Goal: Task Accomplishment & Management: Manage account settings

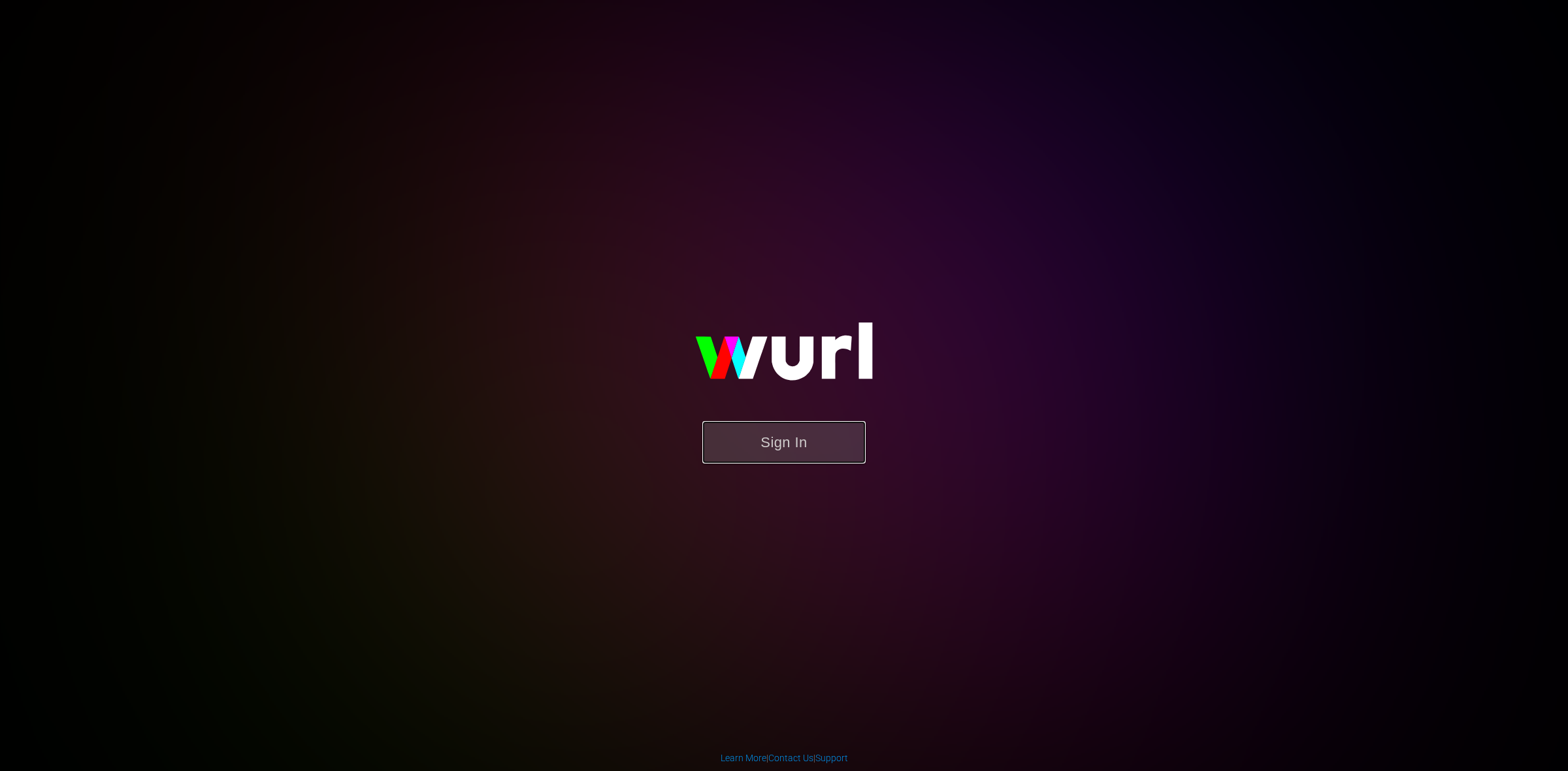
click at [832, 451] on button "Sign In" at bounding box center [784, 442] width 164 height 42
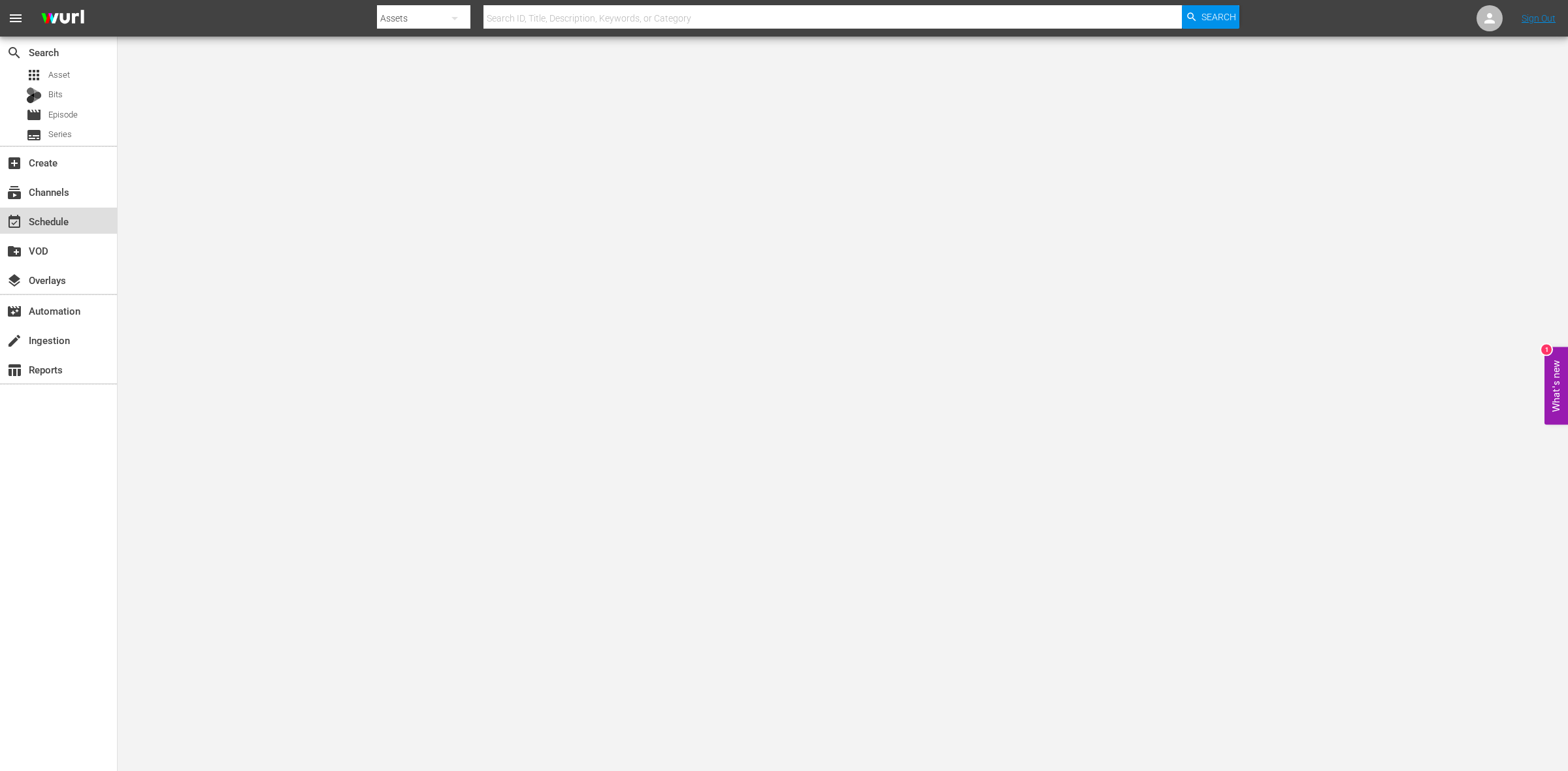
click at [73, 231] on div "event_available Schedule" at bounding box center [58, 220] width 117 height 26
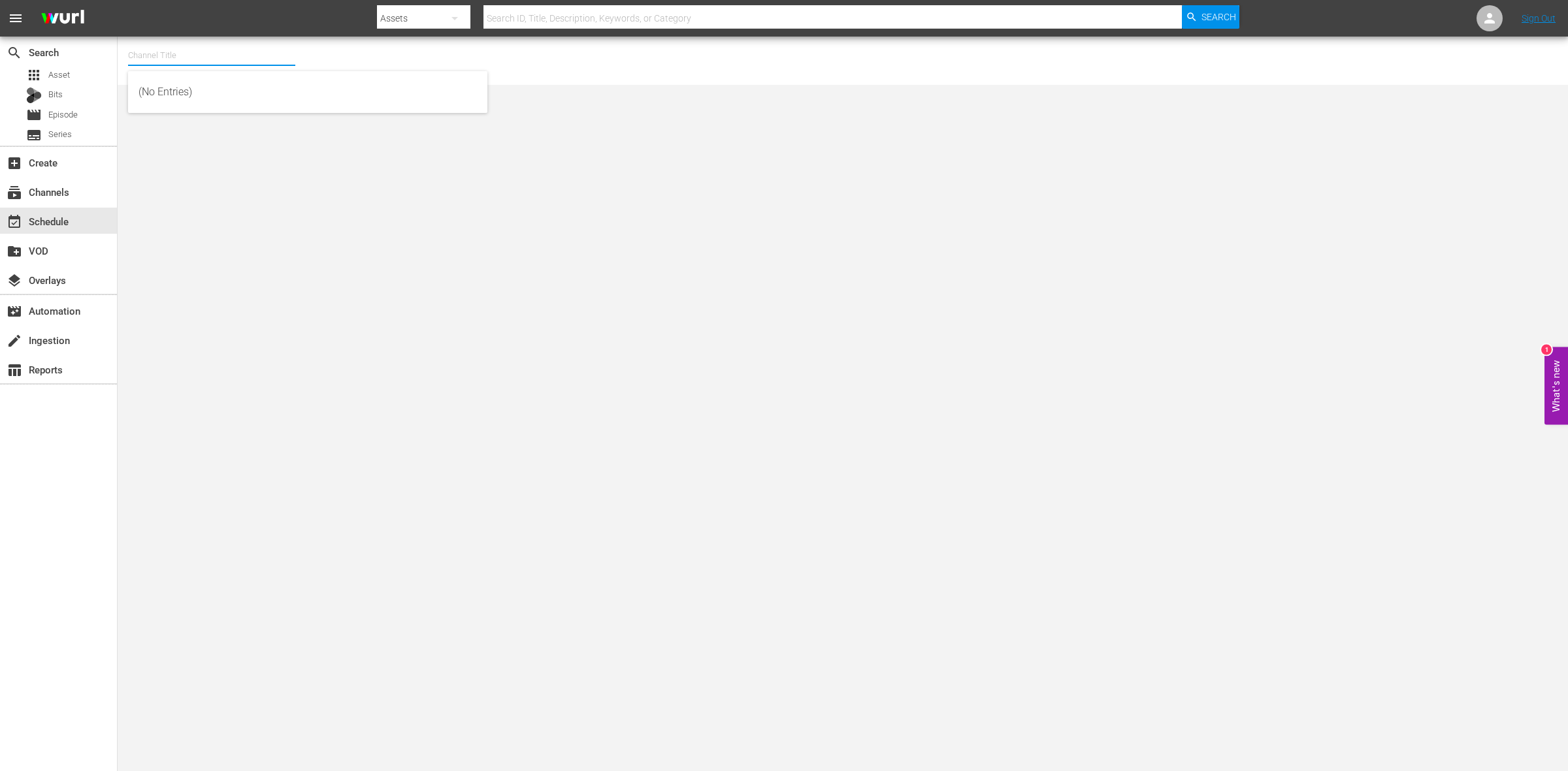
click at [233, 59] on input "text" at bounding box center [212, 56] width 168 height 31
type input "3"
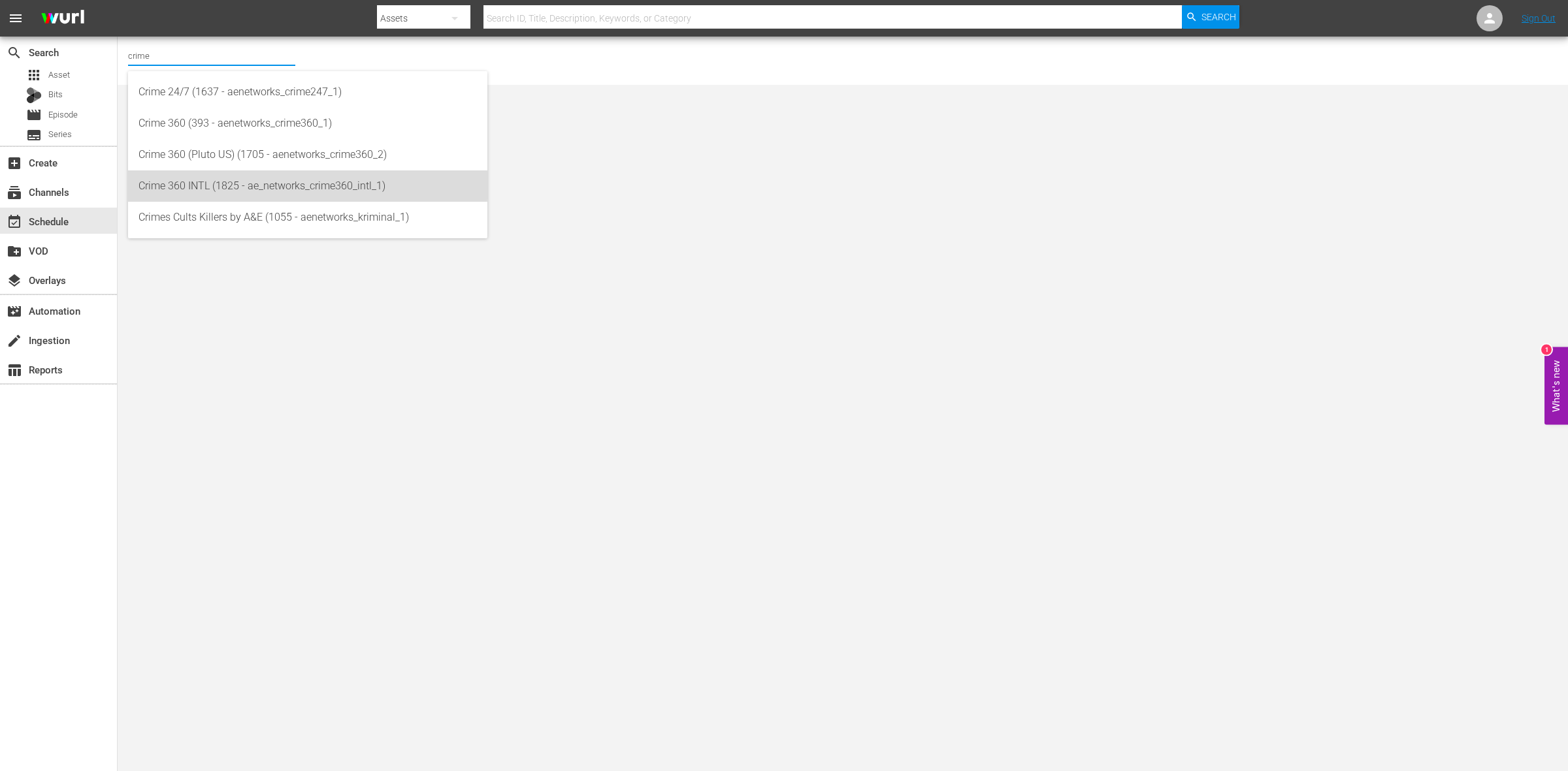
click at [229, 179] on div "Crime 360 INTL (1825 - ae_networks_crime360_intl_1)" at bounding box center [308, 186] width 338 height 31
type input "Crime 360 INTL (1825 - ae_networks_crime360_intl_1)"
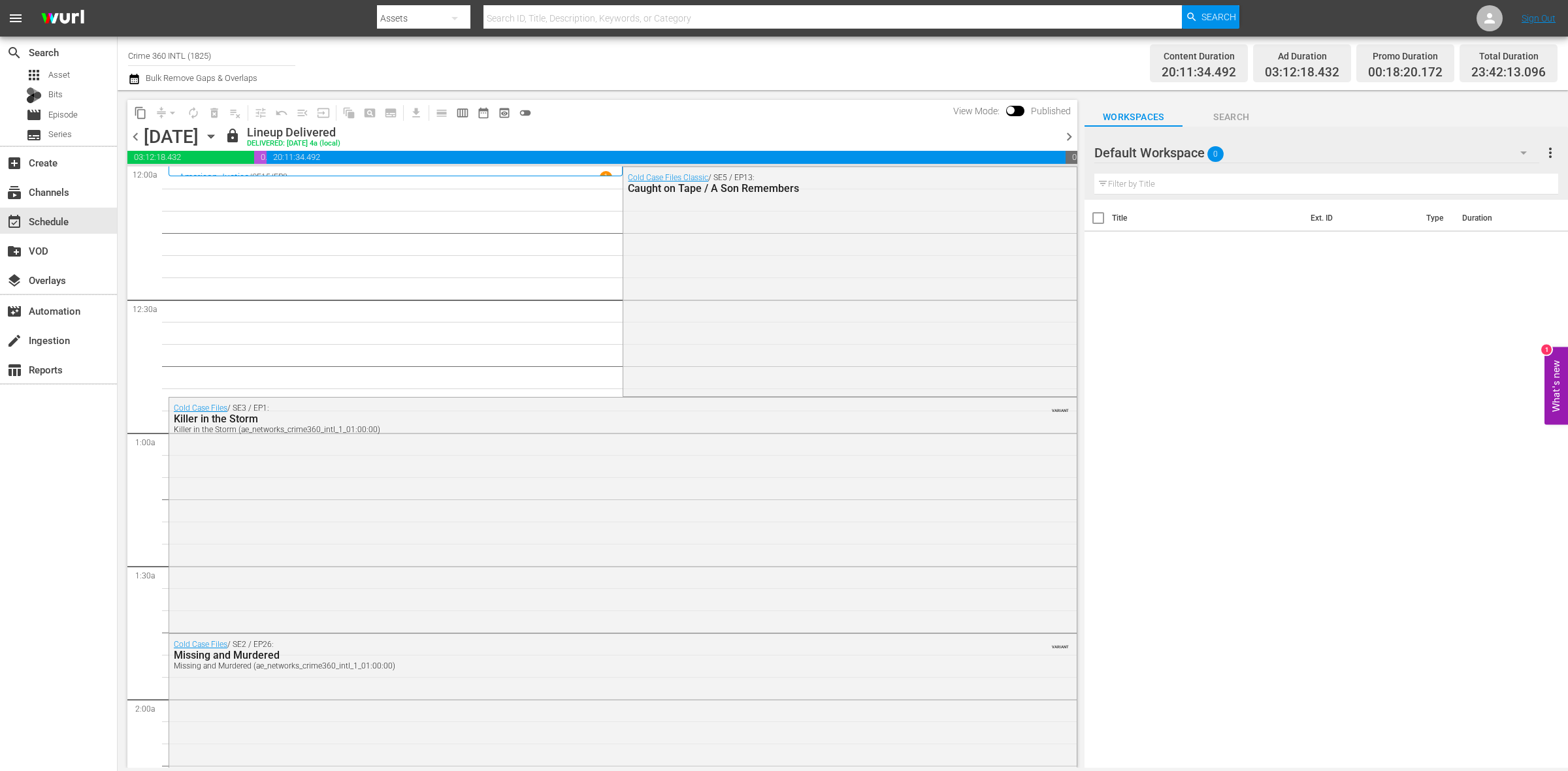
click at [1072, 136] on span "chevron_right" at bounding box center [1069, 136] width 16 height 16
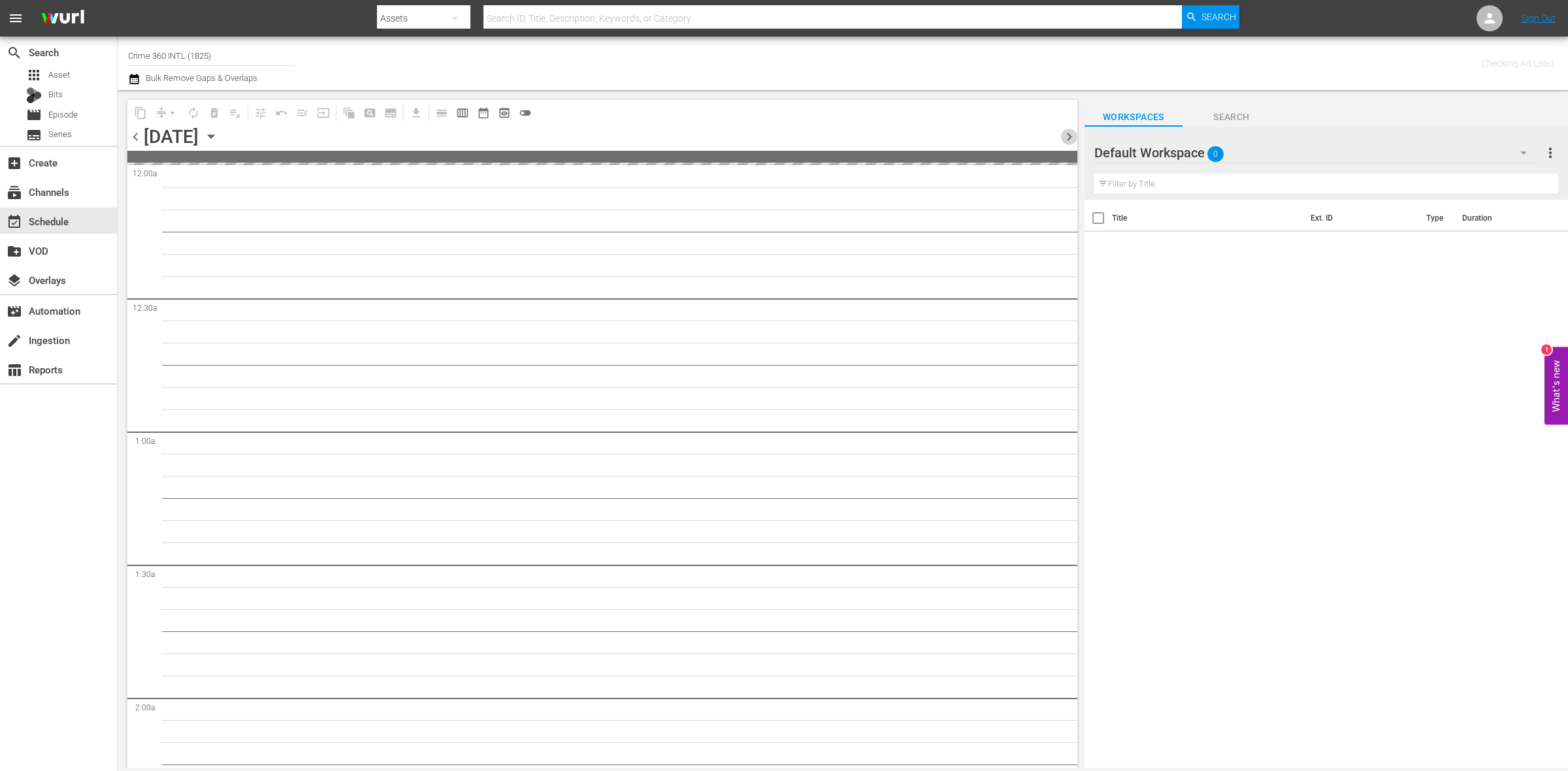
click at [1072, 136] on span "chevron_right" at bounding box center [1069, 136] width 16 height 16
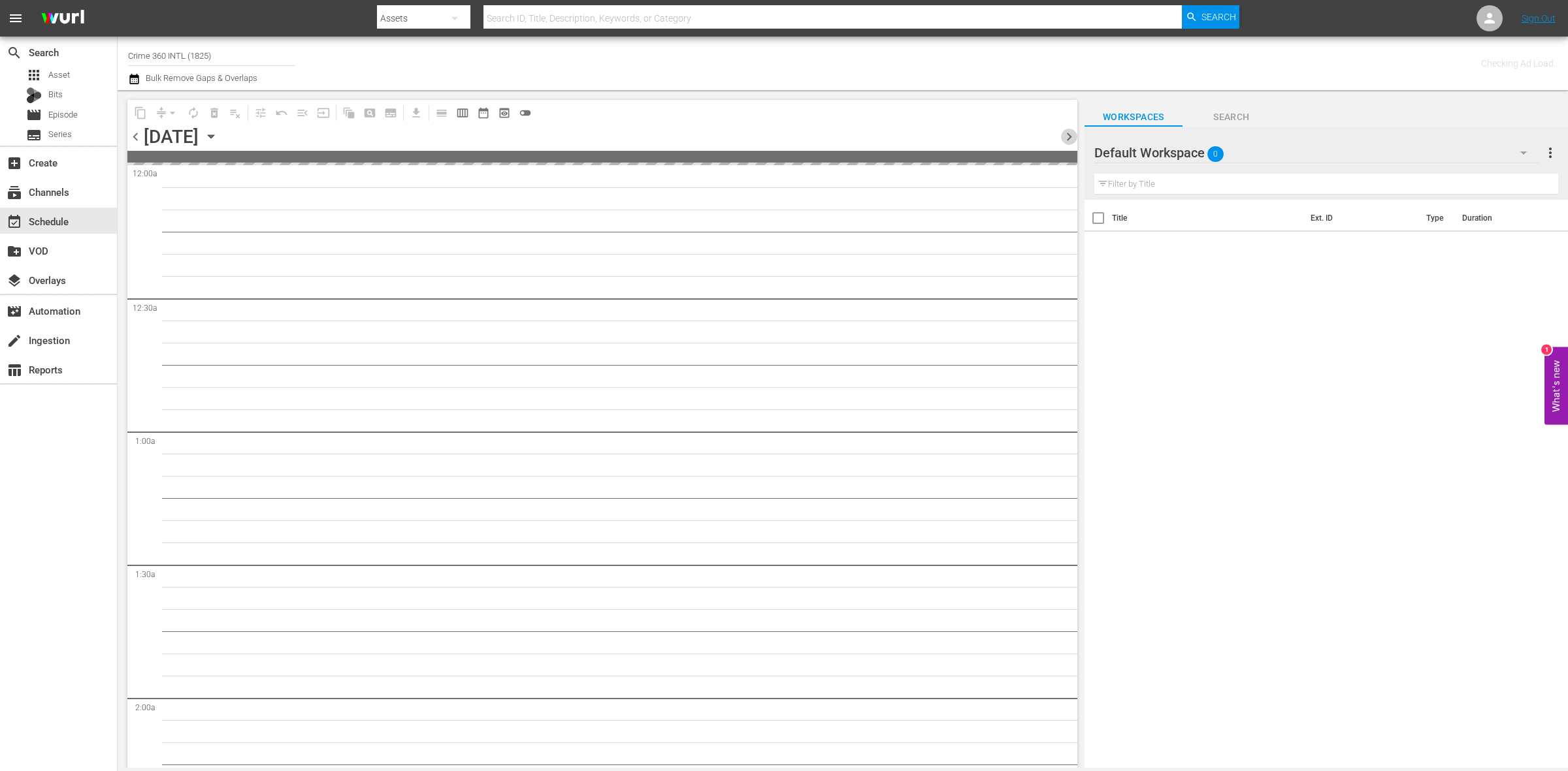
click at [1072, 136] on span "chevron_right" at bounding box center [1069, 136] width 16 height 16
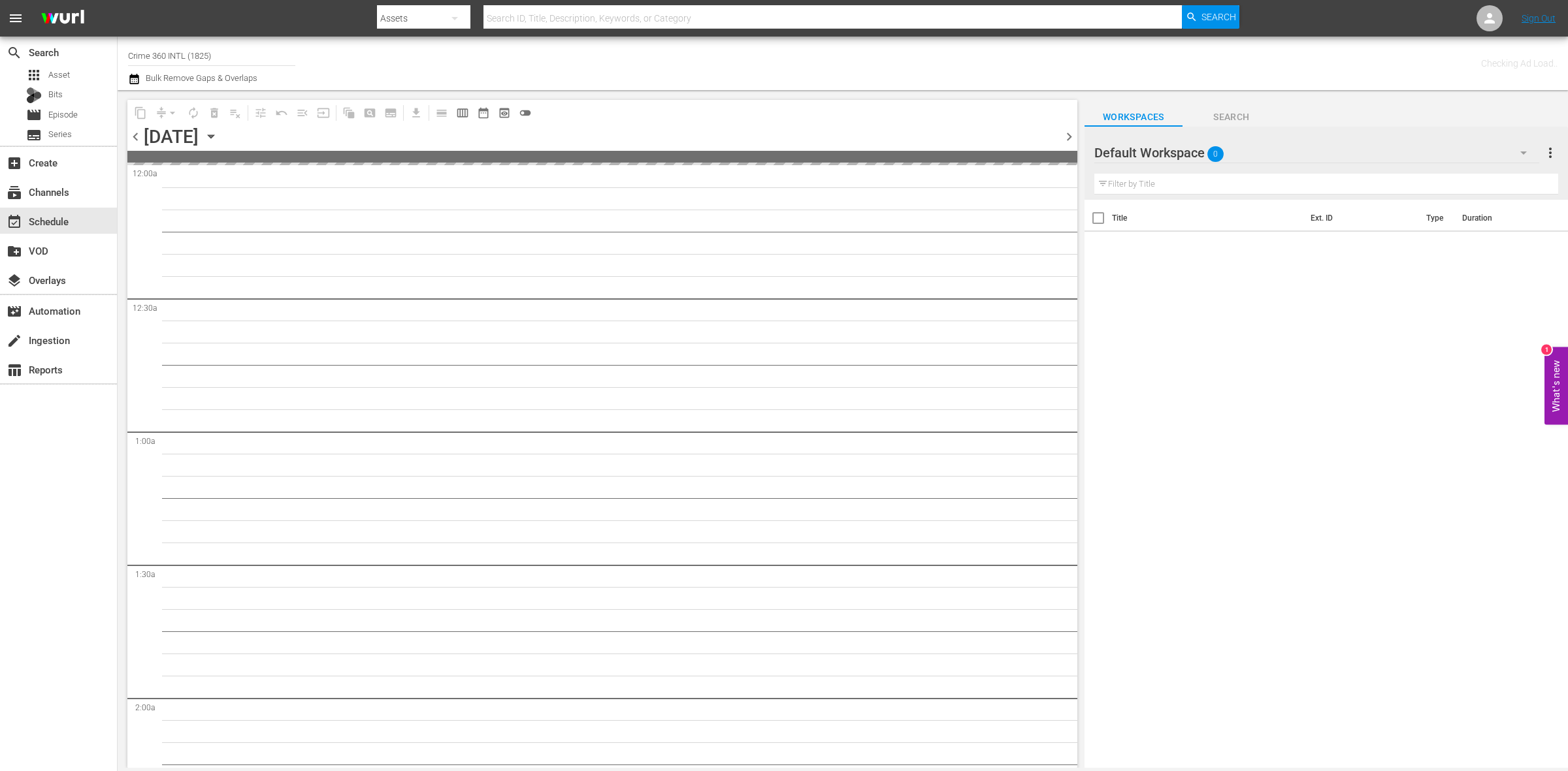
click at [1072, 136] on span "chevron_right" at bounding box center [1069, 136] width 16 height 16
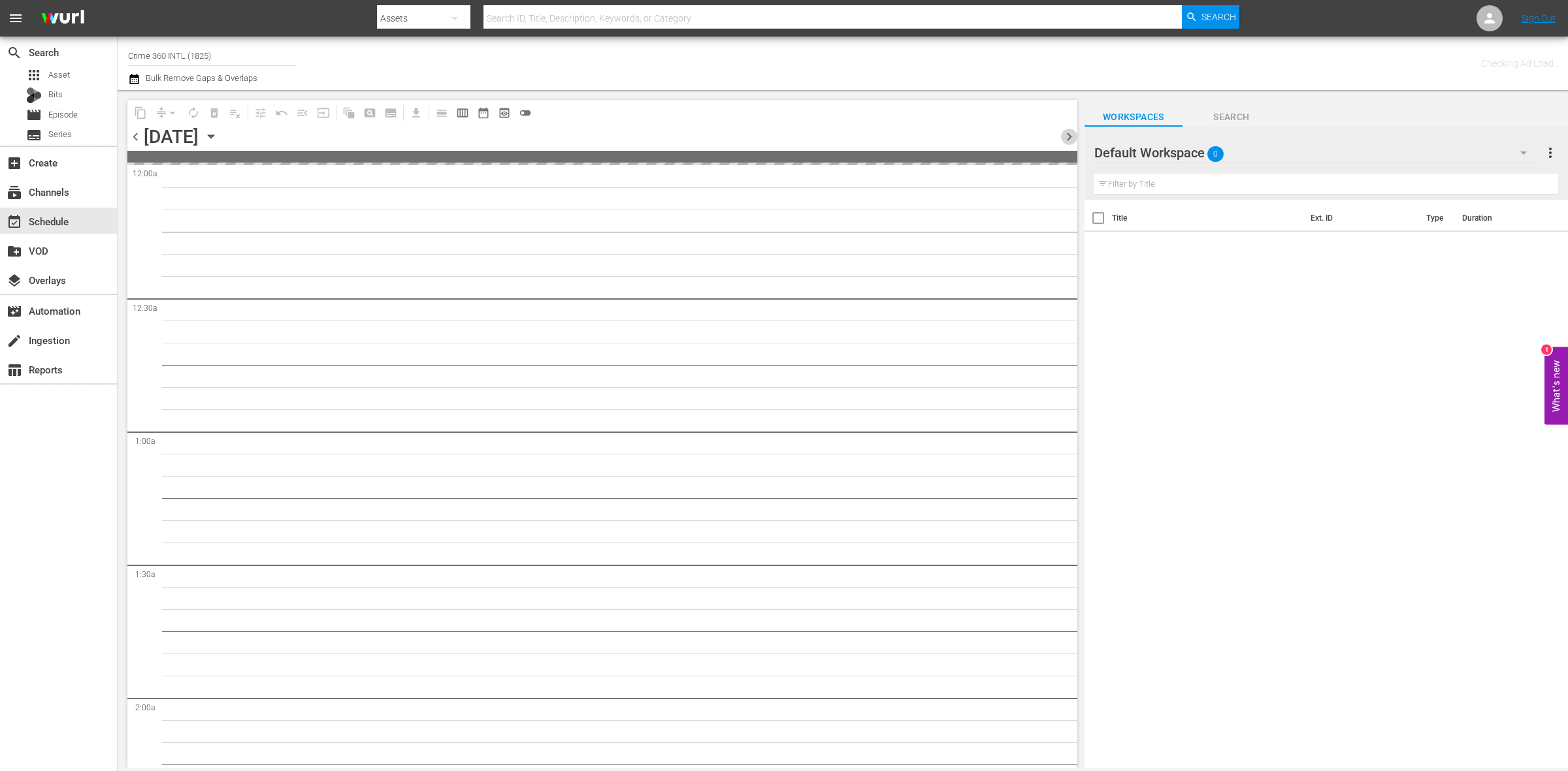
click at [1072, 136] on span "chevron_right" at bounding box center [1069, 136] width 16 height 16
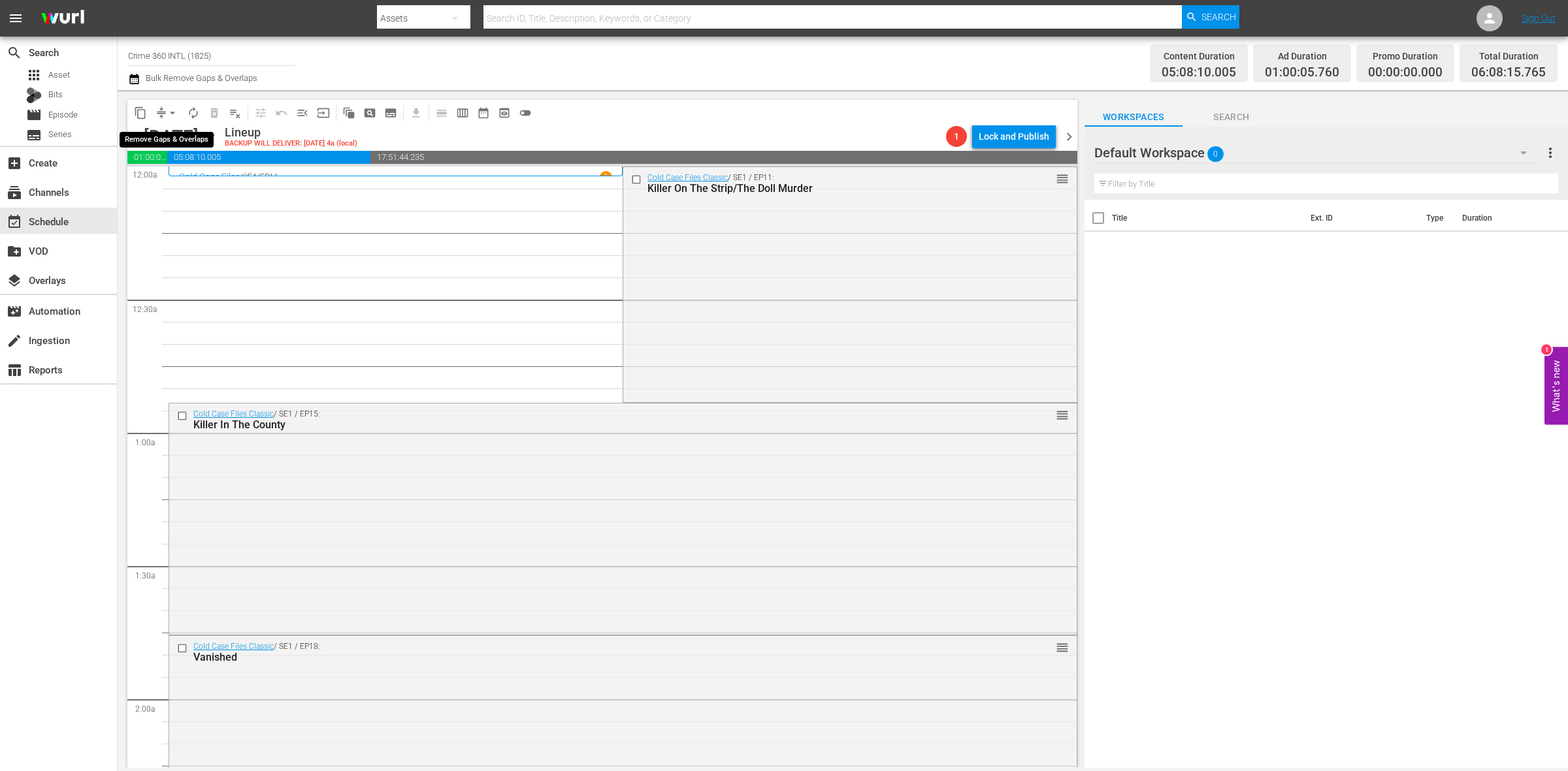
click at [168, 113] on span "arrow_drop_down" at bounding box center [172, 113] width 13 height 13
click at [176, 139] on li "Align to Midnight" at bounding box center [172, 139] width 137 height 22
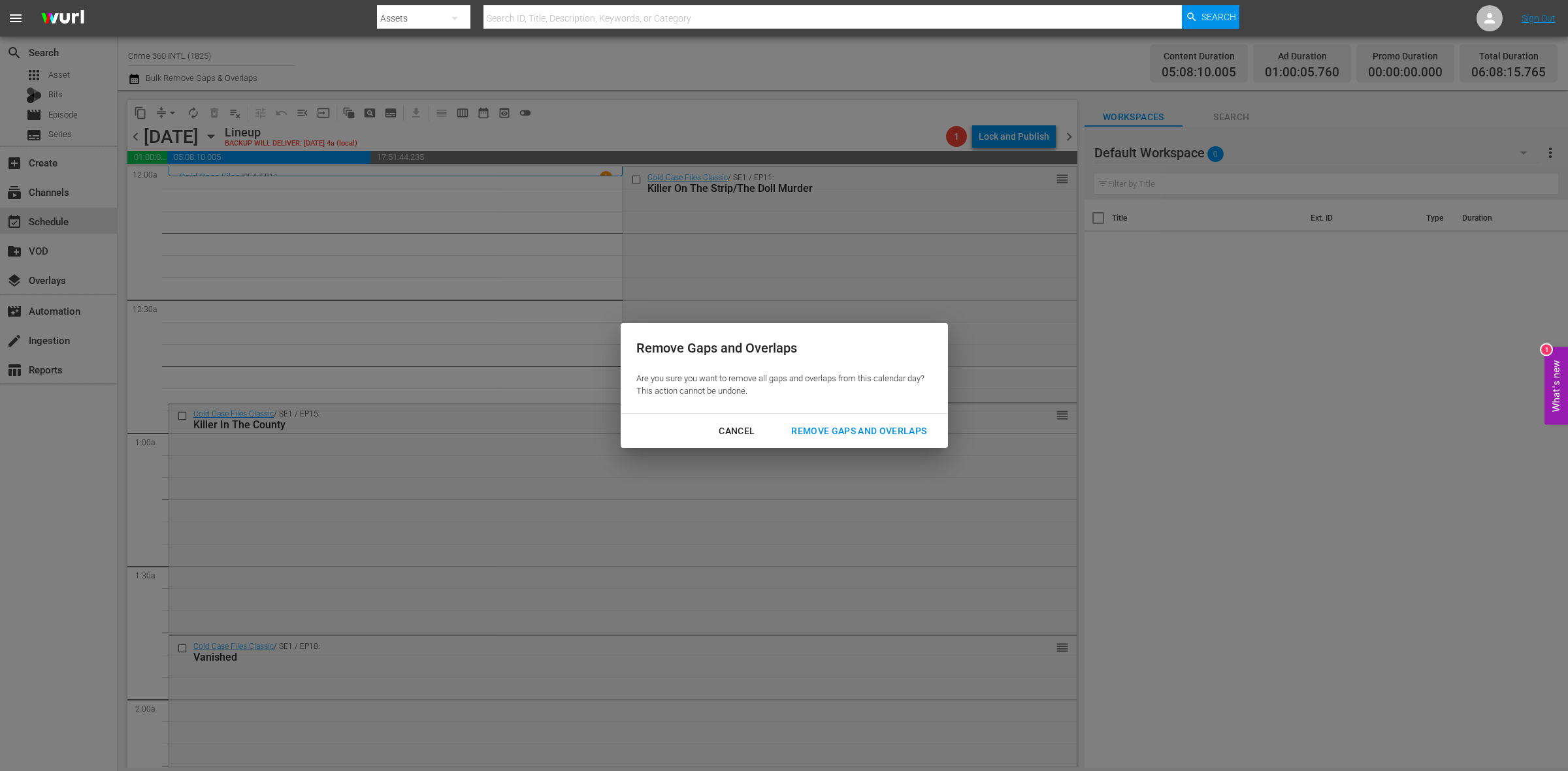
click at [811, 430] on div "Remove Gaps and Overlaps" at bounding box center [858, 431] width 156 height 16
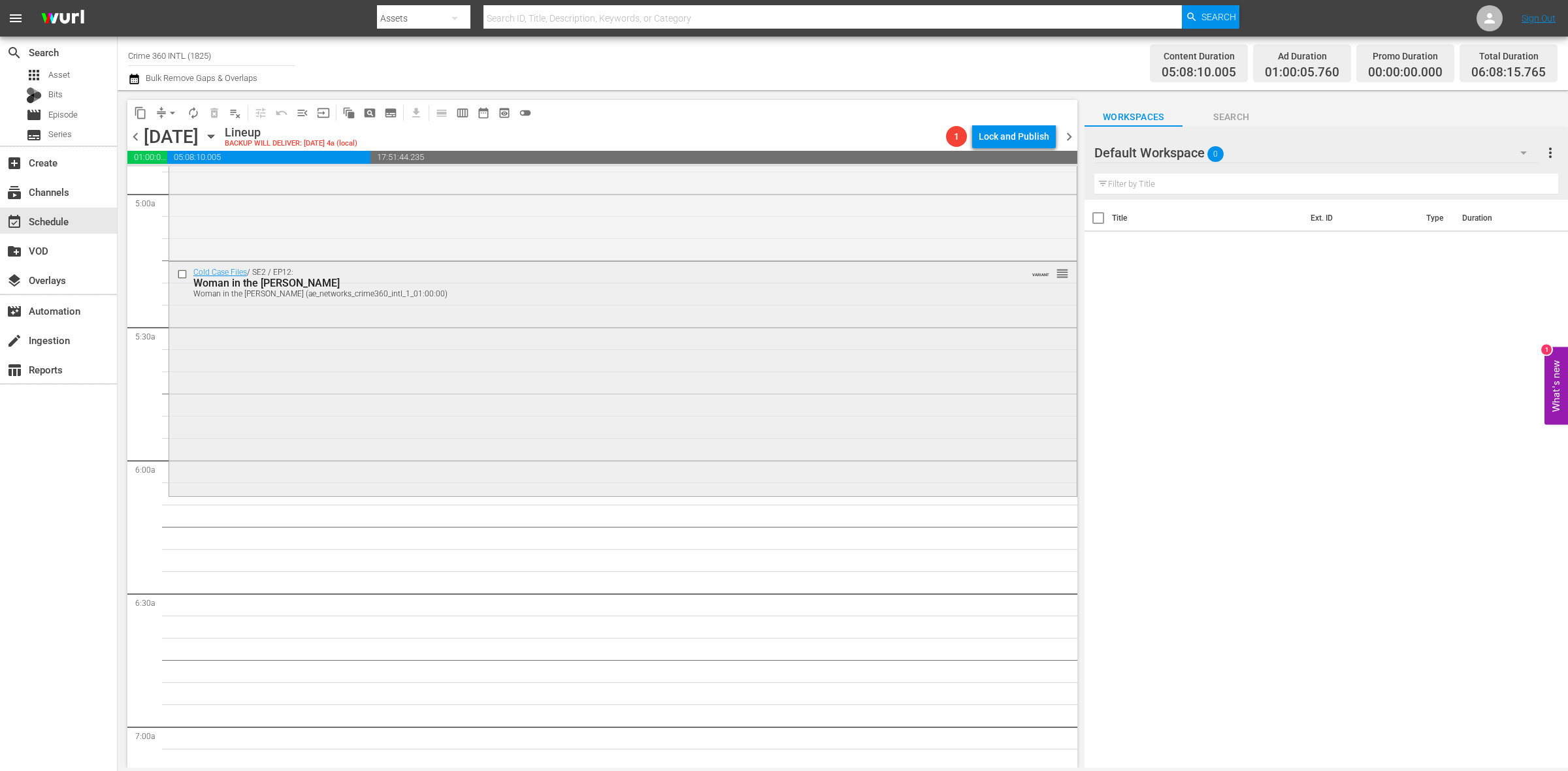
scroll to position [1306, 0]
click at [493, 393] on div "Cold Case Files / SE2 / EP12: Woman in the Woods Woman in the Woods (ae_network…" at bounding box center [623, 376] width 908 height 232
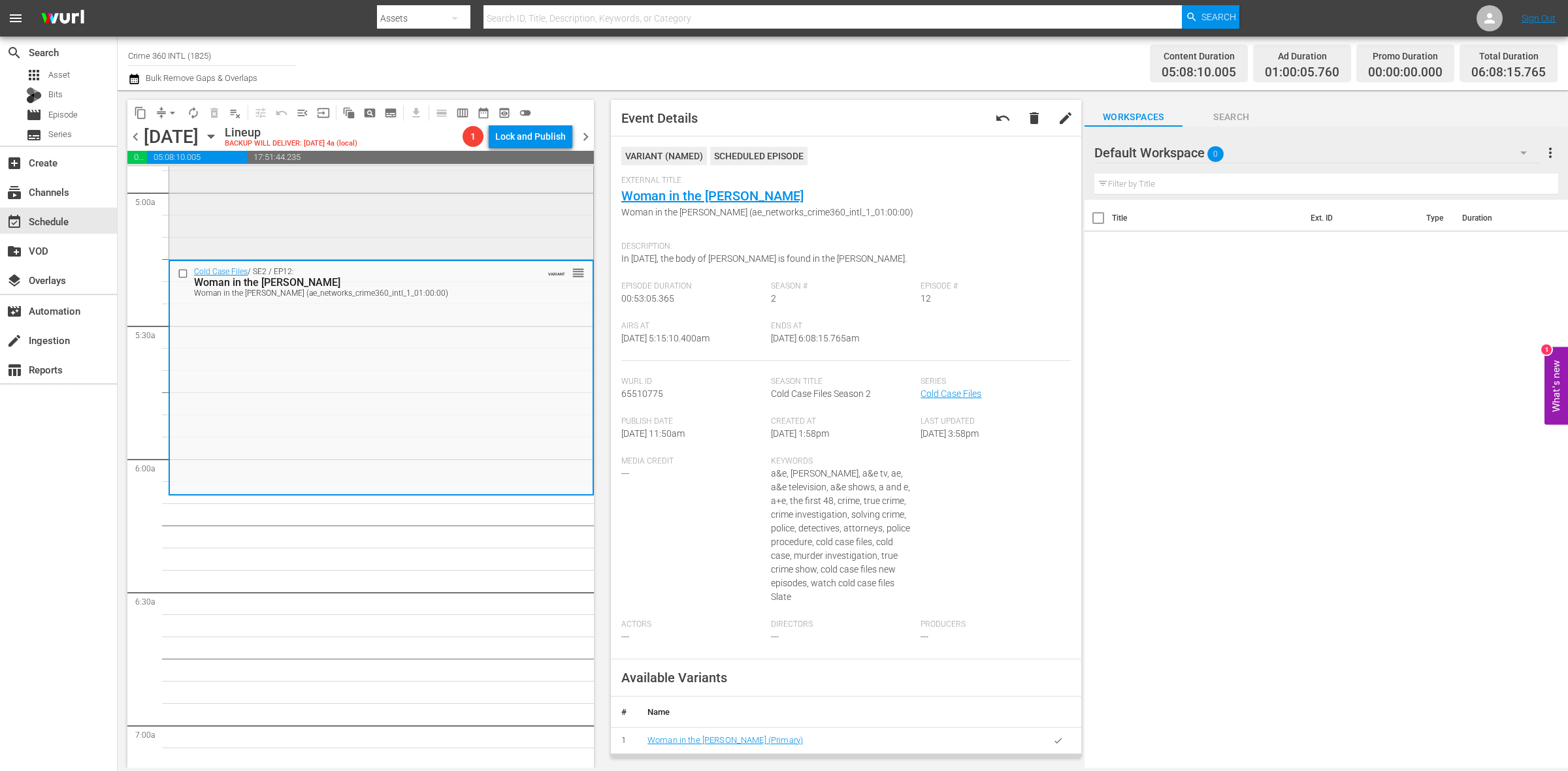
click at [368, 233] on div "Cold Case Files / SE2 / EP9: Murder by Moonlight Murder by Moonlight (ae_networ…" at bounding box center [381, 141] width 424 height 232
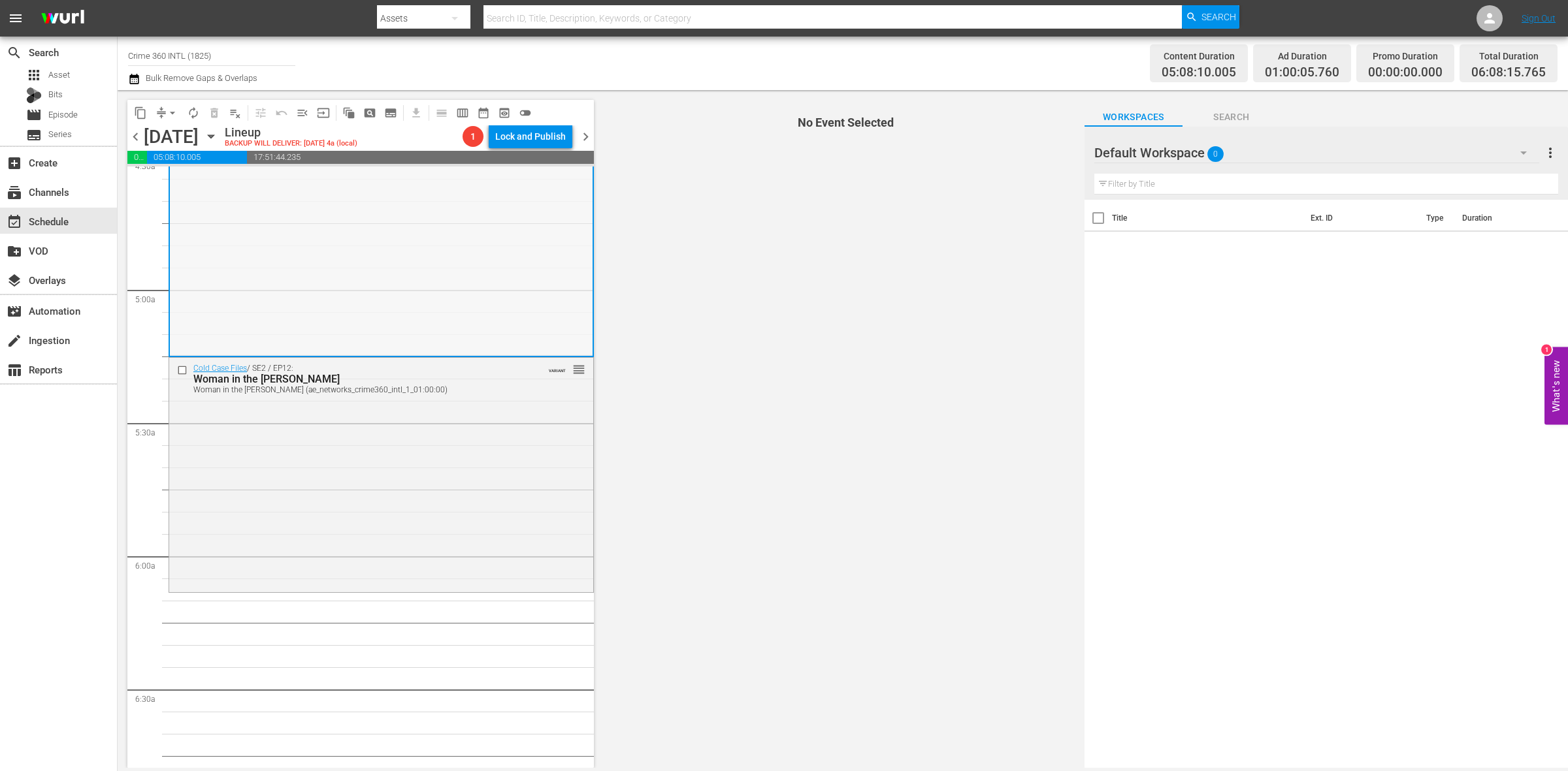
scroll to position [1061, 0]
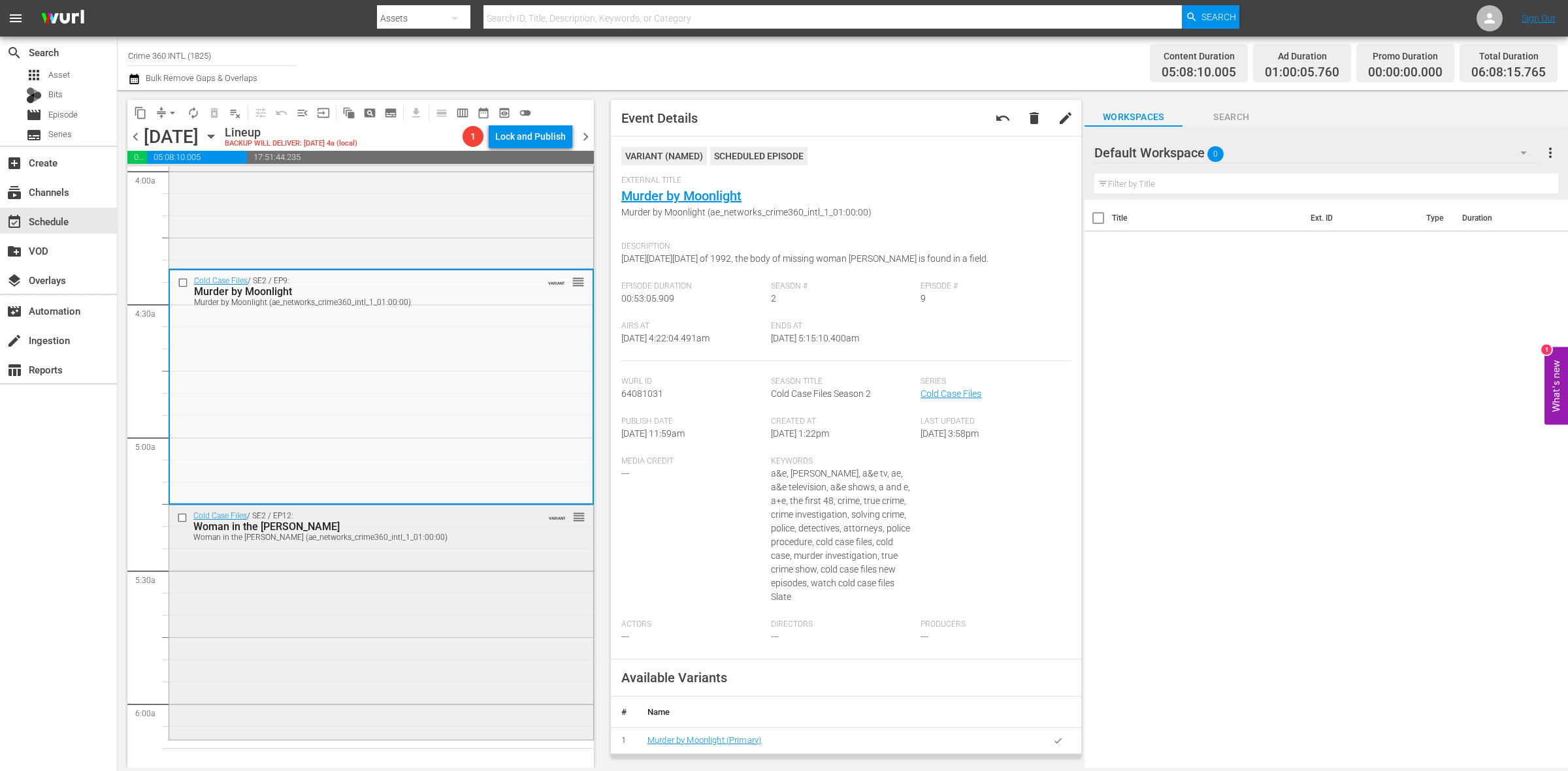
click at [452, 630] on div "Cold Case Files / SE2 / EP12: Woman in the Woods Woman in the Woods (ae_network…" at bounding box center [381, 621] width 424 height 232
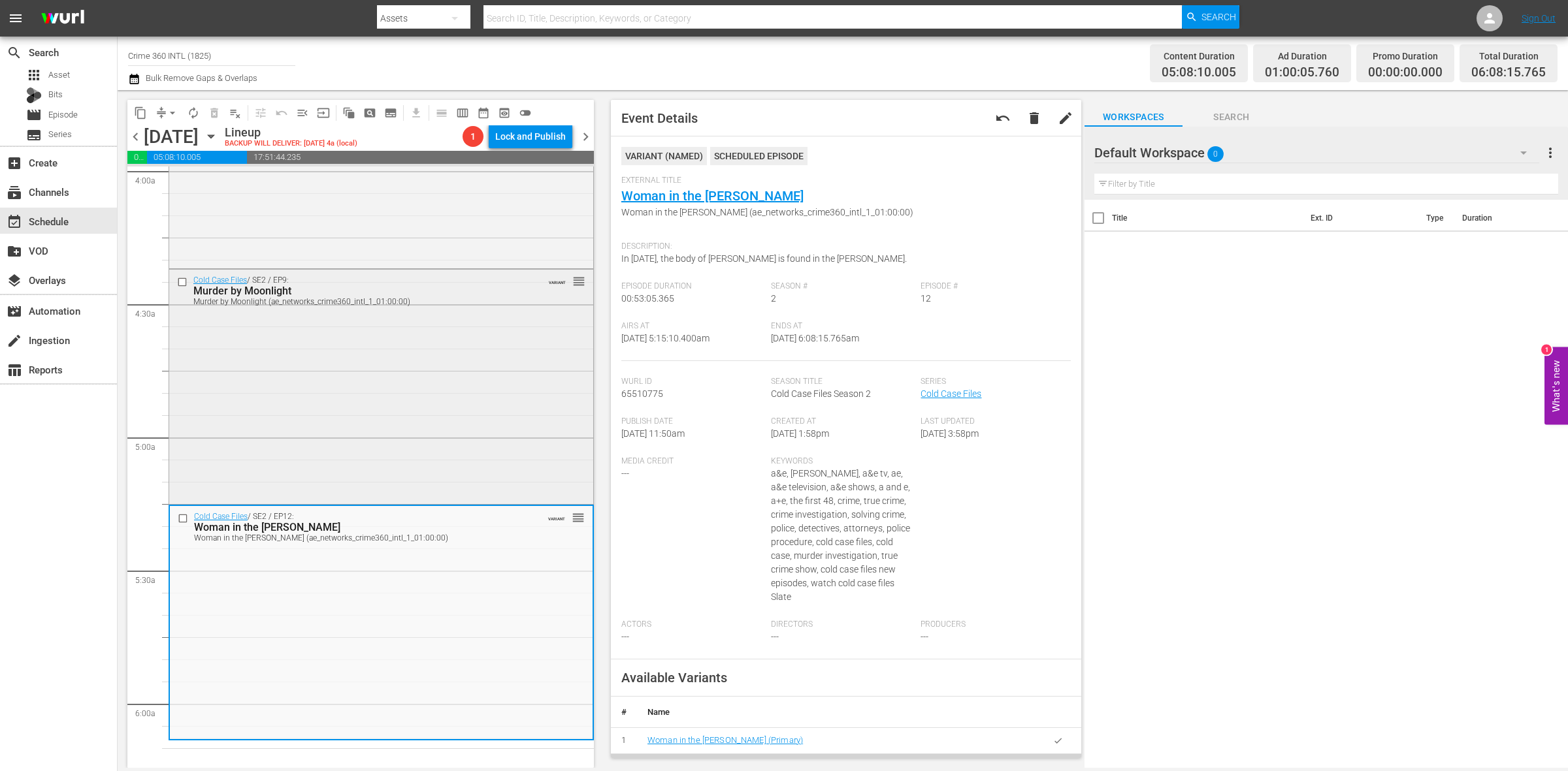
click at [416, 405] on div "Cold Case Files / SE2 / EP9: Murder by Moonlight Murder by Moonlight (ae_networ…" at bounding box center [381, 386] width 424 height 232
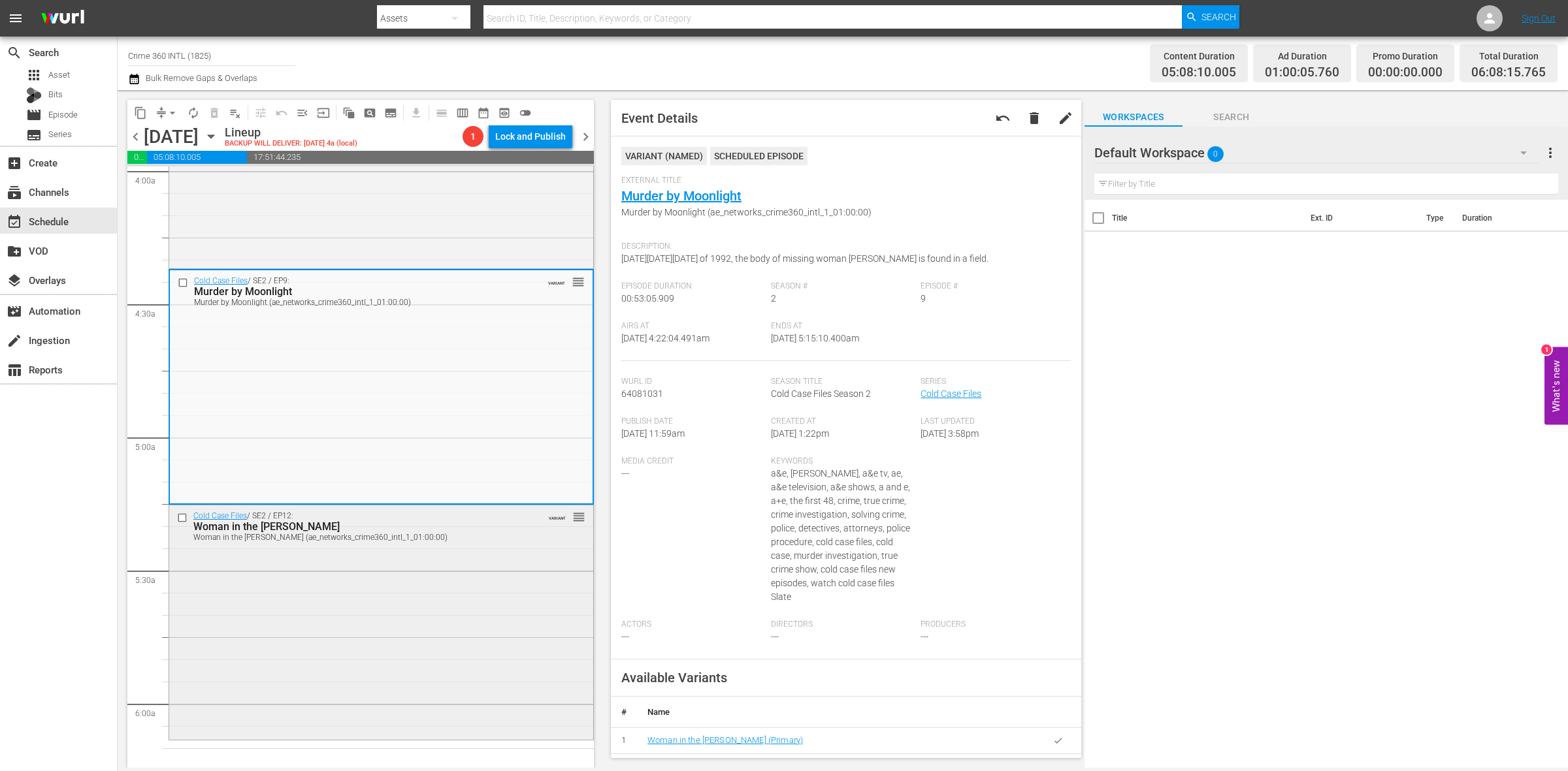
click at [388, 596] on div "Cold Case Files / SE2 / EP12: Woman in the Woods Woman in the Woods (ae_network…" at bounding box center [381, 621] width 424 height 232
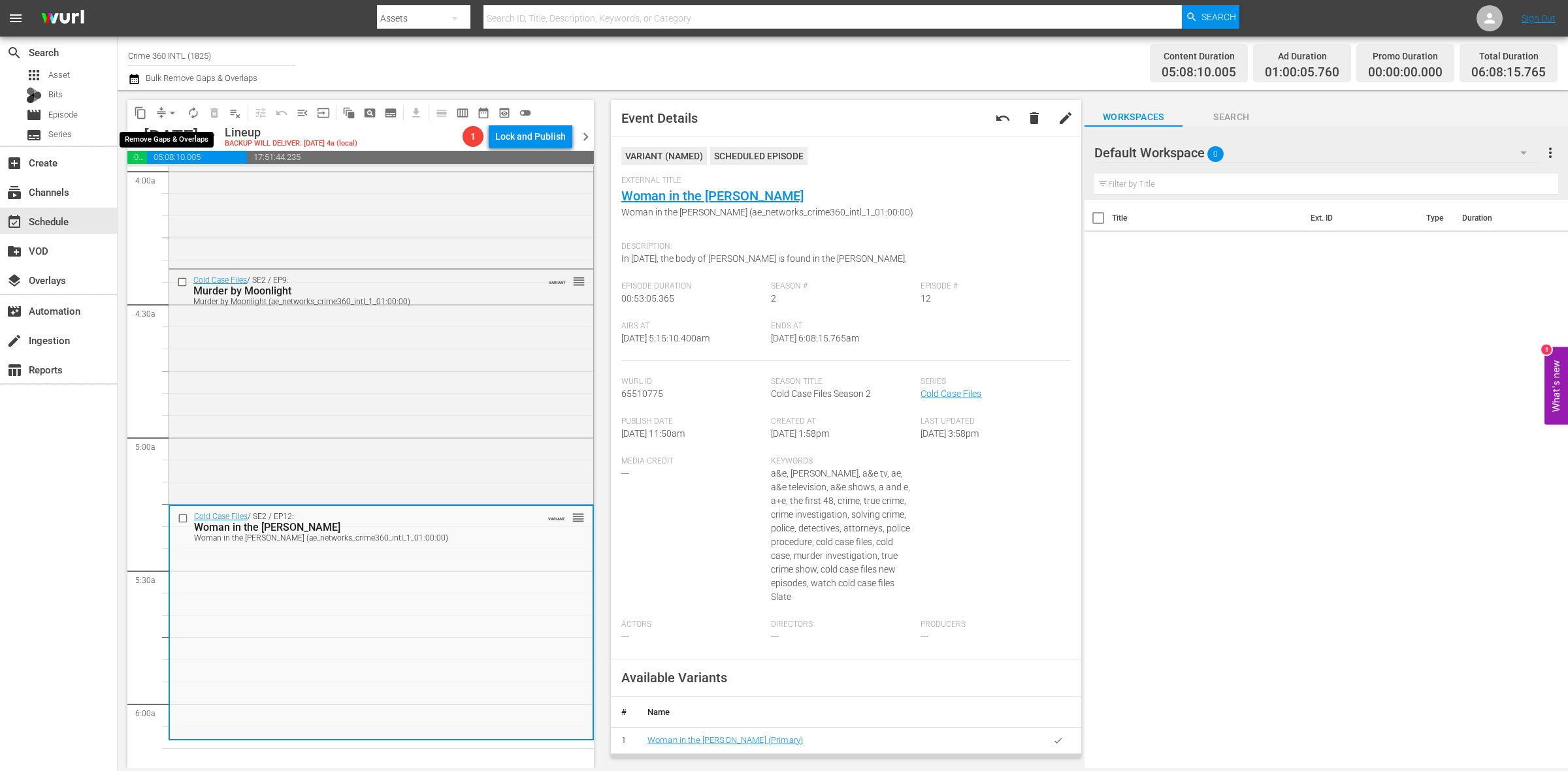
click at [167, 110] on span "arrow_drop_down" at bounding box center [172, 113] width 13 height 13
click at [172, 135] on li "Align to Midnight" at bounding box center [172, 139] width 137 height 22
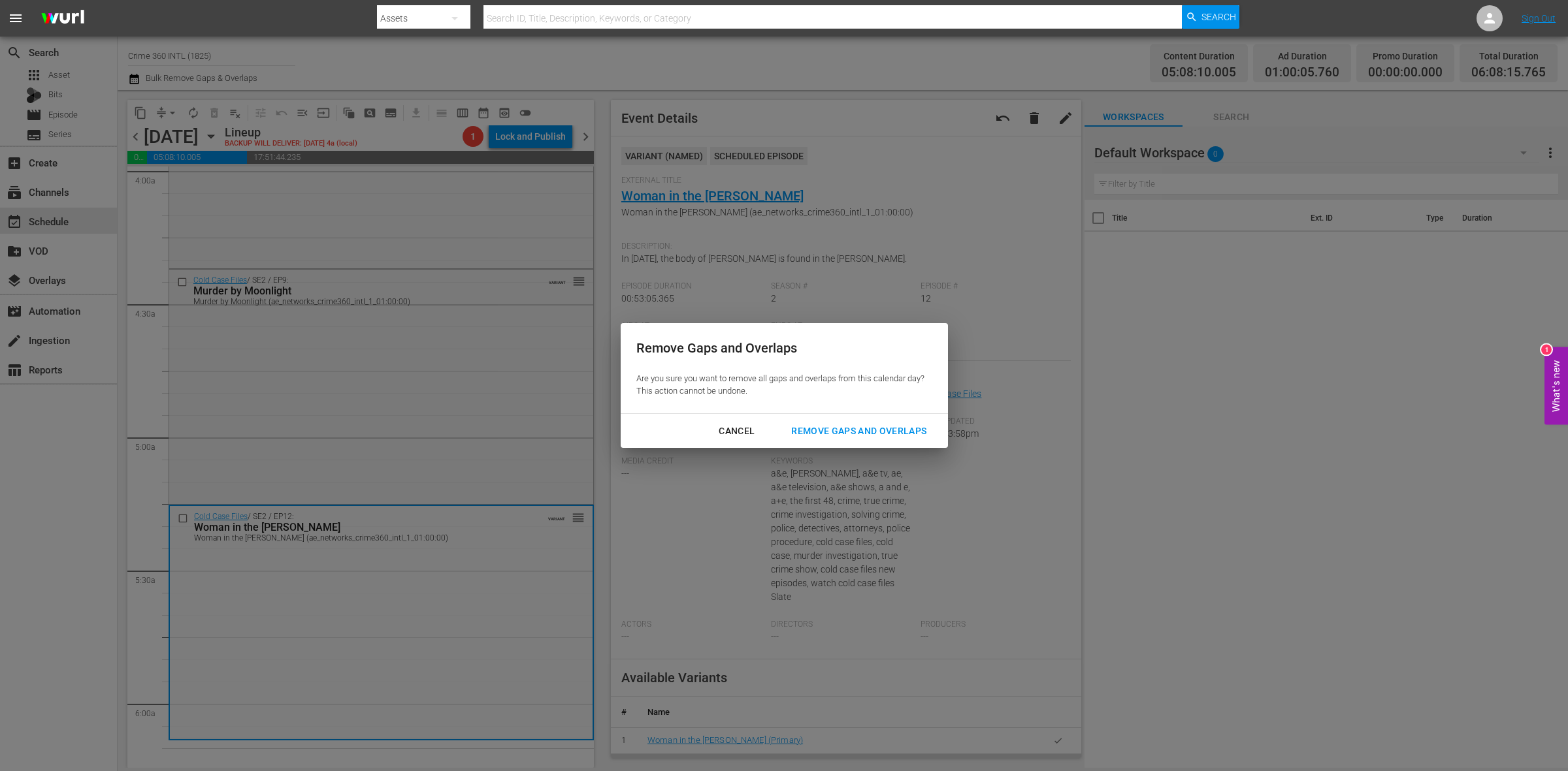
click at [834, 428] on div "Remove Gaps and Overlaps" at bounding box center [858, 431] width 156 height 16
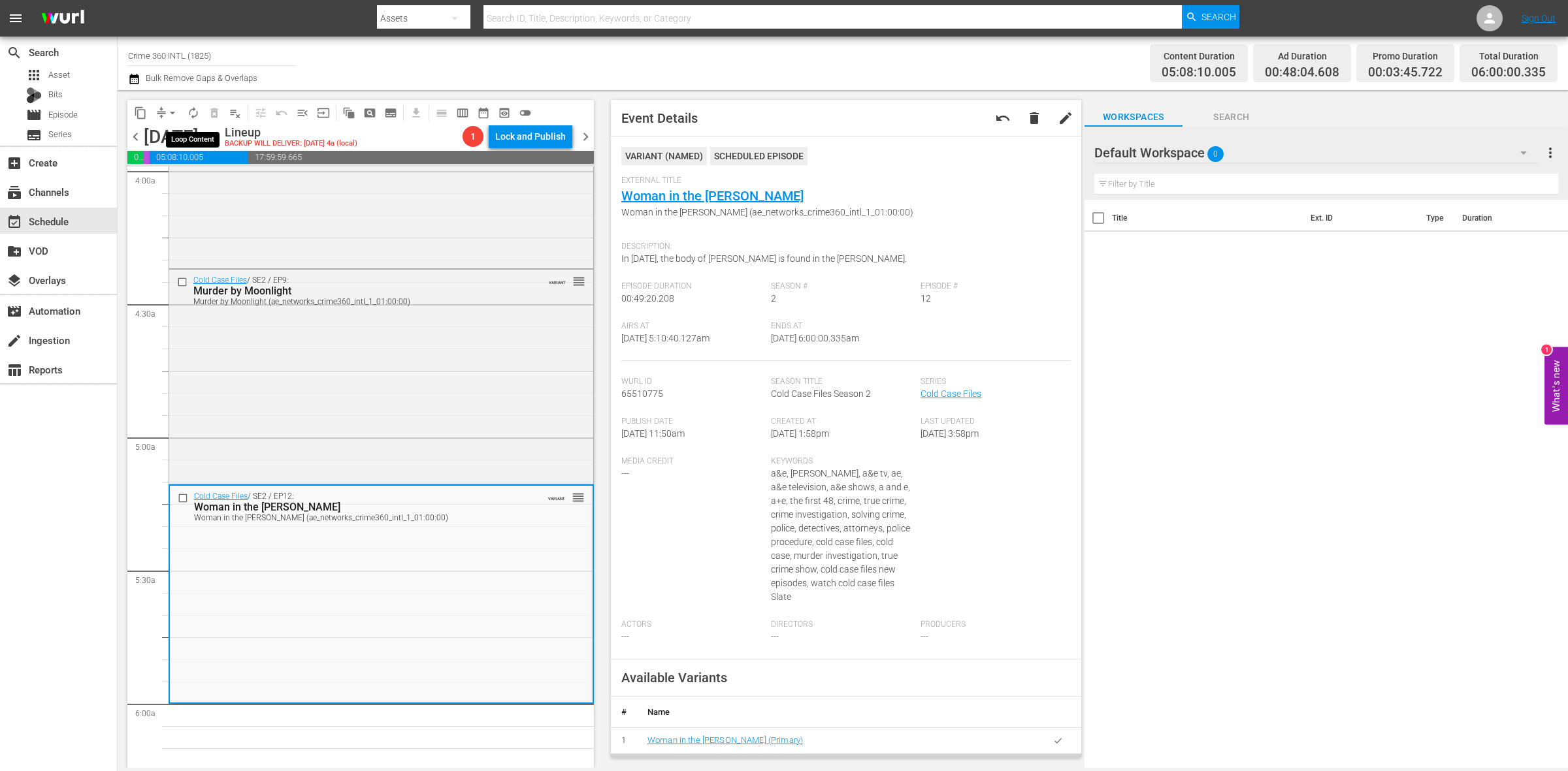
click at [193, 115] on span "autorenew_outlined" at bounding box center [193, 113] width 13 height 13
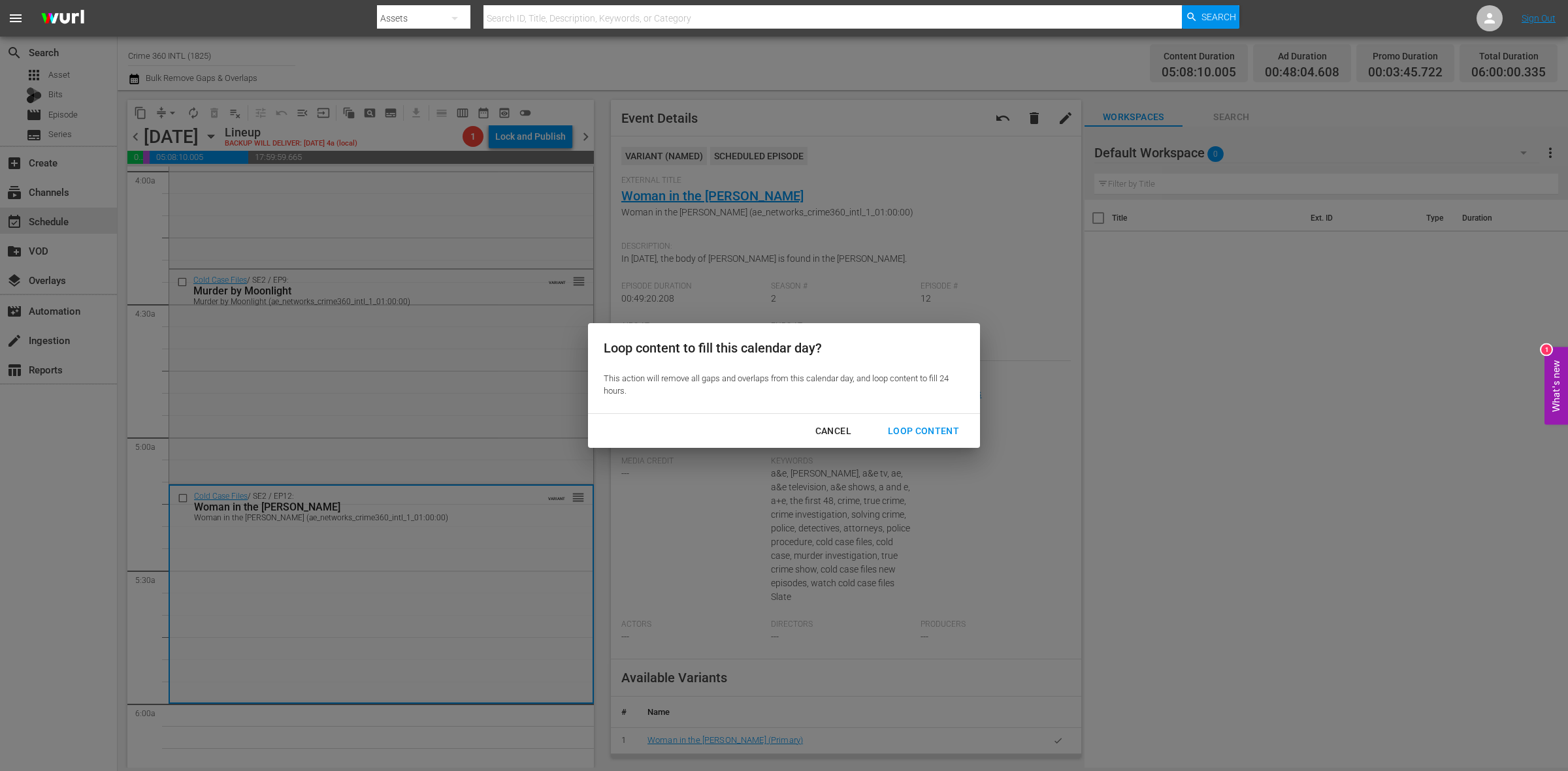
click at [894, 421] on button "Loop Content" at bounding box center [923, 431] width 103 height 24
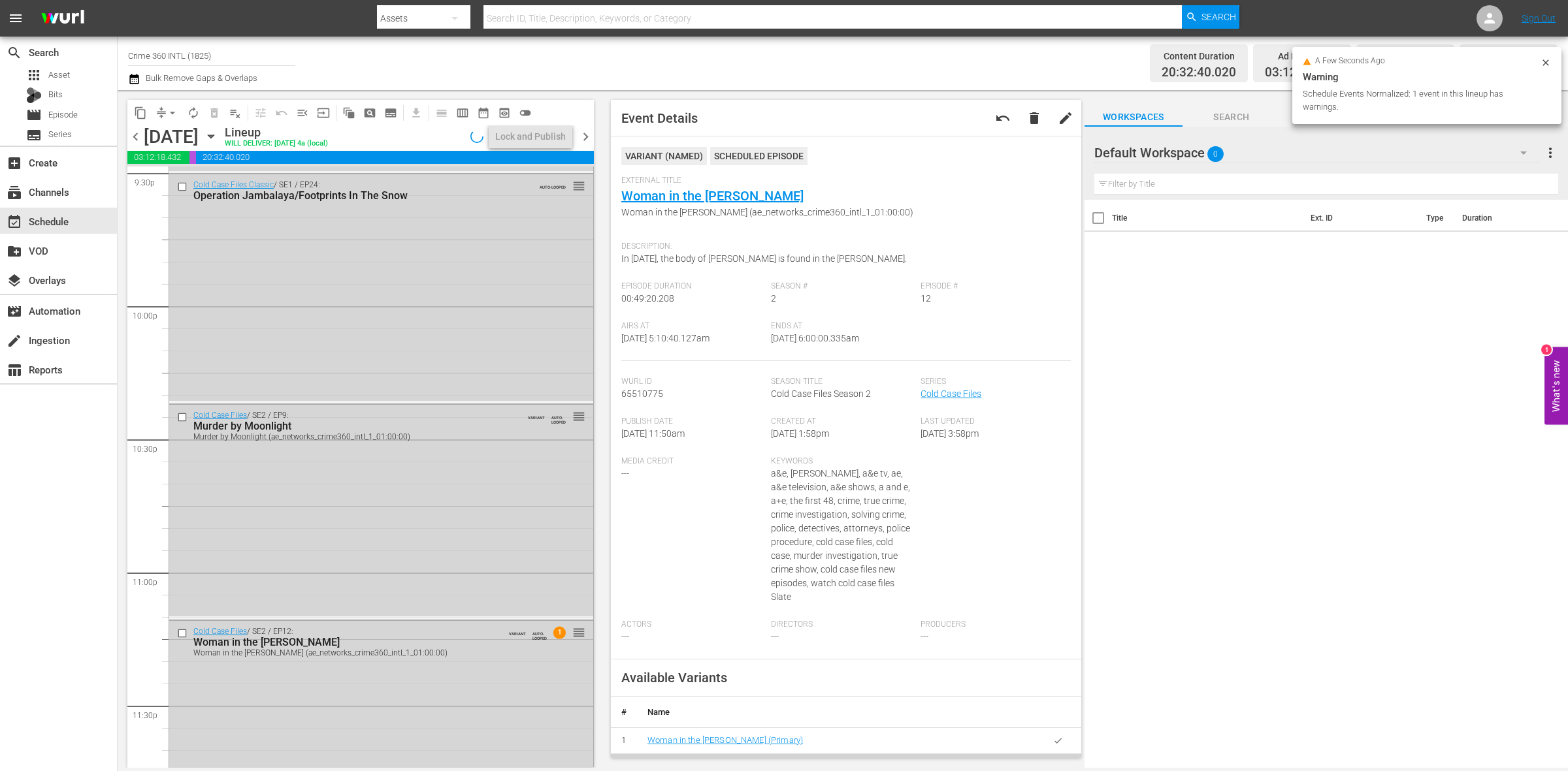
scroll to position [5792, 0]
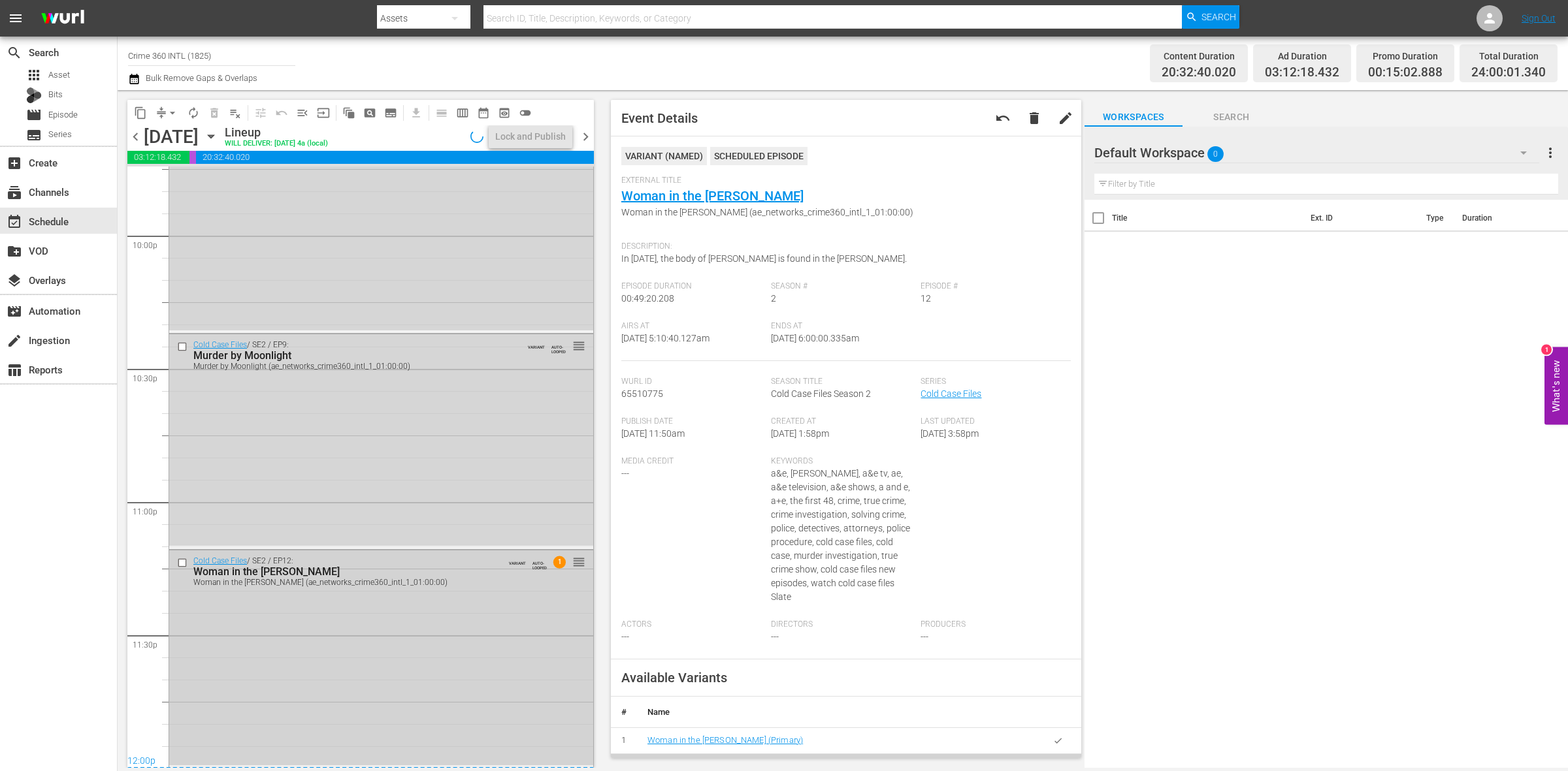
click at [400, 636] on div "Cold Case Files / SE2 / EP12: Woman in the Woods Woman in the Woods (ae_network…" at bounding box center [381, 658] width 424 height 214
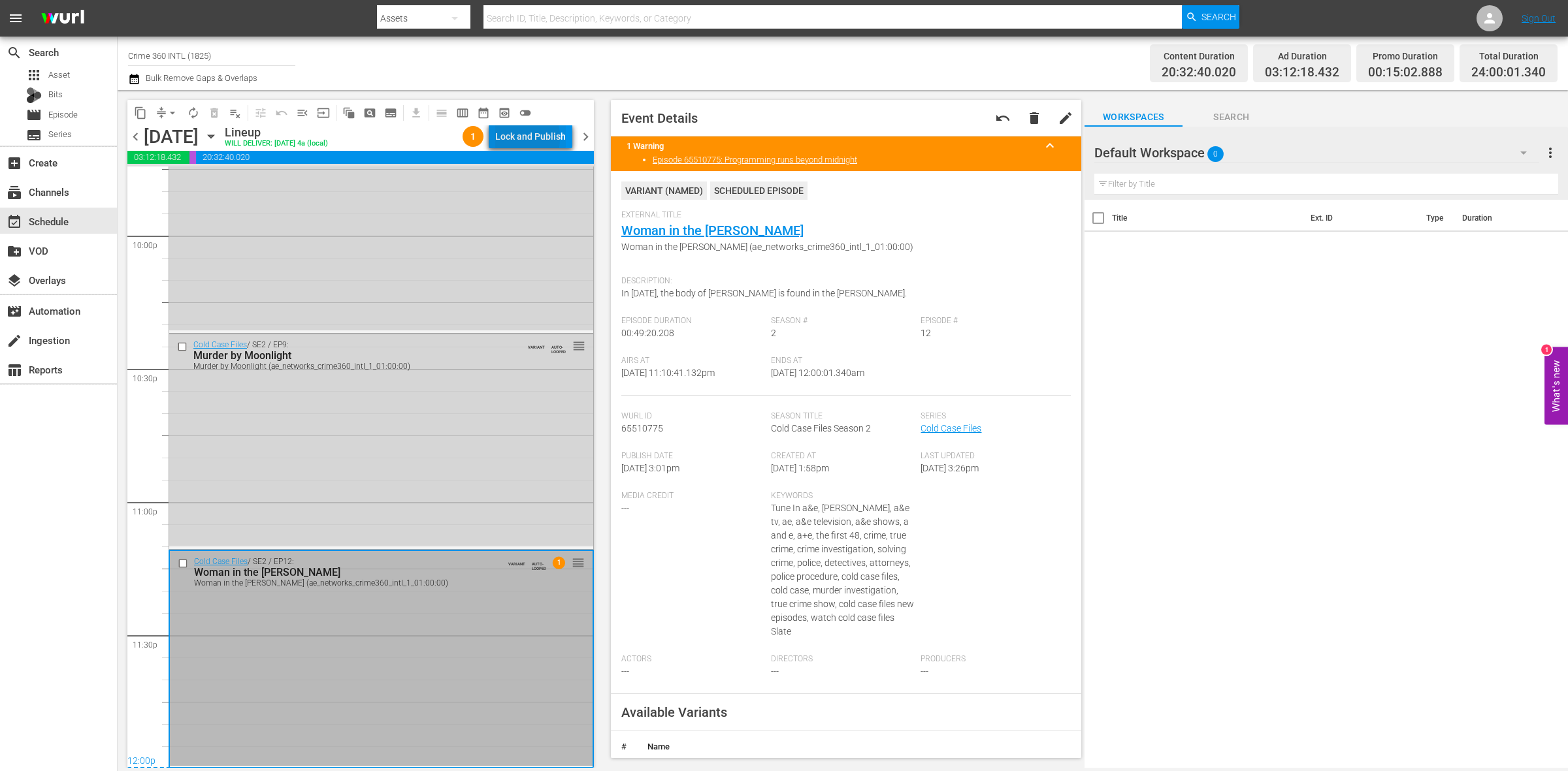
click at [502, 138] on div "Lock and Publish" at bounding box center [530, 136] width 70 height 23
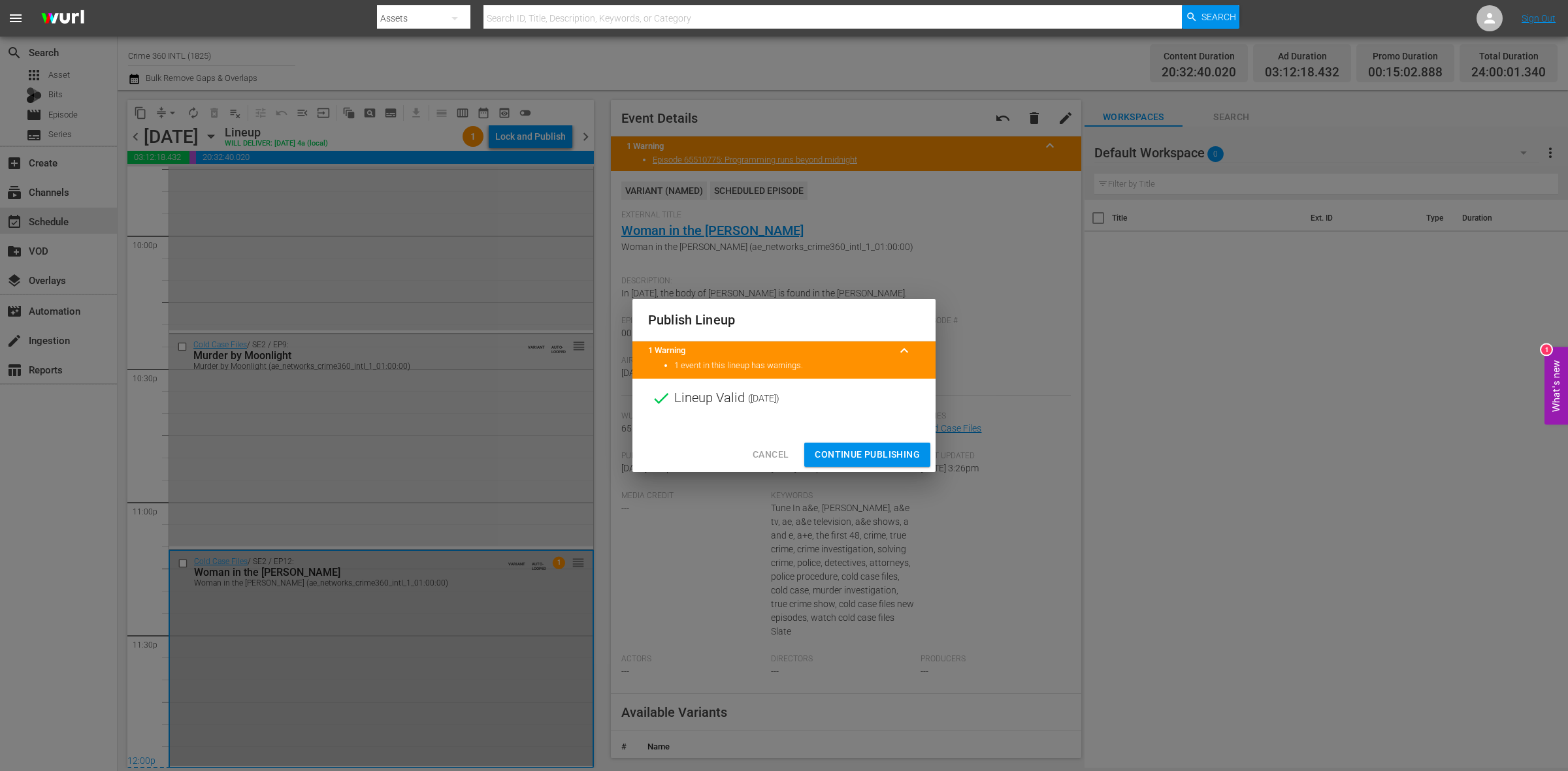
click at [887, 456] on span "Continue Publishing" at bounding box center [867, 455] width 105 height 16
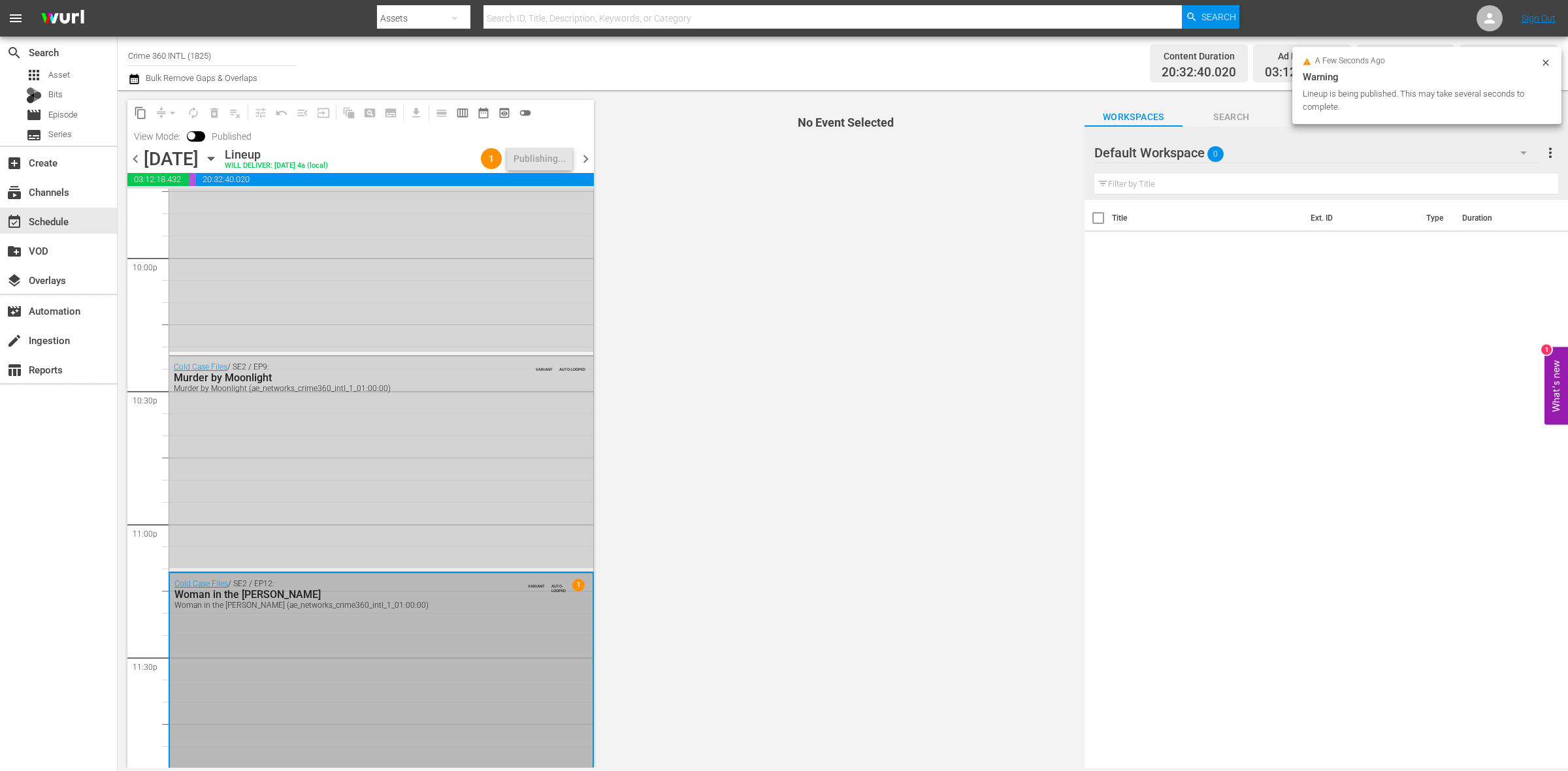
scroll to position [5814, 0]
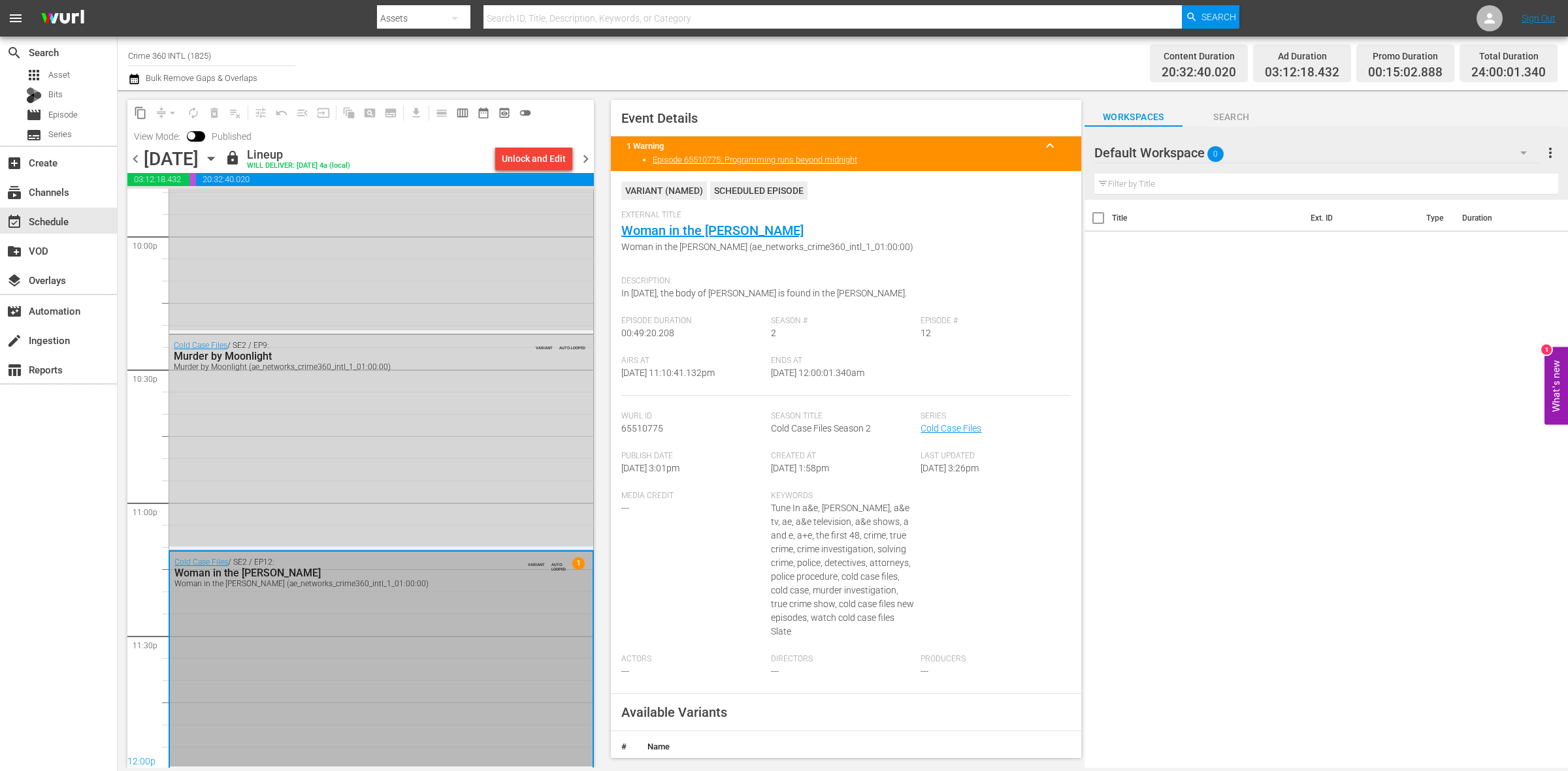
click at [580, 161] on span "chevron_right" at bounding box center [586, 159] width 16 height 16
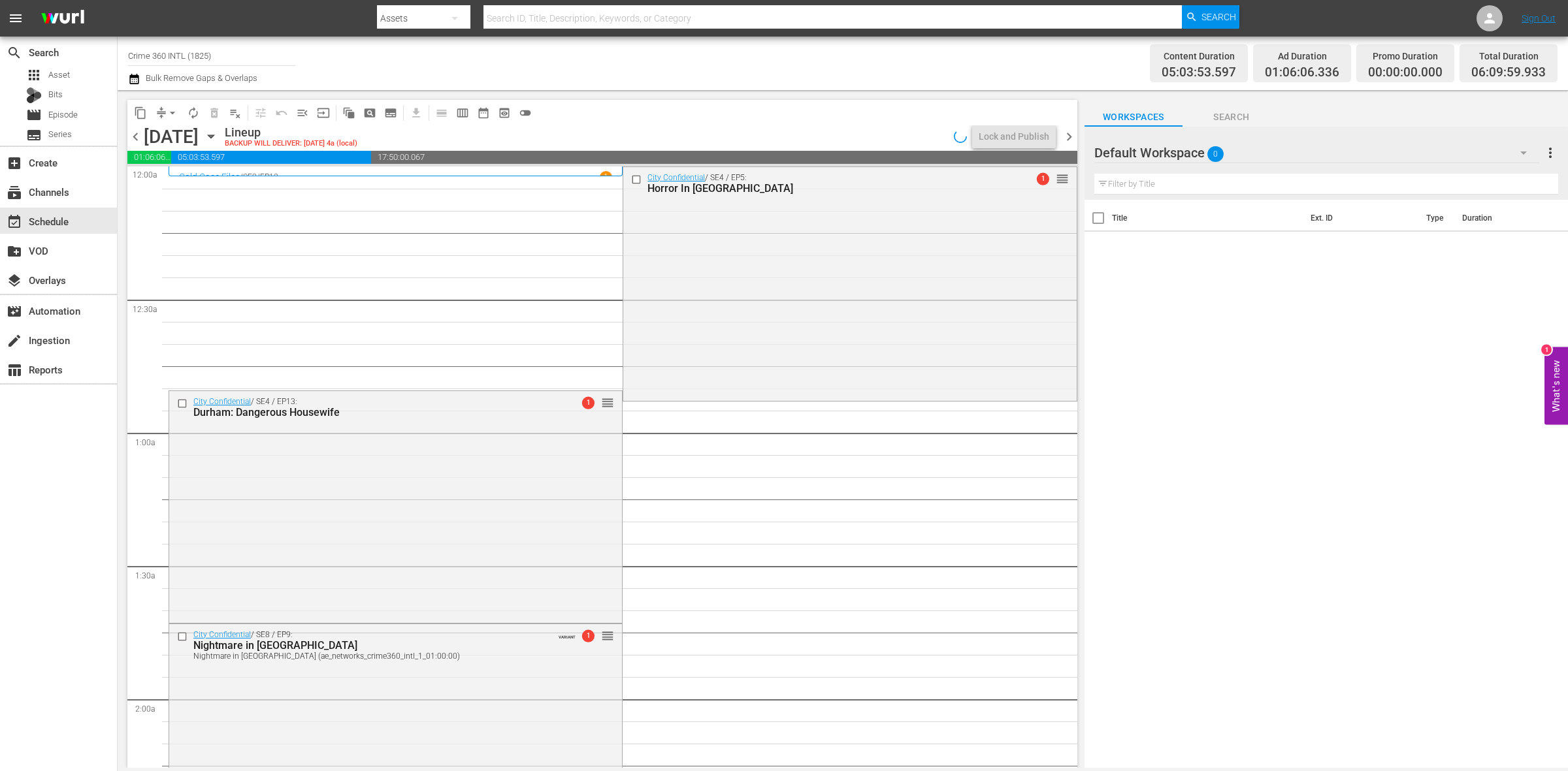
click at [162, 112] on button "arrow_drop_down" at bounding box center [172, 113] width 21 height 21
click at [164, 141] on li "Align to Midnight" at bounding box center [172, 139] width 137 height 22
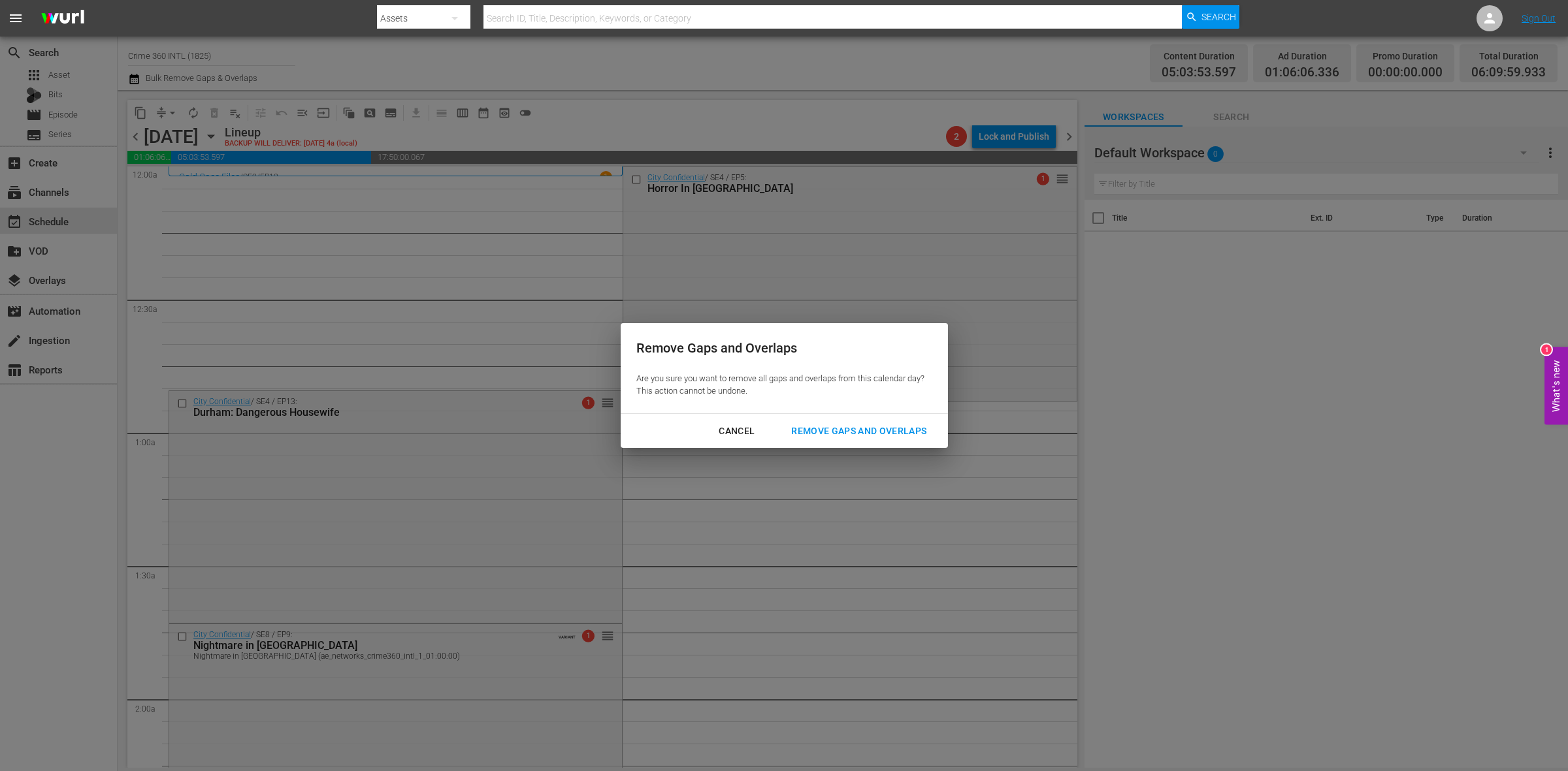
click at [854, 426] on div "Remove Gaps and Overlaps" at bounding box center [858, 431] width 156 height 16
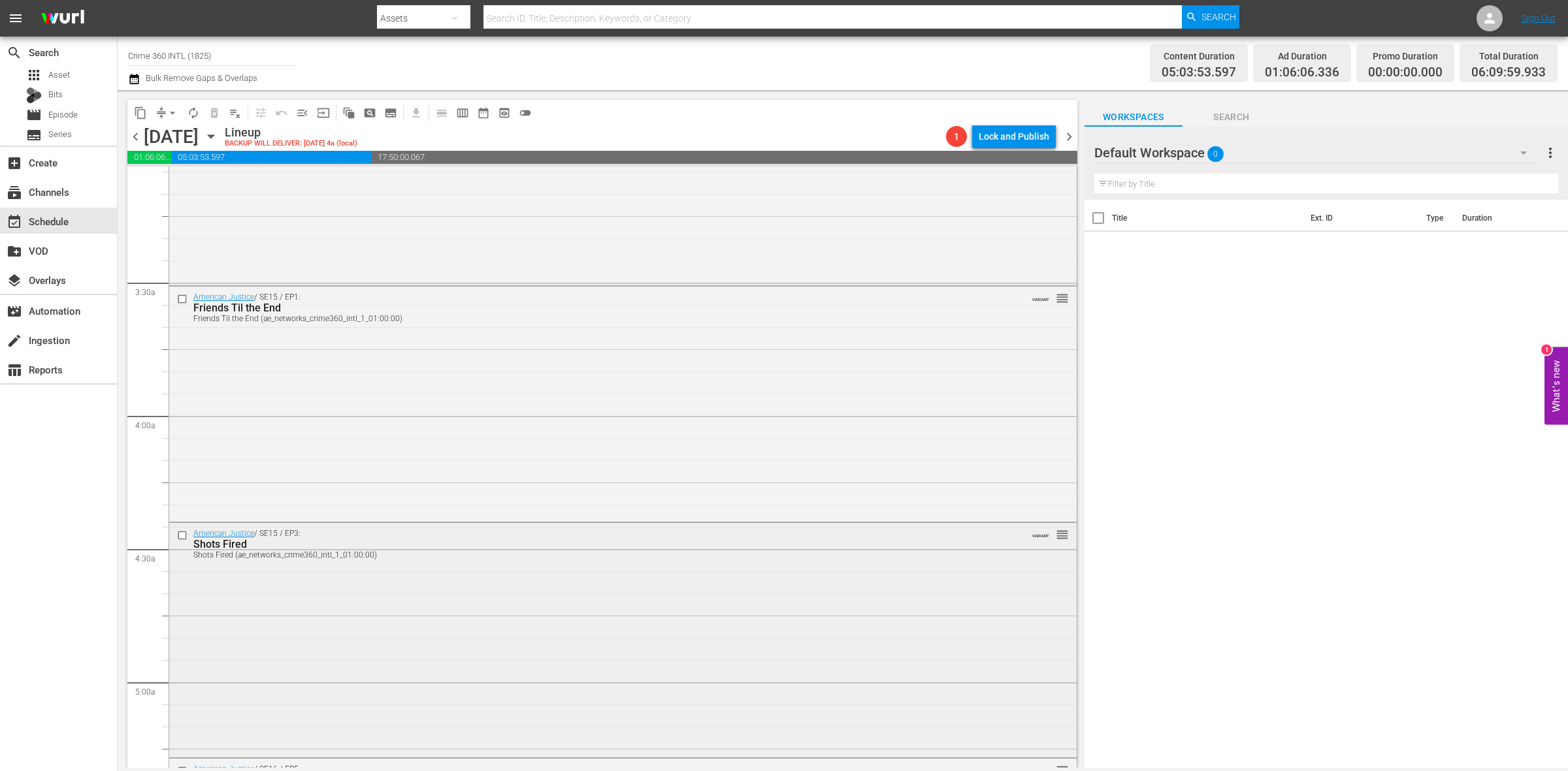
scroll to position [1143, 0]
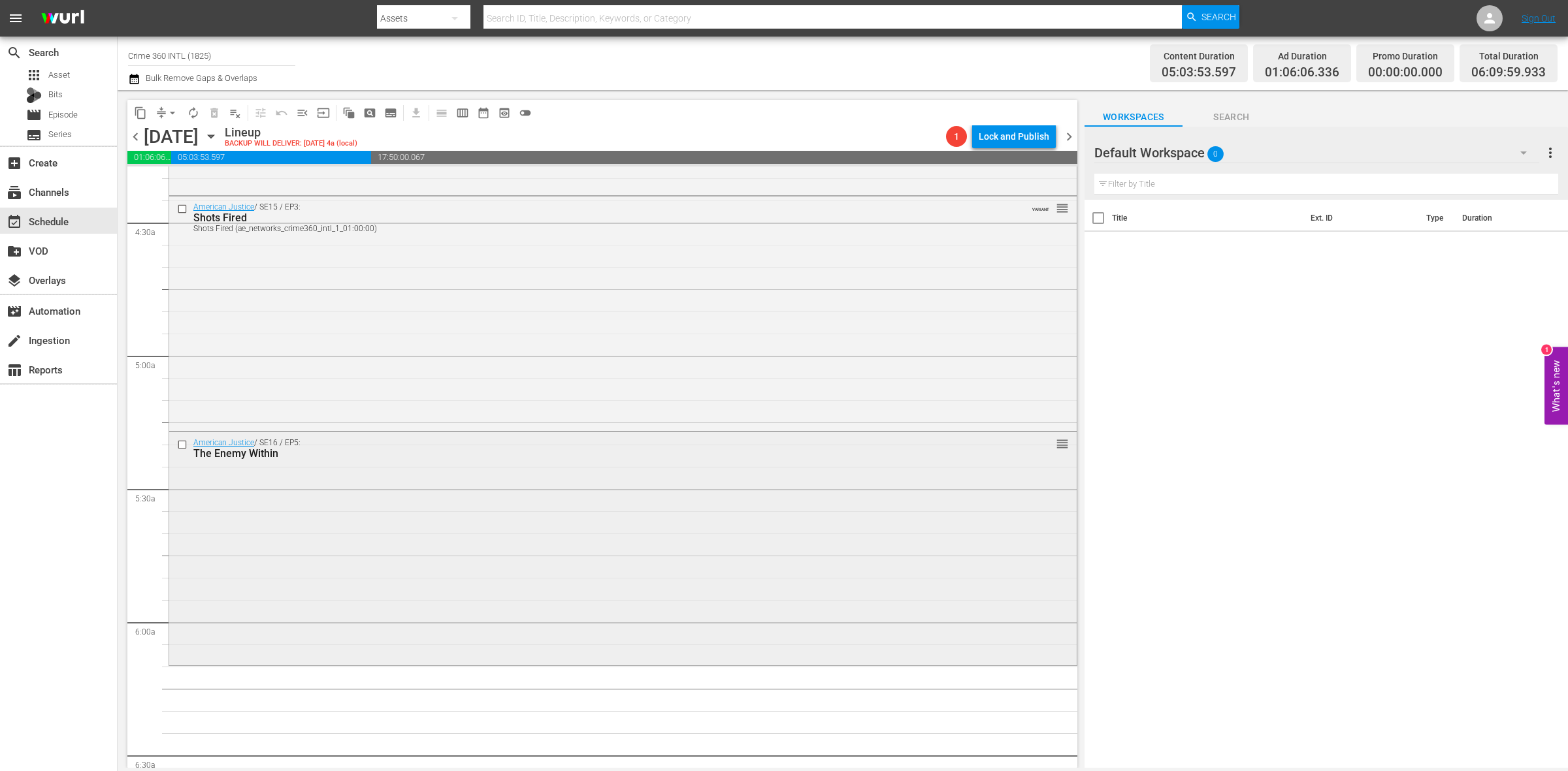
click at [367, 607] on div "American Justice / SE16 / EP5: The Enemy Within reorder" at bounding box center [623, 547] width 908 height 231
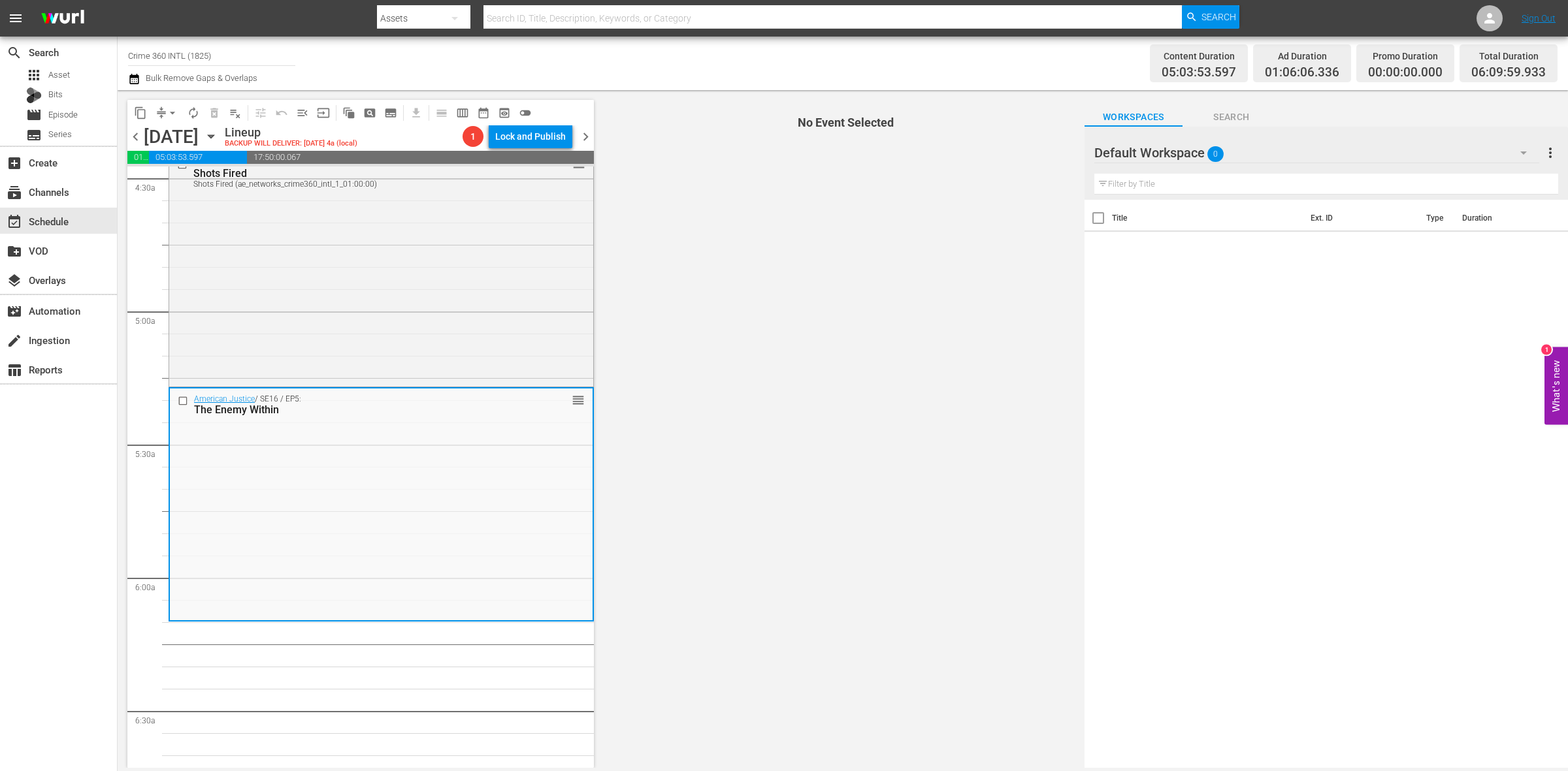
scroll to position [1224, 0]
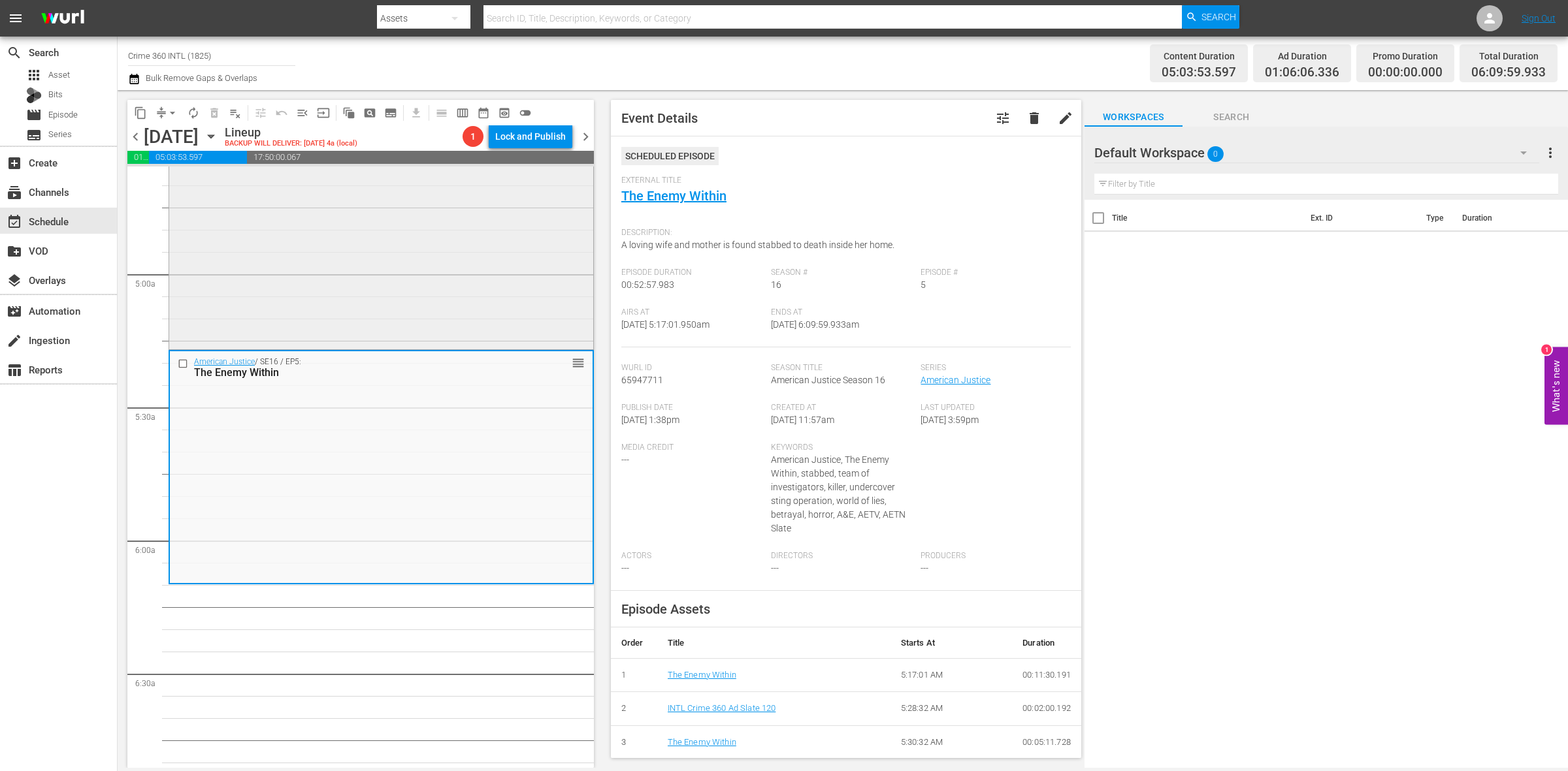
click at [468, 273] on div "American Justice / SE15 / EP3: Shots Fired Shots Fired (ae_networks_crime360_in…" at bounding box center [381, 231] width 424 height 232
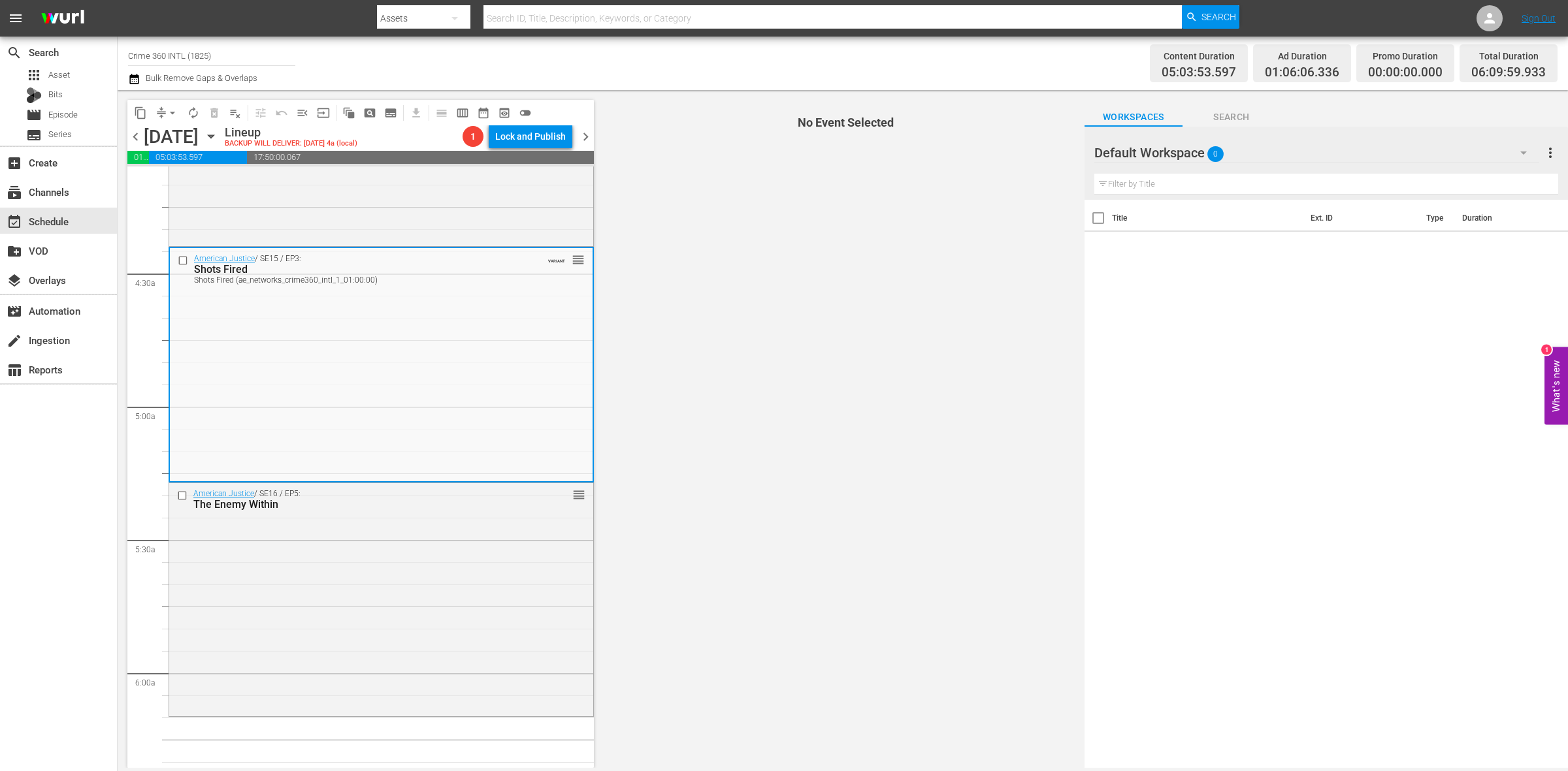
scroll to position [1061, 0]
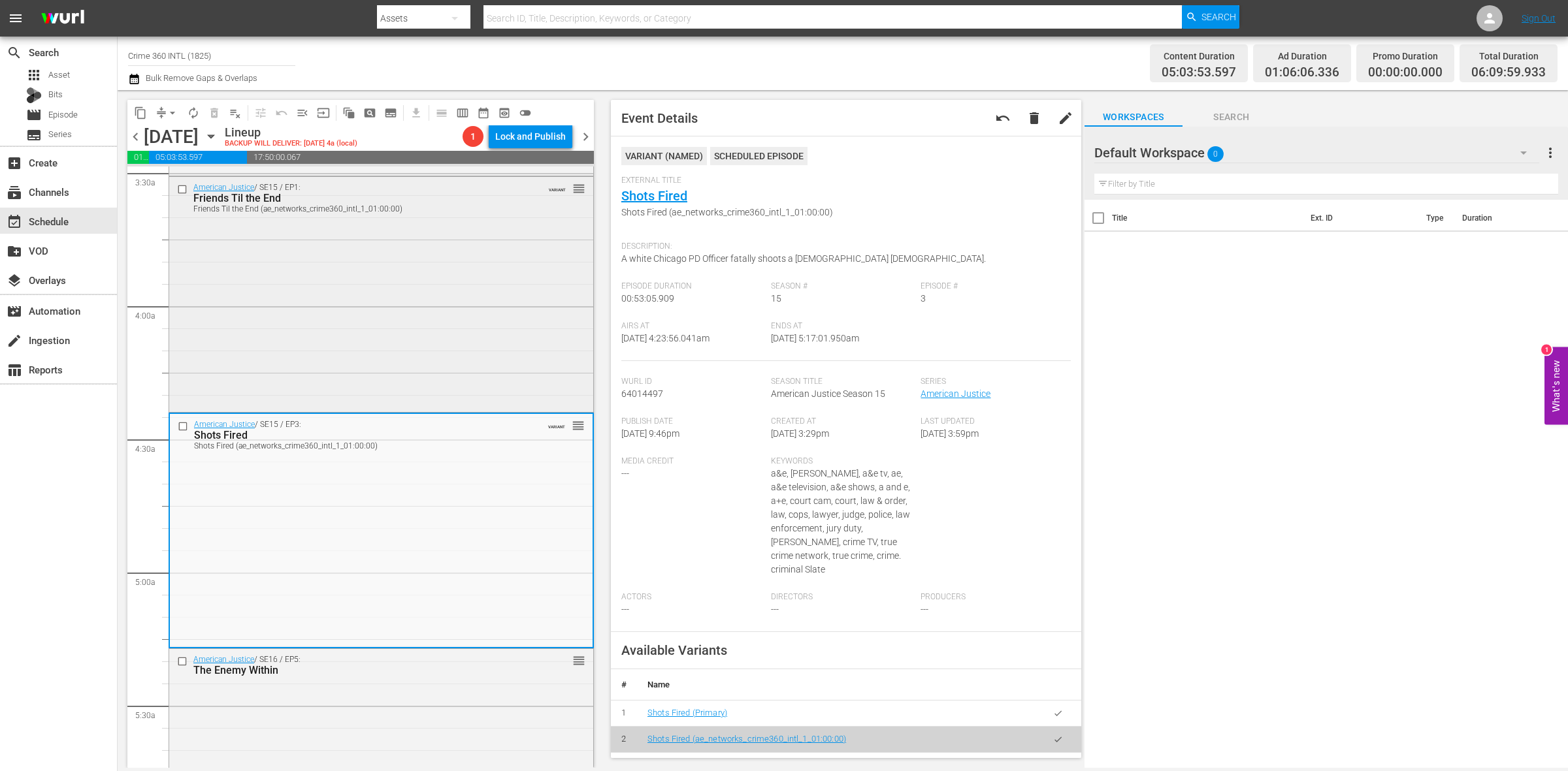
click at [468, 317] on div "American Justice / SE15 / EP1: Friends Til the End Friends Til the End (ae_netw…" at bounding box center [381, 293] width 424 height 232
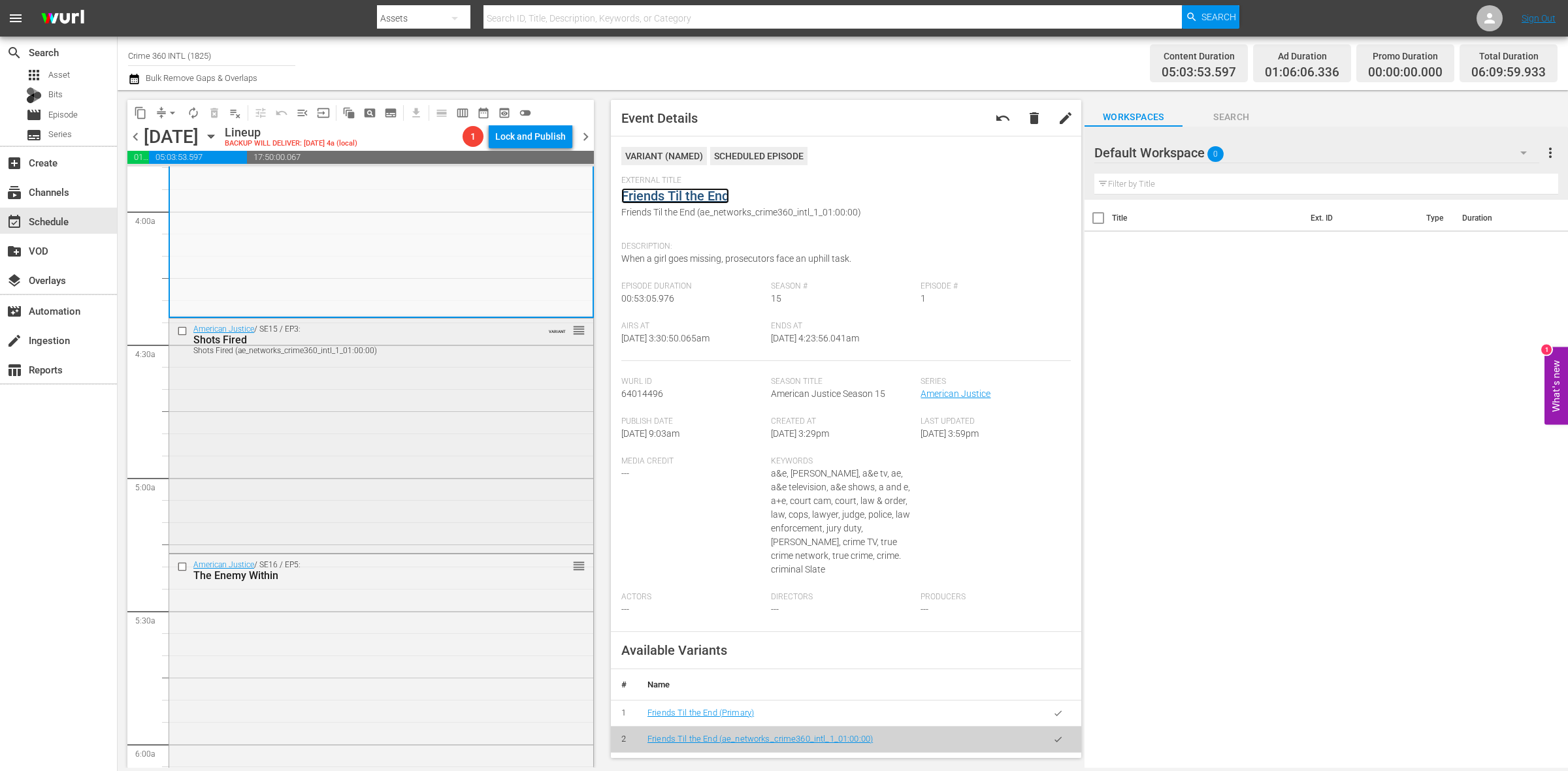
scroll to position [1224, 0]
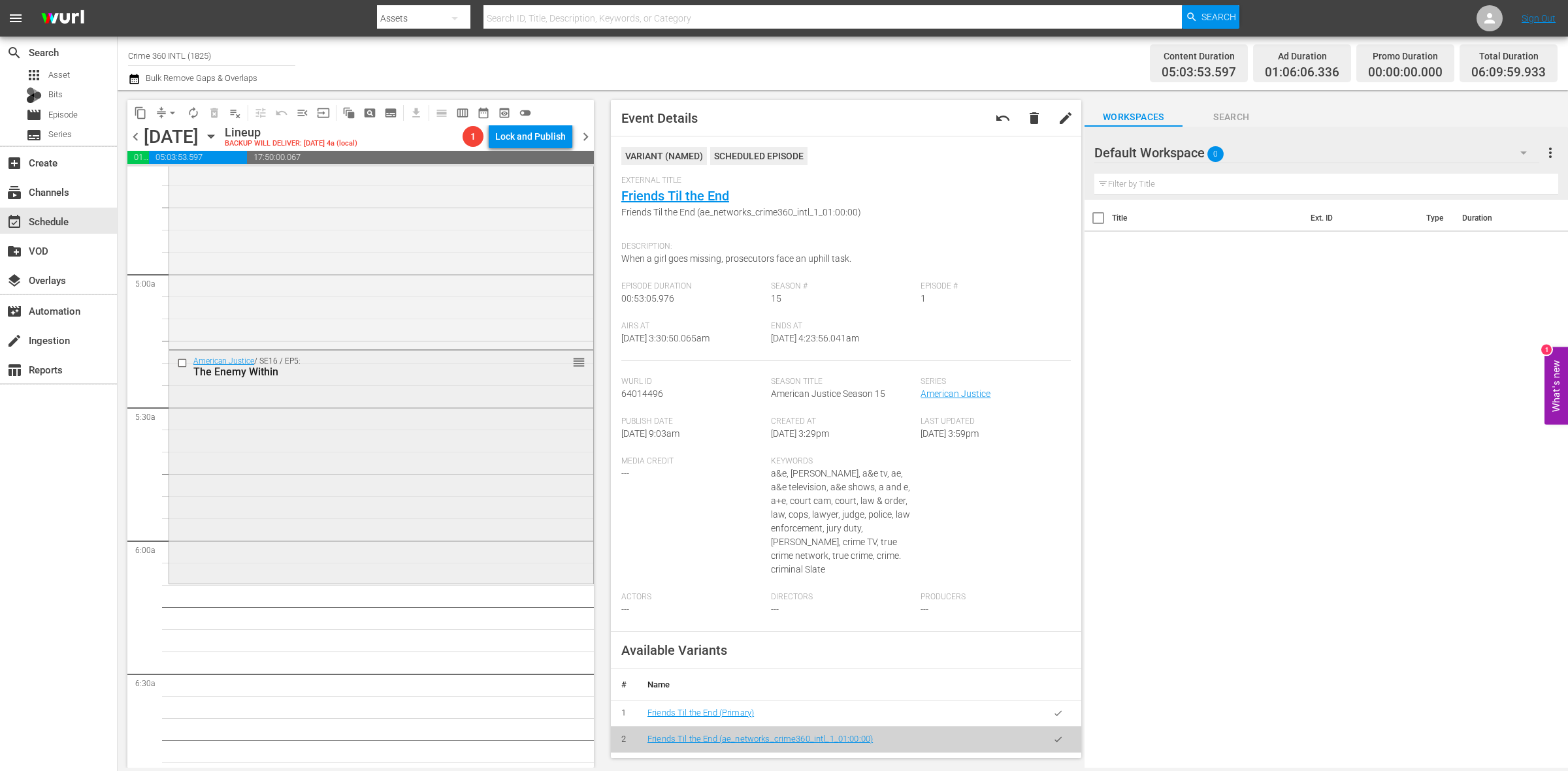
click at [348, 531] on div "American Justice / SE16 / EP5: The Enemy Within reorder" at bounding box center [381, 466] width 424 height 231
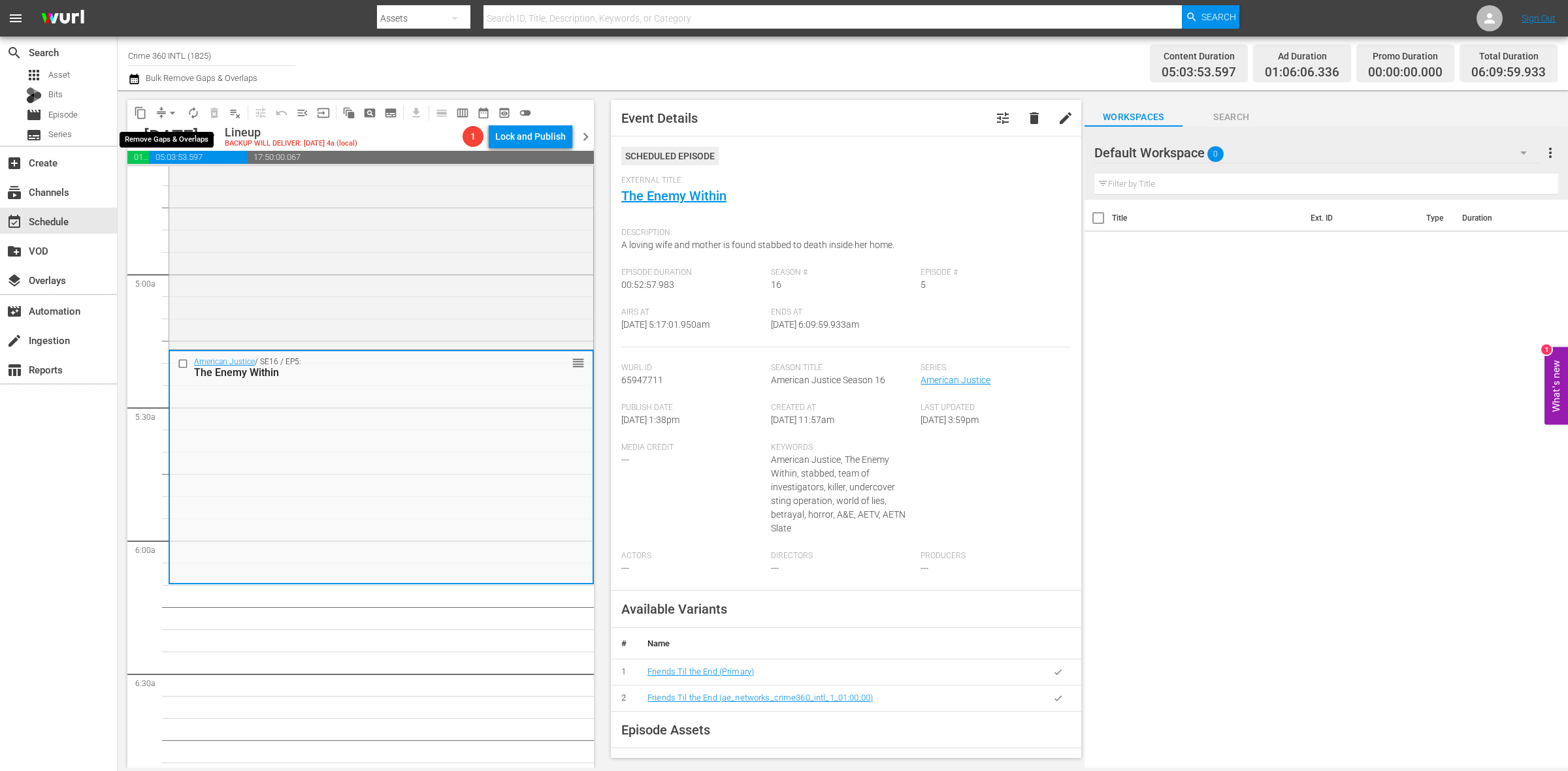
click at [174, 114] on span "arrow_drop_down" at bounding box center [172, 113] width 13 height 13
click at [177, 144] on li "Align to Midnight" at bounding box center [172, 139] width 137 height 22
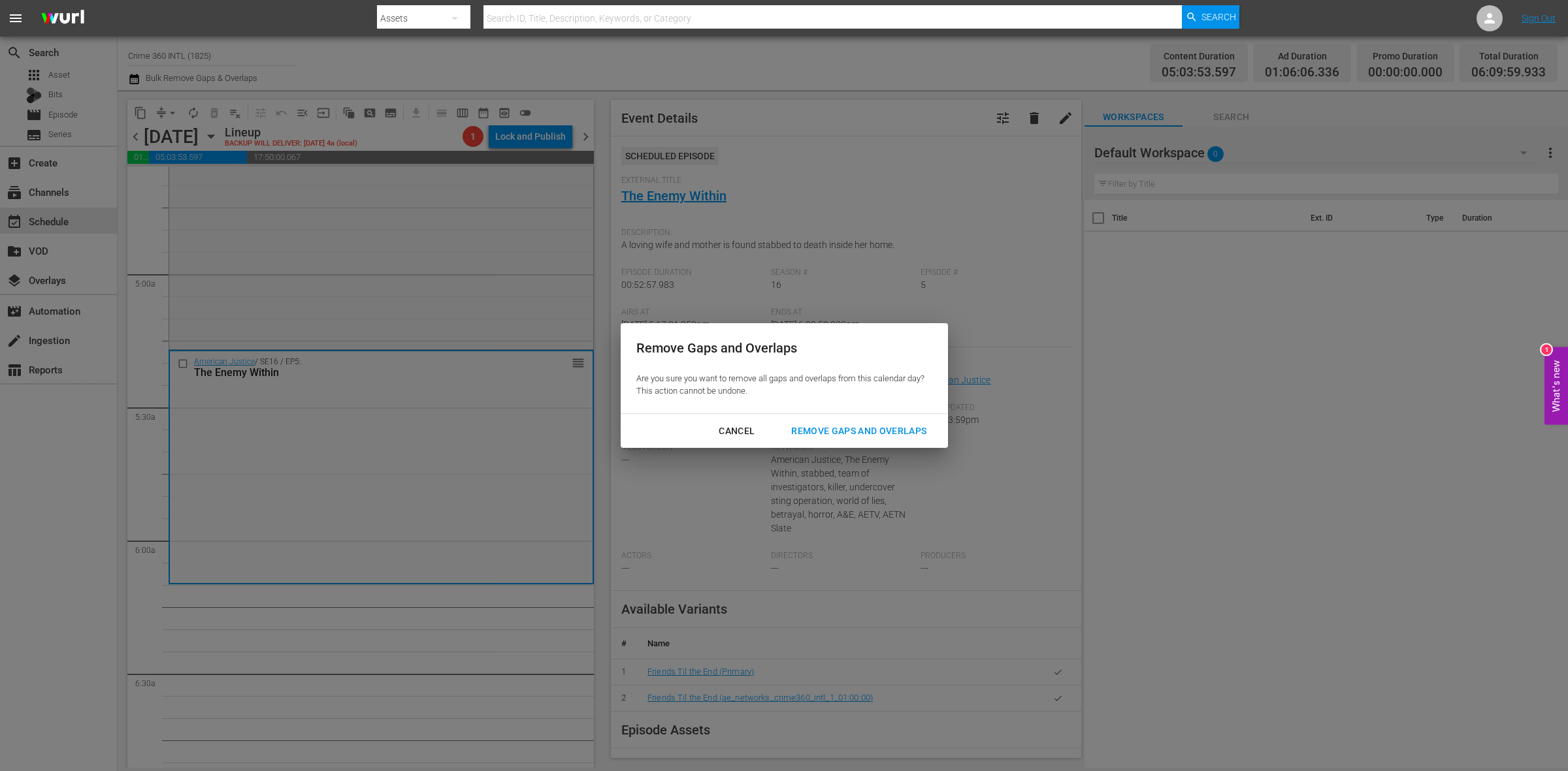
click at [879, 433] on div "Remove Gaps and Overlaps" at bounding box center [858, 431] width 156 height 16
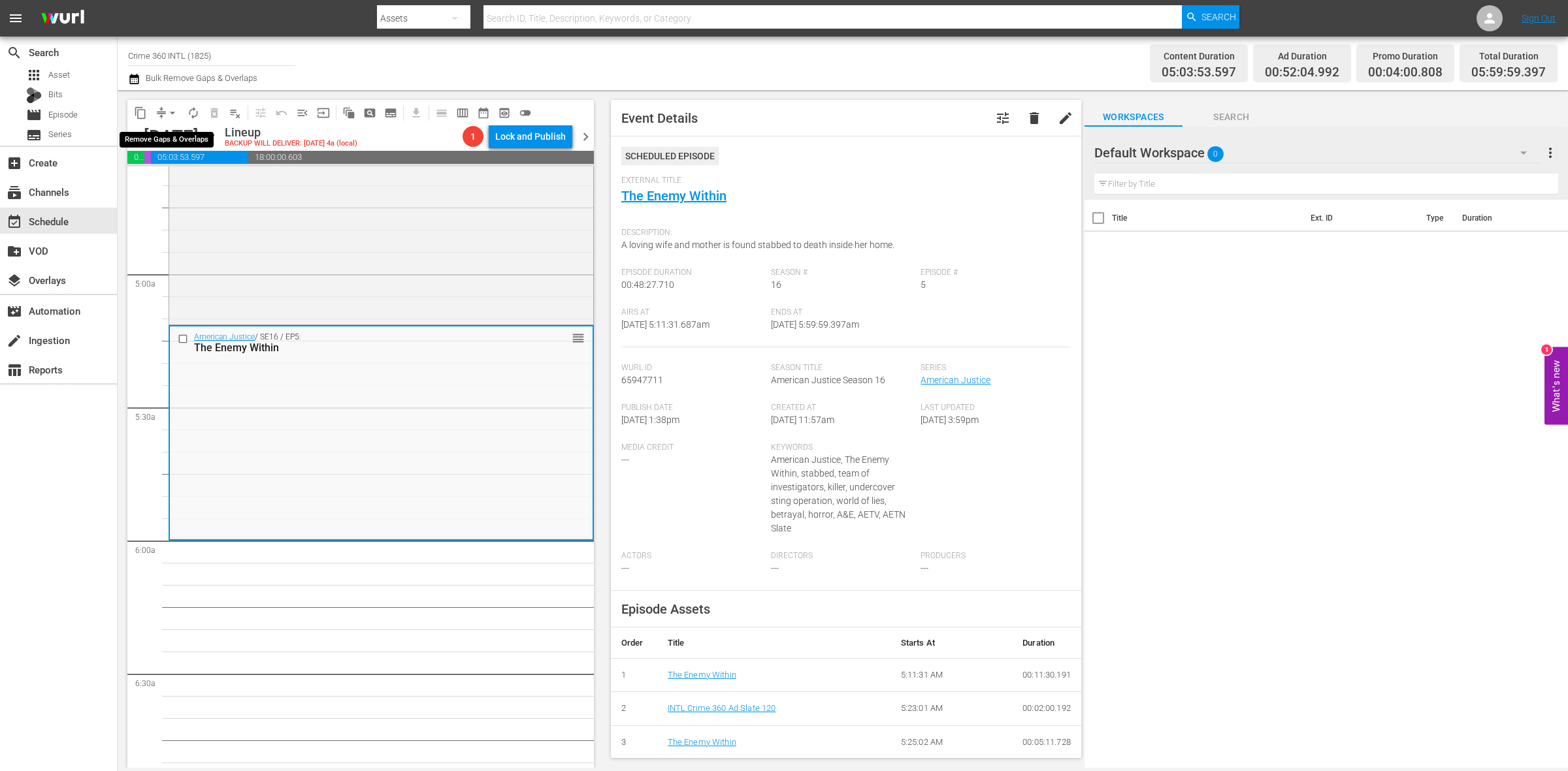
click at [168, 112] on span "arrow_drop_down" at bounding box center [172, 113] width 13 height 13
click at [164, 137] on li "Align to Midnight" at bounding box center [172, 139] width 137 height 22
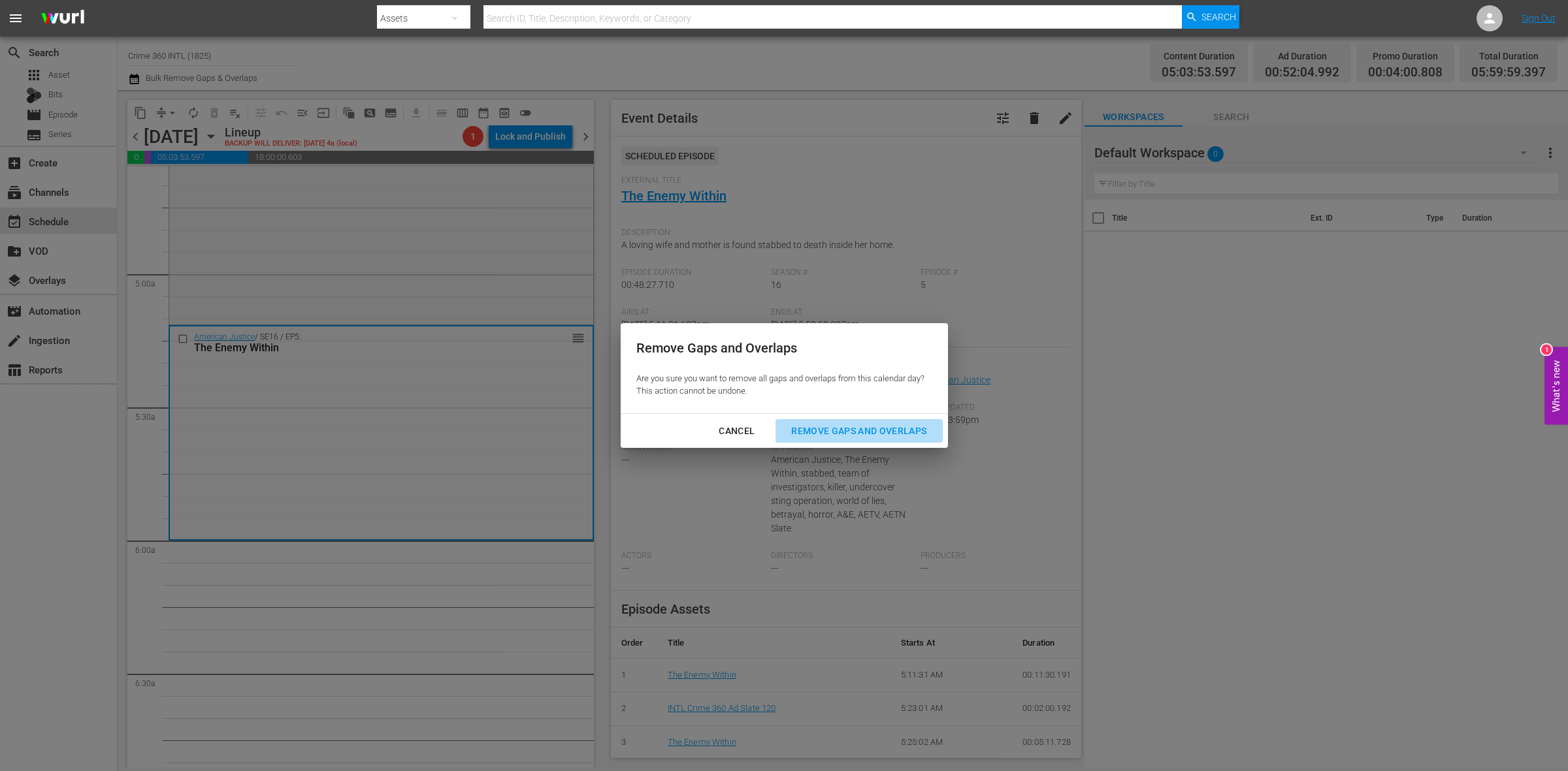
click at [909, 423] on div "Remove Gaps and Overlaps" at bounding box center [858, 431] width 156 height 16
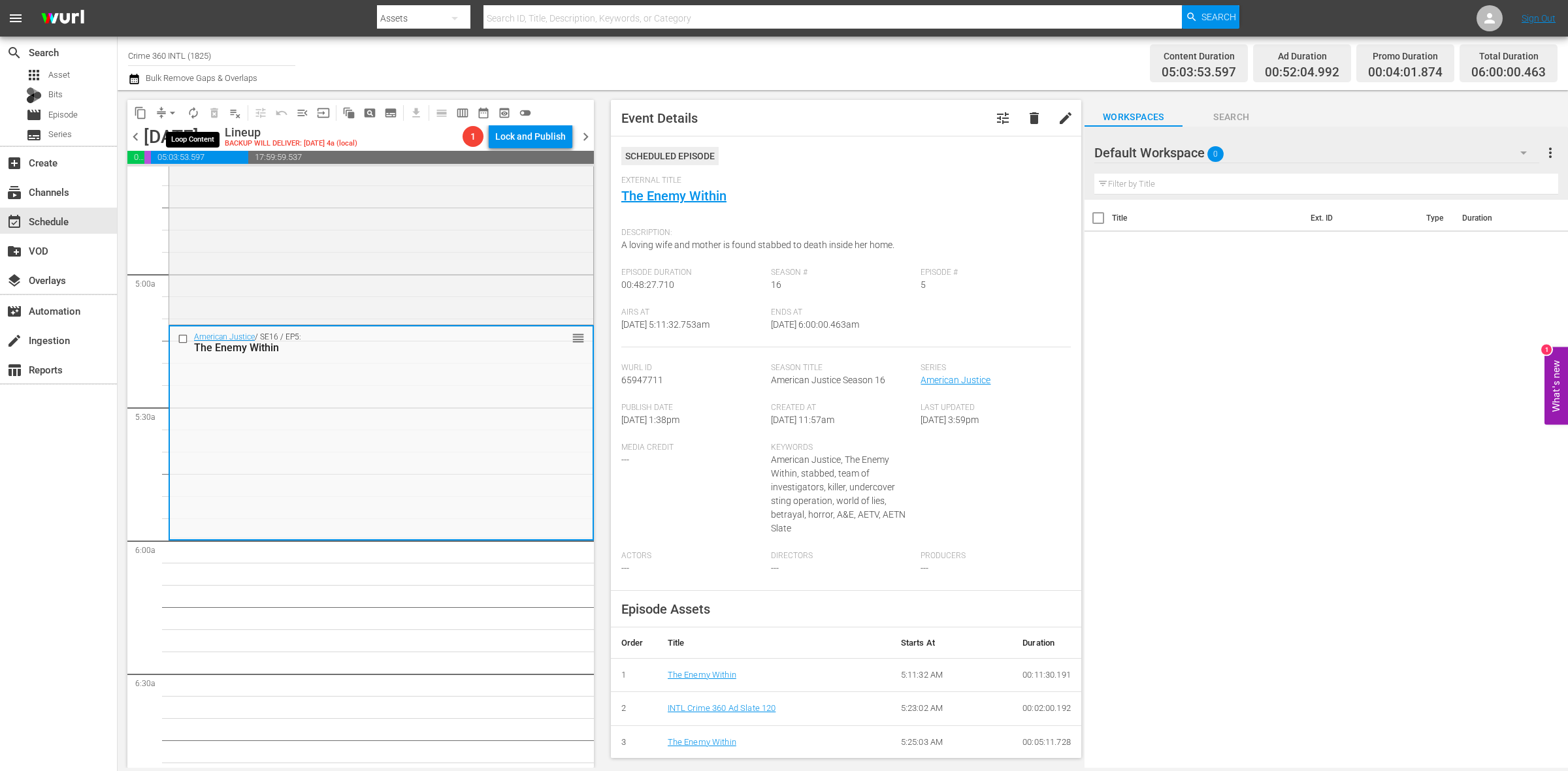
click at [183, 113] on button "autorenew_outlined" at bounding box center [193, 113] width 21 height 21
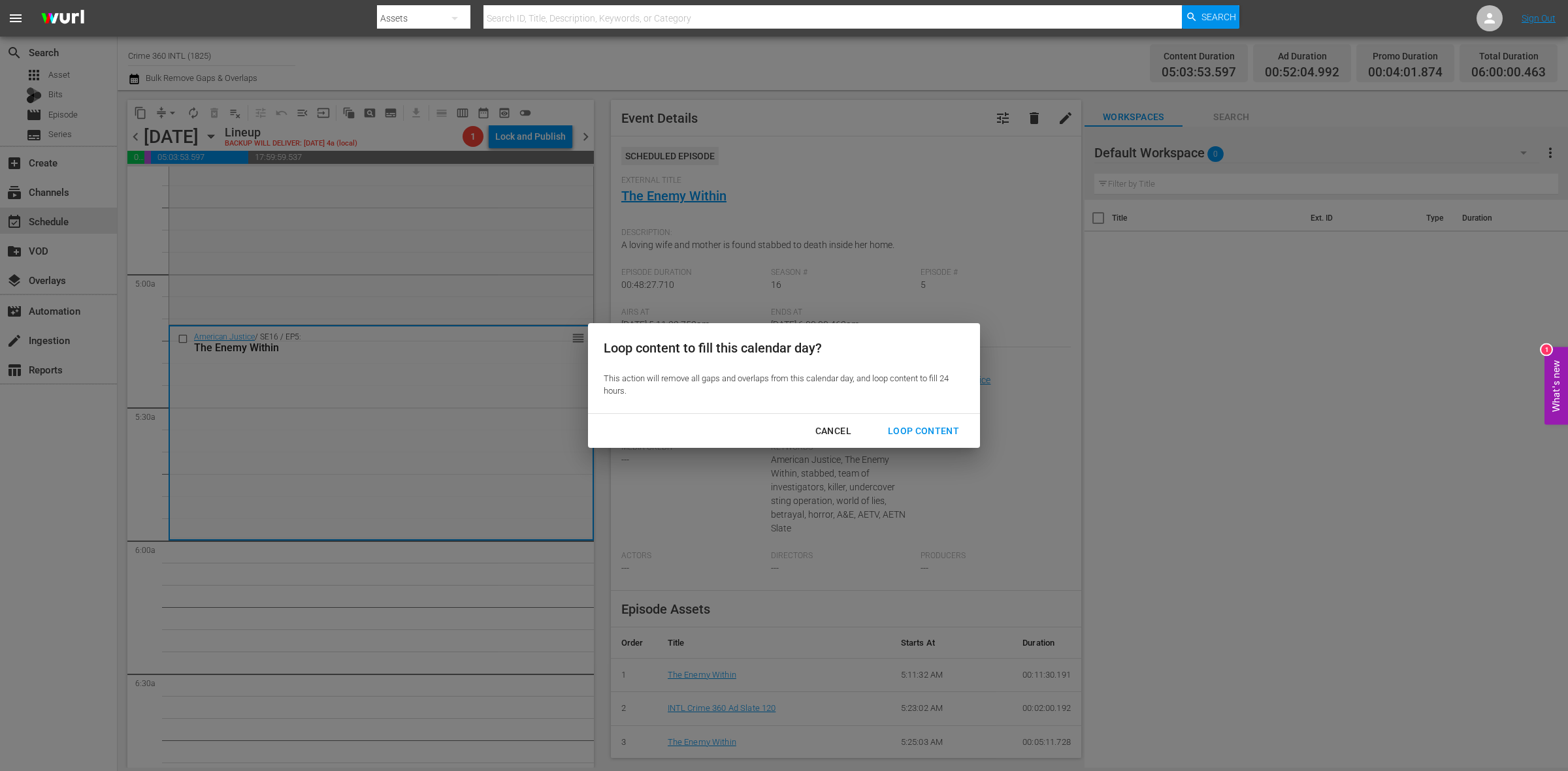
click at [930, 436] on div "Loop Content" at bounding box center [923, 431] width 92 height 16
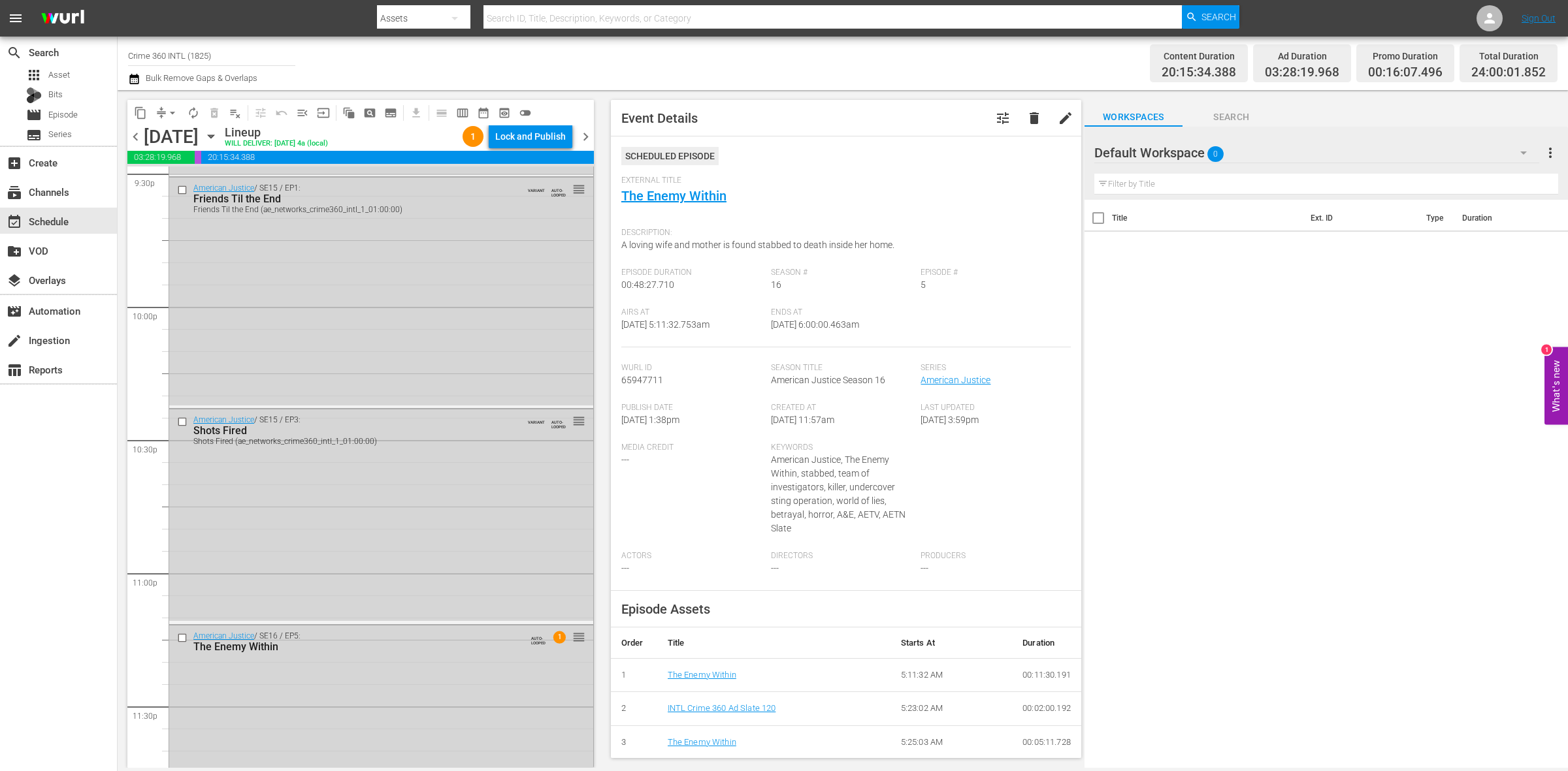
scroll to position [5792, 0]
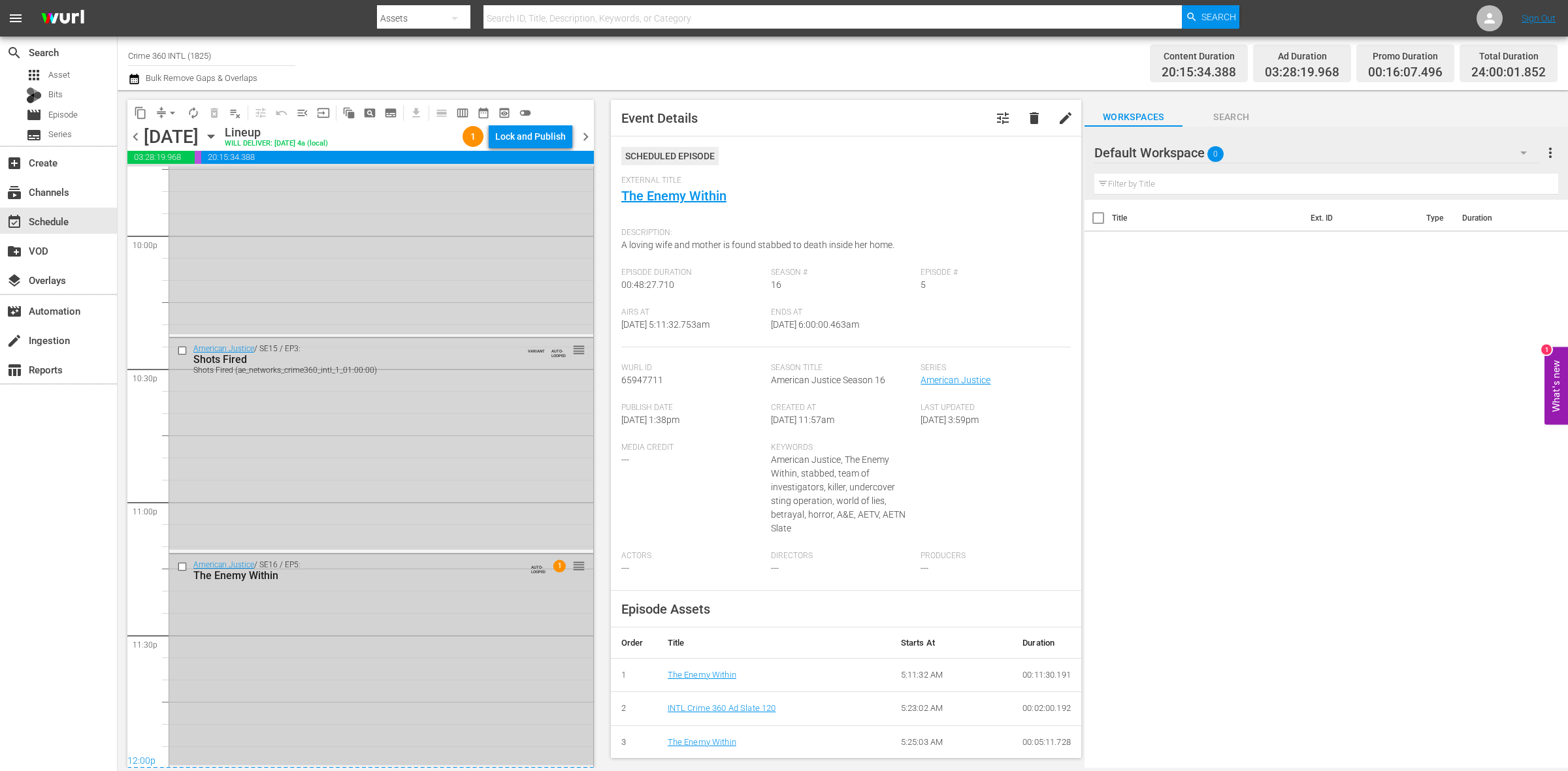
click at [483, 658] on div "American Justice / SE16 / EP5: The Enemy Within AUTO-LOOPED 1 reorder" at bounding box center [381, 660] width 424 height 211
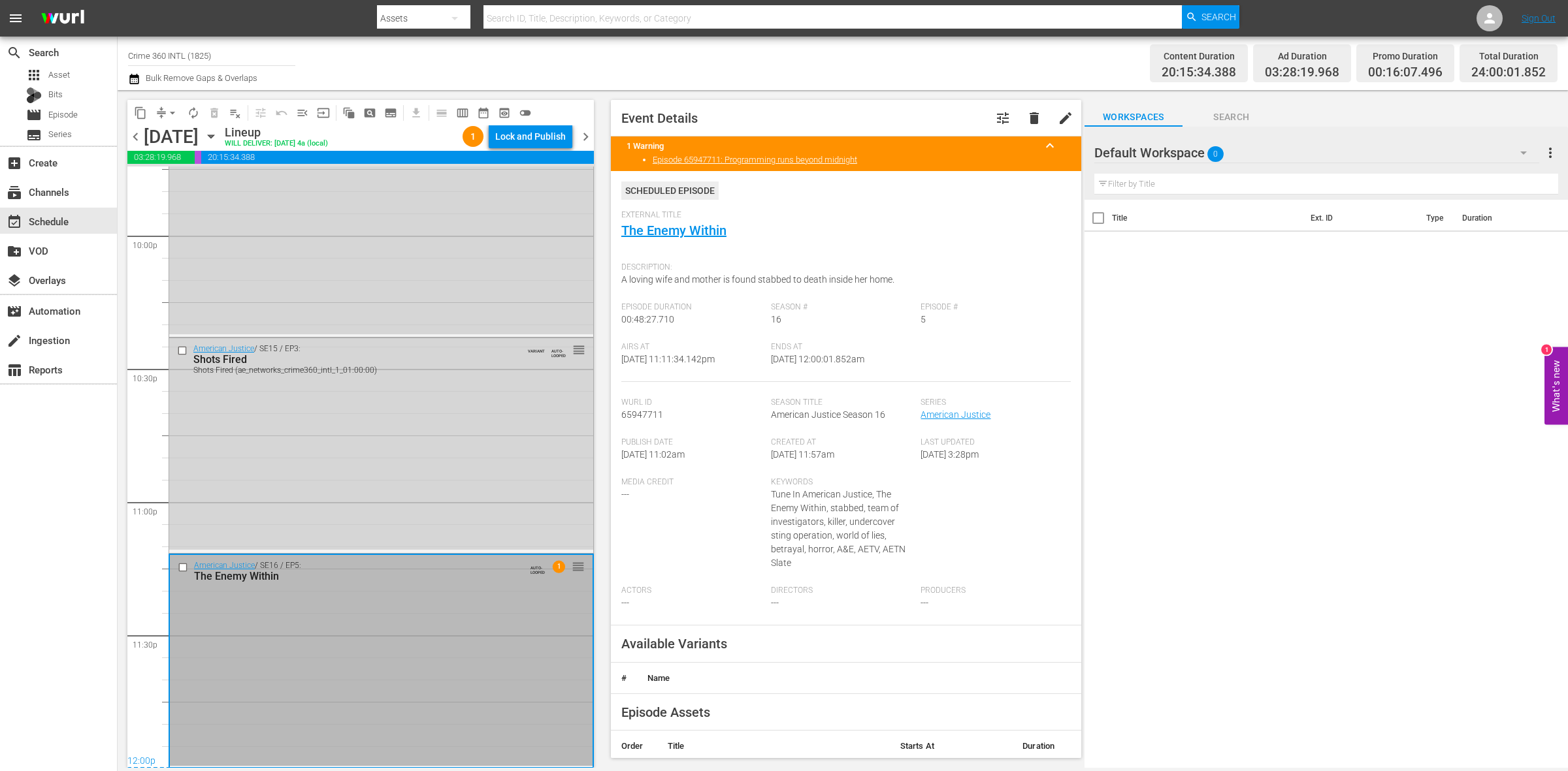
click at [547, 131] on div "Lock and Publish" at bounding box center [530, 136] width 70 height 23
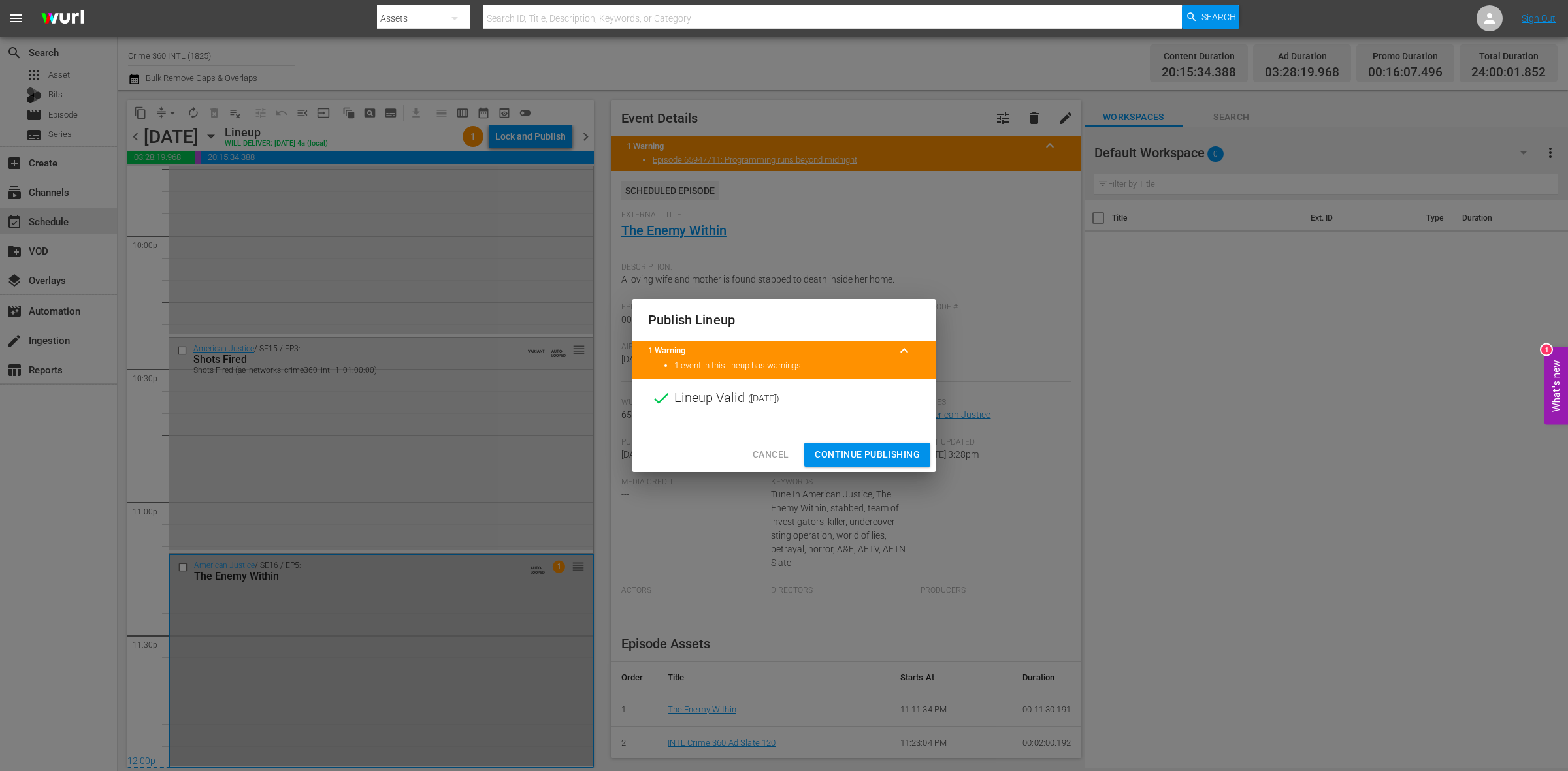
click at [836, 440] on div "Cancel Continue Publishing" at bounding box center [784, 455] width 303 height 34
click at [833, 454] on span "Continue Publishing" at bounding box center [867, 455] width 105 height 16
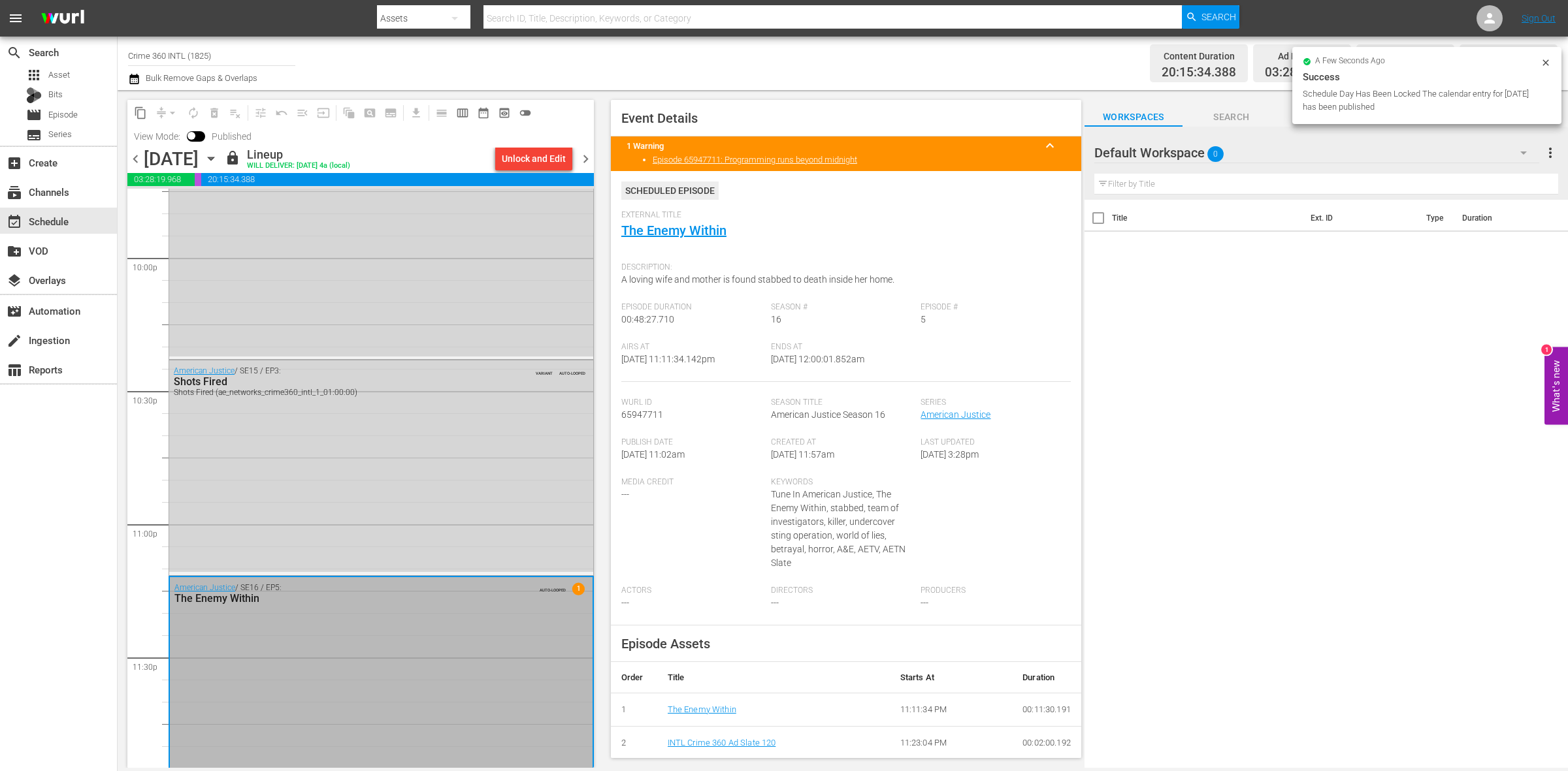
click at [585, 161] on span "chevron_right" at bounding box center [586, 159] width 16 height 16
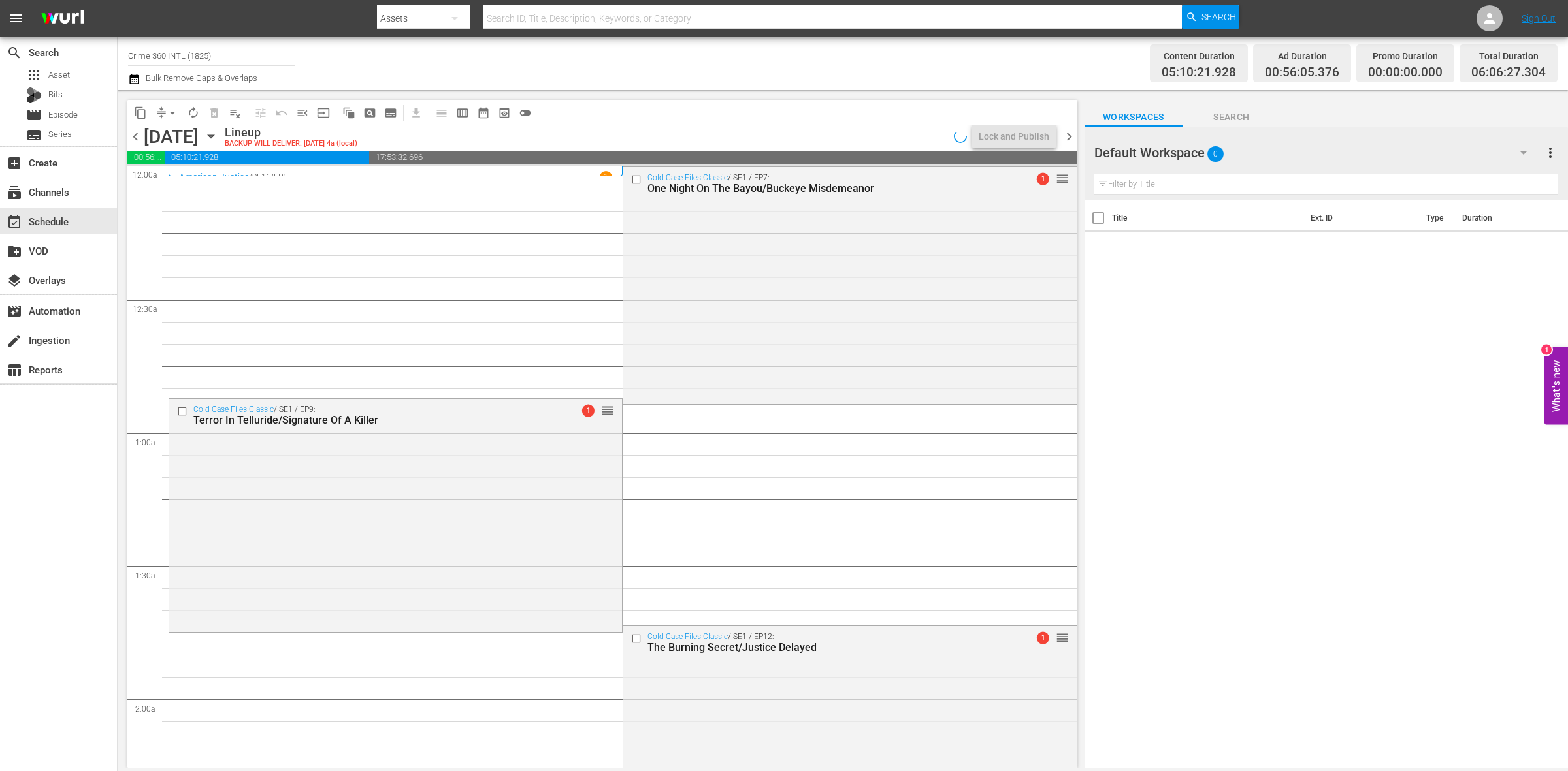
click at [166, 112] on span "arrow_drop_down" at bounding box center [172, 113] width 13 height 13
click at [164, 135] on li "Align to Midnight" at bounding box center [172, 139] width 137 height 22
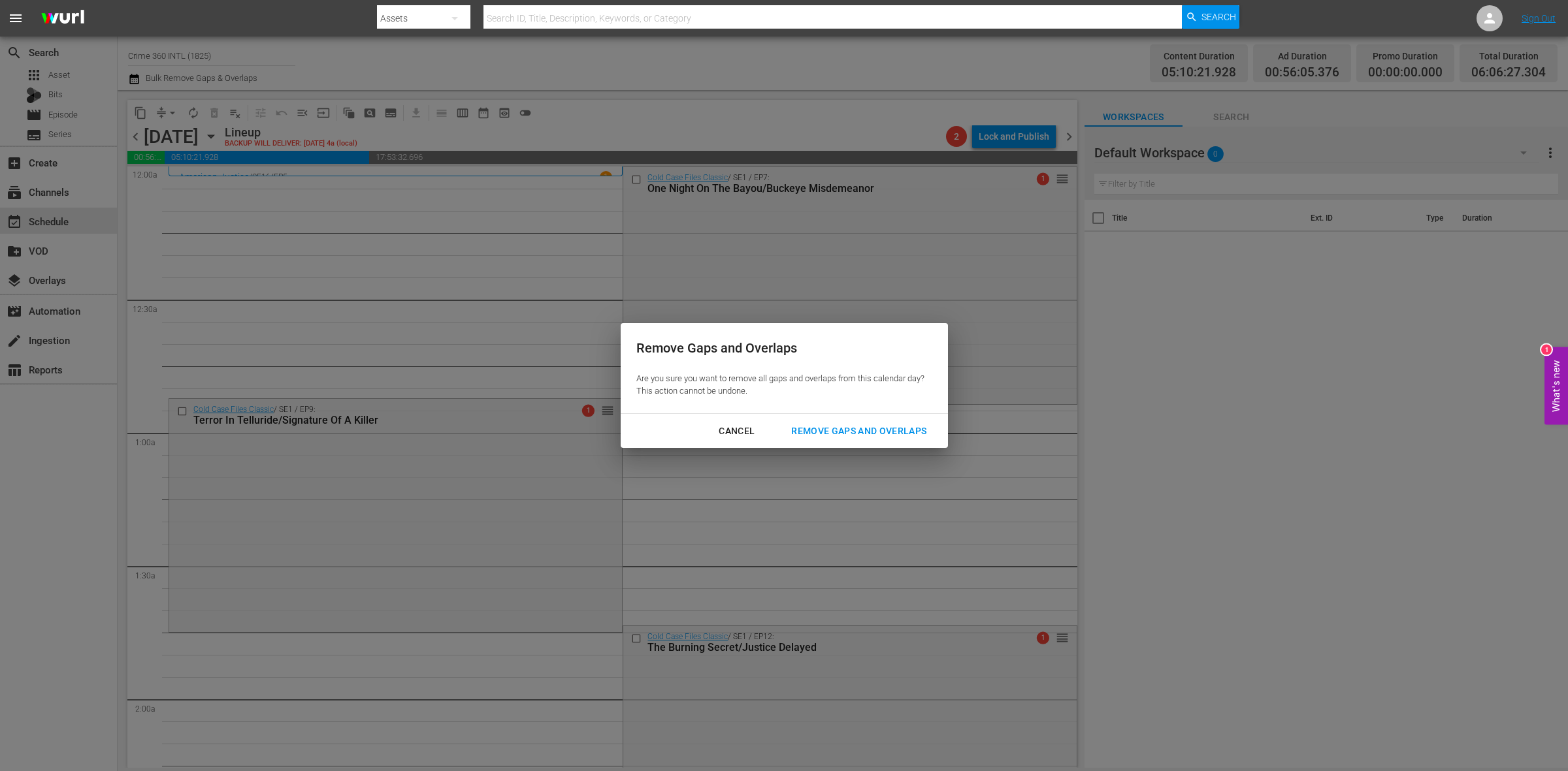
click at [844, 434] on div "Remove Gaps and Overlaps" at bounding box center [858, 431] width 156 height 16
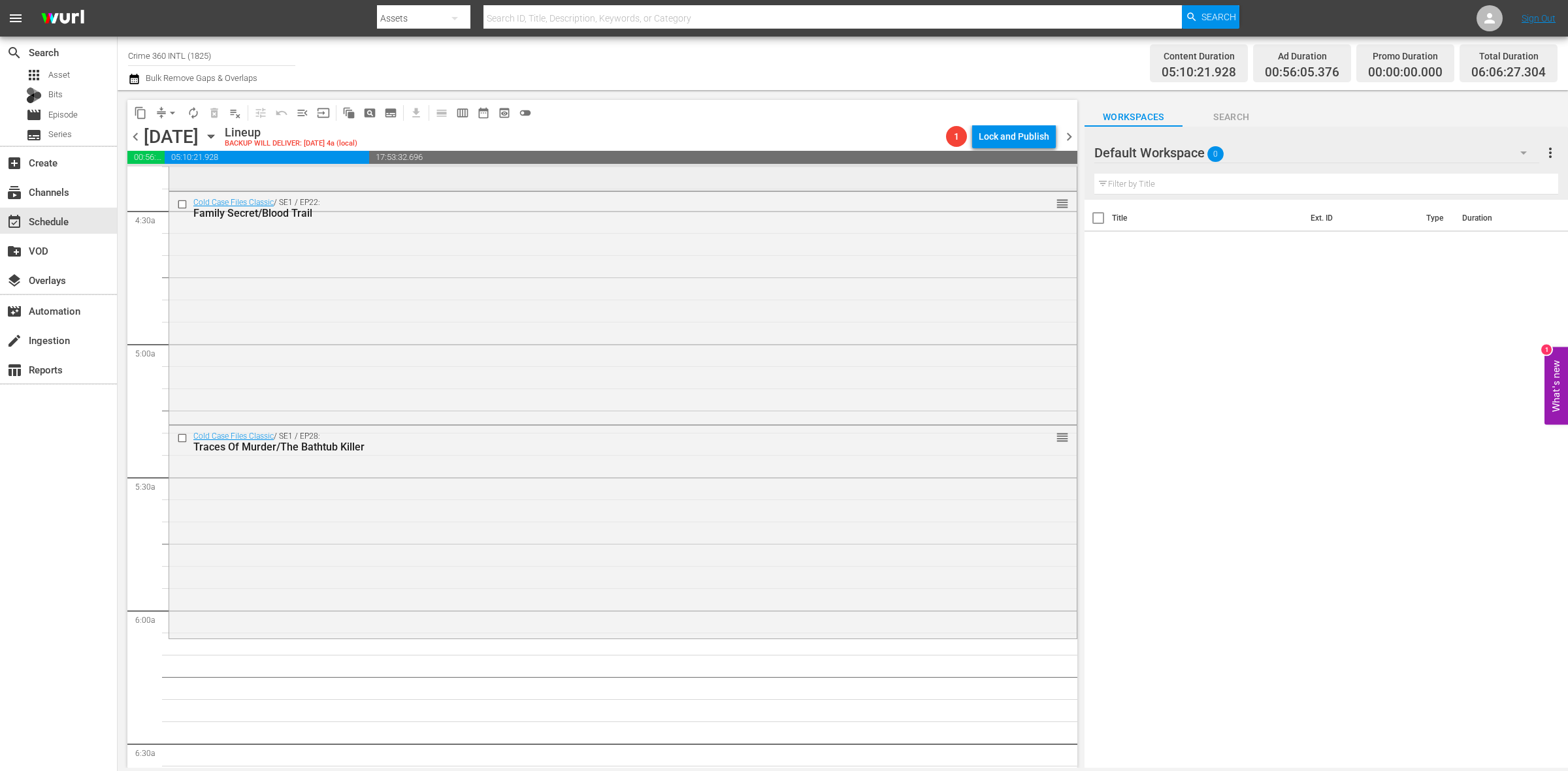
scroll to position [1306, 0]
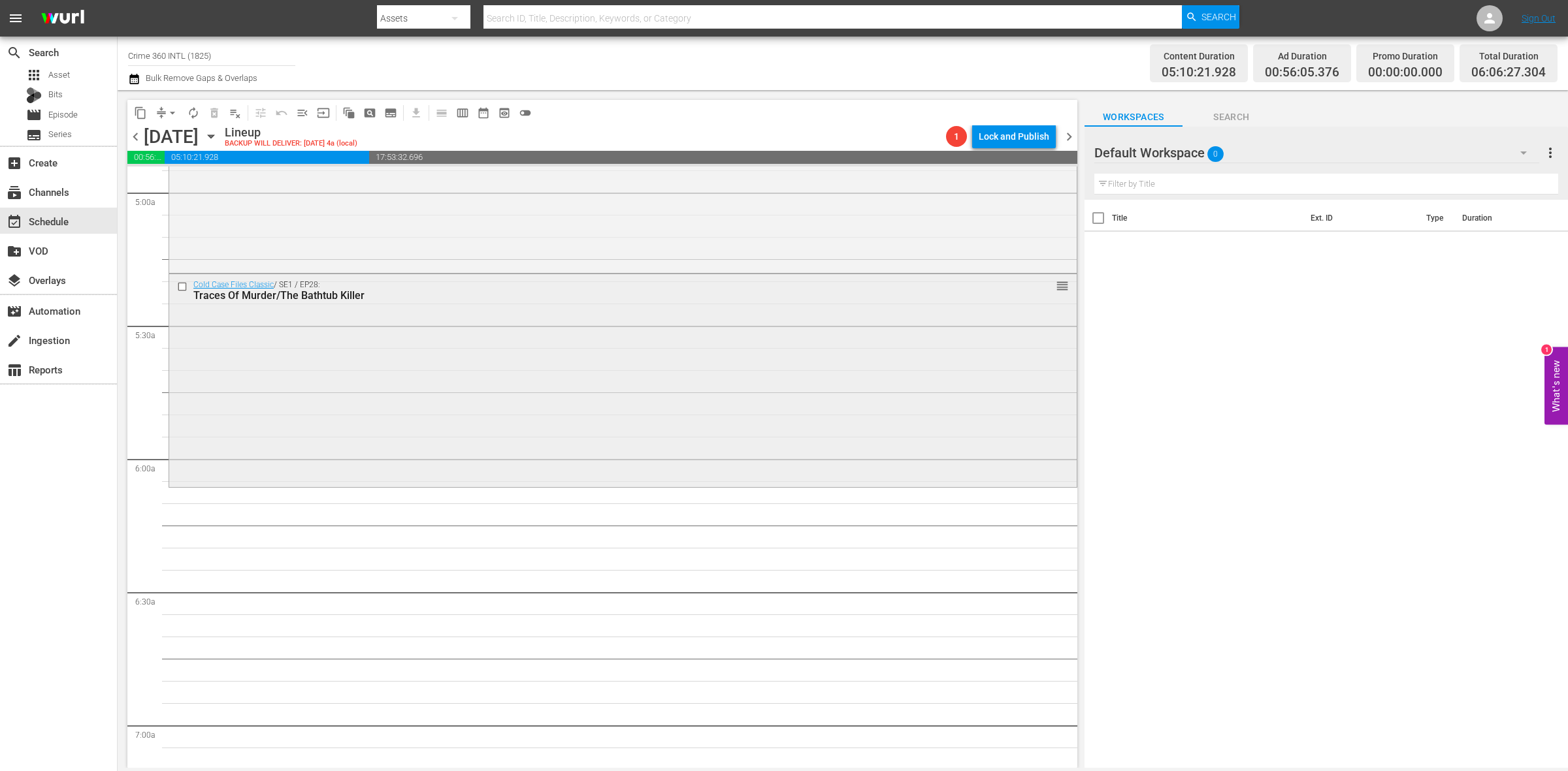
click at [357, 428] on div "Cold Case Files Classic / SE1 / EP28: Traces Of Murder/The Bathtub Killer reord…" at bounding box center [623, 379] width 908 height 210
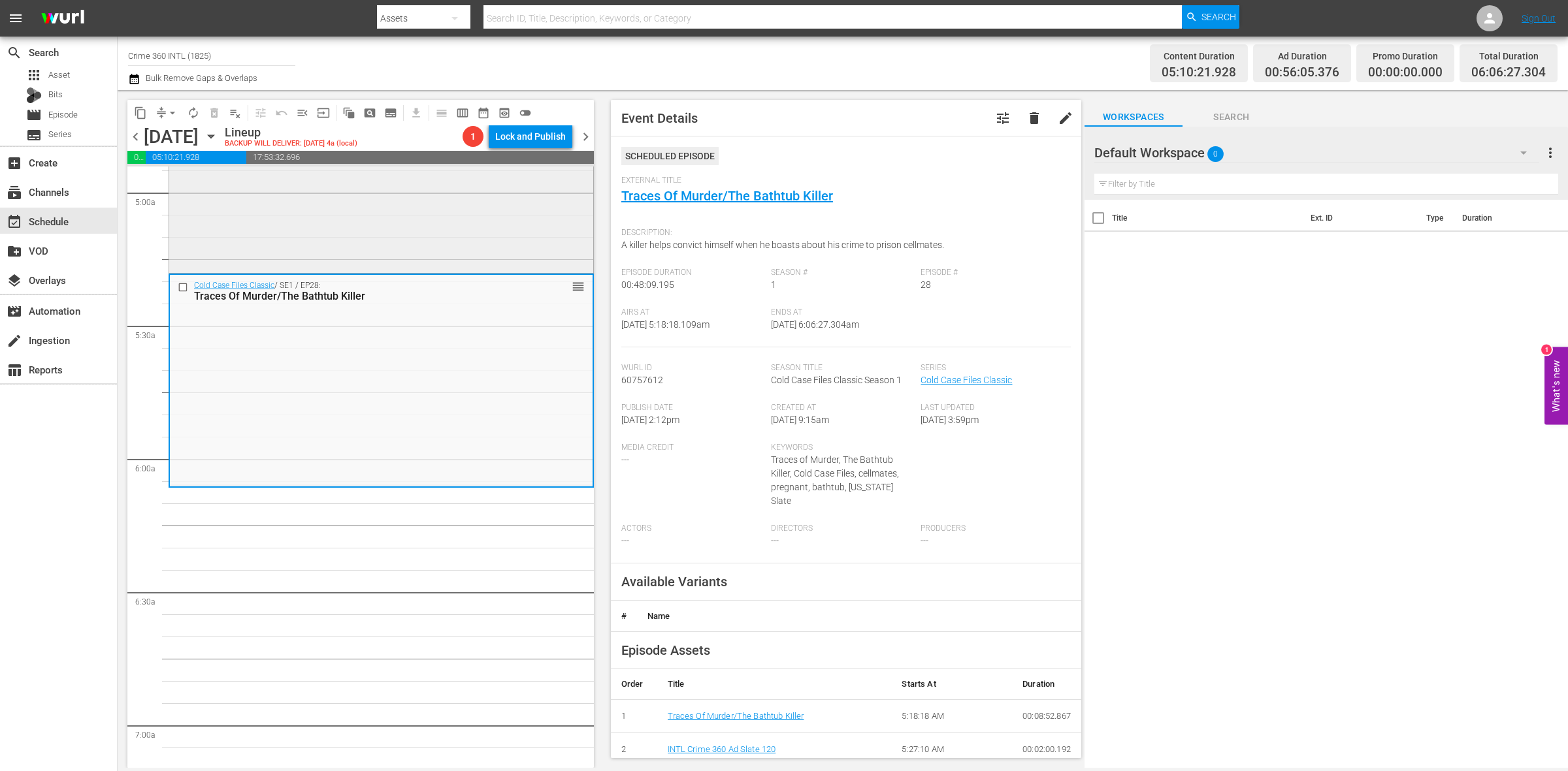
click at [526, 232] on div "Cold Case Files Classic / SE1 / EP22: Family Secret/Blood Trail reorder" at bounding box center [381, 156] width 424 height 230
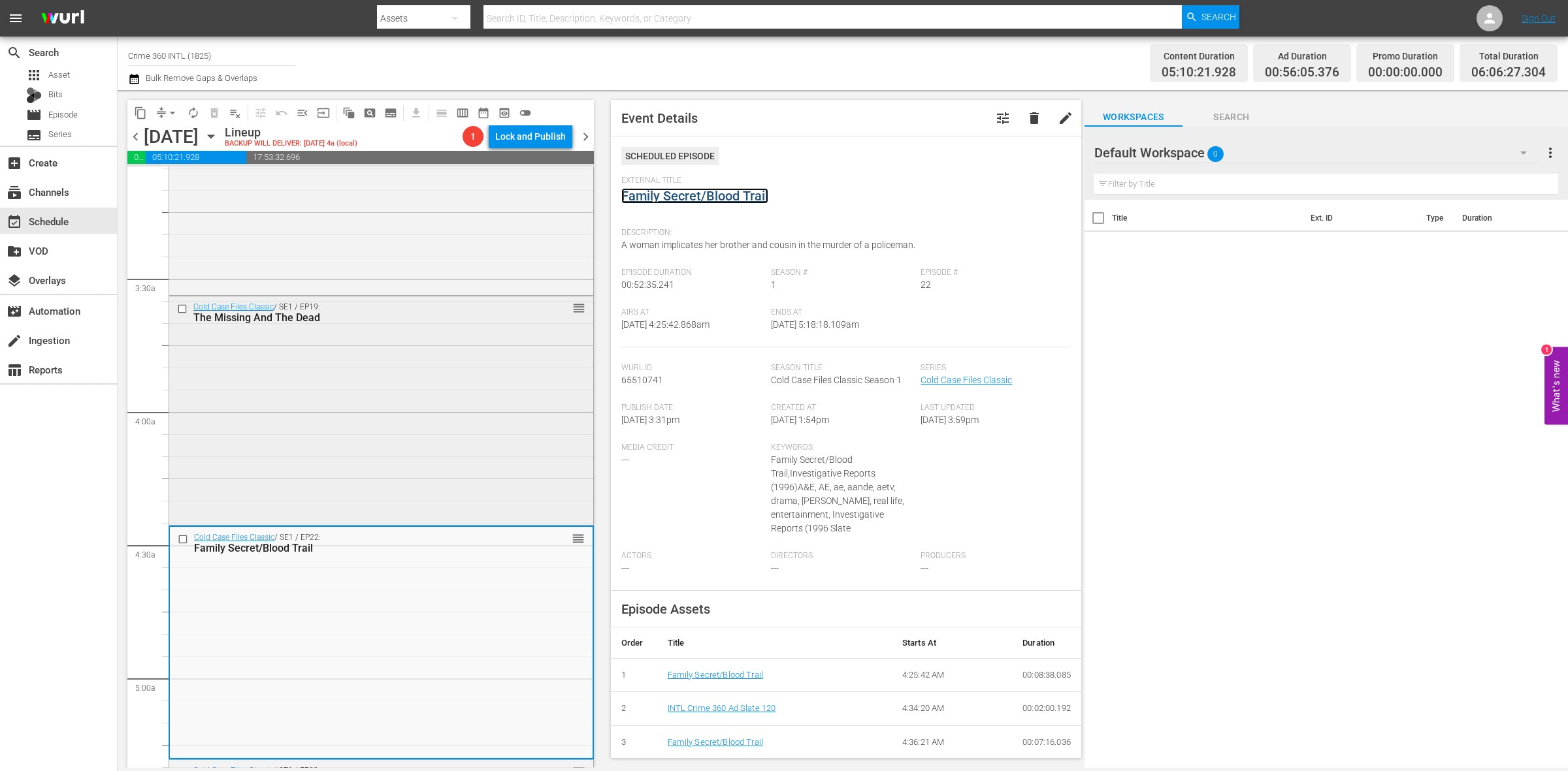
scroll to position [816, 0]
click at [472, 441] on div "Cold Case Files Classic / SE1 / EP19: The Missing And The Dead reorder" at bounding box center [381, 414] width 424 height 227
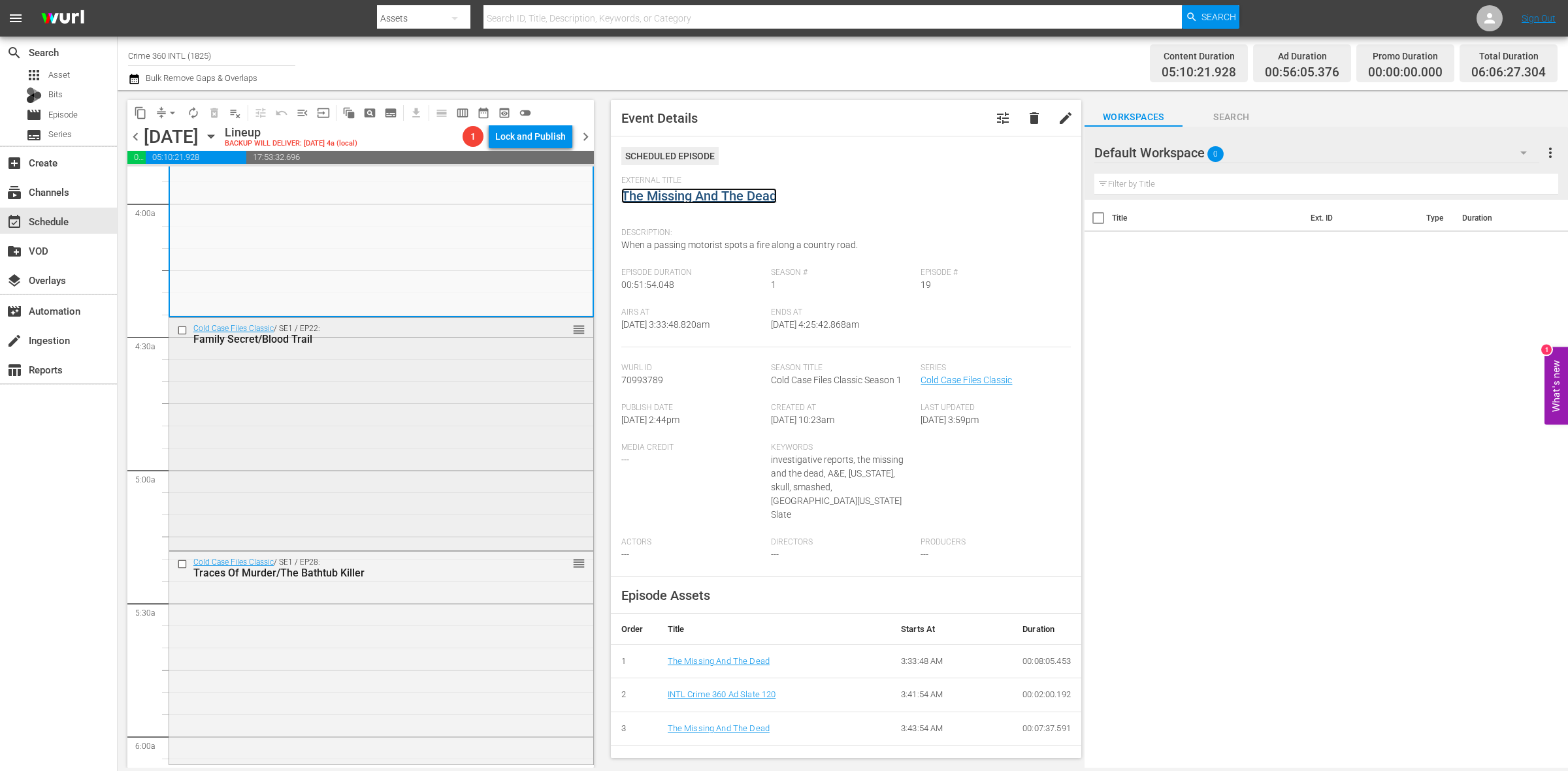
scroll to position [1143, 0]
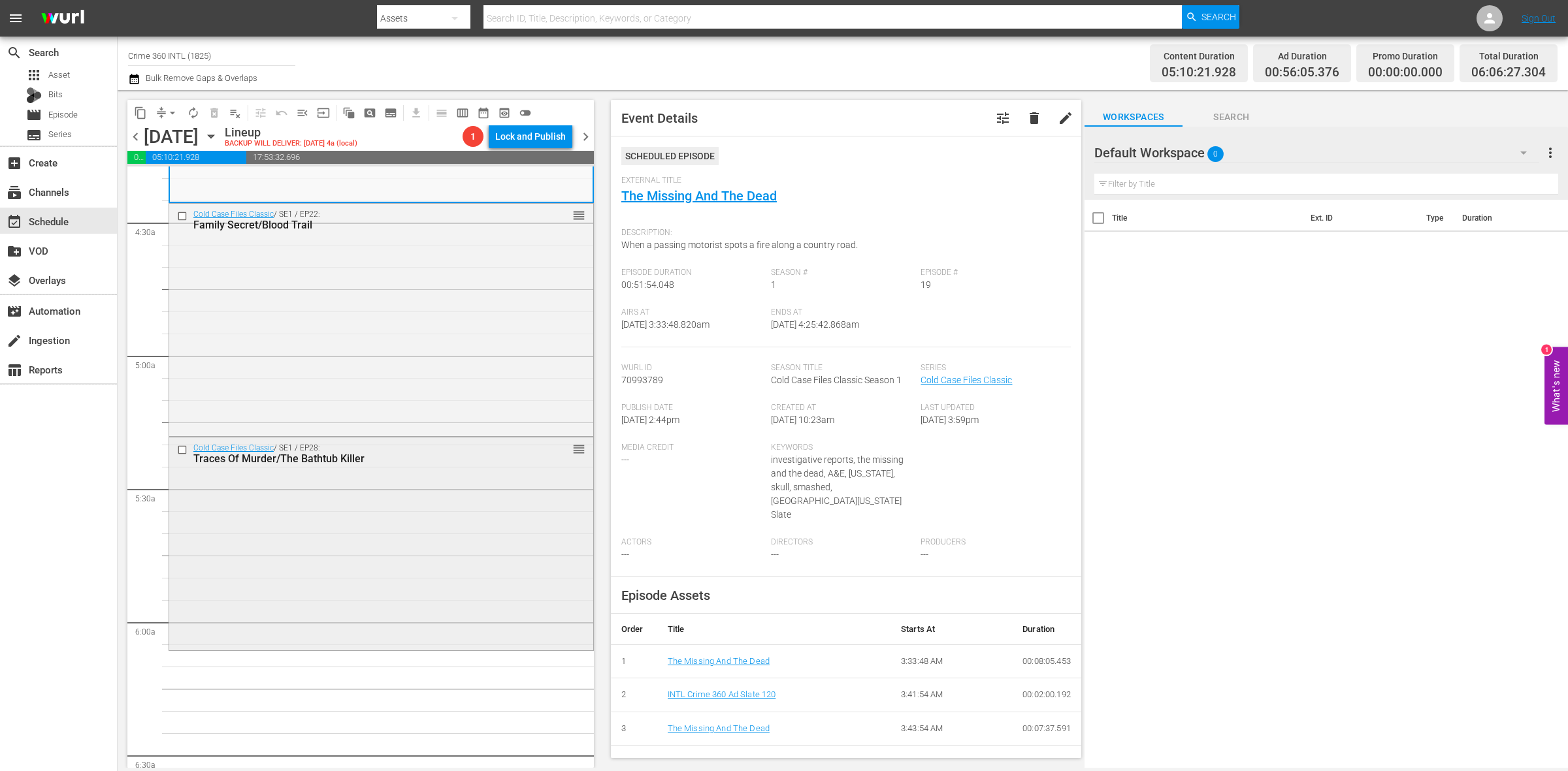
click at [373, 554] on div "Cold Case Files Classic / SE1 / EP28: Traces Of Murder/The Bathtub Killer reord…" at bounding box center [381, 542] width 424 height 210
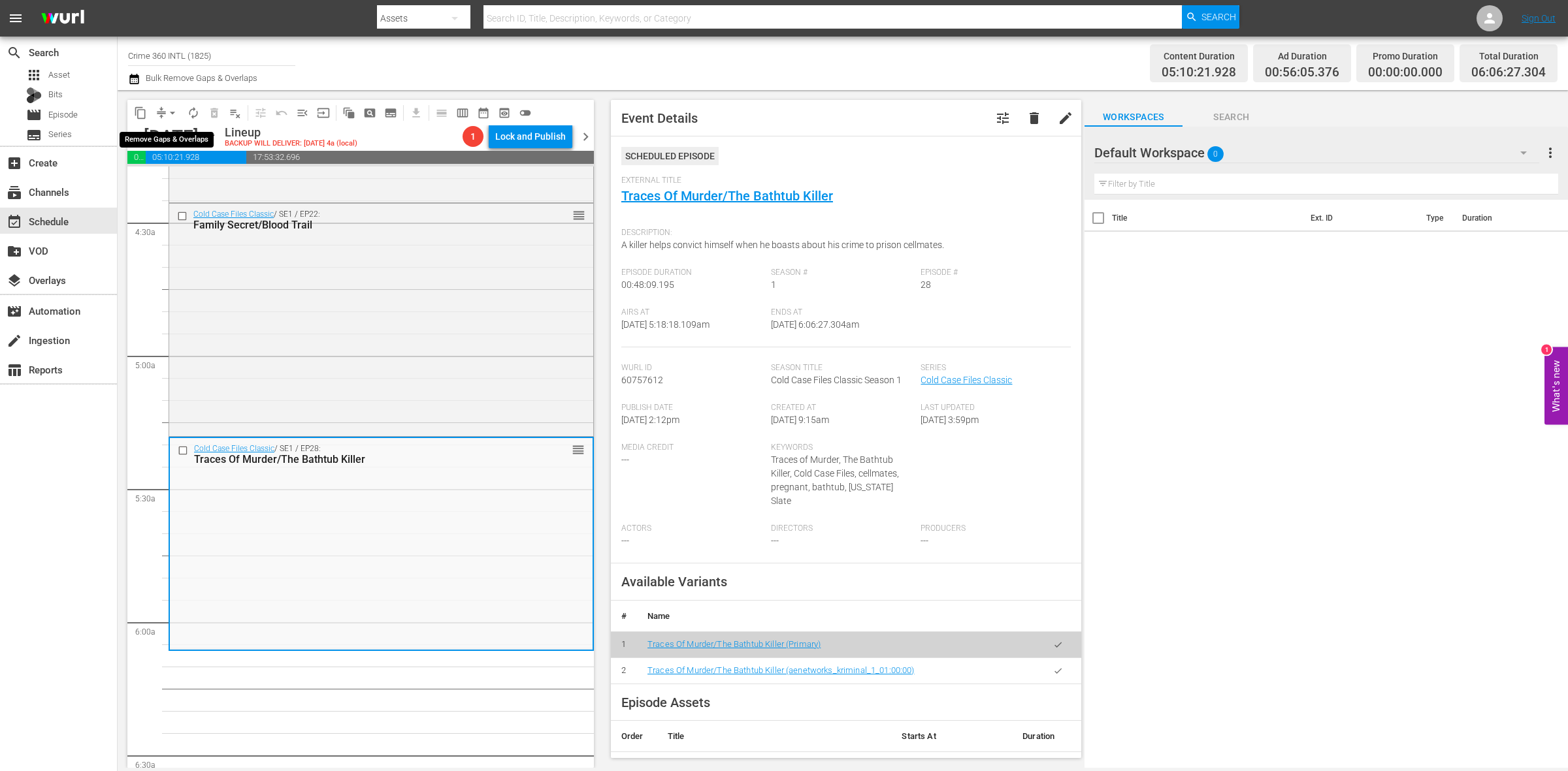
click at [171, 112] on span "arrow_drop_down" at bounding box center [172, 113] width 13 height 13
click at [181, 140] on li "Align to Midnight" at bounding box center [172, 139] width 137 height 22
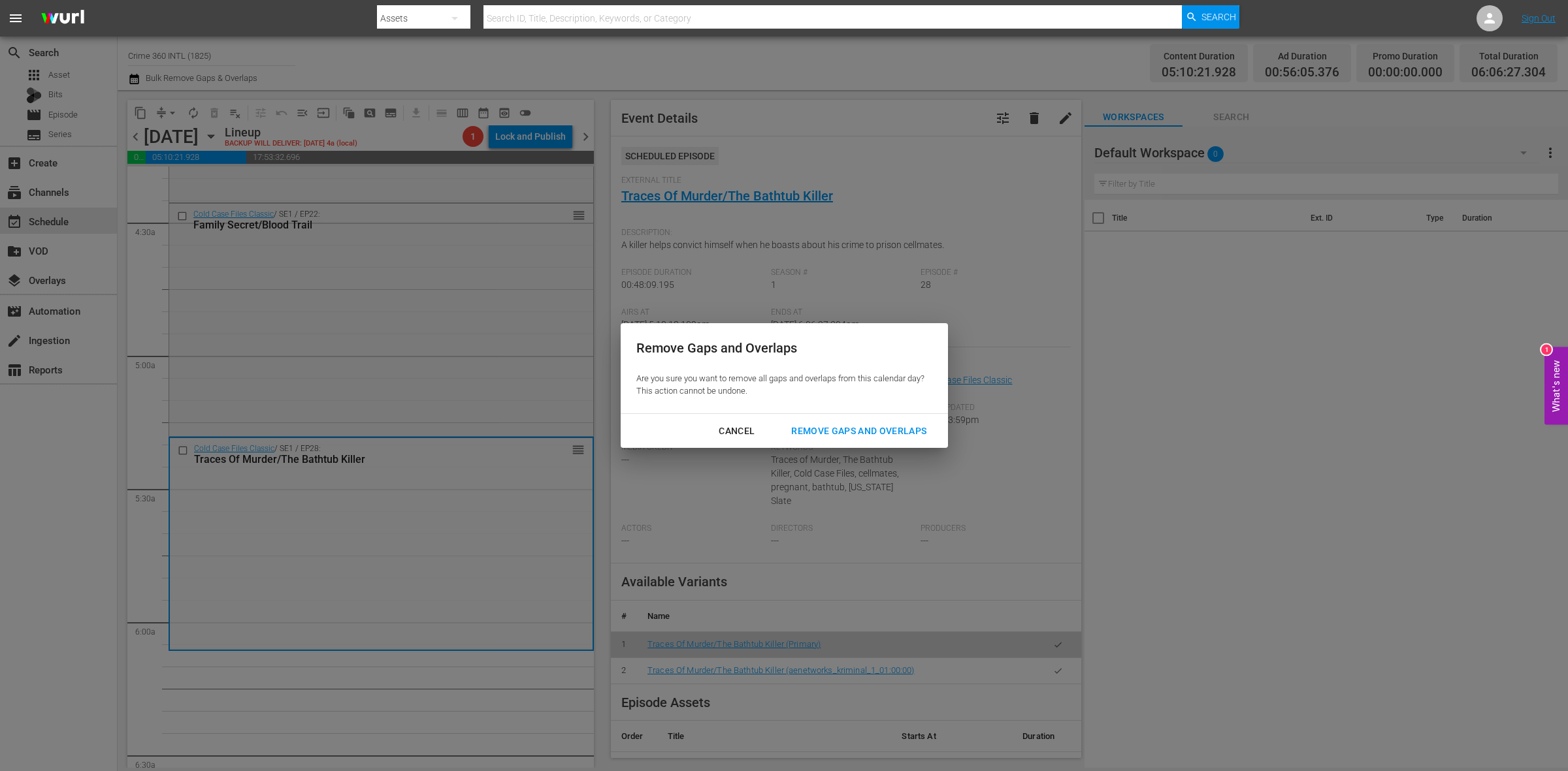
click at [897, 439] on button "Remove Gaps and Overlaps" at bounding box center [858, 431] width 167 height 24
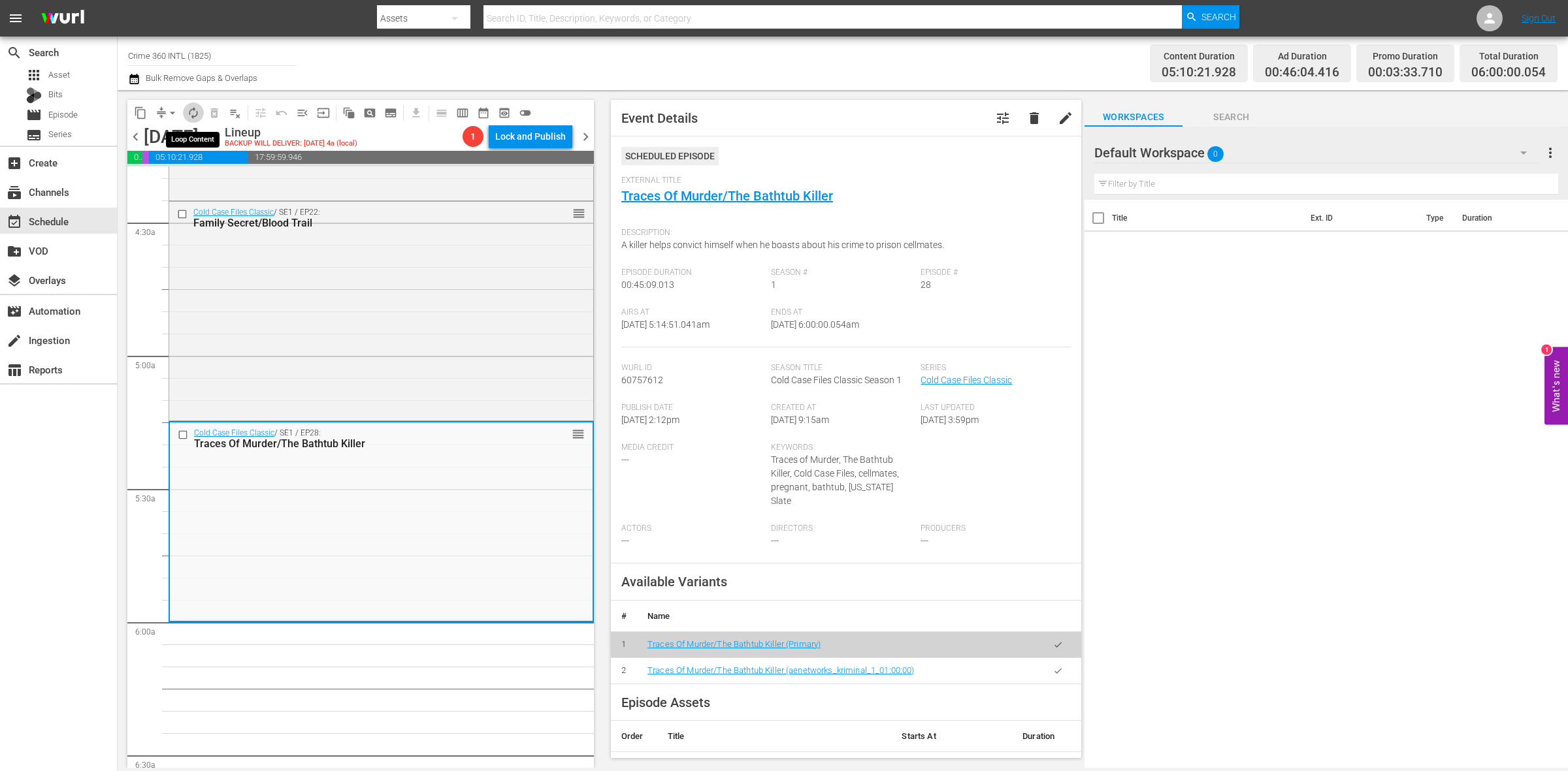
click at [194, 112] on span "autorenew_outlined" at bounding box center [193, 113] width 13 height 13
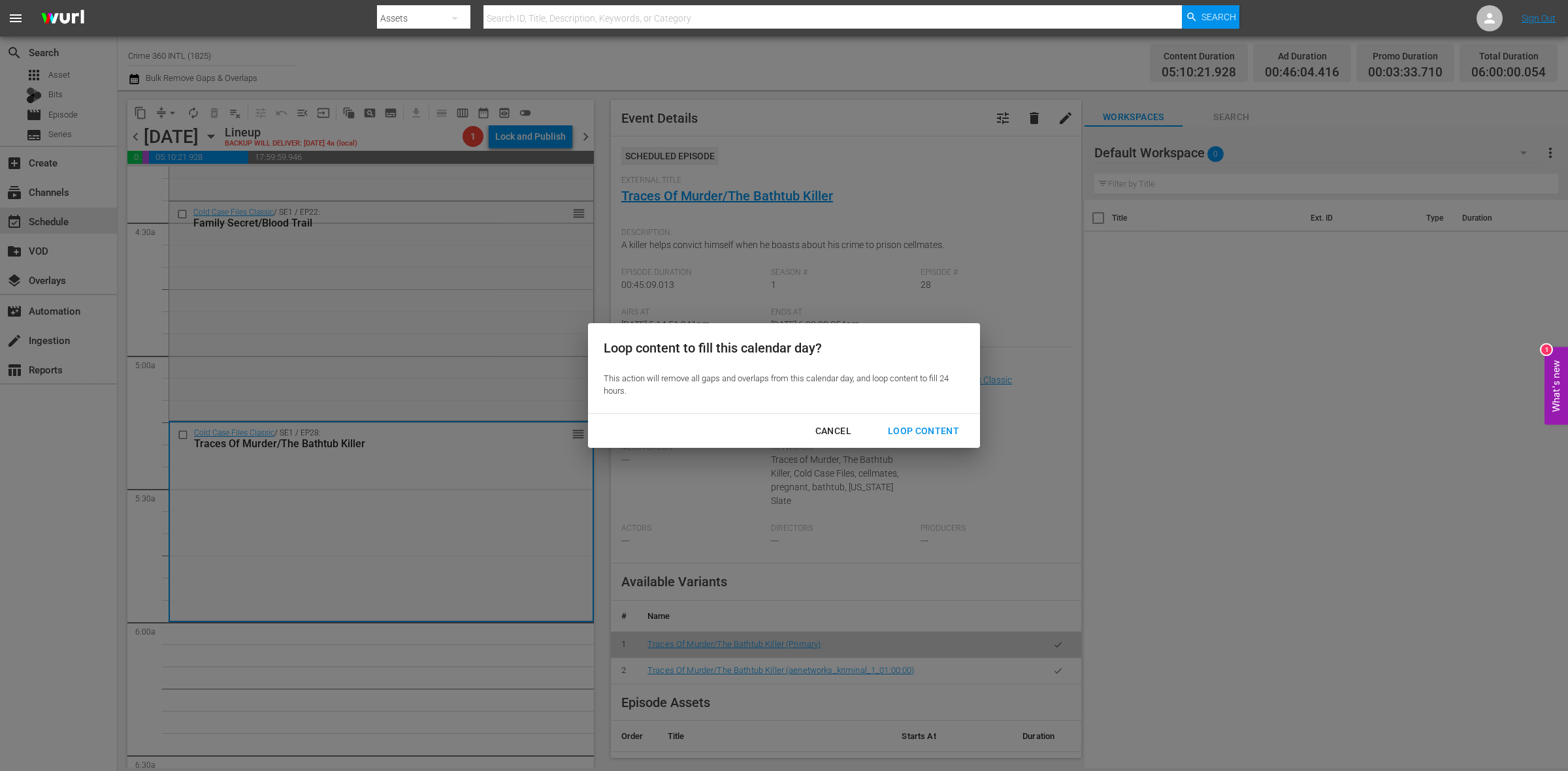
click at [937, 433] on div "Loop Content" at bounding box center [923, 431] width 92 height 16
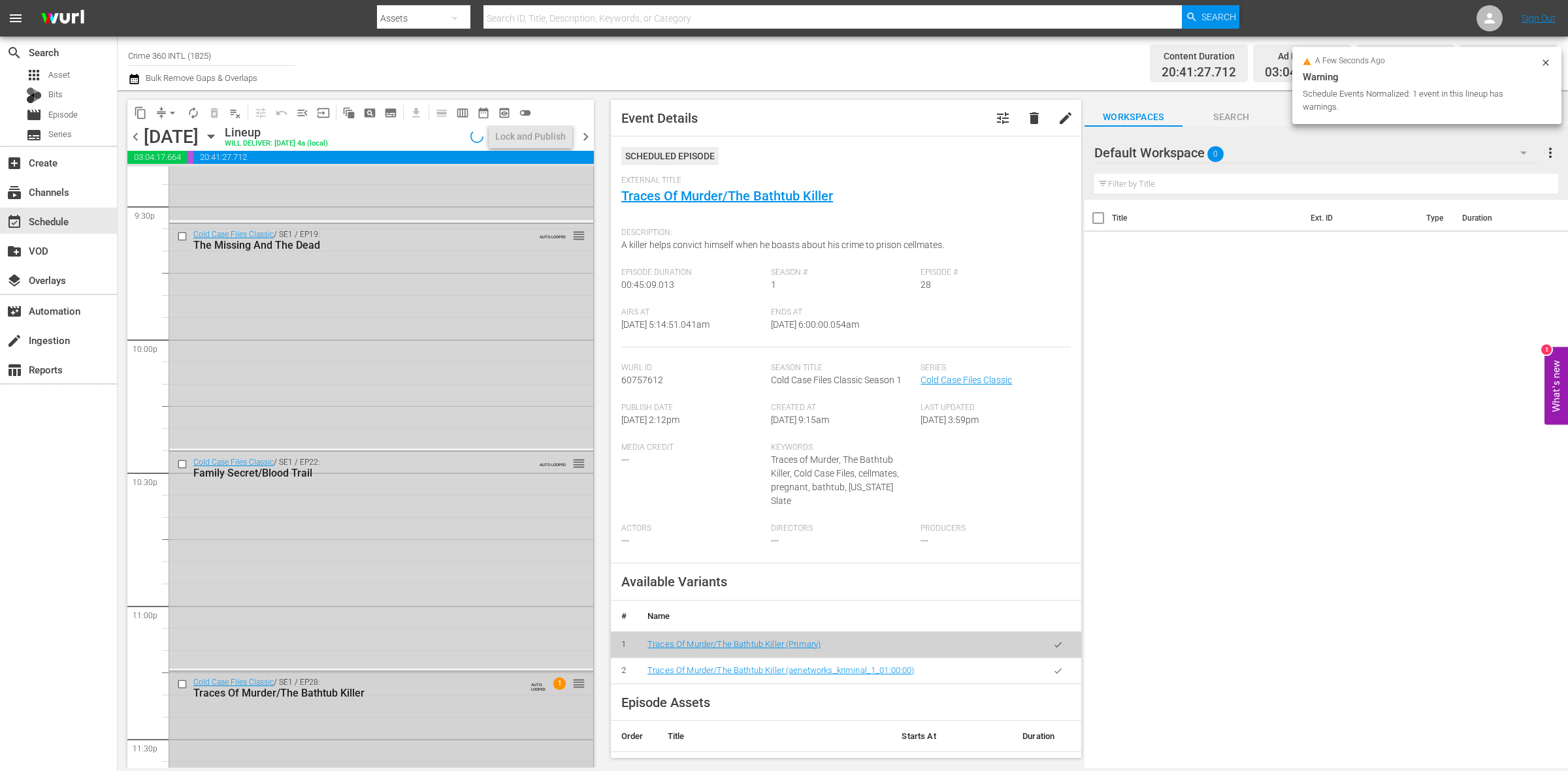
scroll to position [5792, 0]
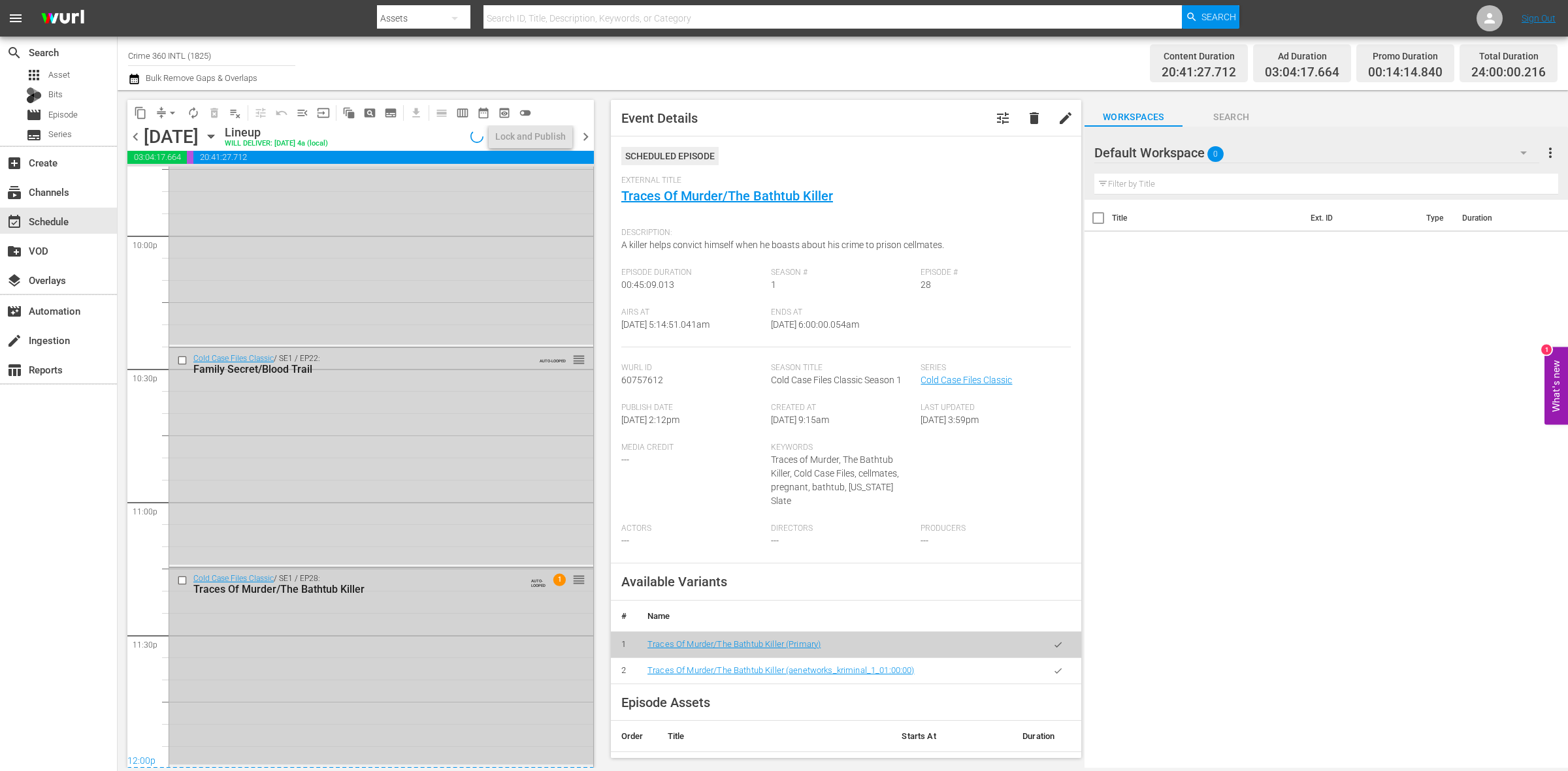
click at [530, 621] on div "Cold Case Files Classic / SE1 / EP28: Traces Of Murder/The Bathtub Killer AUTO-…" at bounding box center [381, 666] width 424 height 196
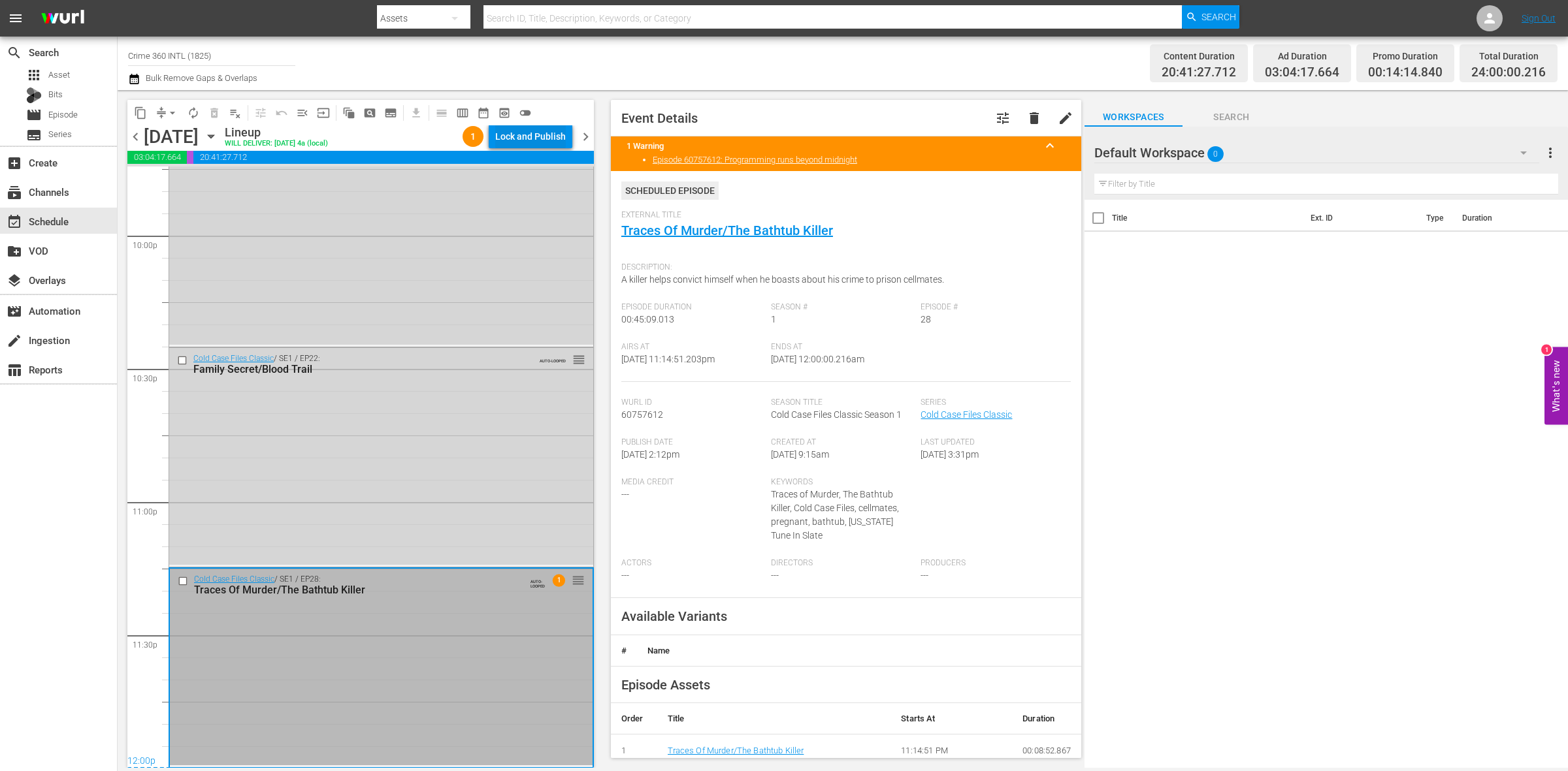
click at [534, 135] on div "Lock and Publish" at bounding box center [530, 136] width 70 height 23
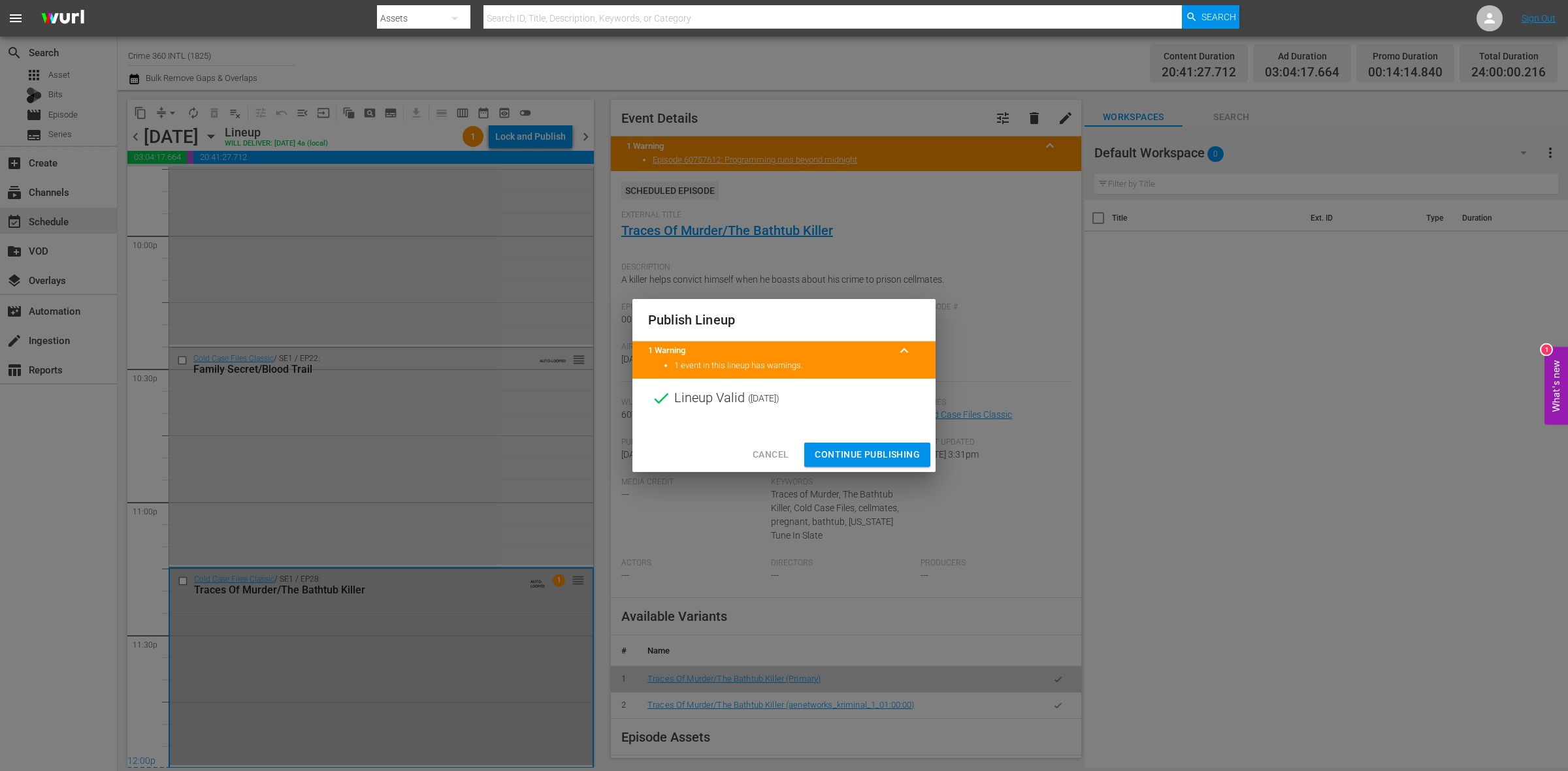
click at [883, 439] on div "Cancel Continue Publishing" at bounding box center [784, 455] width 303 height 34
click at [876, 456] on span "Continue Publishing" at bounding box center [867, 455] width 105 height 16
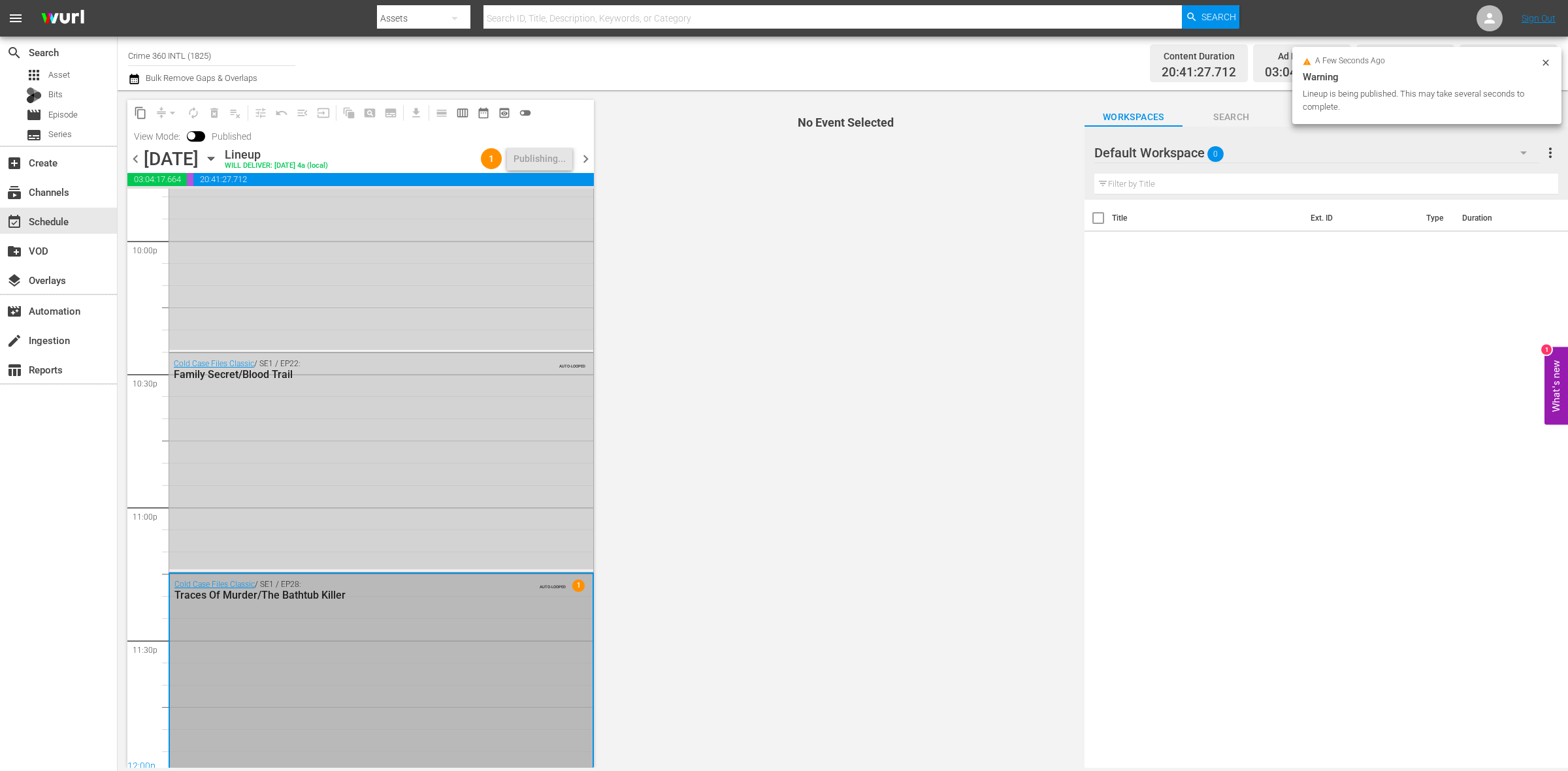
scroll to position [5814, 0]
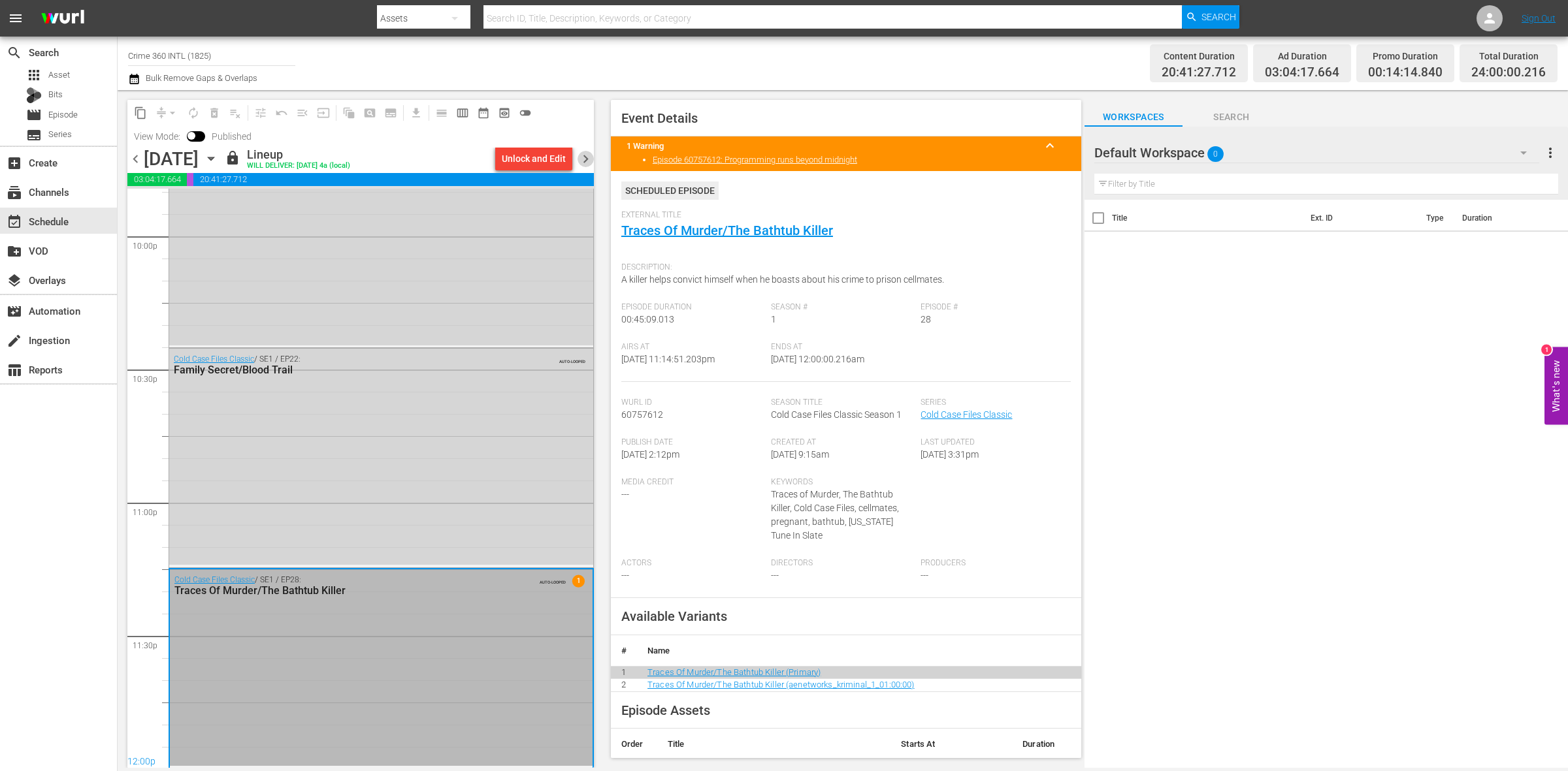
click at [583, 158] on span "chevron_right" at bounding box center [586, 159] width 16 height 16
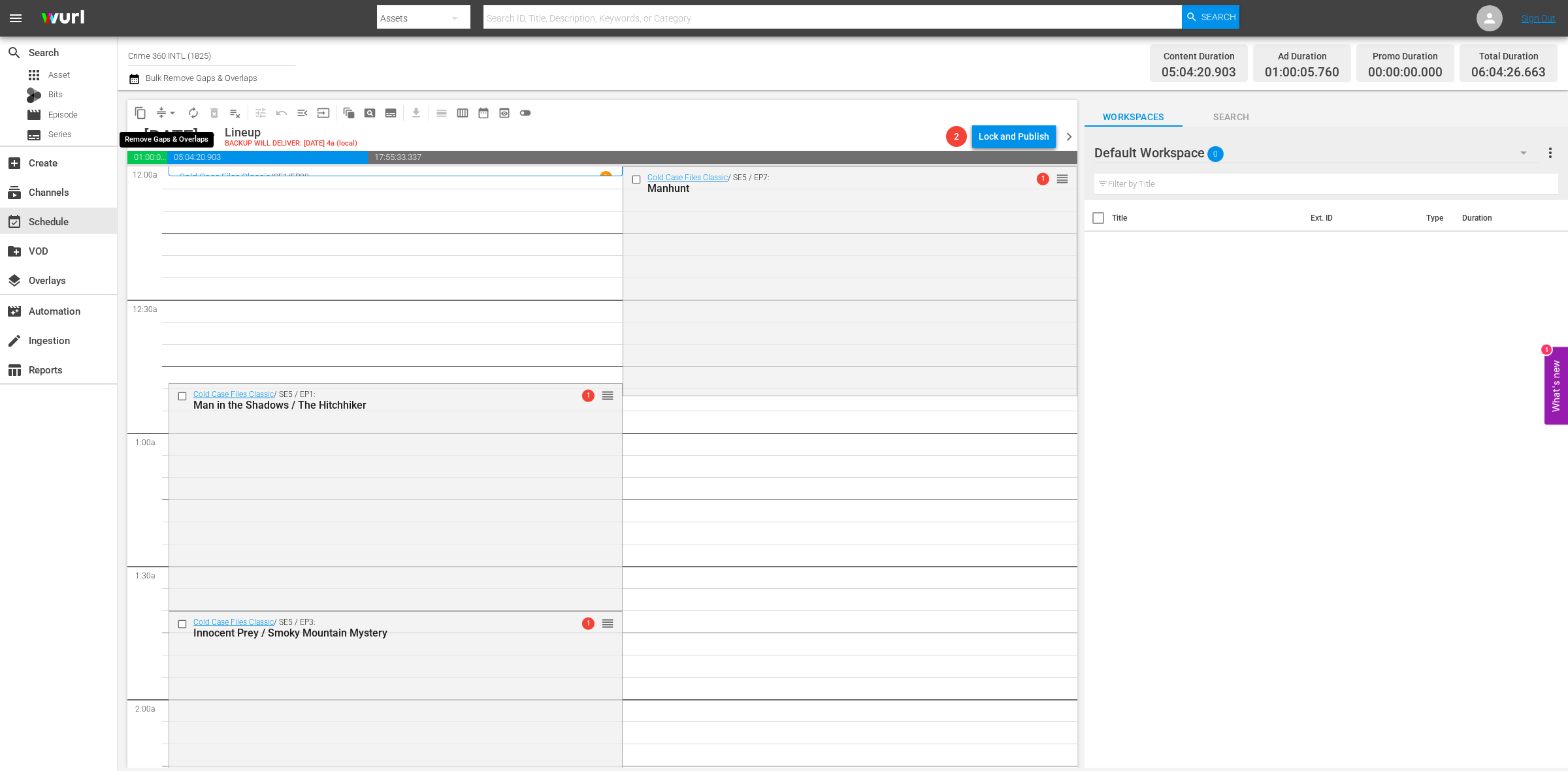
click at [173, 116] on span "arrow_drop_down" at bounding box center [172, 113] width 13 height 13
click at [168, 142] on li "Align to Midnight" at bounding box center [172, 139] width 137 height 22
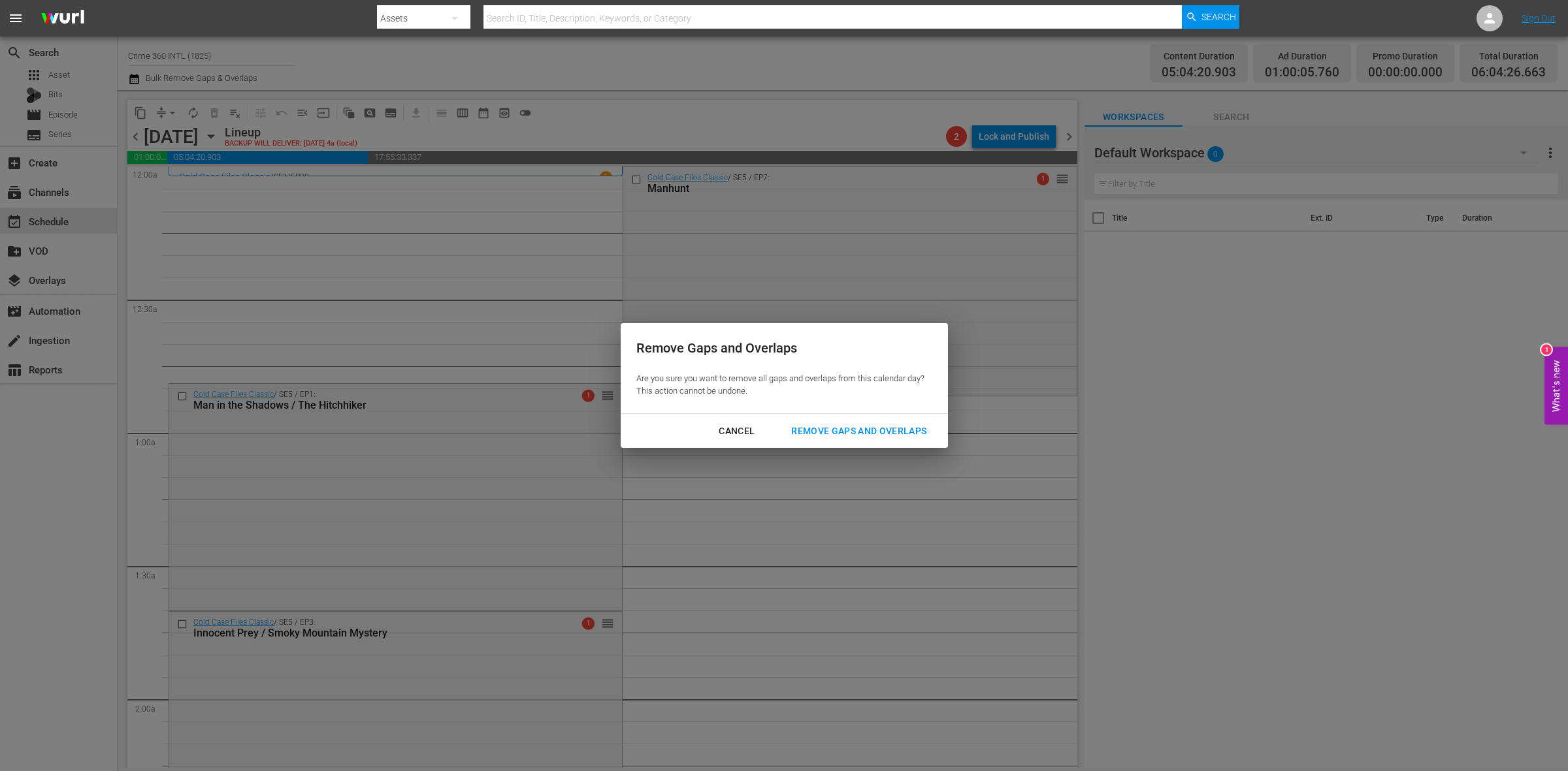
click at [864, 423] on div "Remove Gaps and Overlaps" at bounding box center [858, 431] width 156 height 16
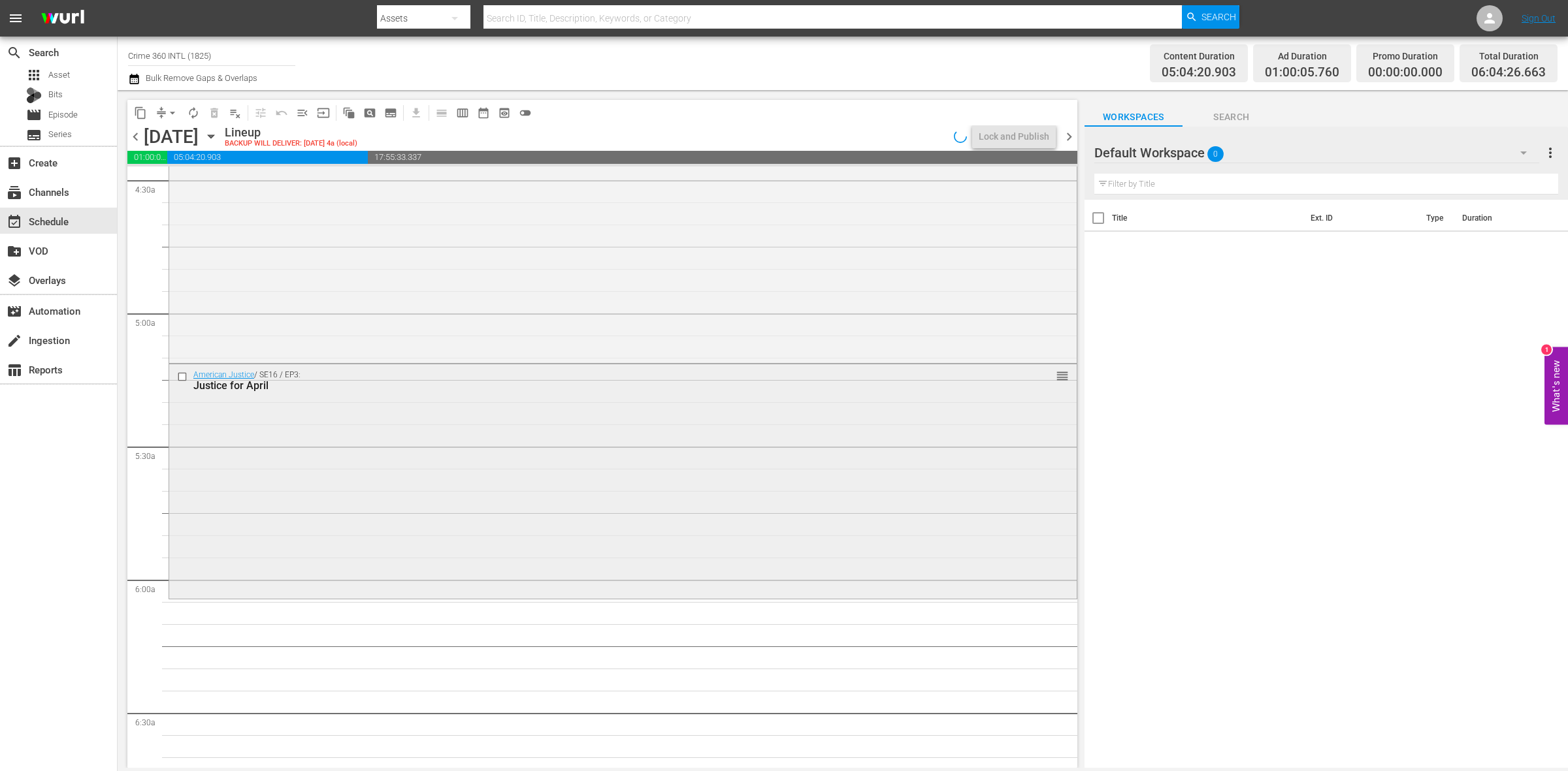
scroll to position [1306, 0]
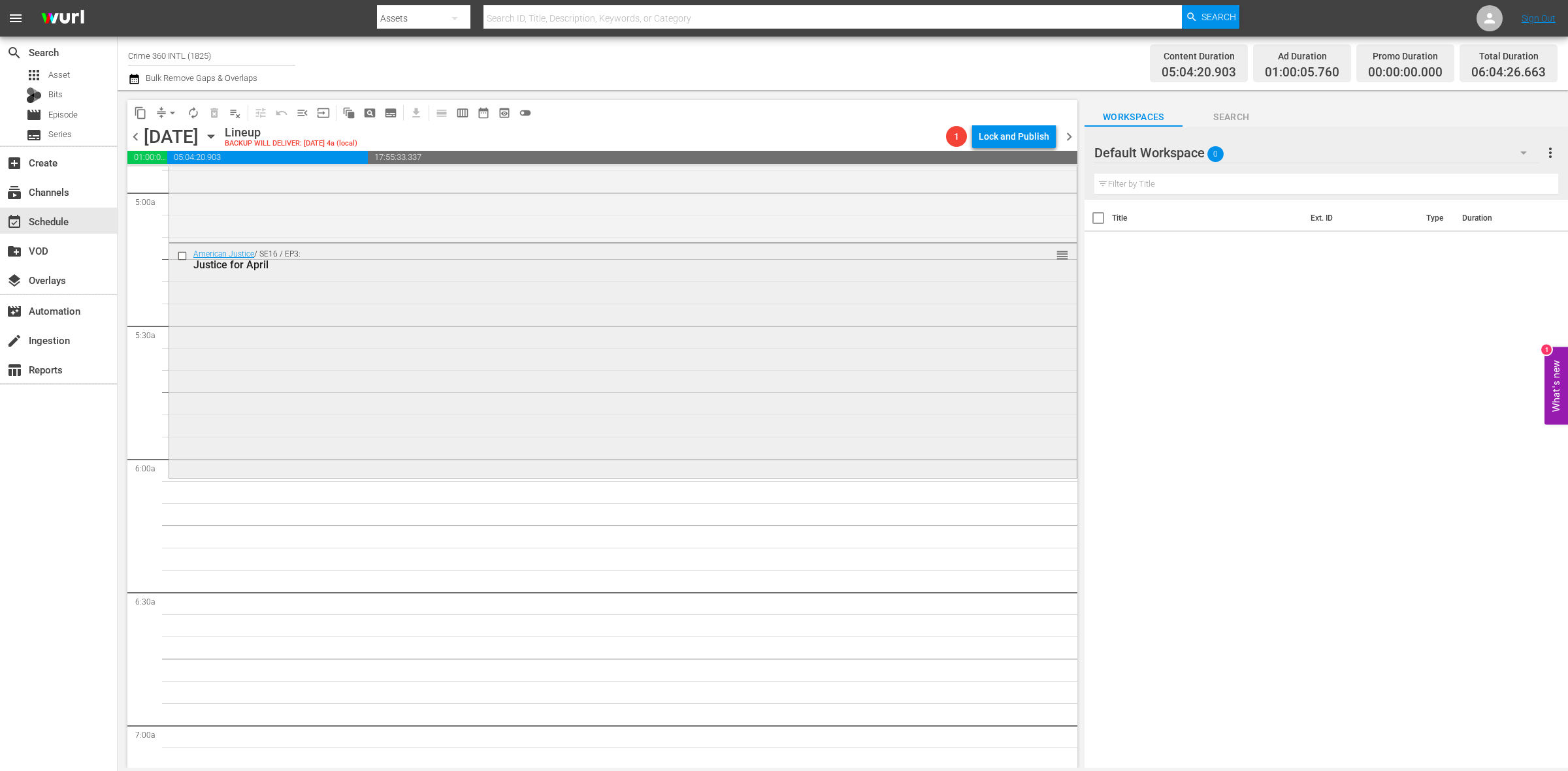
click at [502, 431] on div "American Justice / SE16 / EP3: Justice for April reorder" at bounding box center [623, 359] width 908 height 232
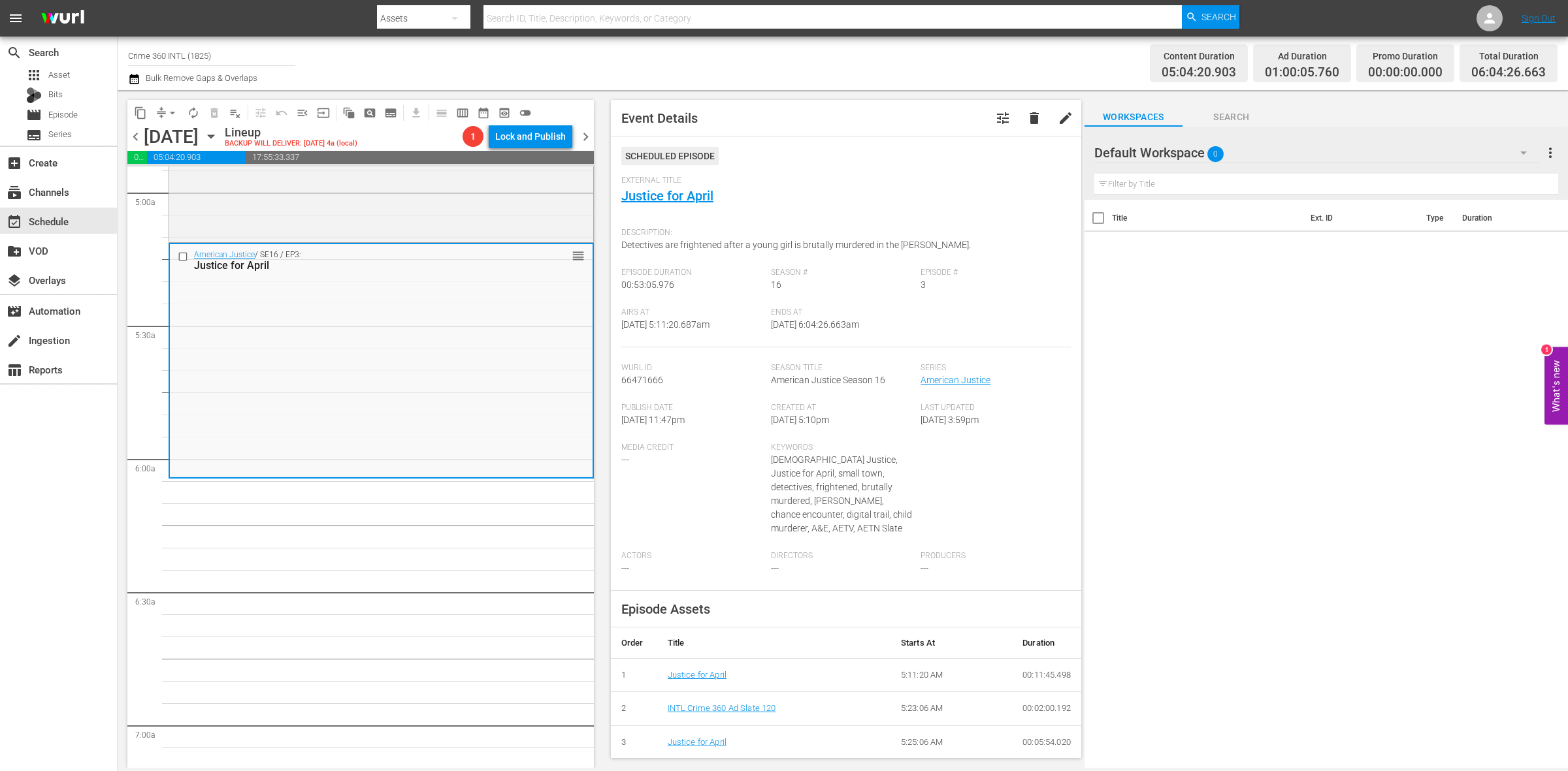
click at [167, 115] on span "arrow_drop_down" at bounding box center [172, 113] width 13 height 13
click at [170, 142] on li "Align to Midnight" at bounding box center [172, 139] width 137 height 22
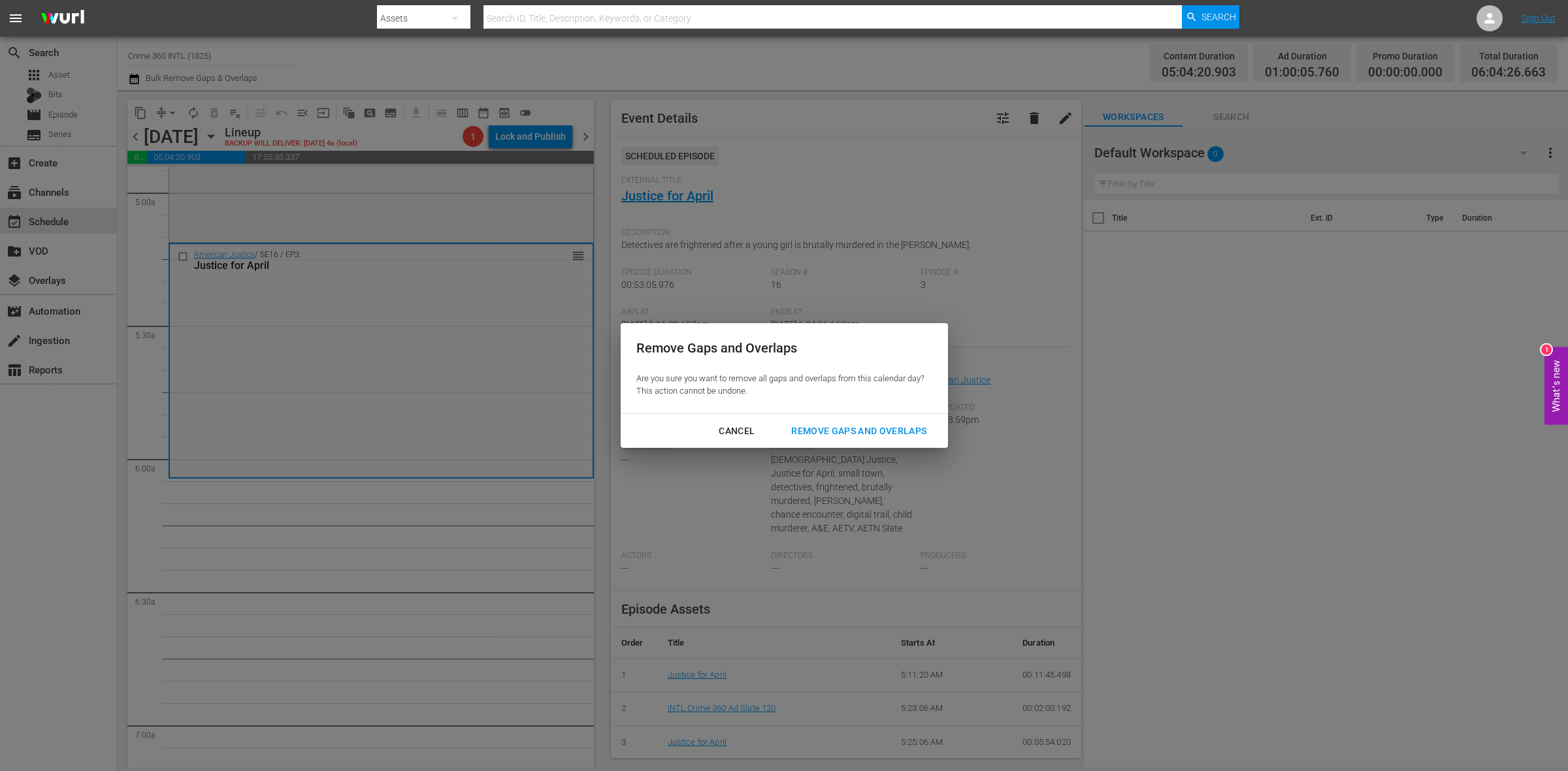
click at [834, 429] on div "Remove Gaps and Overlaps" at bounding box center [858, 431] width 156 height 16
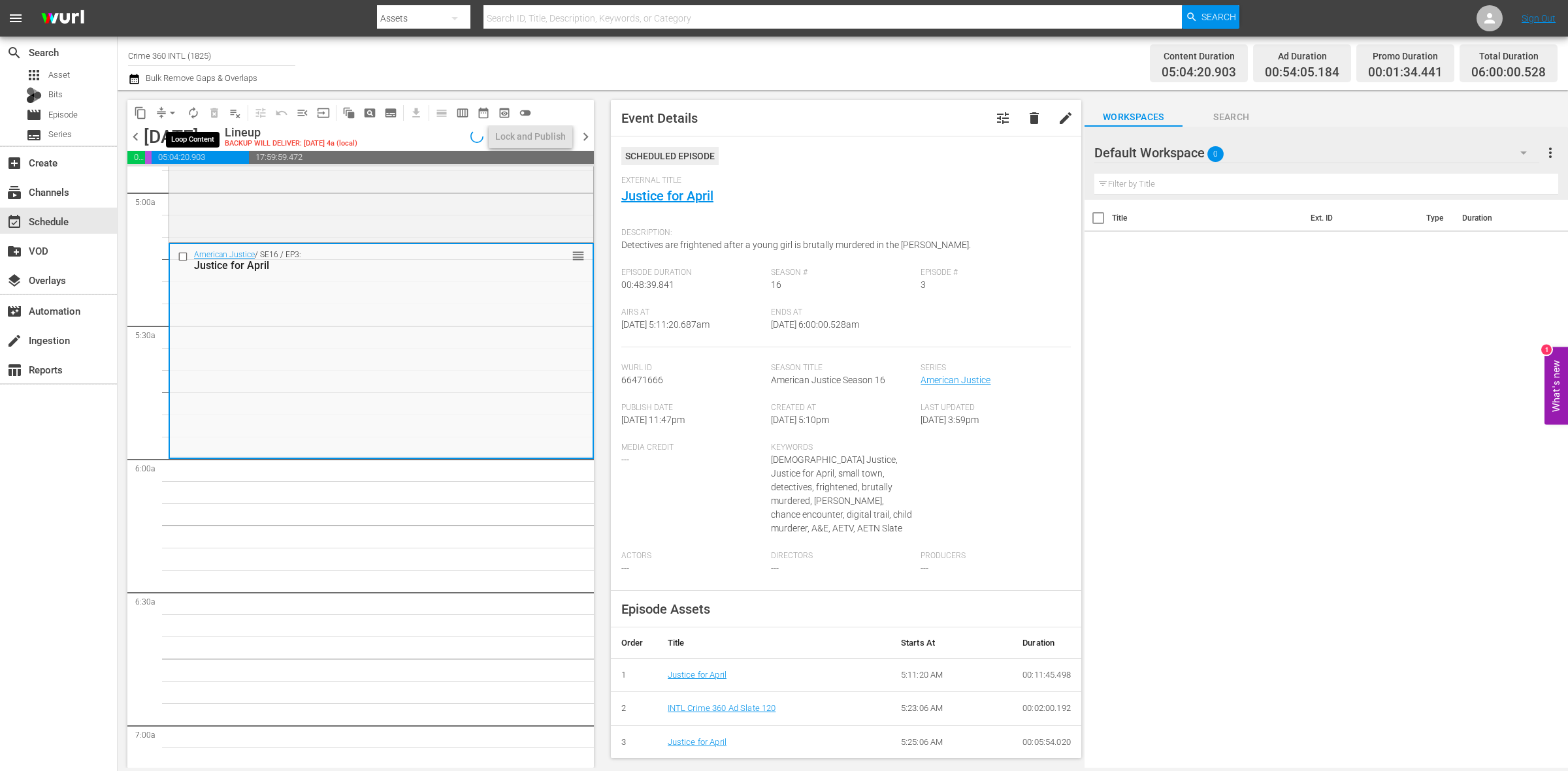
click at [190, 115] on span "autorenew_outlined" at bounding box center [193, 113] width 13 height 13
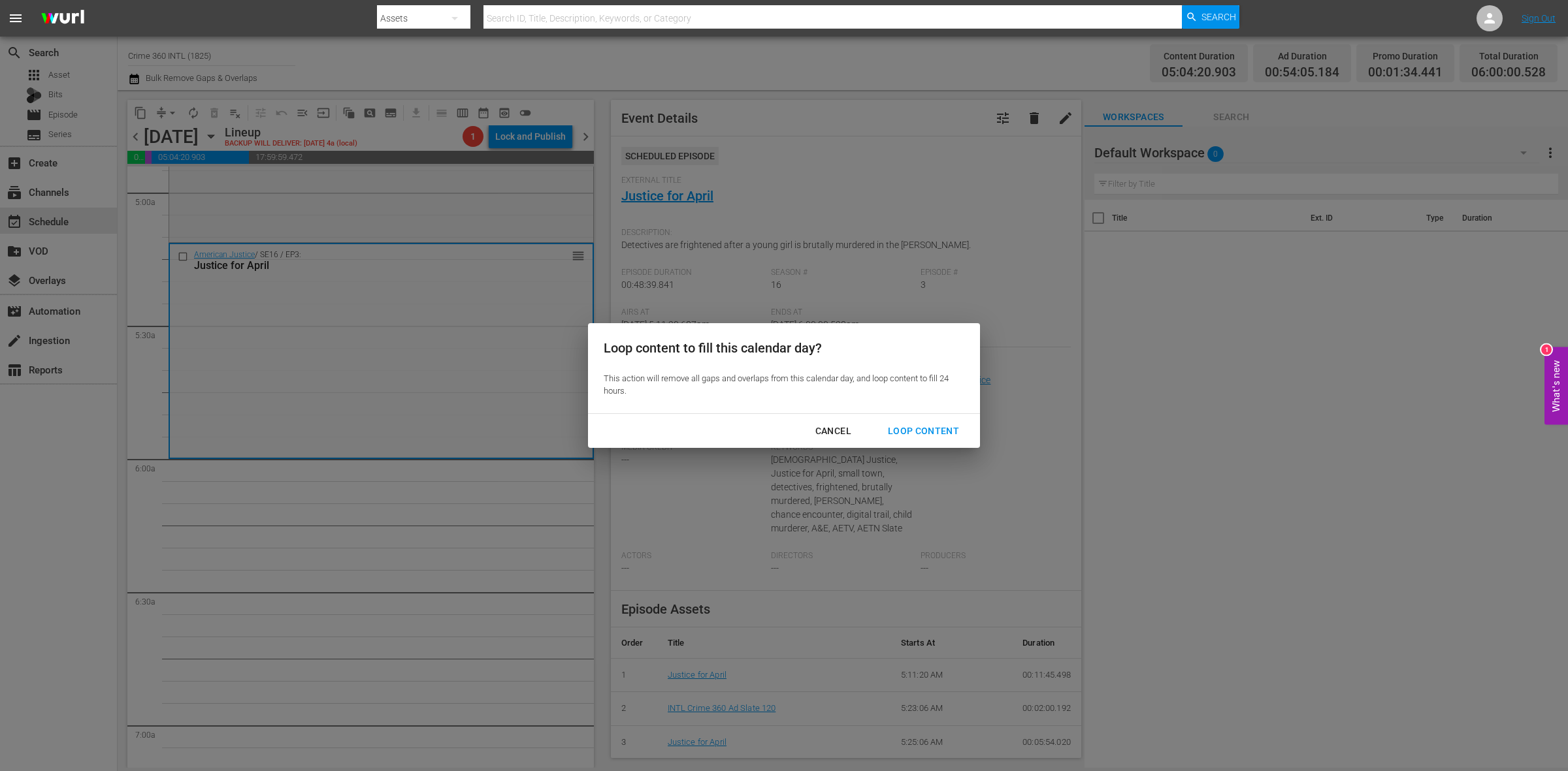
click at [952, 434] on div "Loop Content" at bounding box center [923, 431] width 92 height 16
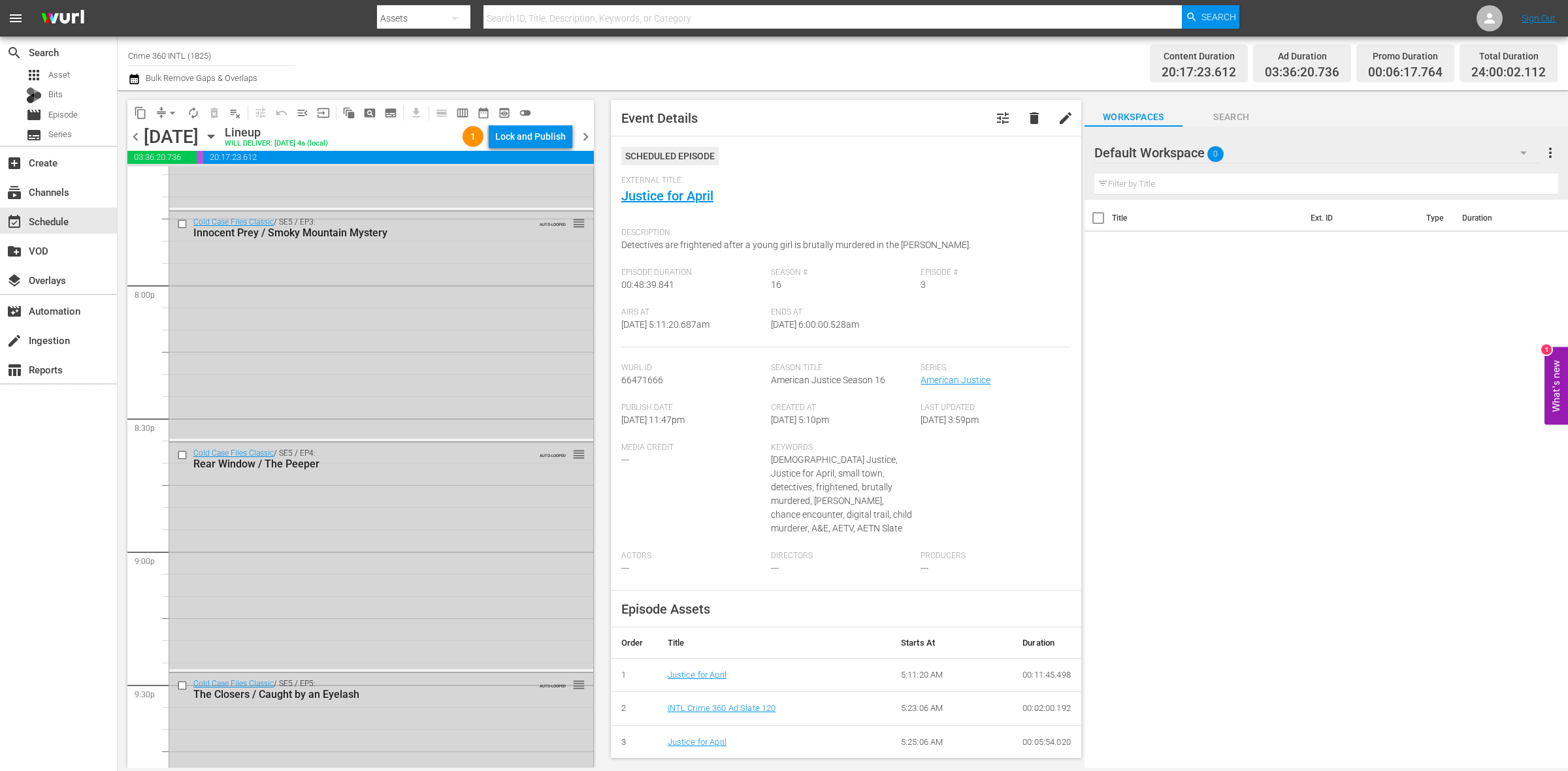
scroll to position [5792, 0]
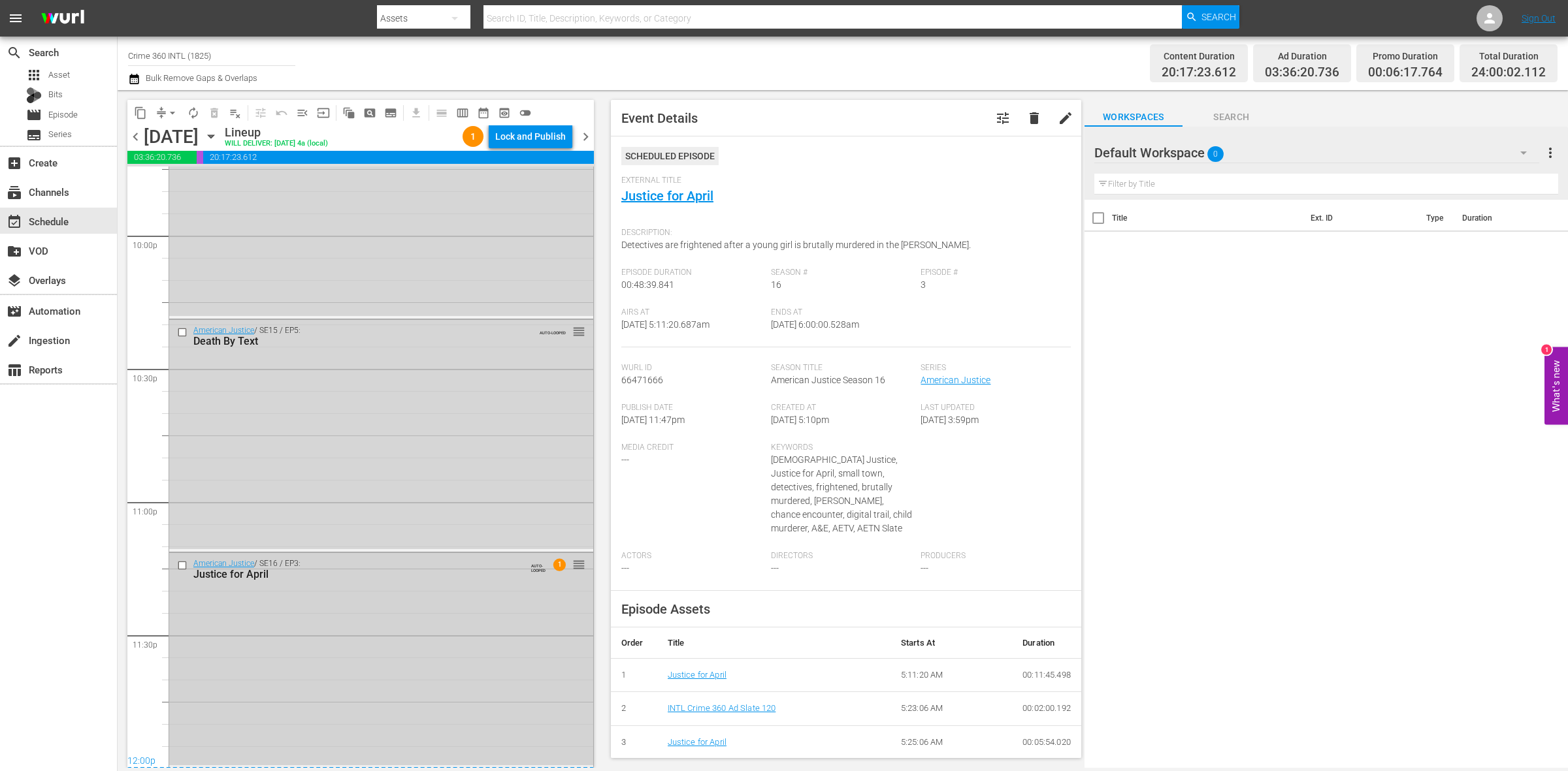
click at [427, 746] on div "American Justice / SE16 / EP3: Justice for April AUTO-LOOPED 1 reorder" at bounding box center [381, 659] width 424 height 212
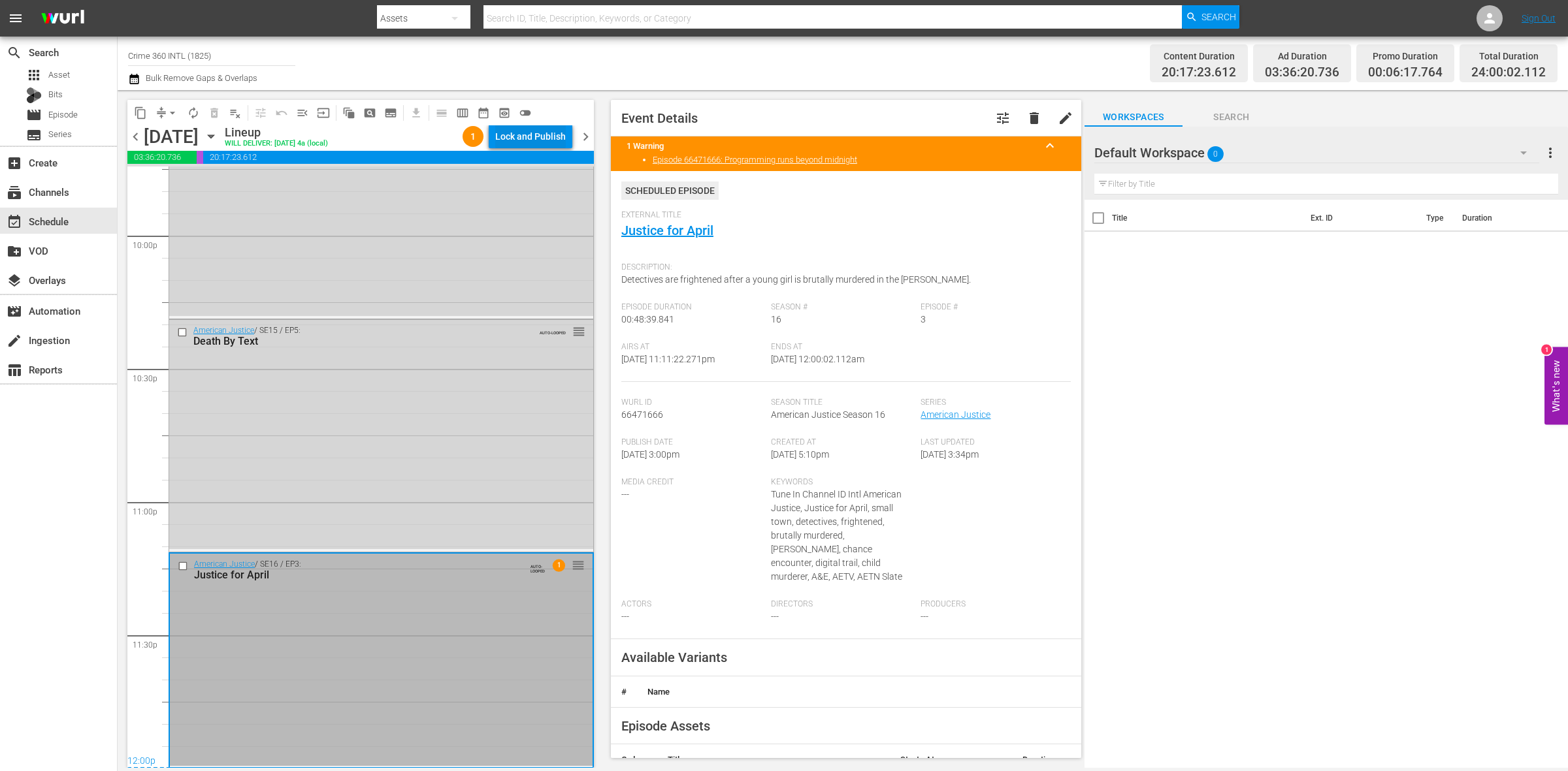
click at [510, 136] on div "Lock and Publish" at bounding box center [530, 136] width 70 height 23
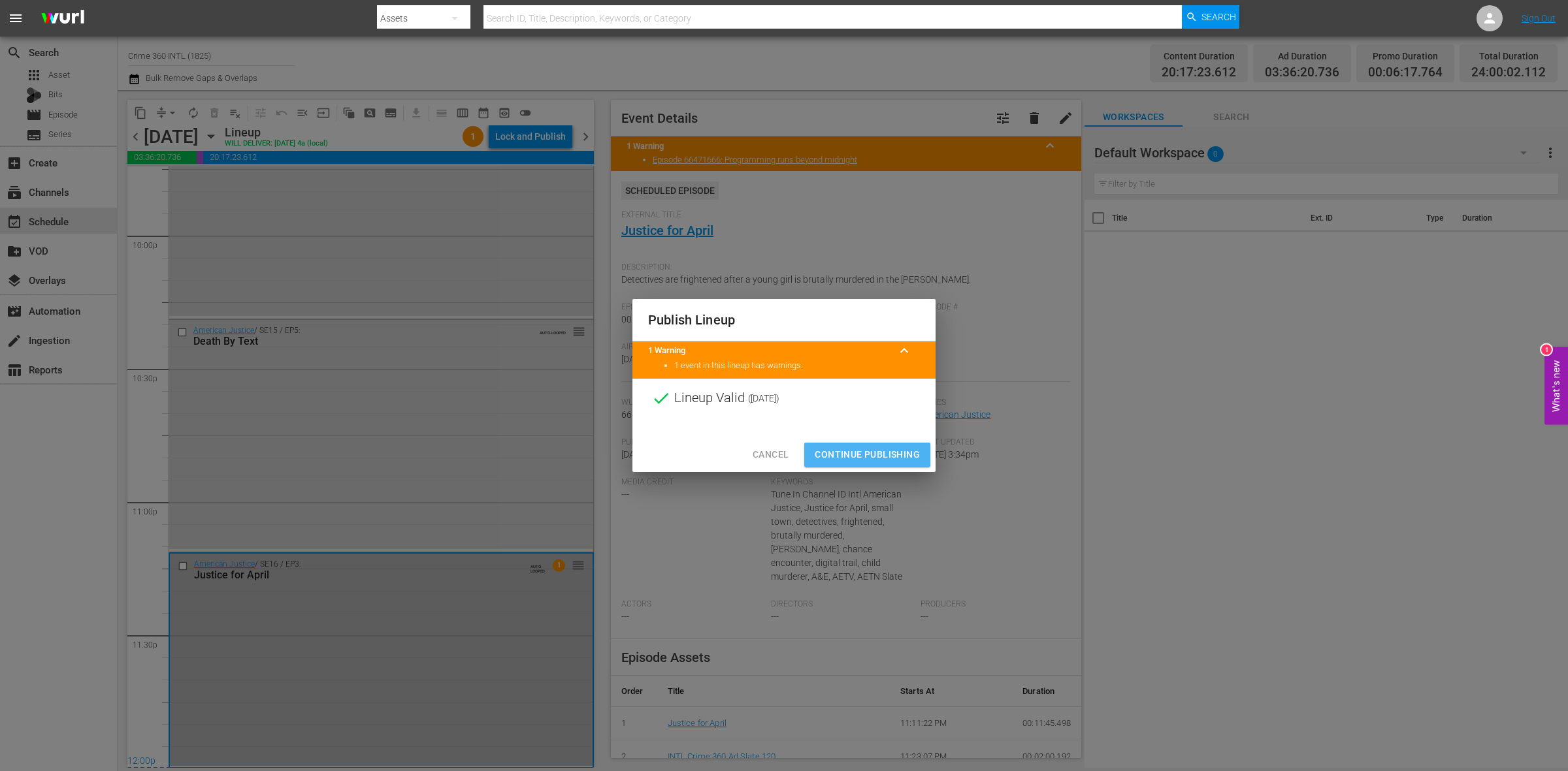
click at [862, 451] on span "Continue Publishing" at bounding box center [867, 455] width 105 height 16
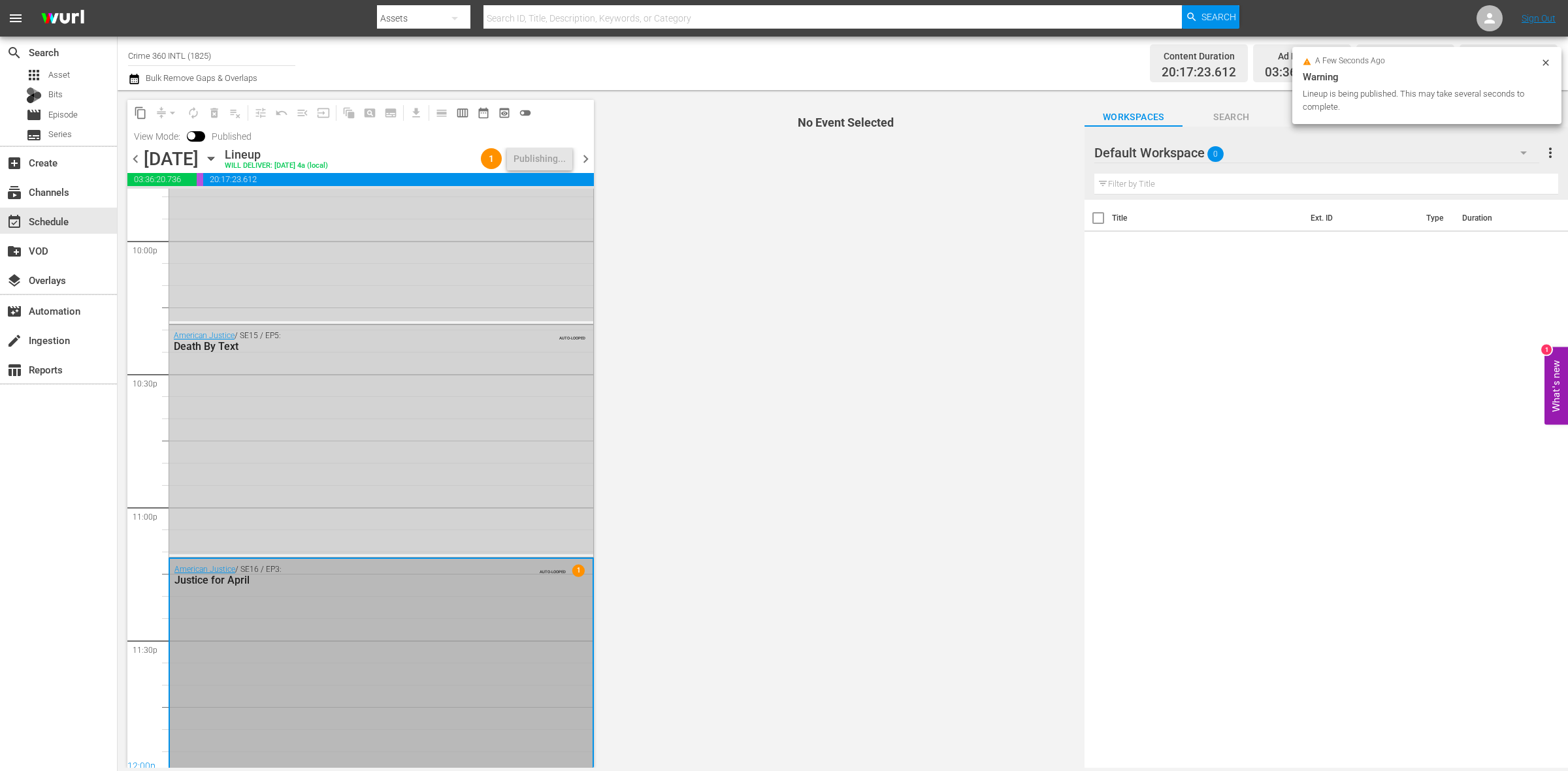
scroll to position [5814, 0]
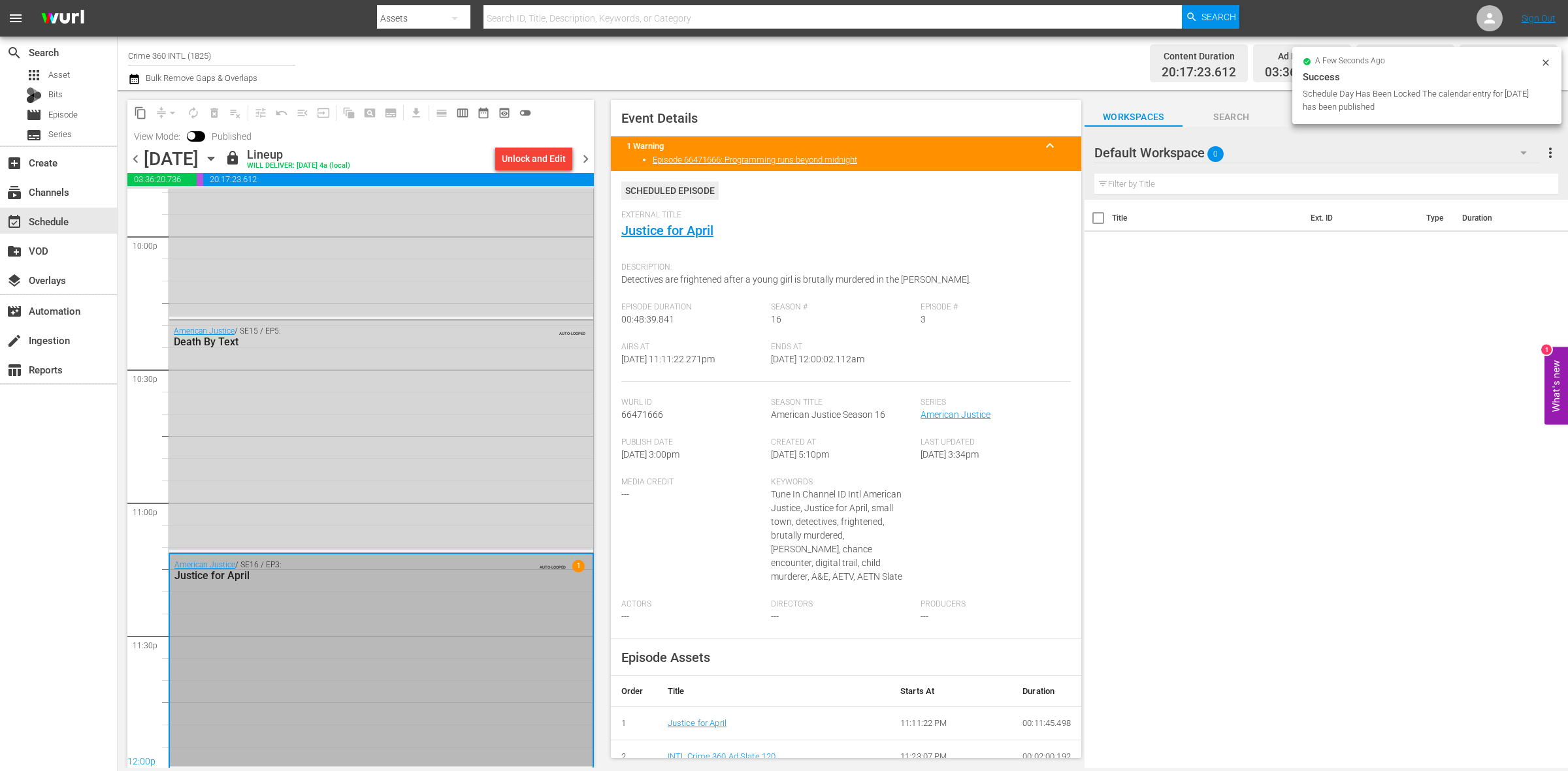
click at [580, 158] on span "chevron_right" at bounding box center [586, 159] width 16 height 16
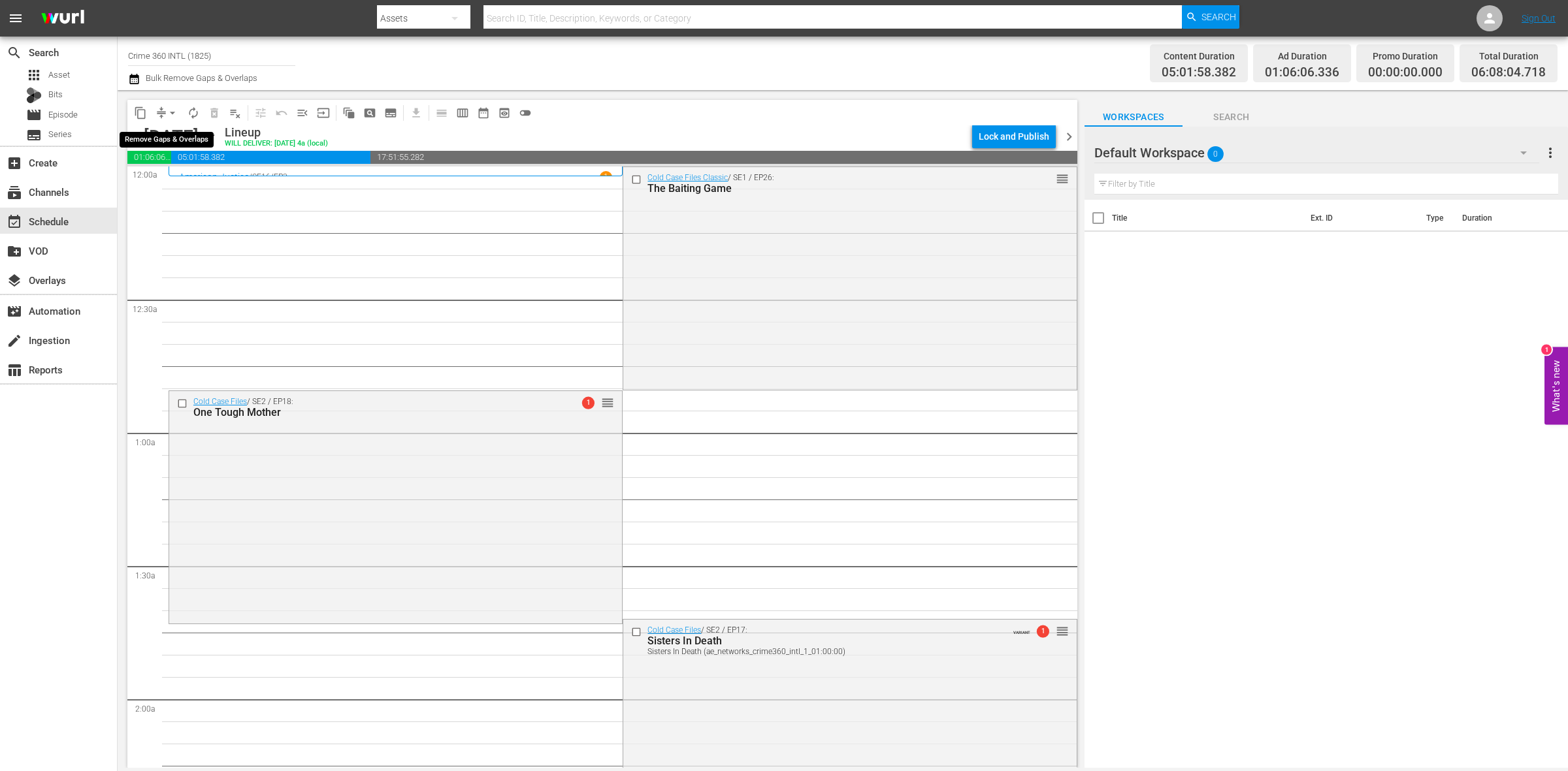
click at [174, 110] on span "arrow_drop_down" at bounding box center [172, 113] width 13 height 13
click at [180, 140] on li "Align to Midnight" at bounding box center [172, 139] width 137 height 22
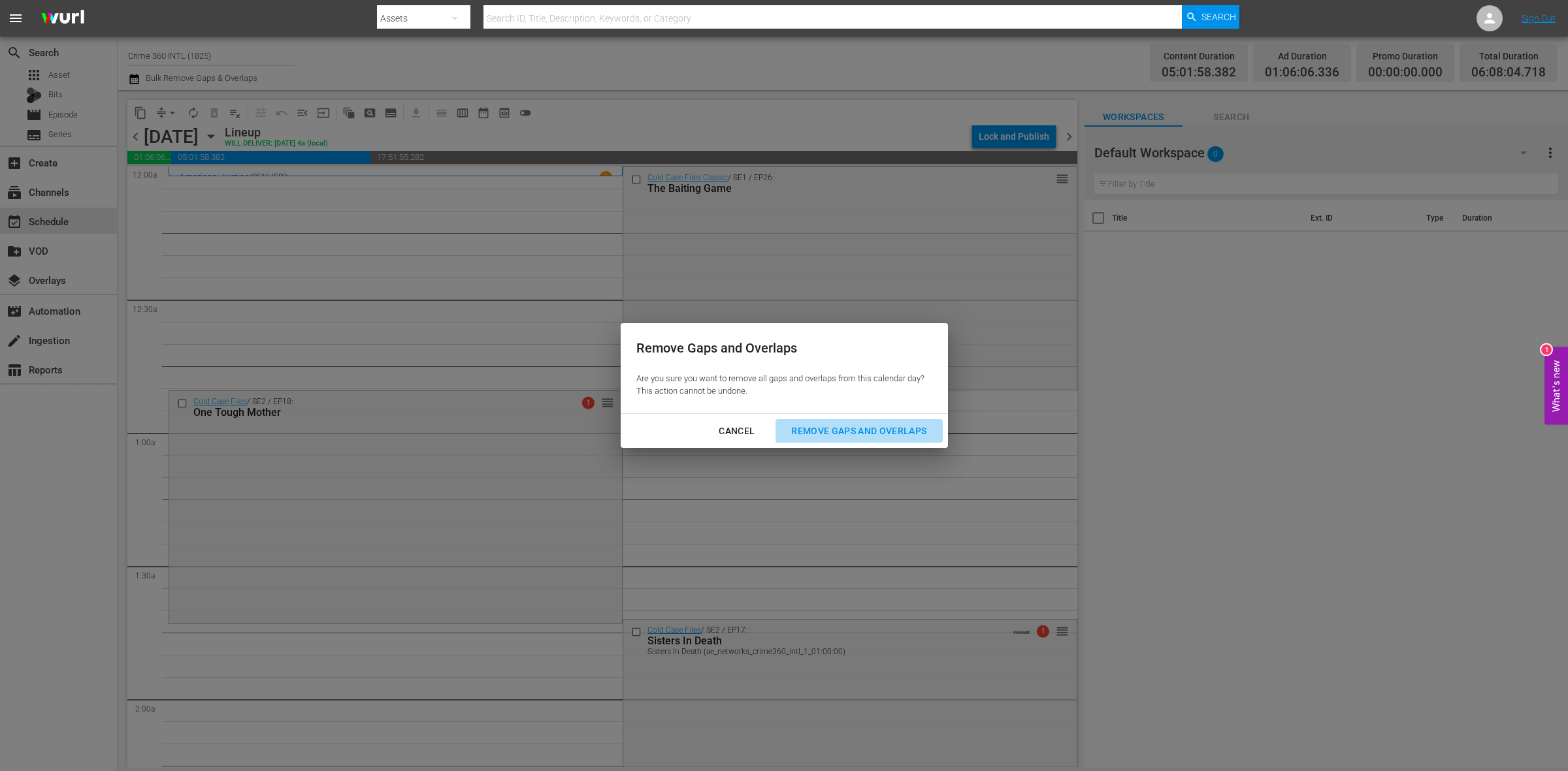
click at [873, 427] on div "Remove Gaps and Overlaps" at bounding box center [858, 431] width 156 height 16
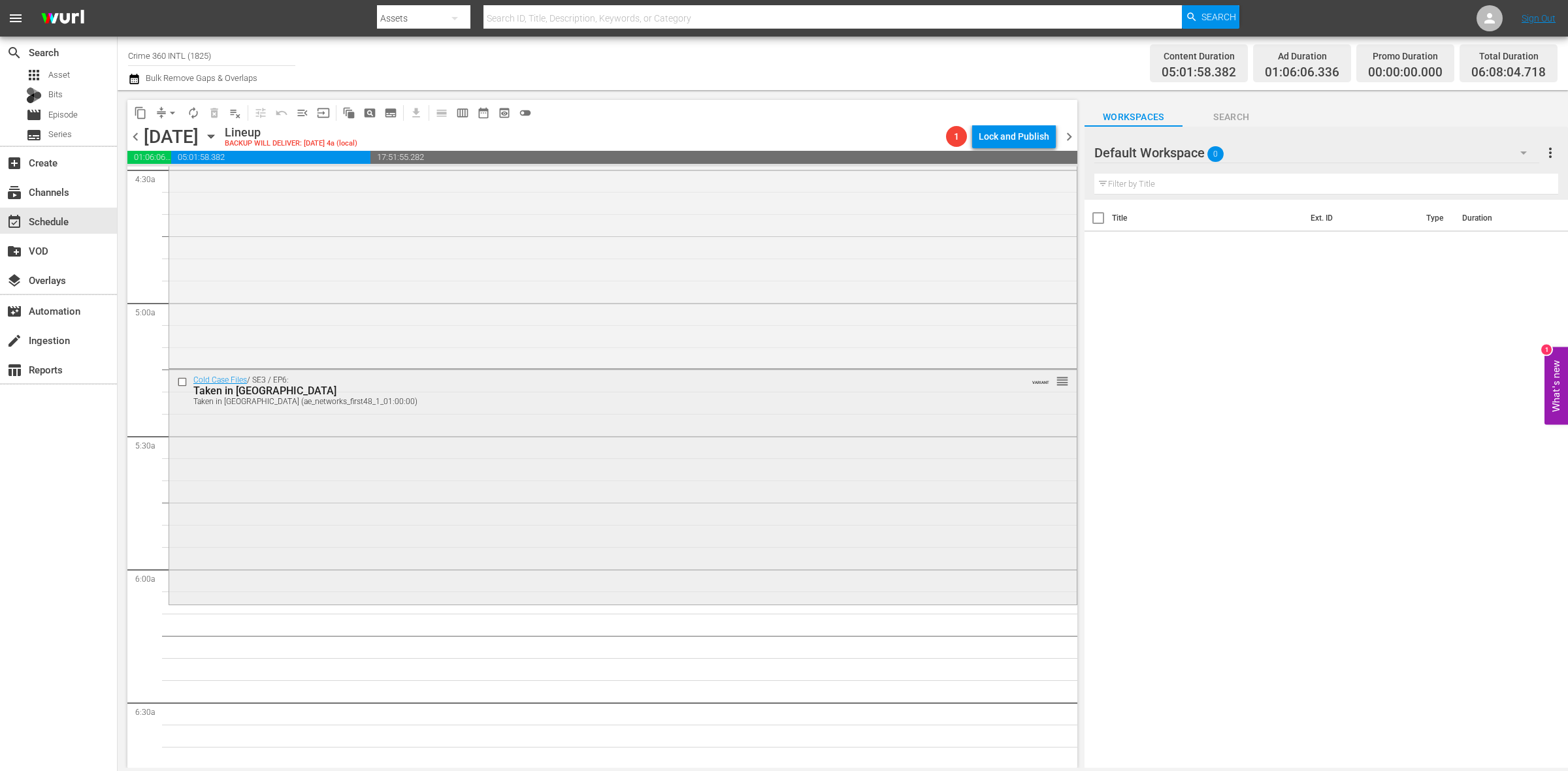
scroll to position [1224, 0]
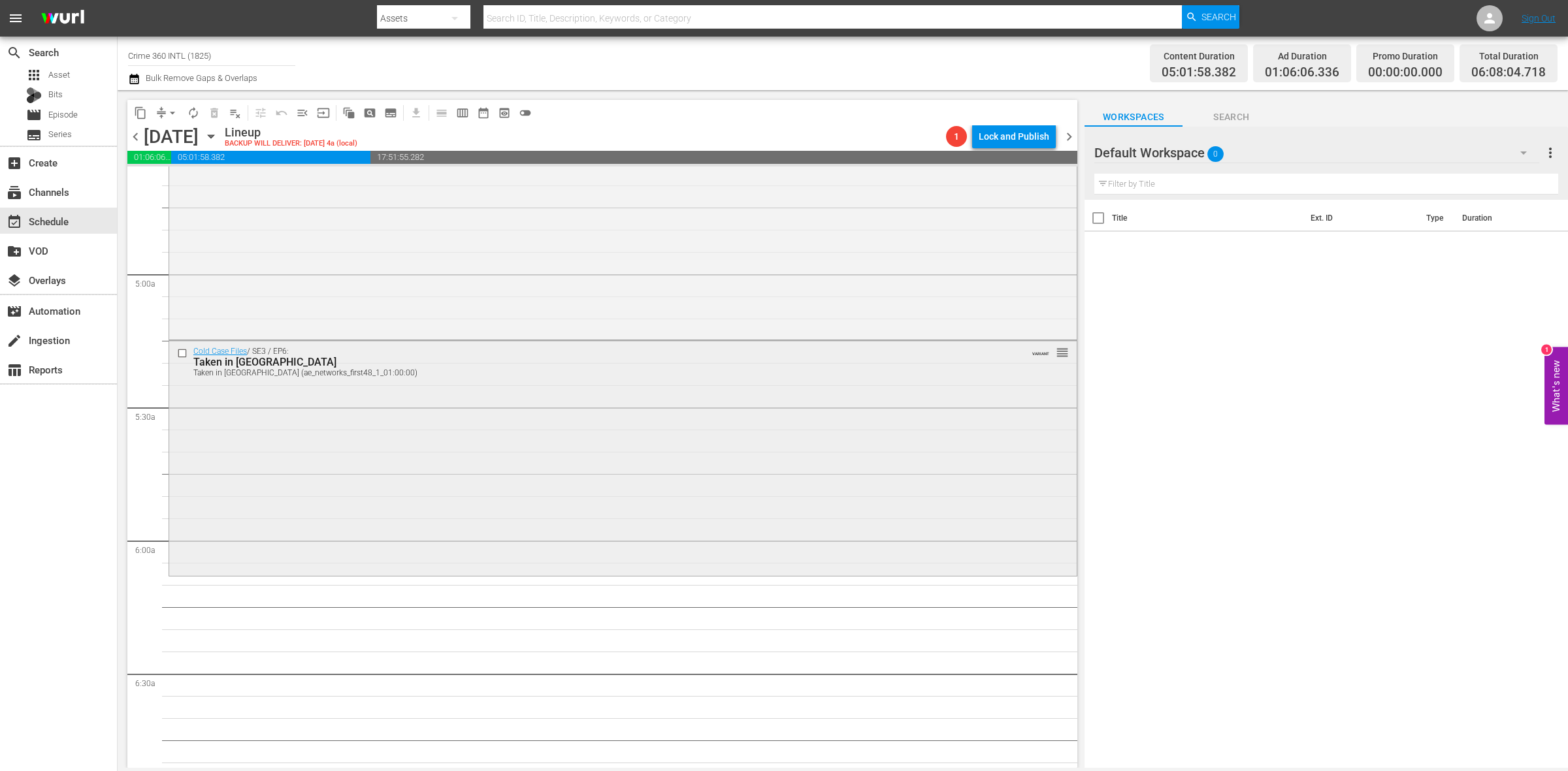
click at [586, 495] on div "Cold Case Files / SE3 / EP6: Taken in Tacoma Taken in Tacoma (ae_networks_first…" at bounding box center [623, 457] width 908 height 232
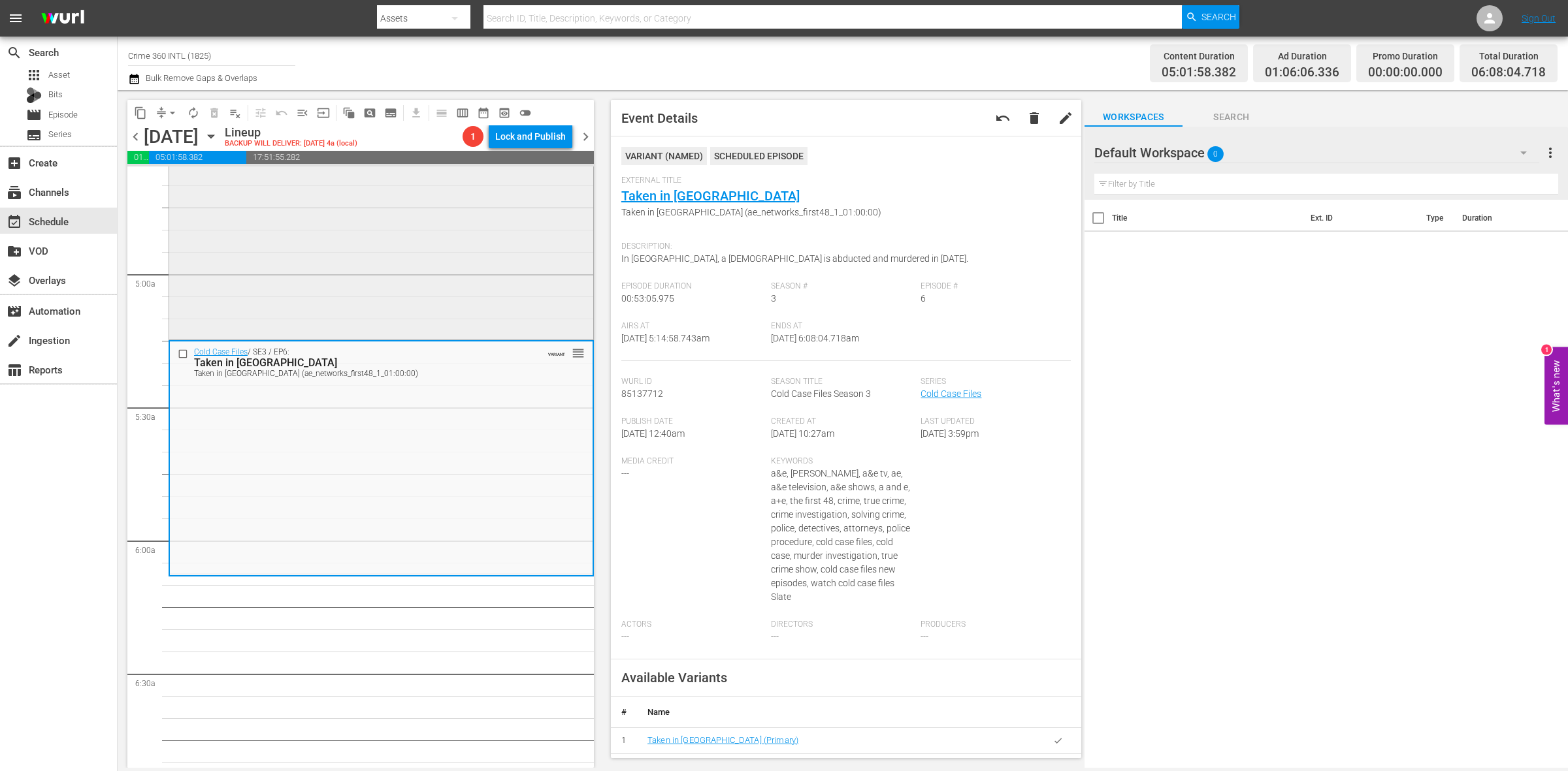
click at [493, 247] on div "Cold Case Files / SE3 / EP4: Death of a Hero reorder" at bounding box center [381, 221] width 424 height 232
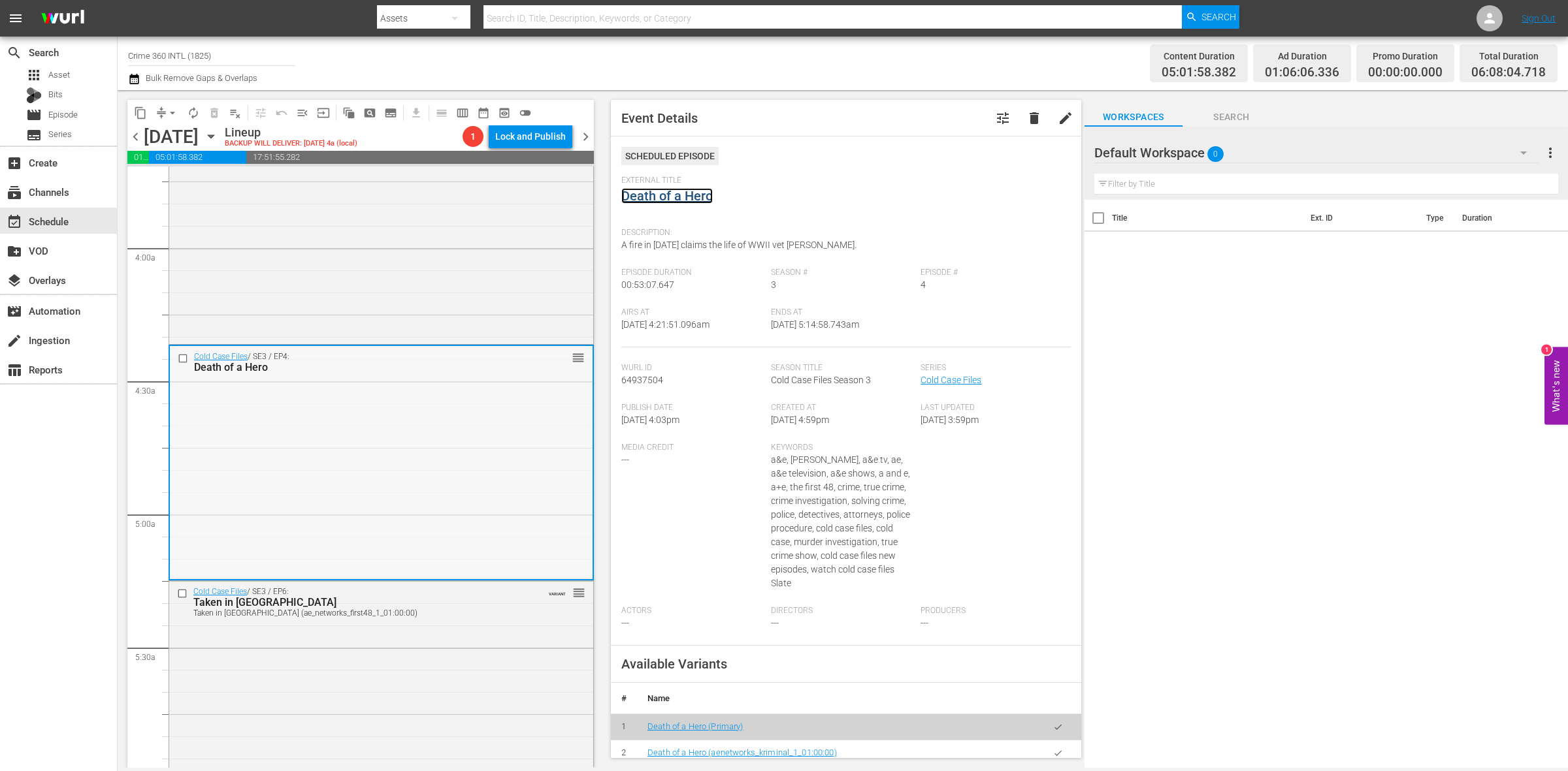
scroll to position [979, 0]
click at [458, 279] on div "Cold Case Files Classic / SE3 / EP23: Weepy-Voiced Killer/The DNA Link Weepy-Vo…" at bounding box center [381, 232] width 424 height 230
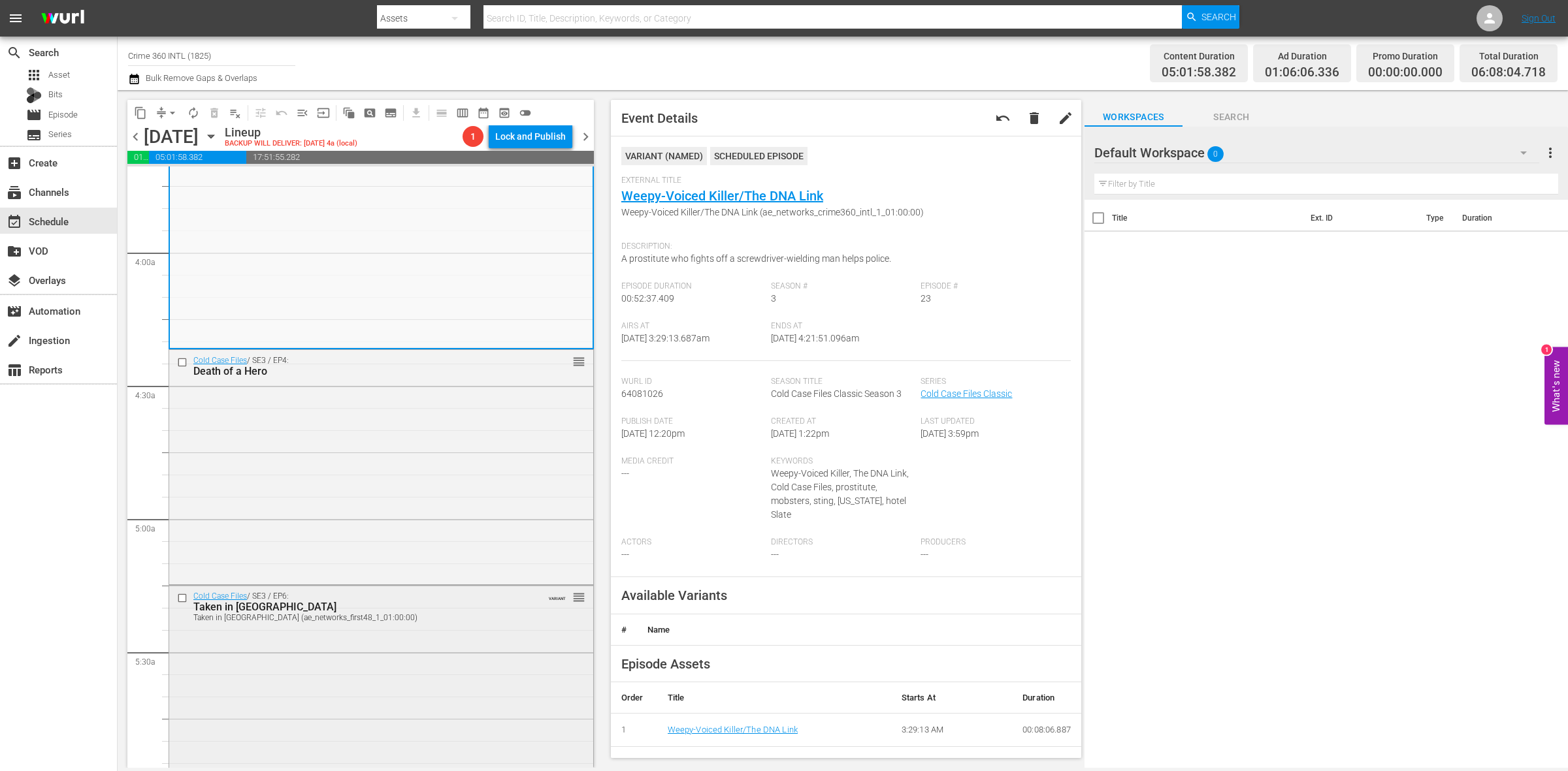
click at [450, 618] on div "Taken in Tacoma (ae_networks_first48_1_01:00:00)" at bounding box center [359, 618] width 331 height 9
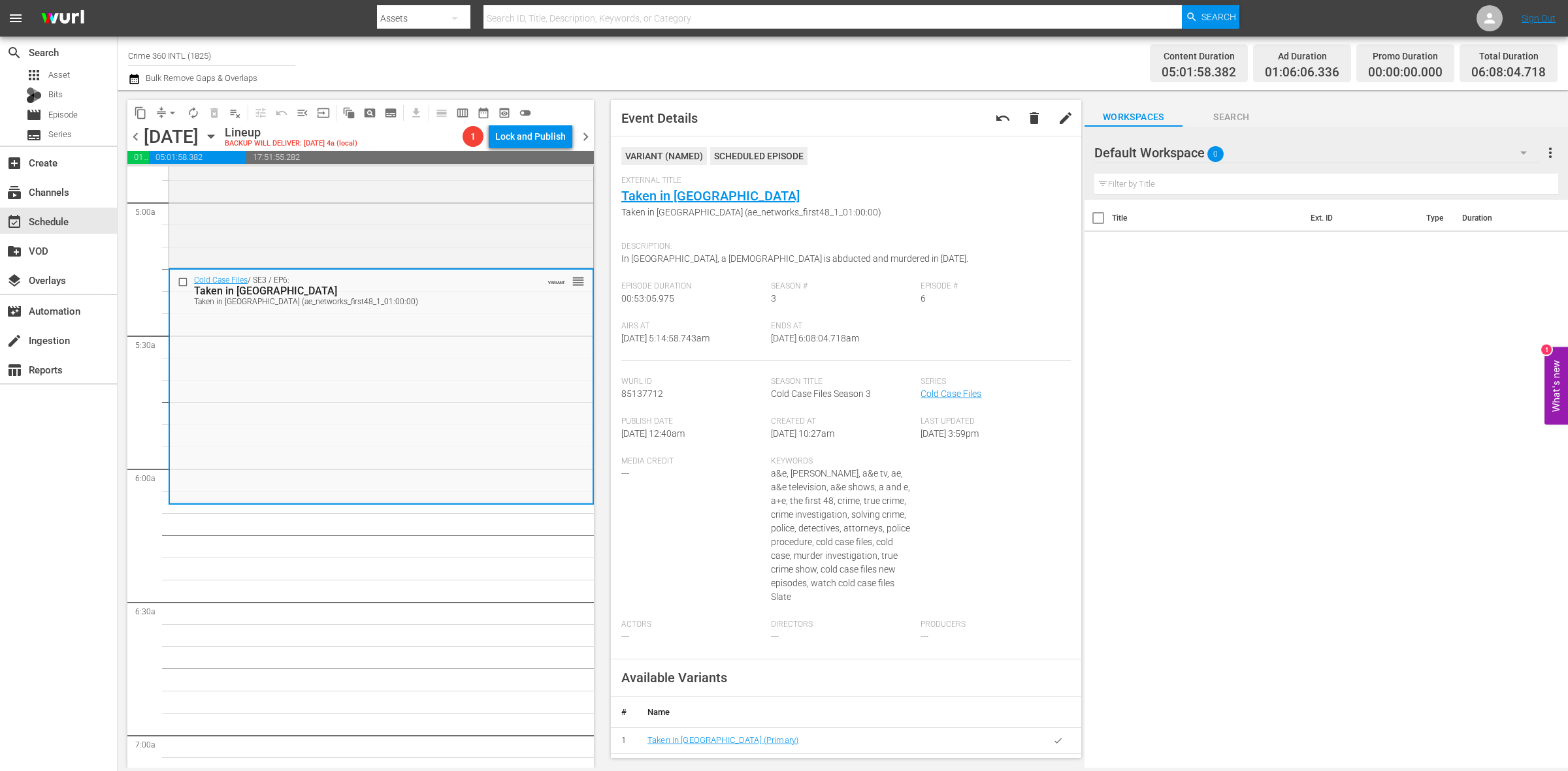
scroll to position [1306, 0]
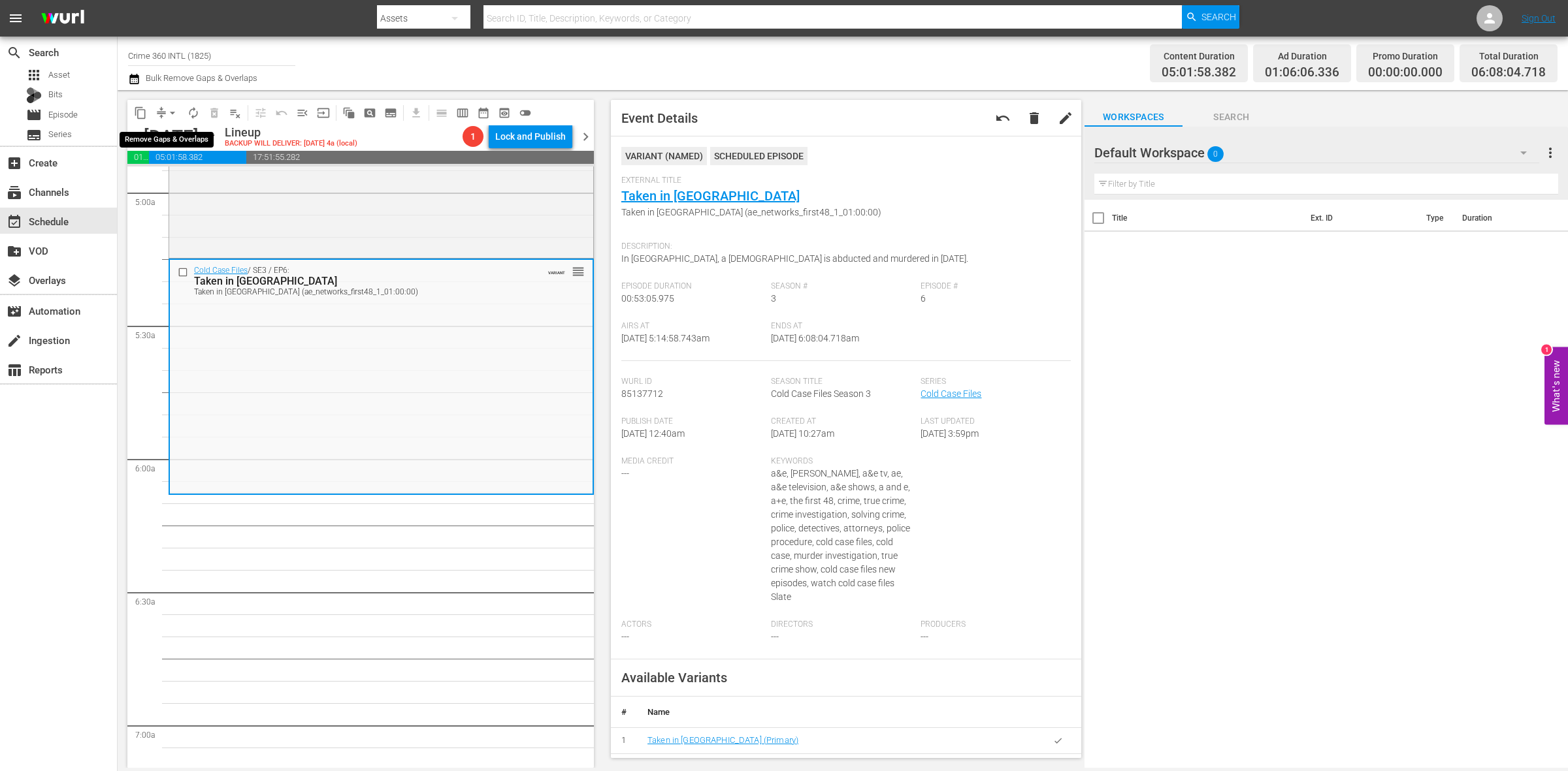
click at [172, 108] on span "arrow_drop_down" at bounding box center [172, 113] width 13 height 13
click at [173, 138] on li "Align to Midnight" at bounding box center [172, 139] width 137 height 22
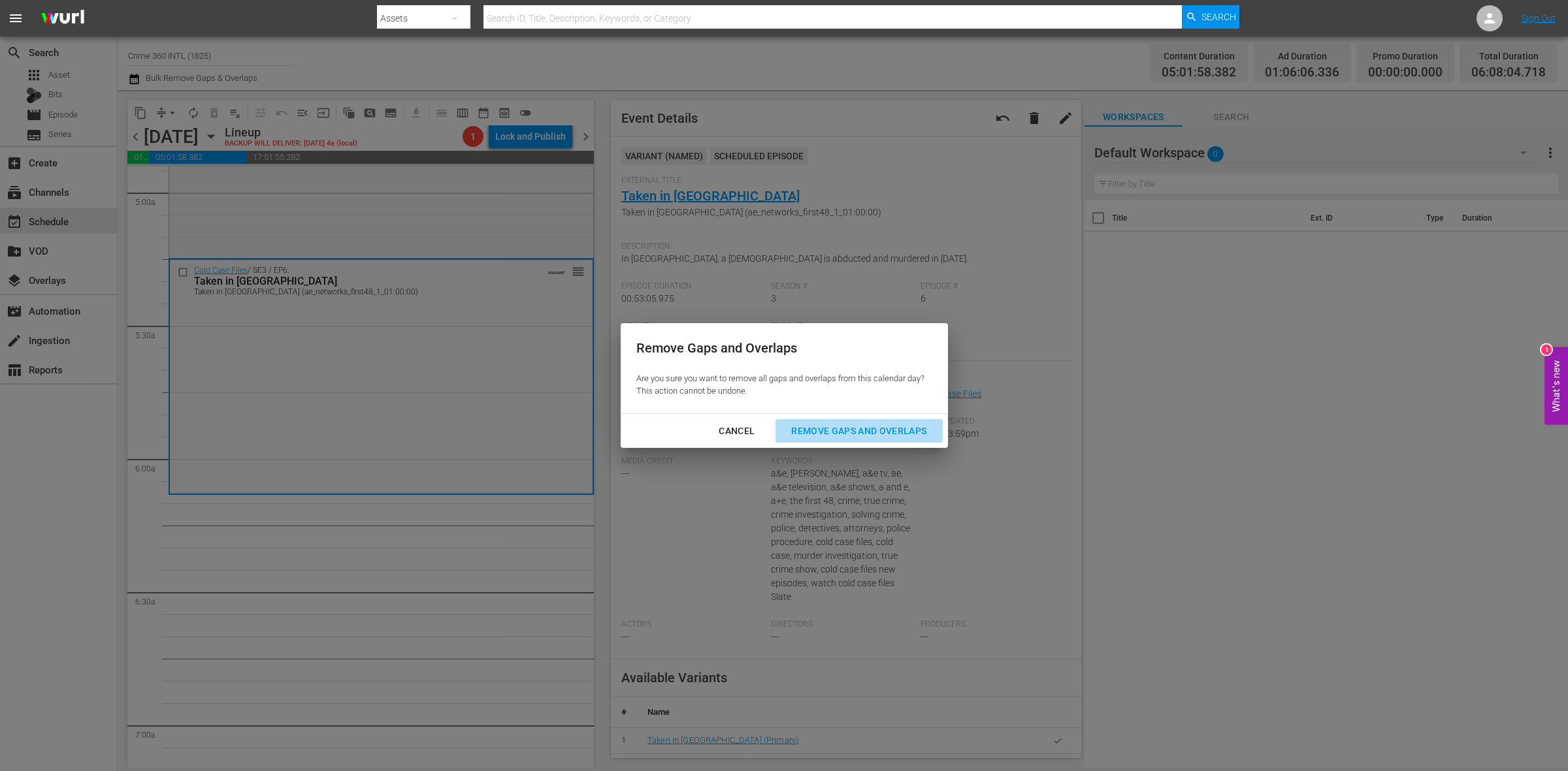
click at [844, 427] on div "Remove Gaps and Overlaps" at bounding box center [858, 431] width 156 height 16
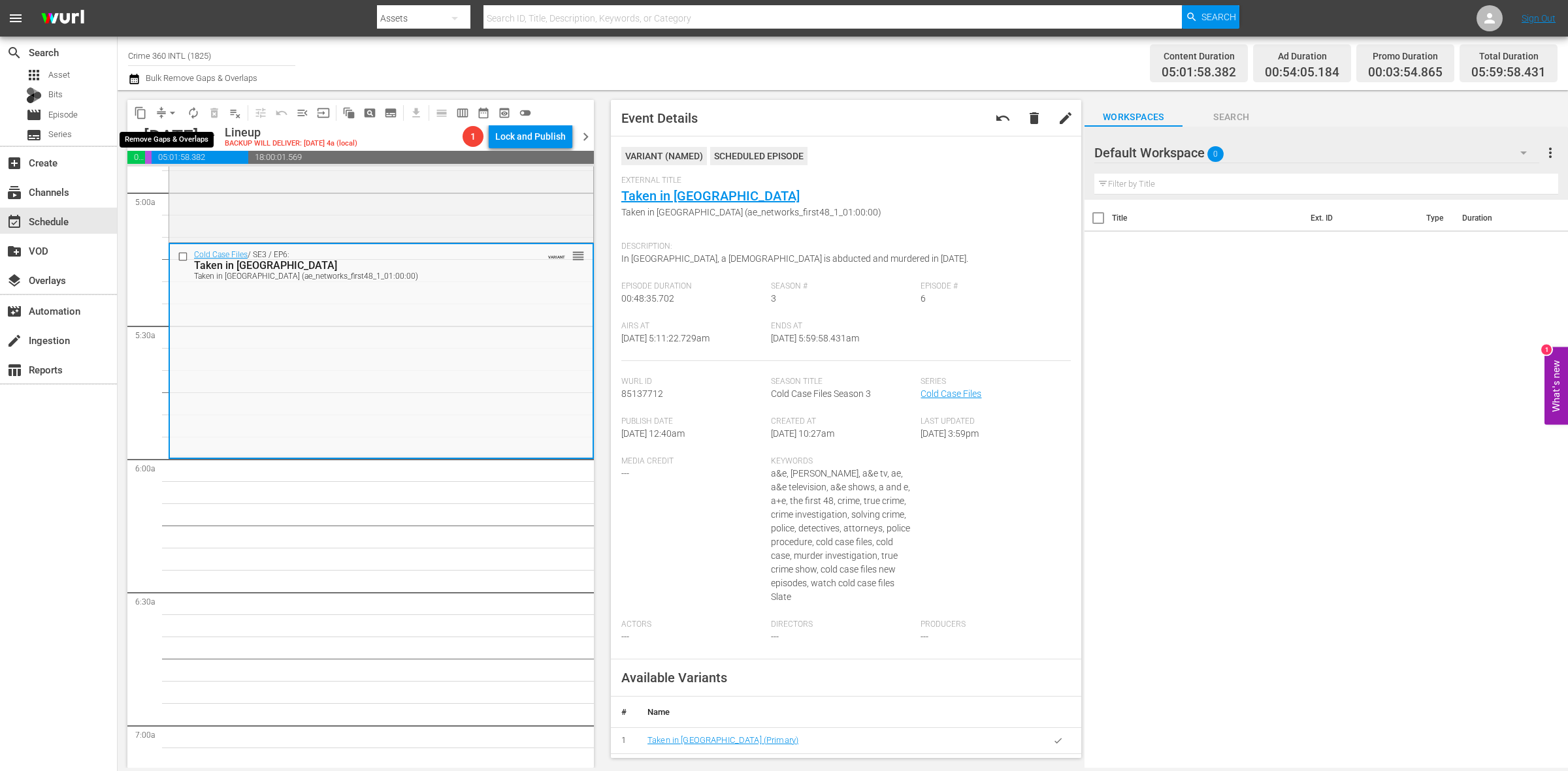
click at [171, 111] on span "arrow_drop_down" at bounding box center [172, 113] width 13 height 13
click at [173, 139] on li "Align to Midnight" at bounding box center [172, 139] width 137 height 22
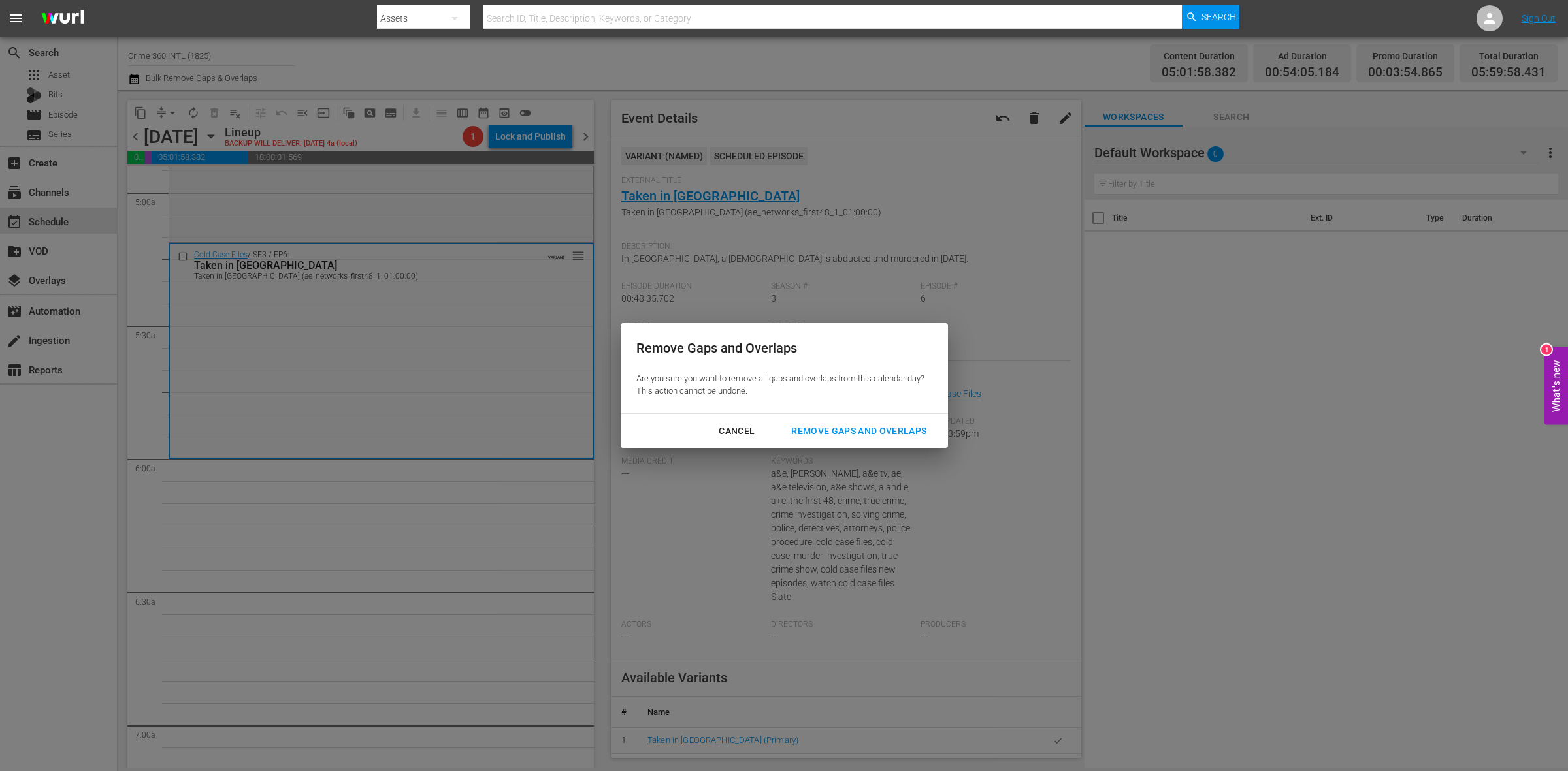
click at [901, 435] on div "Remove Gaps and Overlaps" at bounding box center [858, 431] width 156 height 16
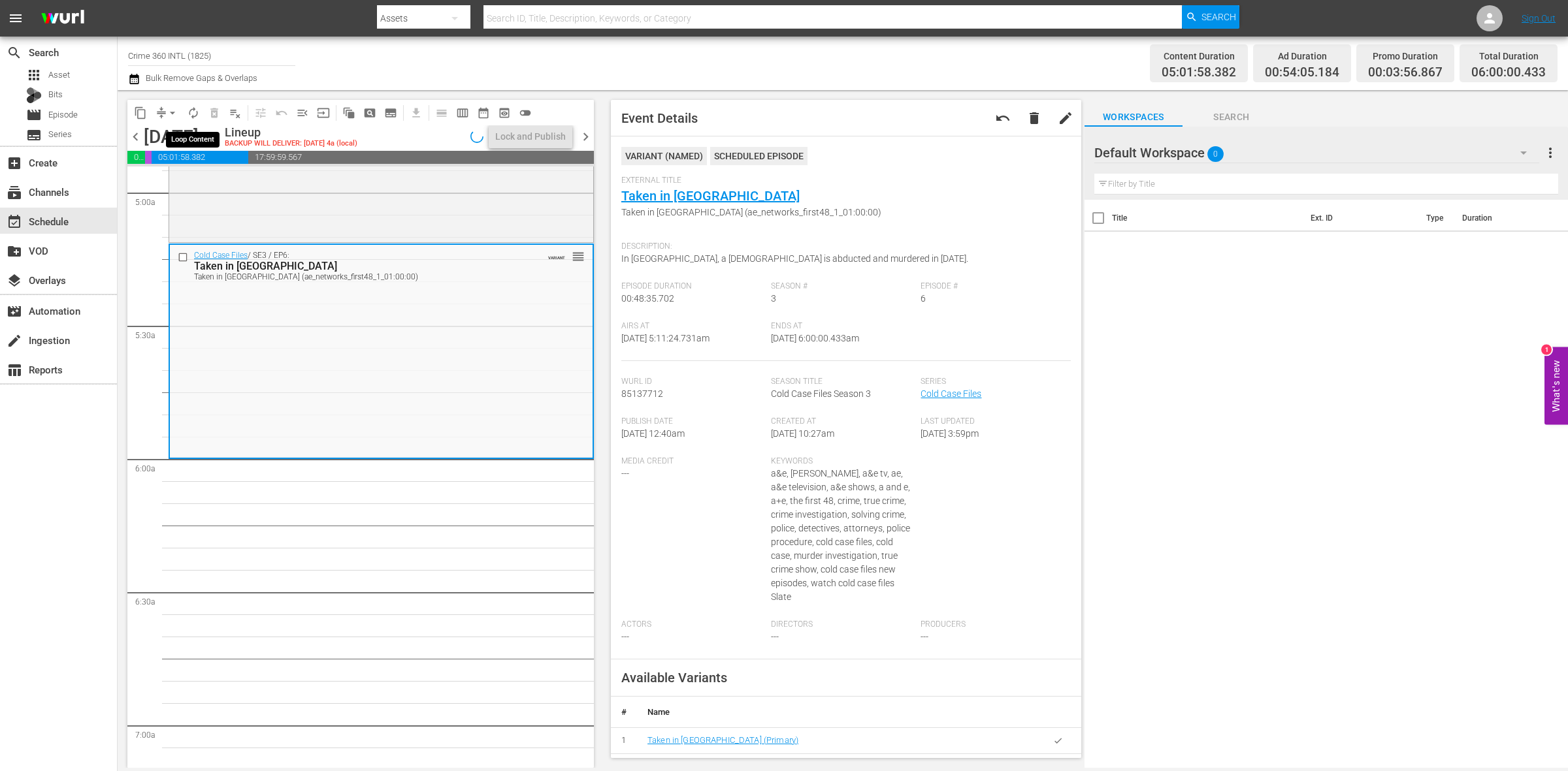
click at [191, 113] on span "autorenew_outlined" at bounding box center [193, 113] width 13 height 13
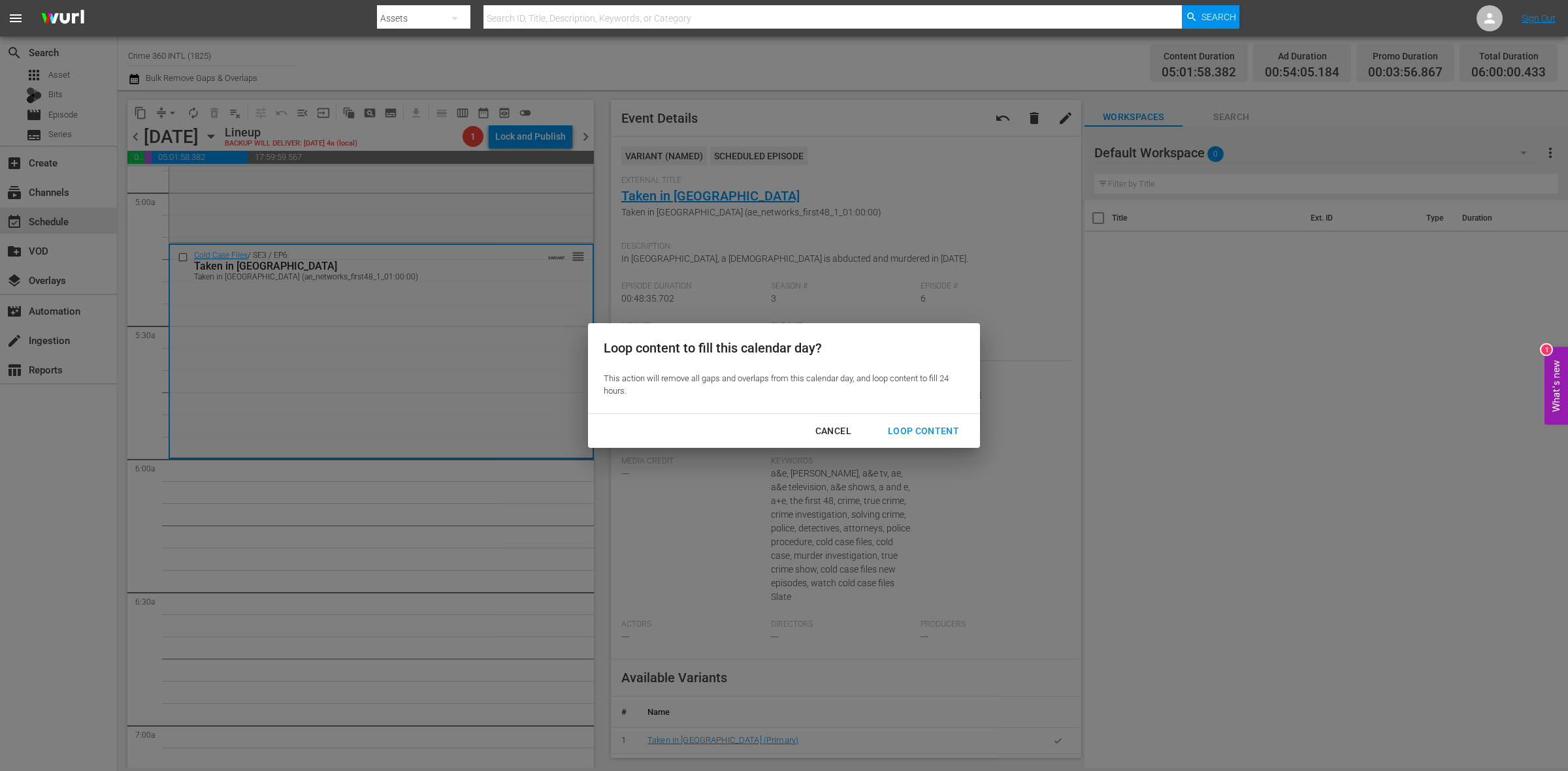
click at [940, 423] on div "Loop Content" at bounding box center [923, 431] width 92 height 16
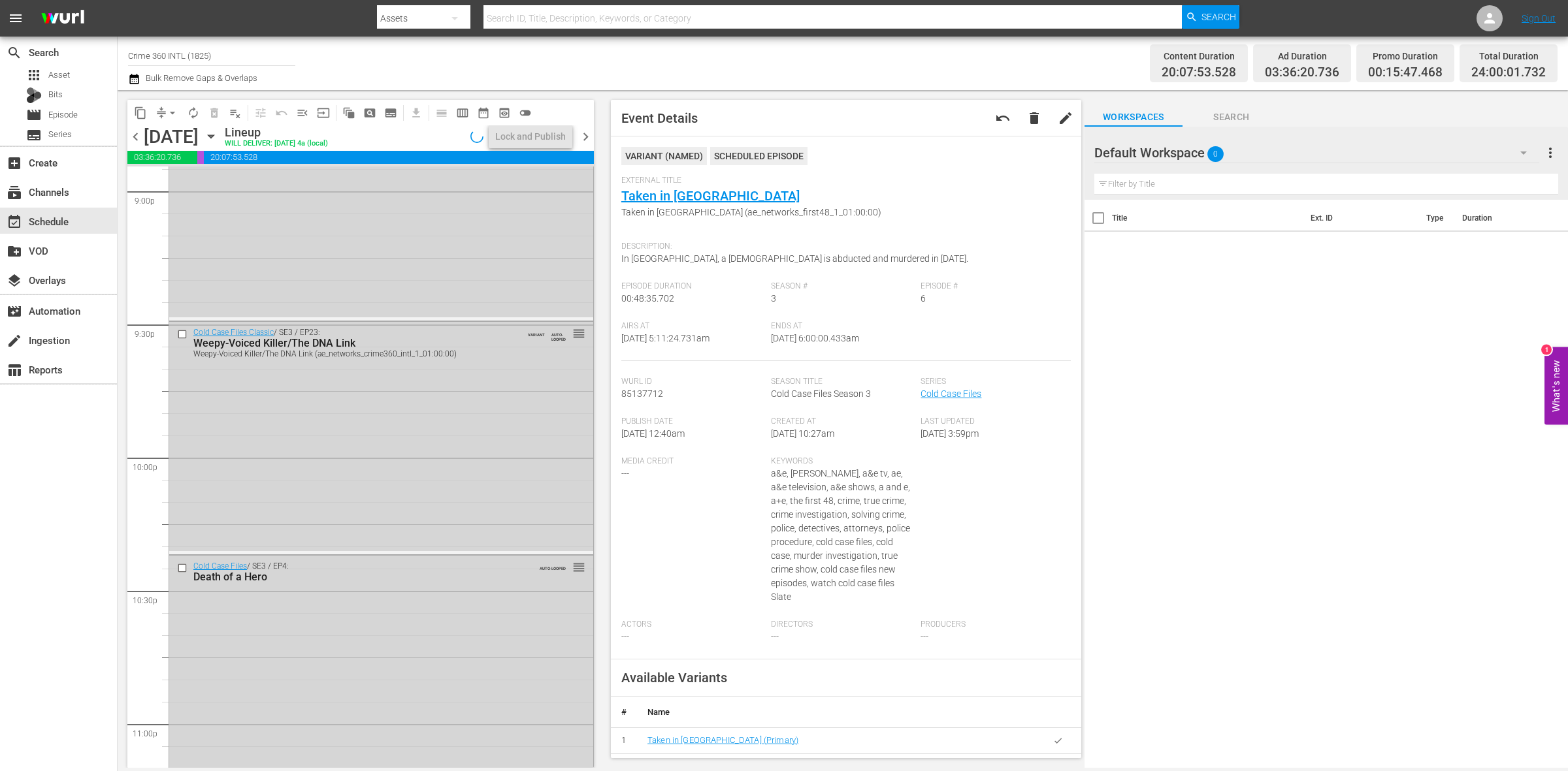
scroll to position [5792, 0]
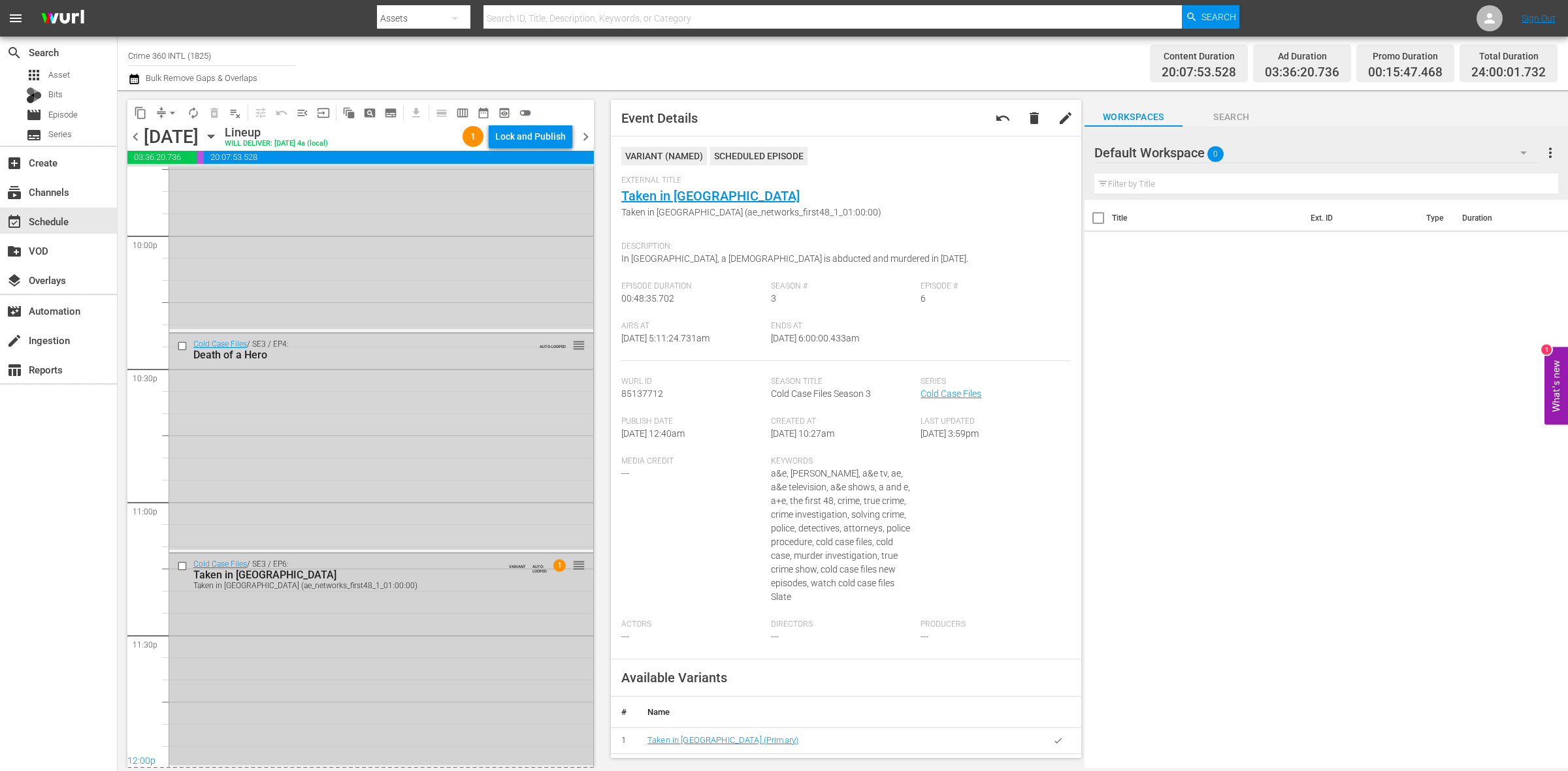
click at [436, 665] on div "Cold Case Files / SE3 / EP6: Taken in Tacoma Taken in Tacoma (ae_networks_first…" at bounding box center [381, 660] width 424 height 211
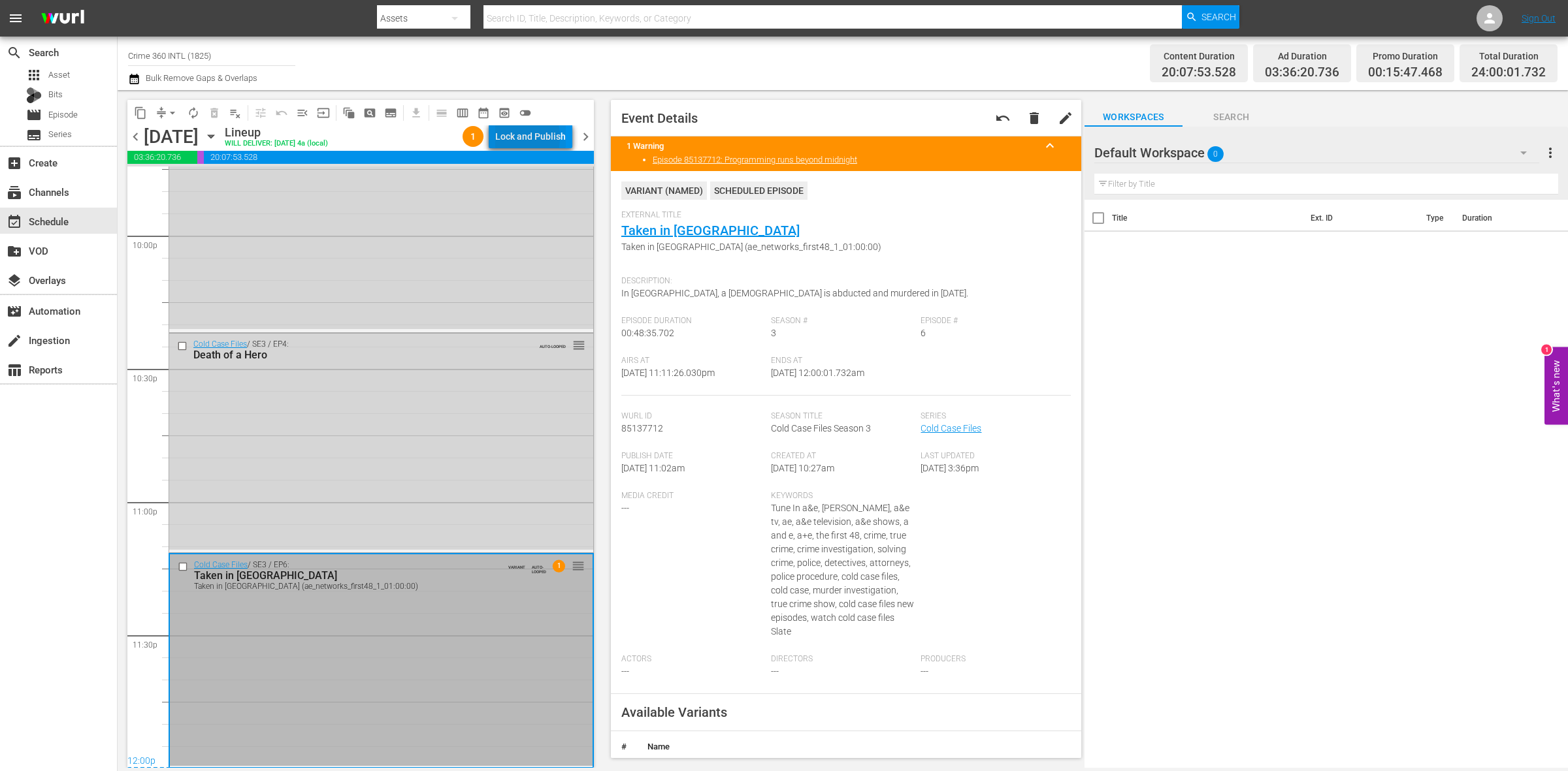
click at [504, 137] on div "Lock and Publish" at bounding box center [530, 136] width 70 height 23
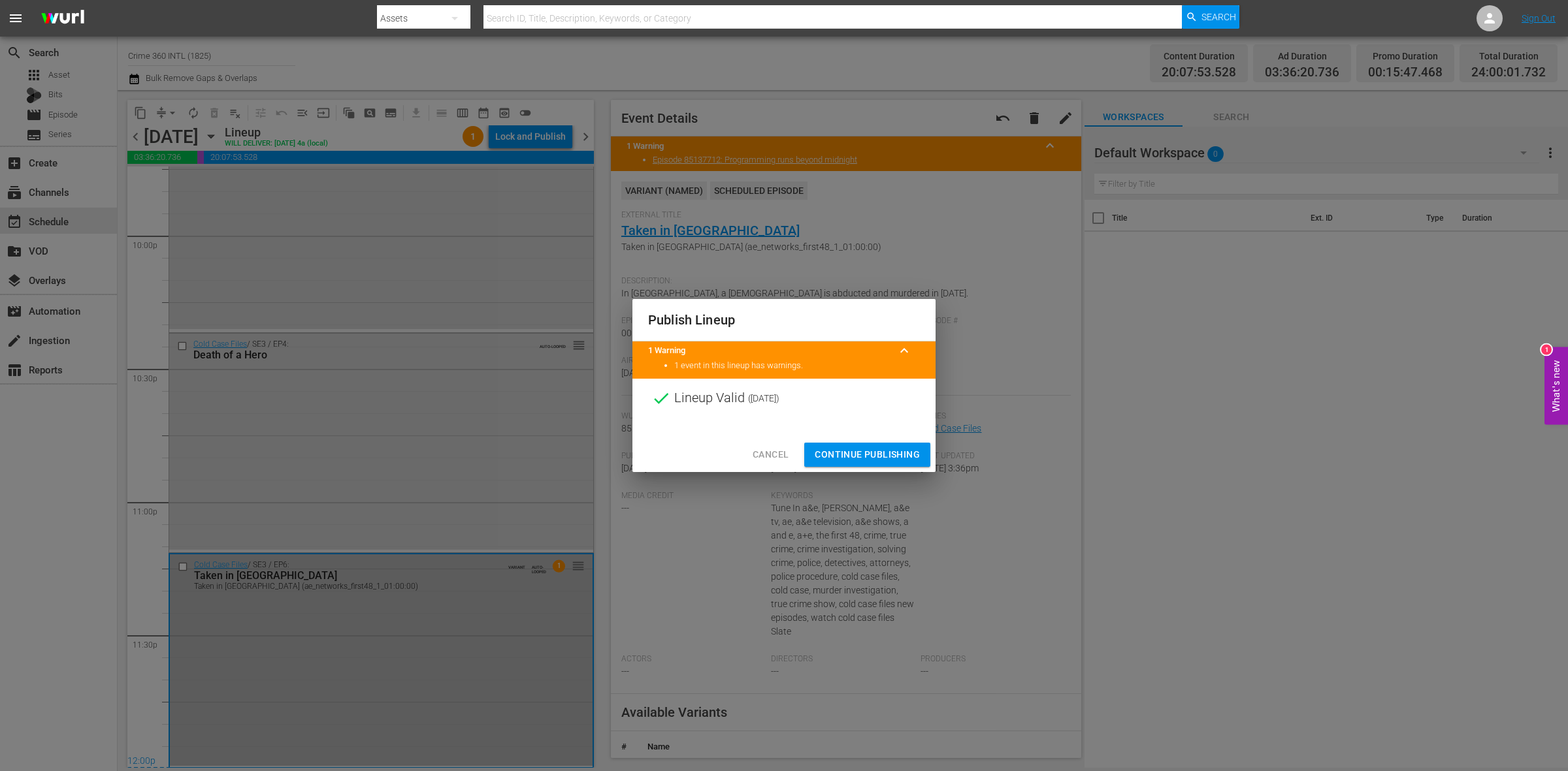
click at [828, 449] on span "Continue Publishing" at bounding box center [867, 455] width 105 height 16
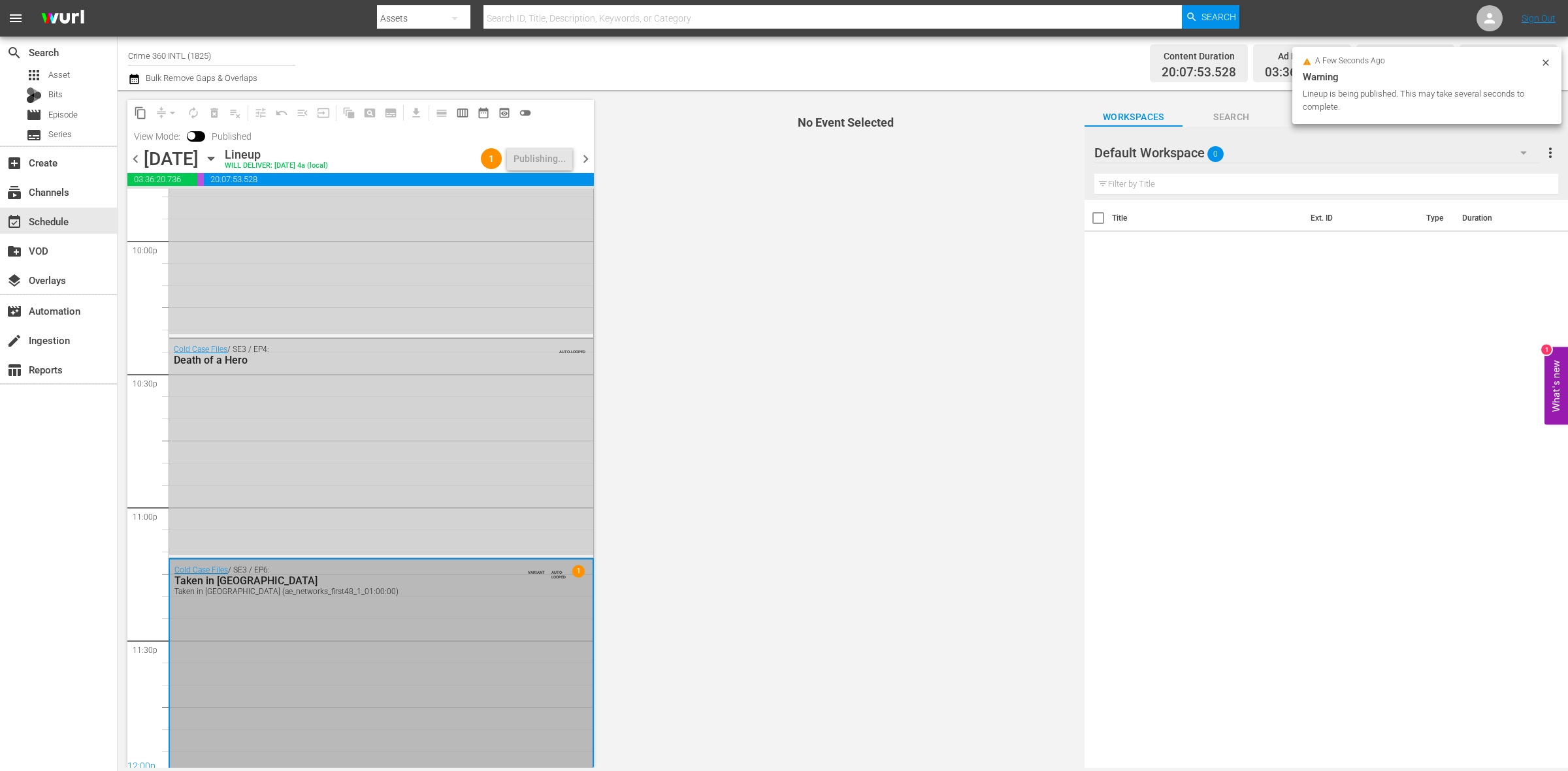
scroll to position [5814, 0]
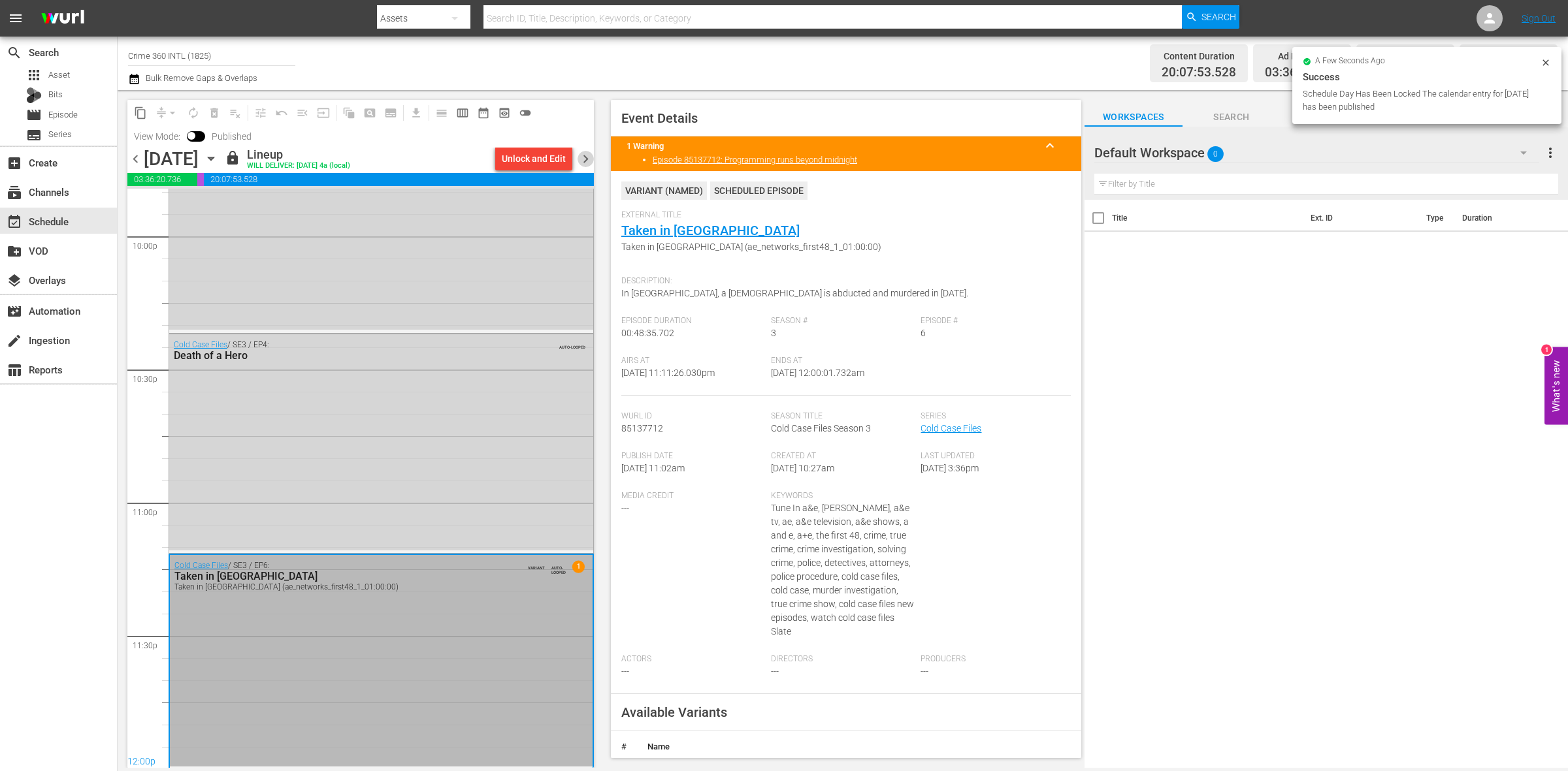
click at [590, 153] on span "chevron_right" at bounding box center [586, 159] width 16 height 16
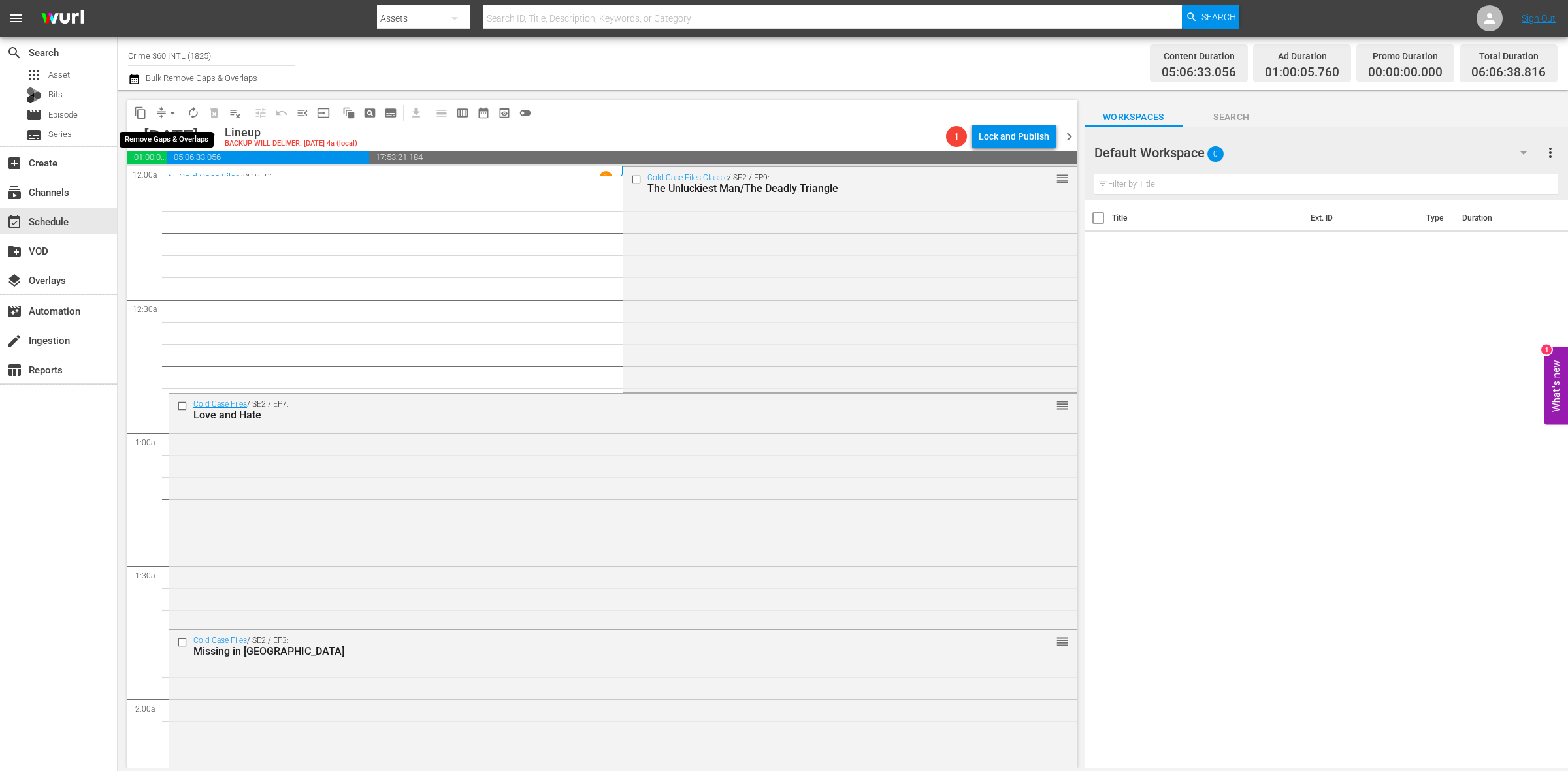
click at [164, 113] on button "arrow_drop_down" at bounding box center [172, 113] width 21 height 21
click at [164, 132] on li "Align to Midnight" at bounding box center [172, 139] width 137 height 22
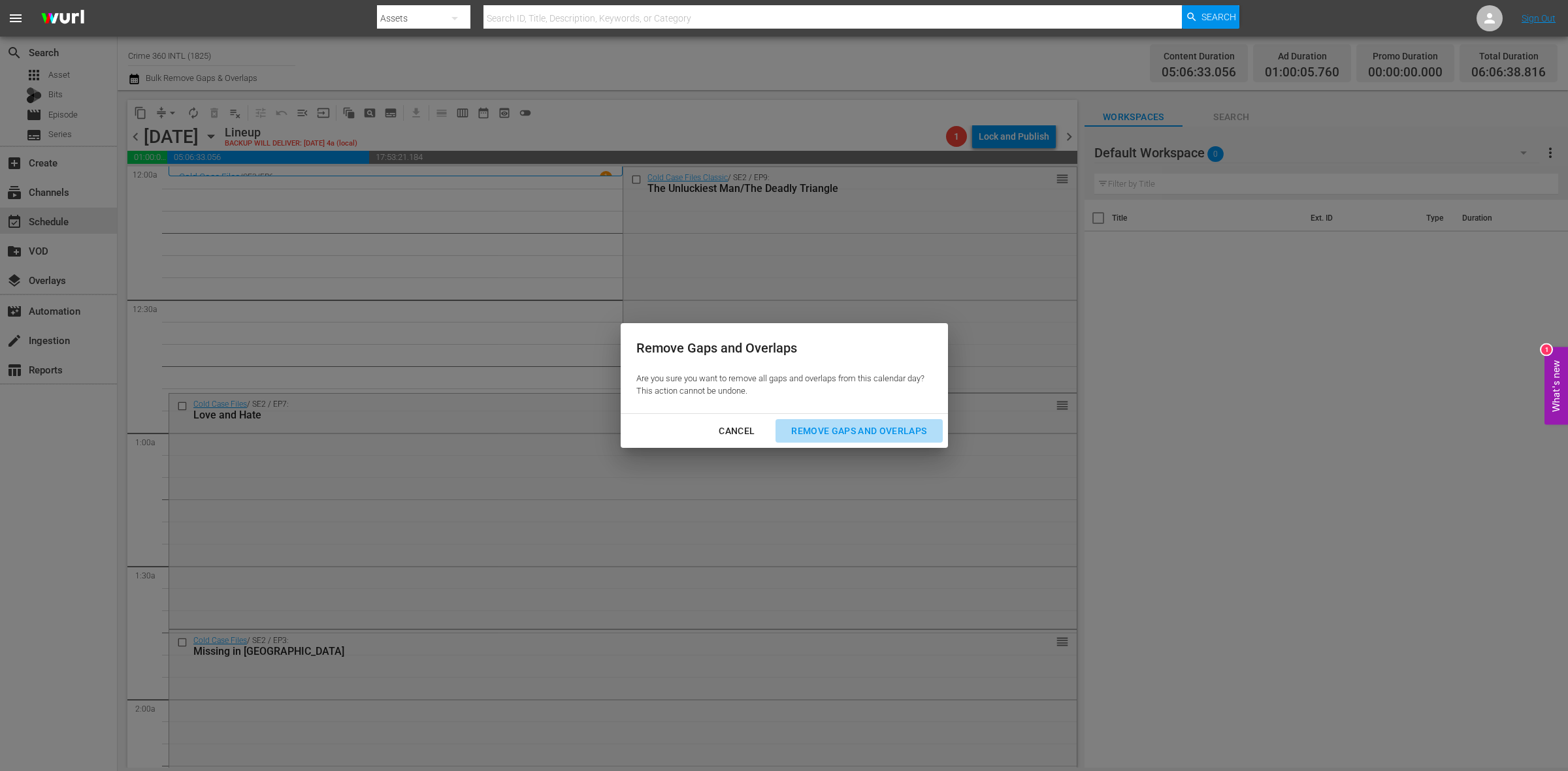
click at [814, 430] on div "Remove Gaps and Overlaps" at bounding box center [858, 431] width 156 height 16
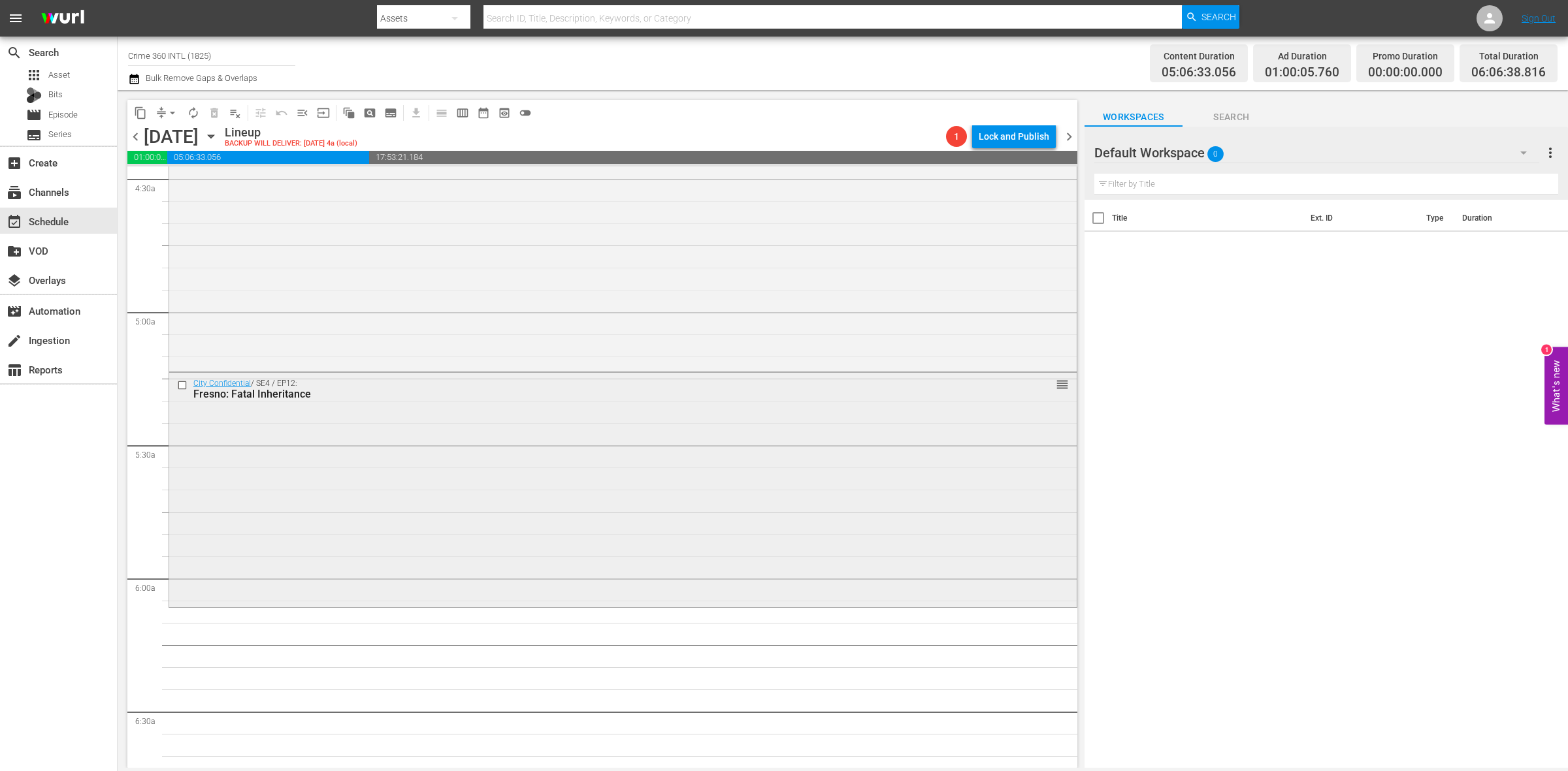
scroll to position [1224, 0]
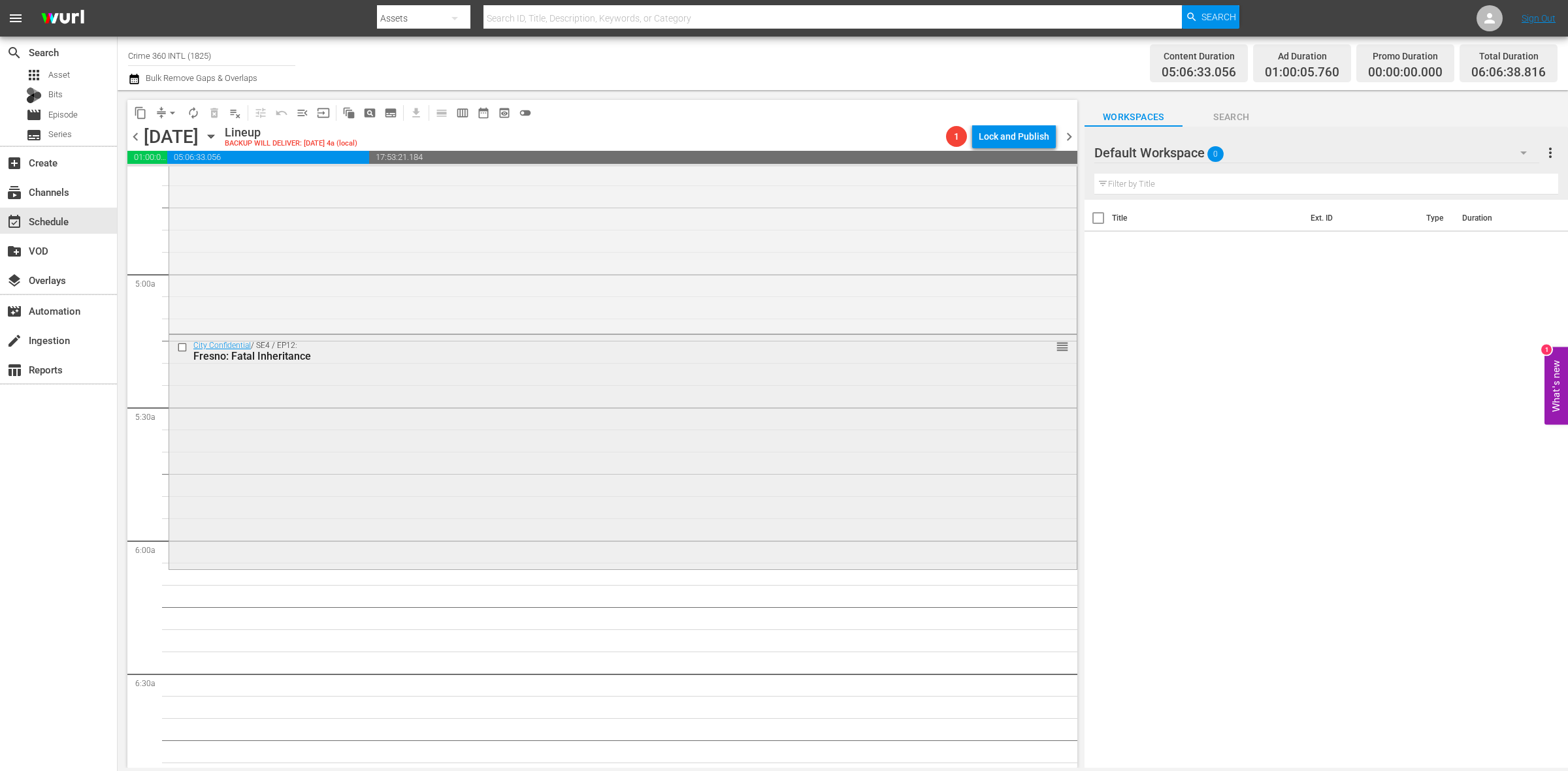
click at [495, 419] on div "City Confidential / SE4 / EP12: Fresno: Fatal Inheritance reorder" at bounding box center [623, 450] width 908 height 231
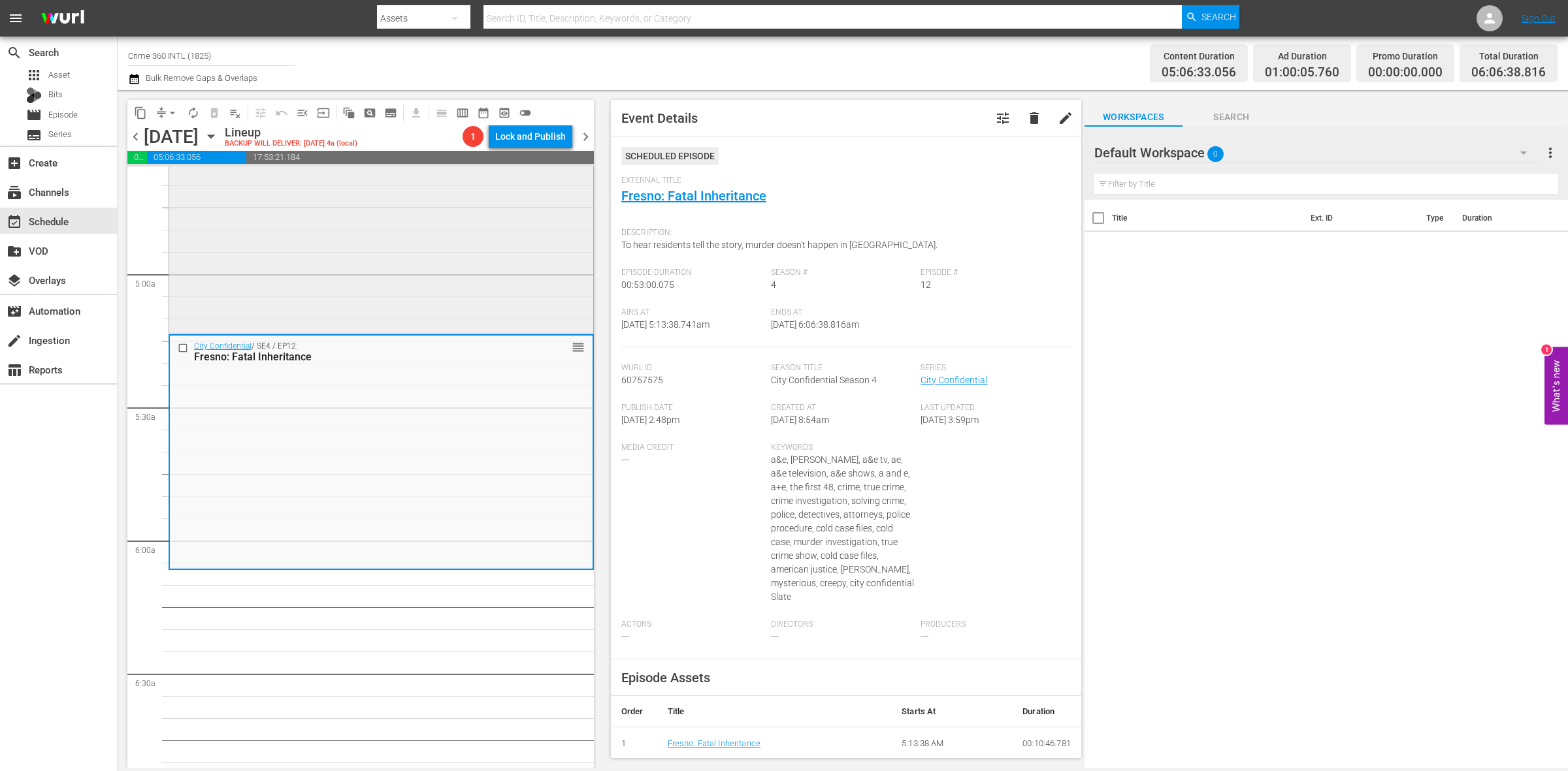
click at [505, 292] on div "City Confidential / SE4 / EP10: Beverly Hills: Brothers In Arms reorder" at bounding box center [381, 215] width 424 height 231
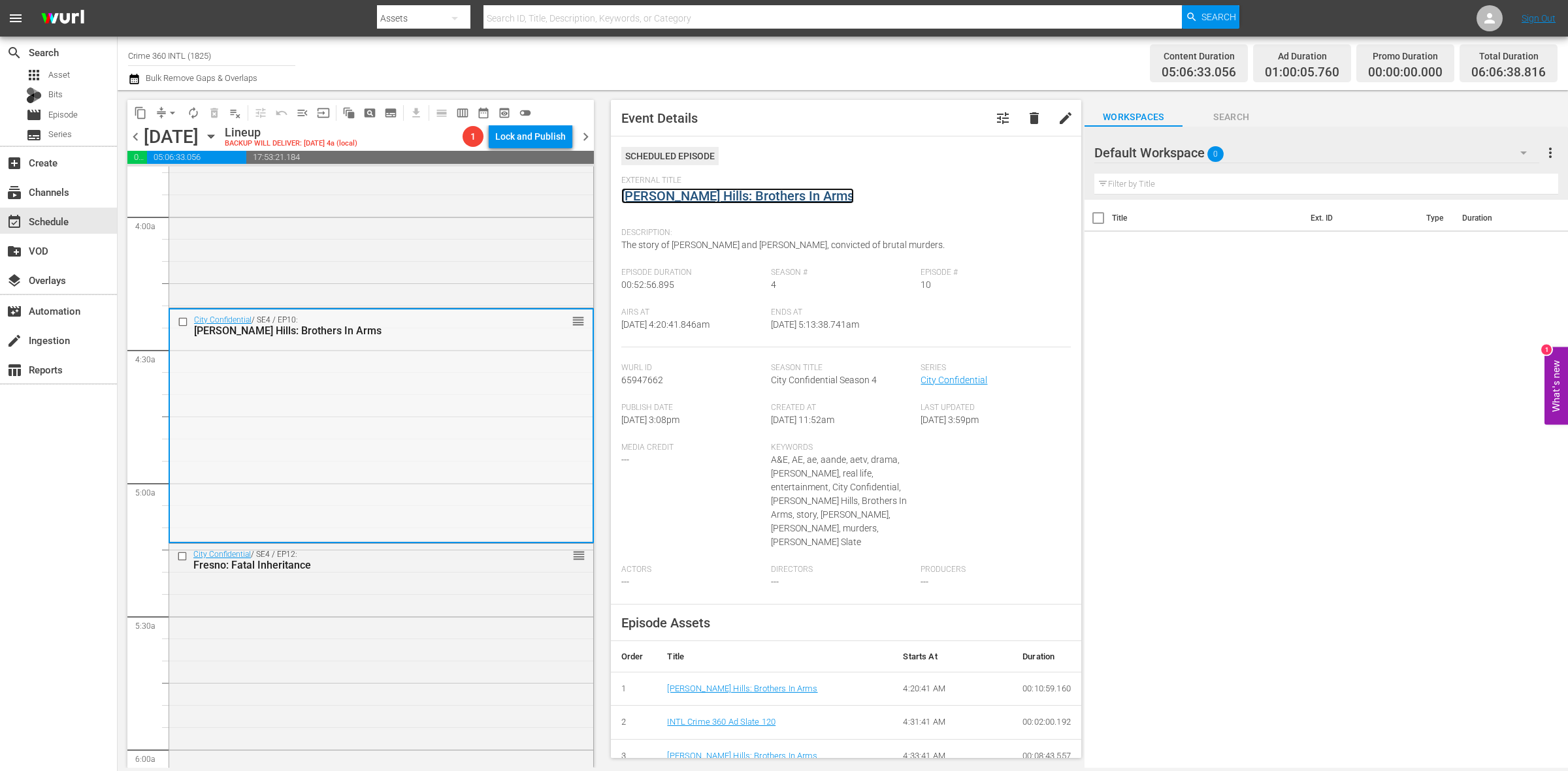
scroll to position [816, 0]
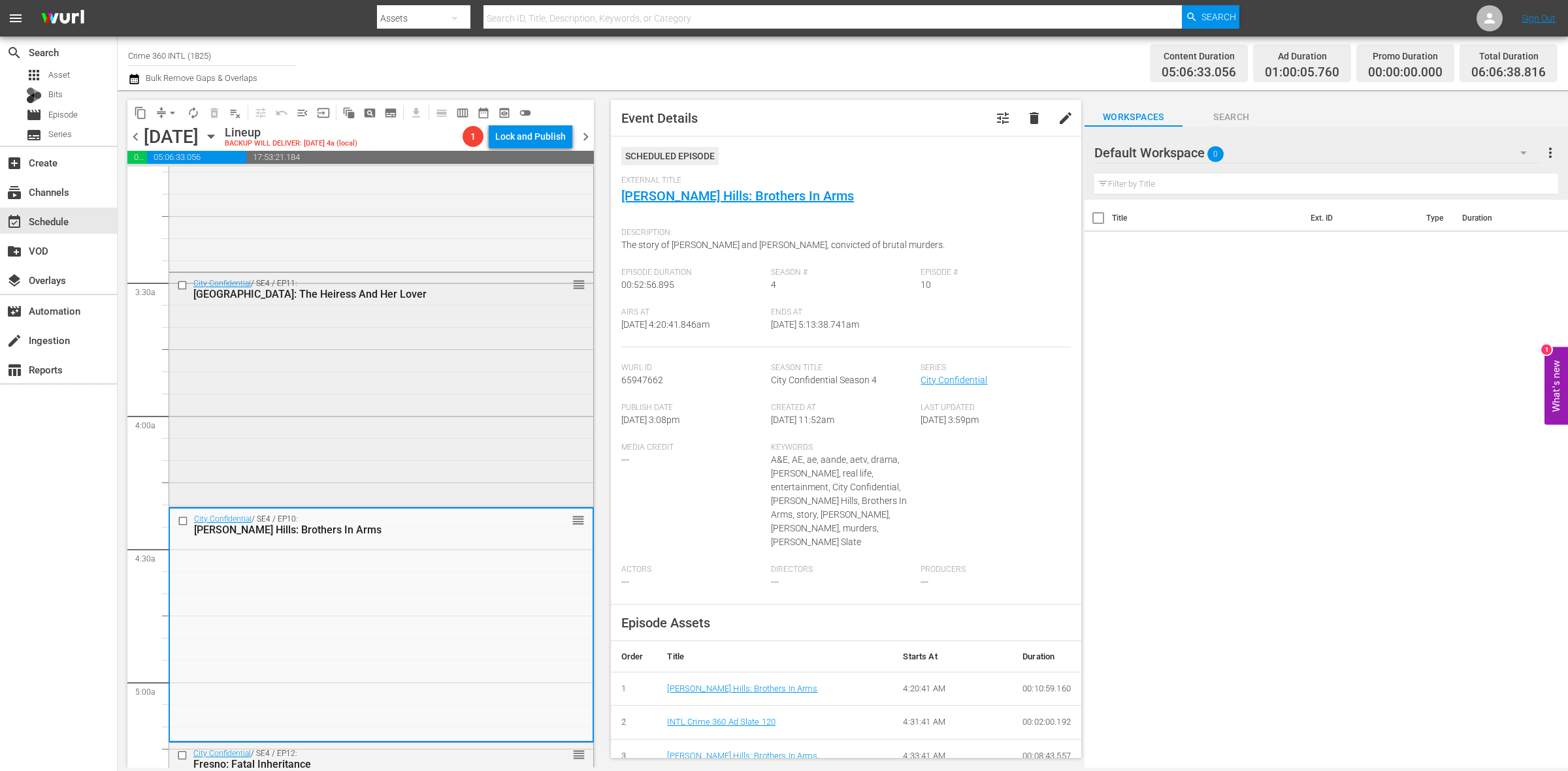
click at [331, 346] on div "City Confidential / SE4 / EP11: Lynchburg: The Heiress And Her Lover reorder" at bounding box center [381, 388] width 424 height 231
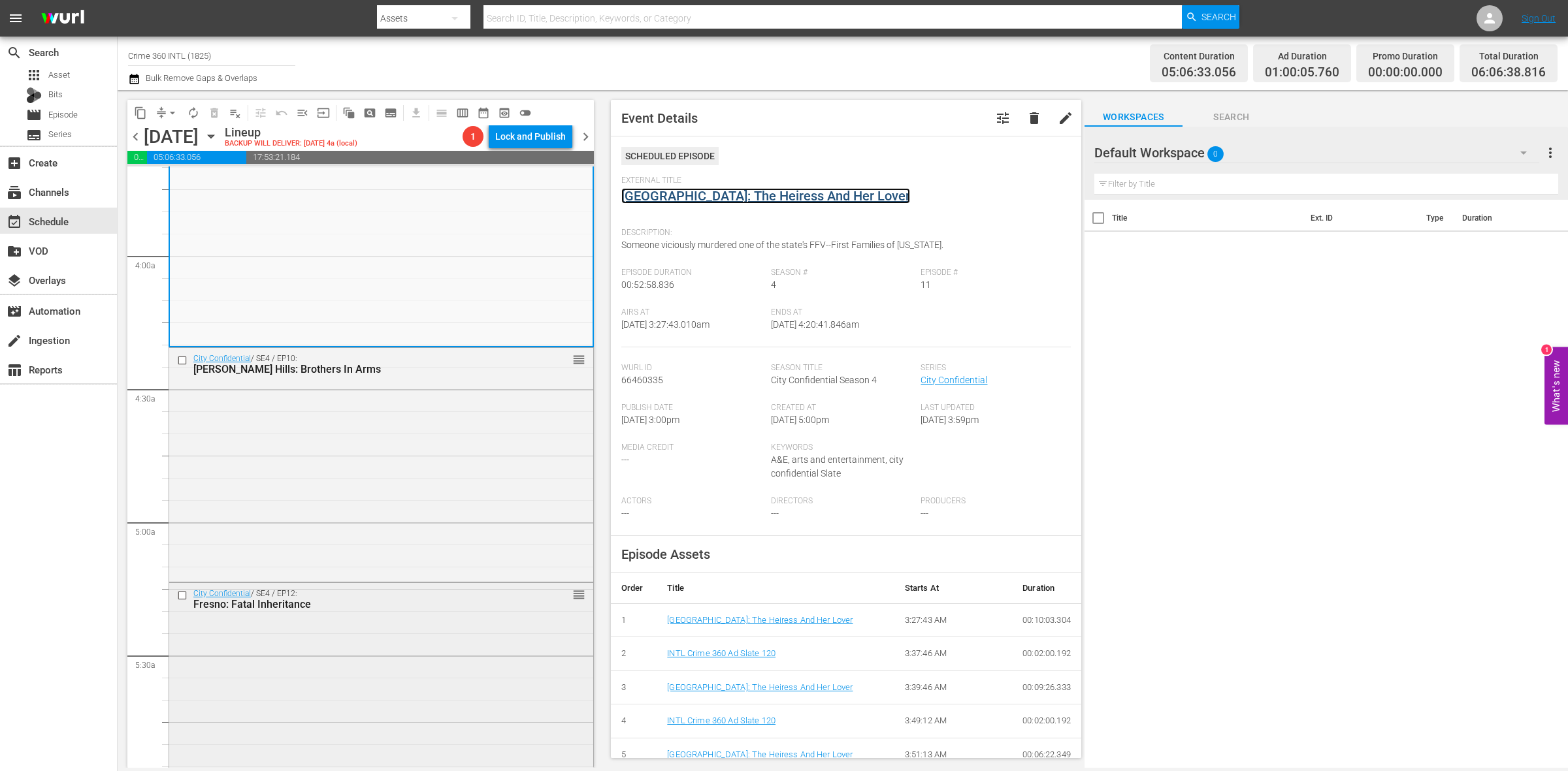
scroll to position [1143, 0]
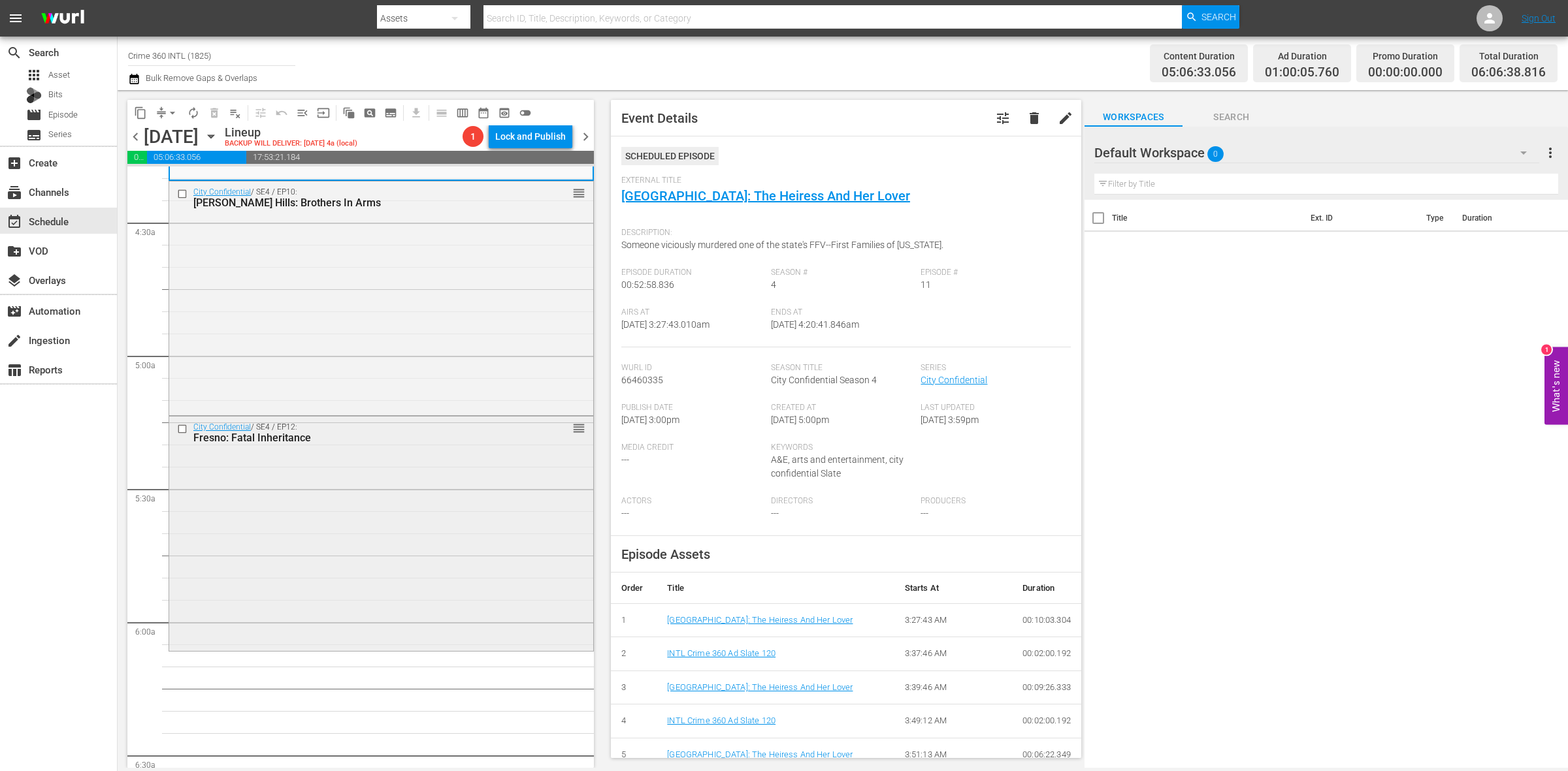
click at [435, 560] on div "City Confidential / SE4 / EP12: Fresno: Fatal Inheritance reorder" at bounding box center [381, 531] width 424 height 231
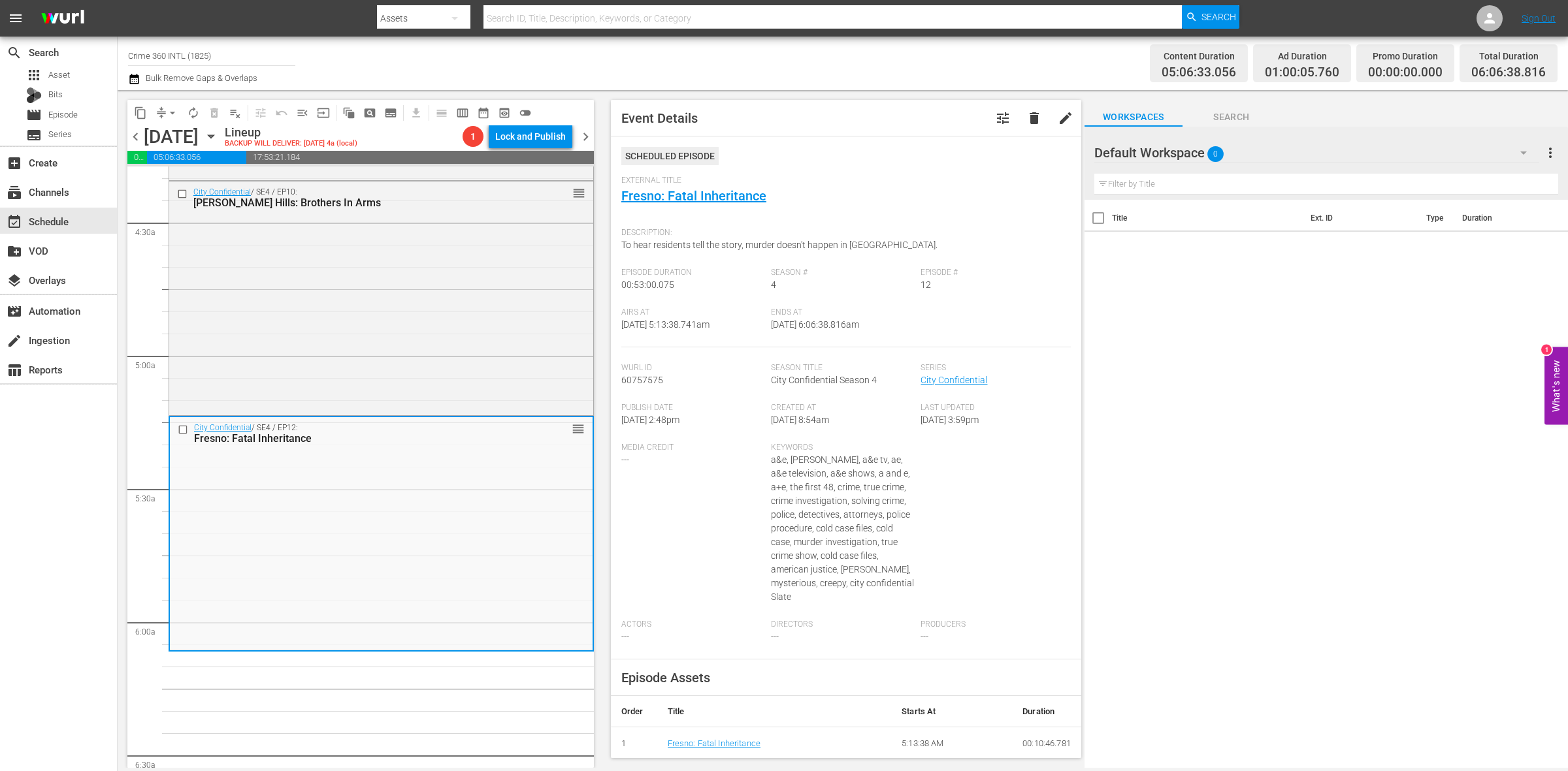
click at [168, 110] on span "arrow_drop_down" at bounding box center [172, 113] width 13 height 13
click at [174, 129] on li "Align to Midnight" at bounding box center [172, 139] width 137 height 22
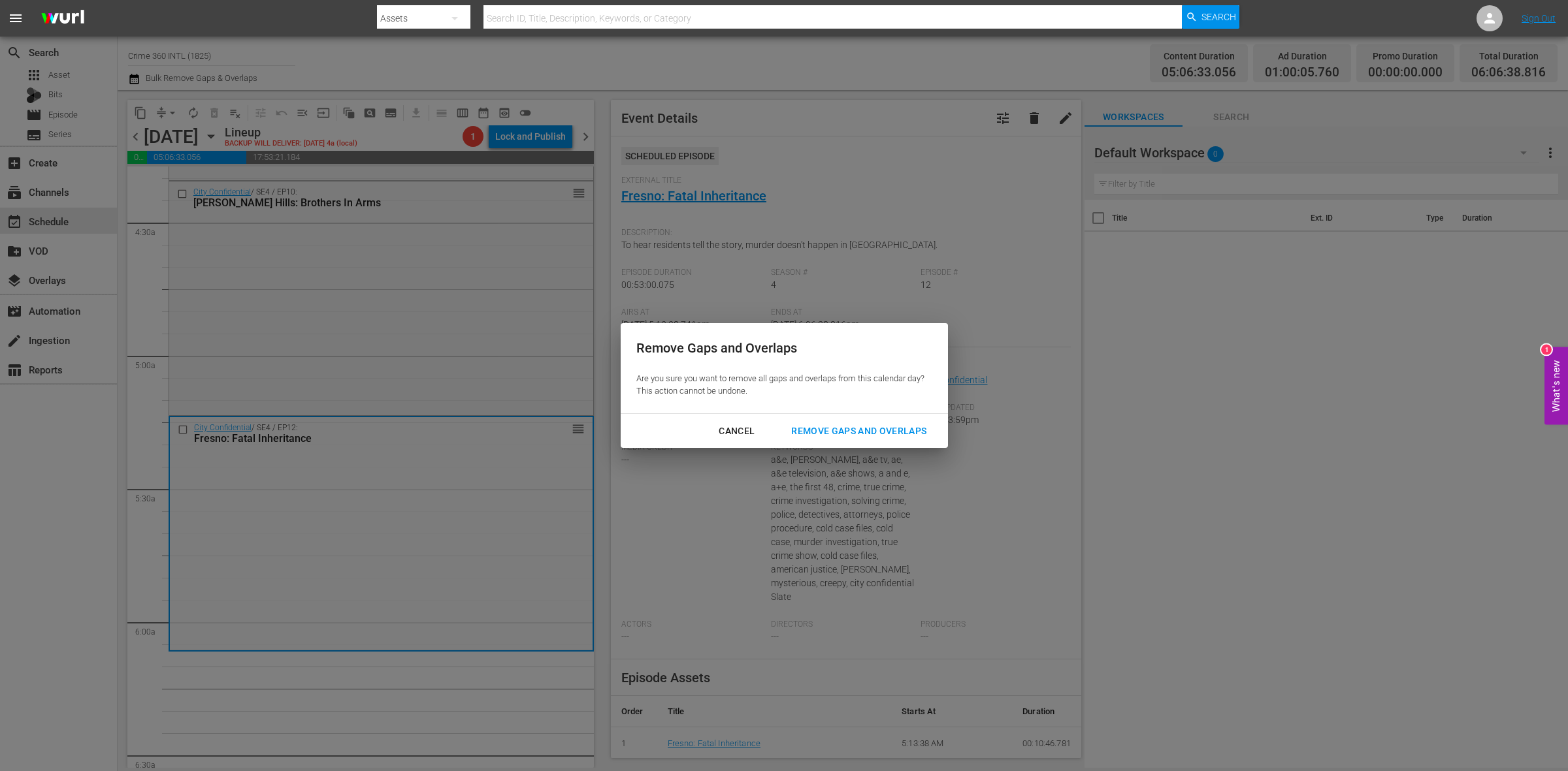
click at [840, 427] on div "Remove Gaps and Overlaps" at bounding box center [858, 431] width 156 height 16
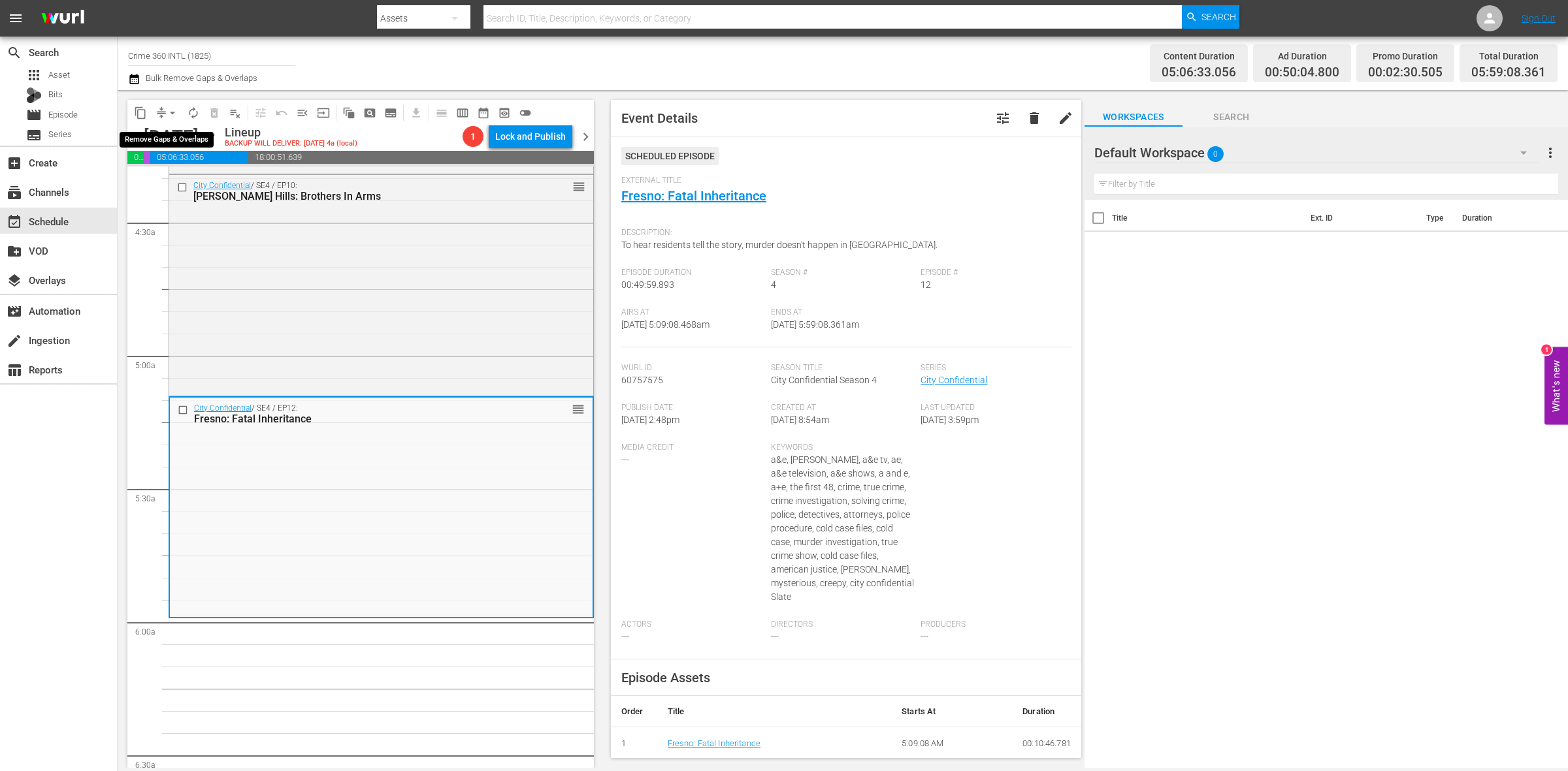
click at [157, 106] on span "compress" at bounding box center [161, 113] width 13 height 13
click at [171, 114] on span "arrow_drop_down" at bounding box center [172, 113] width 13 height 13
click at [187, 138] on li "Align to Midnight" at bounding box center [172, 139] width 137 height 22
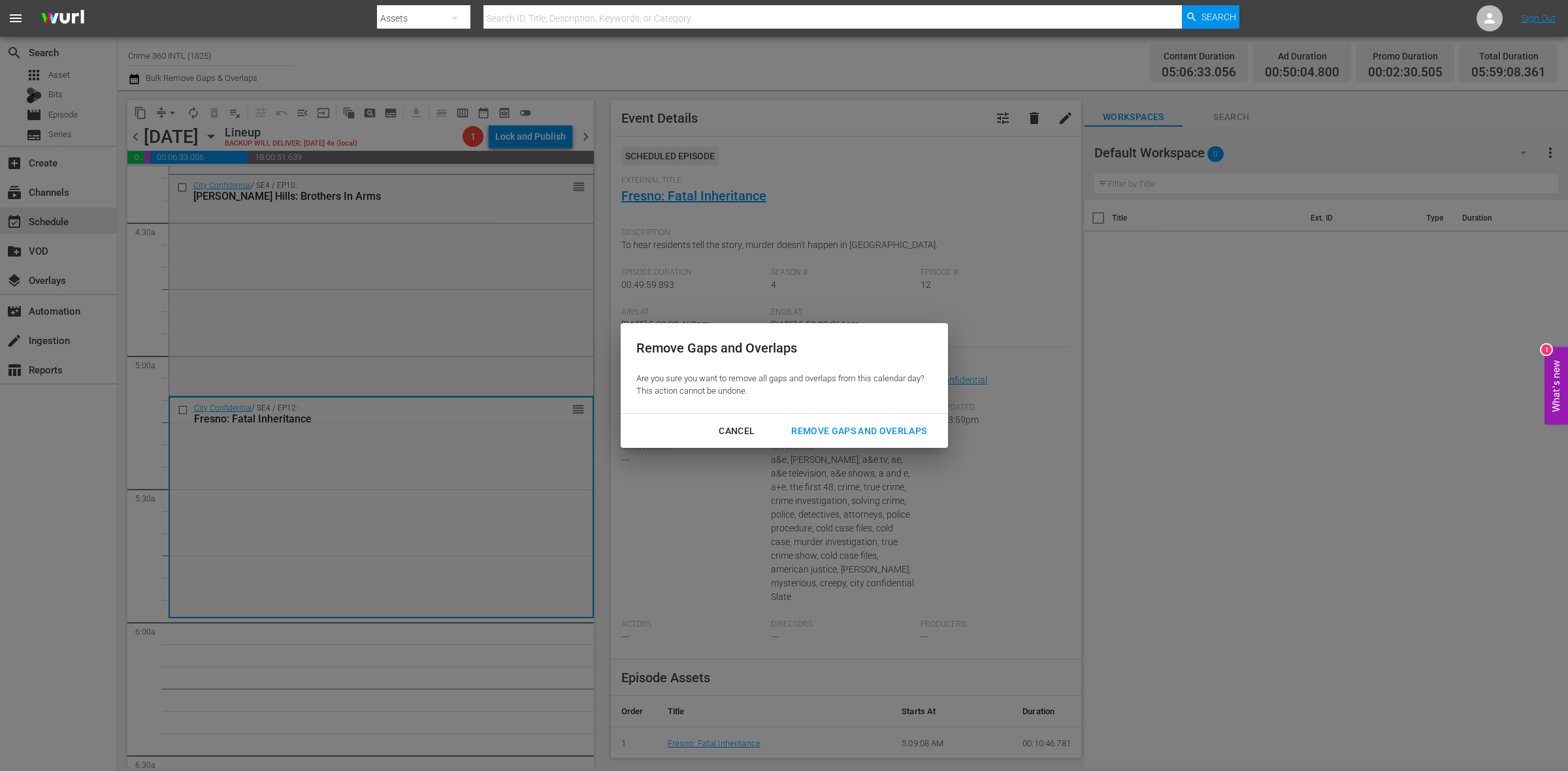
click at [854, 445] on div "Cancel Remove Gaps and Overlaps" at bounding box center [785, 431] width 327 height 34
click at [858, 436] on div "Remove Gaps and Overlaps" at bounding box center [858, 431] width 156 height 16
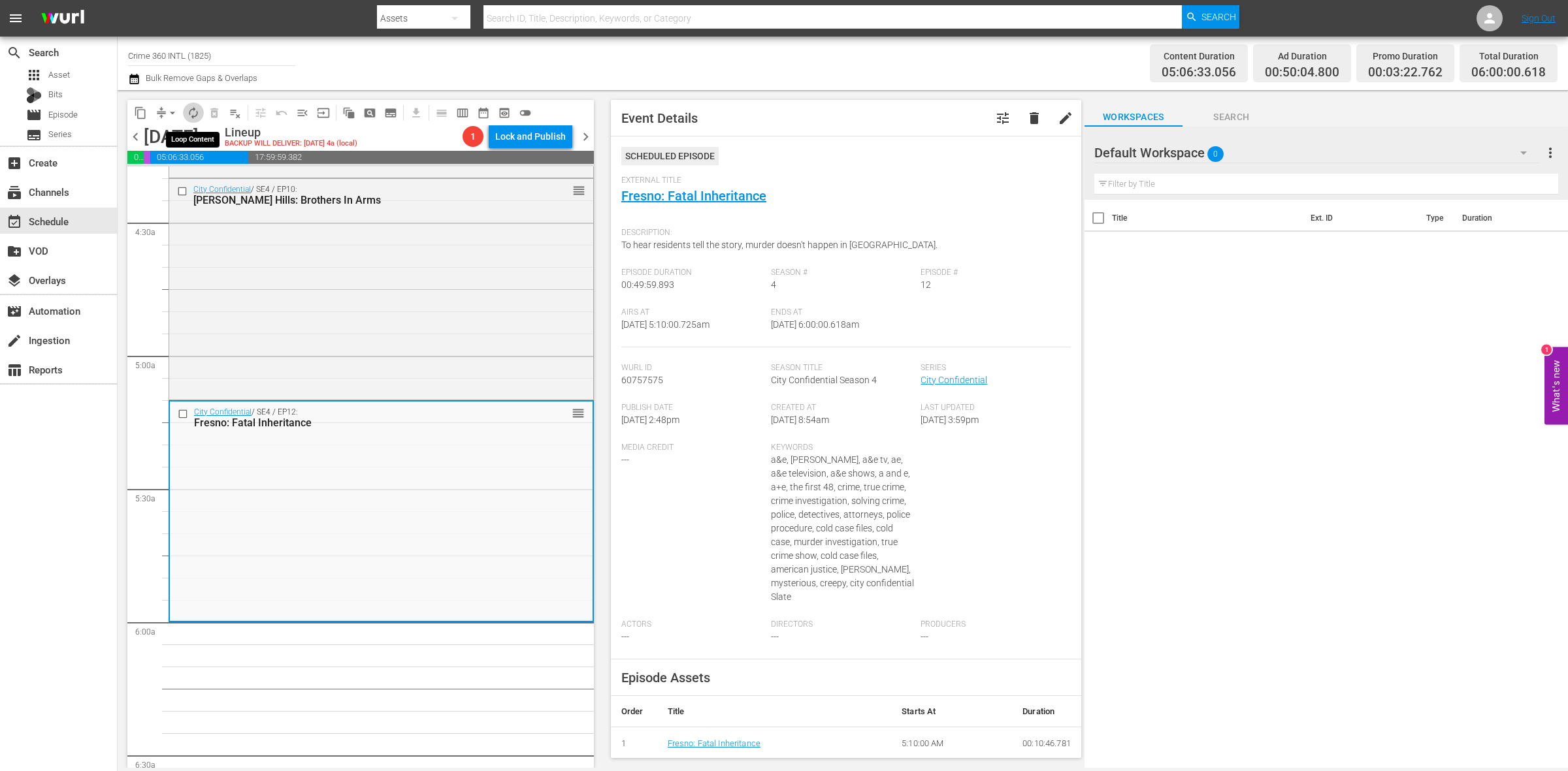
click at [194, 117] on span "autorenew_outlined" at bounding box center [193, 113] width 13 height 13
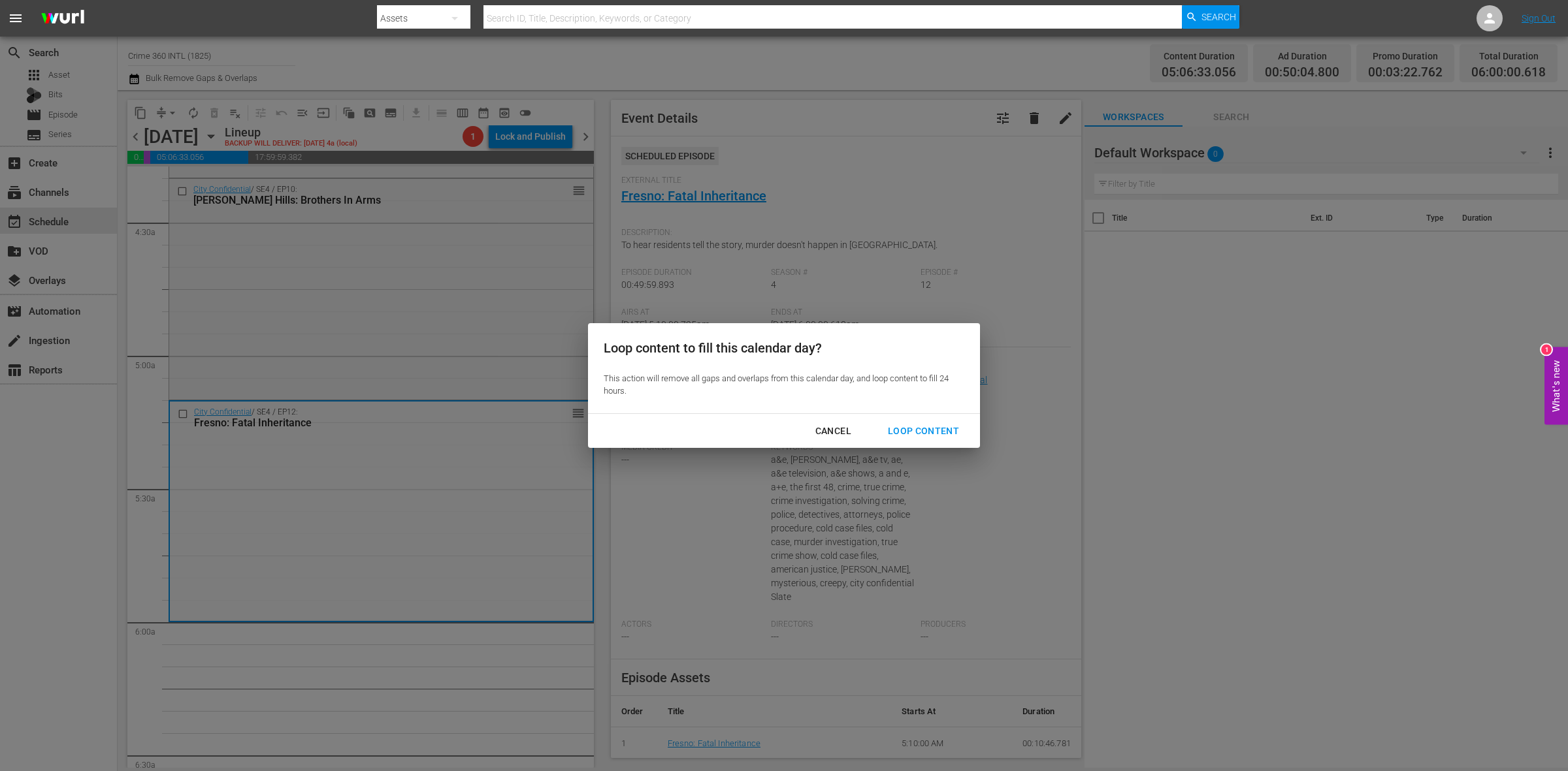
click at [923, 429] on div "Loop Content" at bounding box center [923, 431] width 92 height 16
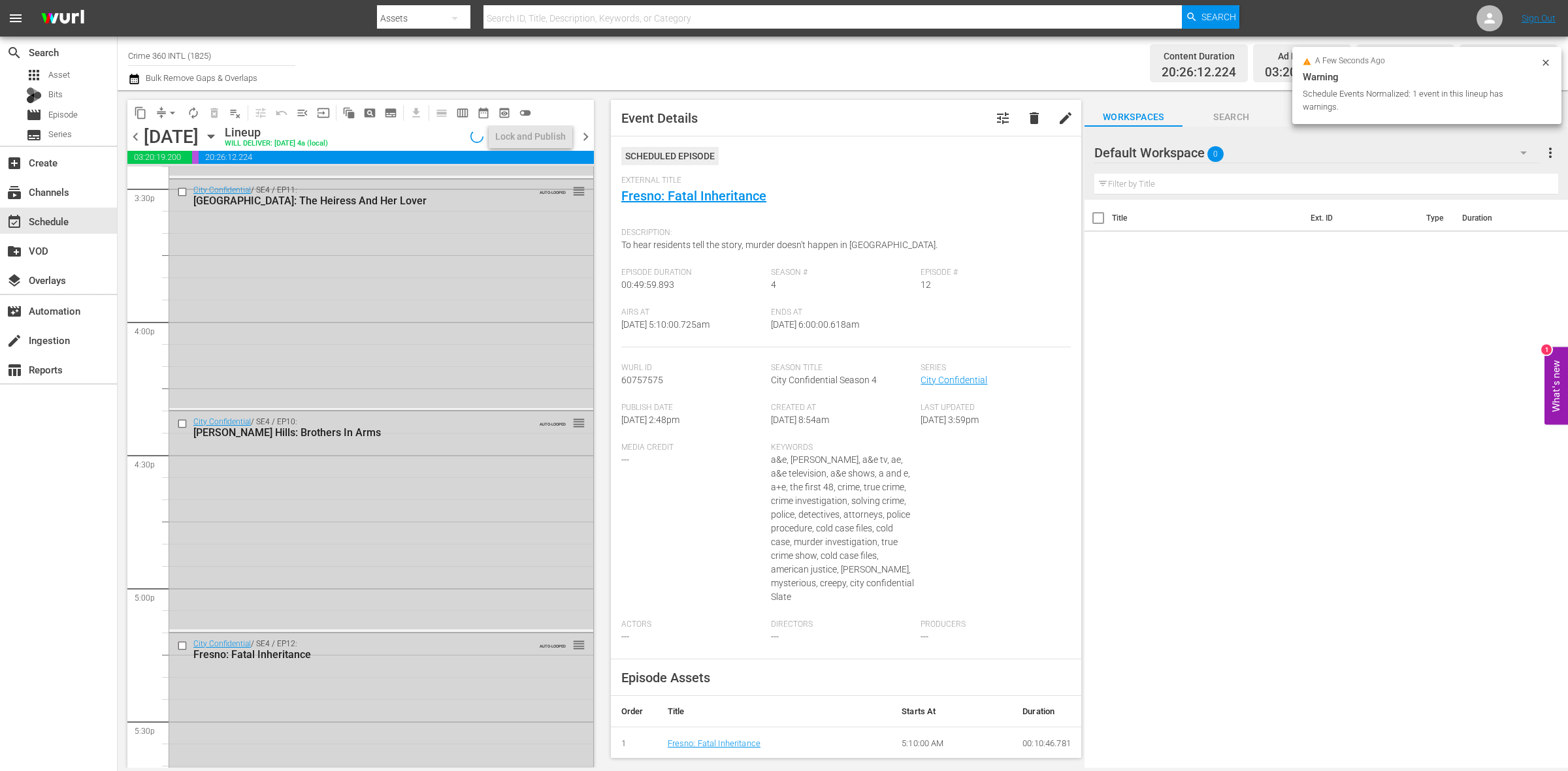
scroll to position [5792, 0]
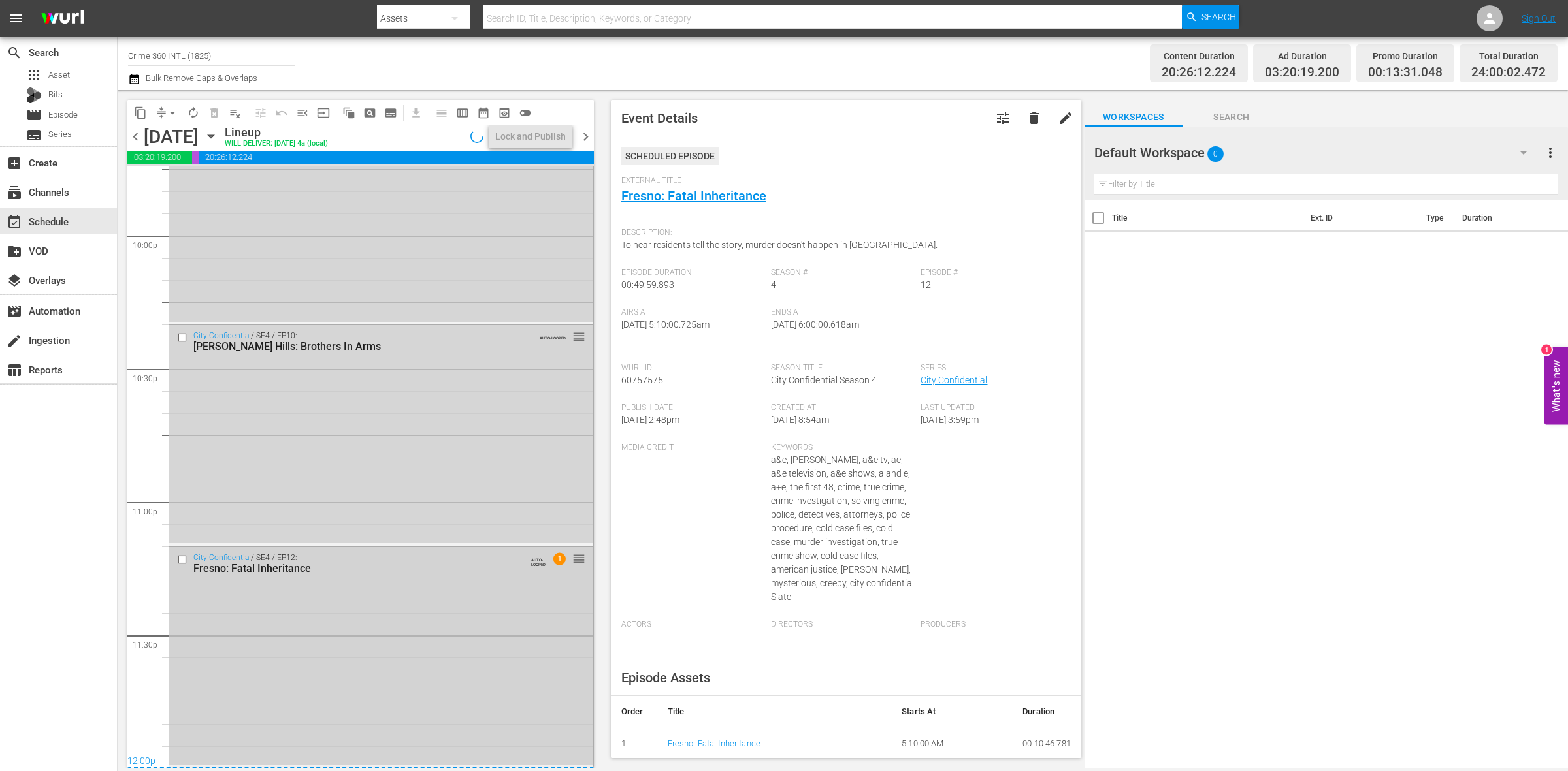
click at [417, 640] on div "City Confidential / SE4 / EP12: Fresno: Fatal Inheritance AUTO-LOOPED 1 reorder" at bounding box center [381, 656] width 424 height 218
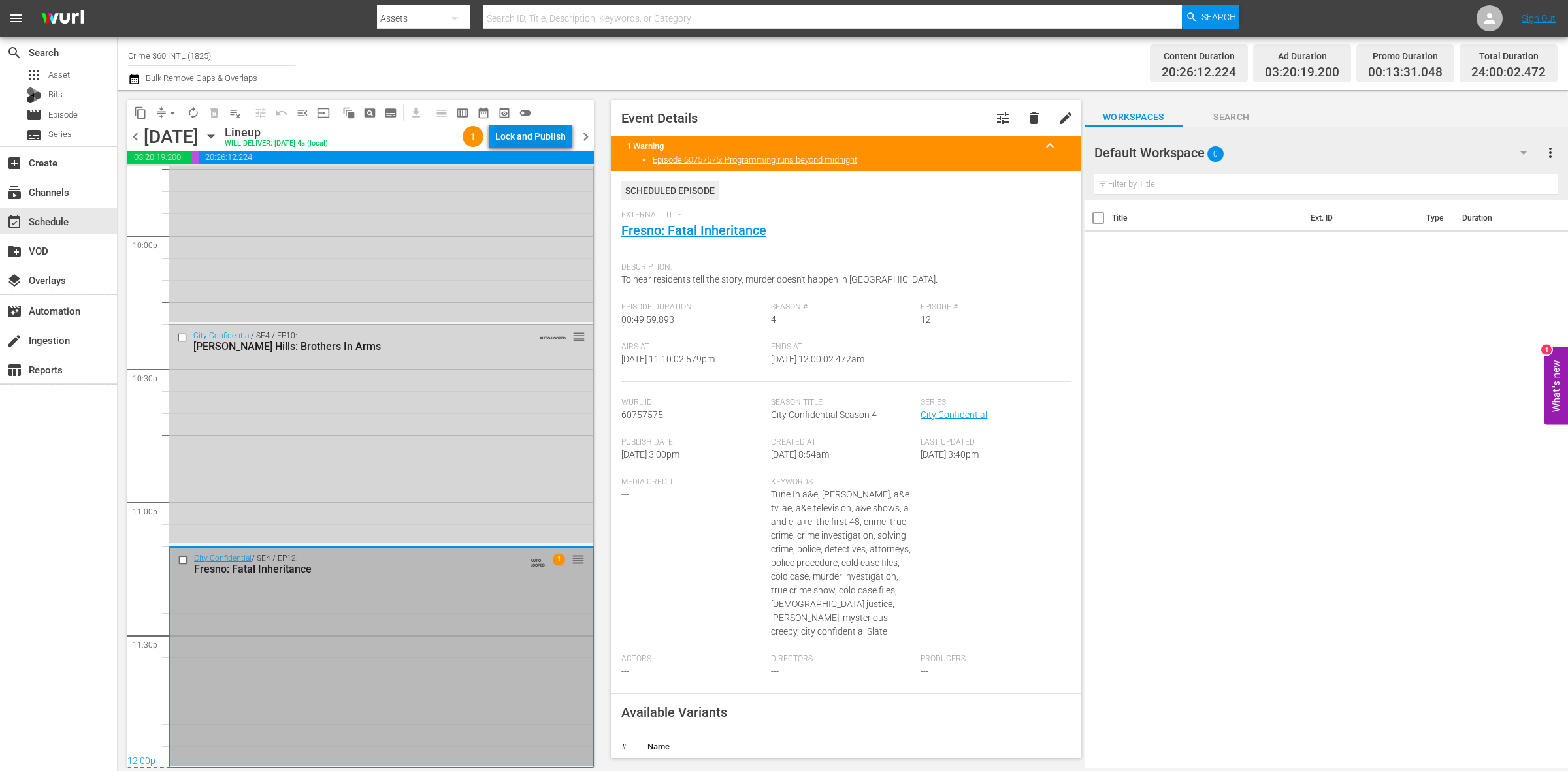
click at [520, 144] on div "Lock and Publish" at bounding box center [530, 136] width 70 height 23
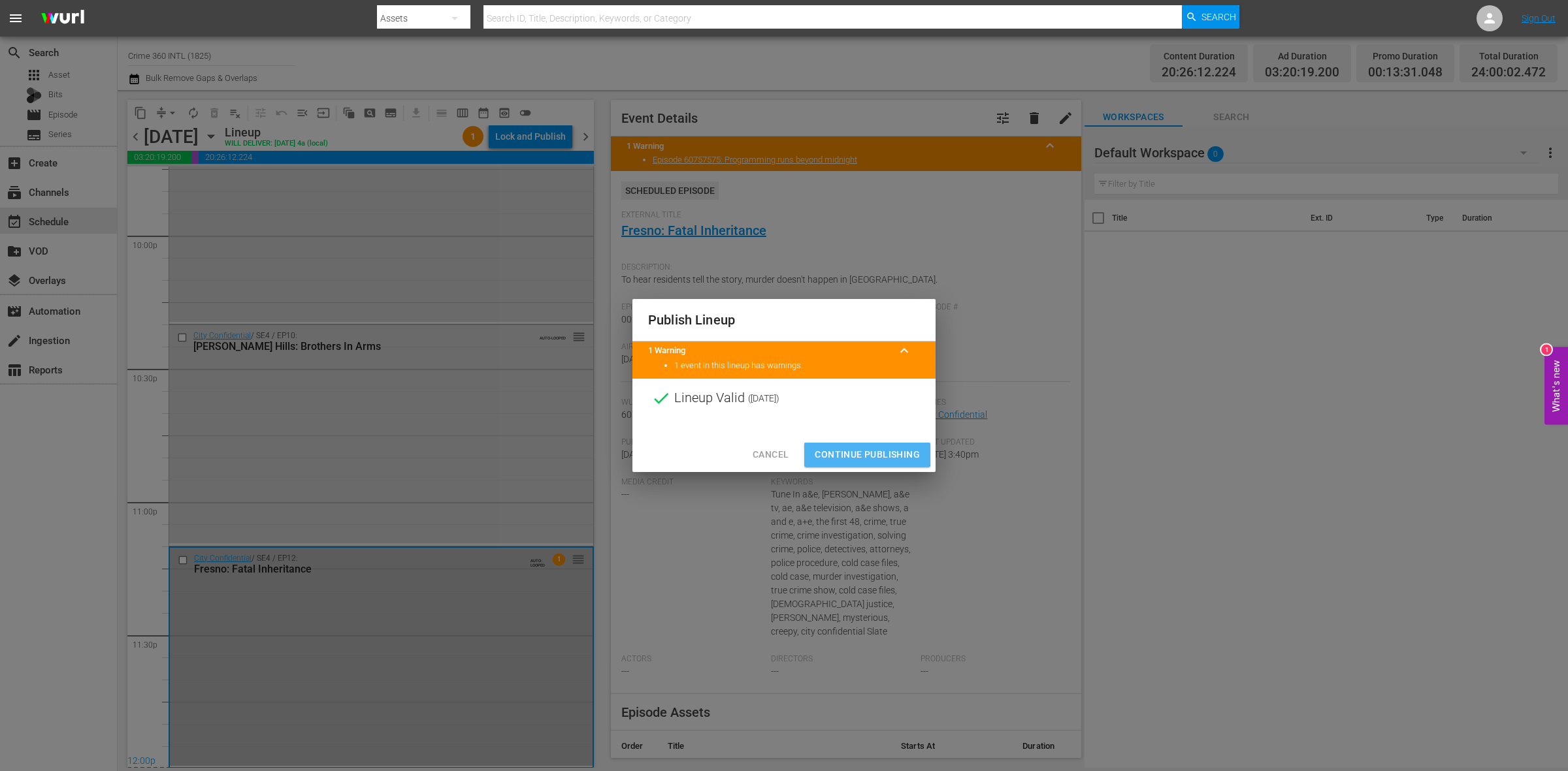
click at [830, 448] on span "Continue Publishing" at bounding box center [867, 455] width 105 height 16
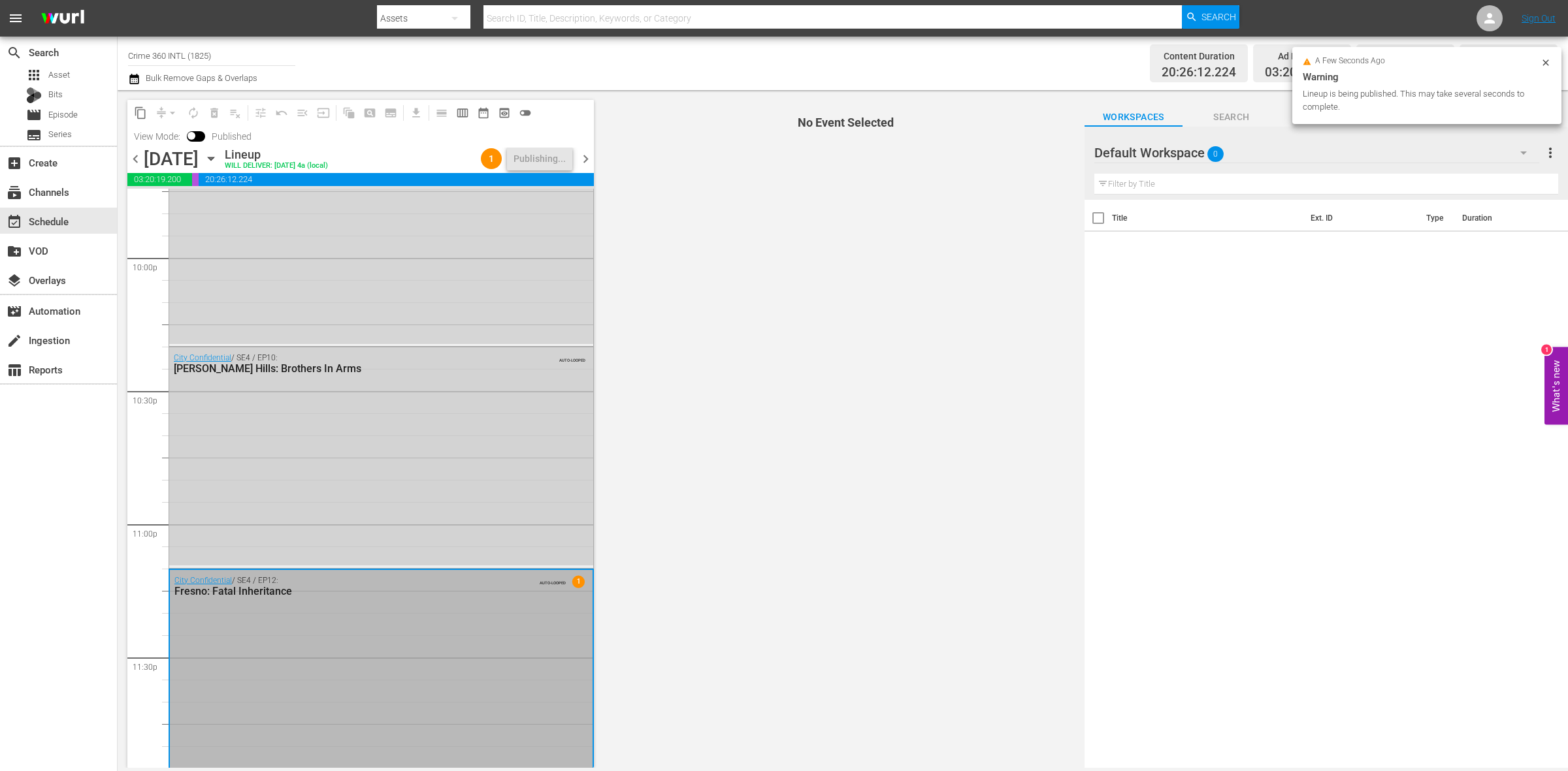
scroll to position [5814, 0]
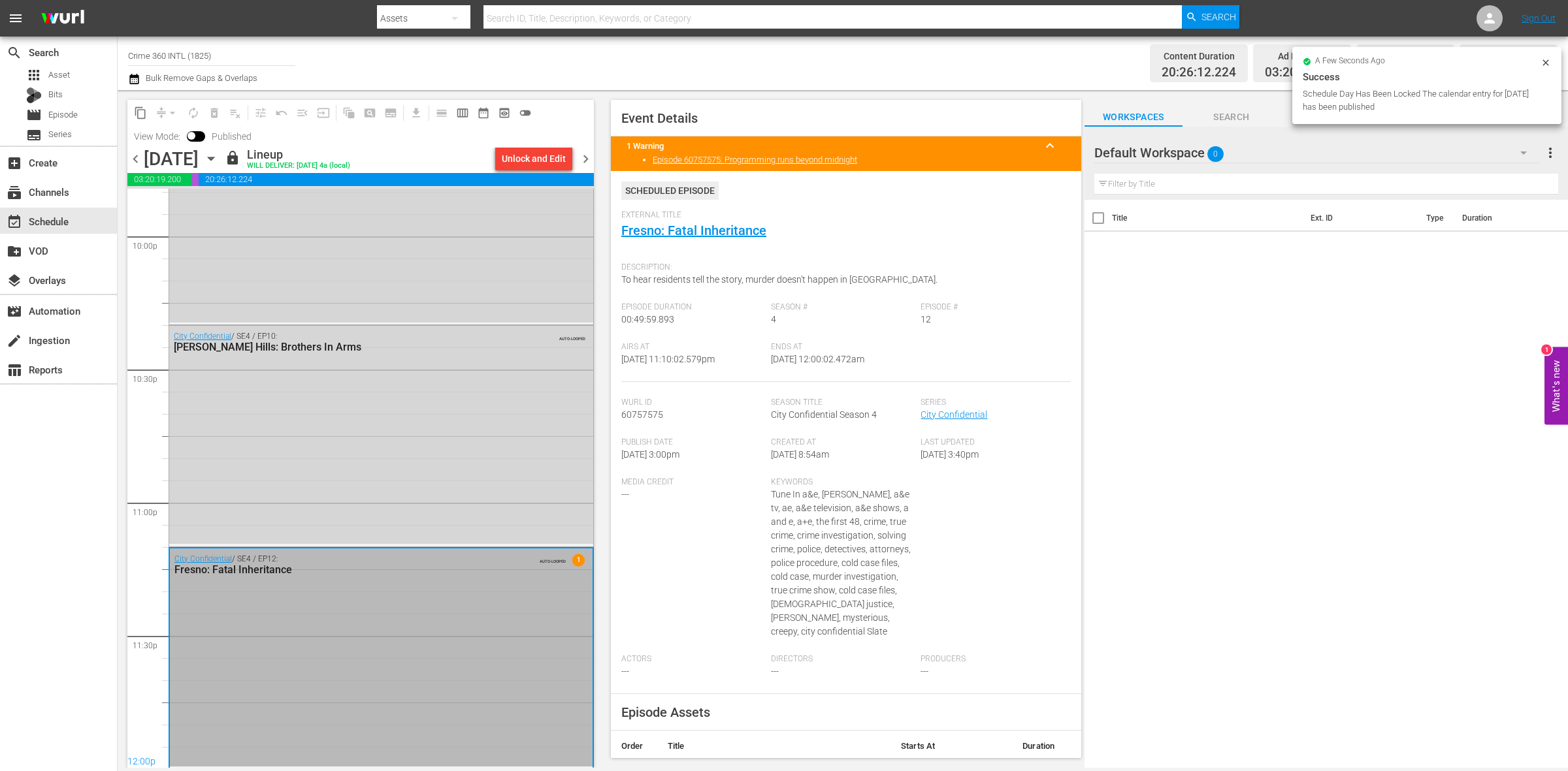
click at [589, 155] on span "chevron_right" at bounding box center [586, 159] width 16 height 16
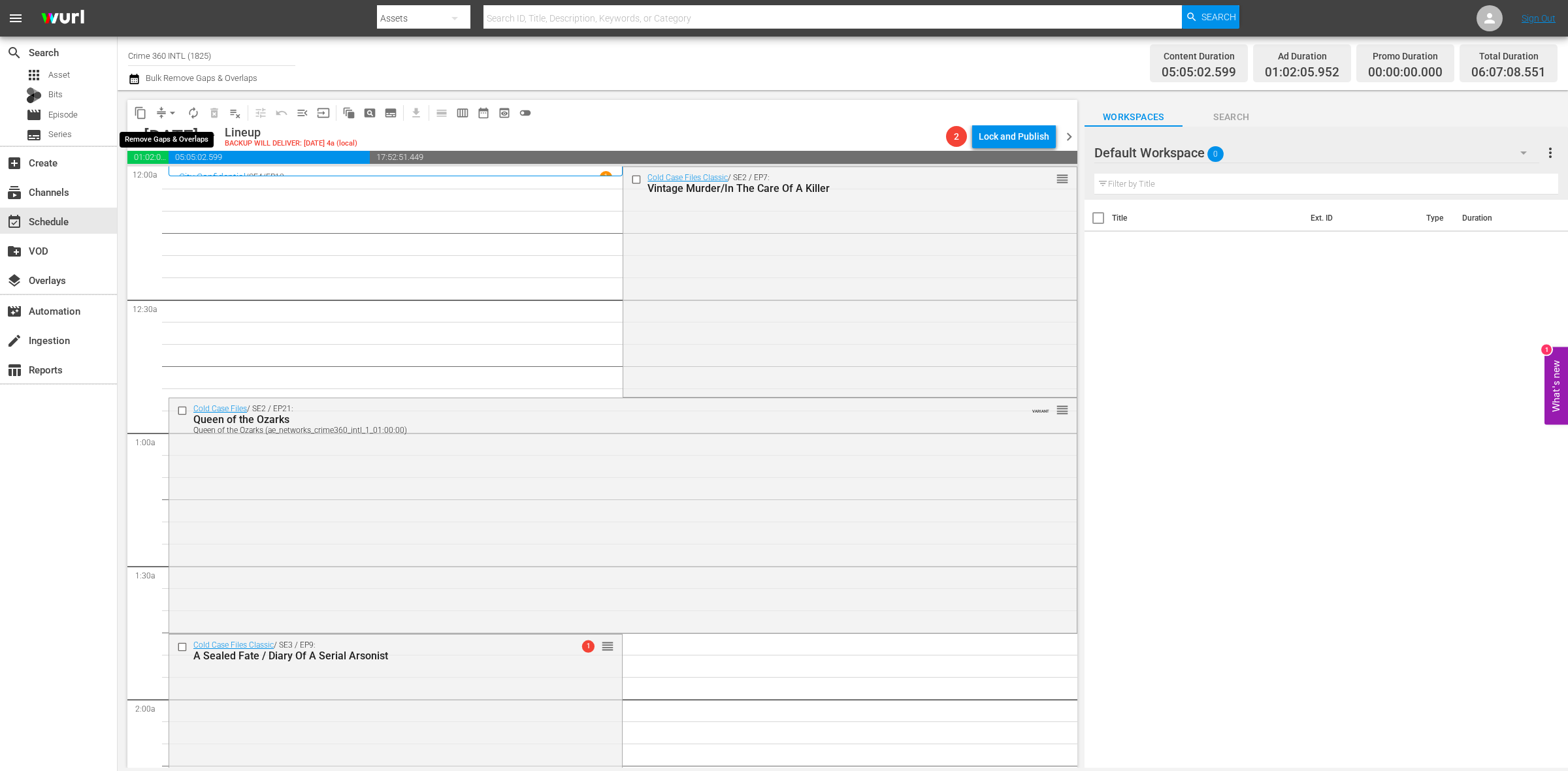
click at [160, 112] on span "compress" at bounding box center [161, 113] width 13 height 13
click at [166, 110] on span "arrow_drop_down" at bounding box center [172, 113] width 13 height 13
click at [175, 134] on li "Align to Midnight" at bounding box center [172, 139] width 137 height 22
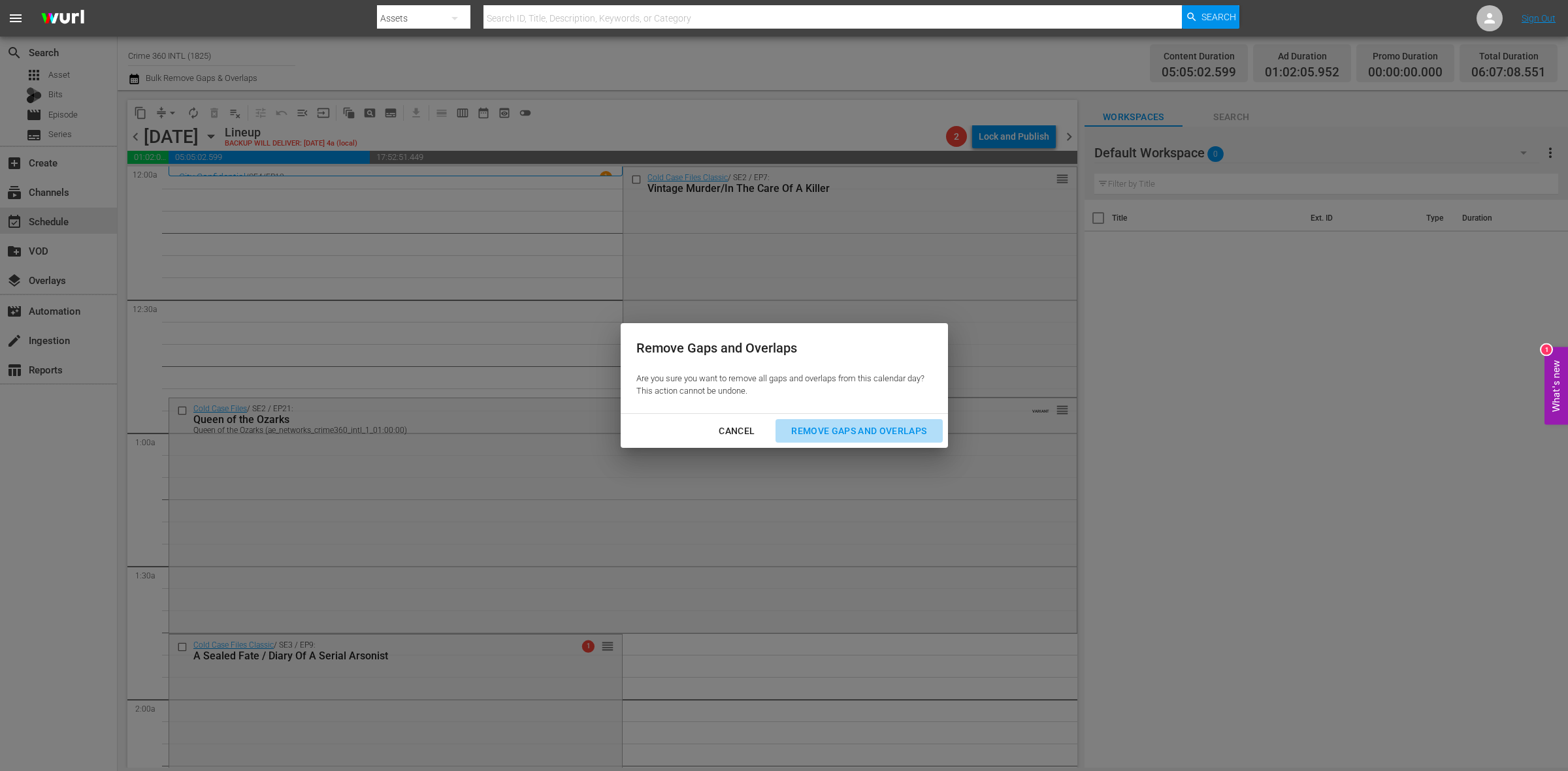
click at [815, 426] on div "Remove Gaps and Overlaps" at bounding box center [858, 431] width 156 height 16
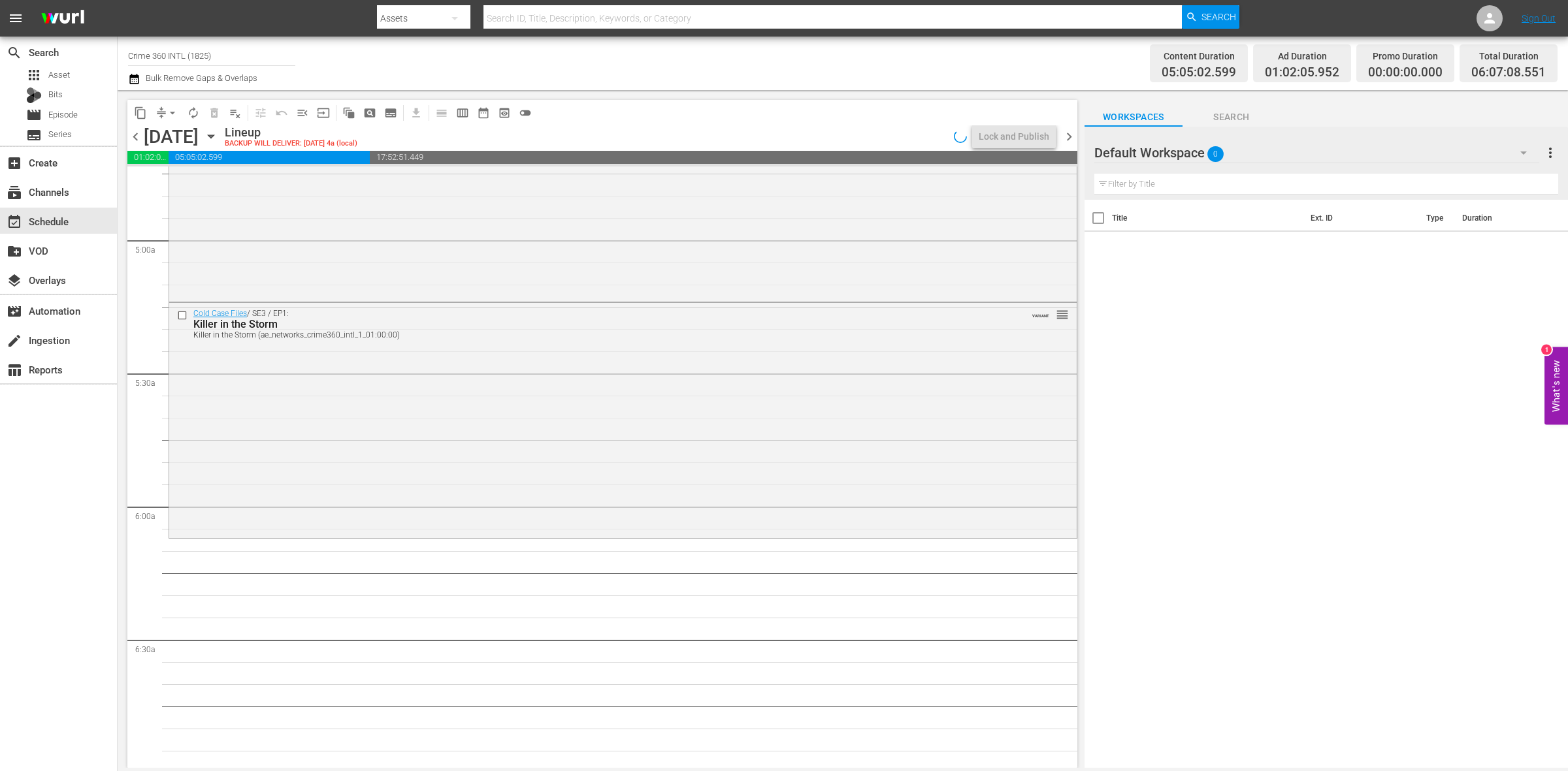
scroll to position [1306, 0]
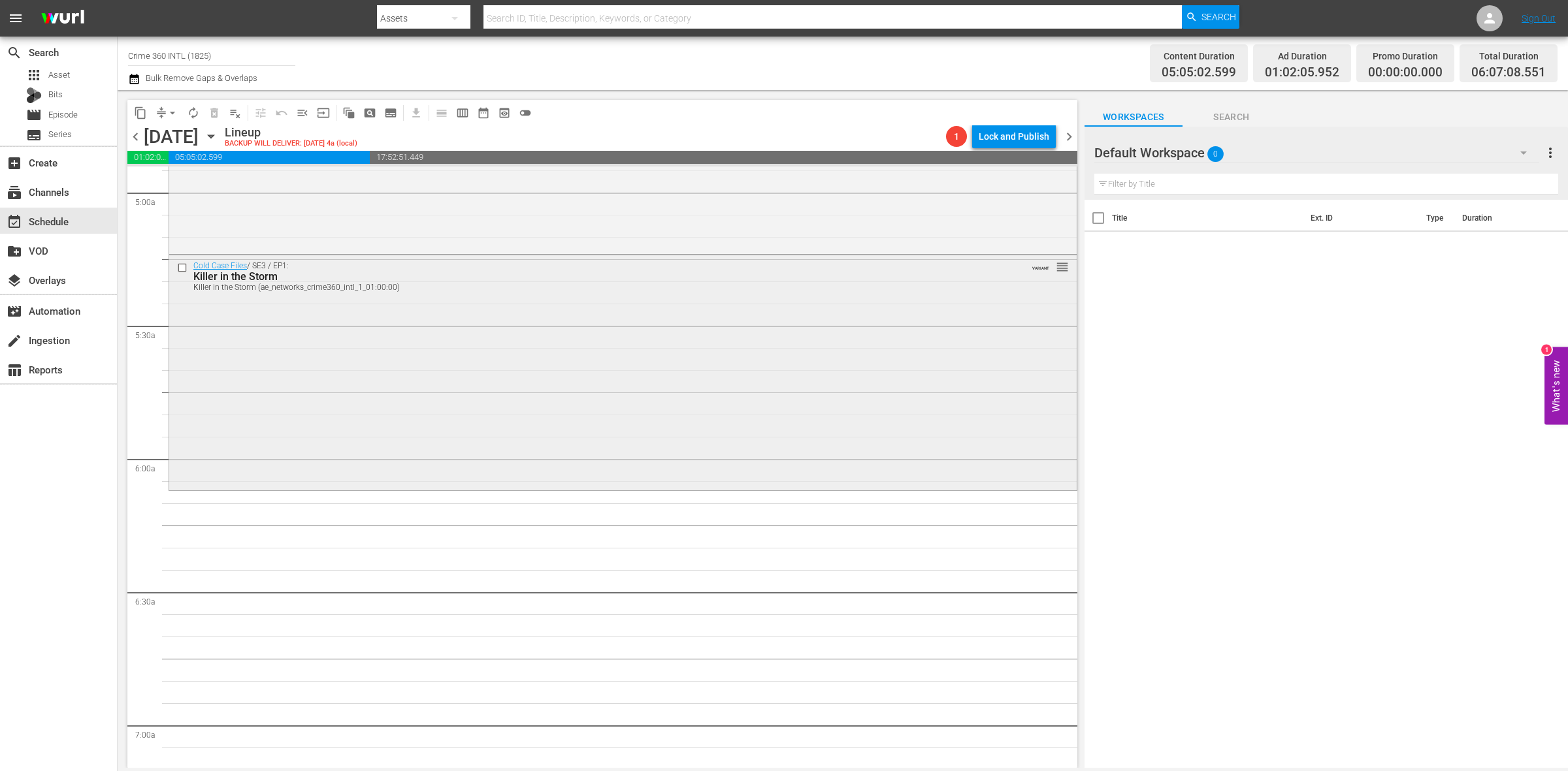
click at [317, 358] on div "Cold Case Files / SE3 / EP1: Killer in the Storm Killer in the Storm (ae_networ…" at bounding box center [623, 371] width 908 height 232
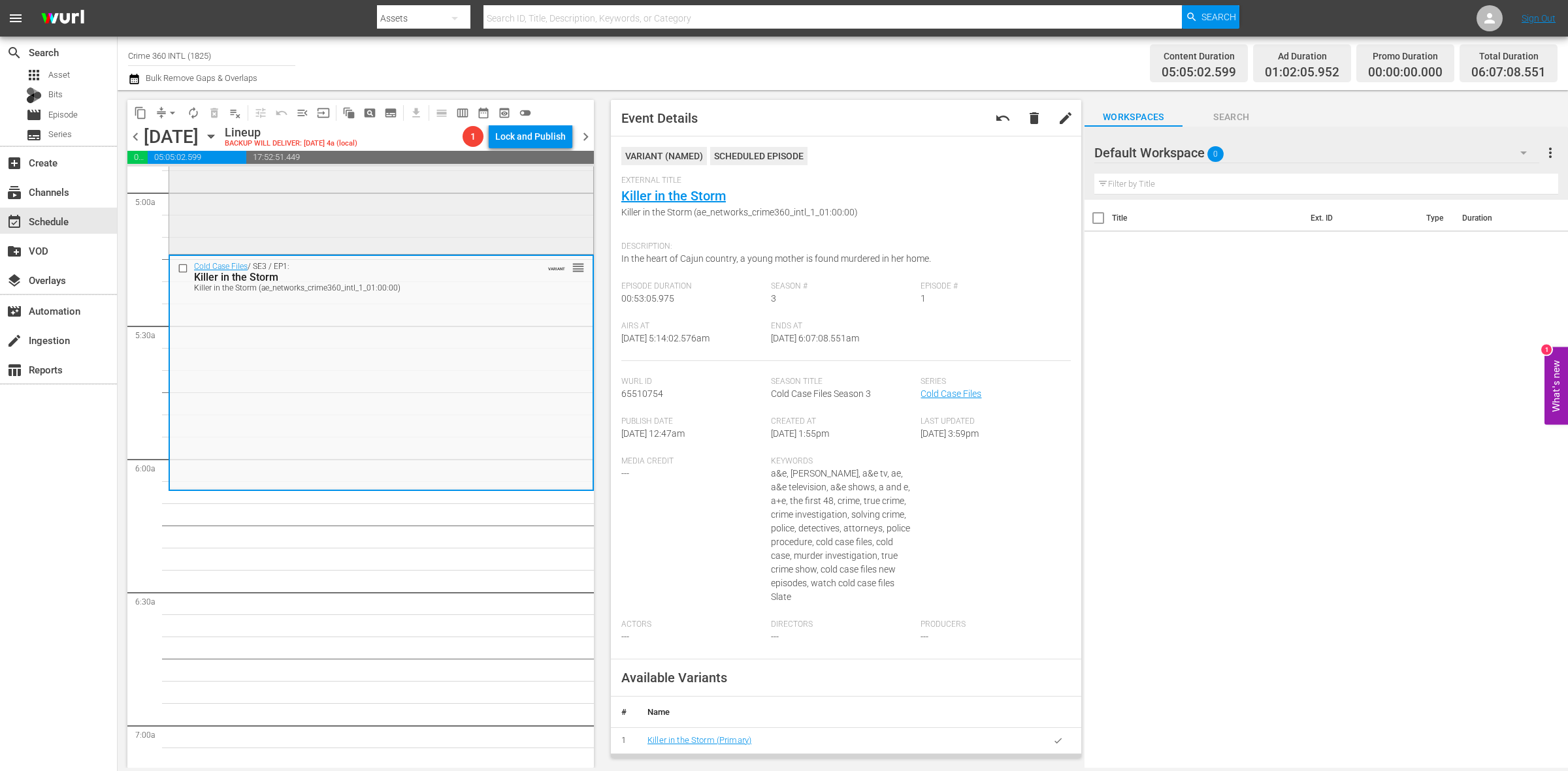
click at [450, 232] on div "Cold Case Files / SE3 / EP3: Murder In the Midwest Murder In the Midwest (ae_ne…" at bounding box center [381, 135] width 424 height 232
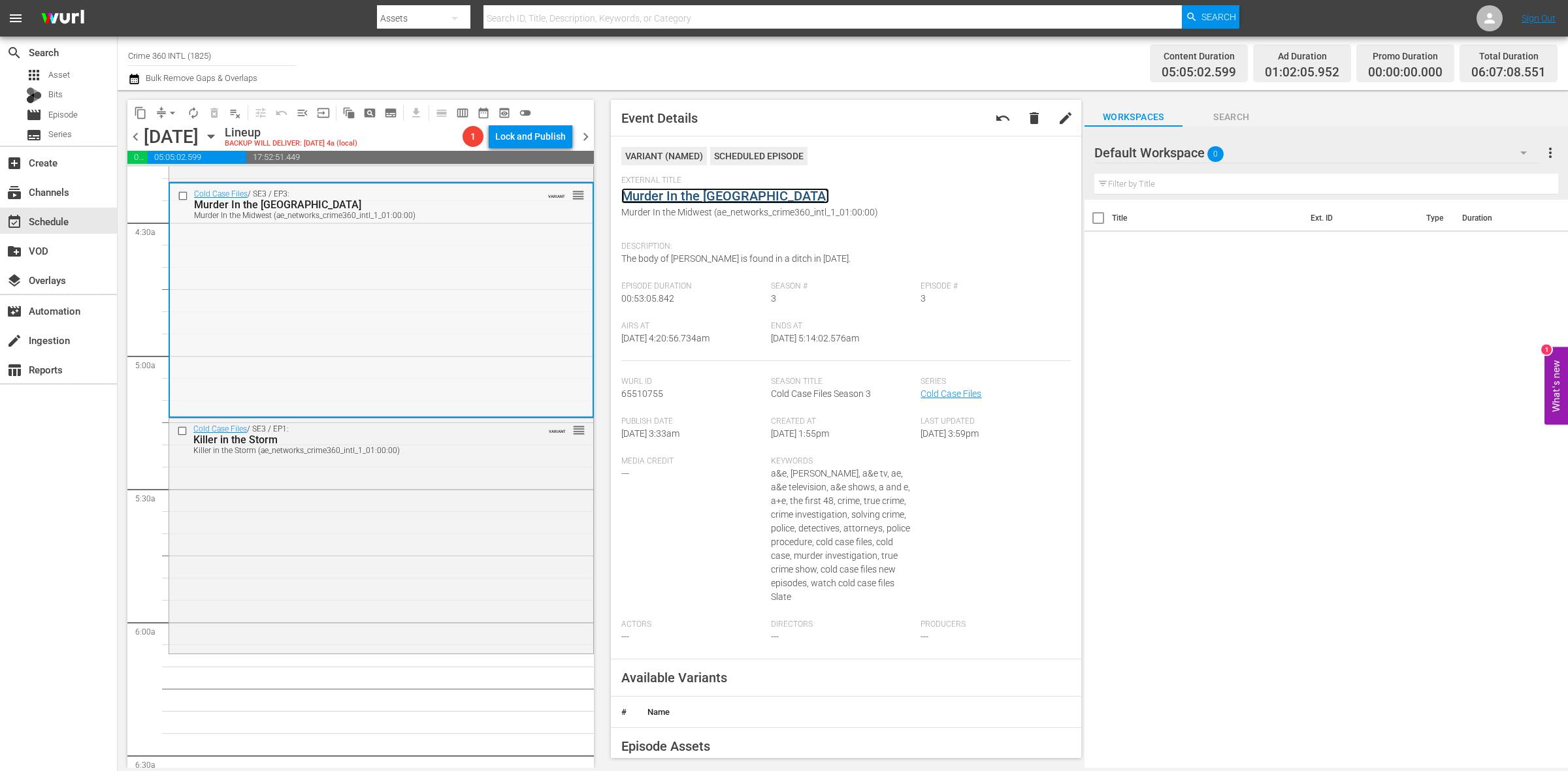
scroll to position [898, 0]
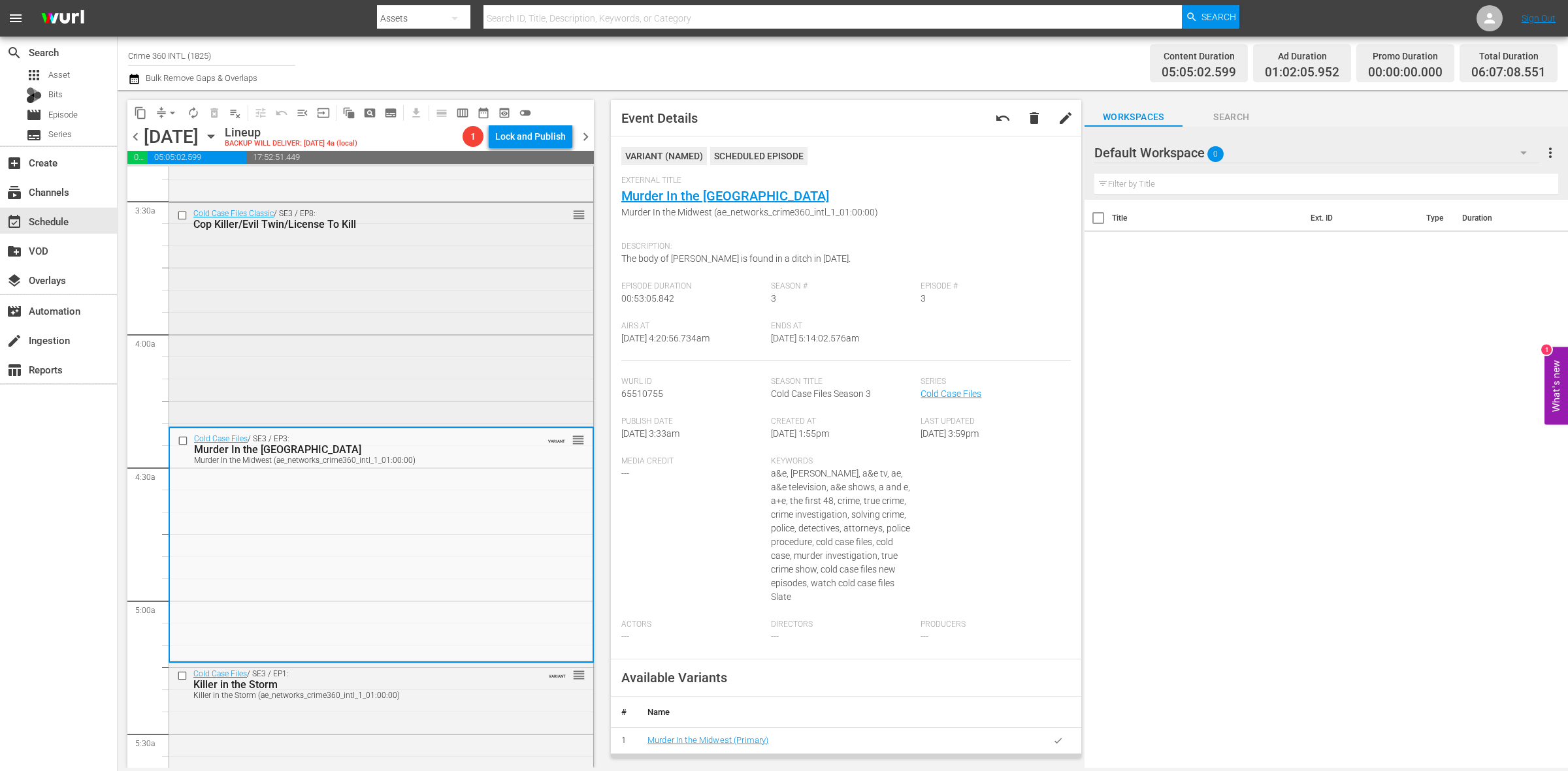
click at [357, 330] on div "Cold Case Files Classic / SE3 / EP8: Cop Killer/Evil Twin/License To Kill reord…" at bounding box center [381, 313] width 424 height 221
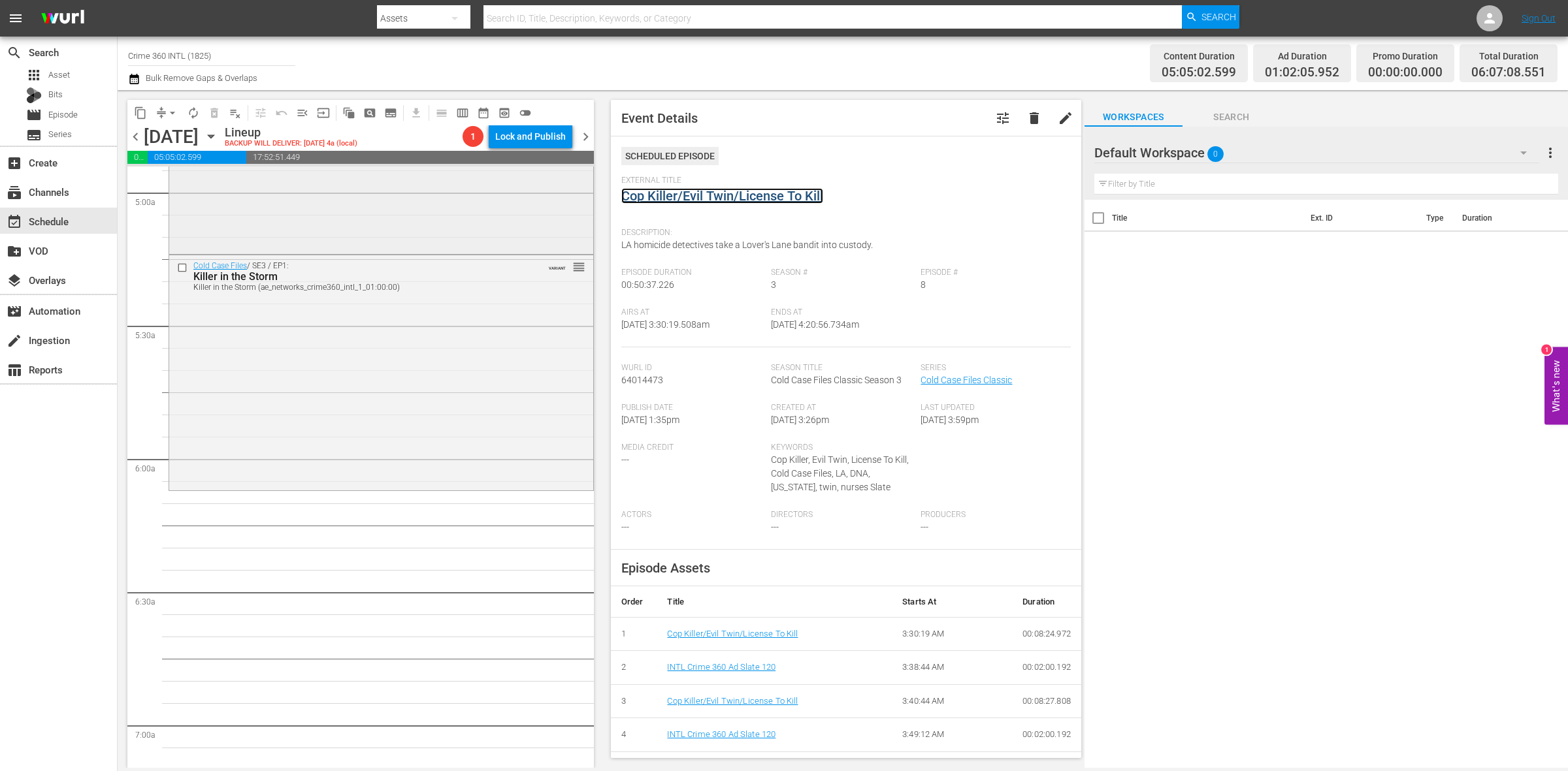
scroll to position [1551, 0]
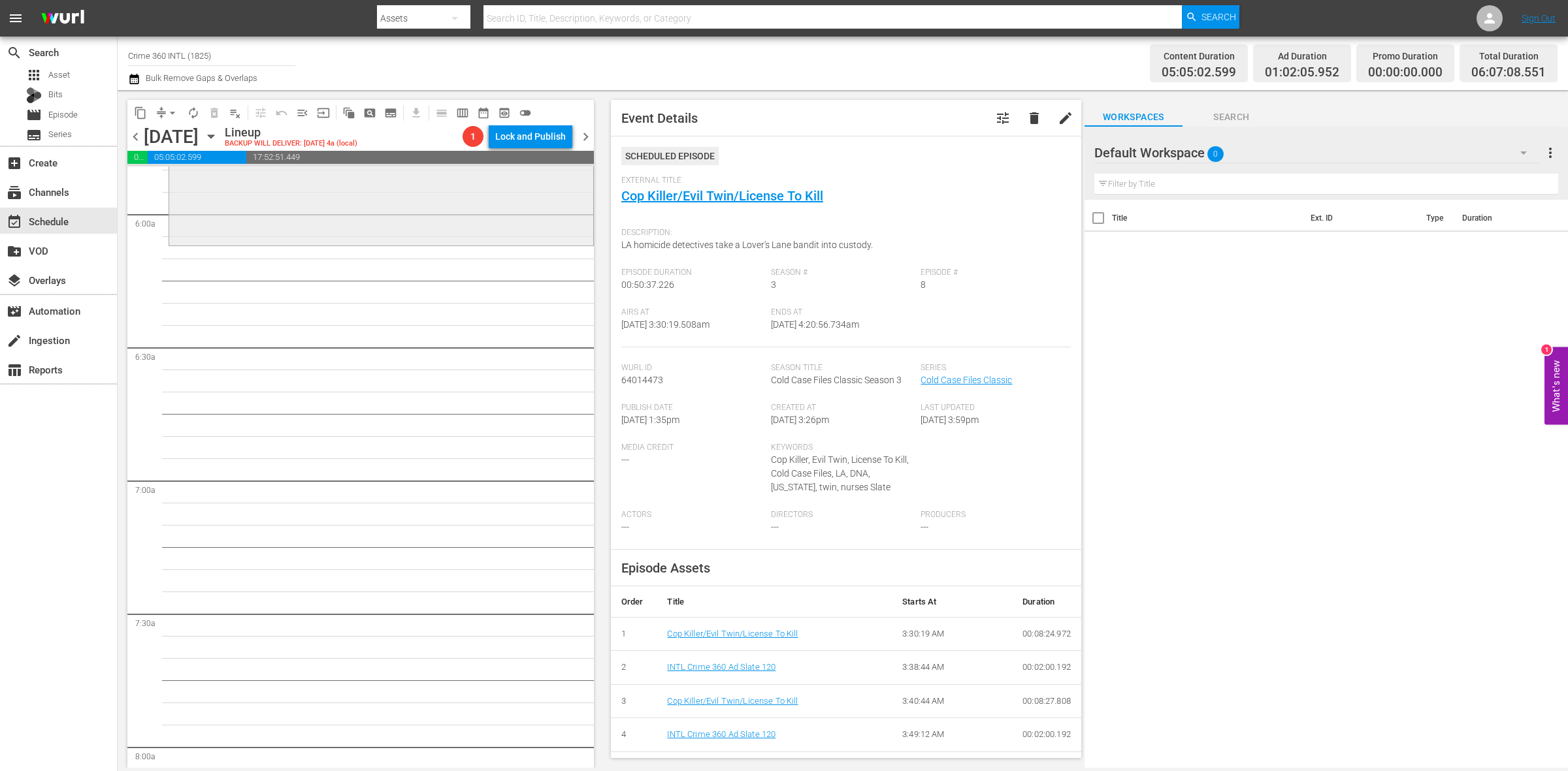
click at [289, 211] on div "Cold Case Files / SE3 / EP1: Killer in the Storm Killer in the Storm (ae_networ…" at bounding box center [381, 126] width 424 height 232
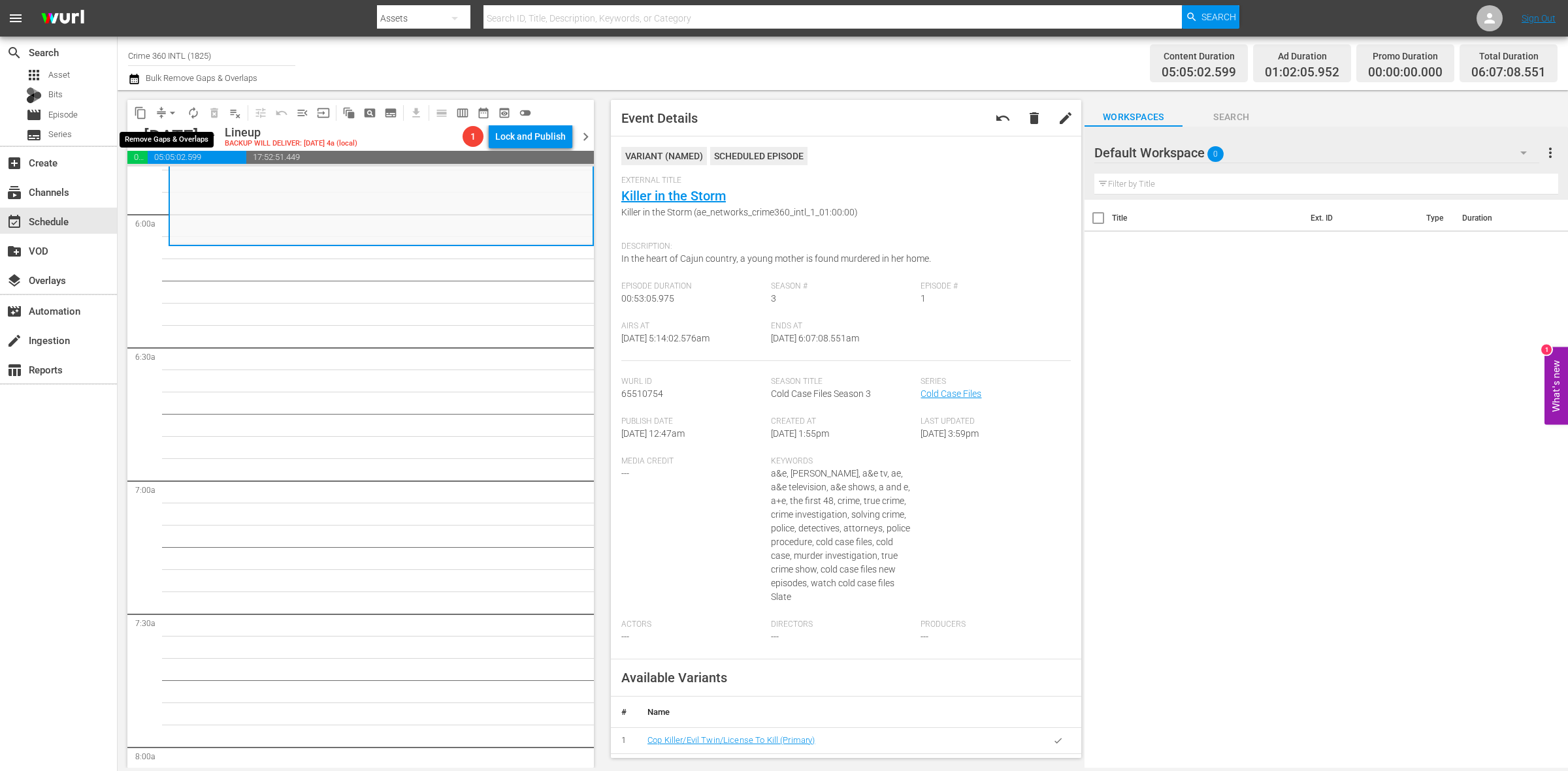
click at [161, 116] on span "compress" at bounding box center [161, 113] width 13 height 13
click at [172, 117] on span "arrow_drop_down" at bounding box center [172, 113] width 13 height 13
click at [174, 134] on li "Align to Midnight" at bounding box center [172, 139] width 137 height 22
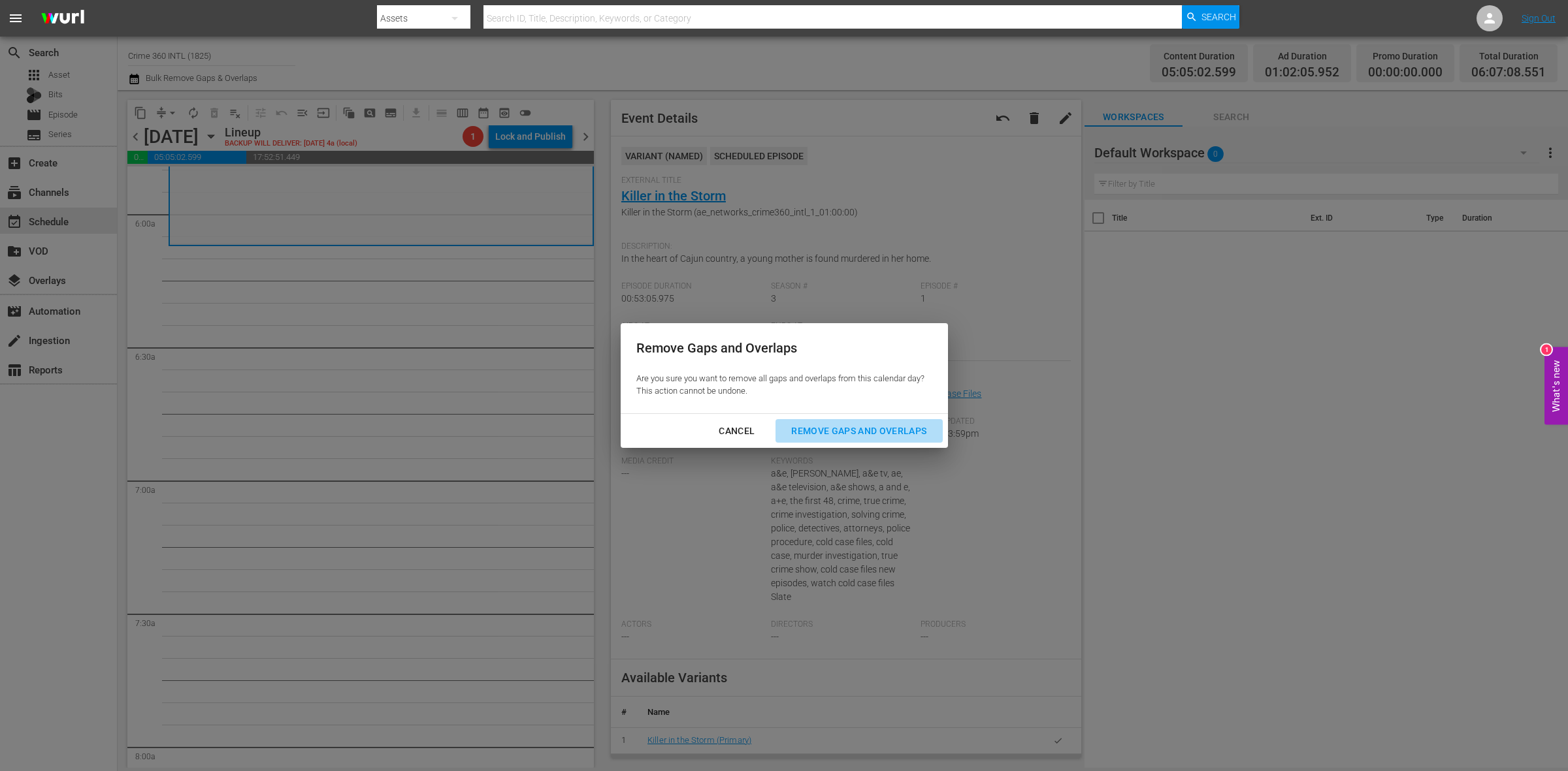
click at [879, 435] on div "Remove Gaps and Overlaps" at bounding box center [858, 431] width 156 height 16
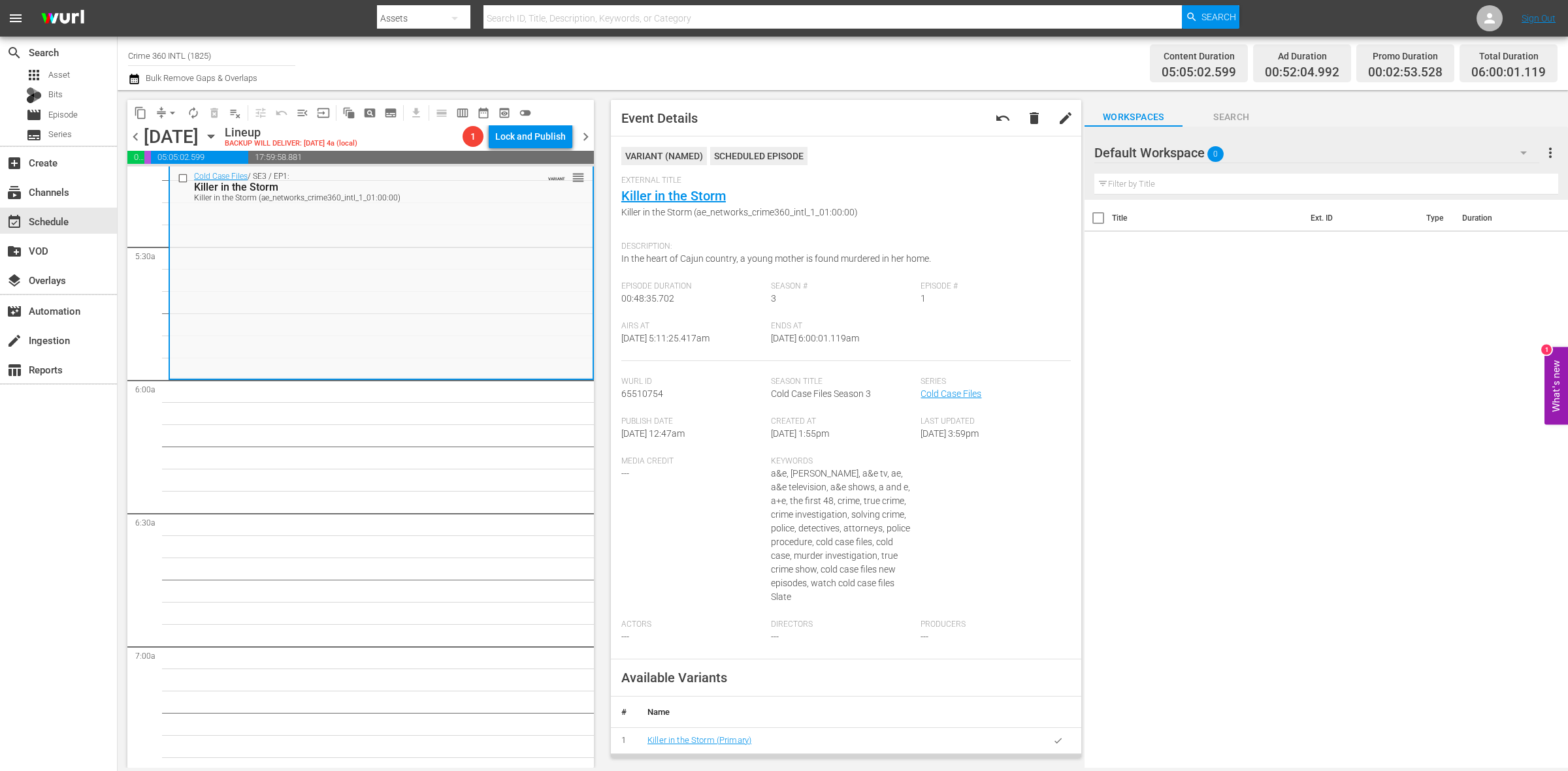
scroll to position [1366, 0]
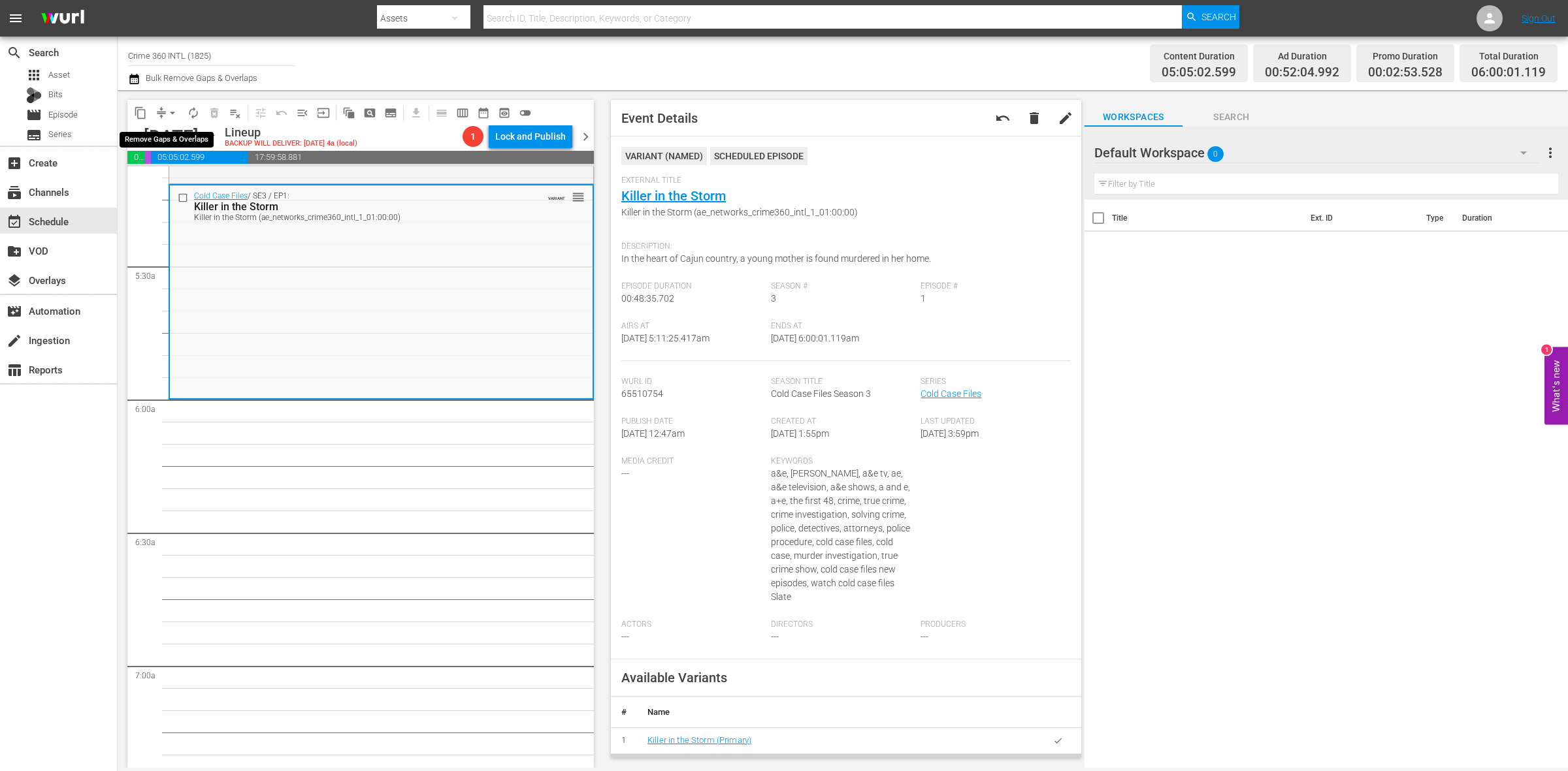
click at [168, 106] on span "arrow_drop_down" at bounding box center [172, 113] width 13 height 13
click at [161, 139] on li "Align to Midnight" at bounding box center [172, 139] width 137 height 22
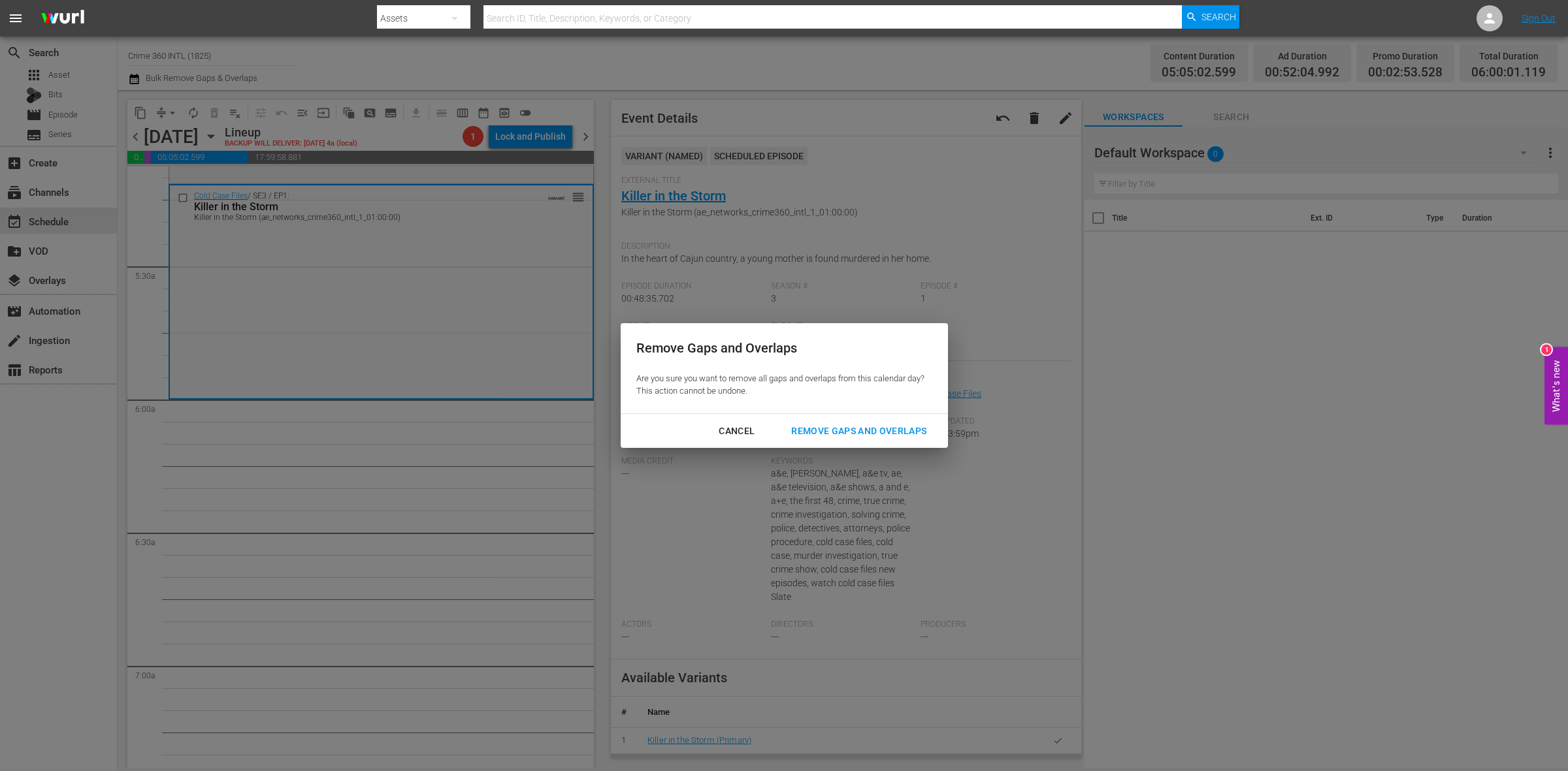
click at [907, 426] on div "Remove Gaps and Overlaps" at bounding box center [858, 431] width 156 height 16
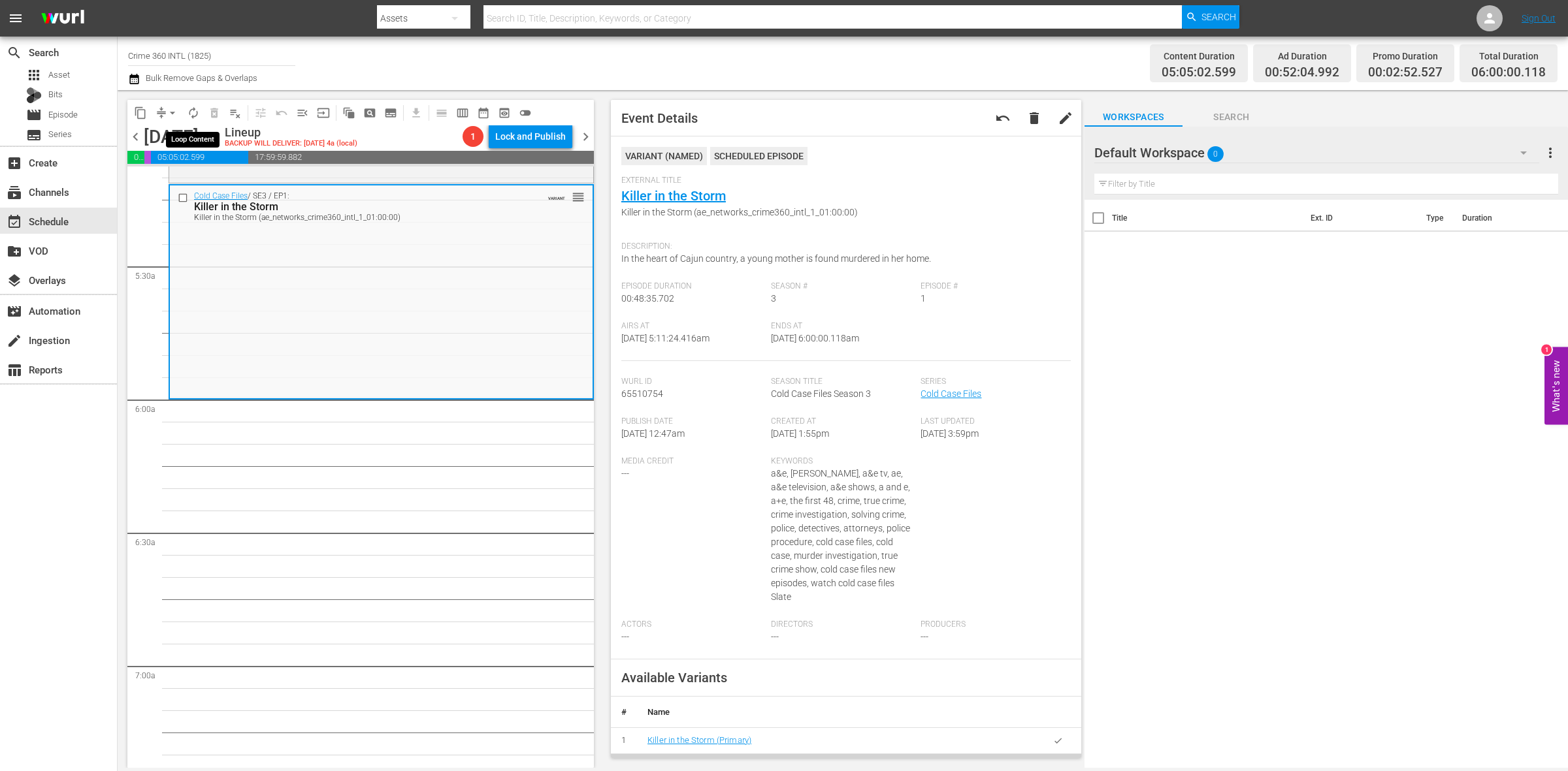
click at [193, 115] on span "autorenew_outlined" at bounding box center [193, 113] width 13 height 13
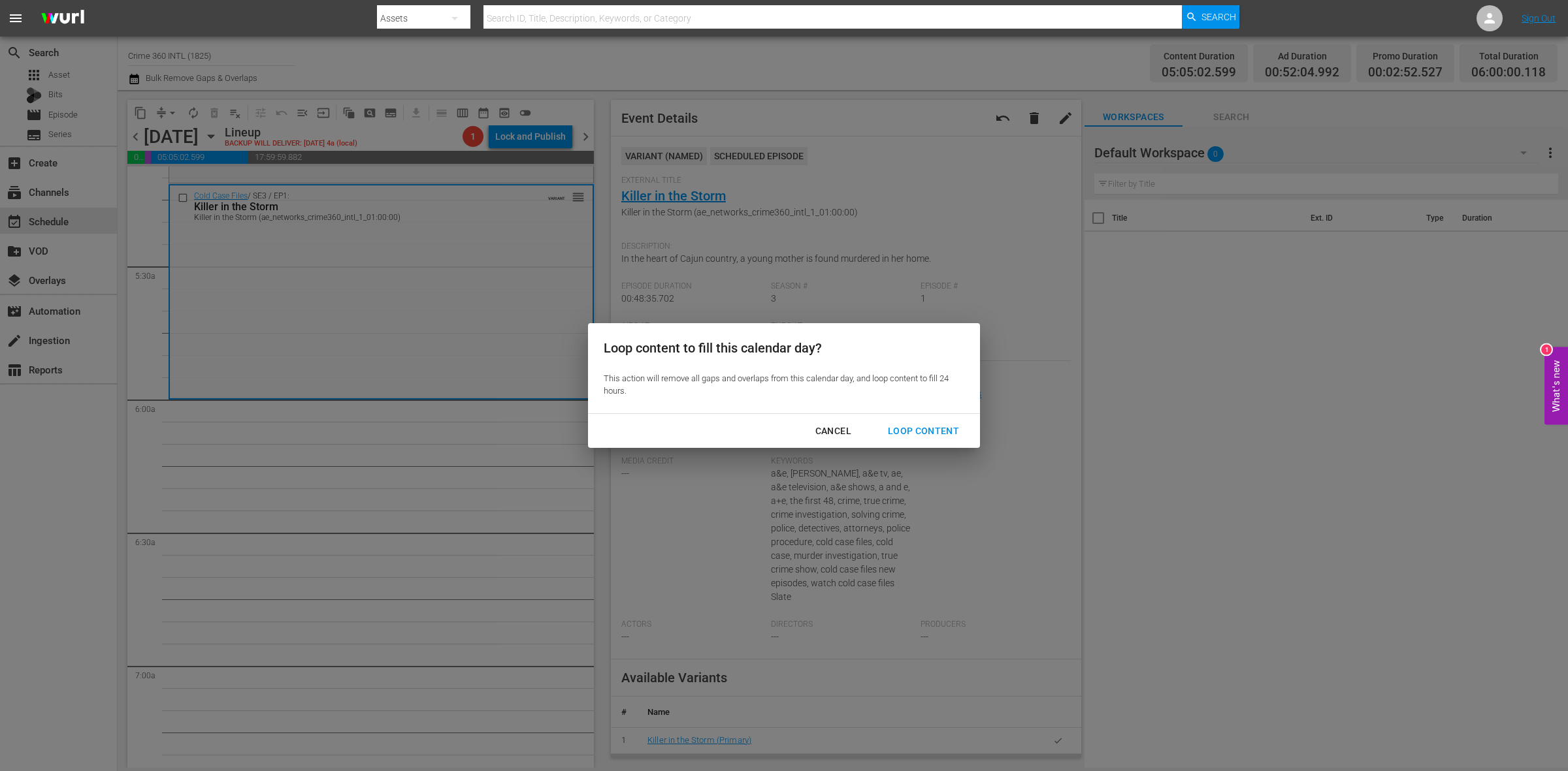
click at [898, 430] on div "Loop Content" at bounding box center [923, 431] width 92 height 16
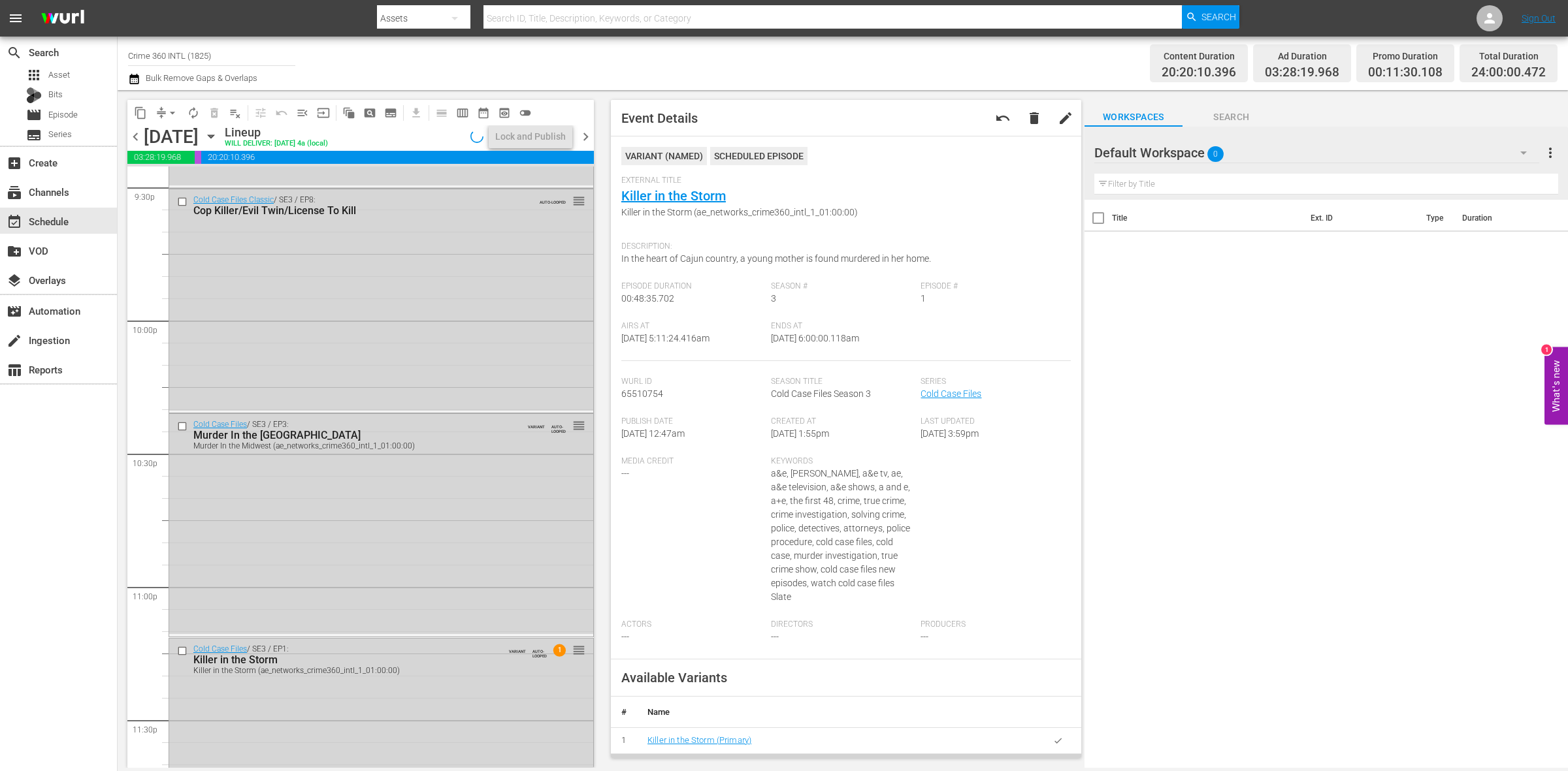
scroll to position [5792, 0]
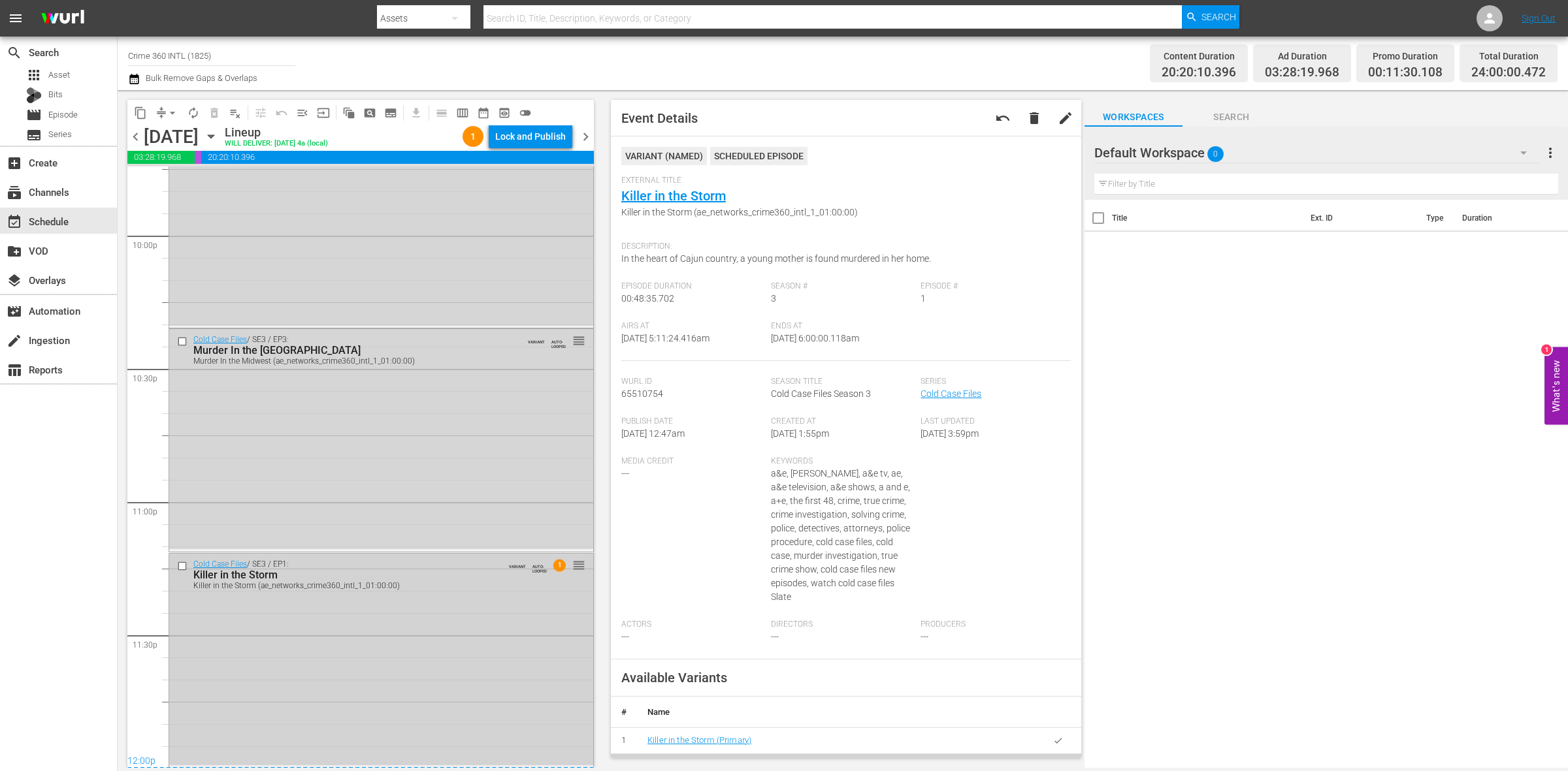
click at [458, 661] on div "Cold Case Files / SE3 / EP1: Killer in the Storm Killer in the Storm (ae_networ…" at bounding box center [381, 660] width 424 height 211
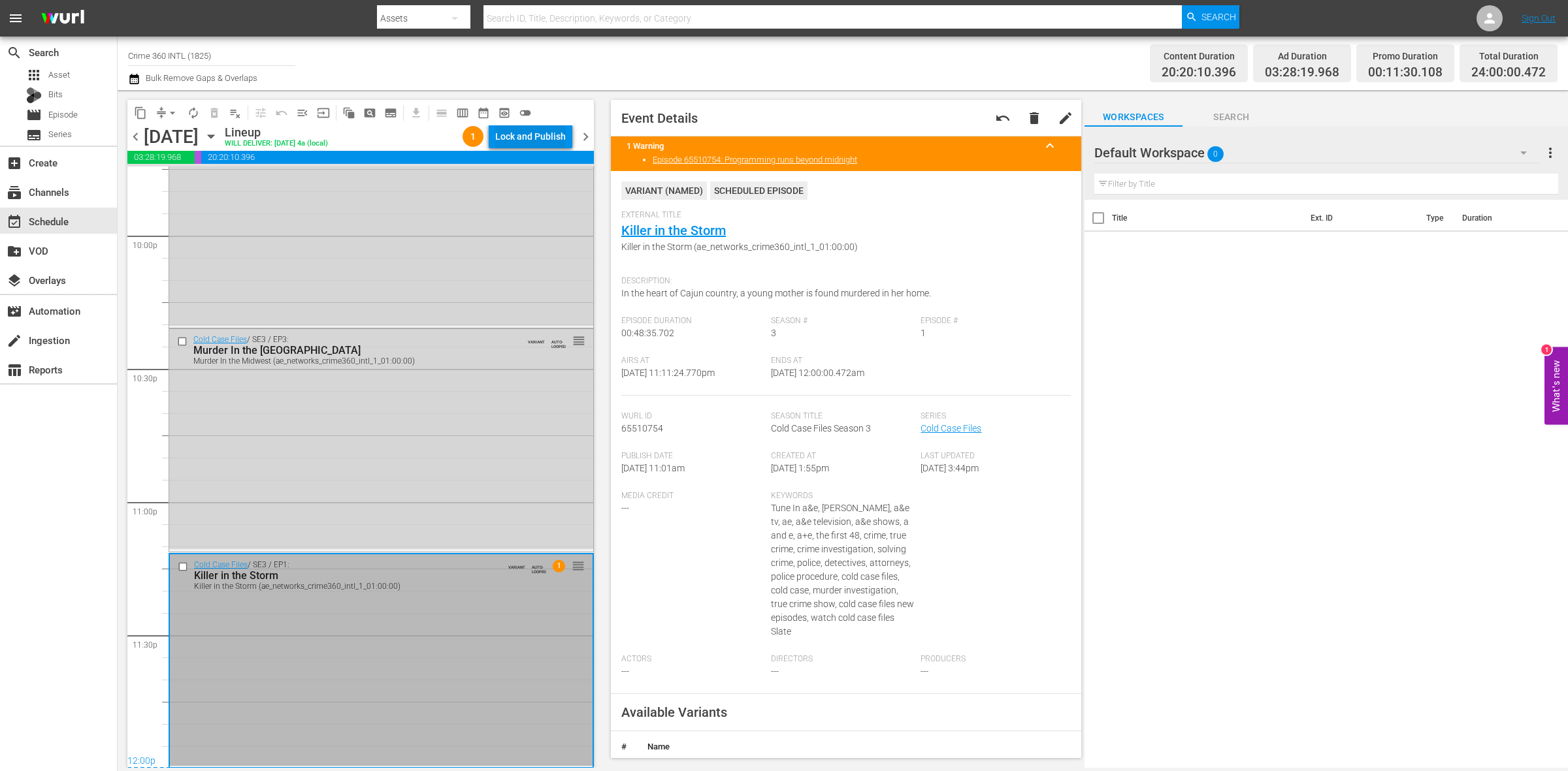
click at [524, 131] on div "Lock and Publish" at bounding box center [530, 136] width 70 height 23
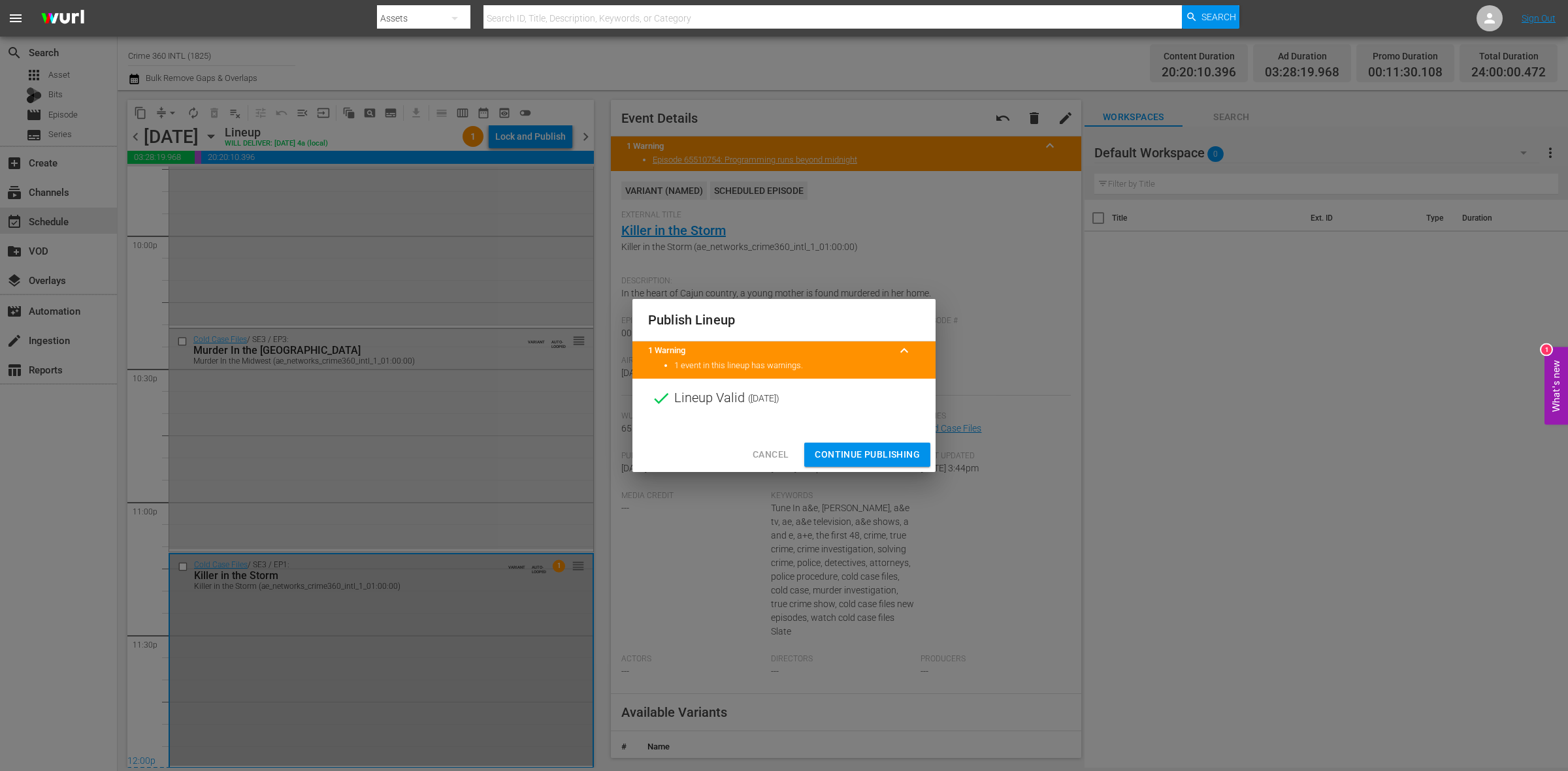
click at [865, 457] on span "Continue Publishing" at bounding box center [867, 455] width 105 height 16
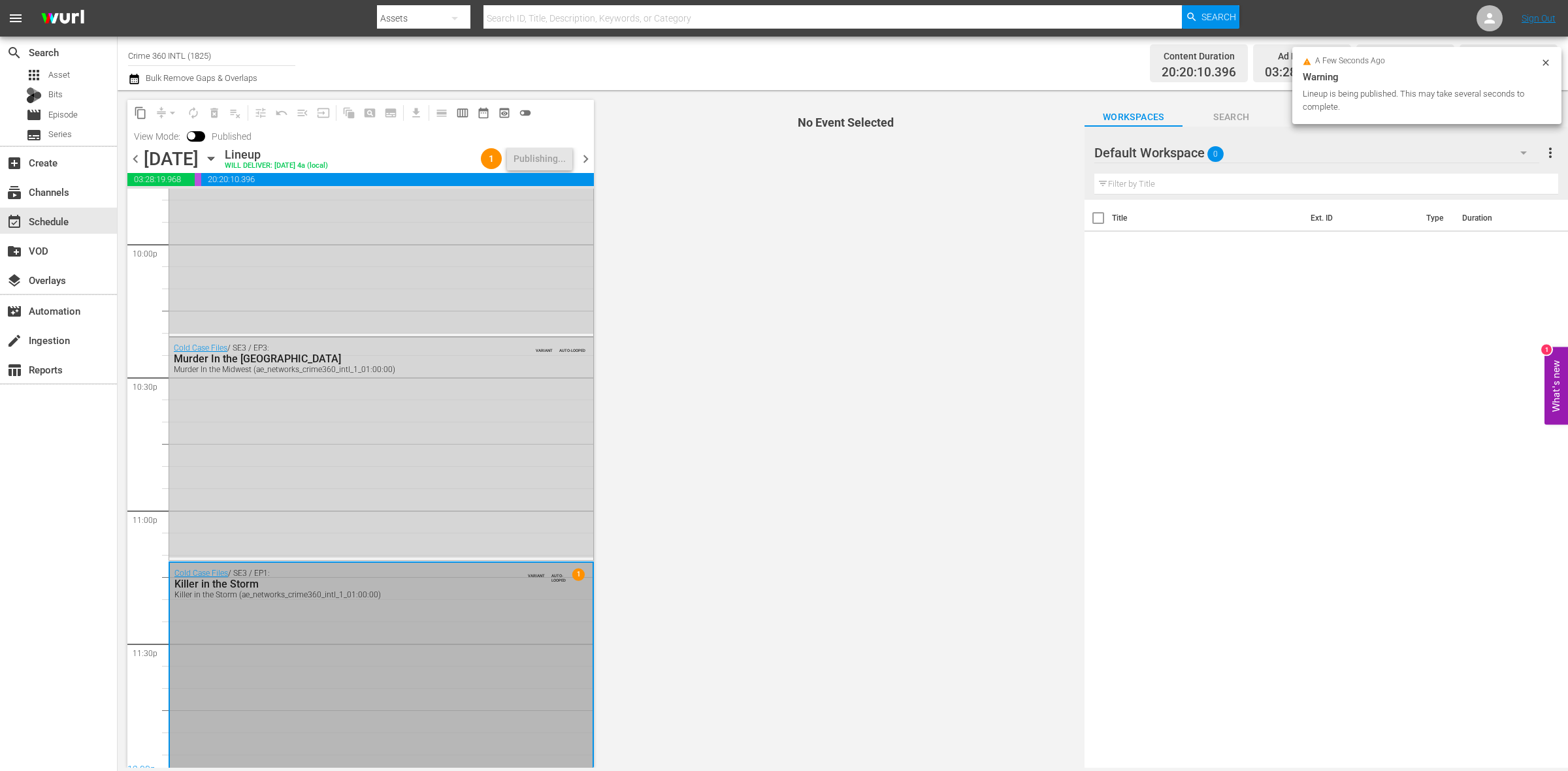
scroll to position [5814, 0]
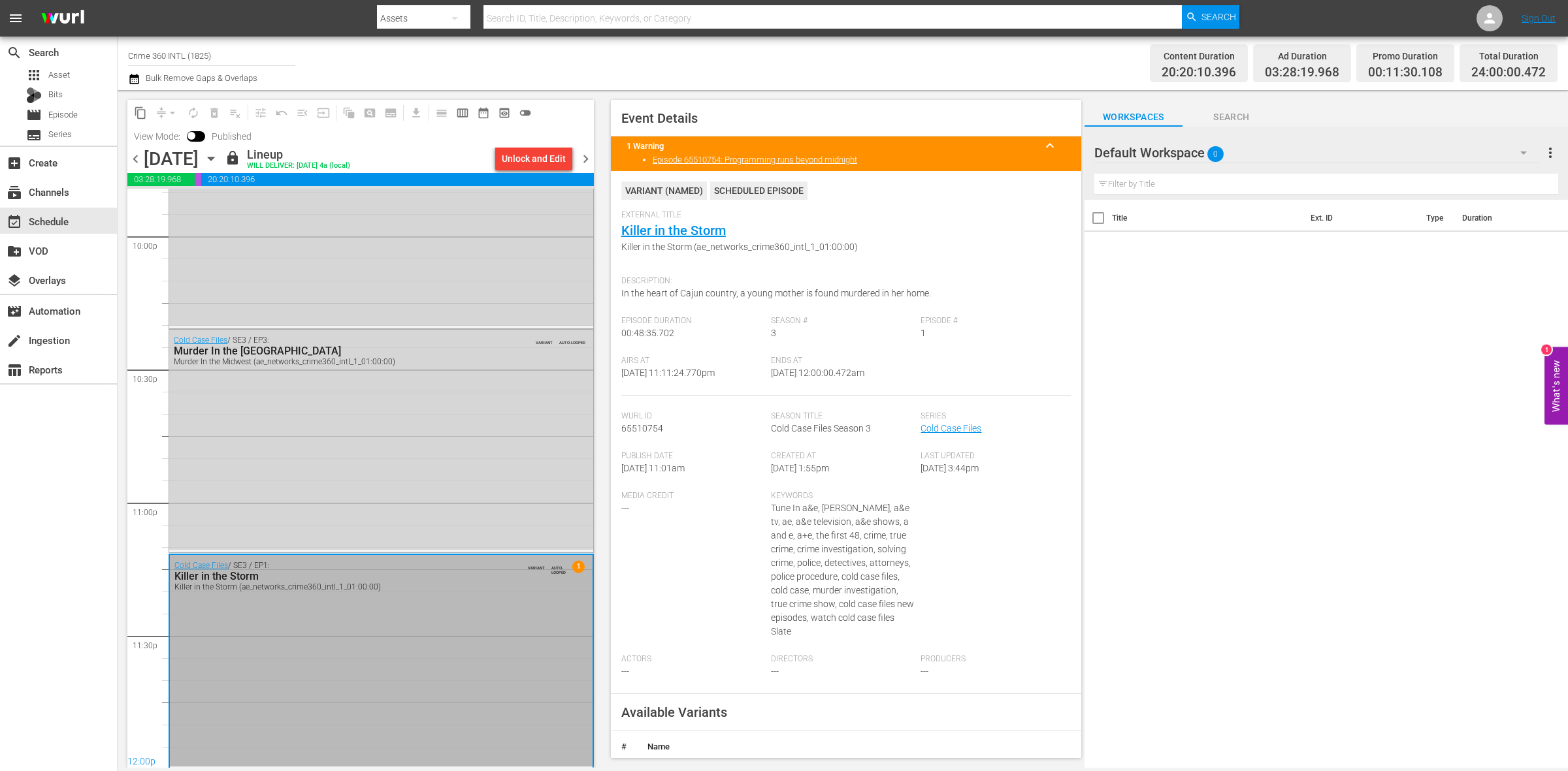
click at [742, 387] on div "Airs At 9/28/25 @ 11:11:24.770pm" at bounding box center [695, 376] width 150 height 40
click at [226, 60] on input "Crime 360 INTL (1825)" at bounding box center [212, 56] width 168 height 31
type input "C"
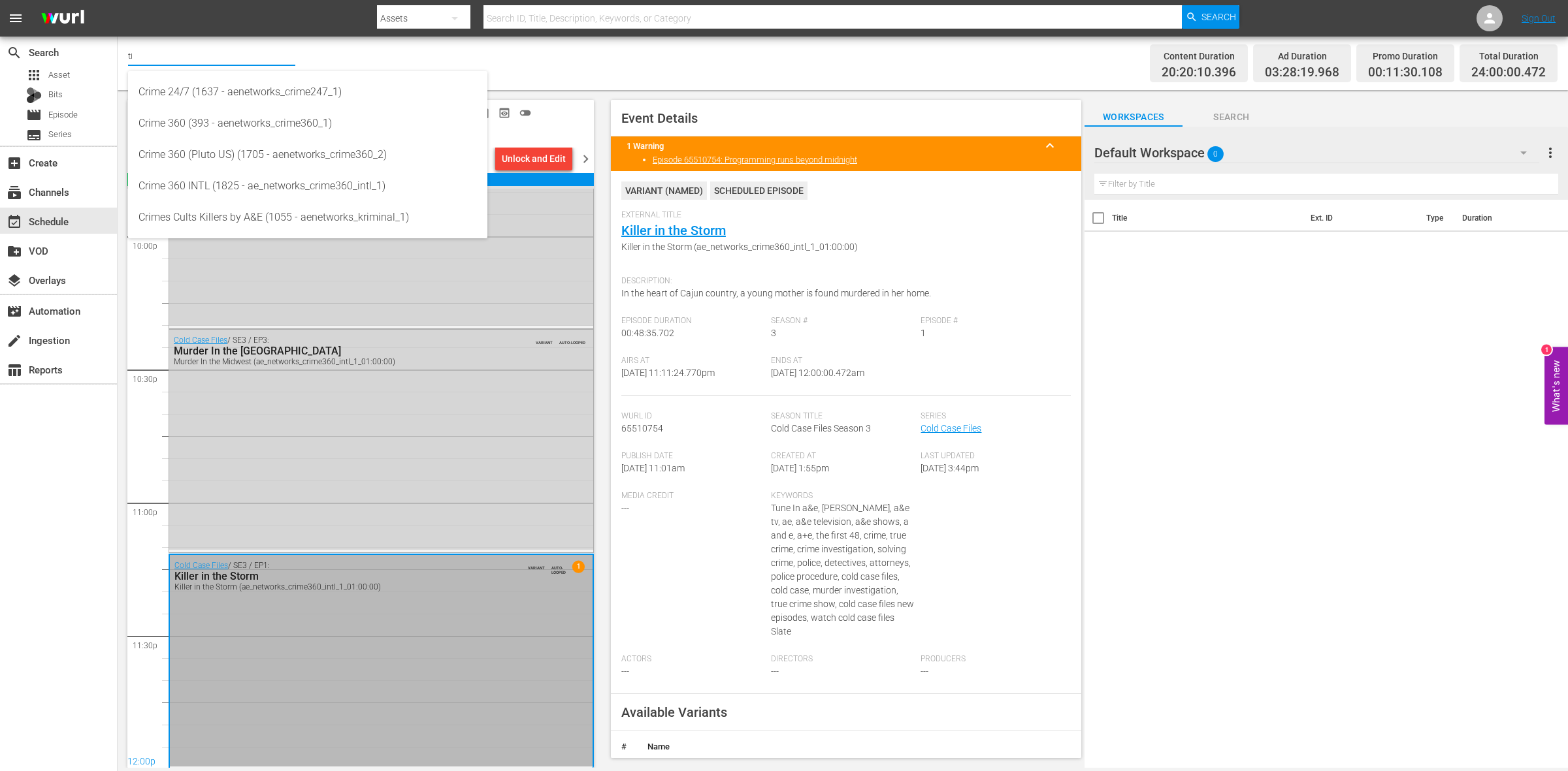
type input "t"
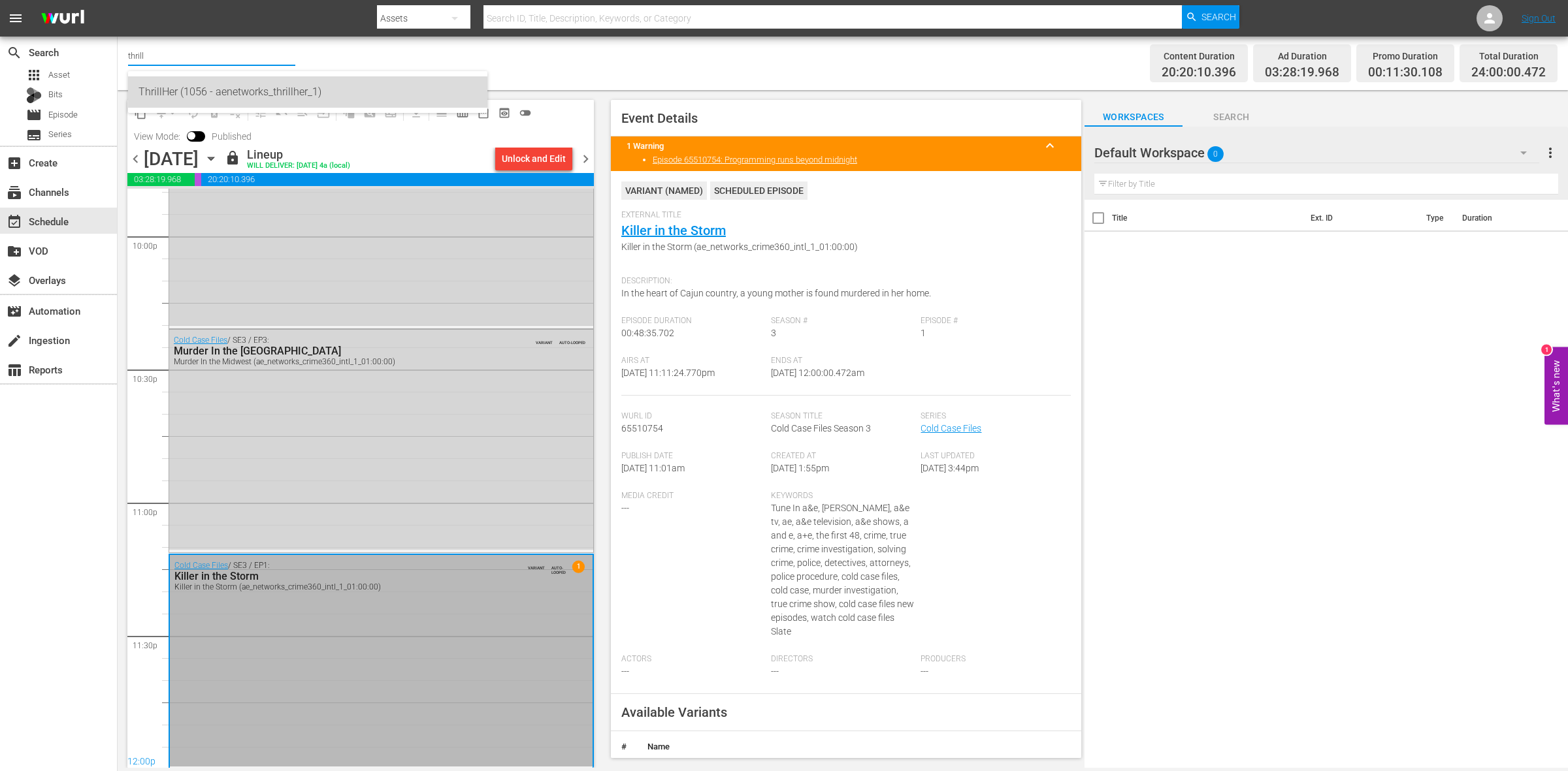
click at [219, 105] on div "ThrillHer (1056 - aenetworks_thrillher_1)" at bounding box center [308, 92] width 338 height 31
type input "ThrillHer (1056 - aenetworks_thrillher_1)"
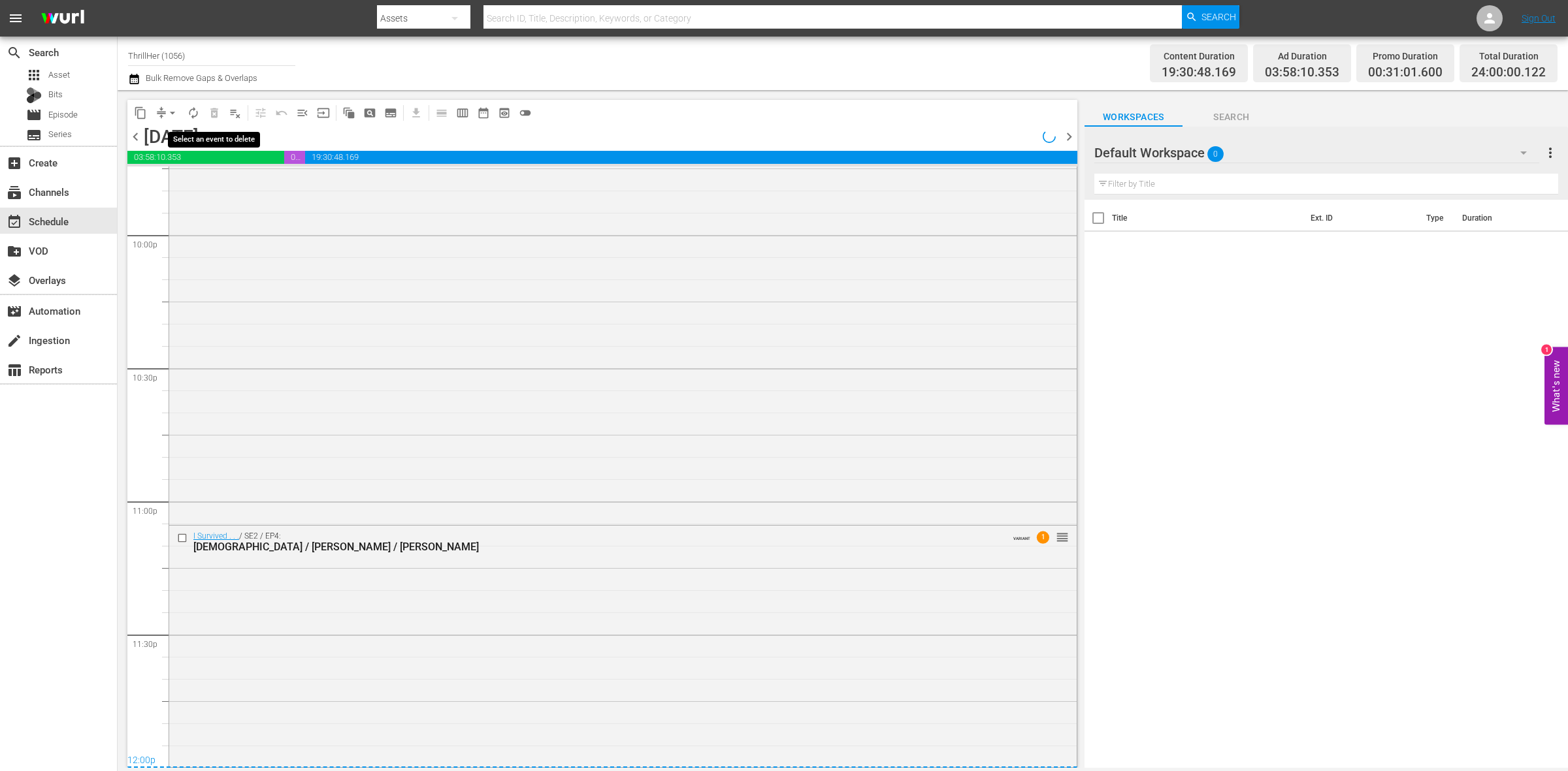
scroll to position [5770, 0]
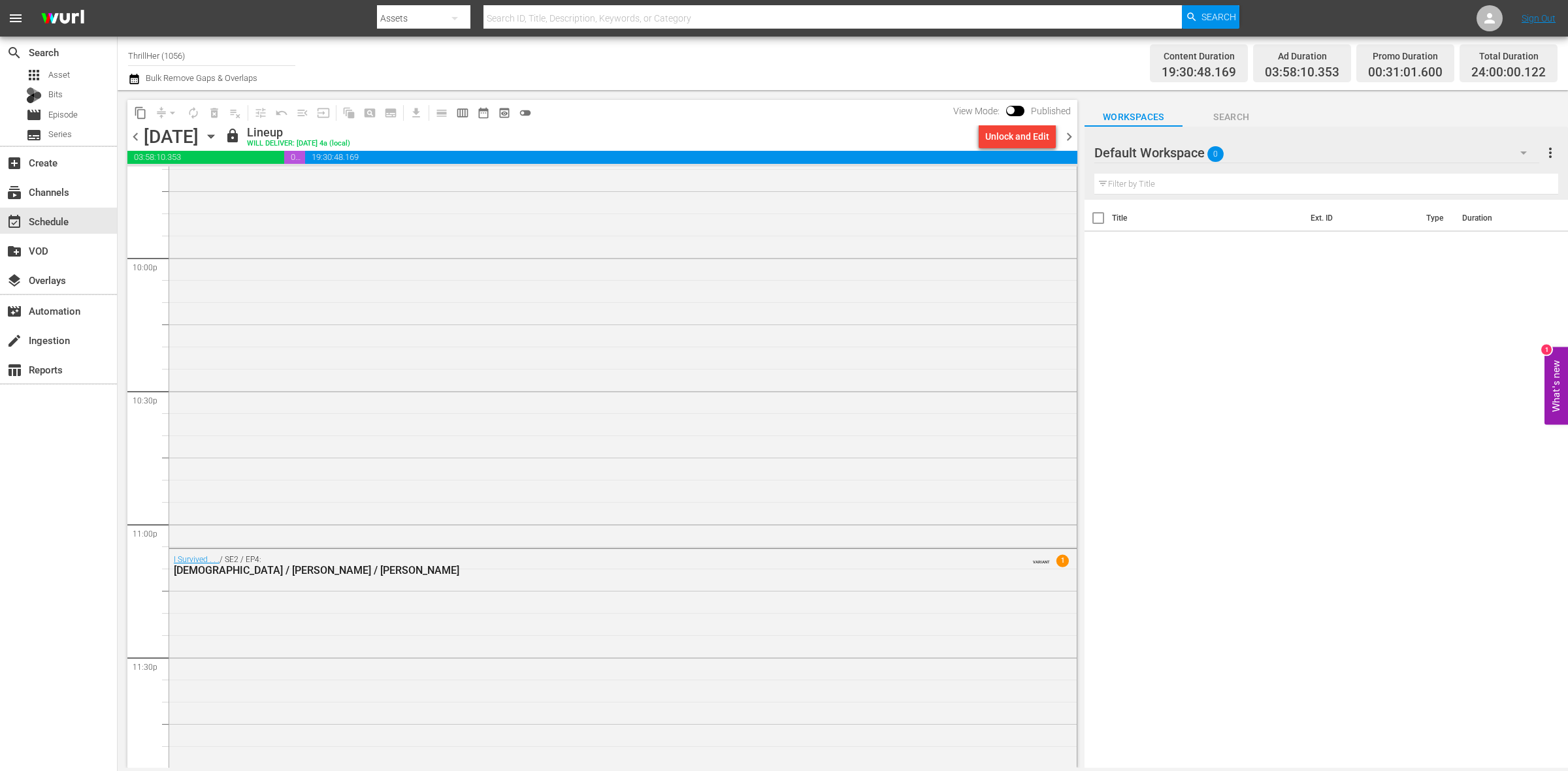
click at [1063, 140] on span "chevron_right" at bounding box center [1069, 136] width 16 height 16
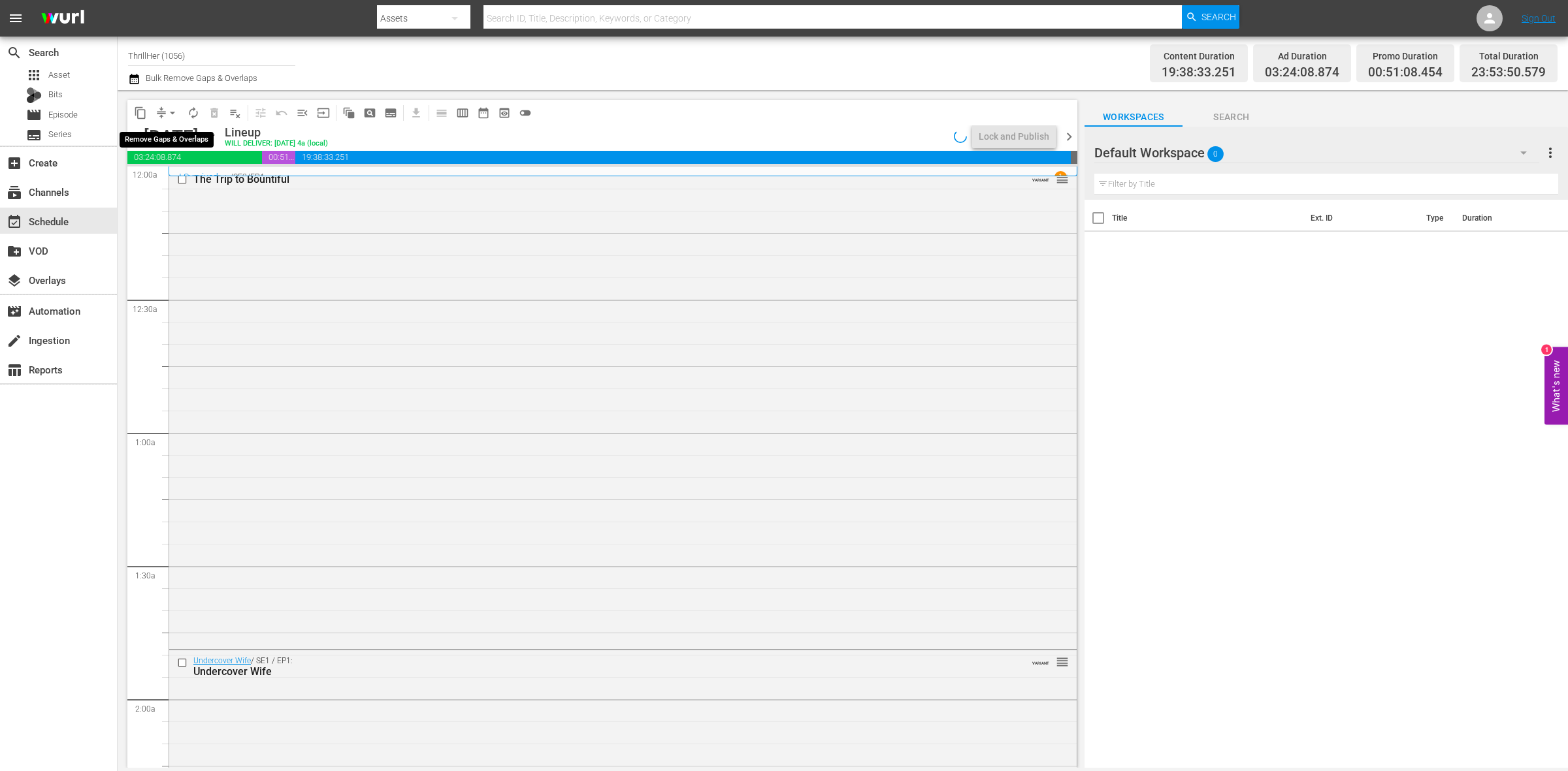
click at [168, 116] on span "arrow_drop_down" at bounding box center [172, 113] width 13 height 13
click at [168, 128] on li "Align to Midnight" at bounding box center [172, 139] width 137 height 22
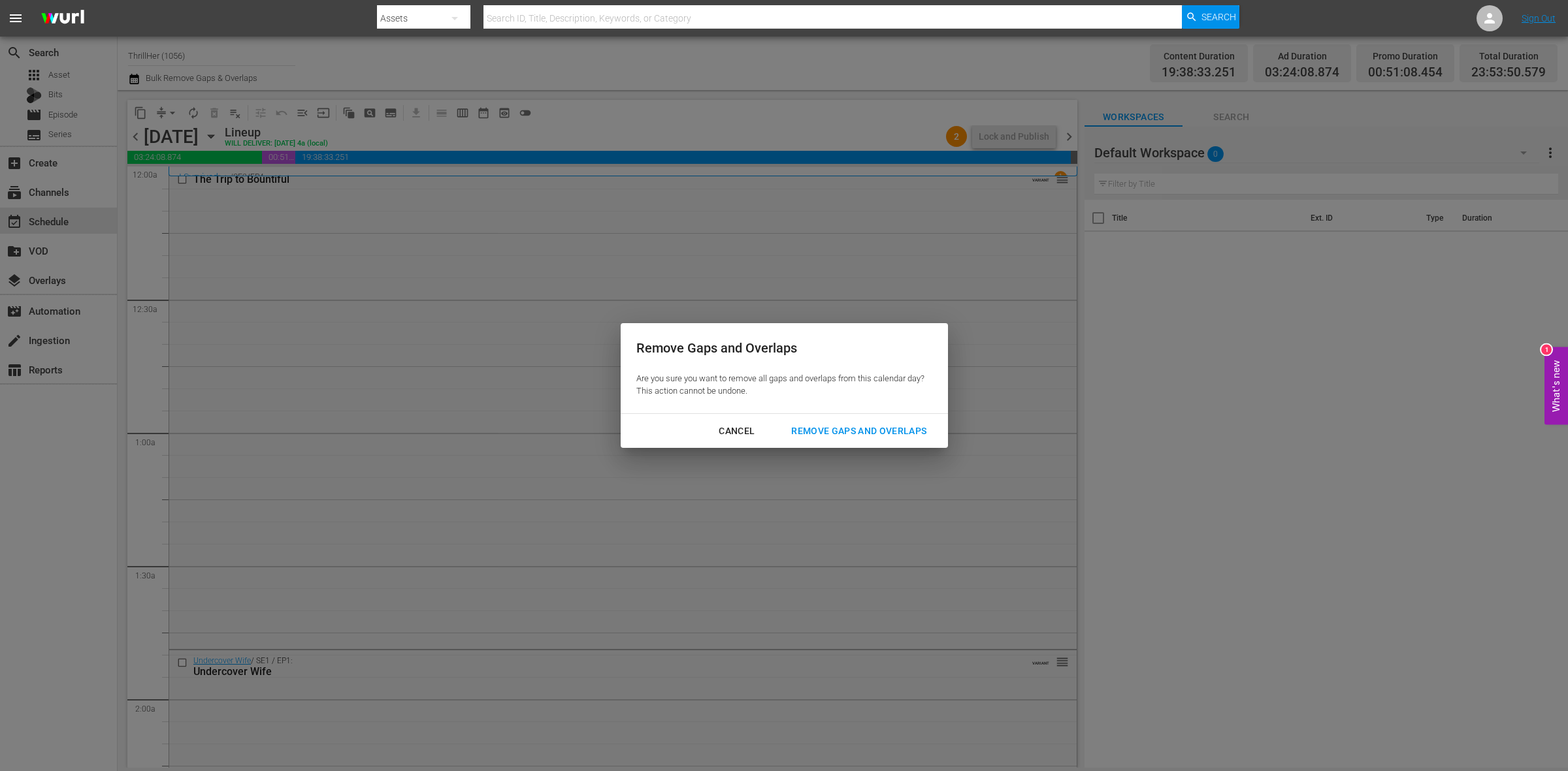
click at [894, 433] on div "Remove Gaps and Overlaps" at bounding box center [858, 431] width 156 height 16
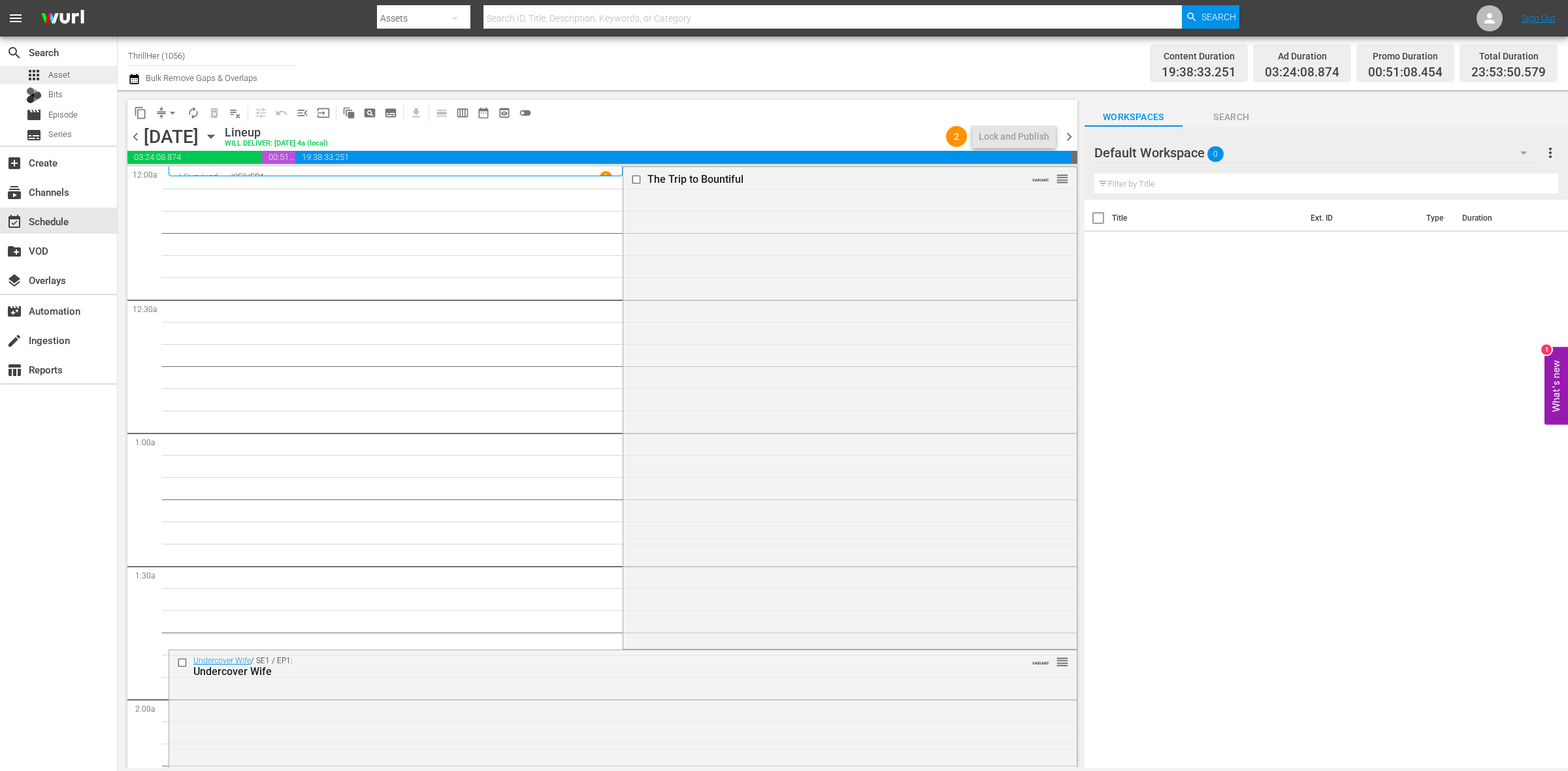
click at [54, 79] on span "Asset" at bounding box center [60, 75] width 22 height 13
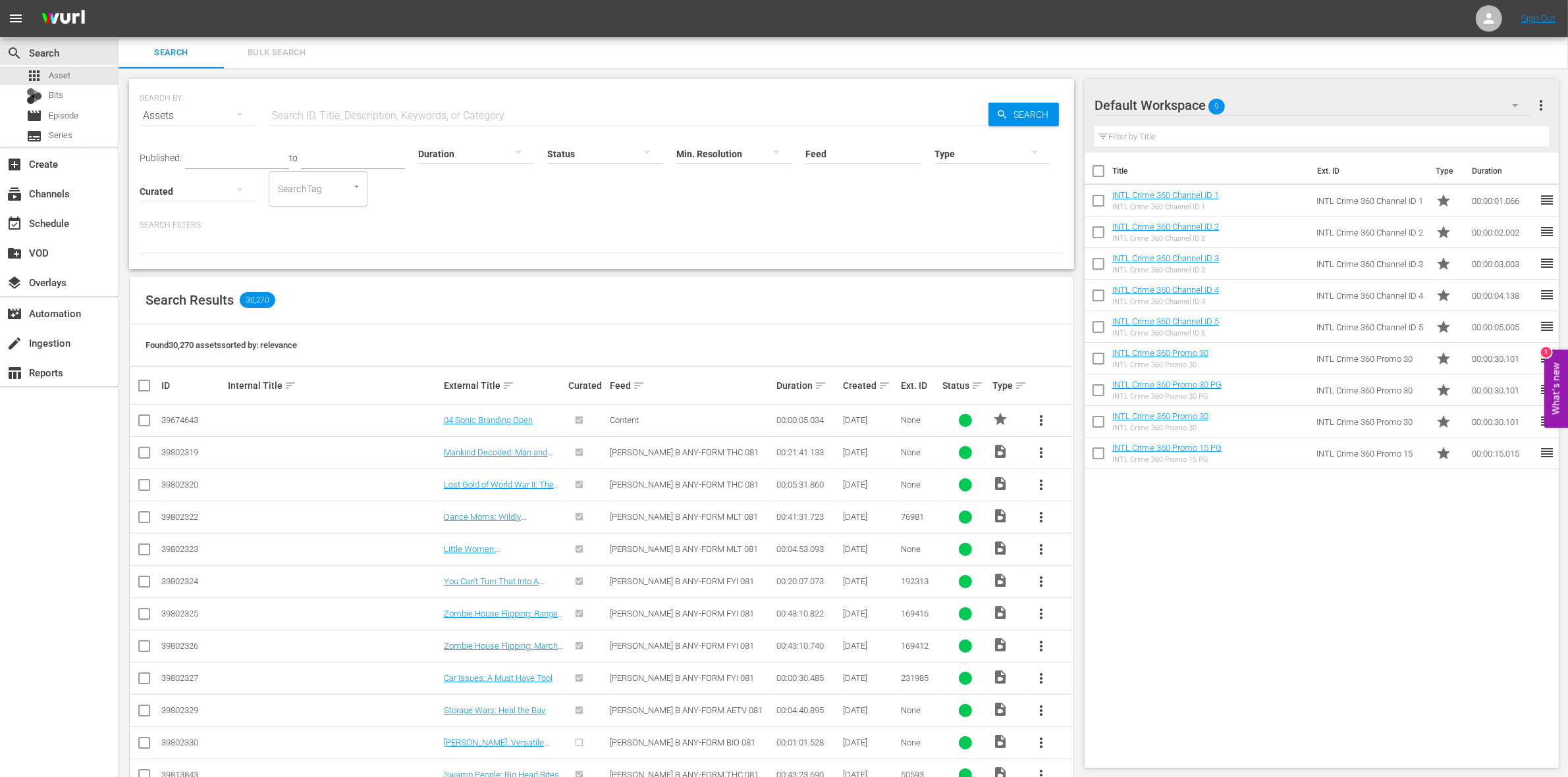
click at [1103, 174] on input "checkbox" at bounding box center [1098, 174] width 28 height 28
checkbox input "true"
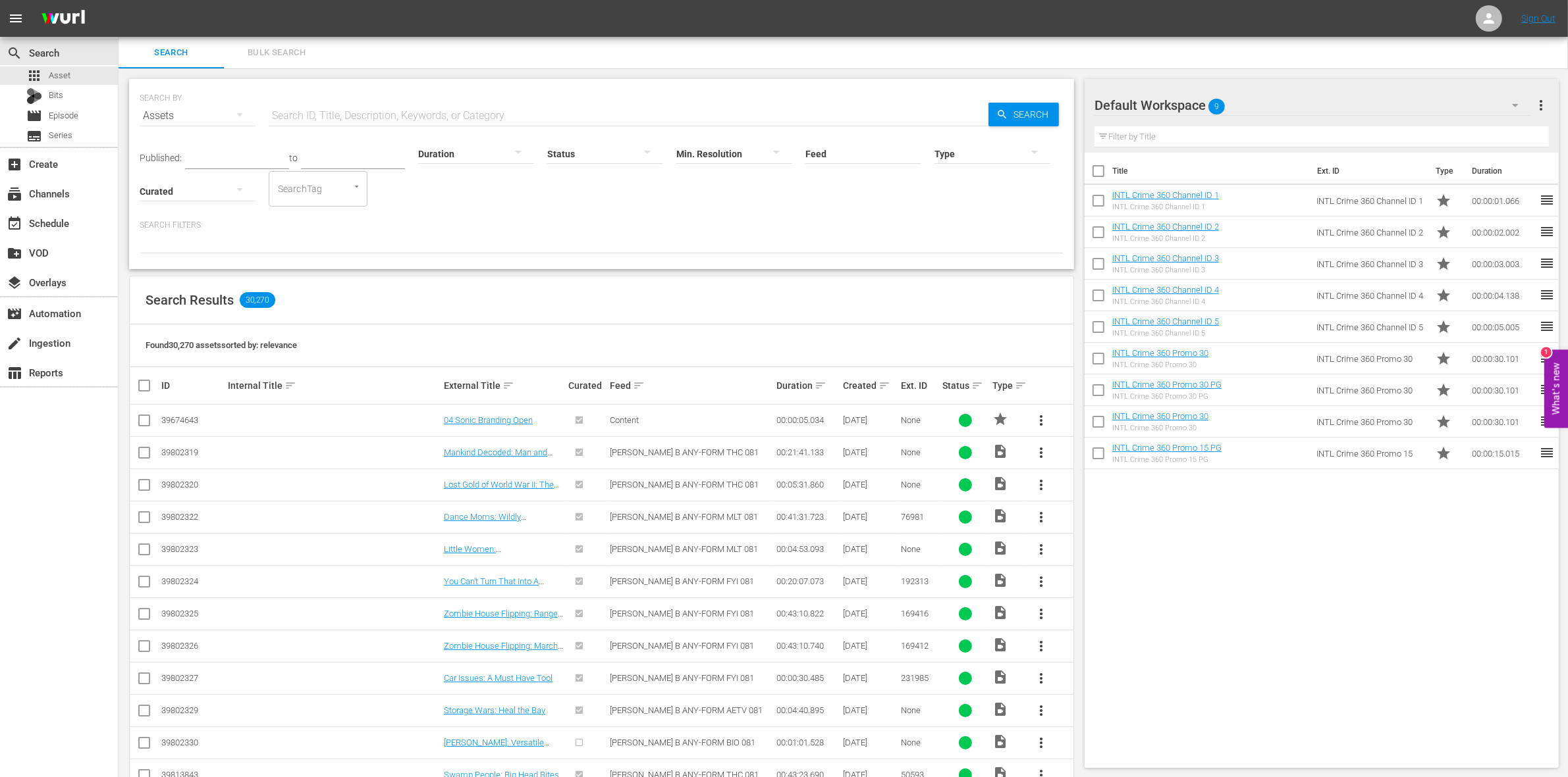
checkbox input "true"
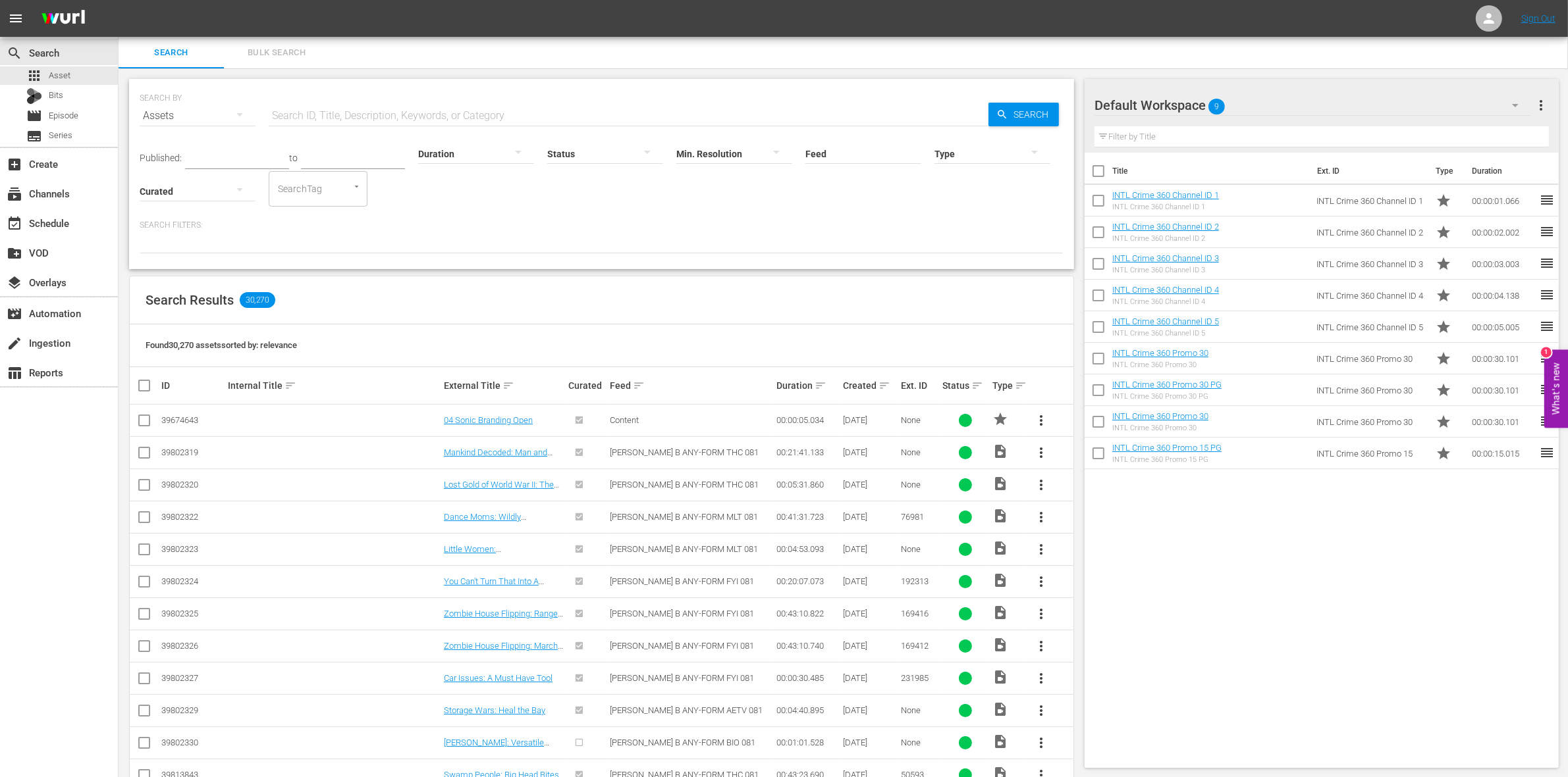
checkbox input "true"
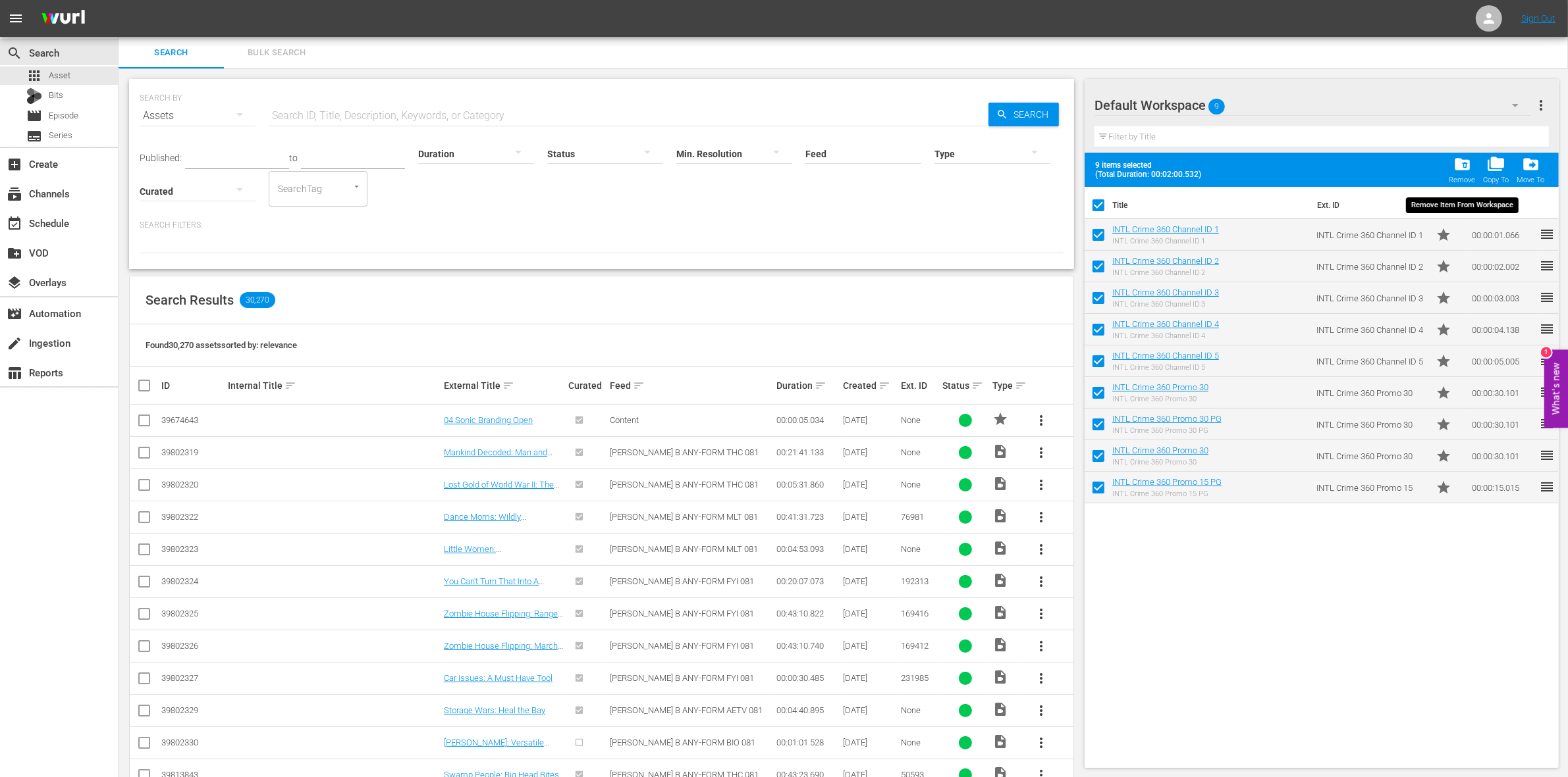
click at [1467, 168] on span "folder_delete" at bounding box center [1461, 164] width 18 height 18
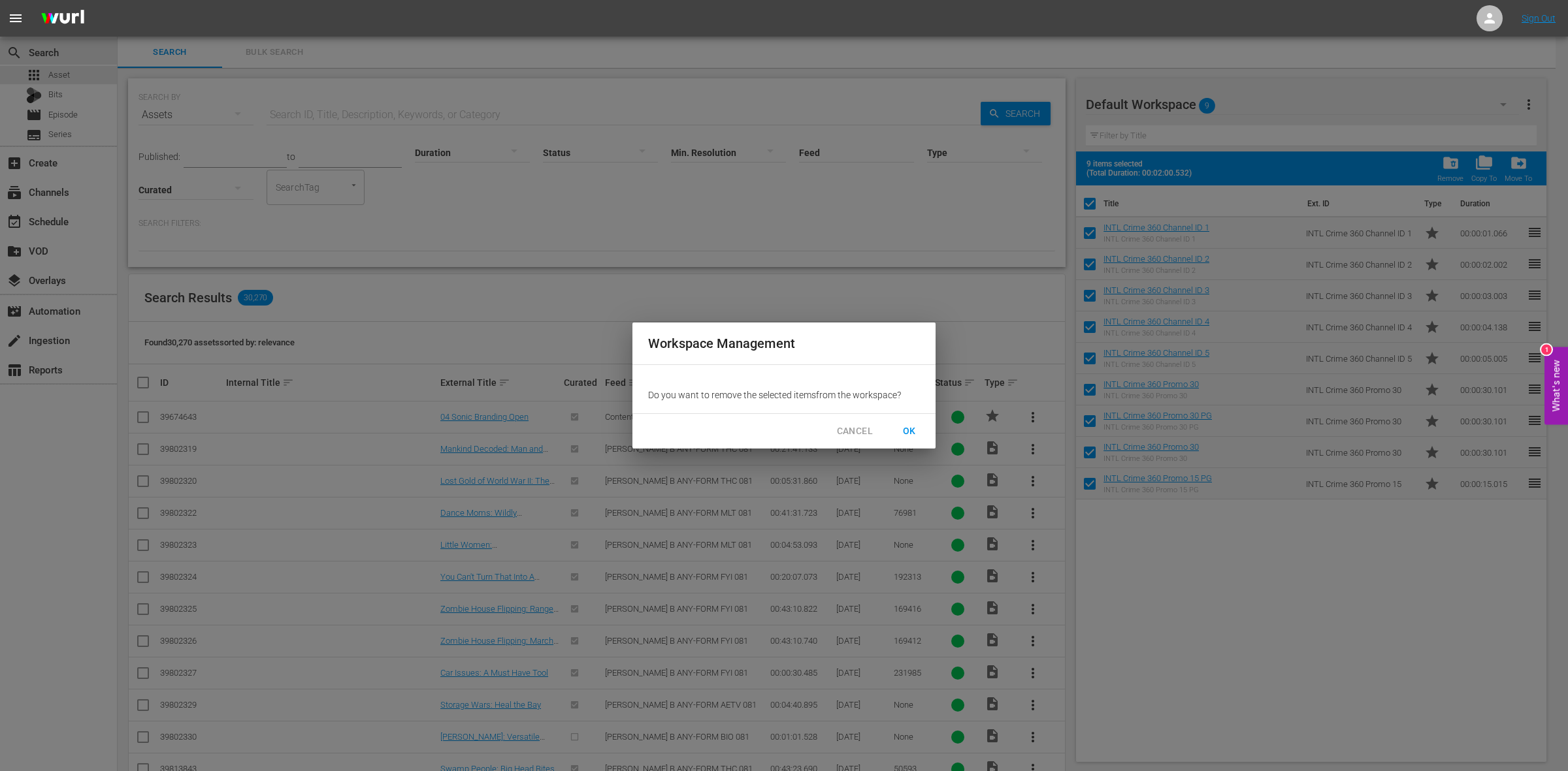
click at [913, 426] on span "OK" at bounding box center [909, 431] width 21 height 16
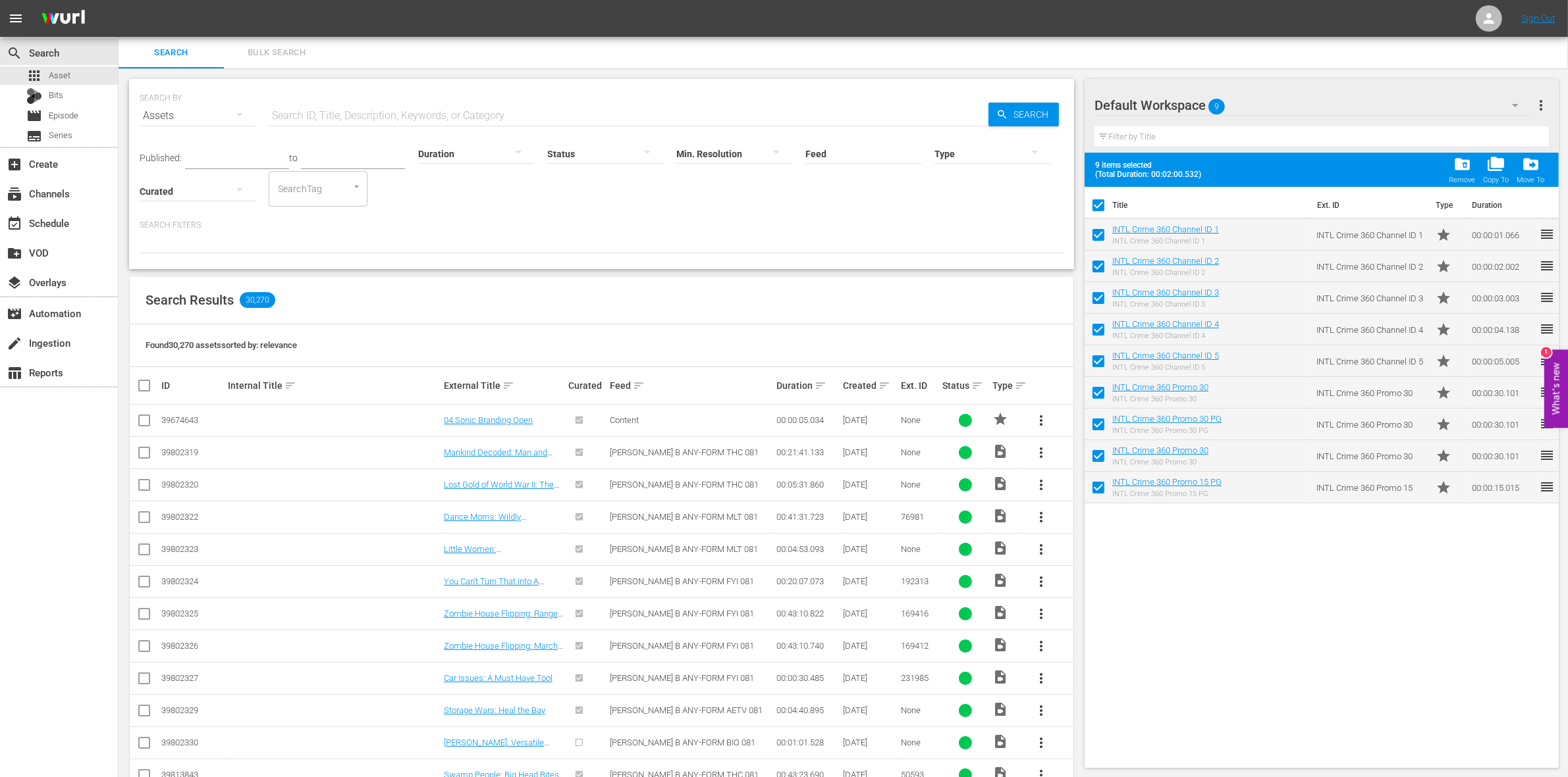
checkbox input "false"
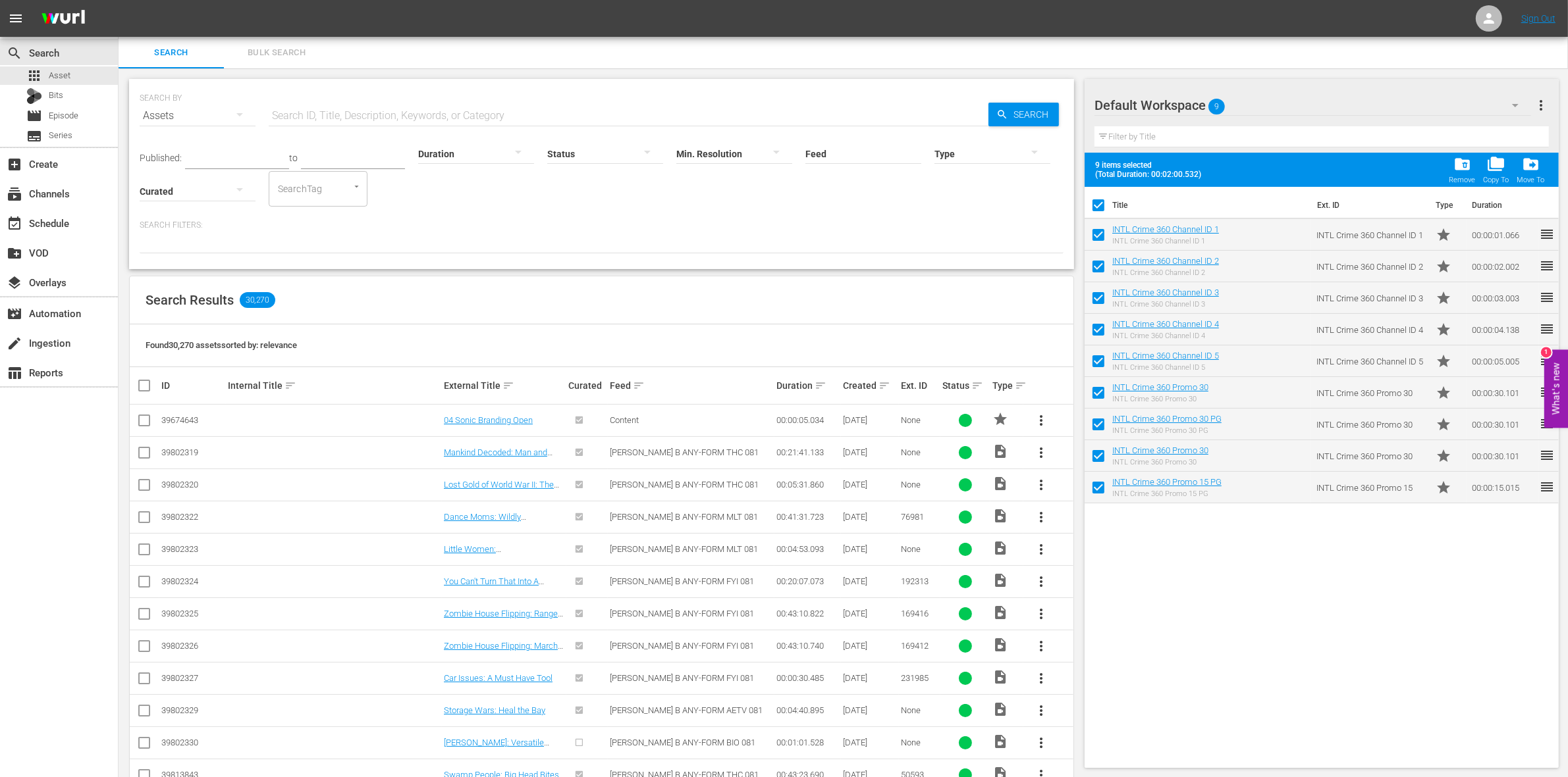
checkbox input "false"
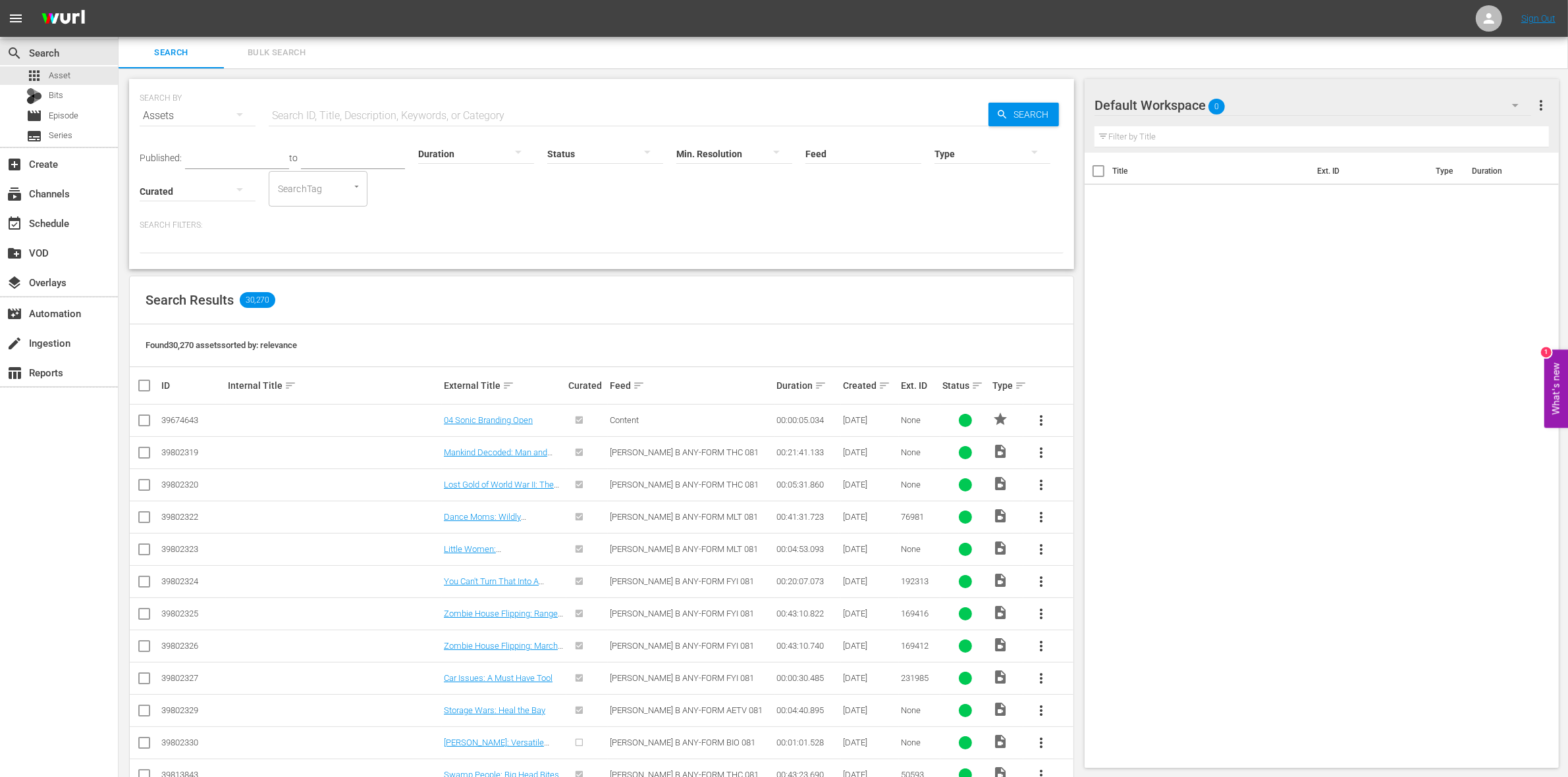
click at [1211, 109] on span "0" at bounding box center [1216, 106] width 17 height 28
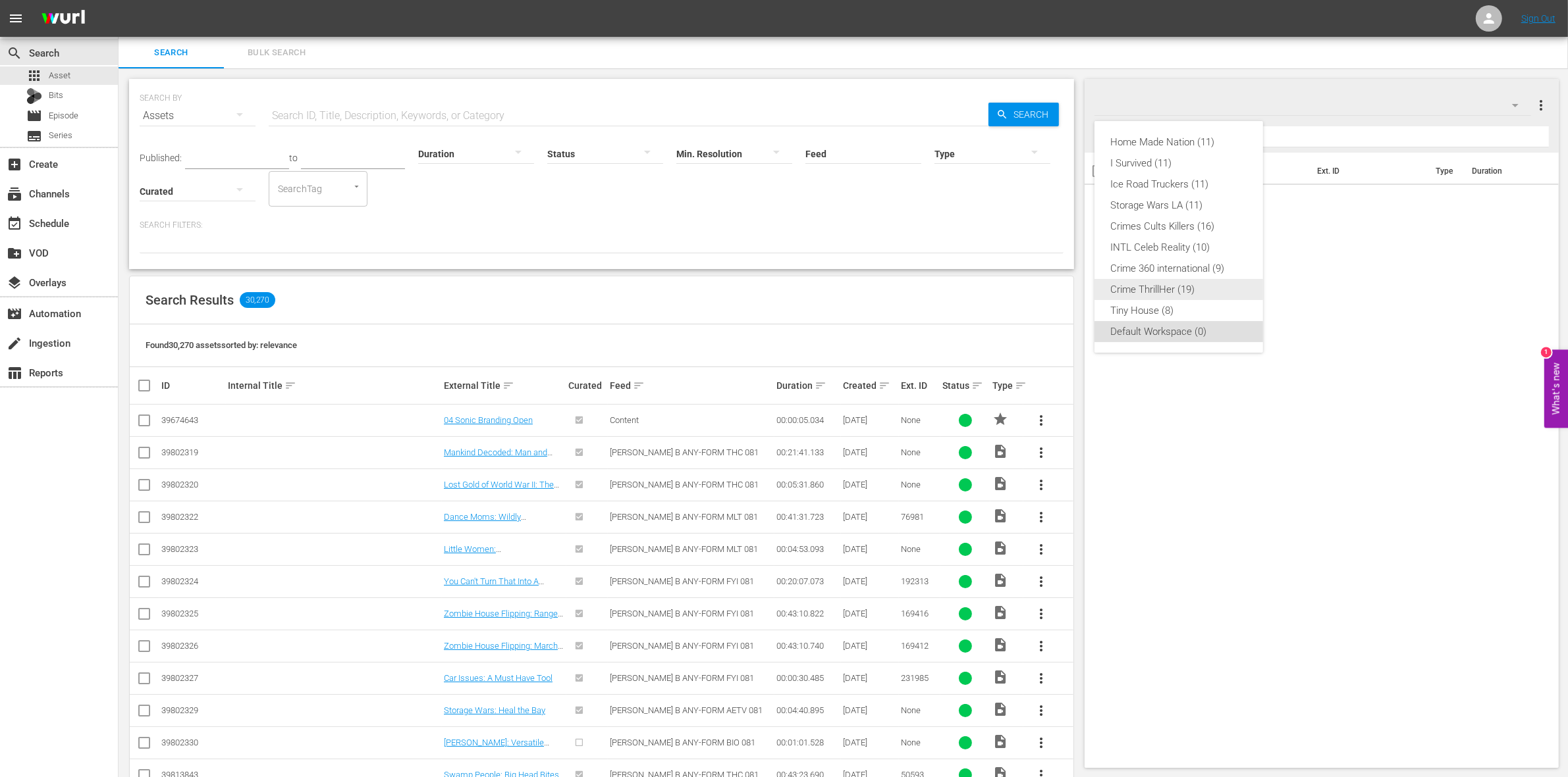
click at [1184, 286] on div "Crime ThrillHer (19)" at bounding box center [1179, 290] width 137 height 21
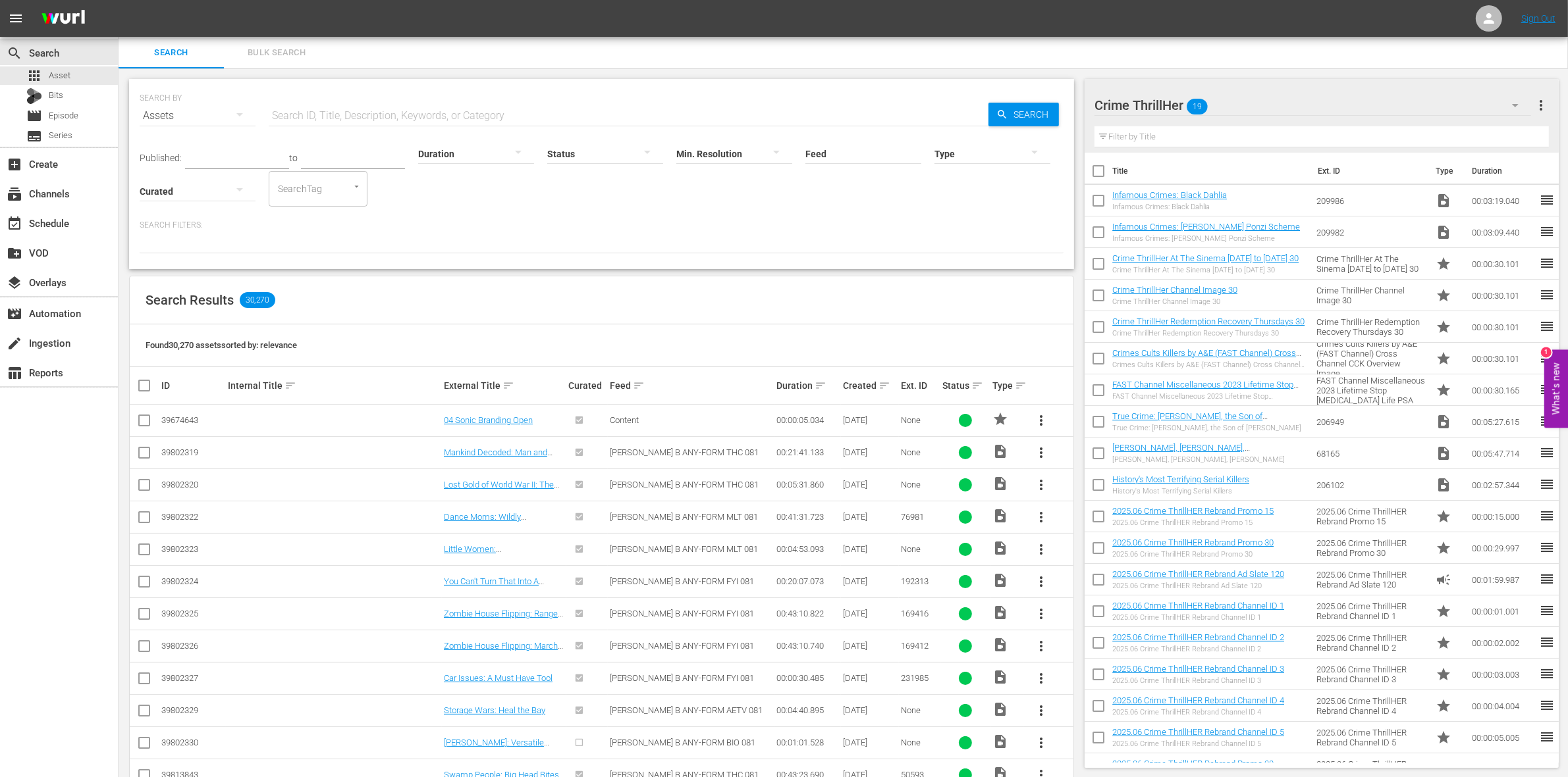
click at [1100, 176] on input "checkbox" at bounding box center [1098, 174] width 28 height 28
checkbox input "true"
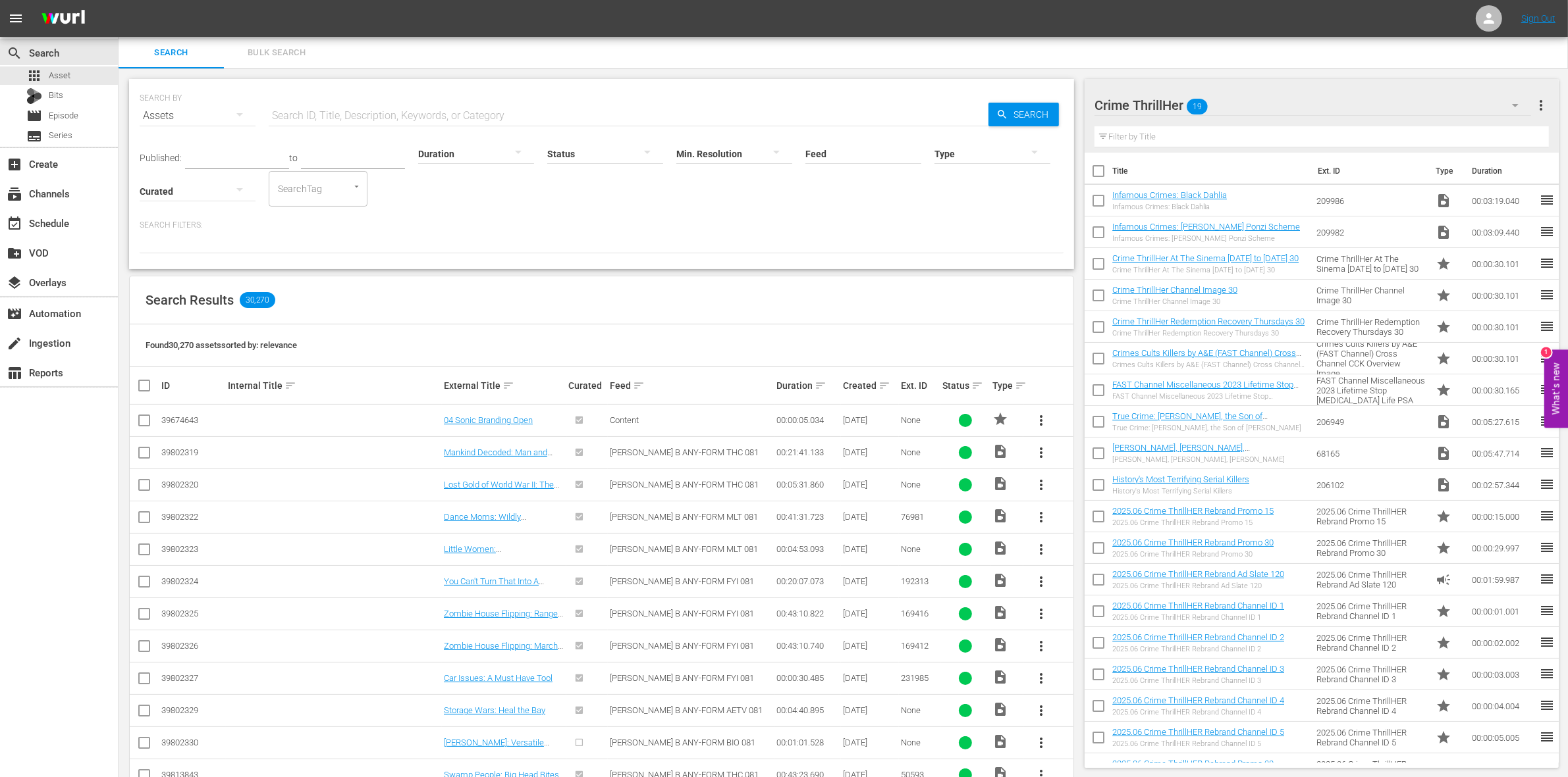
checkbox input "true"
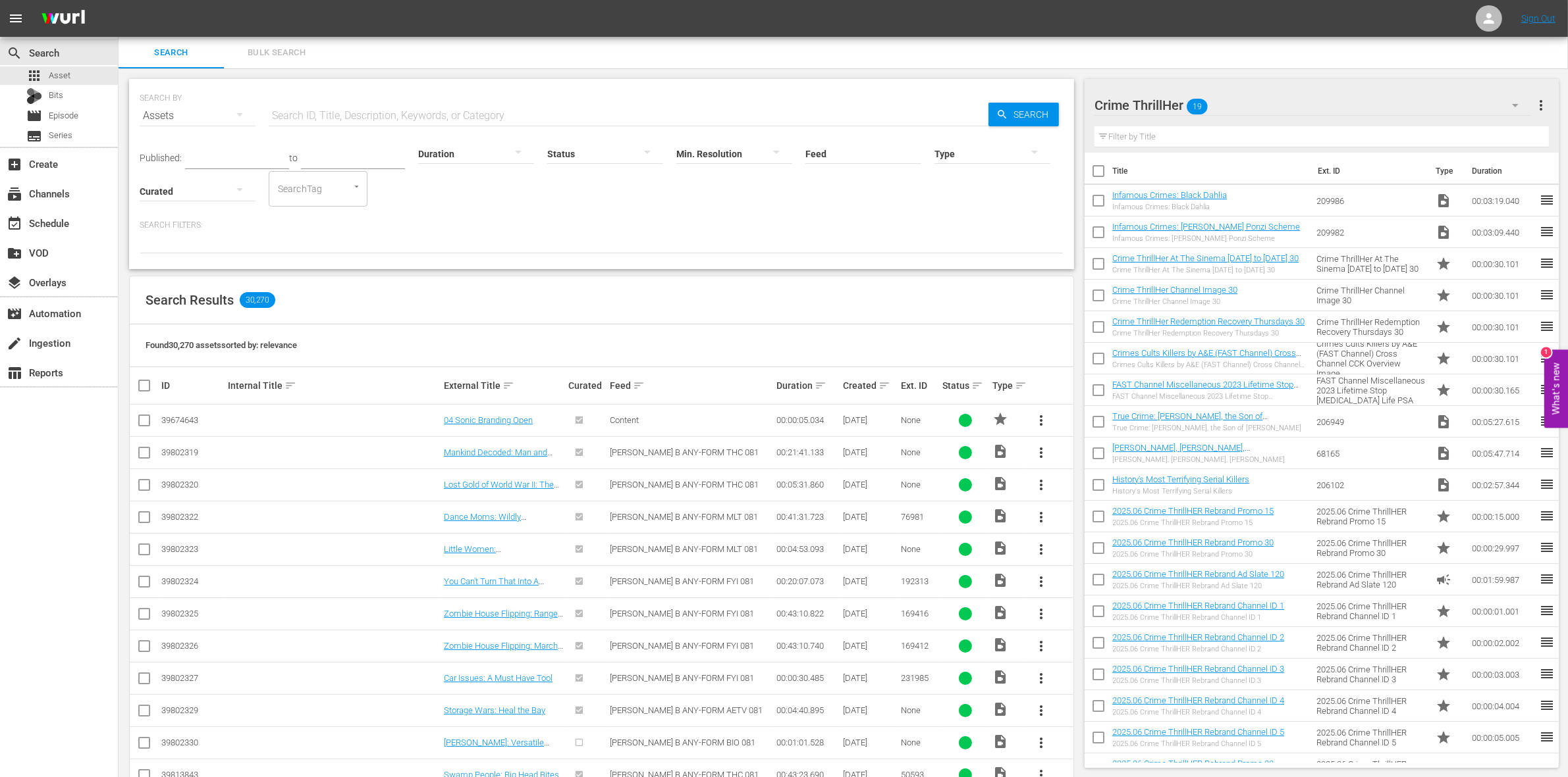
checkbox input "true"
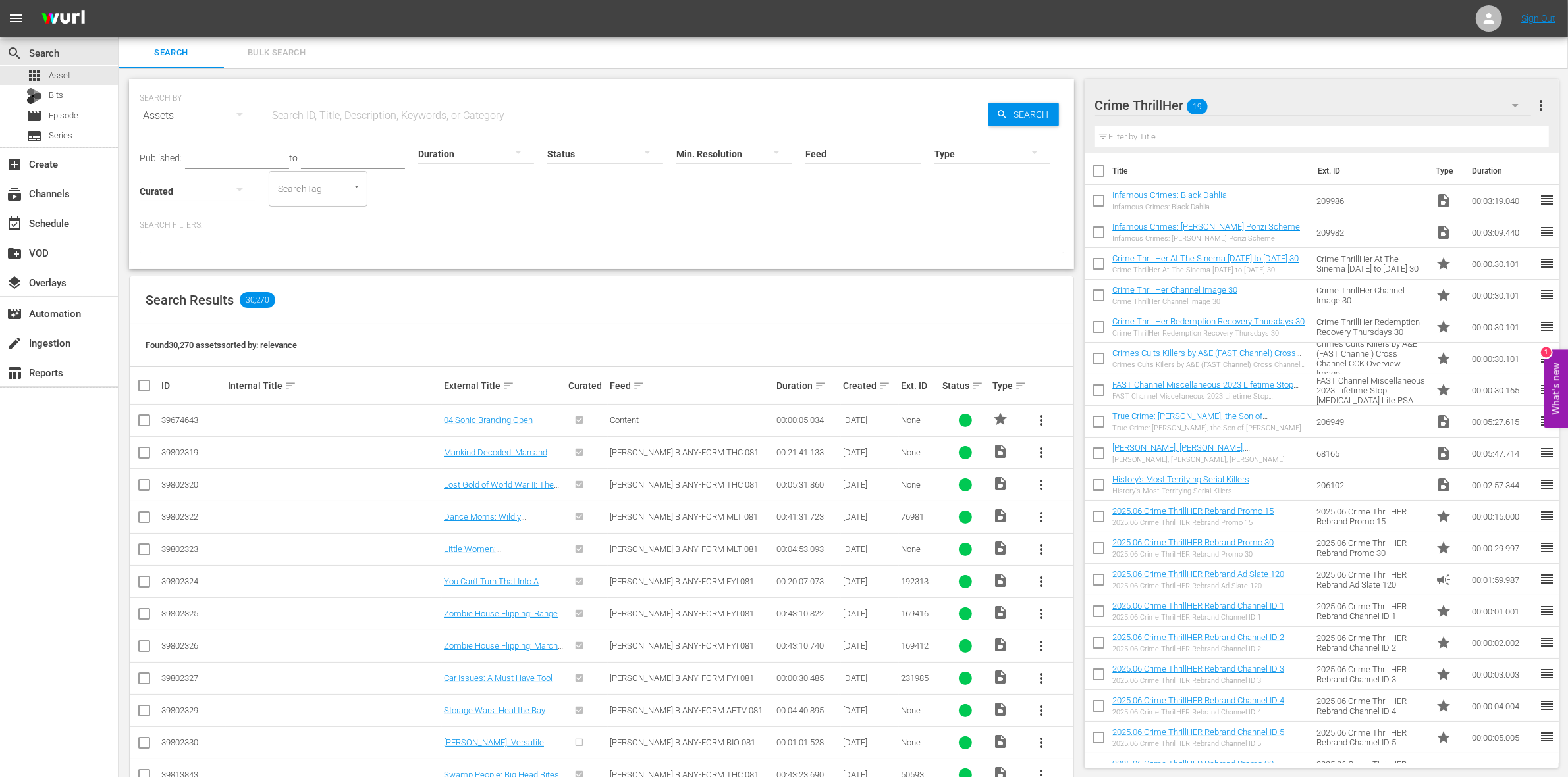
checkbox input "true"
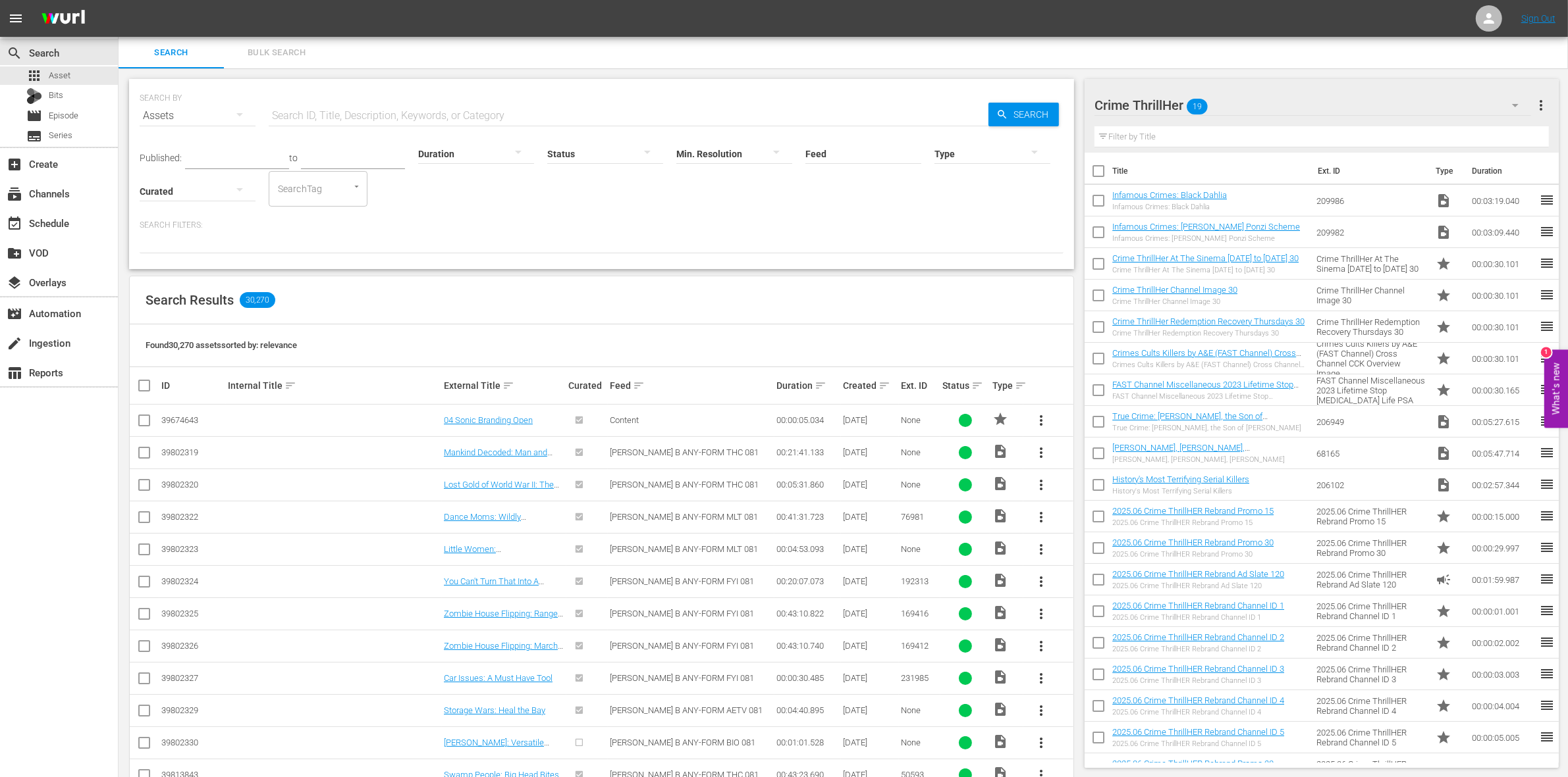
checkbox input "true"
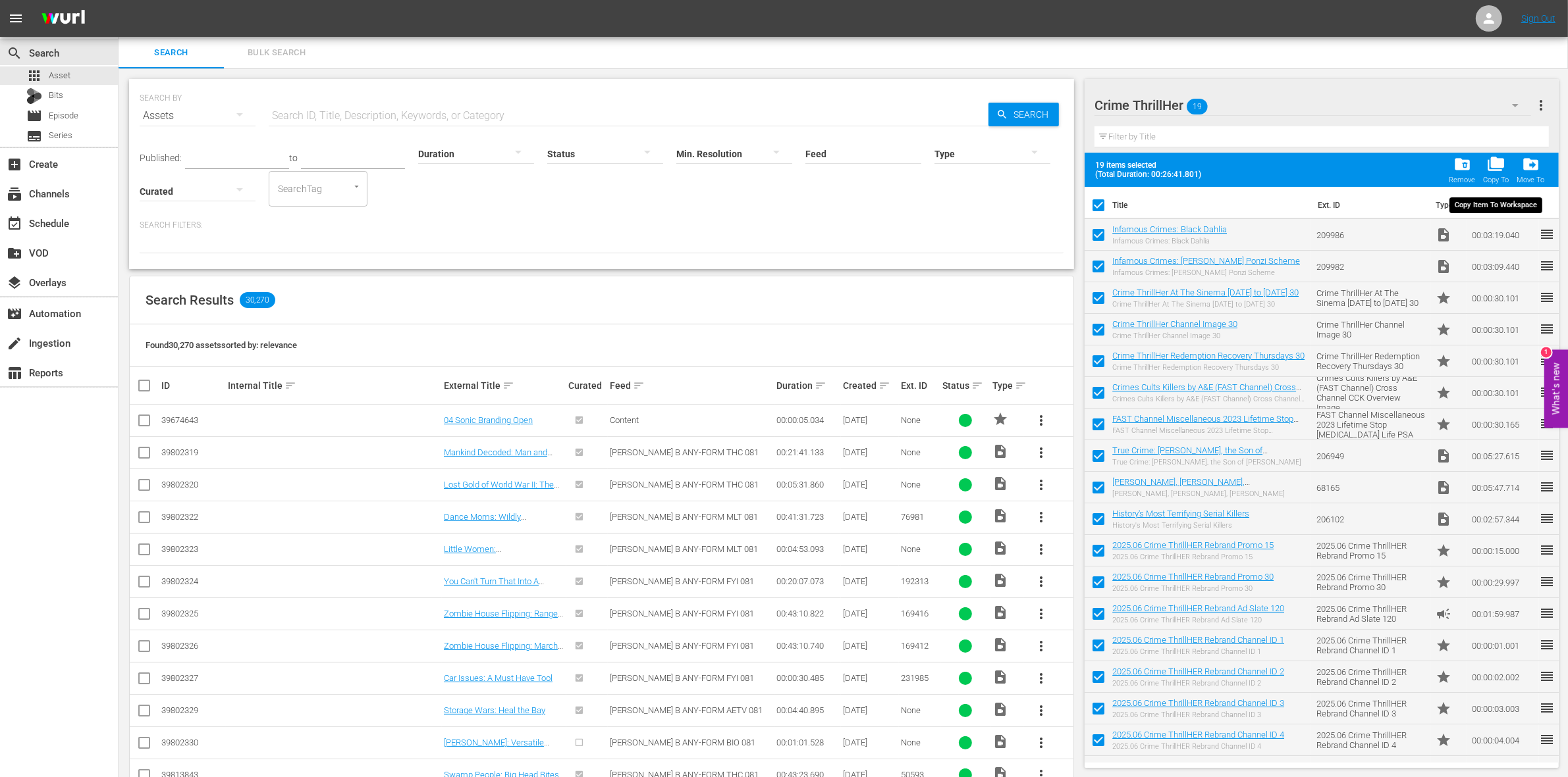
click at [1493, 166] on span "folder_copy" at bounding box center [1495, 164] width 18 height 18
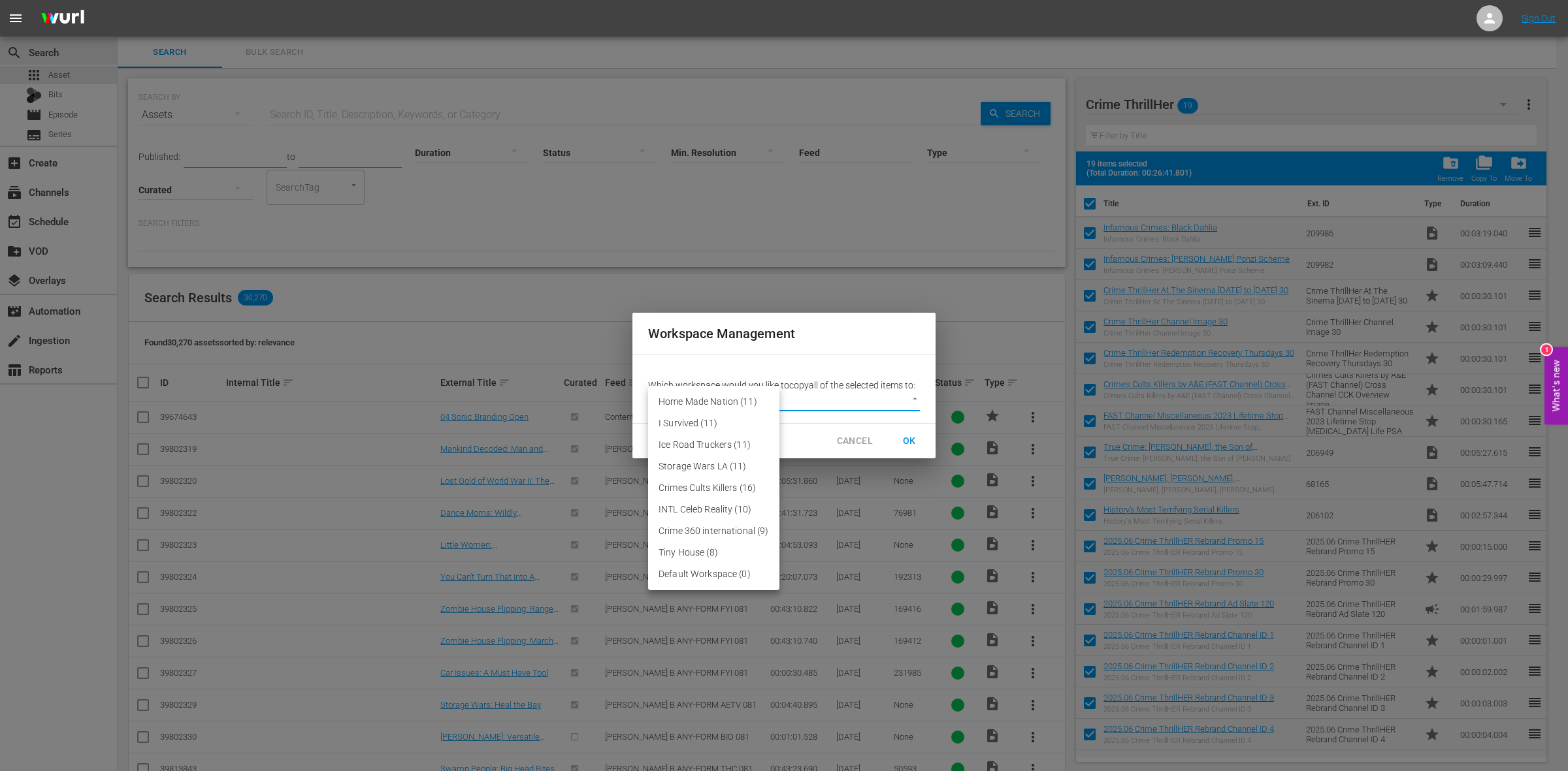
click at [865, 409] on body "menu Sign Out search Search apps Asset Bits movie Episode subtitles Series add_…" at bounding box center [784, 385] width 1568 height 771
click at [700, 578] on li "Default Workspace (0)" at bounding box center [714, 575] width 132 height 22
type input "3246"
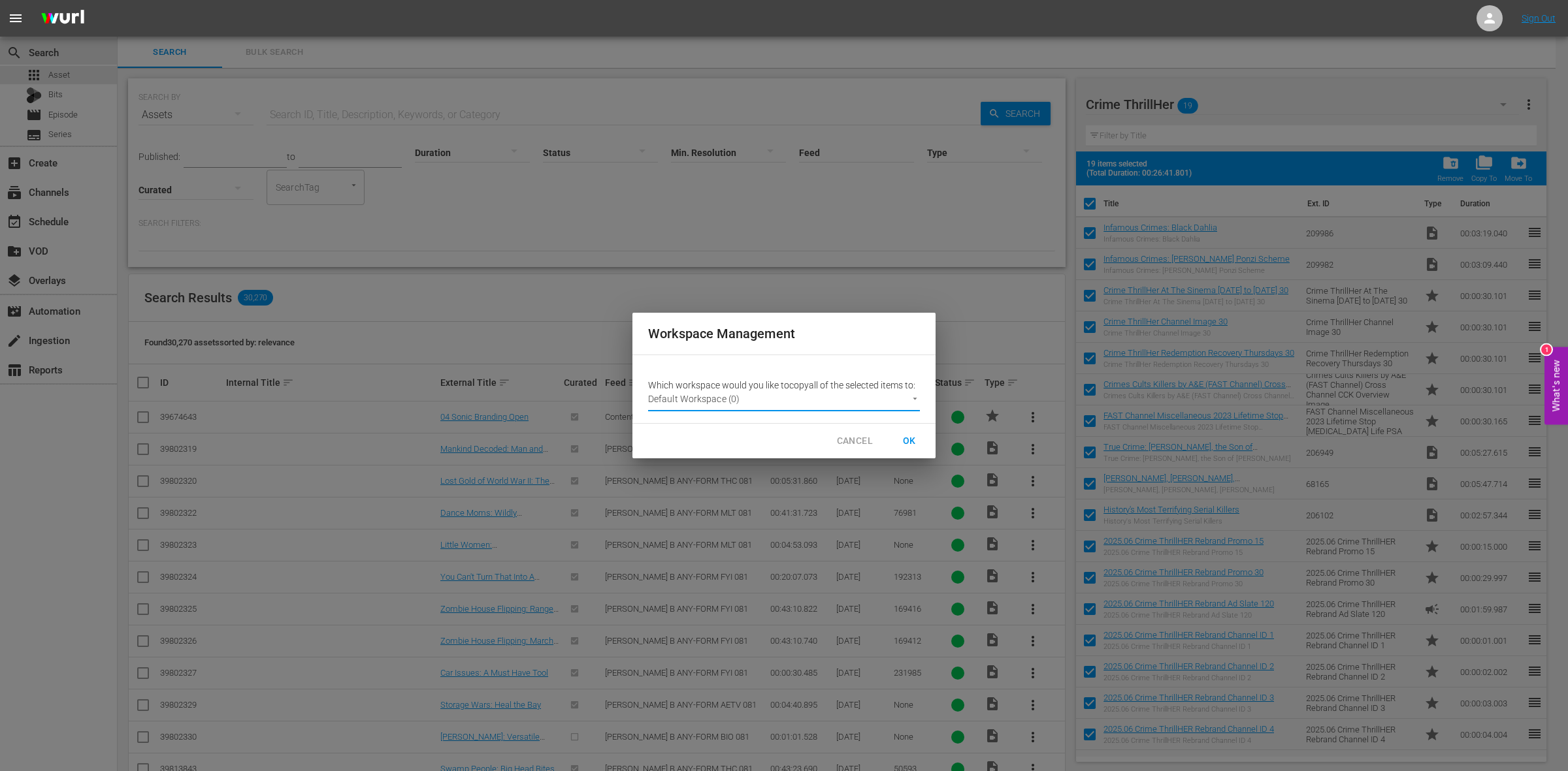
click at [920, 440] on button "OK" at bounding box center [909, 441] width 42 height 24
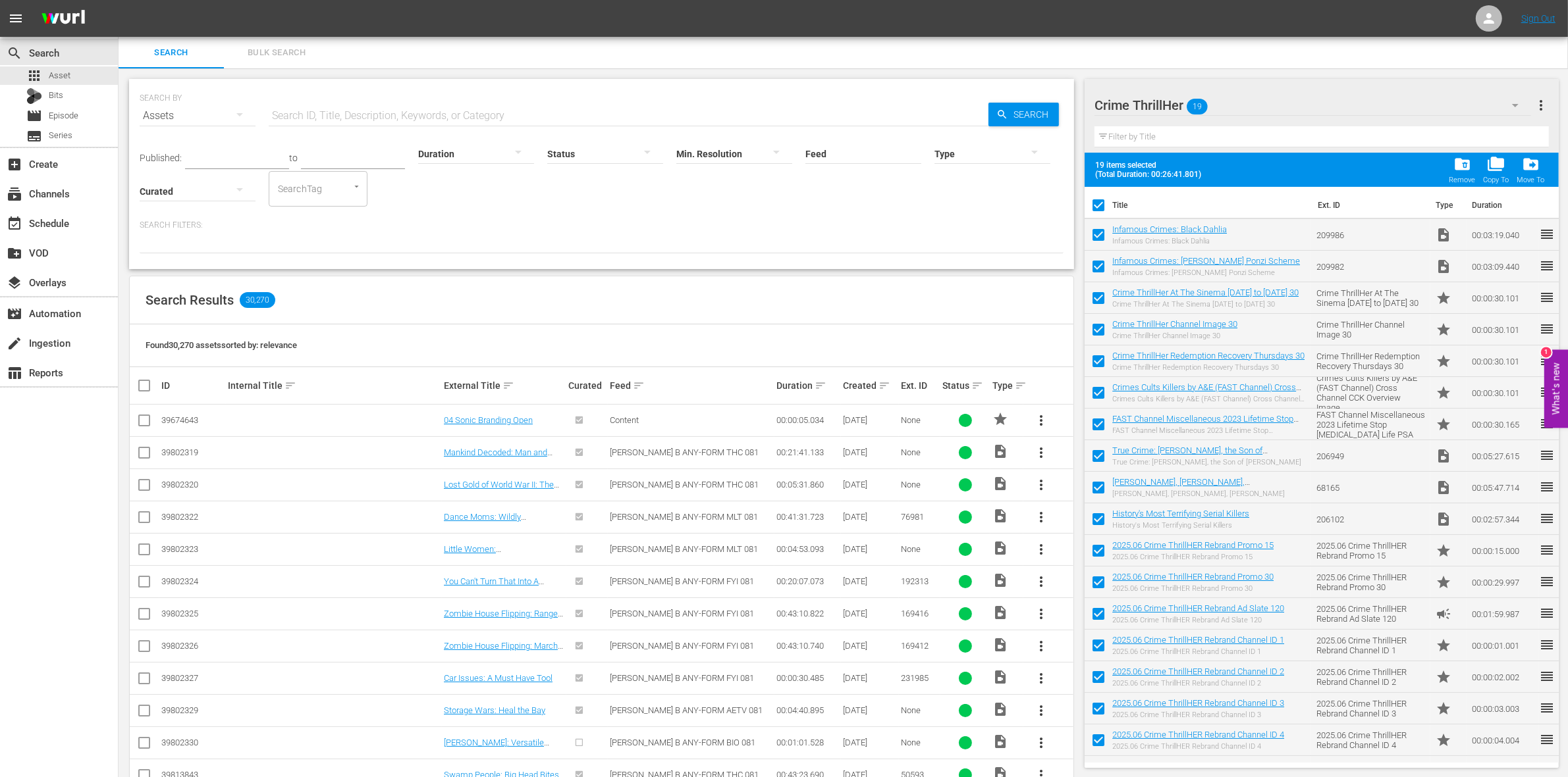
checkbox input "false"
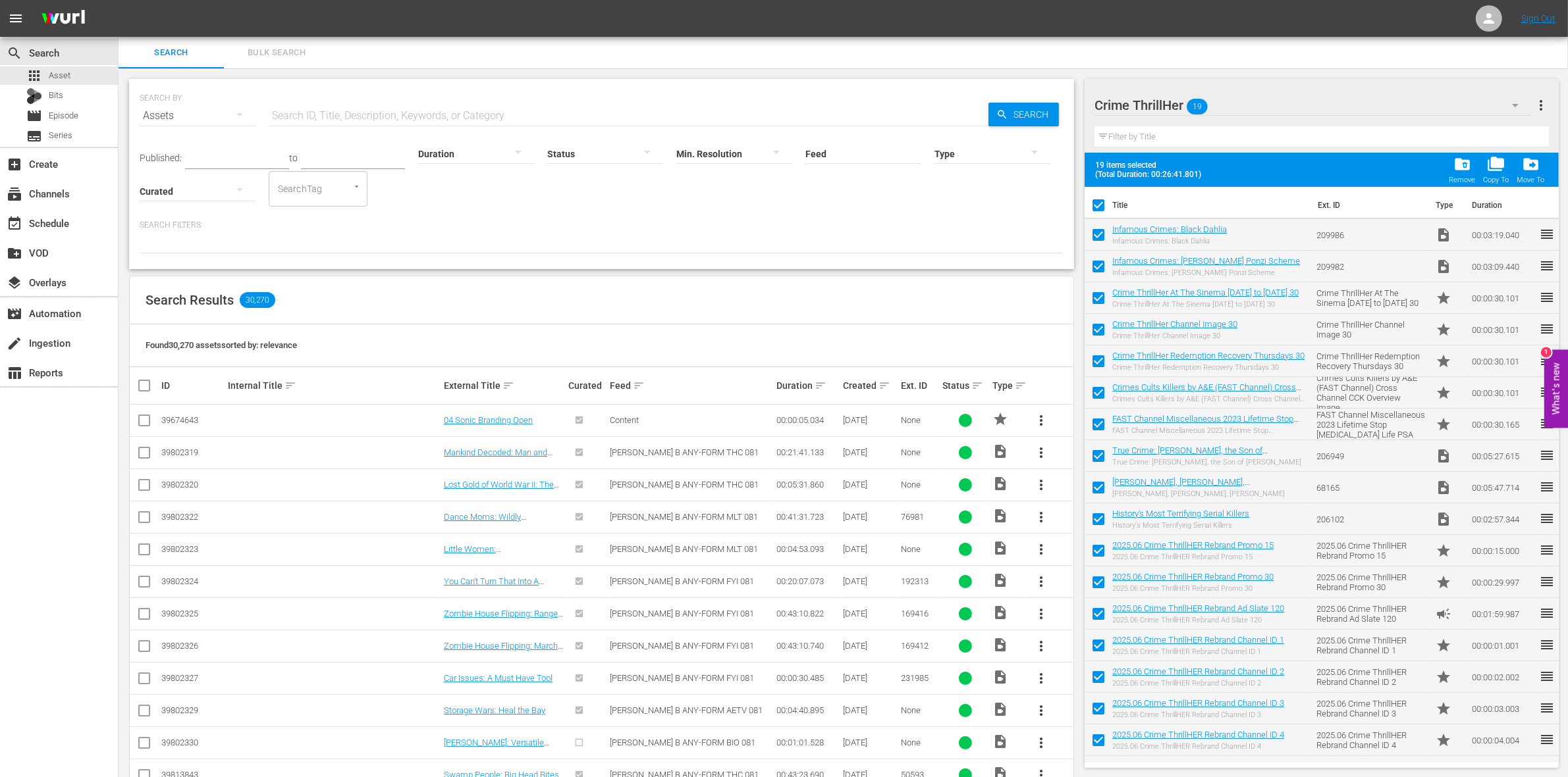
checkbox input "false"
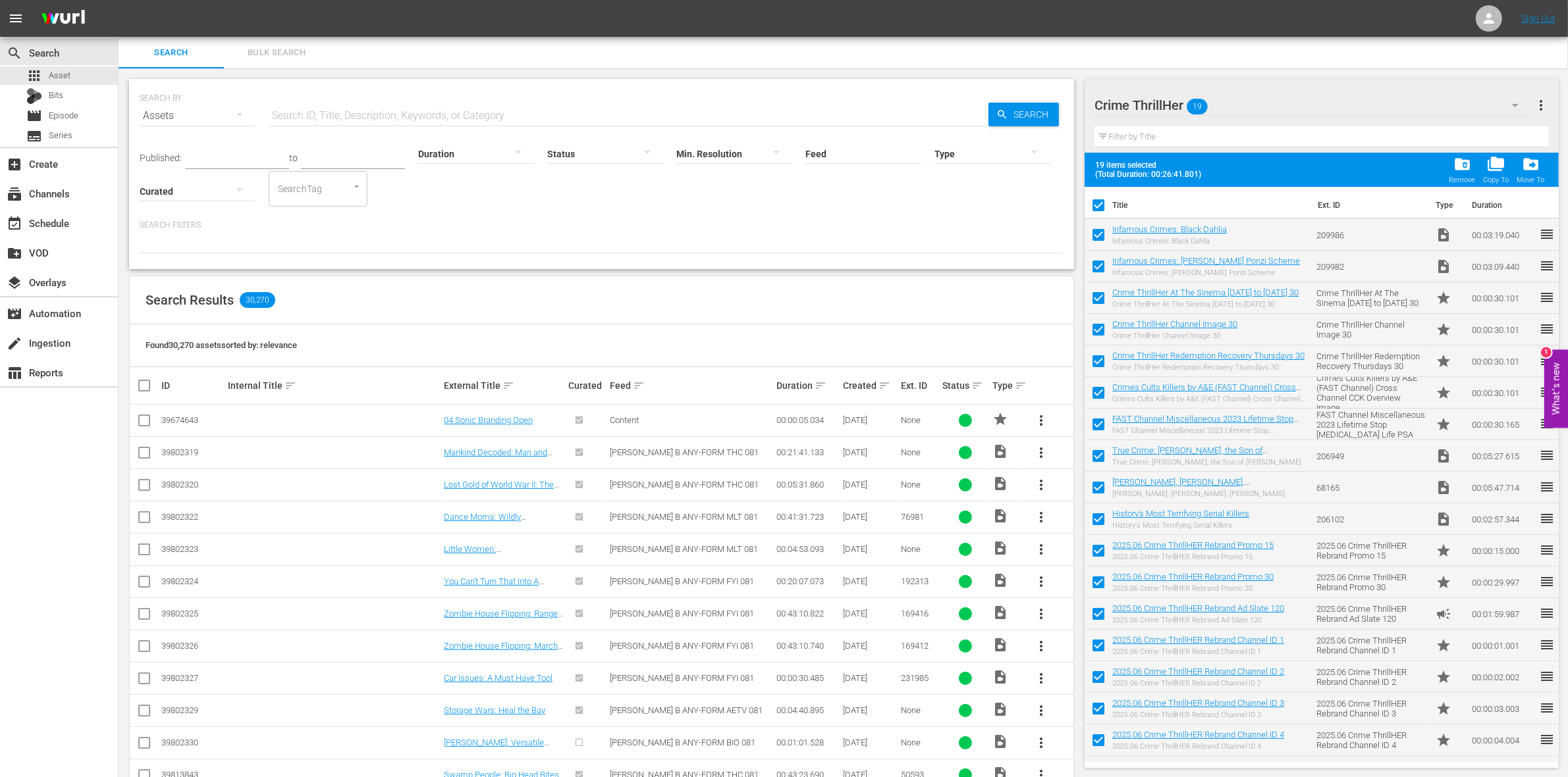
checkbox input "false"
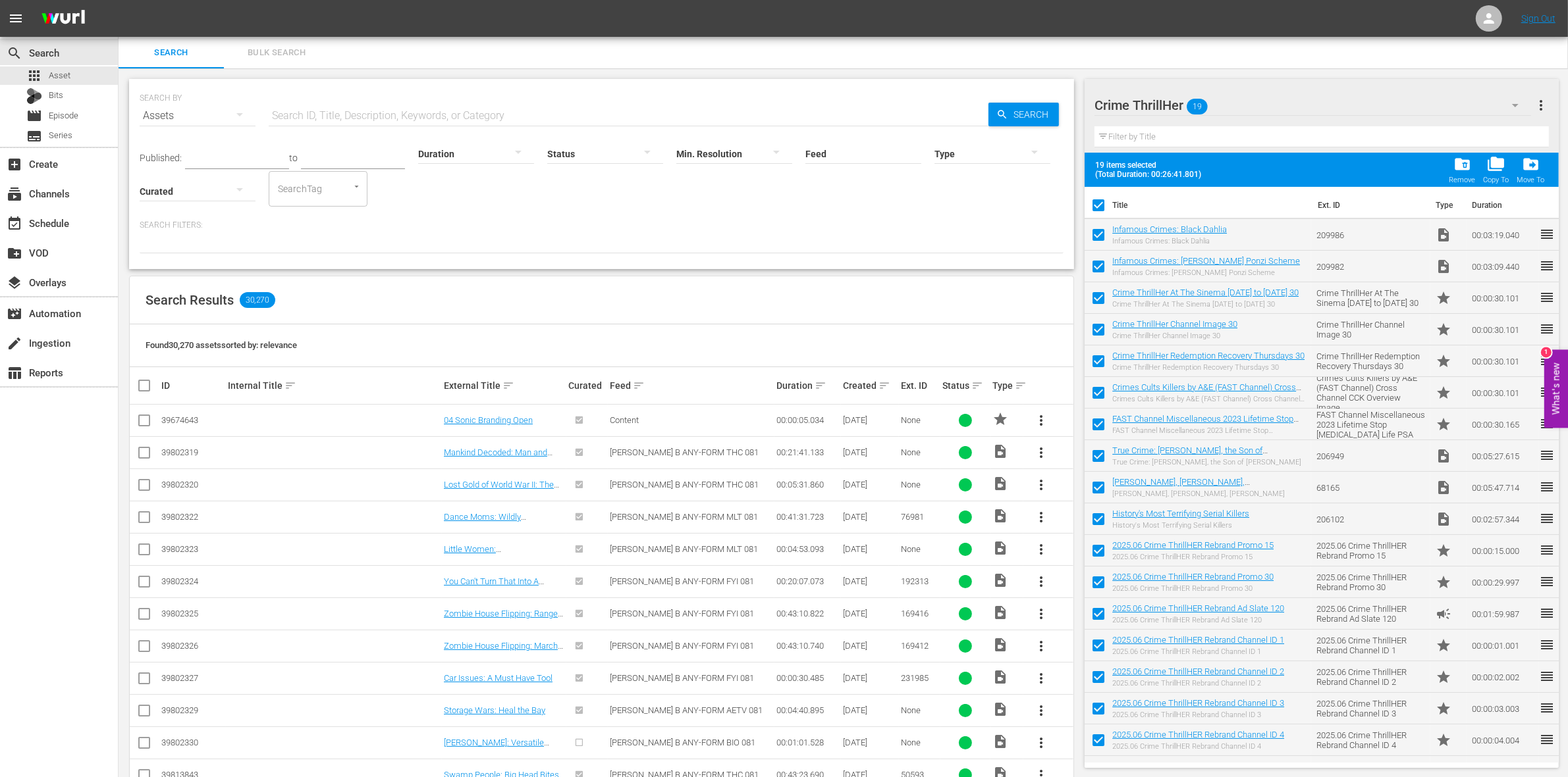
checkbox input "false"
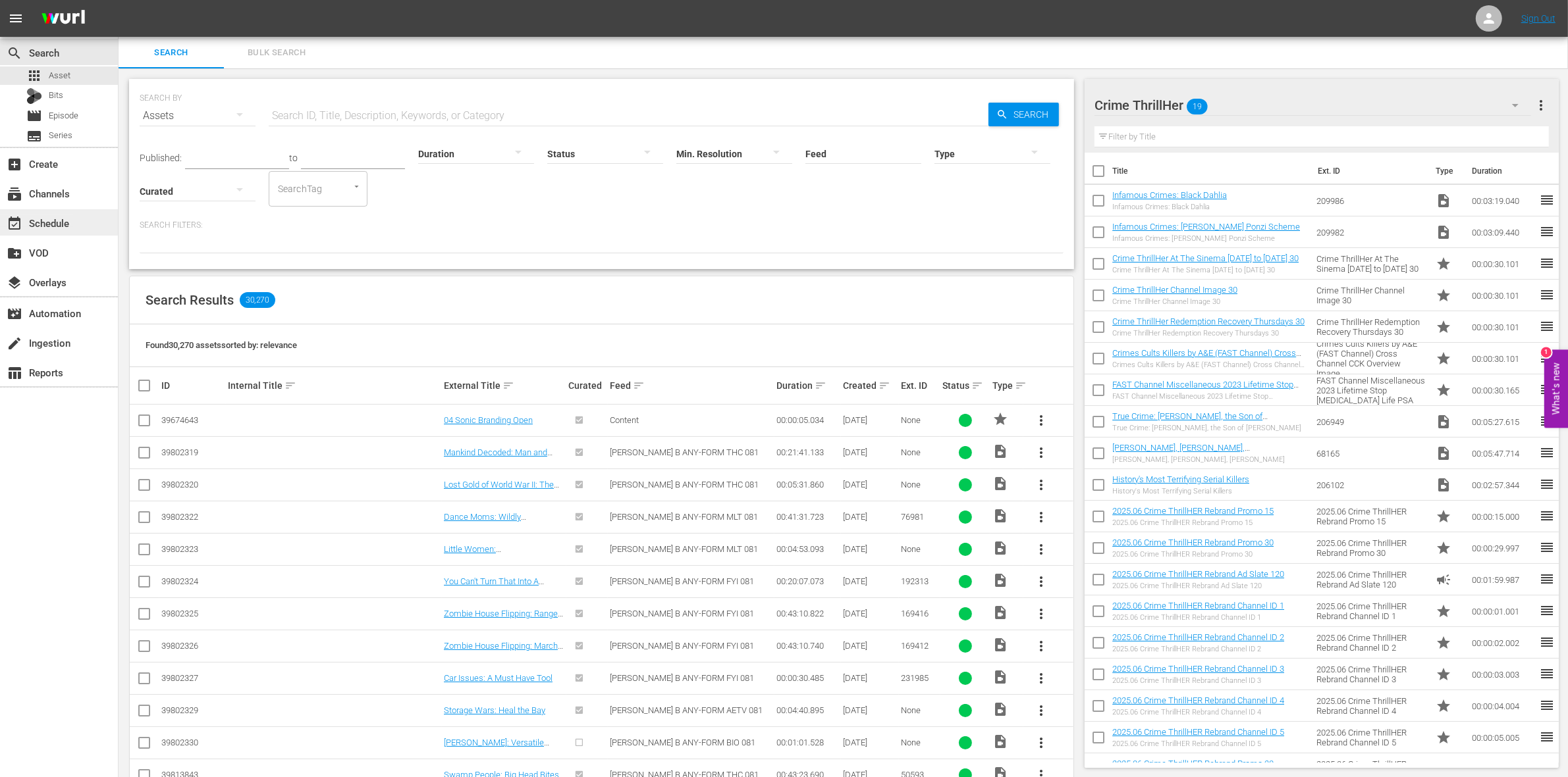
click at [58, 227] on div "event_available Schedule" at bounding box center [36, 221] width 73 height 12
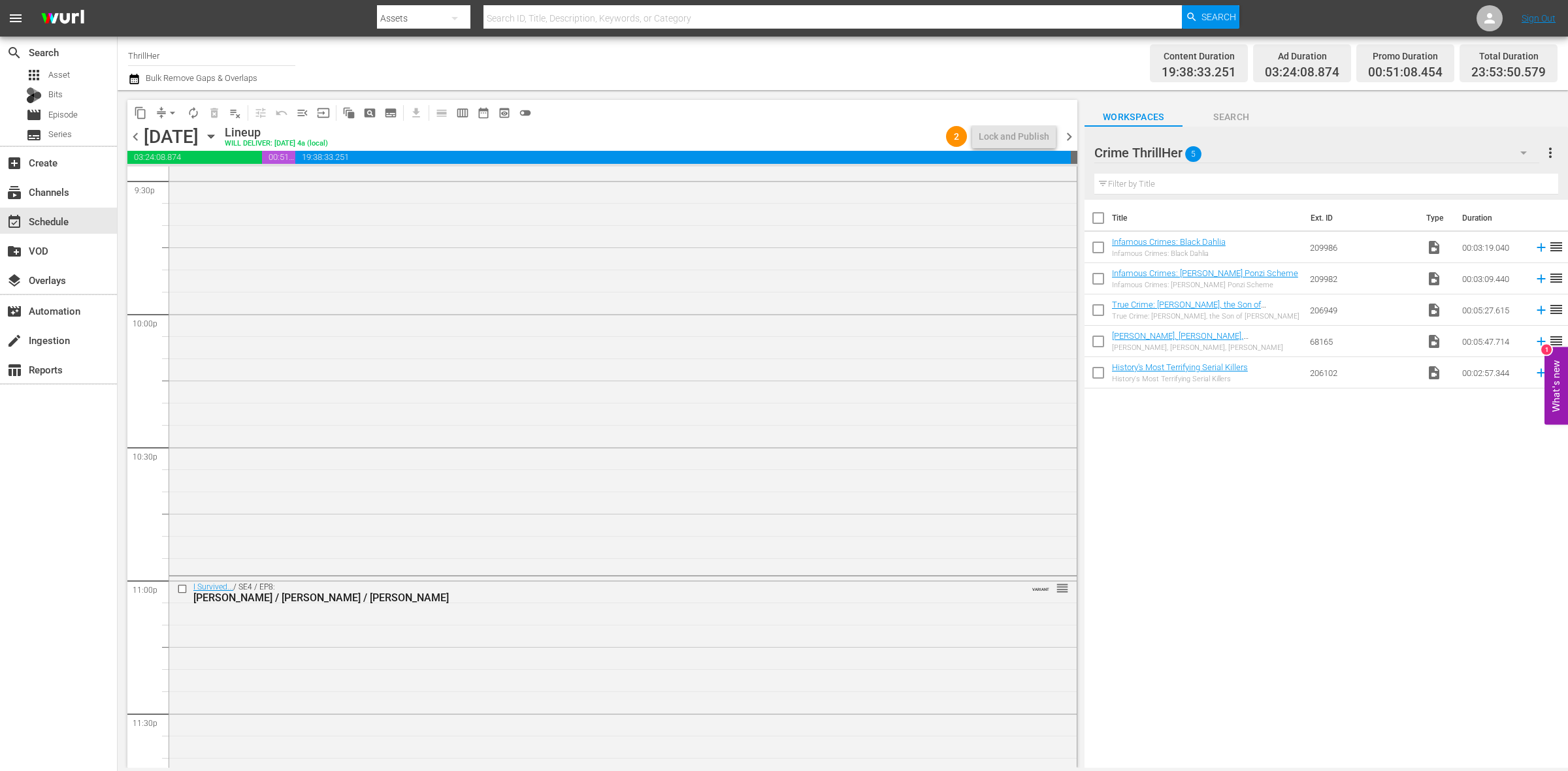
scroll to position [5792, 0]
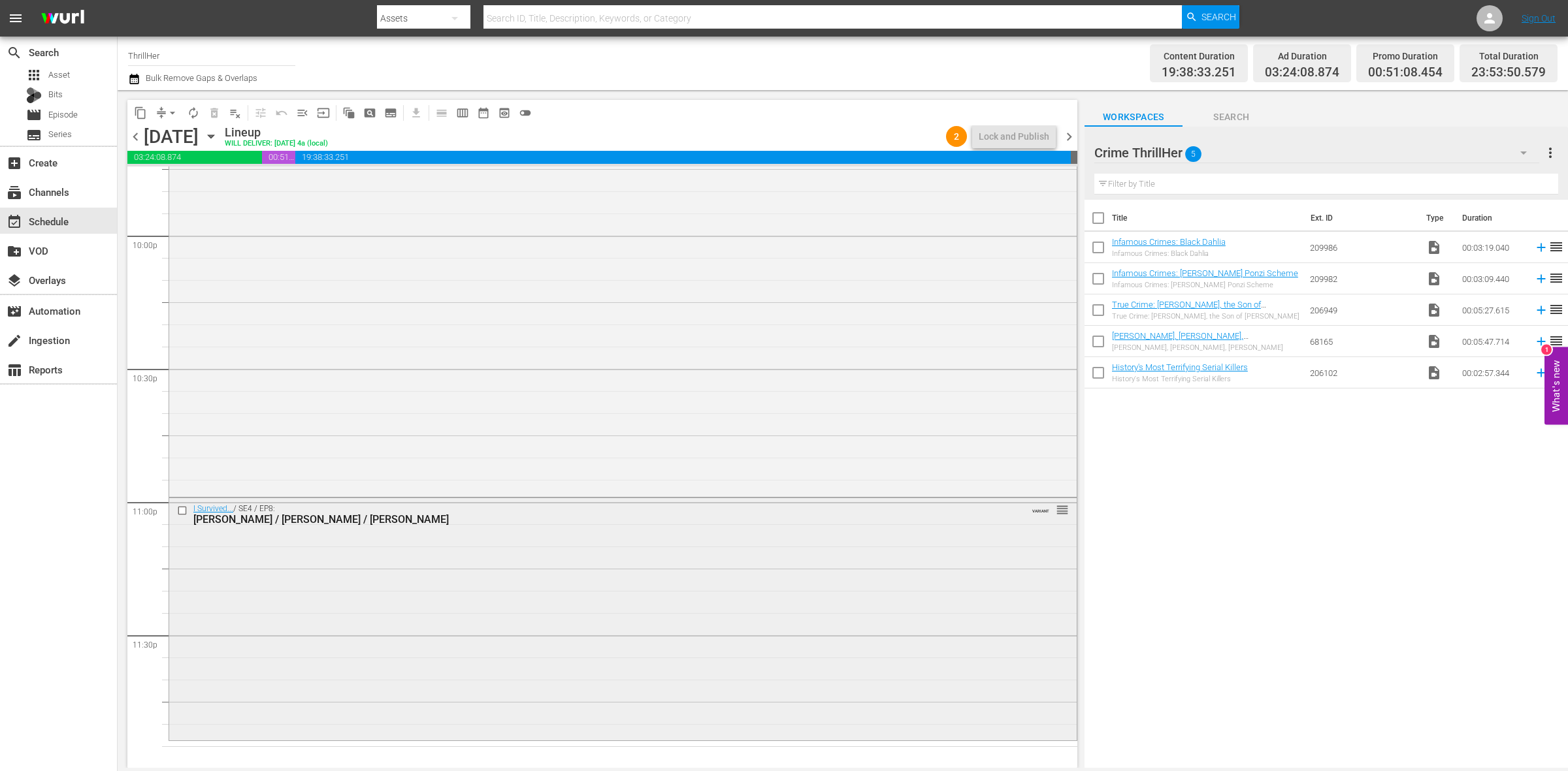
click at [402, 715] on div "I Survived... / SE4 / EP8: Christine / Mike / Chris VARIANT reorder" at bounding box center [623, 618] width 908 height 240
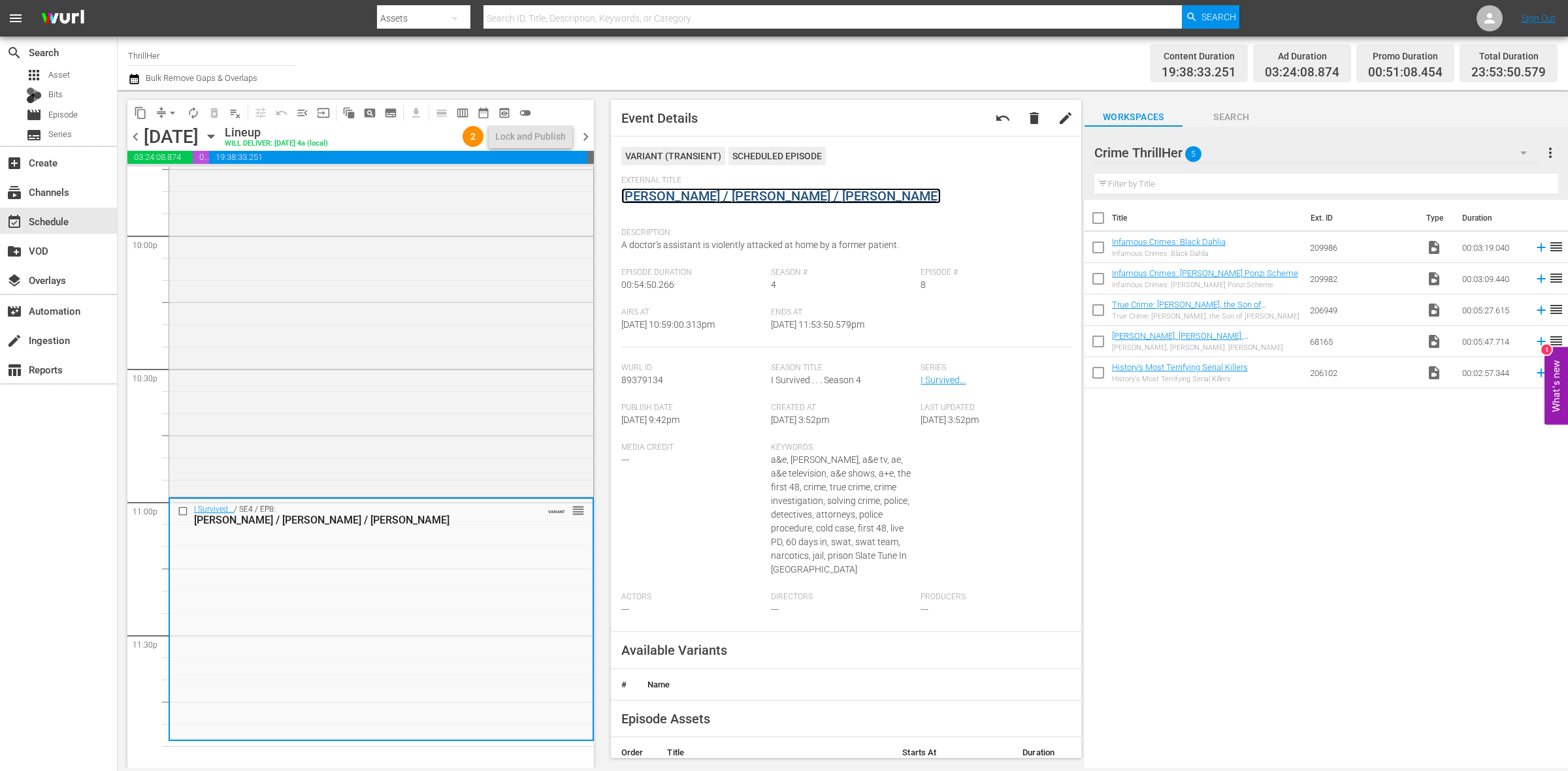
drag, startPoint x: 735, startPoint y: 184, endPoint x: 706, endPoint y: 198, distance: 32.2
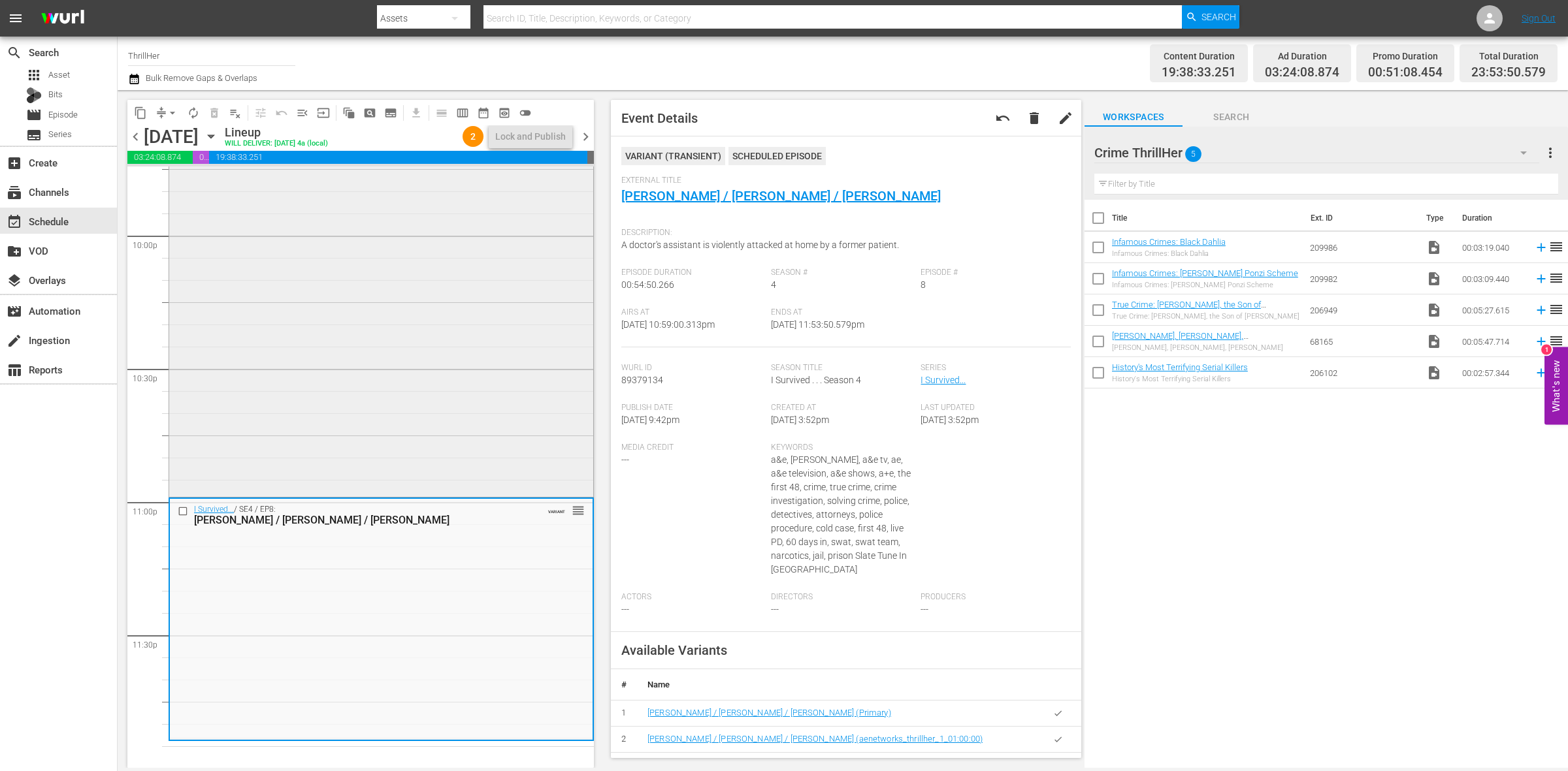
click at [507, 346] on div "Deceitful Dating / SE1 / EP1: Deceitful Dating VARIANT reorder" at bounding box center [381, 258] width 424 height 474
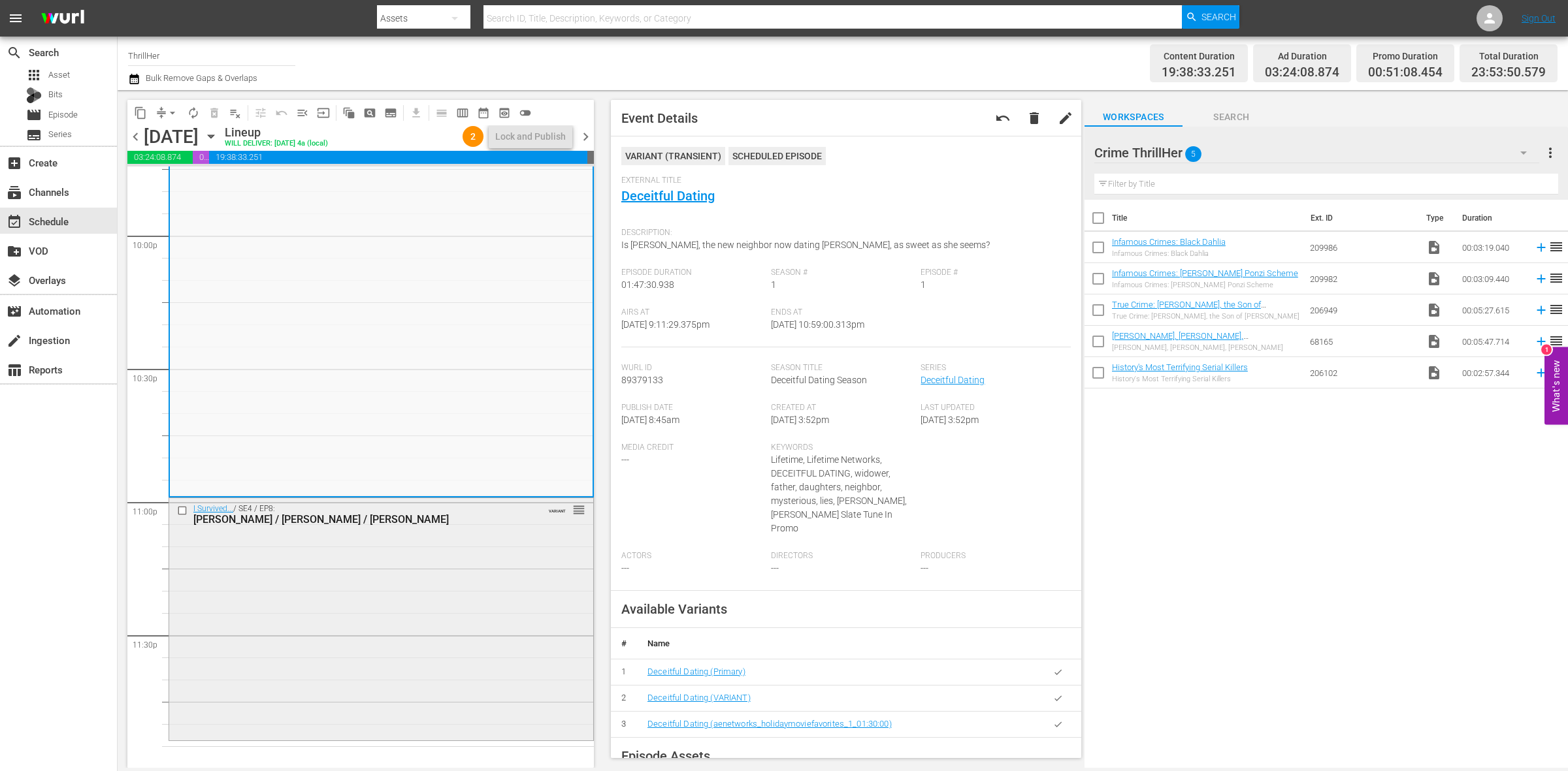
click at [368, 647] on div "I Survived... / SE4 / EP8: Christine / Mike / Chris VARIANT reorder" at bounding box center [381, 618] width 424 height 240
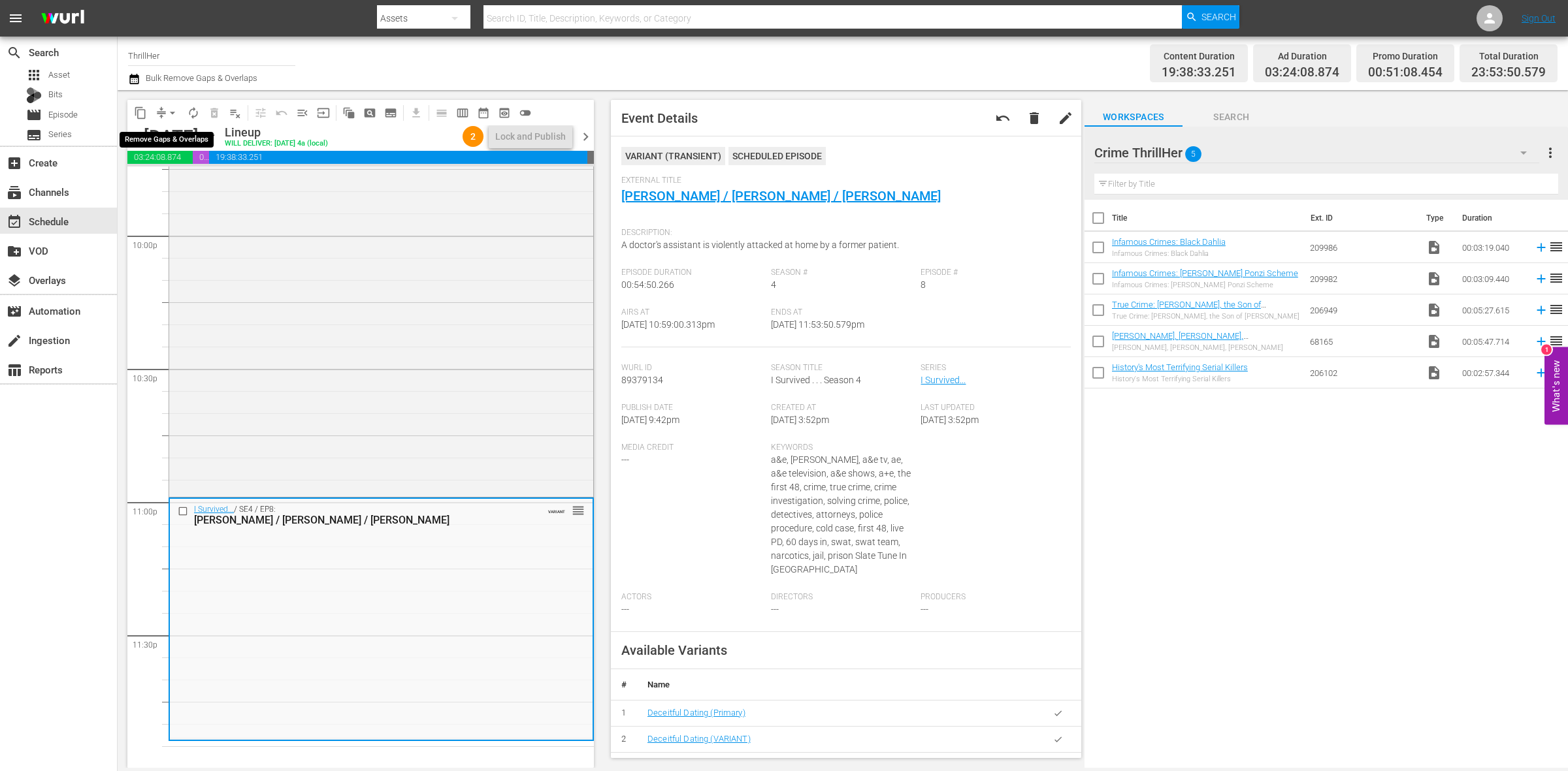
click at [164, 106] on button "arrow_drop_down" at bounding box center [172, 113] width 21 height 21
click at [165, 131] on li "Align to Midnight" at bounding box center [172, 139] width 137 height 22
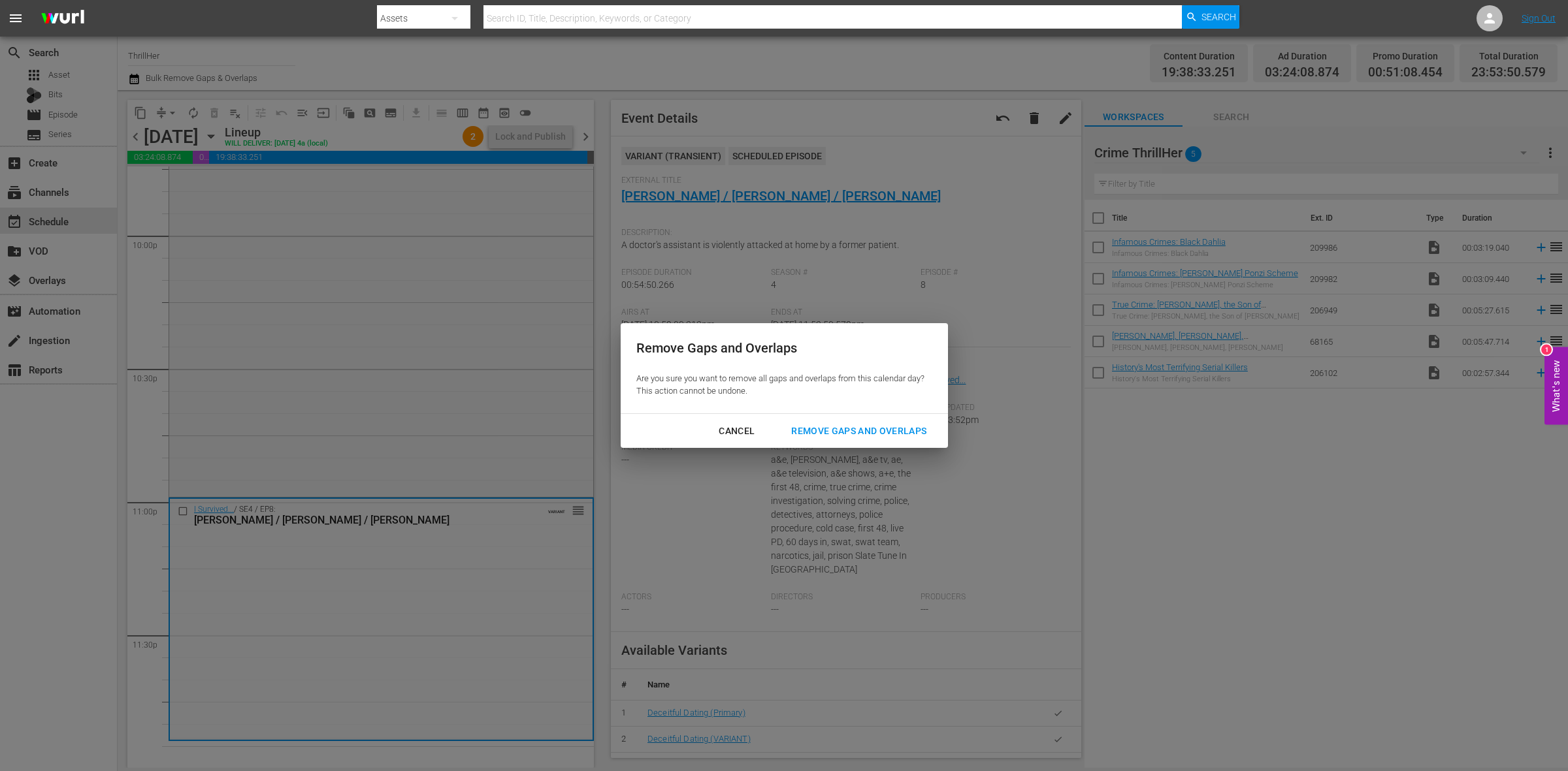
click at [834, 421] on button "Remove Gaps and Overlaps" at bounding box center [858, 431] width 167 height 24
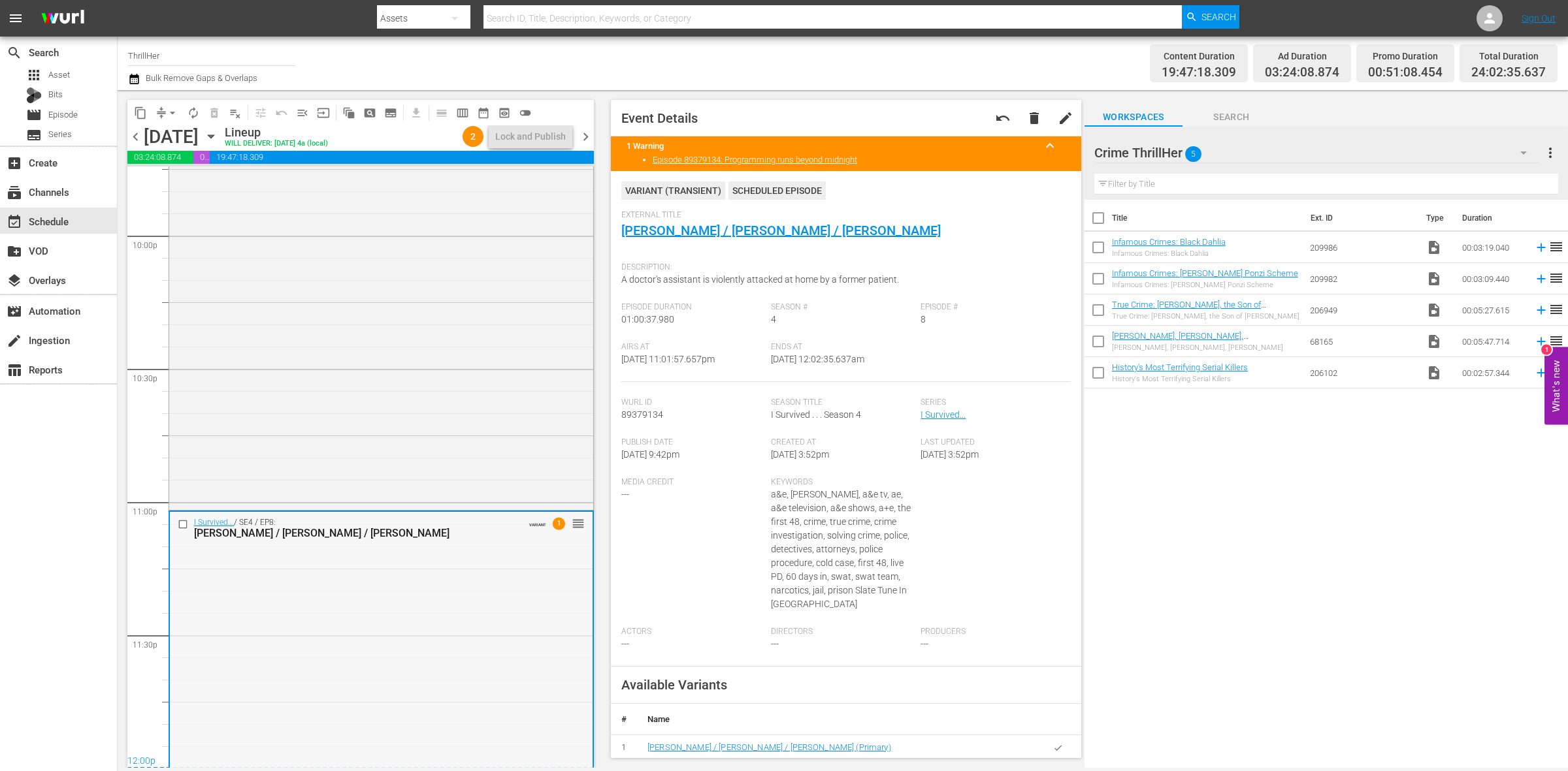
scroll to position [5804, 0]
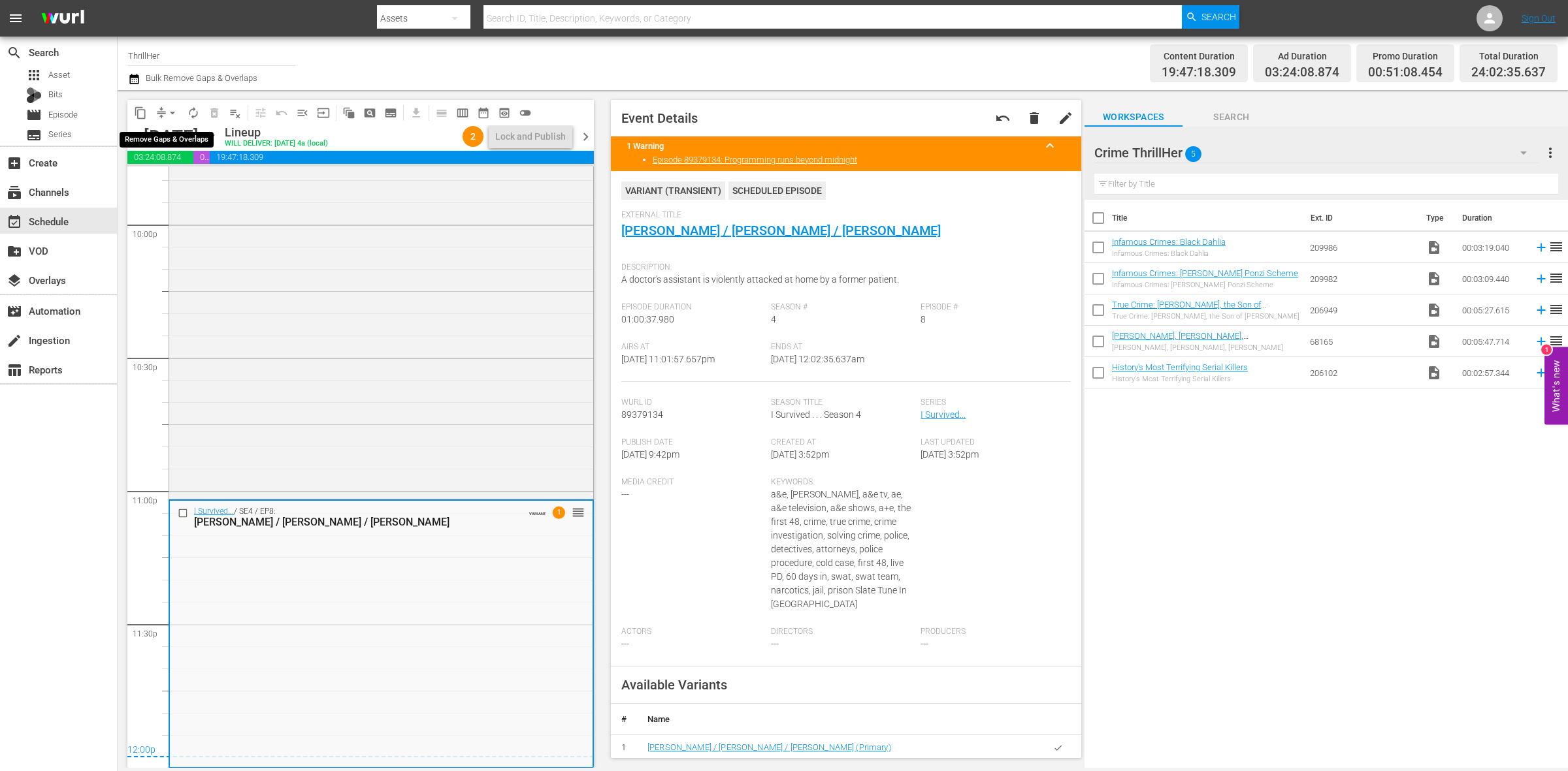
click at [176, 109] on span "arrow_drop_down" at bounding box center [172, 113] width 13 height 13
click at [175, 144] on li "Align to Midnight" at bounding box center [172, 139] width 137 height 22
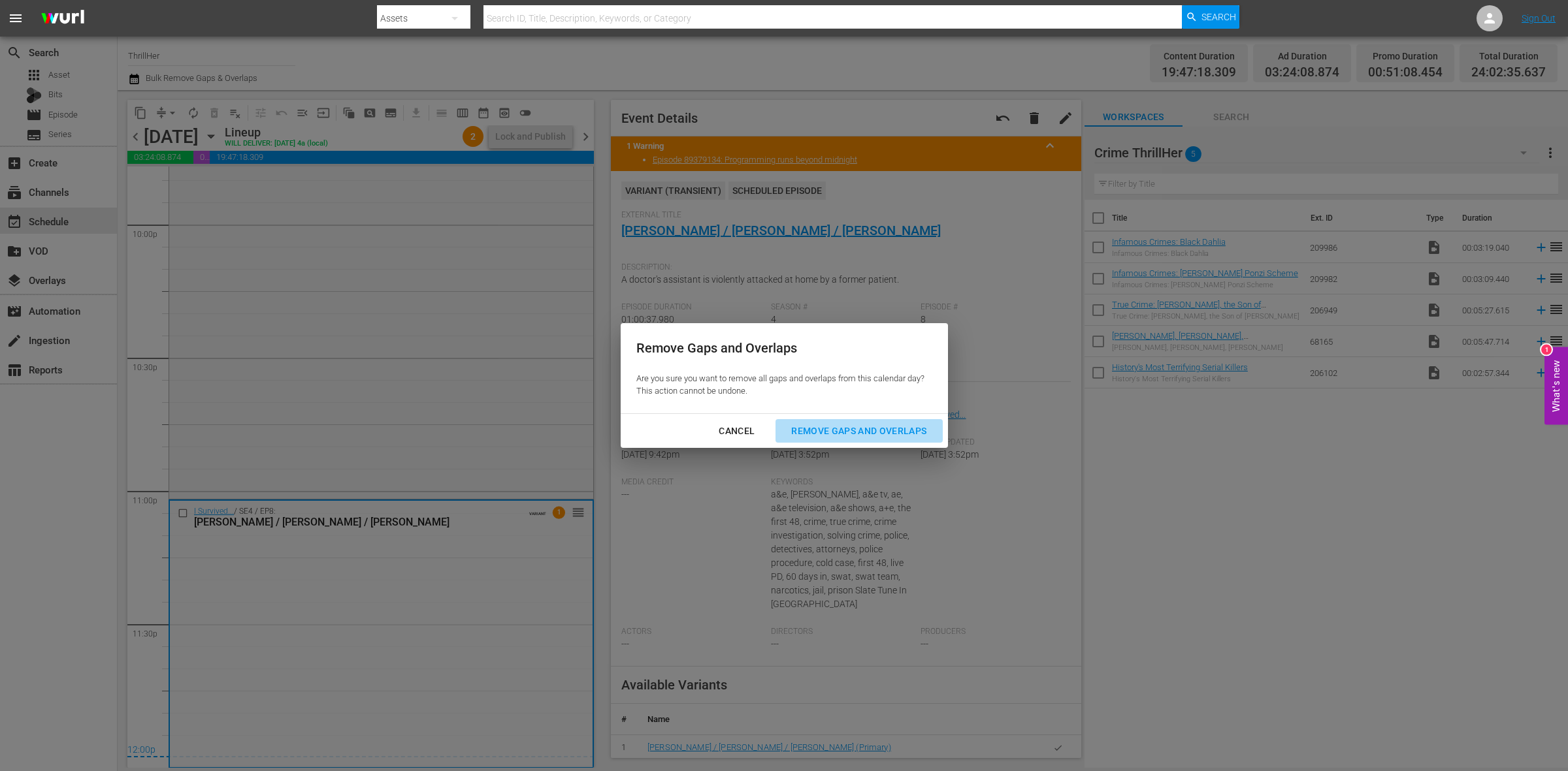
click at [873, 433] on div "Remove Gaps and Overlaps" at bounding box center [858, 431] width 156 height 16
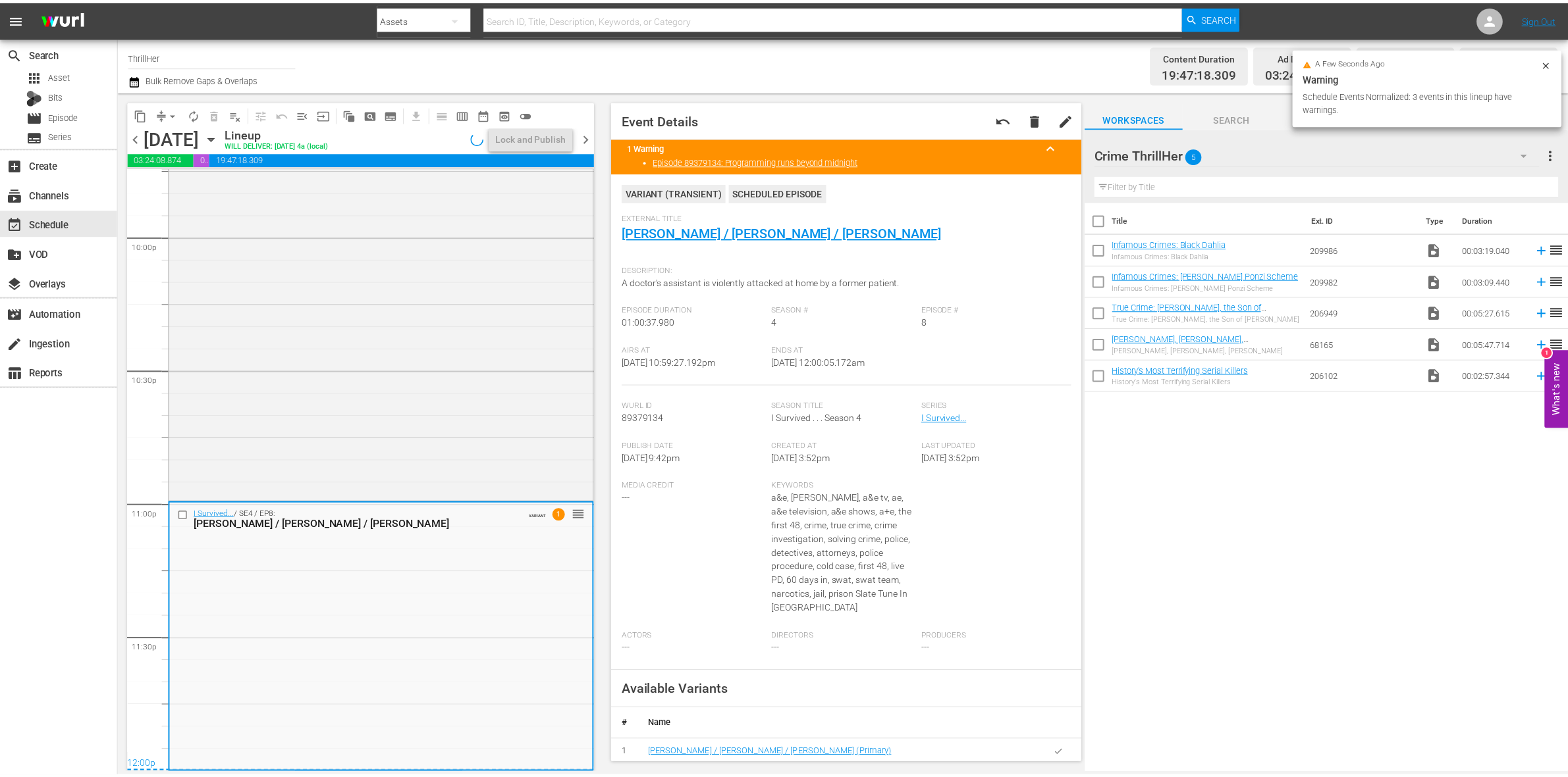
scroll to position [5838, 0]
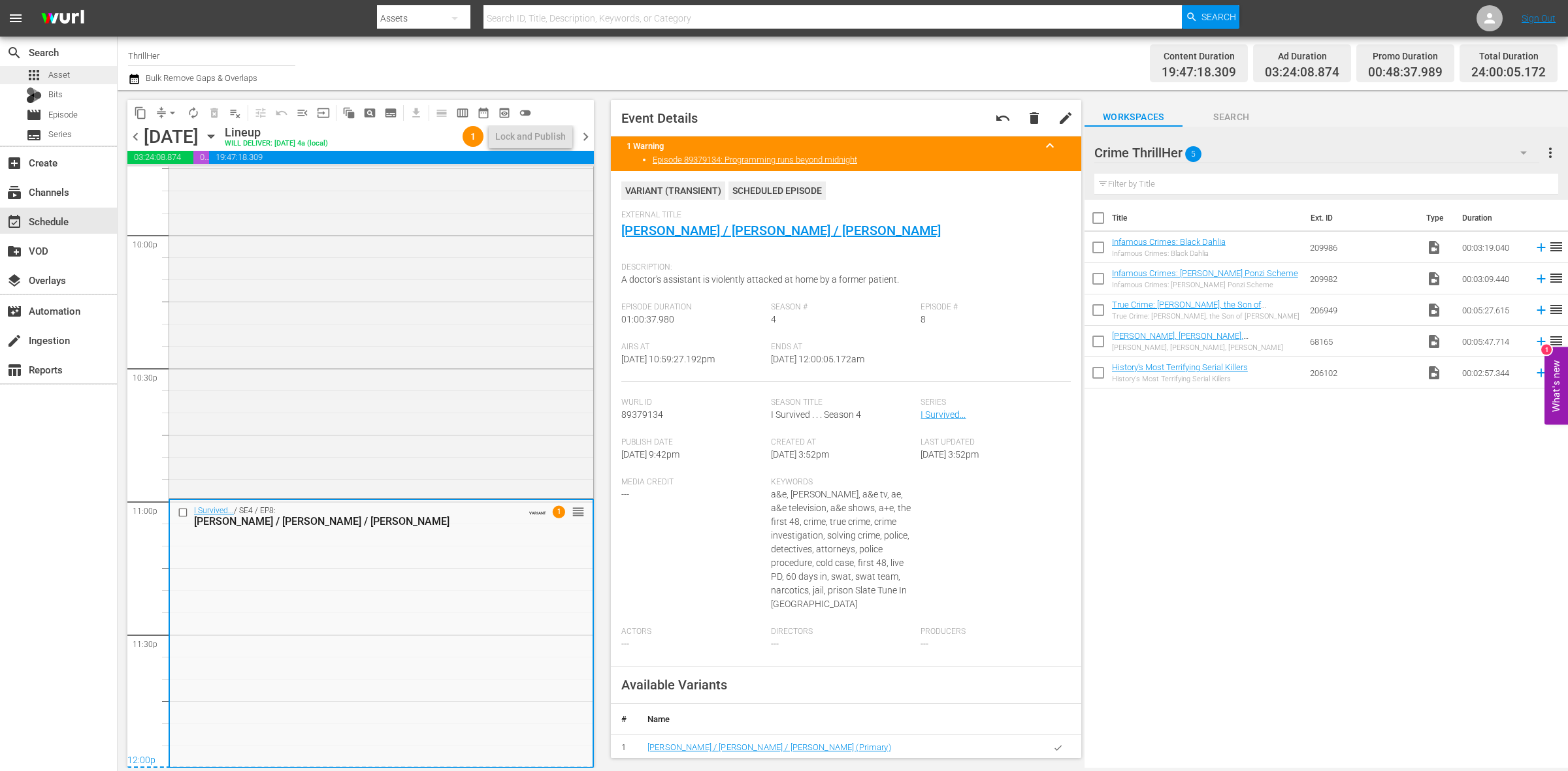
click at [54, 70] on span "Asset" at bounding box center [60, 75] width 22 height 13
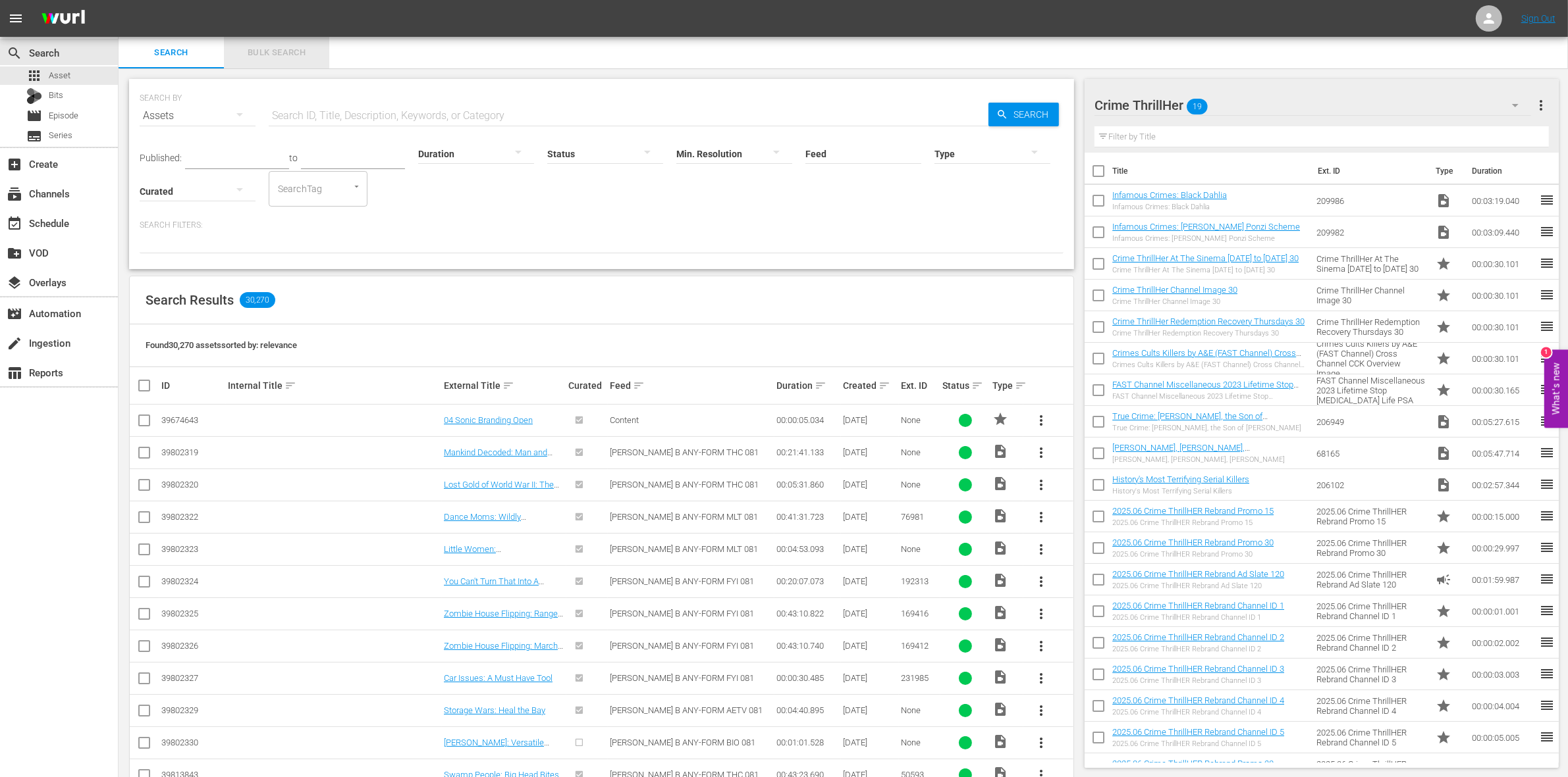
click at [268, 54] on span "Bulk Search" at bounding box center [276, 53] width 89 height 15
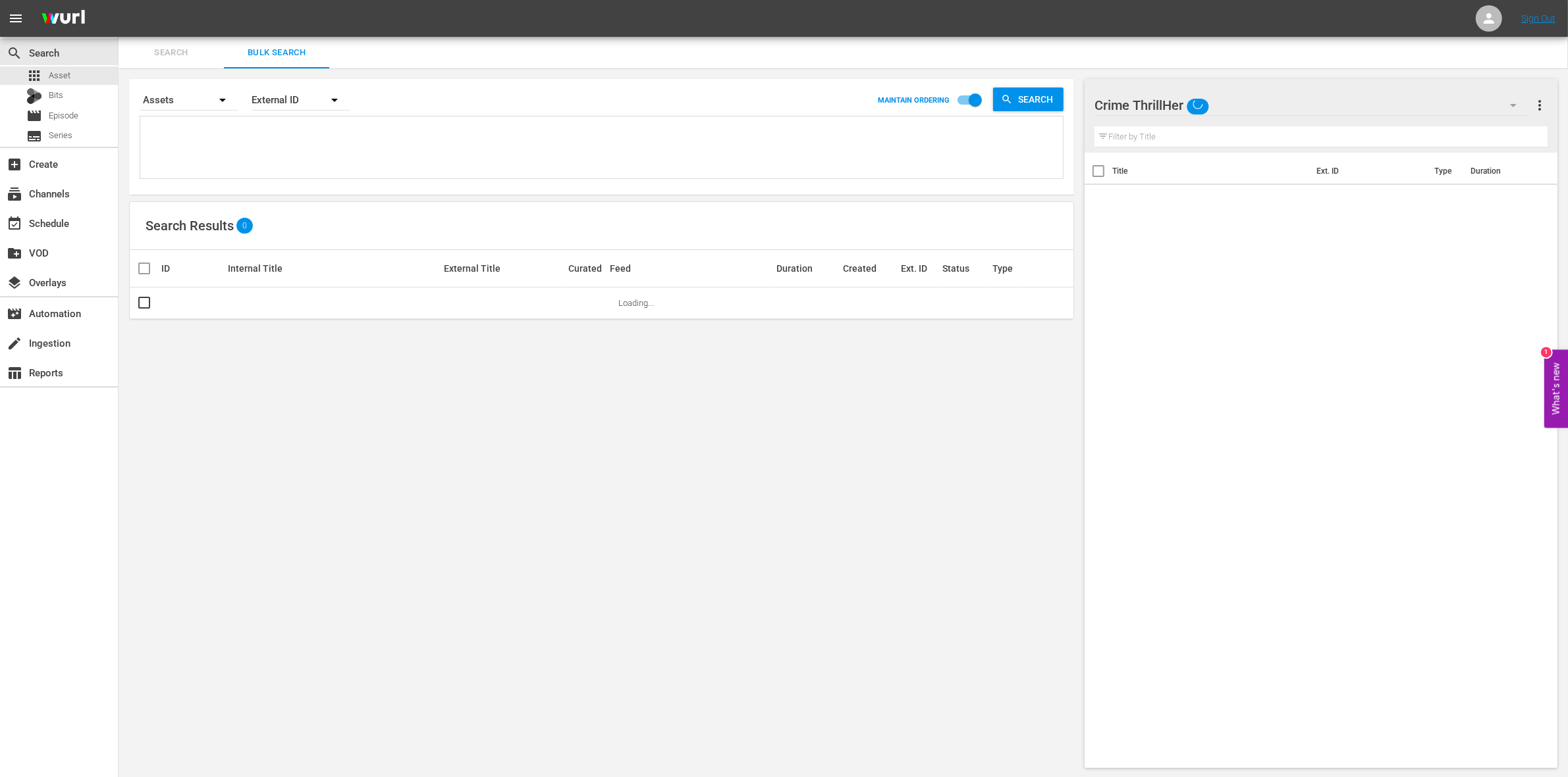
click at [308, 149] on textarea at bounding box center [603, 150] width 919 height 60
paste textarea "Title ID Product duration Type Trailer campaign title FAST Channel Miscellaneou…"
type textarea "Title ID Product duration Type Trailer campaign title FAST Channel Miscellaneou…"
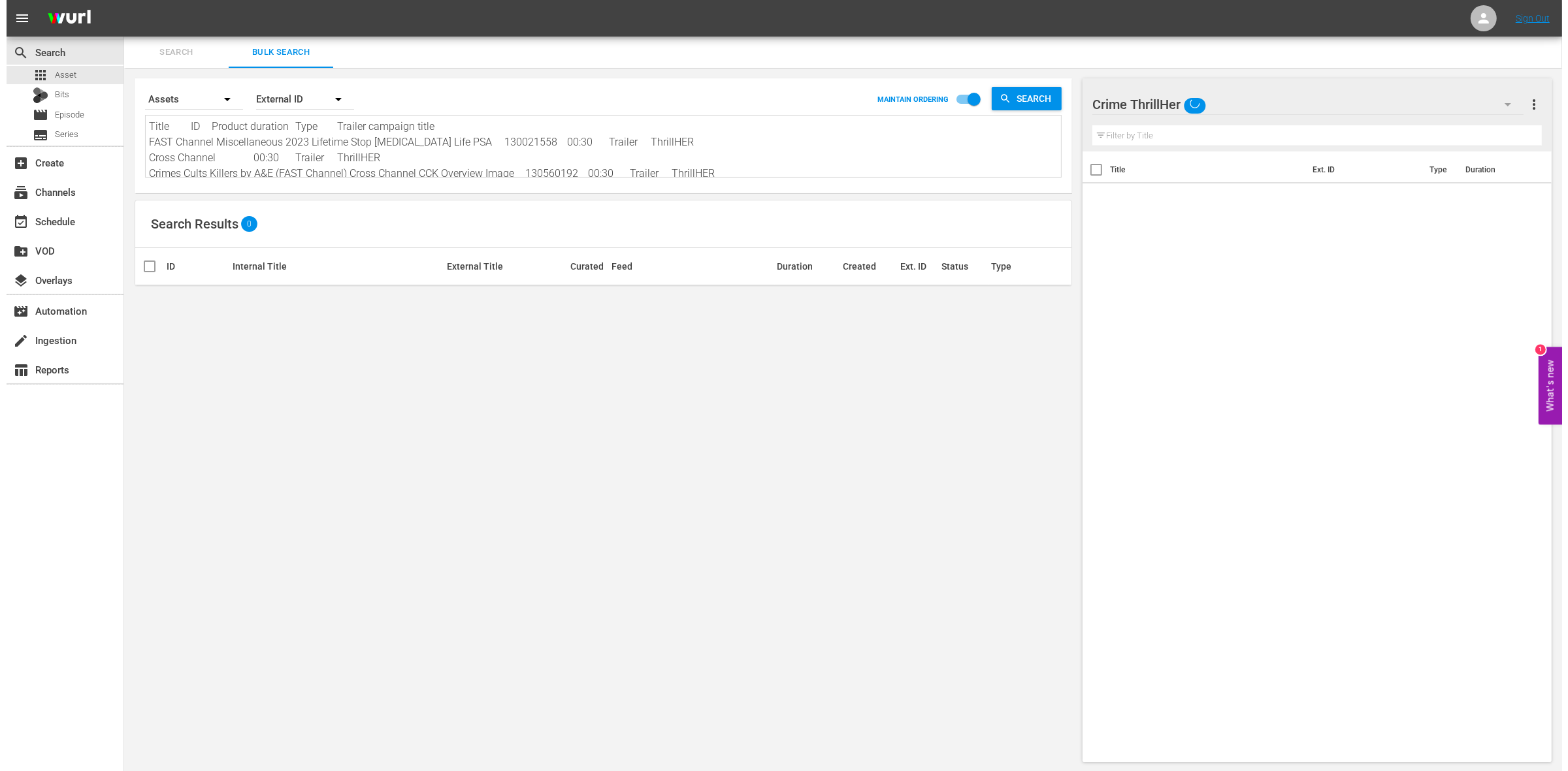
scroll to position [2, 0]
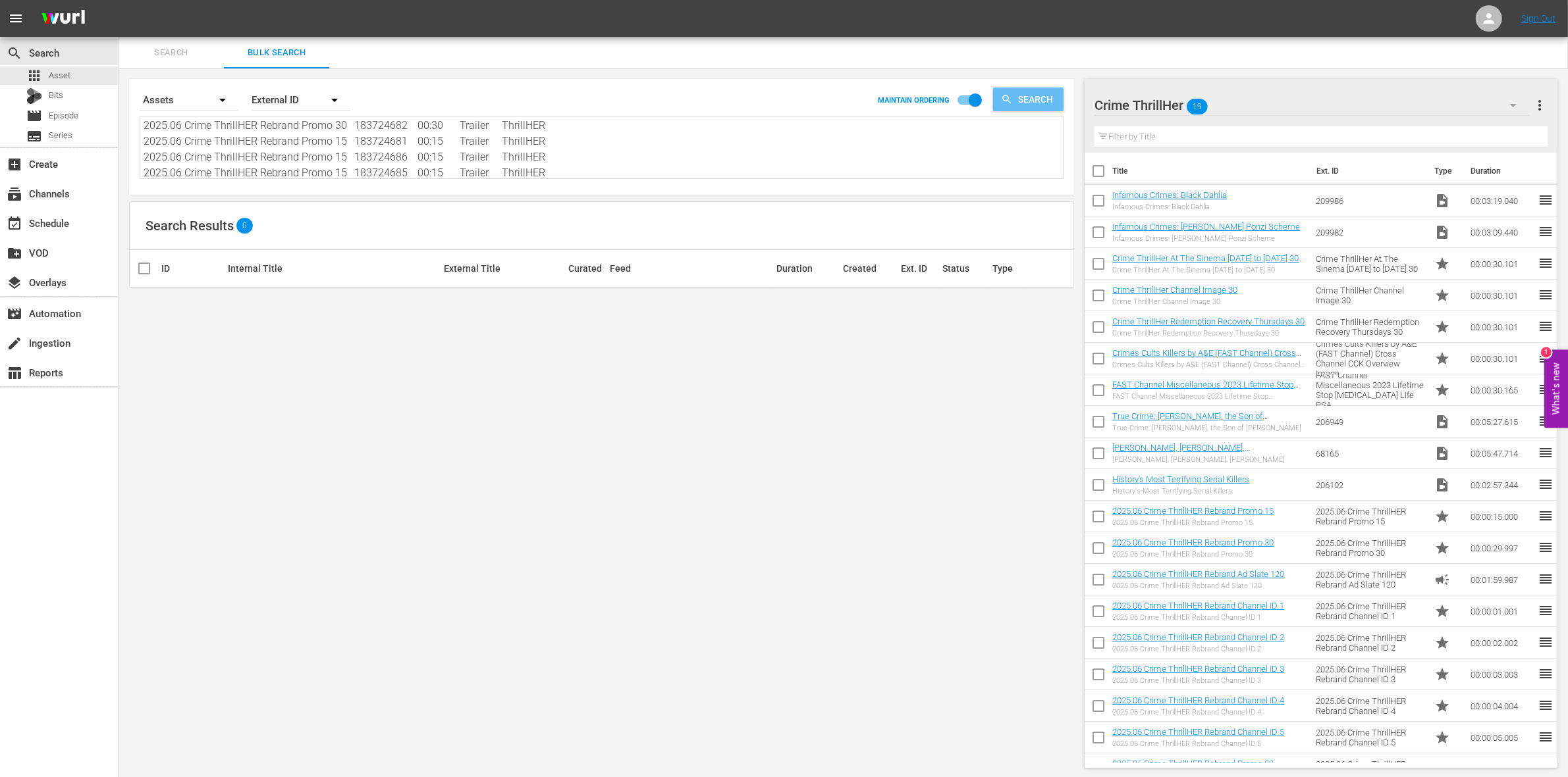
type textarea "Title ID Product duration Type Trailer campaign title FAST Channel Miscellaneou…"
click at [1027, 103] on span "Search" at bounding box center [1038, 99] width 51 height 24
click at [316, 101] on div "External ID" at bounding box center [301, 99] width 99 height 37
click at [284, 155] on div "Wurl ID" at bounding box center [294, 158] width 53 height 21
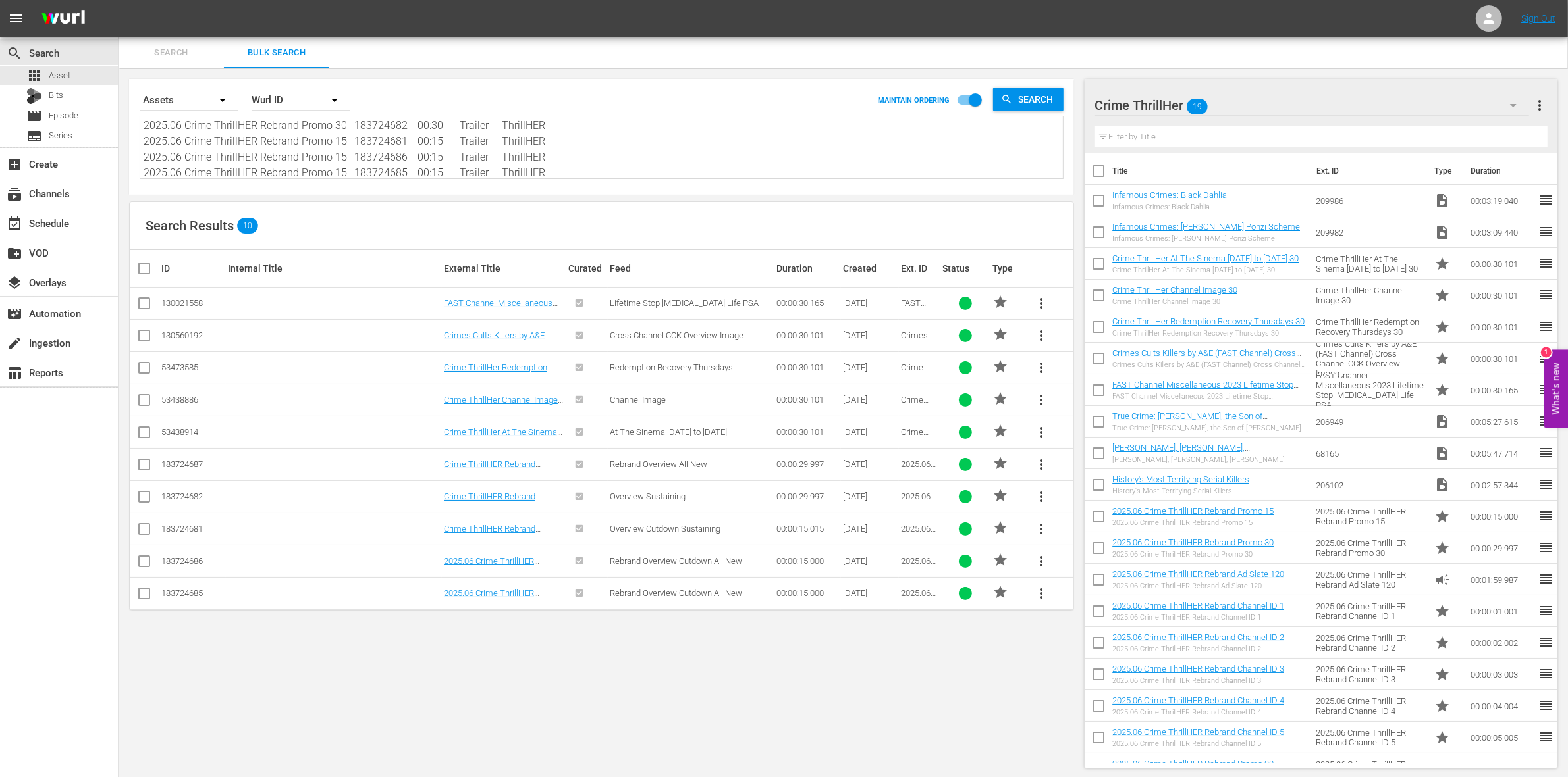
click at [280, 103] on div "Wurl ID" at bounding box center [301, 99] width 99 height 37
click at [306, 135] on div "External ID" at bounding box center [294, 136] width 53 height 21
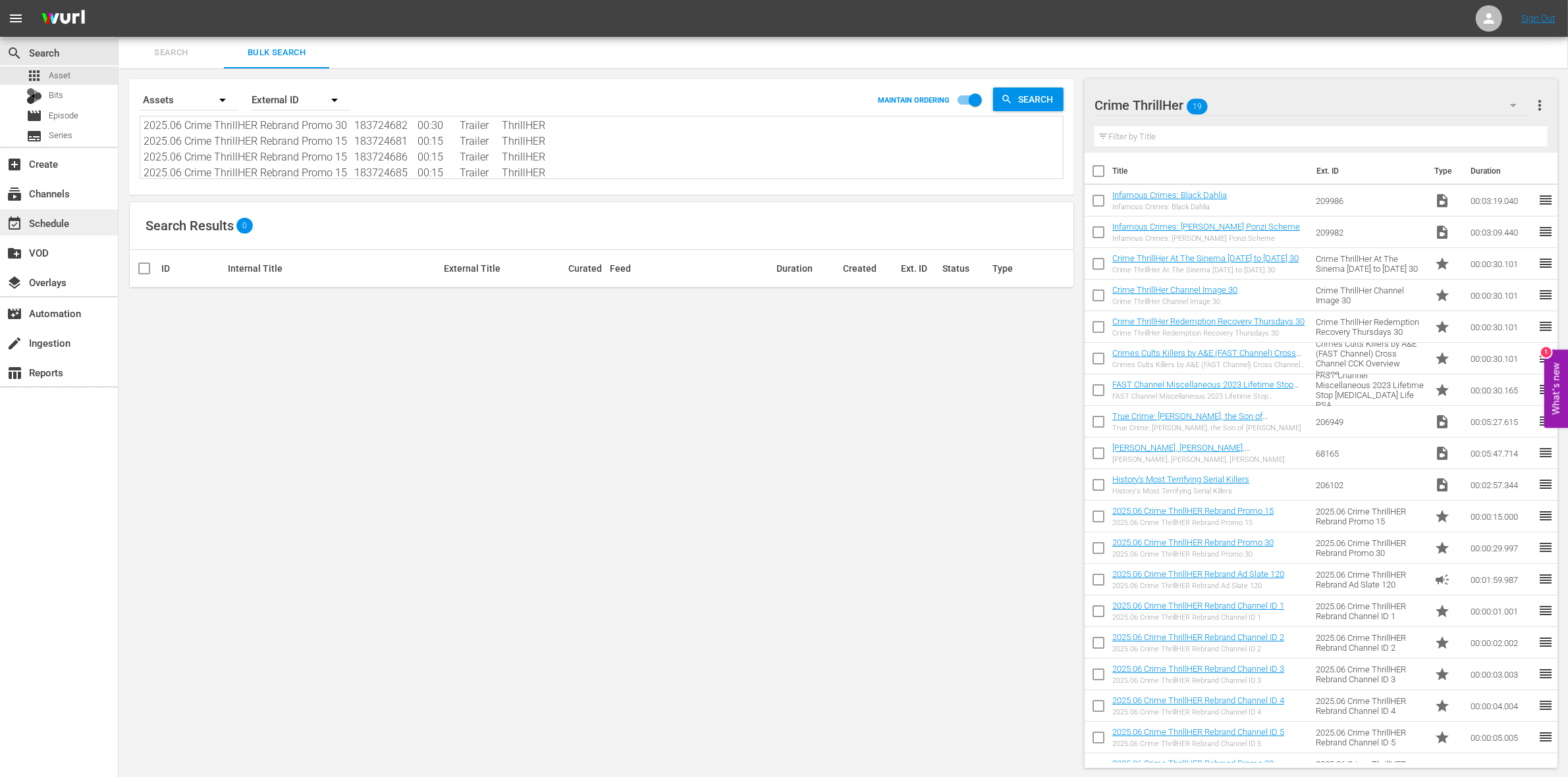
click at [60, 212] on div "event_available Schedule" at bounding box center [58, 222] width 118 height 26
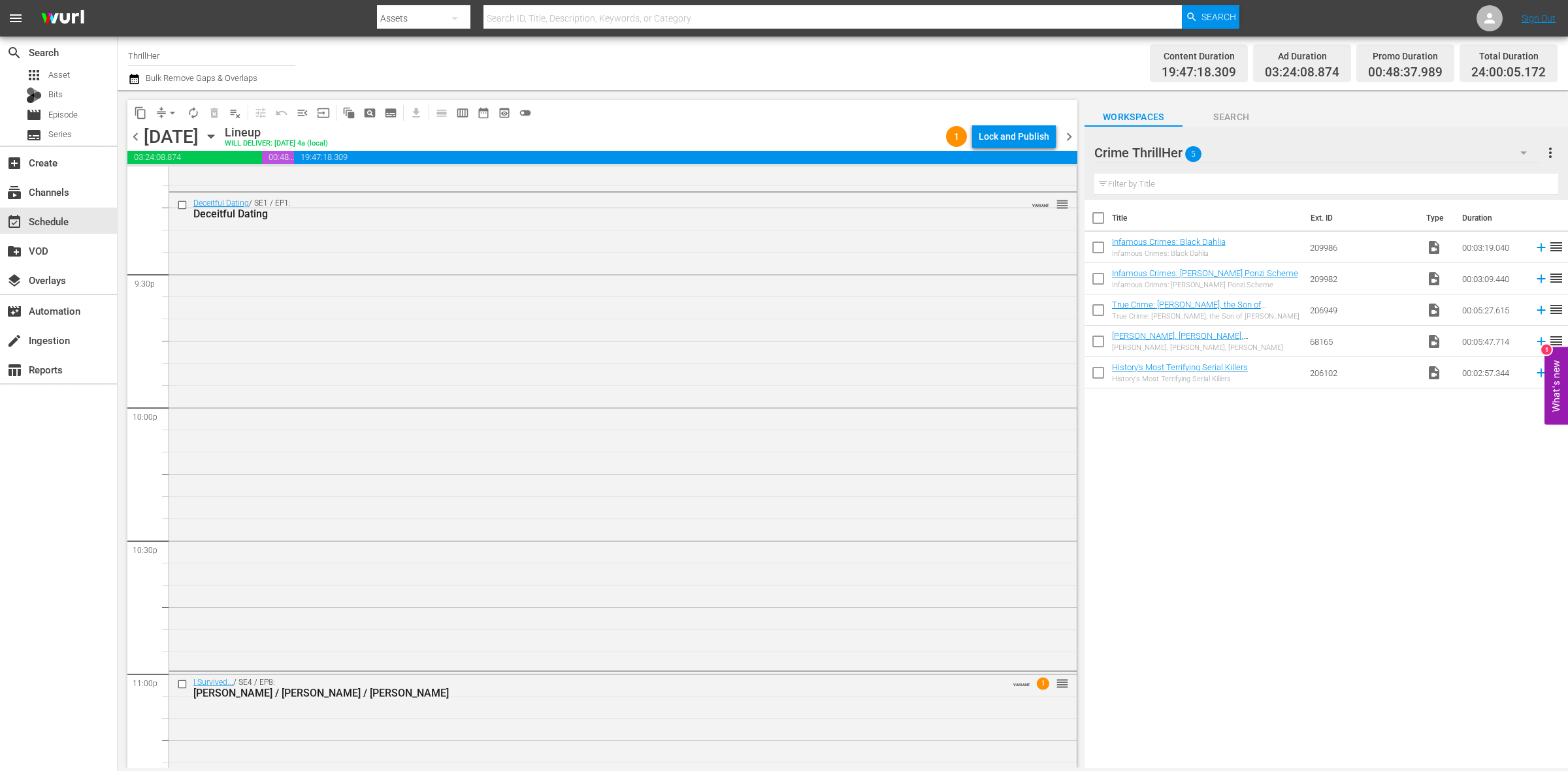
scroll to position [5793, 0]
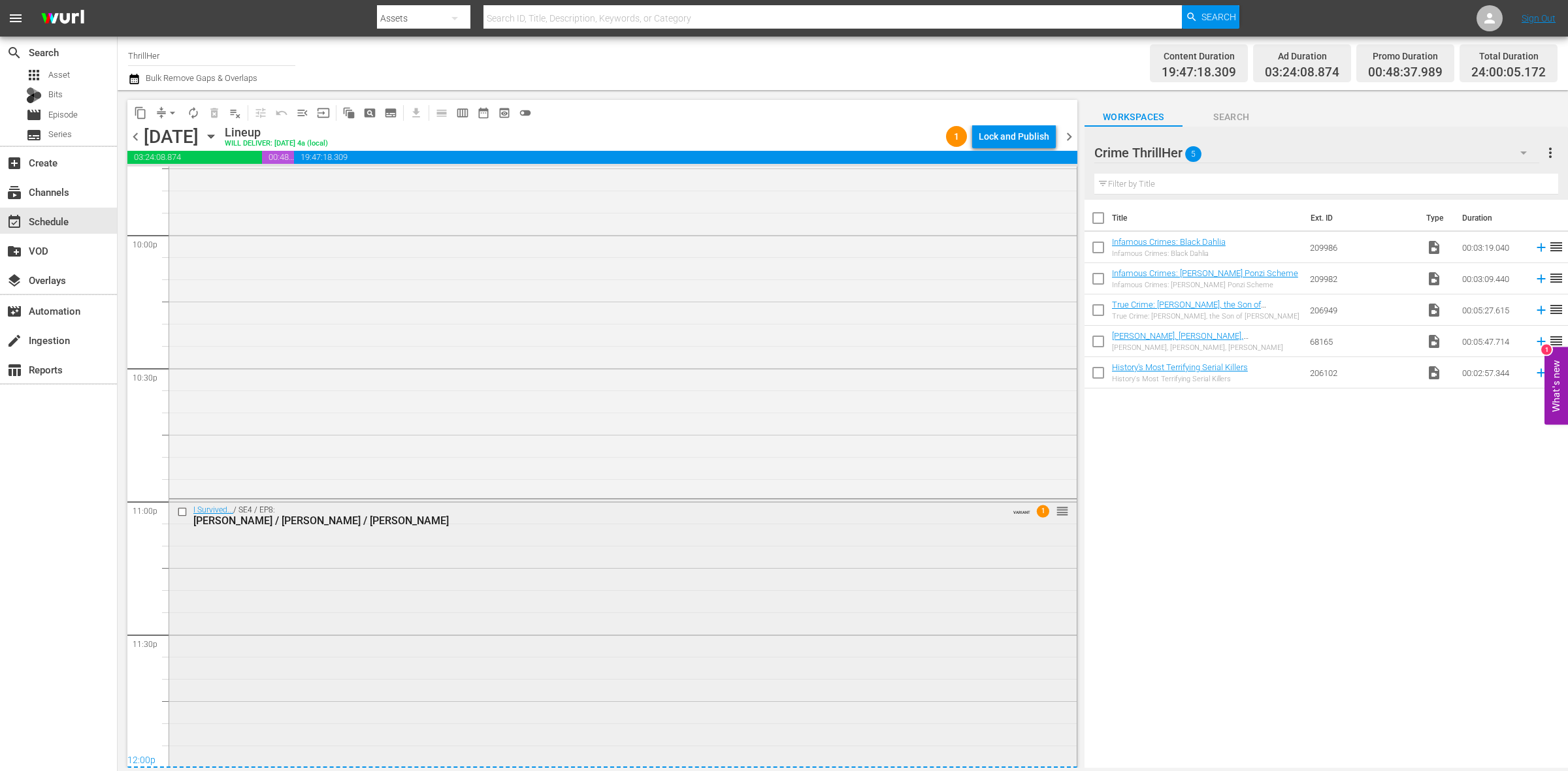
click at [808, 632] on div "I Survived... / SE4 / EP8: Christine / Mike / Chris VARIANT 1 reorder" at bounding box center [623, 632] width 908 height 265
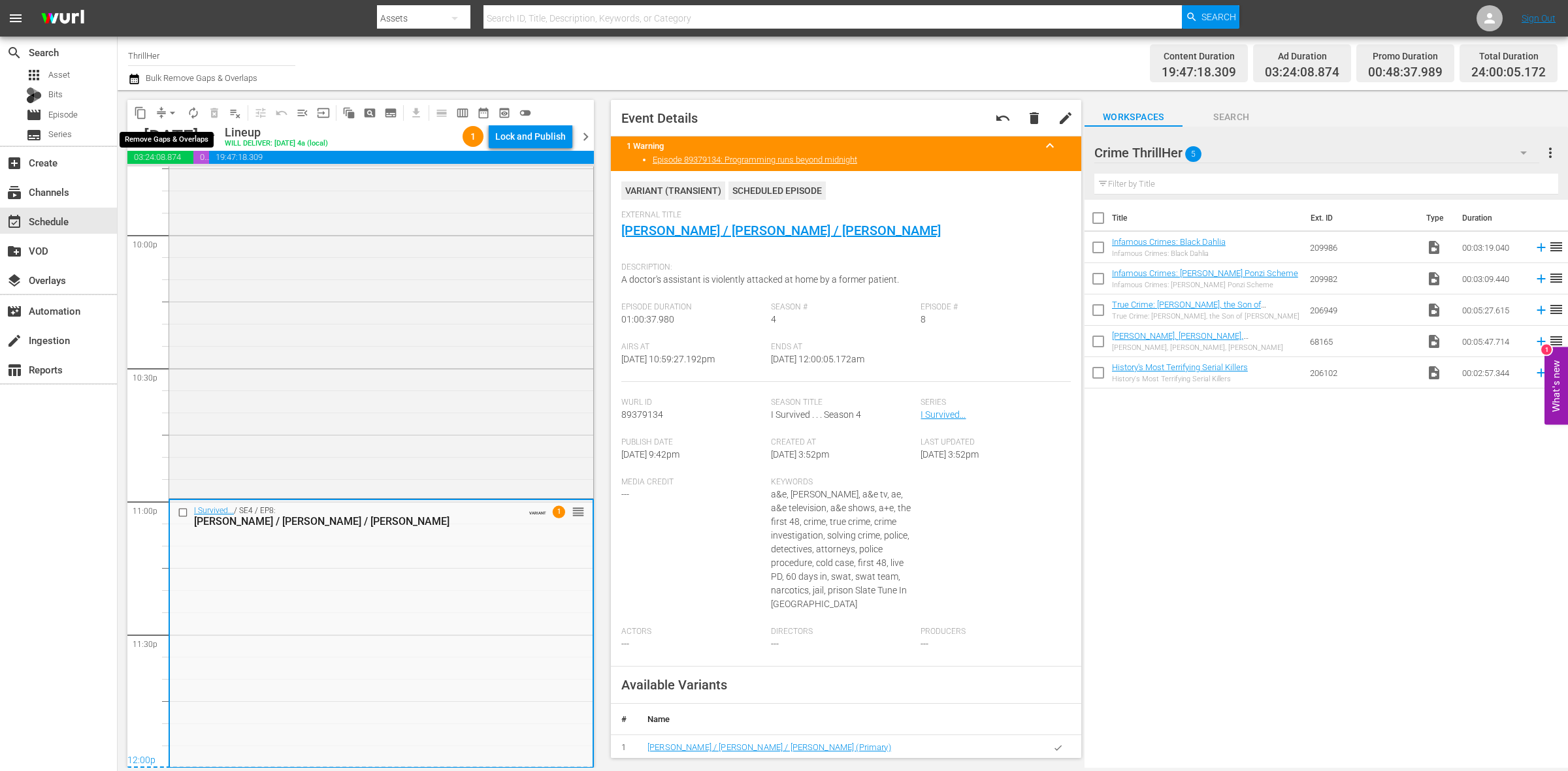
click at [168, 110] on span "arrow_drop_down" at bounding box center [172, 113] width 13 height 13
click at [180, 131] on li "Align to Midnight" at bounding box center [172, 139] width 137 height 22
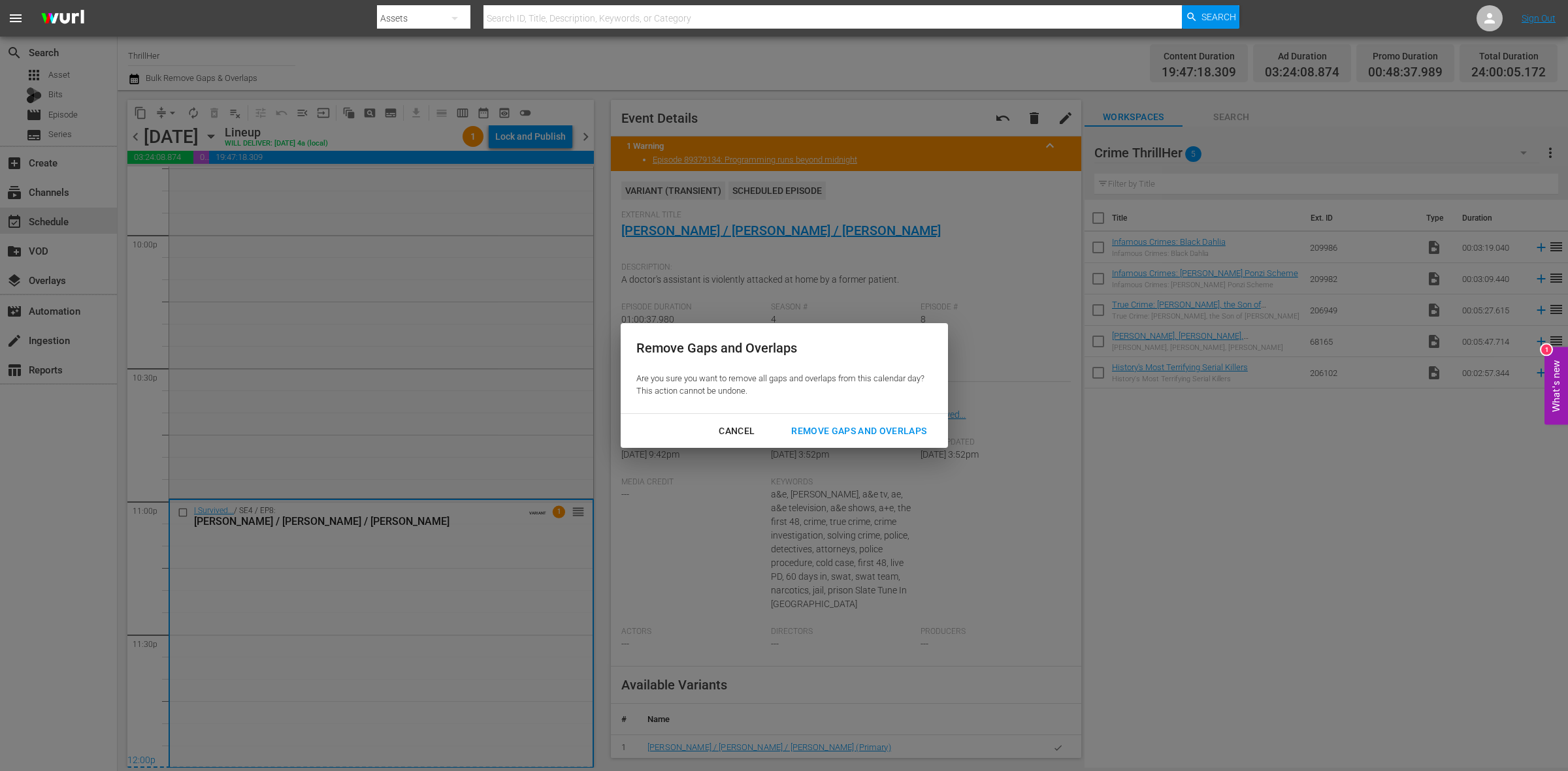
click at [867, 438] on div "Remove Gaps and Overlaps" at bounding box center [858, 431] width 156 height 16
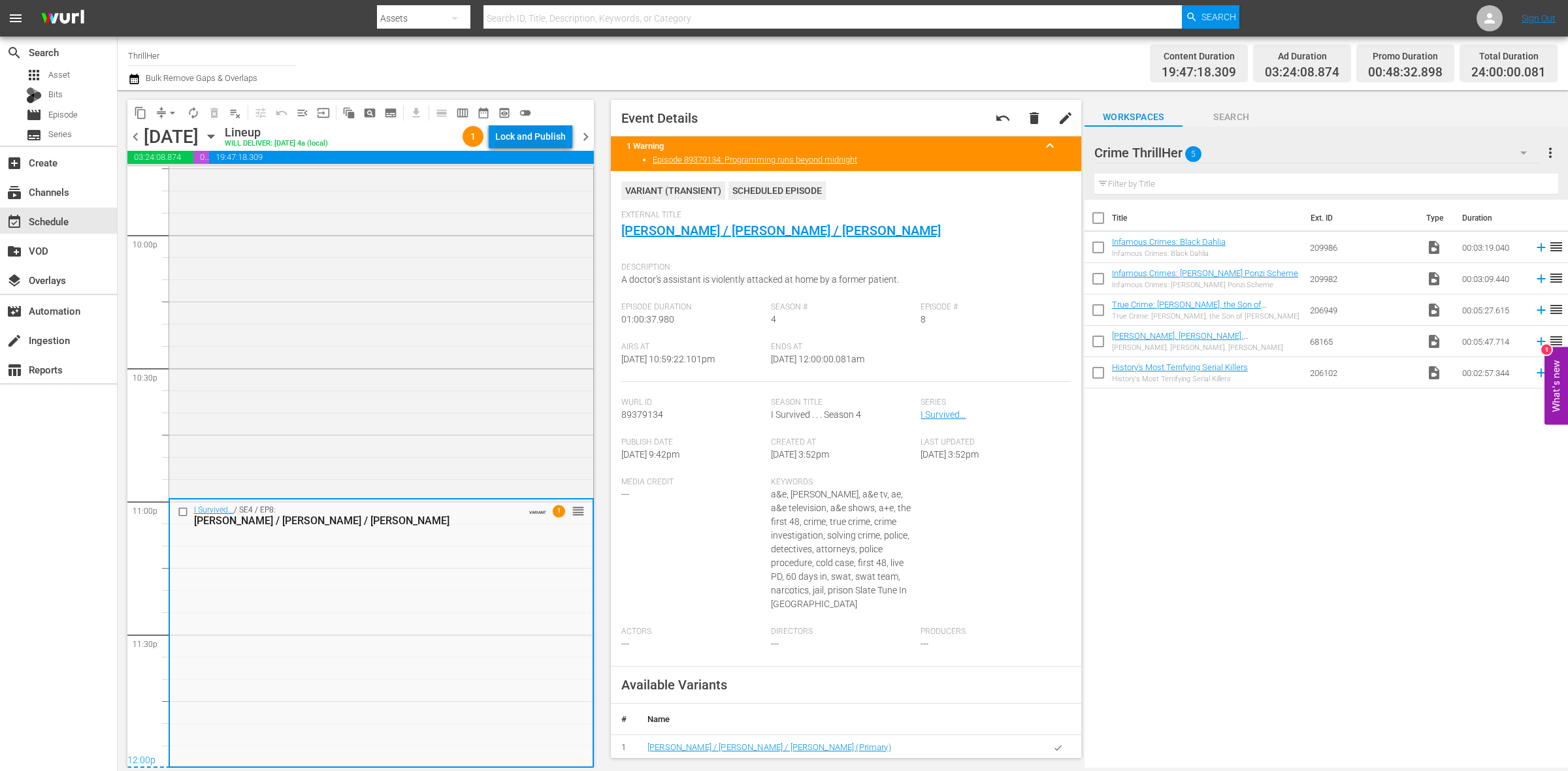
click at [520, 138] on div "Lock and Publish" at bounding box center [530, 136] width 70 height 23
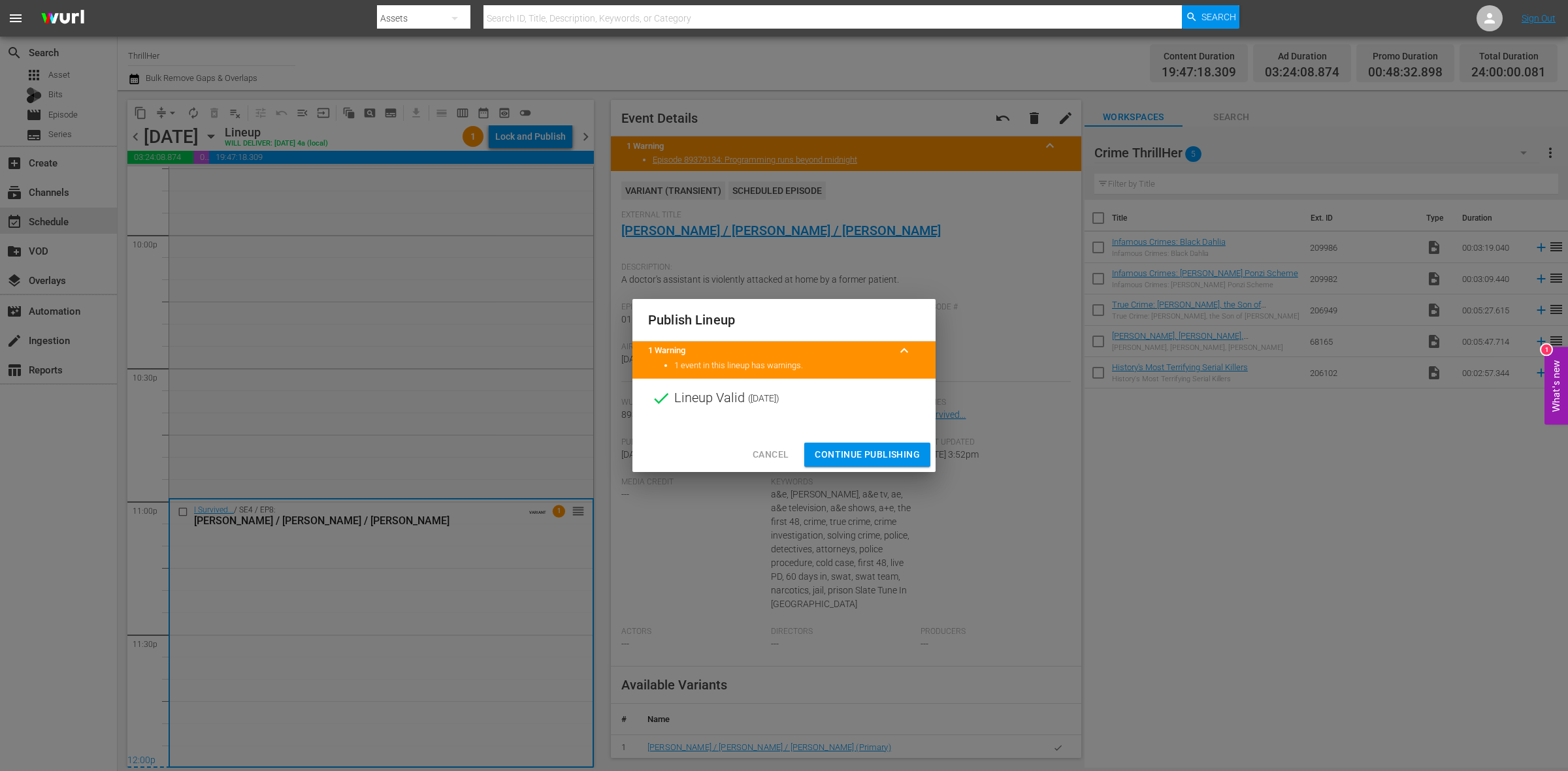
click at [840, 466] on button "Continue Publishing" at bounding box center [867, 455] width 126 height 24
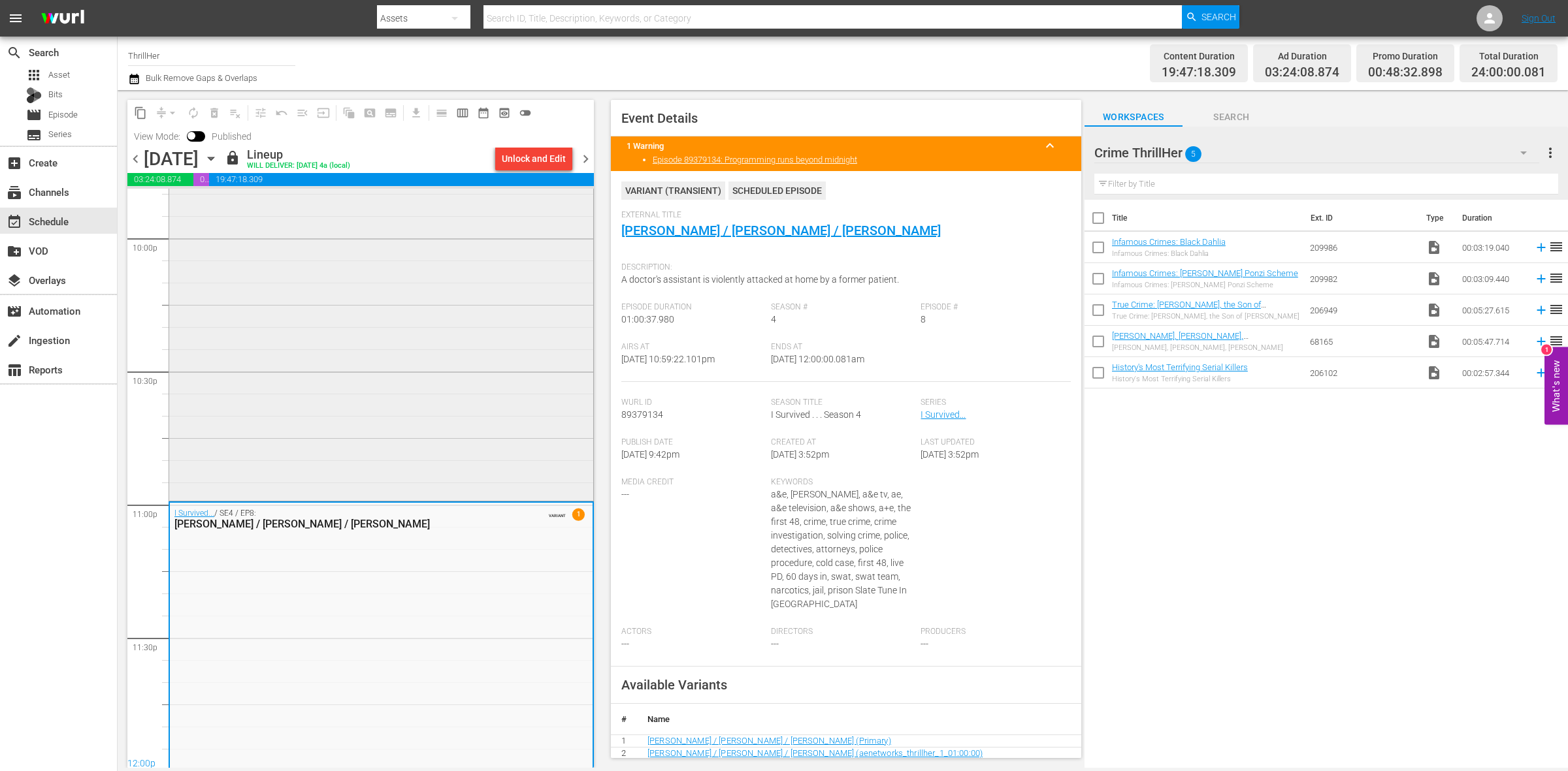
scroll to position [5814, 0]
click at [588, 159] on span "chevron_right" at bounding box center [586, 159] width 16 height 16
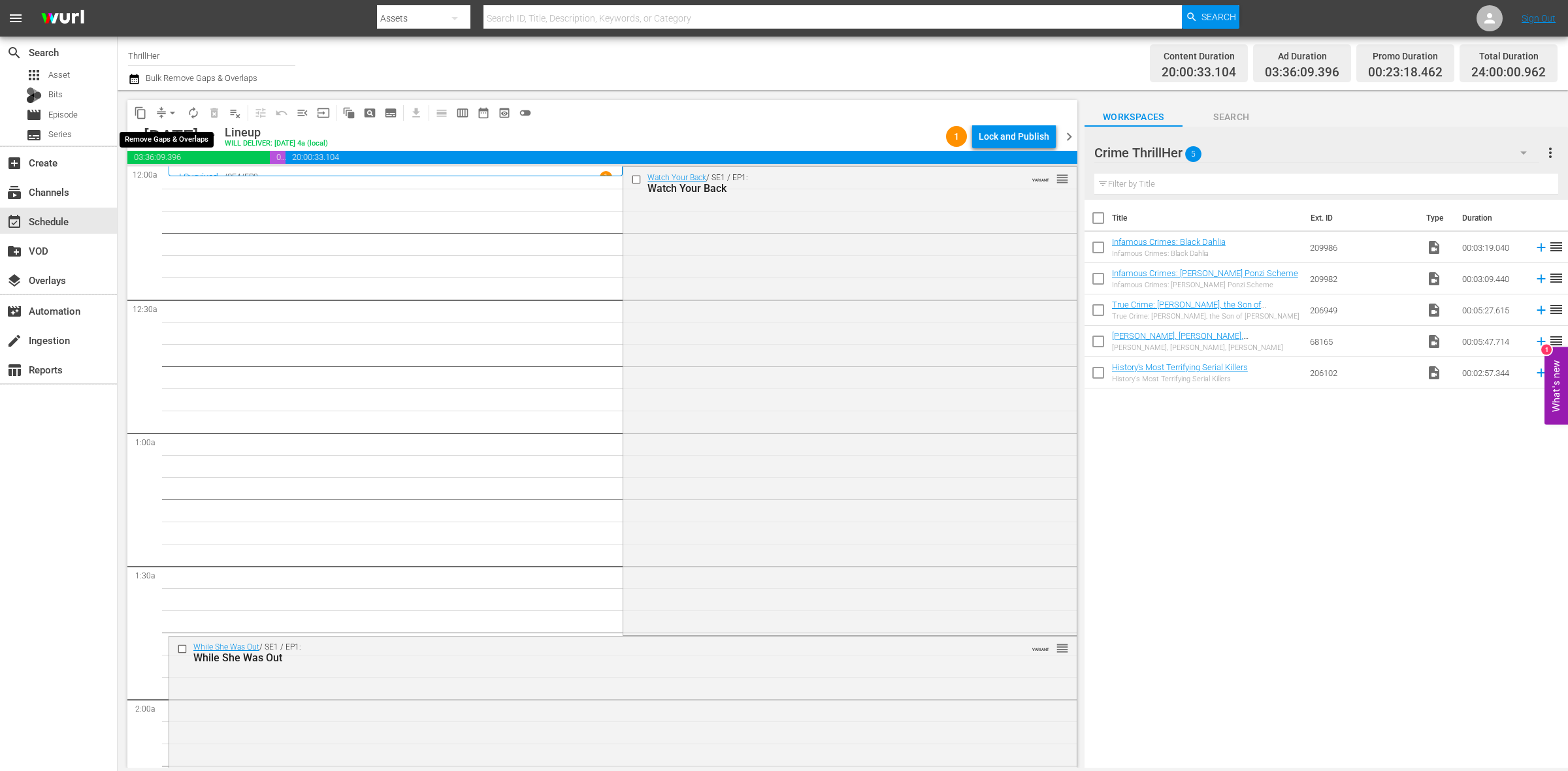
click at [173, 114] on span "arrow_drop_down" at bounding box center [172, 113] width 13 height 13
click at [208, 145] on li "Align to Midnight" at bounding box center [172, 139] width 137 height 22
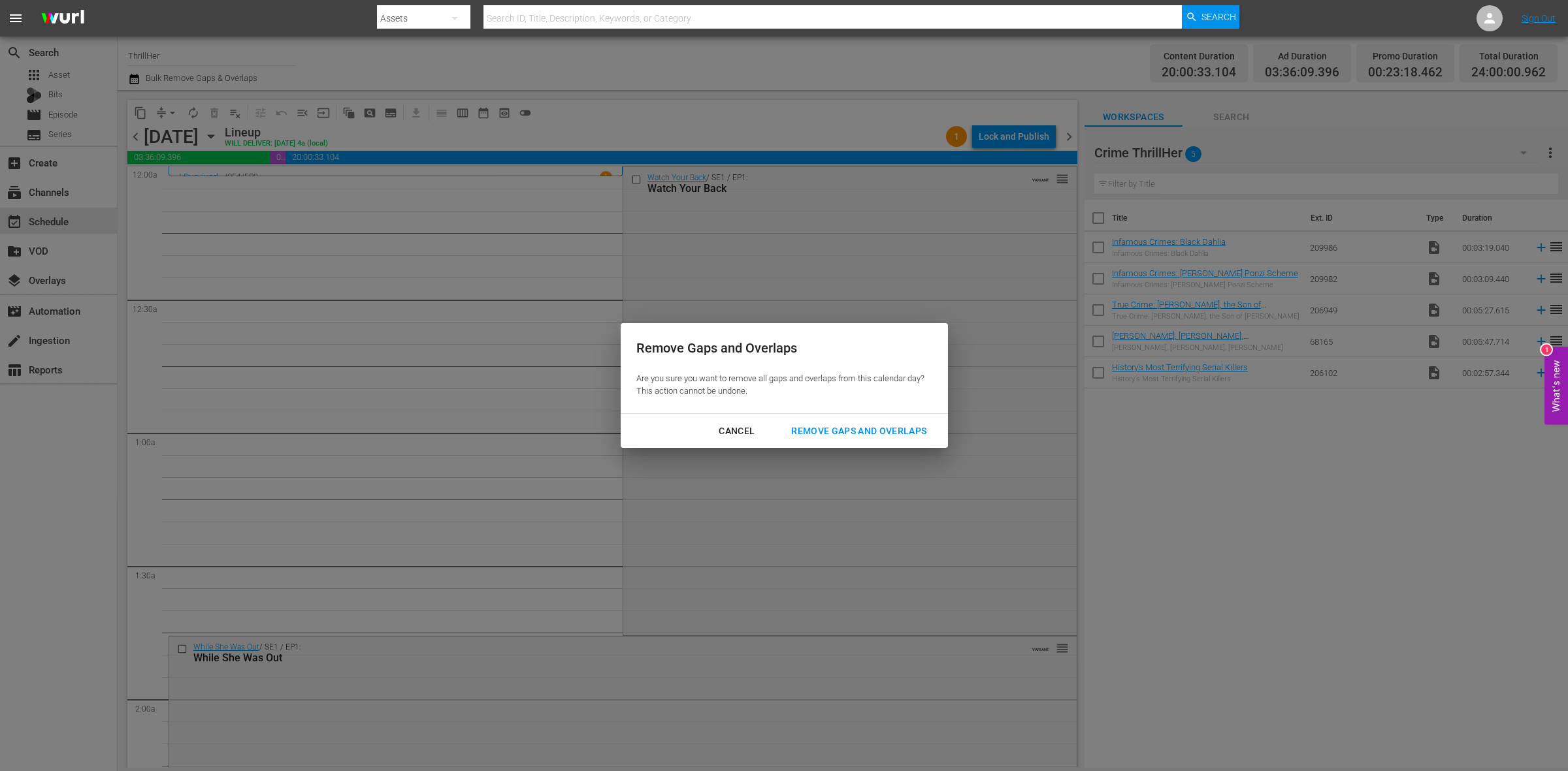
click at [865, 439] on button "Remove Gaps and Overlaps" at bounding box center [858, 431] width 167 height 24
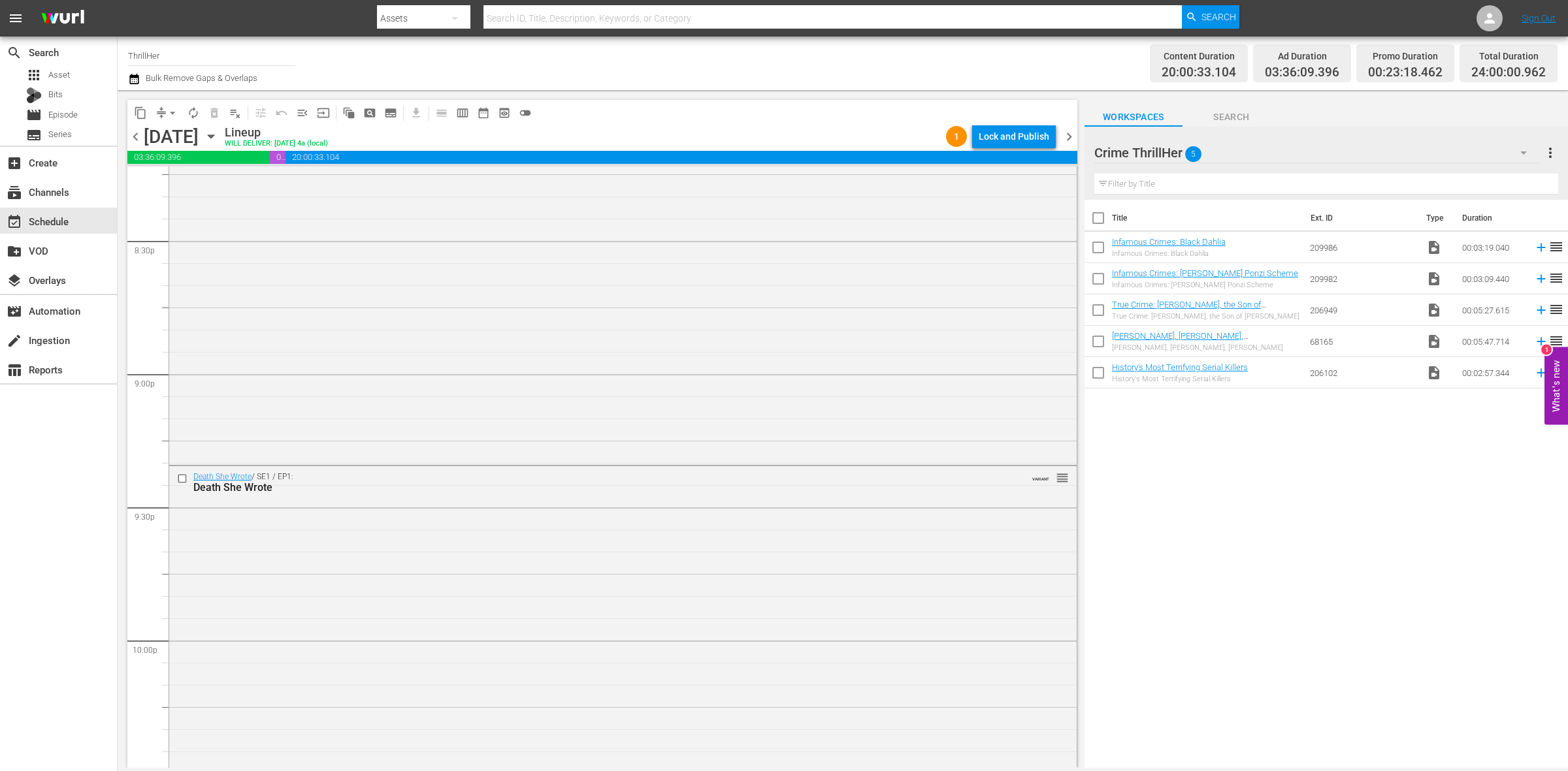
scroll to position [5792, 0]
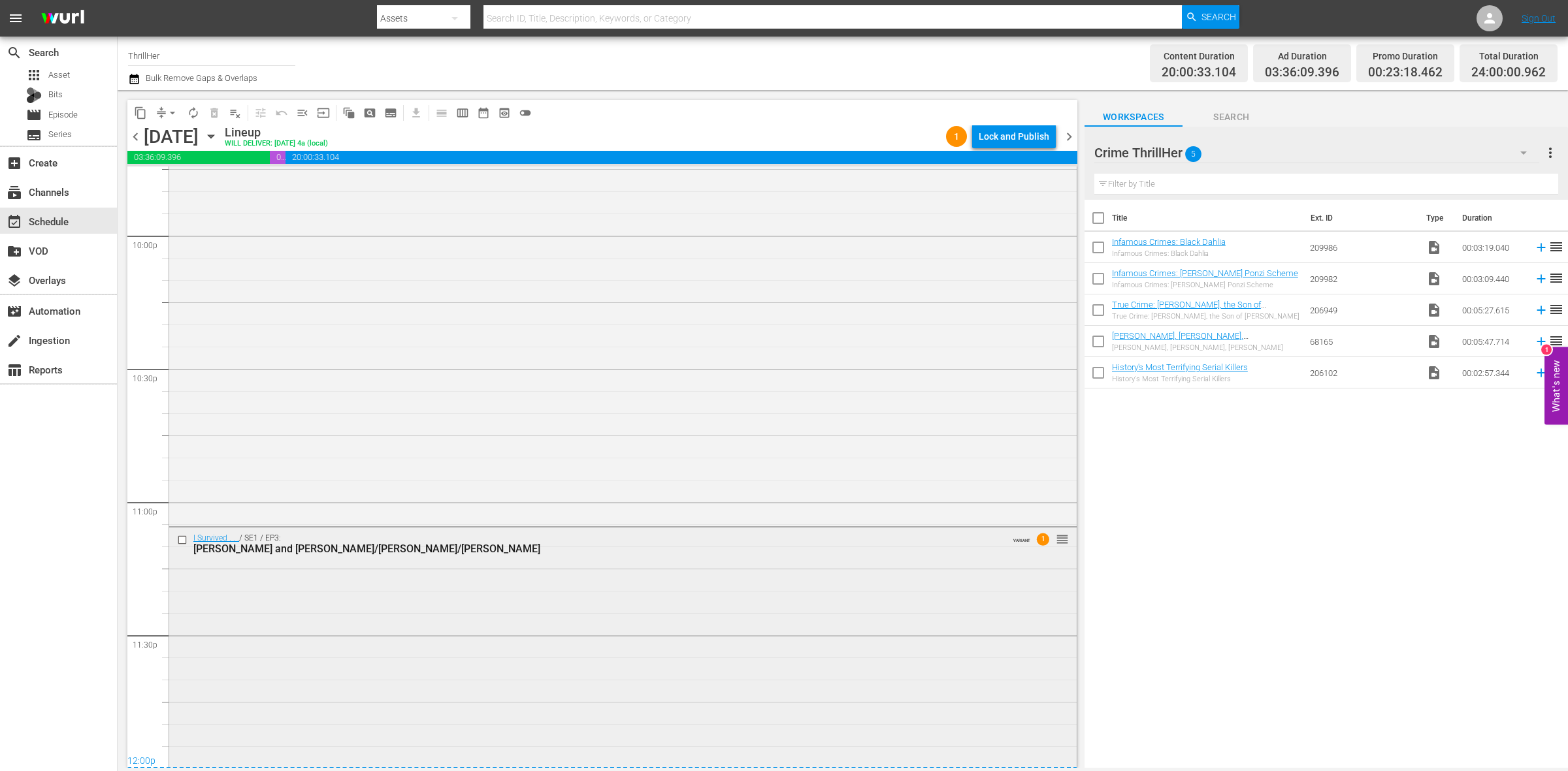
click at [490, 653] on div "I Survived . . . / SE1 / EP3: Christine and Heidi/Debbie/Jim VARIANT 1 reorder" at bounding box center [623, 647] width 908 height 238
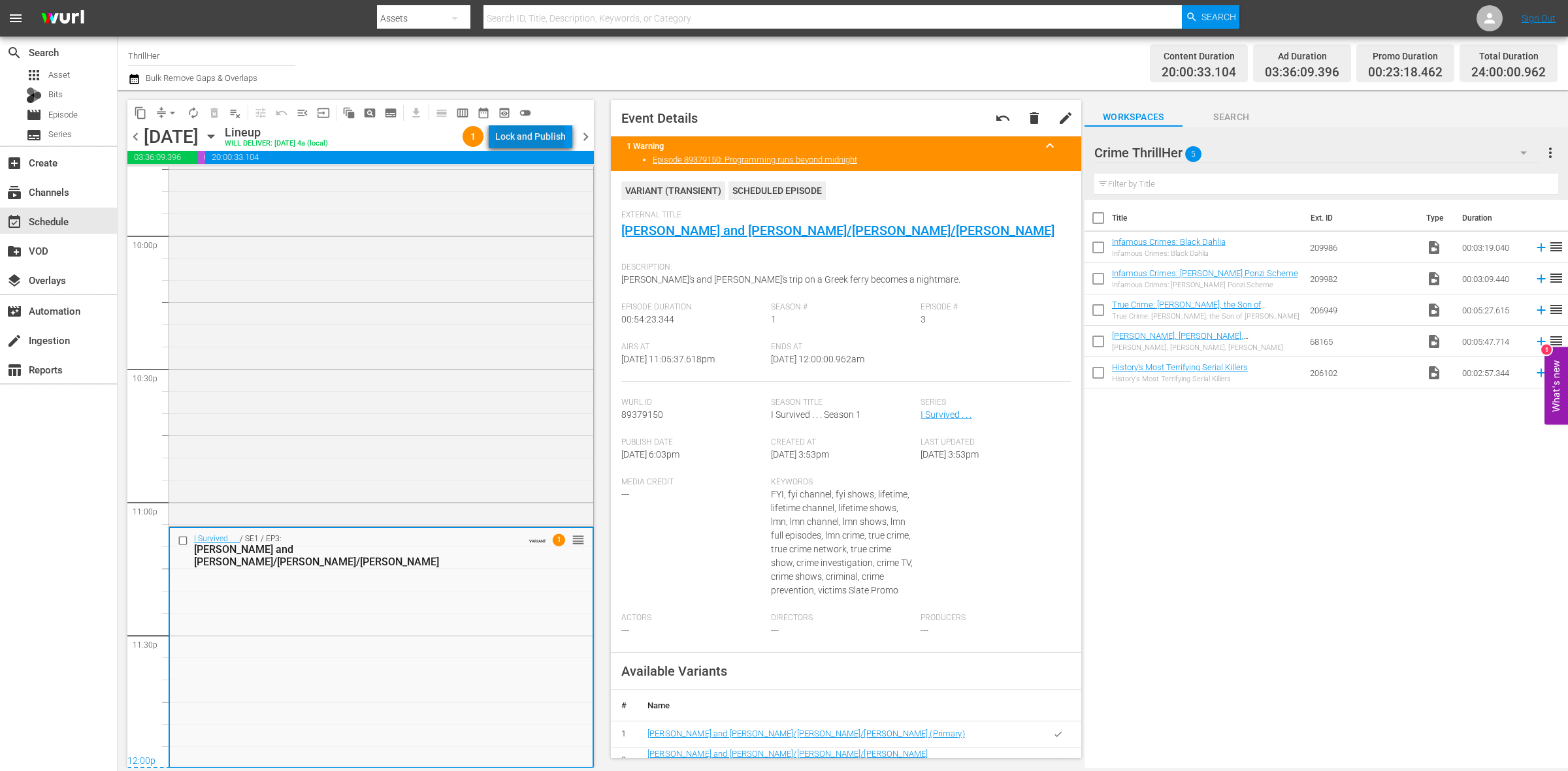
click at [533, 135] on div "Lock and Publish" at bounding box center [530, 136] width 70 height 23
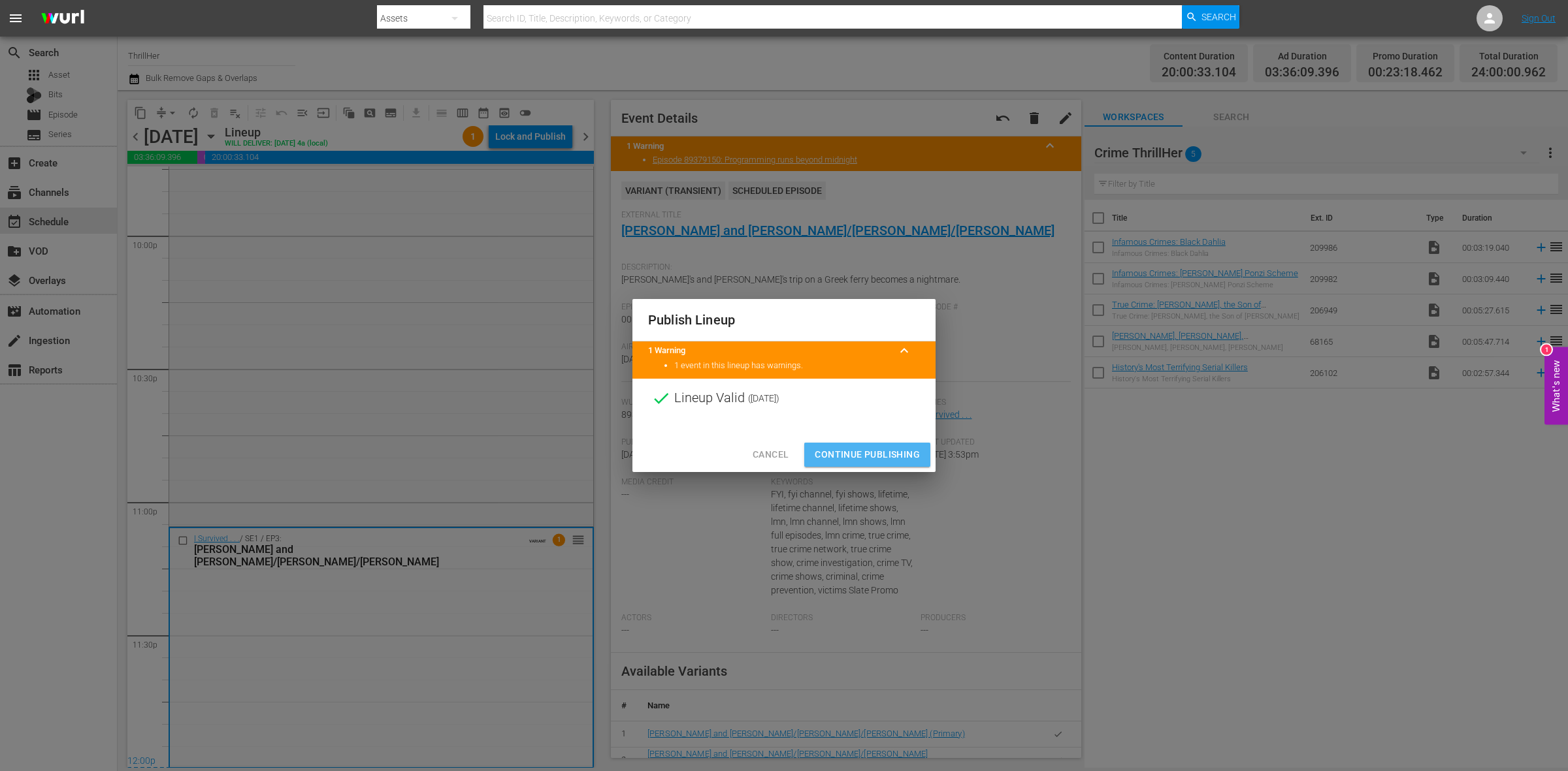
click at [854, 449] on span "Continue Publishing" at bounding box center [867, 455] width 105 height 16
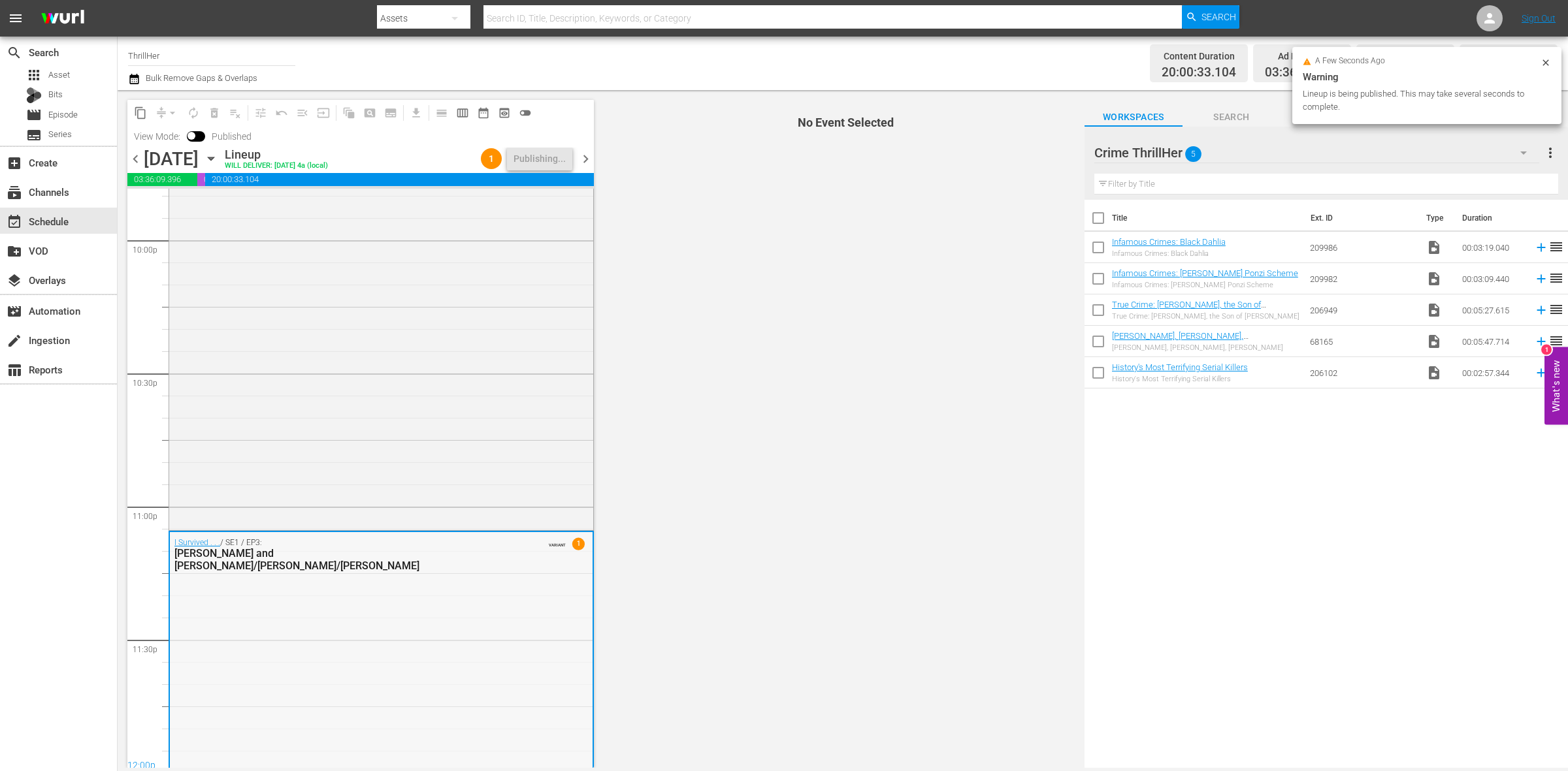
scroll to position [5814, 0]
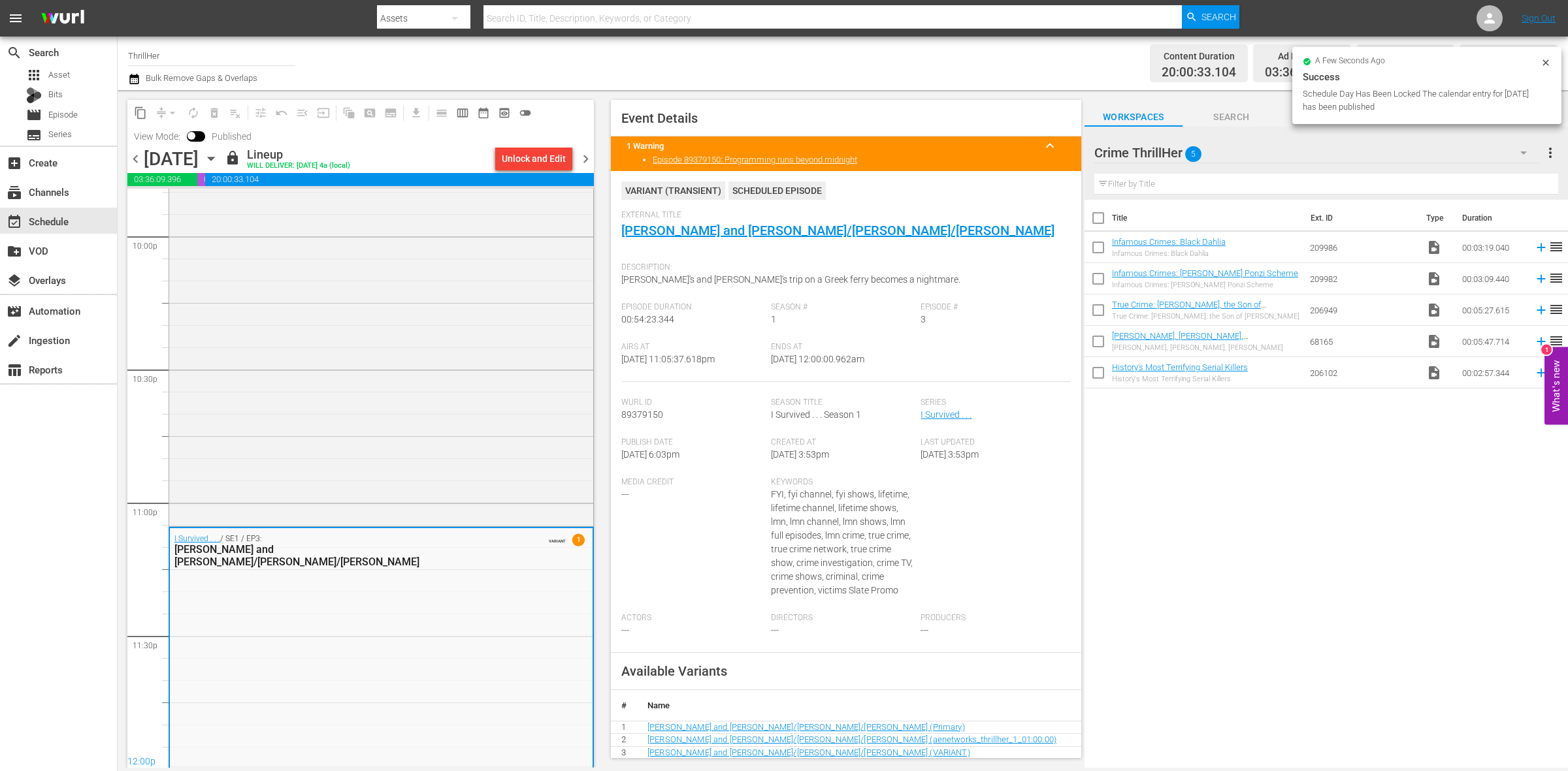
click at [582, 162] on span "chevron_right" at bounding box center [586, 159] width 16 height 16
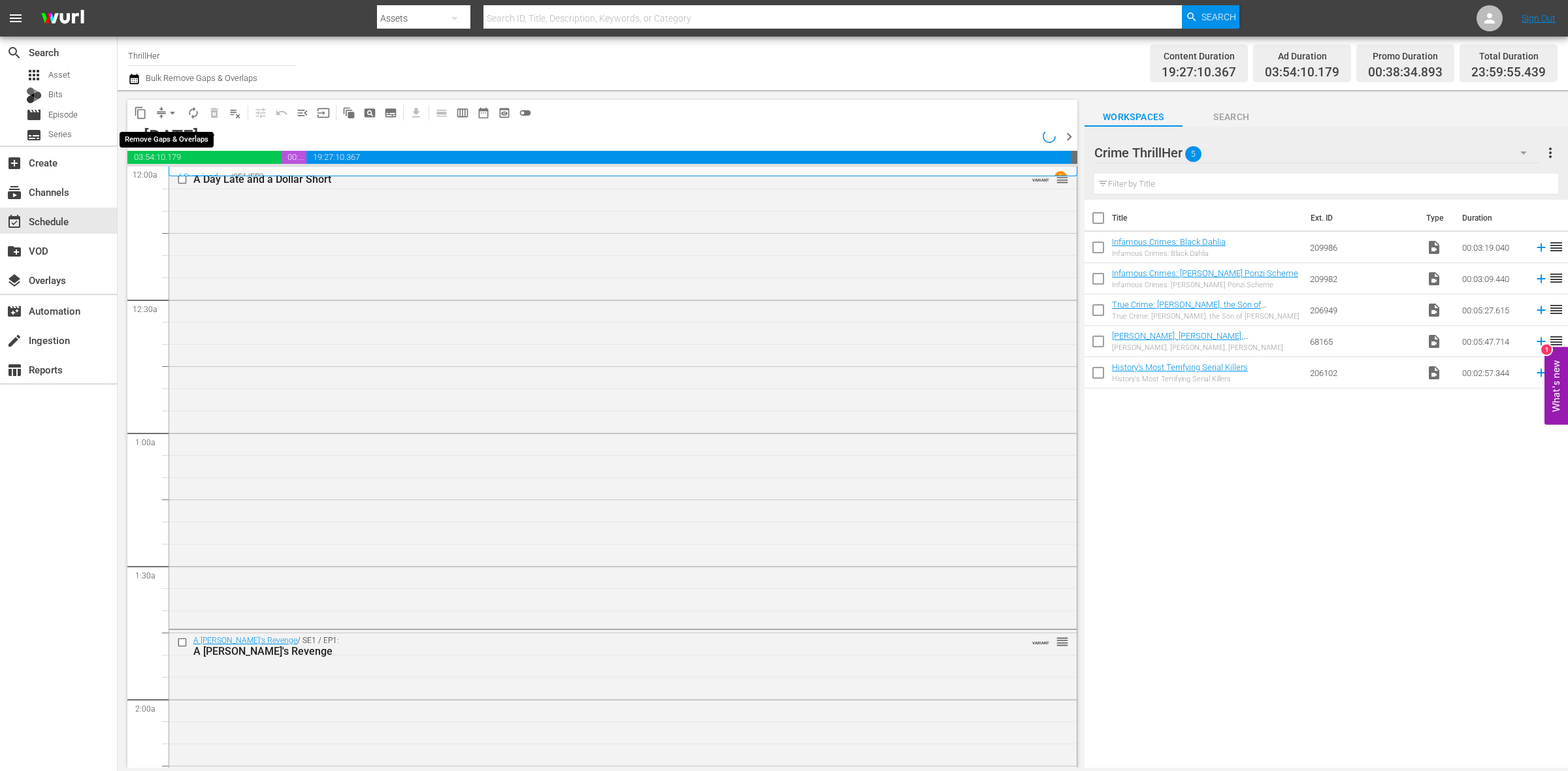
click at [172, 113] on span "arrow_drop_down" at bounding box center [172, 113] width 13 height 13
click at [175, 132] on li "Align to Midnight" at bounding box center [172, 139] width 137 height 22
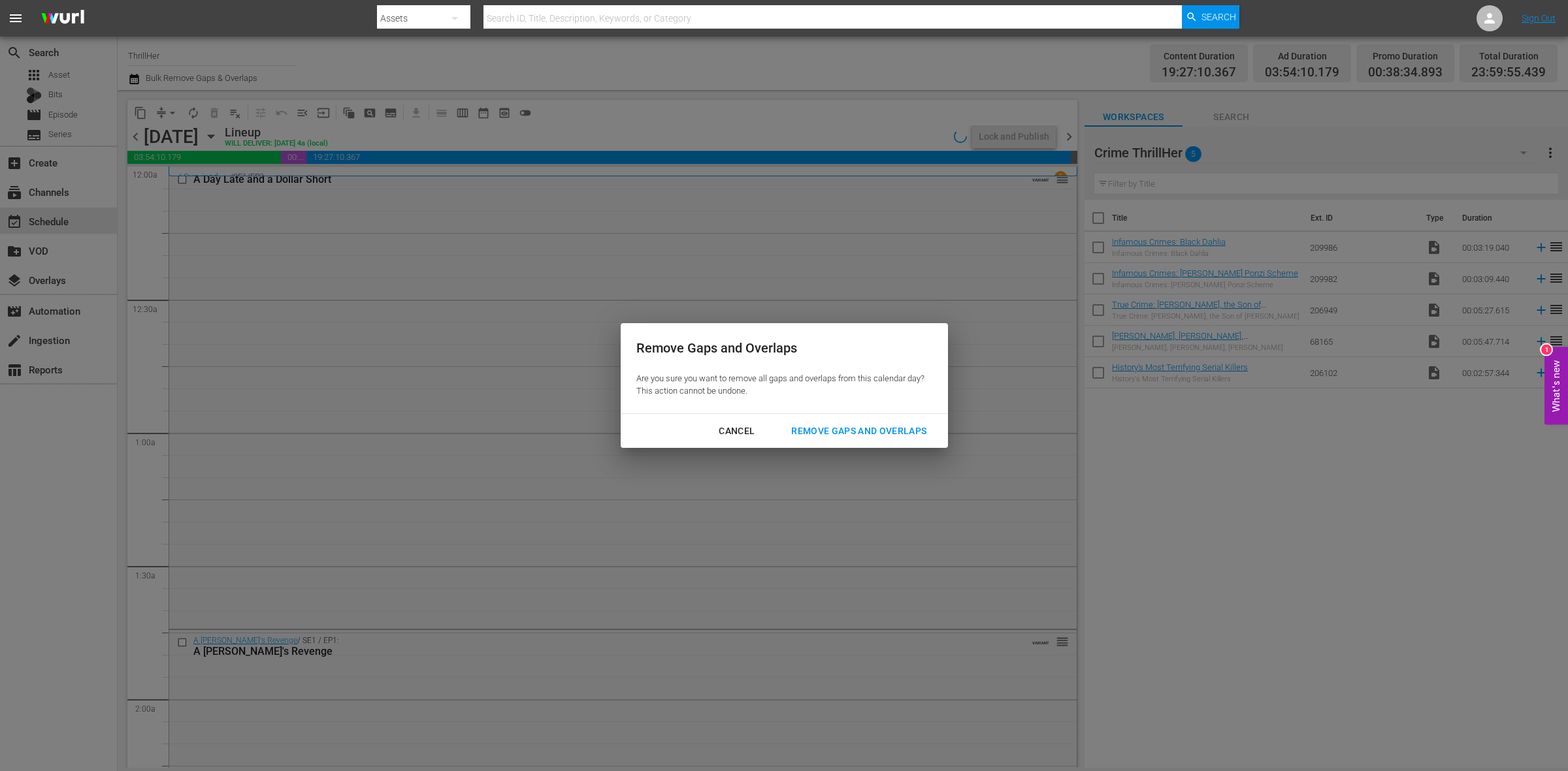
click at [919, 423] on div "Remove Gaps and Overlaps" at bounding box center [858, 431] width 156 height 16
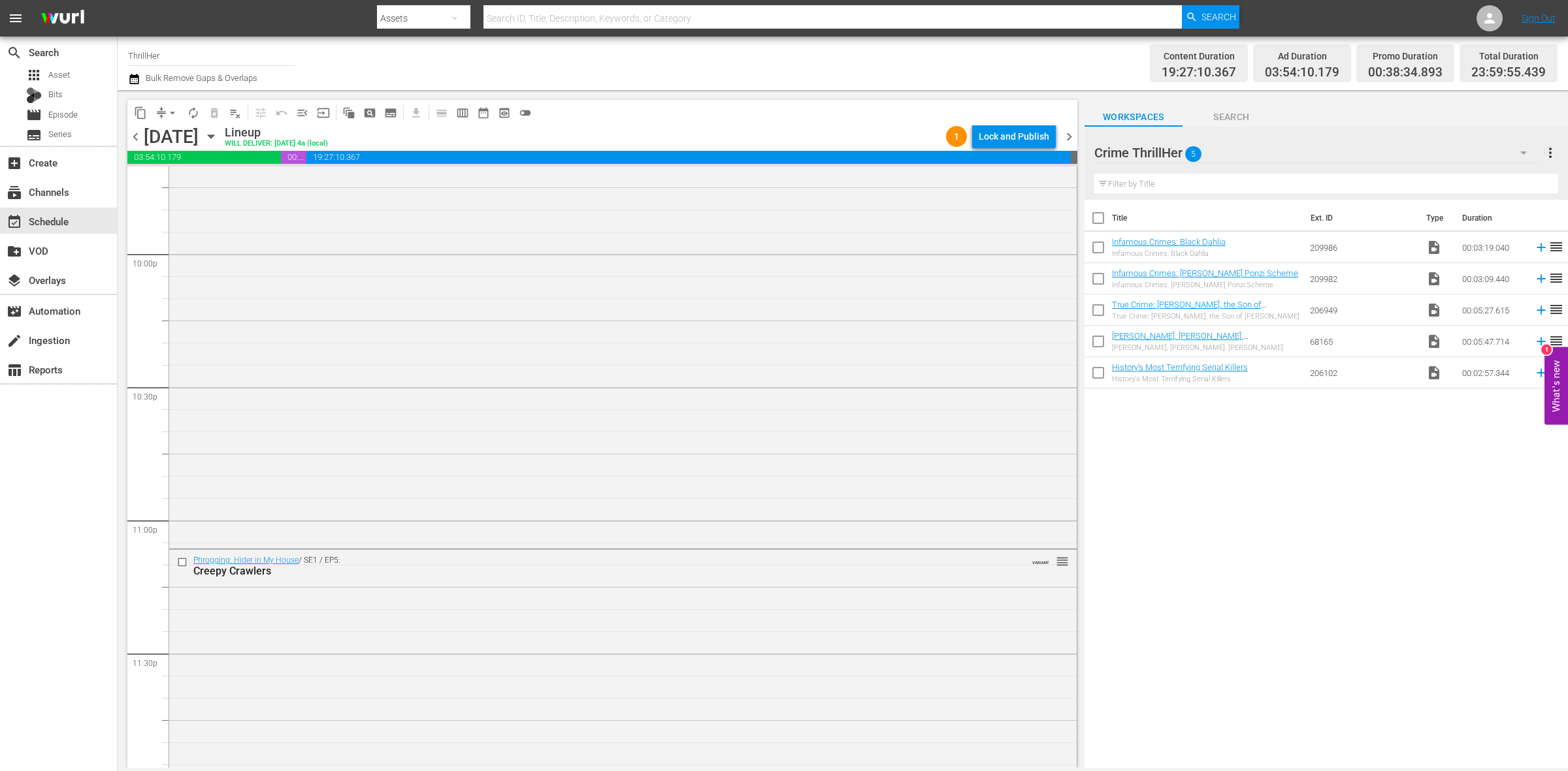
scroll to position [5792, 0]
click at [586, 621] on div "Phrogging: Hider in My House / SE1 / EP5: Creepy Crawlers VARIANT reorder" at bounding box center [623, 648] width 908 height 233
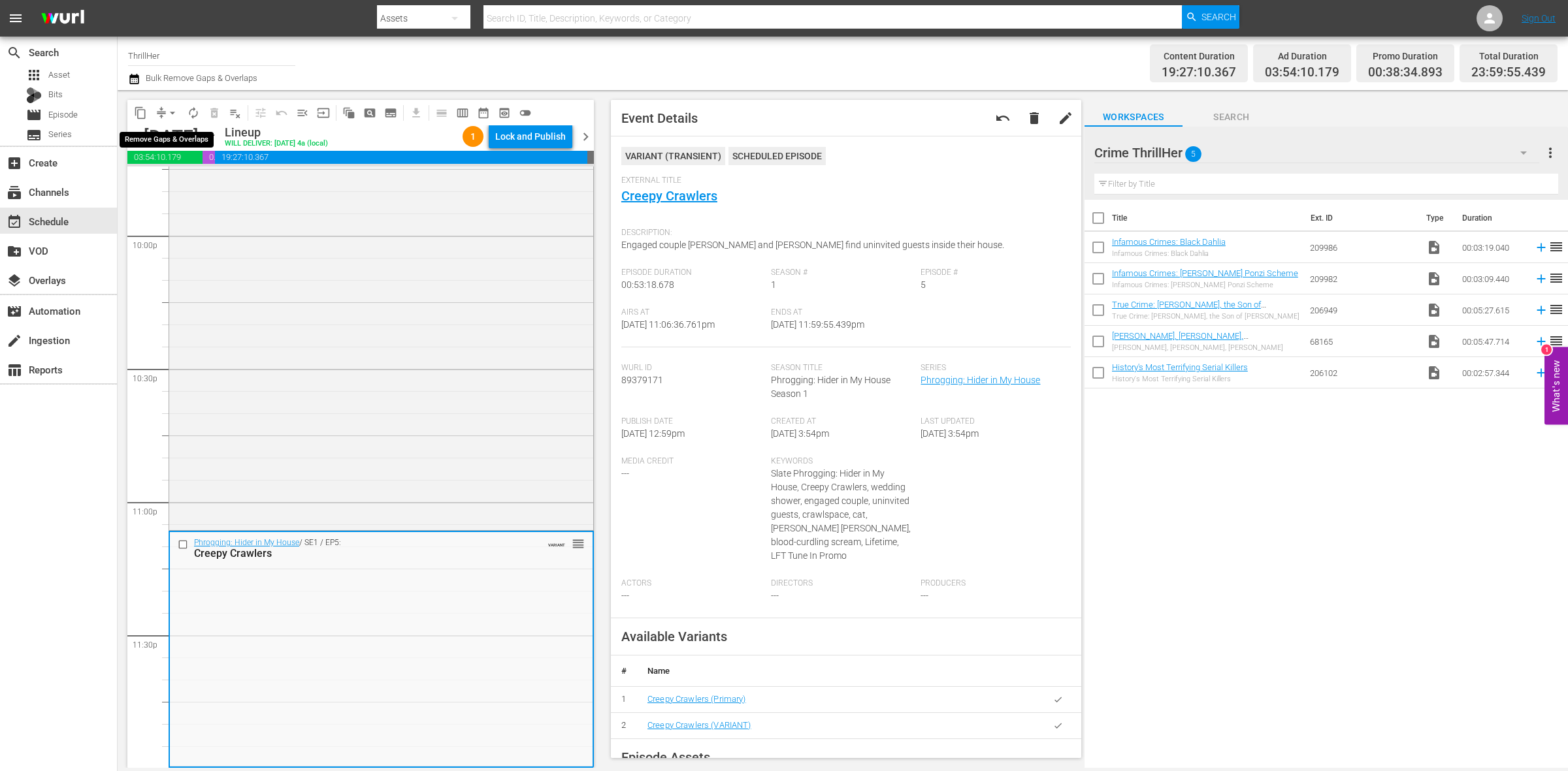
click at [167, 113] on span "arrow_drop_down" at bounding box center [172, 113] width 13 height 13
click at [168, 139] on li "Align to Midnight" at bounding box center [172, 139] width 137 height 22
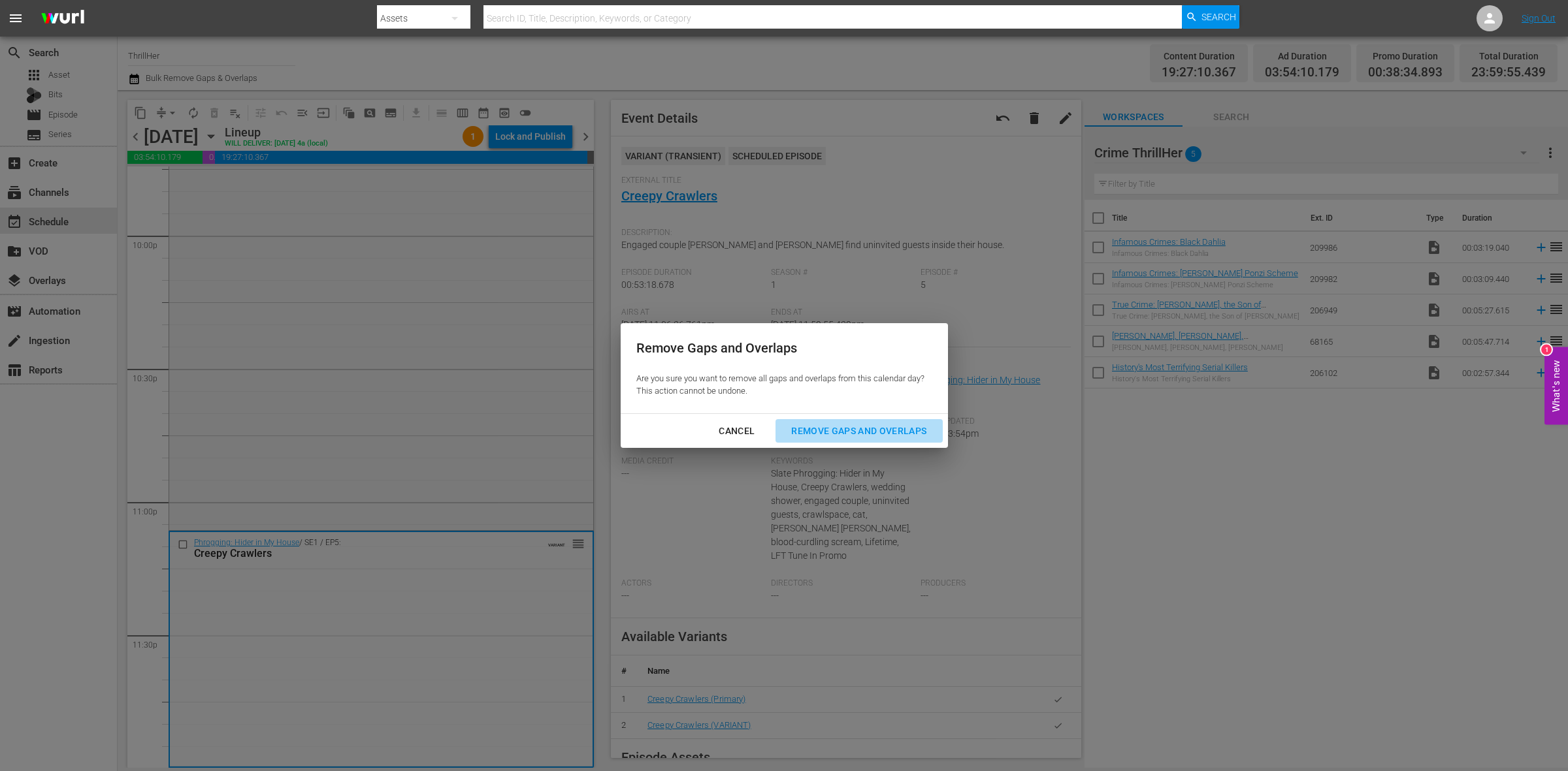
click at [823, 440] on button "Remove Gaps and Overlaps" at bounding box center [858, 431] width 167 height 24
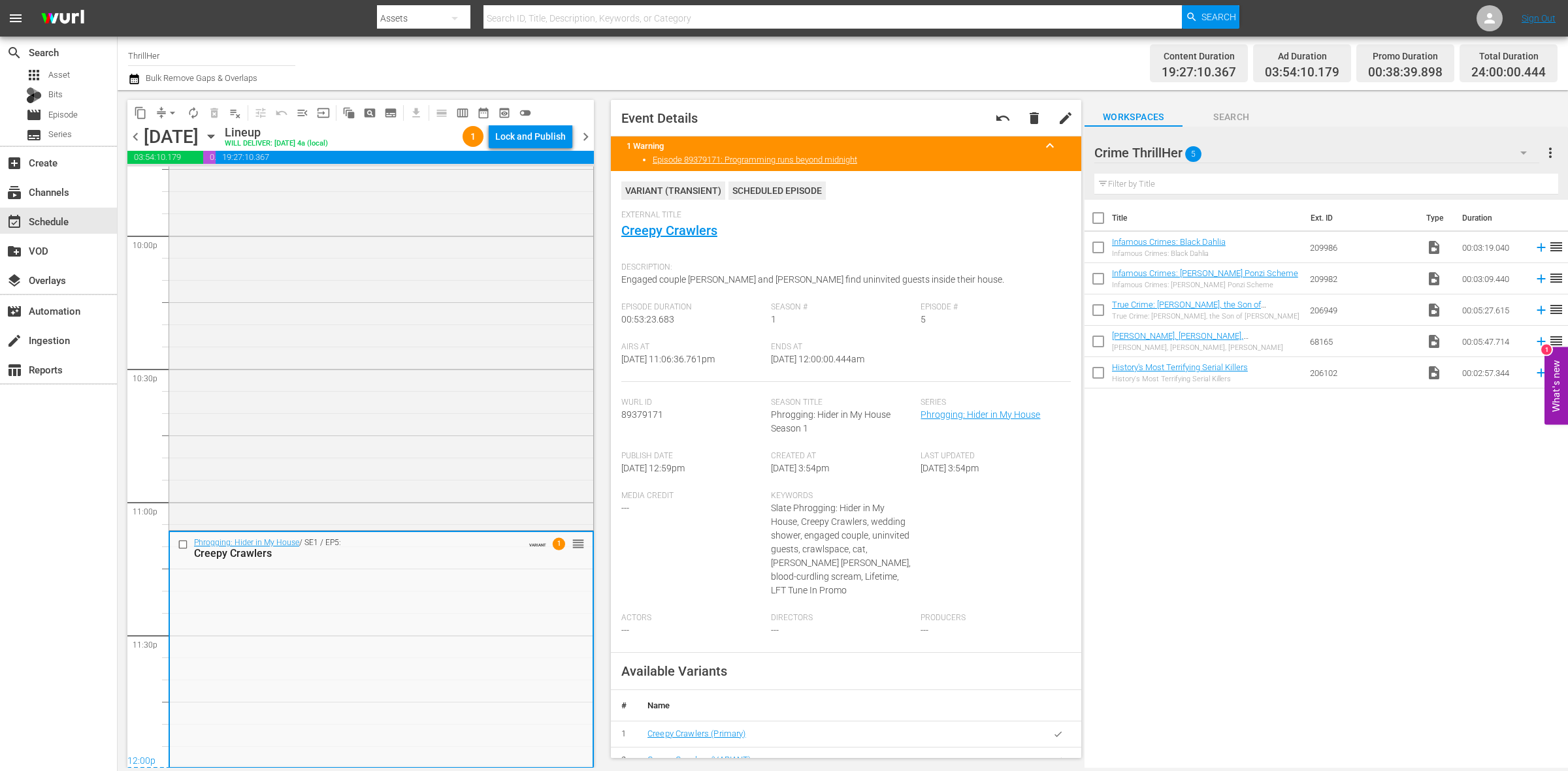
click at [538, 140] on div "Lock and Publish" at bounding box center [530, 136] width 70 height 23
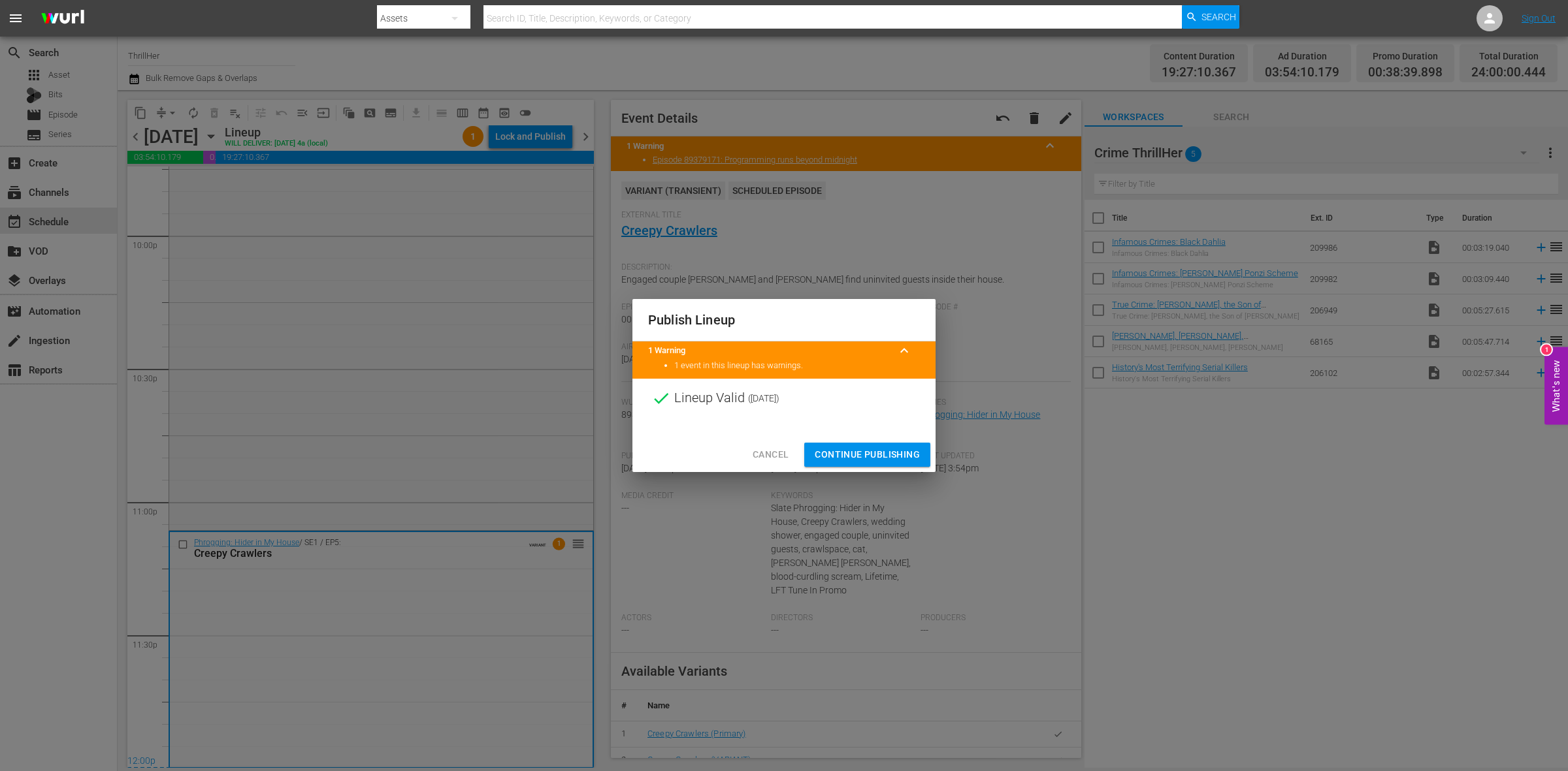
click at [853, 456] on span "Continue Publishing" at bounding box center [867, 455] width 105 height 16
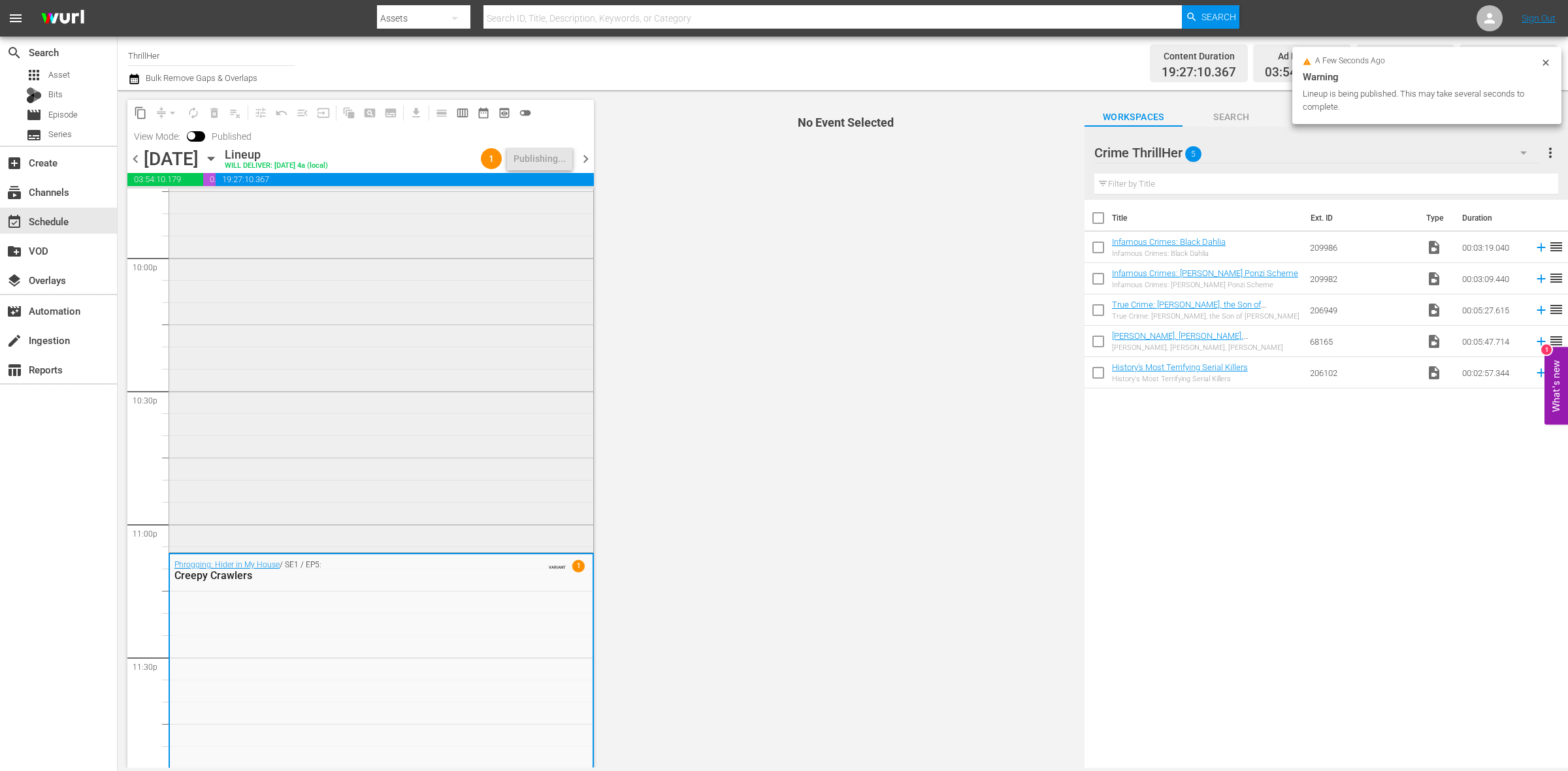
scroll to position [5814, 0]
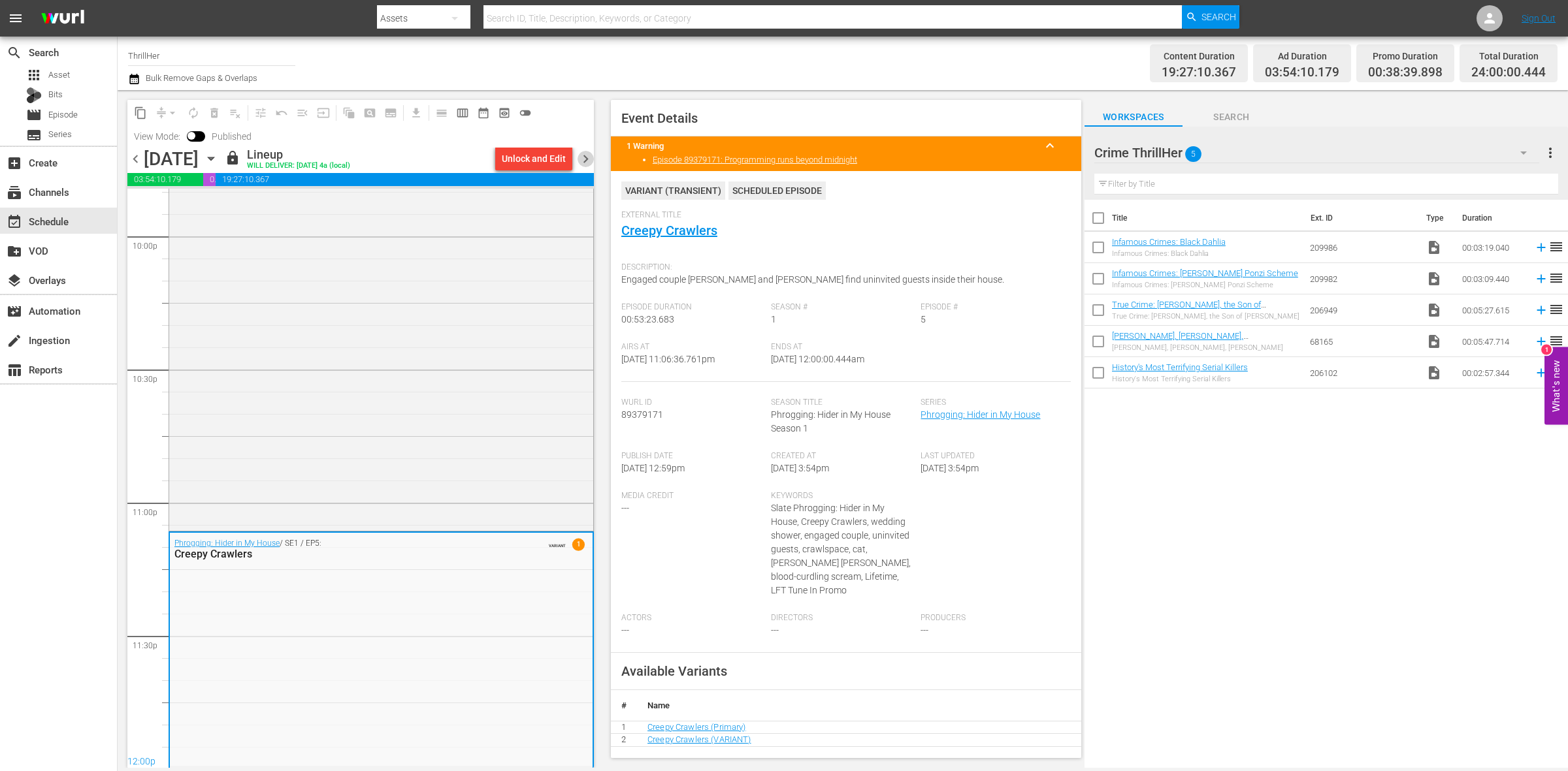
click at [586, 156] on span "chevron_right" at bounding box center [586, 159] width 16 height 16
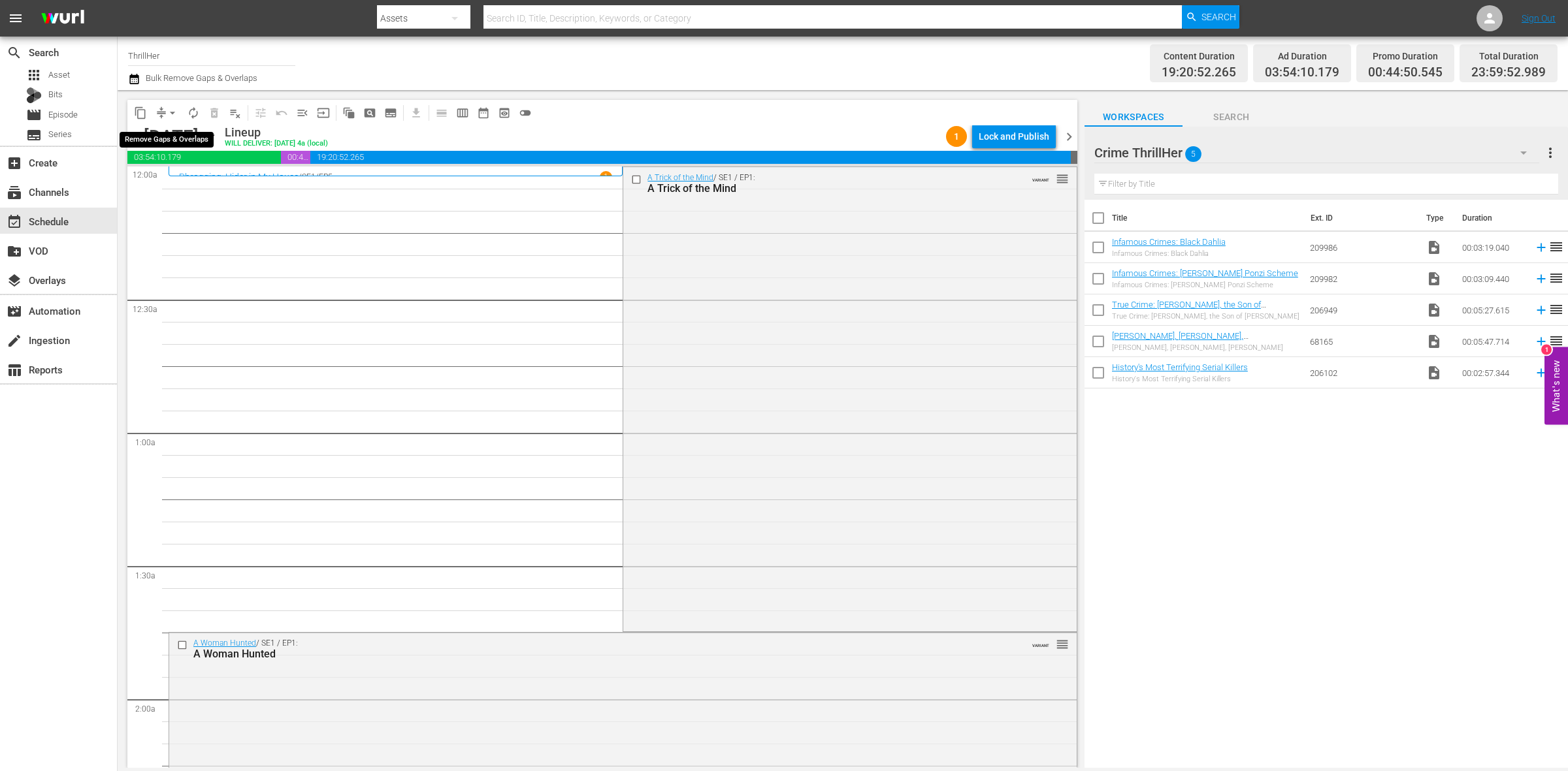
click at [172, 110] on span "arrow_drop_down" at bounding box center [172, 113] width 13 height 13
click at [172, 132] on li "Align to Midnight" at bounding box center [172, 139] width 137 height 22
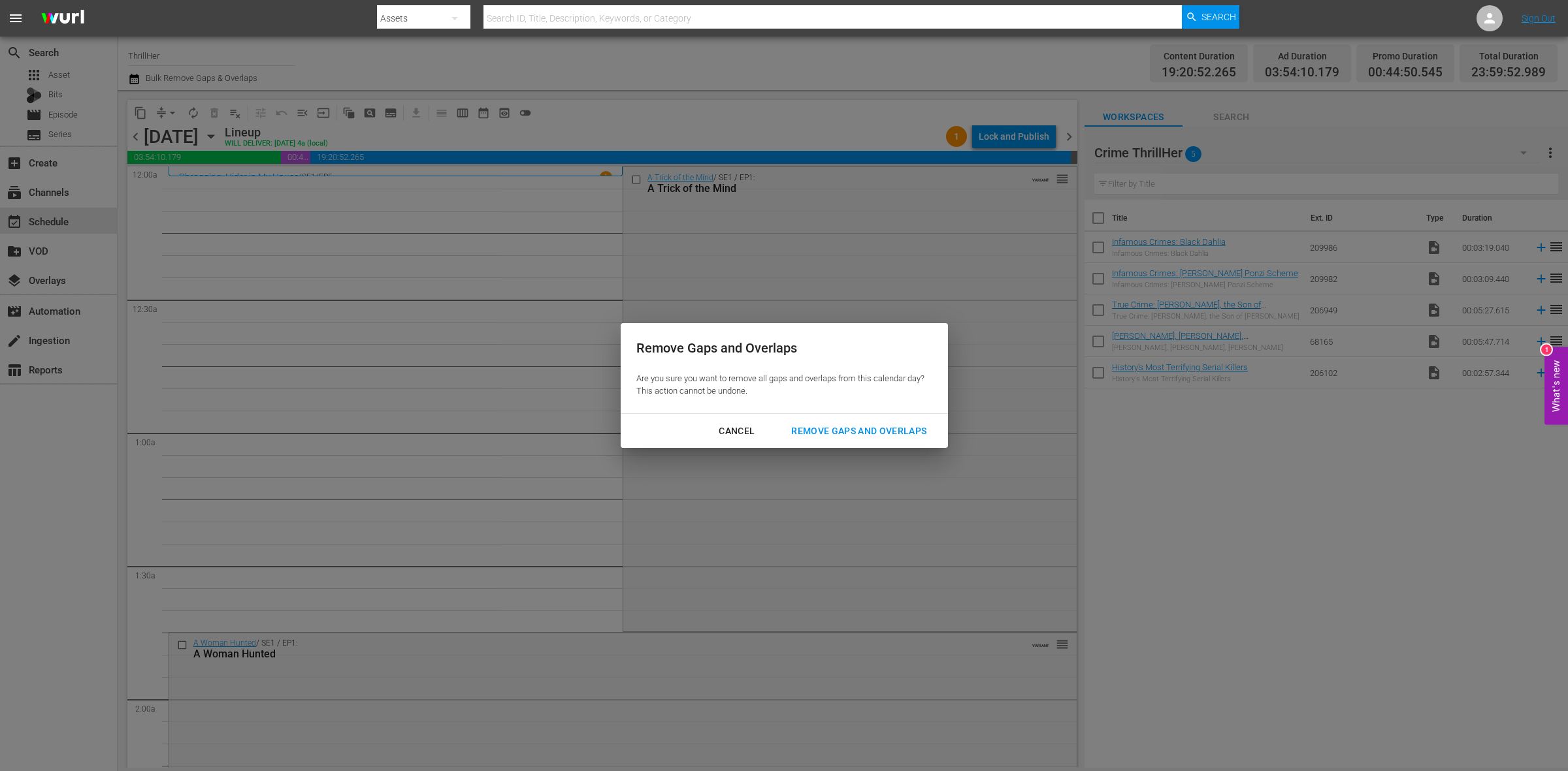
click at [851, 432] on div "Remove Gaps and Overlaps" at bounding box center [858, 431] width 156 height 16
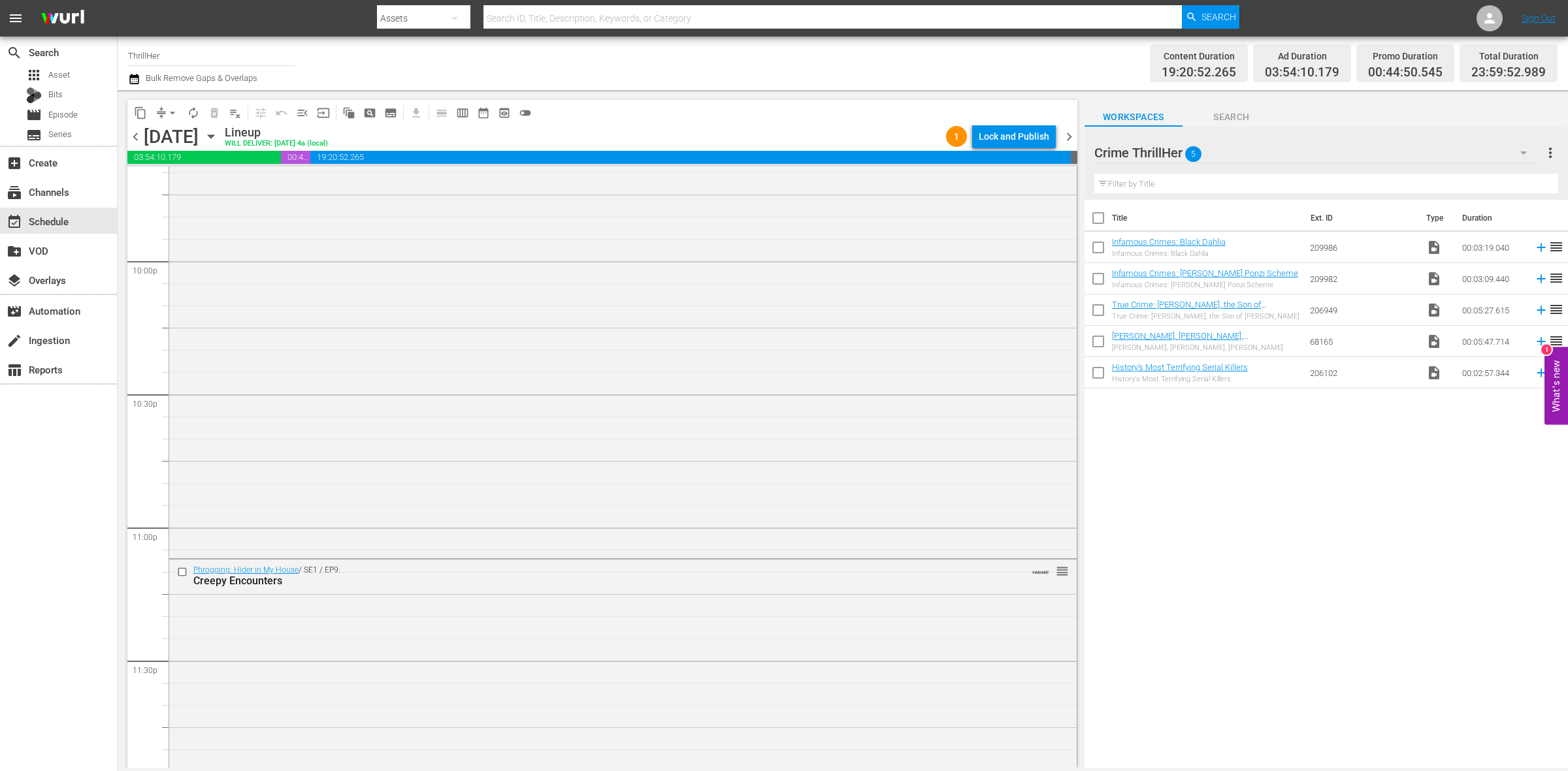
scroll to position [5792, 0]
click at [576, 648] on div "Phrogging: Hider in My House / SE1 / EP9: Creepy Encounters VARIANT reorder" at bounding box center [623, 649] width 908 height 231
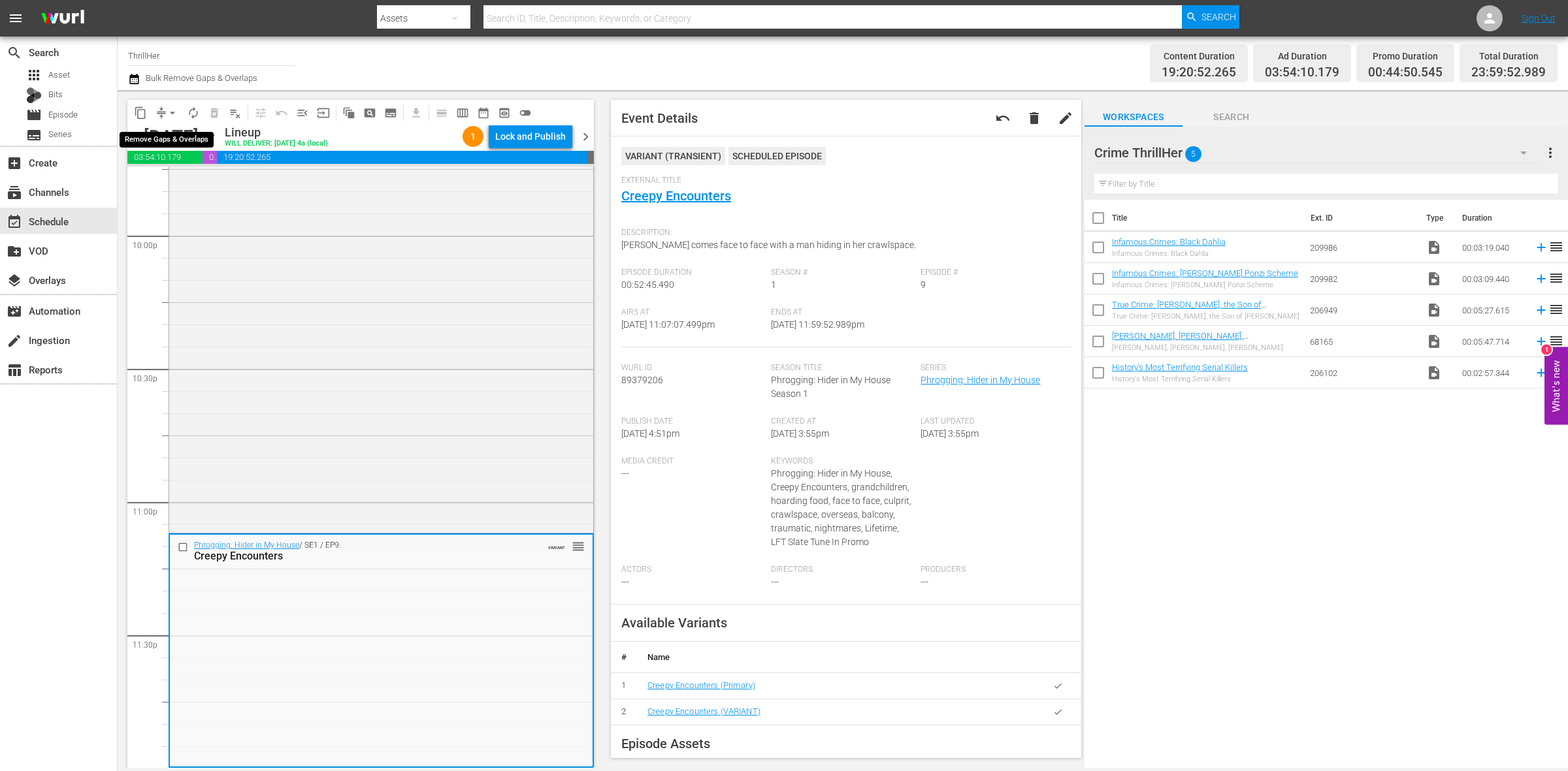
click at [171, 116] on span "arrow_drop_down" at bounding box center [172, 113] width 13 height 13
click at [171, 134] on li "Align to Midnight" at bounding box center [172, 139] width 137 height 22
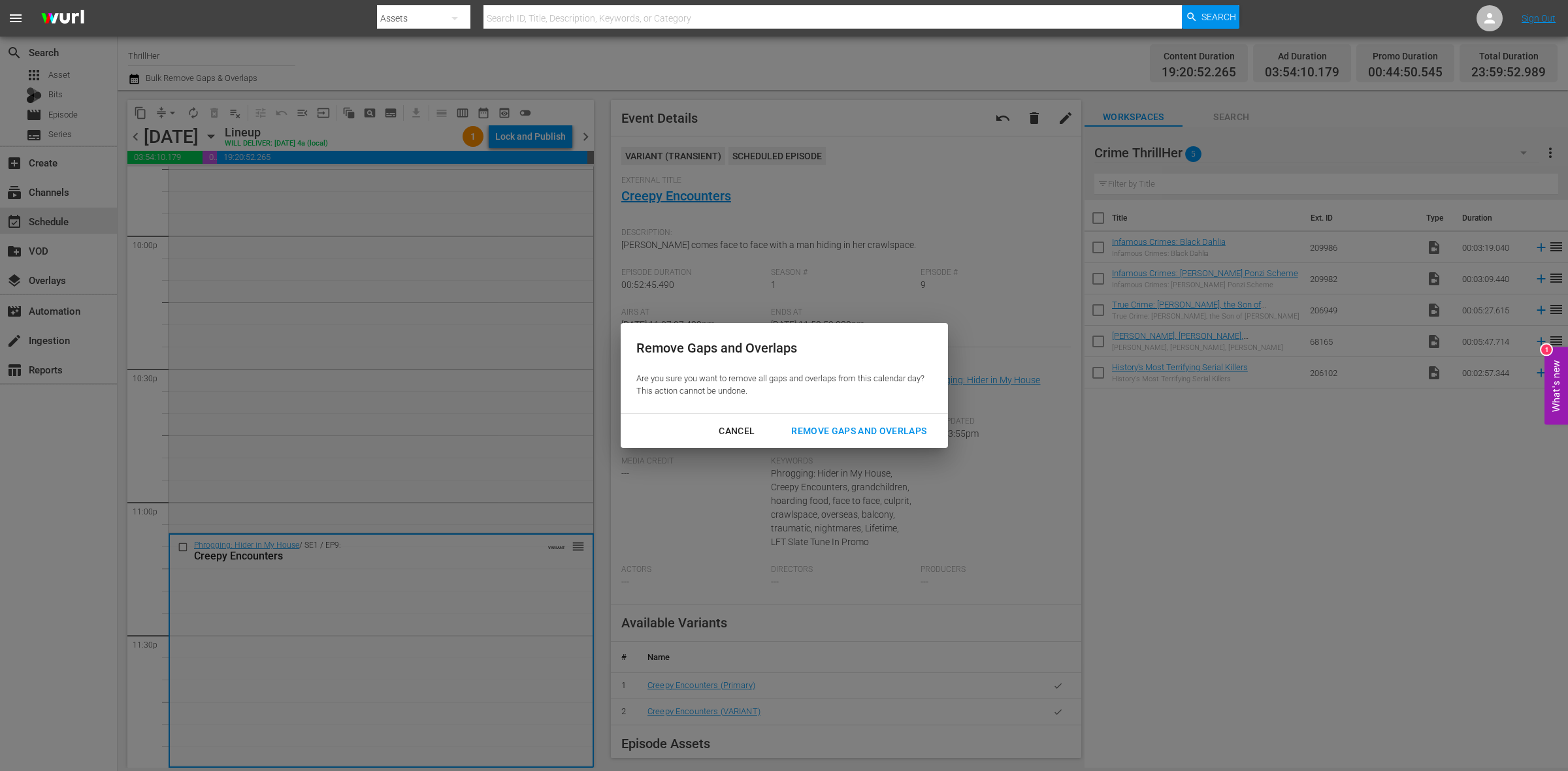
click at [869, 431] on div "Remove Gaps and Overlaps" at bounding box center [858, 431] width 156 height 16
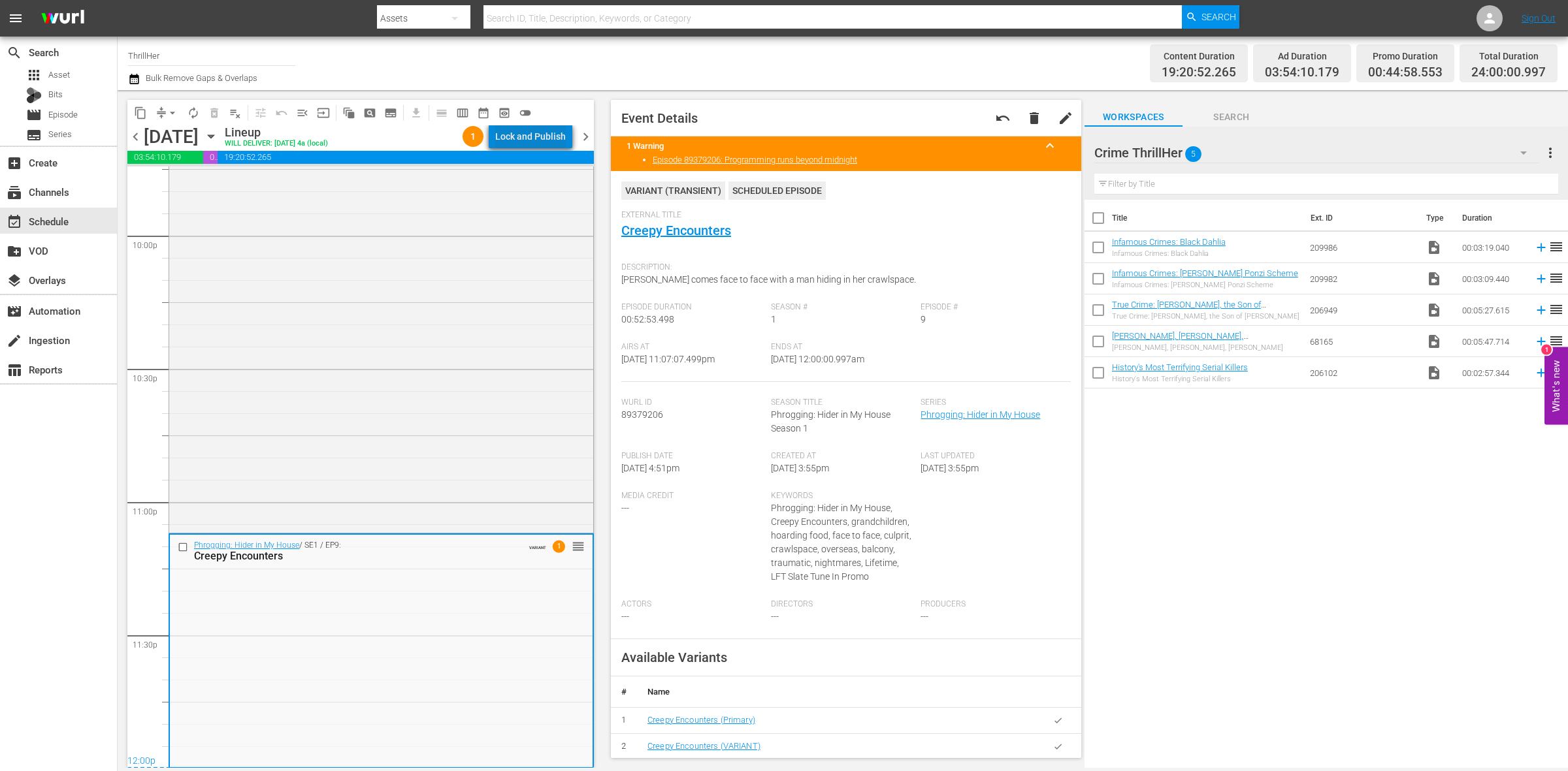
click at [546, 137] on div "Lock and Publish" at bounding box center [530, 136] width 70 height 23
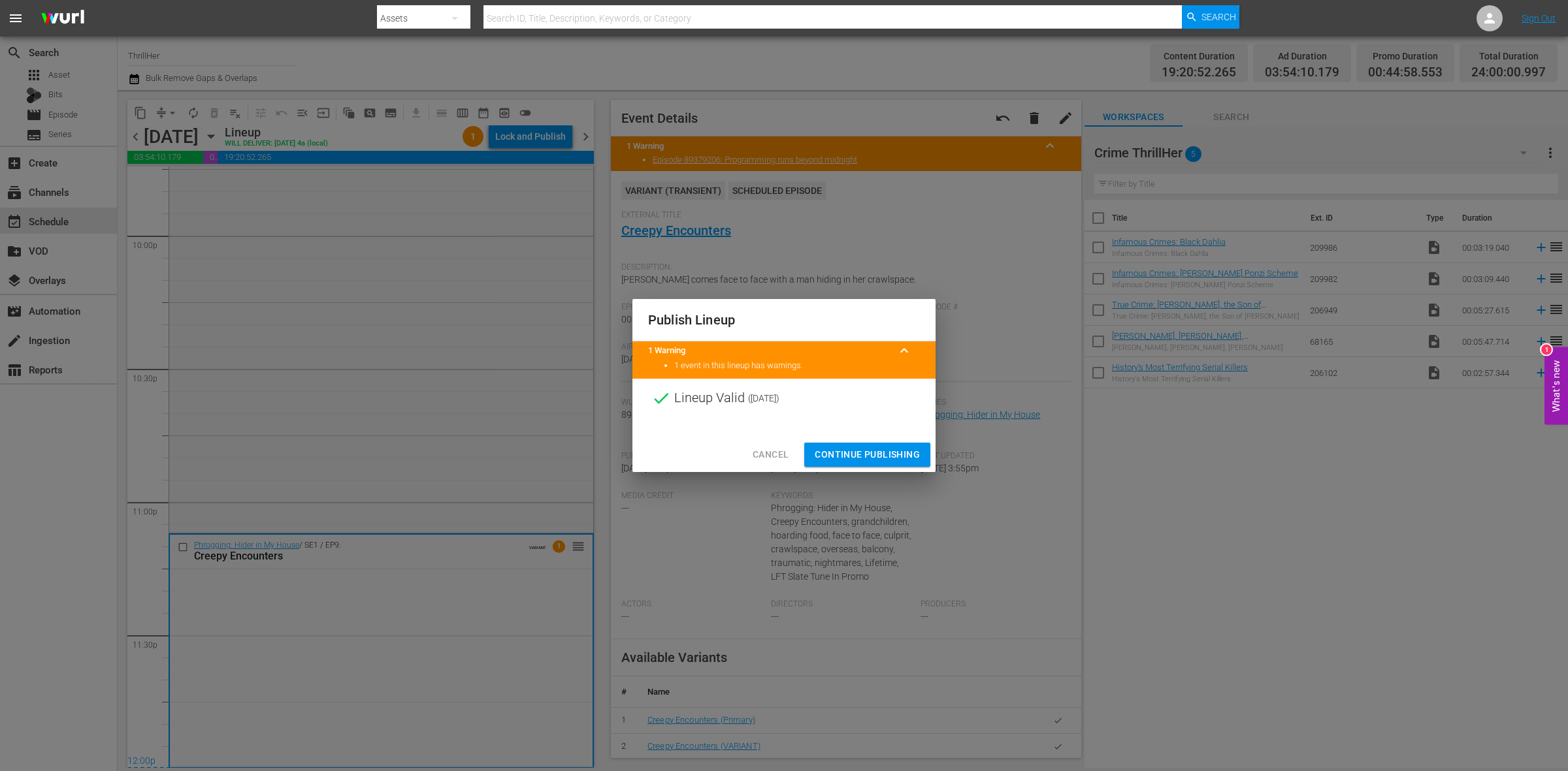
click at [841, 457] on span "Continue Publishing" at bounding box center [867, 455] width 105 height 16
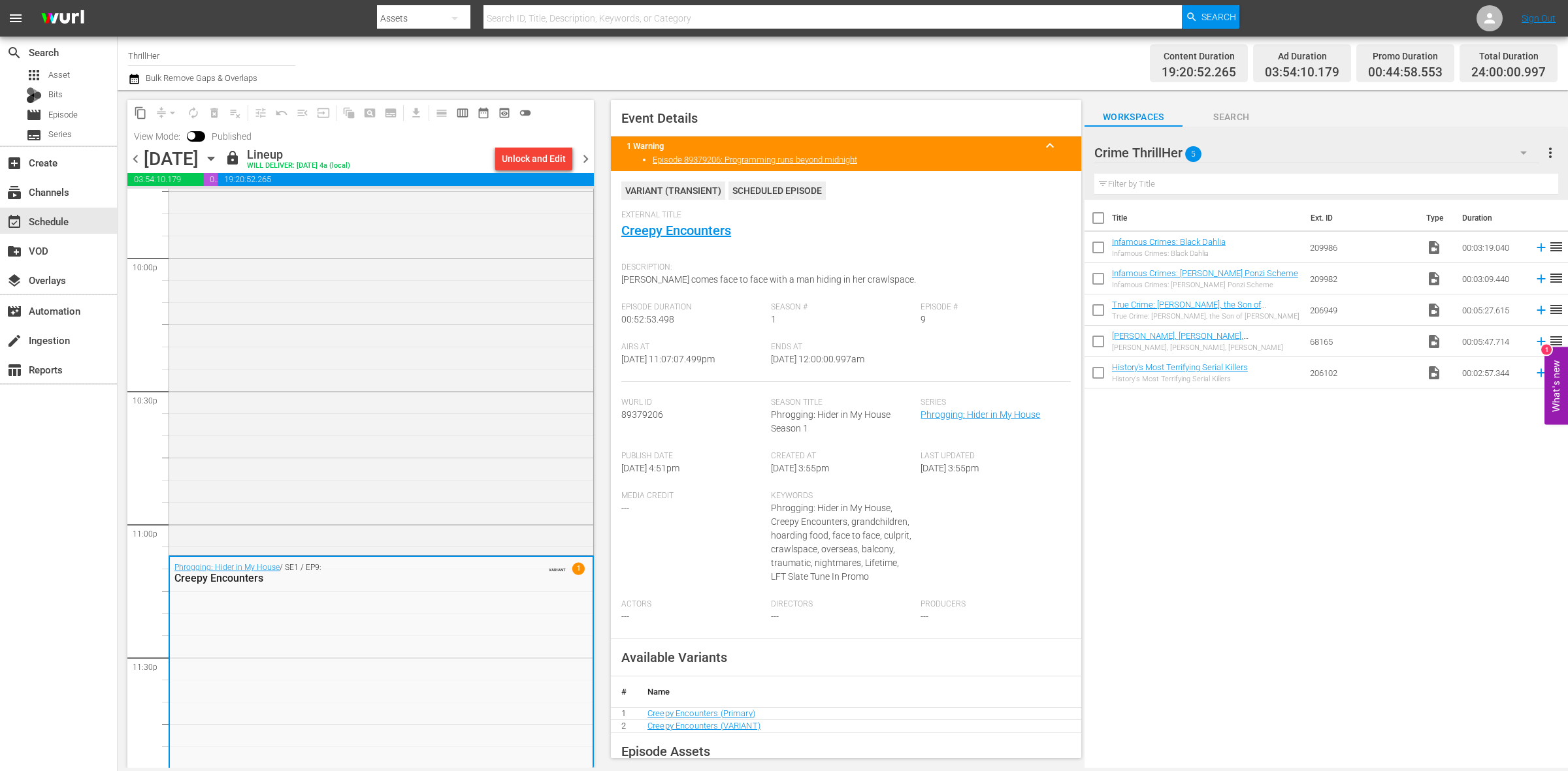
click at [586, 153] on span "chevron_right" at bounding box center [586, 159] width 16 height 16
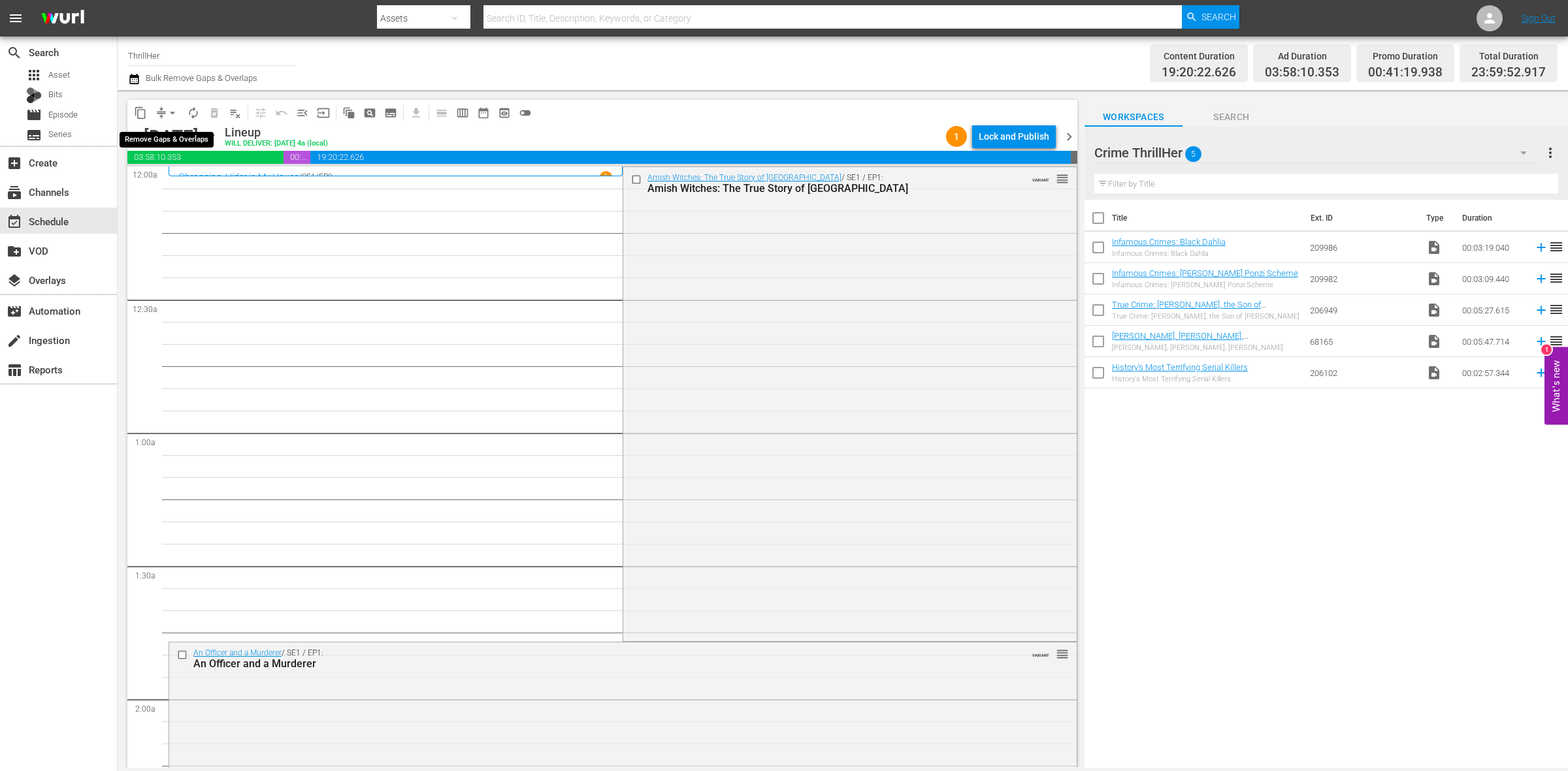
click at [167, 111] on span "arrow_drop_down" at bounding box center [172, 113] width 13 height 13
click at [168, 132] on li "Align to Midnight" at bounding box center [172, 139] width 137 height 22
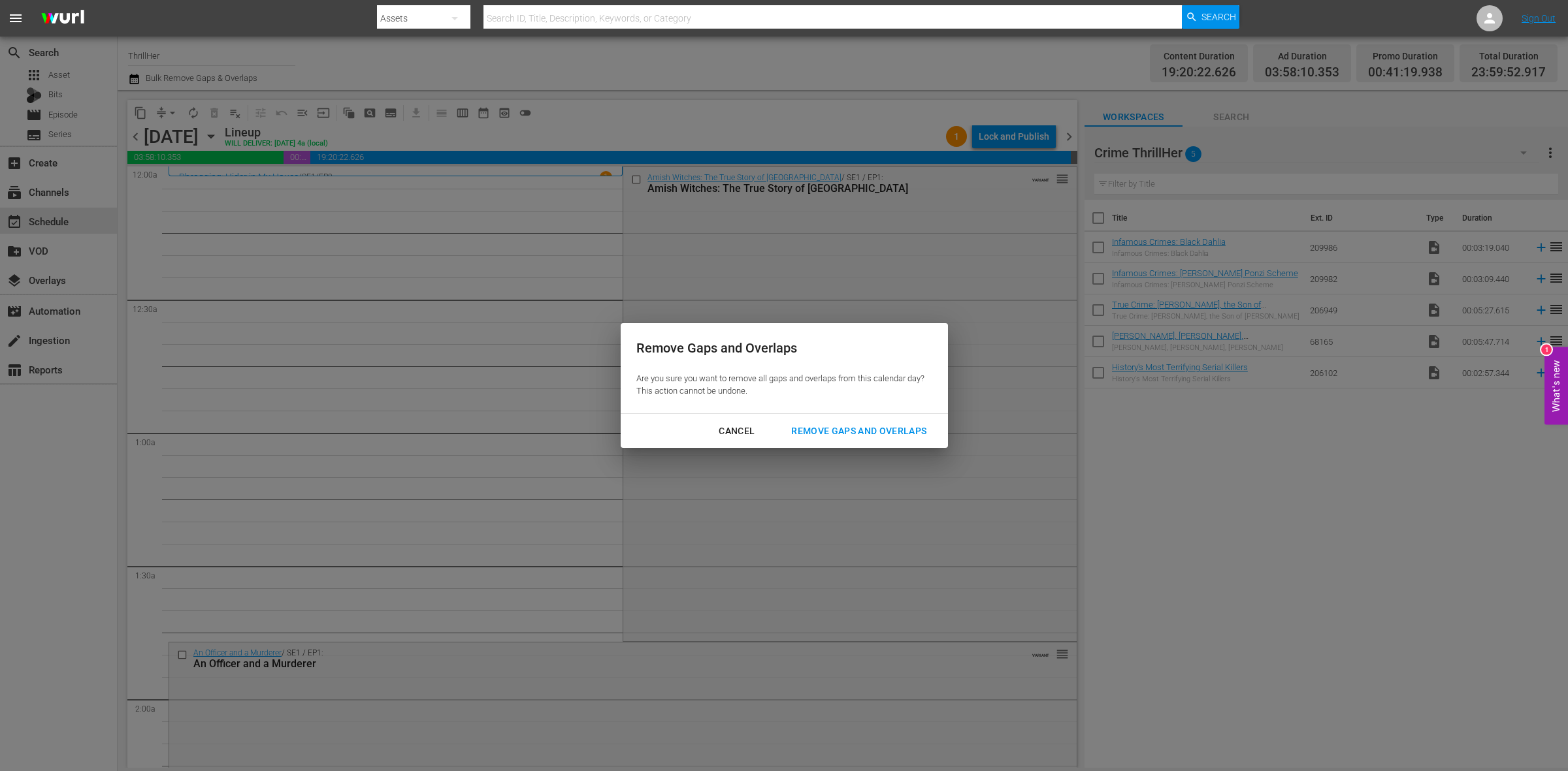
click at [898, 438] on div "Remove Gaps and Overlaps" at bounding box center [858, 431] width 156 height 16
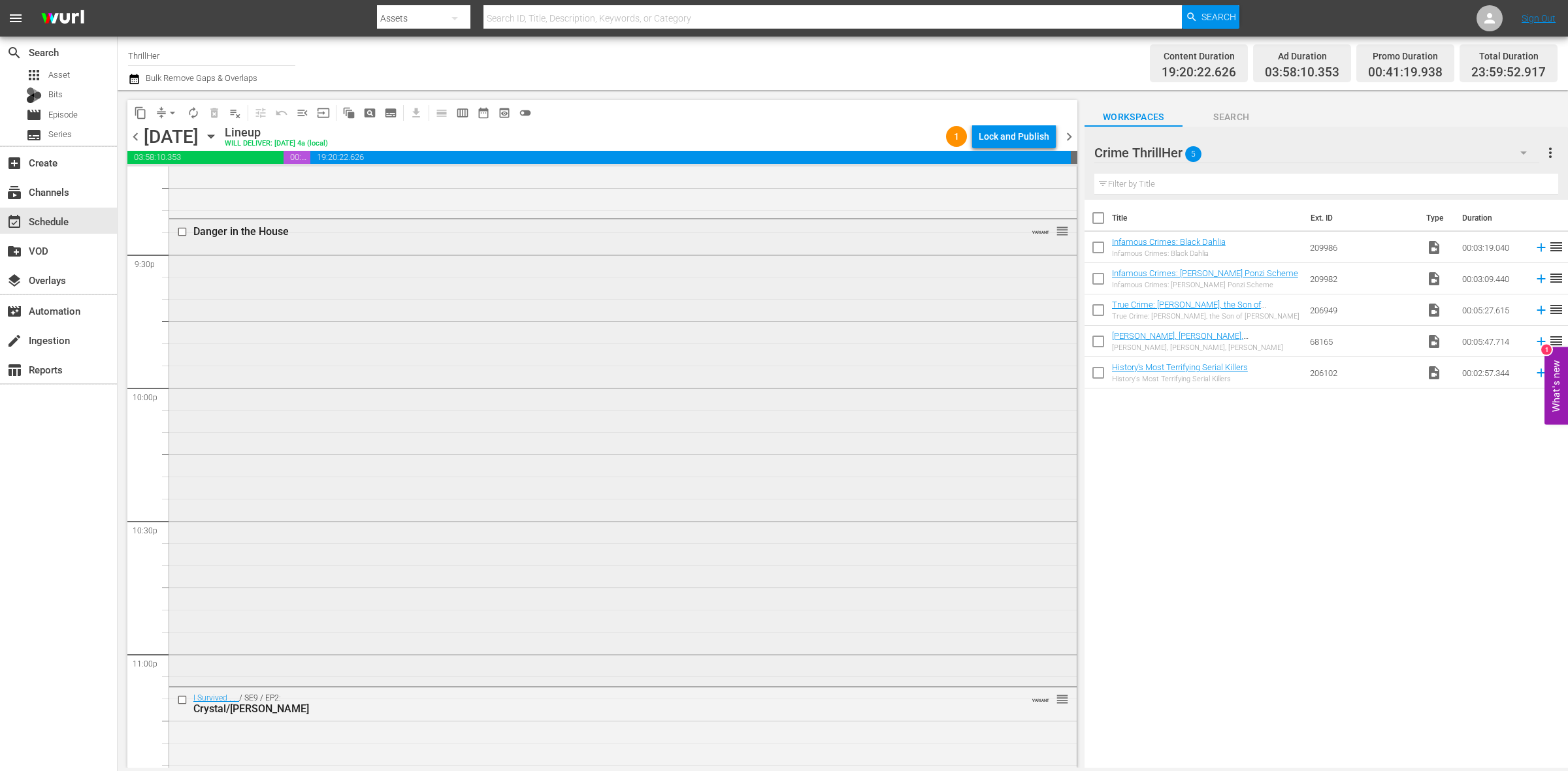
scroll to position [5792, 0]
click at [435, 599] on div "I Survived . . . / SE9 / EP2: Crystal/Johanna VARIANT reorder" at bounding box center [623, 650] width 908 height 229
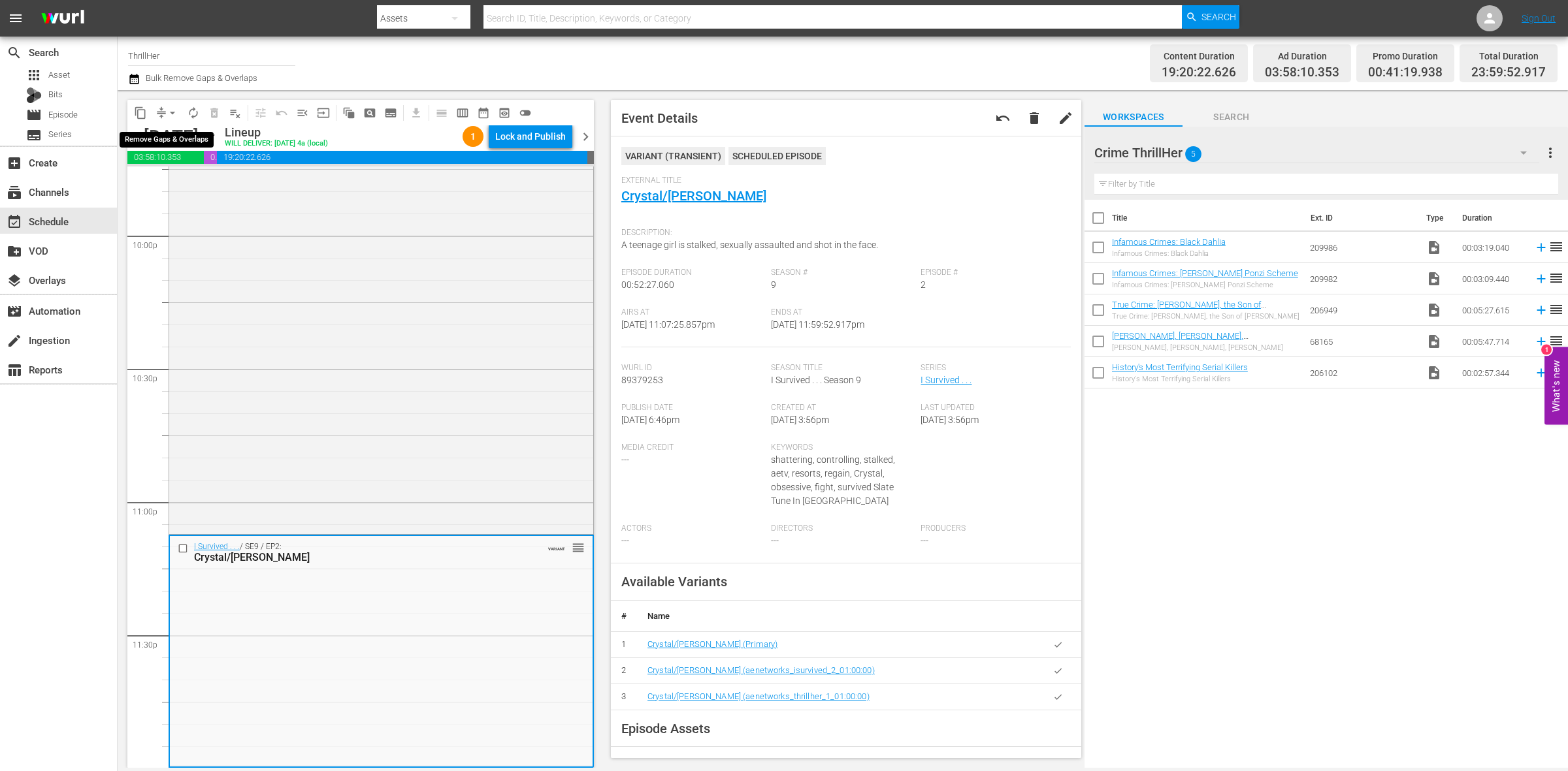
click at [172, 114] on span "arrow_drop_down" at bounding box center [172, 113] width 13 height 13
click at [168, 129] on li "Align to Midnight" at bounding box center [172, 139] width 137 height 22
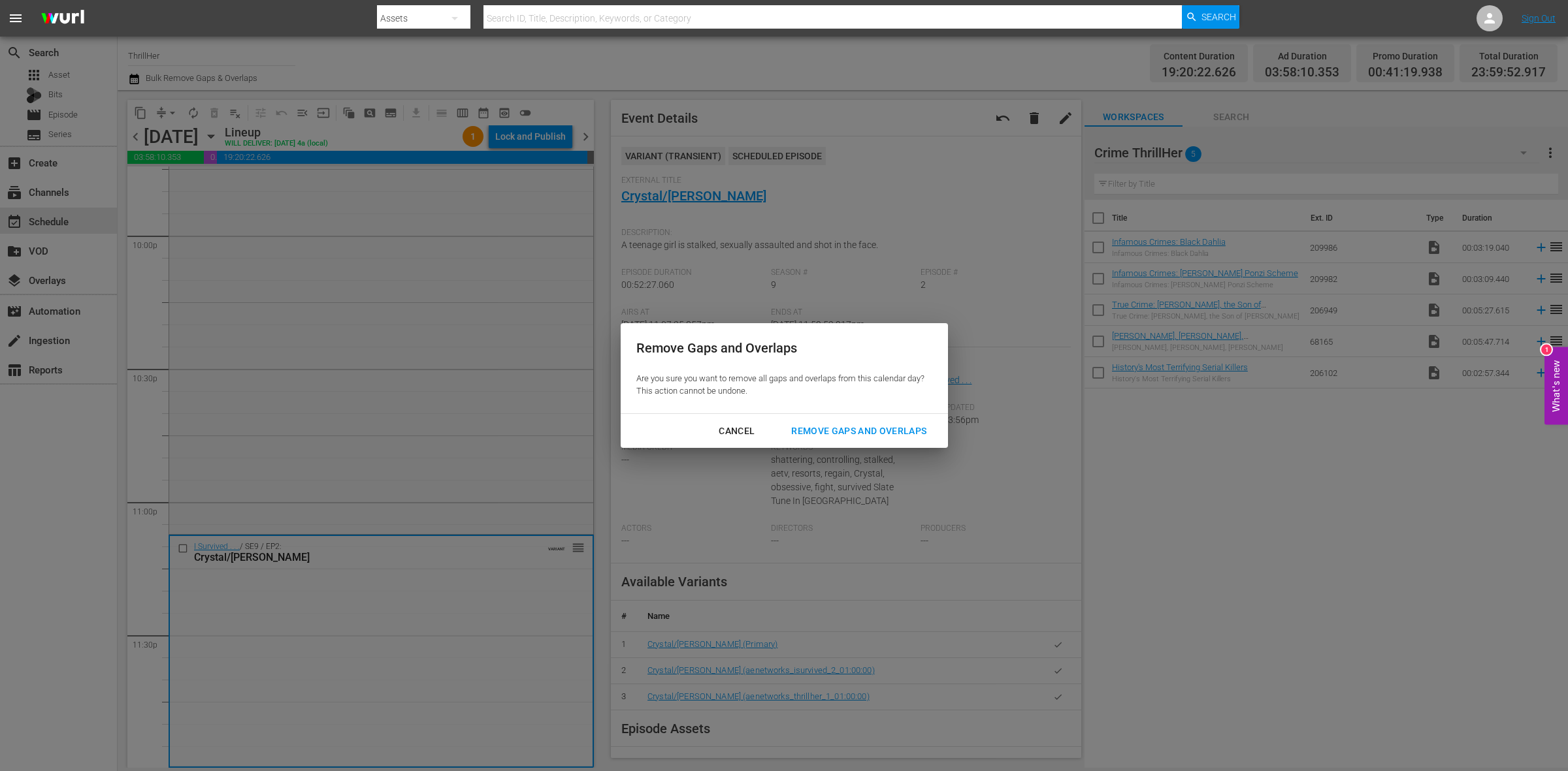
click at [834, 425] on div "Remove Gaps and Overlaps" at bounding box center [858, 431] width 156 height 16
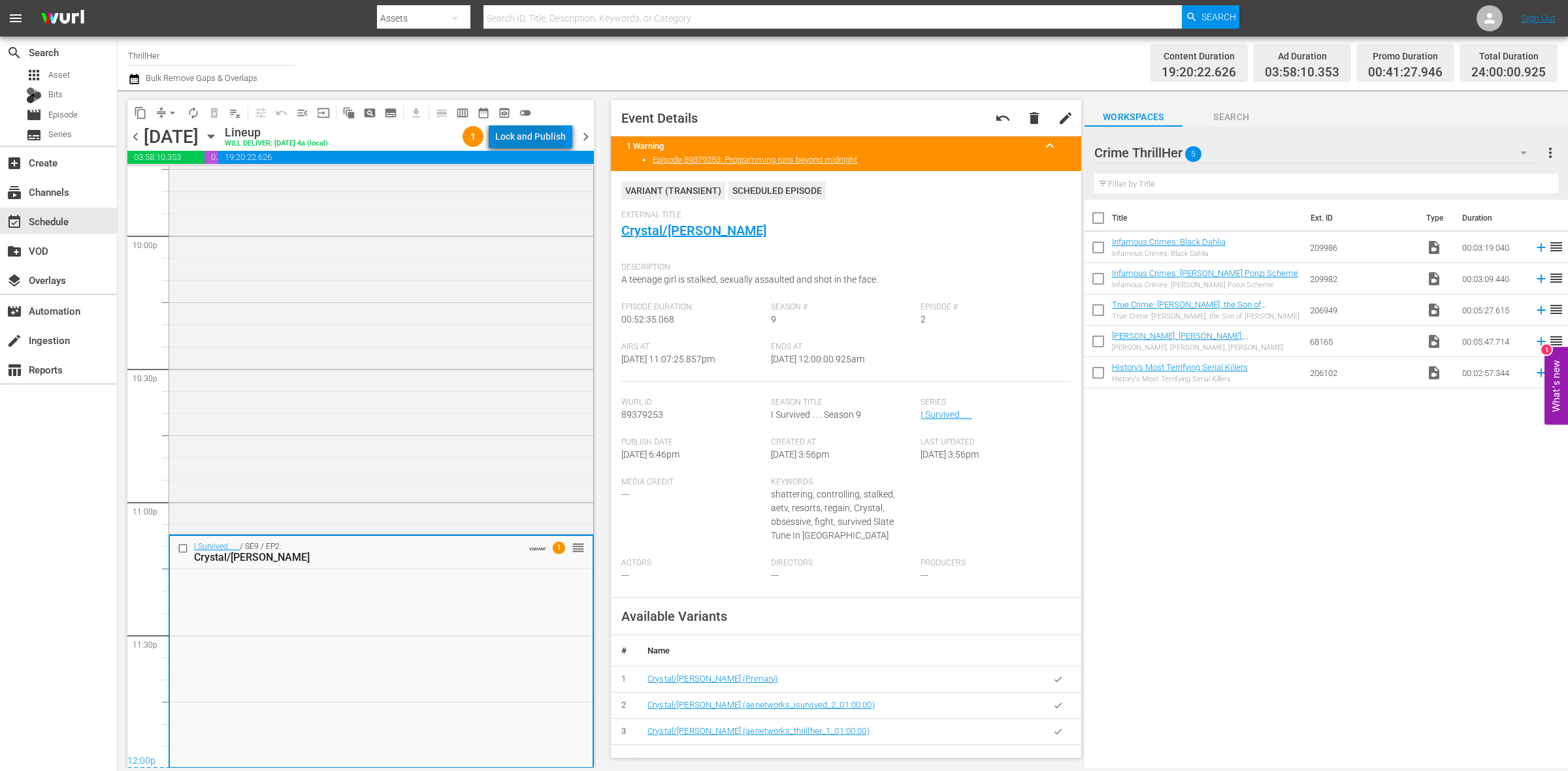
click at [527, 145] on div "Lock and Publish" at bounding box center [530, 136] width 70 height 23
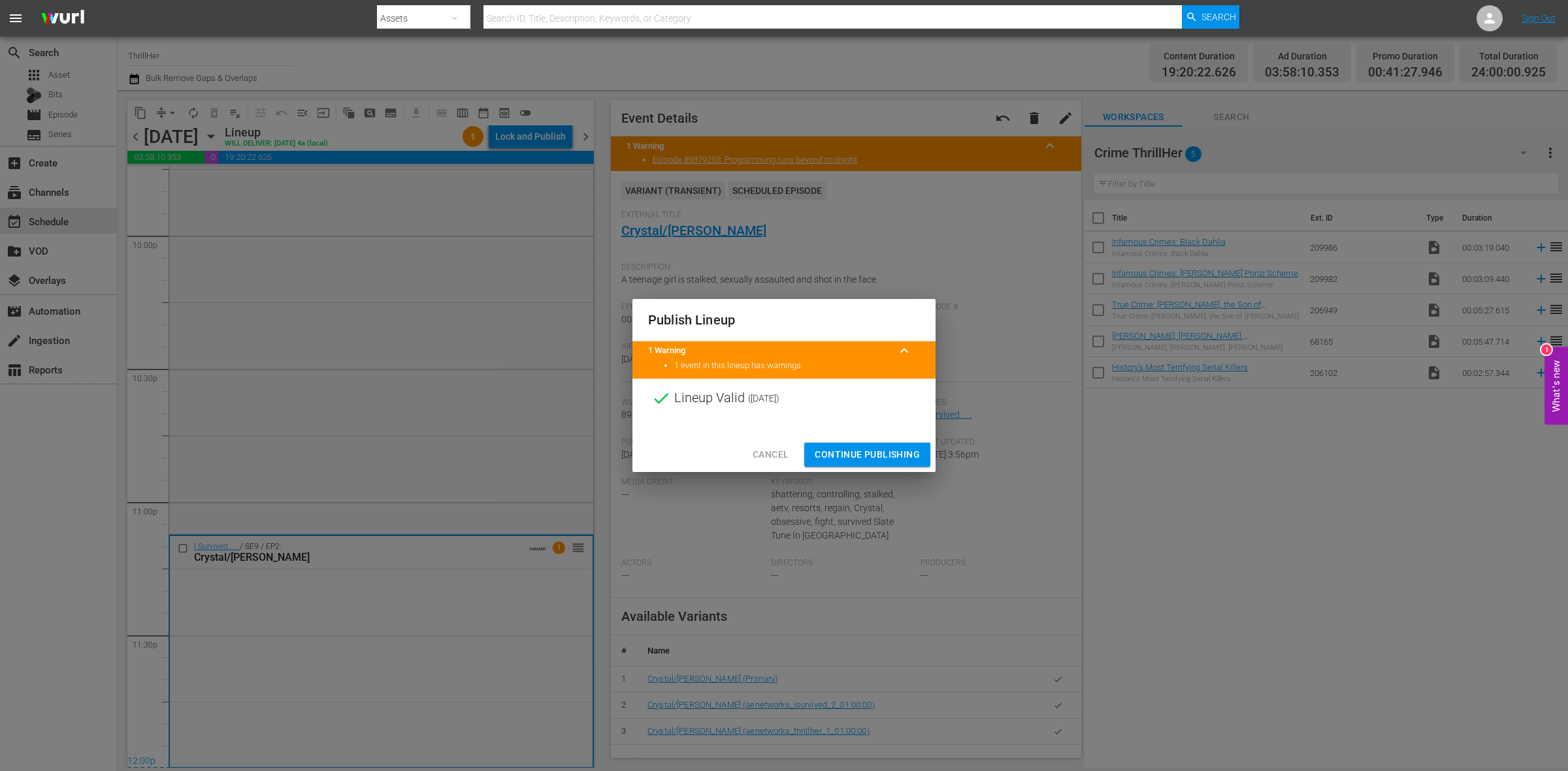
click at [834, 449] on span "Continue Publishing" at bounding box center [867, 455] width 105 height 16
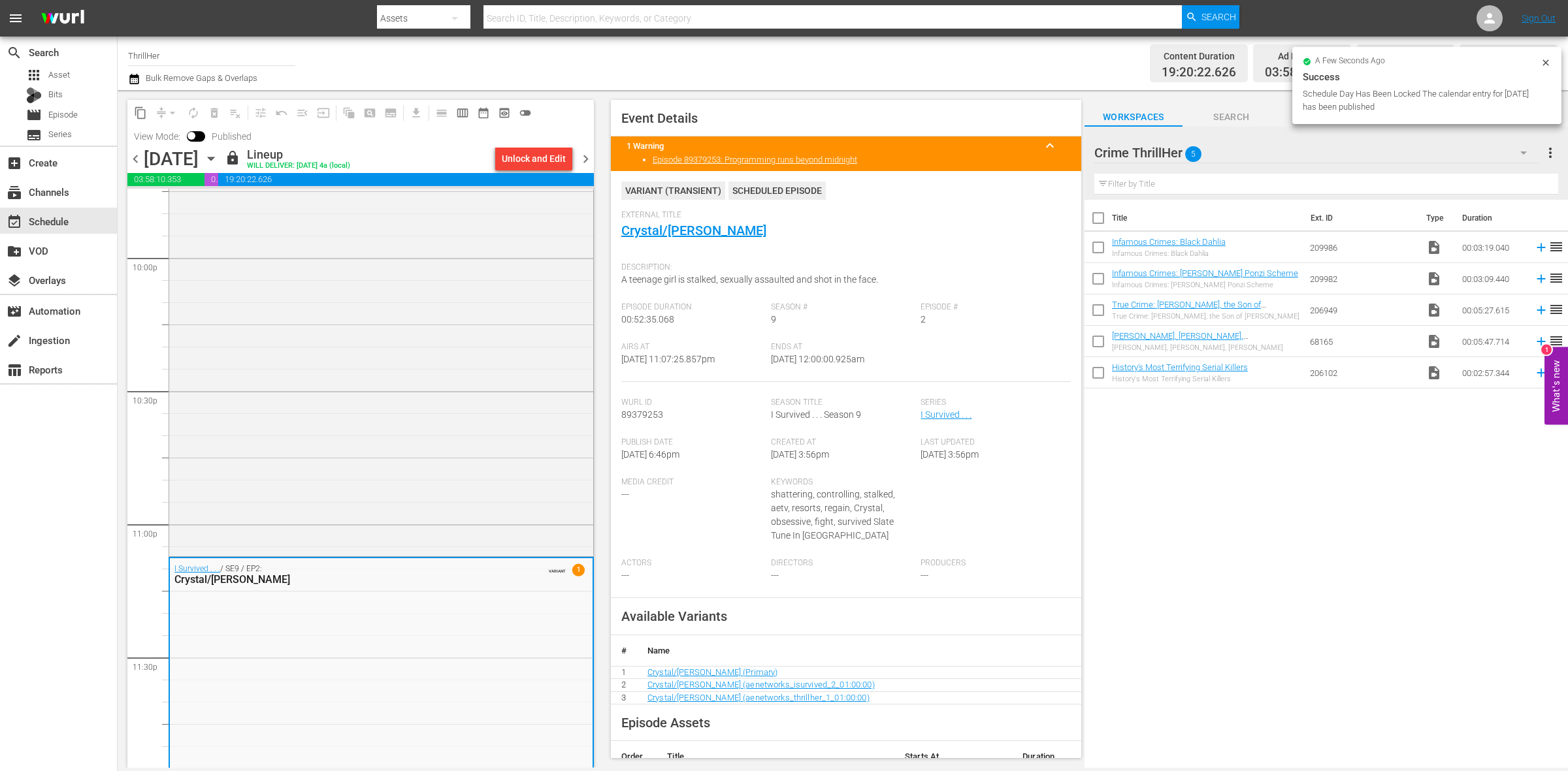
click at [587, 162] on span "chevron_right" at bounding box center [586, 159] width 16 height 16
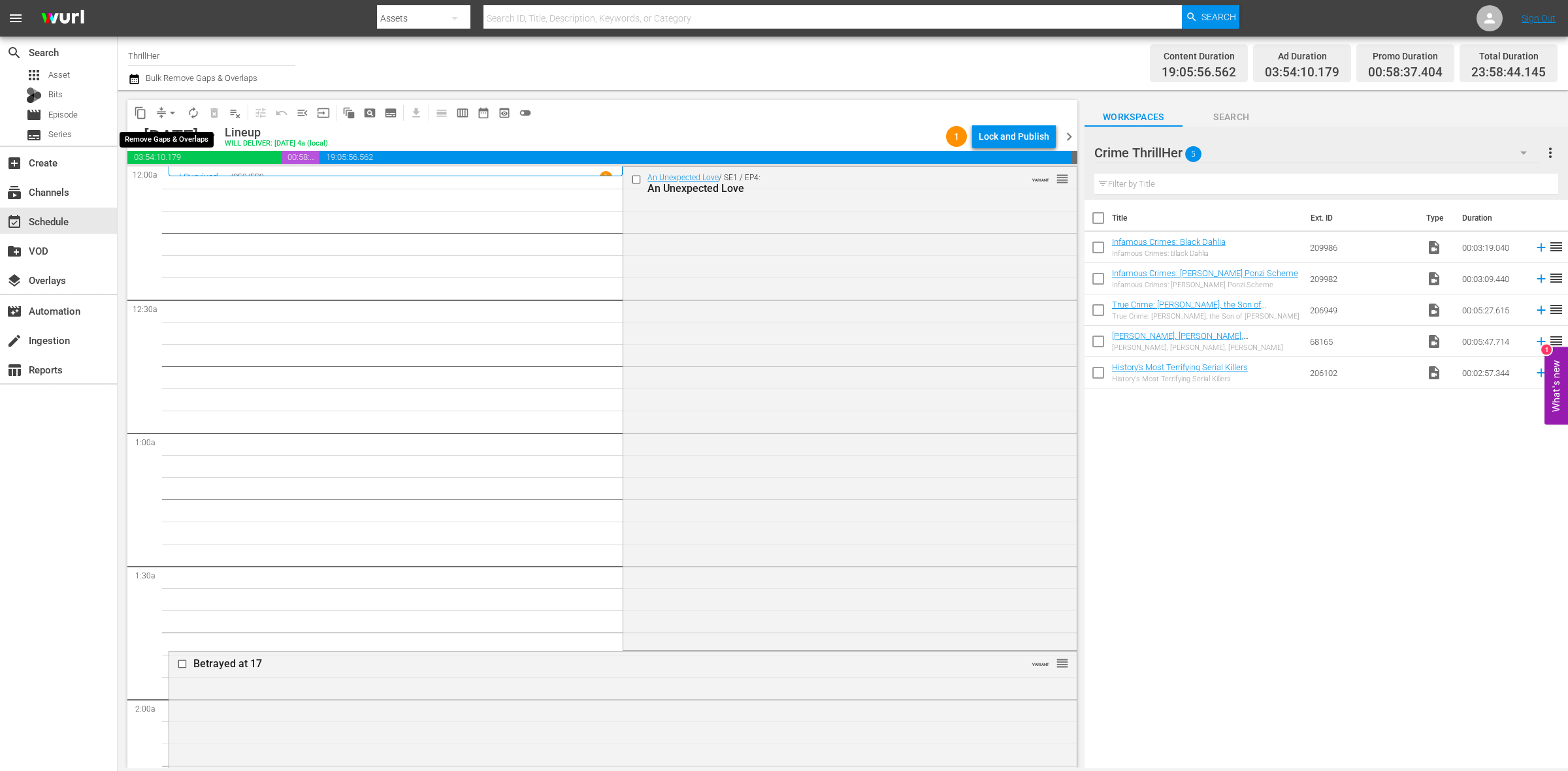
click at [172, 113] on span "arrow_drop_down" at bounding box center [172, 113] width 13 height 13
click at [167, 137] on li "Align to Midnight" at bounding box center [172, 139] width 137 height 22
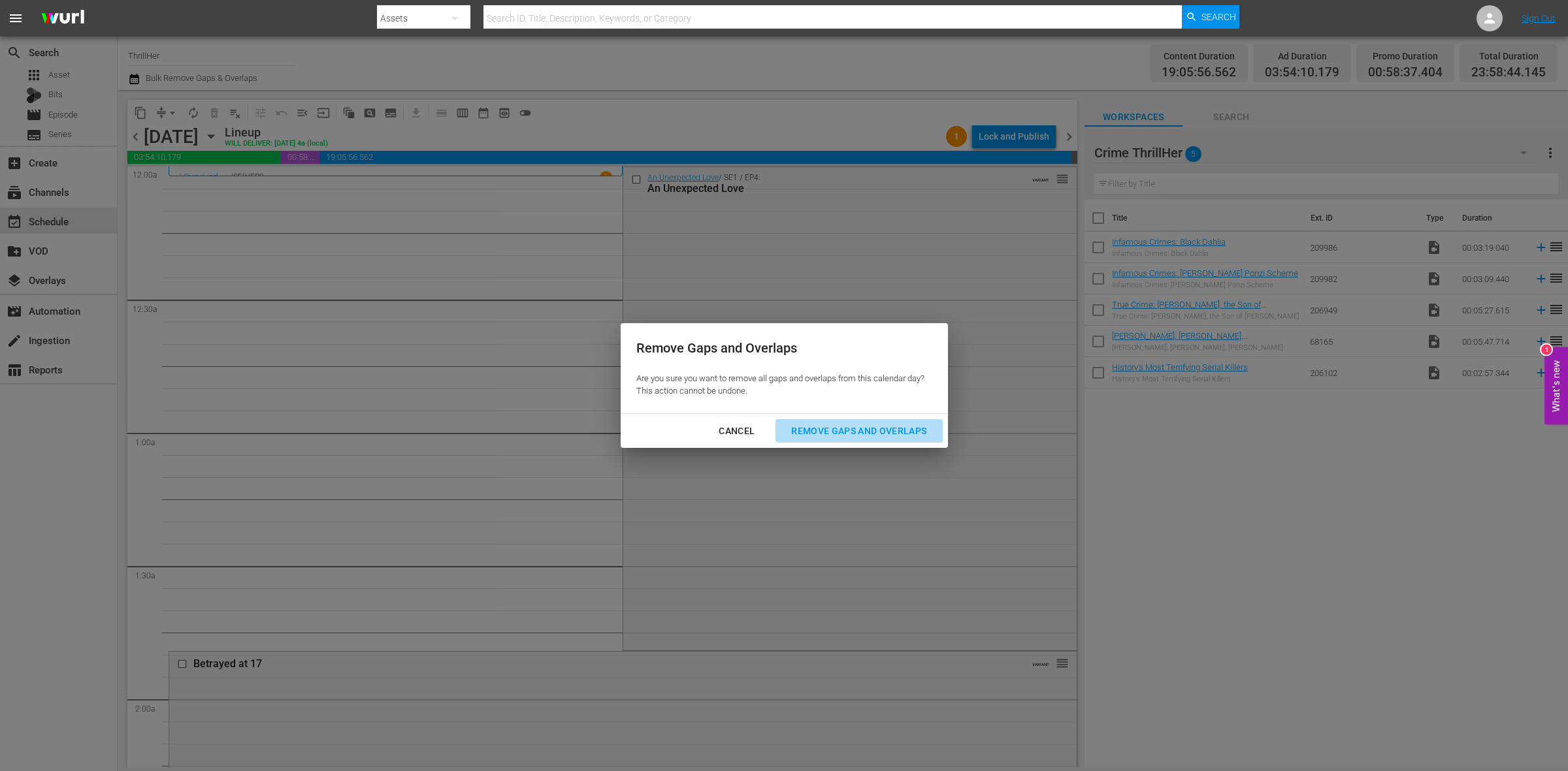
click at [811, 431] on div "Remove Gaps and Overlaps" at bounding box center [858, 431] width 156 height 16
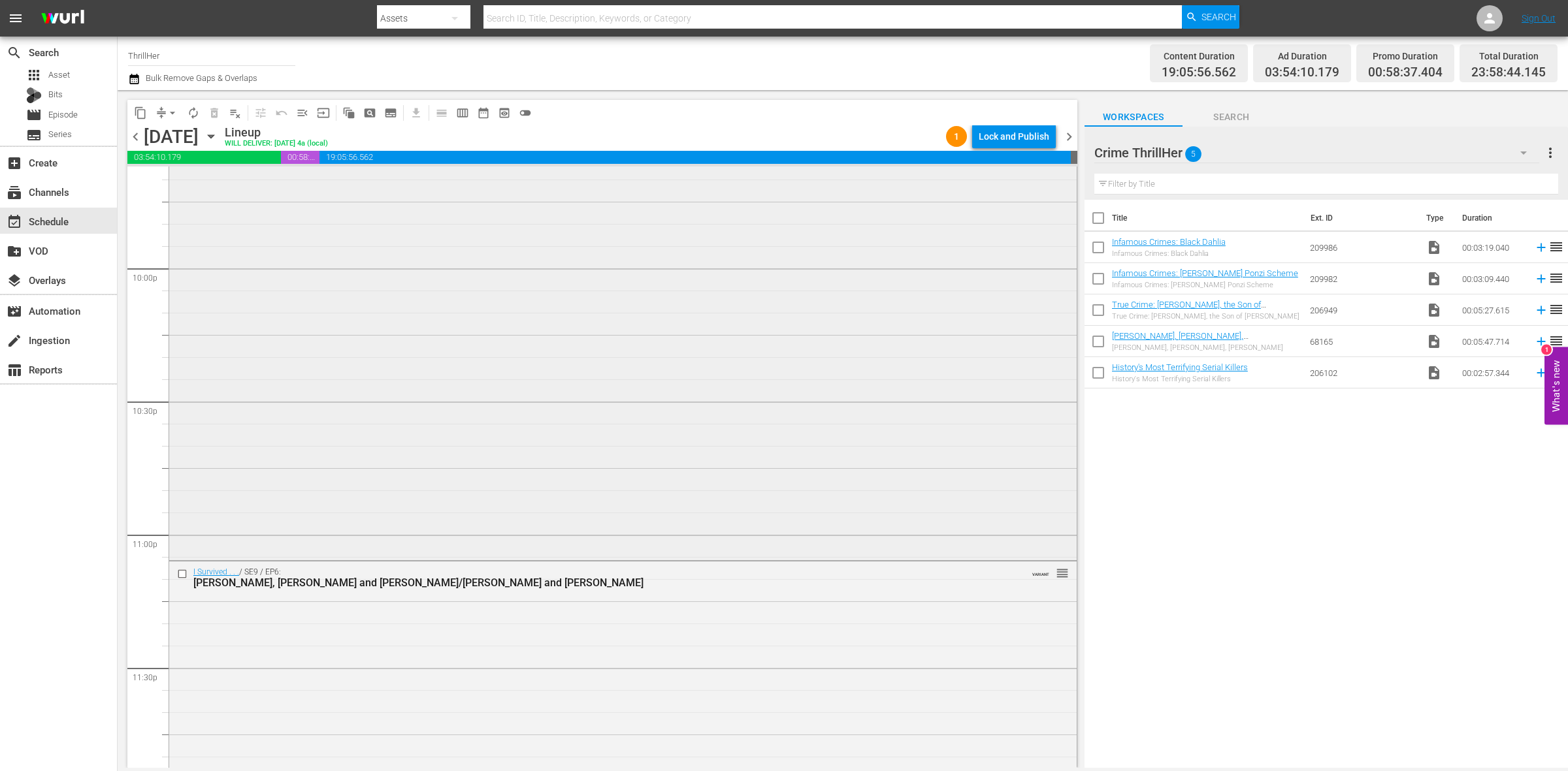
scroll to position [5792, 0]
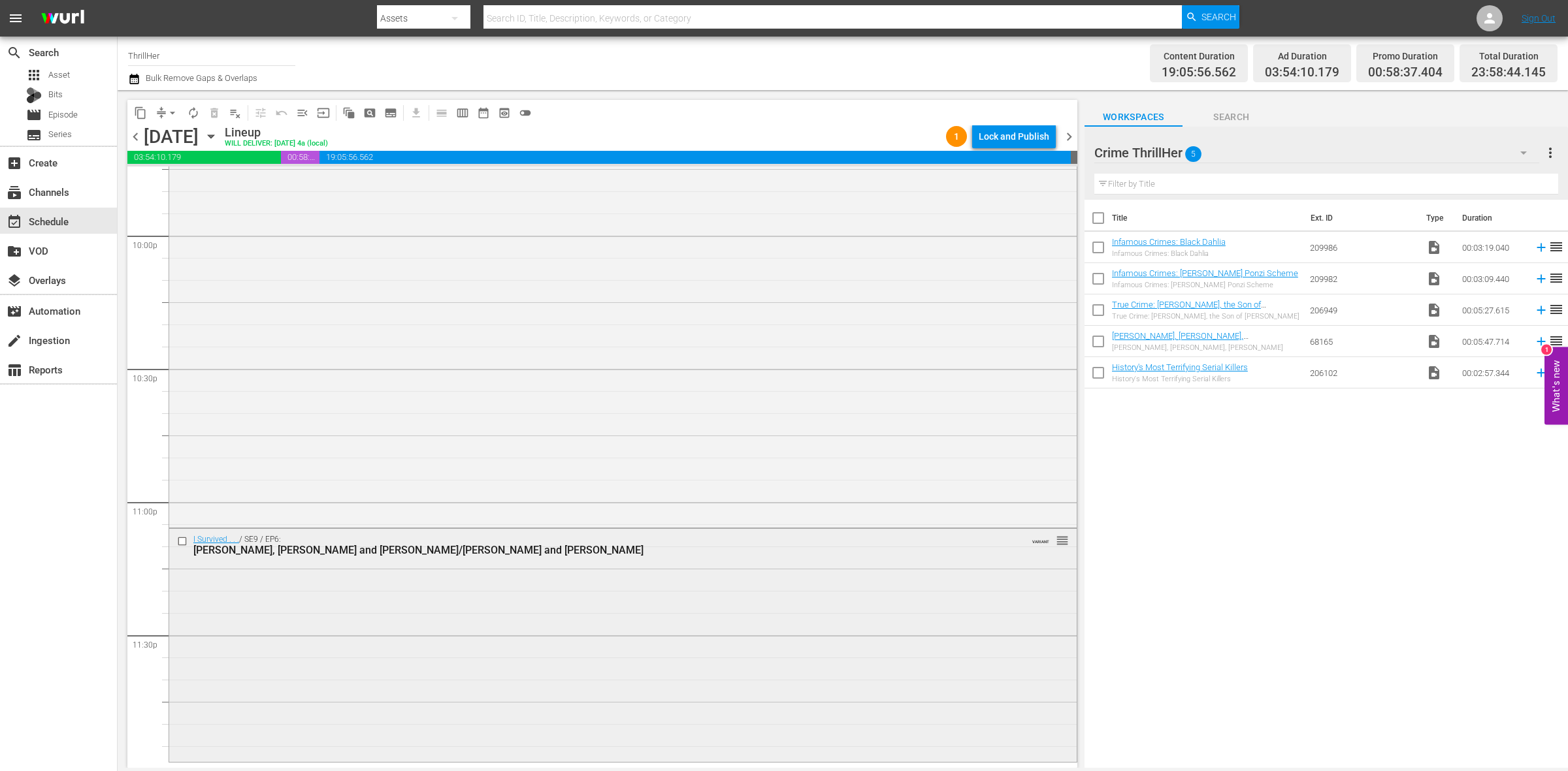
click at [759, 544] on div "Cynthia, Russ and Carol/Ron and Christine" at bounding box center [598, 550] width 809 height 13
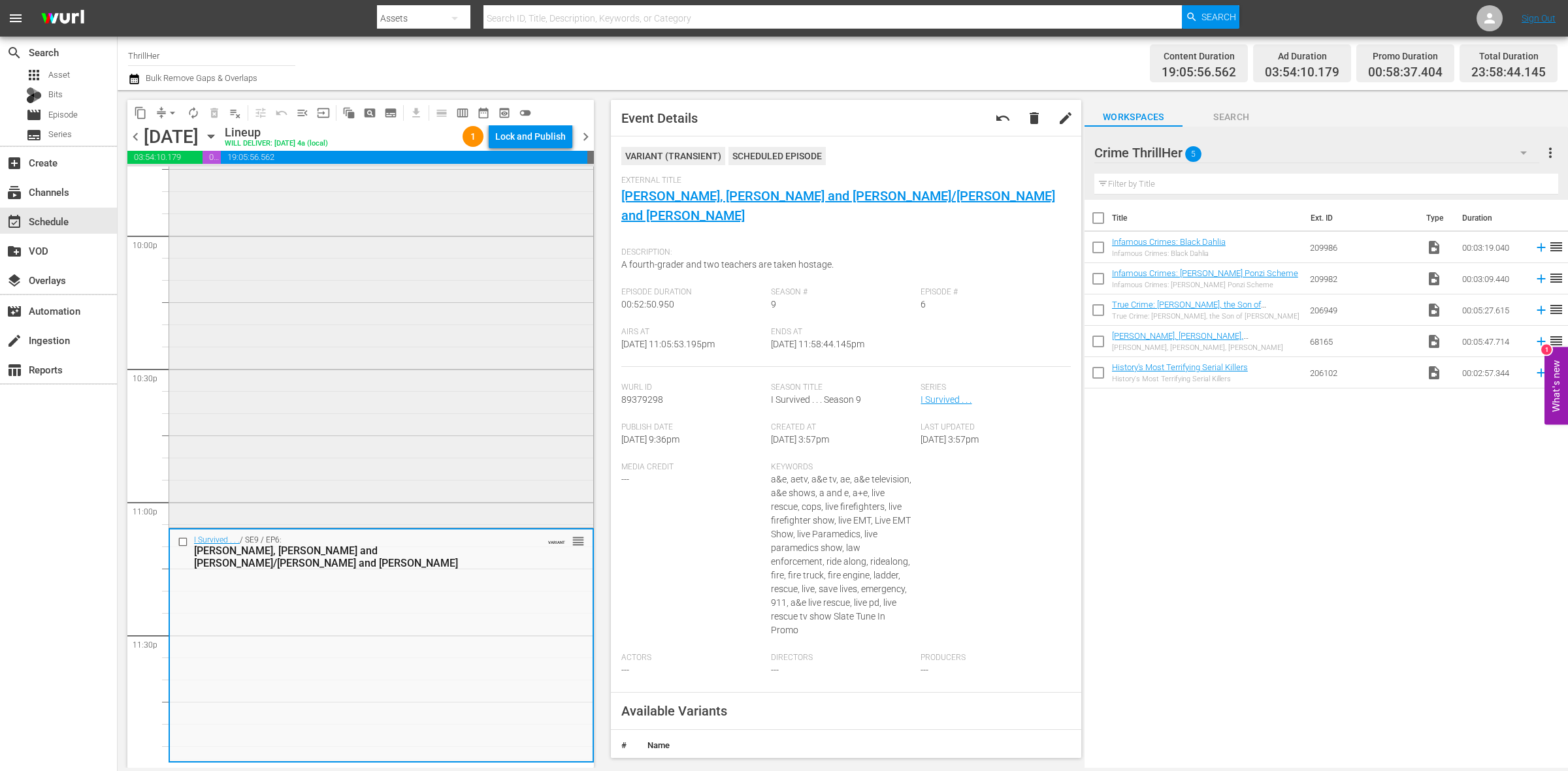
click at [439, 435] on div "Danger Next Door / SE1 / EP1: Danger Next Door VARIANT reorder" at bounding box center [381, 288] width 424 height 474
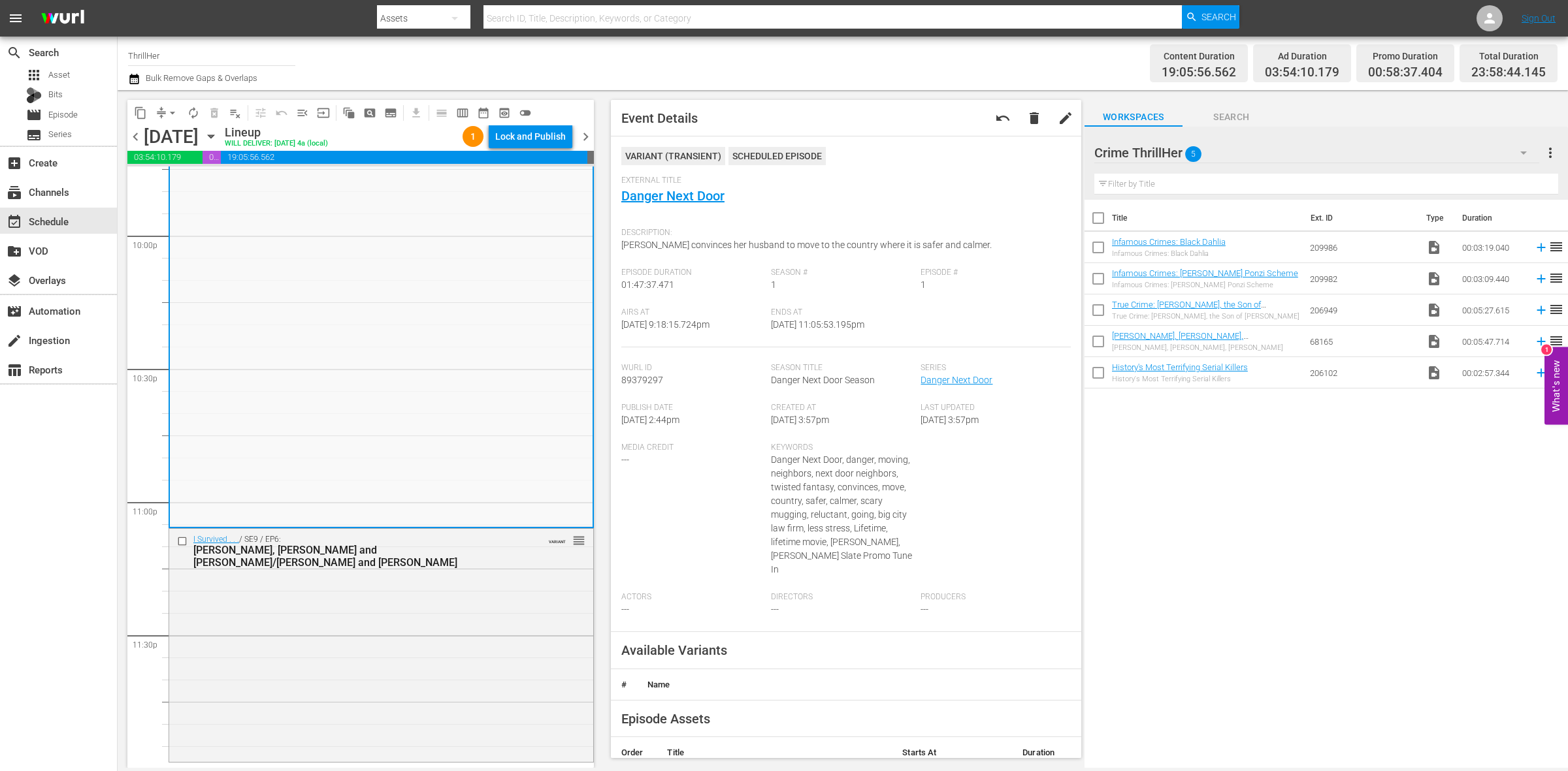
click at [522, 593] on div "I Survived . . . / SE9 / EP6: Cynthia, Russ and Carol/Ron and Christine VARIANT…" at bounding box center [381, 644] width 424 height 231
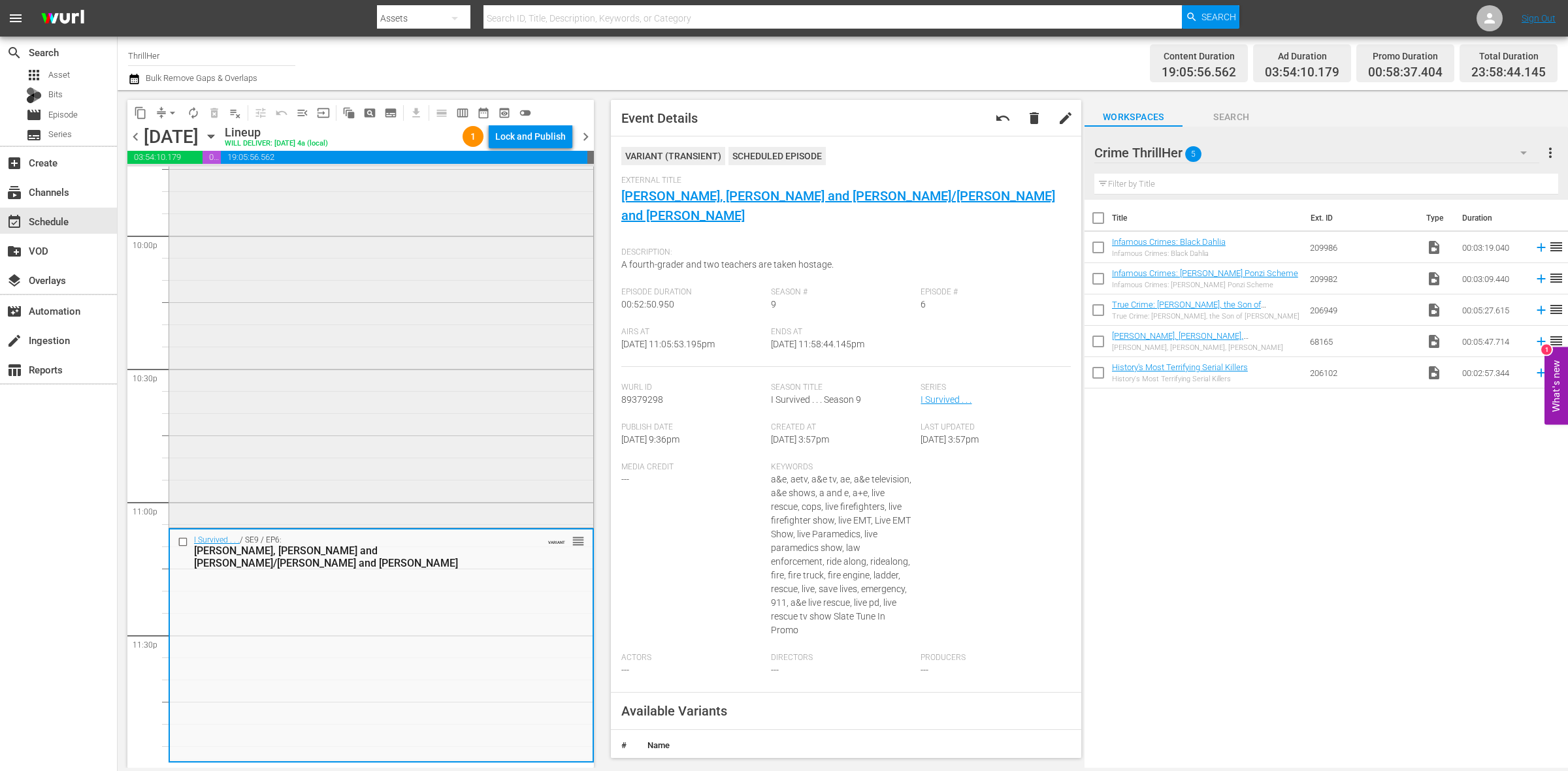
click at [289, 407] on div "Danger Next Door / SE1 / EP1: Danger Next Door VARIANT reorder" at bounding box center [381, 288] width 424 height 474
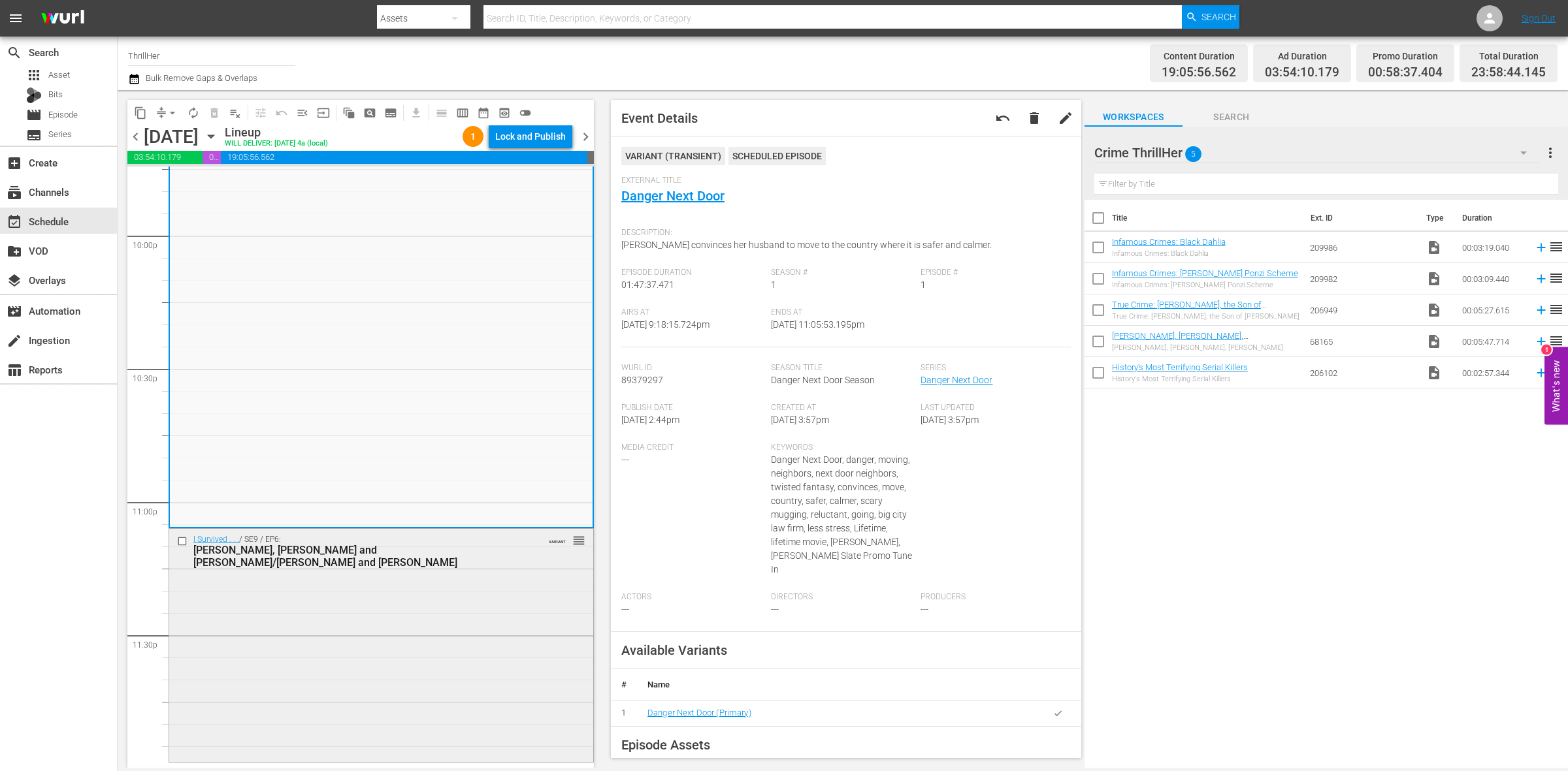
click at [358, 639] on div "I Survived . . . / SE9 / EP6: Cynthia, Russ and Carol/Ron and Christine VARIANT…" at bounding box center [381, 644] width 424 height 231
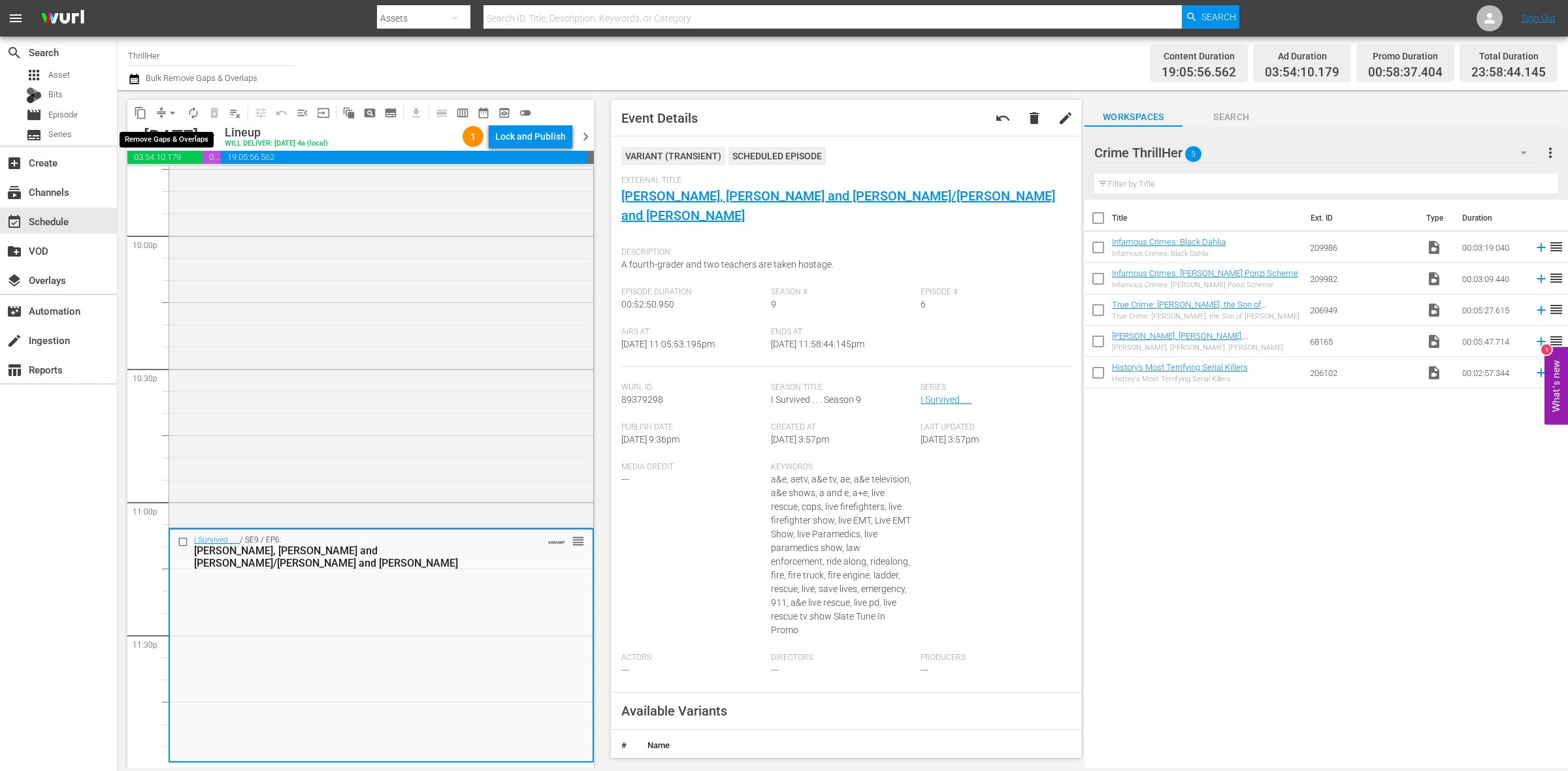
click at [172, 111] on span "arrow_drop_down" at bounding box center [172, 113] width 13 height 13
click at [181, 135] on li "Align to Midnight" at bounding box center [172, 139] width 137 height 22
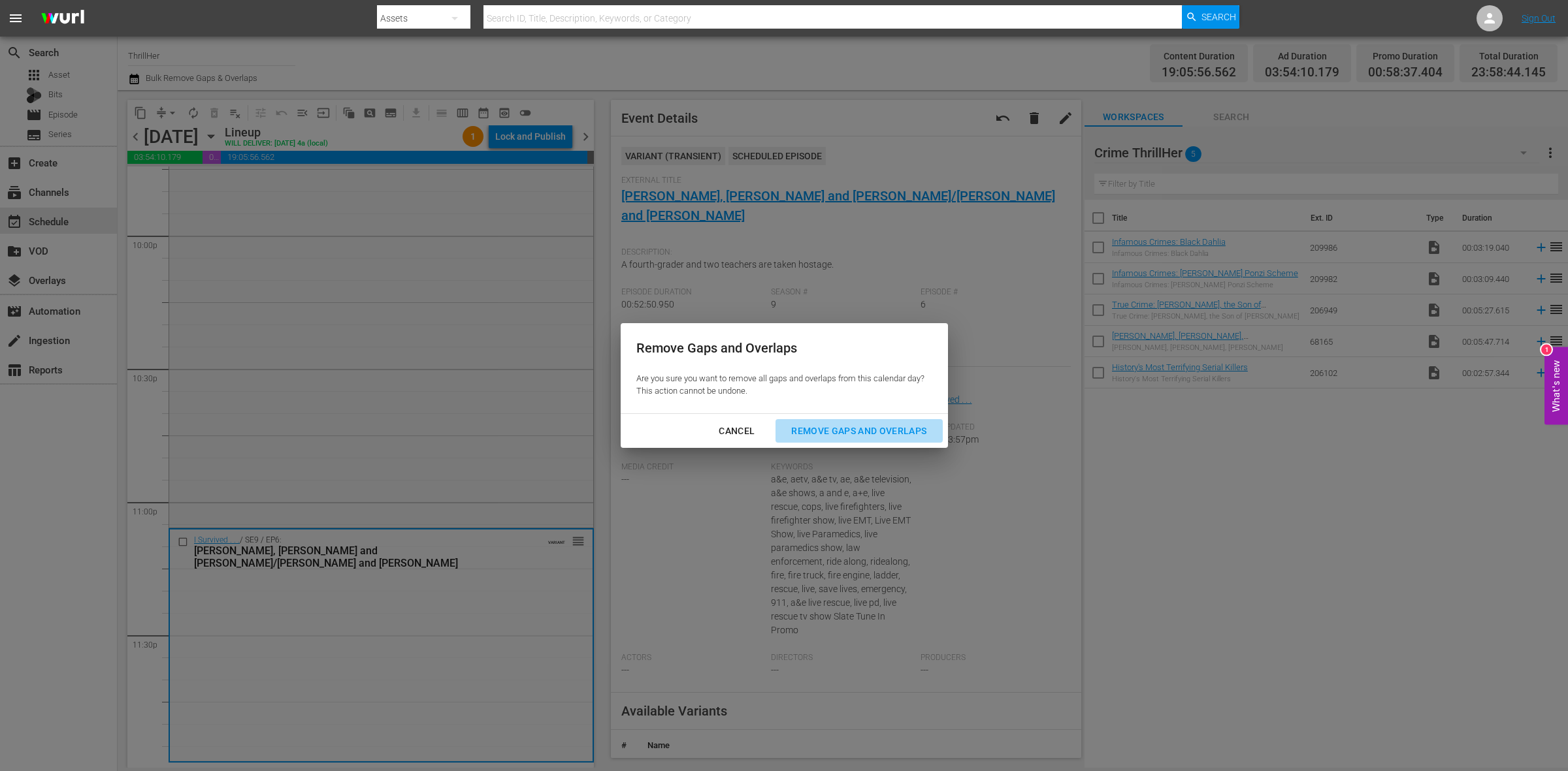
click at [916, 431] on div "Remove Gaps and Overlaps" at bounding box center [858, 431] width 156 height 16
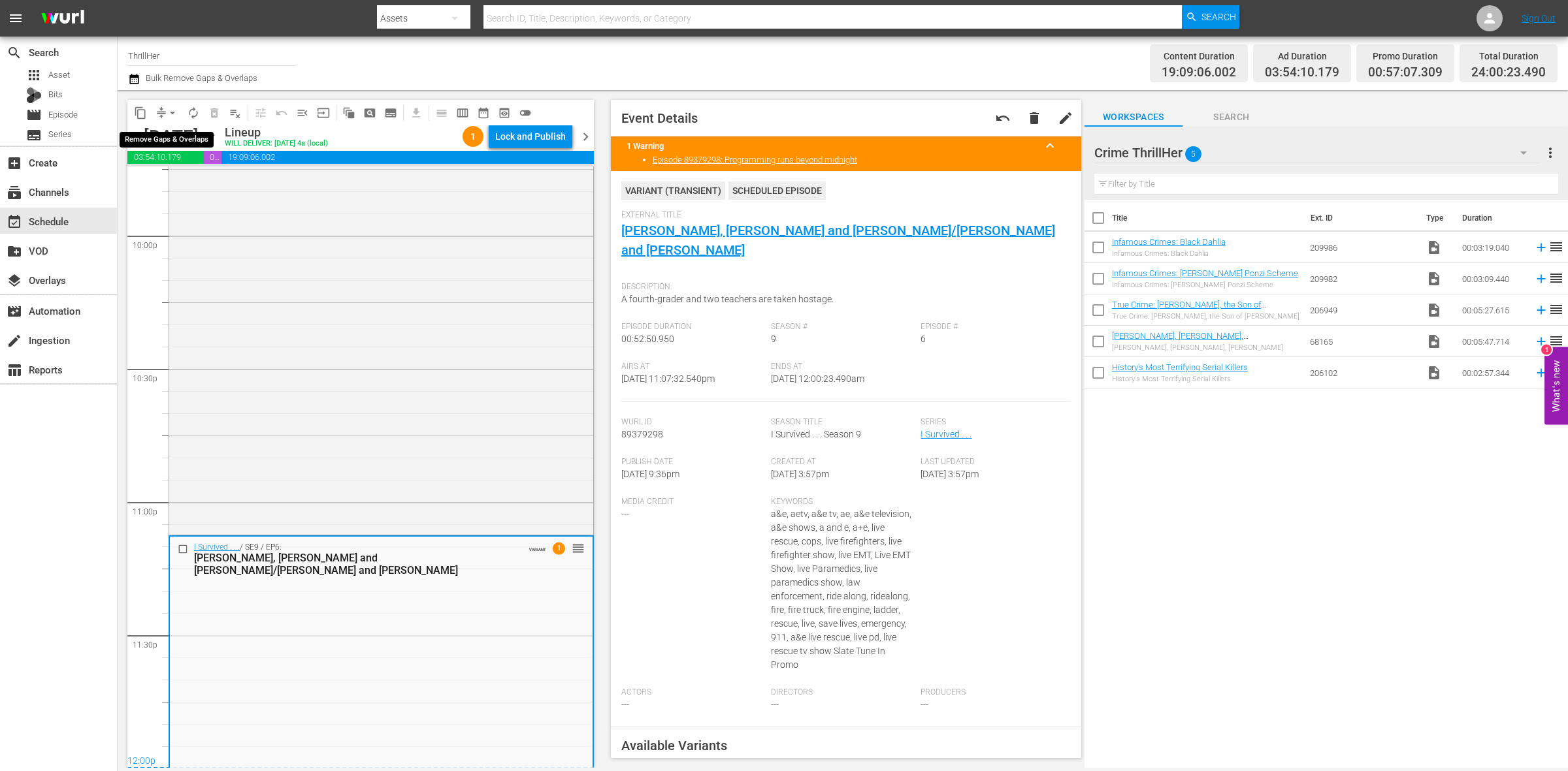
click at [168, 117] on span "arrow_drop_down" at bounding box center [172, 113] width 13 height 13
click at [168, 132] on li "Align to Midnight" at bounding box center [172, 139] width 137 height 22
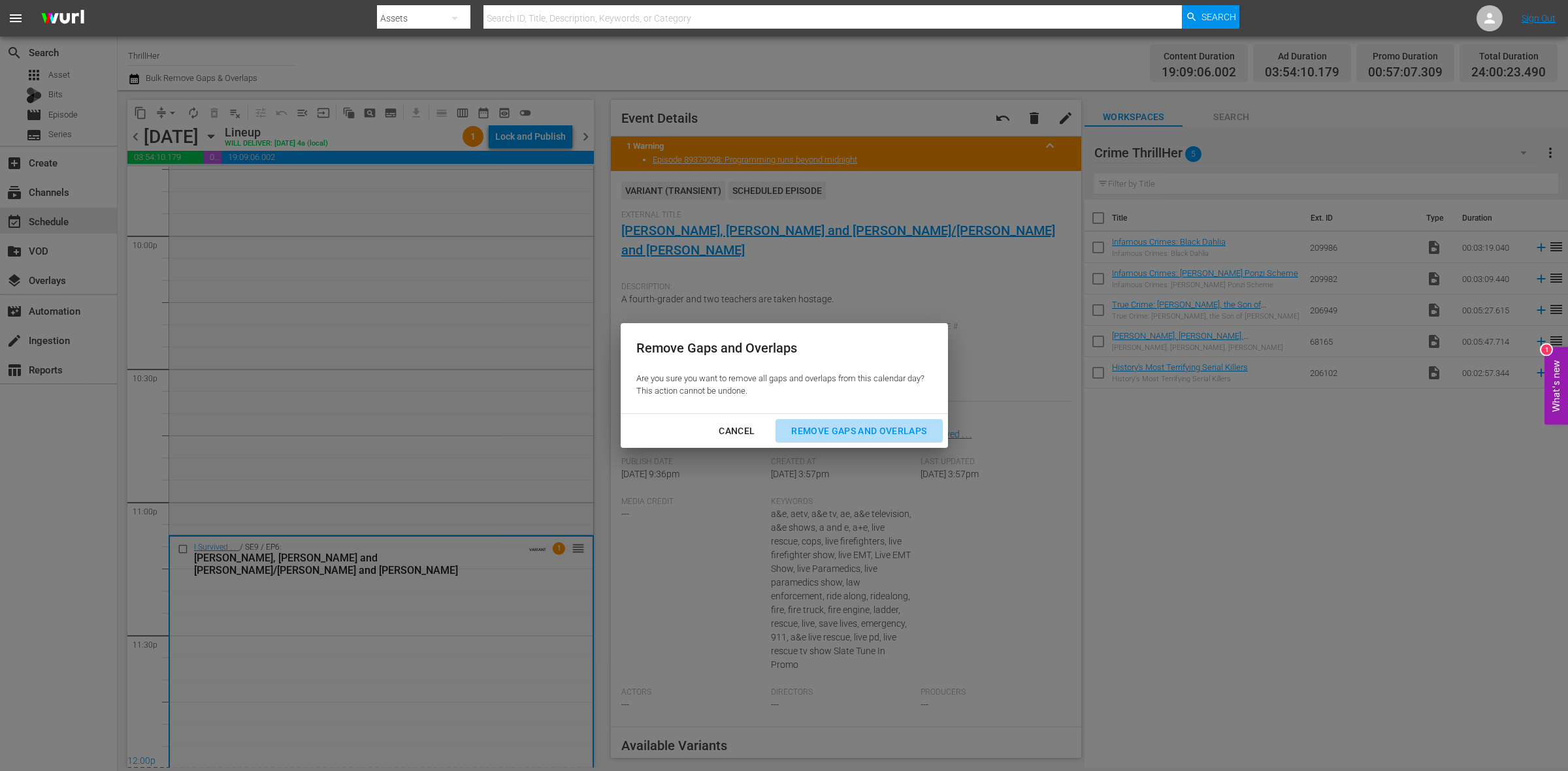
click at [821, 422] on button "Remove Gaps and Overlaps" at bounding box center [858, 431] width 167 height 24
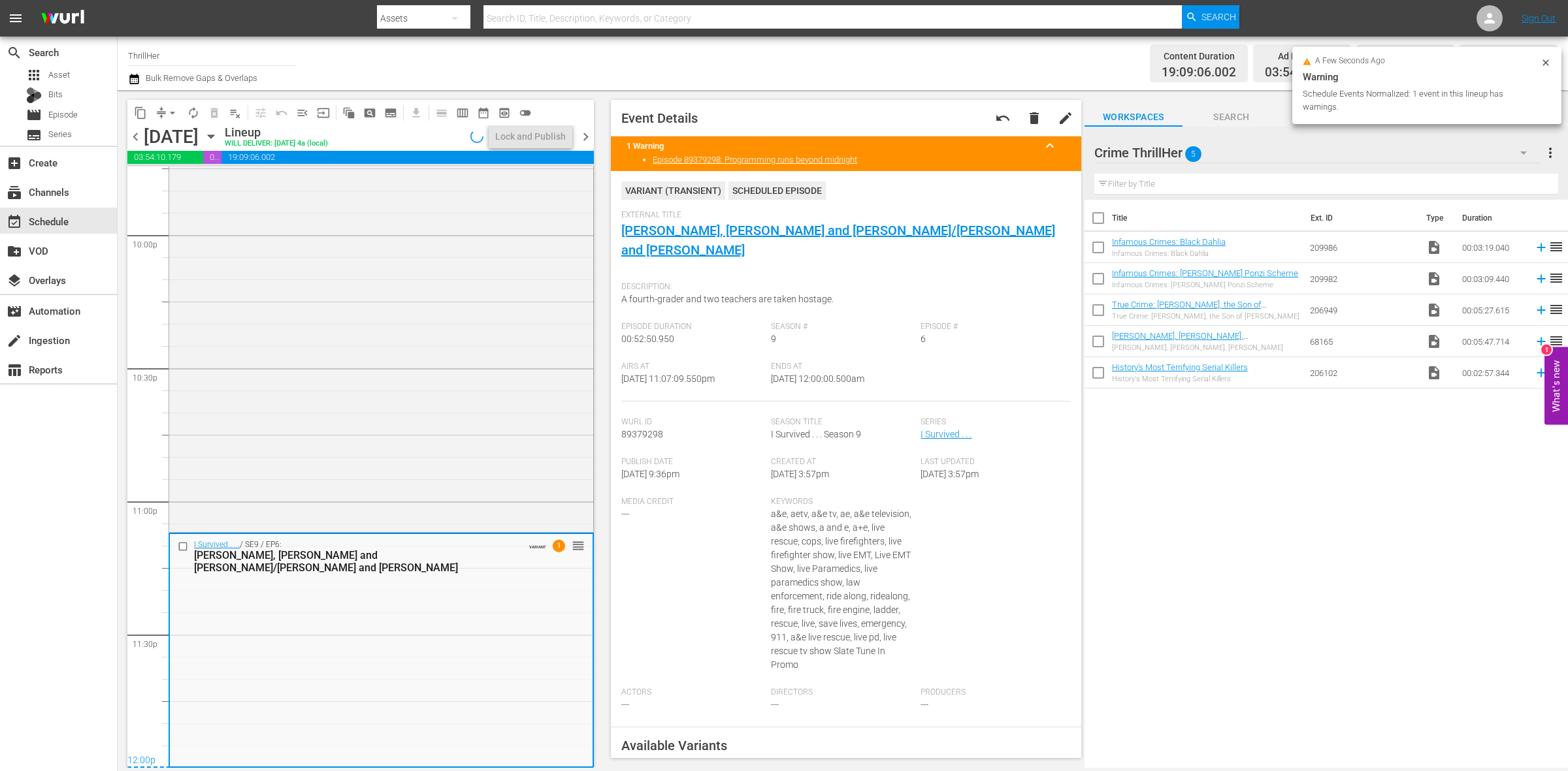
scroll to position [5793, 0]
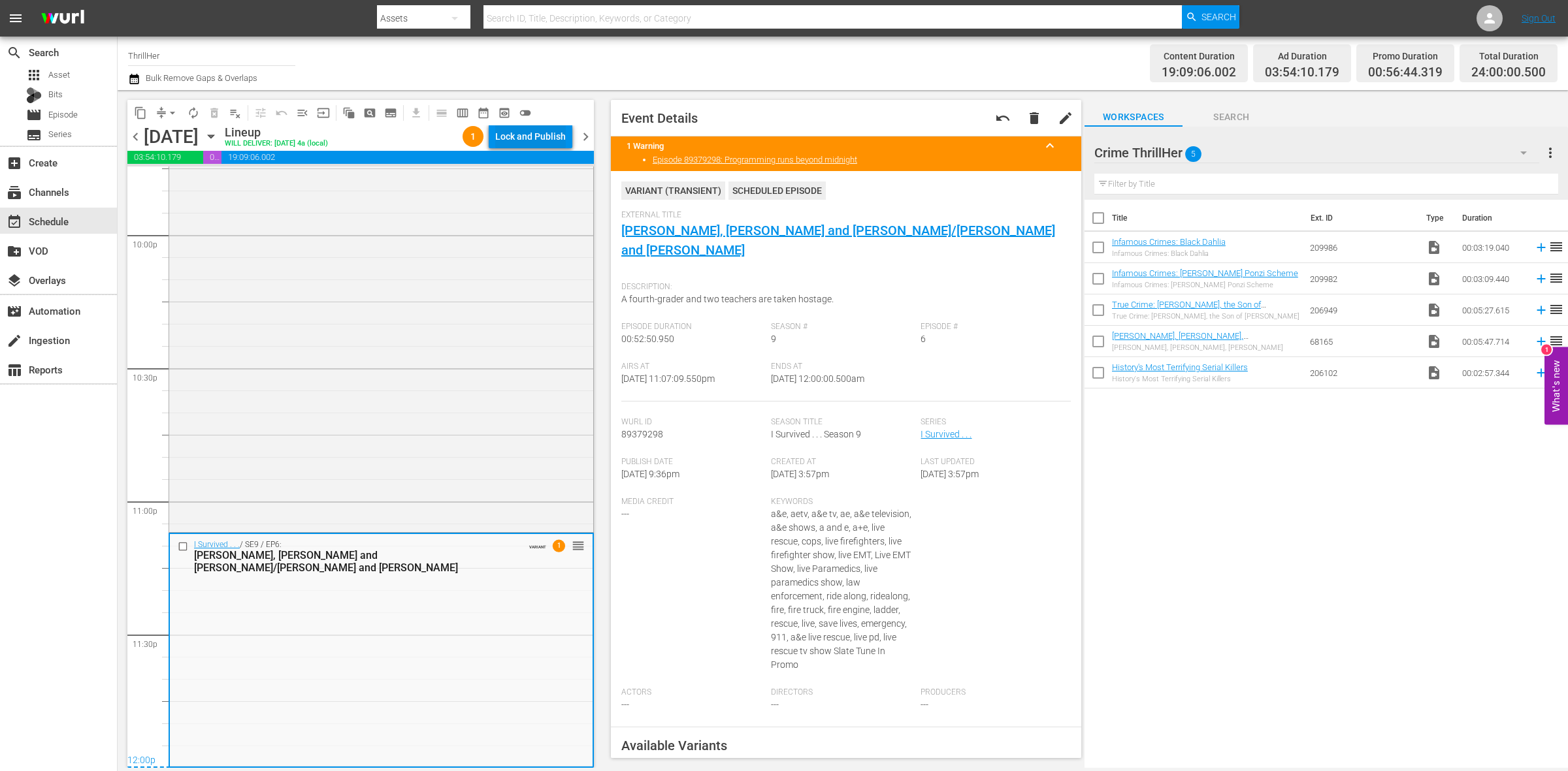
click at [520, 140] on div "Lock and Publish" at bounding box center [530, 136] width 70 height 23
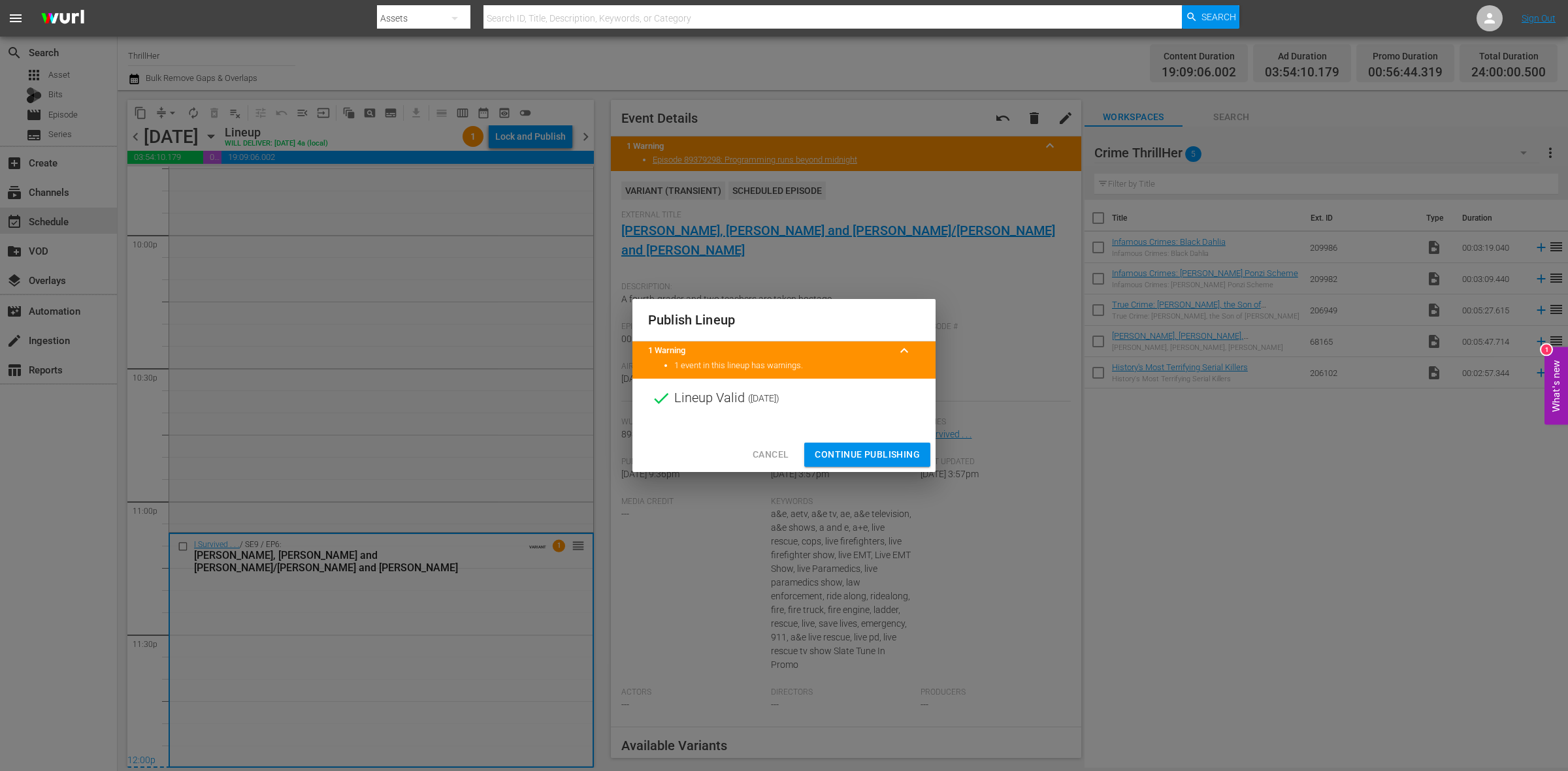
click at [844, 444] on button "Continue Publishing" at bounding box center [867, 455] width 126 height 24
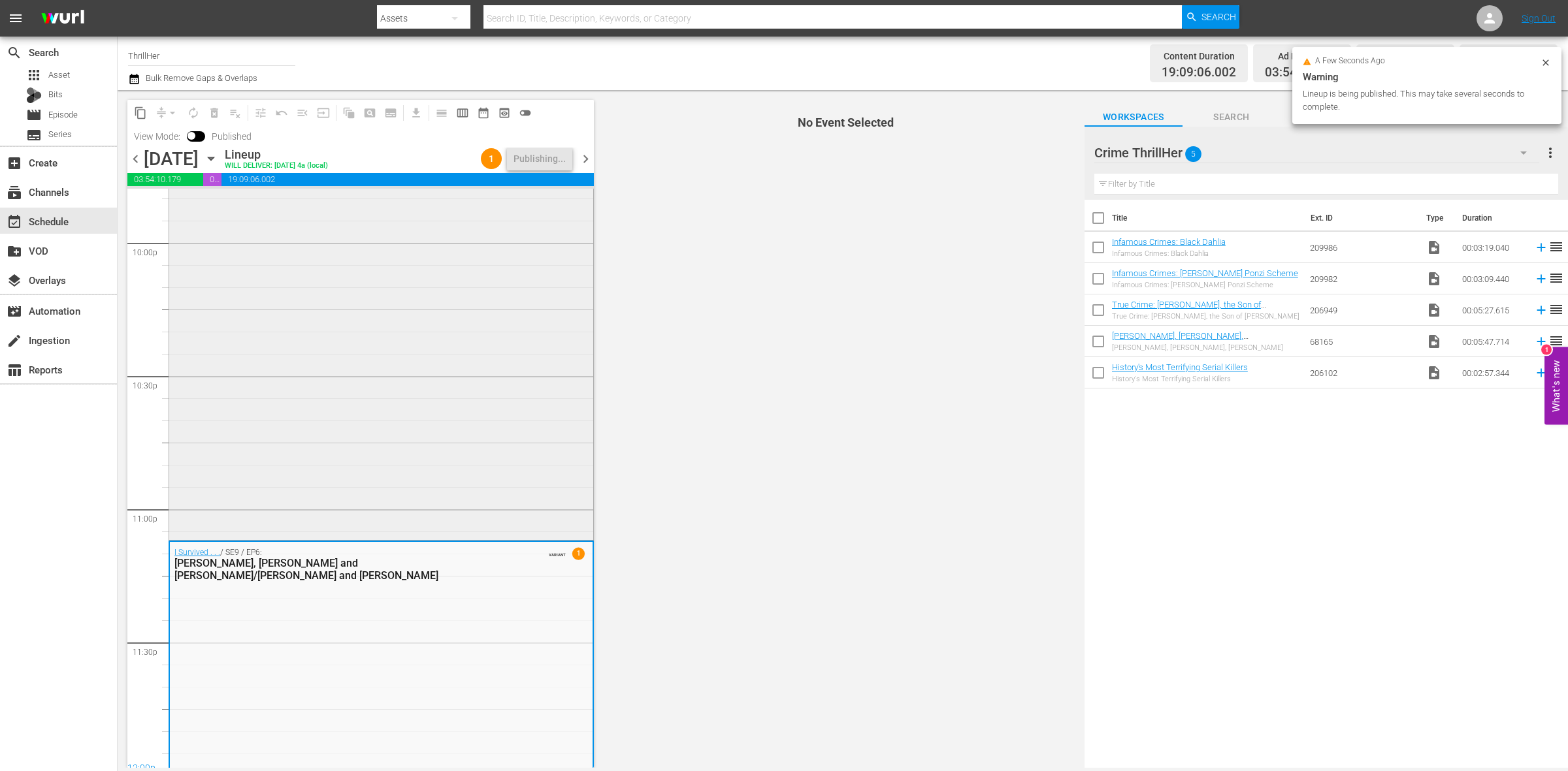
scroll to position [5814, 0]
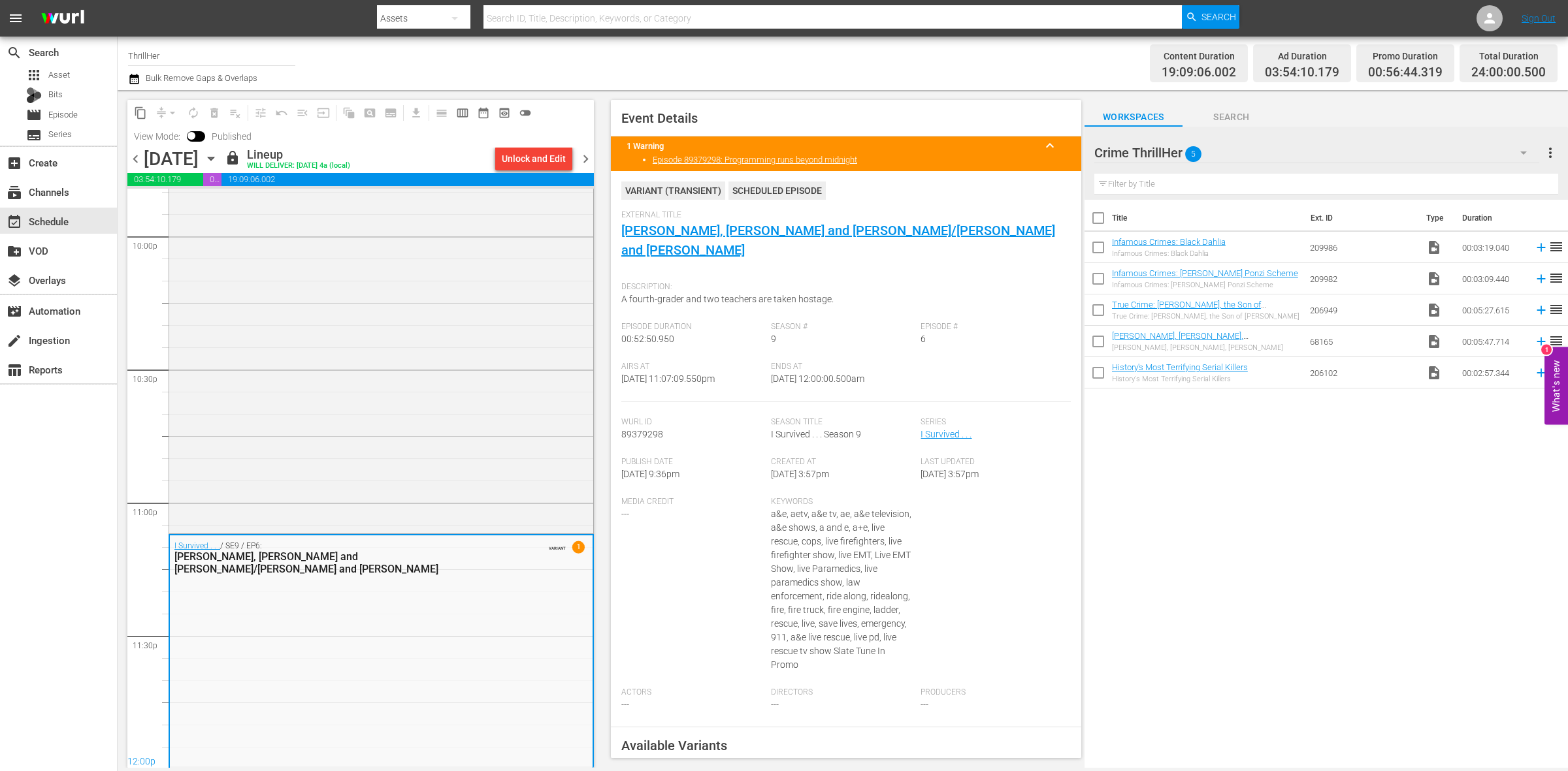
click at [580, 152] on span "chevron_right" at bounding box center [586, 159] width 16 height 16
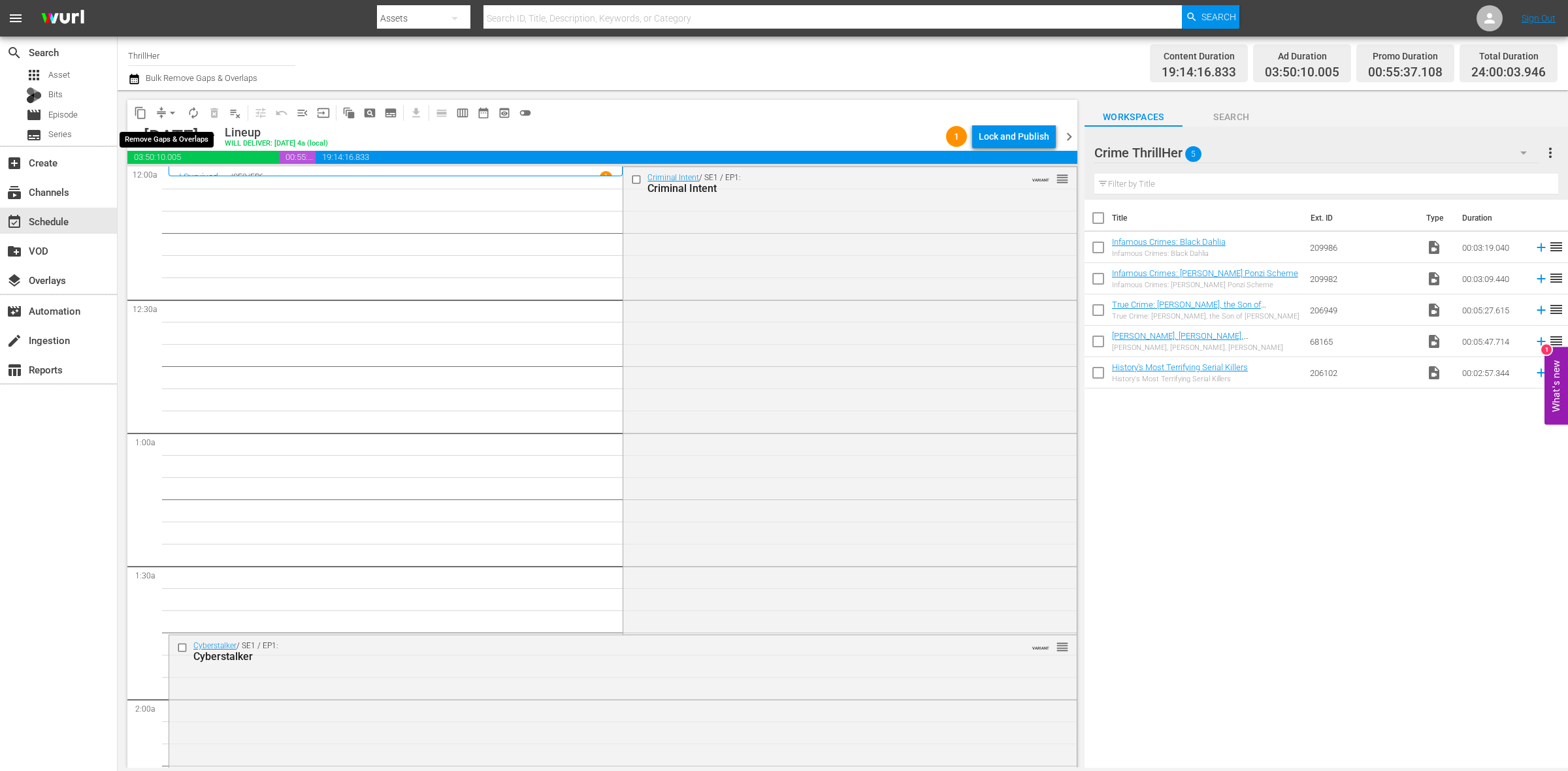
click at [168, 112] on span "arrow_drop_down" at bounding box center [172, 113] width 13 height 13
click at [167, 135] on li "Align to Midnight" at bounding box center [172, 139] width 137 height 22
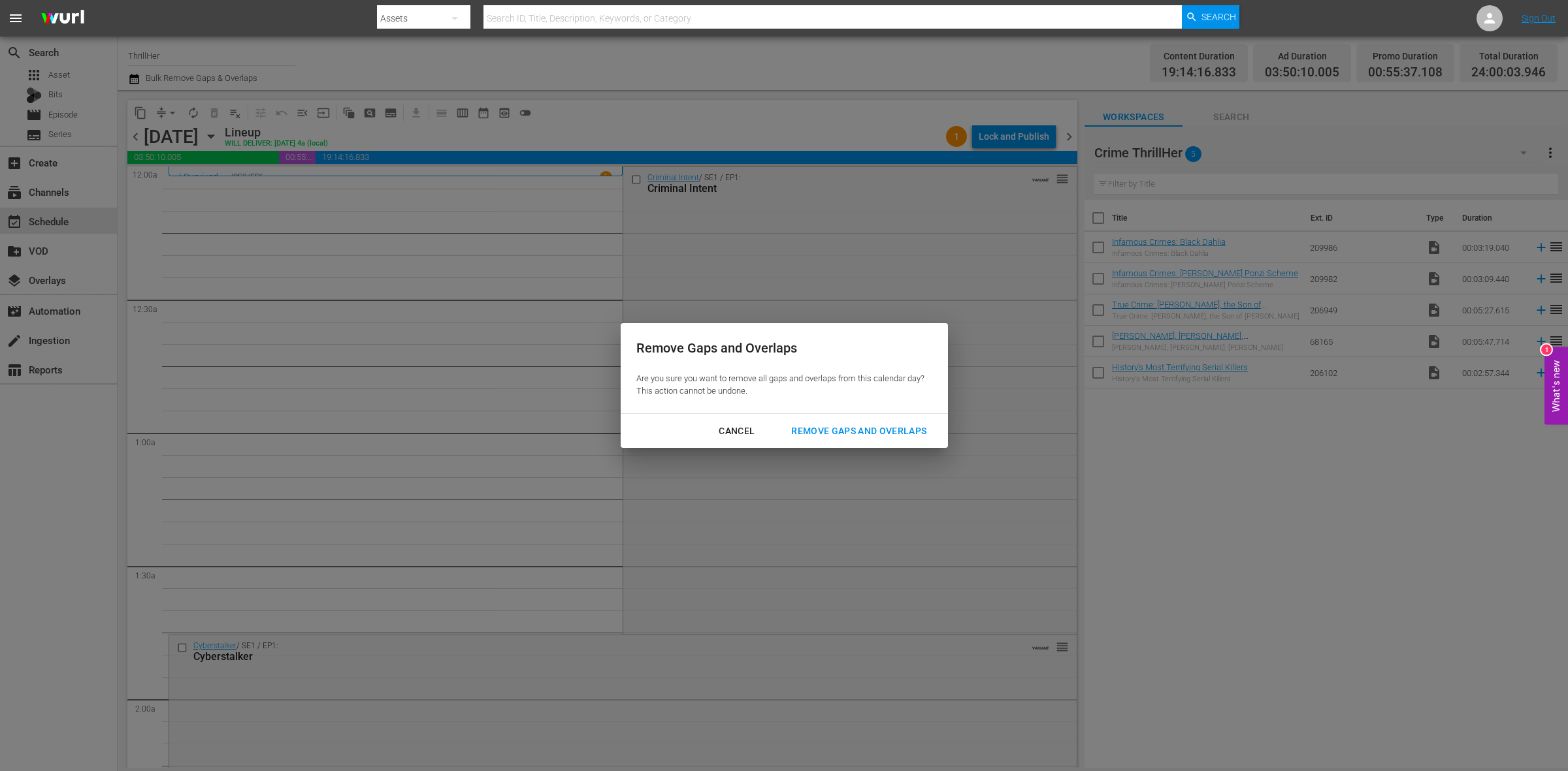
click at [879, 427] on div "Remove Gaps and Overlaps" at bounding box center [858, 431] width 156 height 16
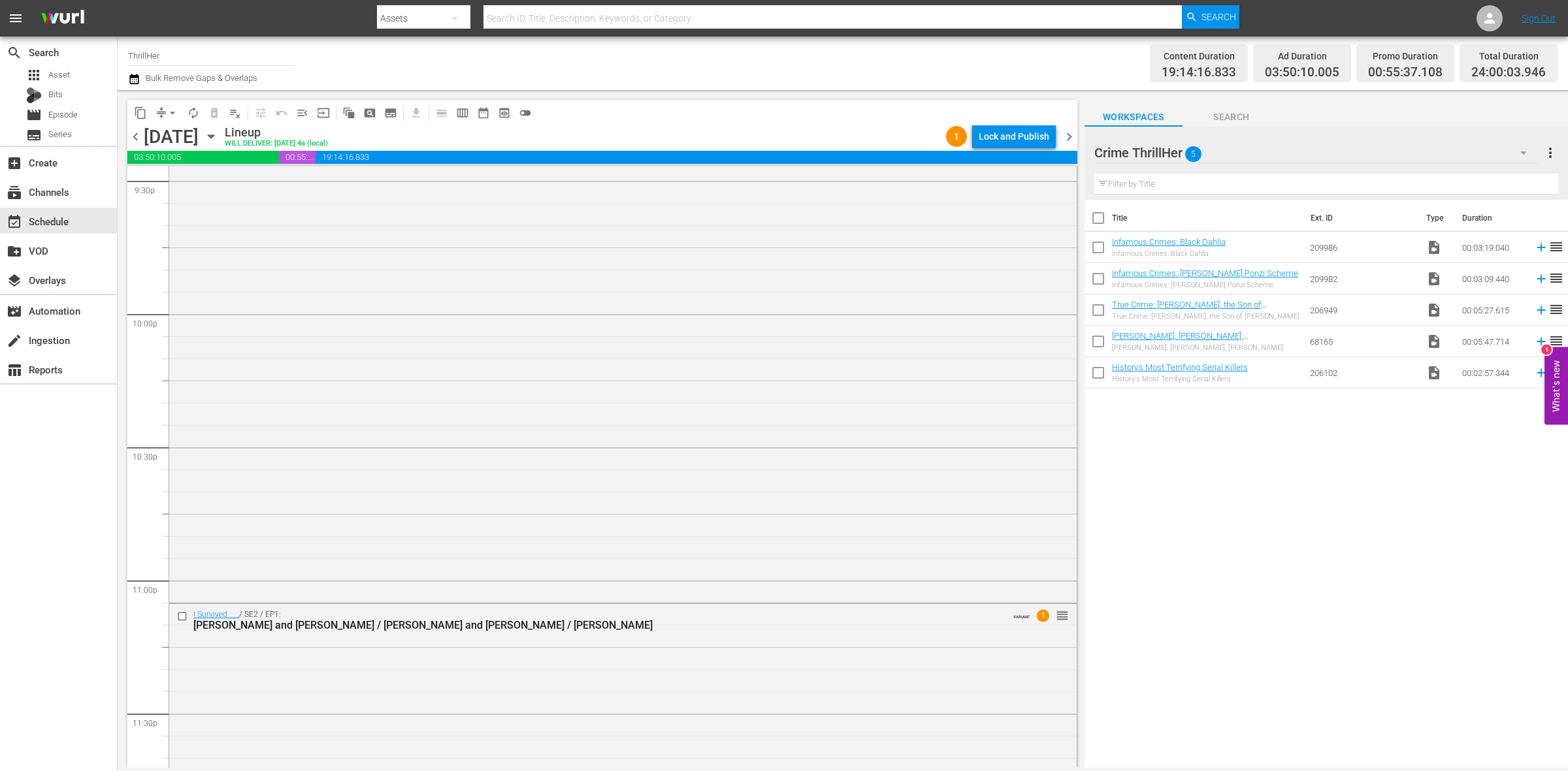
scroll to position [5792, 0]
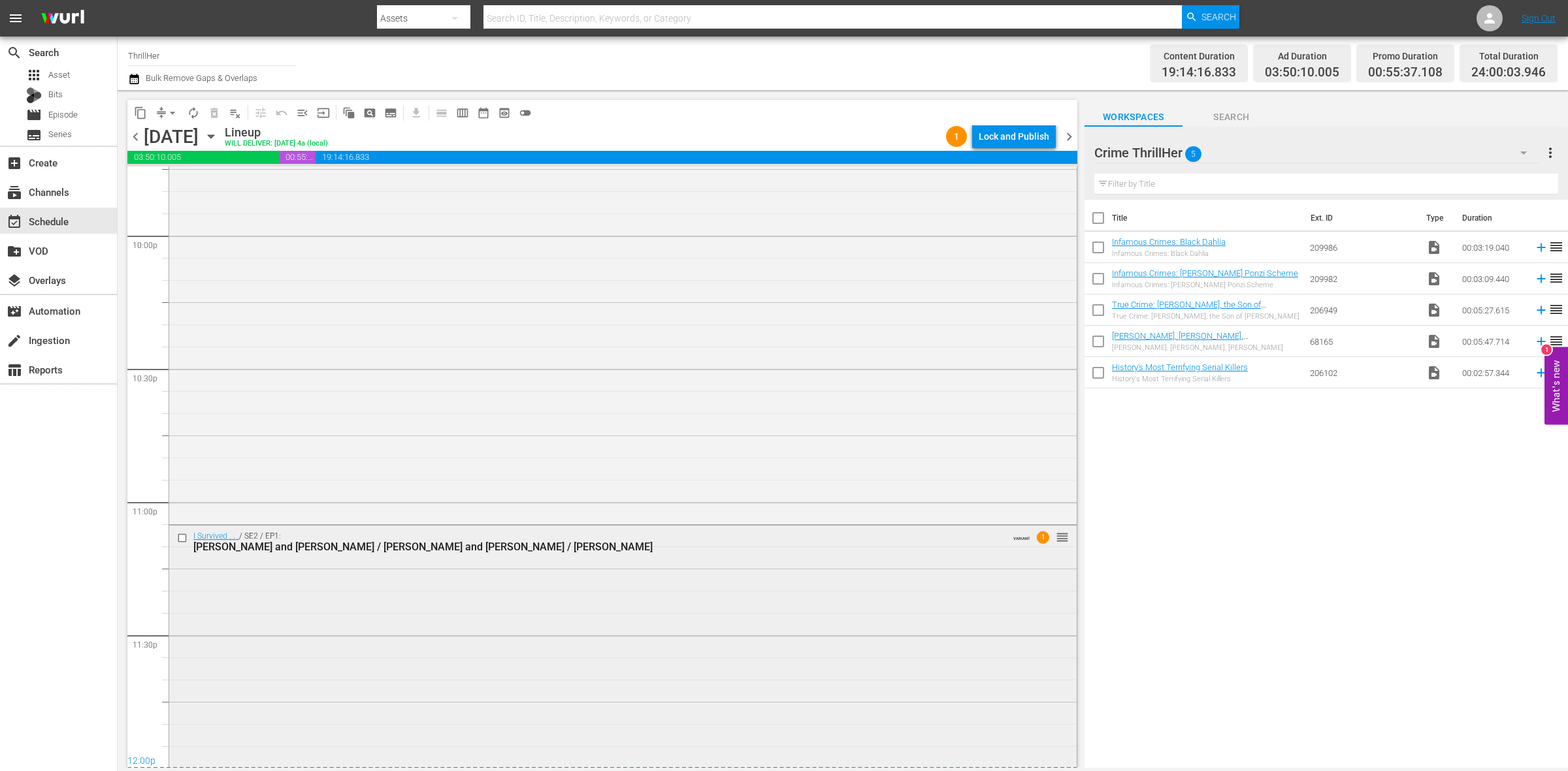
click at [648, 708] on div "I Survived . . . / SE2 / EP1: Dan and Danielle / James and David / Karli VARIAN…" at bounding box center [623, 646] width 908 height 240
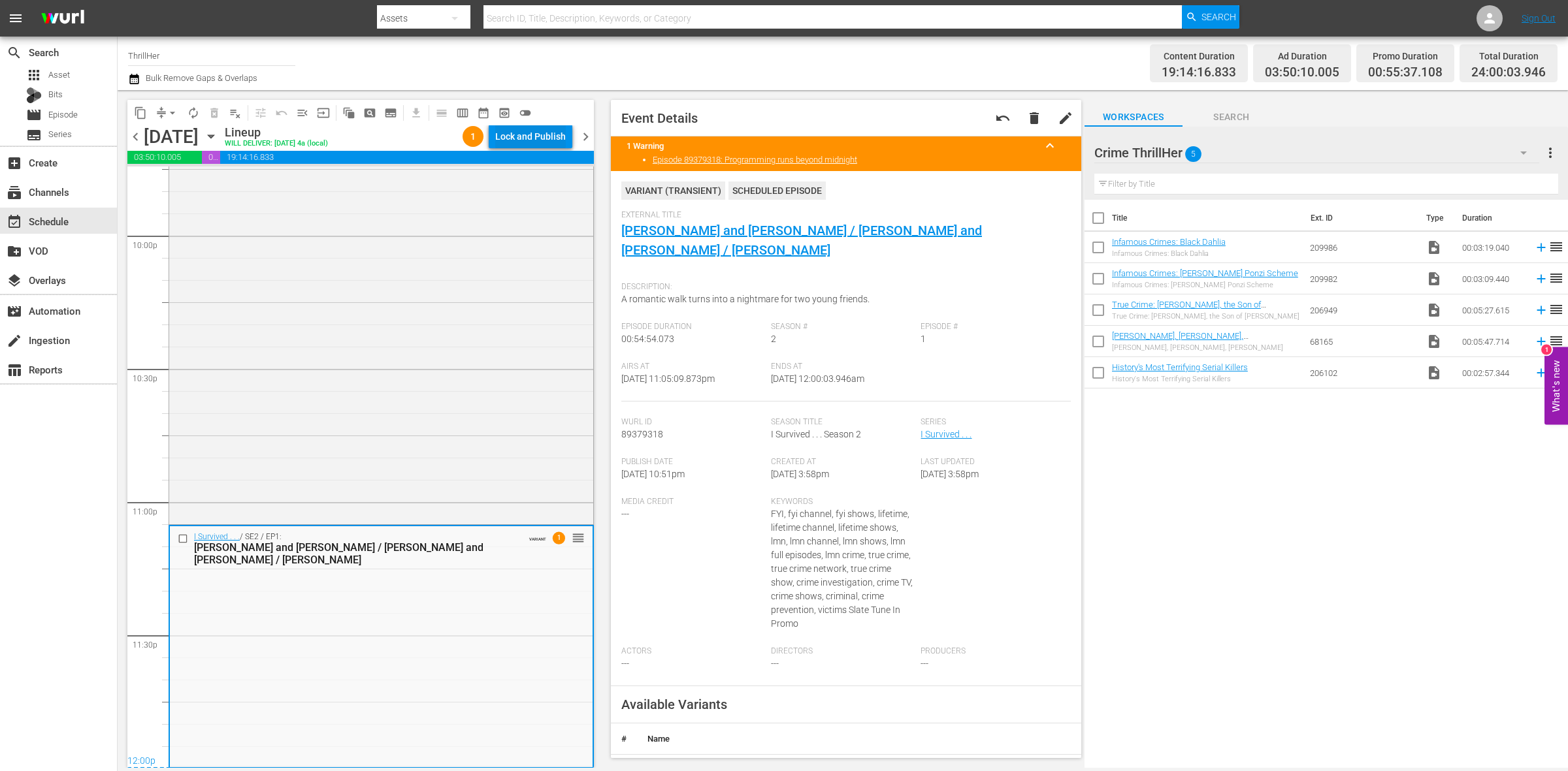
click at [544, 139] on div "Lock and Publish" at bounding box center [530, 136] width 70 height 23
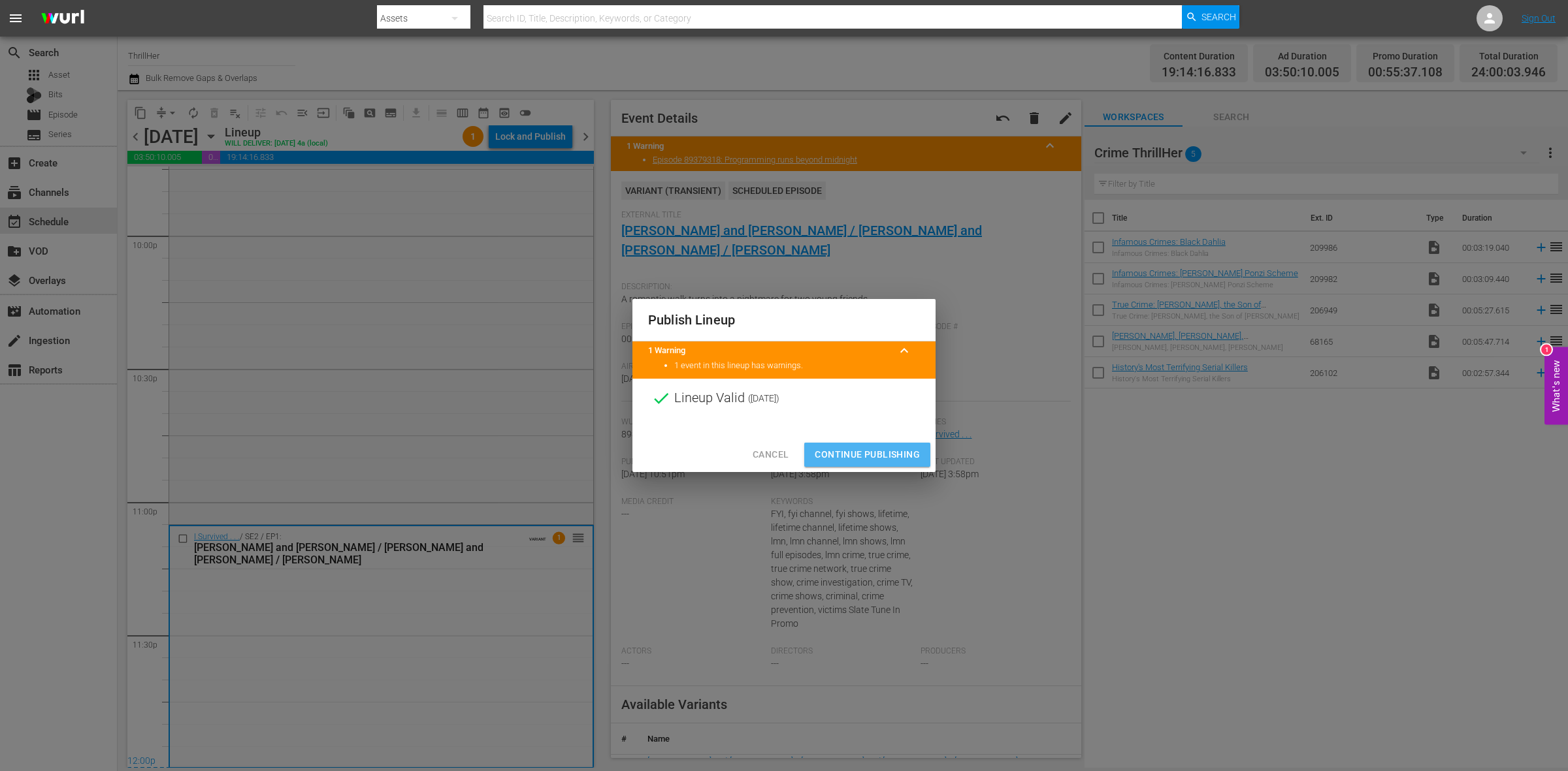
click at [831, 456] on span "Continue Publishing" at bounding box center [867, 455] width 105 height 16
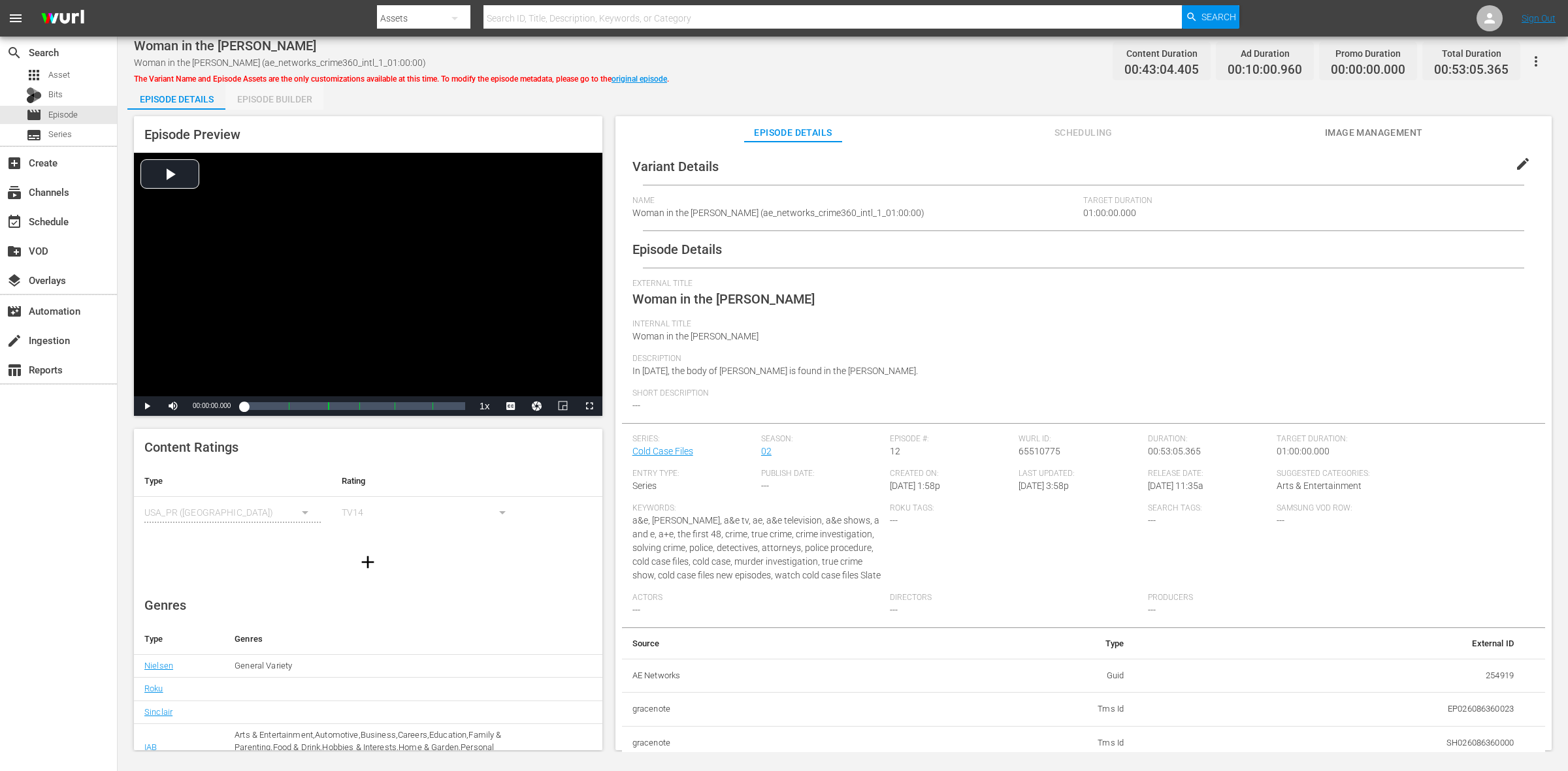
click at [293, 108] on div "Episode Builder" at bounding box center [274, 99] width 98 height 31
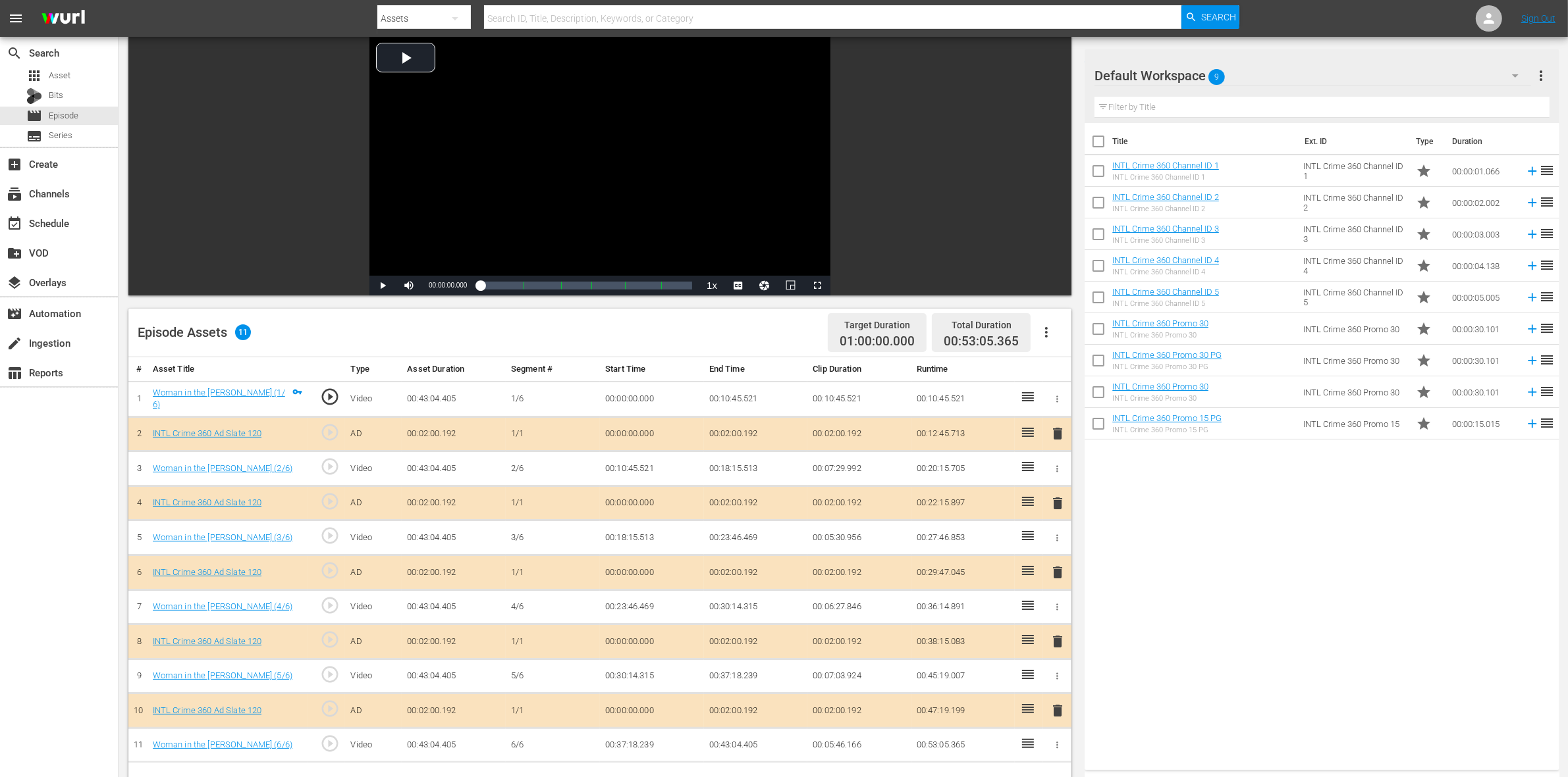
scroll to position [165, 0]
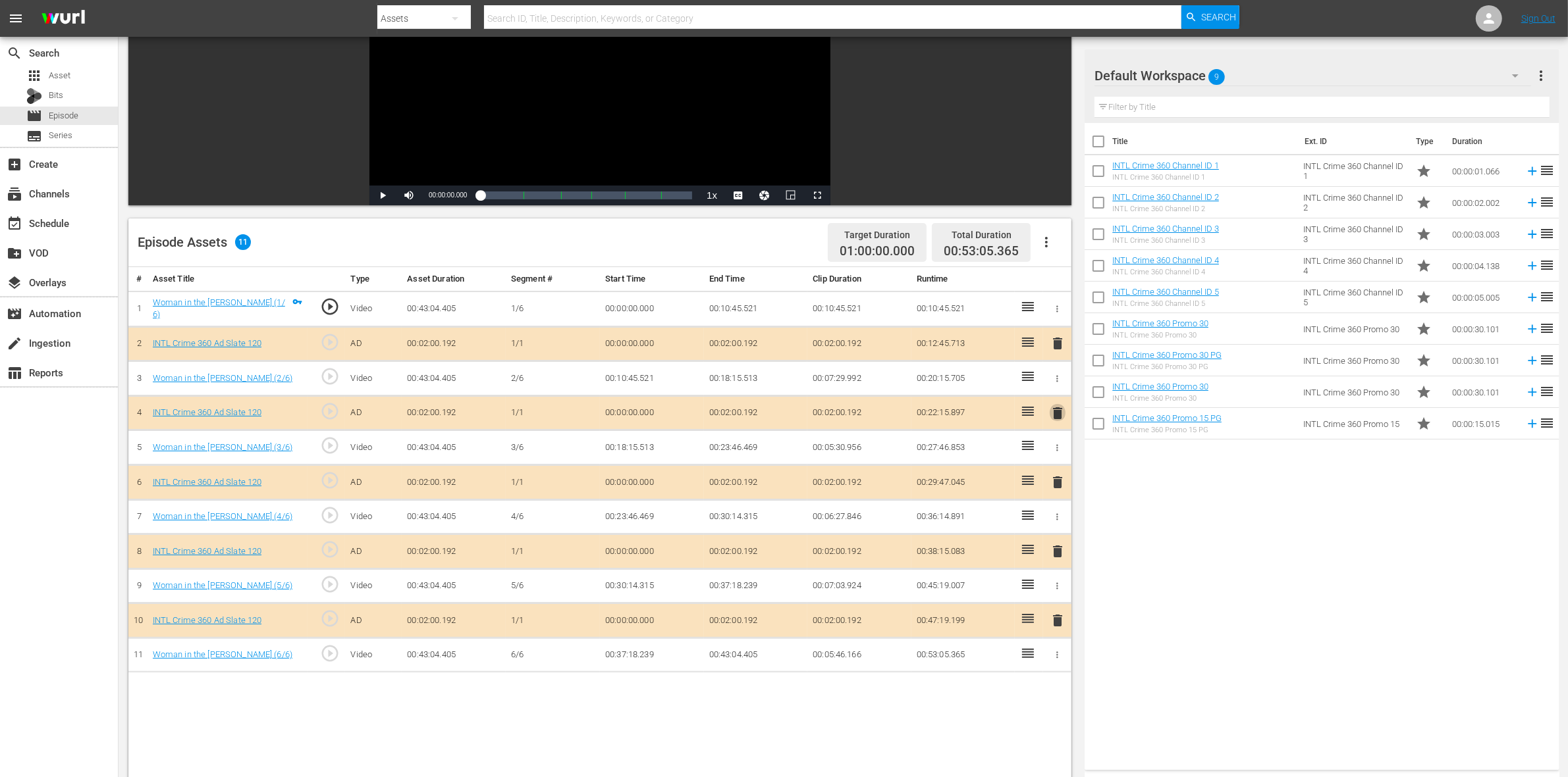
click at [1055, 405] on span "delete" at bounding box center [1057, 413] width 16 height 16
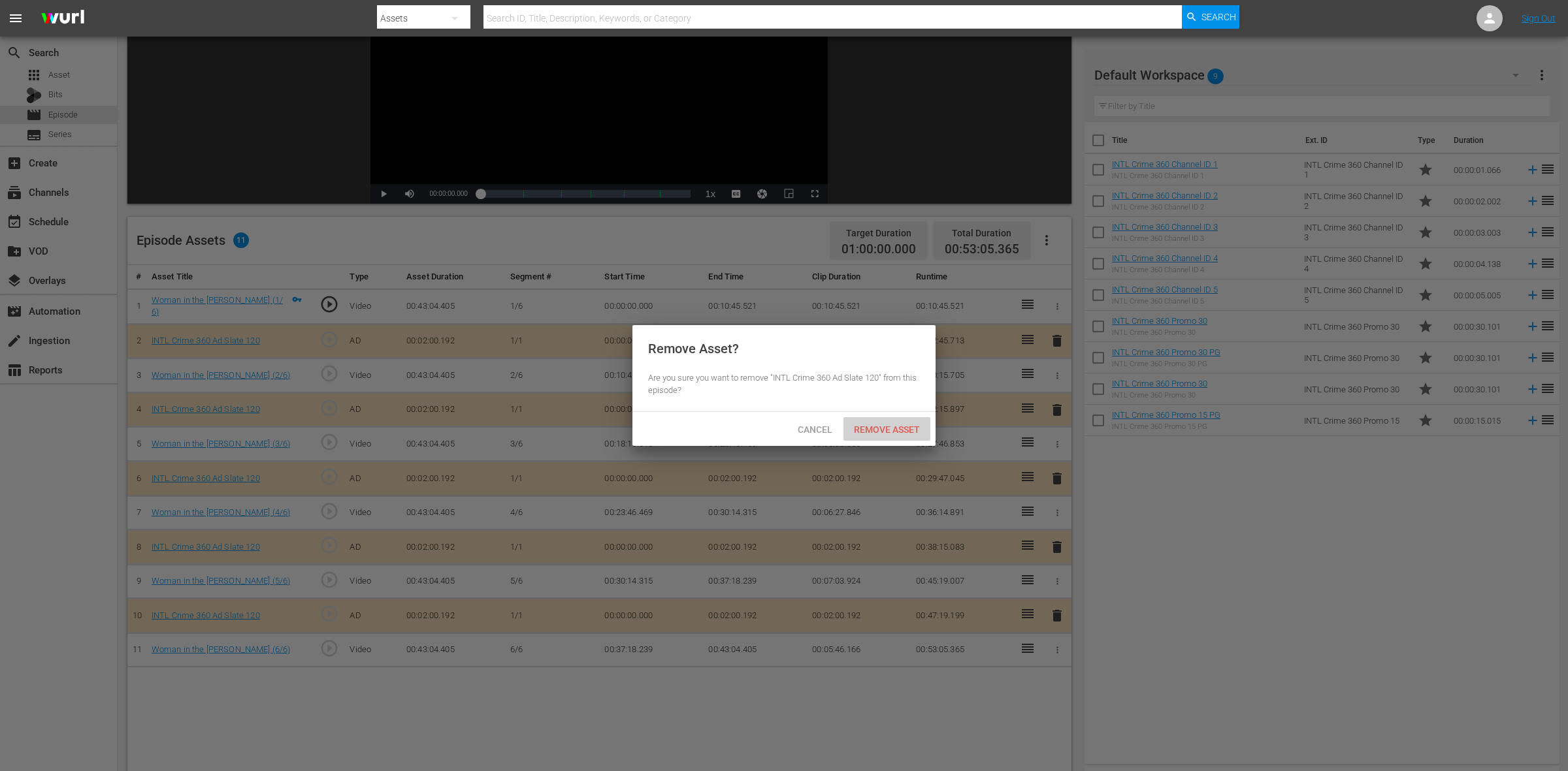
click at [862, 433] on span "Remove Asset" at bounding box center [887, 429] width 87 height 10
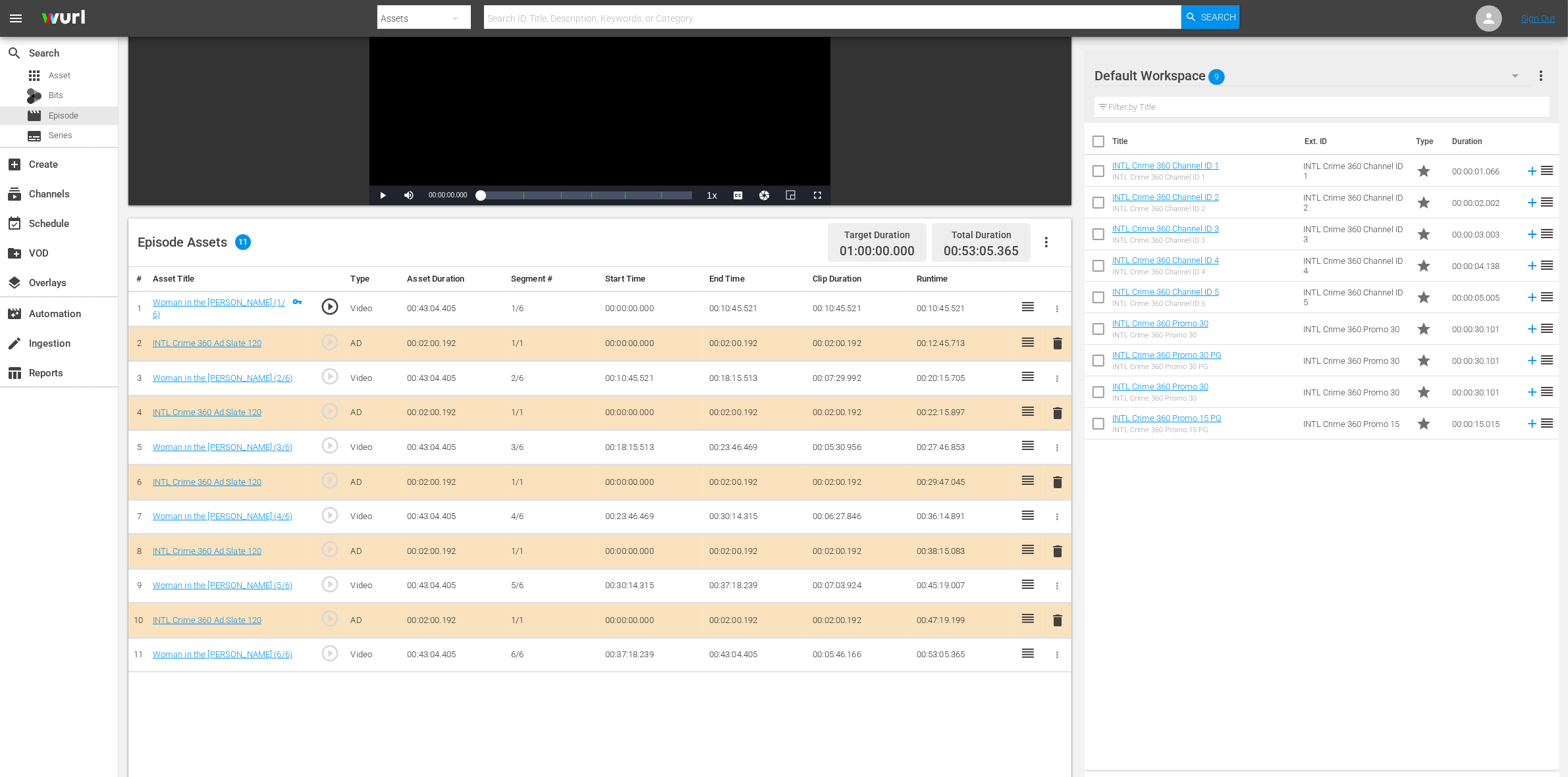
click at [1061, 486] on span "delete" at bounding box center [1057, 483] width 16 height 16
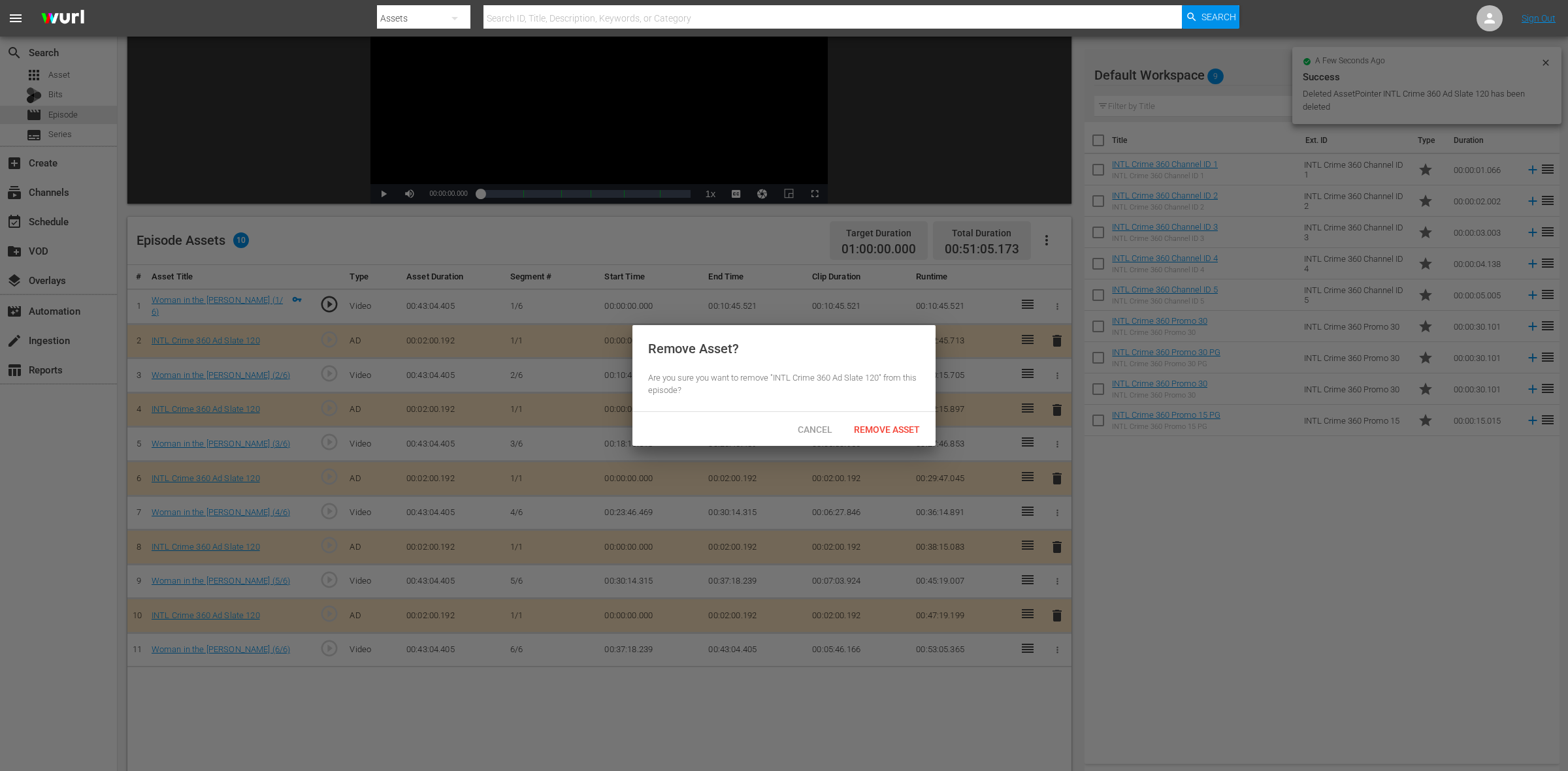
click at [879, 441] on div "Cancel Remove Asset" at bounding box center [784, 428] width 303 height 34
click at [876, 431] on span "Remove Asset" at bounding box center [887, 429] width 87 height 10
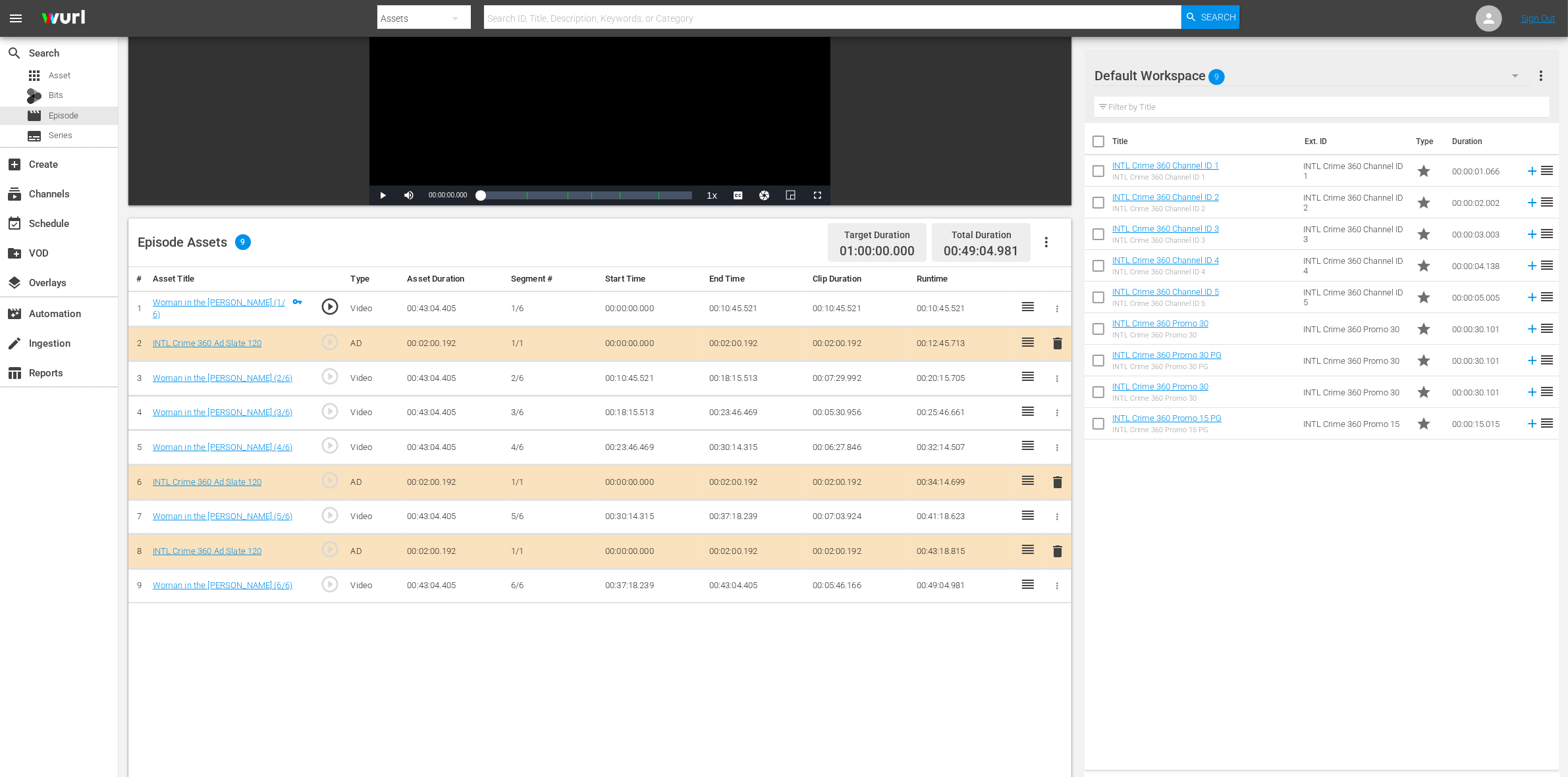
click at [1051, 484] on span "delete" at bounding box center [1057, 483] width 16 height 16
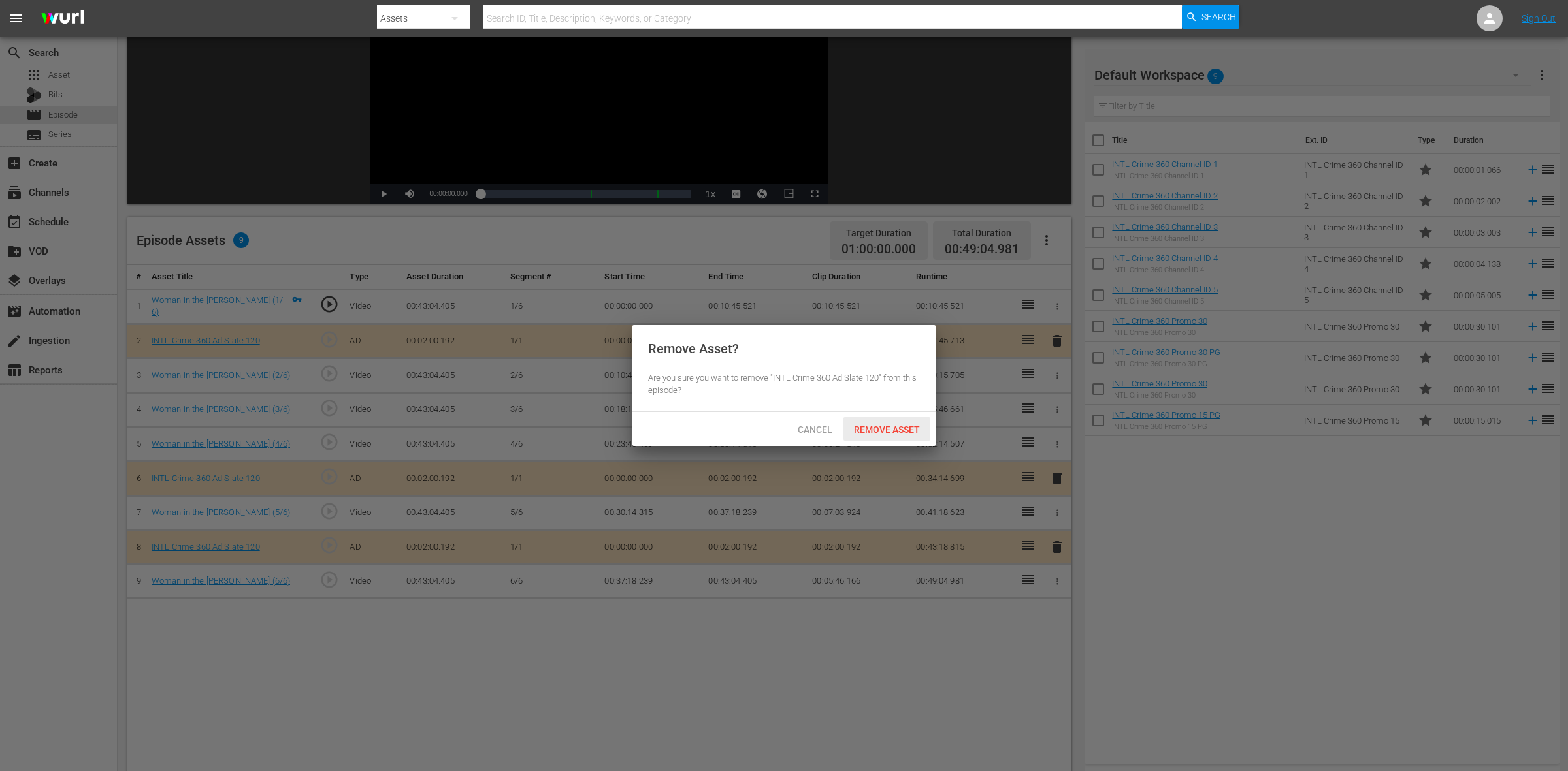
click at [898, 431] on span "Remove Asset" at bounding box center [887, 429] width 87 height 10
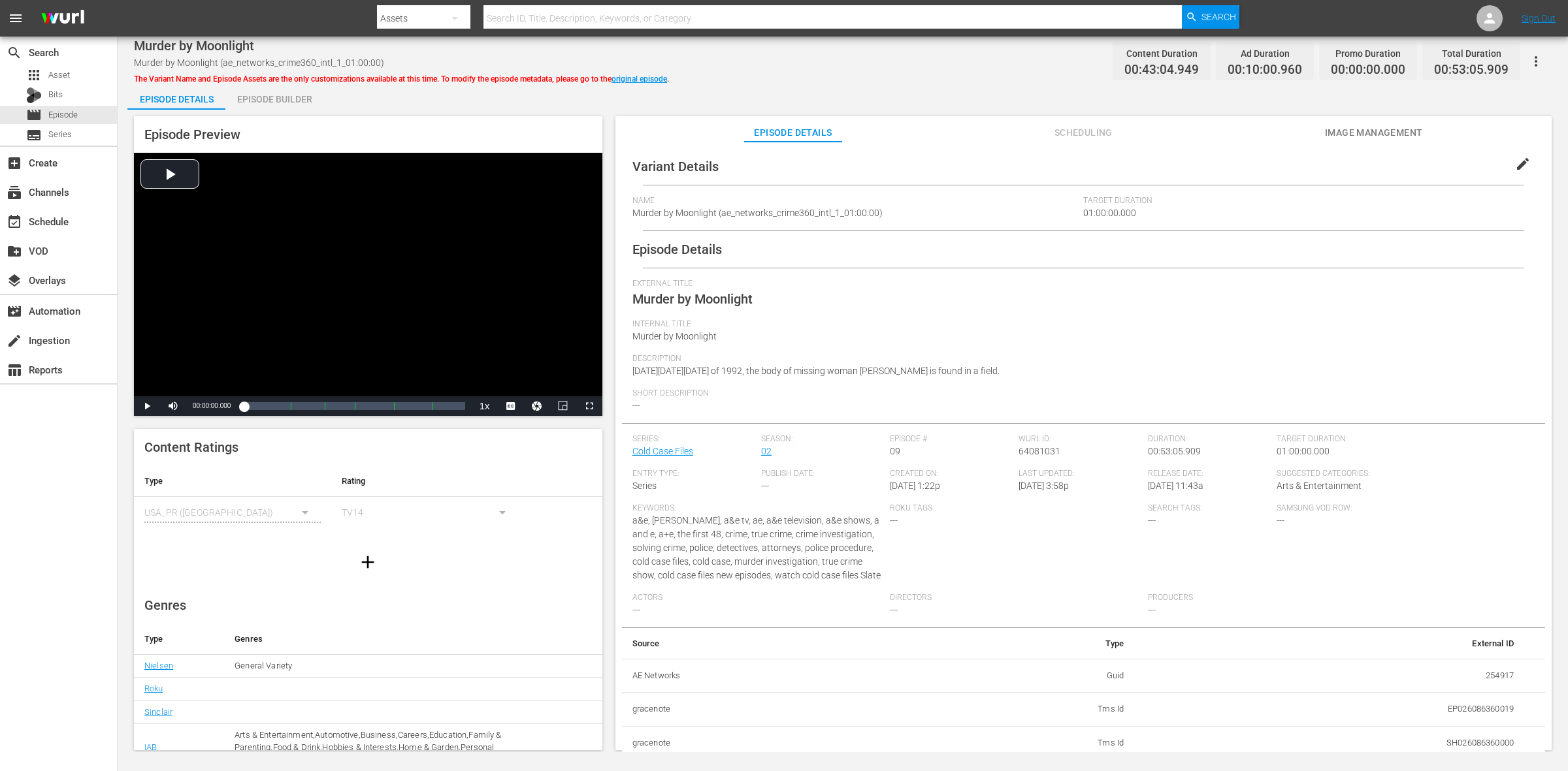
click at [313, 106] on div "Episode Builder" at bounding box center [274, 99] width 98 height 31
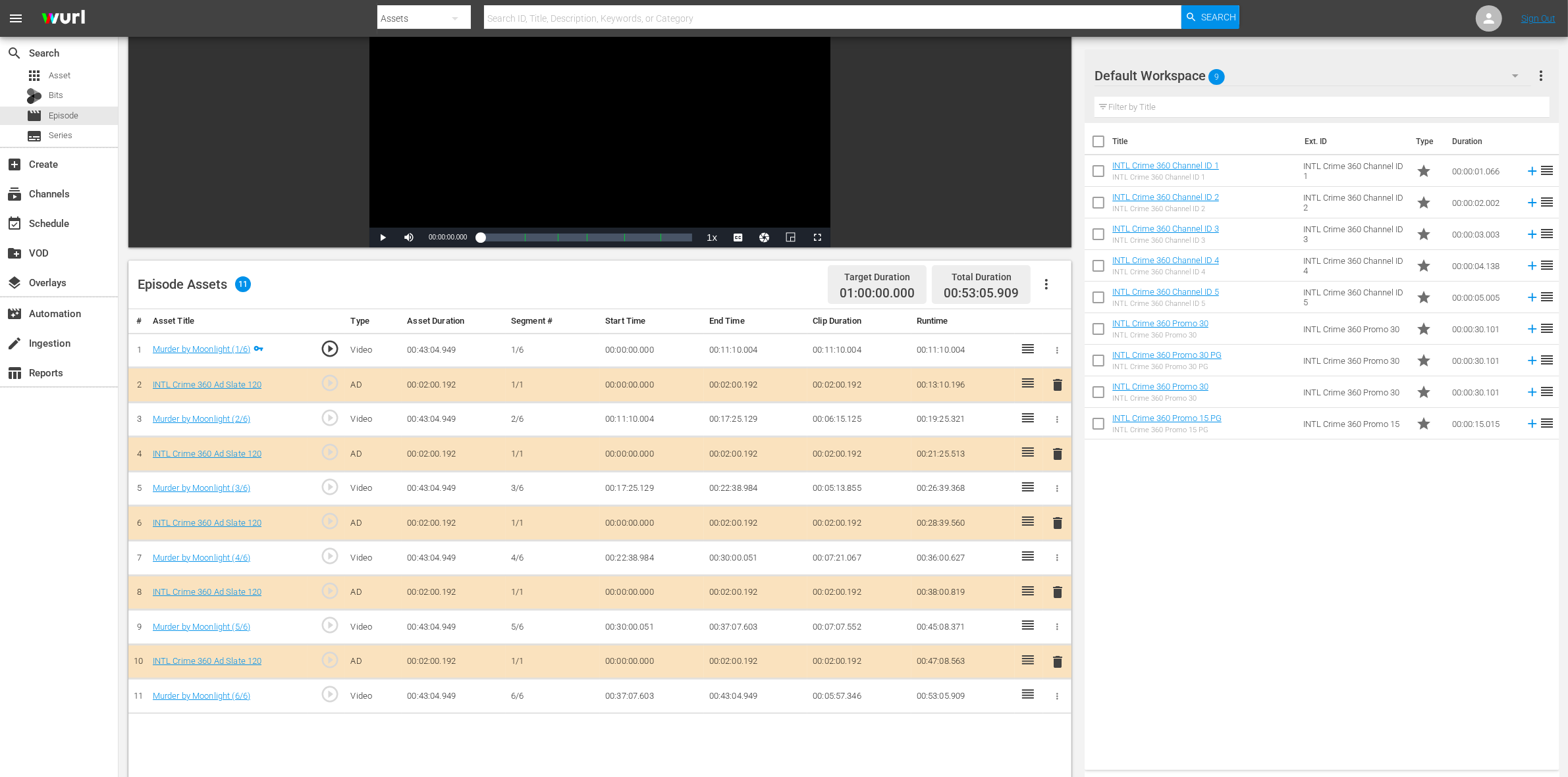
scroll to position [329, 0]
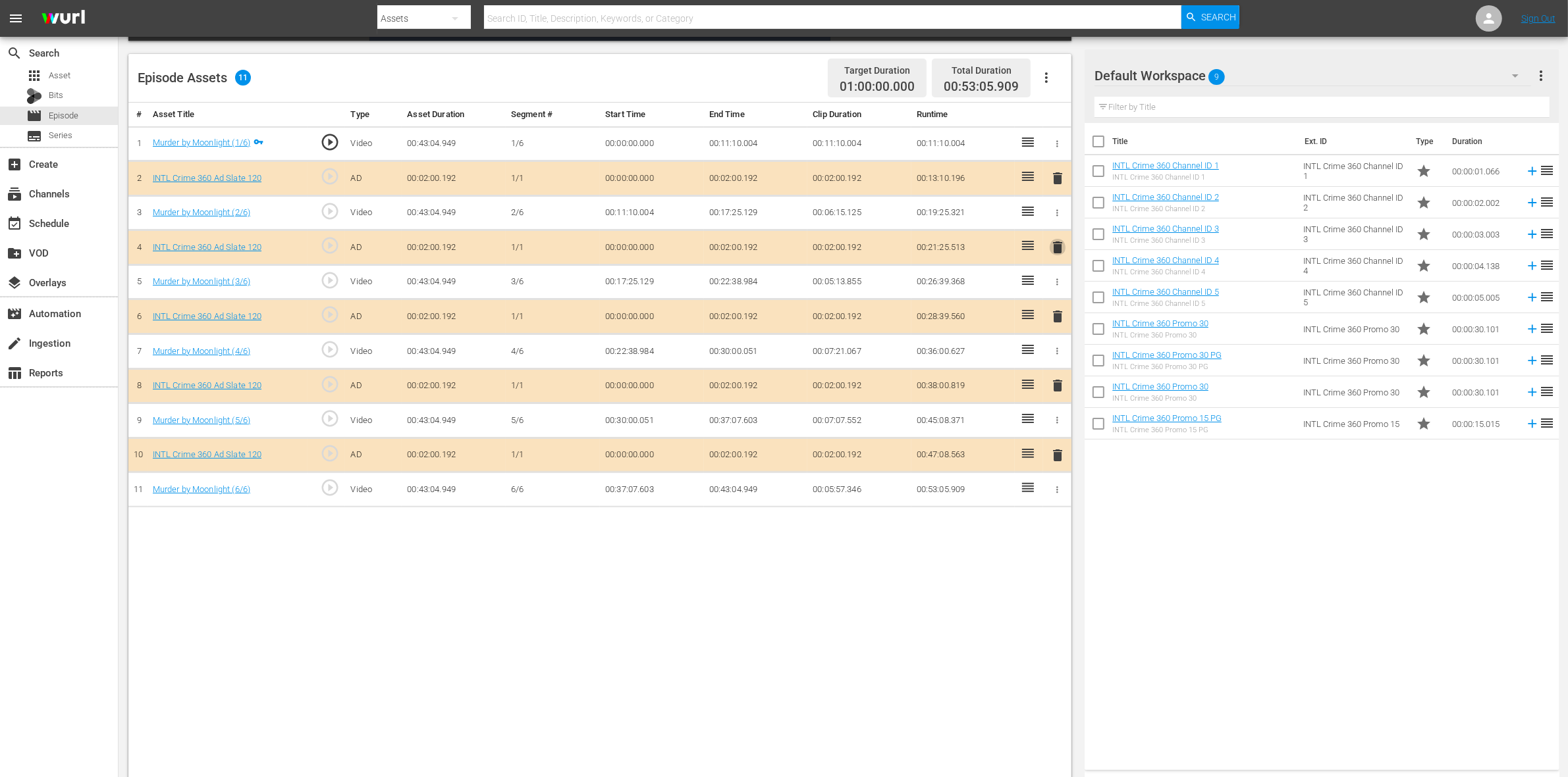
click at [1052, 252] on span "delete" at bounding box center [1057, 248] width 16 height 16
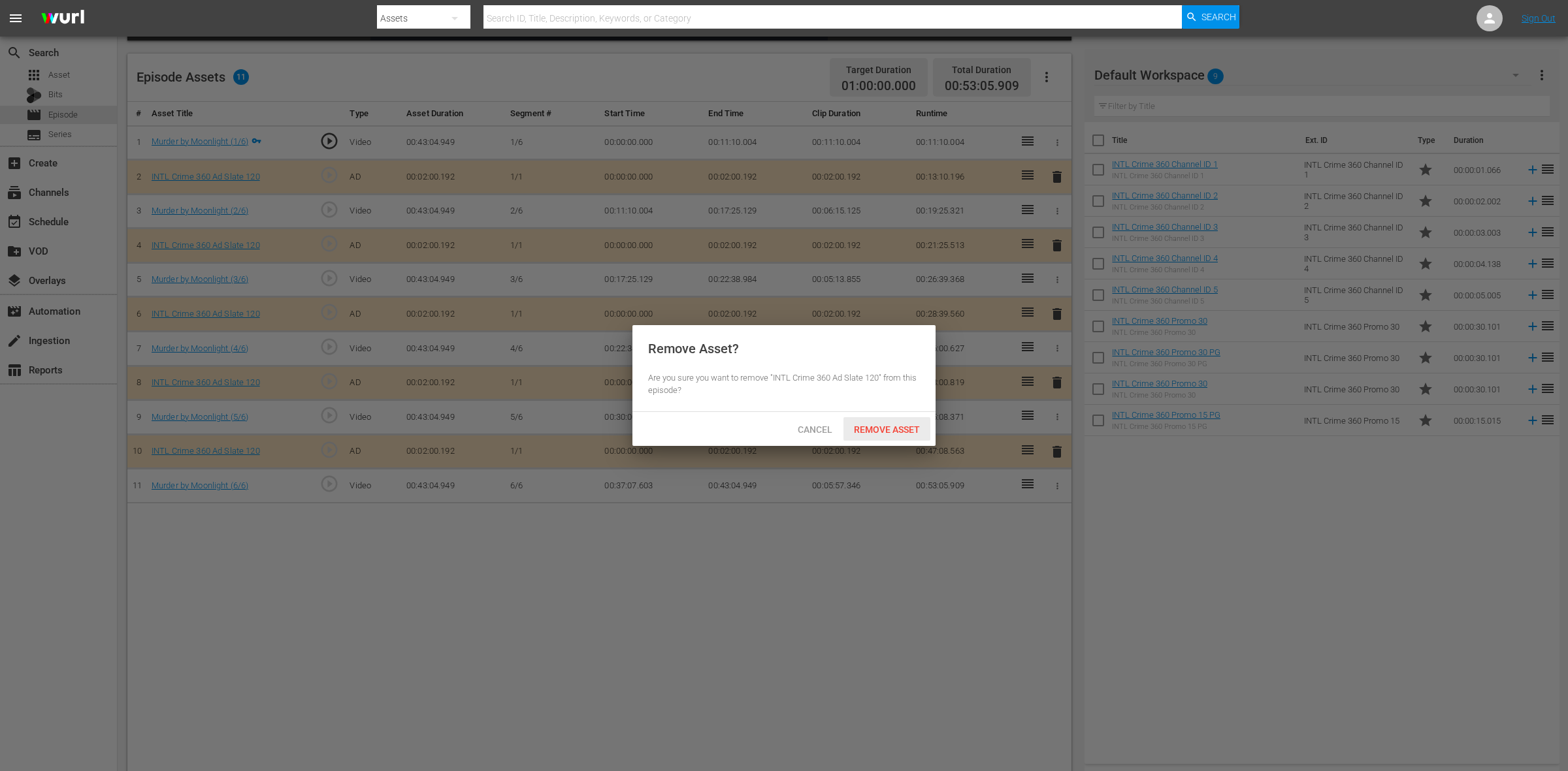
click at [900, 427] on span "Remove Asset" at bounding box center [887, 429] width 87 height 10
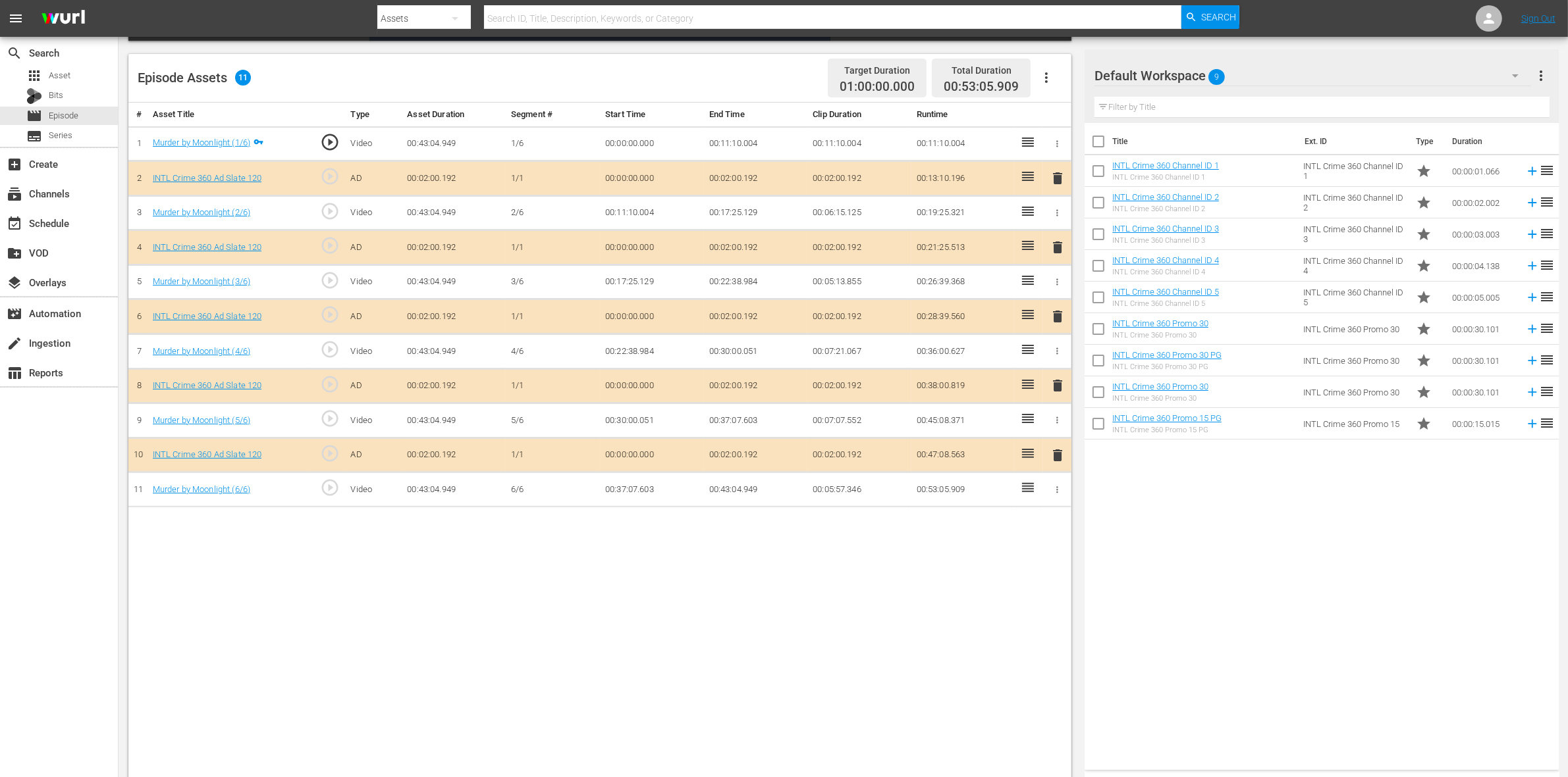
click at [1061, 320] on span "delete" at bounding box center [1057, 316] width 16 height 16
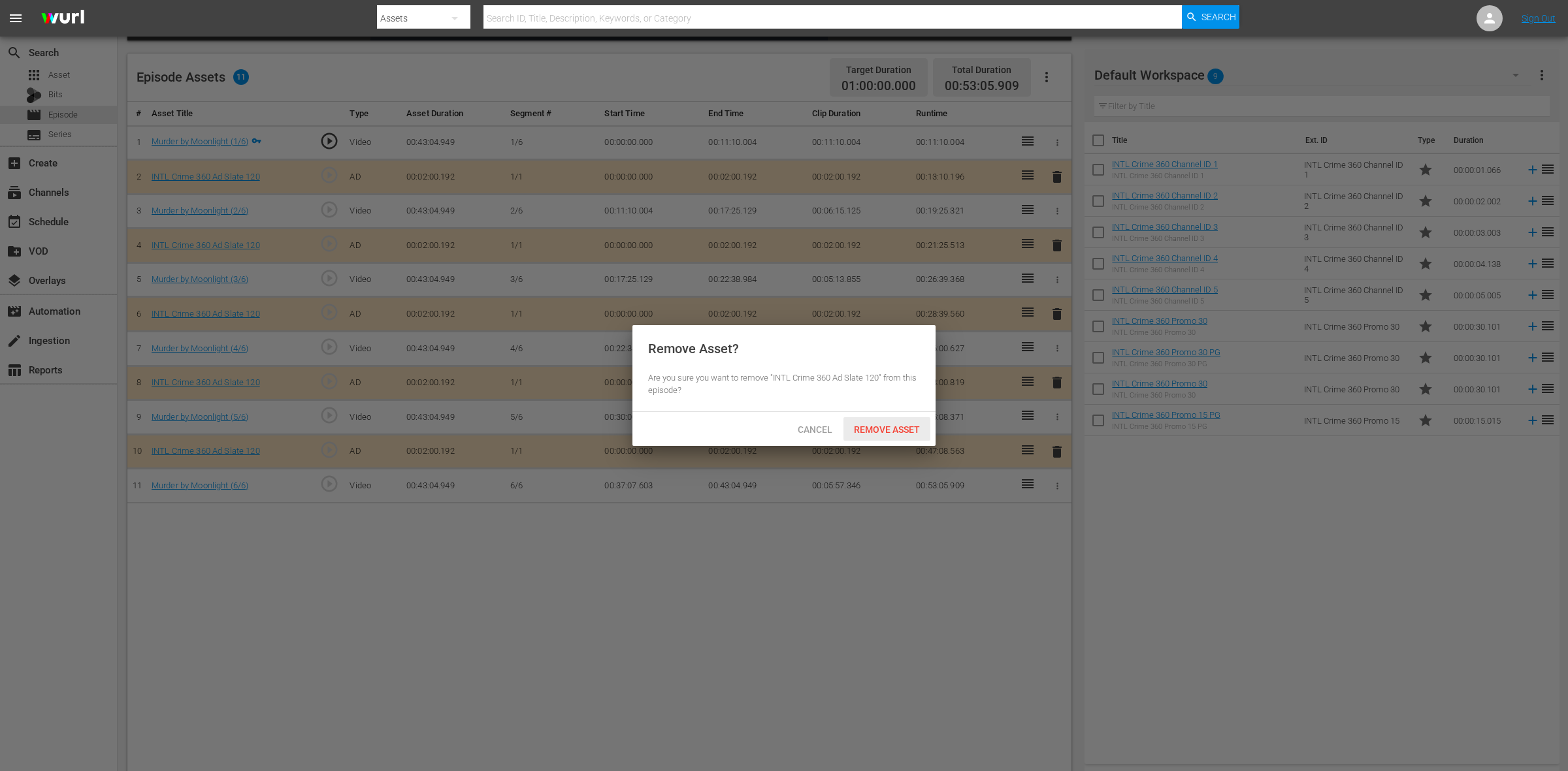
click at [868, 424] on span "Remove Asset" at bounding box center [887, 429] width 87 height 10
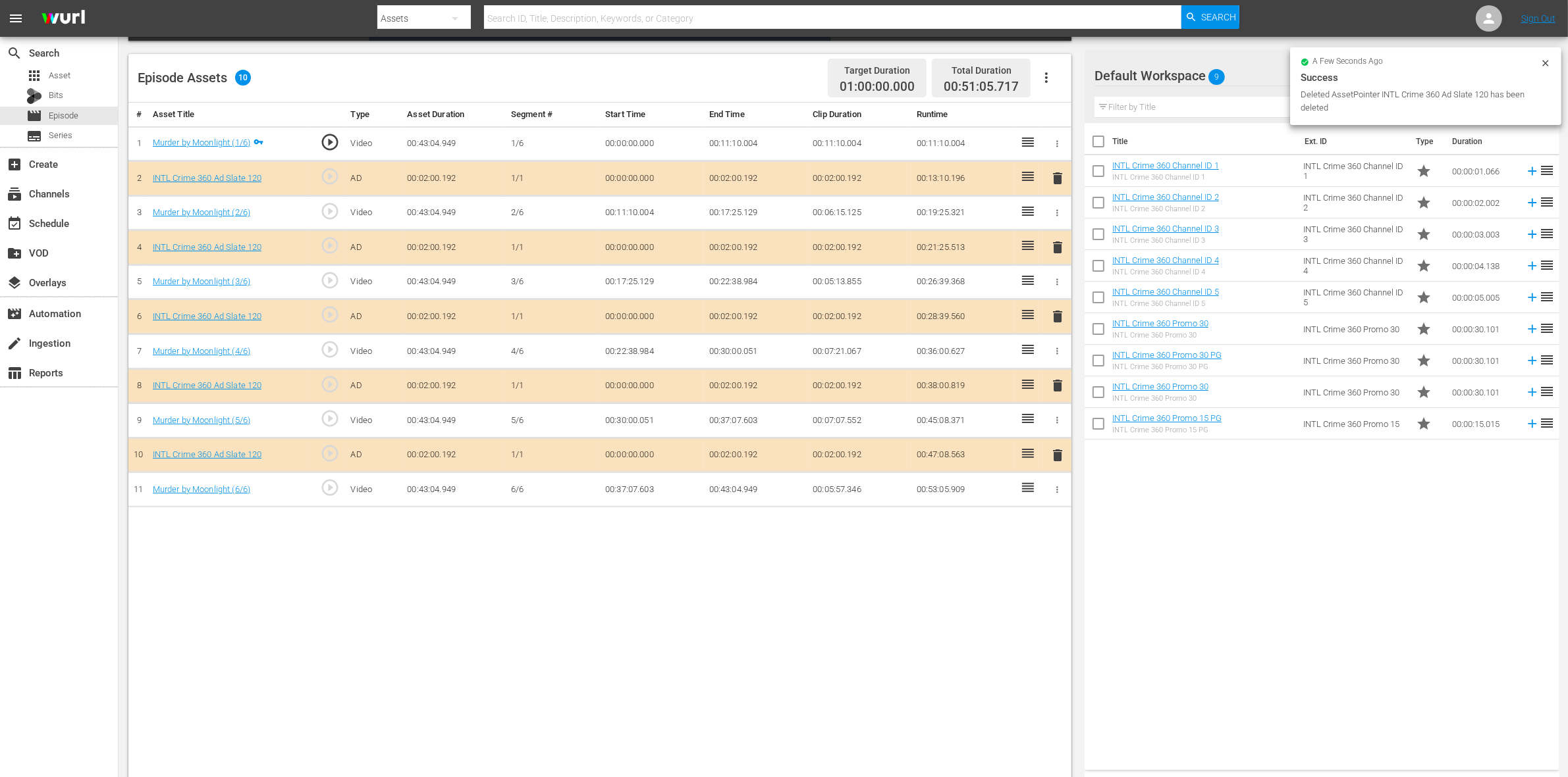
click at [1058, 392] on span "delete" at bounding box center [1057, 386] width 16 height 16
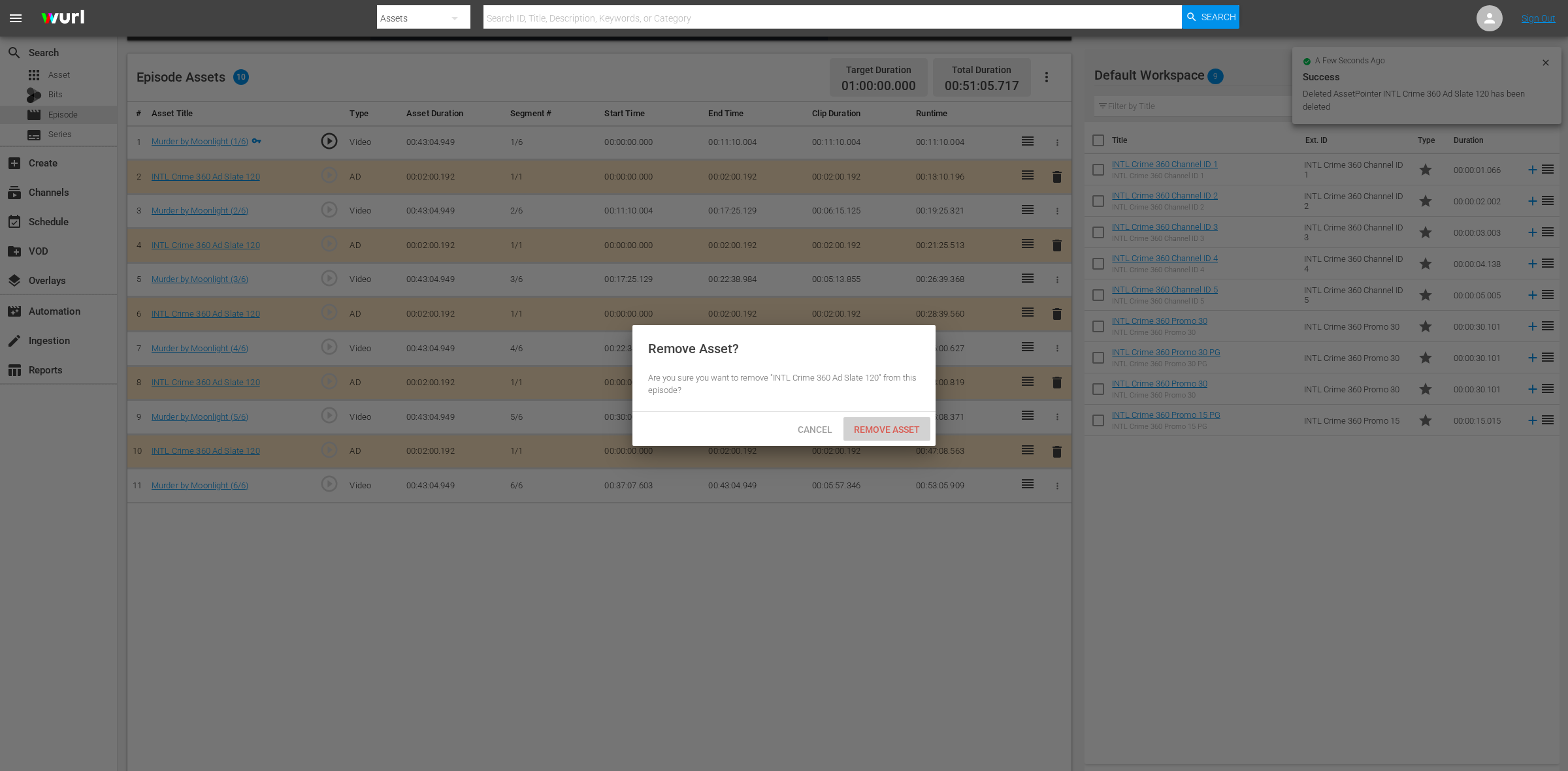
click at [884, 431] on span "Remove Asset" at bounding box center [887, 429] width 87 height 10
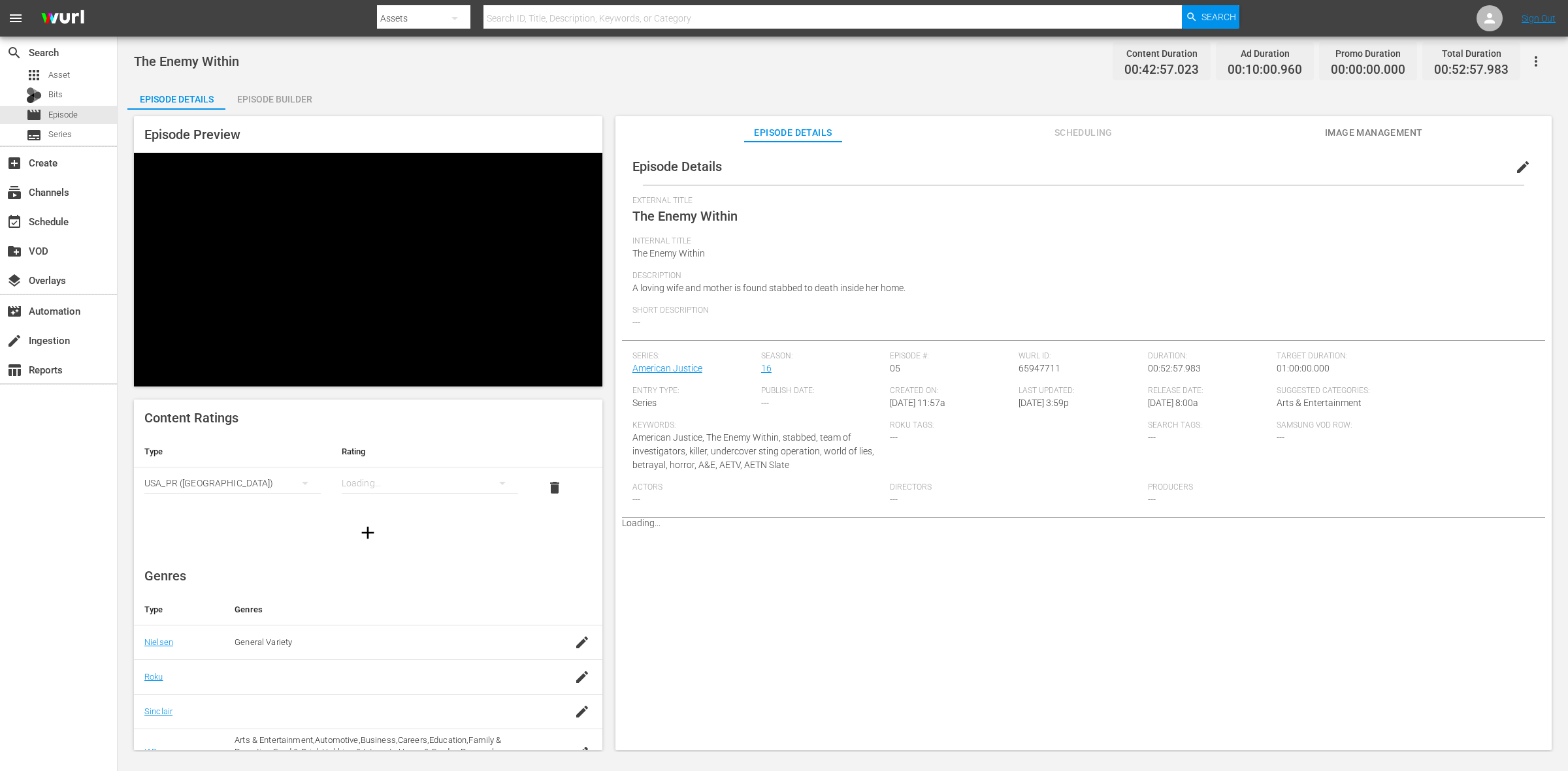
click at [278, 96] on div "Episode Builder" at bounding box center [274, 99] width 98 height 31
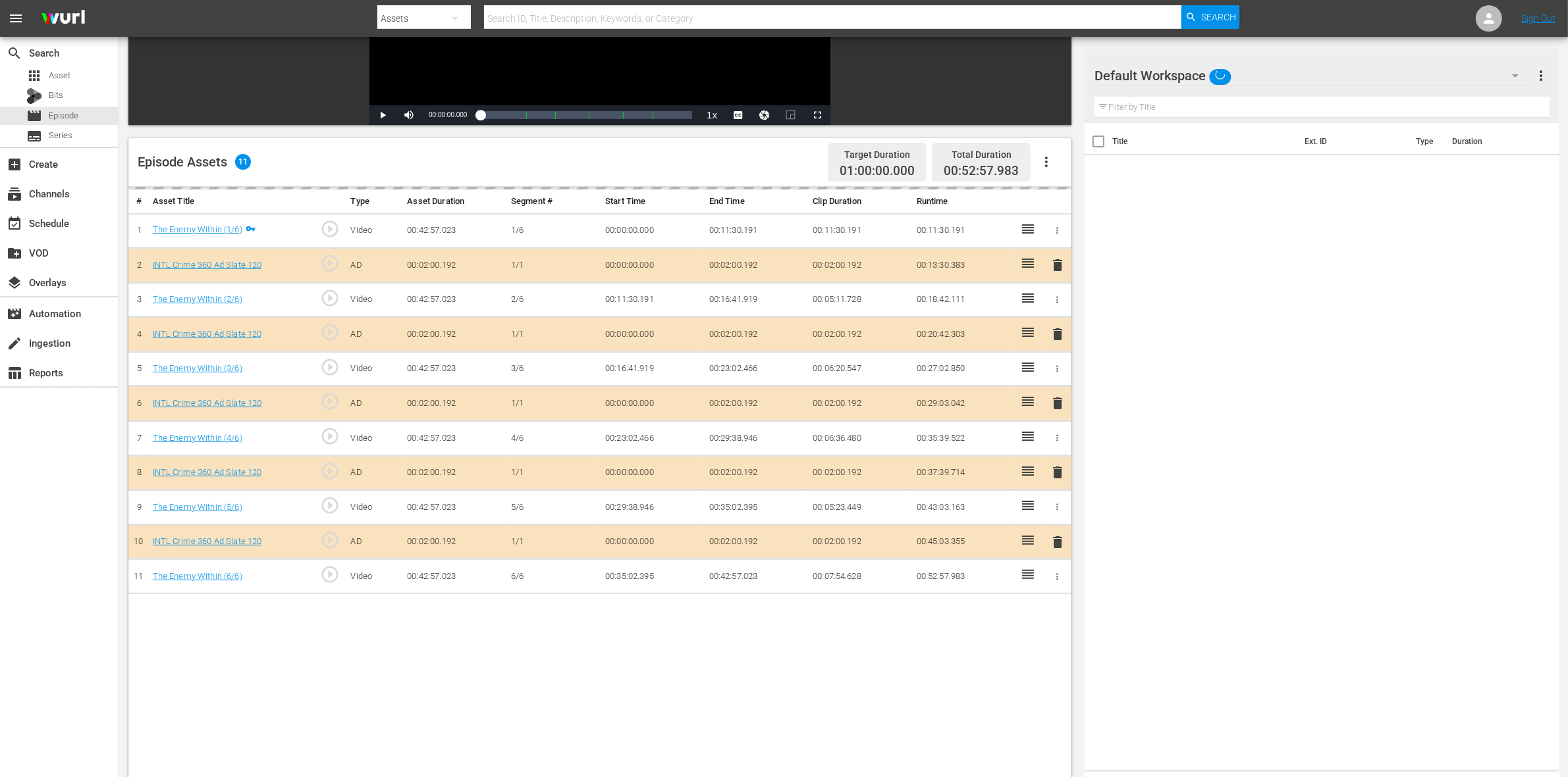
scroll to position [247, 0]
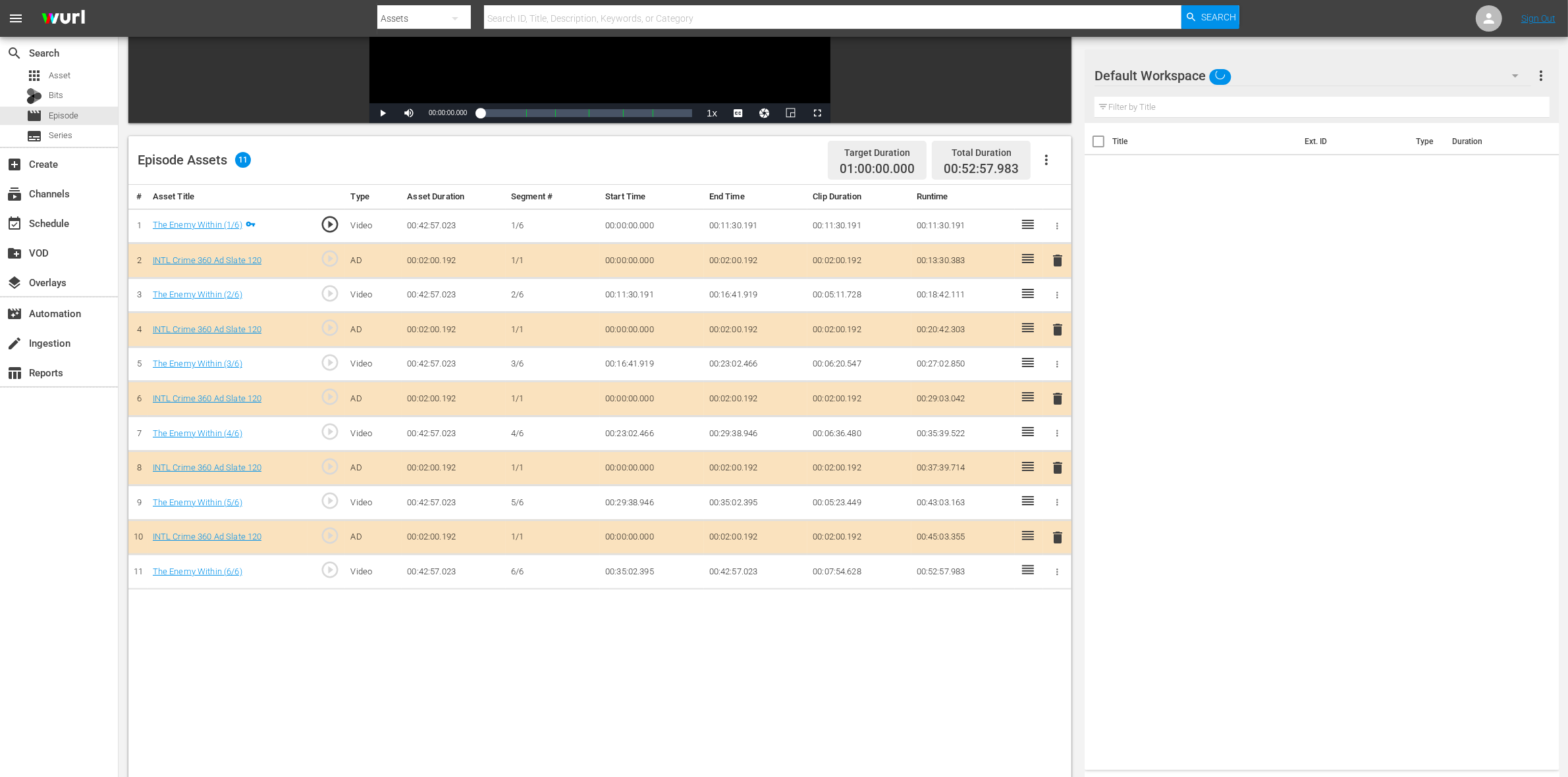
click at [1051, 336] on span "delete" at bounding box center [1057, 330] width 16 height 16
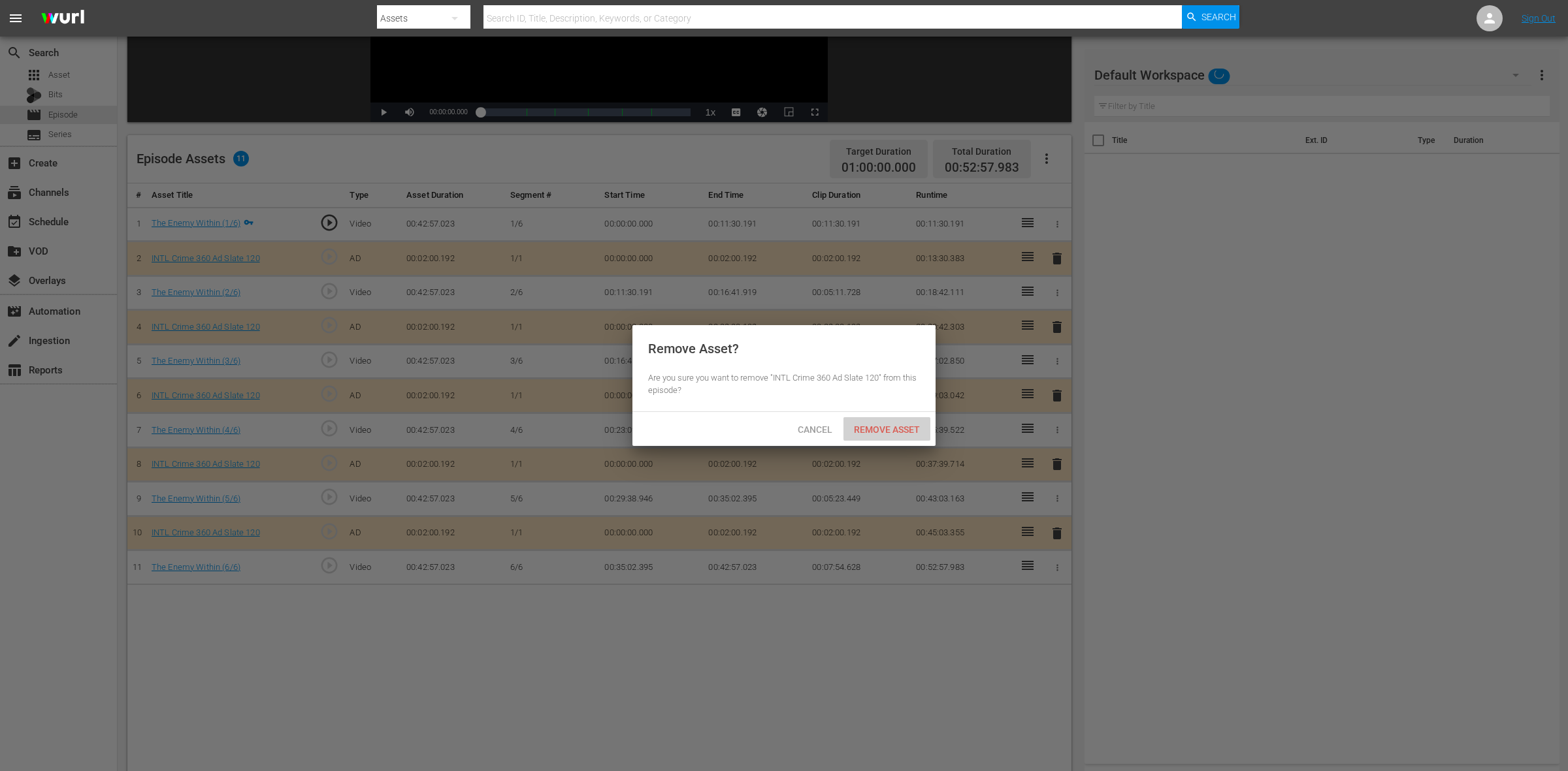
click at [917, 428] on span "Remove Asset" at bounding box center [887, 429] width 87 height 10
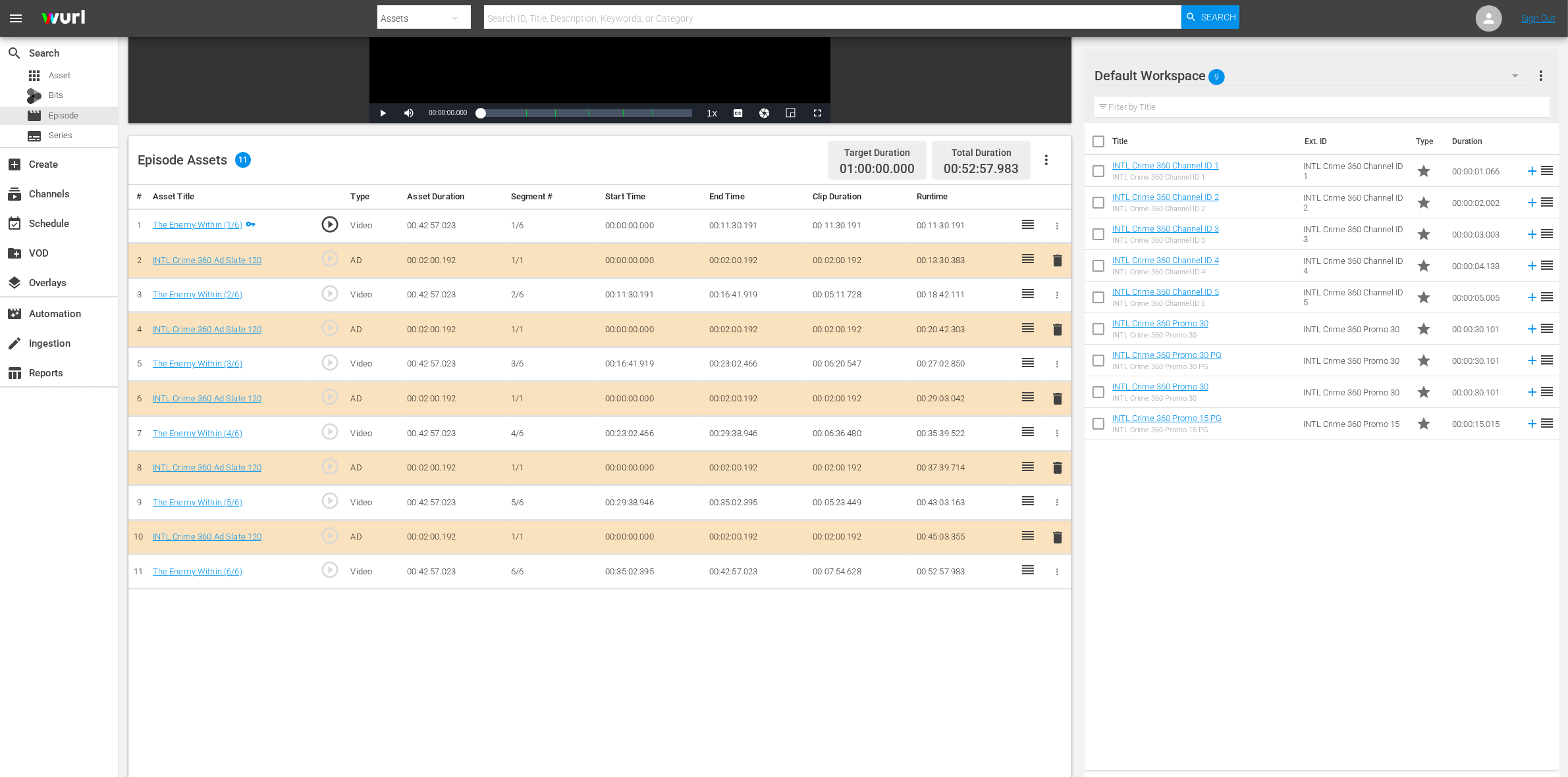
click at [1058, 405] on span "delete" at bounding box center [1057, 399] width 16 height 16
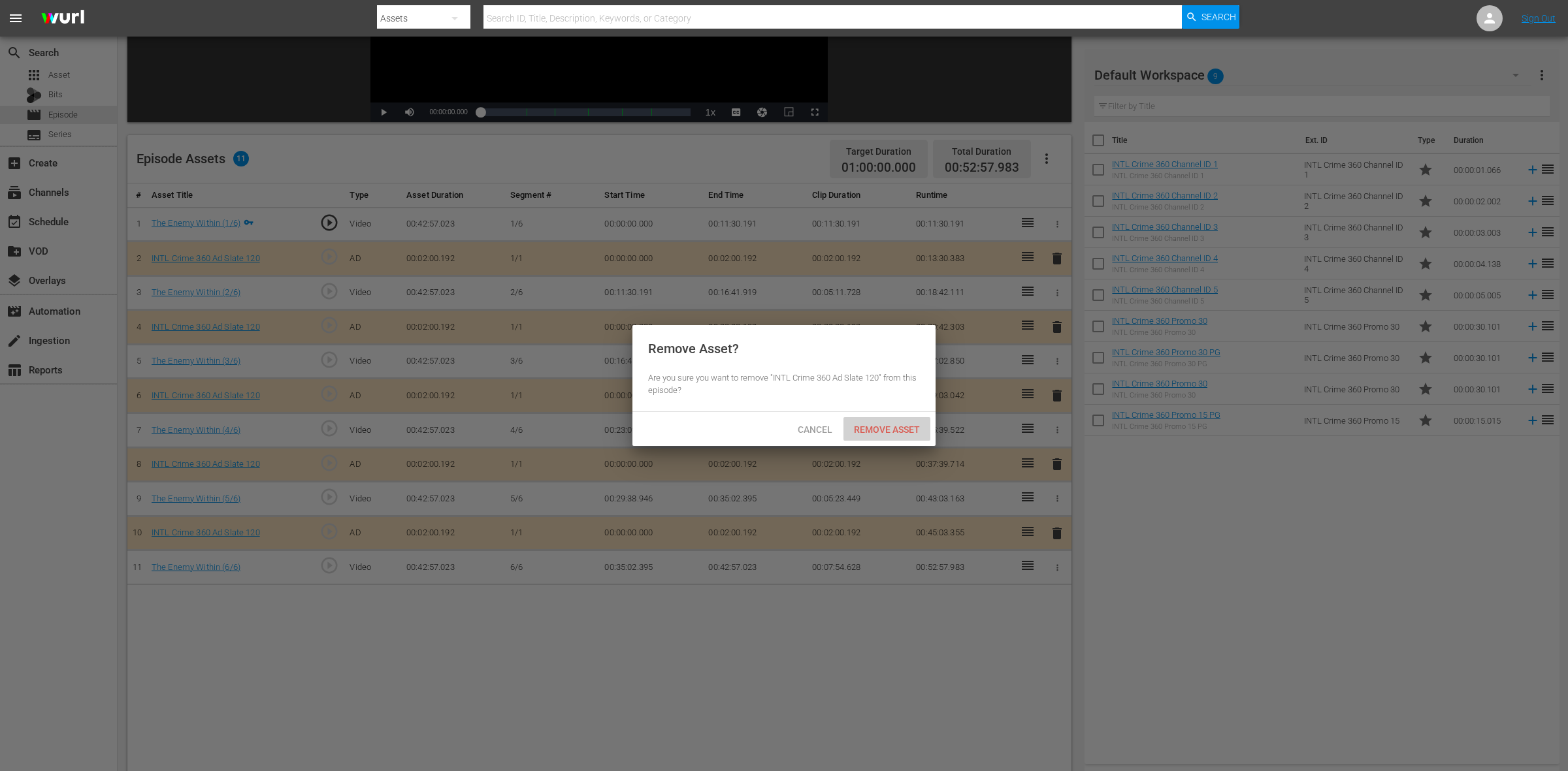
click at [899, 427] on span "Remove Asset" at bounding box center [887, 429] width 87 height 10
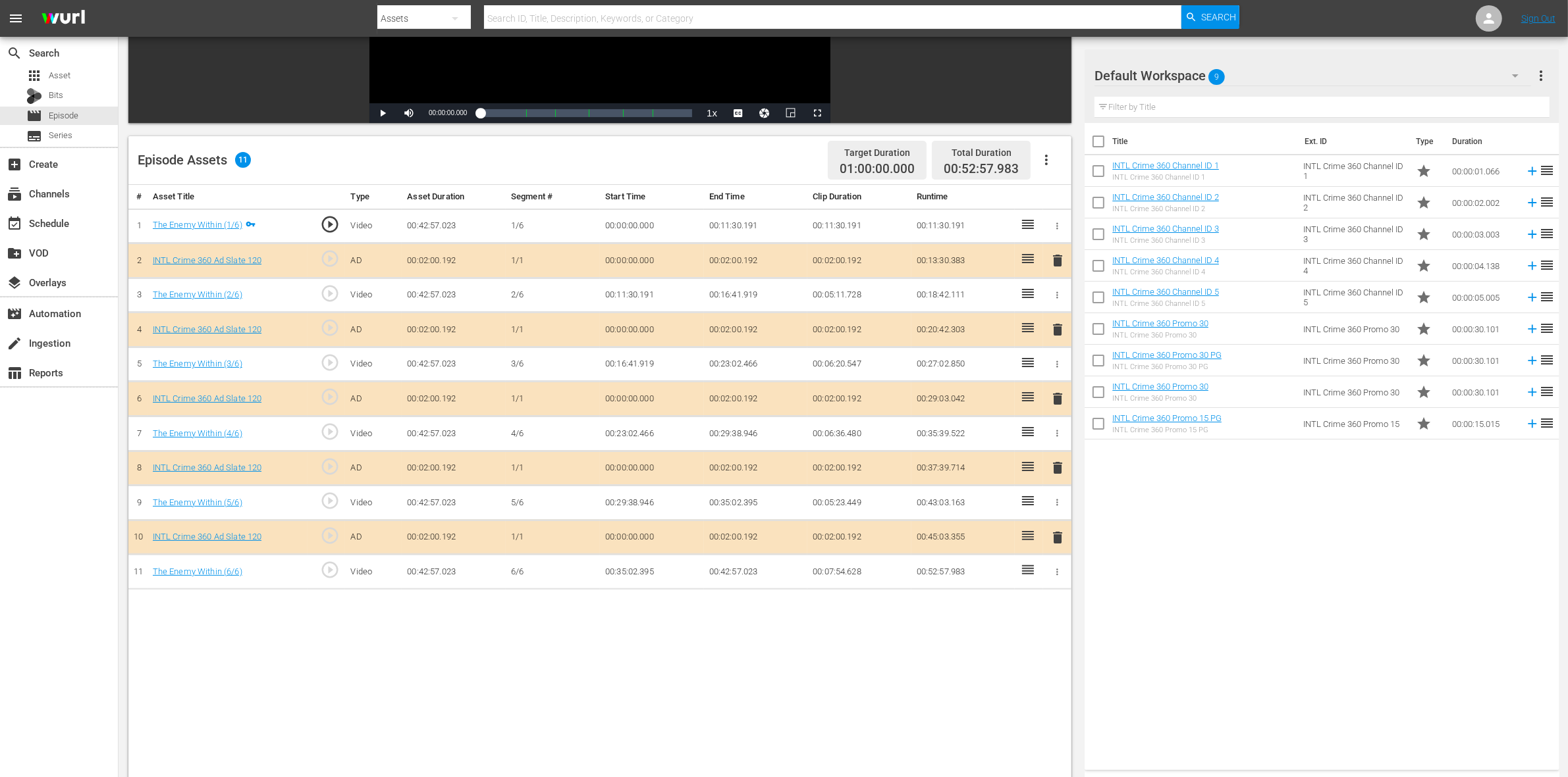
click at [1059, 466] on span "delete" at bounding box center [1057, 468] width 16 height 16
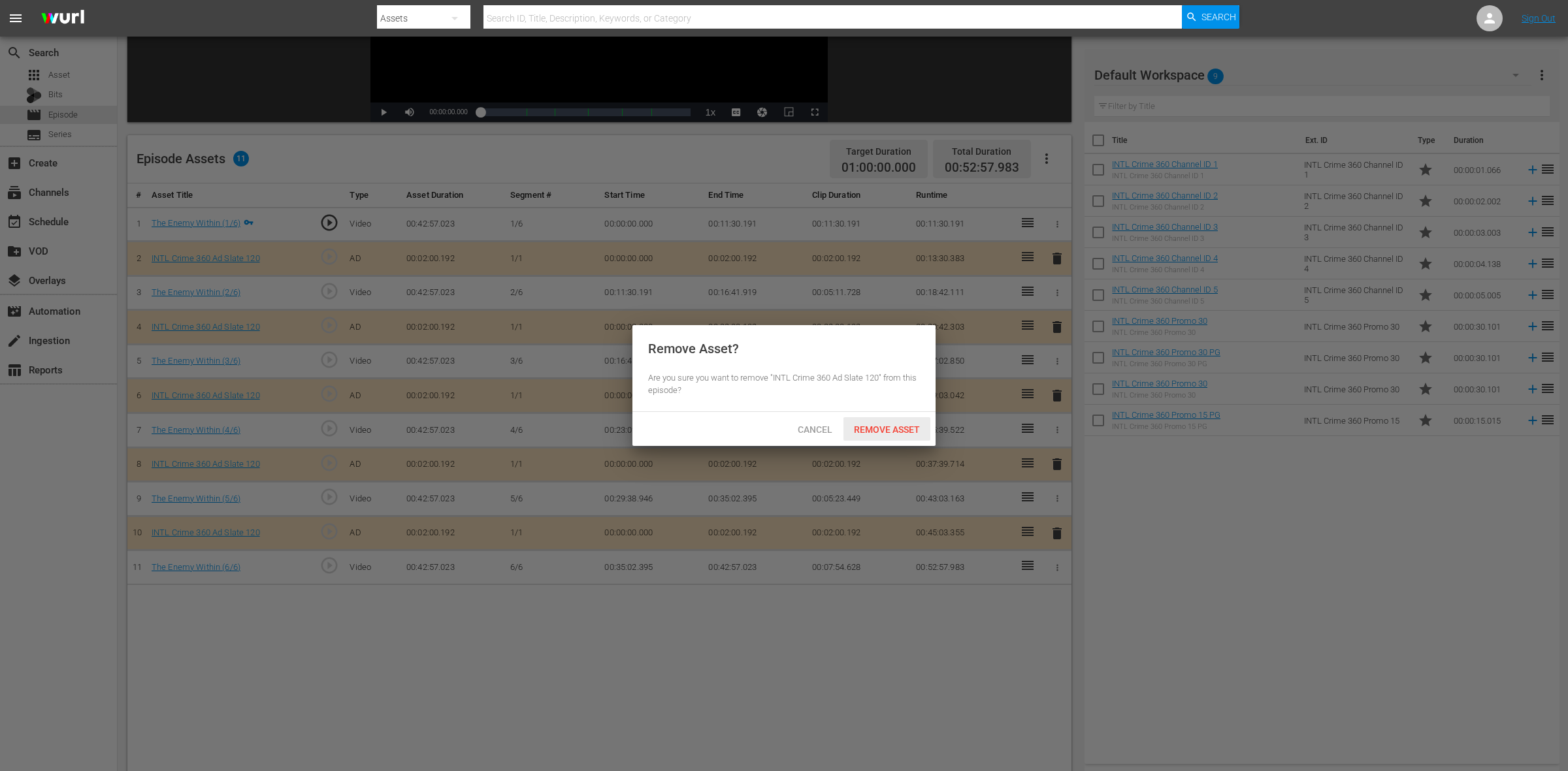
click at [915, 435] on span "Remove Asset" at bounding box center [887, 429] width 87 height 10
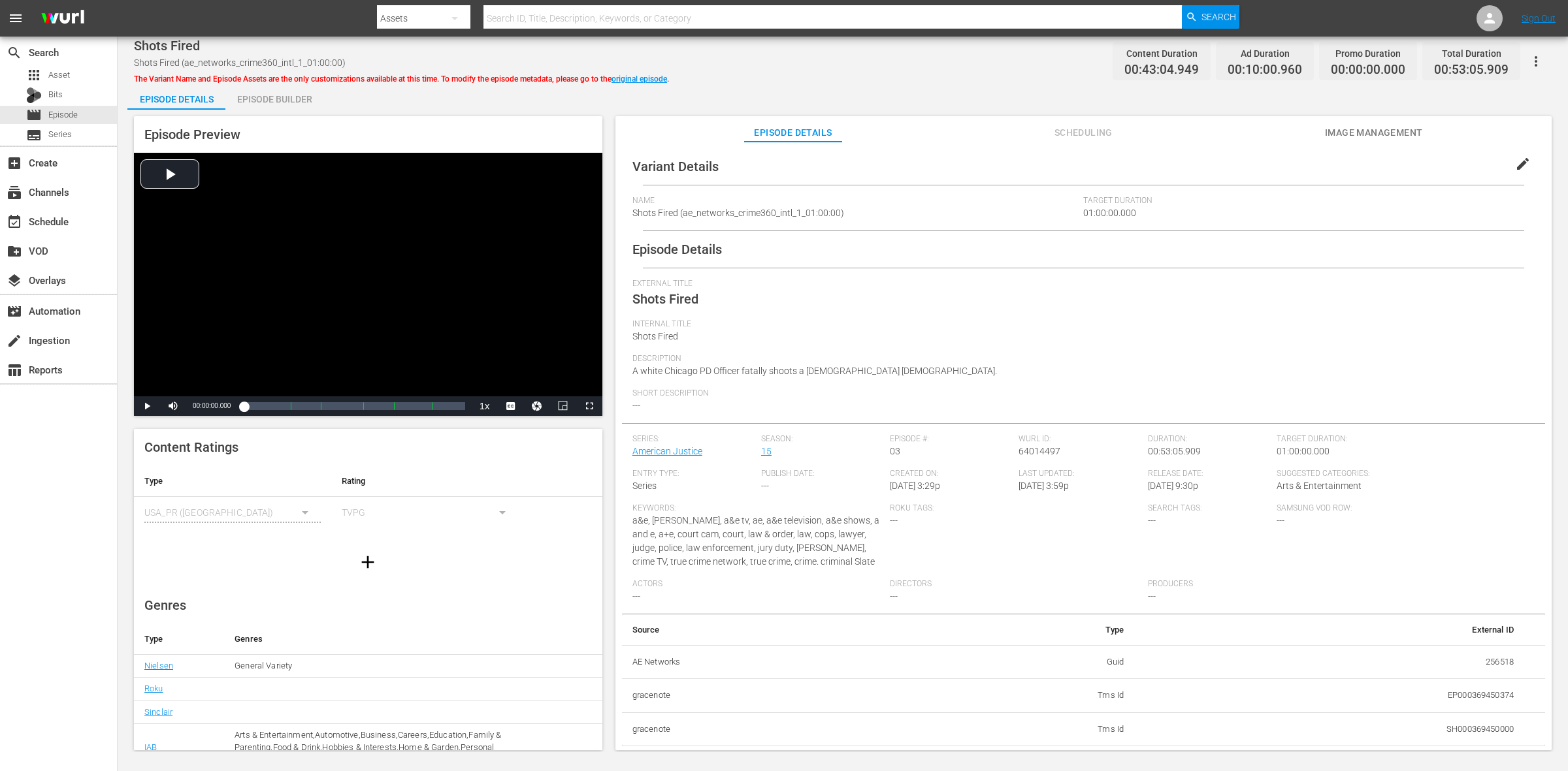
click at [258, 98] on div "Episode Builder" at bounding box center [274, 99] width 98 height 31
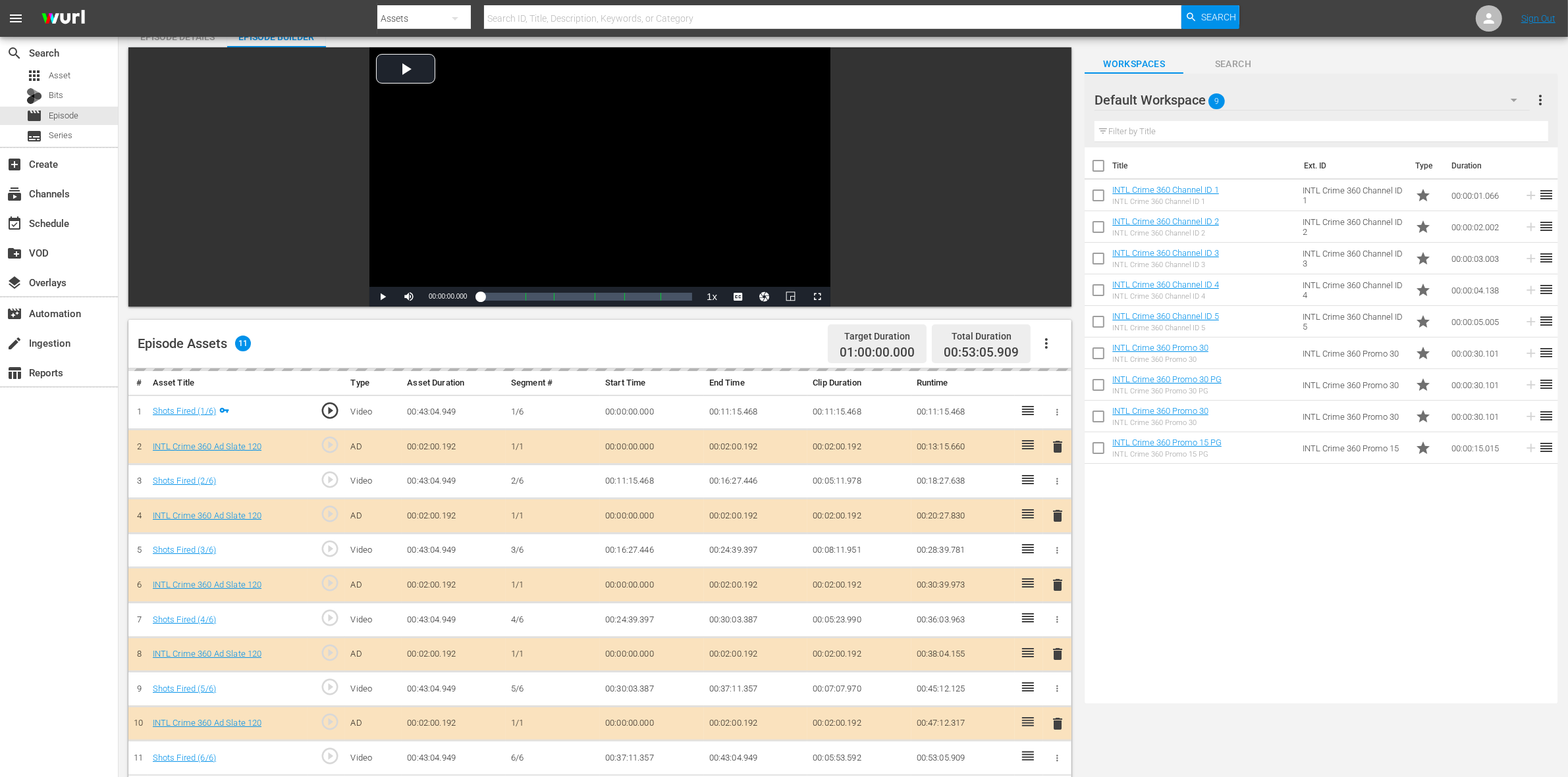
scroll to position [165, 0]
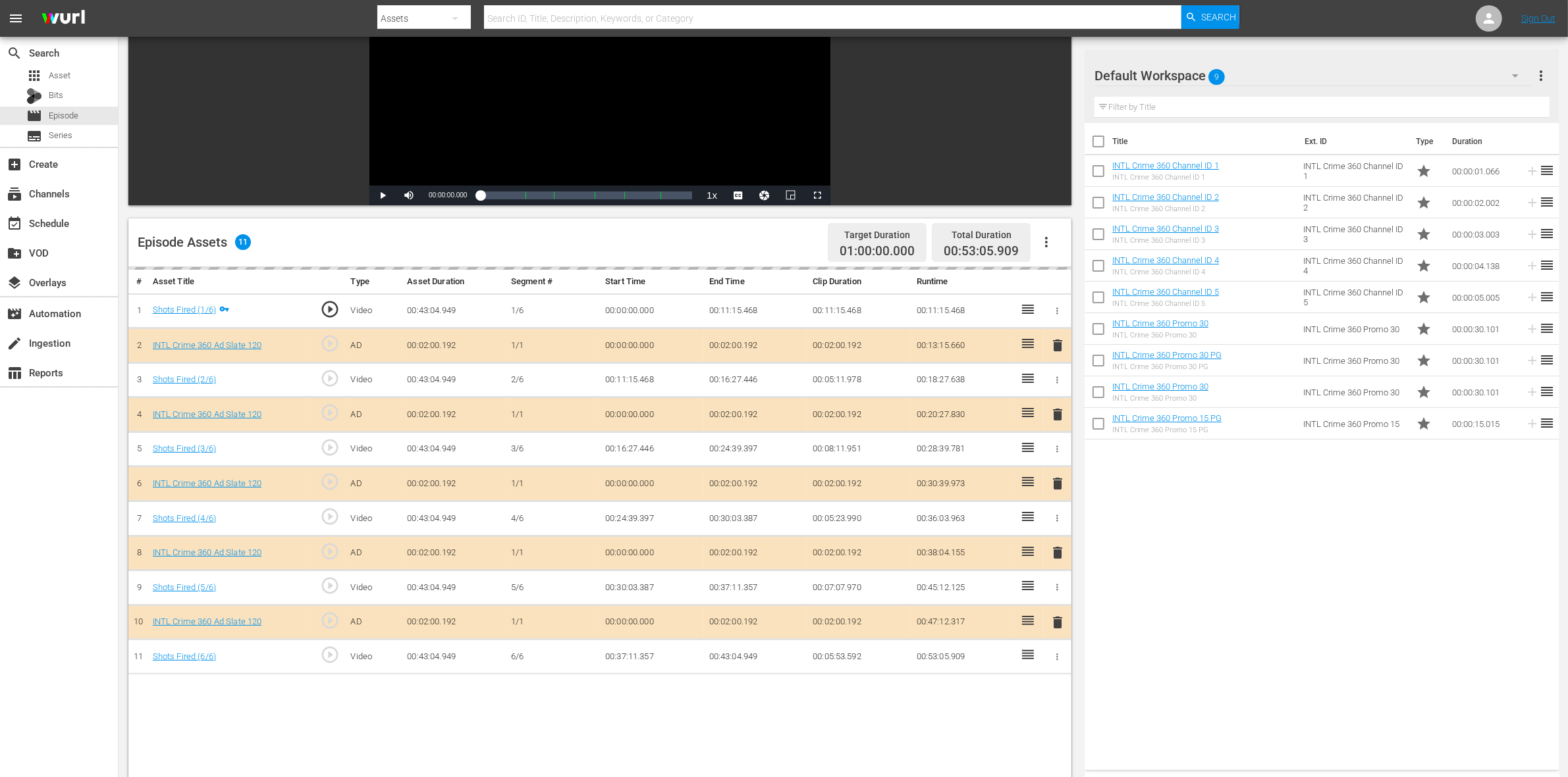
click at [1060, 421] on div "delete" at bounding box center [1057, 415] width 18 height 19
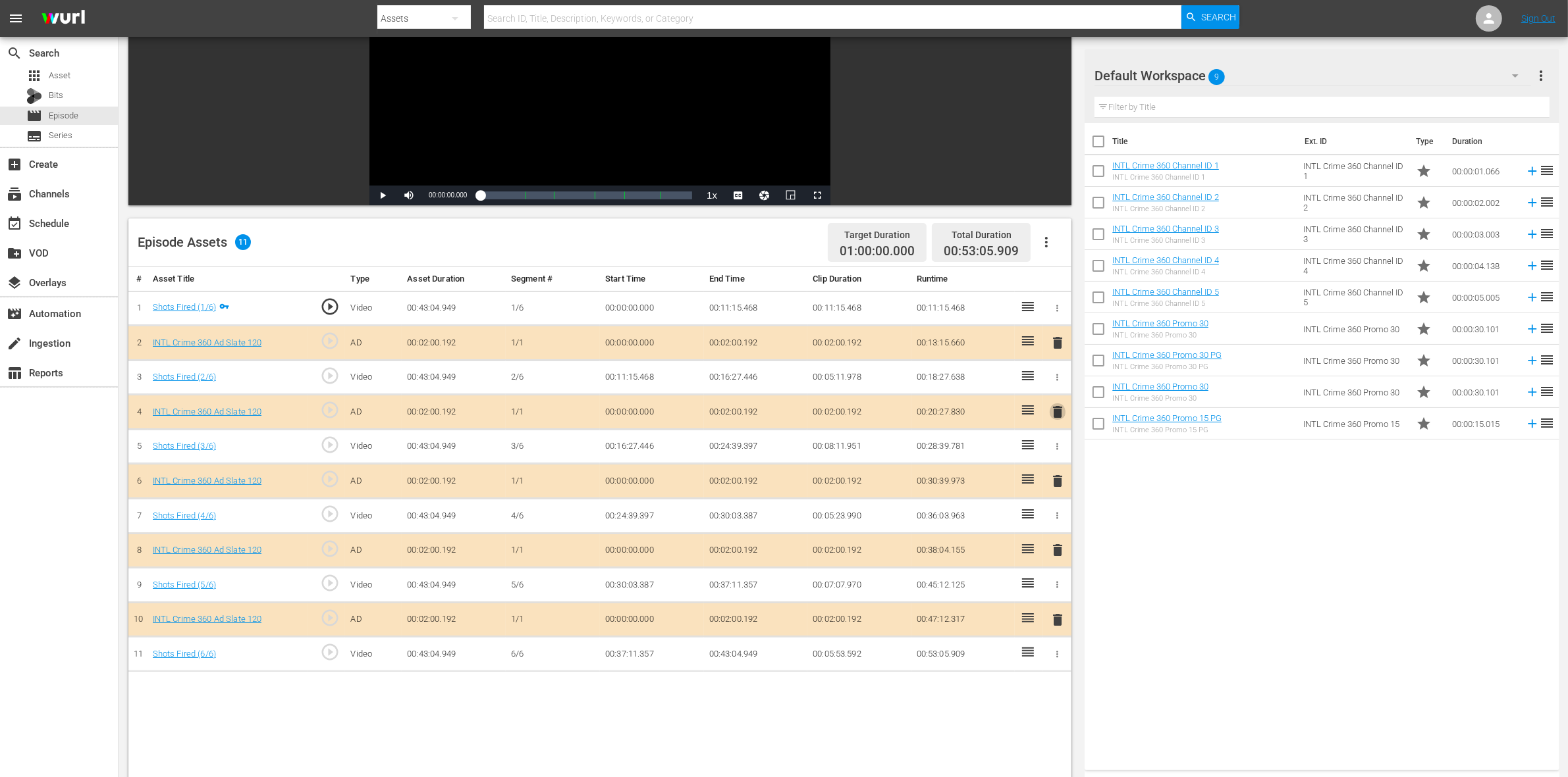
click at [1057, 415] on span "delete" at bounding box center [1057, 412] width 16 height 16
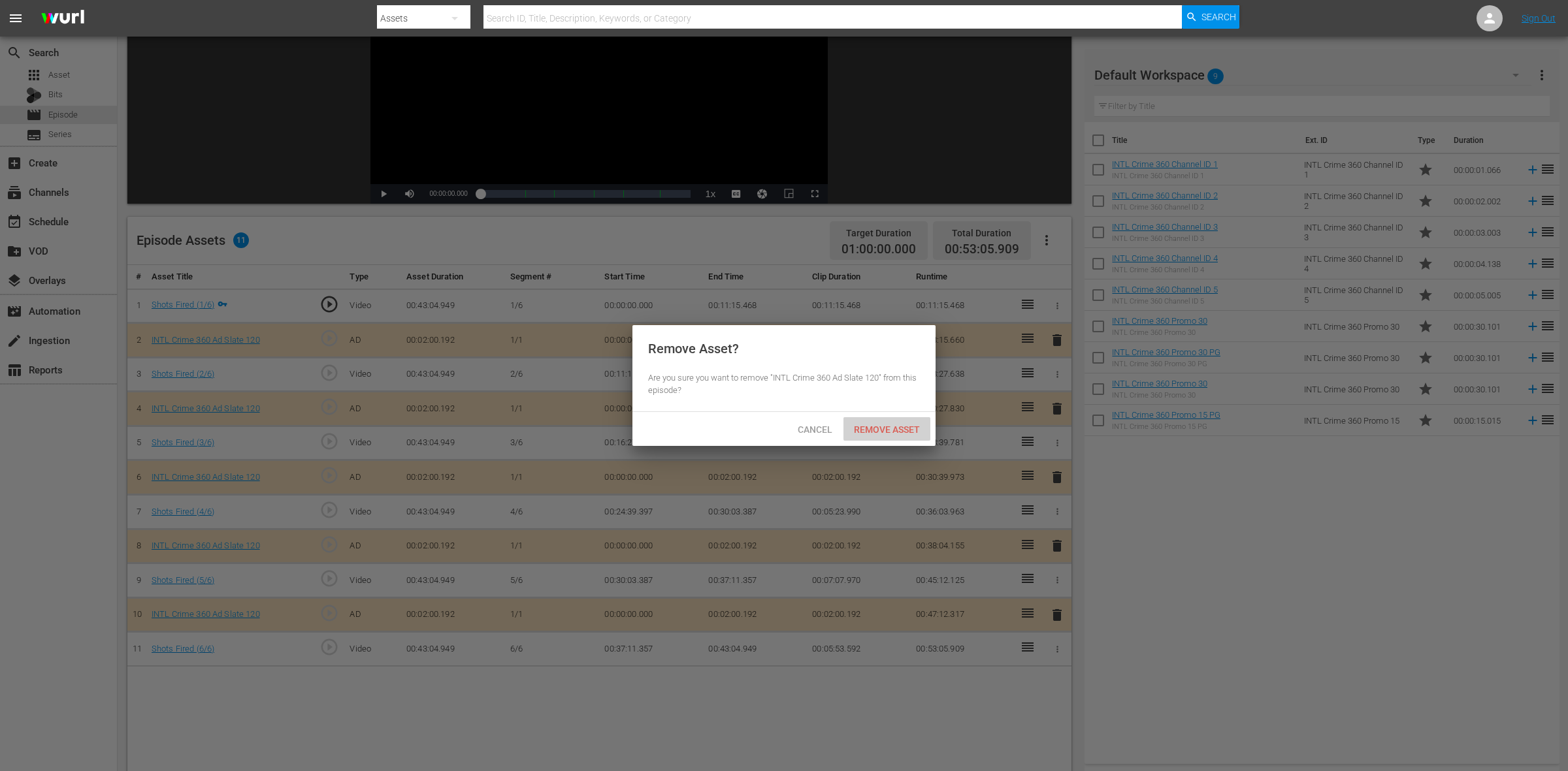
click at [873, 427] on span "Remove Asset" at bounding box center [887, 429] width 87 height 10
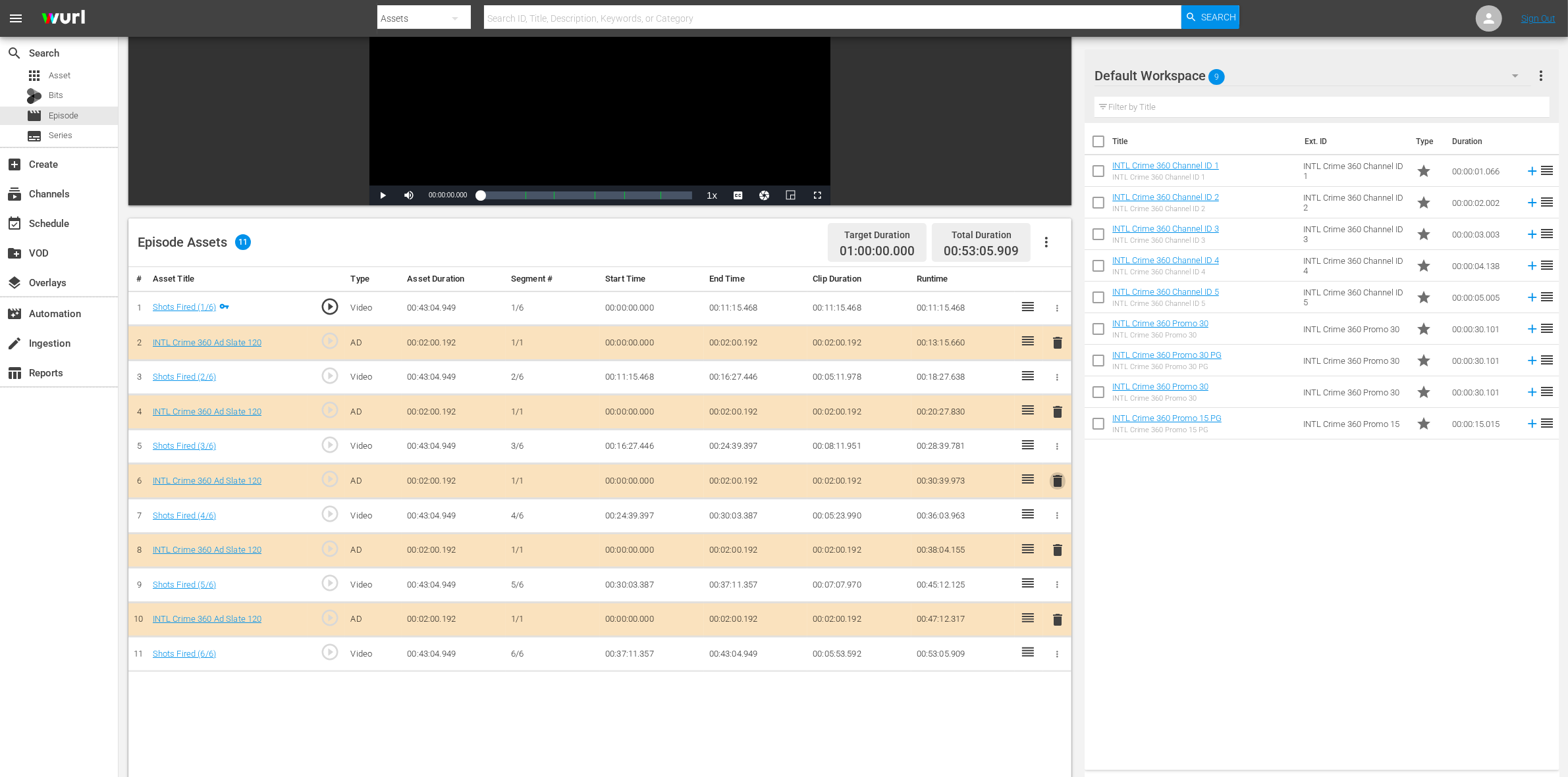
click at [1054, 484] on span "delete" at bounding box center [1057, 481] width 16 height 16
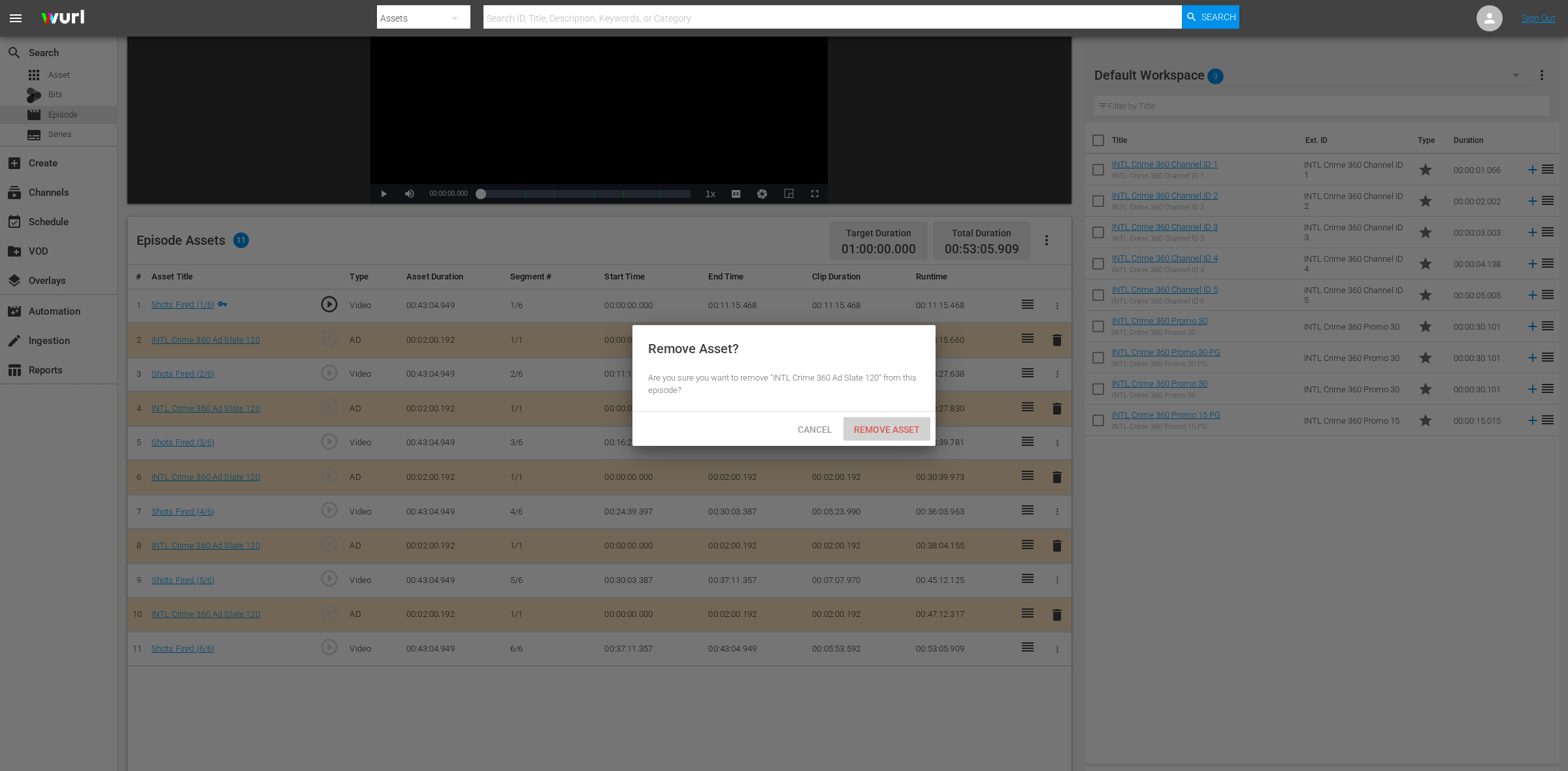
click at [898, 429] on span "Remove Asset" at bounding box center [887, 429] width 87 height 10
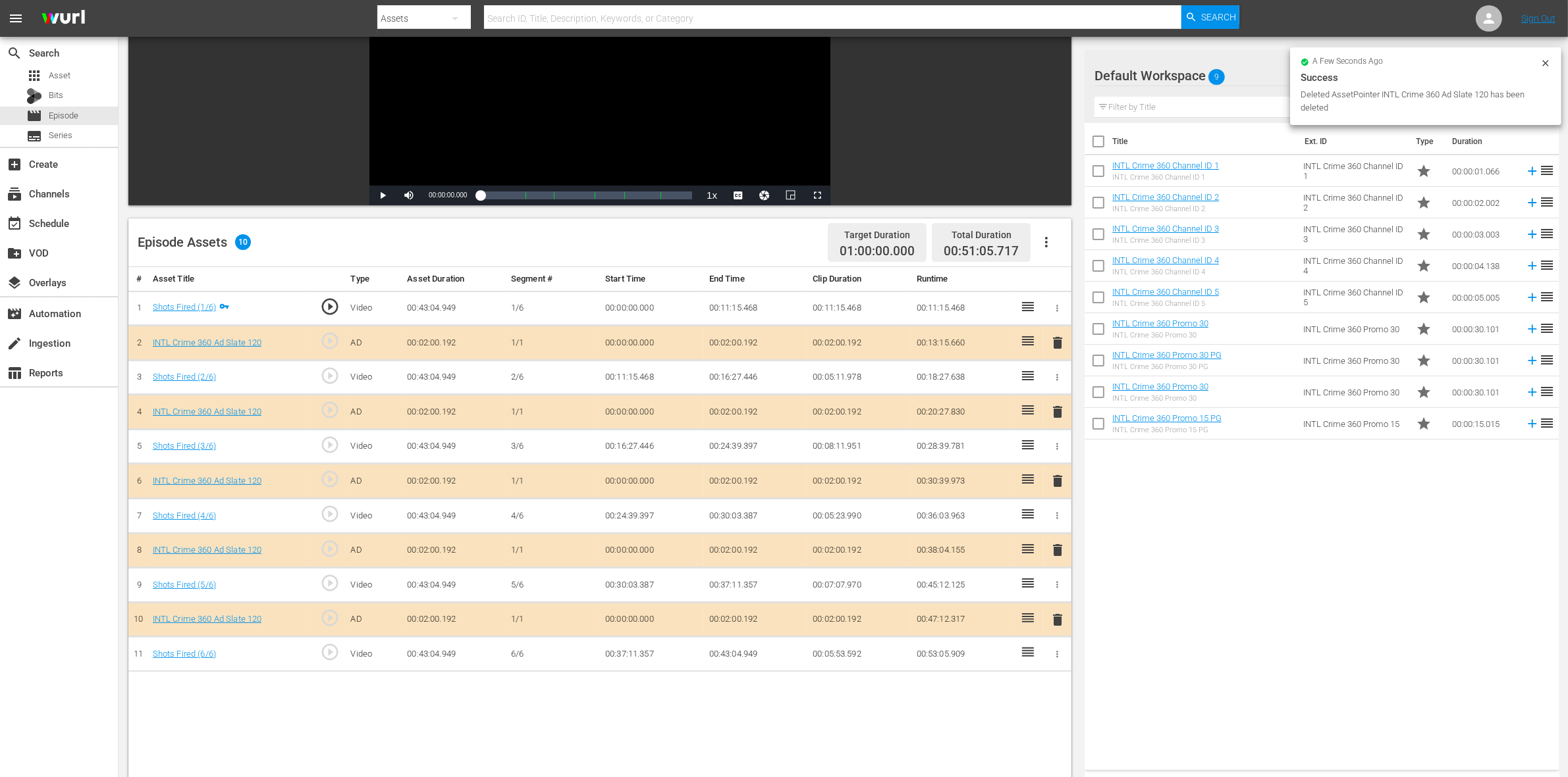
click at [1057, 554] on span "delete" at bounding box center [1057, 550] width 16 height 16
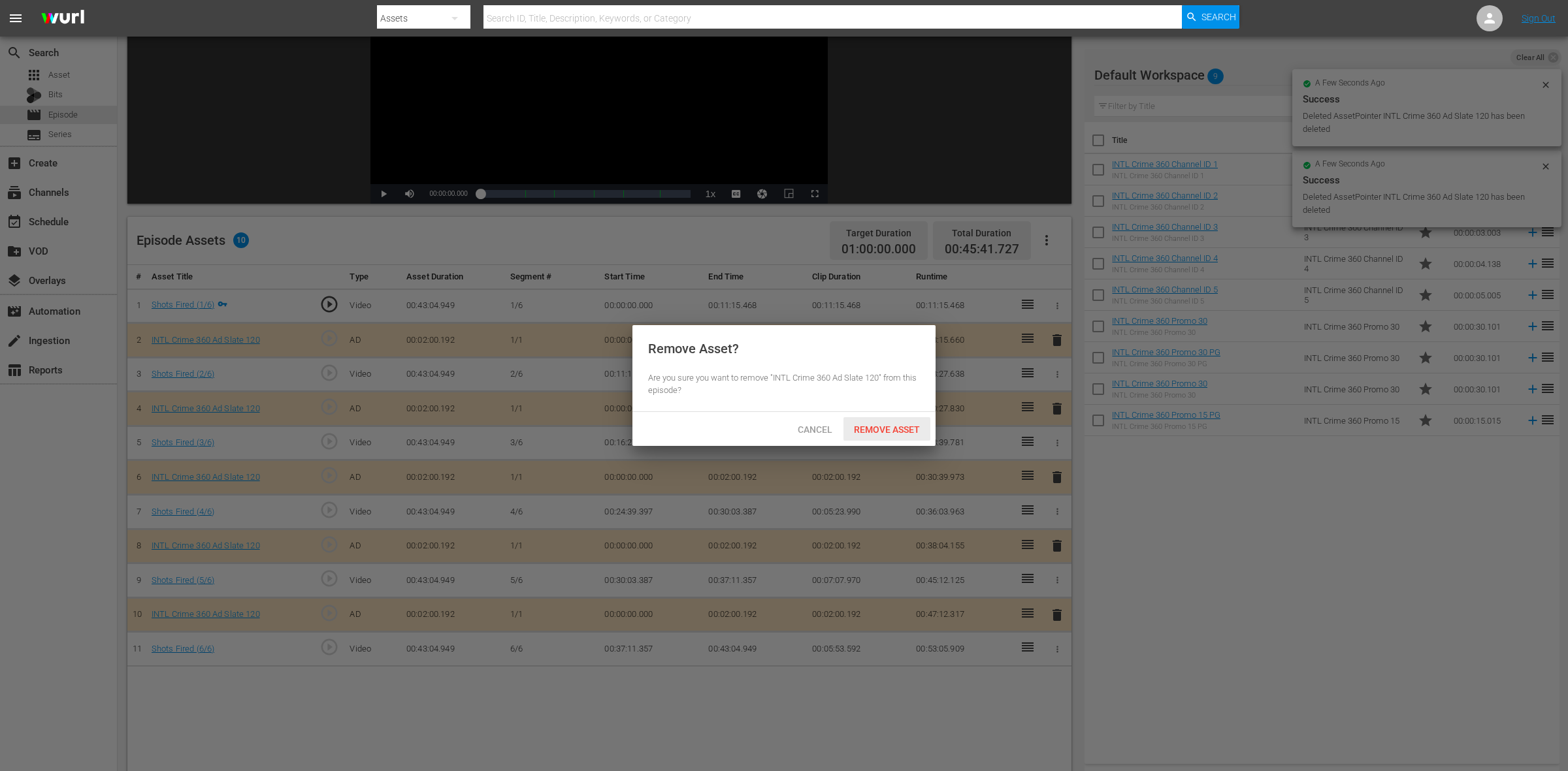
click at [903, 426] on span "Remove Asset" at bounding box center [887, 429] width 87 height 10
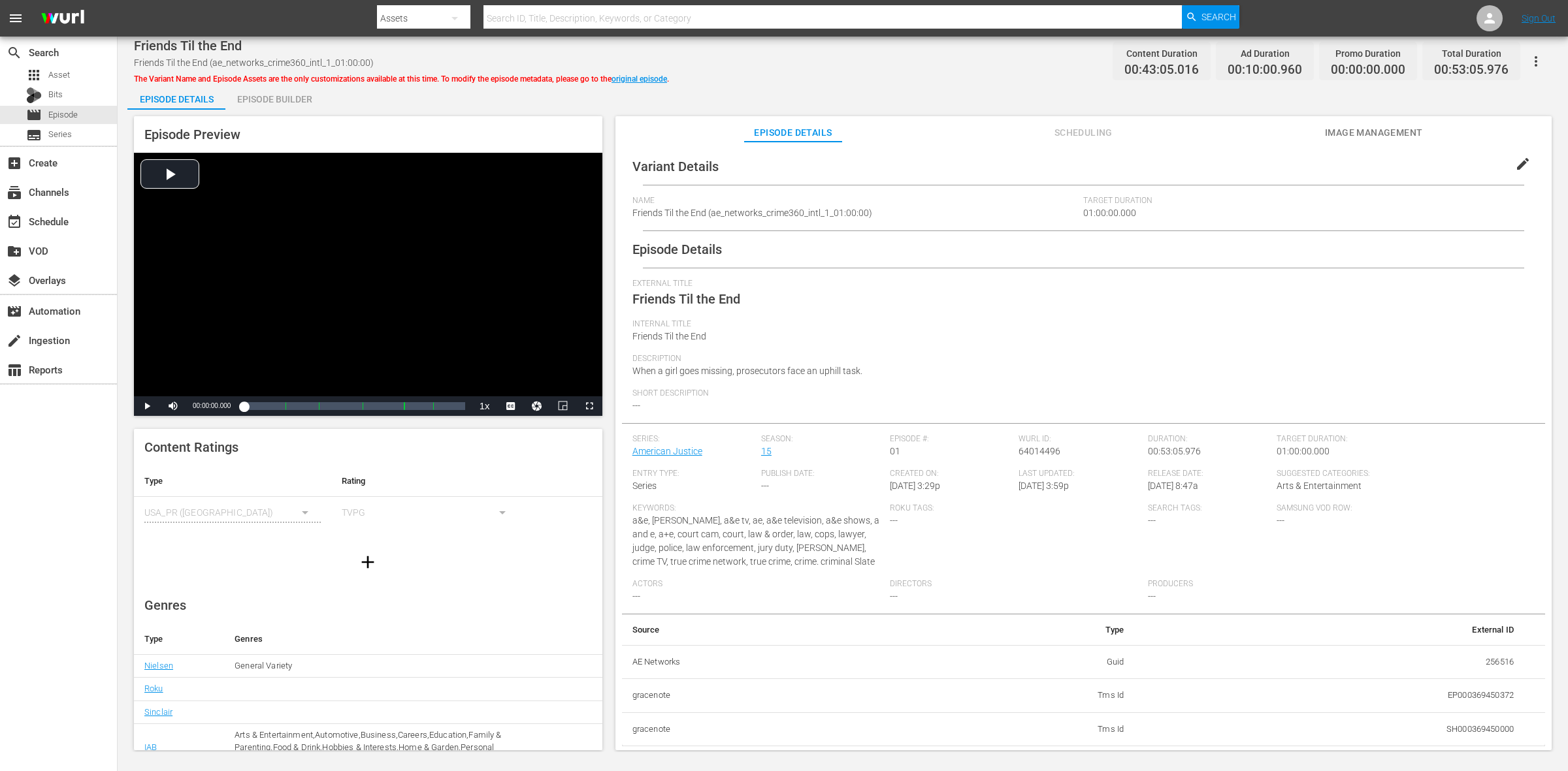
click at [302, 99] on div "Episode Builder" at bounding box center [274, 99] width 98 height 31
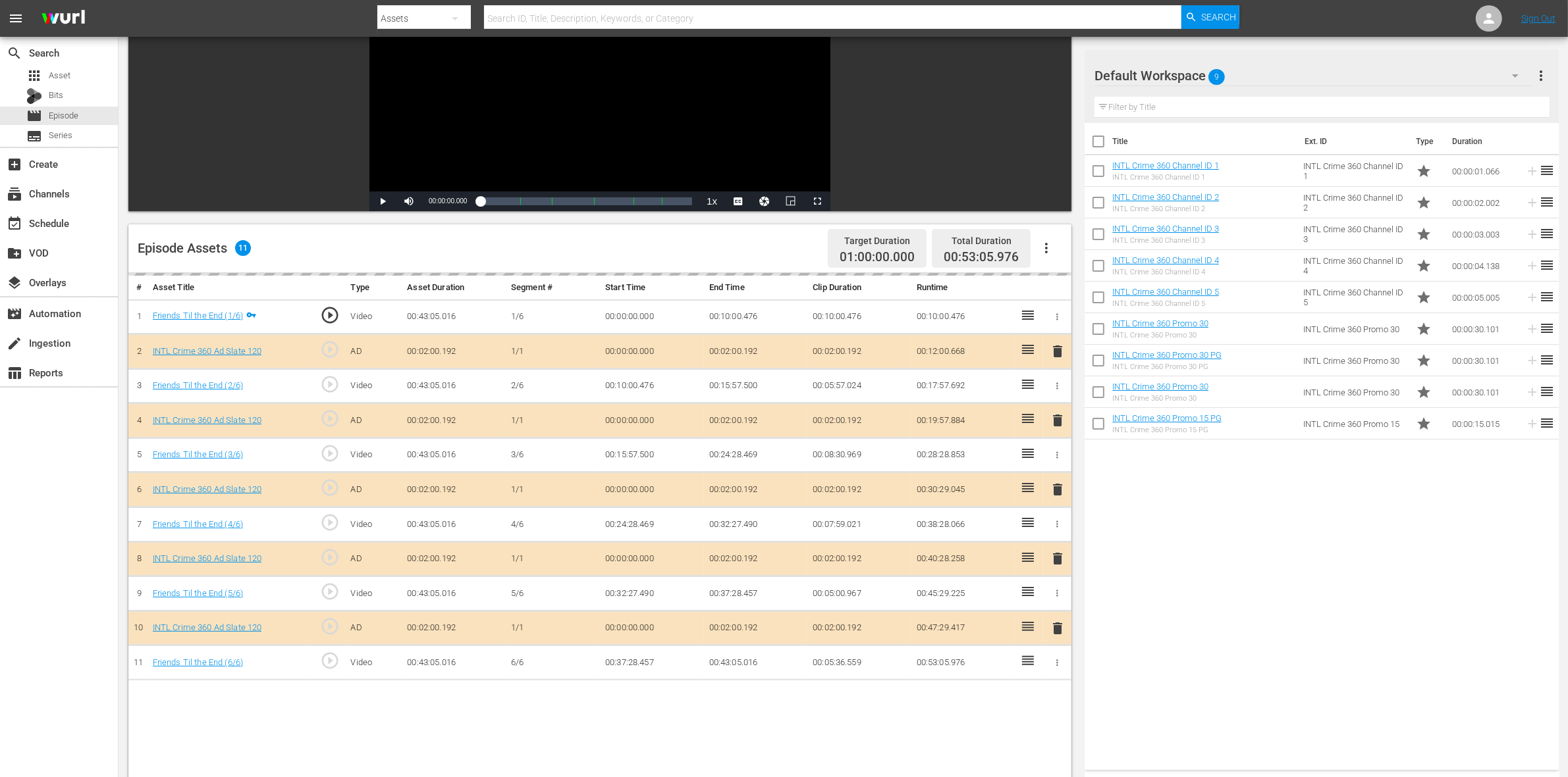
scroll to position [165, 0]
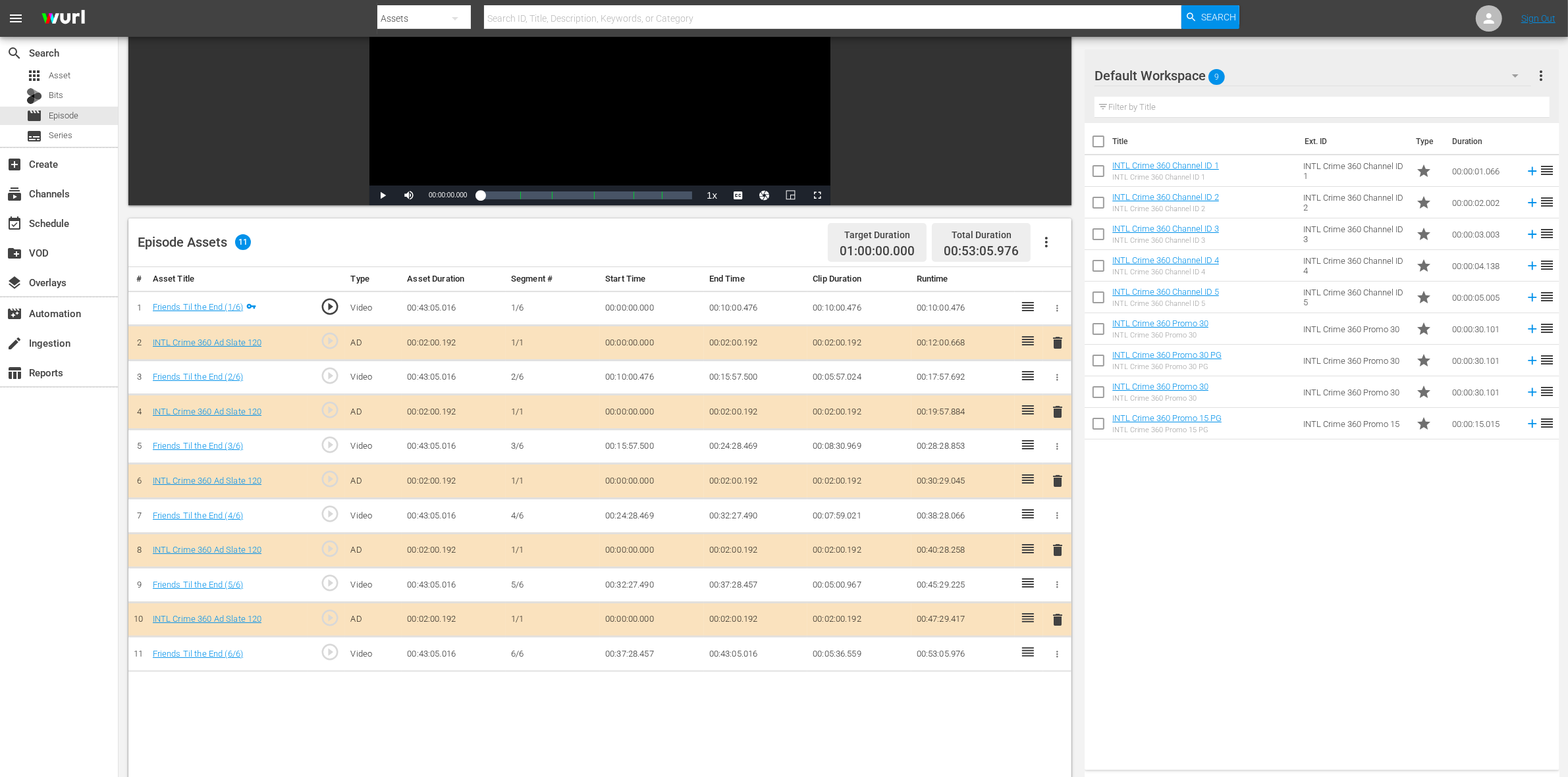
click at [1054, 489] on span "delete" at bounding box center [1057, 481] width 16 height 16
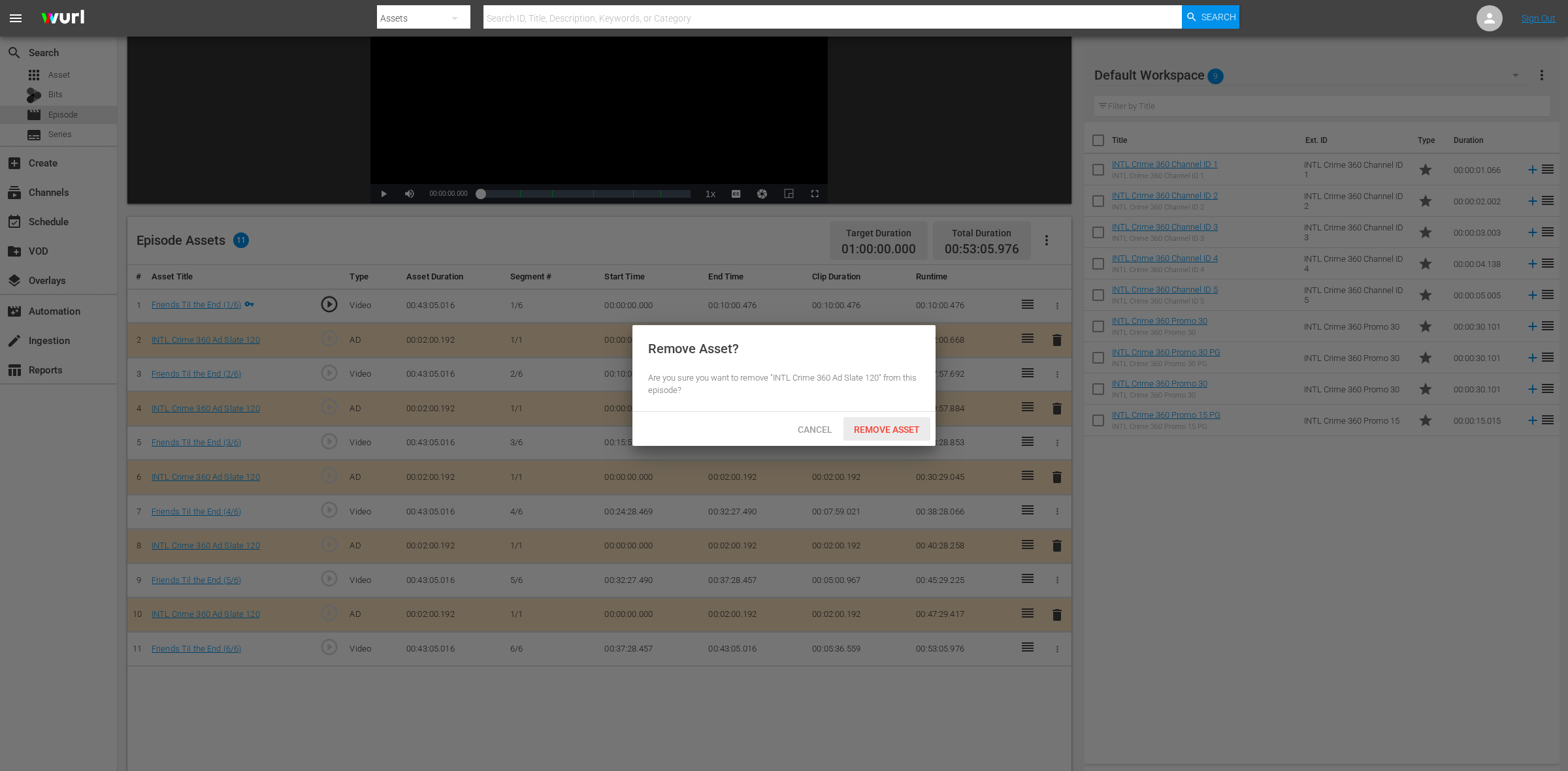
click at [869, 435] on span "Remove Asset" at bounding box center [887, 429] width 87 height 10
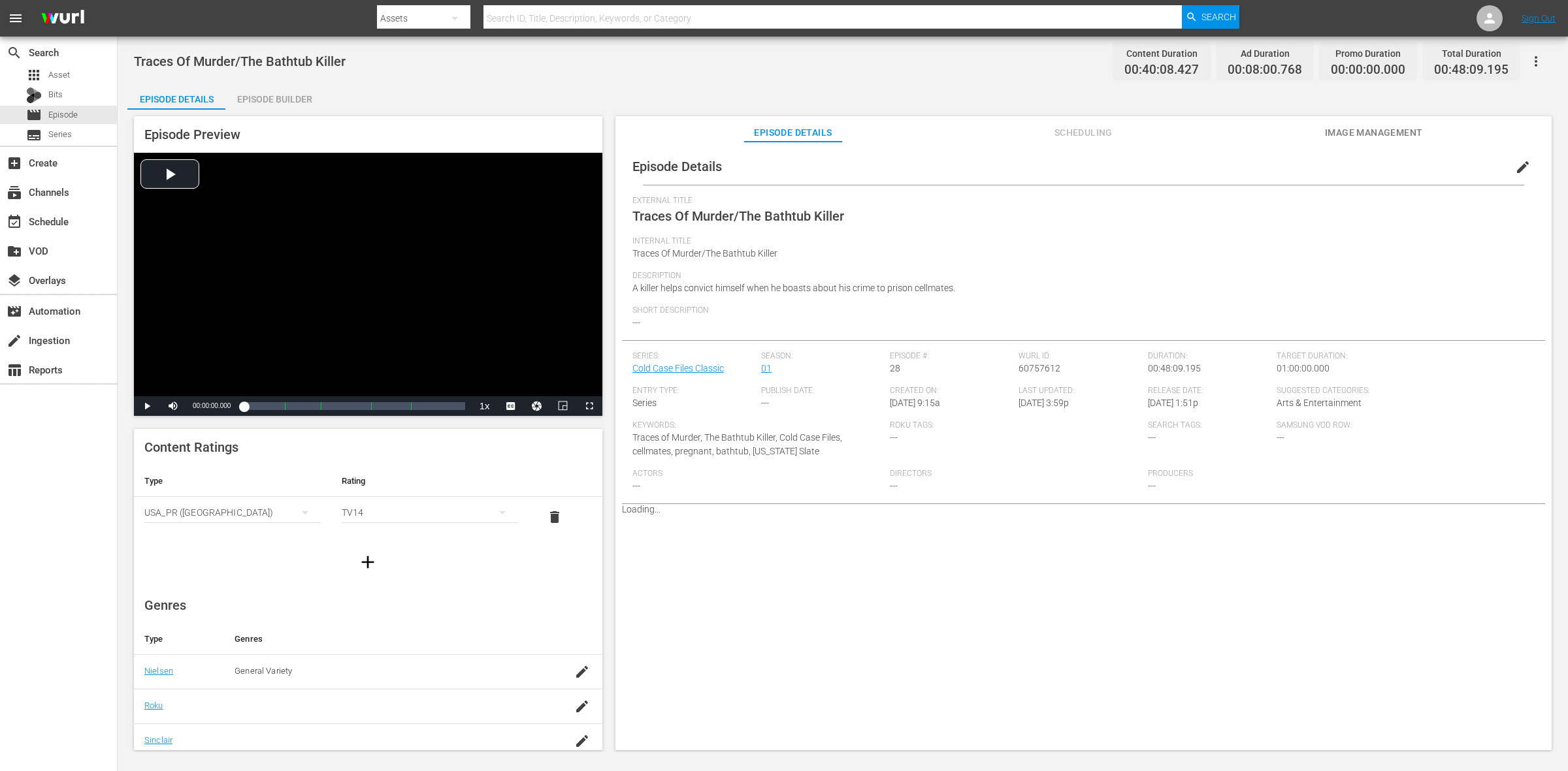
click at [283, 92] on div "Episode Builder" at bounding box center [274, 99] width 98 height 31
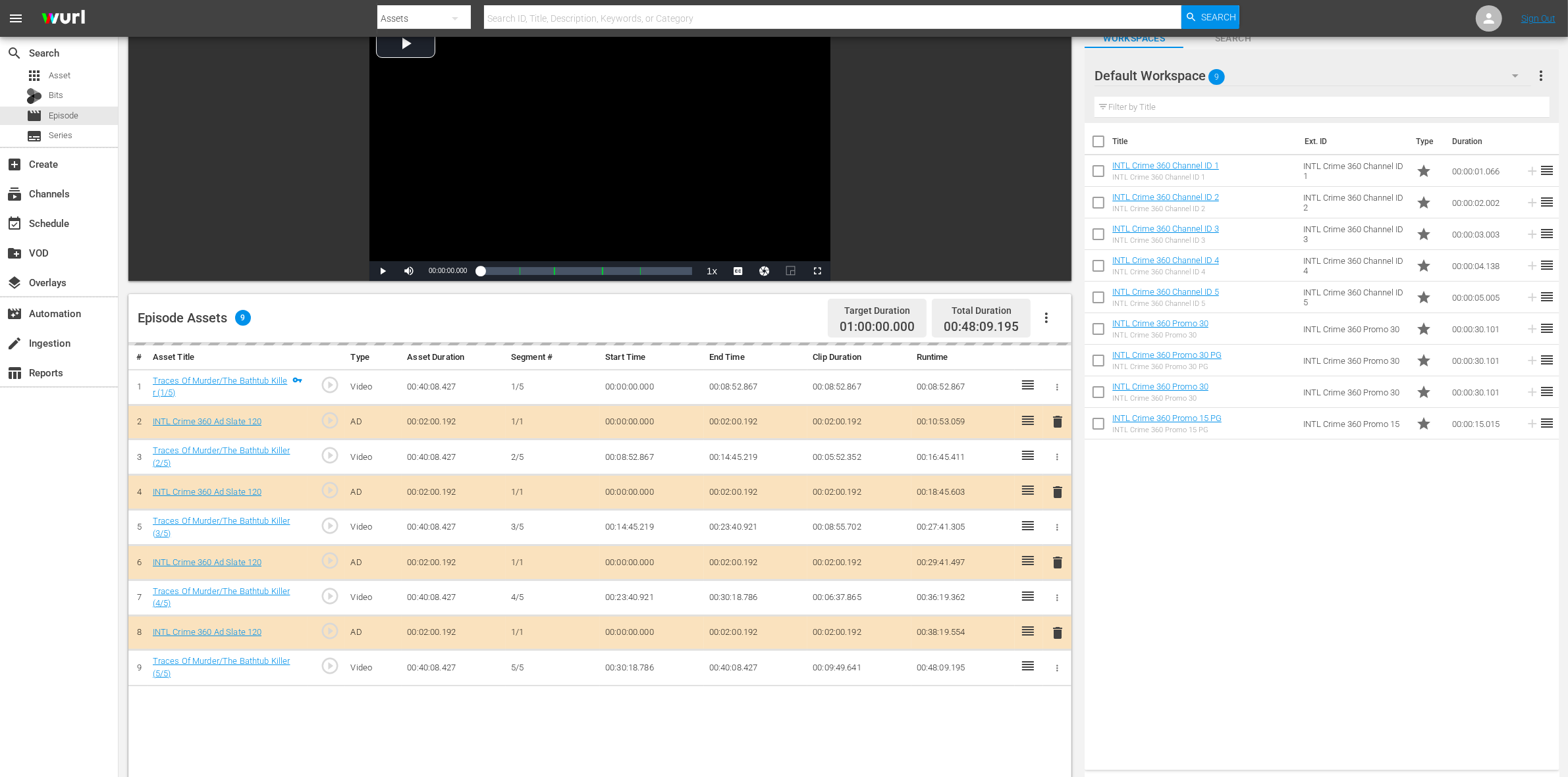
scroll to position [165, 0]
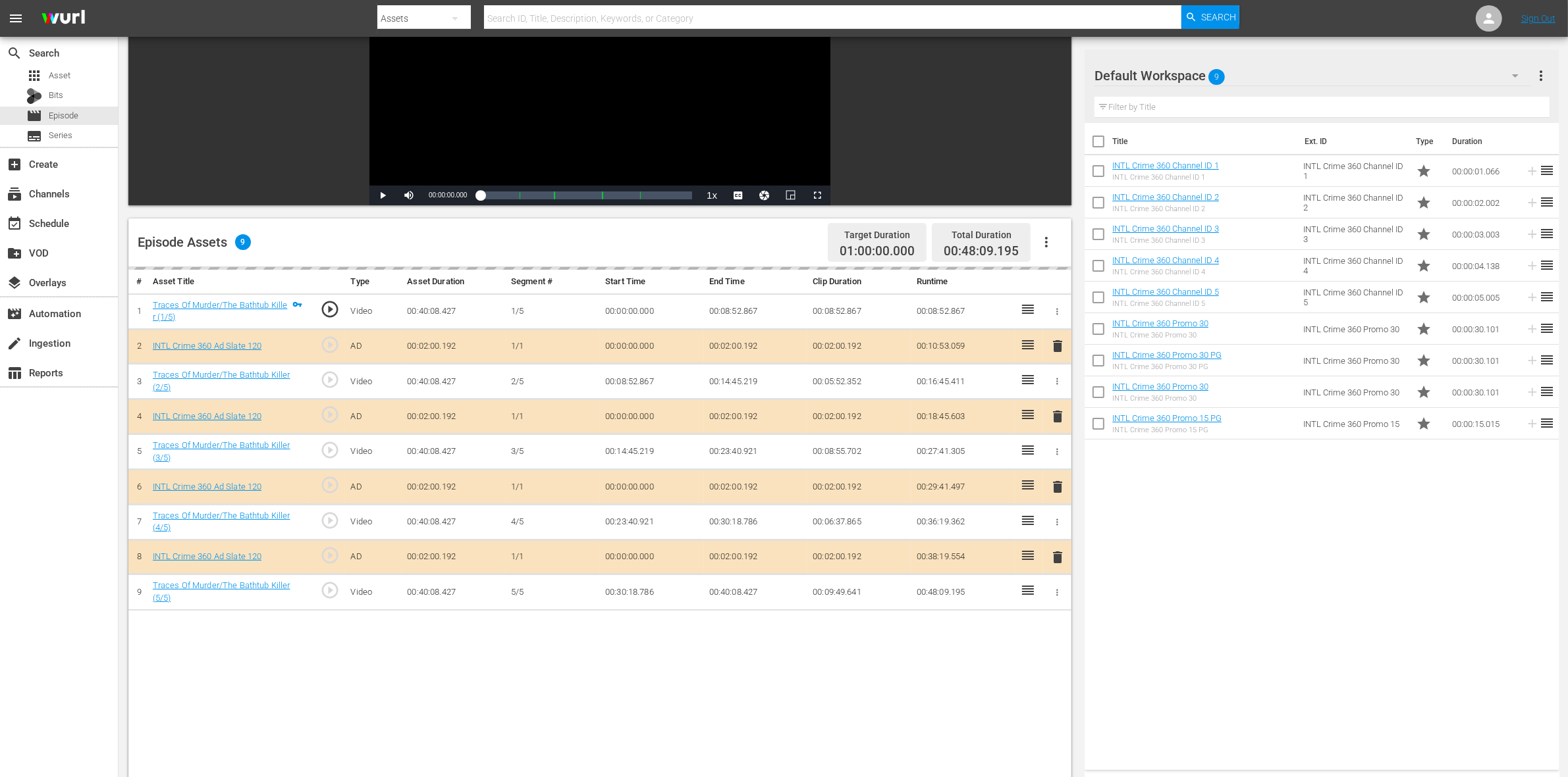
click at [1057, 421] on div "delete" at bounding box center [1057, 417] width 18 height 19
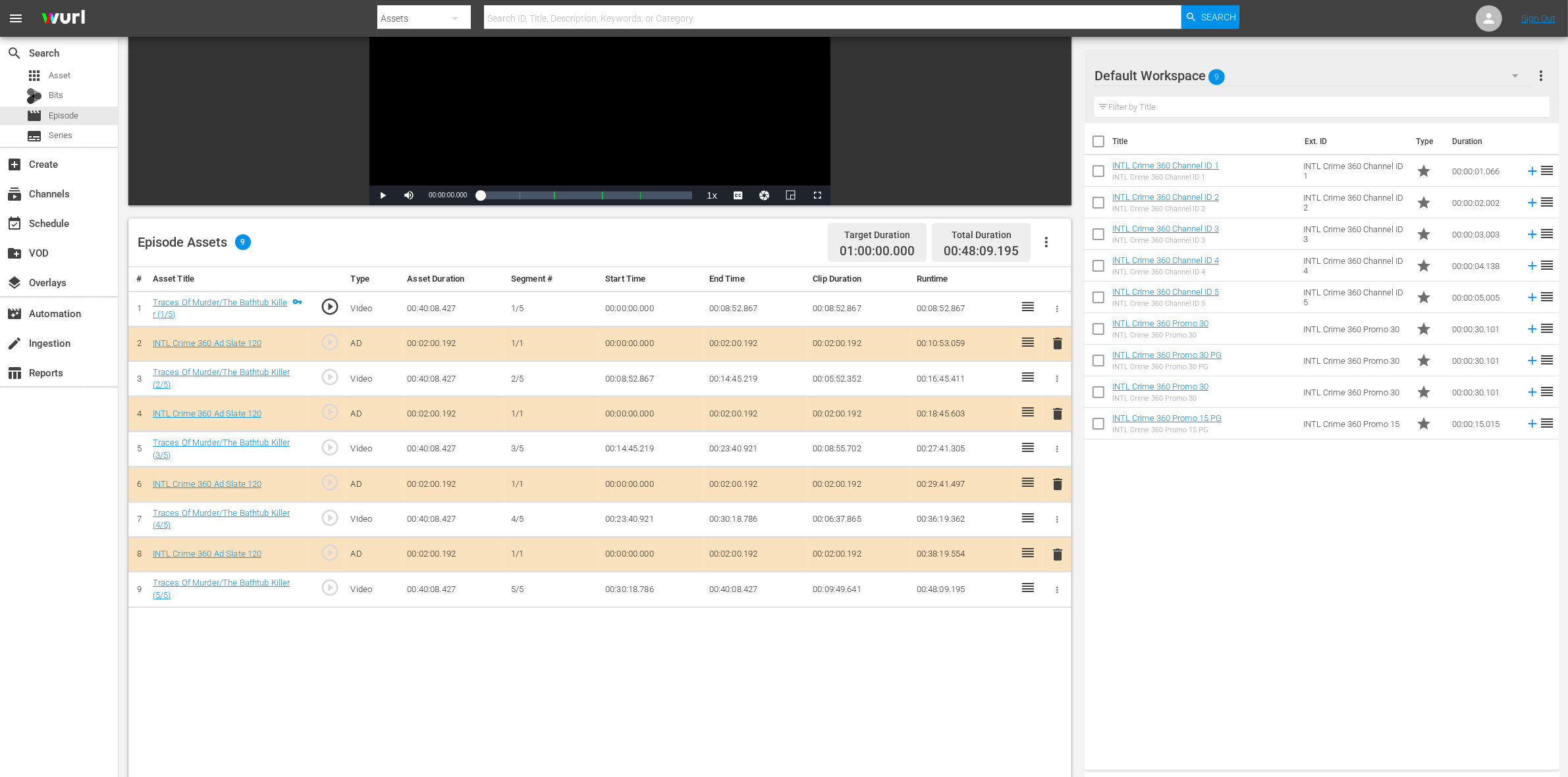
click at [1057, 419] on span "delete" at bounding box center [1057, 414] width 16 height 16
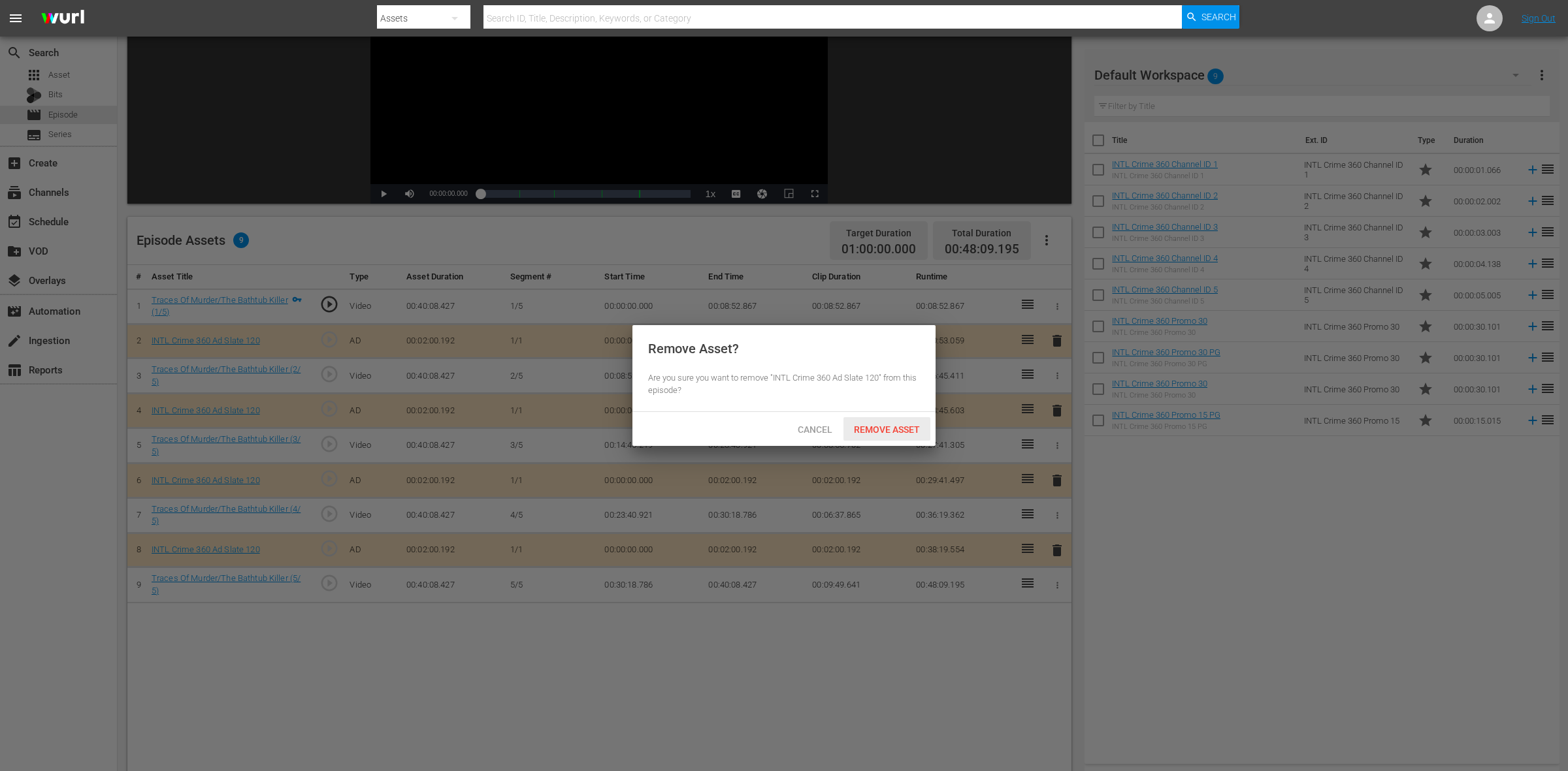
click at [910, 428] on span "Remove Asset" at bounding box center [887, 429] width 87 height 10
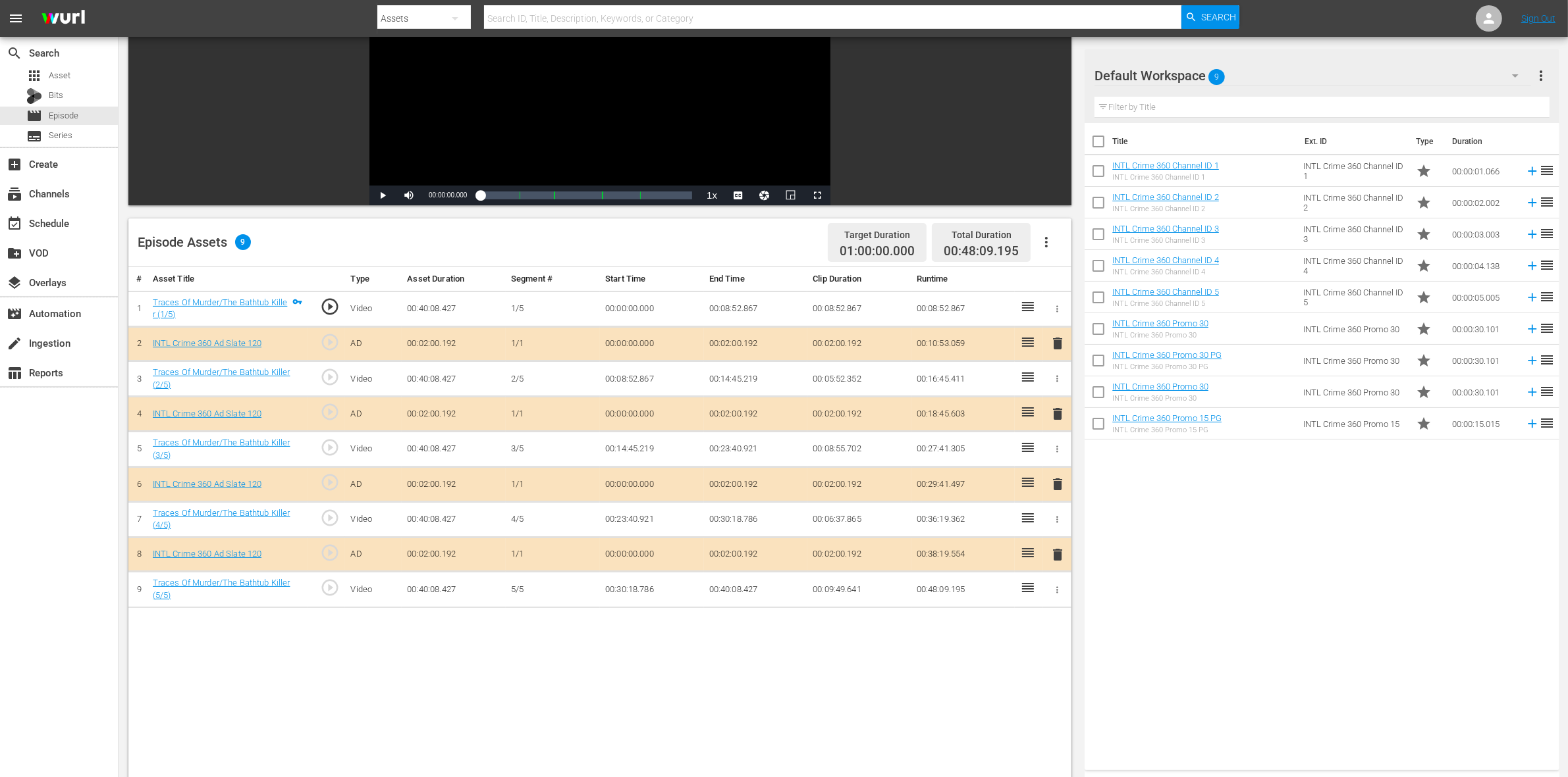
click at [1059, 485] on span "delete" at bounding box center [1057, 484] width 16 height 16
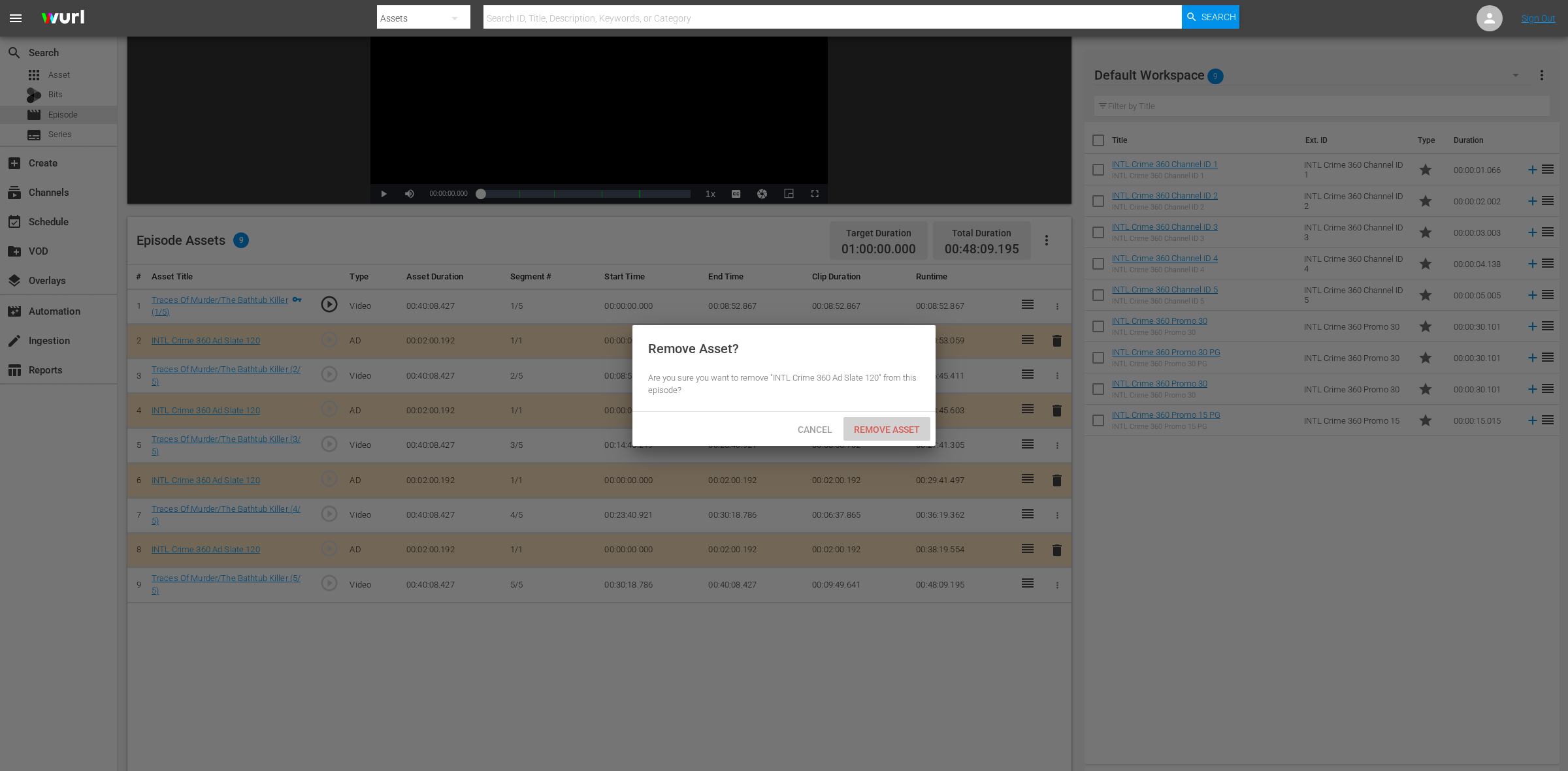
click at [894, 429] on span "Remove Asset" at bounding box center [887, 429] width 87 height 10
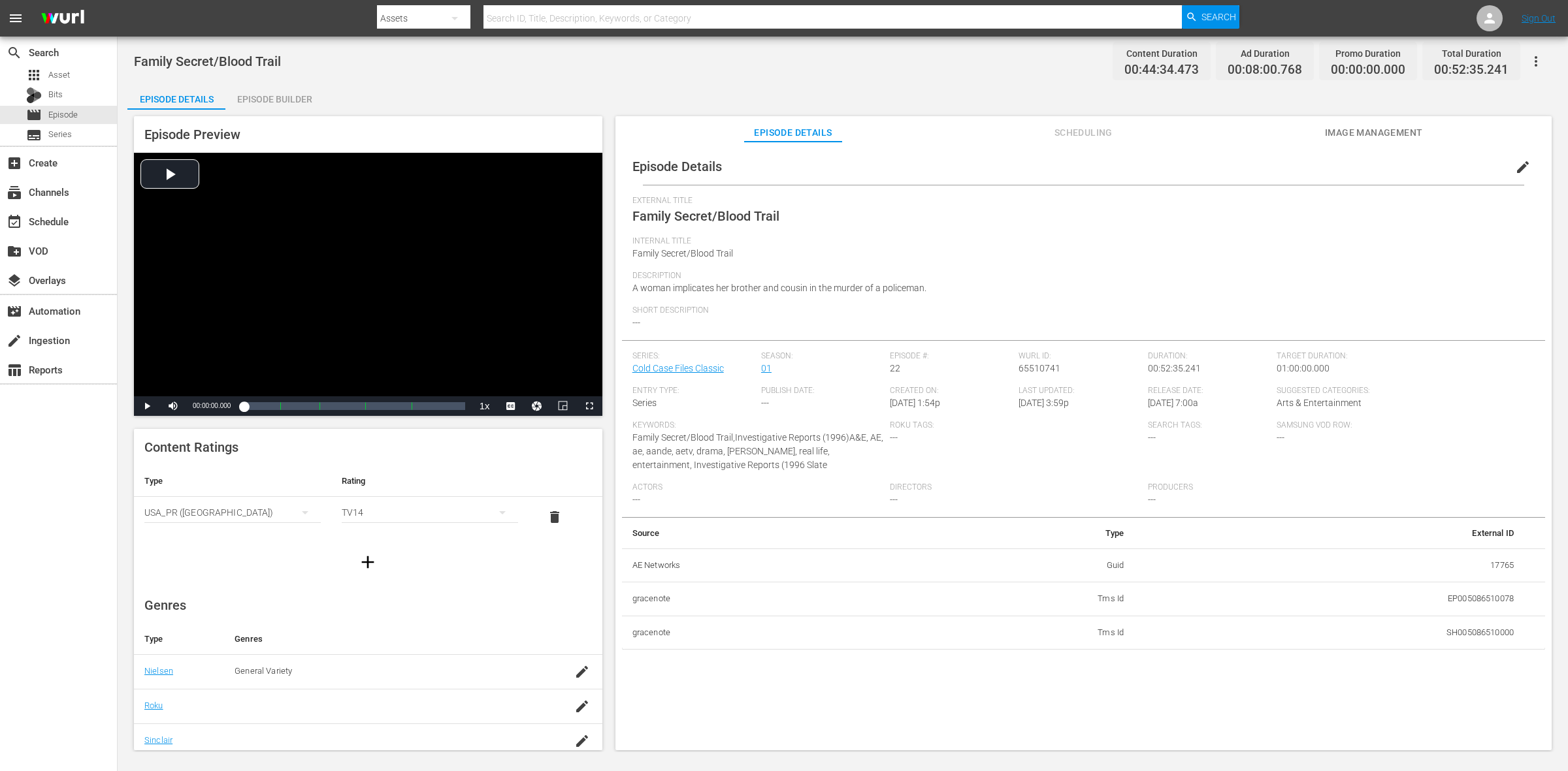
click at [286, 103] on div "Episode Builder" at bounding box center [274, 99] width 98 height 31
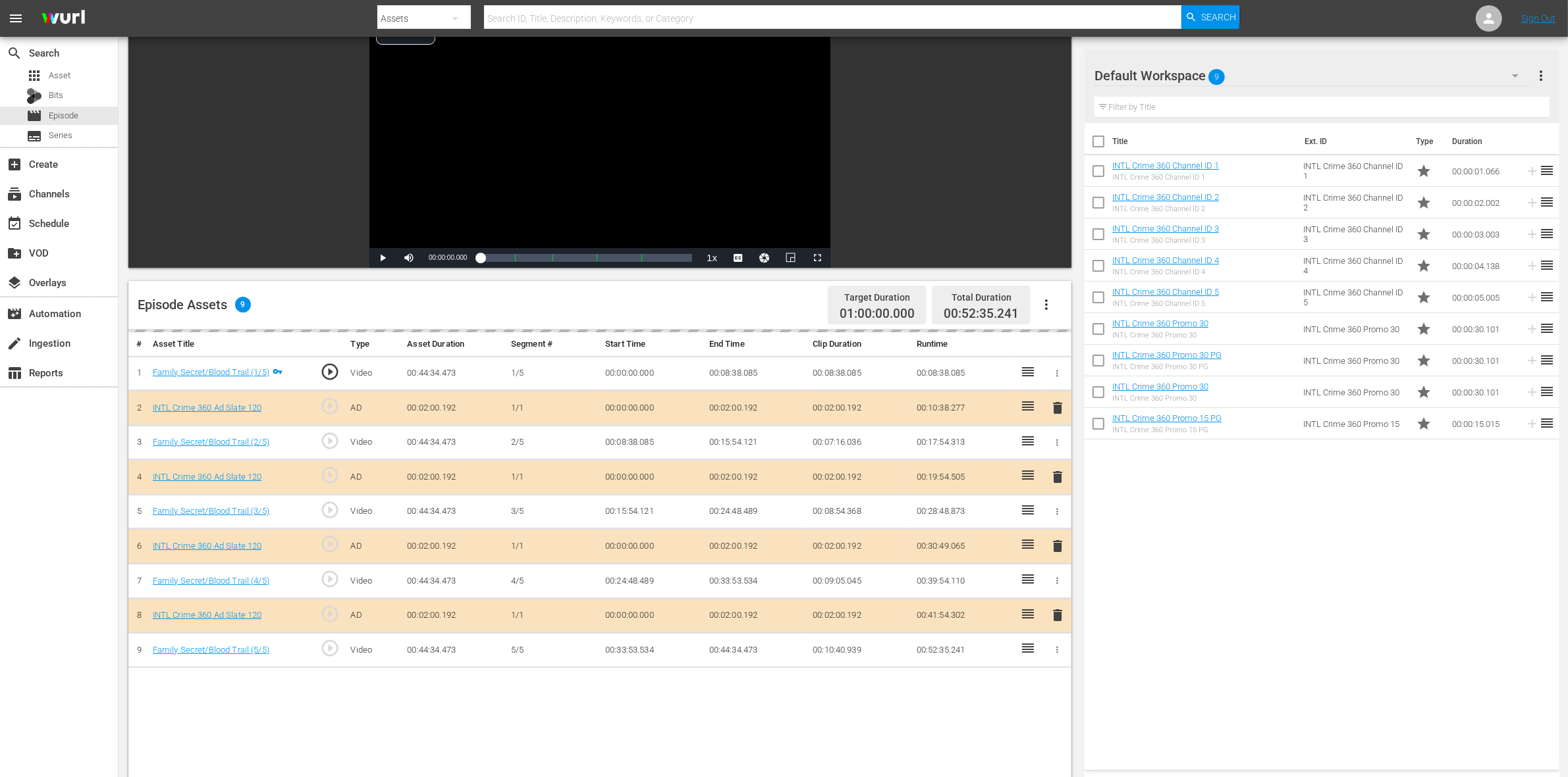
scroll to position [247, 0]
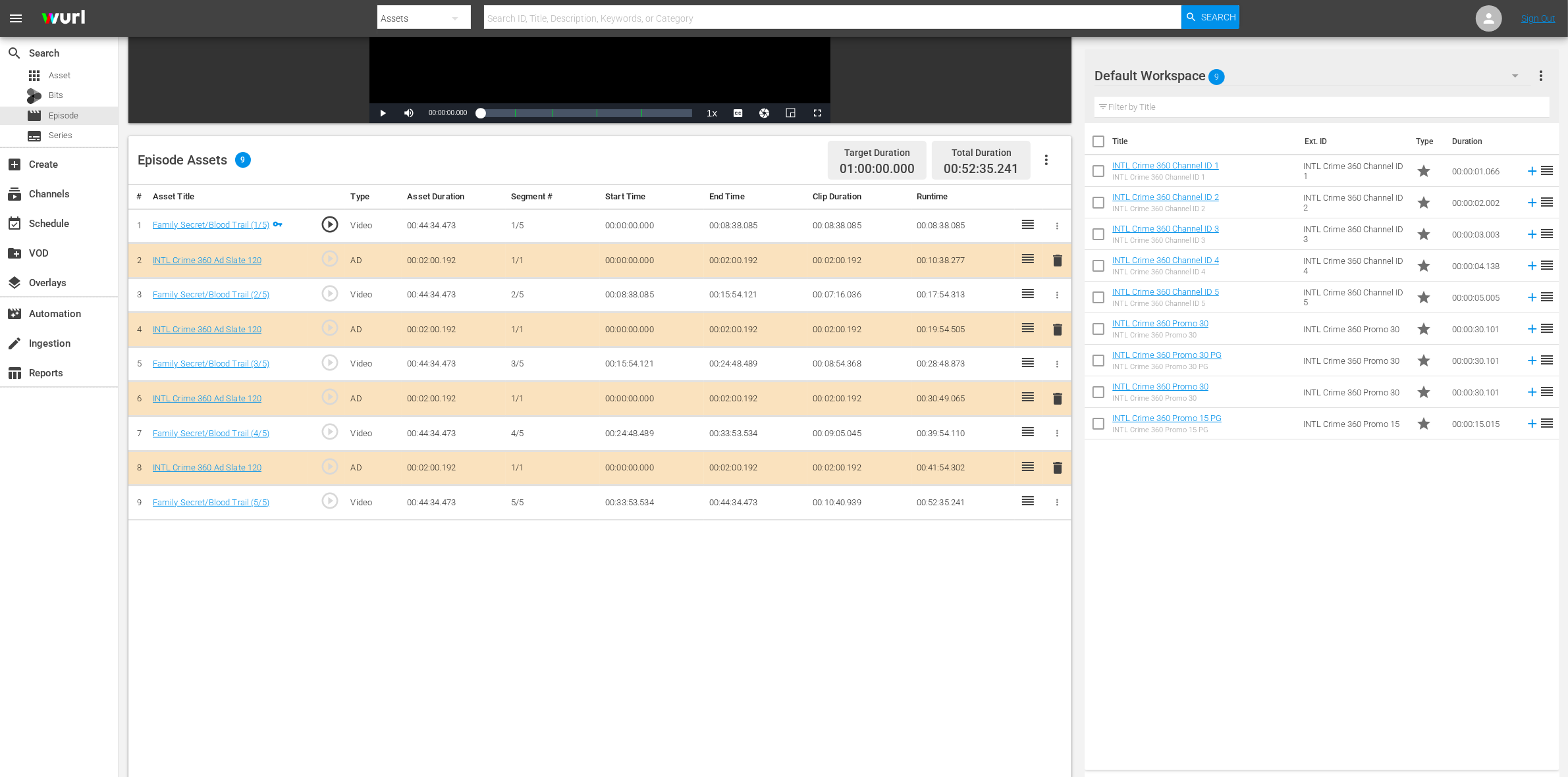
click at [1051, 332] on span "delete" at bounding box center [1057, 330] width 16 height 16
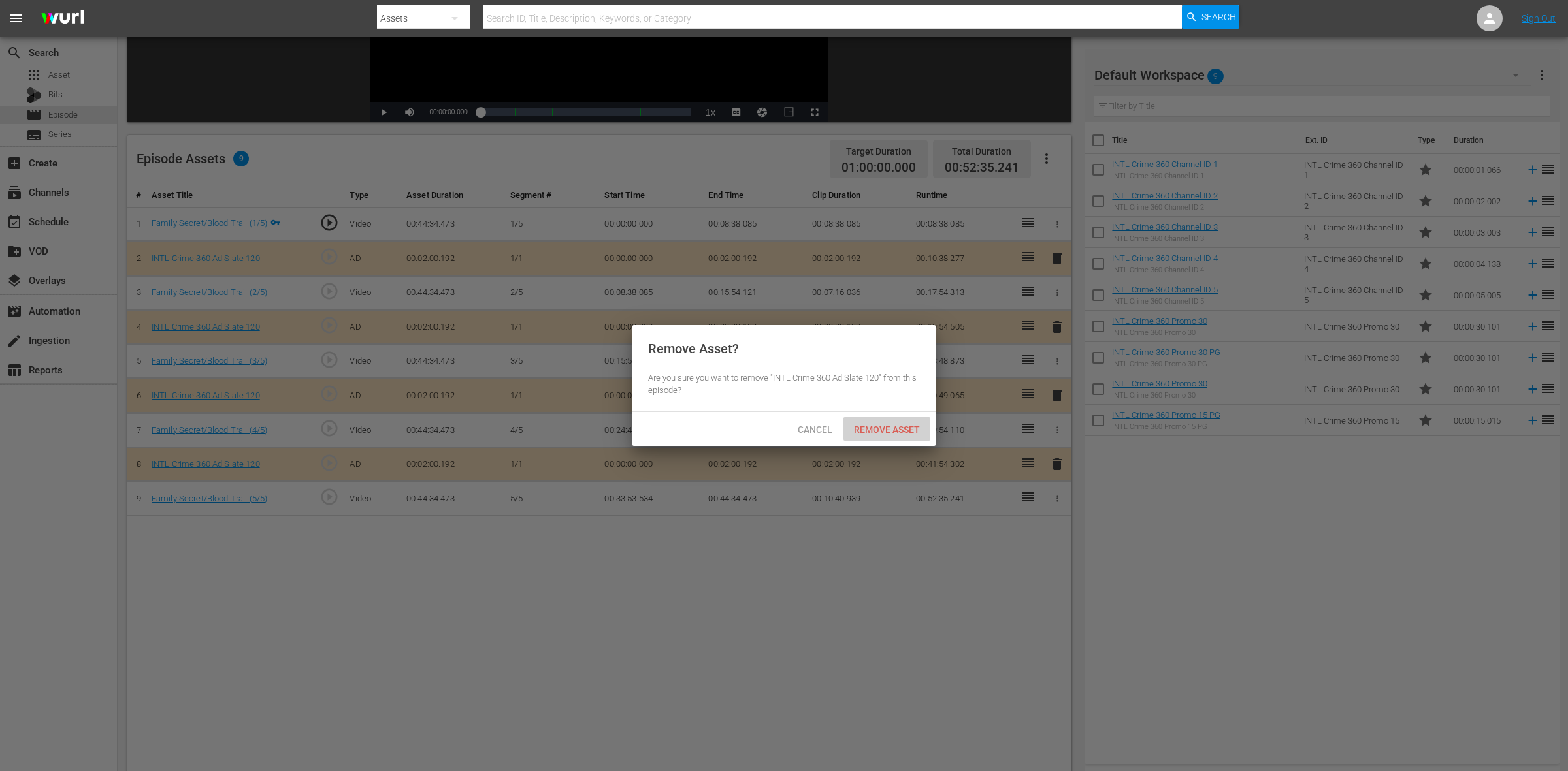
click at [912, 424] on span "Remove Asset" at bounding box center [887, 429] width 87 height 10
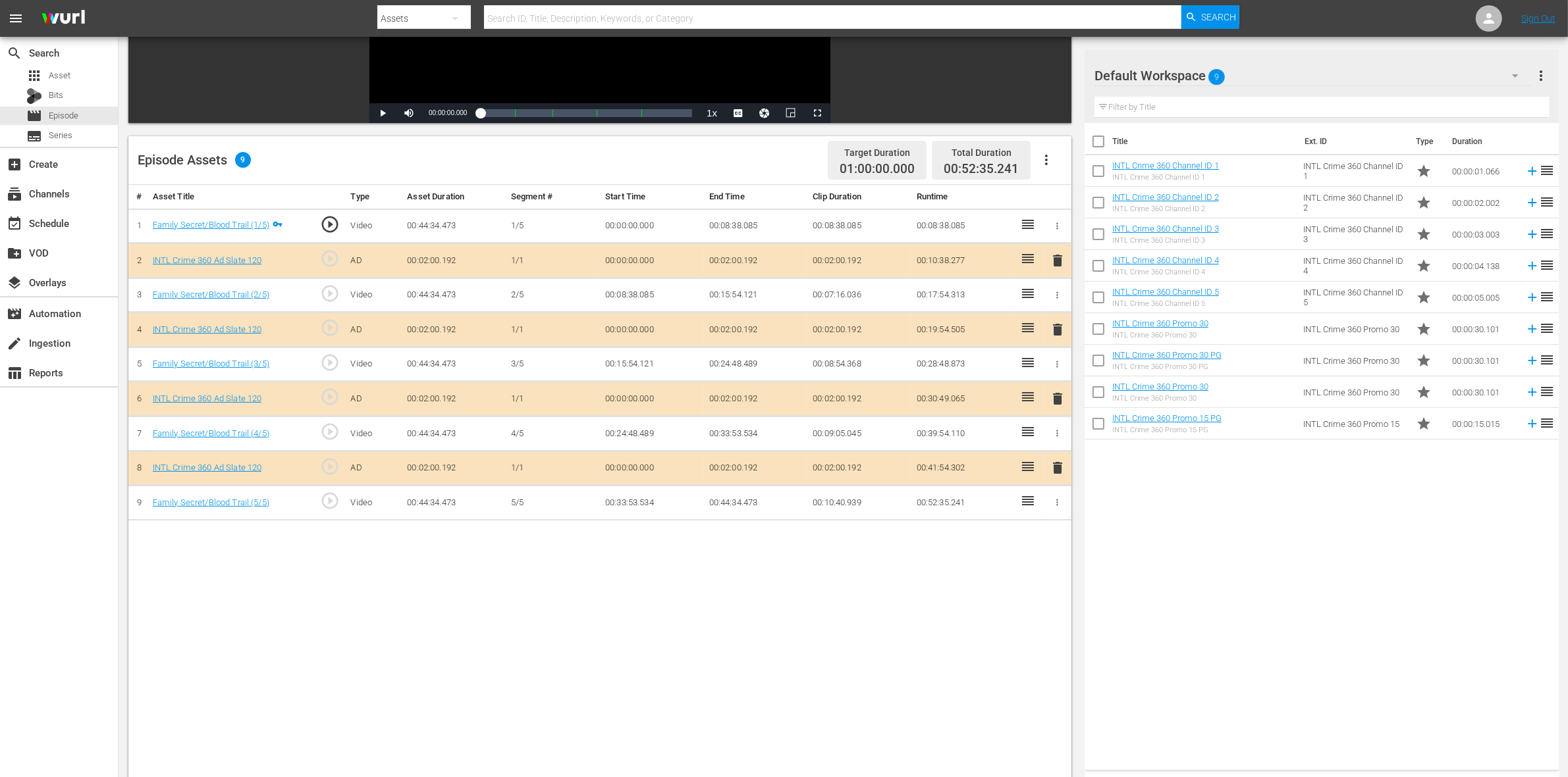
click at [1062, 407] on span "delete" at bounding box center [1057, 399] width 16 height 16
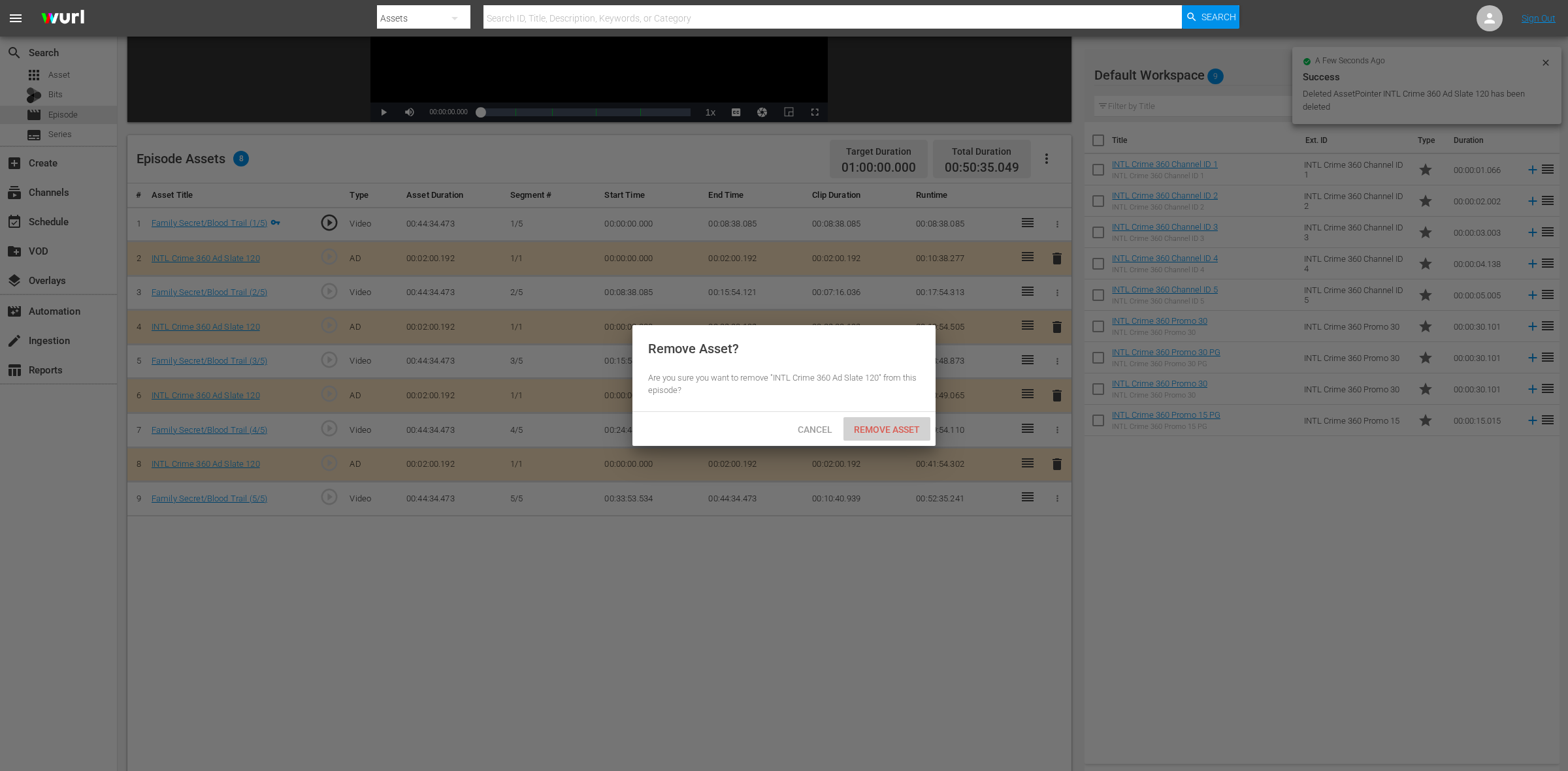
click at [890, 431] on span "Remove Asset" at bounding box center [887, 429] width 87 height 10
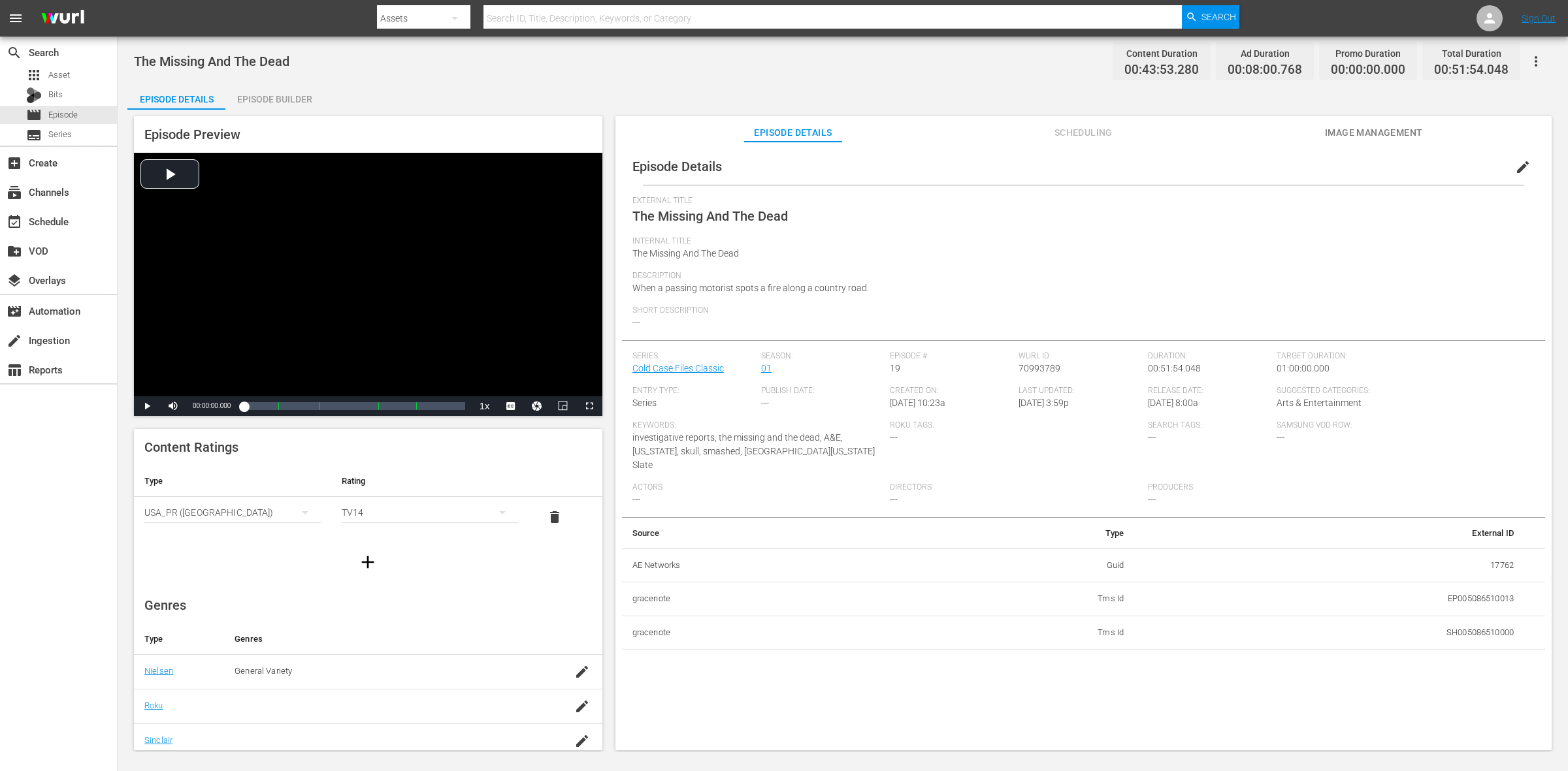
click at [294, 98] on div "Episode Builder" at bounding box center [274, 99] width 98 height 31
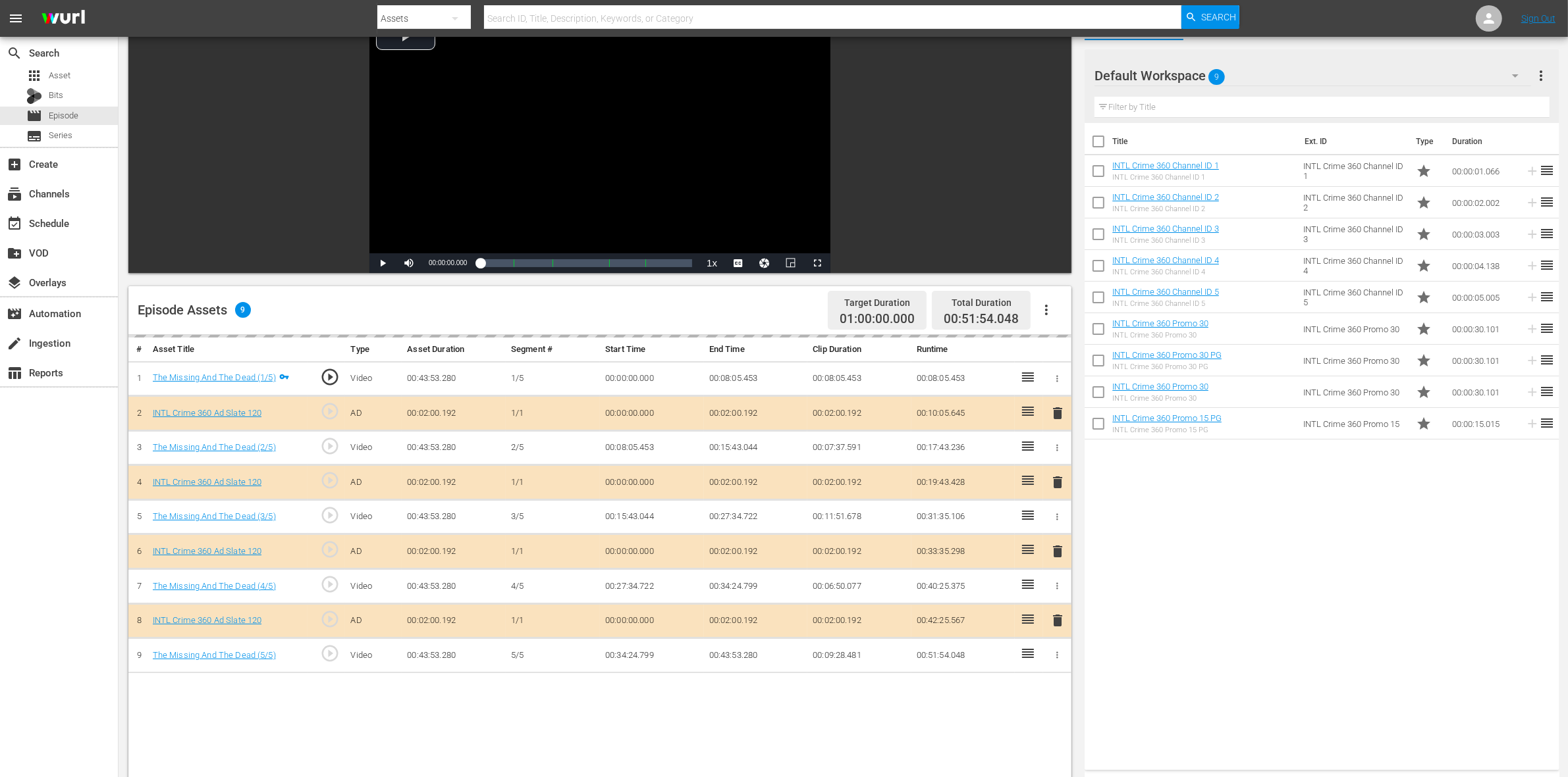
scroll to position [247, 0]
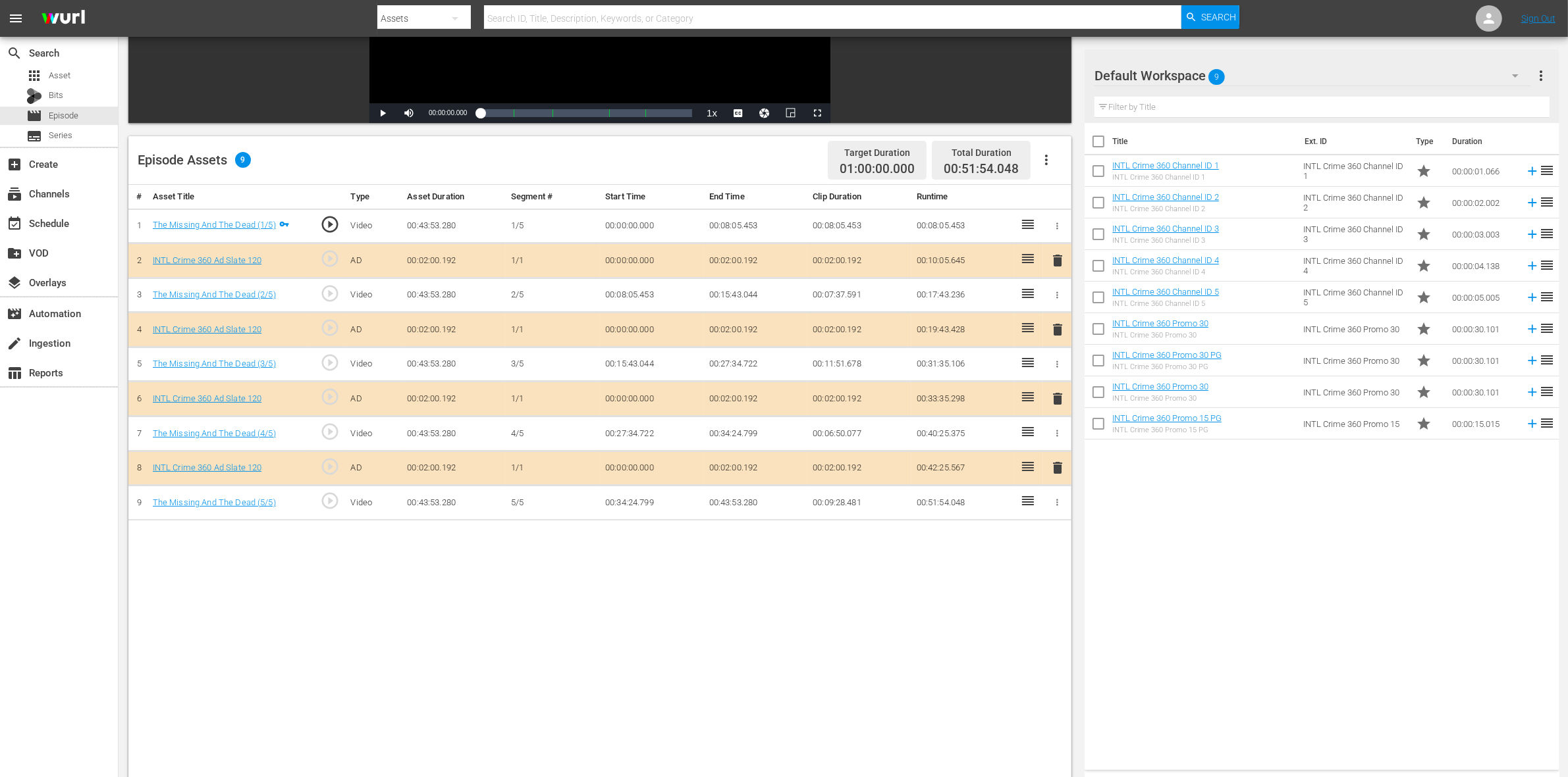
click at [1053, 332] on span "delete" at bounding box center [1057, 330] width 16 height 16
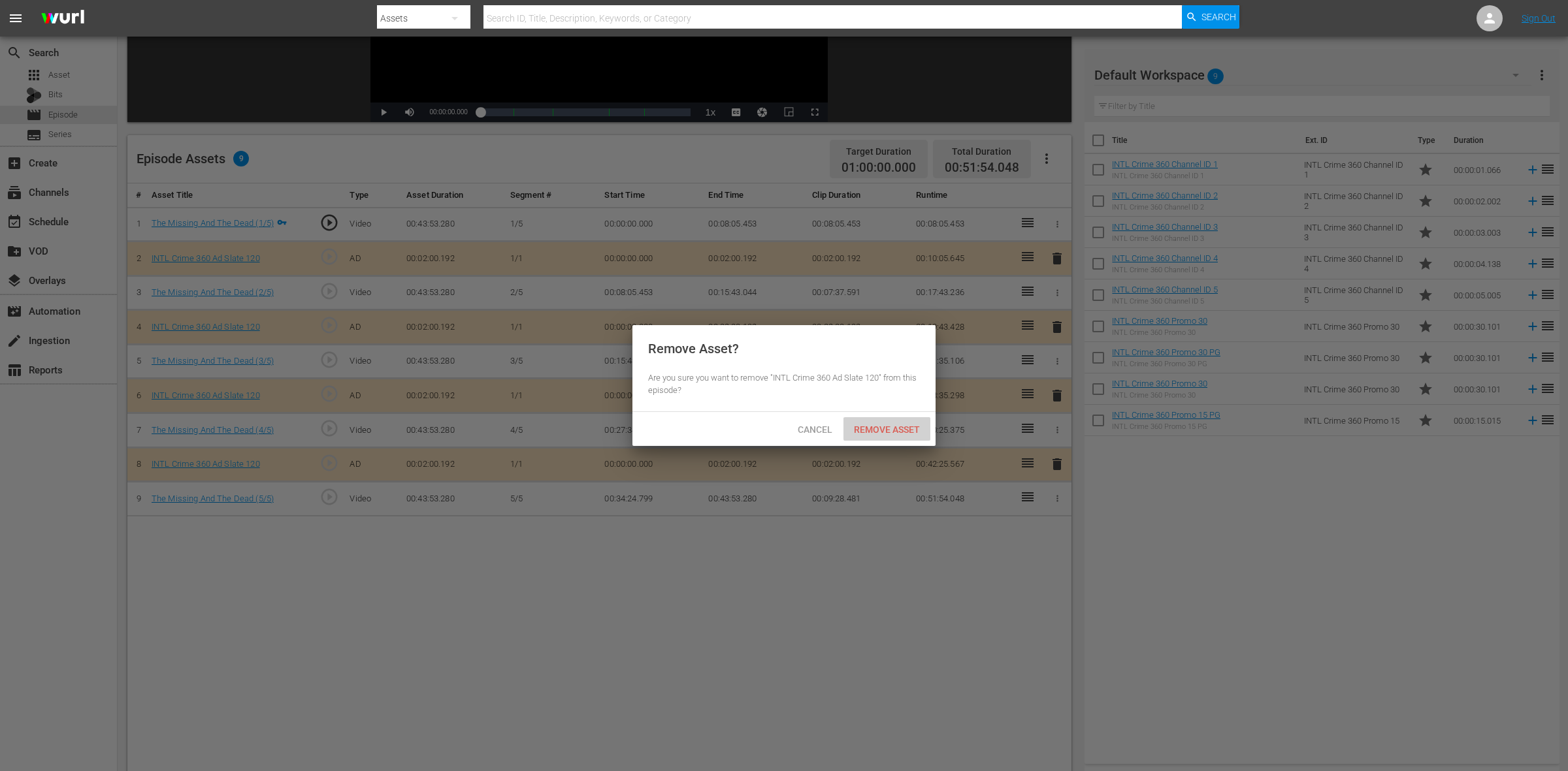
click at [890, 424] on span "Remove Asset" at bounding box center [887, 429] width 87 height 10
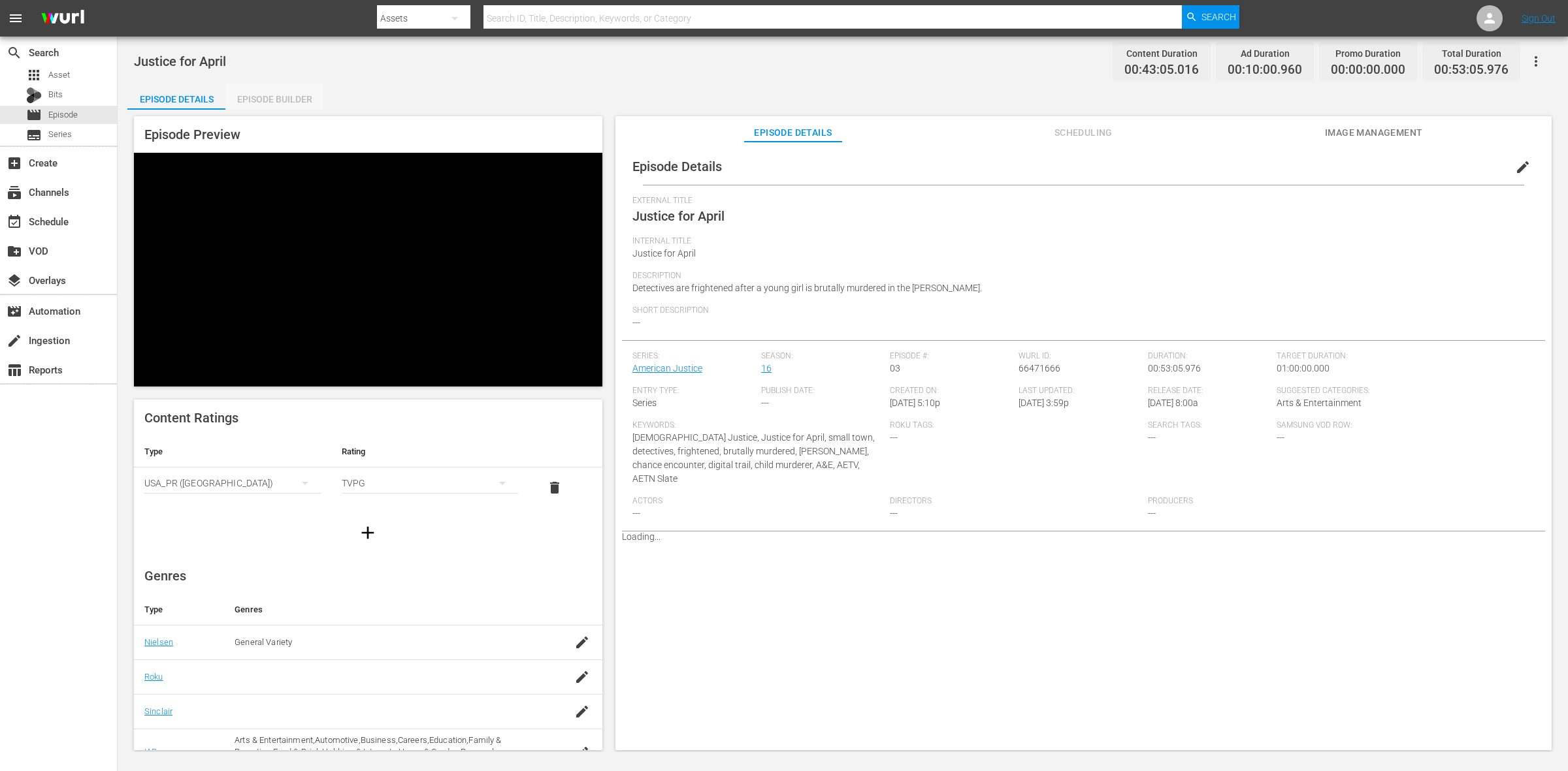
click at [257, 108] on div "Episode Builder" at bounding box center [274, 99] width 98 height 31
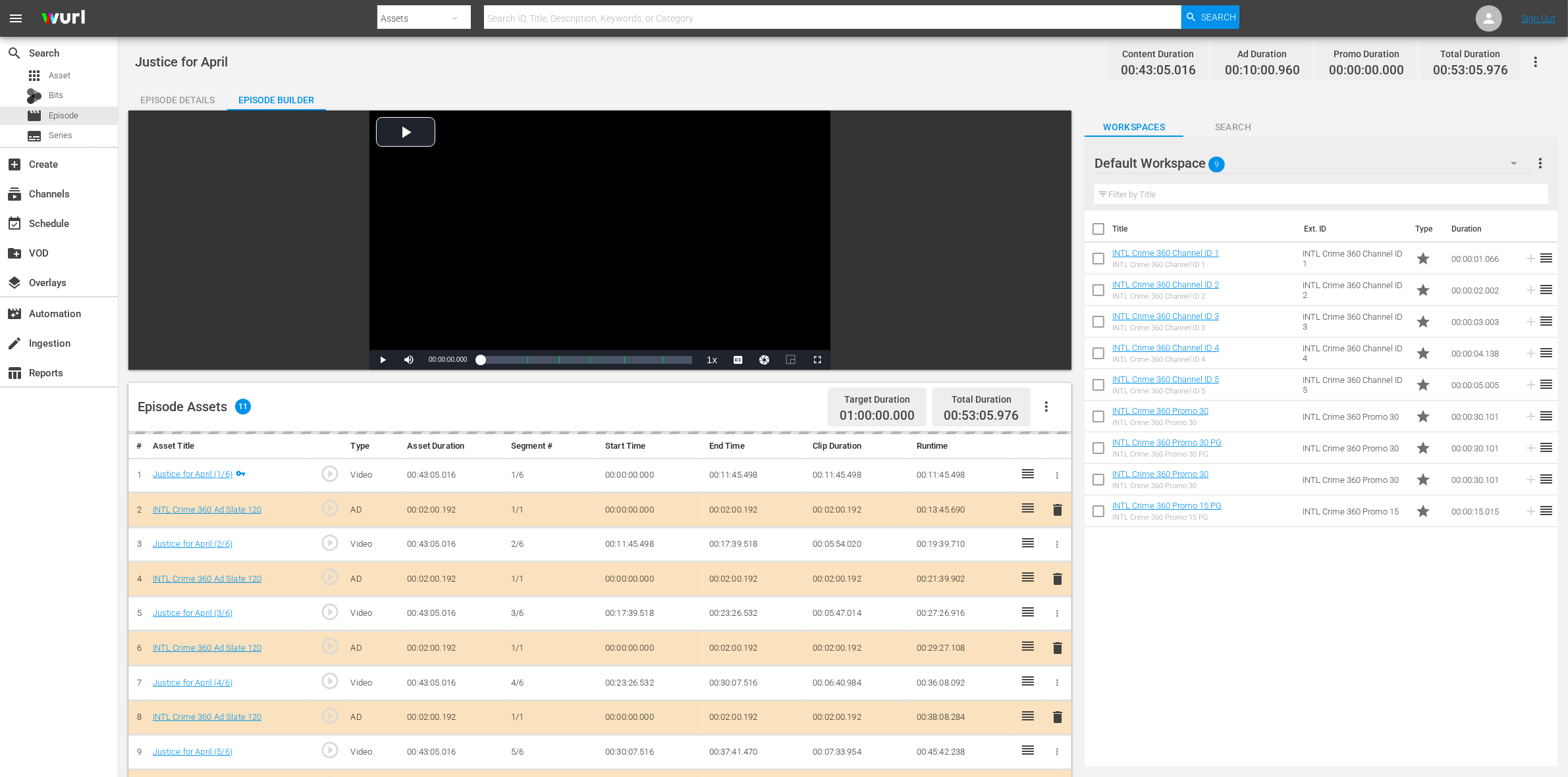
scroll to position [247, 0]
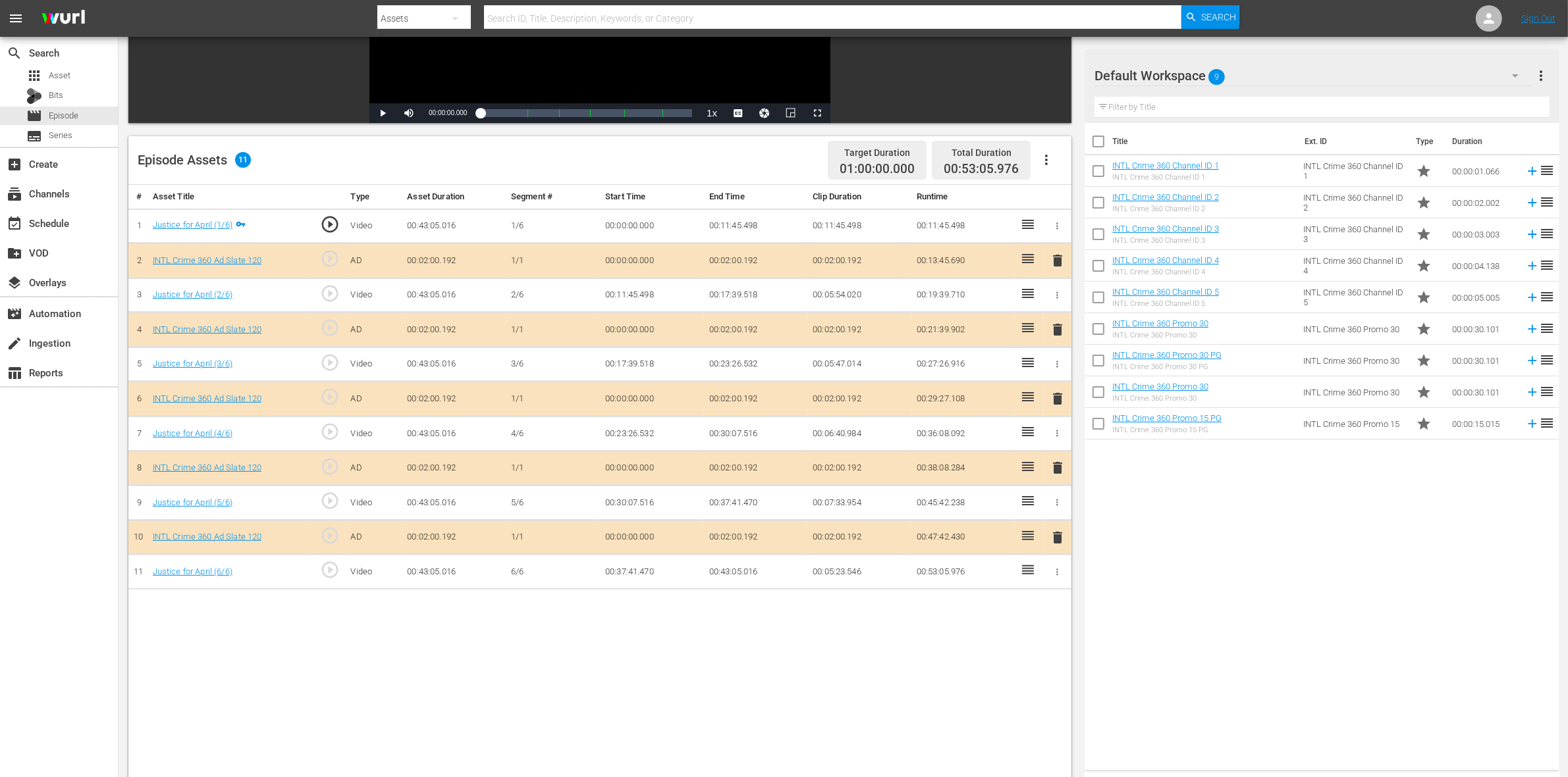
click at [1052, 330] on span "delete" at bounding box center [1057, 330] width 16 height 16
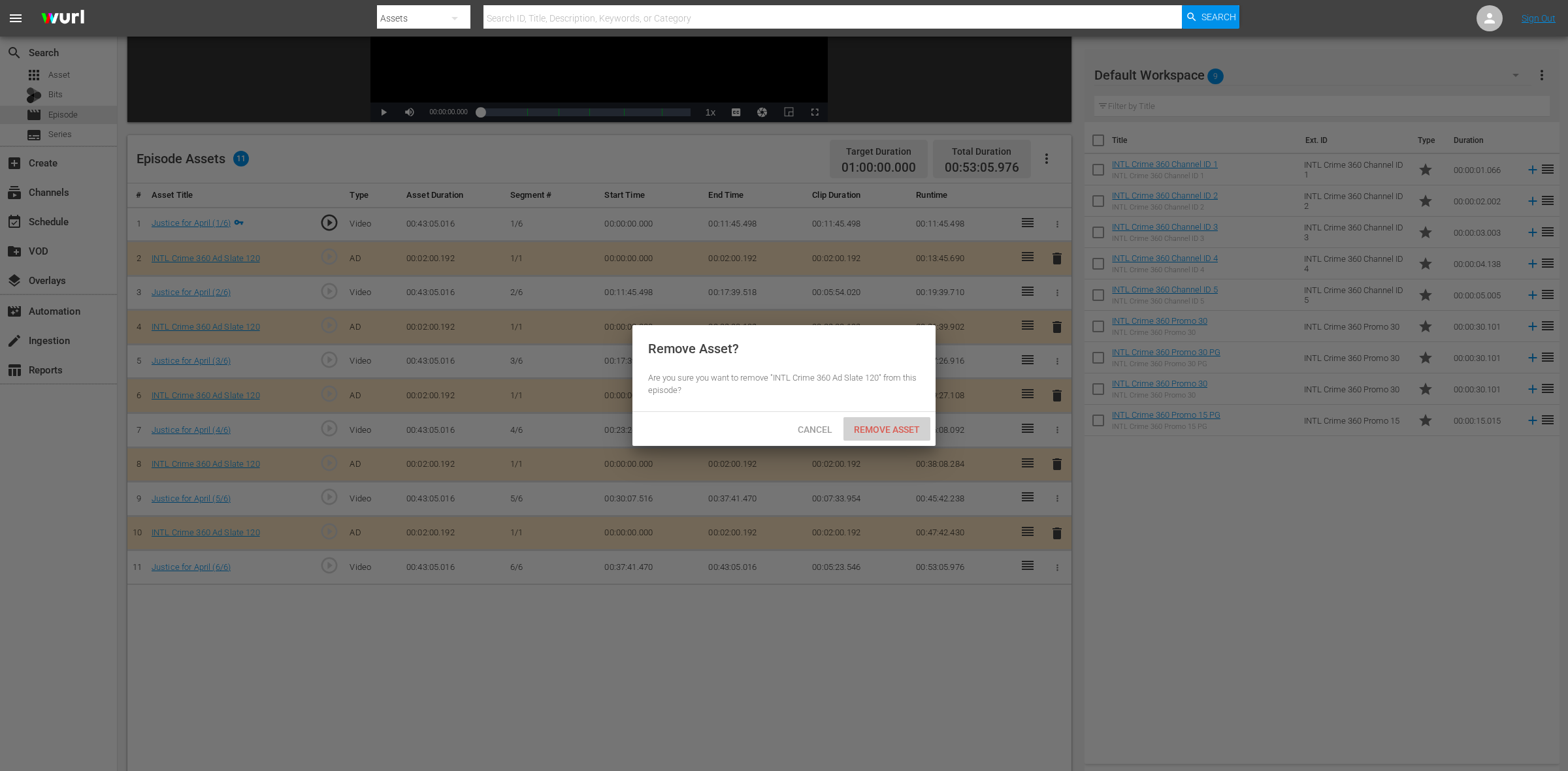
click at [891, 425] on span "Remove Asset" at bounding box center [887, 429] width 87 height 10
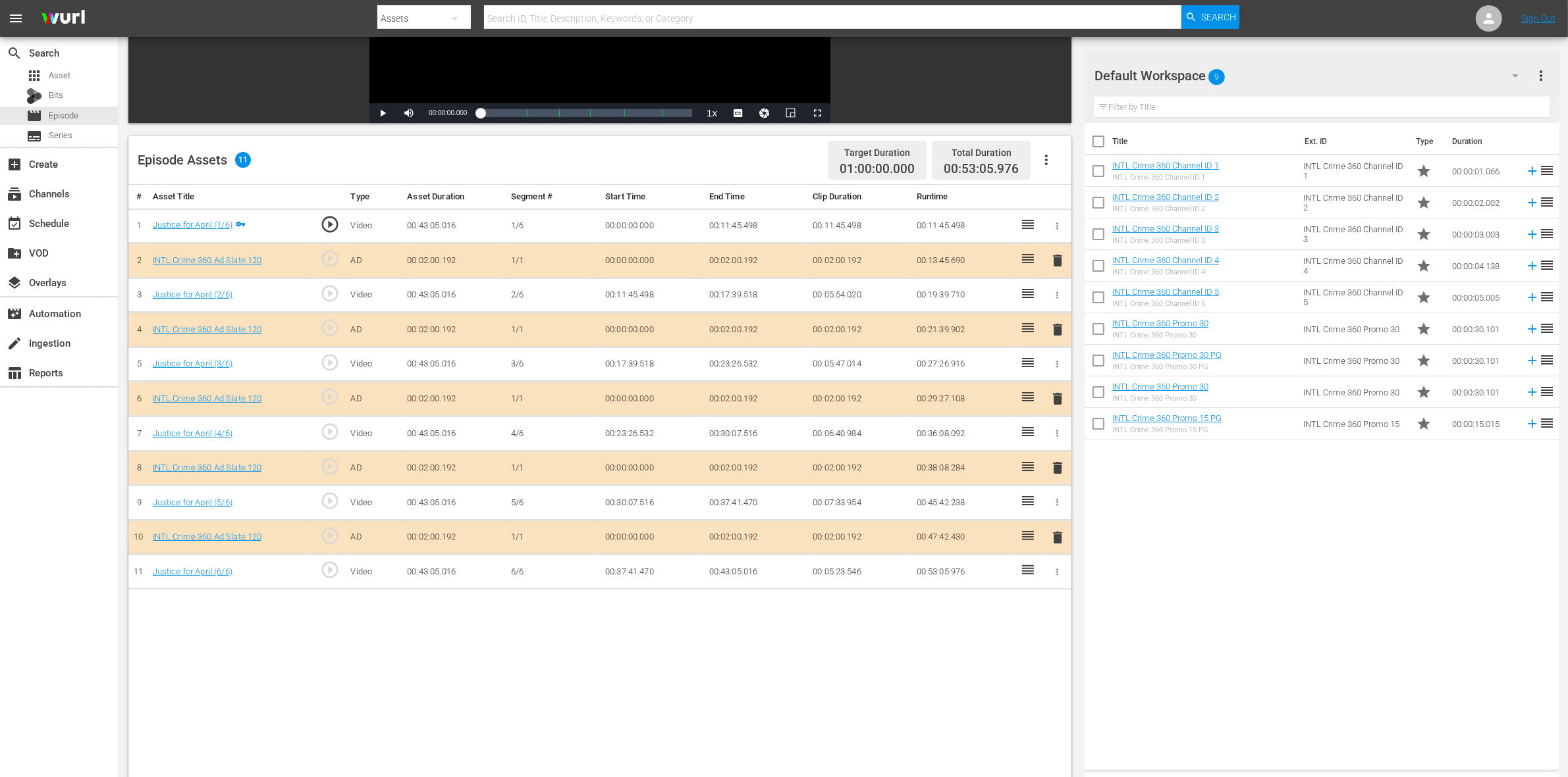
click at [1054, 399] on span "delete" at bounding box center [1057, 399] width 16 height 16
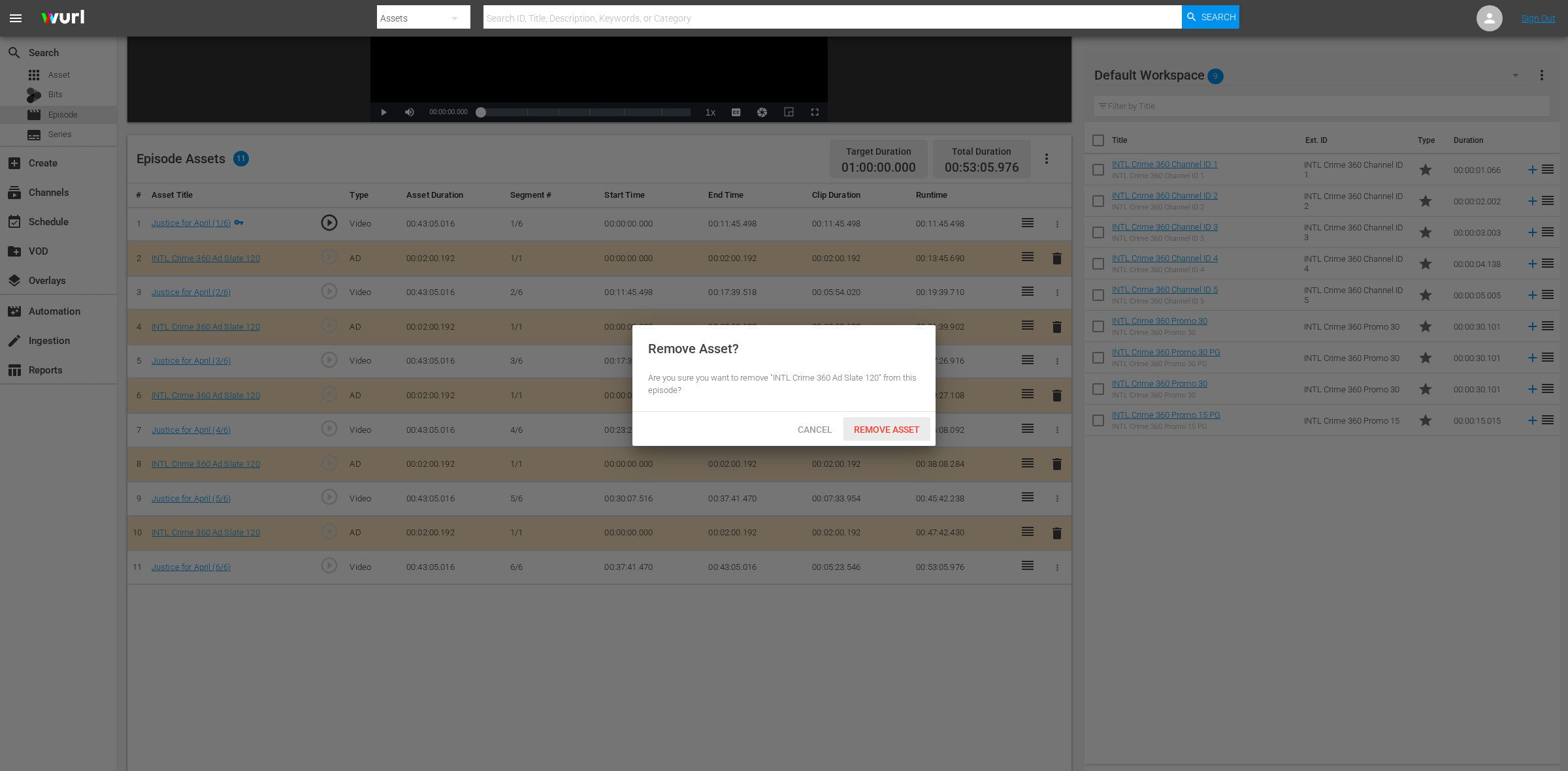
click at [904, 427] on span "Remove Asset" at bounding box center [887, 429] width 87 height 10
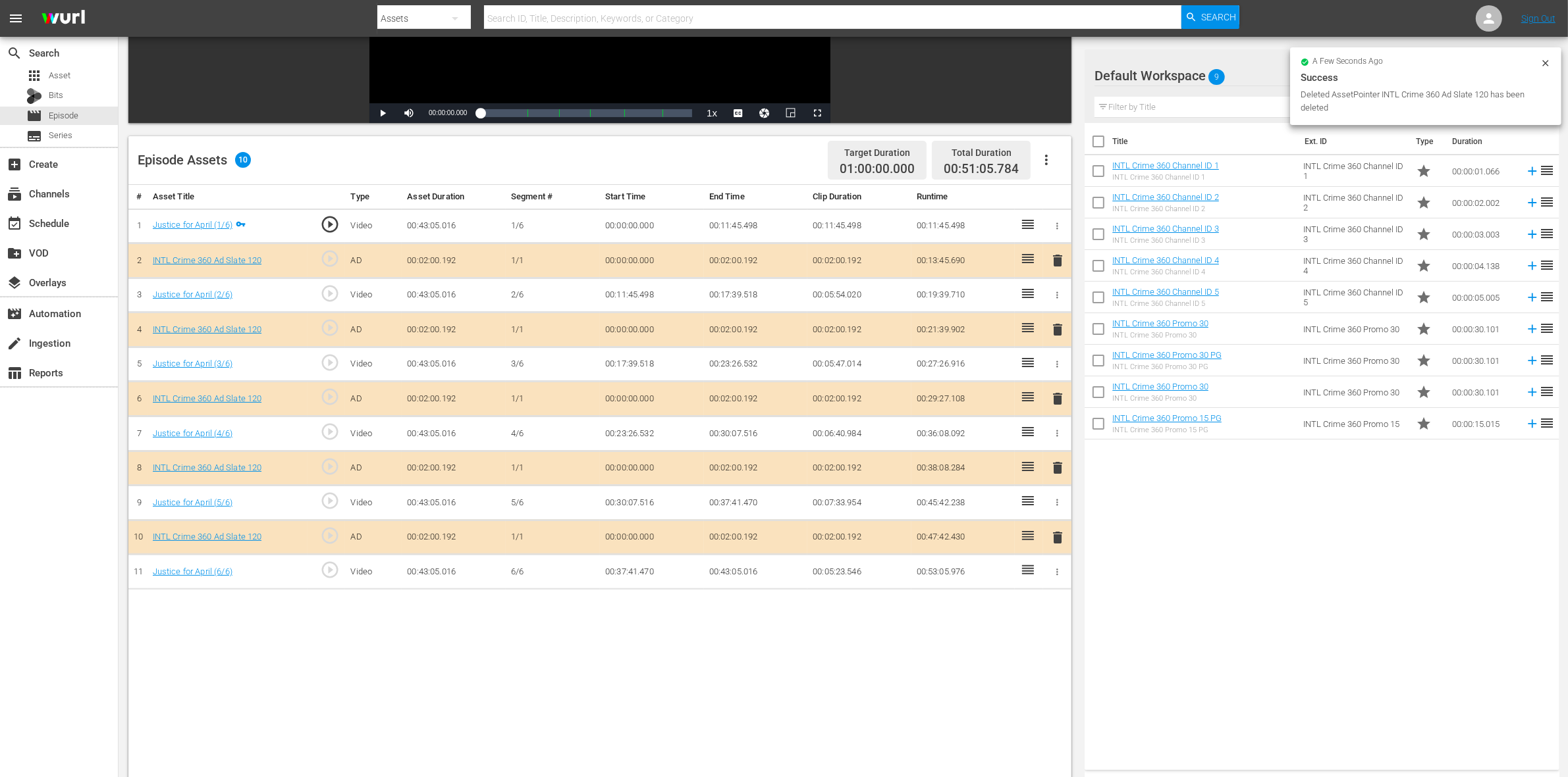
click at [1051, 466] on span "delete" at bounding box center [1057, 468] width 16 height 16
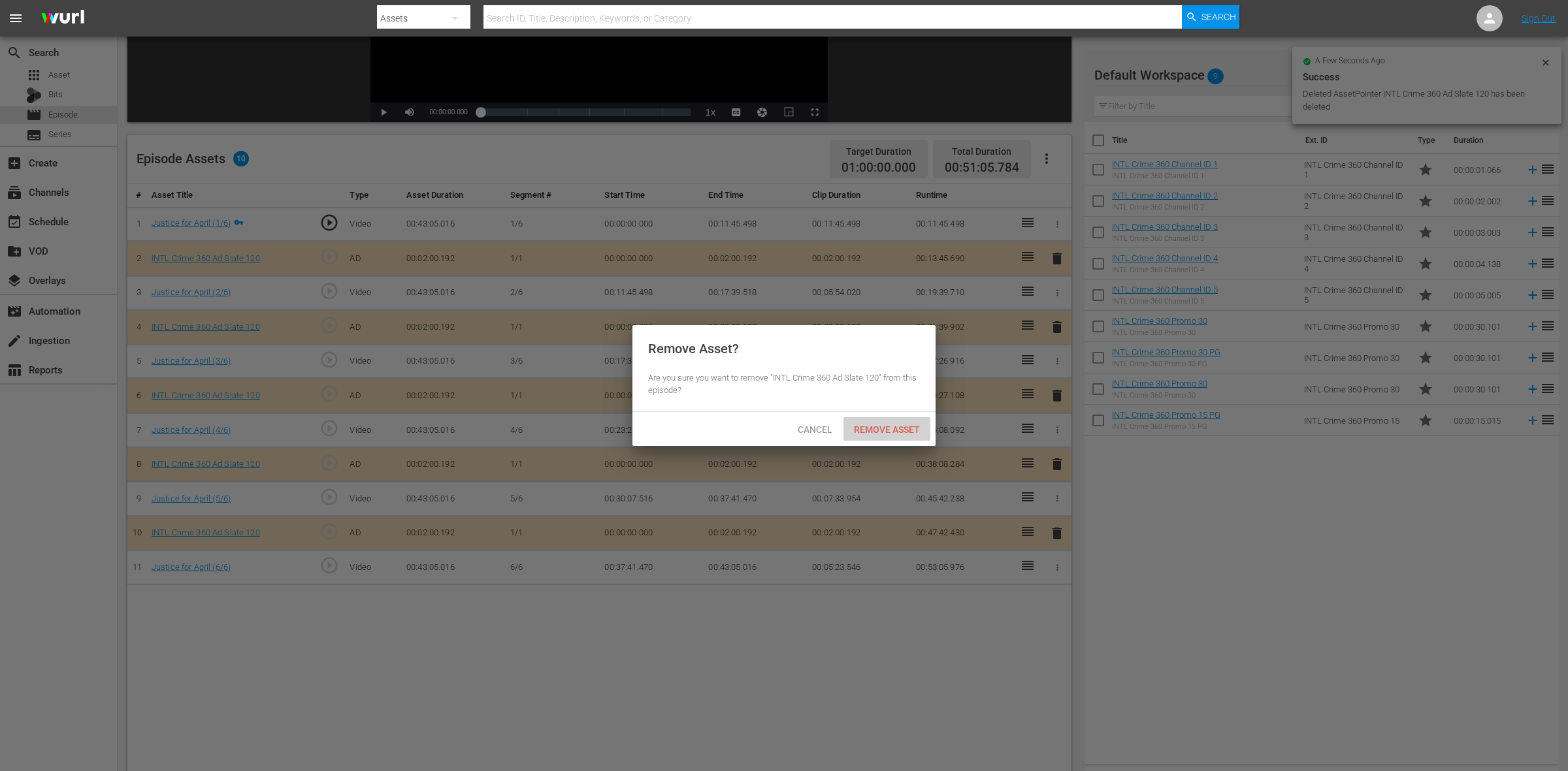
click at [890, 427] on span "Remove Asset" at bounding box center [887, 429] width 87 height 10
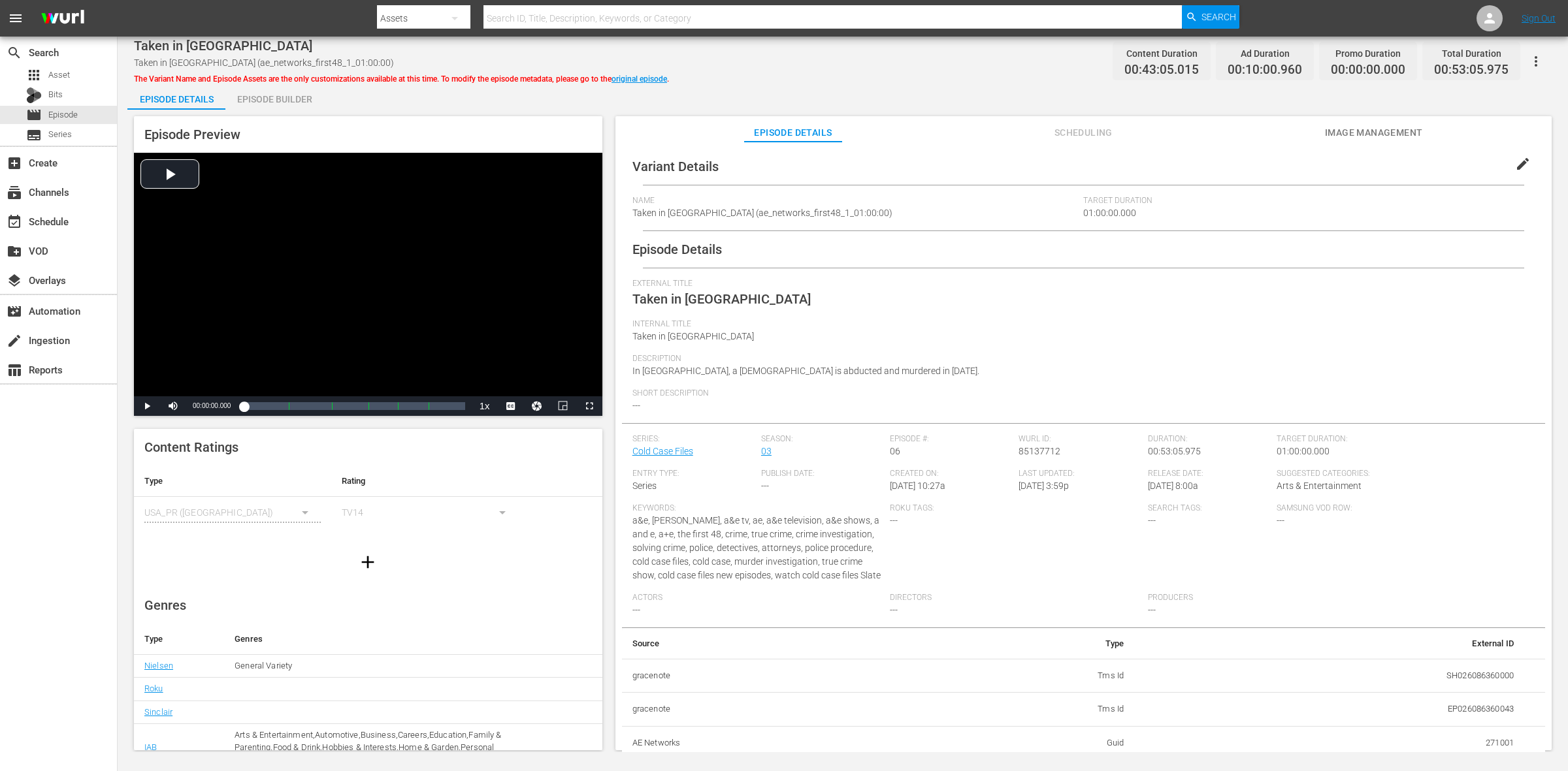
click at [263, 99] on div "Episode Builder" at bounding box center [274, 99] width 98 height 31
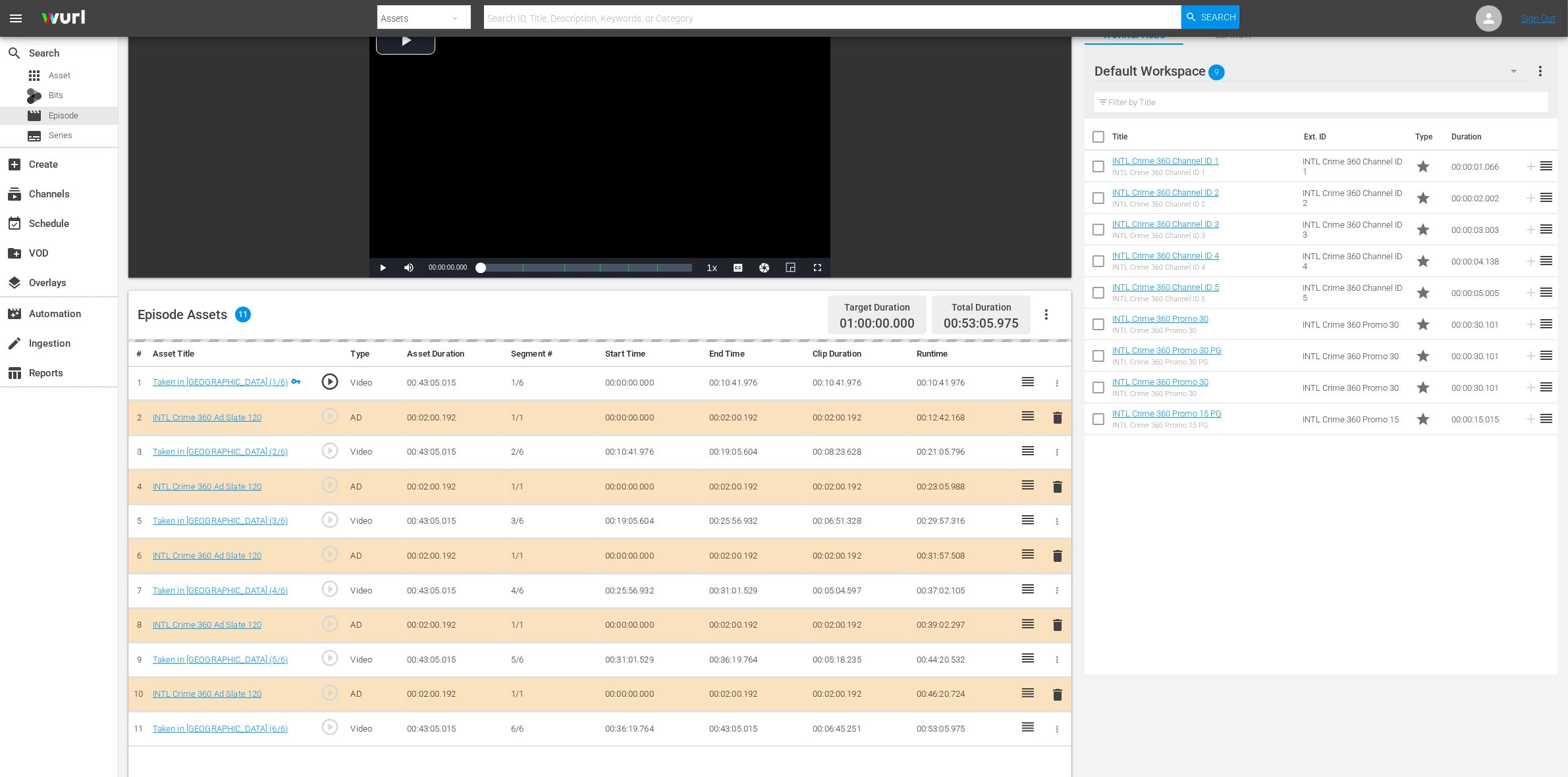
scroll to position [247, 0]
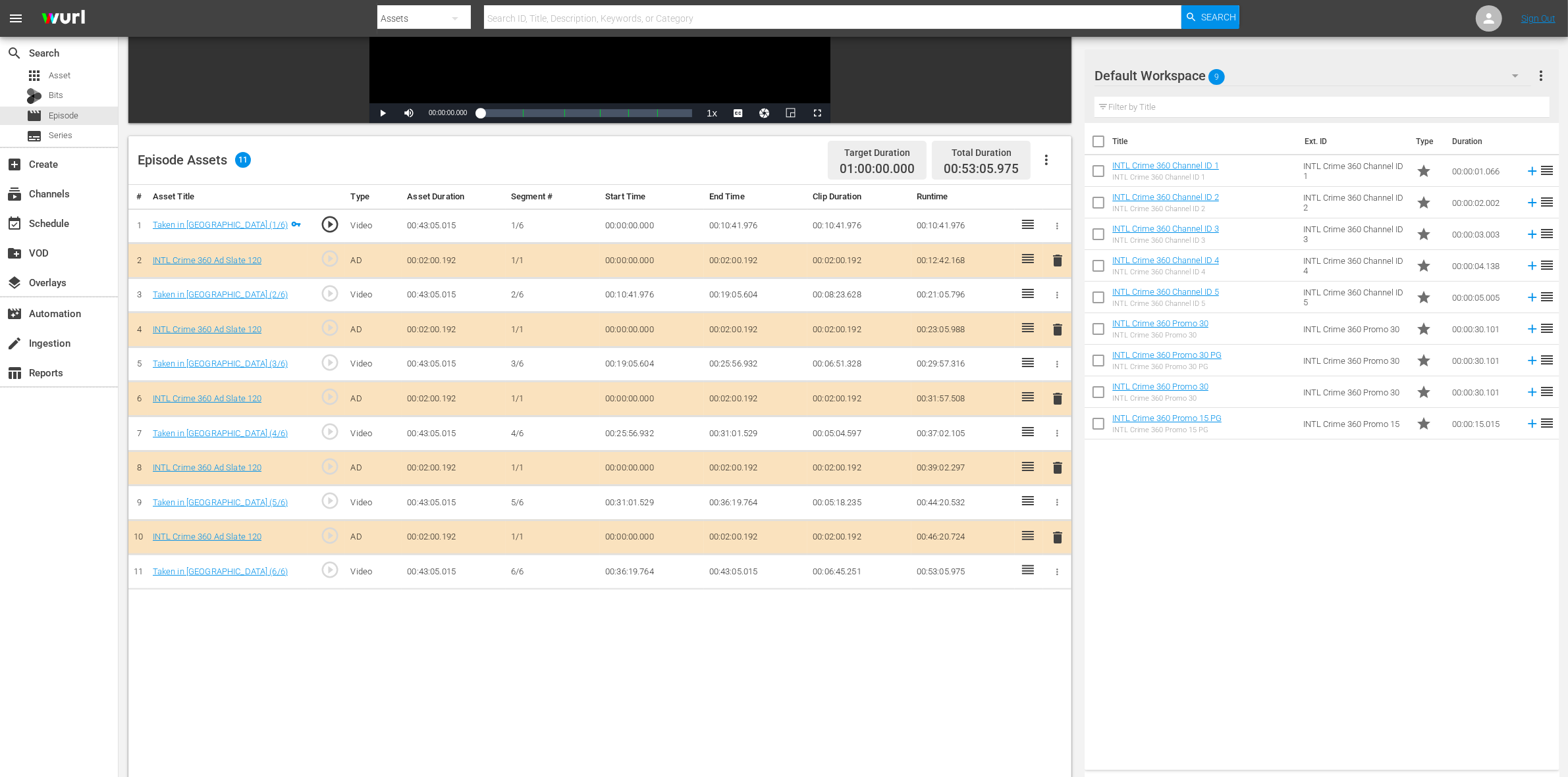
click at [1055, 340] on button "delete" at bounding box center [1057, 330] width 16 height 19
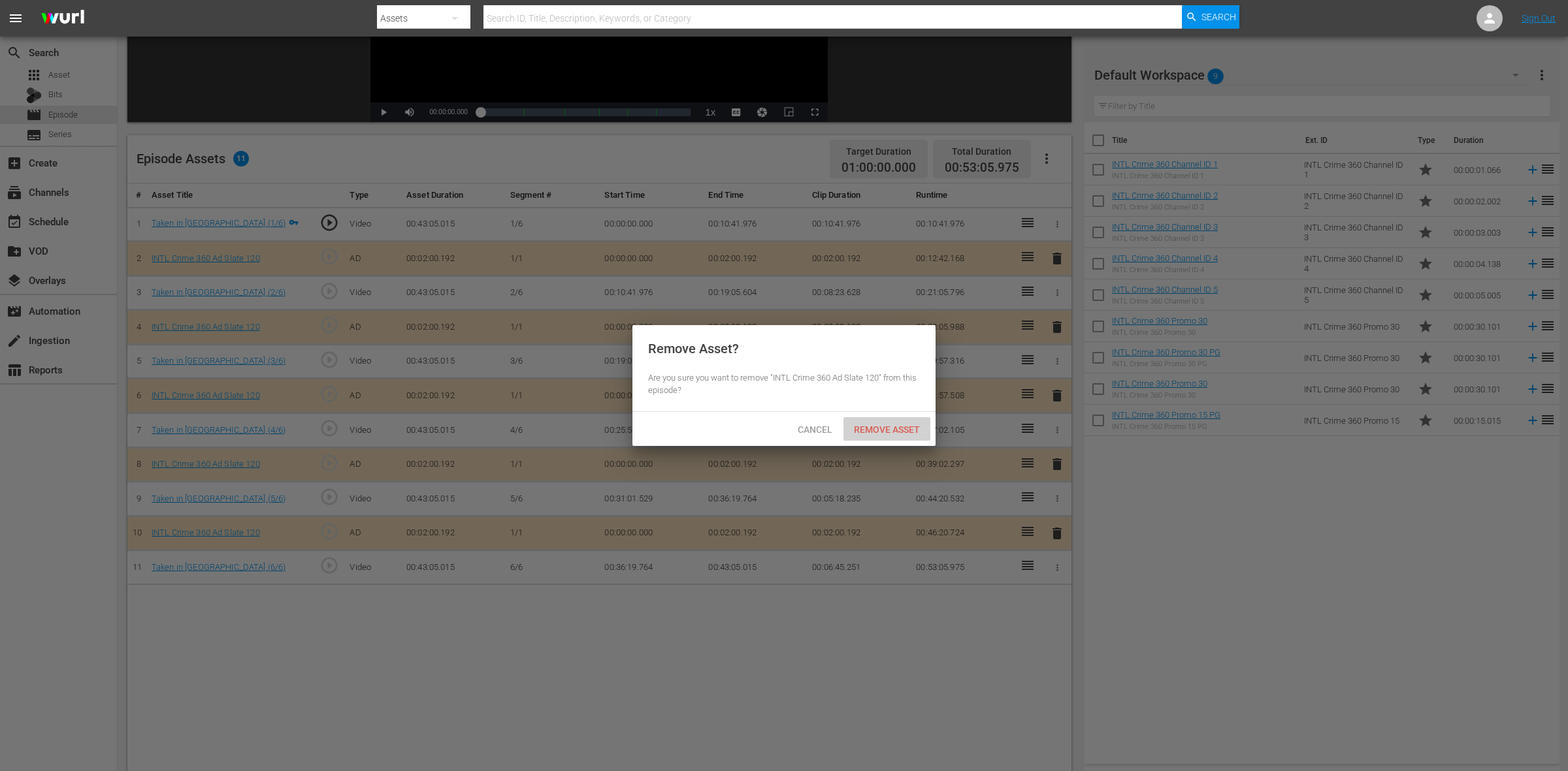
click at [898, 428] on span "Remove Asset" at bounding box center [887, 429] width 87 height 10
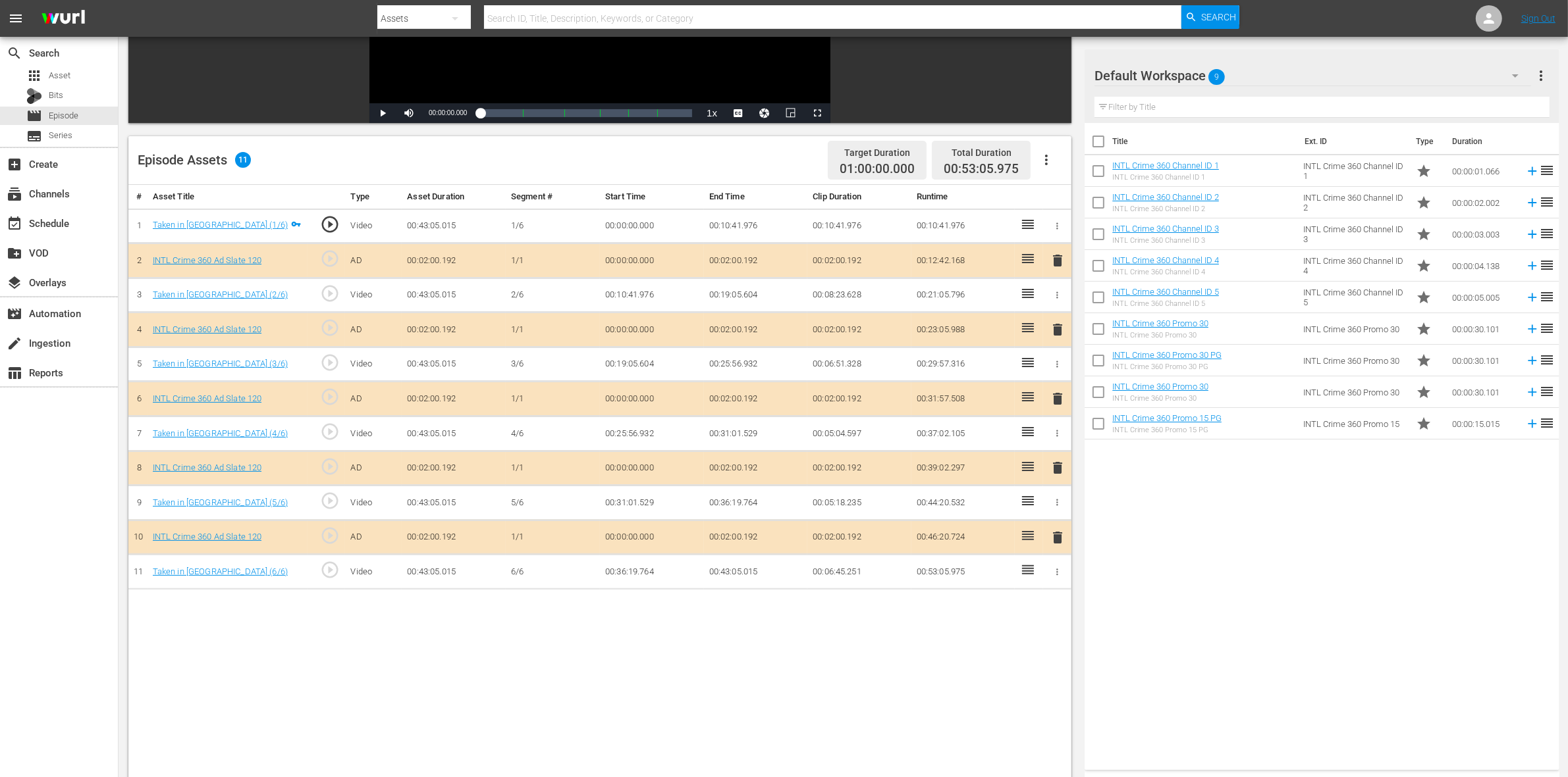
click at [1051, 398] on span "delete" at bounding box center [1057, 399] width 16 height 16
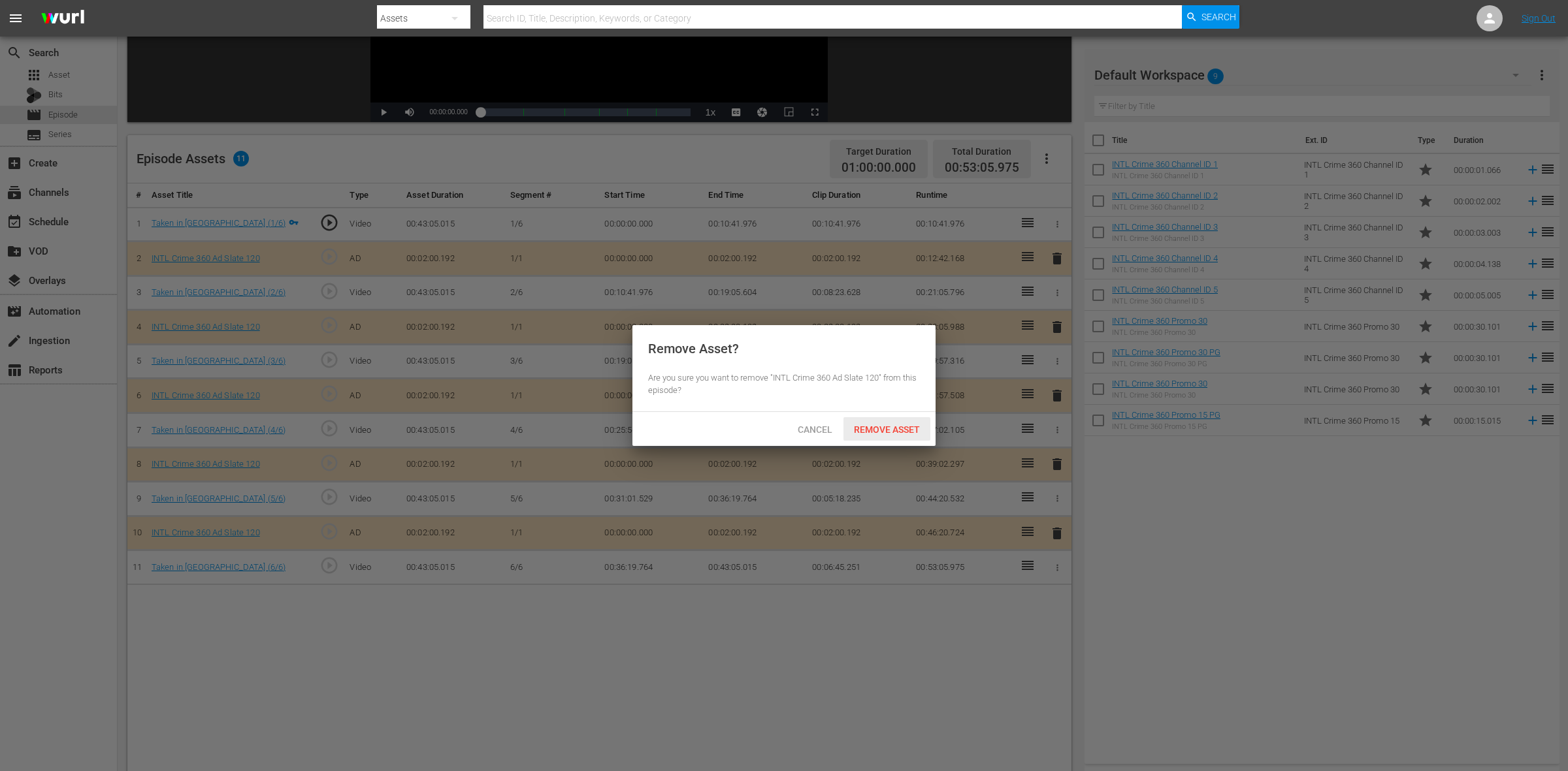
click at [877, 430] on span "Remove Asset" at bounding box center [887, 429] width 87 height 10
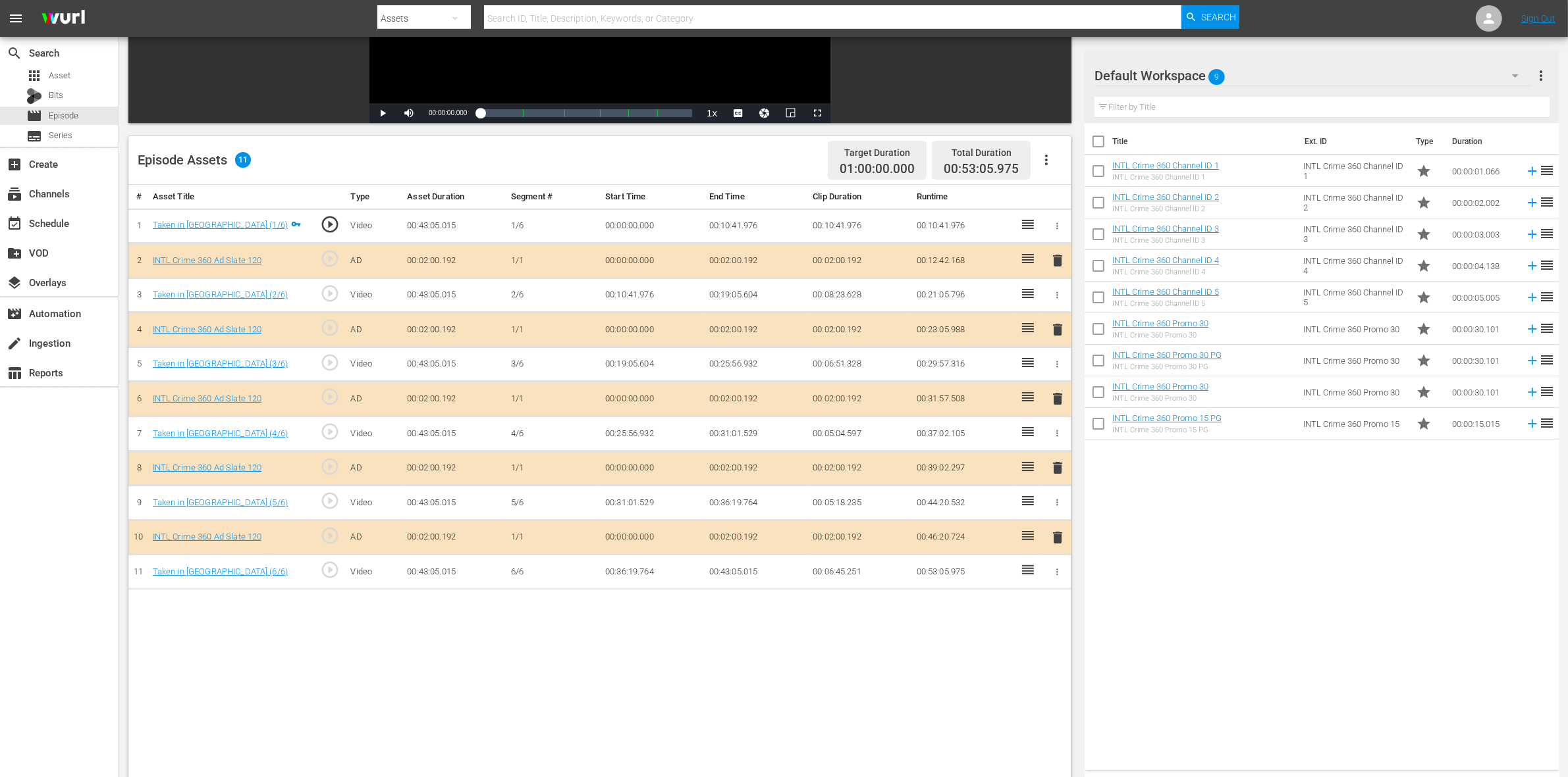
click at [1061, 473] on span "delete" at bounding box center [1057, 468] width 16 height 16
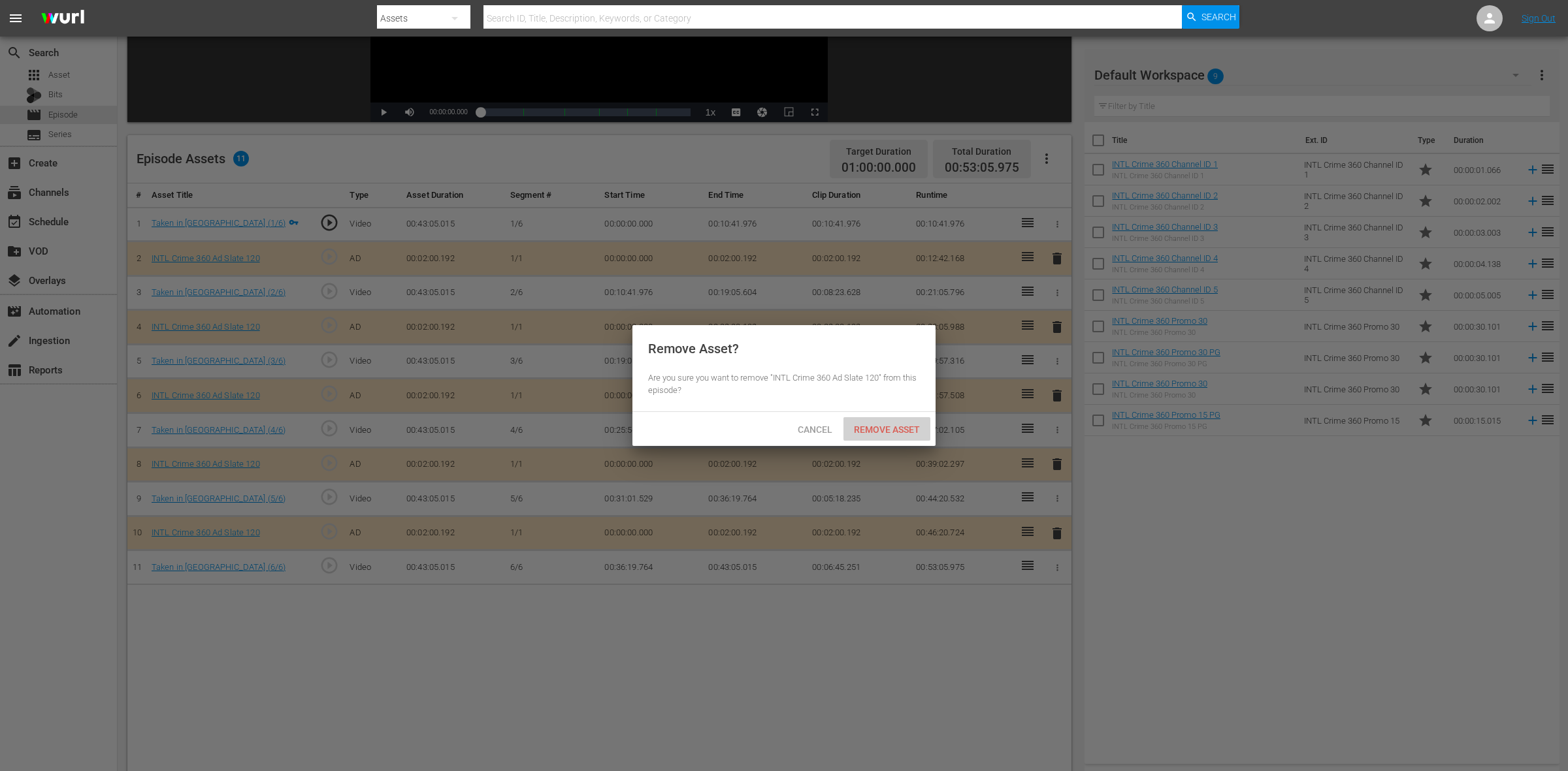
click at [848, 427] on span "Remove Asset" at bounding box center [887, 429] width 87 height 10
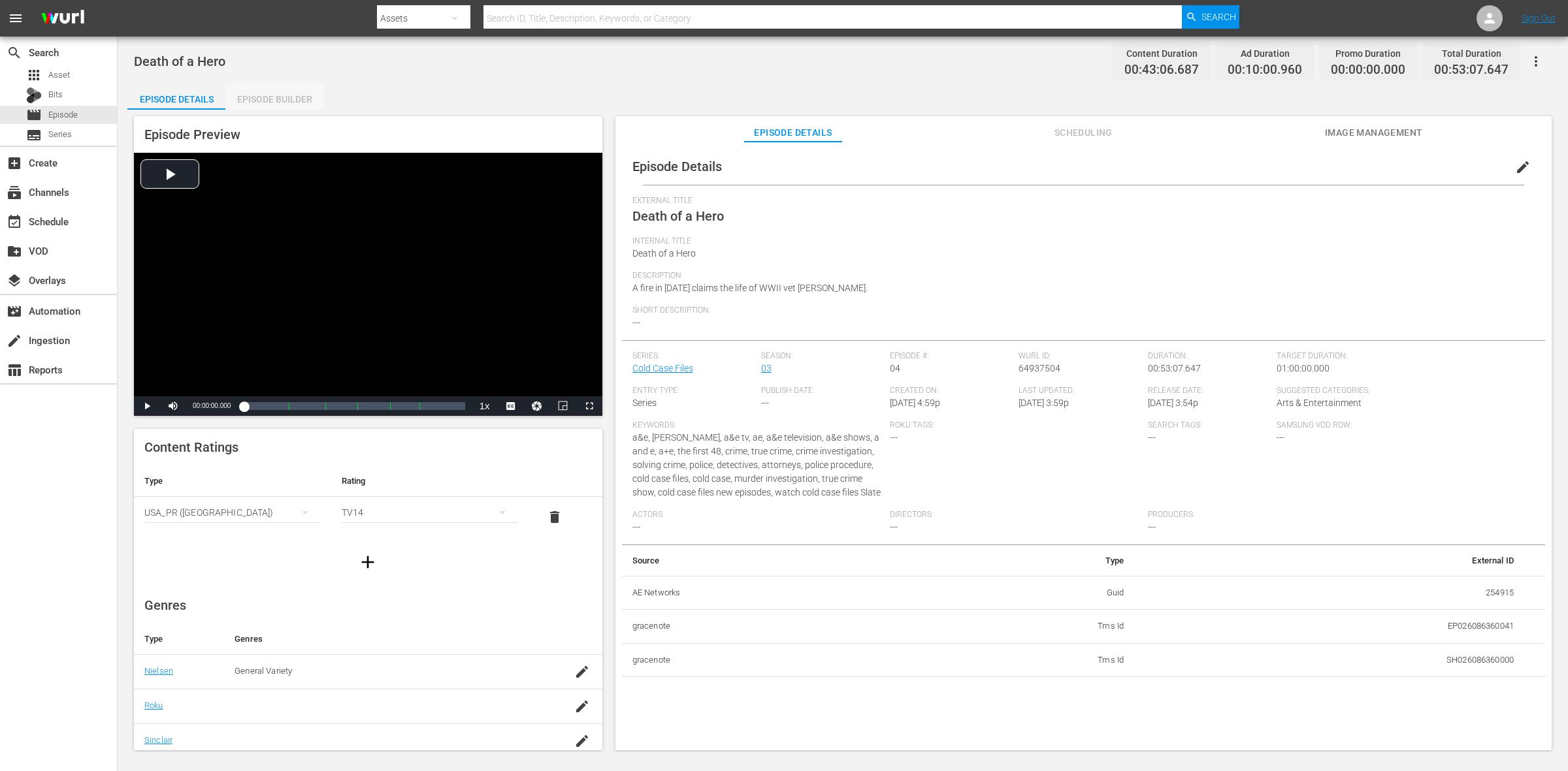
click at [265, 95] on div "Episode Builder" at bounding box center [274, 99] width 98 height 31
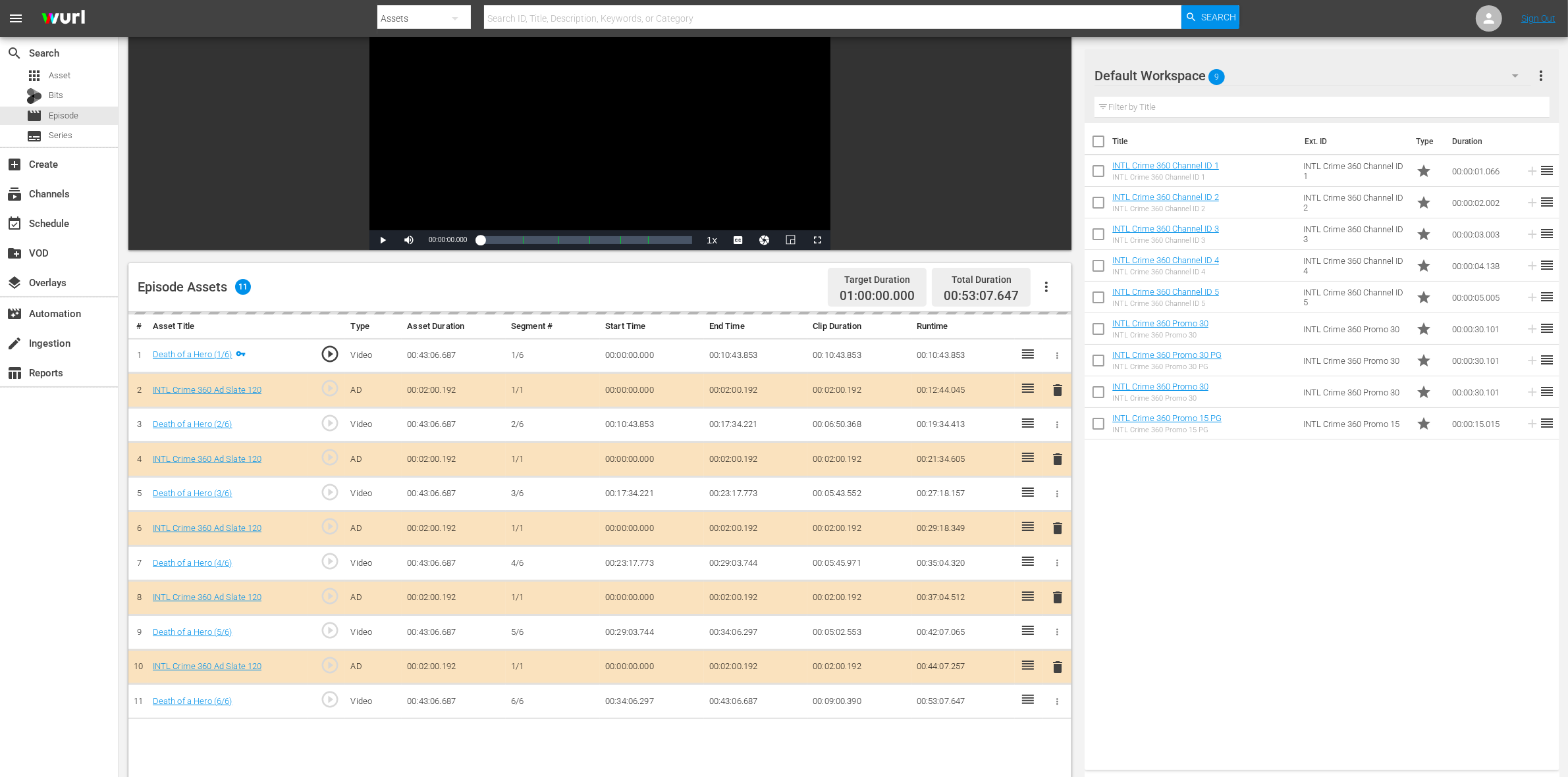
scroll to position [329, 0]
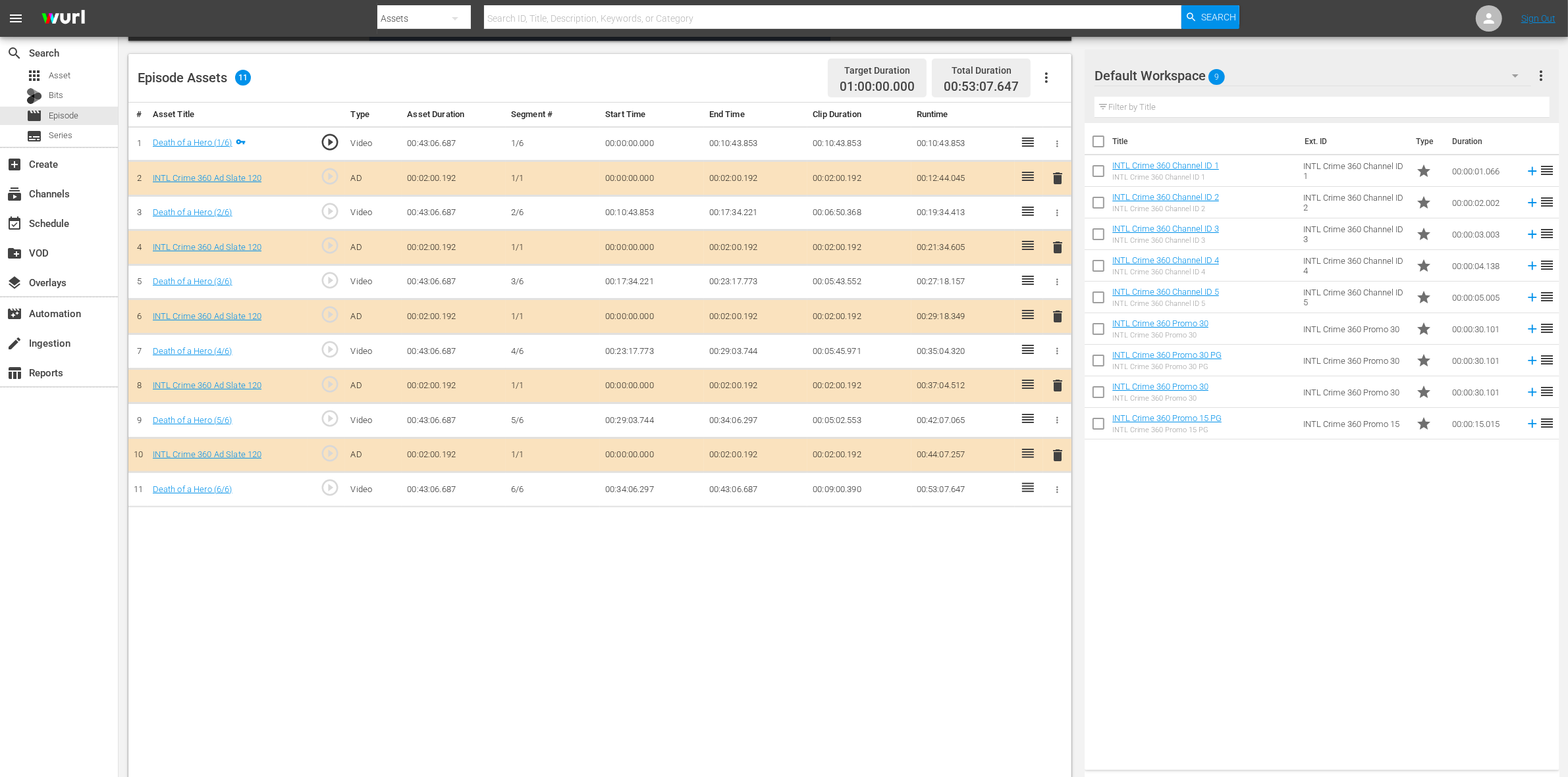
click at [1060, 255] on span "delete" at bounding box center [1057, 248] width 16 height 16
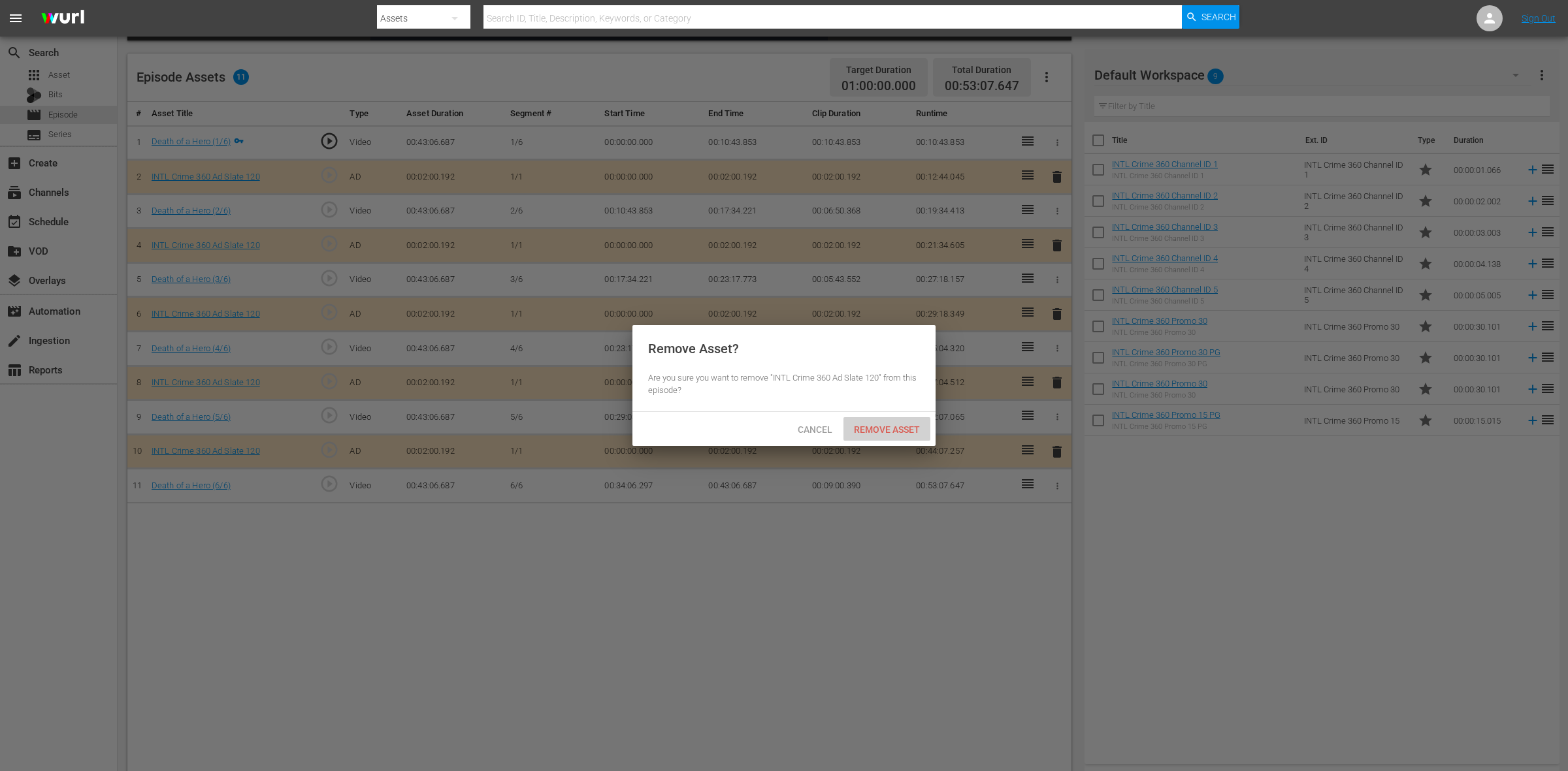
click at [880, 420] on div "Remove Asset" at bounding box center [887, 429] width 87 height 24
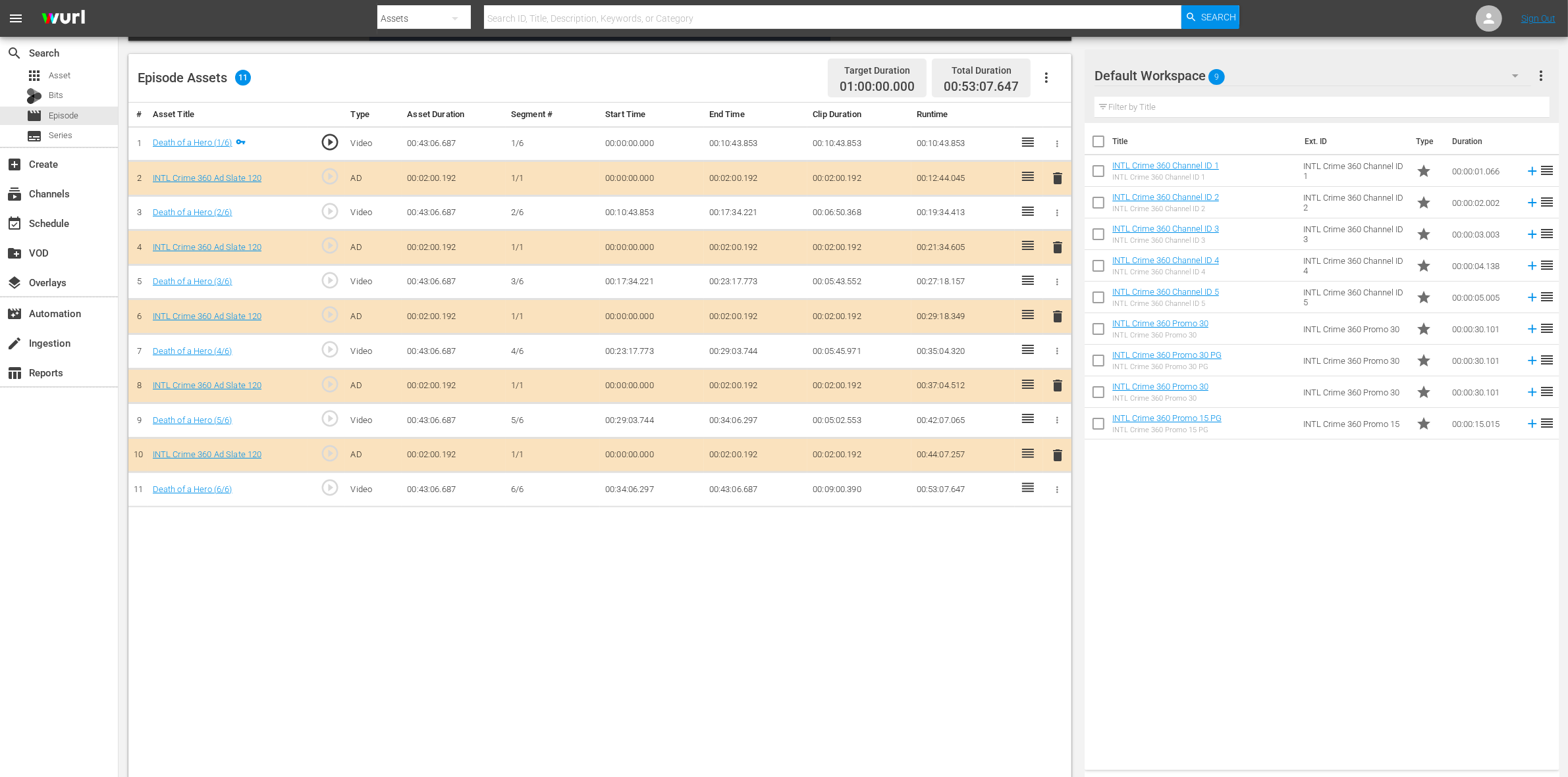
click at [1060, 319] on span "delete" at bounding box center [1057, 316] width 16 height 16
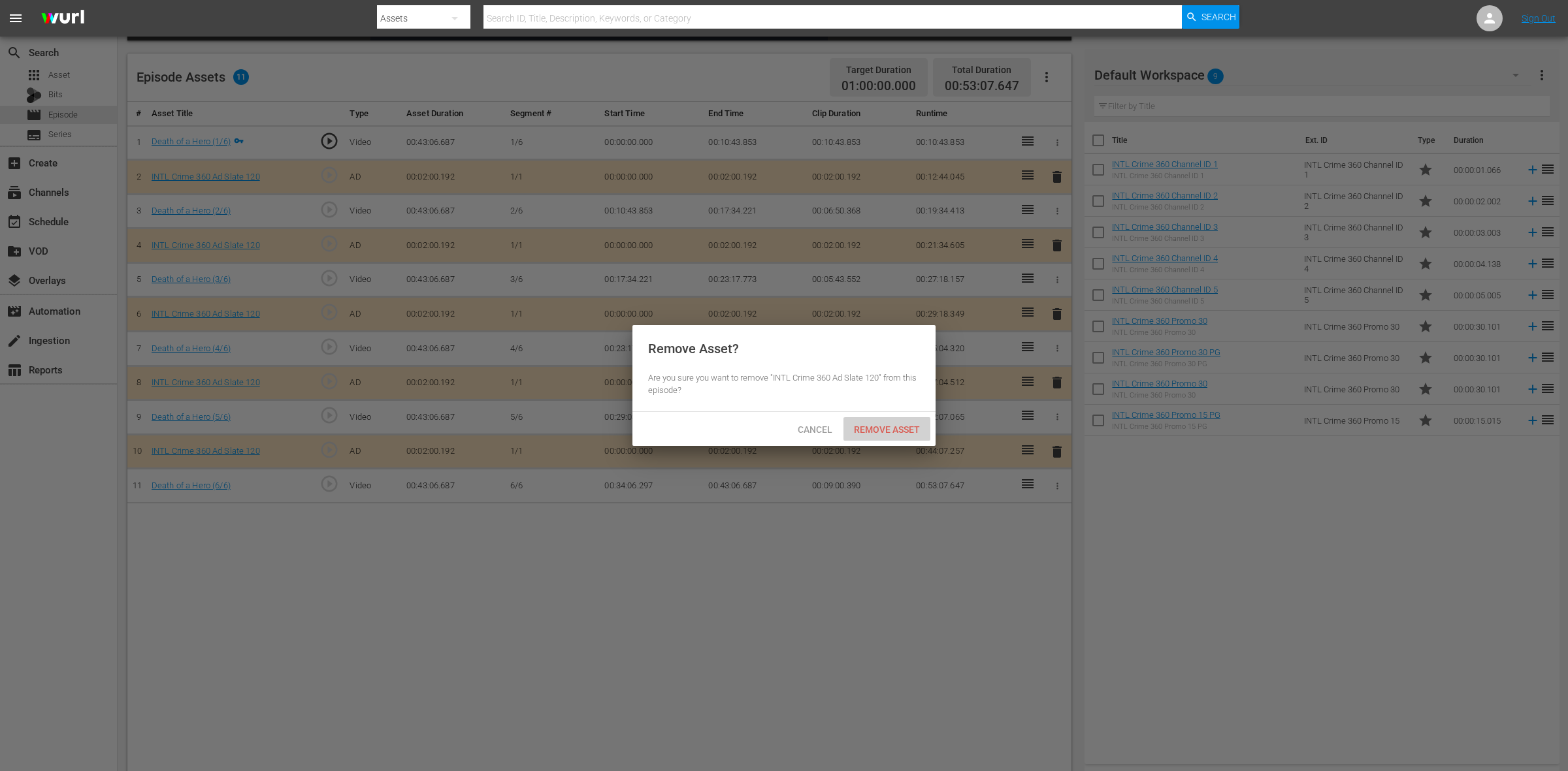
click at [892, 419] on div "Remove Asset" at bounding box center [887, 429] width 87 height 24
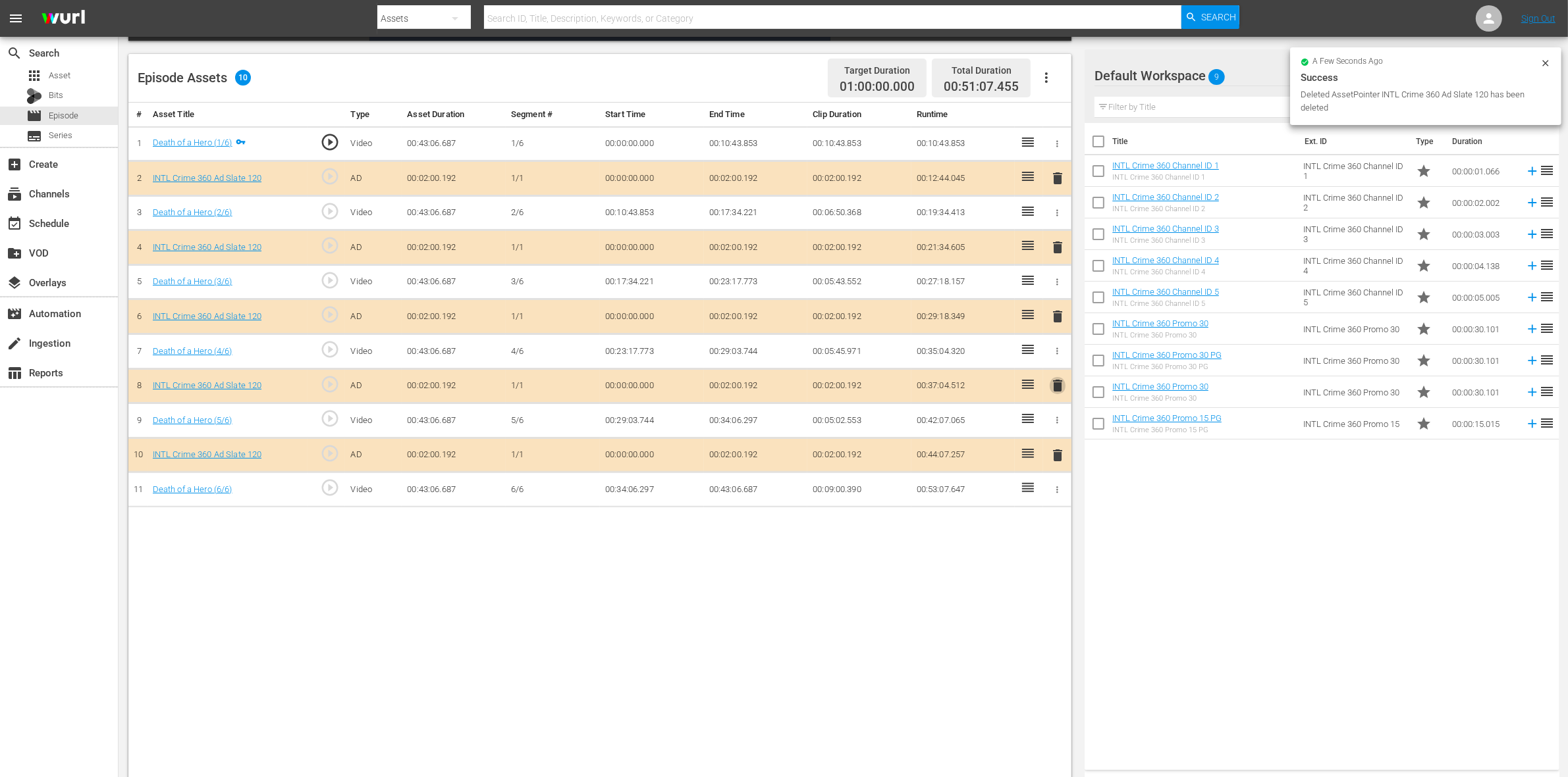
click at [1052, 389] on span "delete" at bounding box center [1057, 386] width 16 height 16
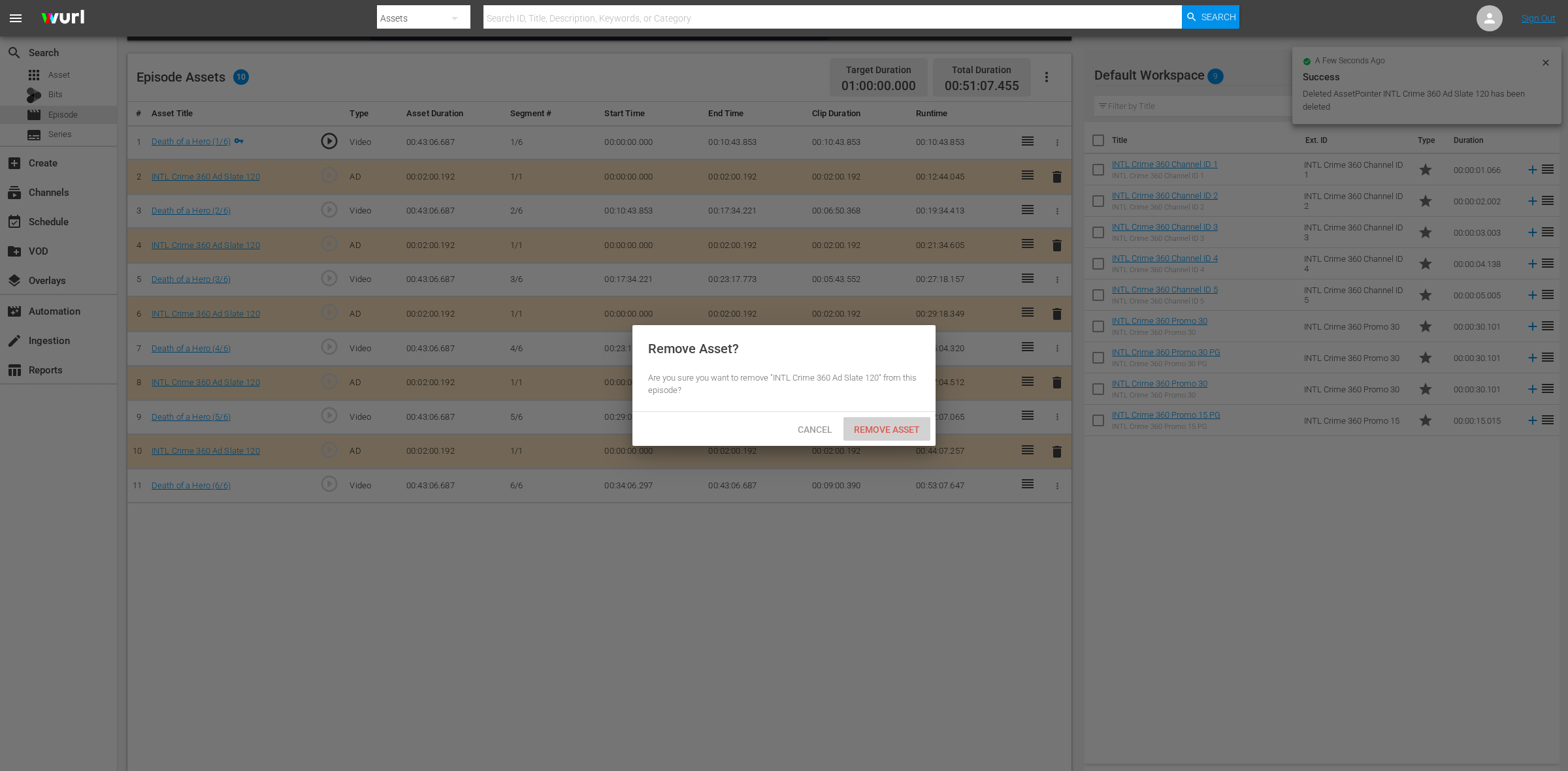
click at [916, 432] on span "Remove Asset" at bounding box center [887, 429] width 87 height 10
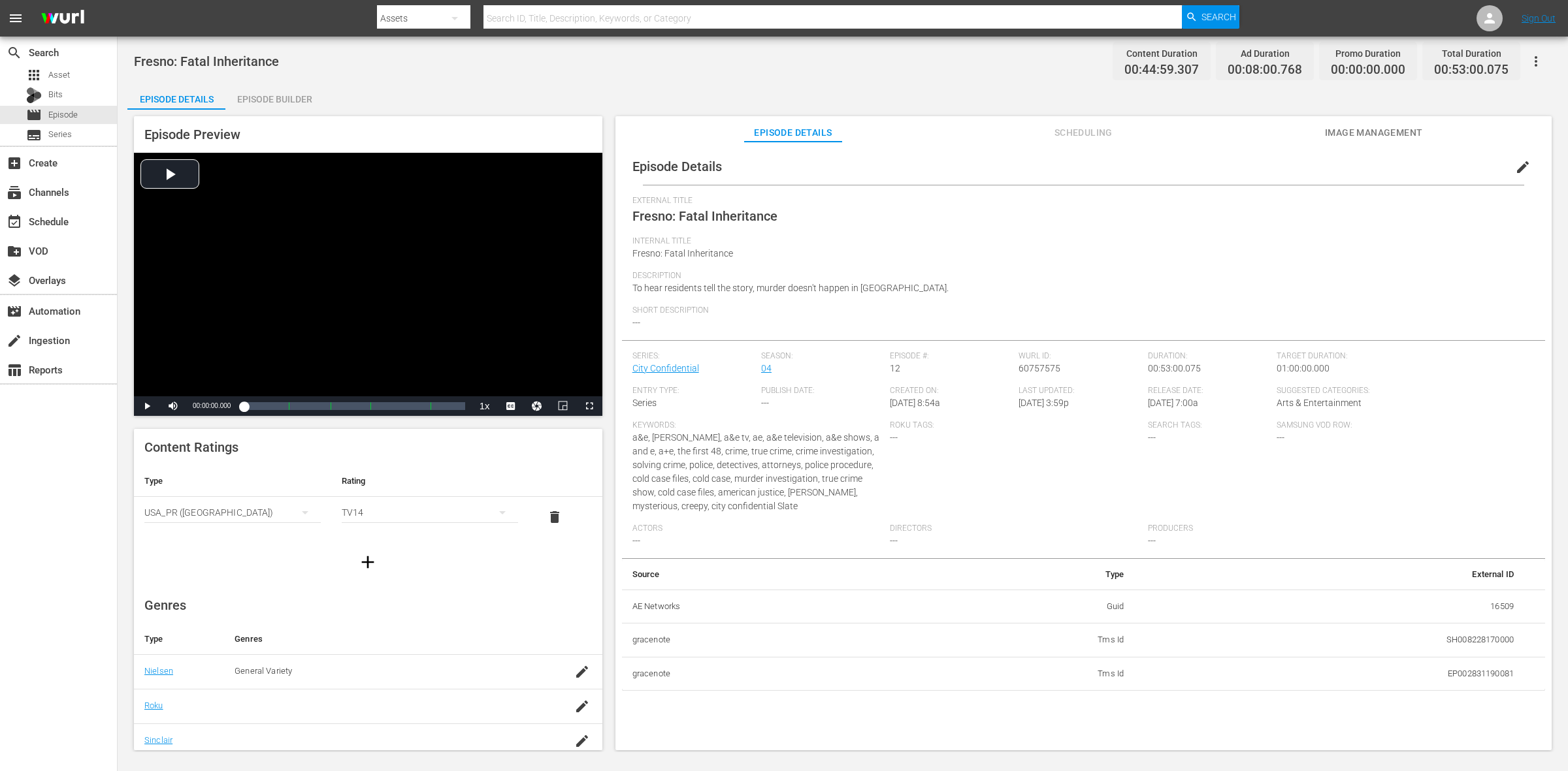
click at [279, 105] on div "Episode Builder" at bounding box center [274, 99] width 98 height 31
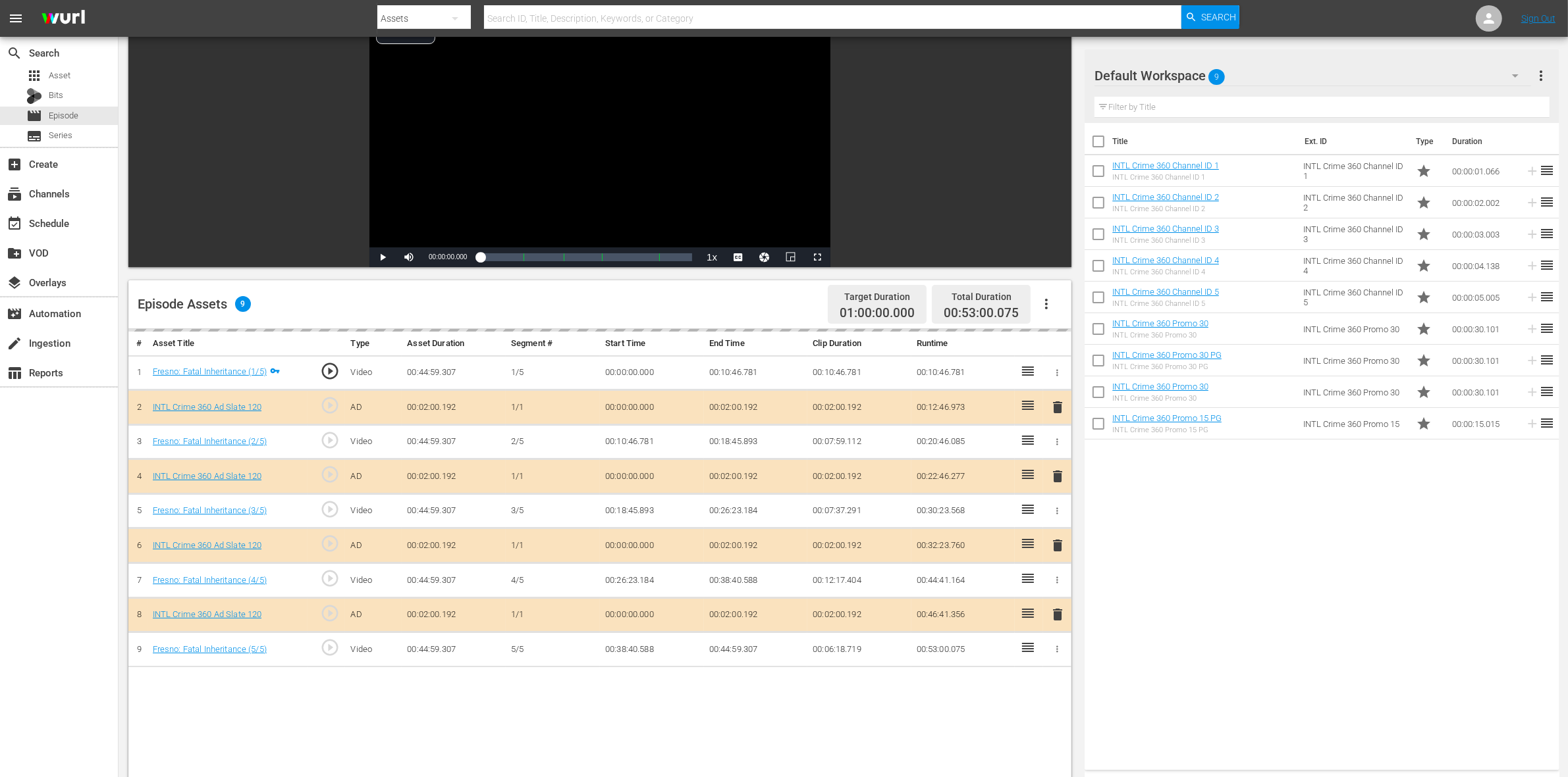
scroll to position [329, 0]
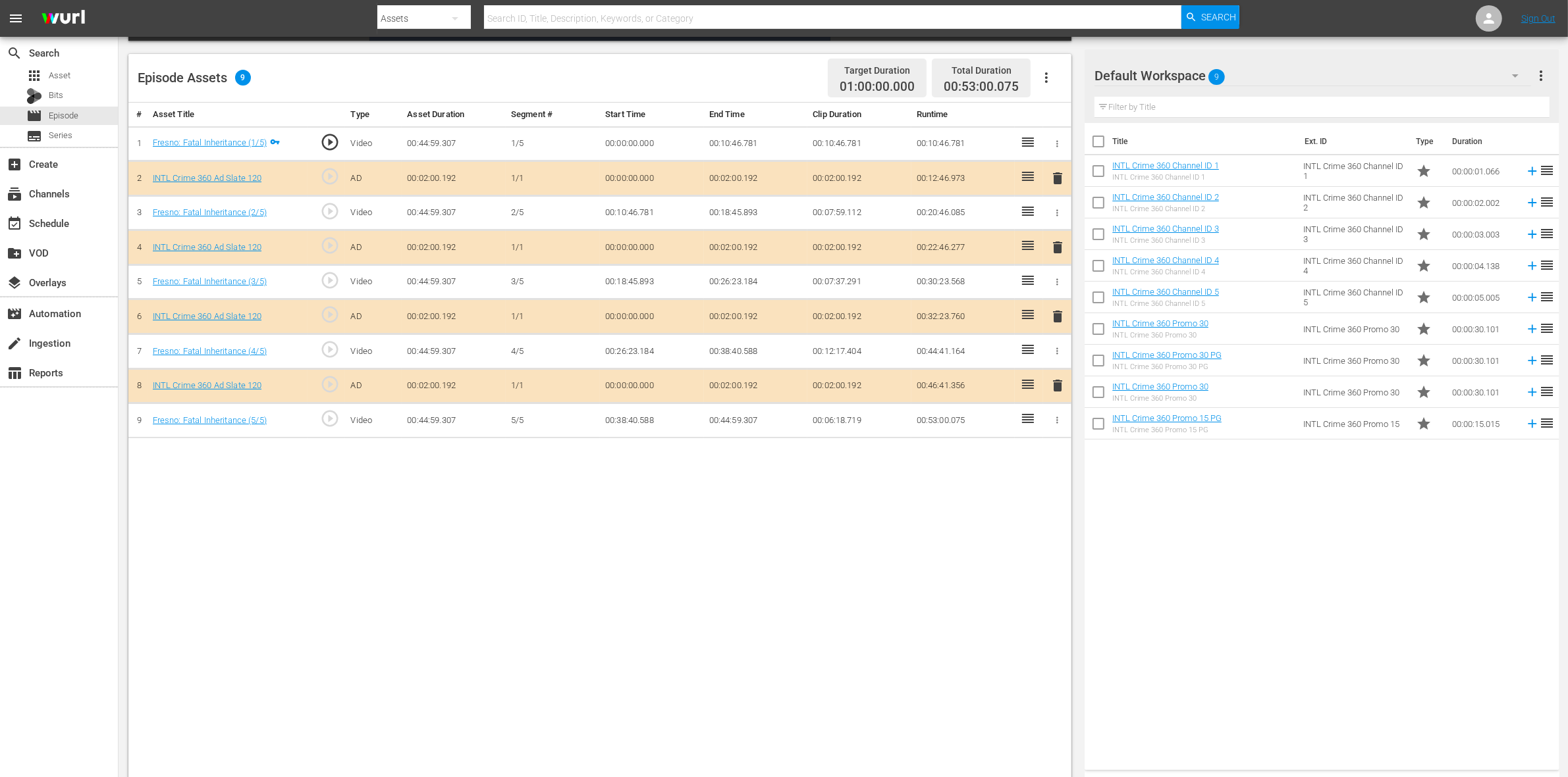
click at [1051, 247] on span "delete" at bounding box center [1057, 248] width 16 height 16
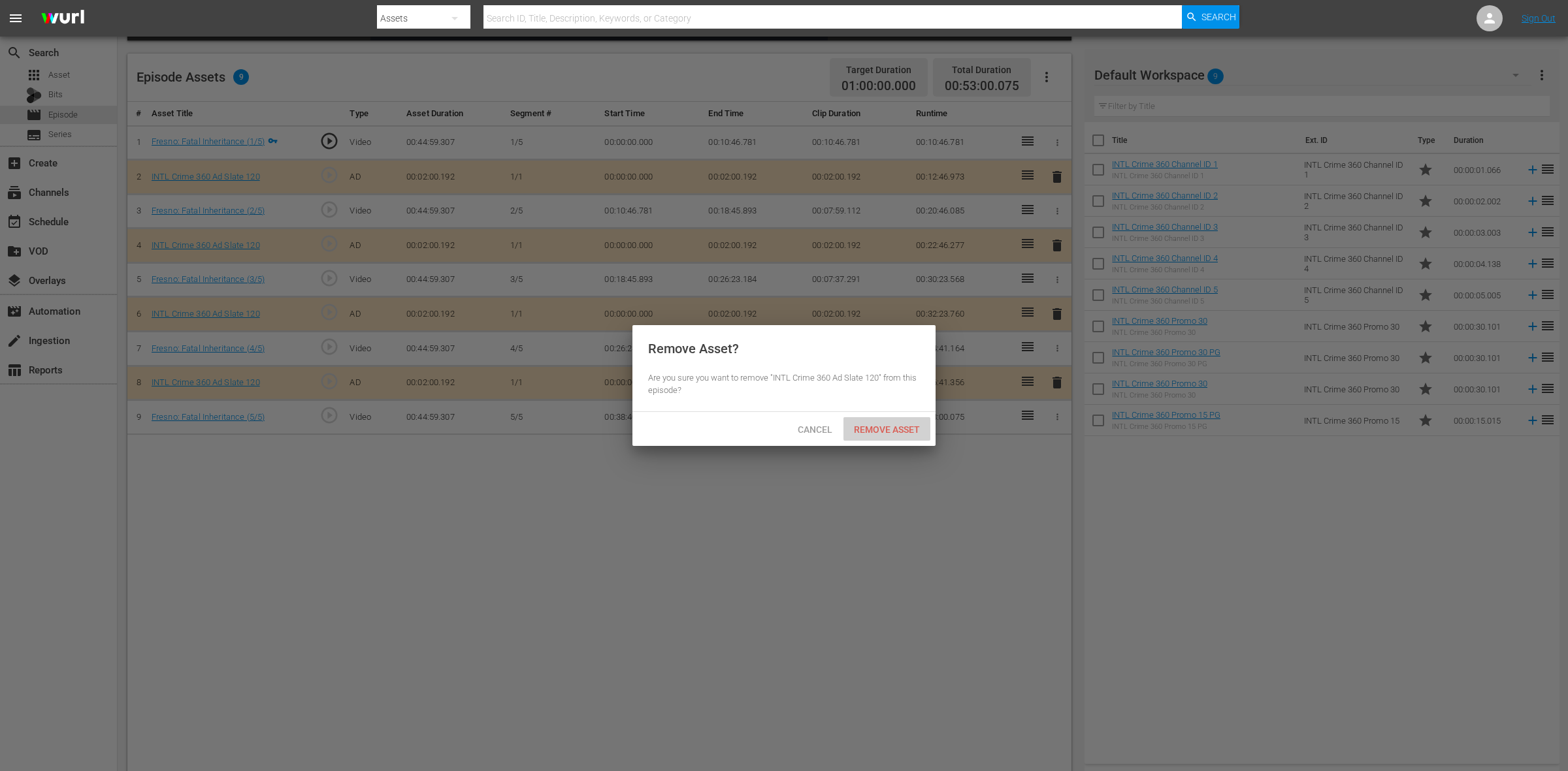
click at [896, 439] on div "Remove Asset" at bounding box center [887, 429] width 87 height 24
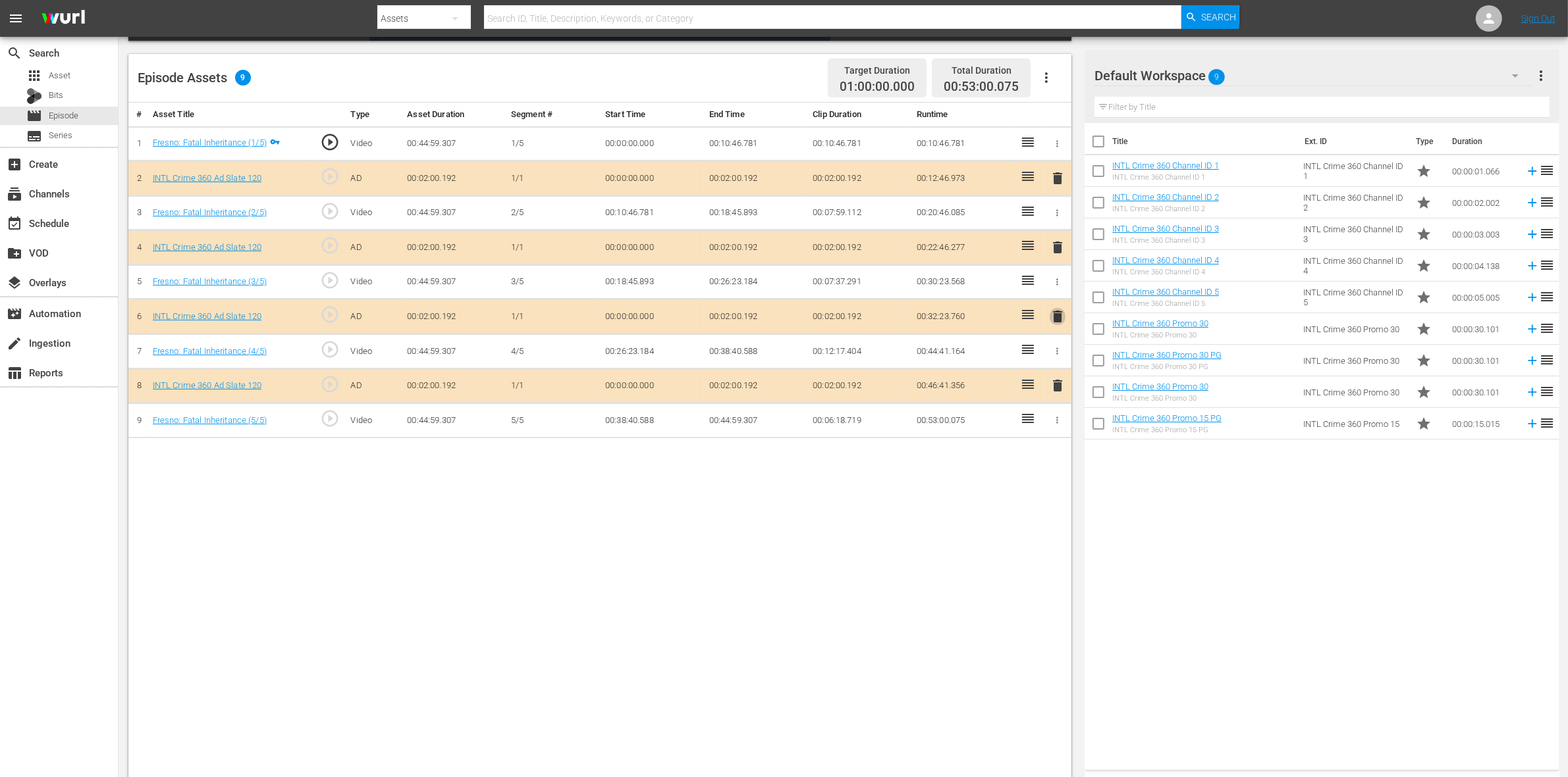
click at [1058, 321] on span "delete" at bounding box center [1057, 316] width 16 height 16
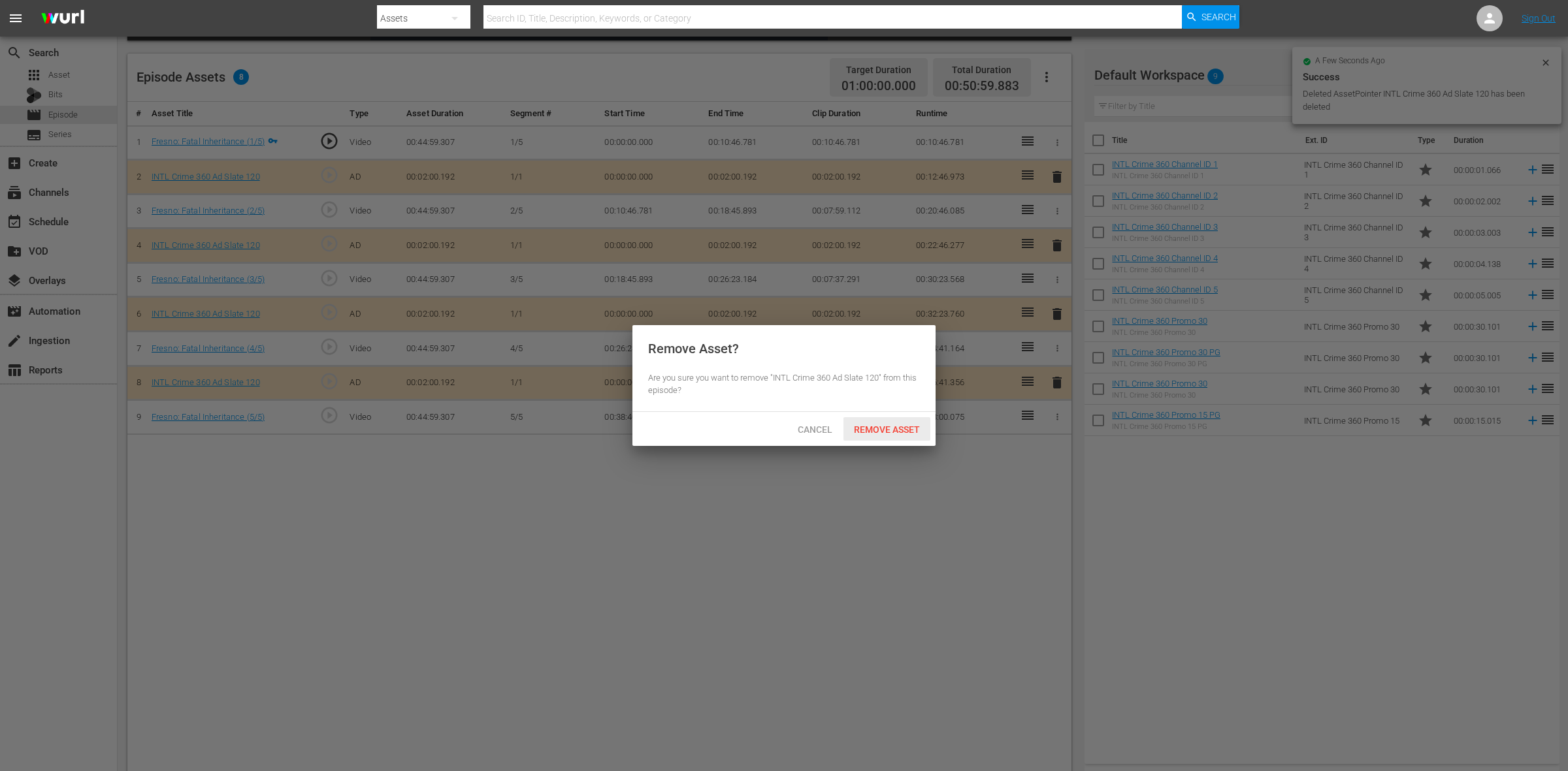
click at [871, 429] on span "Remove Asset" at bounding box center [887, 429] width 87 height 10
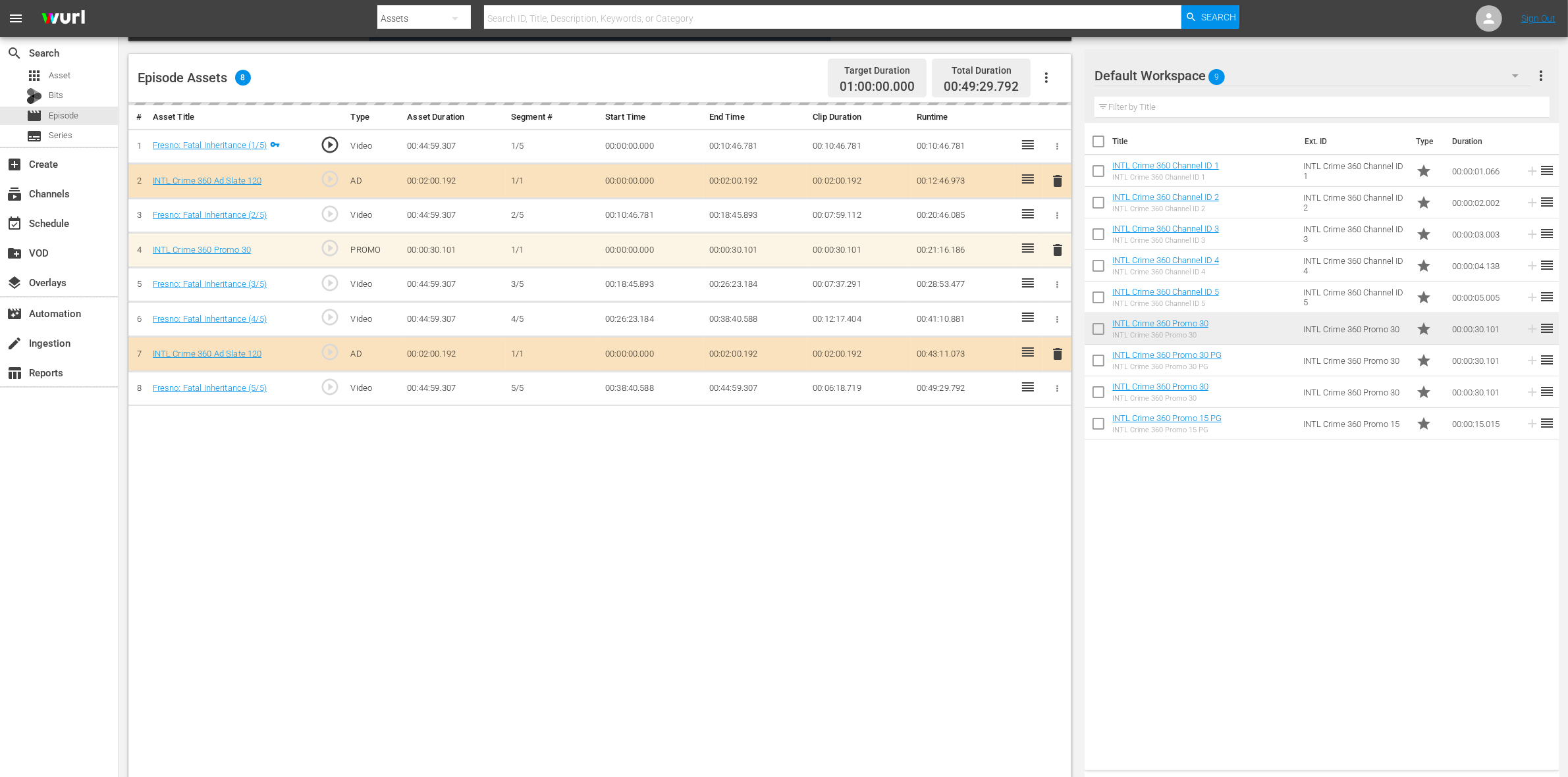
click at [834, 320] on td "00:12:17.404" at bounding box center [859, 319] width 104 height 35
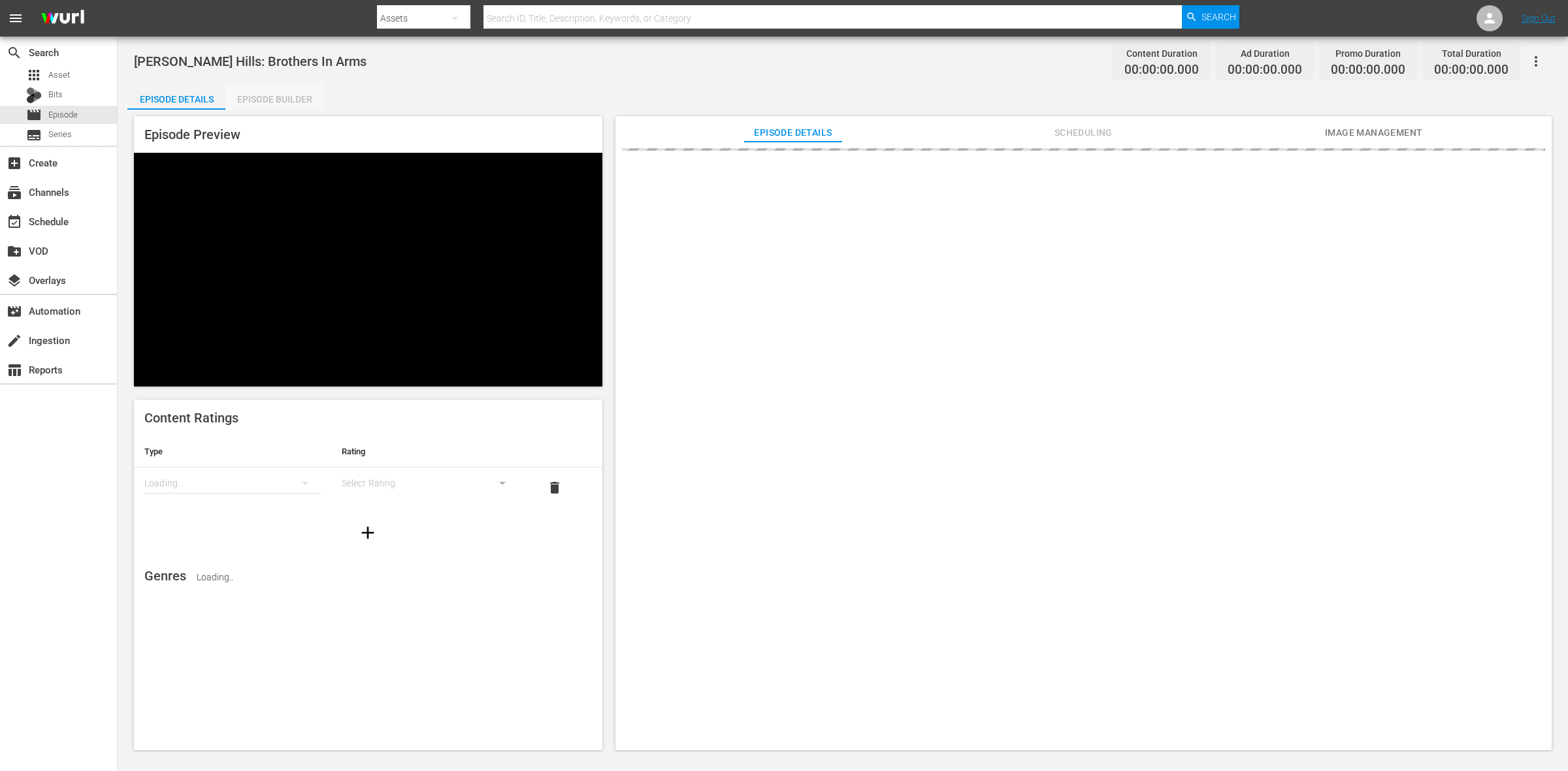
click at [295, 103] on div "Episode Builder" at bounding box center [274, 99] width 98 height 31
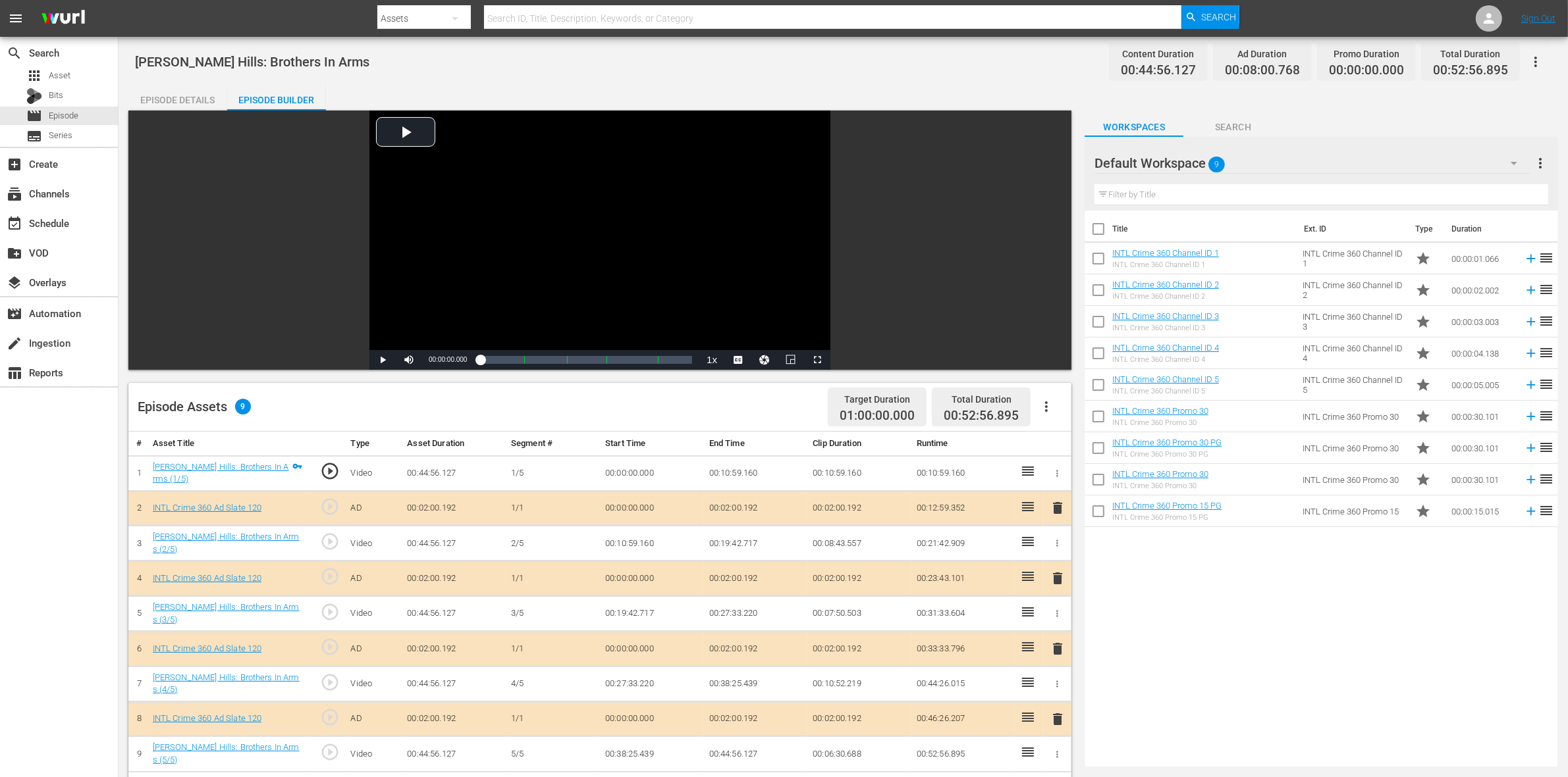
scroll to position [329, 0]
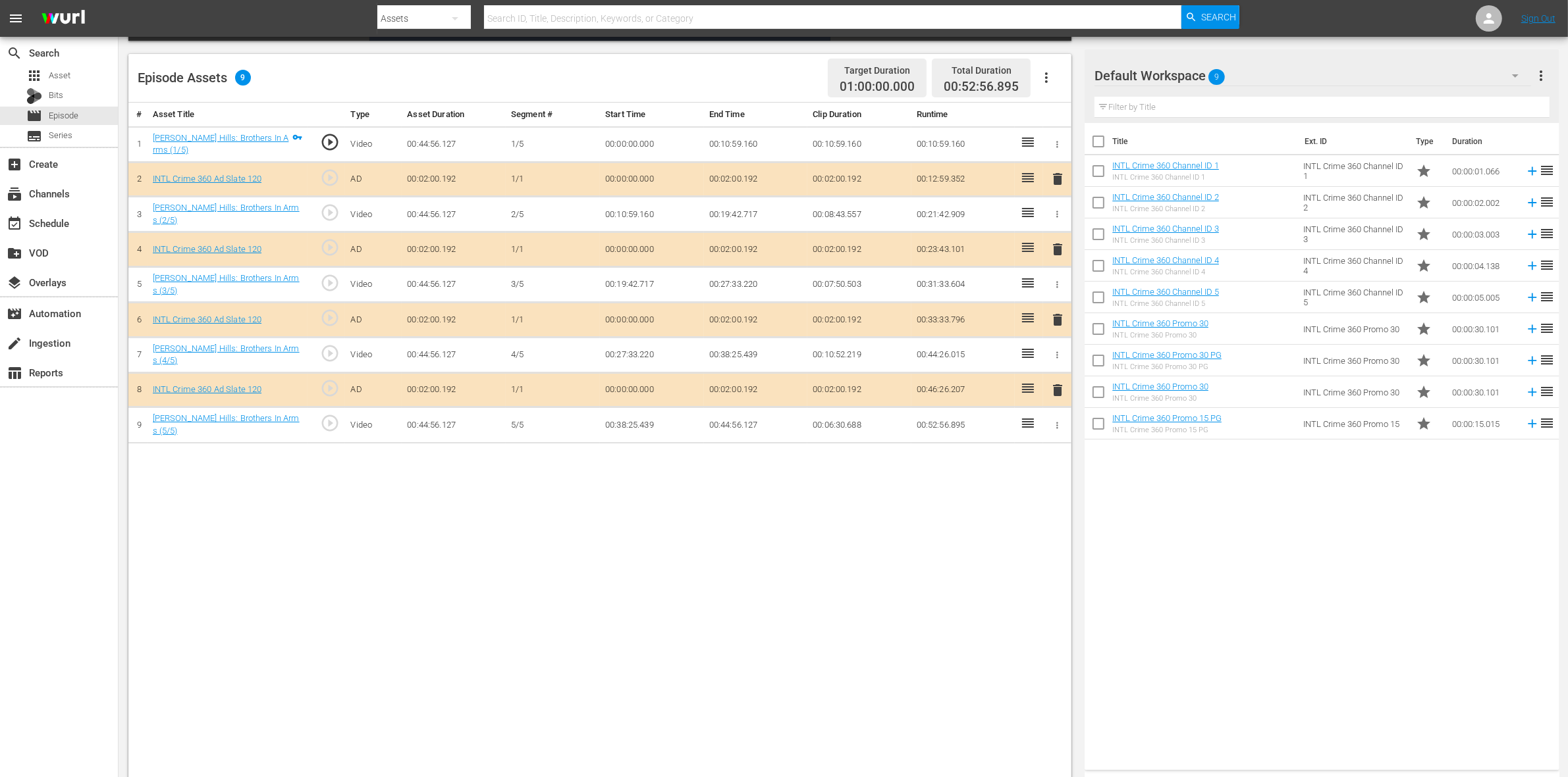
click at [1054, 252] on span "delete" at bounding box center [1057, 249] width 16 height 16
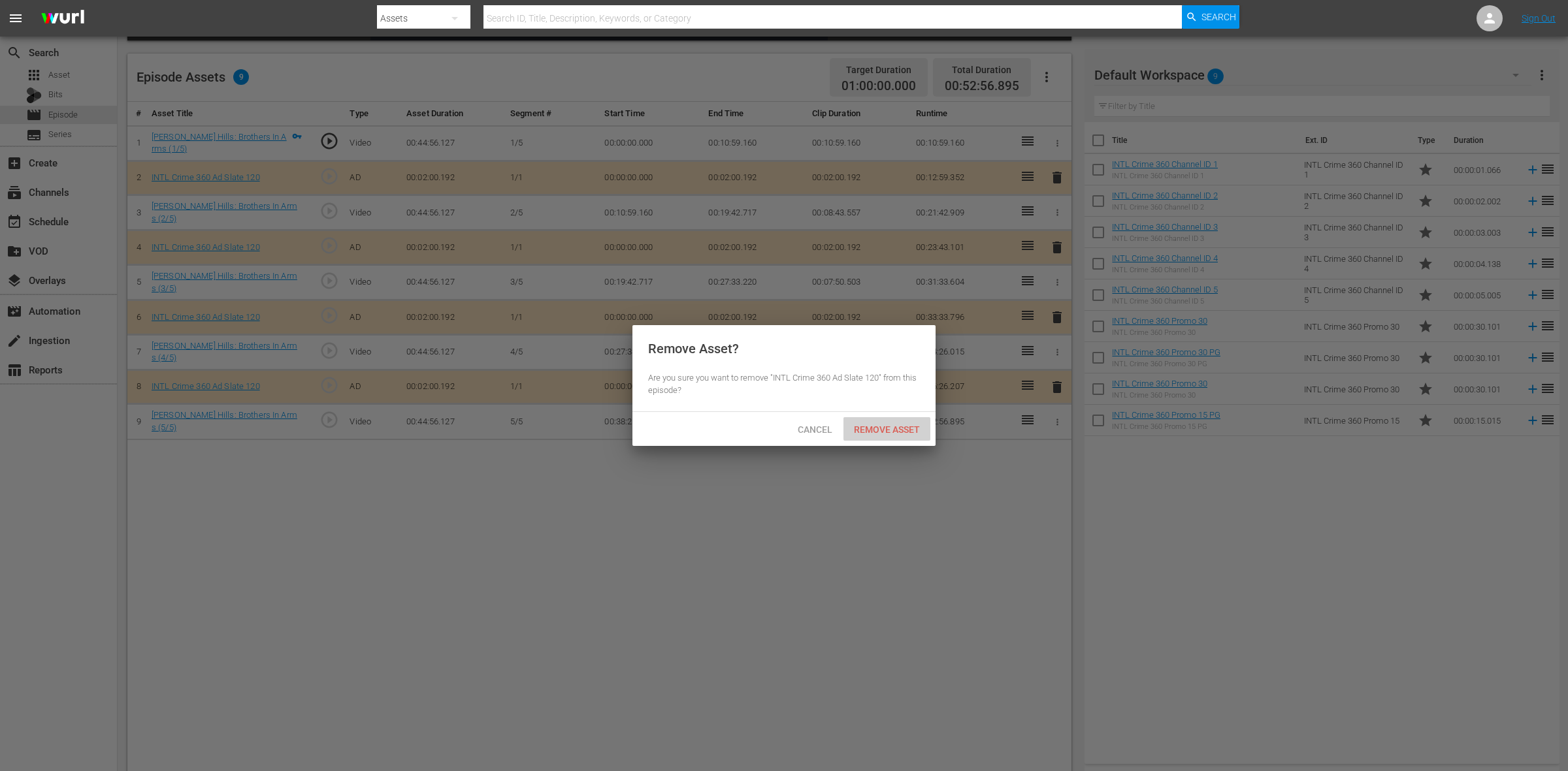
click at [877, 419] on div "Remove Asset" at bounding box center [887, 429] width 87 height 24
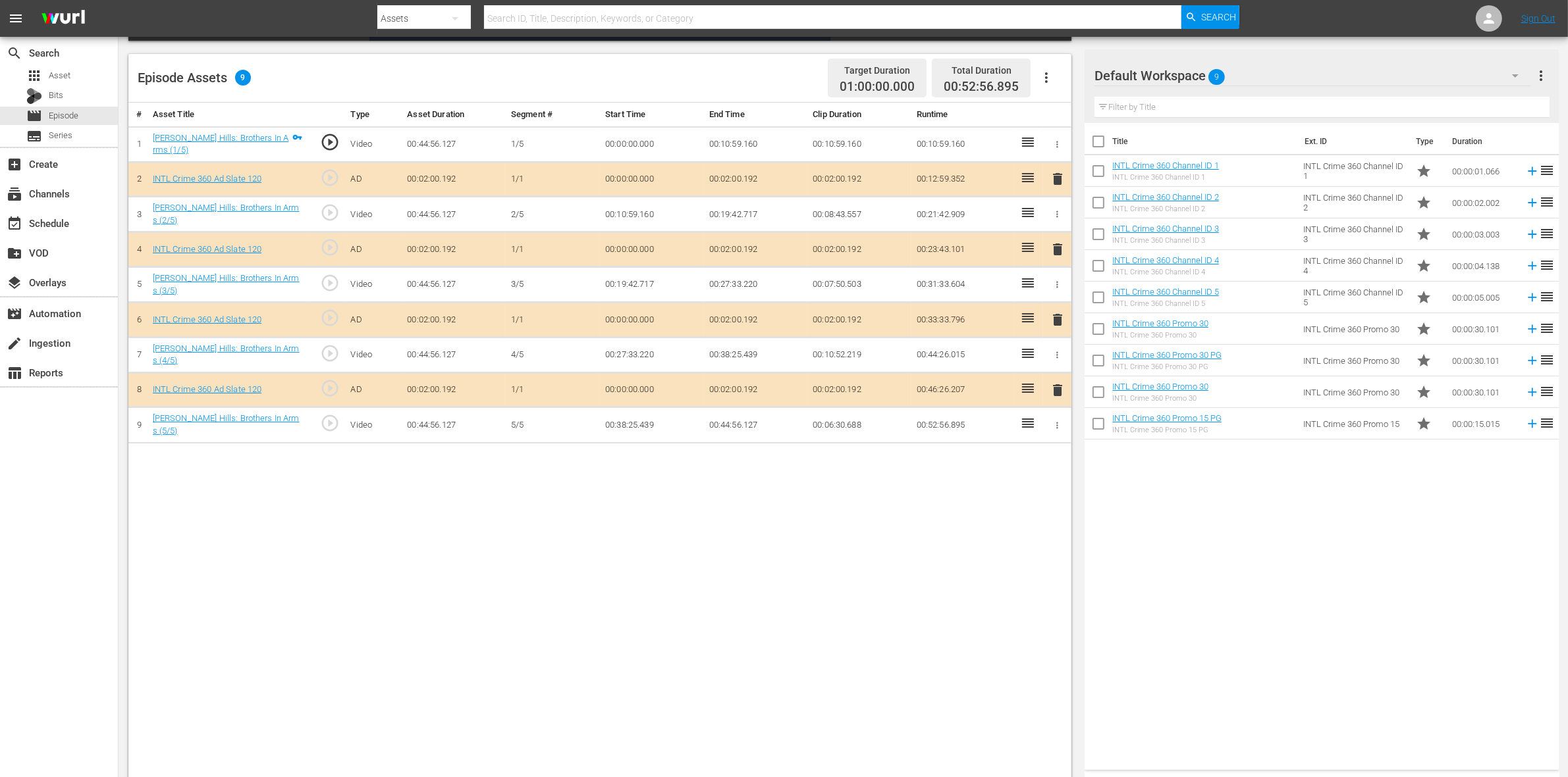
click at [1053, 317] on span "delete" at bounding box center [1057, 319] width 16 height 16
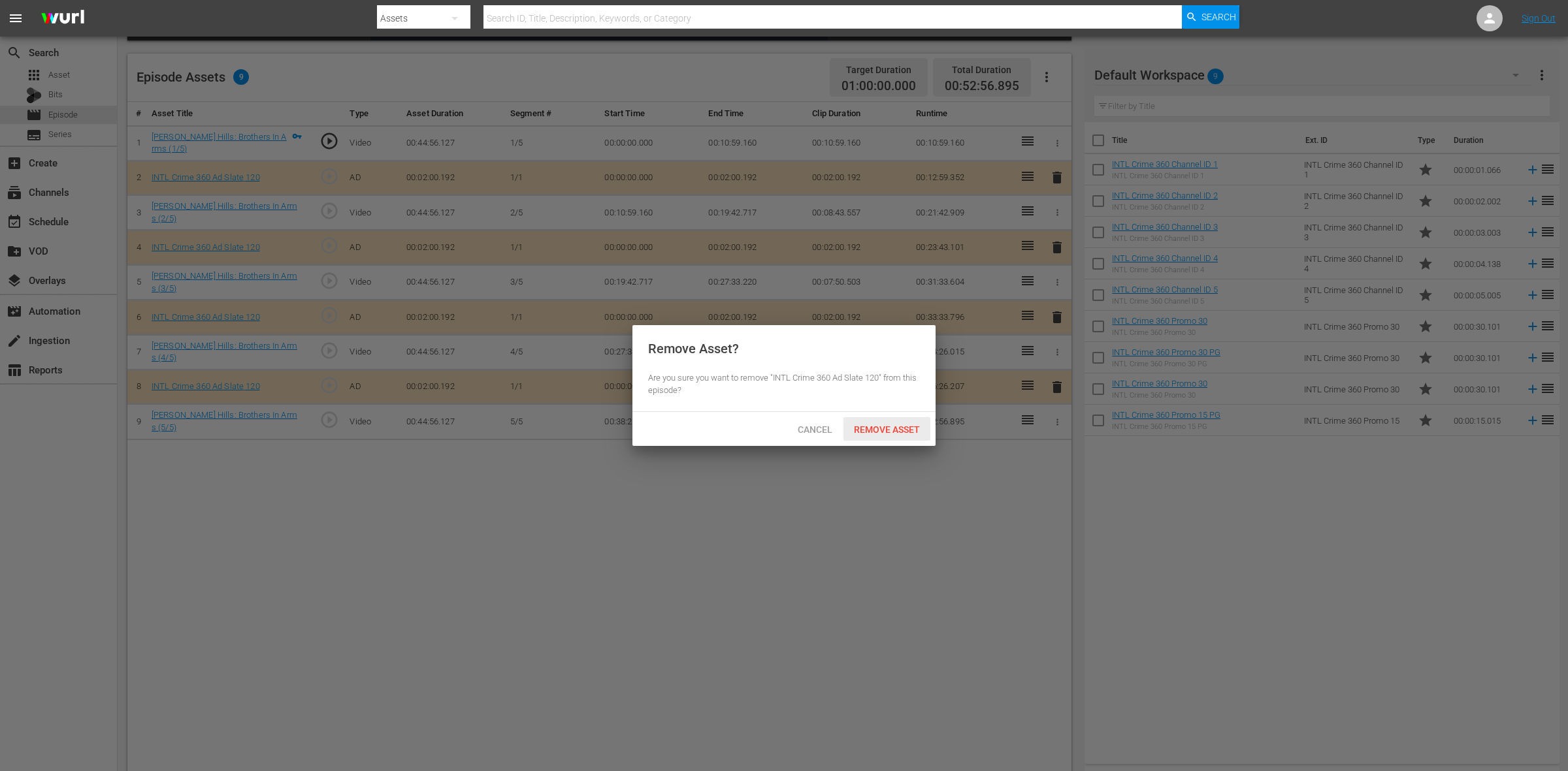
click at [892, 424] on span "Remove Asset" at bounding box center [887, 429] width 87 height 10
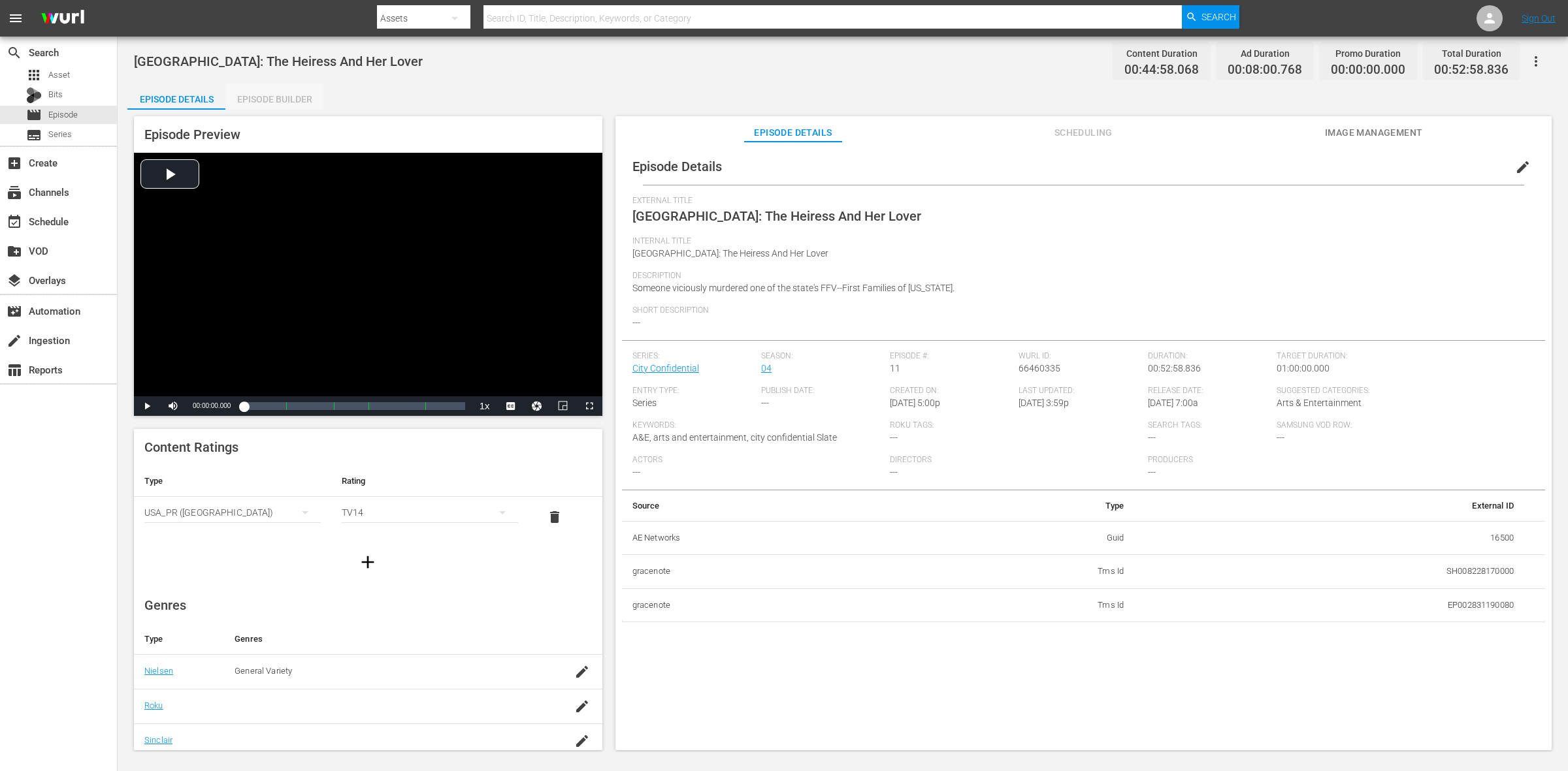
click at [243, 101] on div "Episode Builder" at bounding box center [274, 99] width 98 height 31
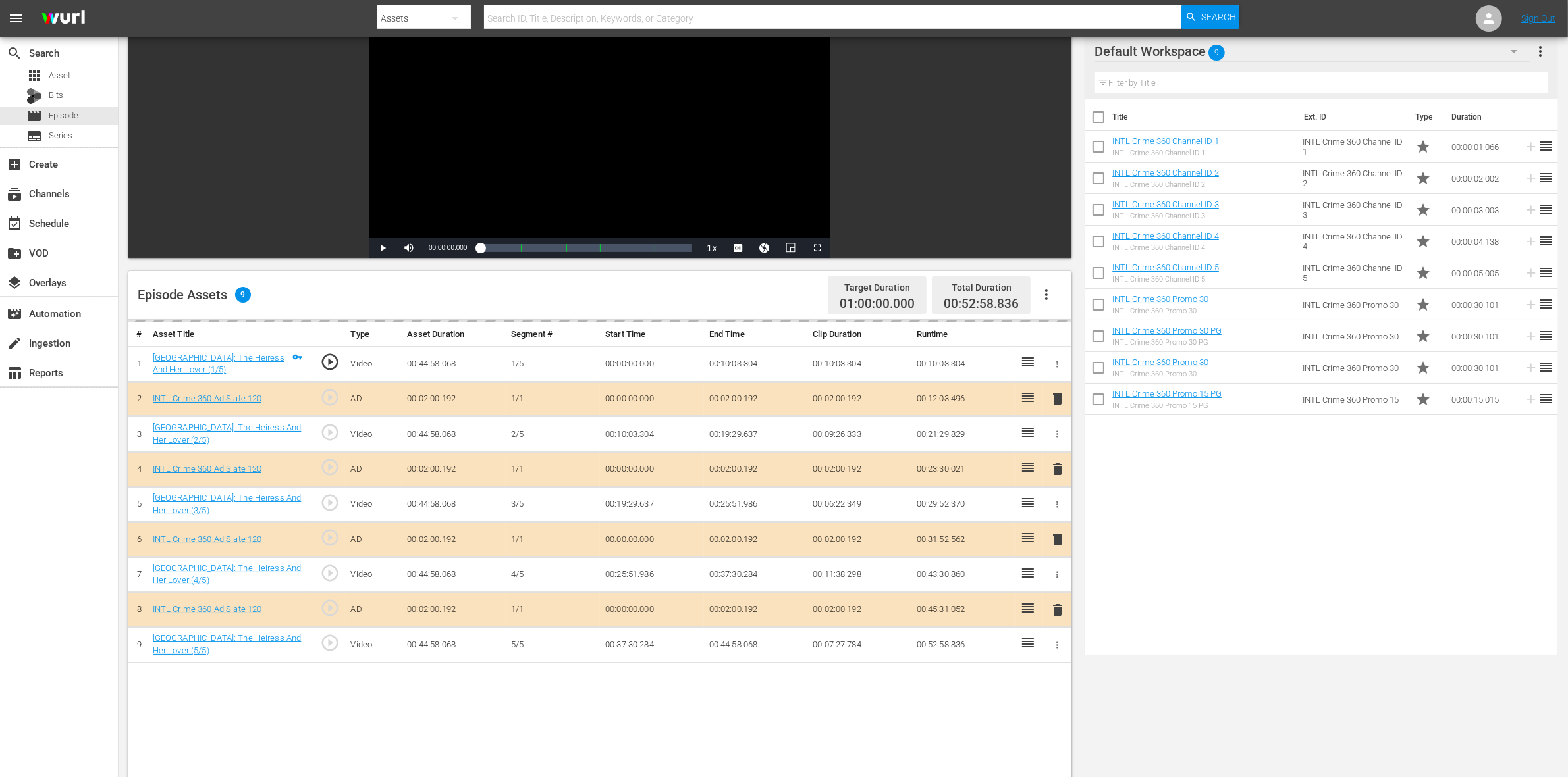
scroll to position [247, 0]
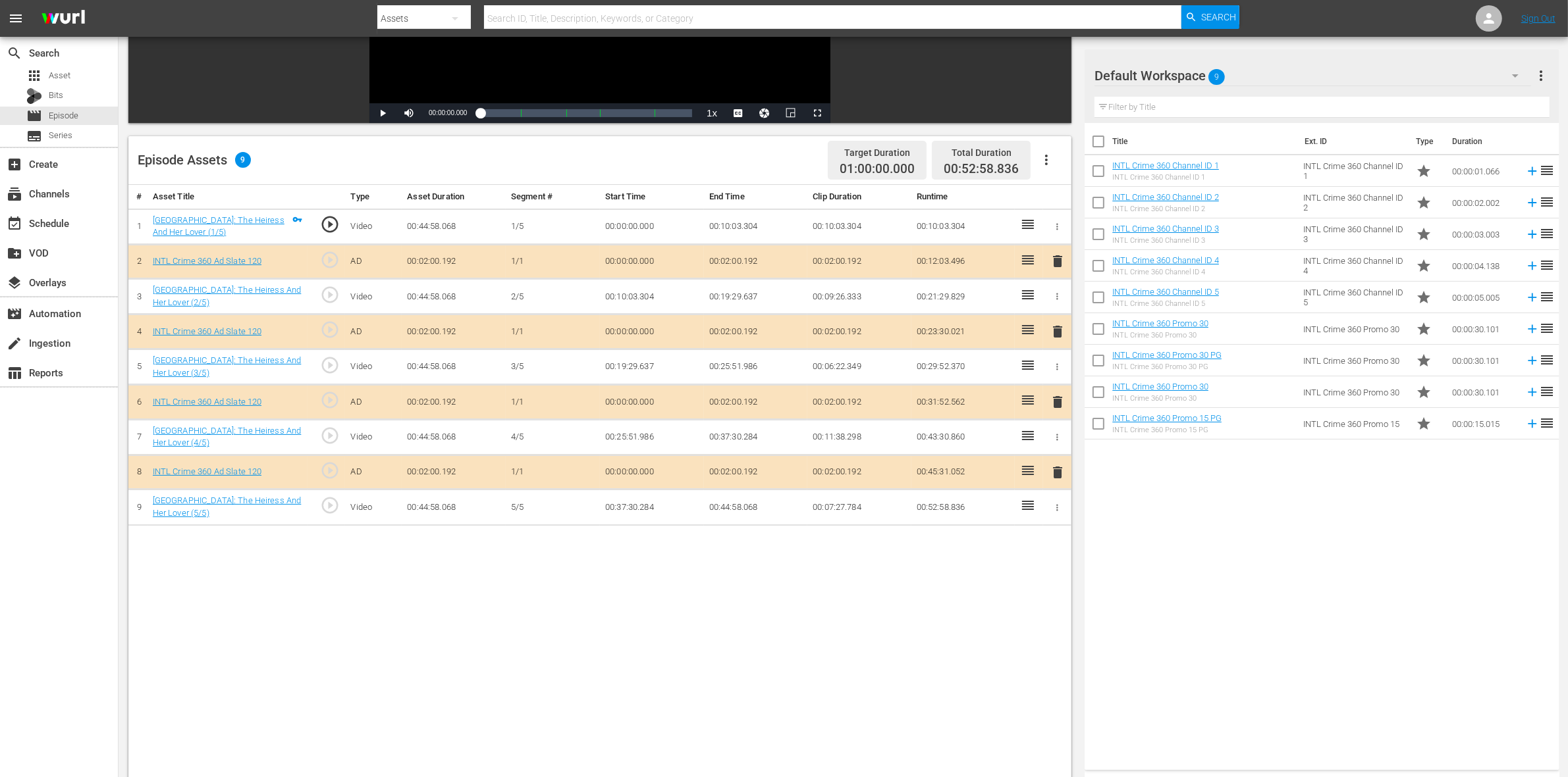
click at [1058, 334] on span "delete" at bounding box center [1057, 331] width 16 height 16
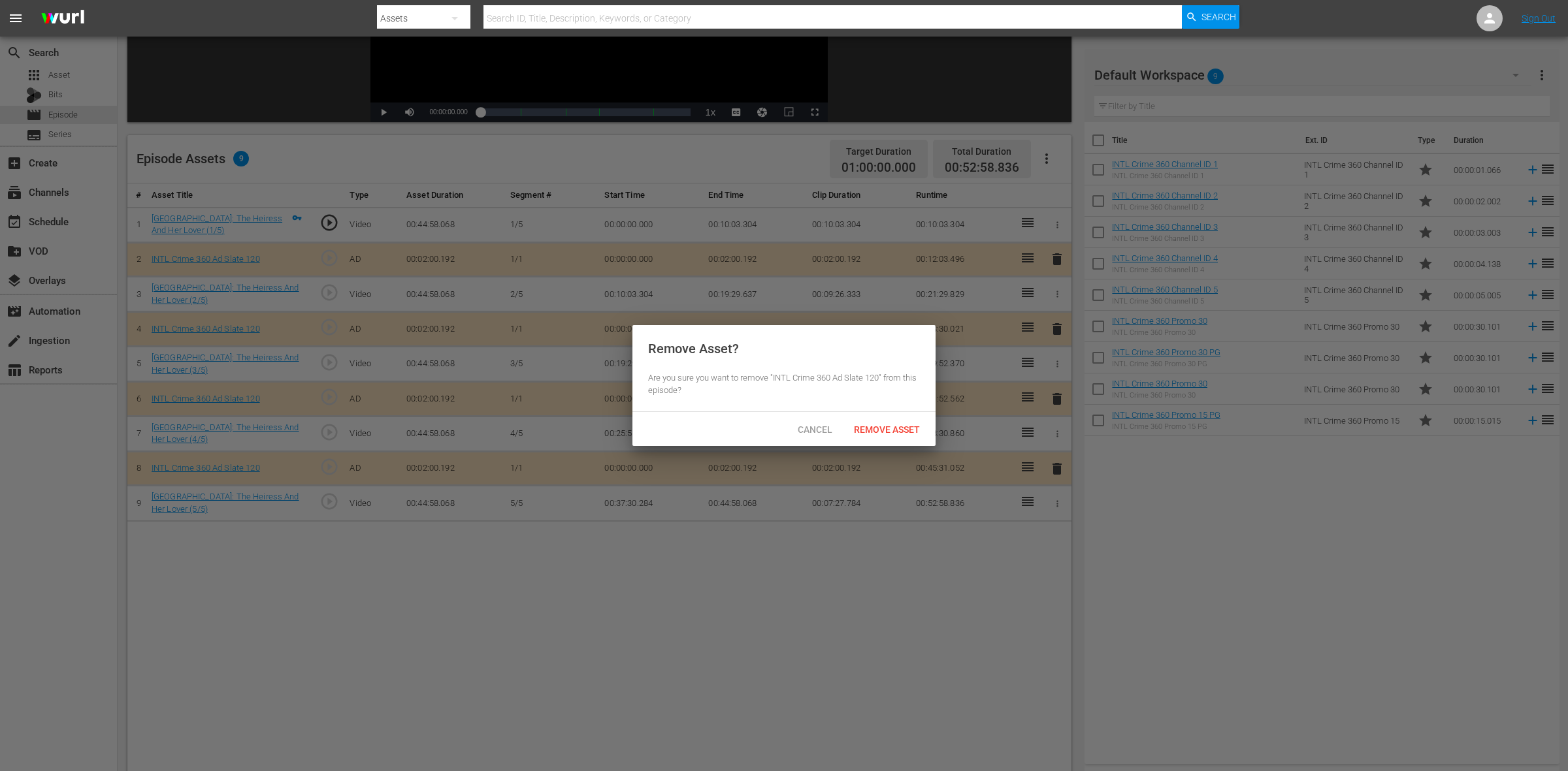
click at [895, 430] on span "Remove Asset" at bounding box center [887, 429] width 87 height 10
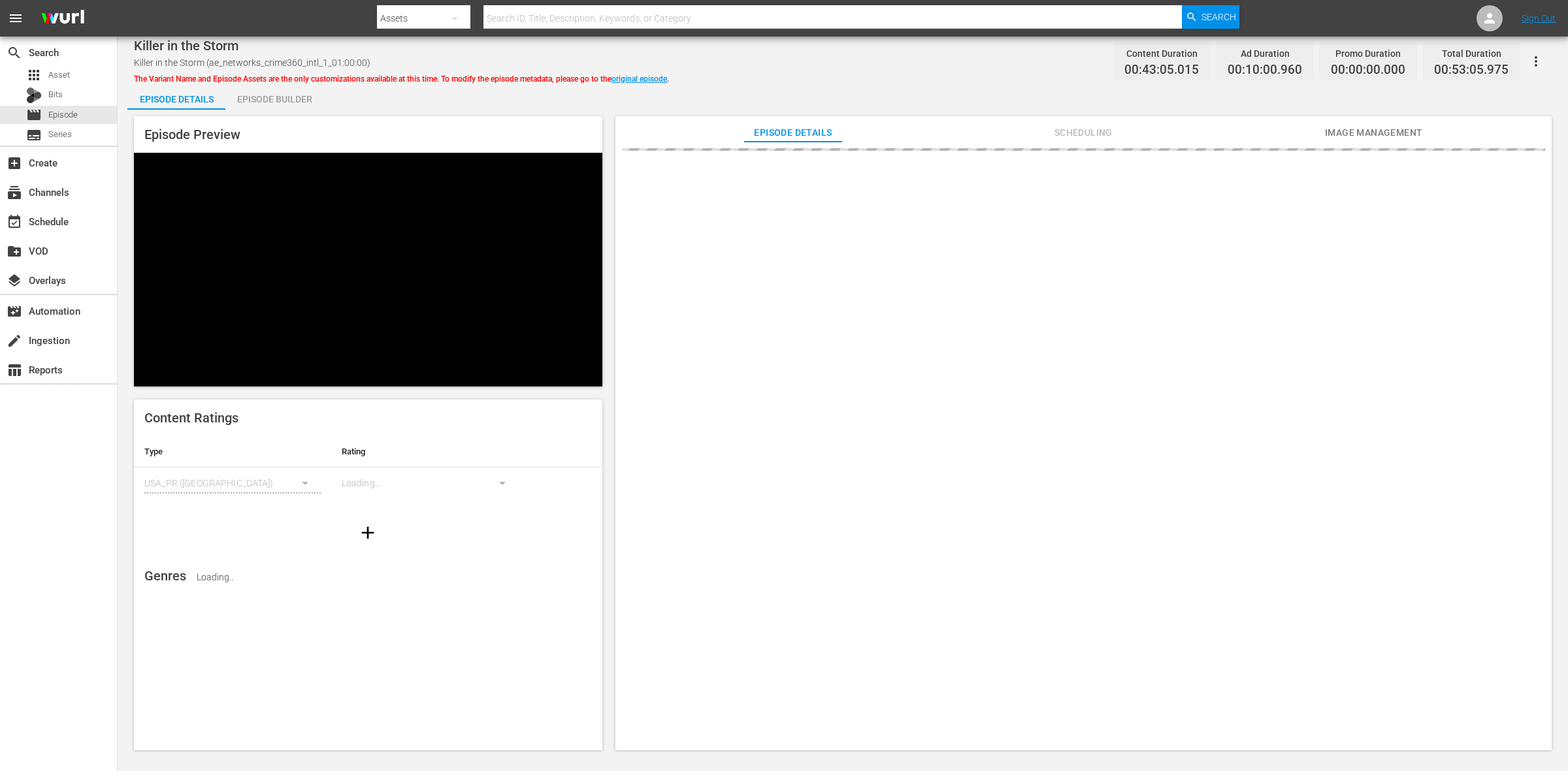
click at [276, 108] on div "Episode Builder" at bounding box center [274, 99] width 98 height 31
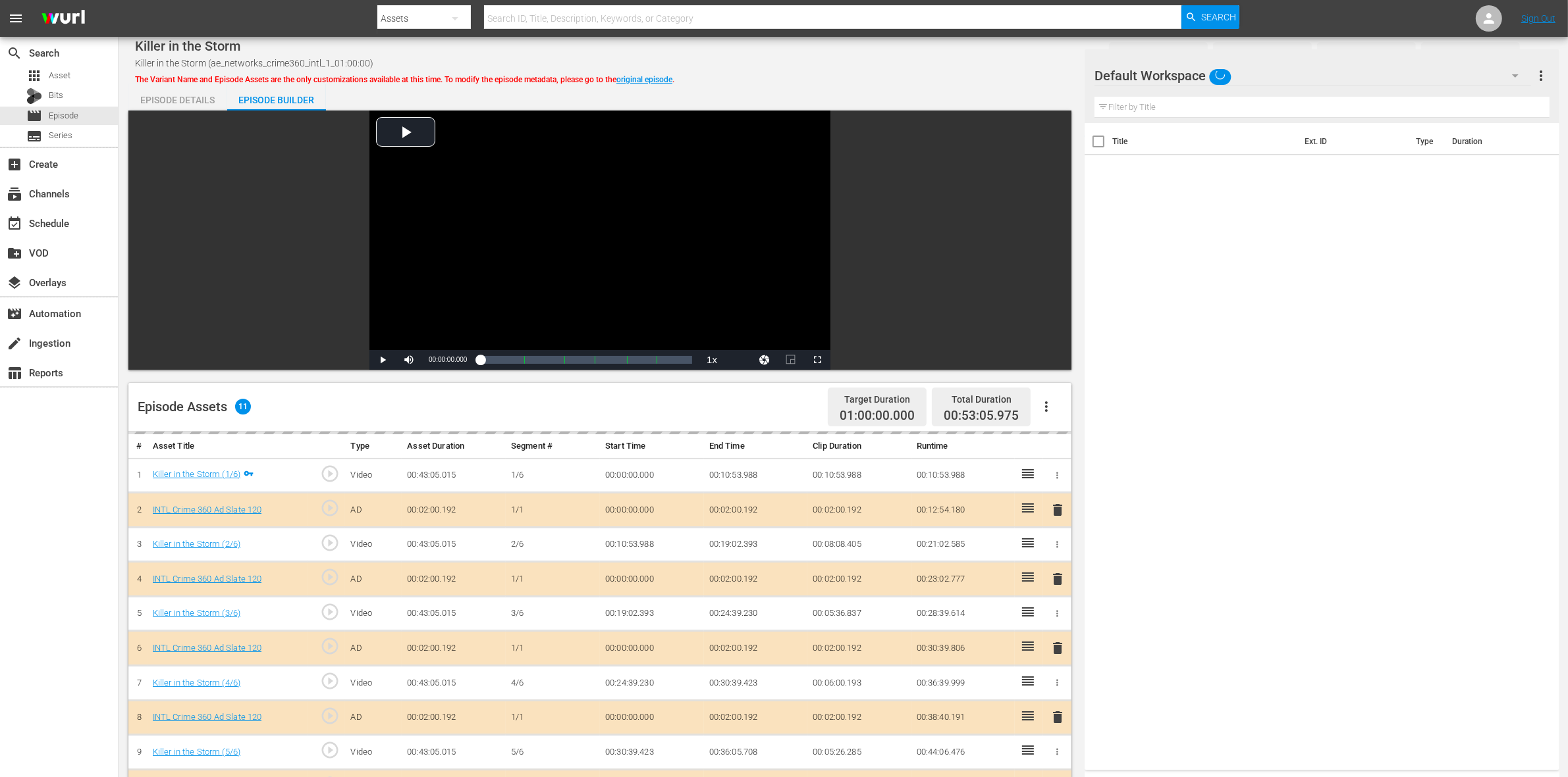
scroll to position [247, 0]
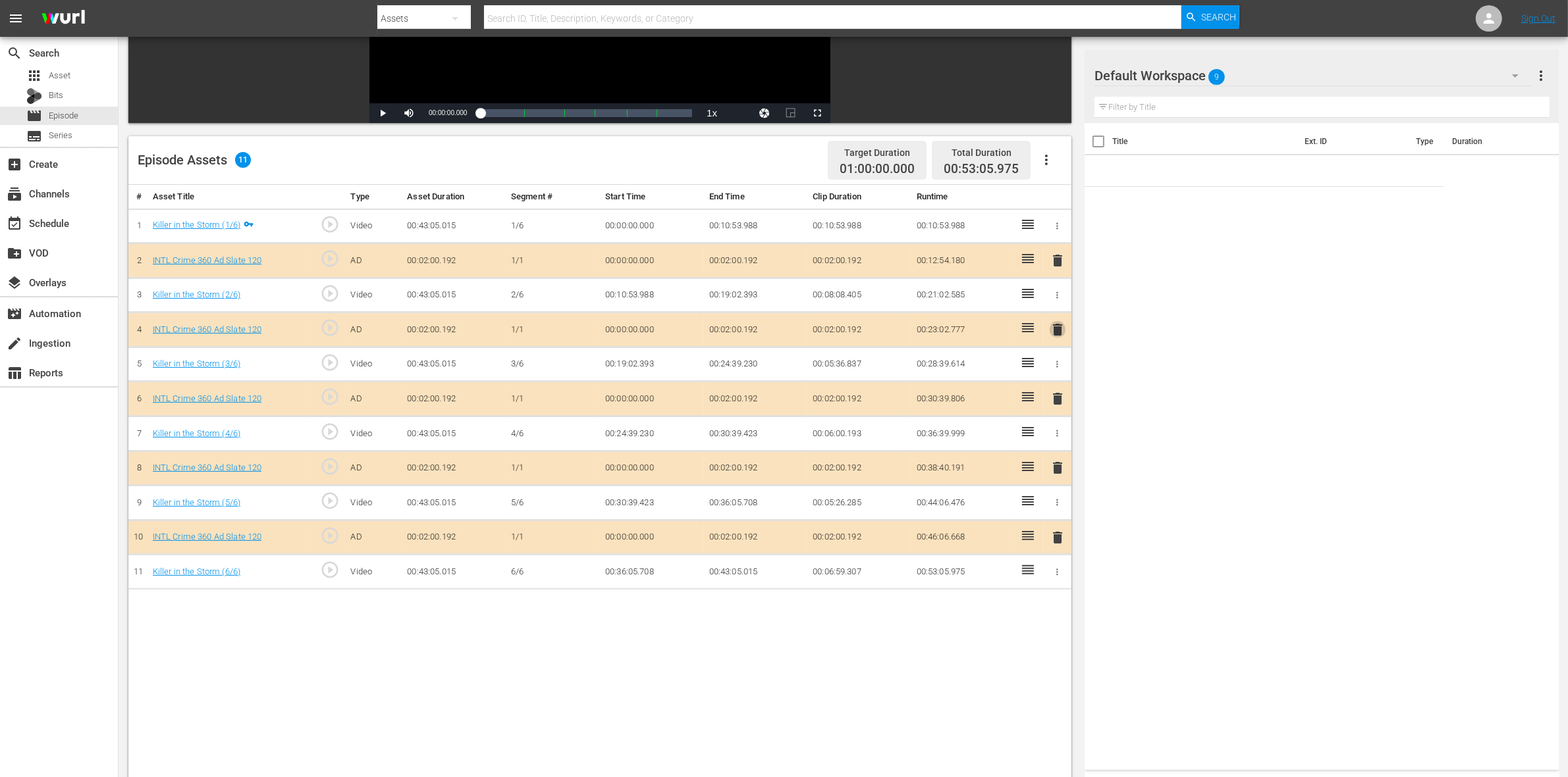
click at [1057, 329] on span "delete" at bounding box center [1057, 330] width 16 height 16
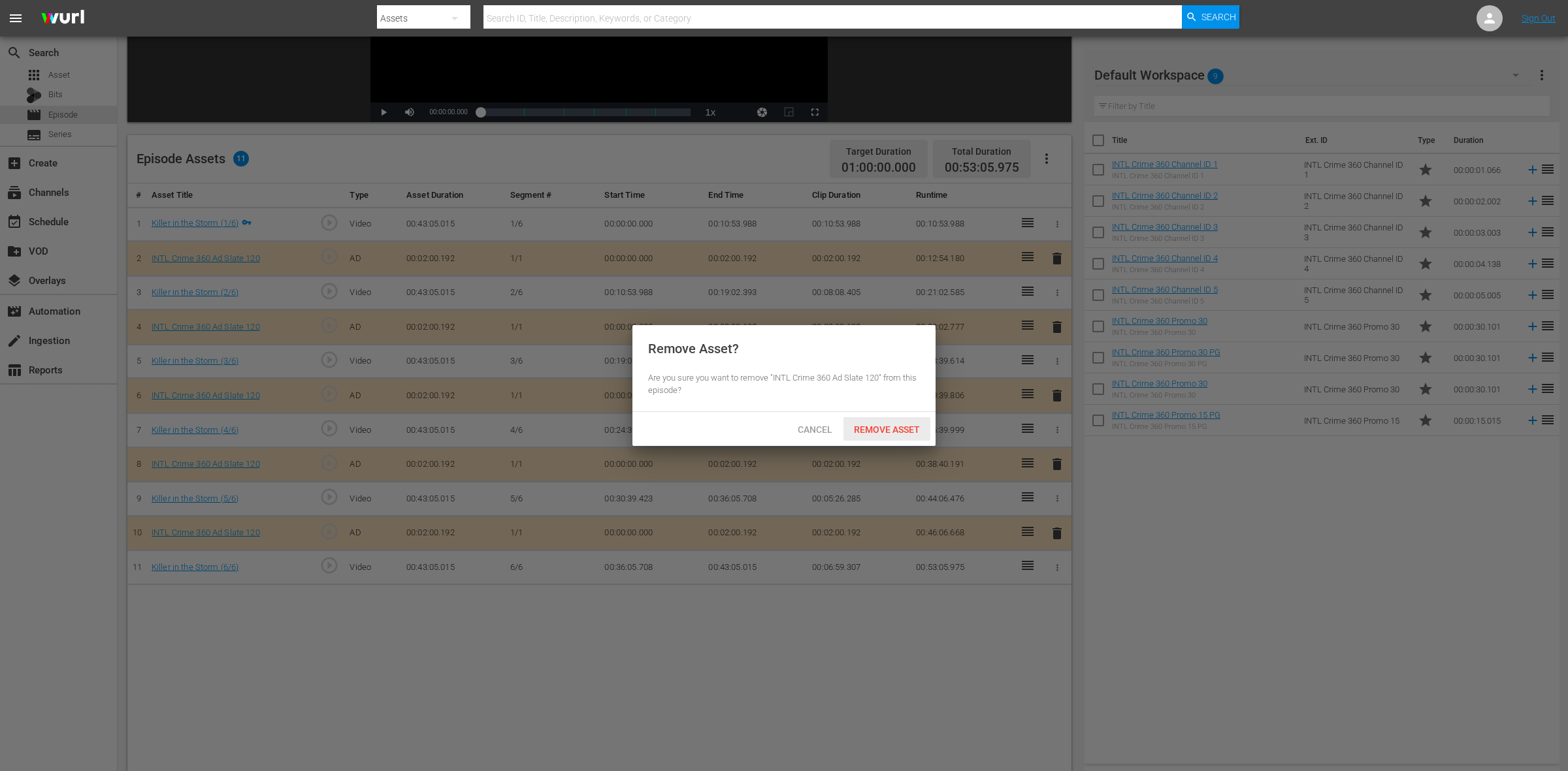
click at [896, 428] on span "Remove Asset" at bounding box center [887, 429] width 87 height 10
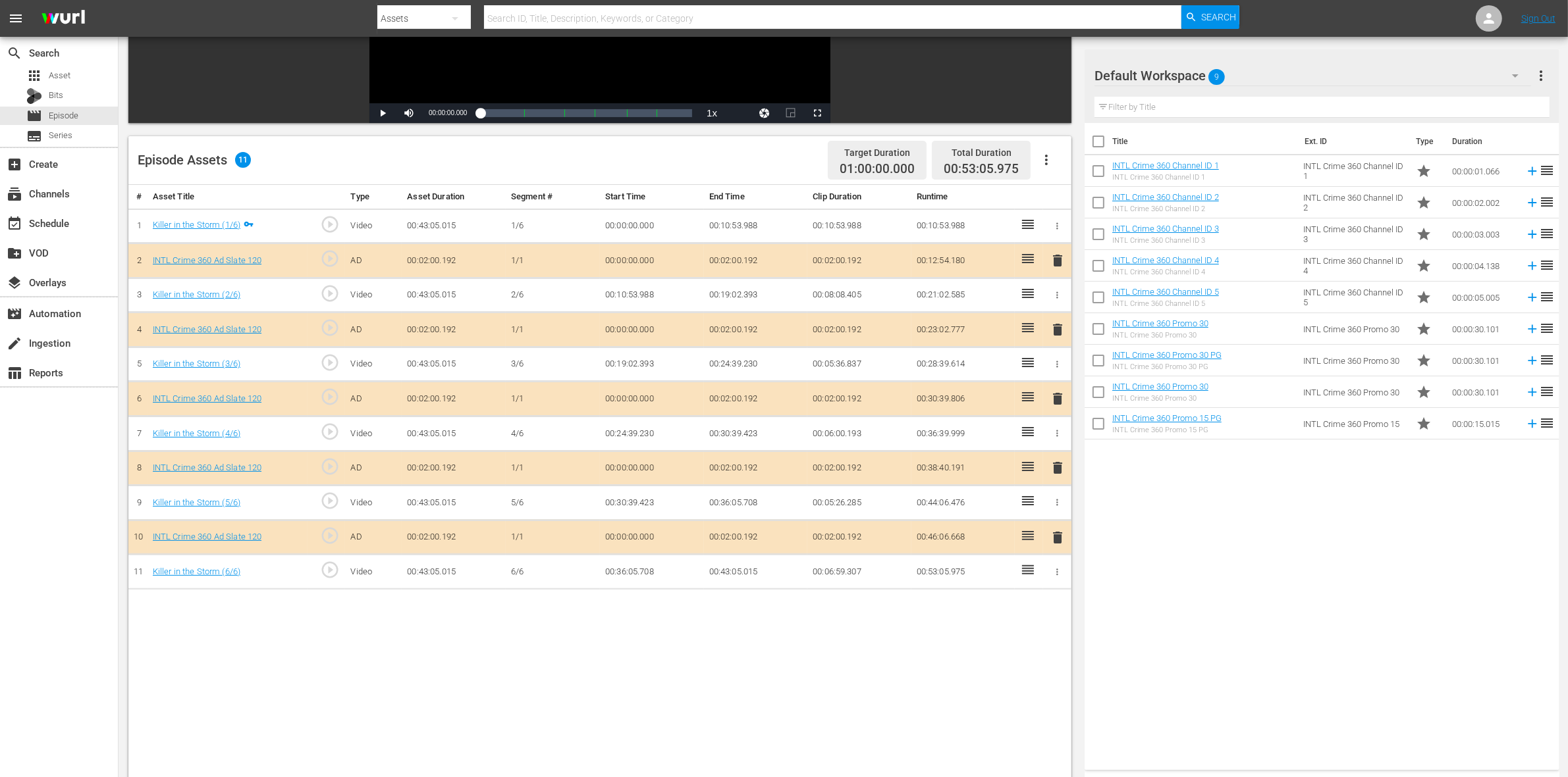
click at [1057, 405] on span "delete" at bounding box center [1057, 399] width 16 height 16
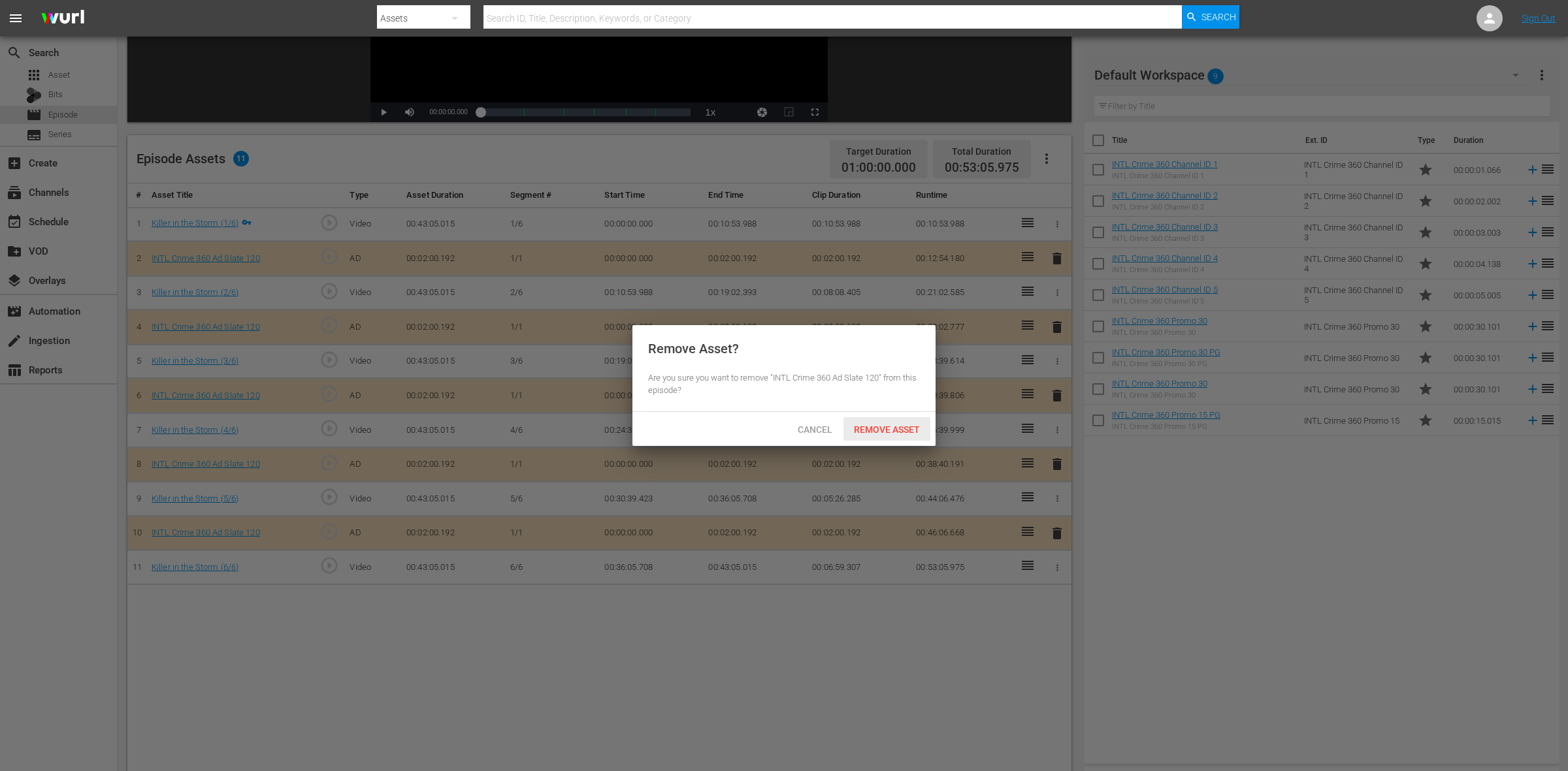
click at [909, 424] on span "Remove Asset" at bounding box center [887, 429] width 87 height 10
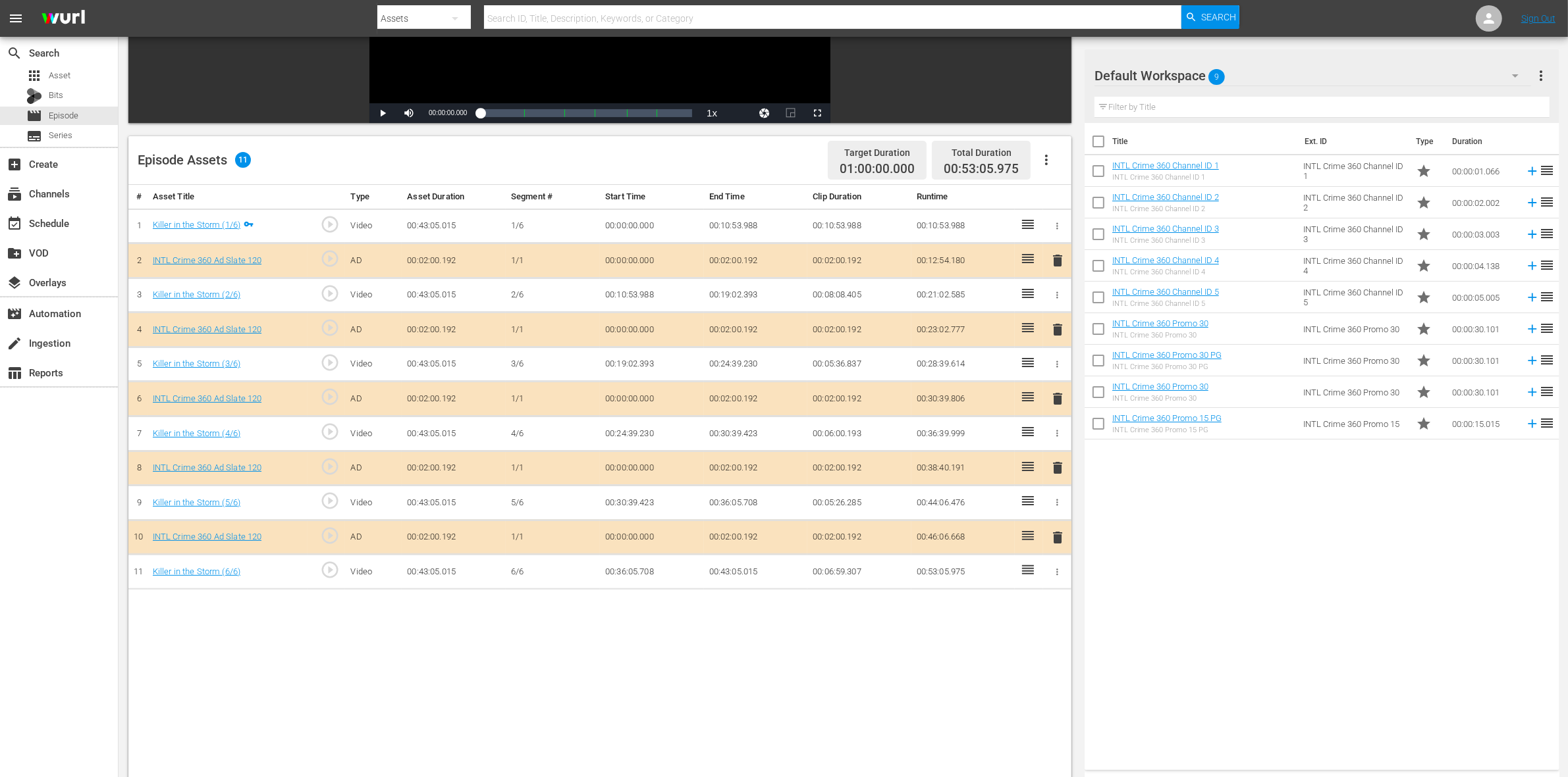
click at [1053, 469] on span "delete" at bounding box center [1057, 468] width 16 height 16
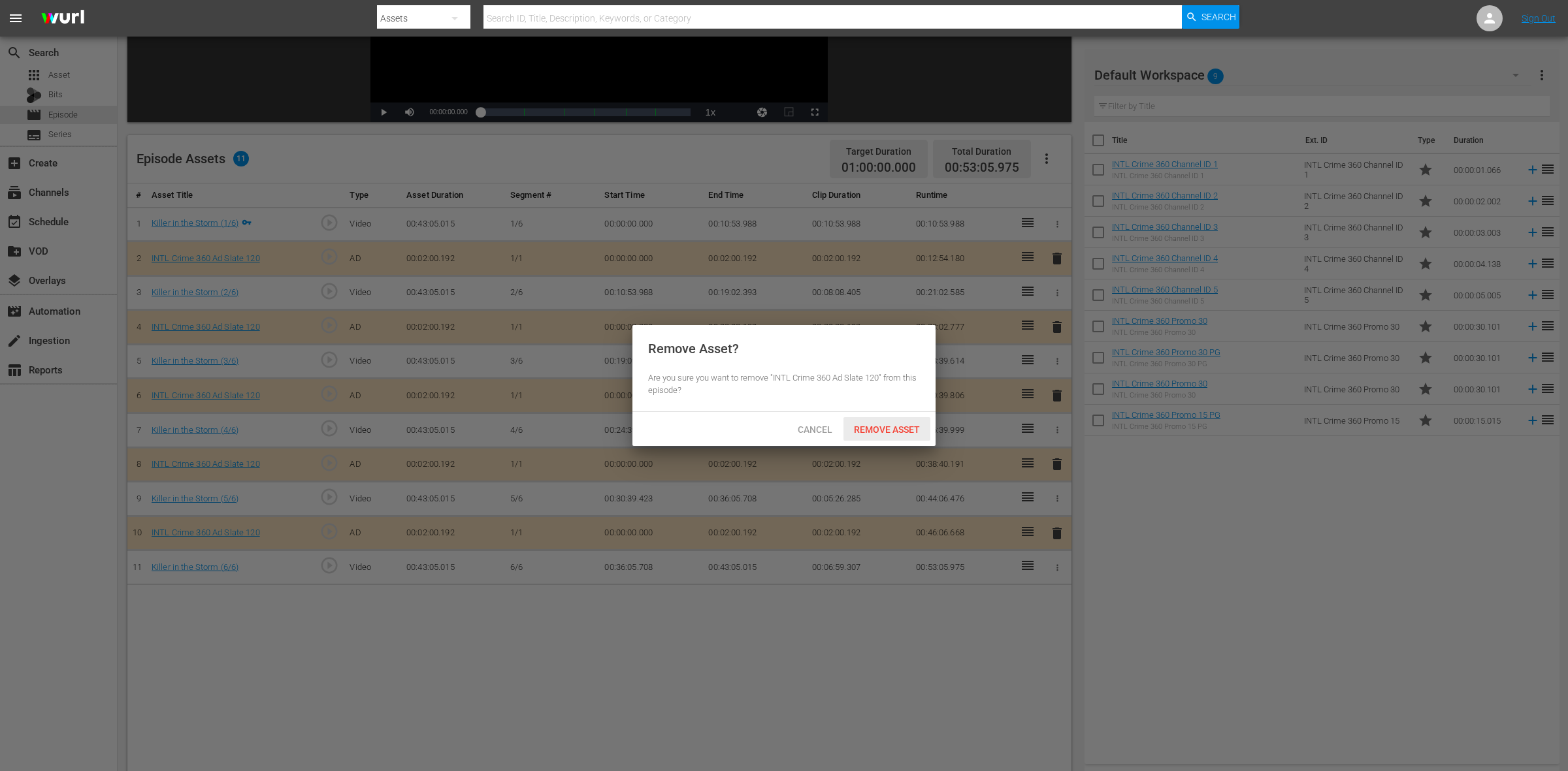
click at [887, 432] on span "Remove Asset" at bounding box center [887, 429] width 87 height 10
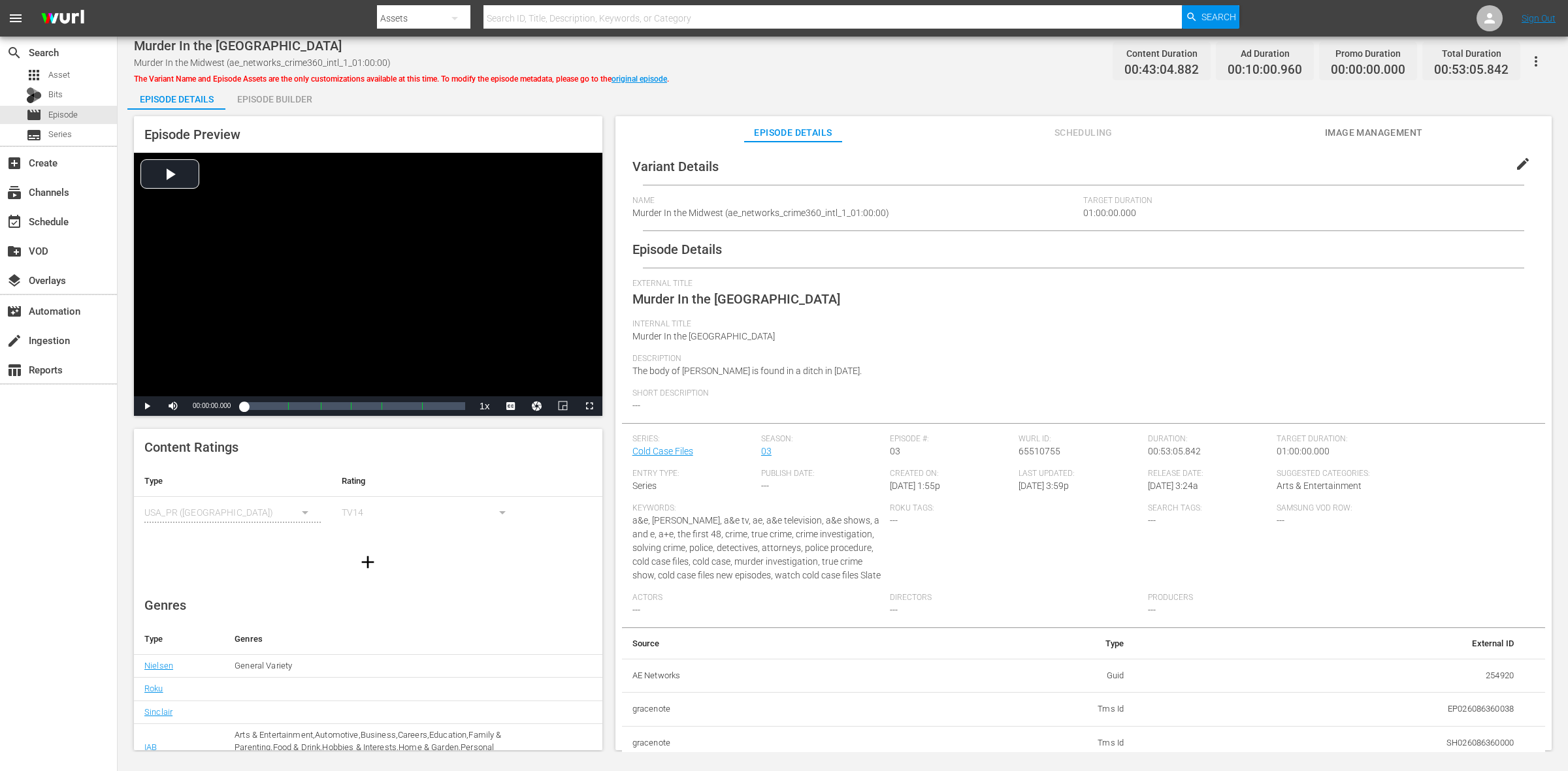
click at [243, 95] on div "Episode Builder" at bounding box center [274, 99] width 98 height 31
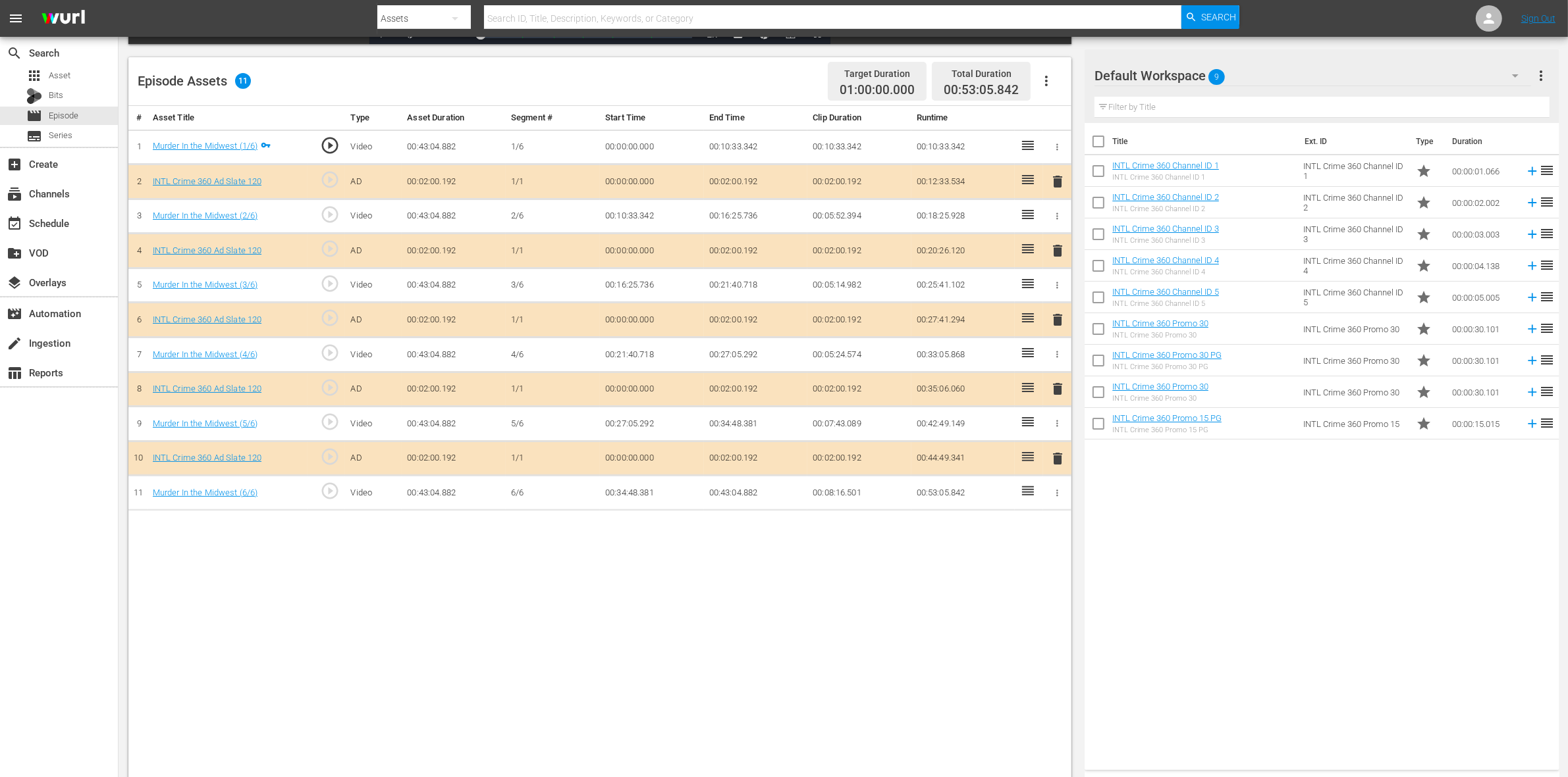
scroll to position [329, 0]
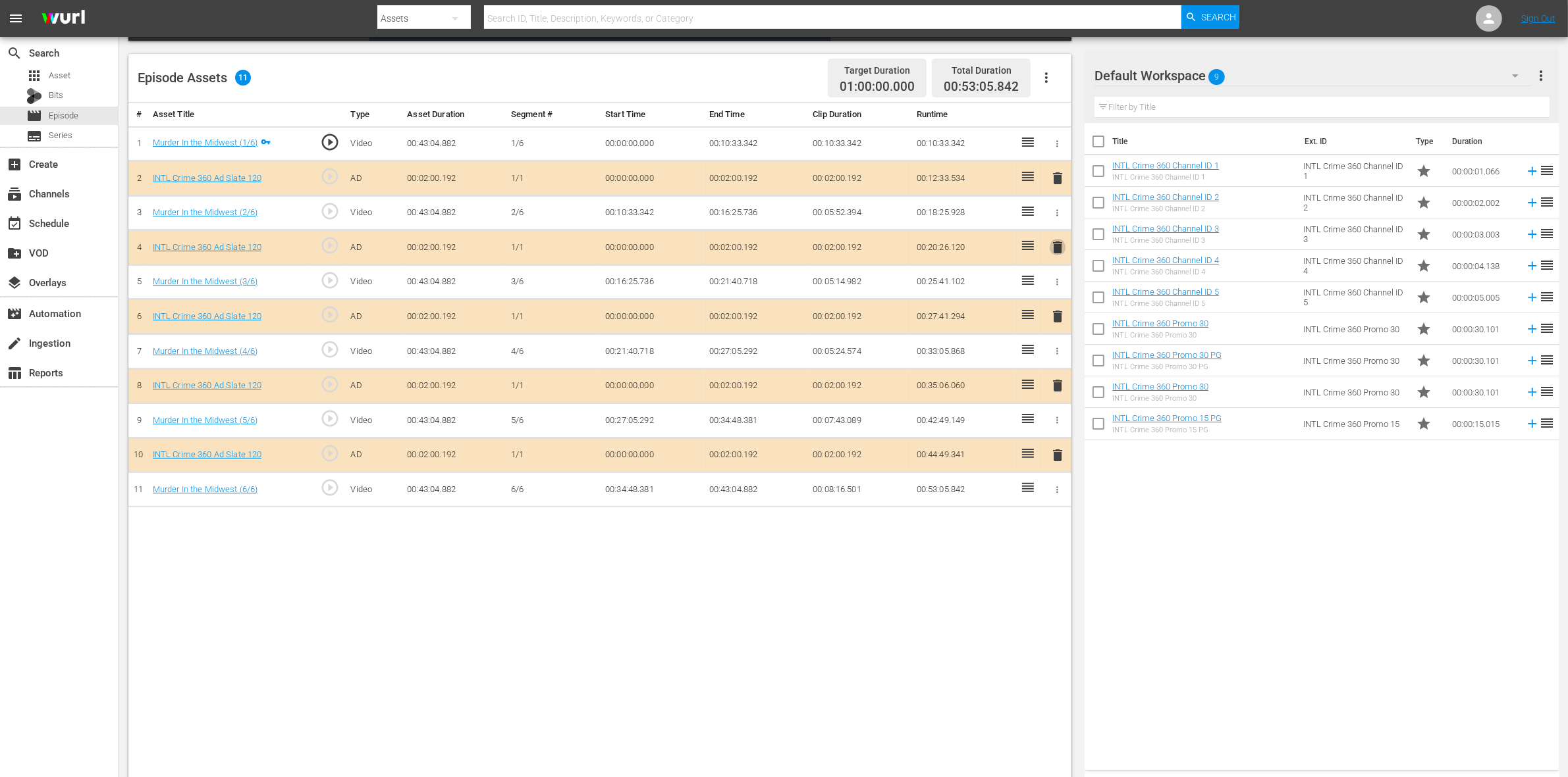
click at [1054, 255] on span "delete" at bounding box center [1057, 248] width 16 height 16
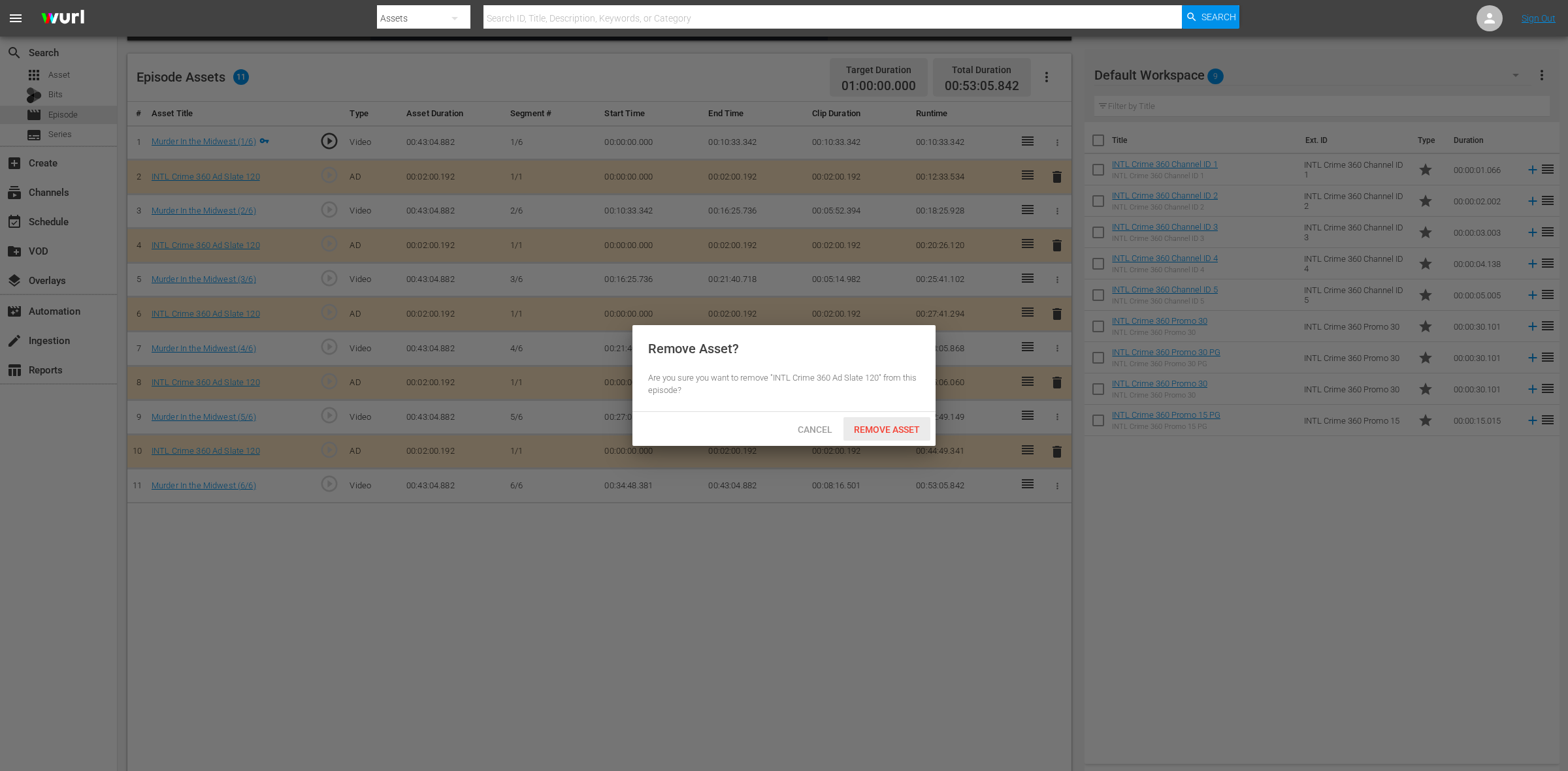
click at [858, 430] on span "Remove Asset" at bounding box center [887, 429] width 87 height 10
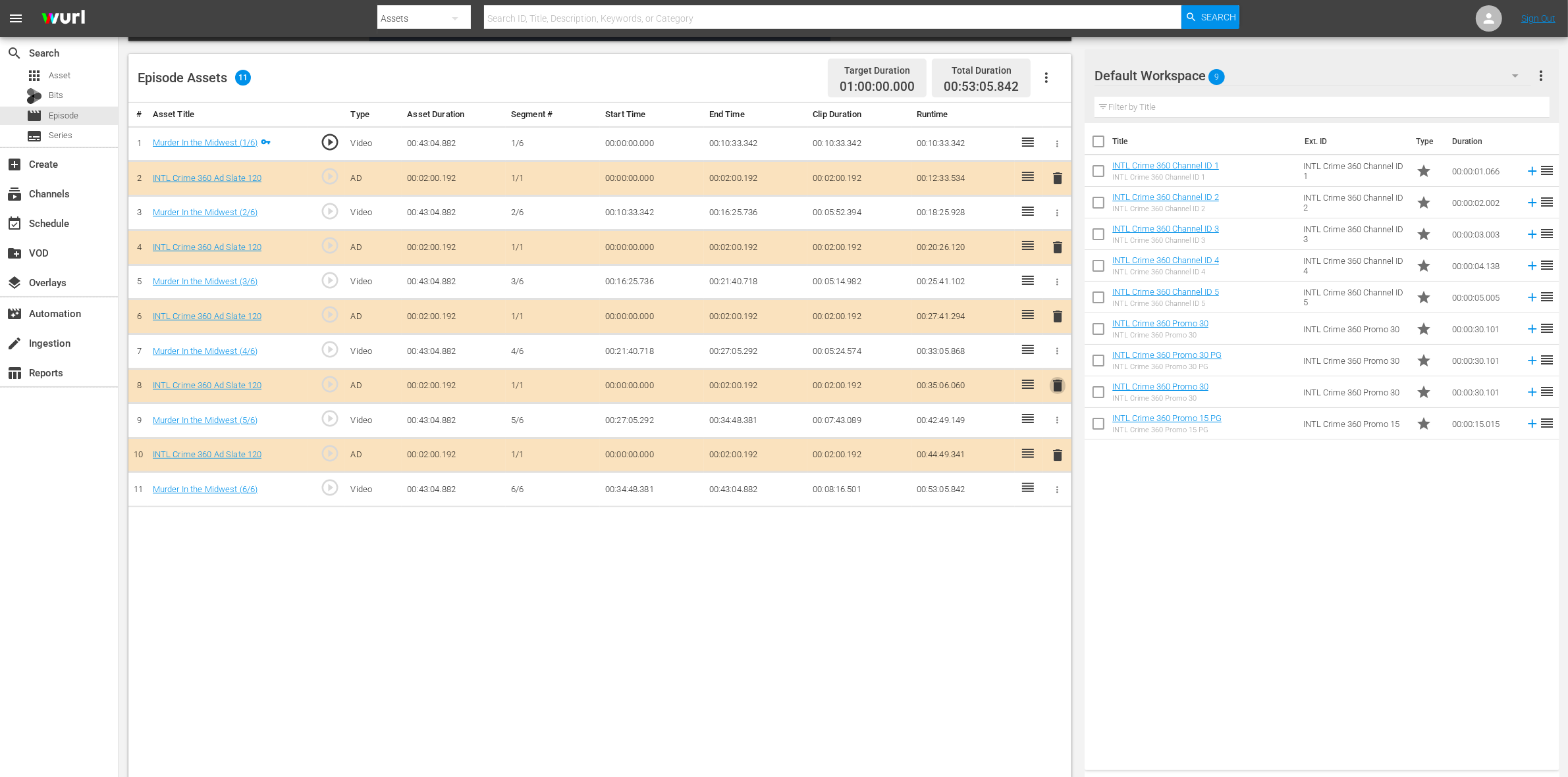
click at [1065, 391] on span "delete" at bounding box center [1057, 386] width 16 height 16
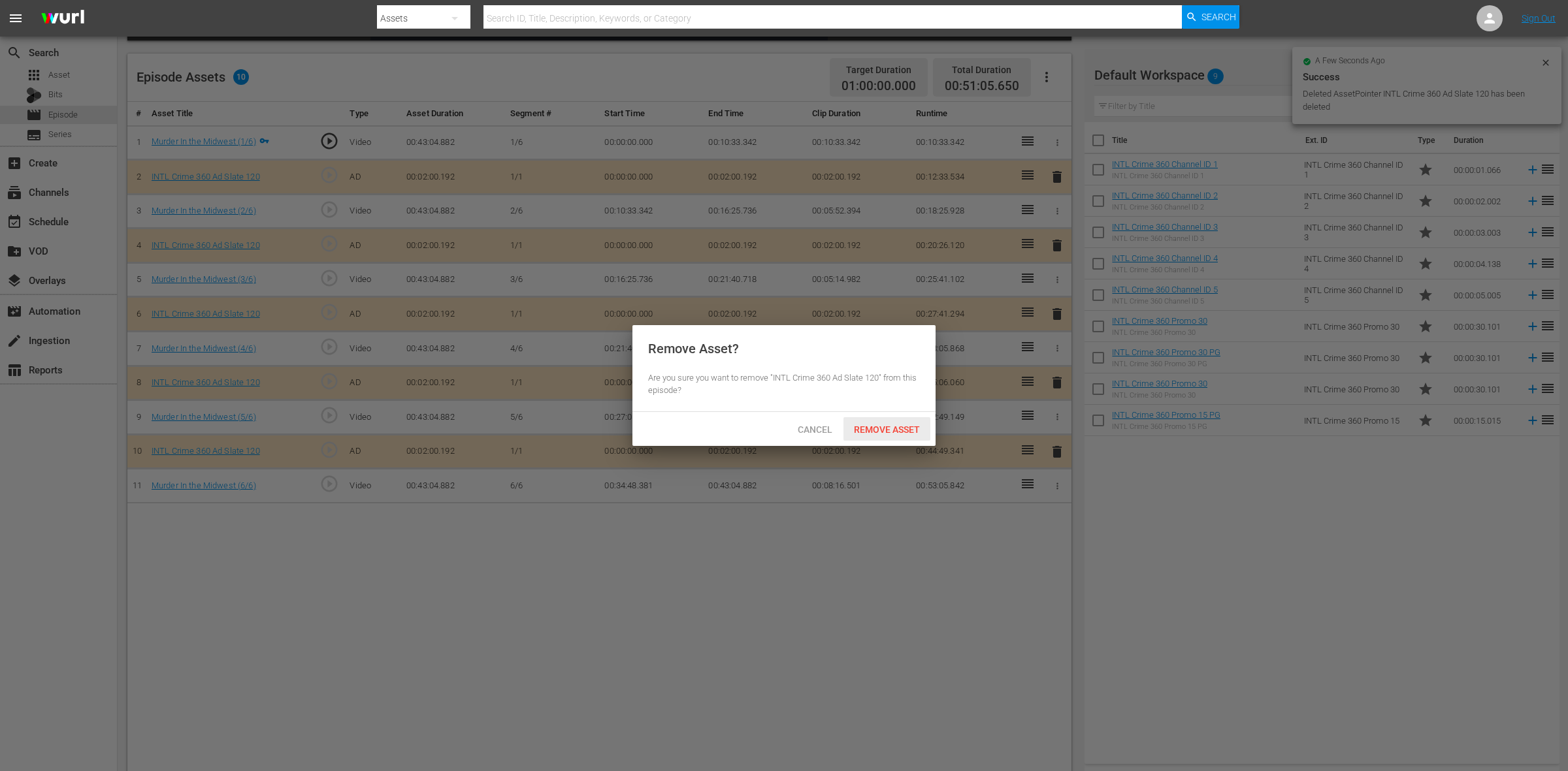
click at [892, 433] on span "Remove Asset" at bounding box center [887, 429] width 87 height 10
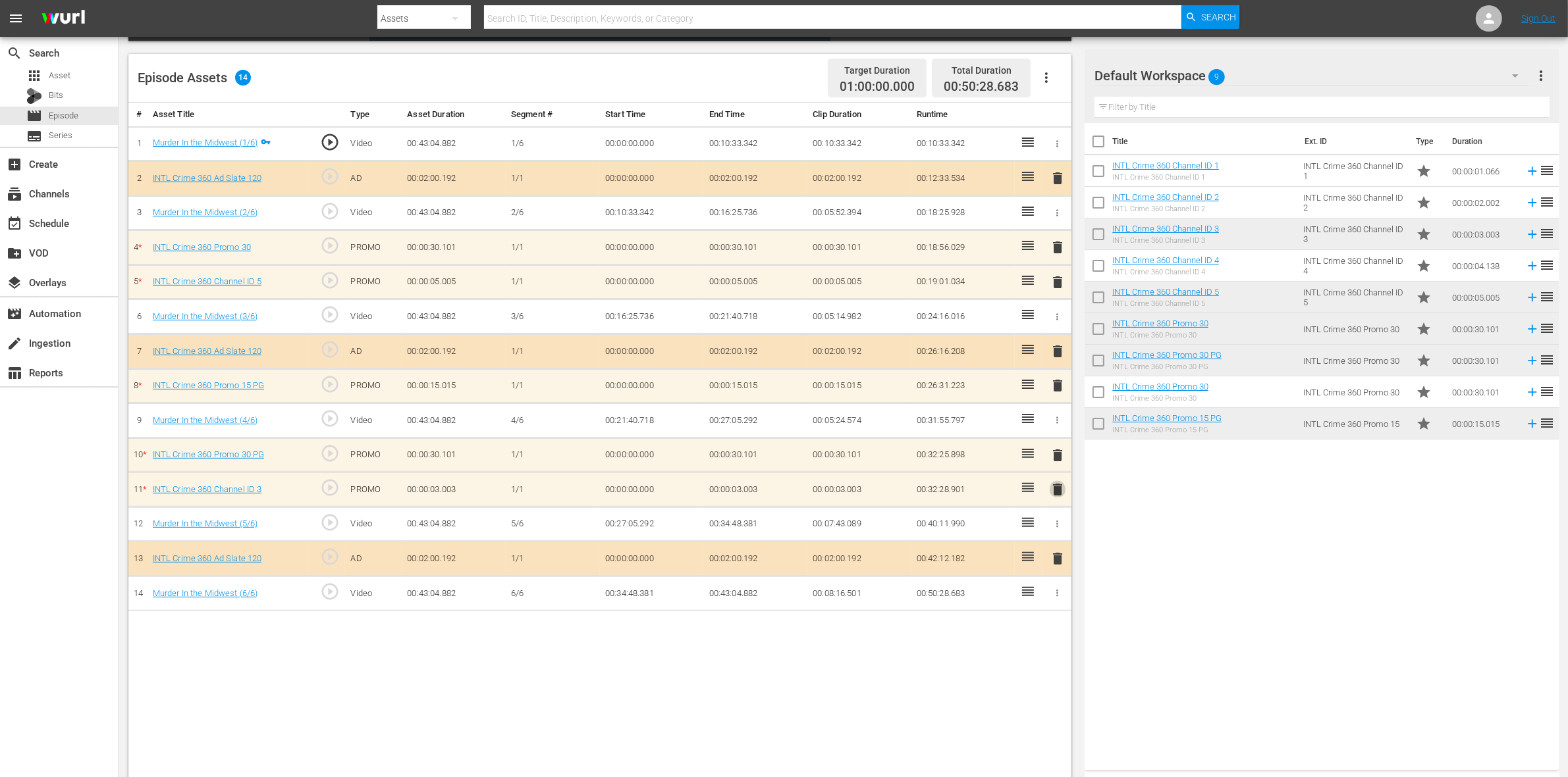
click at [1057, 498] on span "delete" at bounding box center [1057, 490] width 16 height 16
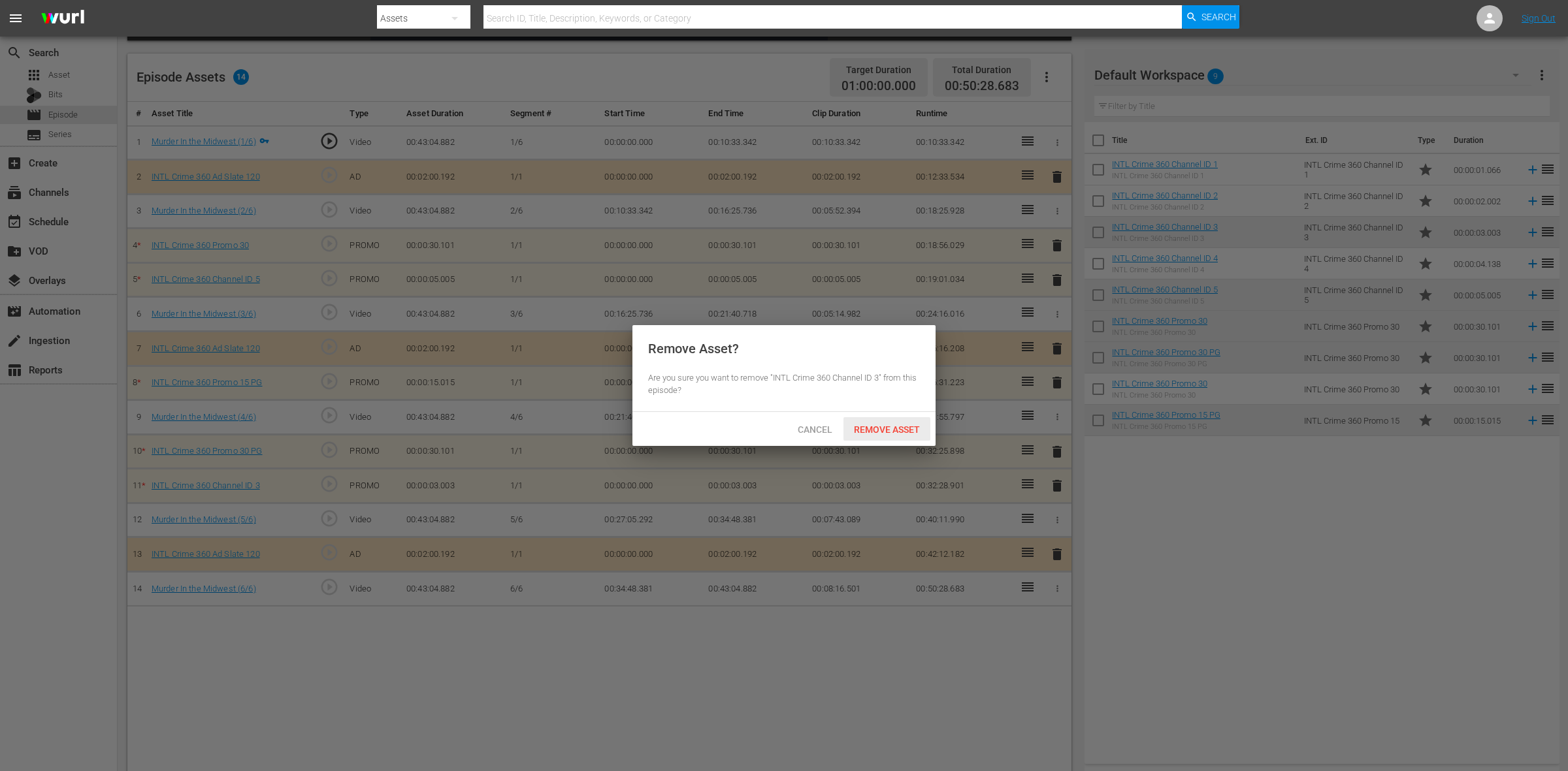
click at [905, 420] on div "Remove Asset" at bounding box center [887, 429] width 87 height 24
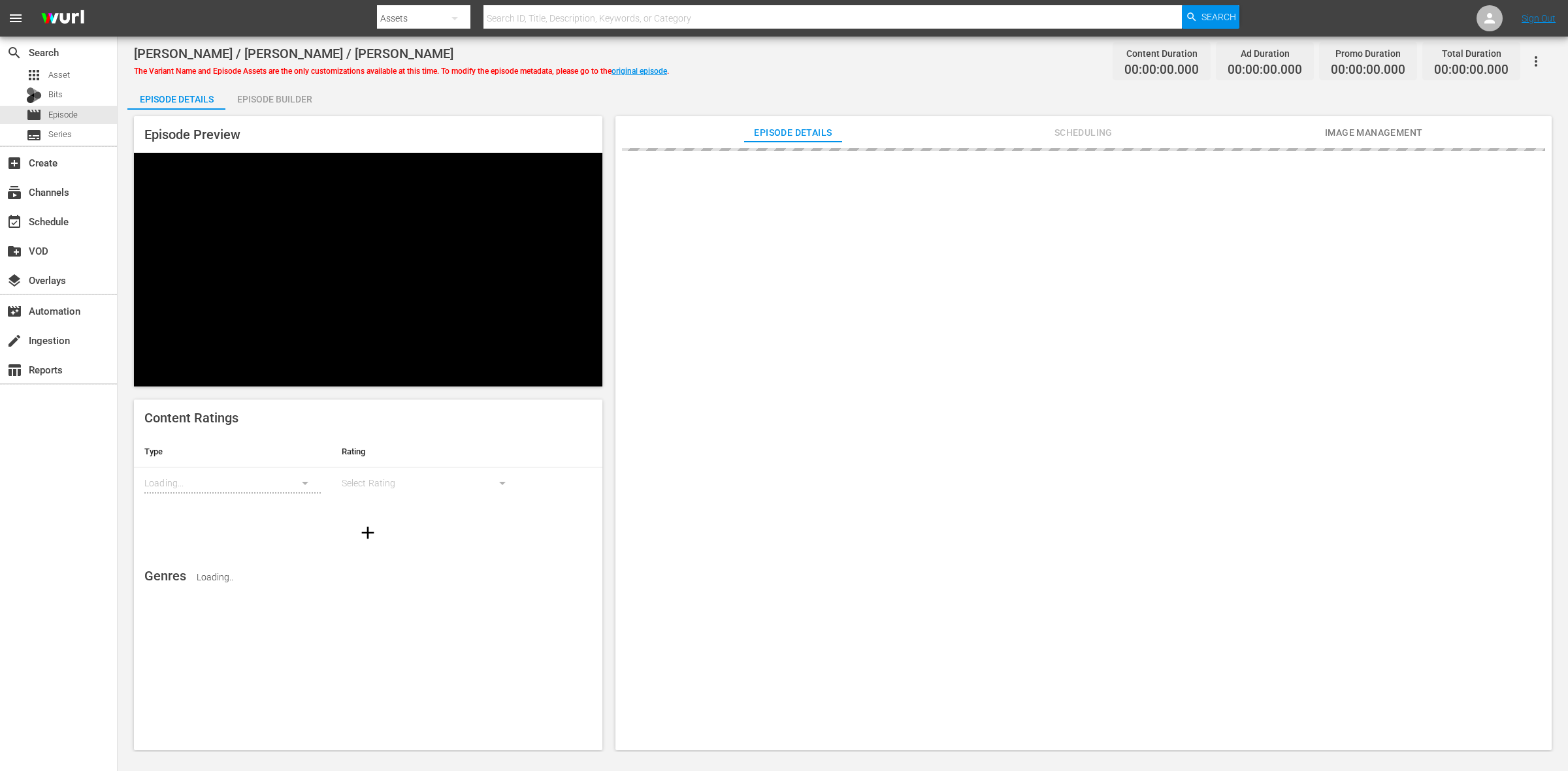
click at [247, 92] on div "Episode Builder" at bounding box center [274, 99] width 98 height 31
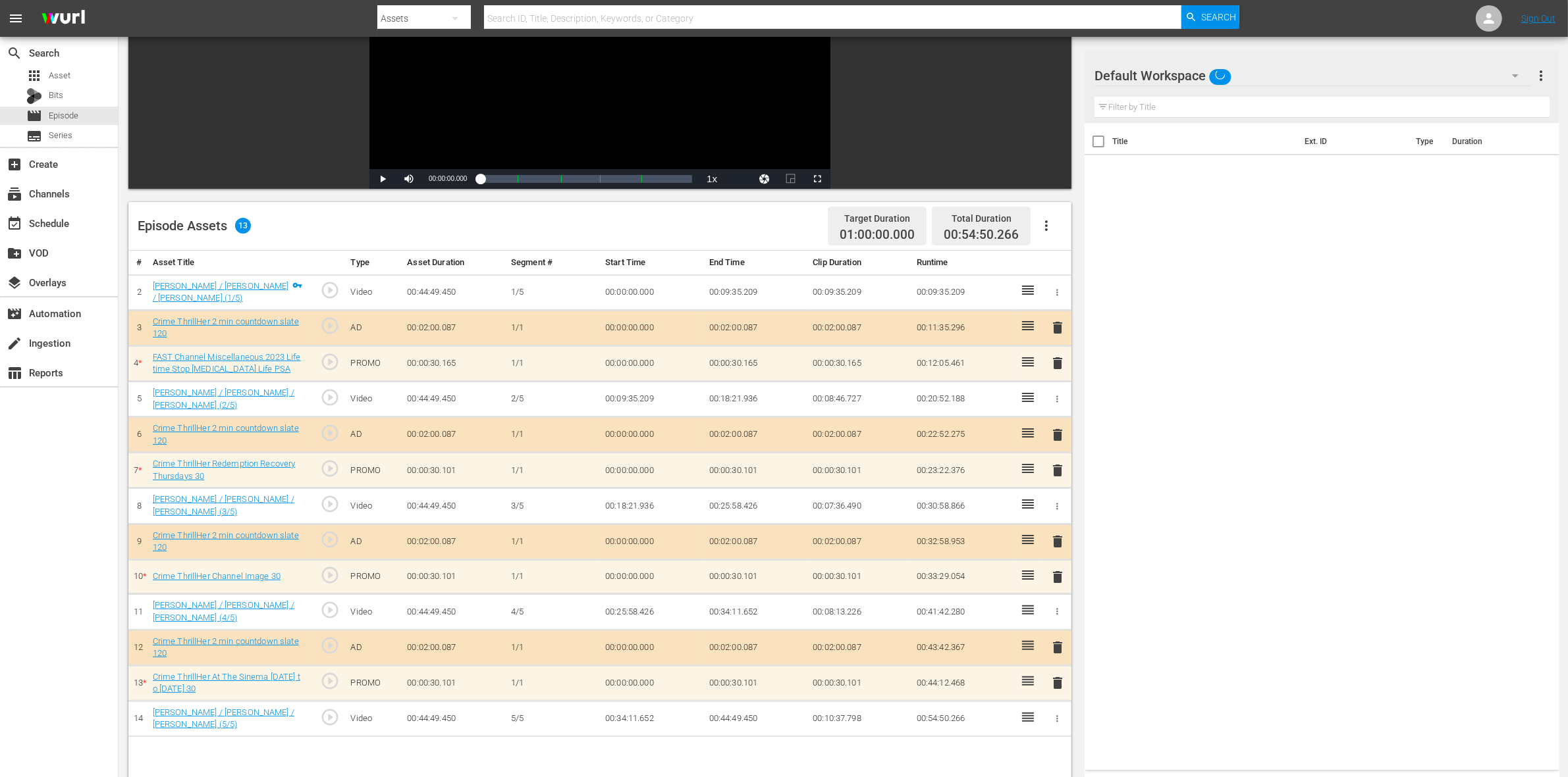
scroll to position [247, 0]
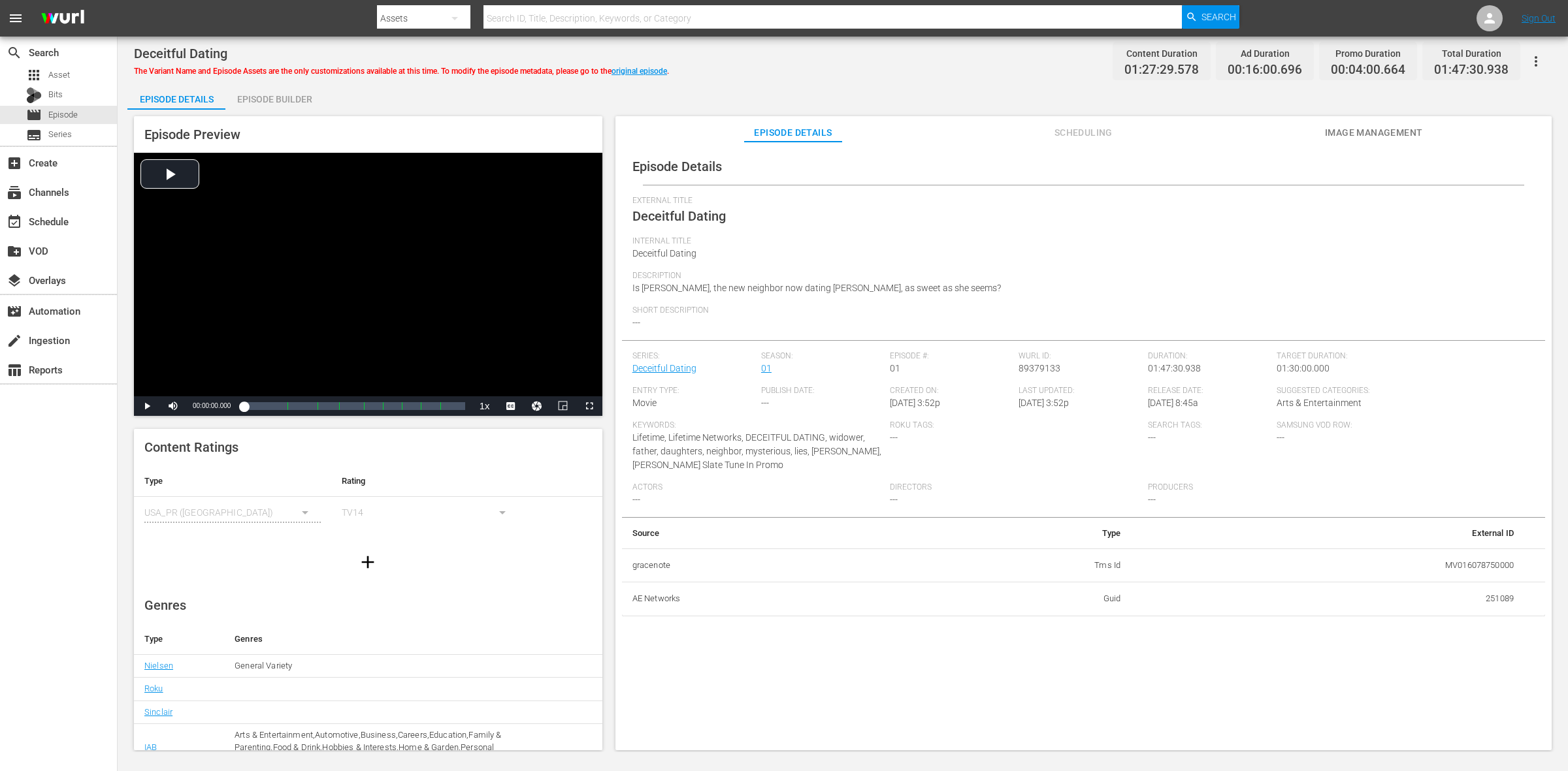
click at [262, 95] on div "Episode Builder" at bounding box center [274, 99] width 98 height 31
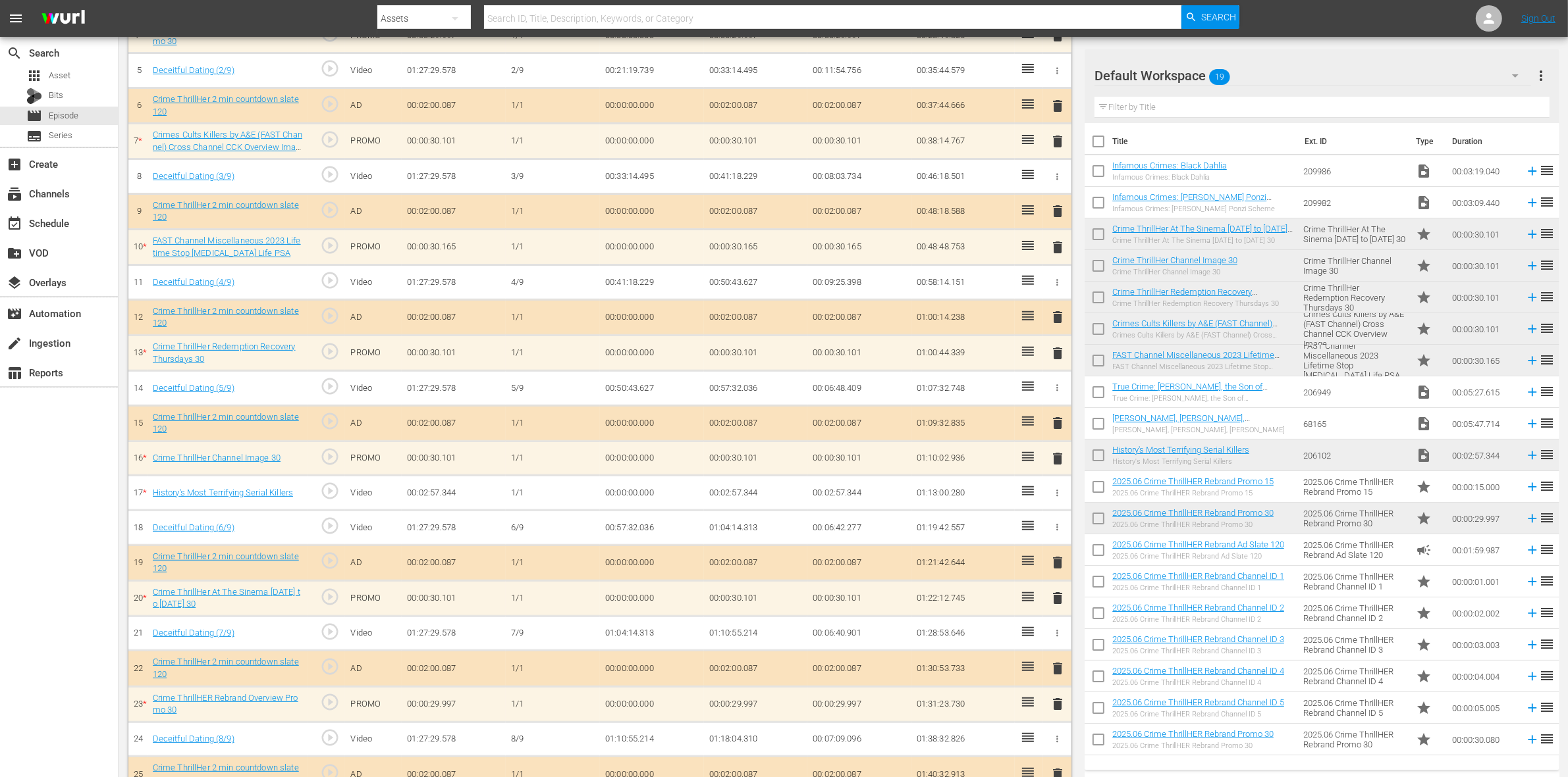
scroll to position [365, 0]
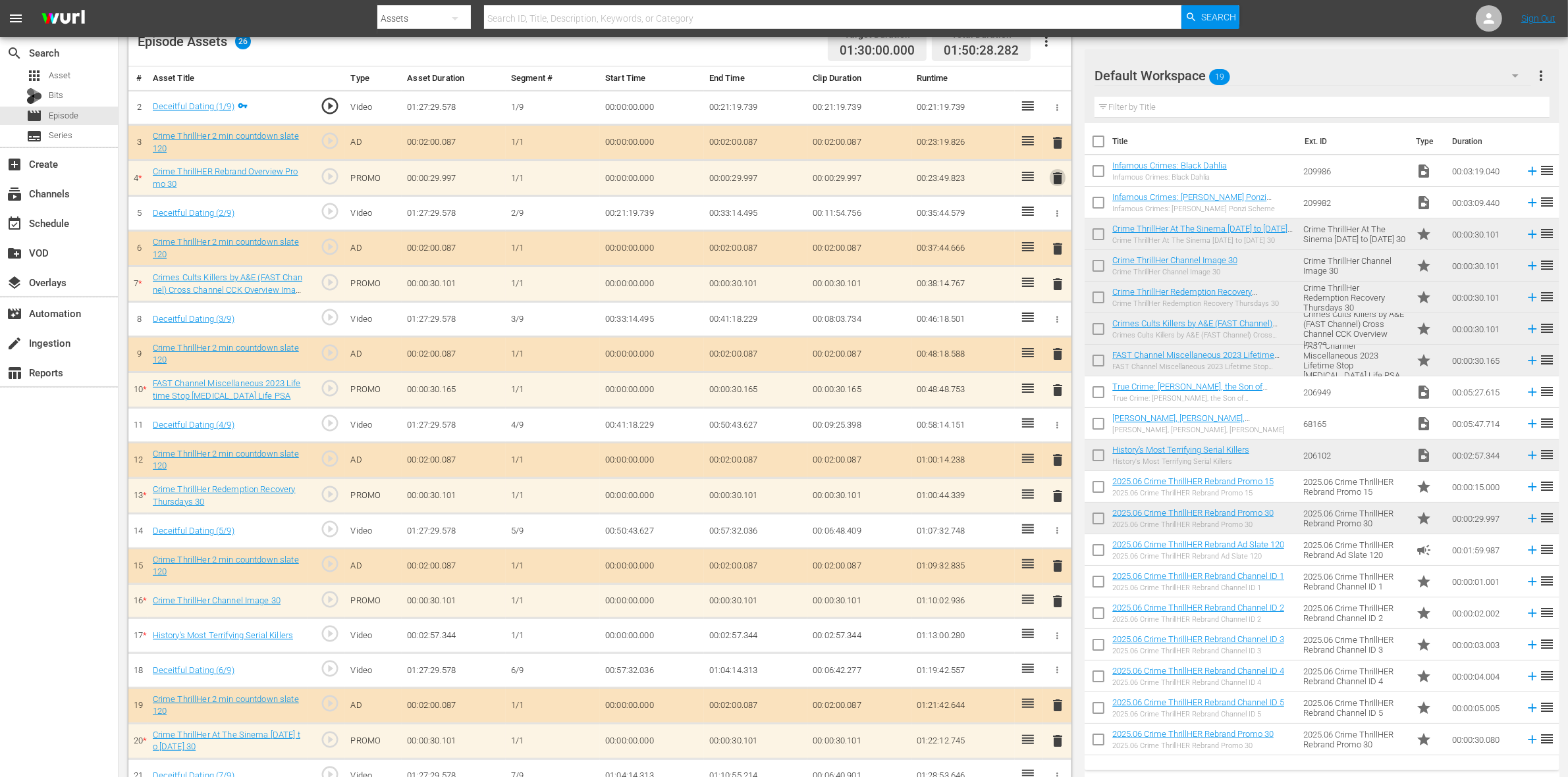
click at [1059, 171] on span "delete" at bounding box center [1057, 178] width 16 height 16
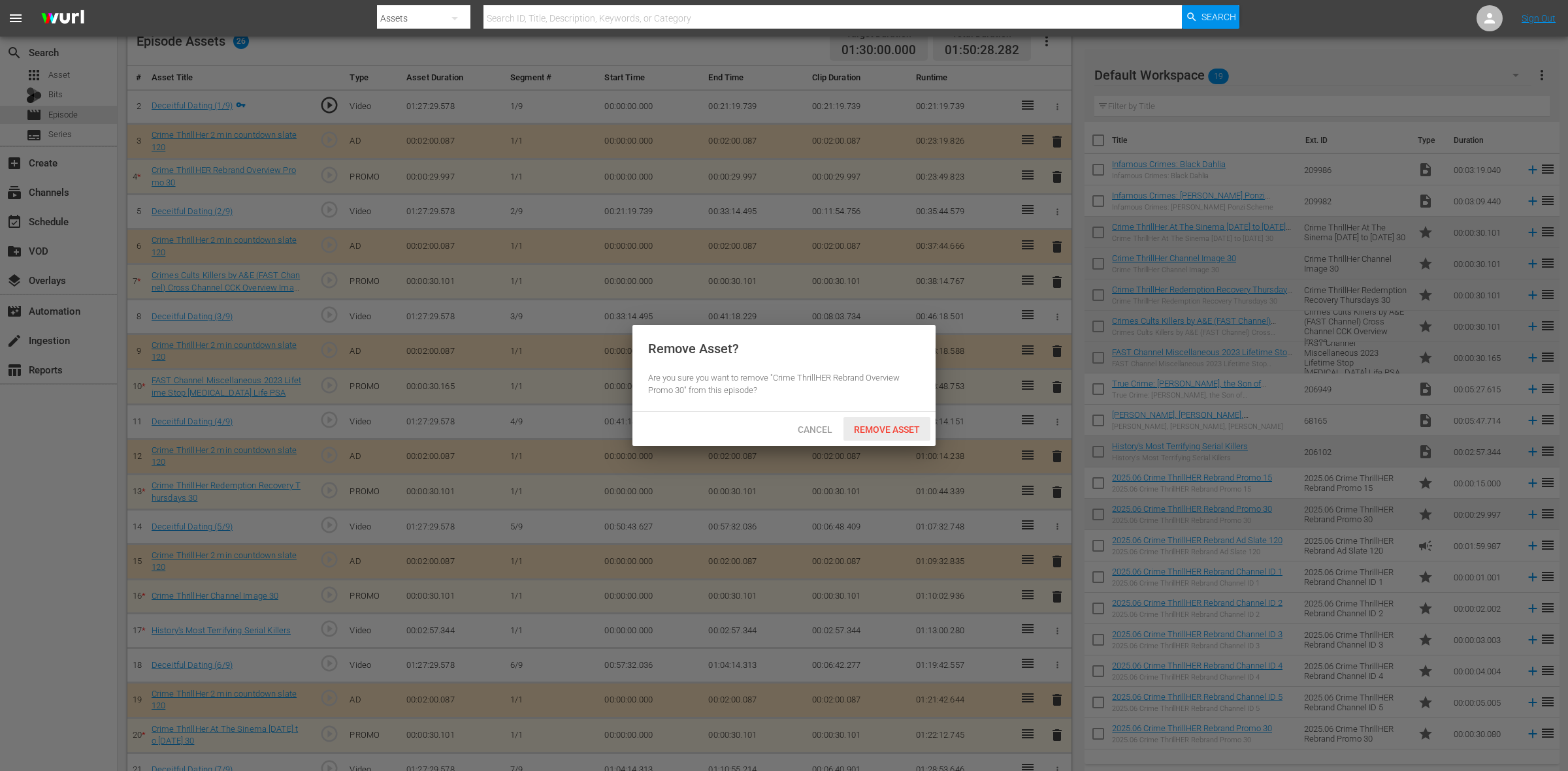
click at [904, 424] on span "Remove Asset" at bounding box center [887, 429] width 87 height 10
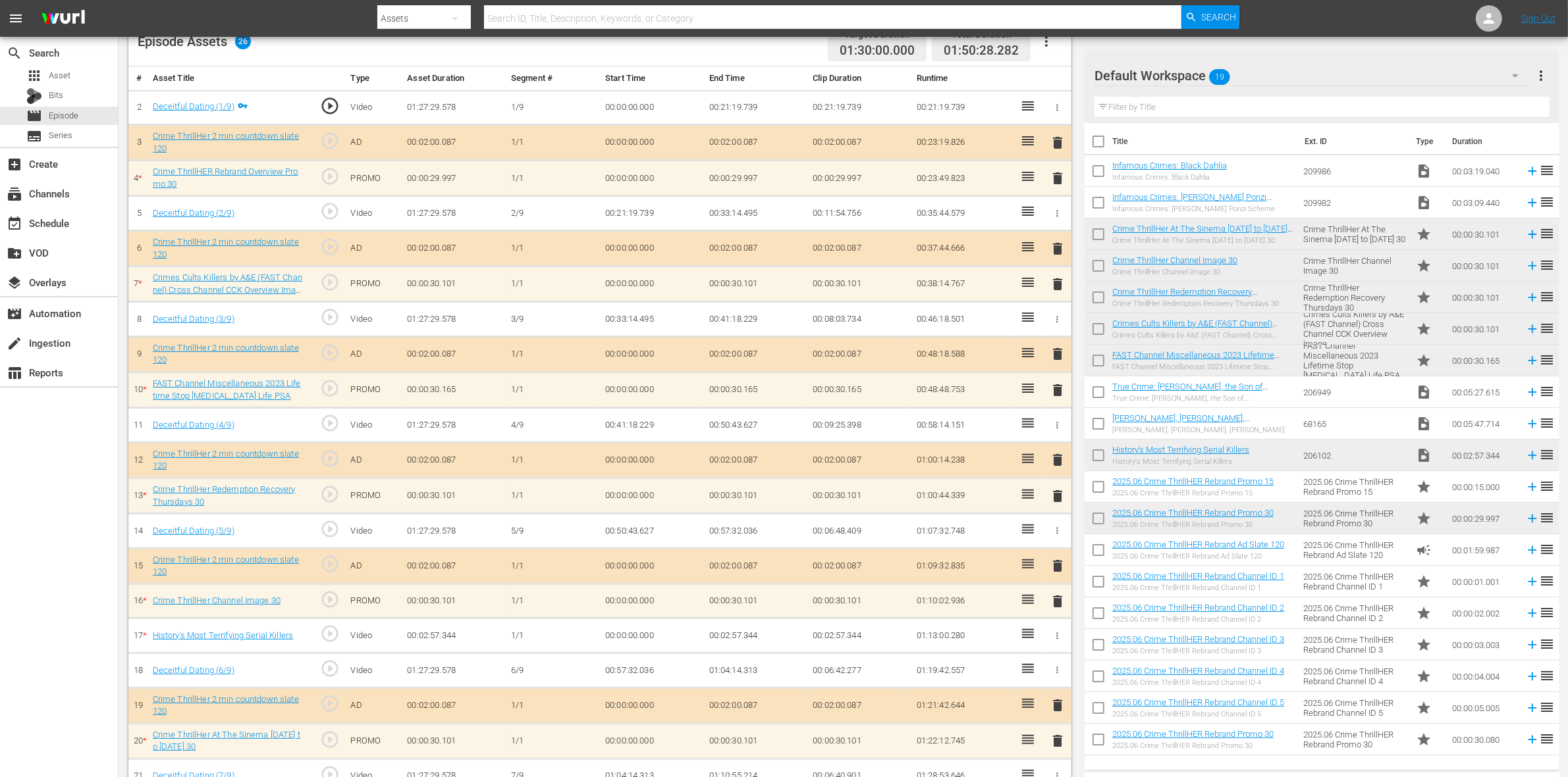
click at [1054, 285] on span "delete" at bounding box center [1057, 284] width 16 height 16
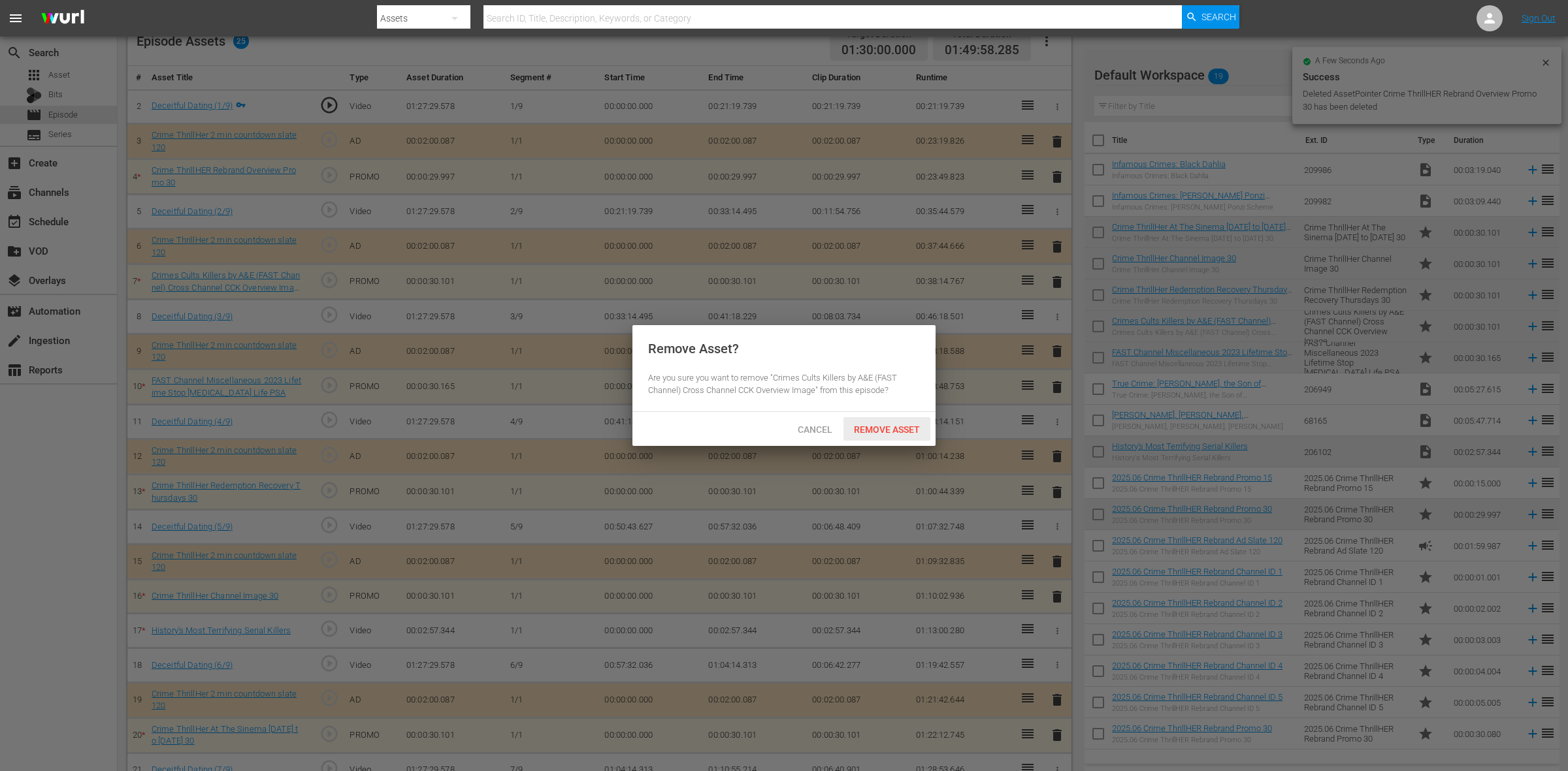
click at [868, 435] on div "Remove Asset" at bounding box center [887, 429] width 87 height 24
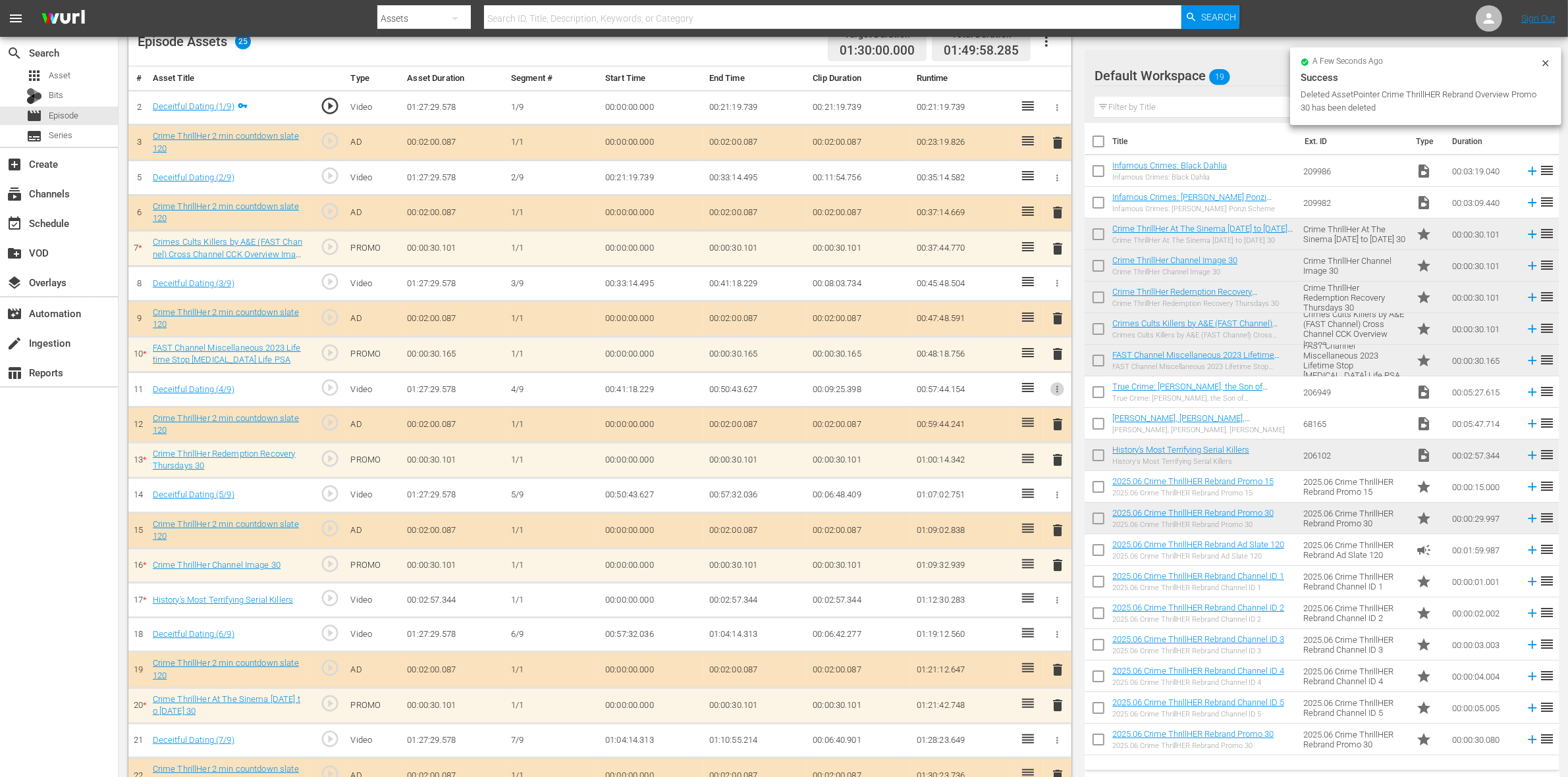
click at [1061, 390] on icon "button" at bounding box center [1057, 389] width 10 height 10
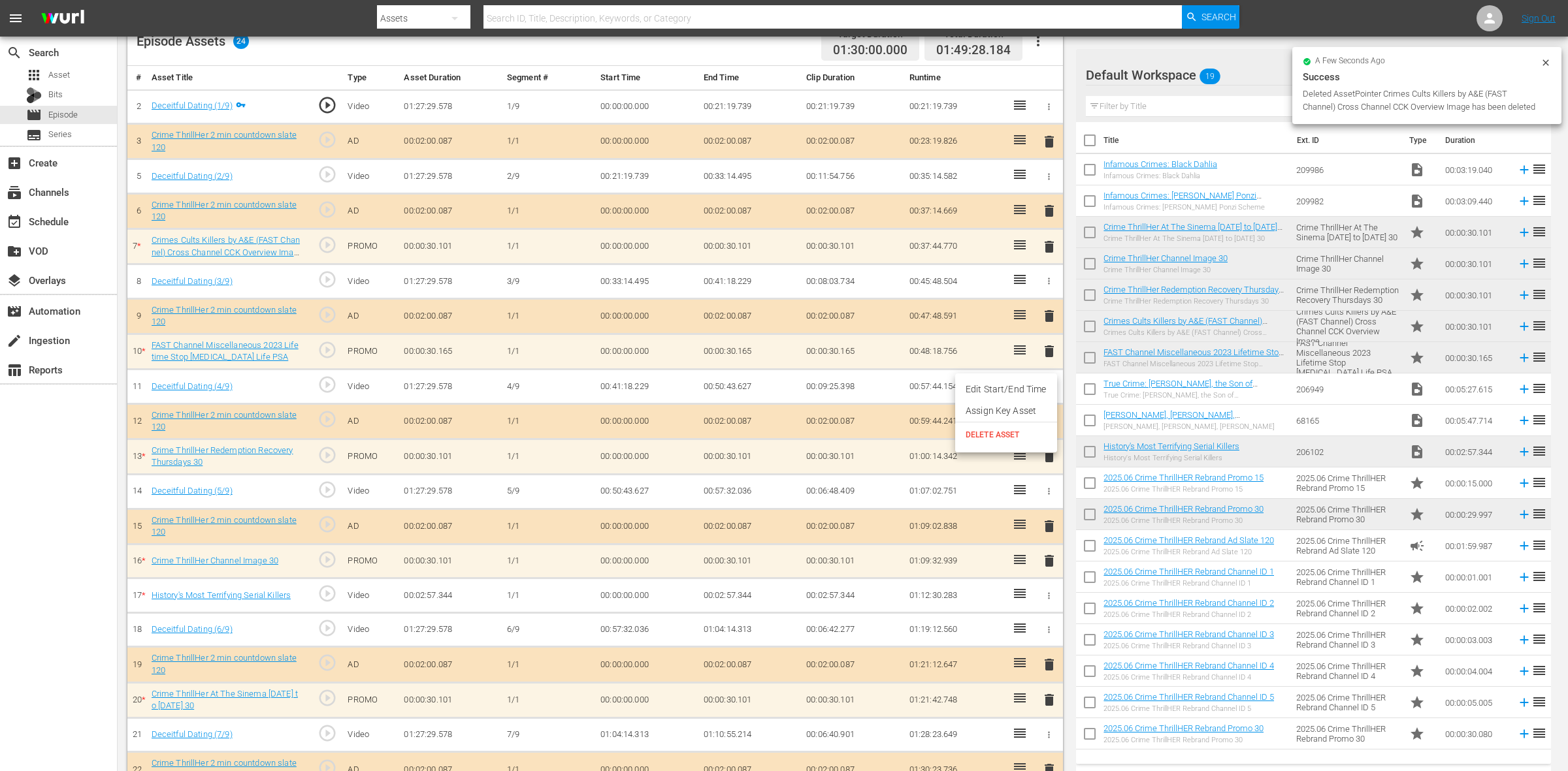
click at [1071, 398] on div at bounding box center [784, 385] width 1568 height 771
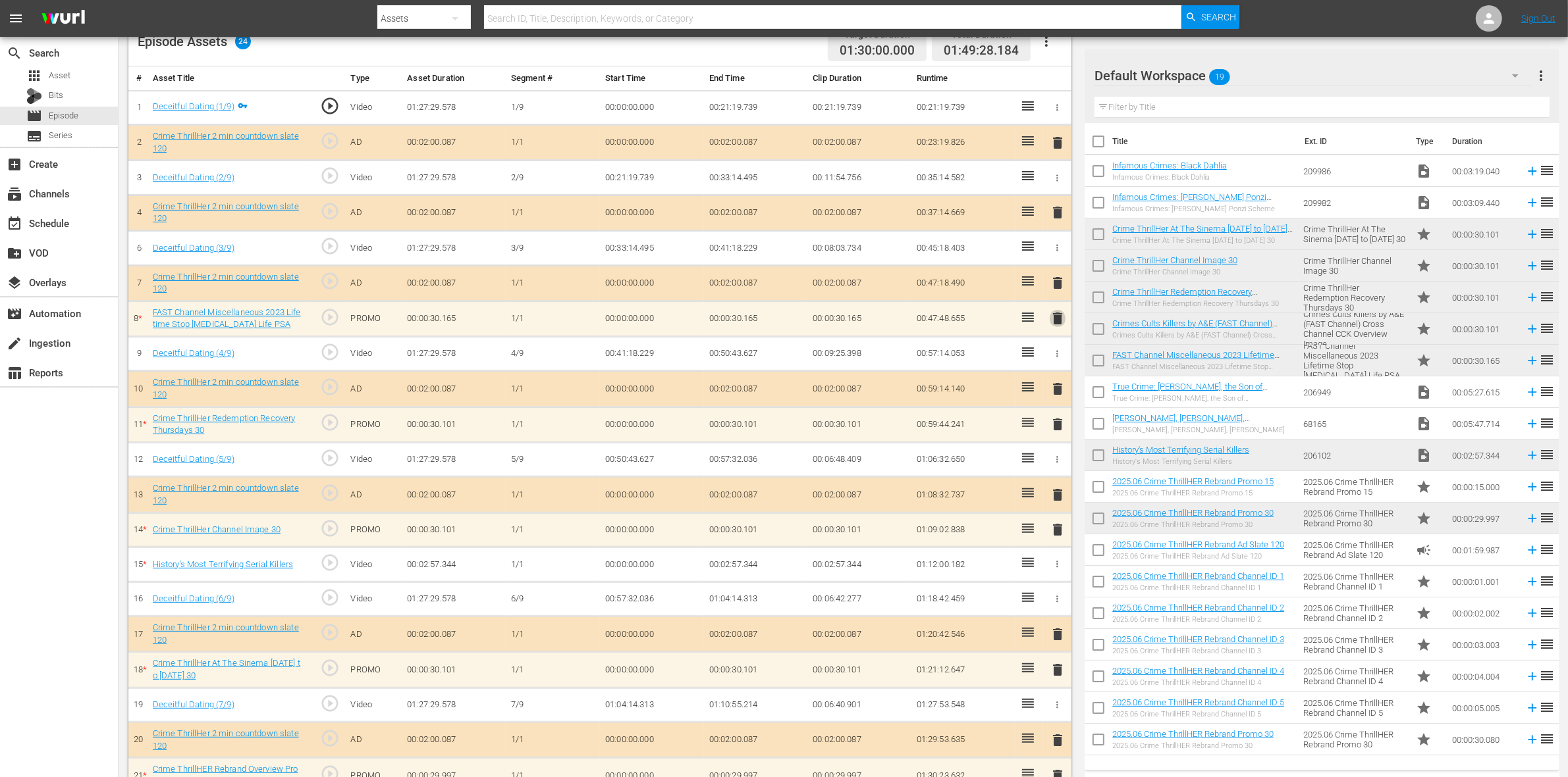
click at [1055, 318] on span "delete" at bounding box center [1057, 319] width 16 height 16
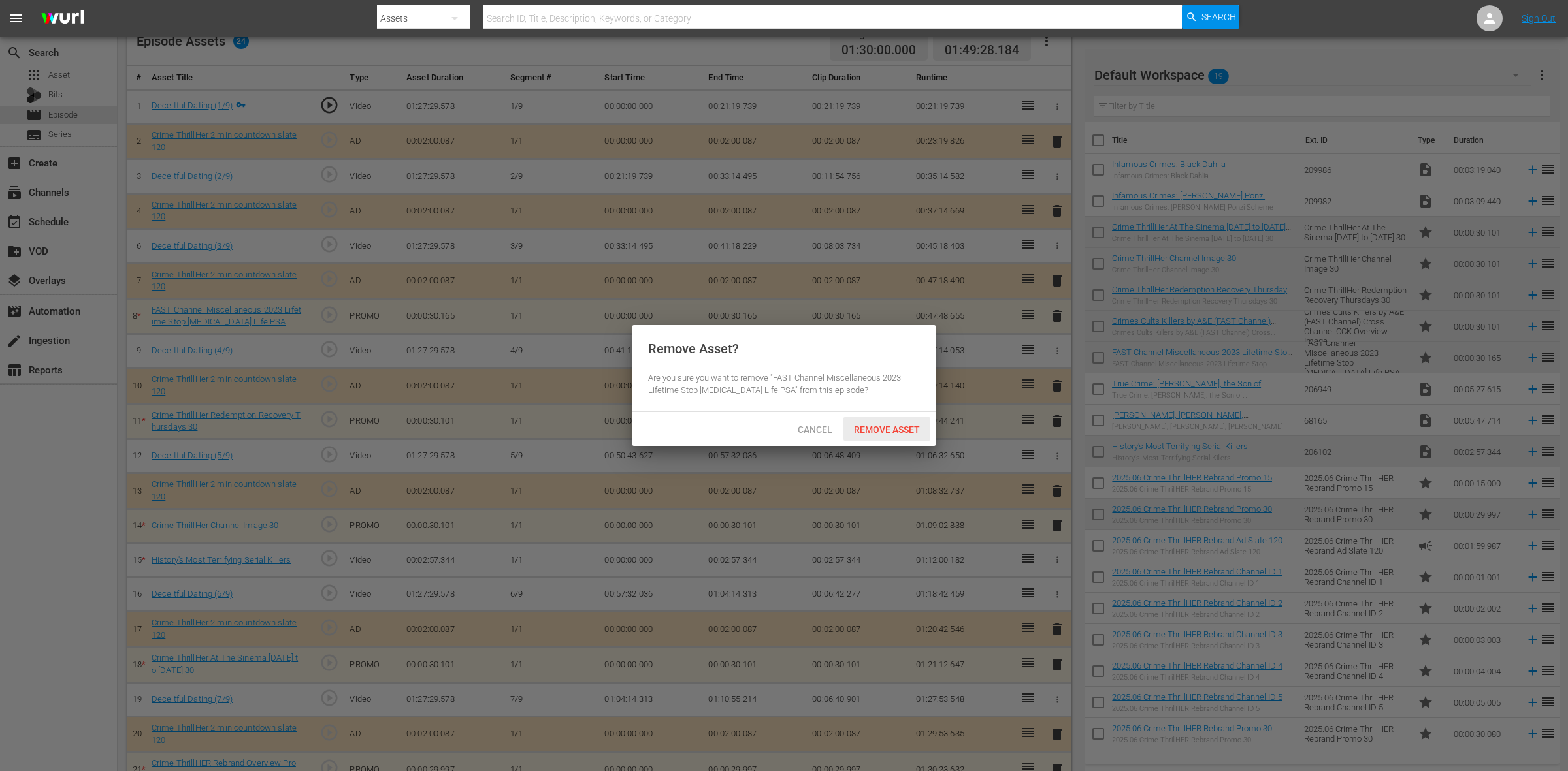
click at [922, 428] on span "Remove Asset" at bounding box center [887, 429] width 87 height 10
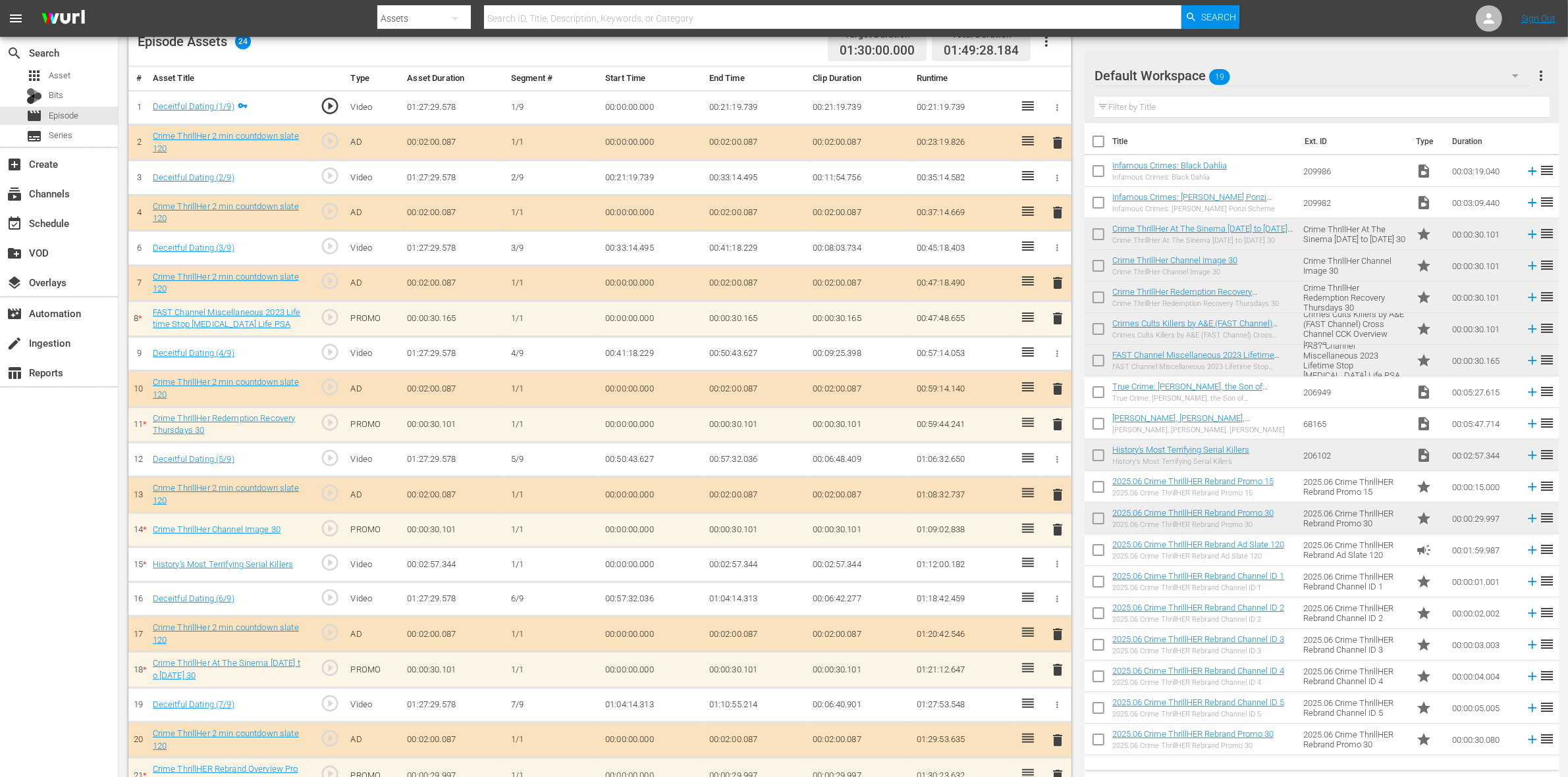
click at [1057, 424] on span "delete" at bounding box center [1057, 424] width 16 height 16
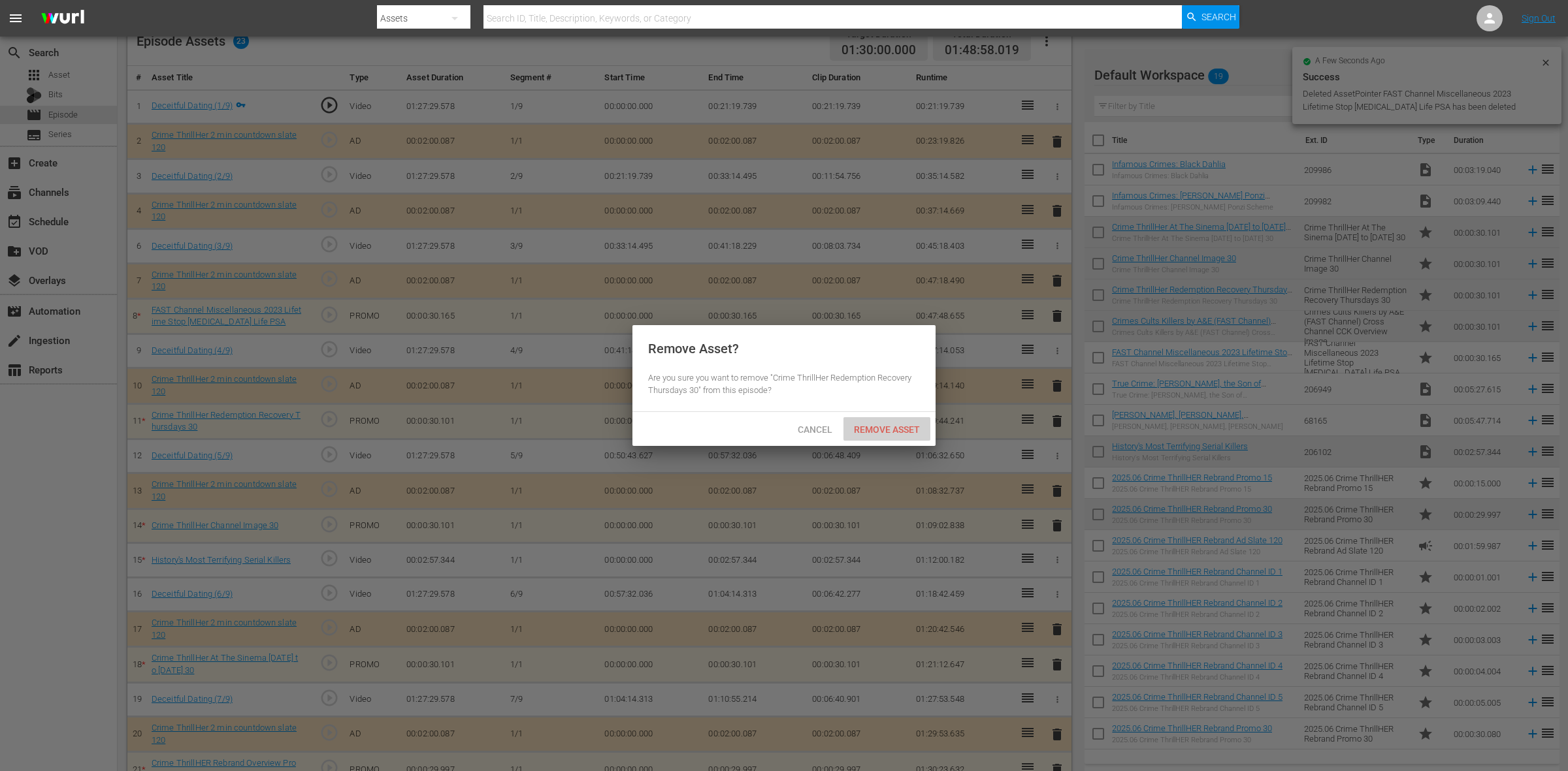
click at [909, 429] on span "Remove Asset" at bounding box center [887, 429] width 87 height 10
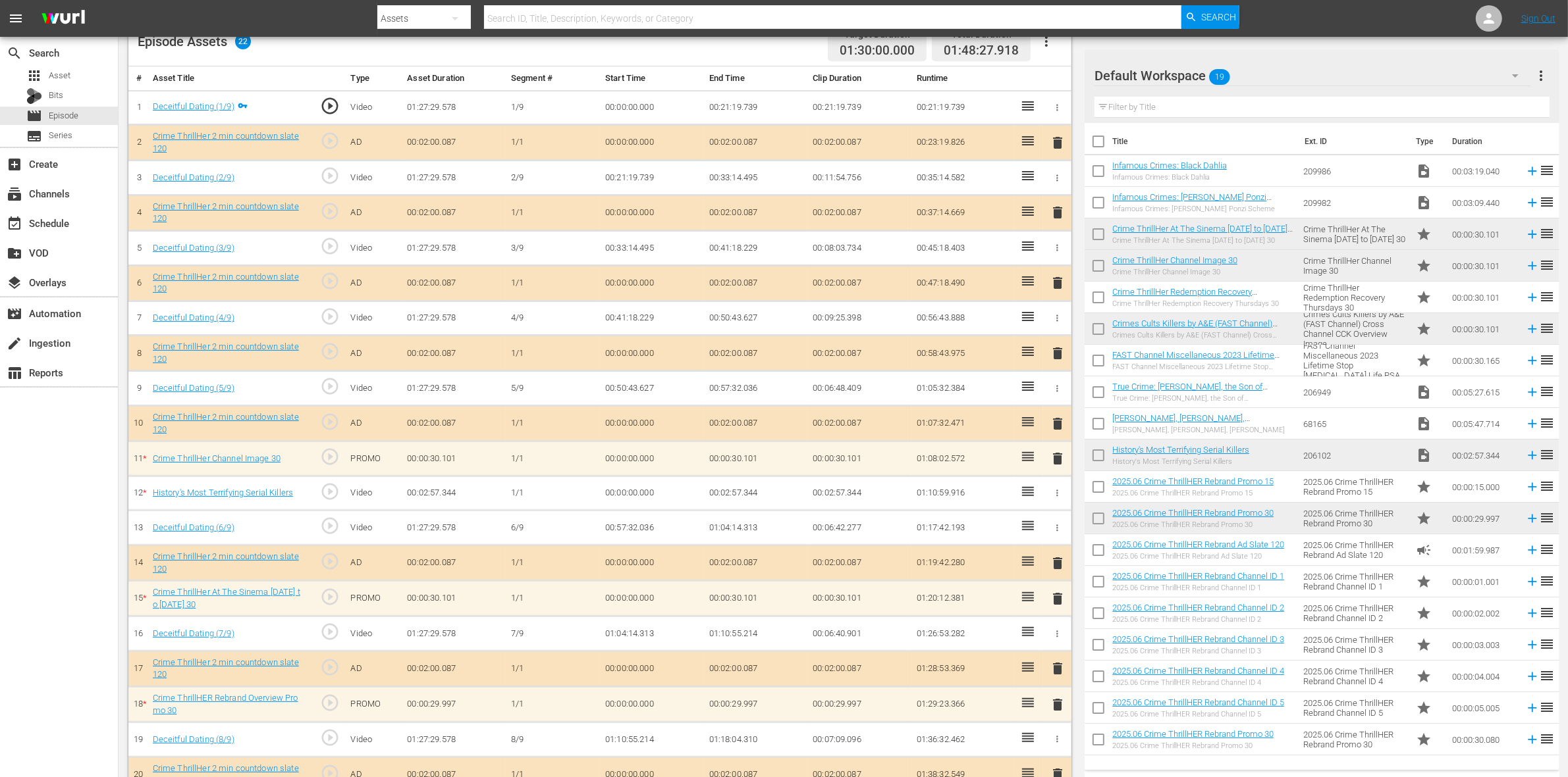
click at [1055, 463] on span "delete" at bounding box center [1057, 459] width 16 height 16
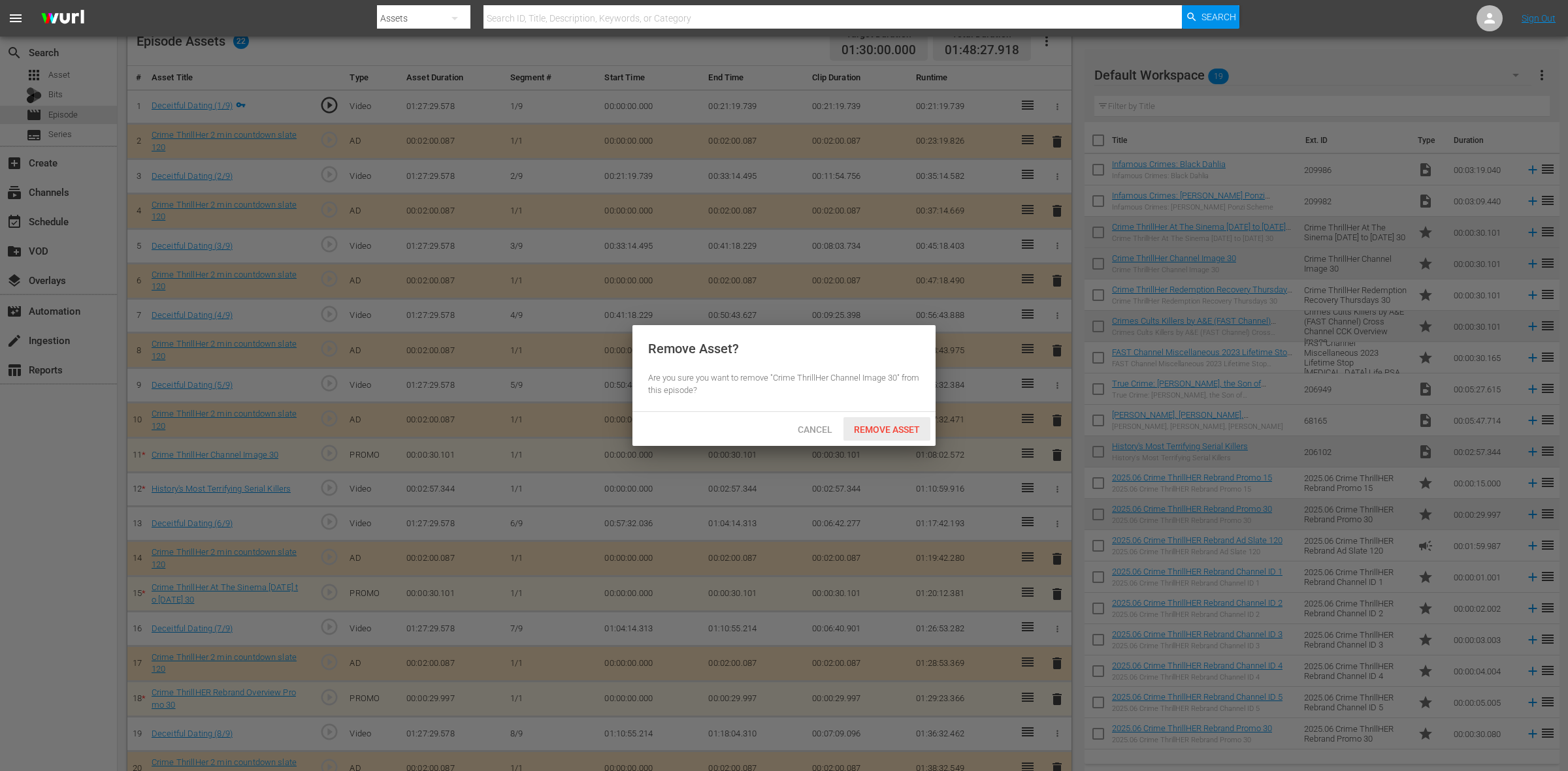
click at [903, 427] on span "Remove Asset" at bounding box center [887, 429] width 87 height 10
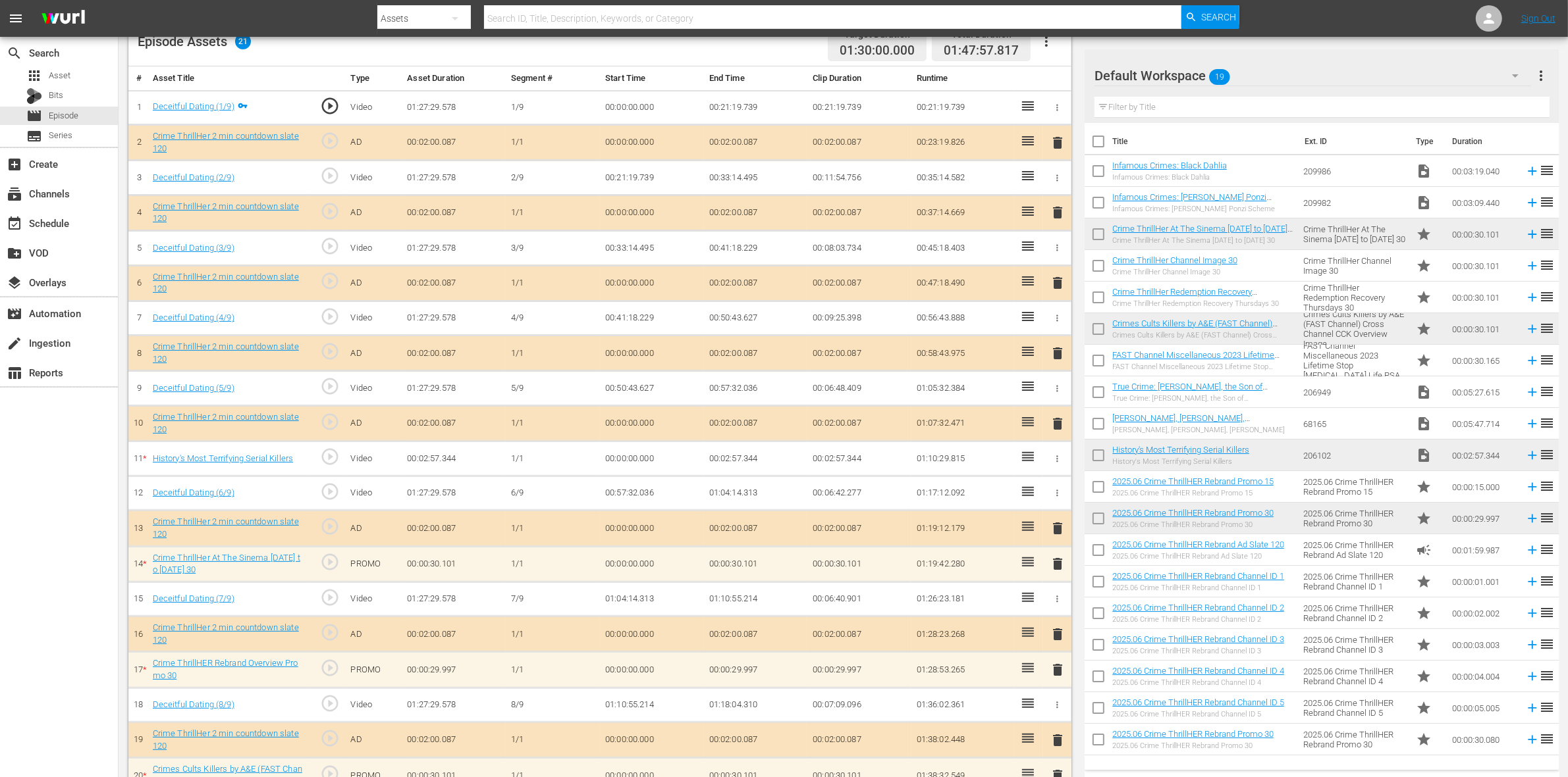
click at [1061, 571] on span "delete" at bounding box center [1057, 564] width 16 height 16
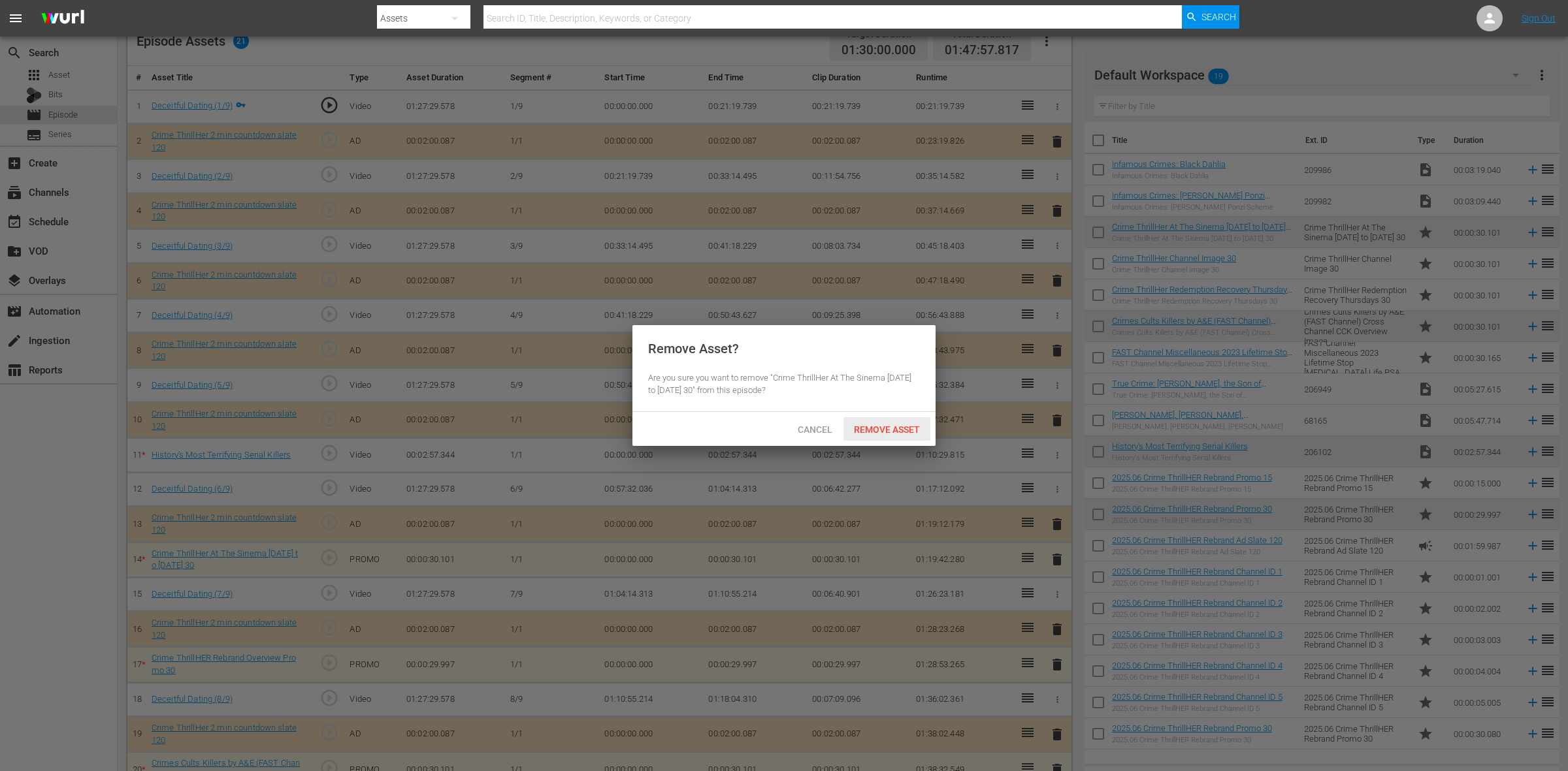
click at [858, 427] on span "Remove Asset" at bounding box center [887, 429] width 87 height 10
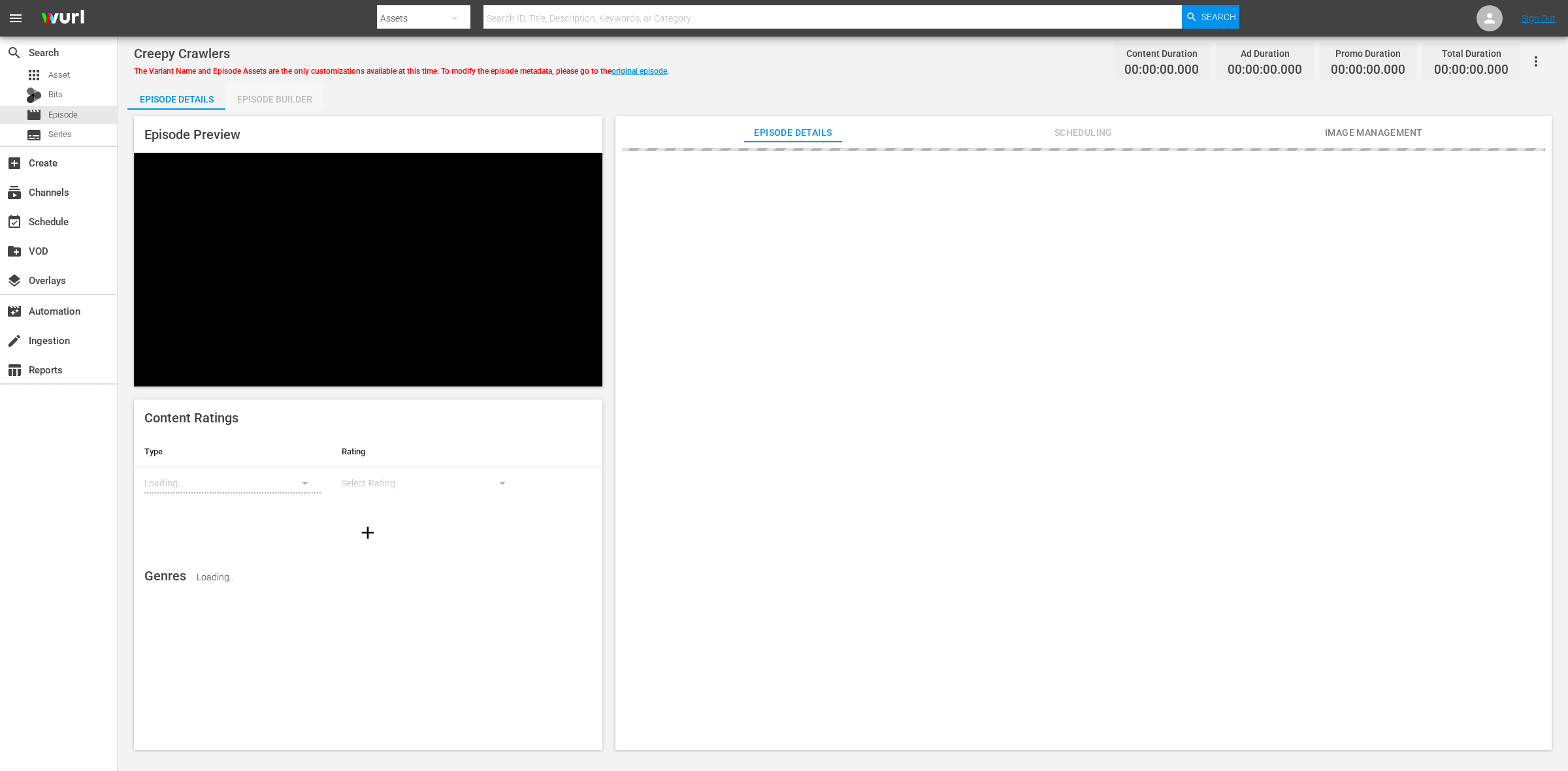
click at [266, 92] on div "Episode Builder" at bounding box center [274, 99] width 98 height 31
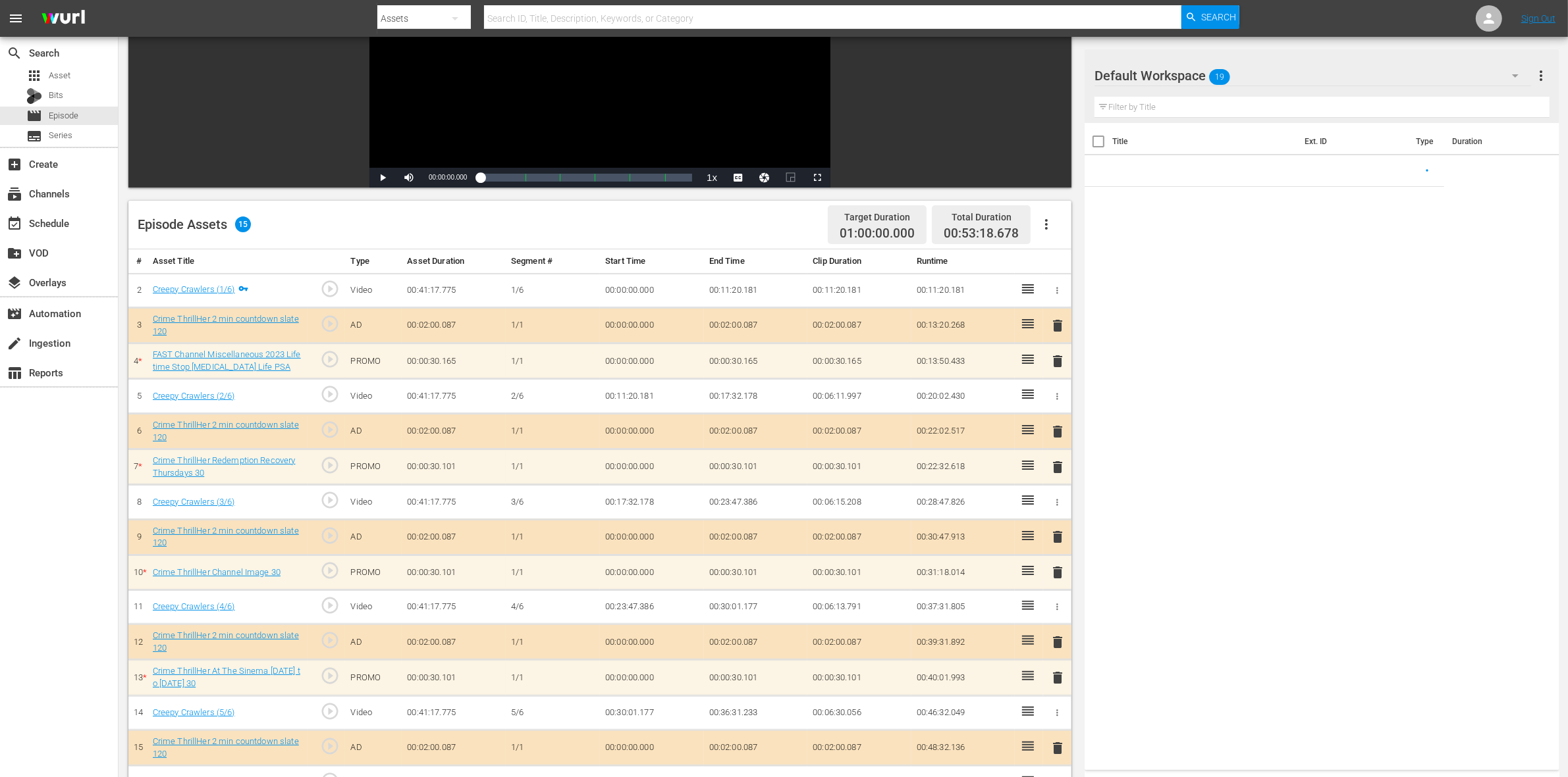
scroll to position [329, 0]
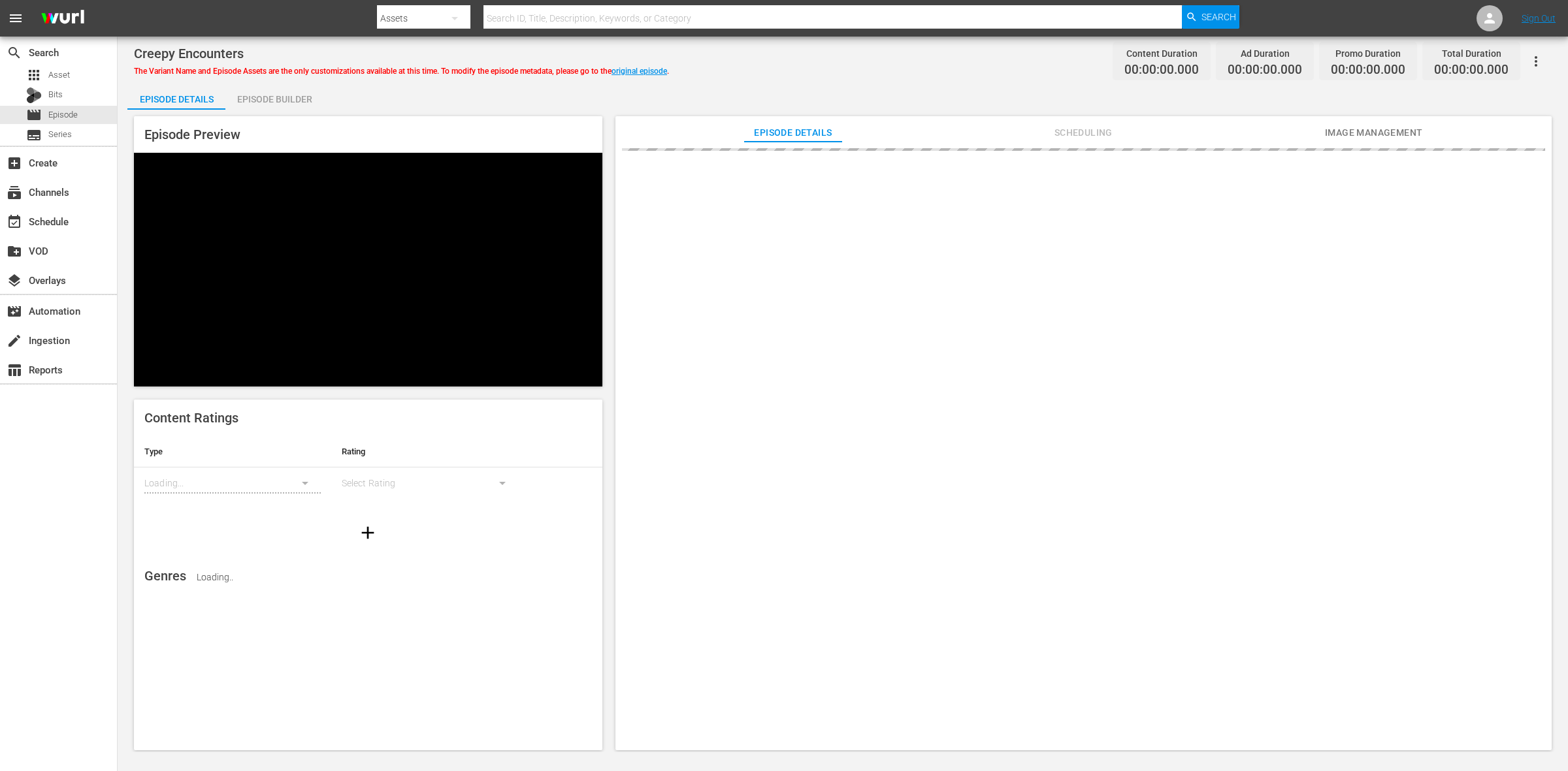
click at [272, 101] on div "Episode Builder" at bounding box center [274, 99] width 98 height 31
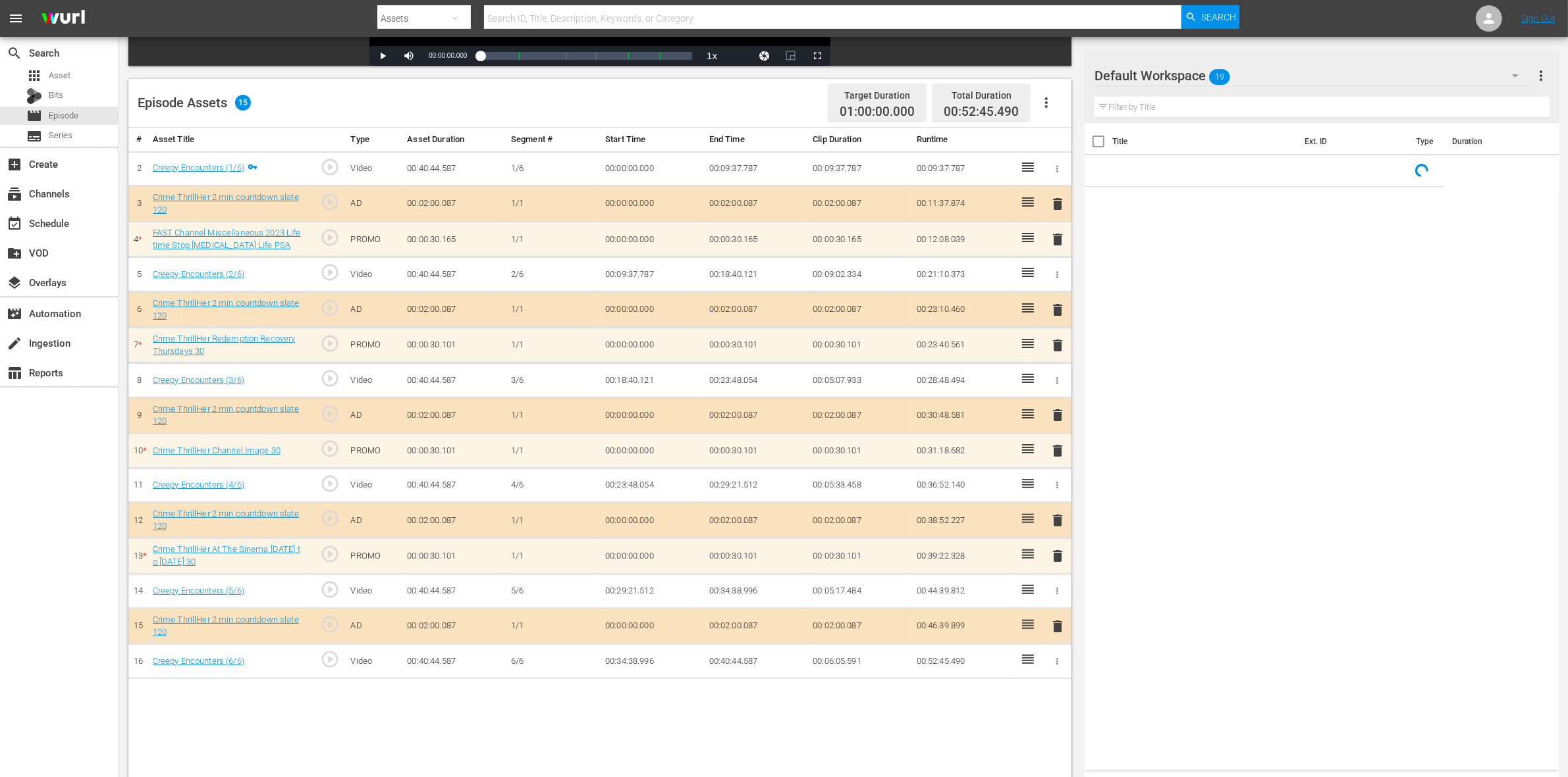
scroll to position [342, 0]
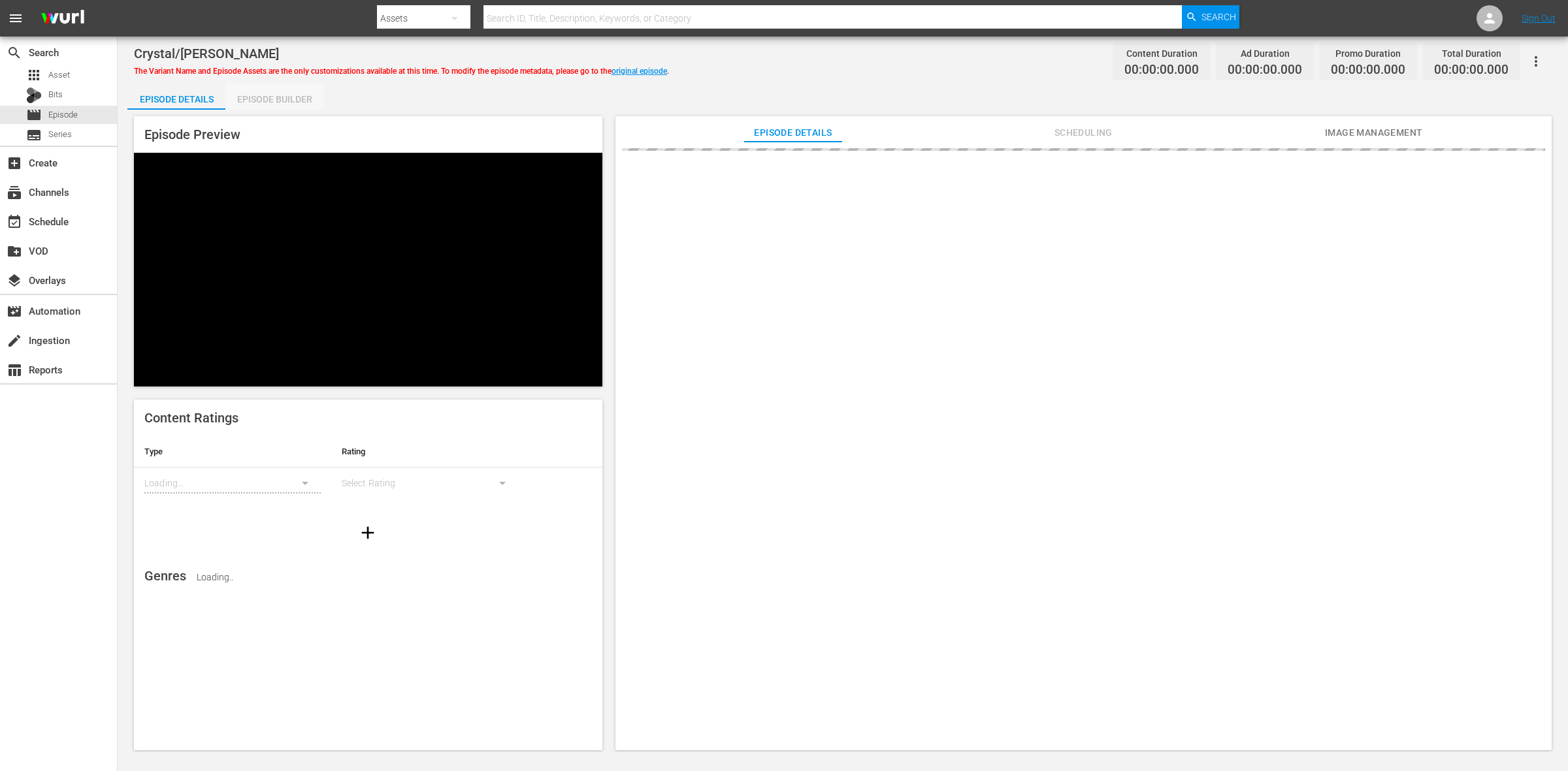
click at [287, 88] on div "Episode Builder" at bounding box center [274, 99] width 98 height 31
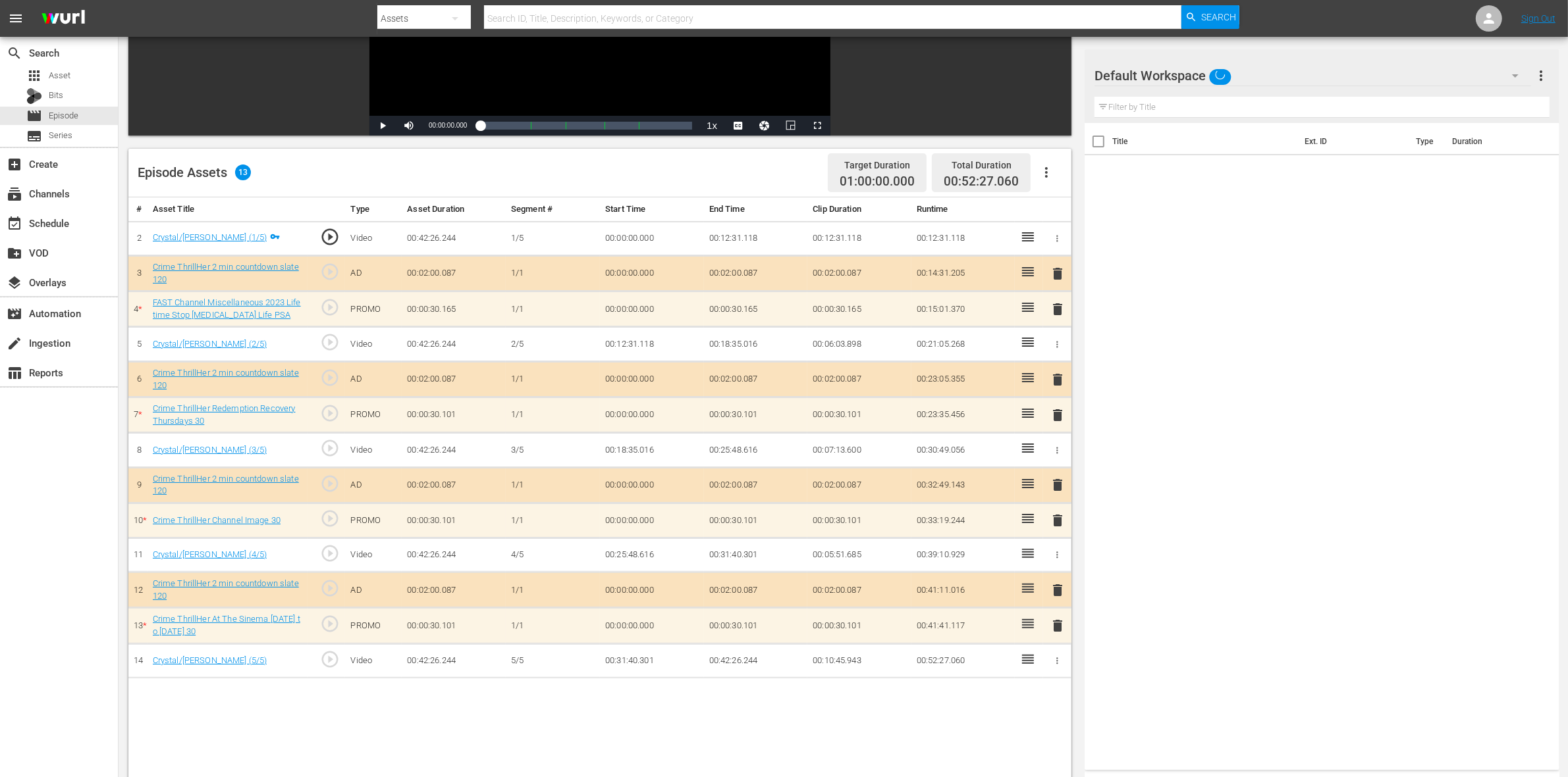
scroll to position [329, 0]
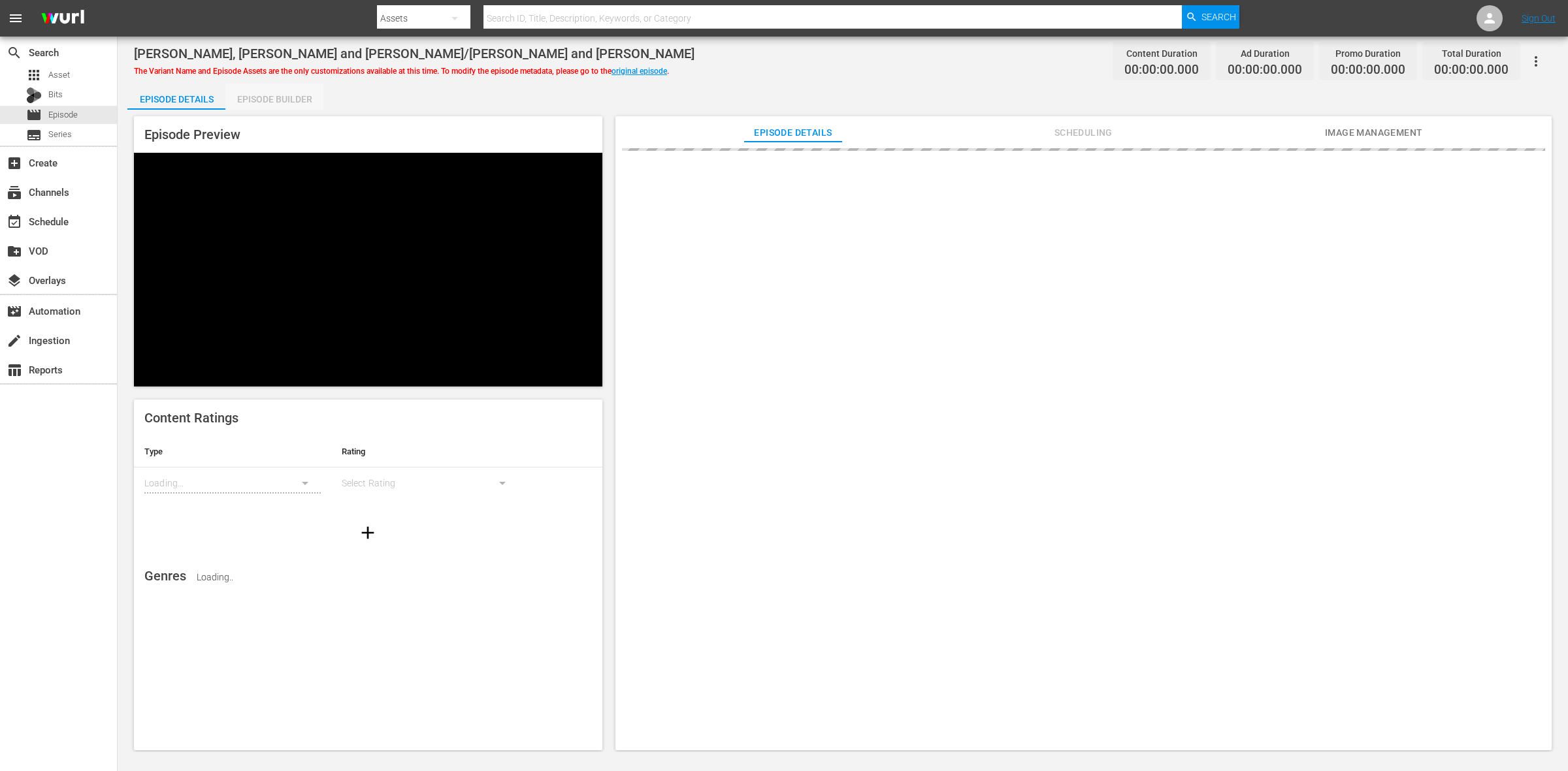
click at [288, 96] on div "Episode Builder" at bounding box center [274, 99] width 98 height 31
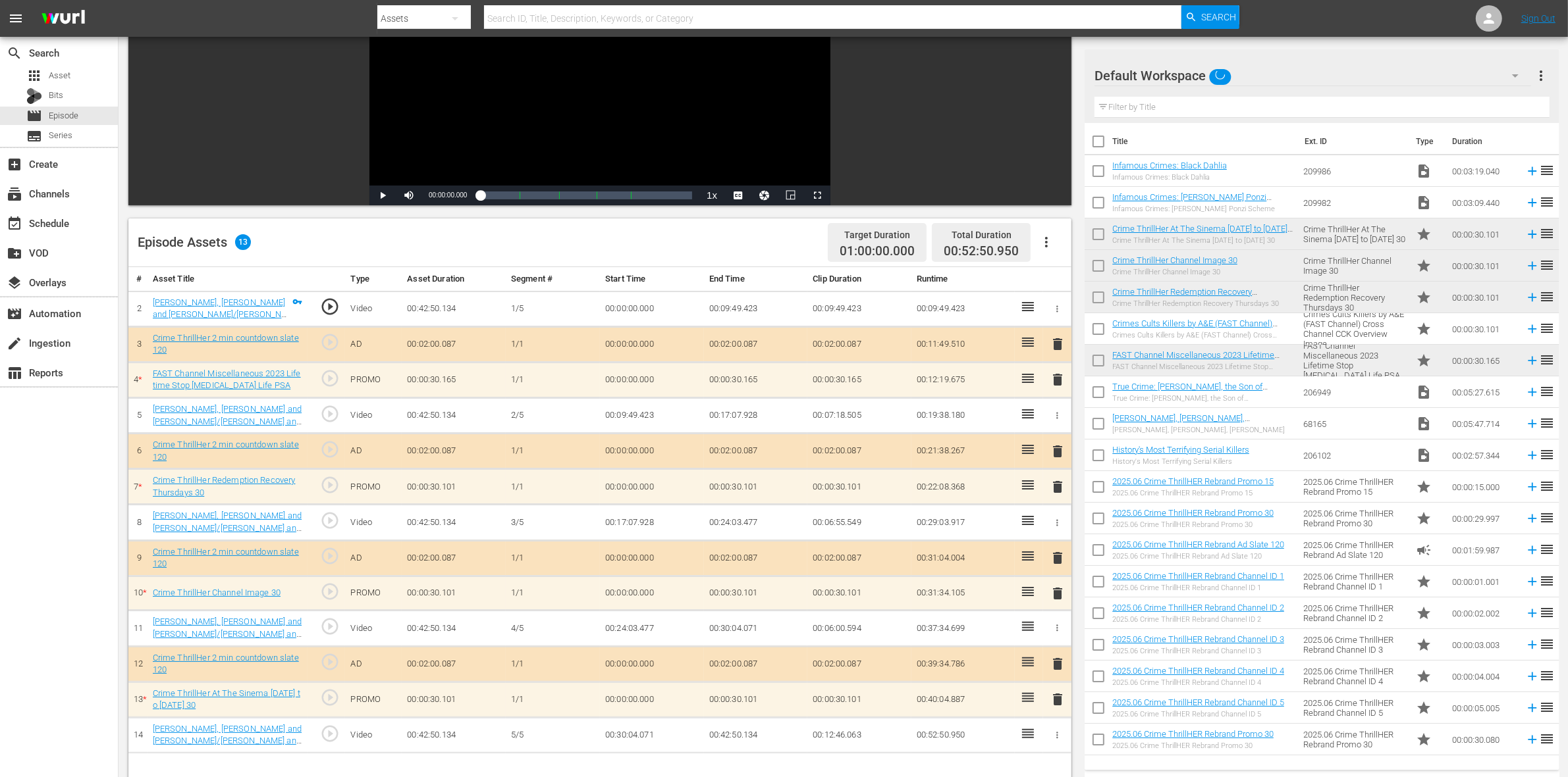
scroll to position [329, 0]
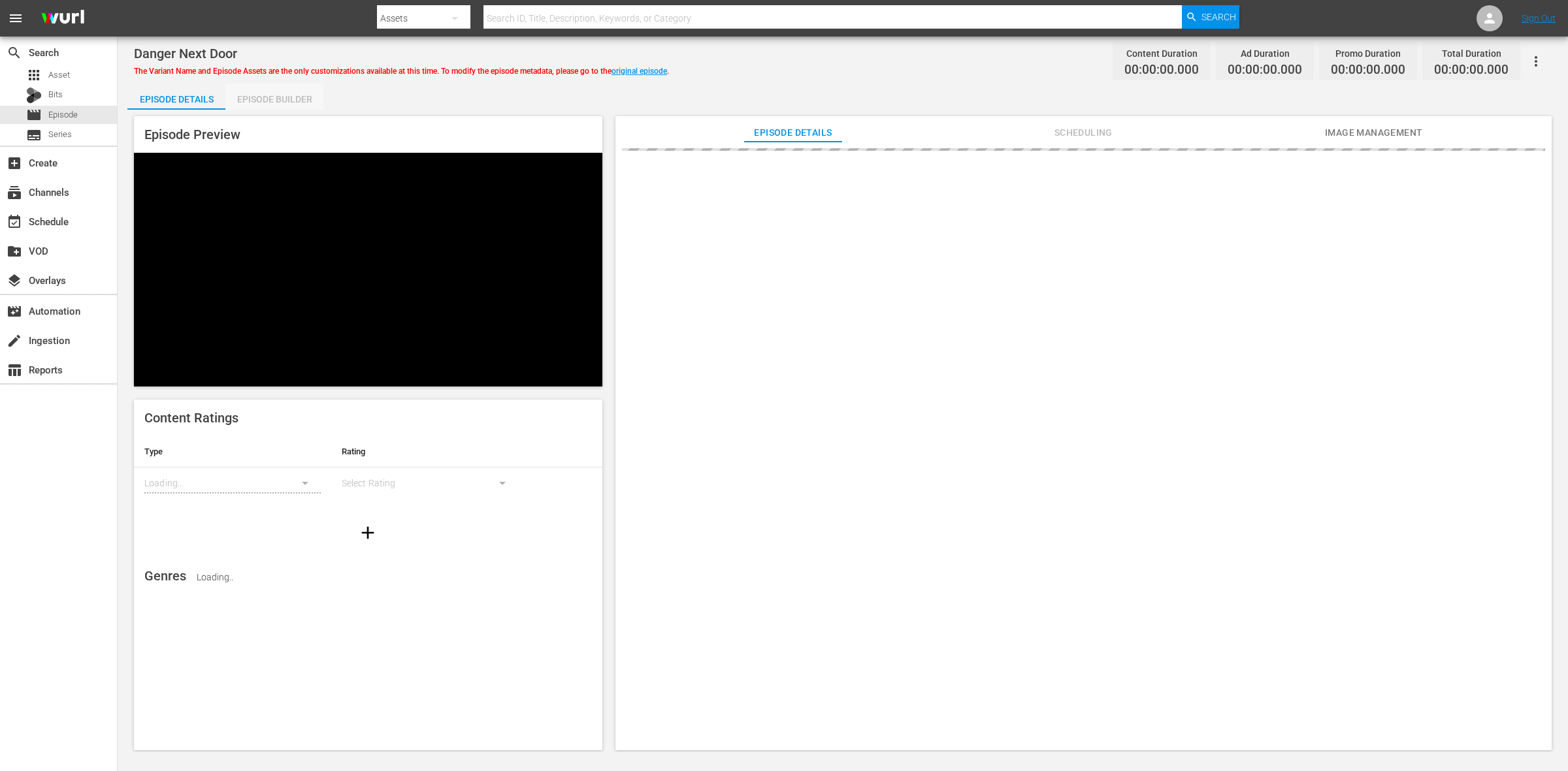
click at [269, 101] on div "Episode Builder" at bounding box center [274, 99] width 98 height 31
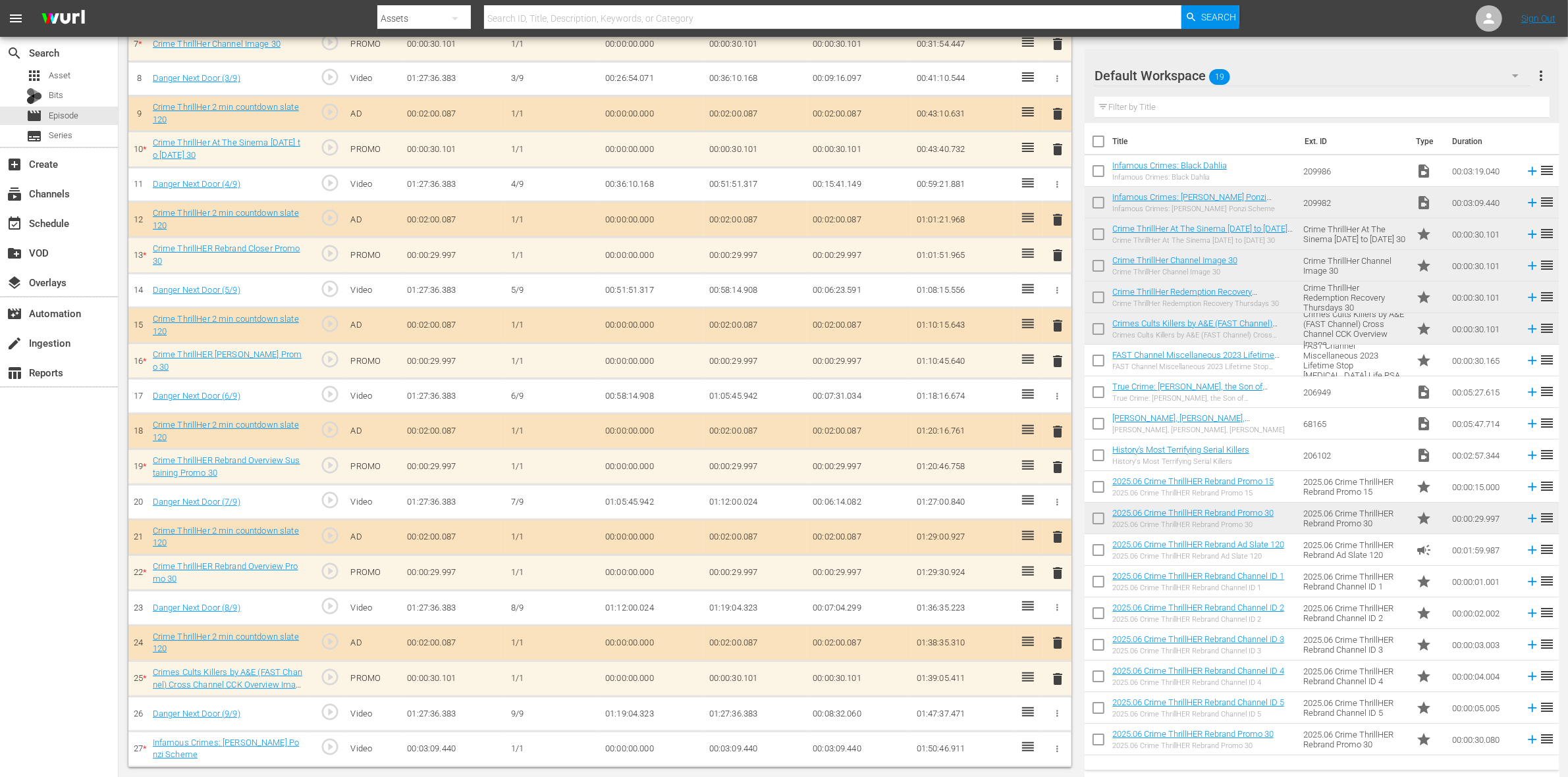
scroll to position [612, 0]
click at [1053, 682] on span "delete" at bounding box center [1057, 679] width 16 height 16
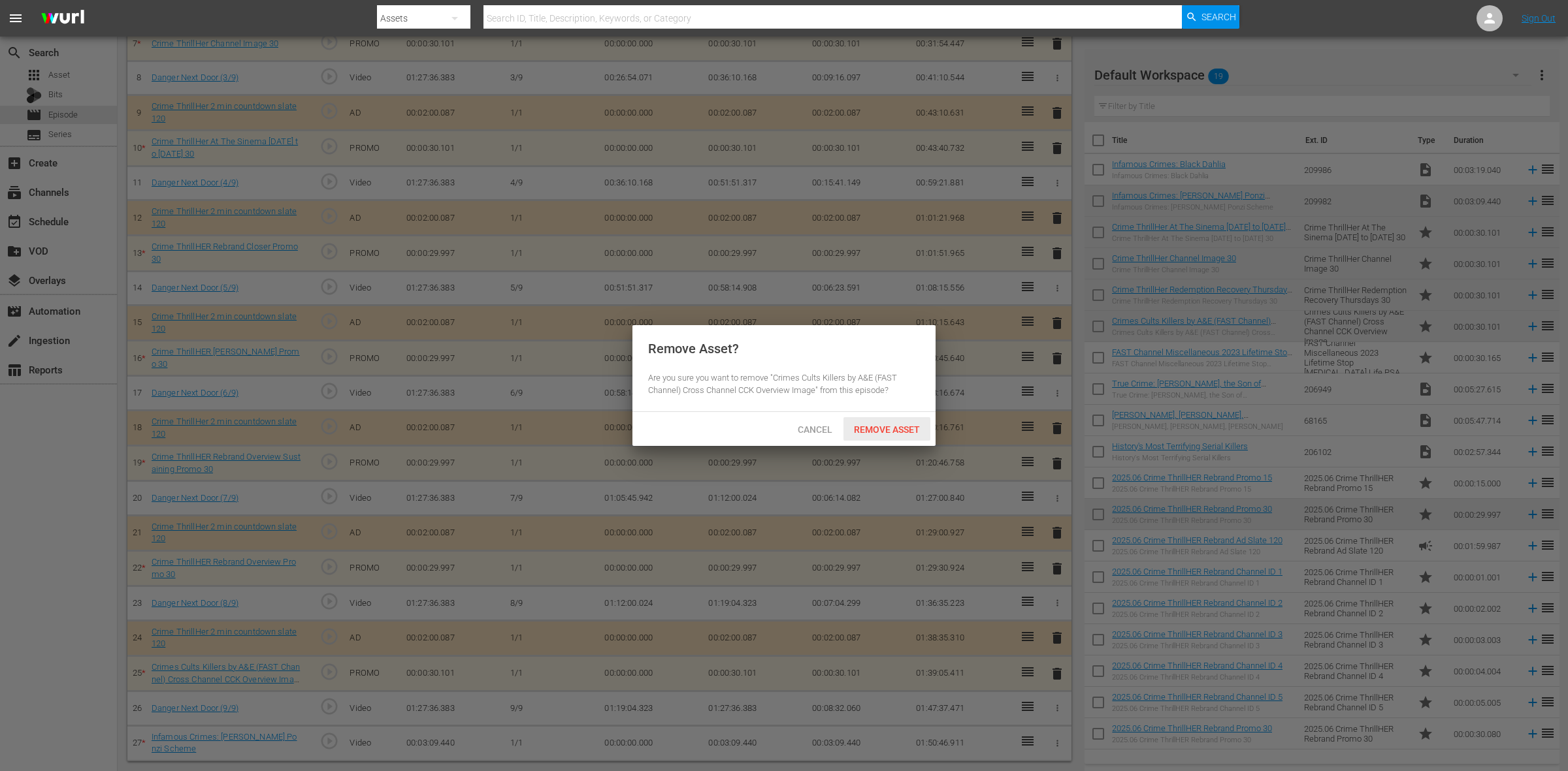
click at [902, 431] on span "Remove Asset" at bounding box center [887, 429] width 87 height 10
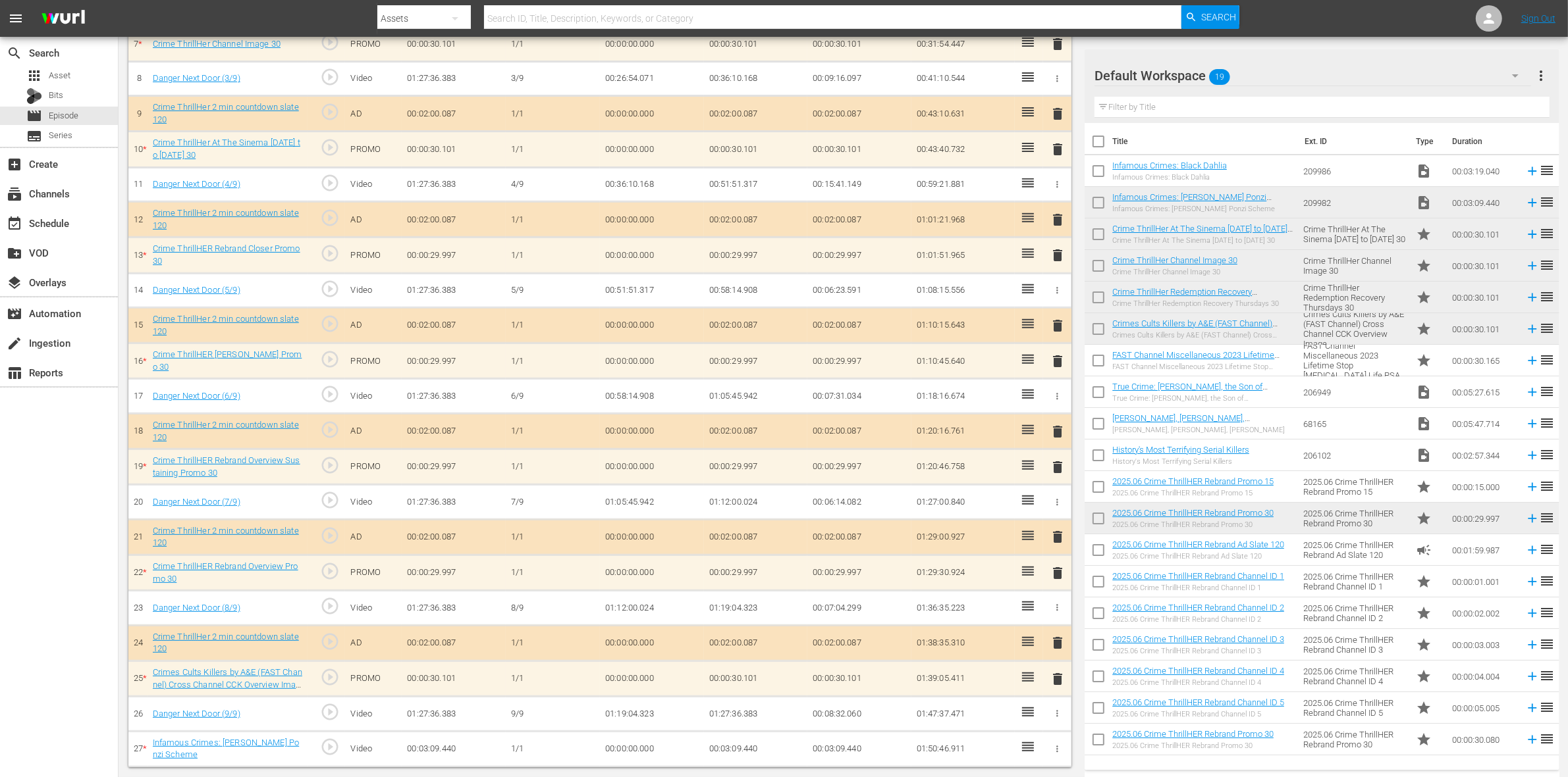
click at [1054, 576] on span "delete" at bounding box center [1057, 573] width 16 height 16
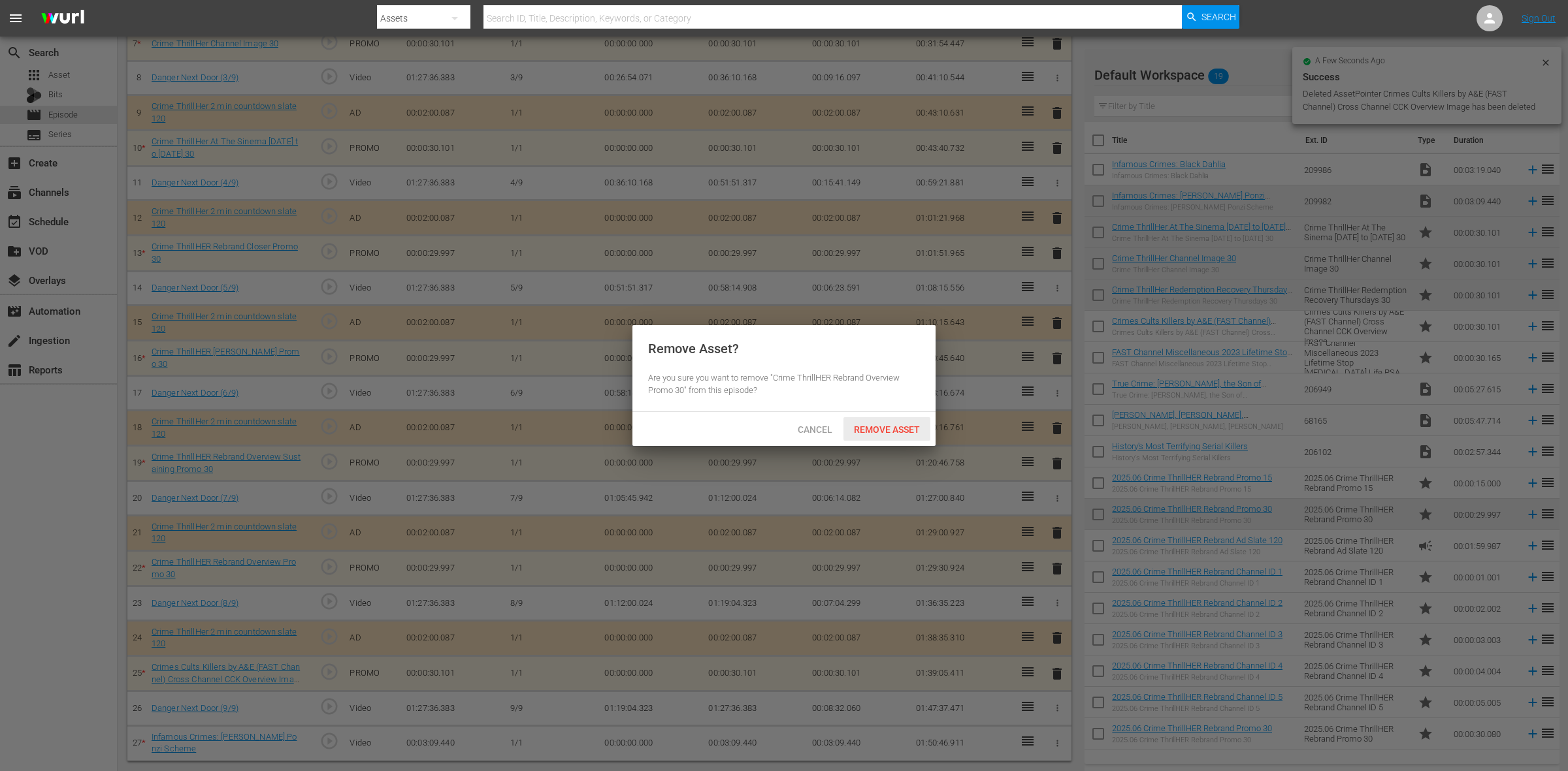
click at [898, 436] on div "Remove Asset" at bounding box center [887, 429] width 87 height 24
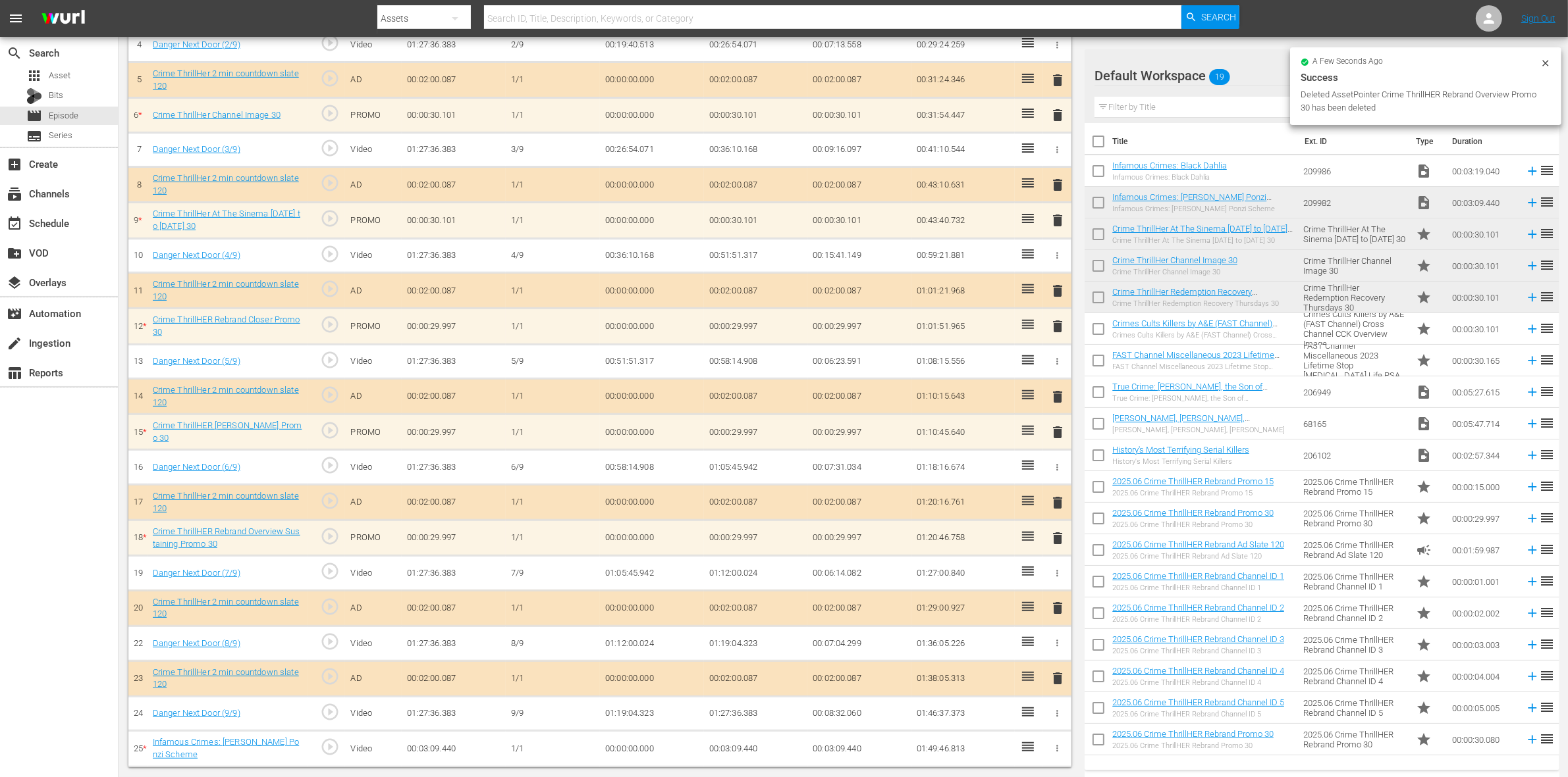
scroll to position [540, 0]
click at [1057, 541] on span "delete" at bounding box center [1057, 538] width 16 height 16
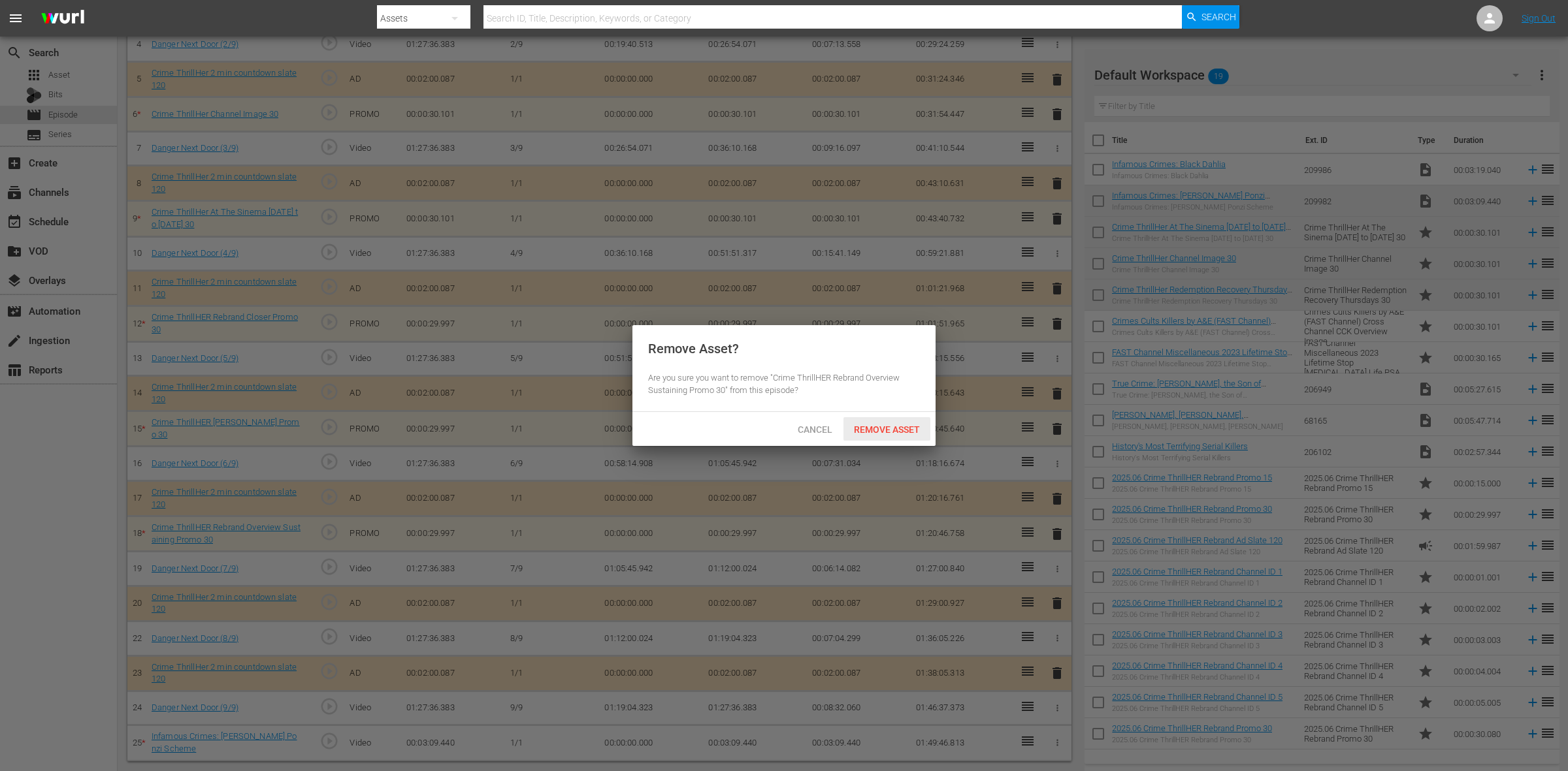
click at [898, 430] on span "Remove Asset" at bounding box center [887, 429] width 87 height 10
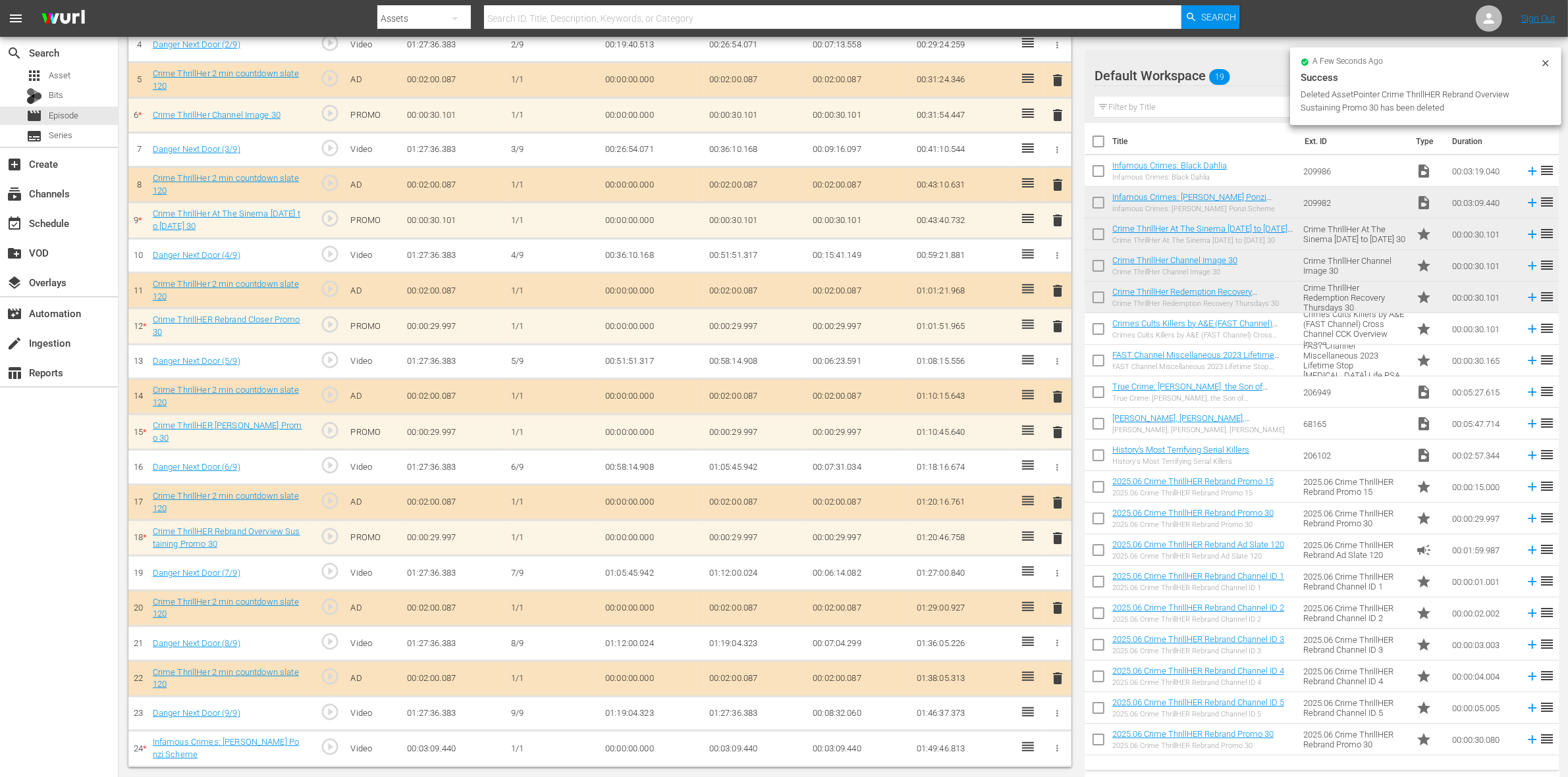
scroll to position [505, 0]
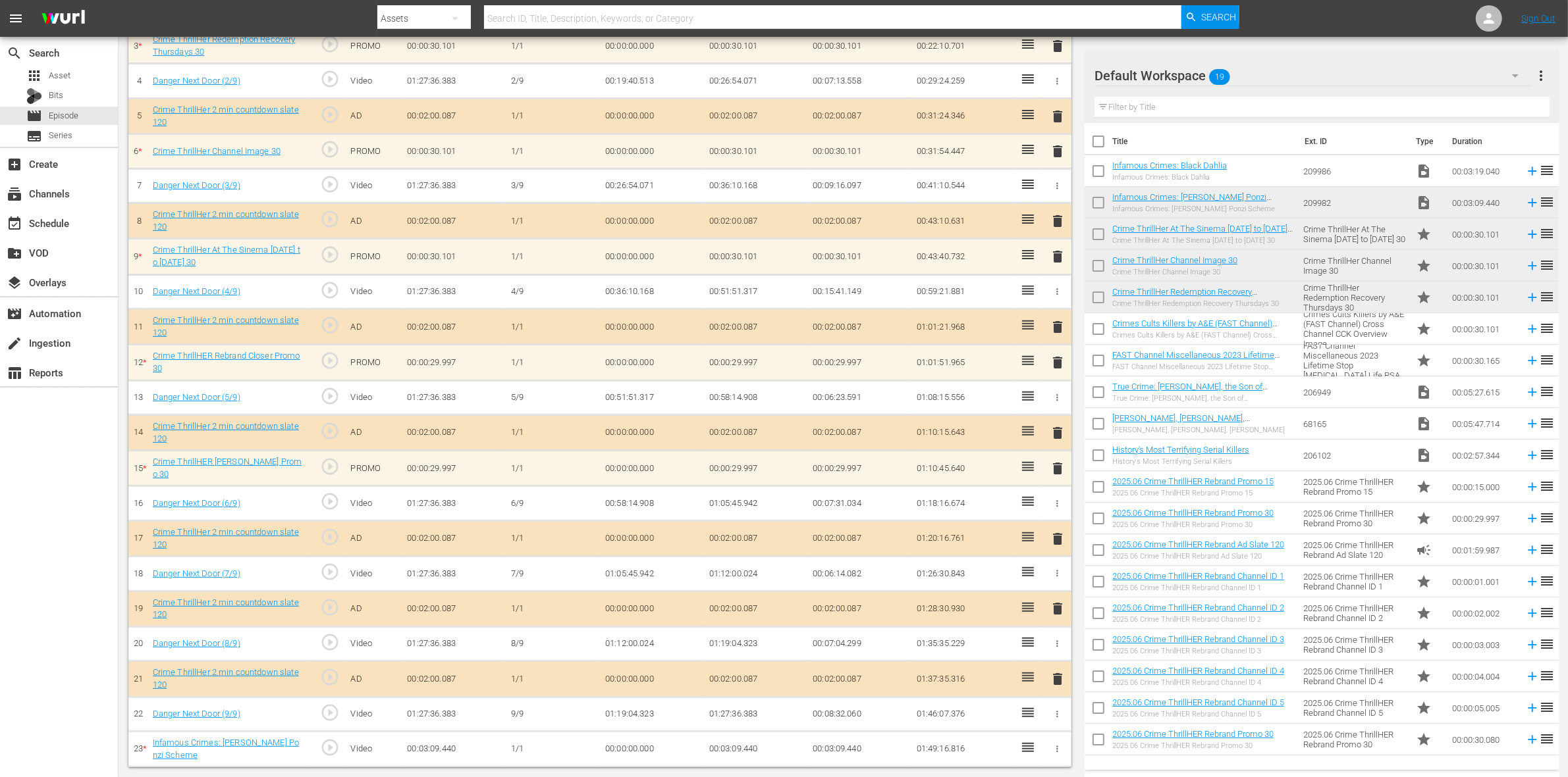
click at [1053, 462] on span "delete" at bounding box center [1057, 469] width 16 height 16
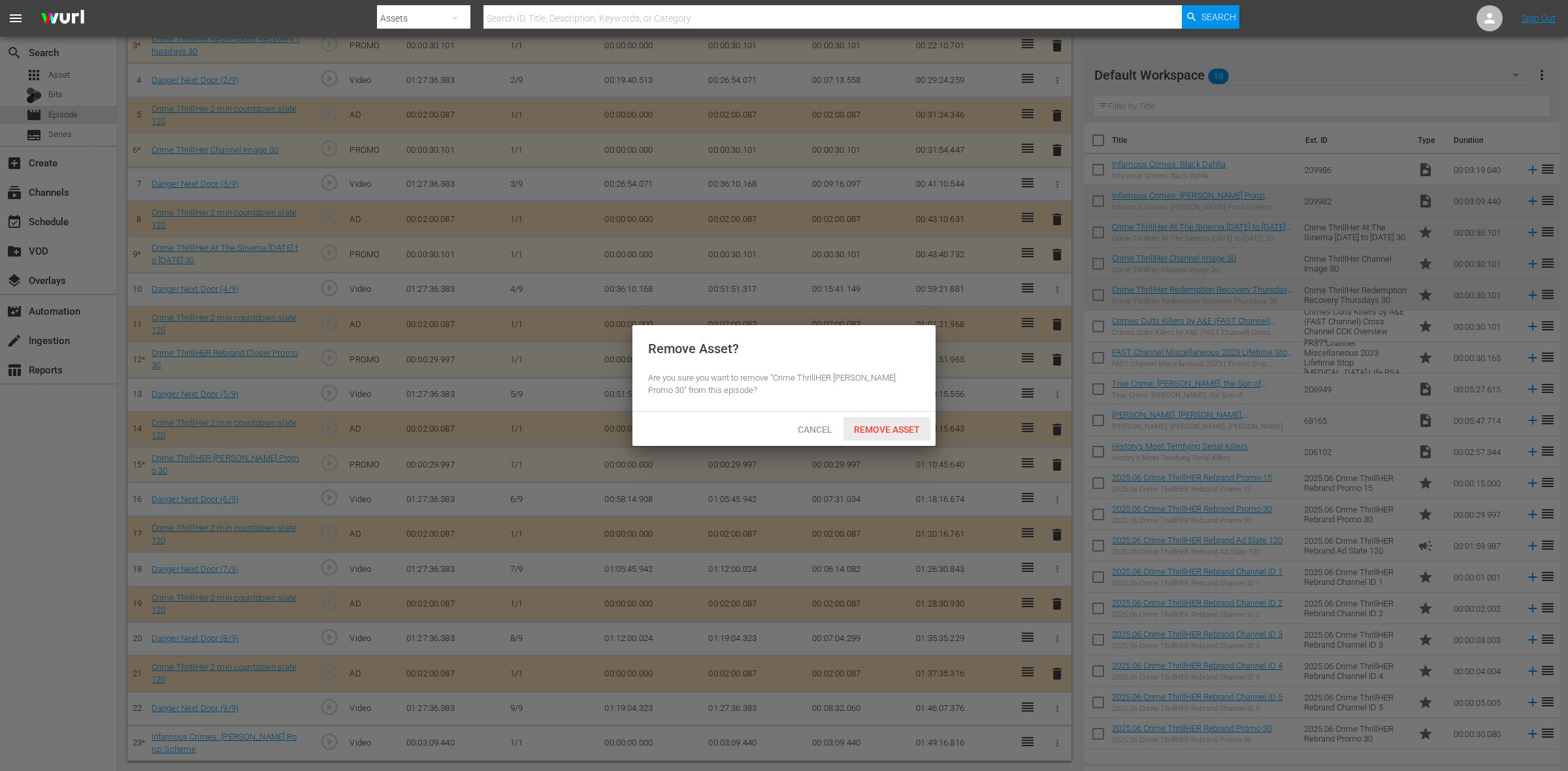
click at [867, 423] on div "Remove Asset" at bounding box center [887, 429] width 87 height 24
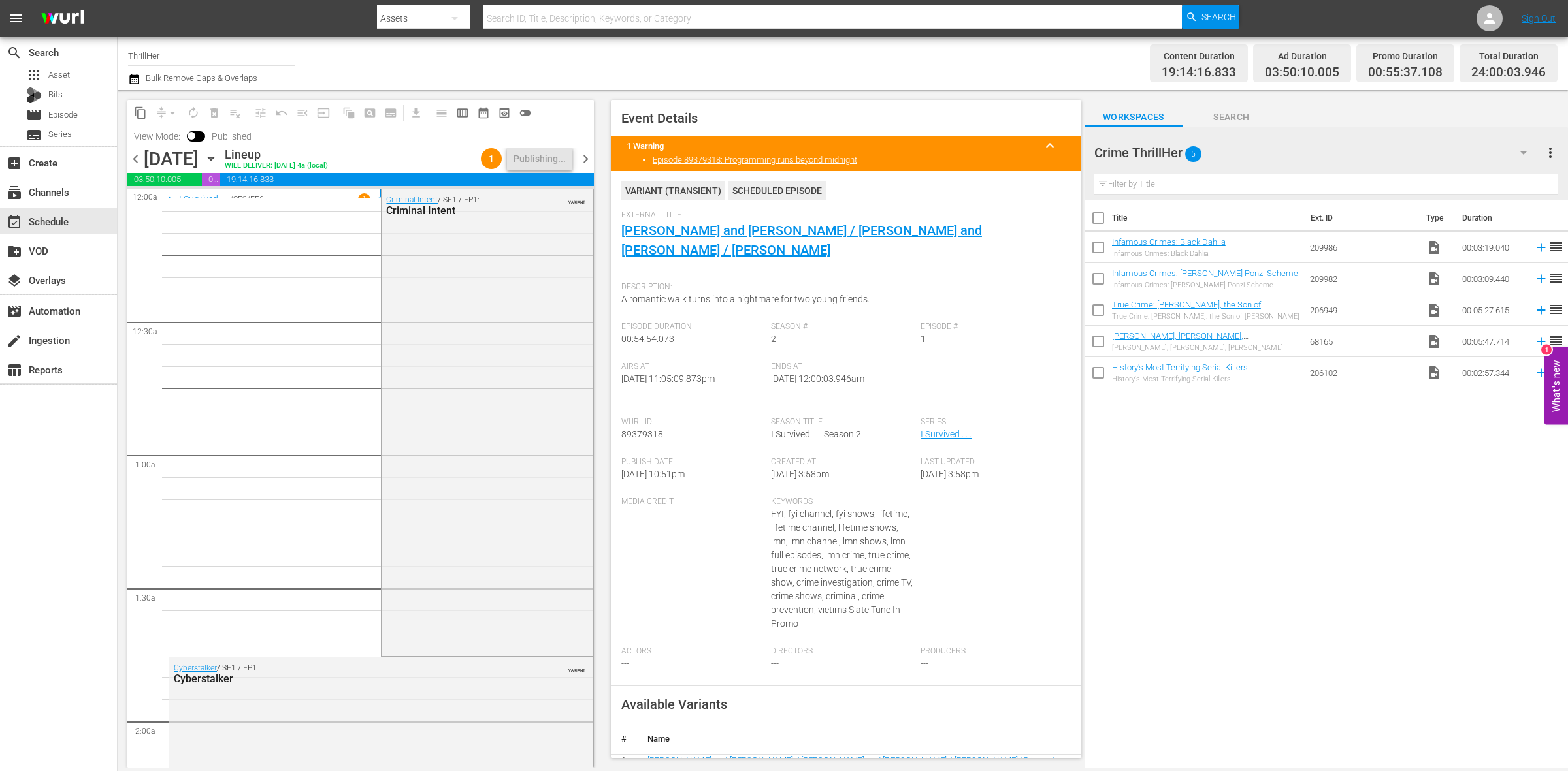
scroll to position [5792, 0]
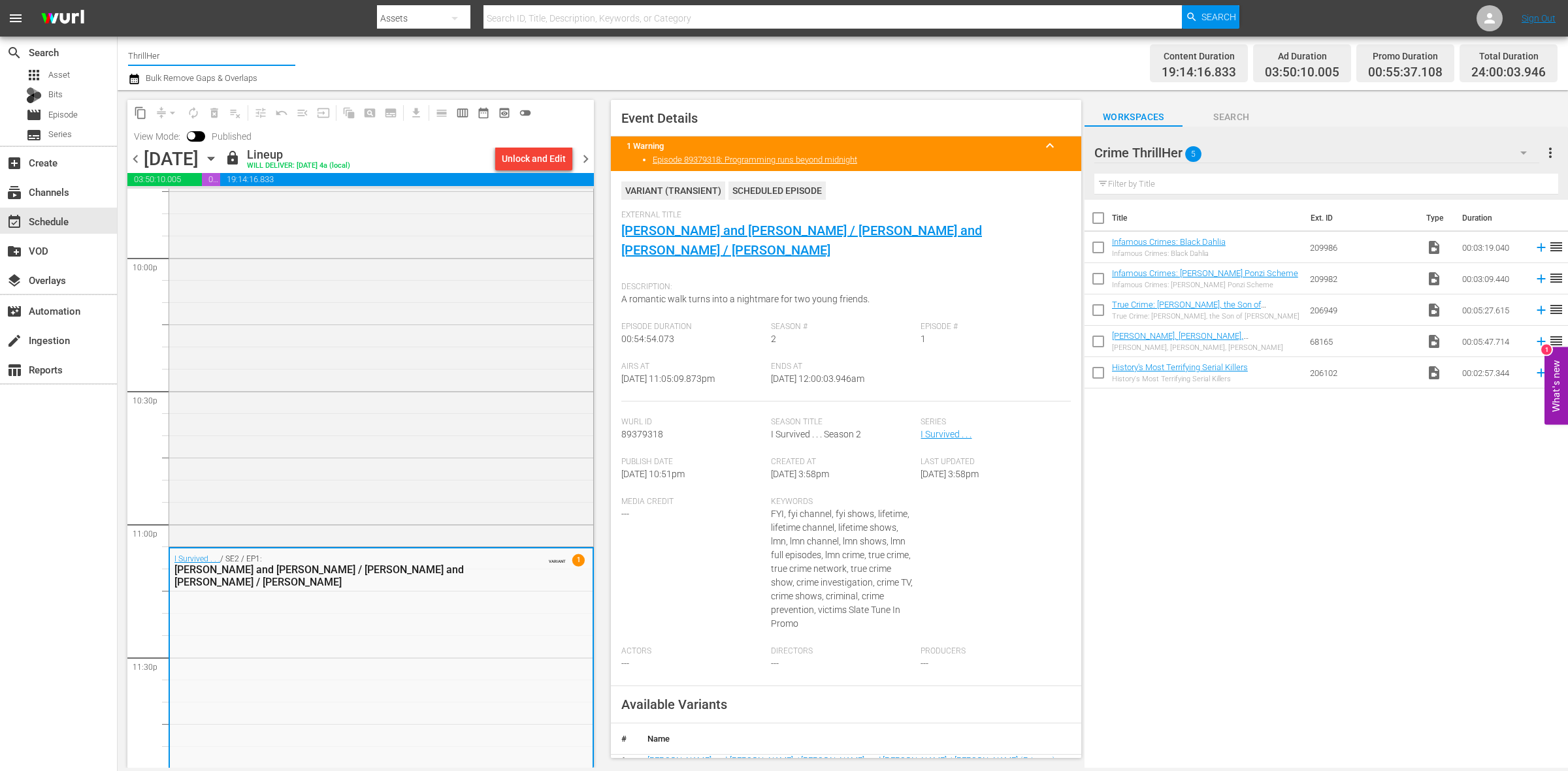
click at [167, 45] on input "ThrillHer" at bounding box center [212, 56] width 168 height 31
type input "T"
type input "3"
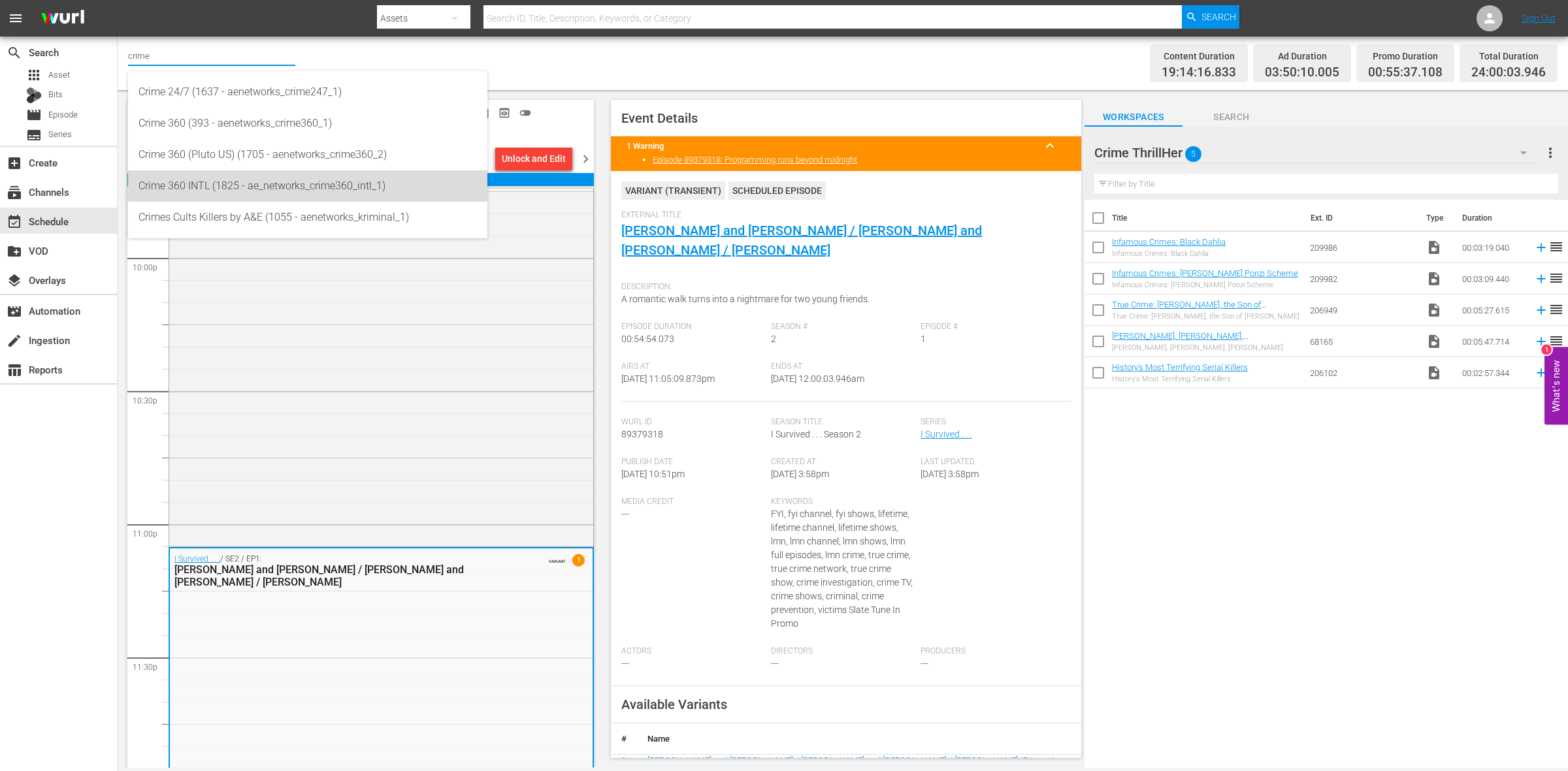
click at [216, 185] on div "Crime 360 INTL (1825 - ae_networks_crime360_intl_1)" at bounding box center [308, 186] width 338 height 31
type input "Crime 360 INTL (1825 - ae_networks_crime360_intl_1)"
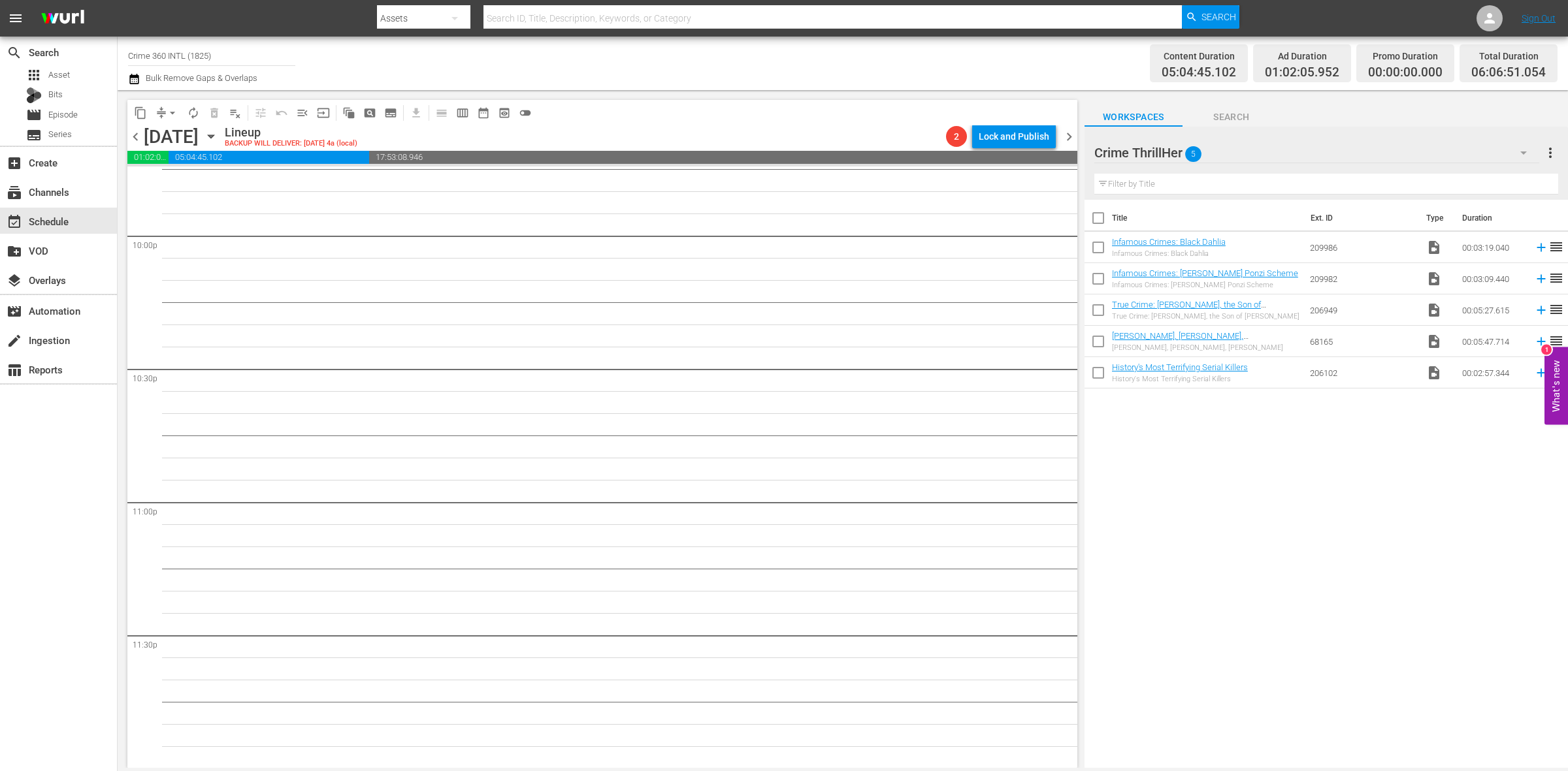
scroll to position [5793, 0]
click at [132, 139] on span "chevron_left" at bounding box center [135, 136] width 16 height 16
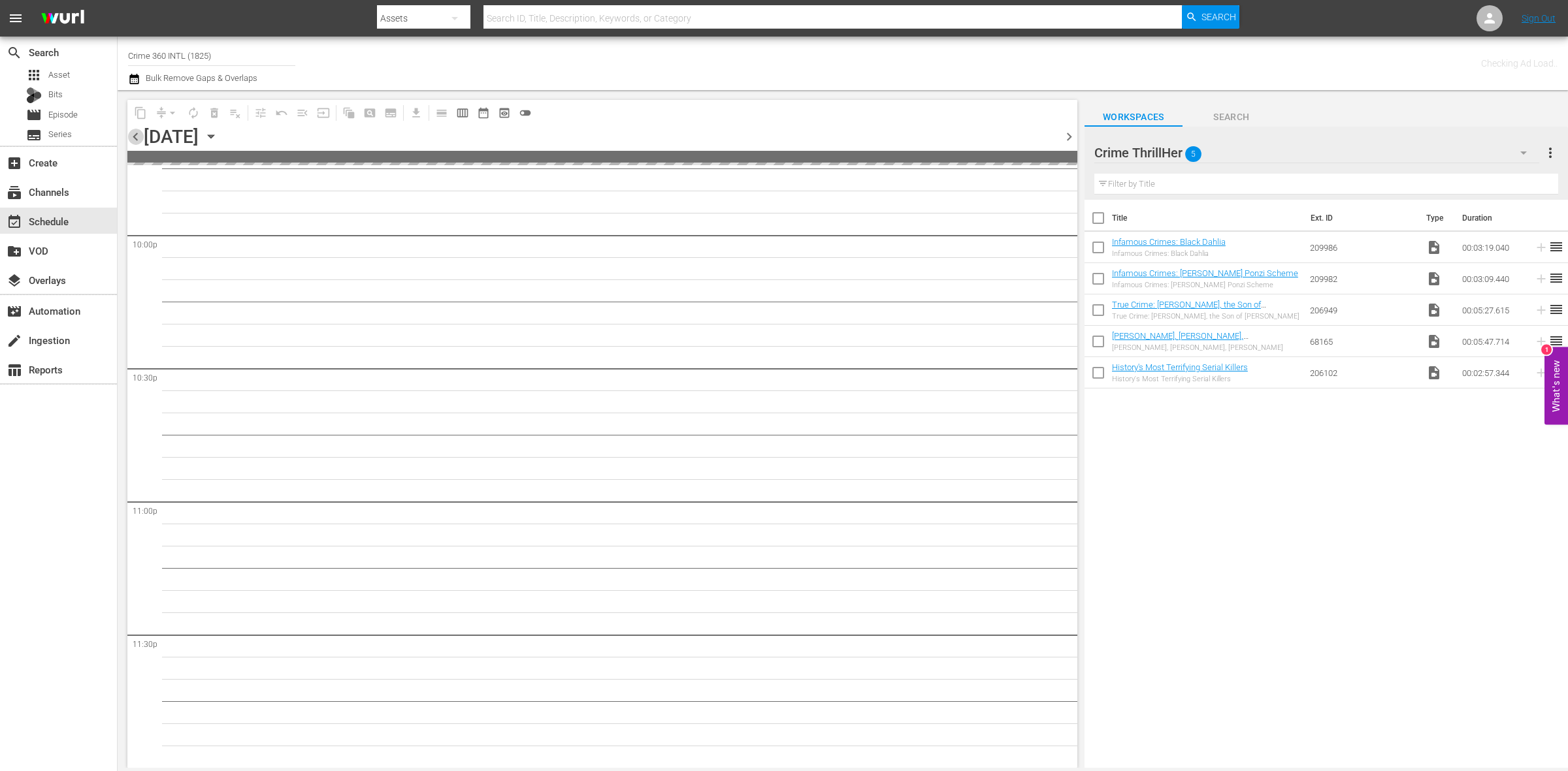
click at [132, 139] on span "chevron_left" at bounding box center [135, 136] width 16 height 16
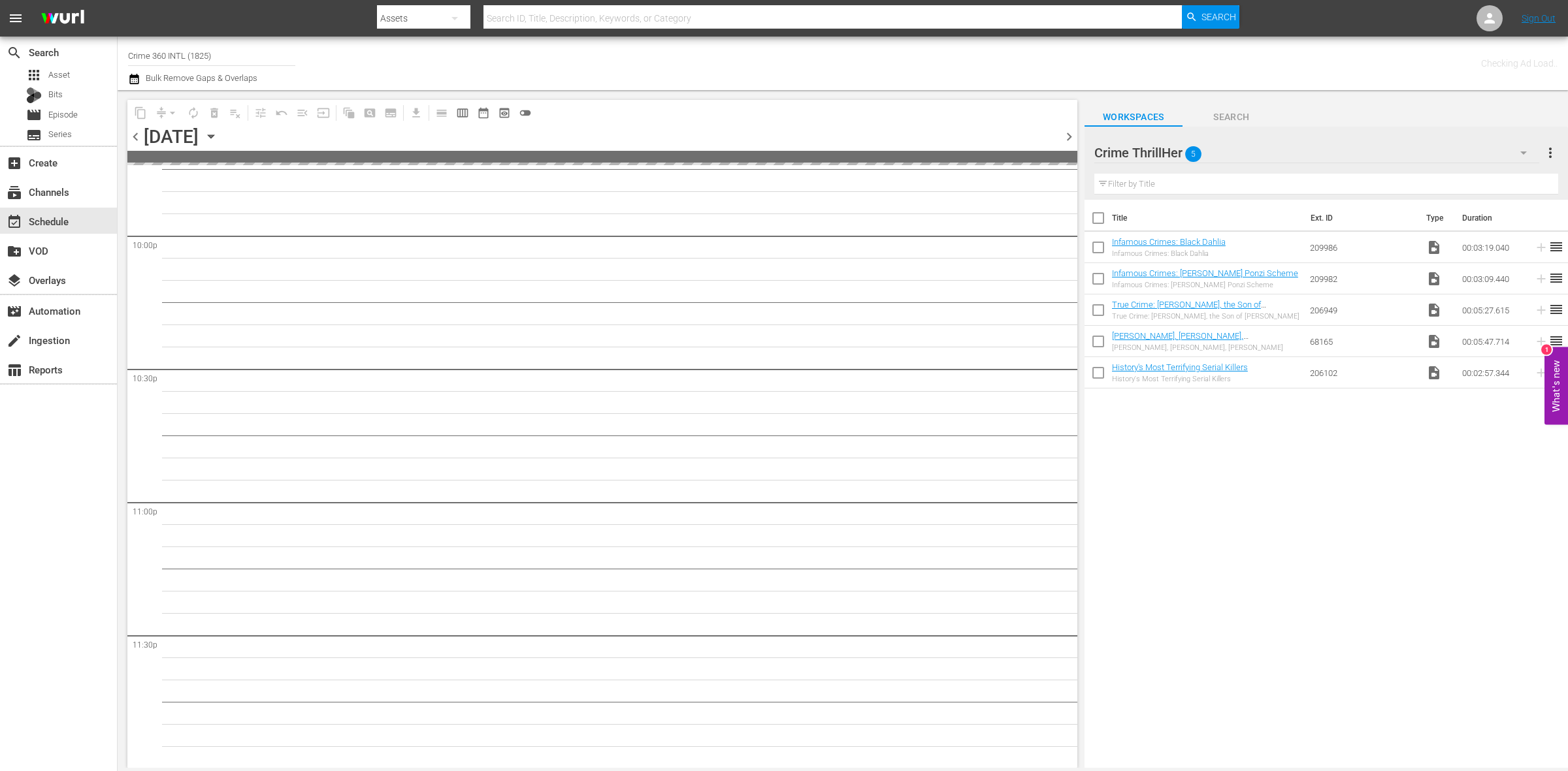
click at [132, 139] on span "chevron_left" at bounding box center [135, 136] width 16 height 16
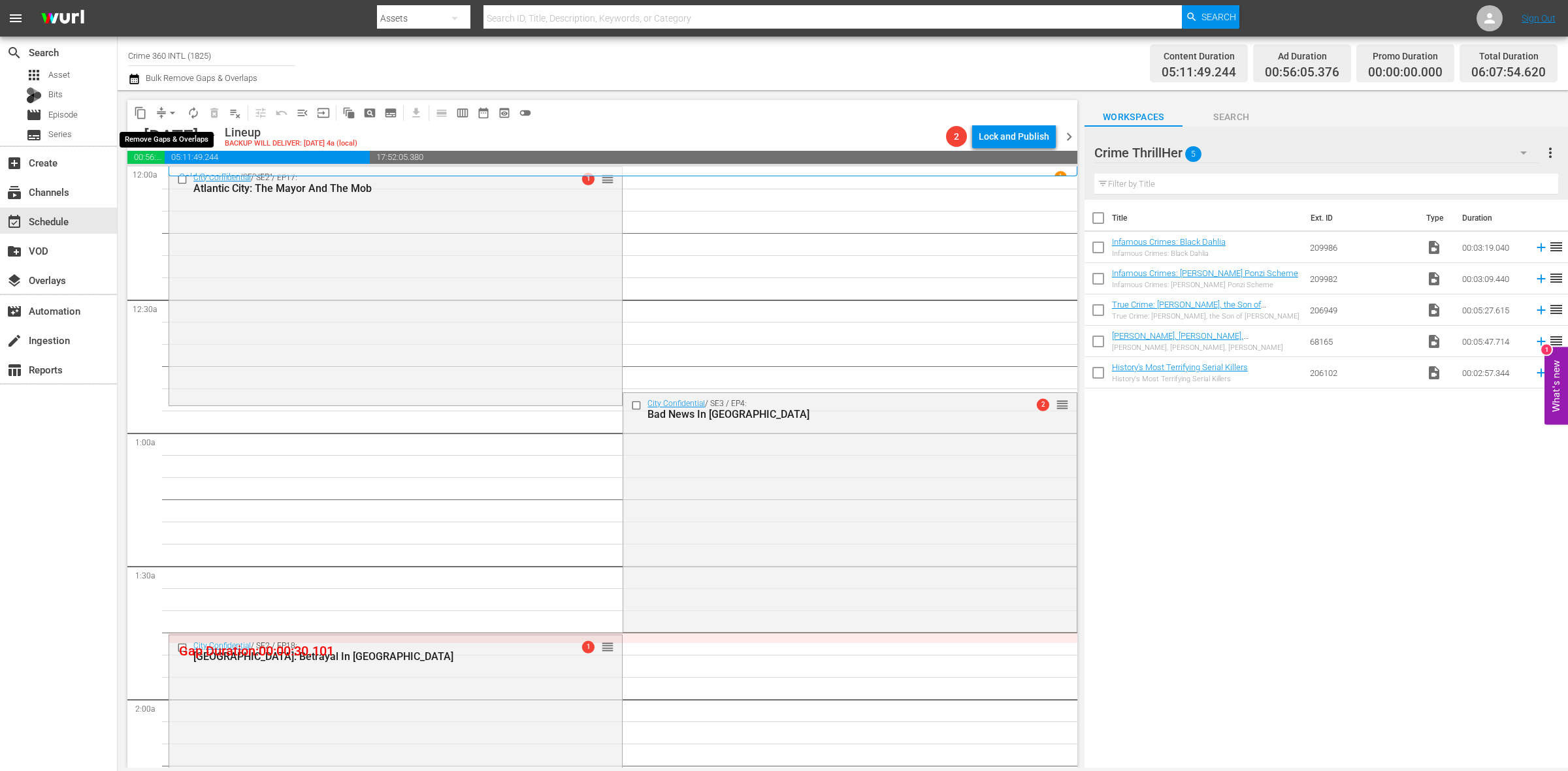
click at [172, 115] on span "arrow_drop_down" at bounding box center [172, 113] width 13 height 13
click at [175, 129] on li "Align to Midnight" at bounding box center [172, 139] width 137 height 22
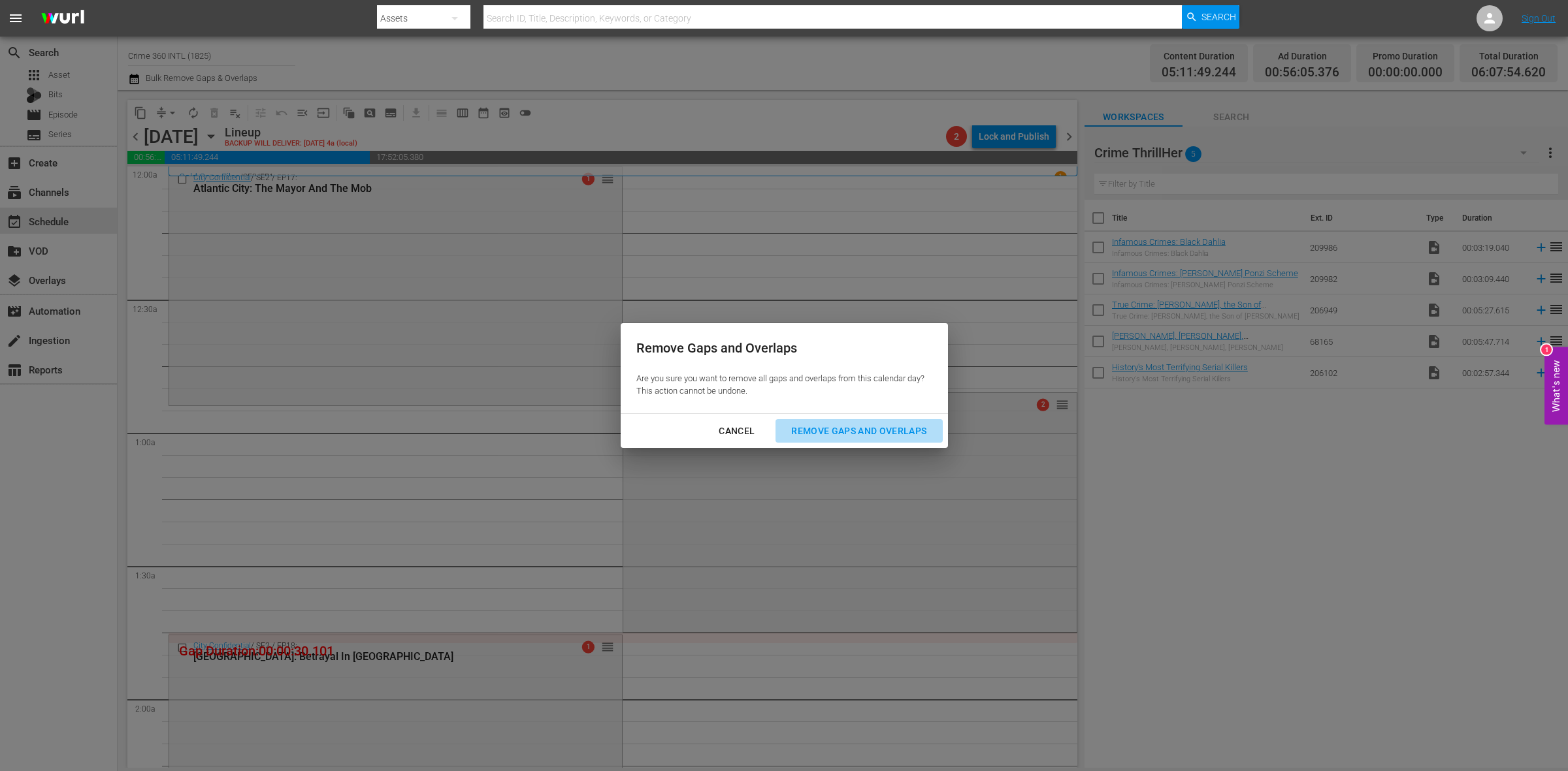
click at [851, 428] on div "Remove Gaps and Overlaps" at bounding box center [858, 431] width 156 height 16
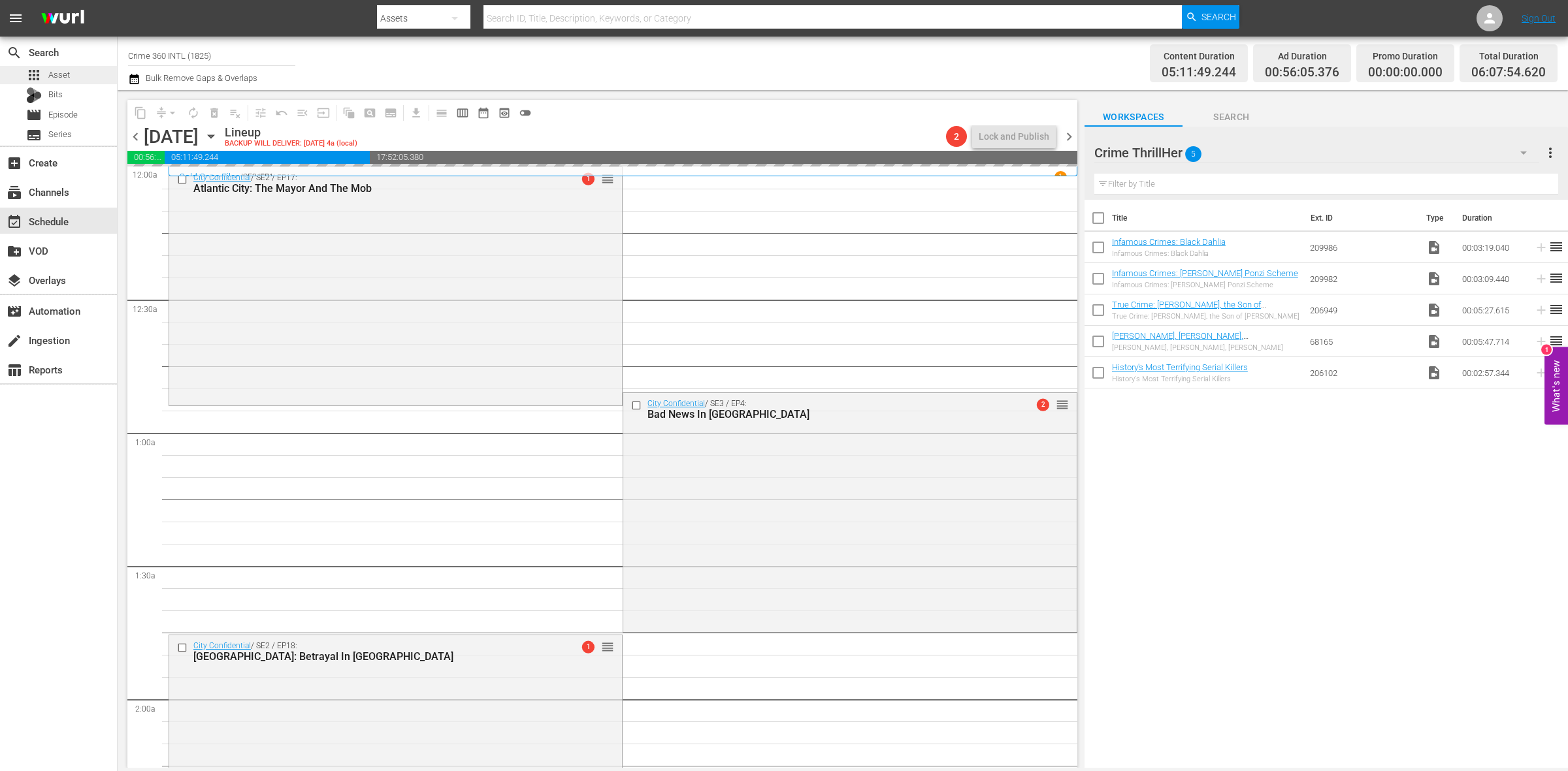
click at [84, 67] on div "apps Asset" at bounding box center [58, 74] width 117 height 18
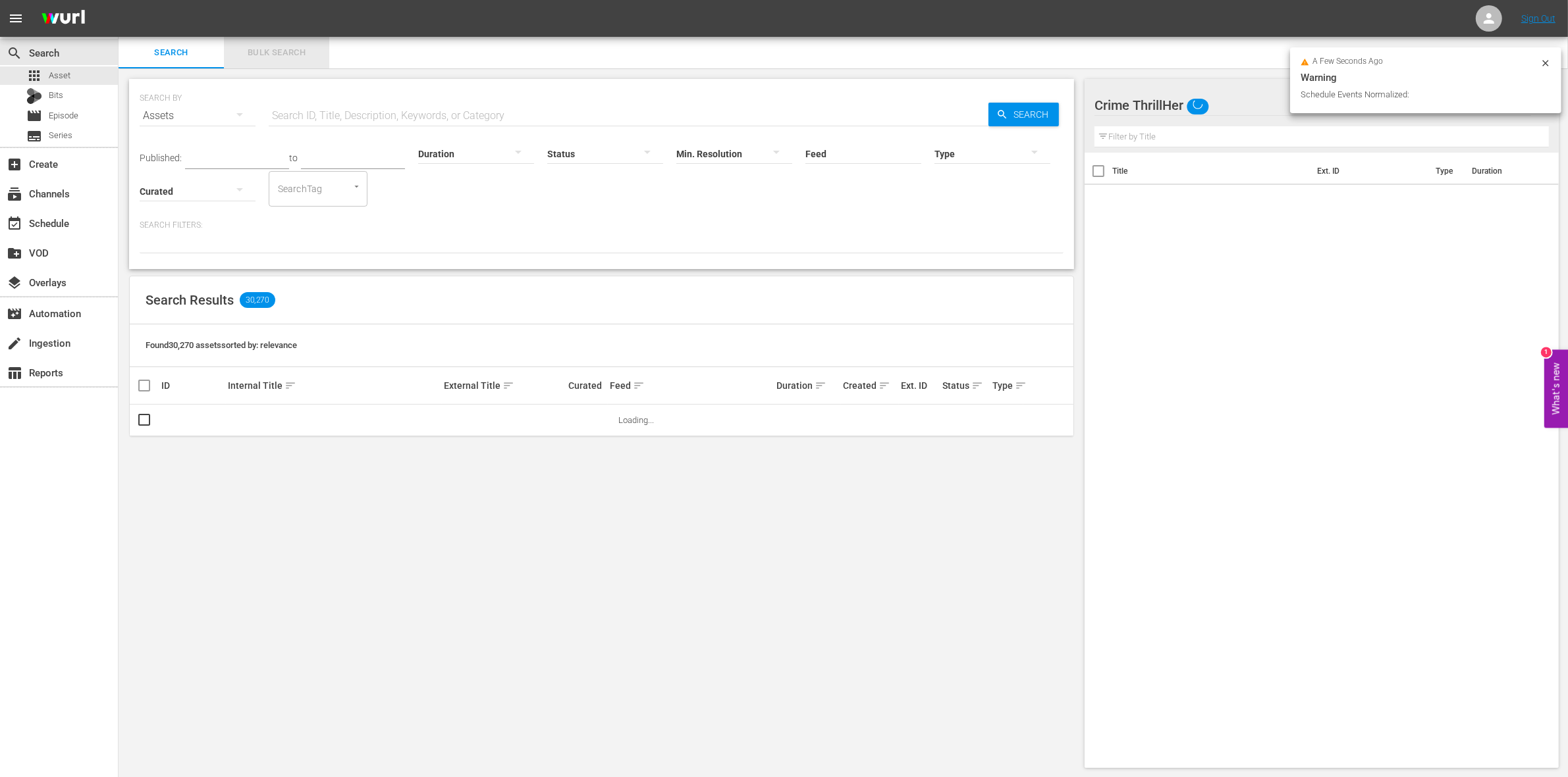
click at [268, 54] on span "Bulk Search" at bounding box center [276, 53] width 89 height 15
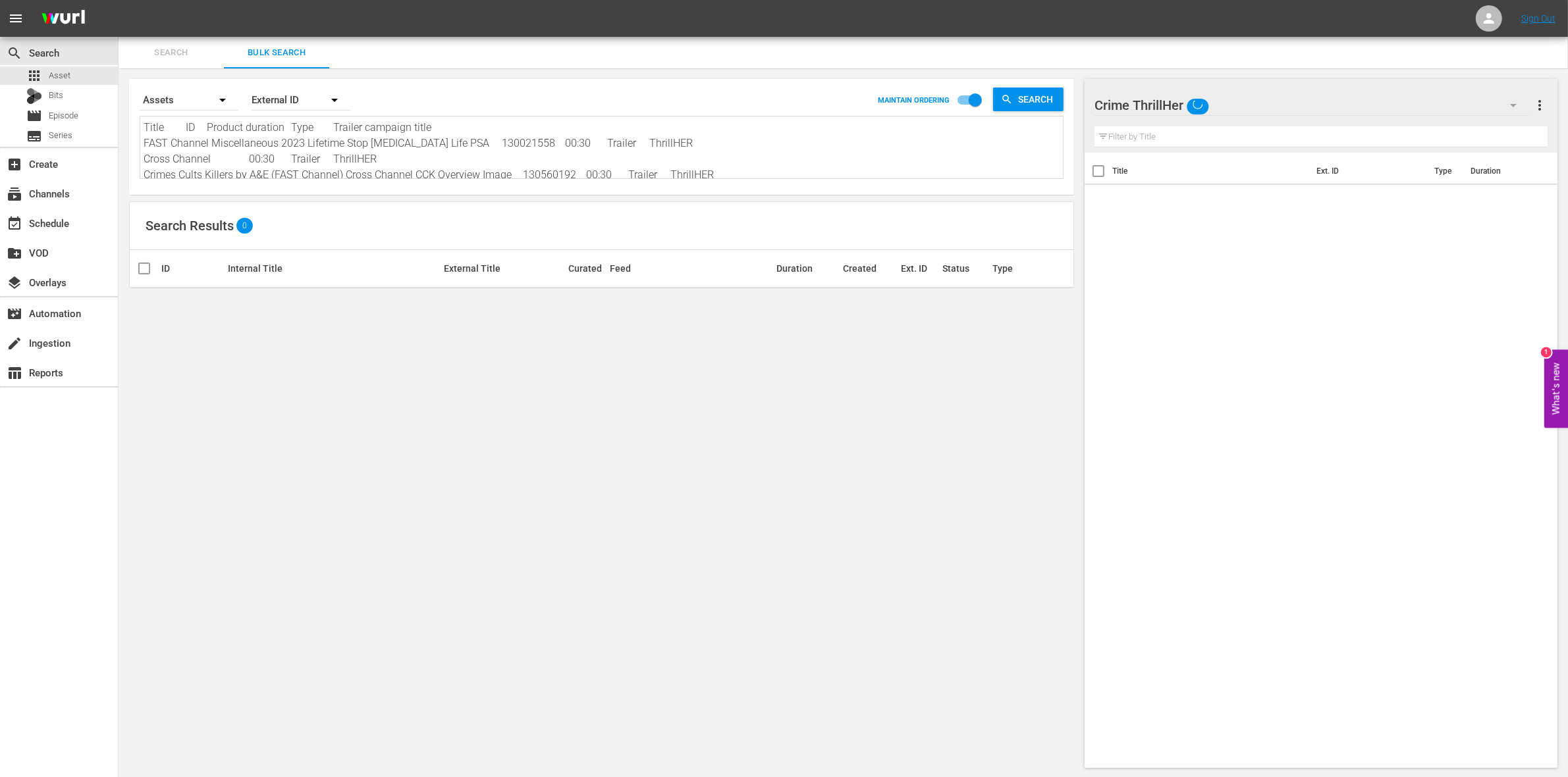
click at [1499, 105] on button "button" at bounding box center [1513, 105] width 32 height 32
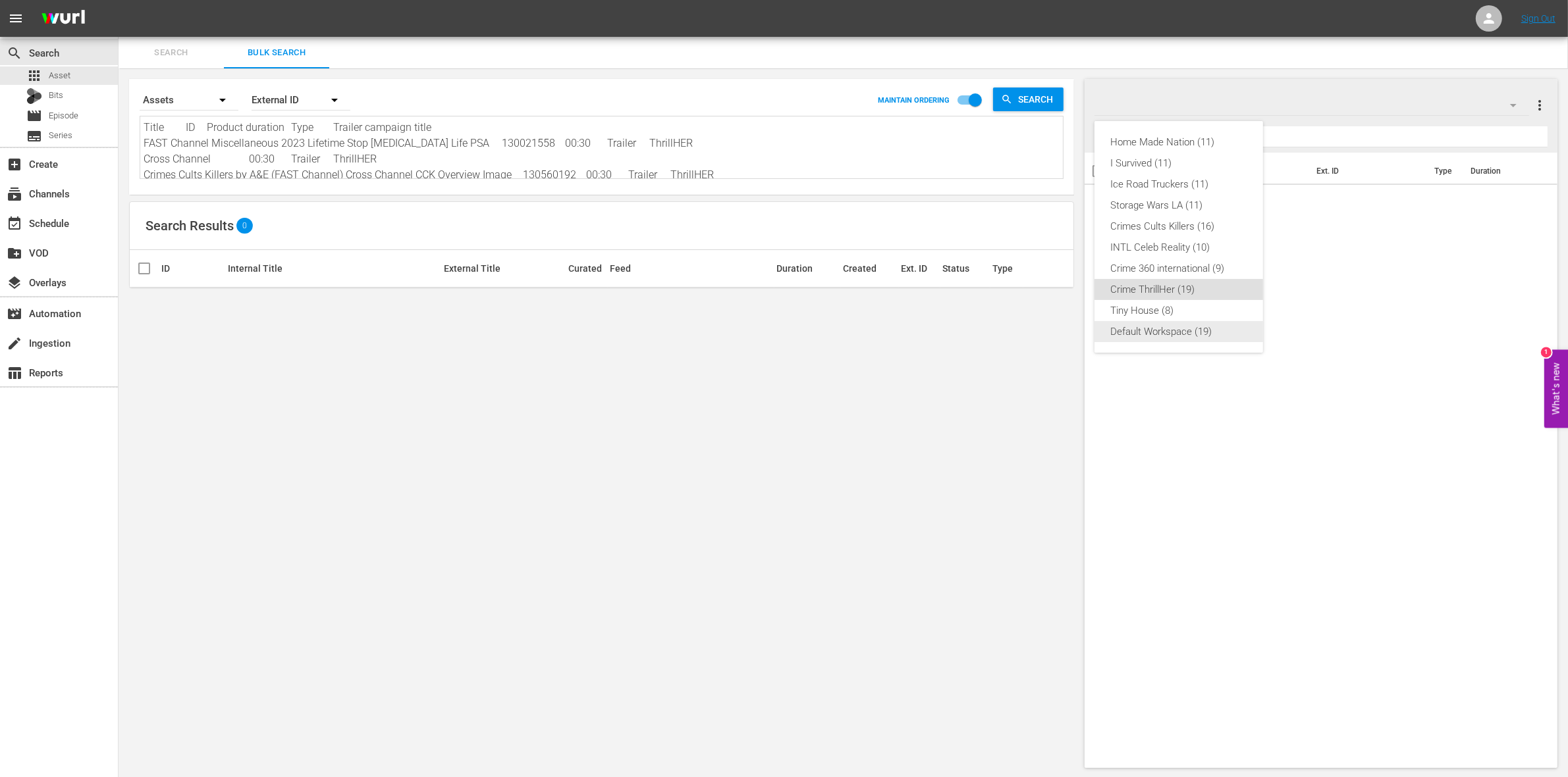
click at [1199, 334] on div "Default Workspace (19)" at bounding box center [1179, 331] width 137 height 21
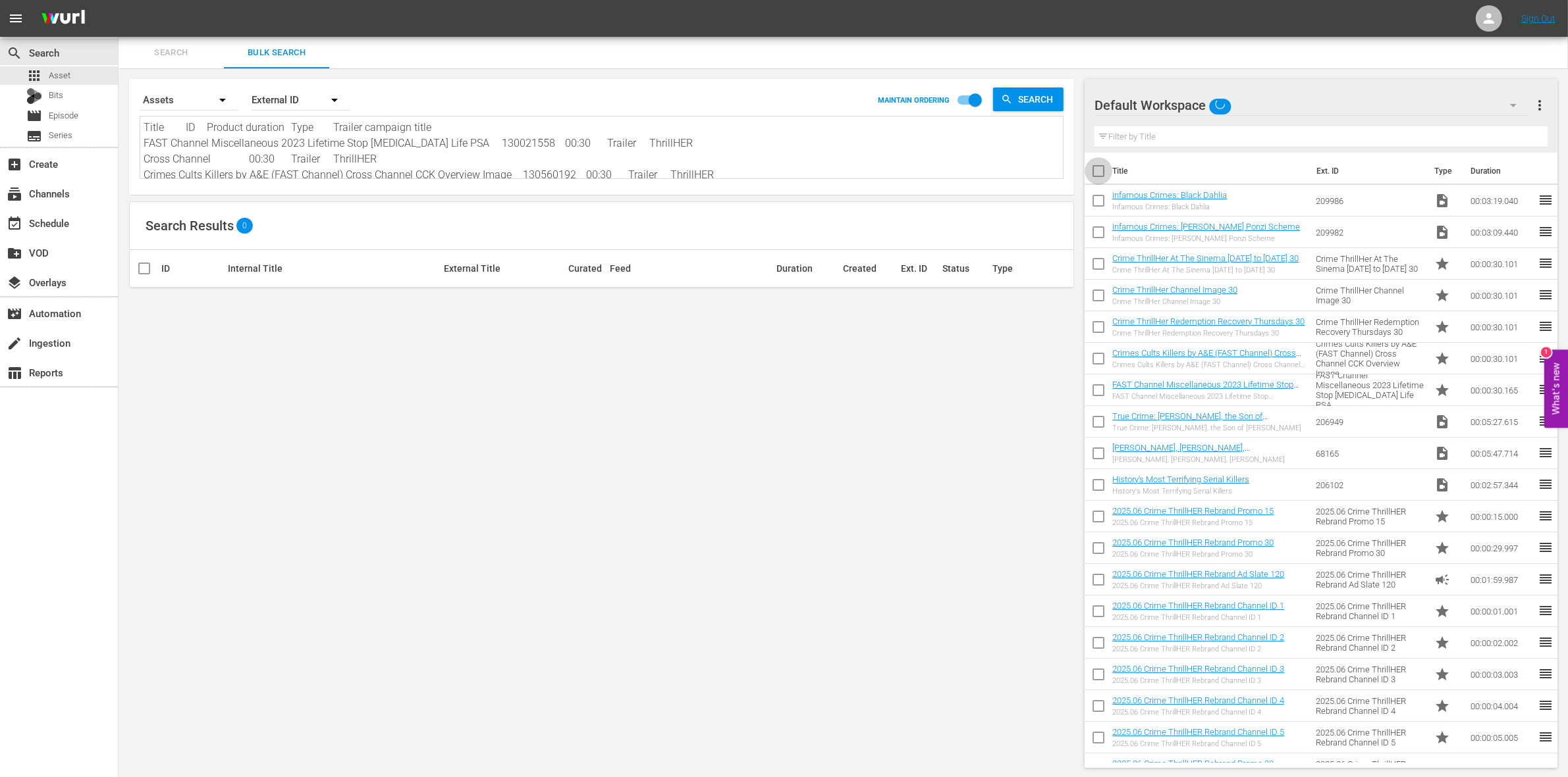
click at [1100, 170] on input "checkbox" at bounding box center [1098, 174] width 28 height 28
checkbox input "true"
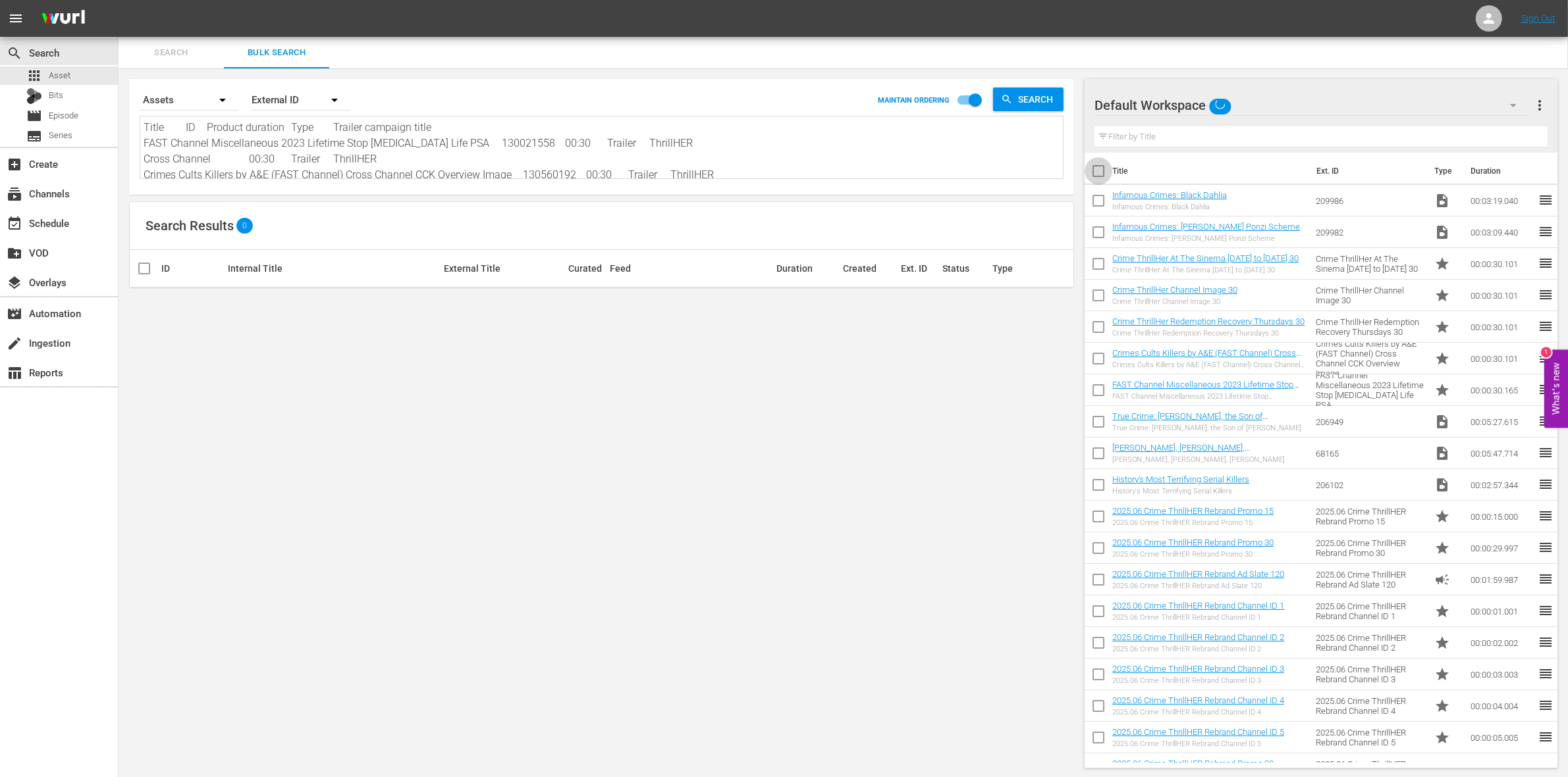
checkbox input "true"
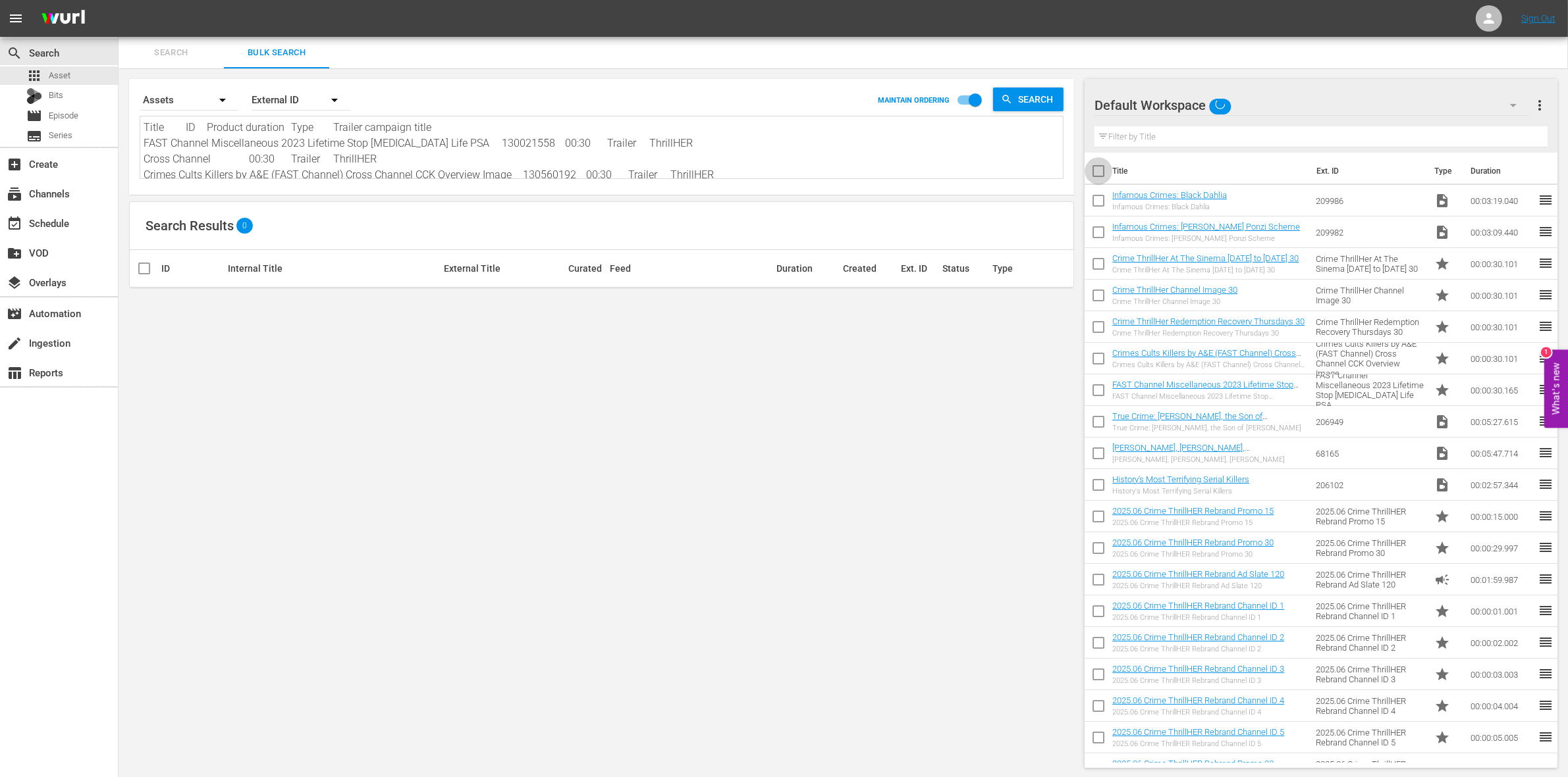
checkbox input "true"
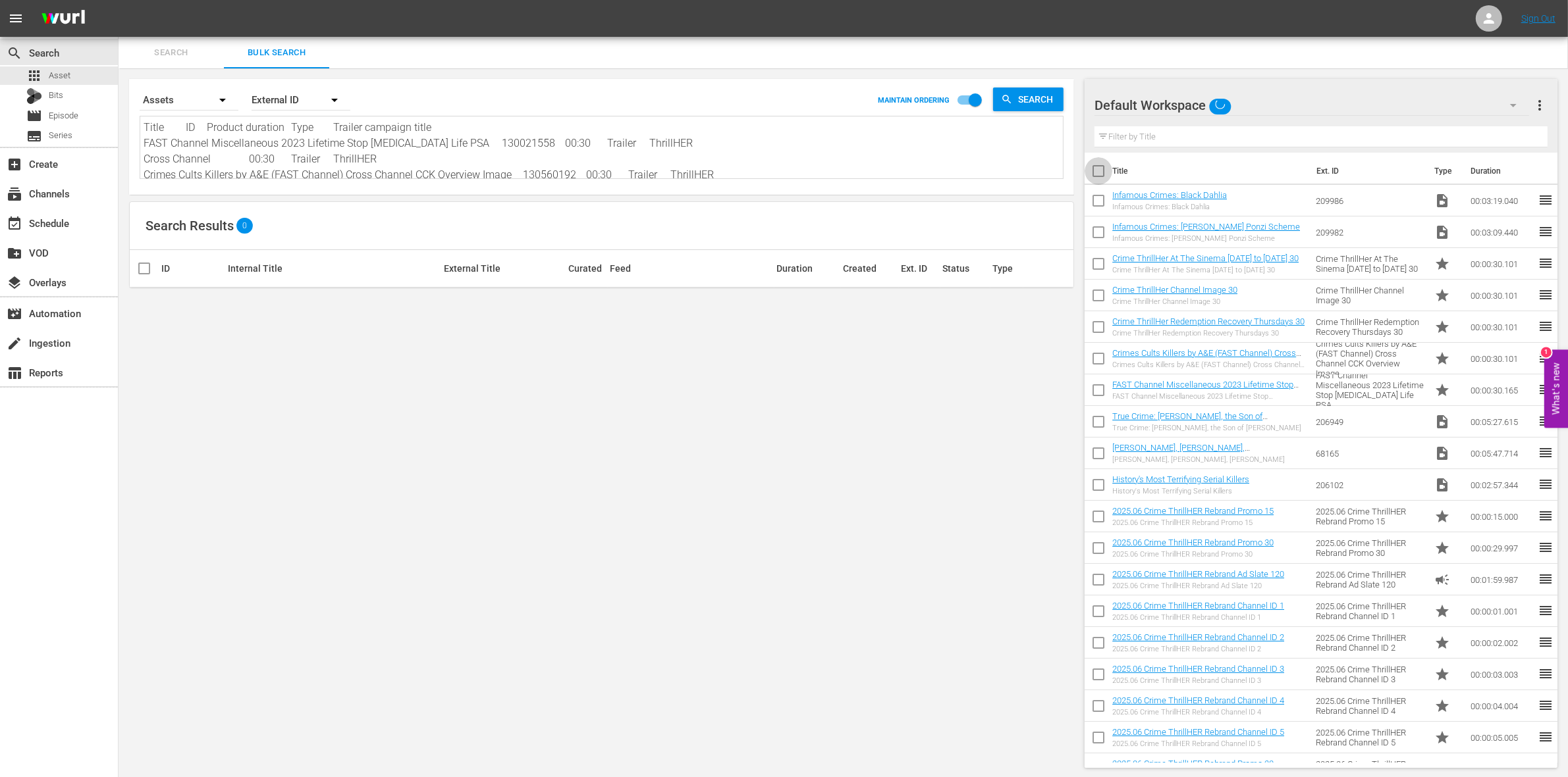
checkbox input "true"
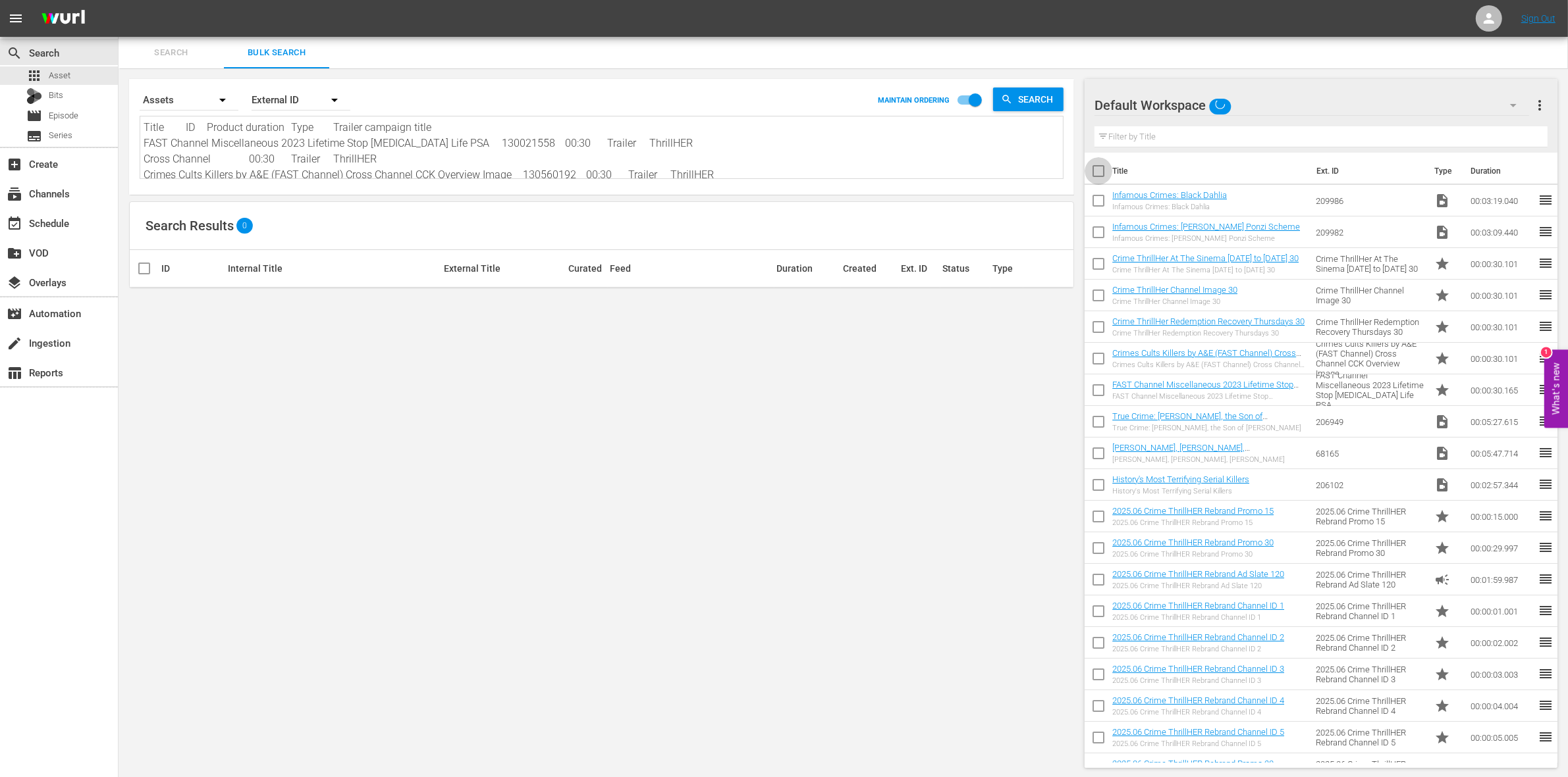
checkbox input "true"
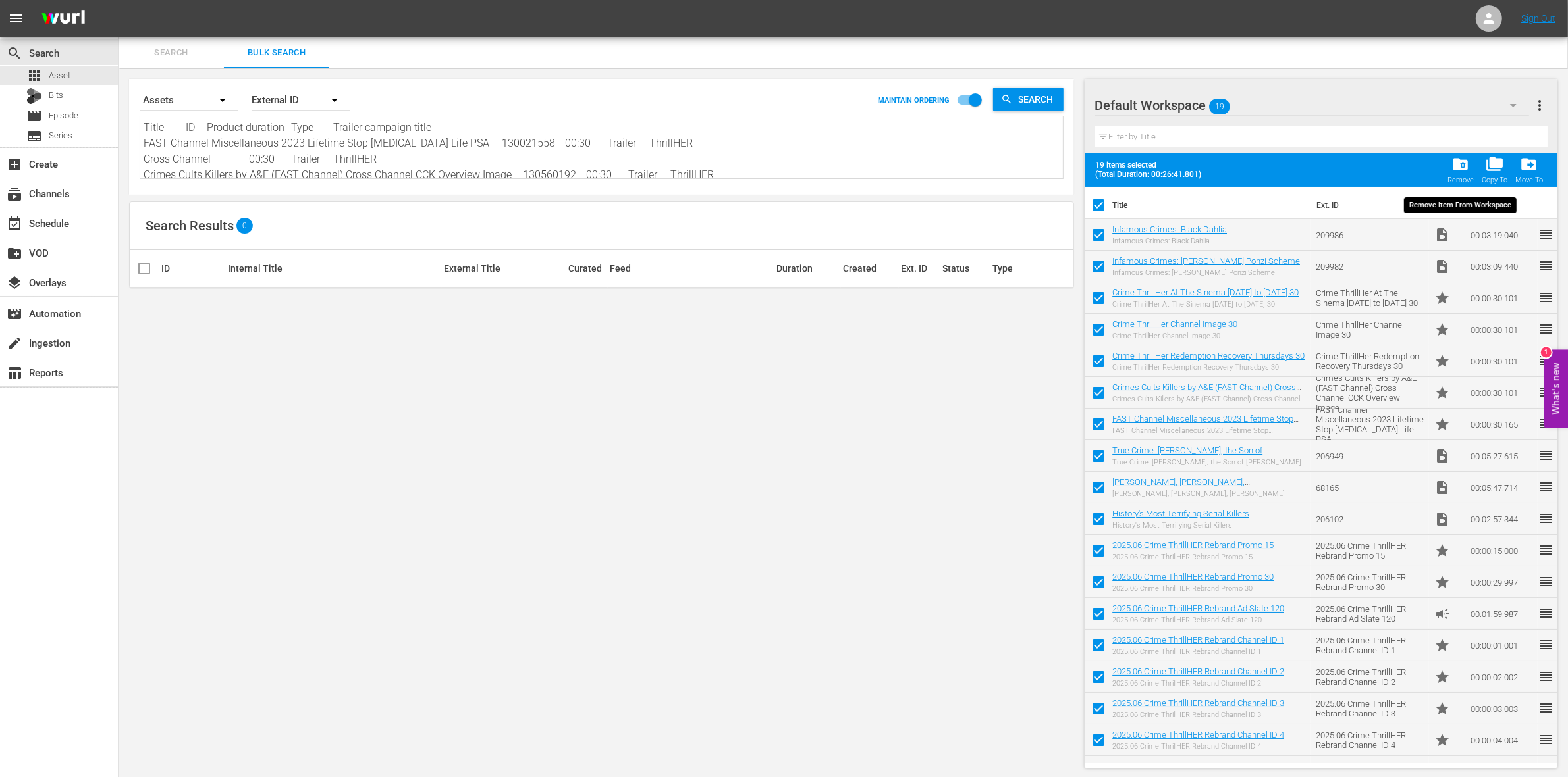
click at [1461, 169] on span "folder_delete" at bounding box center [1460, 164] width 18 height 18
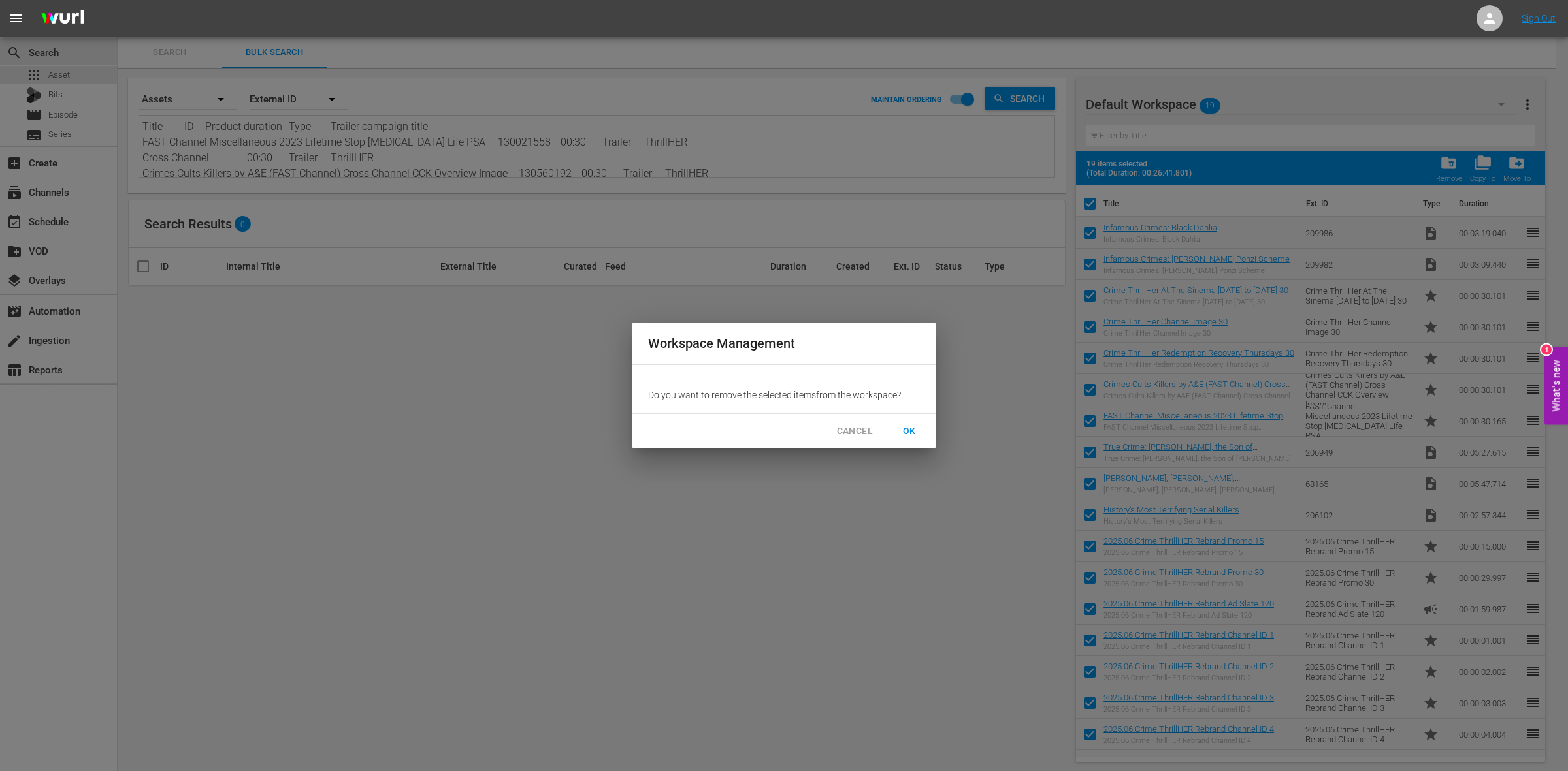
click at [913, 431] on span "OK" at bounding box center [909, 431] width 21 height 16
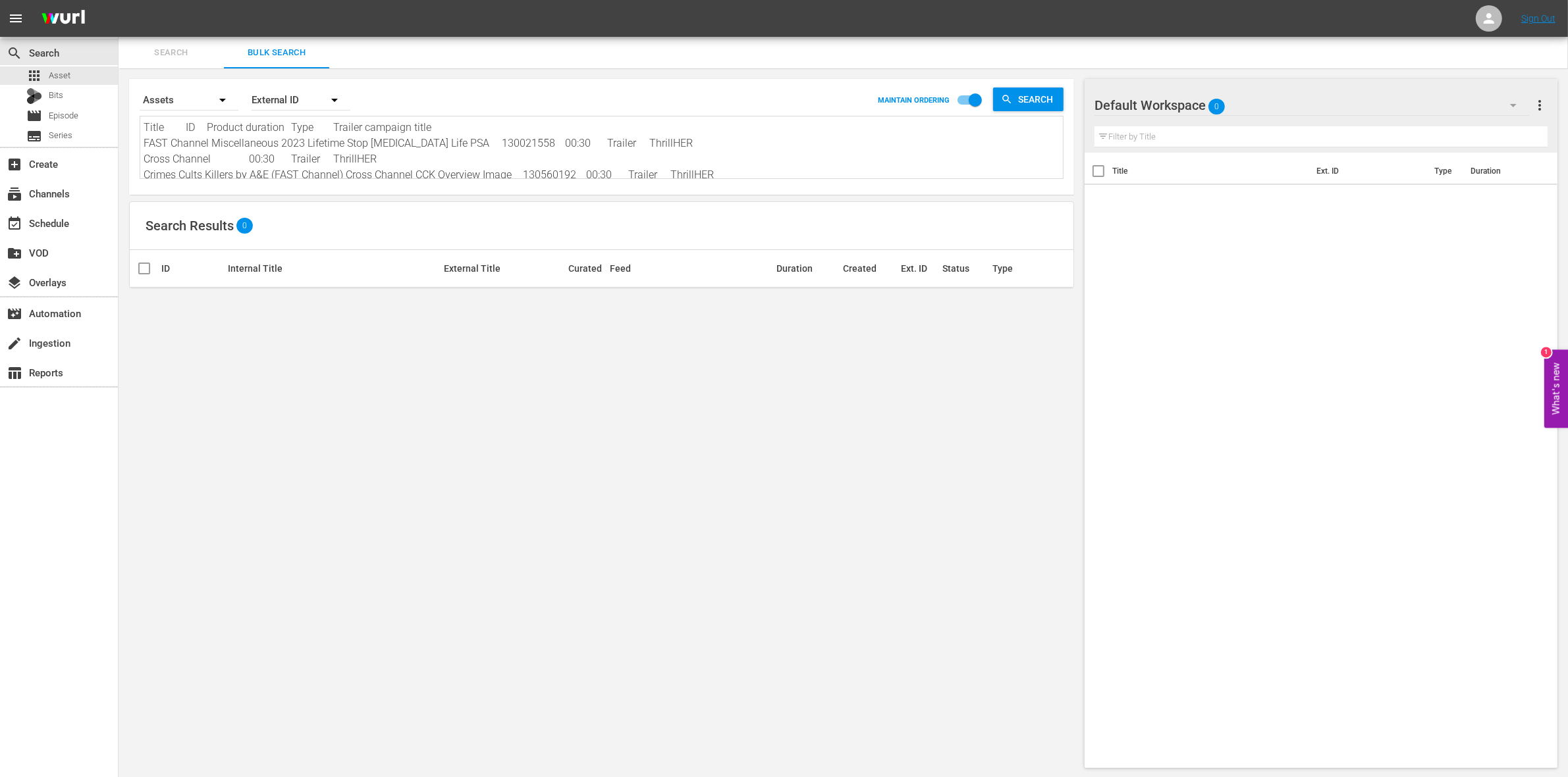
click at [1516, 102] on icon "button" at bounding box center [1513, 105] width 16 height 16
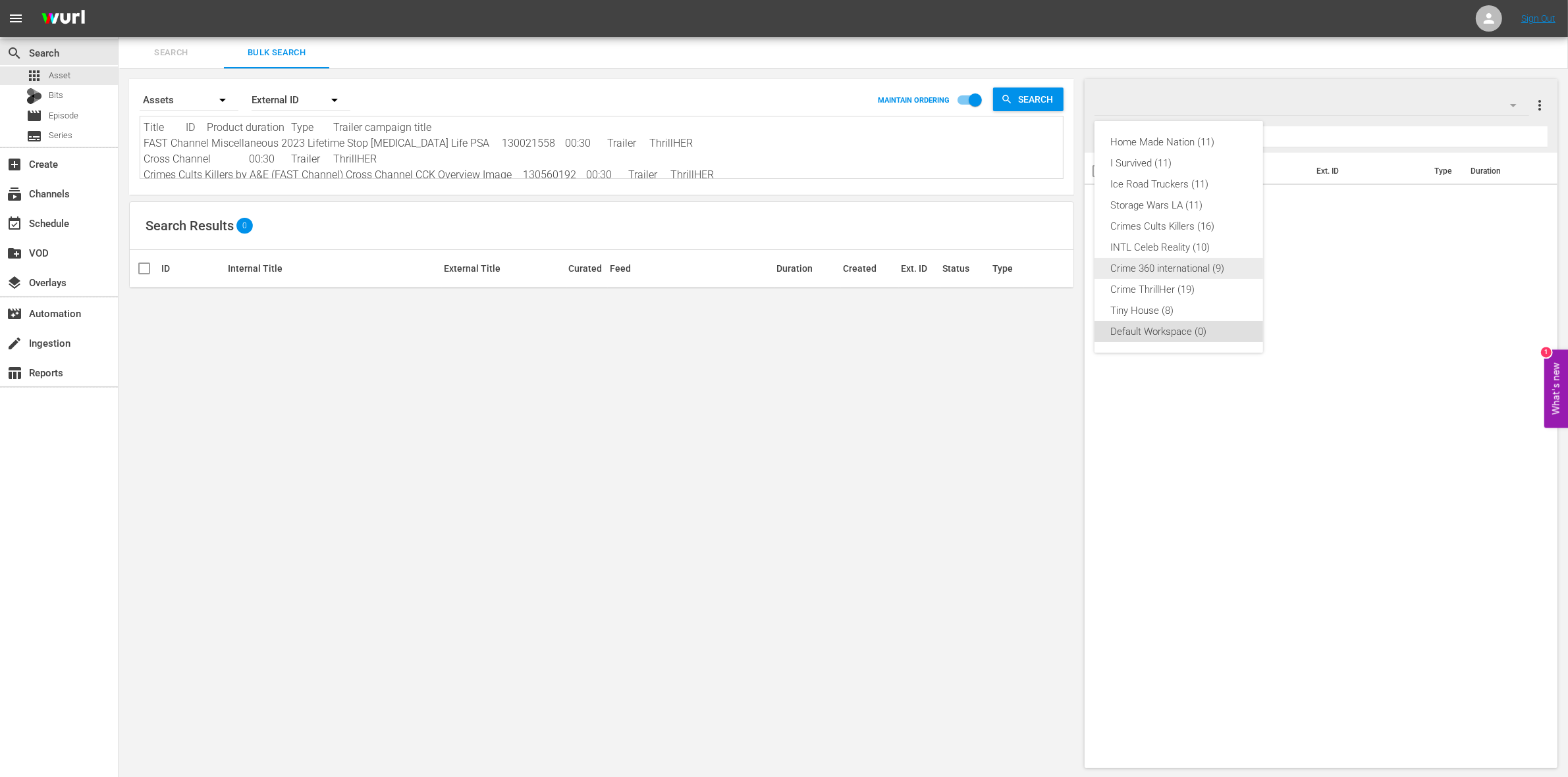
click at [1173, 270] on div "Crime 360 international (9)" at bounding box center [1179, 268] width 137 height 21
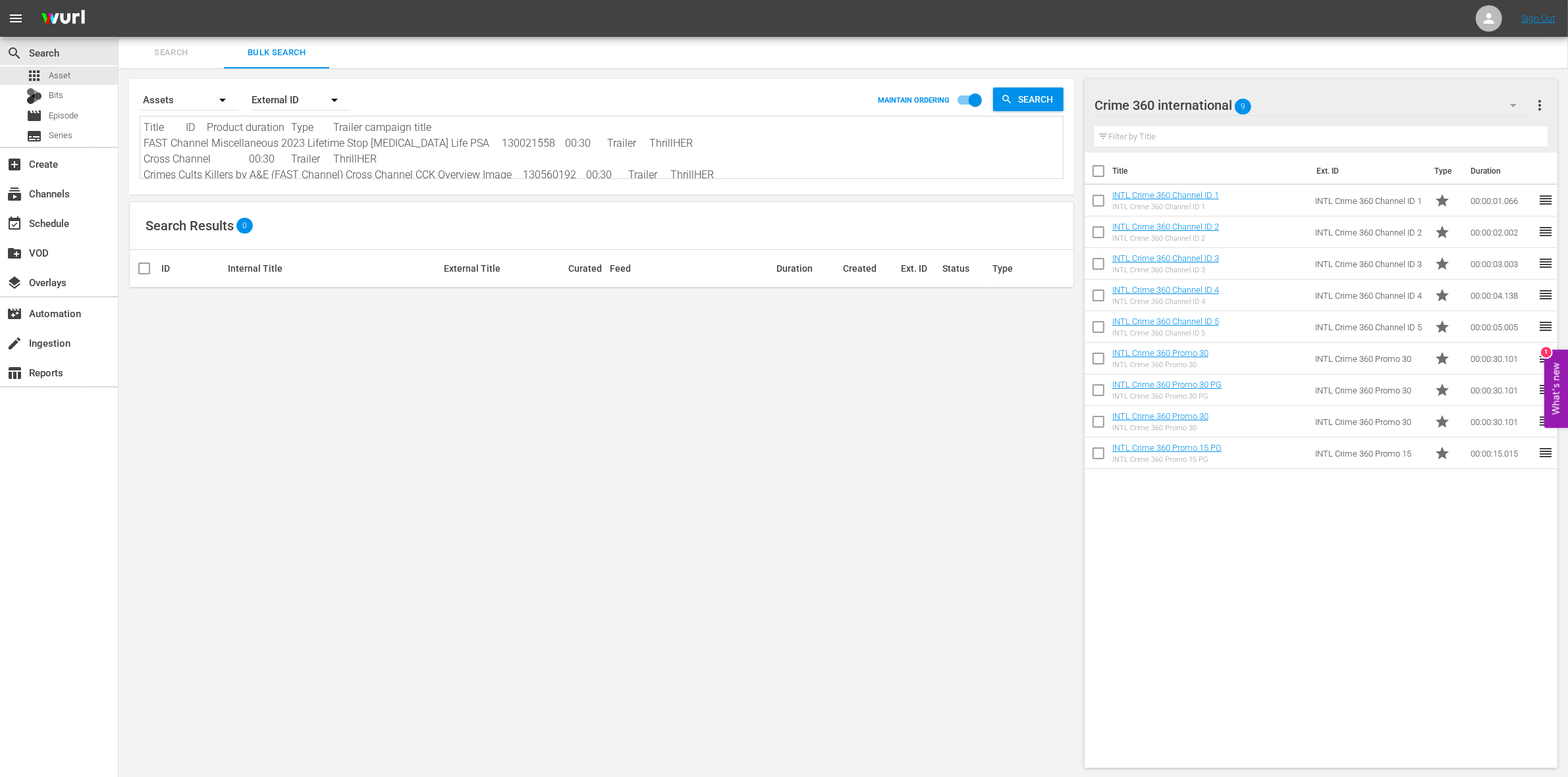
click at [1105, 175] on input "checkbox" at bounding box center [1098, 174] width 28 height 28
checkbox input "true"
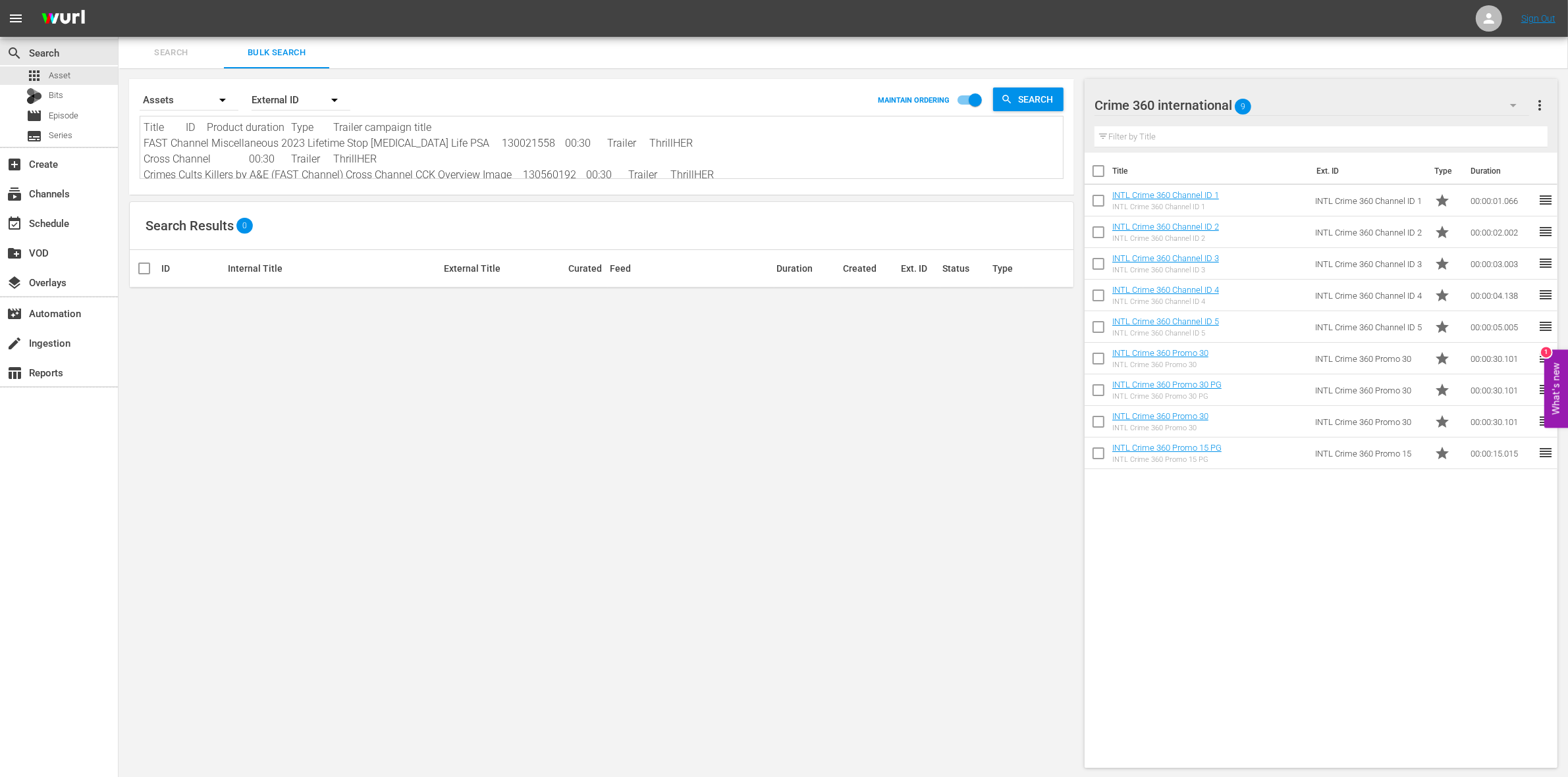
checkbox input "true"
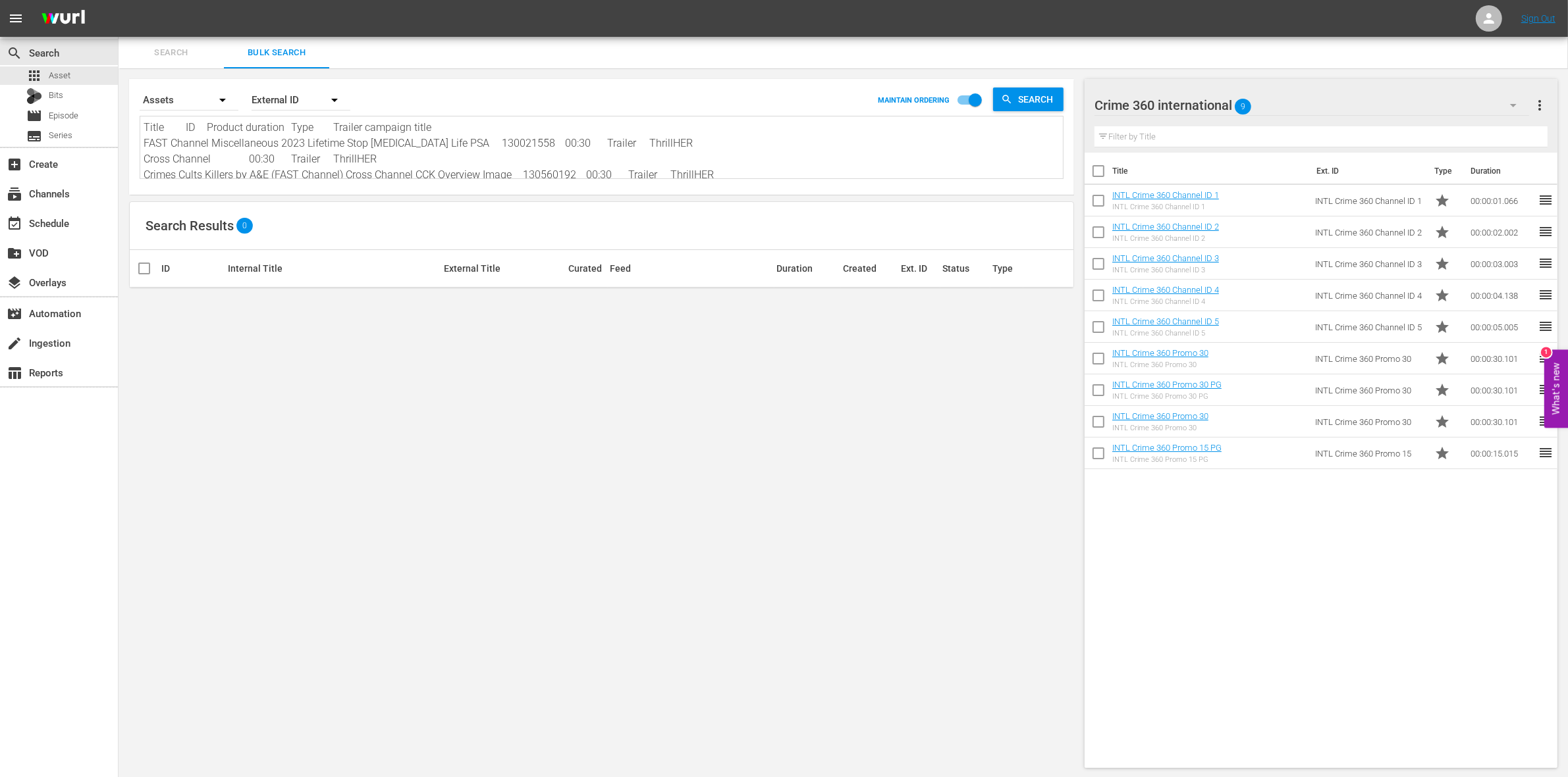
checkbox input "true"
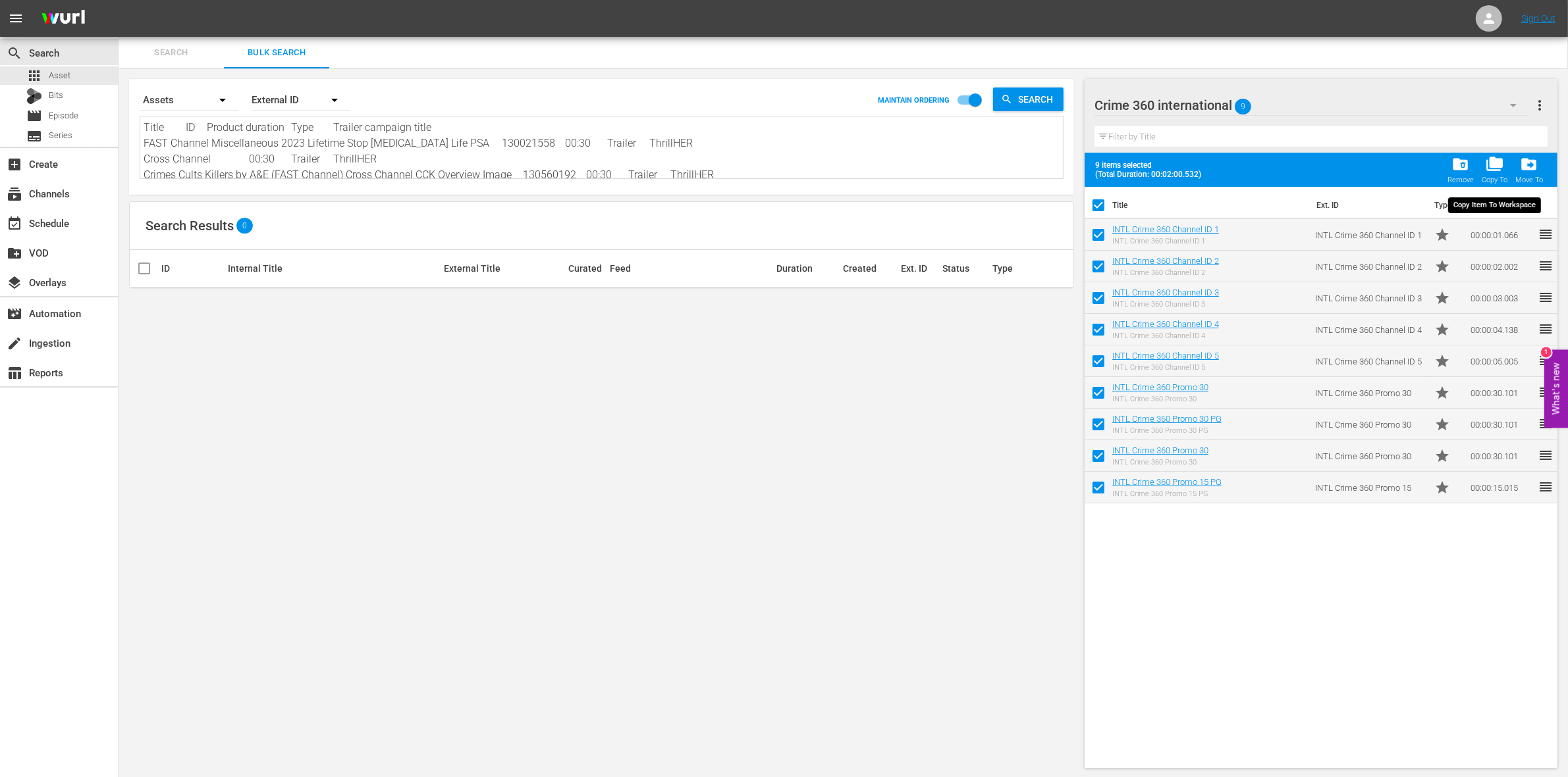
click at [1489, 172] on span "folder_copy" at bounding box center [1494, 164] width 18 height 18
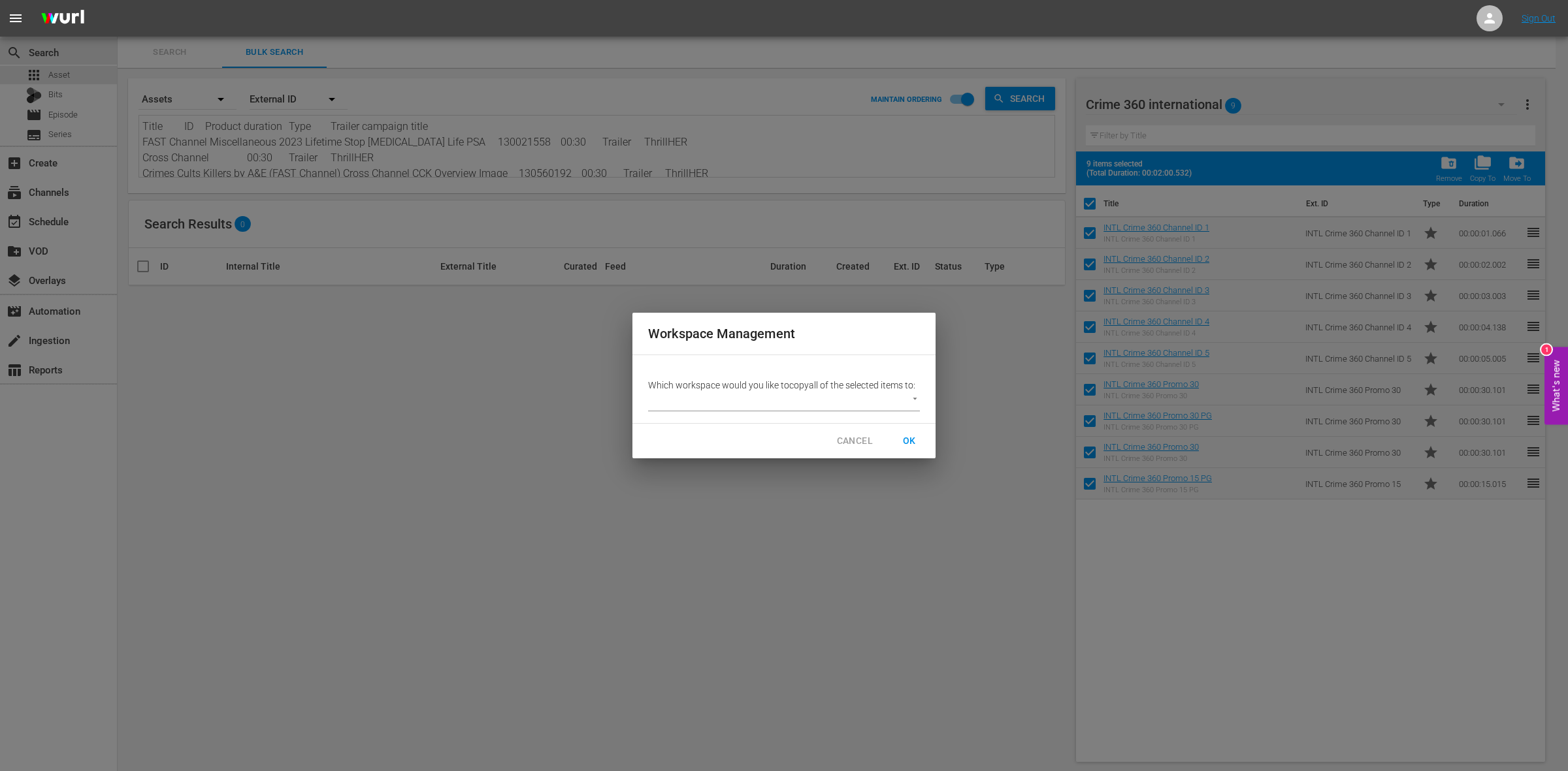
click at [829, 404] on body "menu Sign Out search Search apps Asset Bits movie Episode subtitles Series add_…" at bounding box center [784, 385] width 1568 height 771
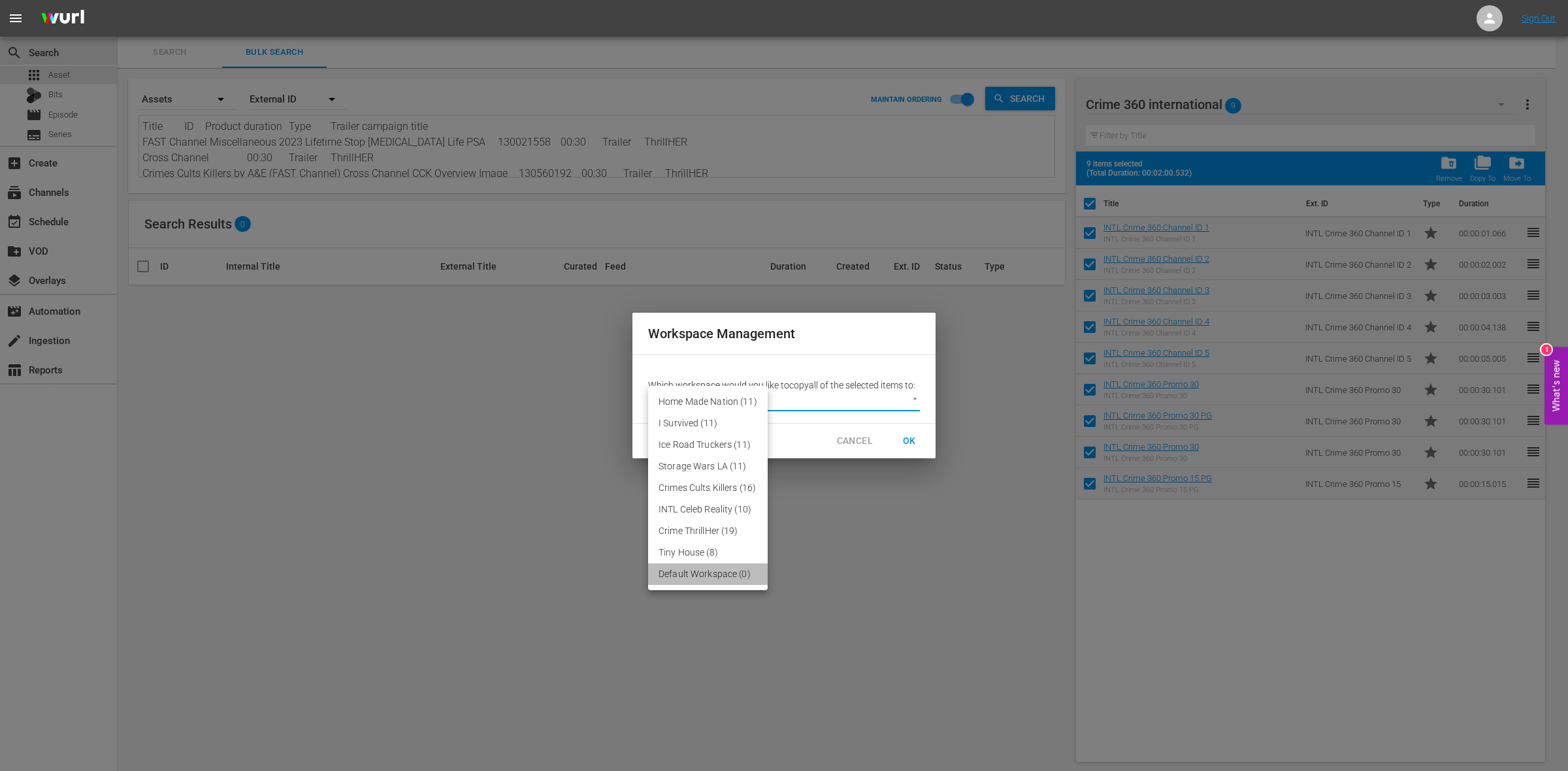
click at [704, 576] on li "Default Workspace (0)" at bounding box center [708, 575] width 120 height 22
type input "3246"
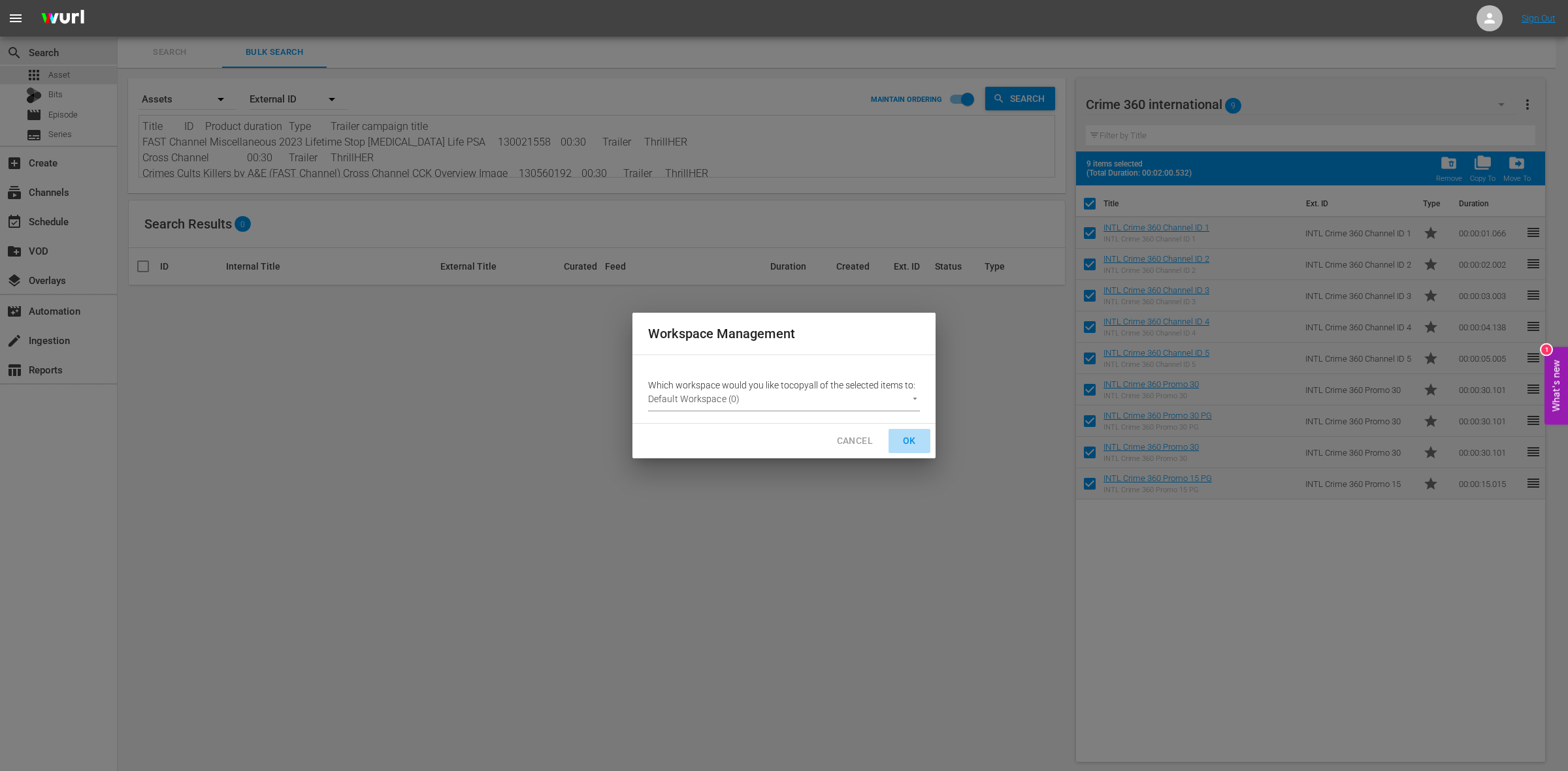
click at [913, 438] on span "OK" at bounding box center [909, 441] width 21 height 16
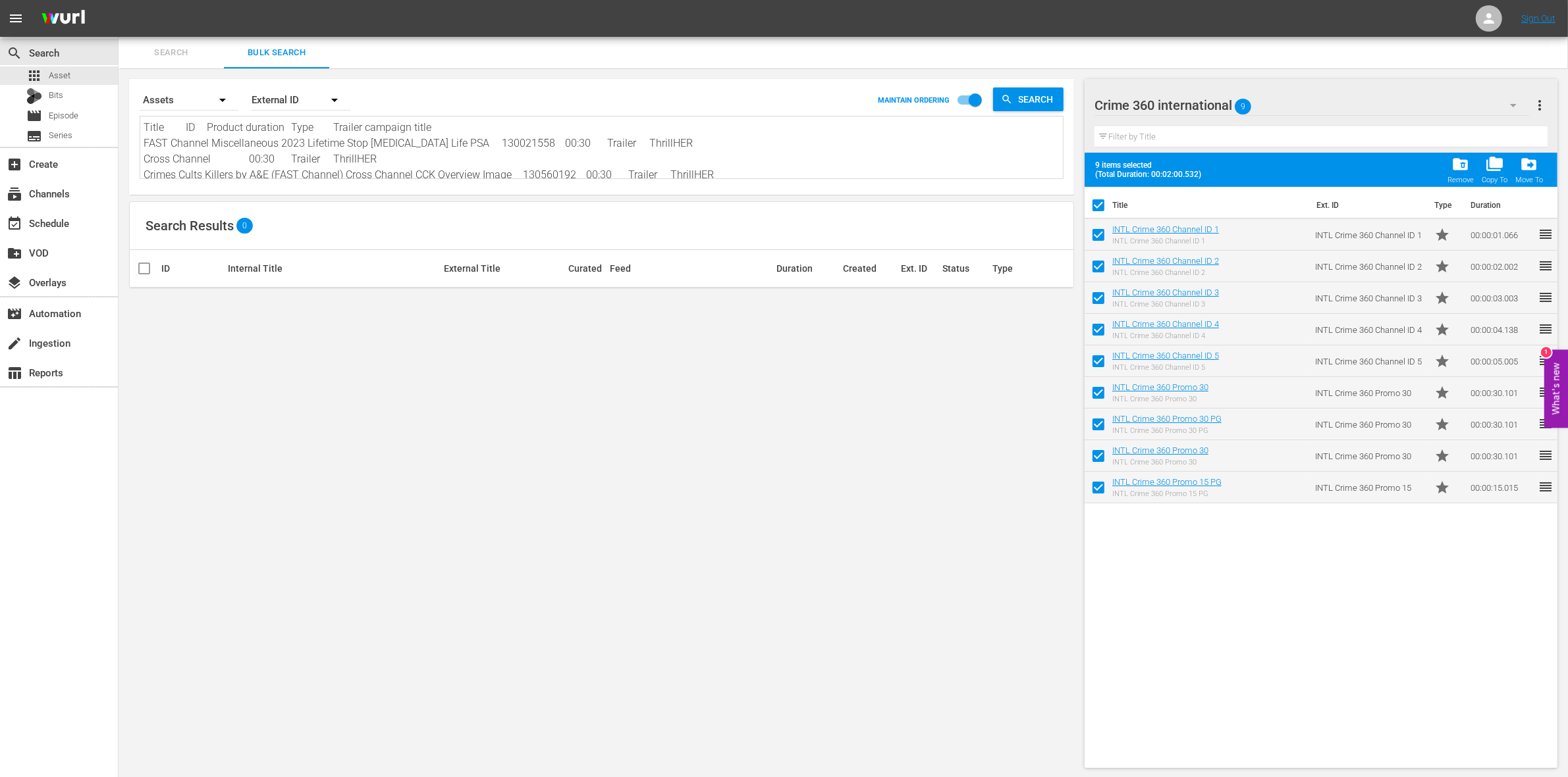
checkbox input "false"
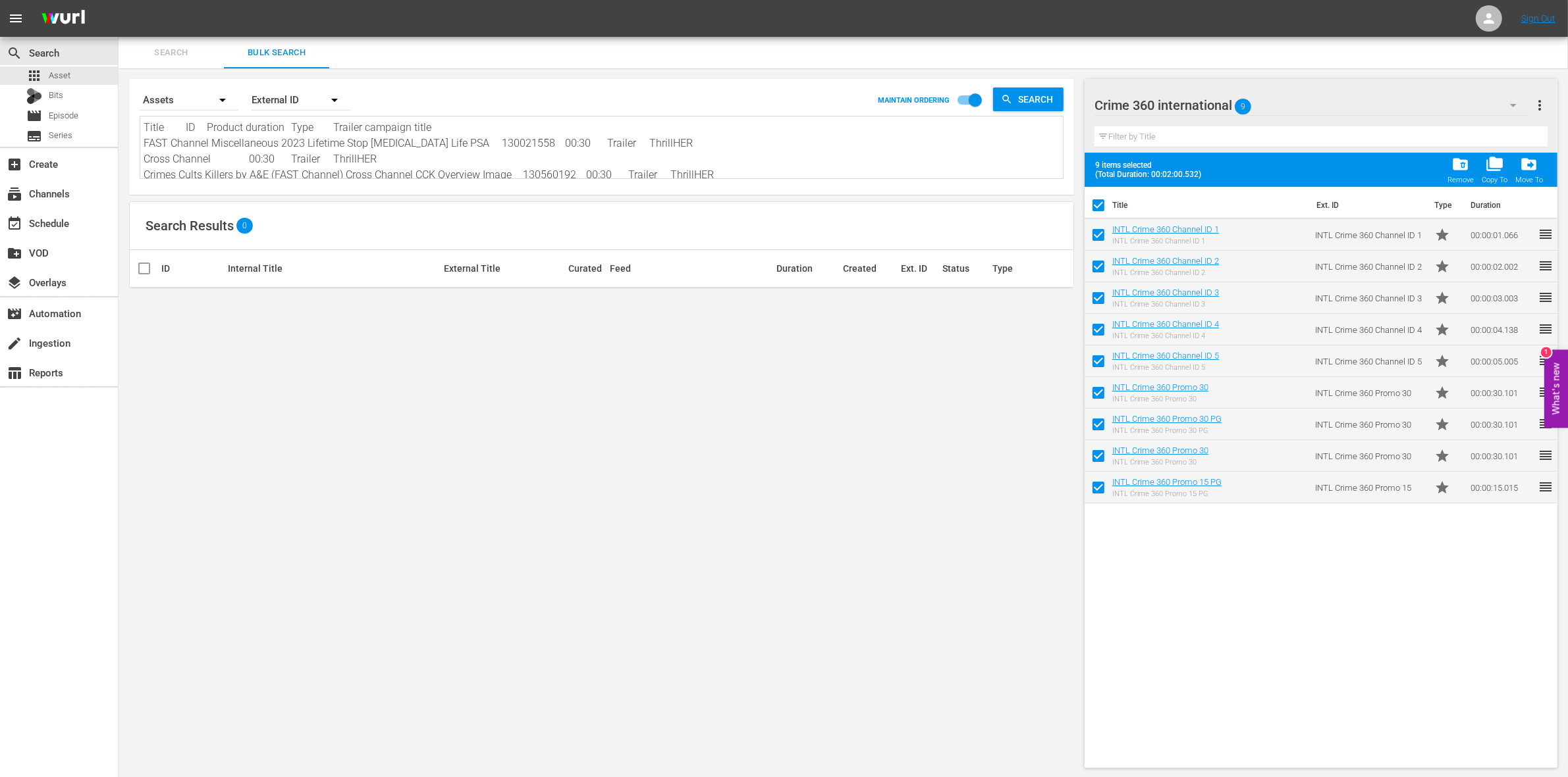
checkbox input "false"
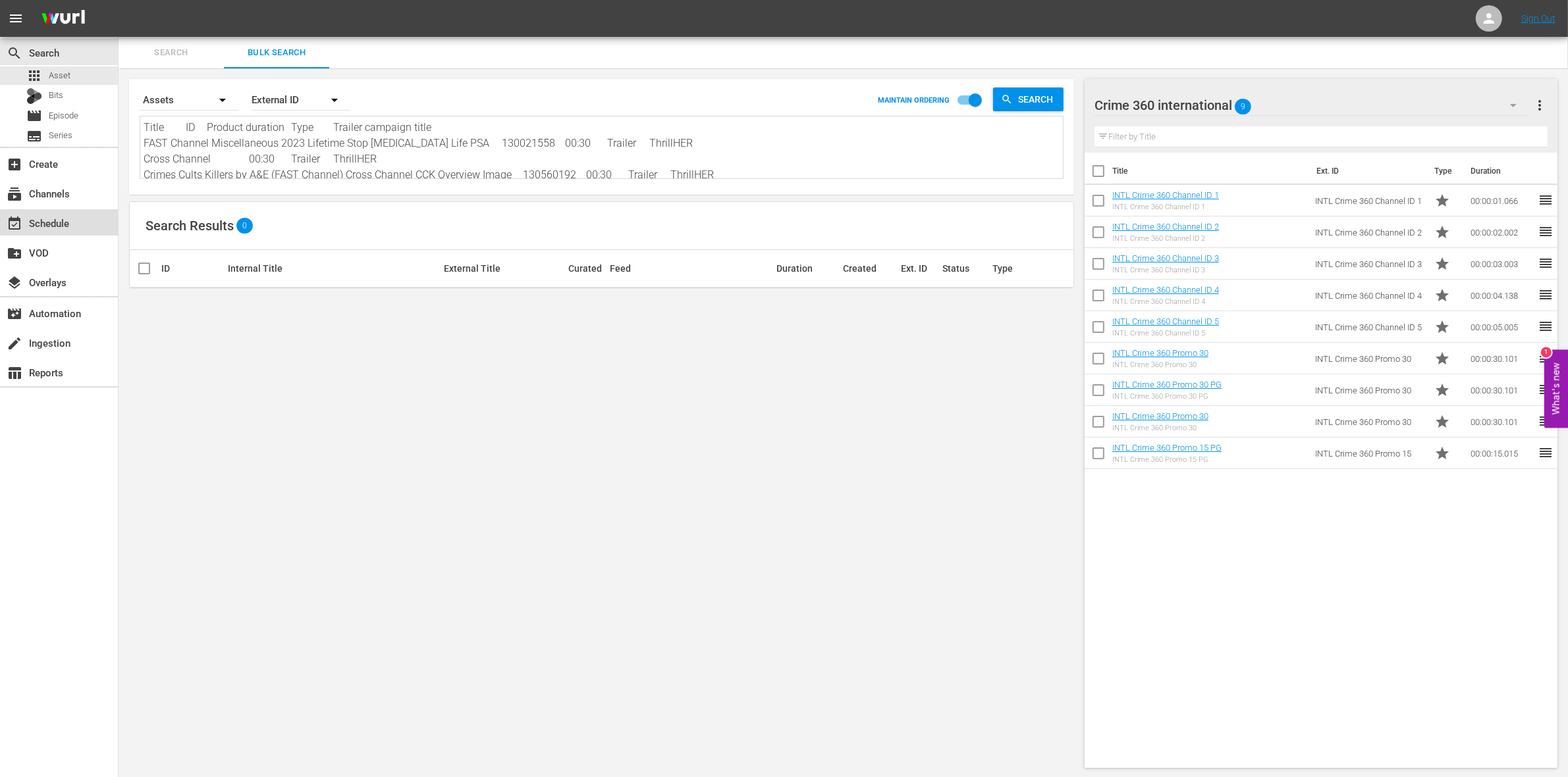
click at [73, 222] on div "event_available Schedule" at bounding box center [36, 221] width 73 height 12
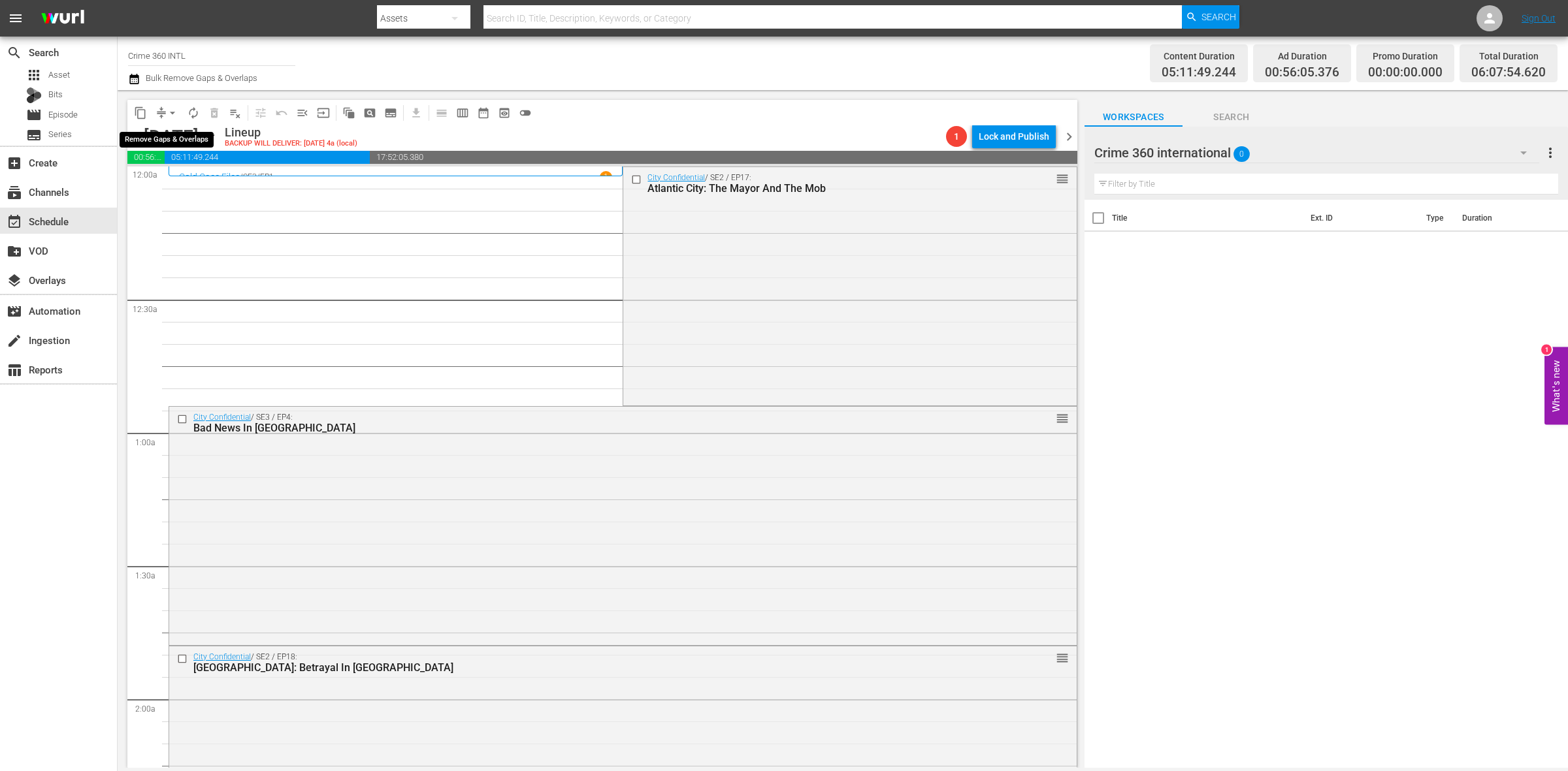
click at [173, 109] on span "arrow_drop_down" at bounding box center [172, 113] width 13 height 13
click at [167, 135] on li "Align to Midnight" at bounding box center [172, 139] width 137 height 22
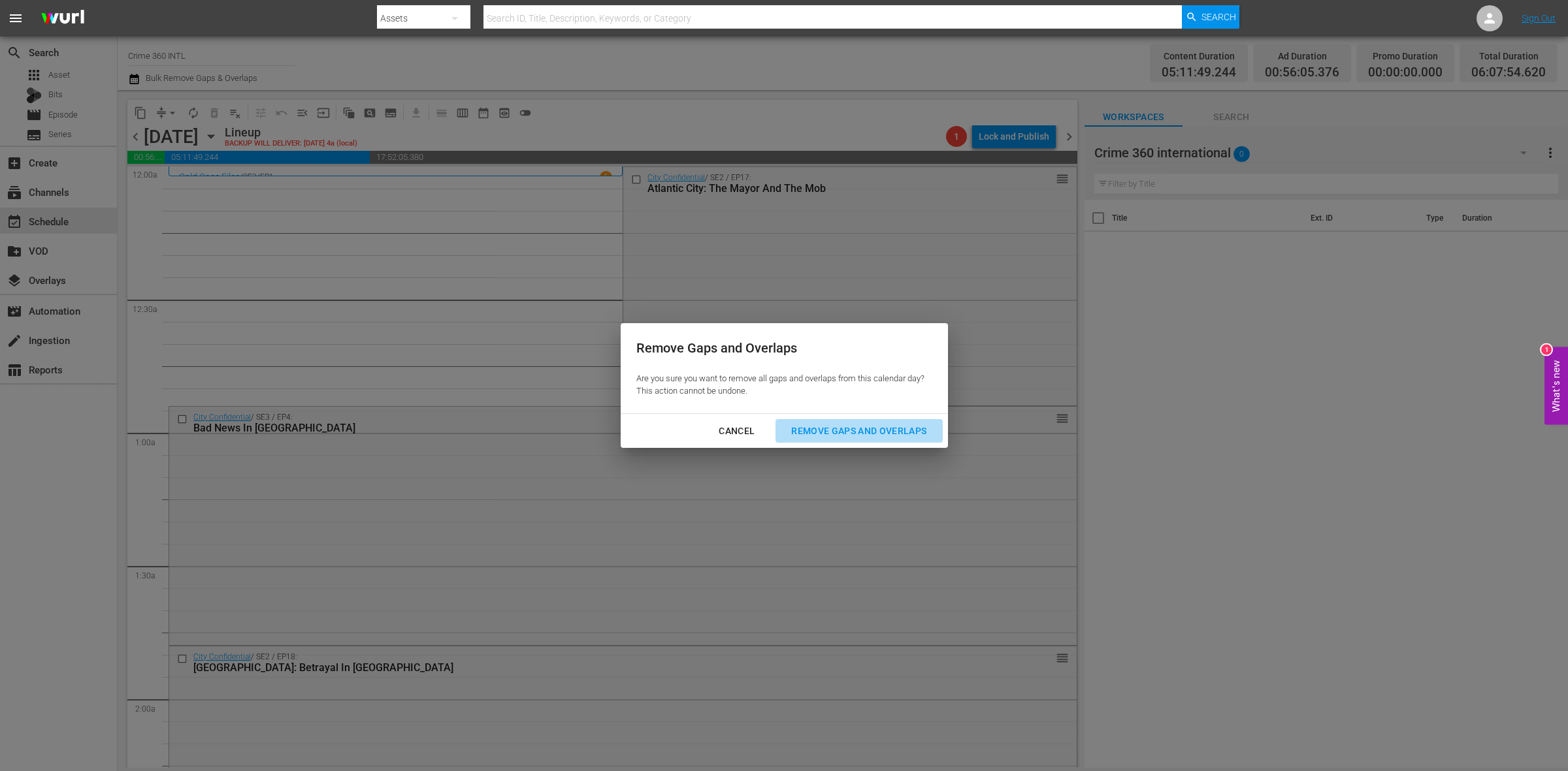
click at [844, 420] on button "Remove Gaps and Overlaps" at bounding box center [858, 431] width 167 height 24
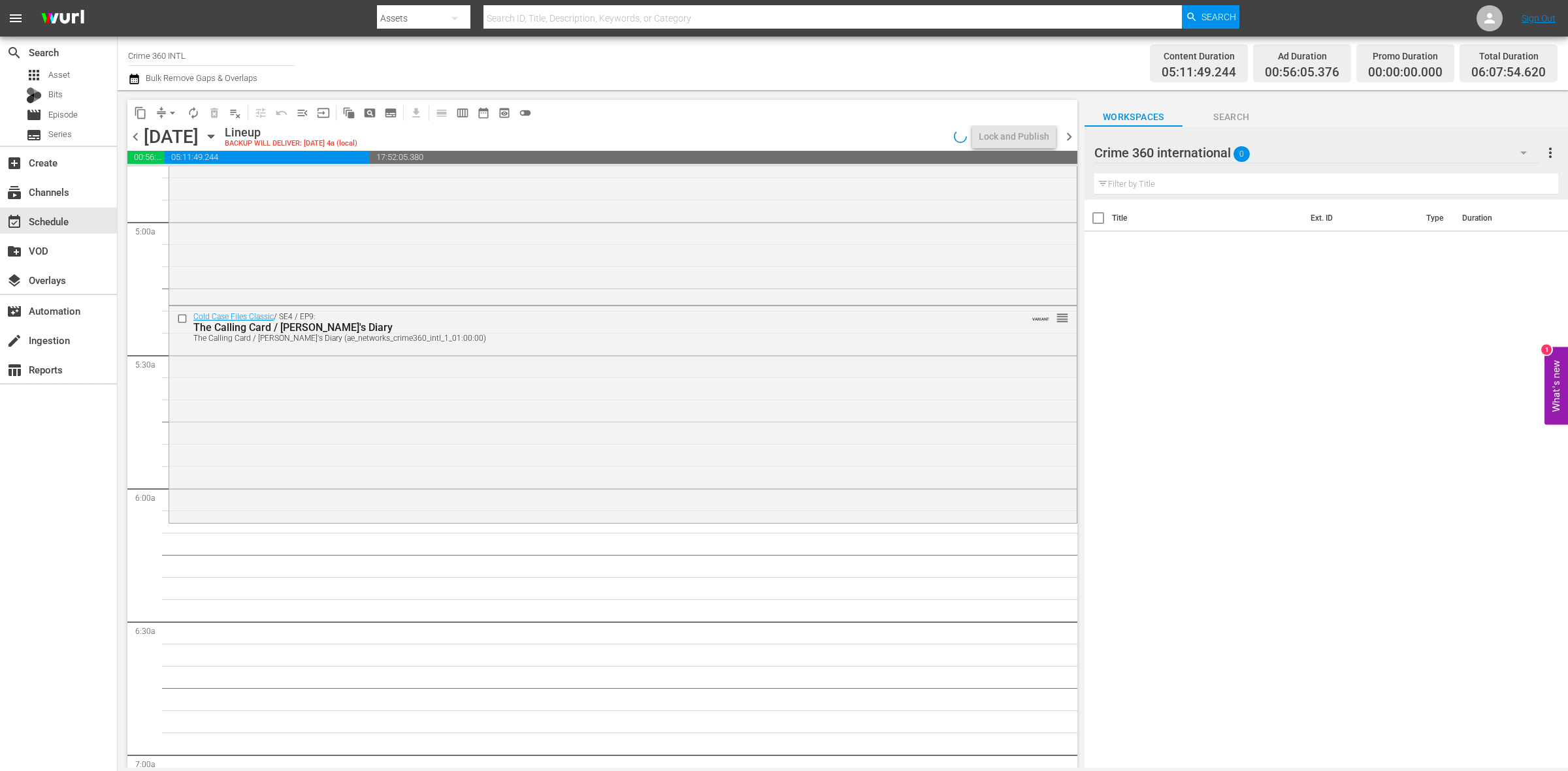
scroll to position [1167, 0]
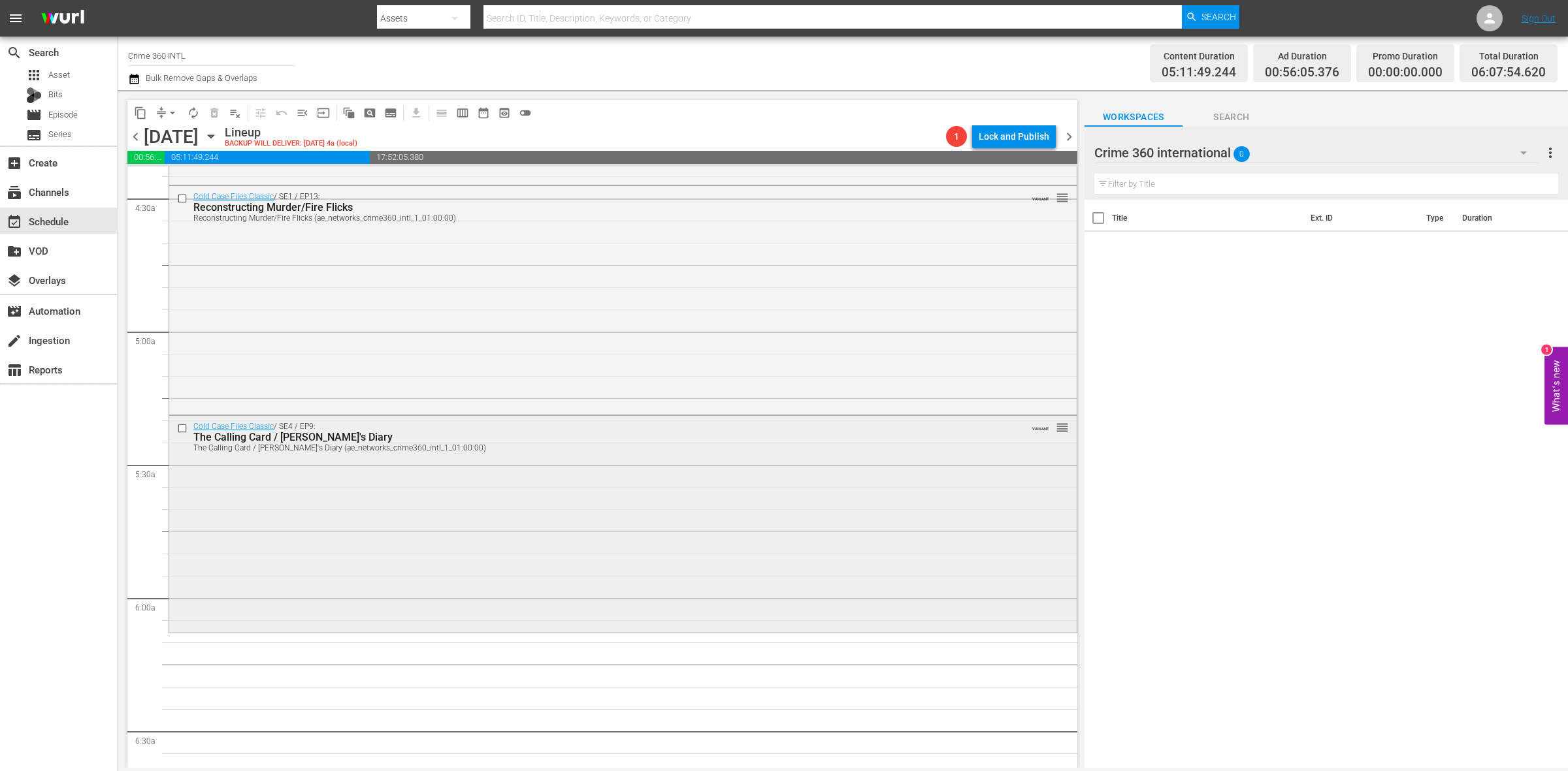
click at [757, 521] on div "Cold Case Files Classic / SE4 / EP9: The Calling Card / Carol's Diary The Calli…" at bounding box center [623, 523] width 908 height 214
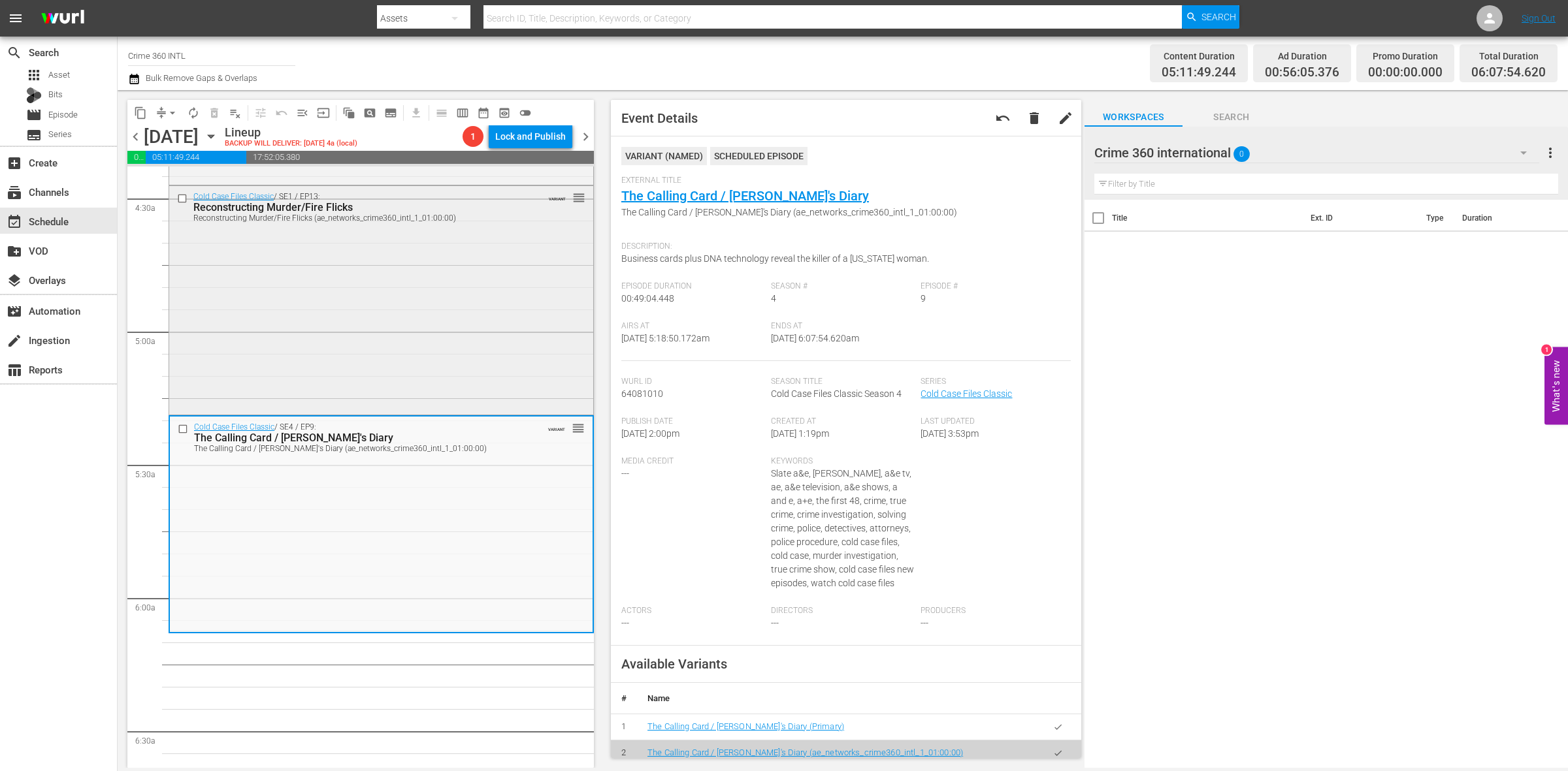
click at [524, 284] on div "Cold Case Files Classic / SE1 / EP13: Reconstructing Murder/Fire Flicks Reconst…" at bounding box center [381, 299] width 424 height 226
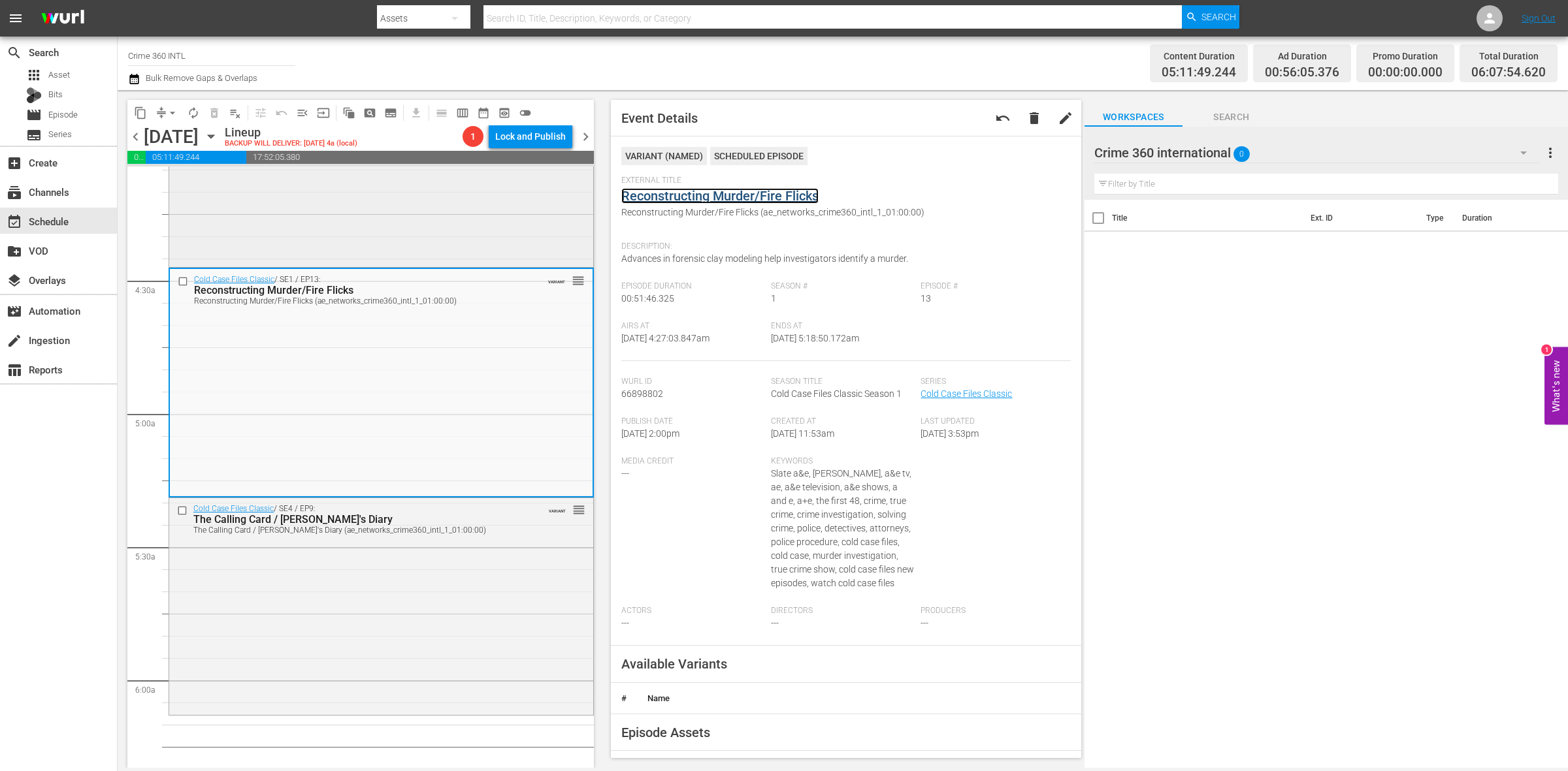
scroll to position [922, 0]
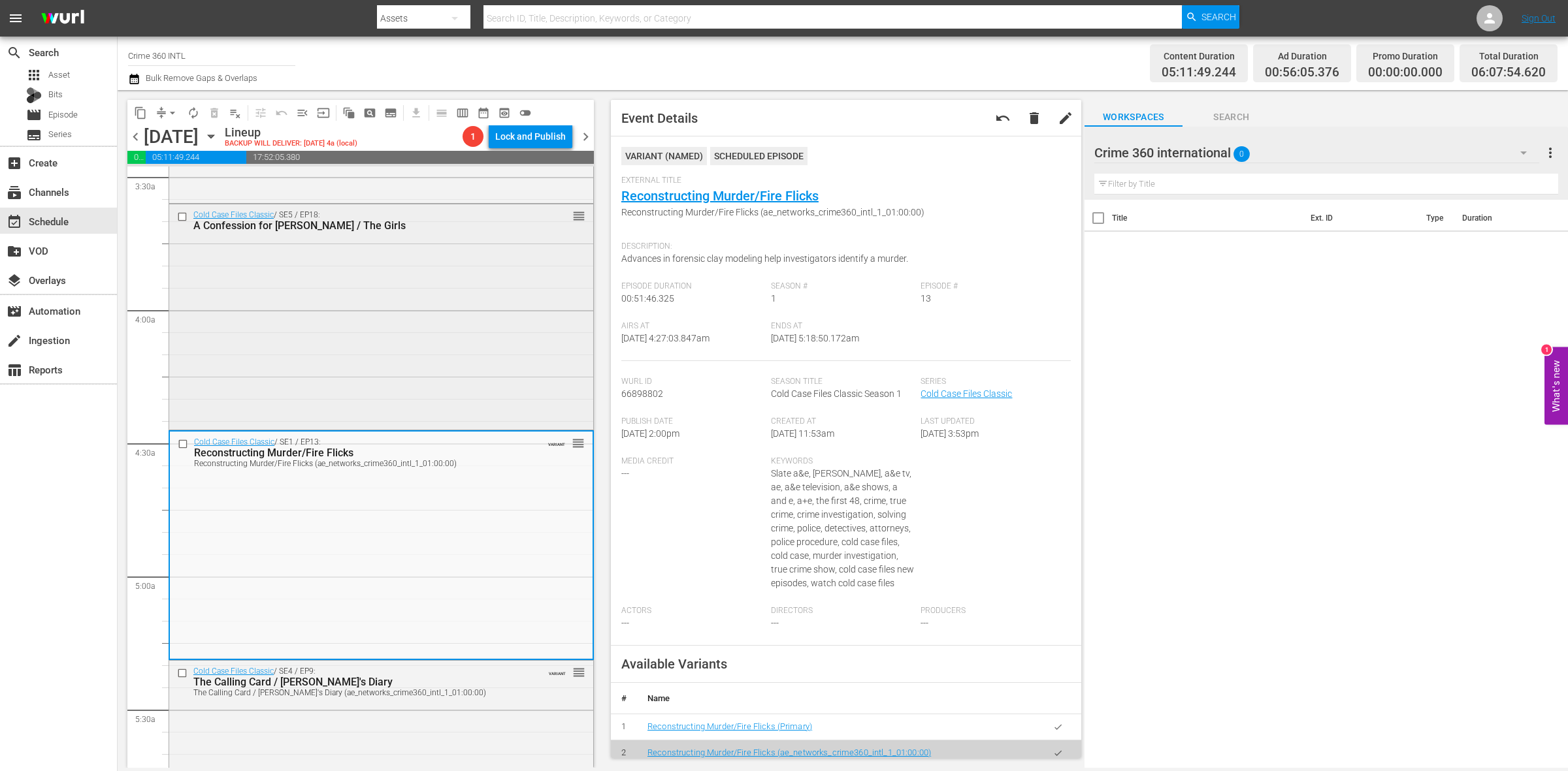
click at [477, 327] on div "Cold Case Files Classic / SE5 / EP18: A Confession for Carmen / The Girls reord…" at bounding box center [381, 315] width 424 height 223
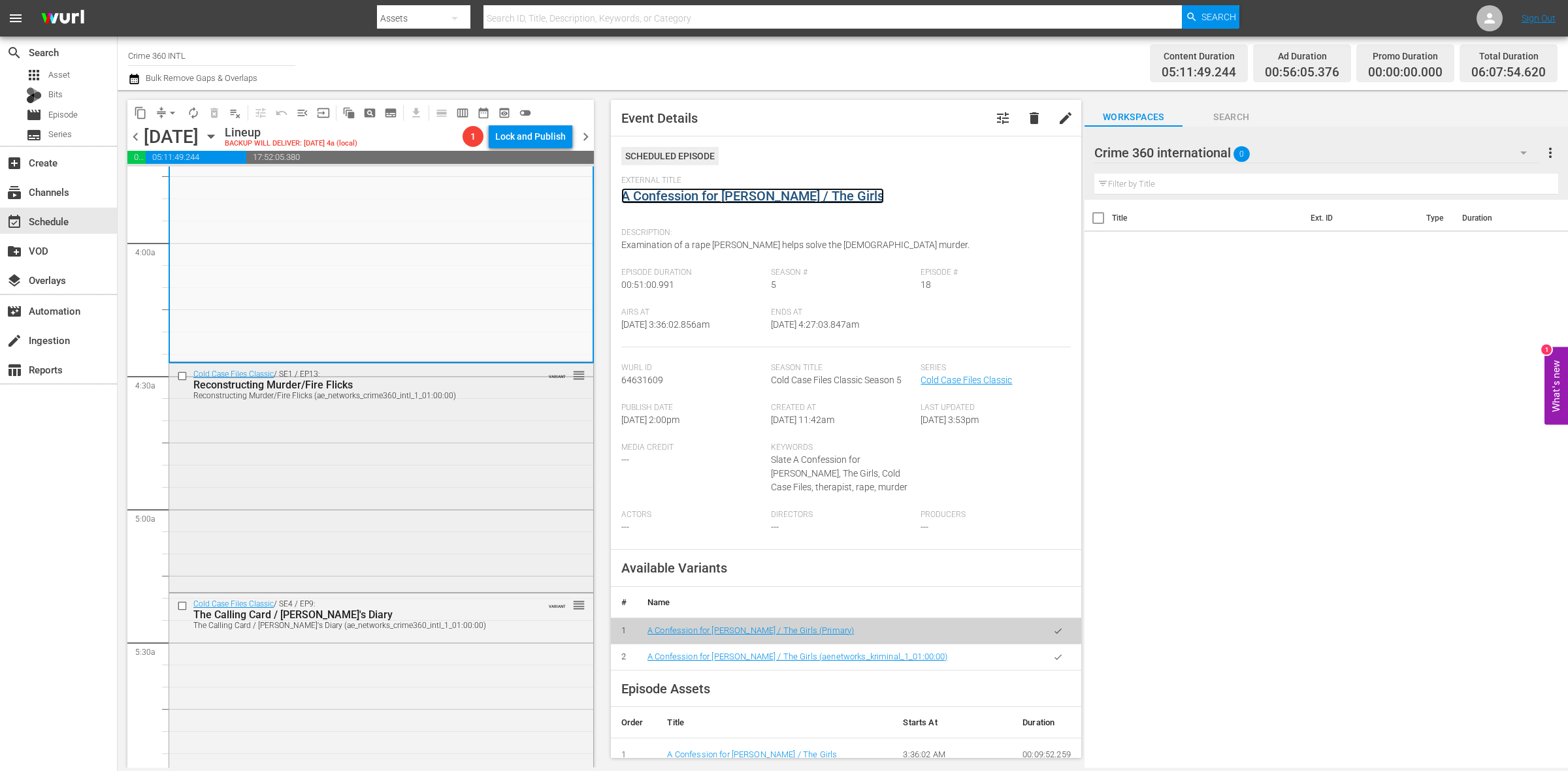
scroll to position [1167, 0]
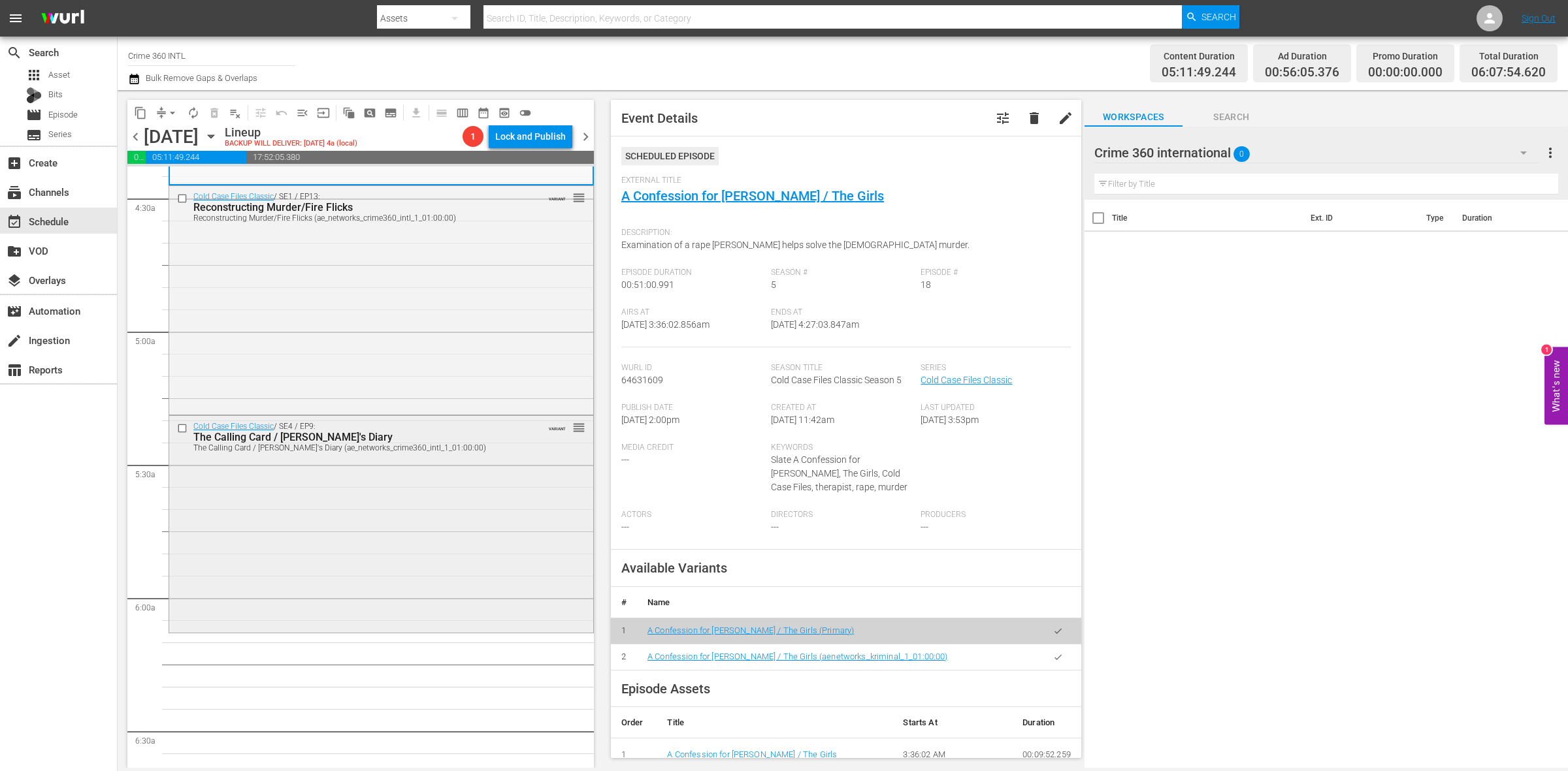
click at [458, 472] on div "Cold Case Files Classic / SE4 / EP9: The Calling Card / Carol's Diary The Calli…" at bounding box center [381, 523] width 424 height 214
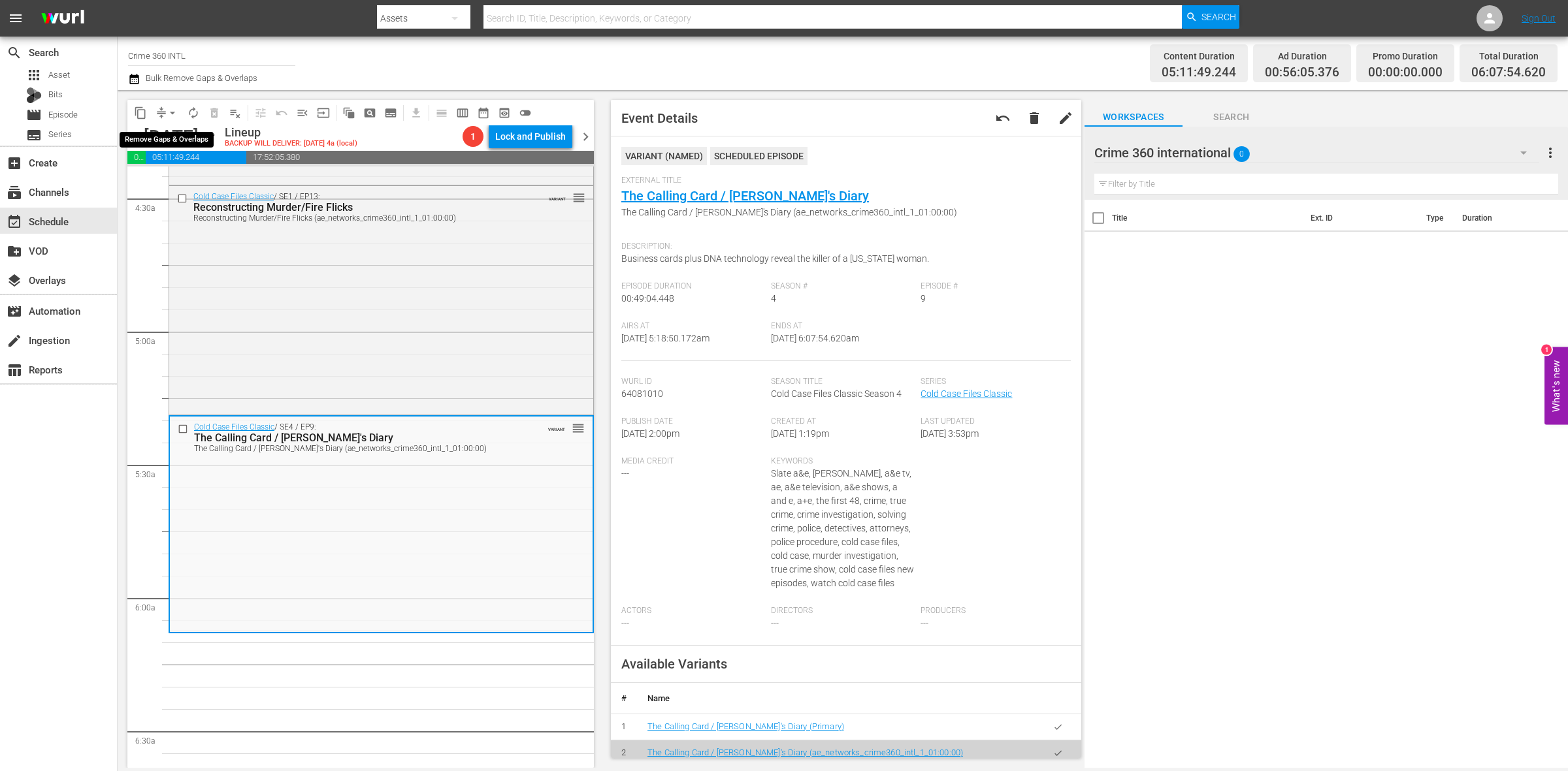
click at [172, 117] on span "arrow_drop_down" at bounding box center [172, 113] width 13 height 13
click at [172, 132] on li "Align to Midnight" at bounding box center [172, 139] width 137 height 22
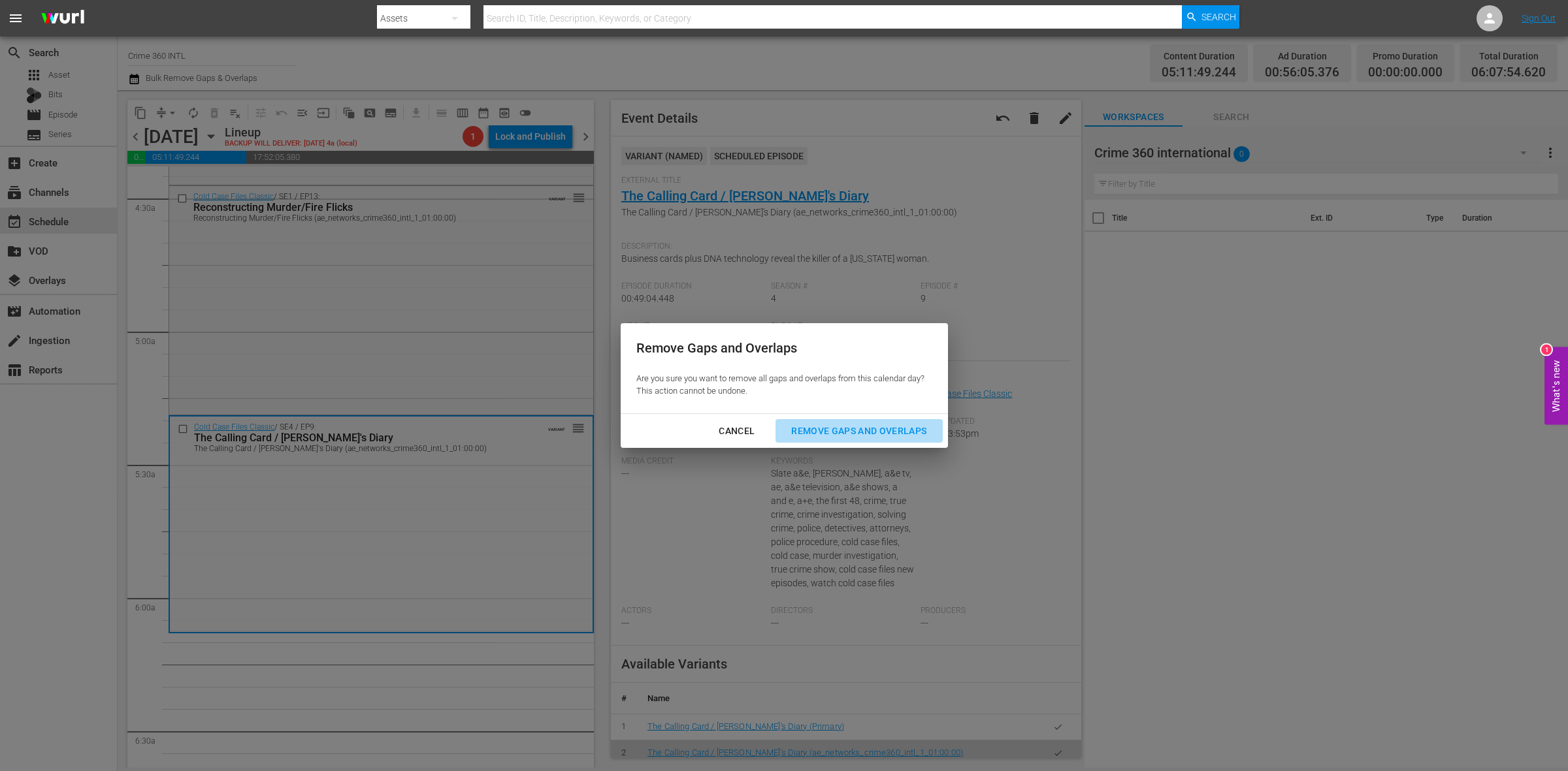
click at [879, 430] on div "Remove Gaps and Overlaps" at bounding box center [858, 431] width 156 height 16
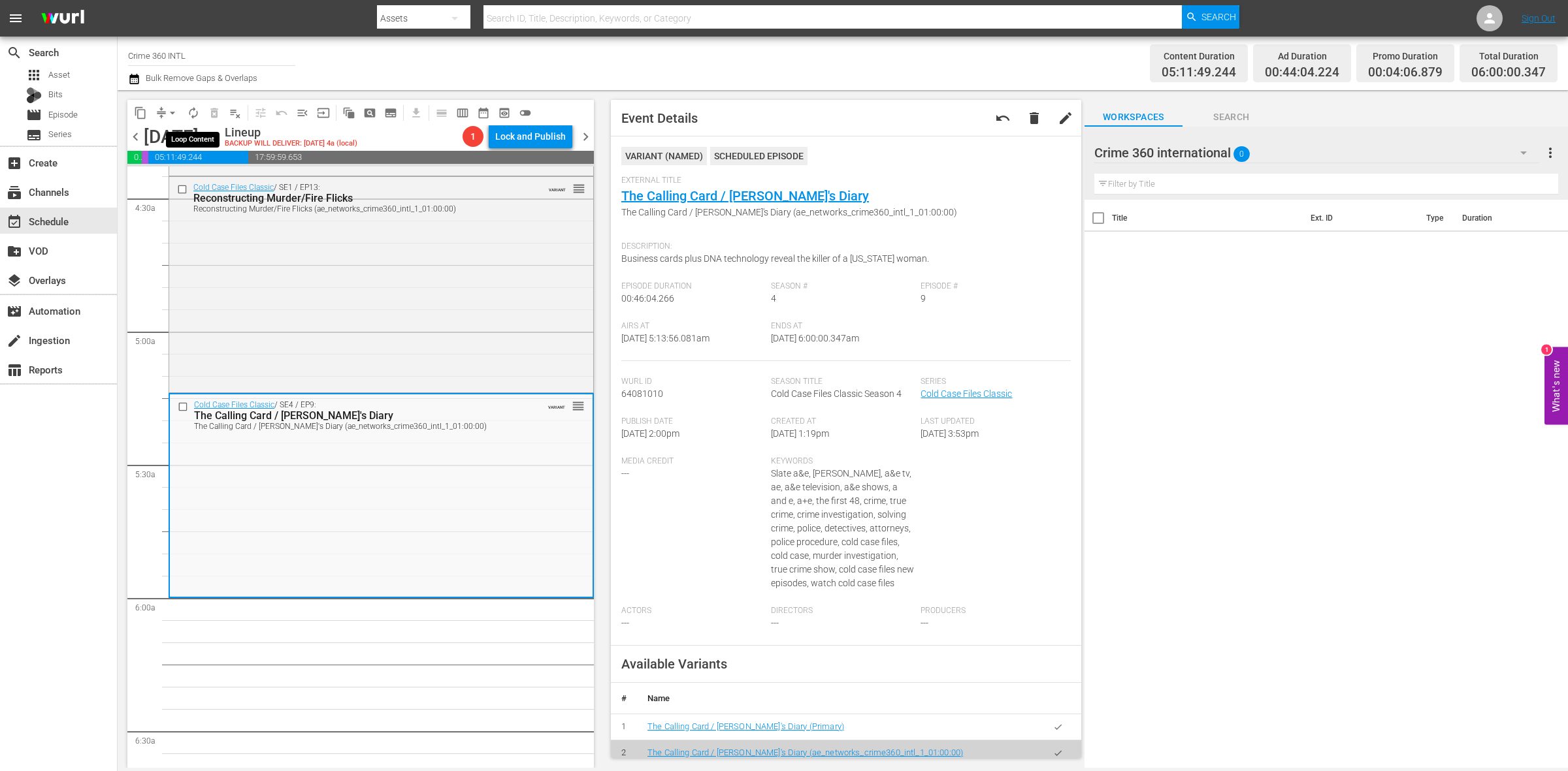
click at [193, 108] on span "autorenew_outlined" at bounding box center [193, 113] width 13 height 13
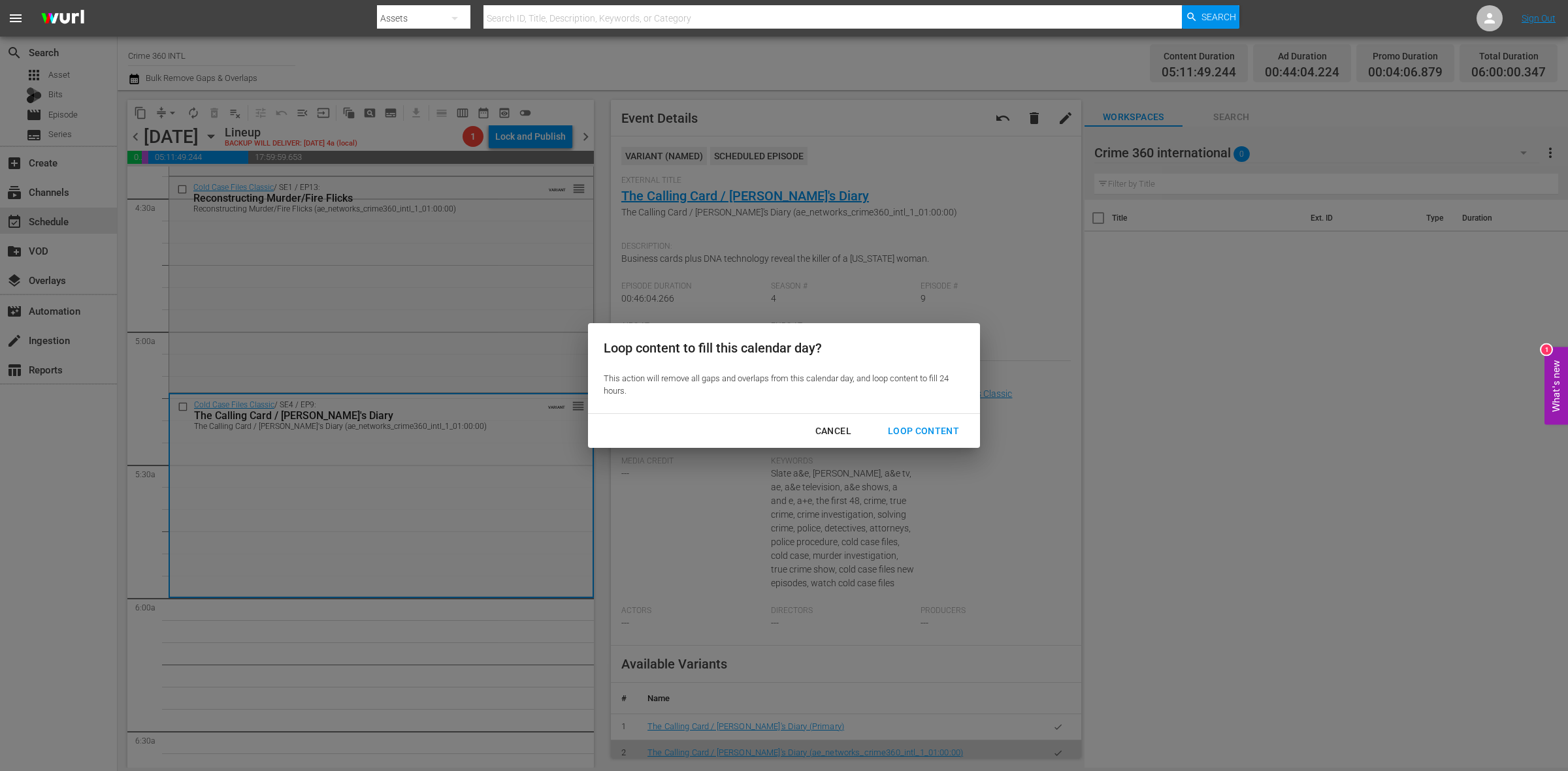
click at [904, 434] on div "Loop Content" at bounding box center [923, 431] width 92 height 16
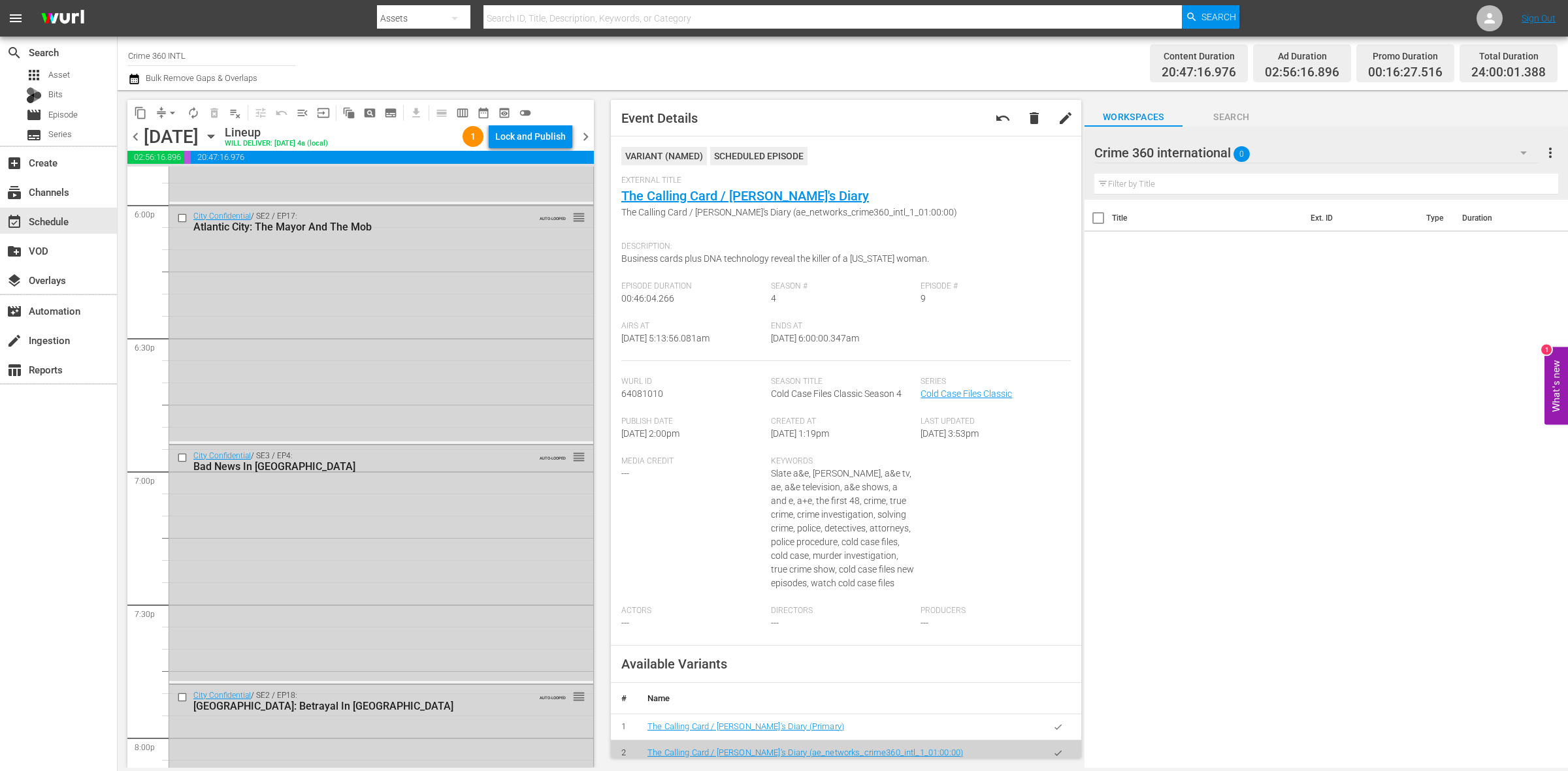
scroll to position [5792, 0]
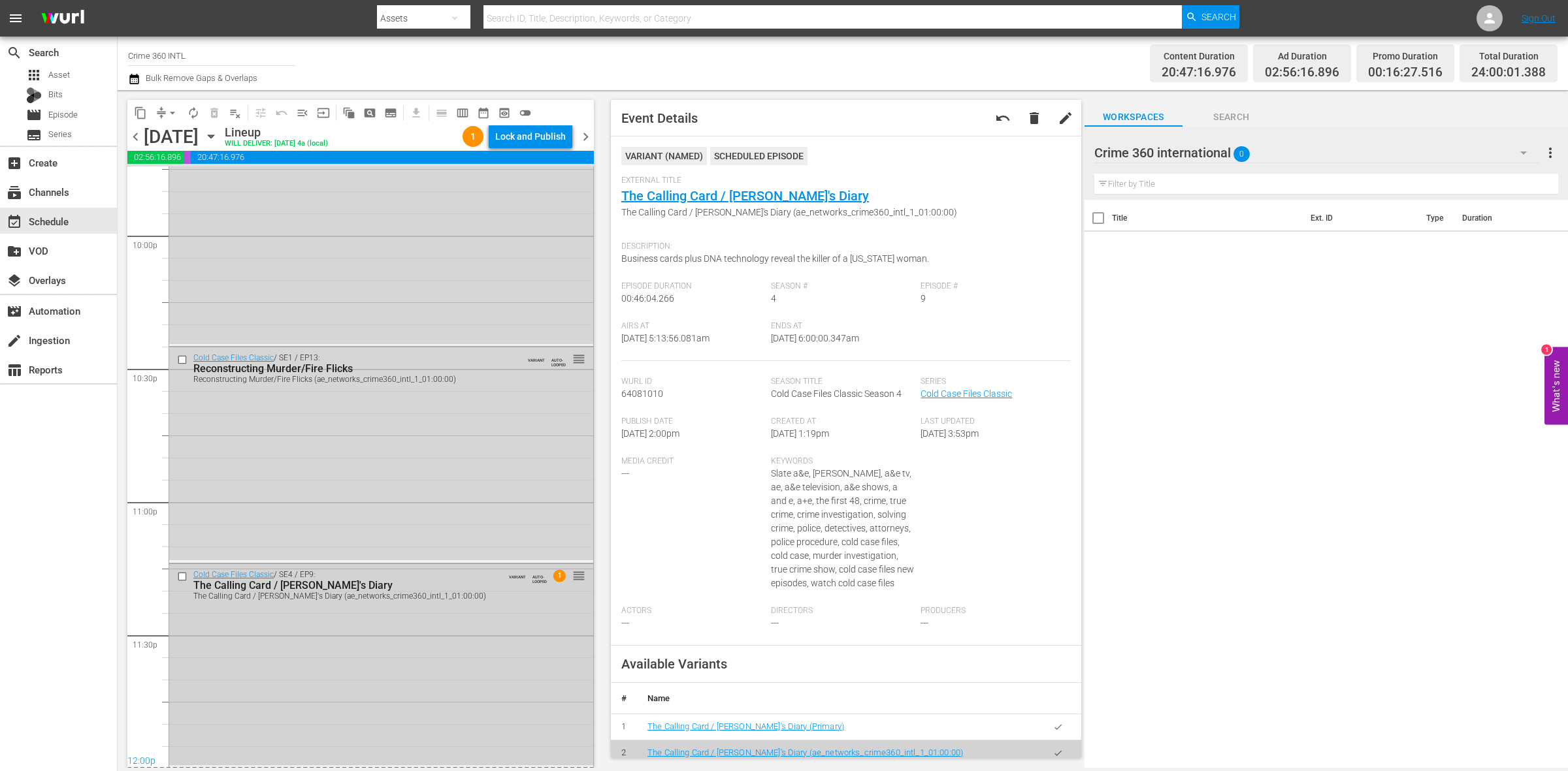
click at [334, 655] on div "Cold Case Files Classic / SE4 / EP9: The Calling Card / Carol's Diary The Calli…" at bounding box center [381, 665] width 424 height 200
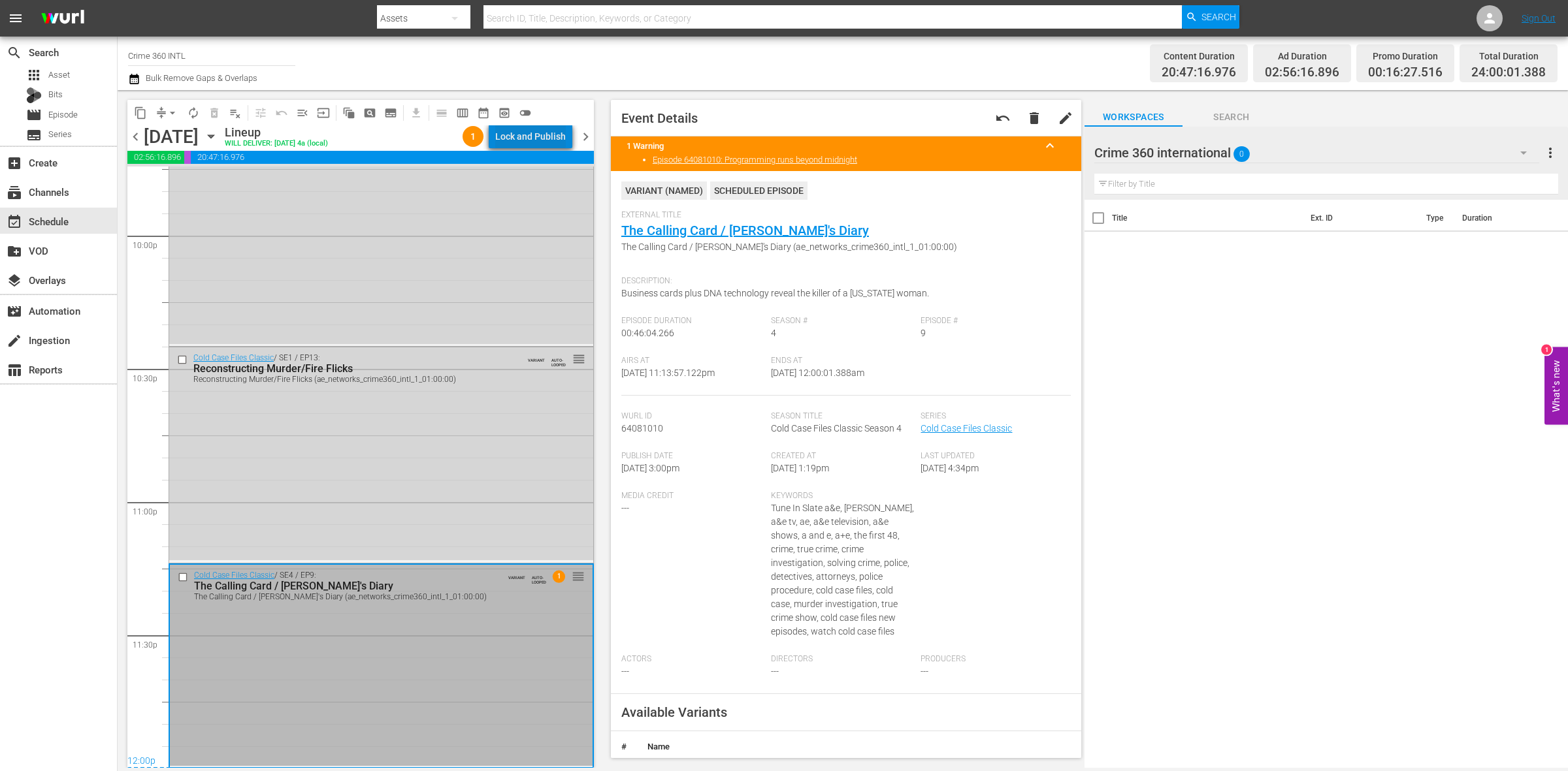
click at [539, 132] on div "Lock and Publish" at bounding box center [530, 136] width 70 height 23
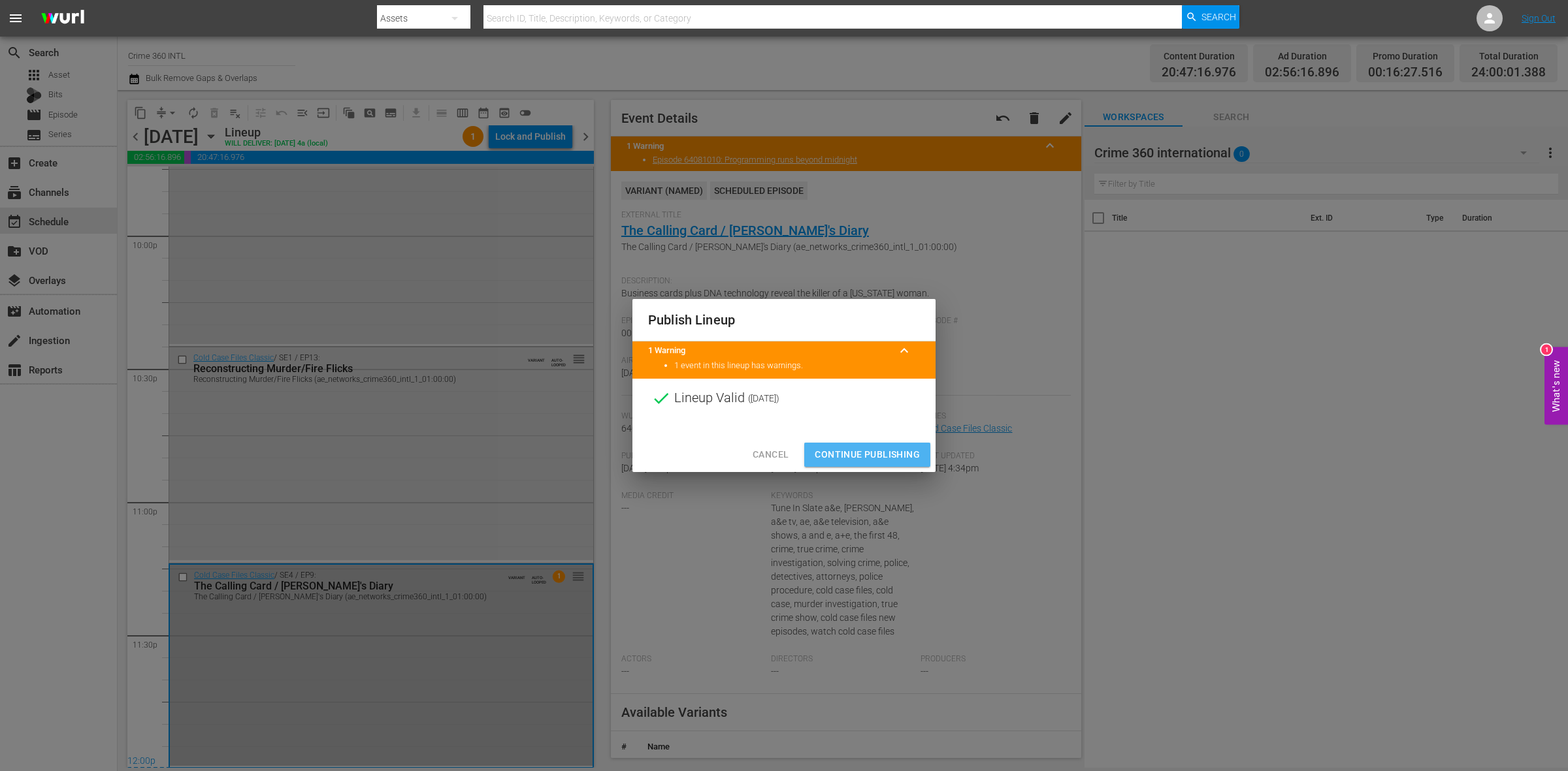
click at [844, 448] on span "Continue Publishing" at bounding box center [867, 455] width 105 height 16
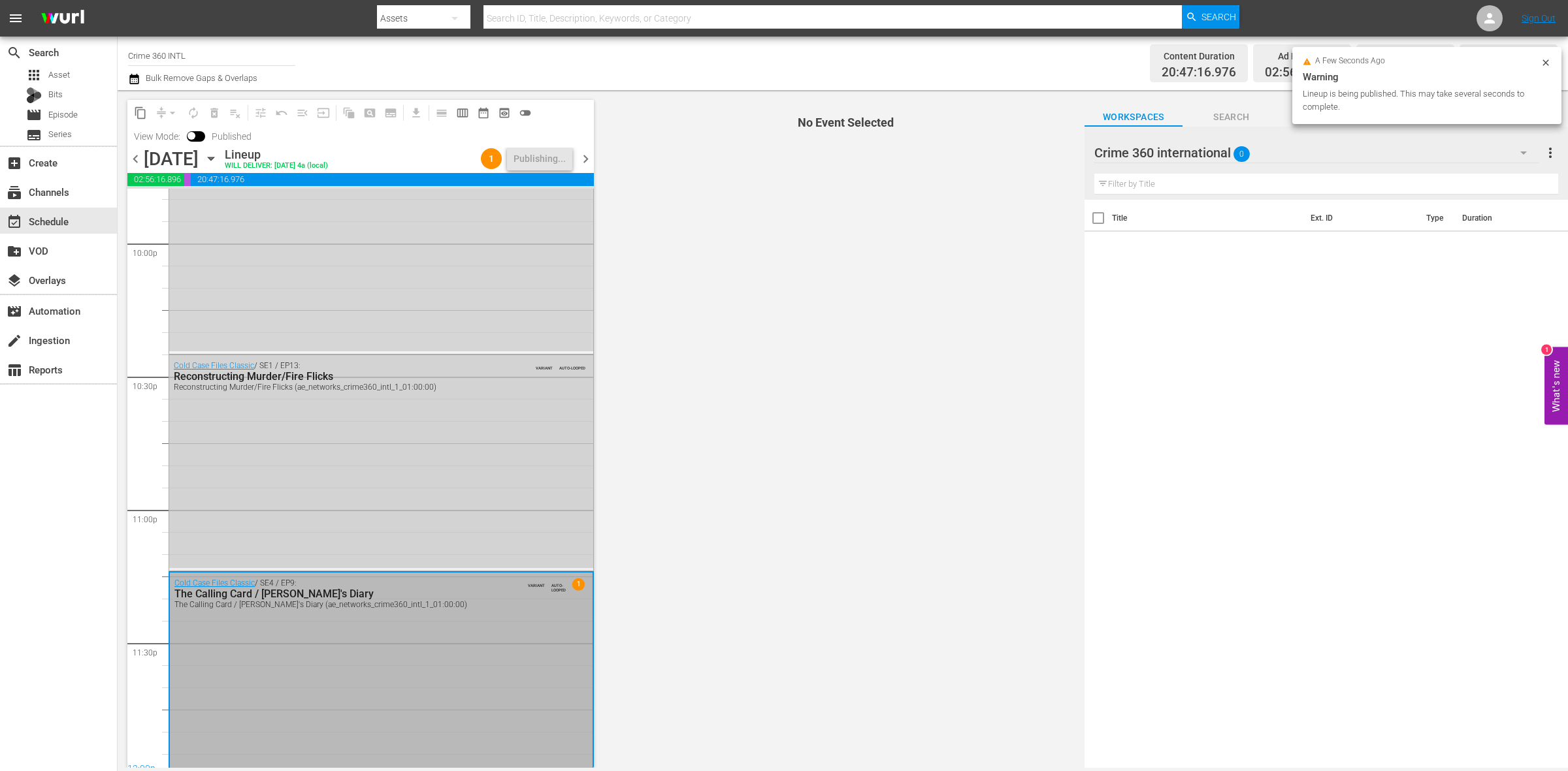
scroll to position [5814, 0]
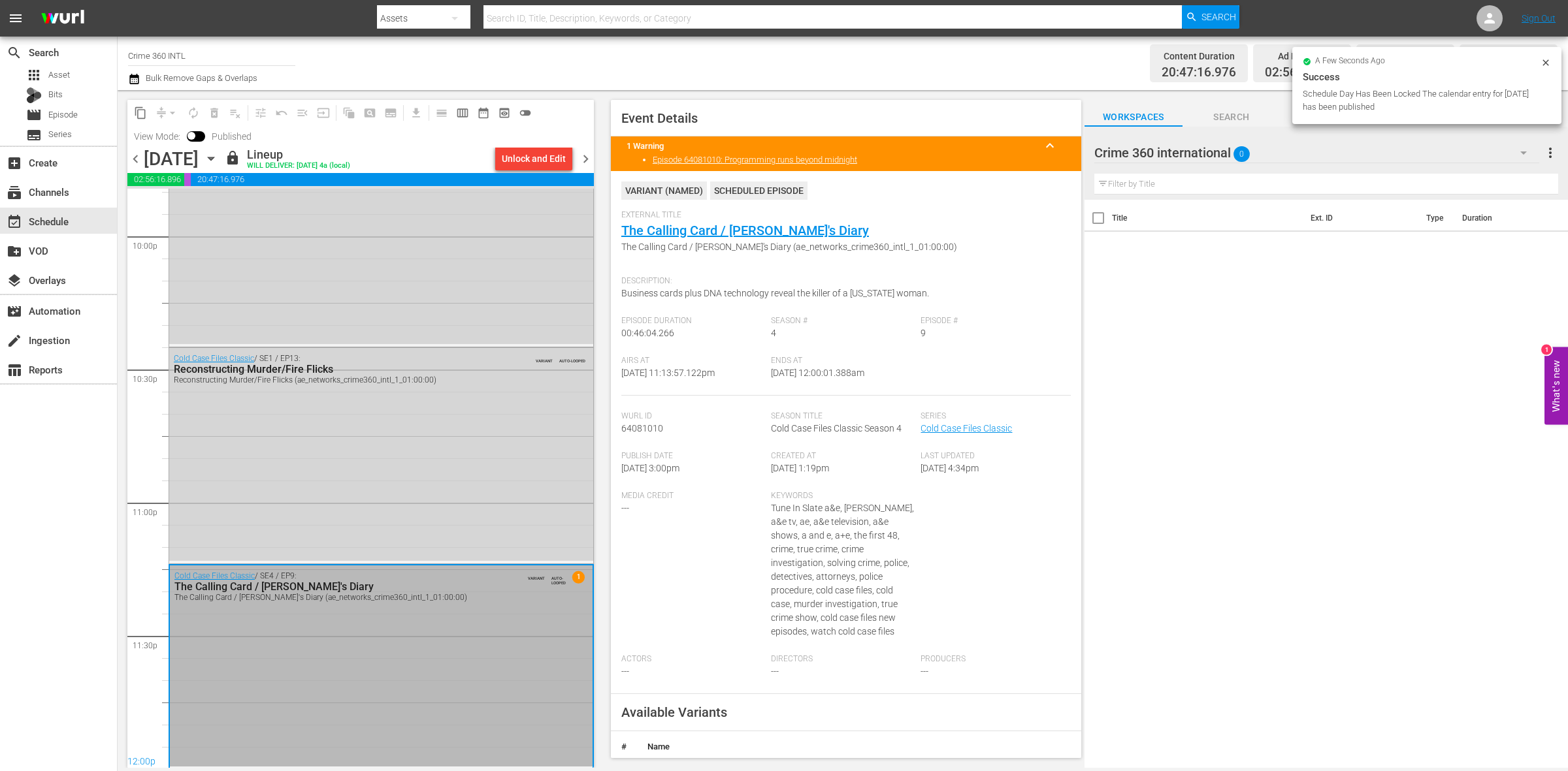
click at [580, 161] on span "chevron_right" at bounding box center [586, 159] width 16 height 16
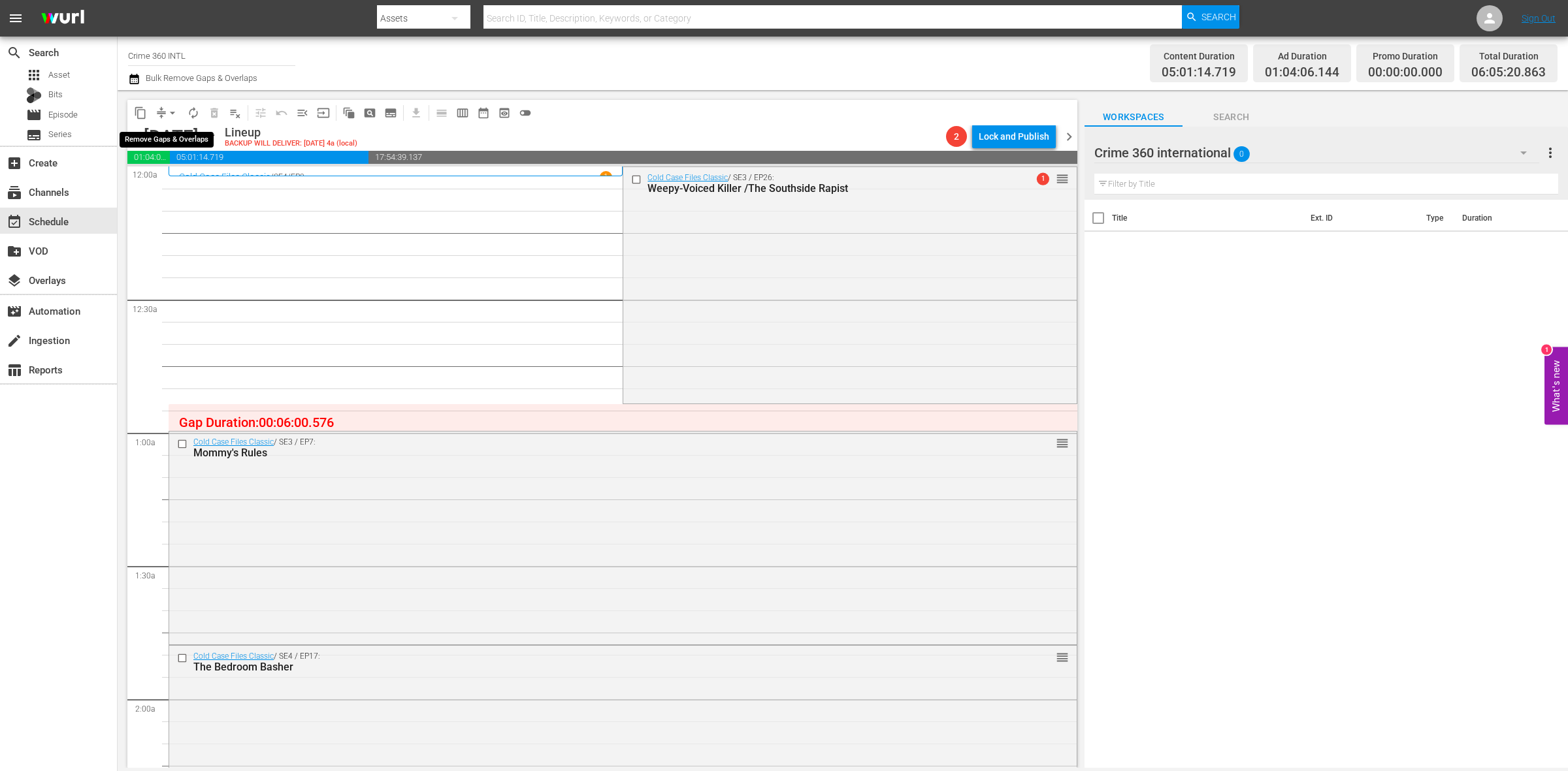
click at [164, 109] on button "arrow_drop_down" at bounding box center [172, 113] width 21 height 21
click at [150, 140] on li "Align to Midnight" at bounding box center [172, 139] width 137 height 22
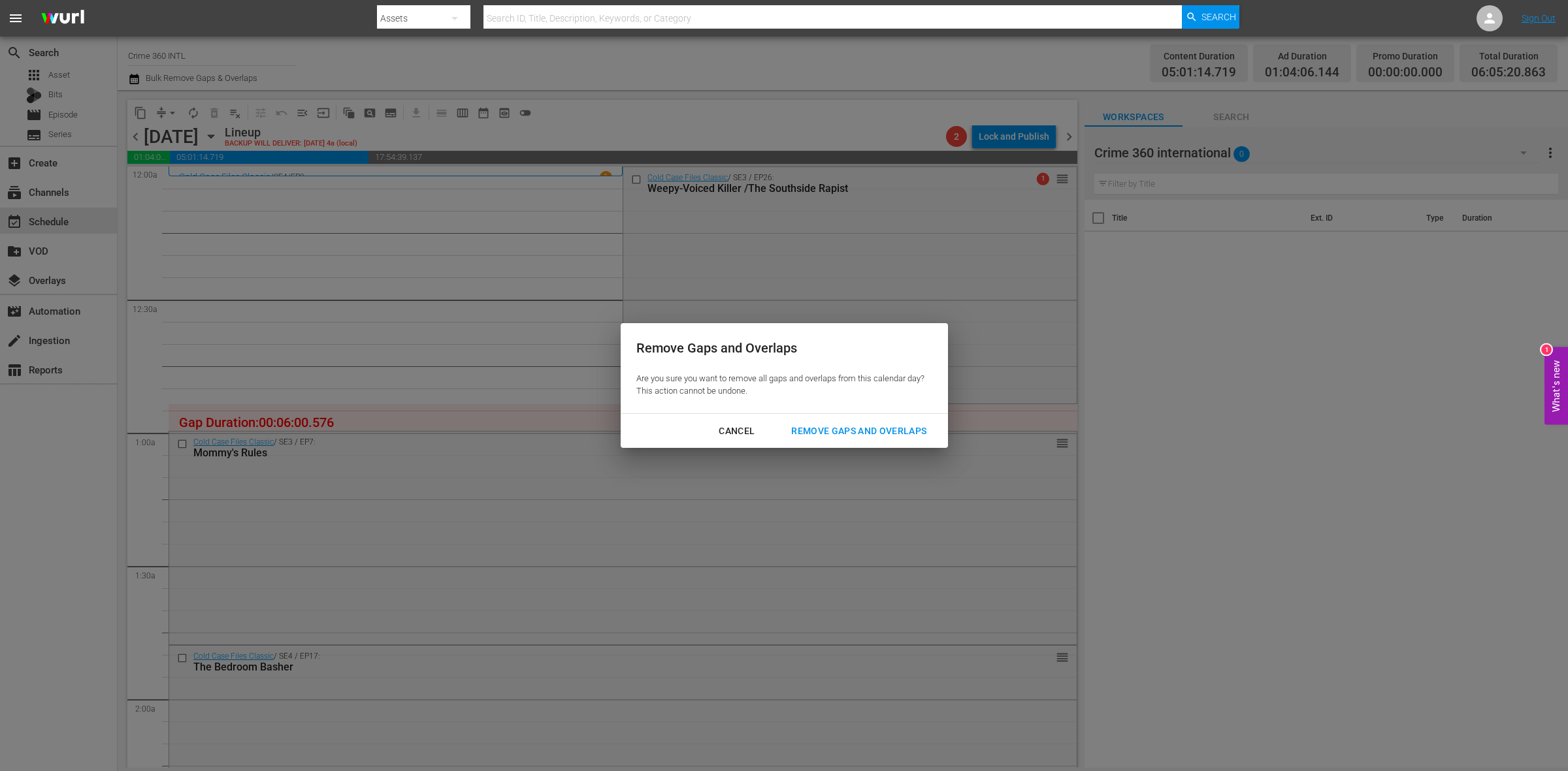
click at [847, 429] on div "Remove Gaps and Overlaps" at bounding box center [858, 431] width 156 height 16
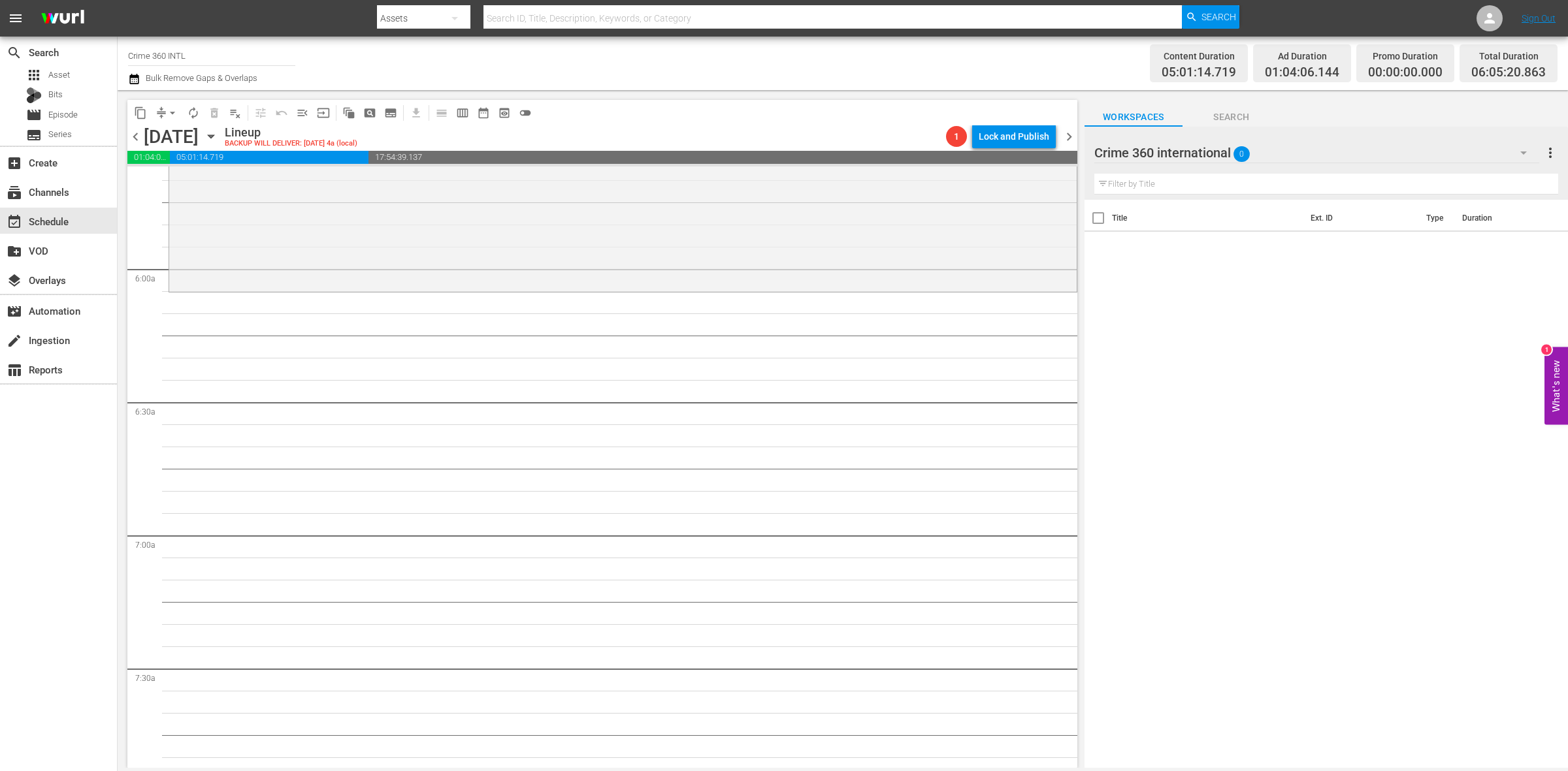
scroll to position [1450, 0]
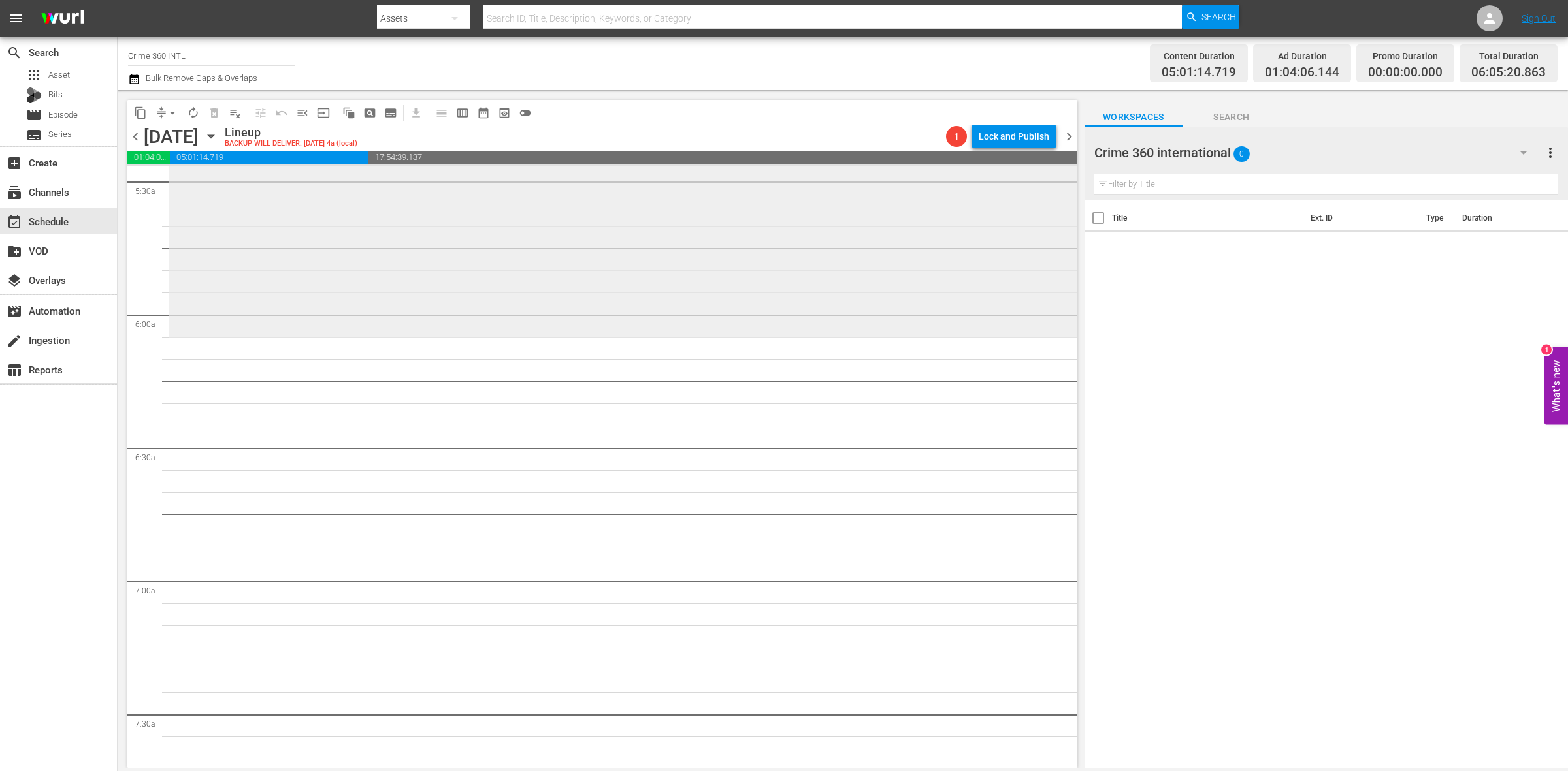
click at [478, 320] on div "American Justice / SE15 / EP7: Fame, Football, Fatality reorder" at bounding box center [623, 219] width 908 height 232
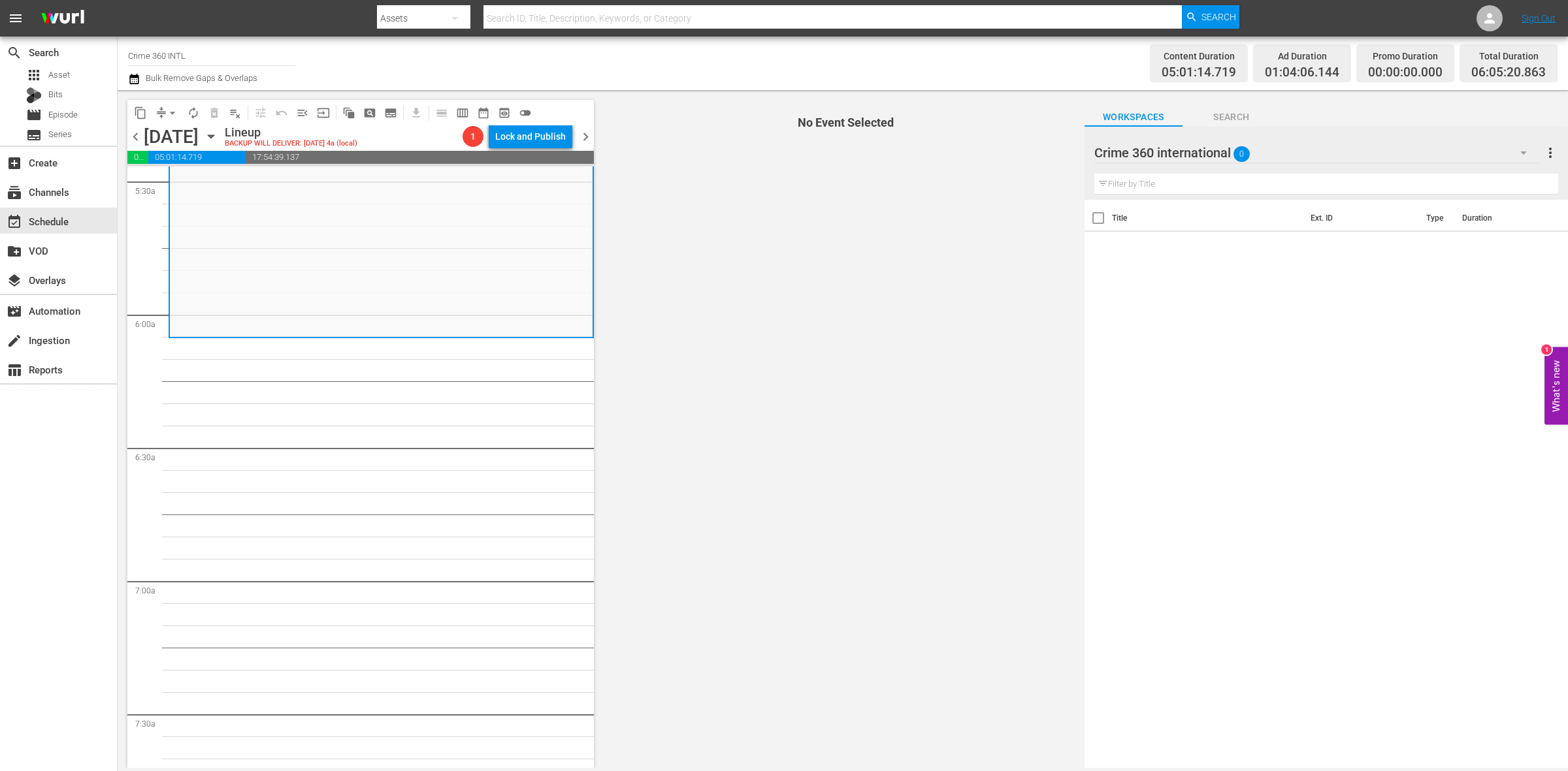
scroll to position [1205, 0]
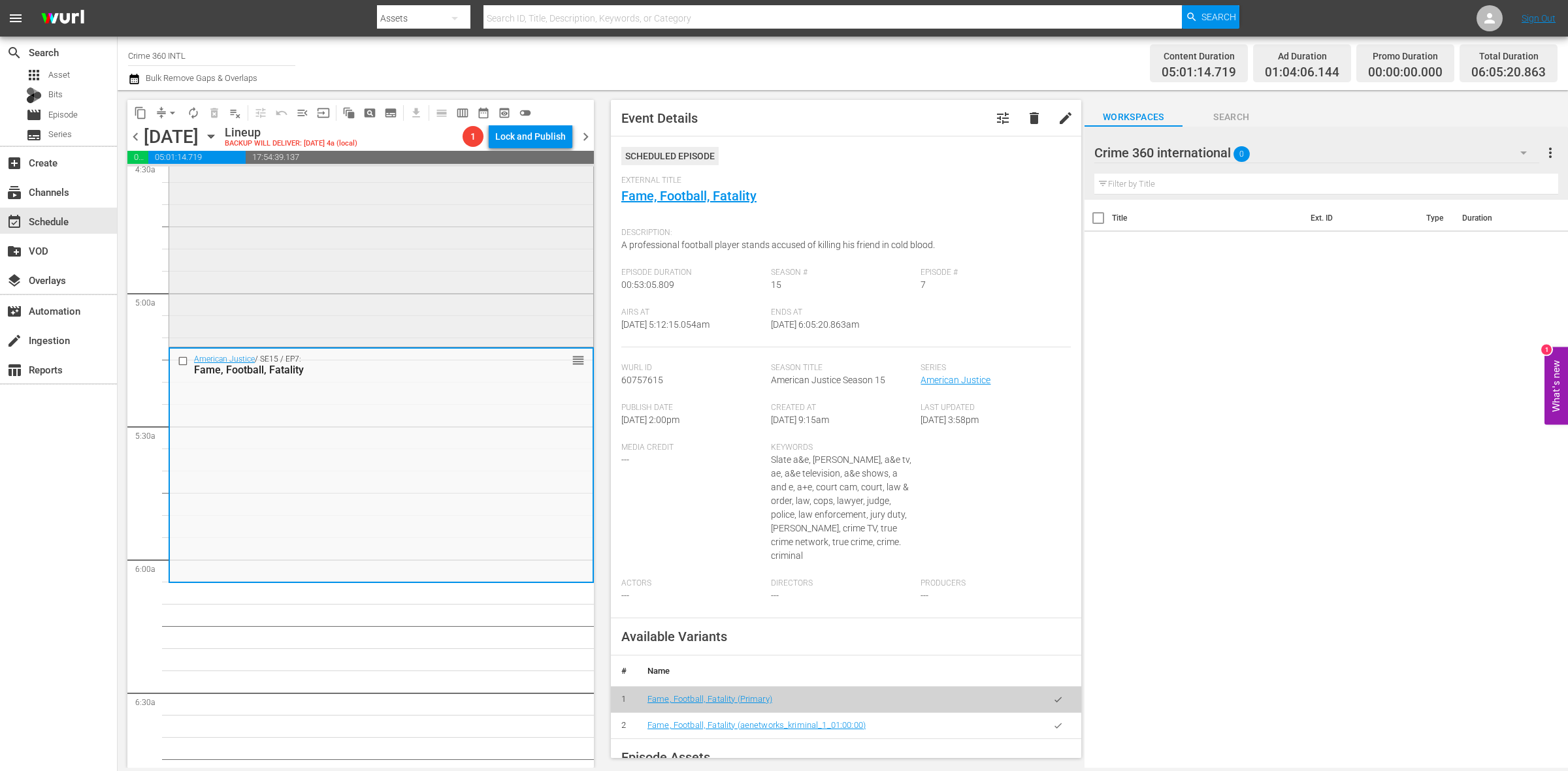
click at [388, 276] on div "American Justice / SE15 / EP5: Death By Text reorder" at bounding box center [381, 229] width 424 height 229
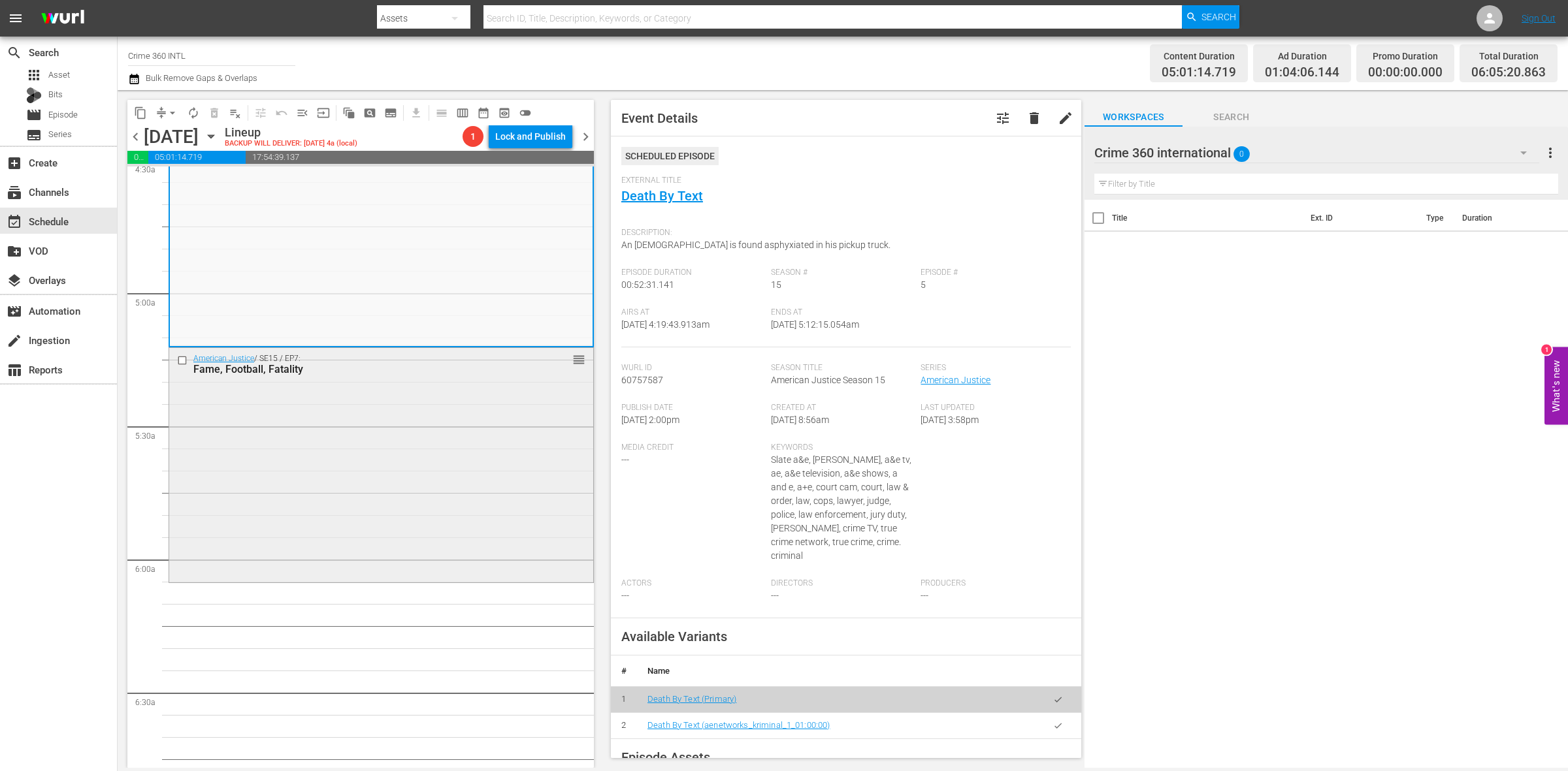
click at [485, 527] on div "American Justice / SE15 / EP7: Fame, Football, Fatality reorder" at bounding box center [381, 464] width 424 height 232
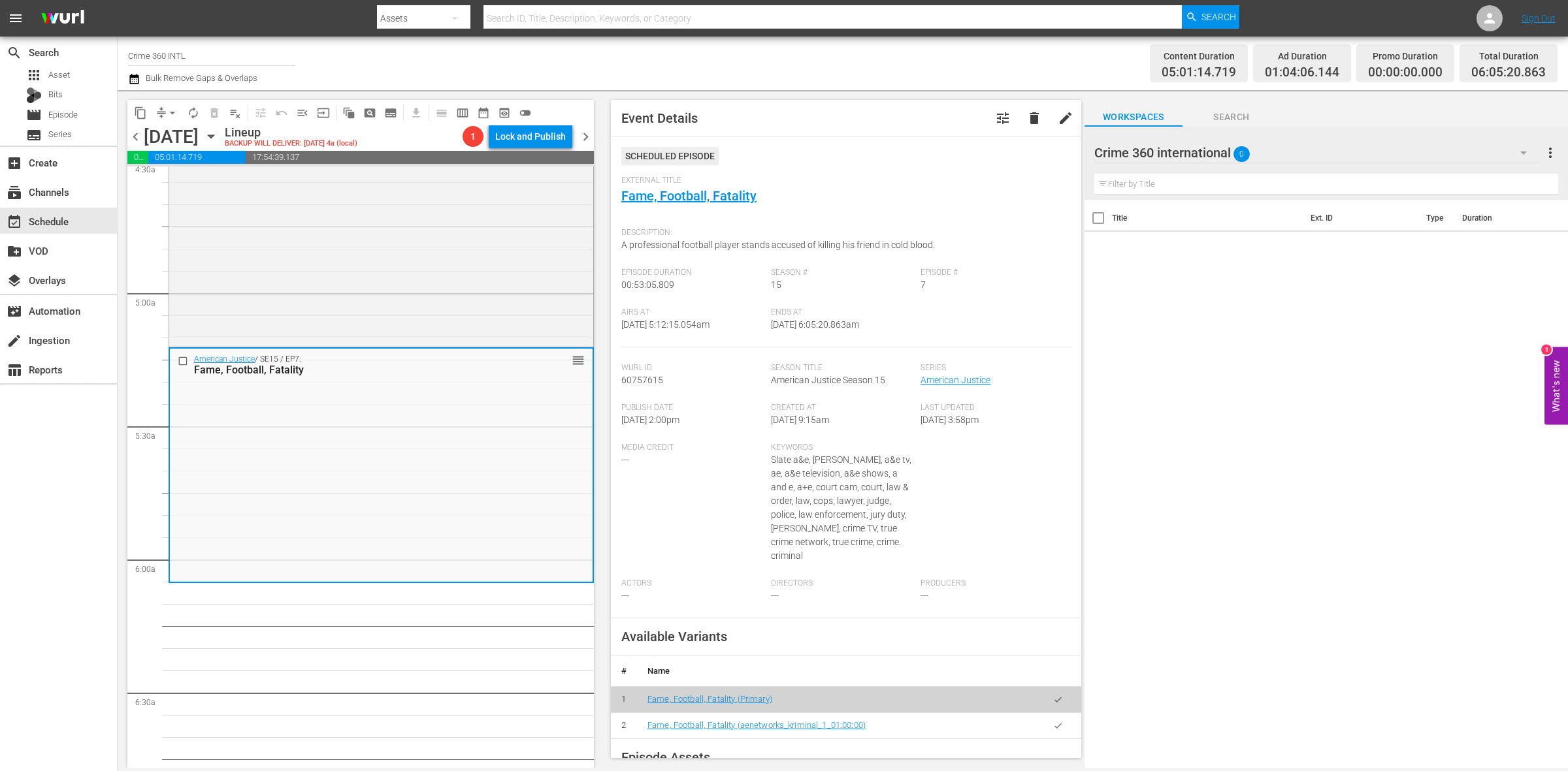
click at [170, 110] on span "arrow_drop_down" at bounding box center [172, 113] width 13 height 13
click at [170, 126] on ul "Align to Midnight Align to First Episode Align to End of Previous Day" at bounding box center [172, 160] width 137 height 75
click at [170, 135] on li "Align to Midnight" at bounding box center [172, 139] width 137 height 22
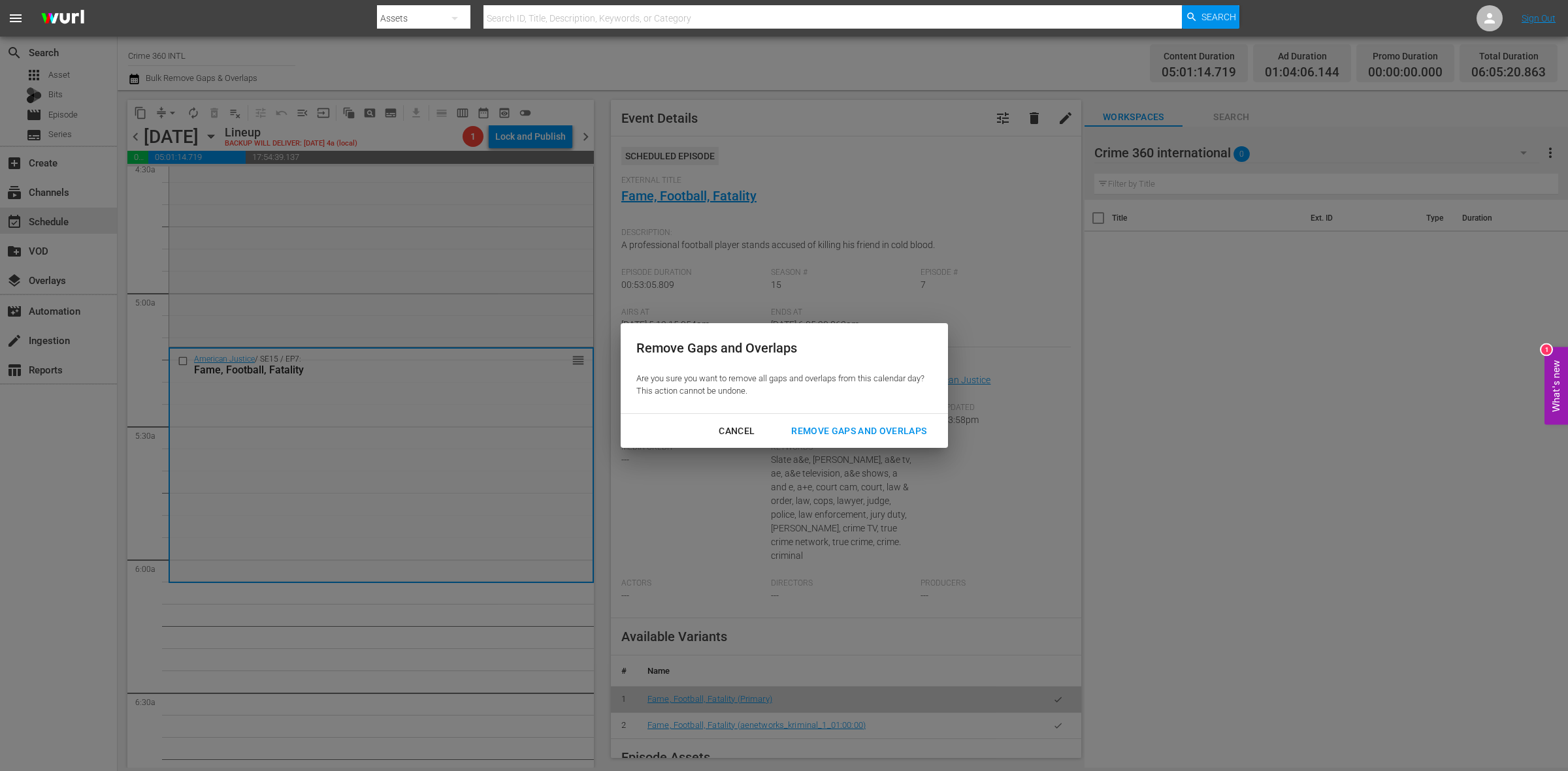
click at [876, 441] on button "Remove Gaps and Overlaps" at bounding box center [858, 431] width 167 height 24
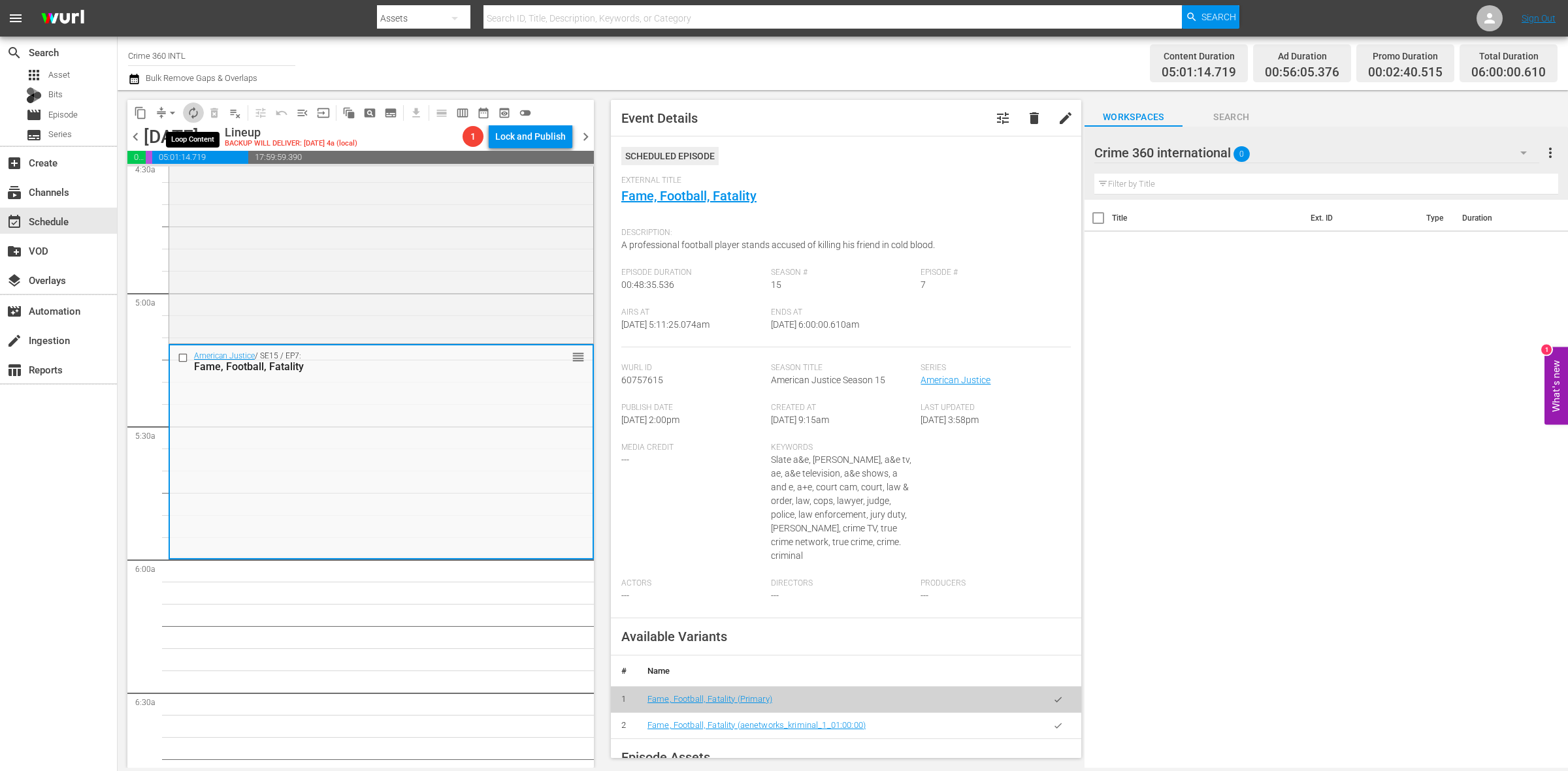
click at [193, 115] on span "autorenew_outlined" at bounding box center [193, 113] width 13 height 13
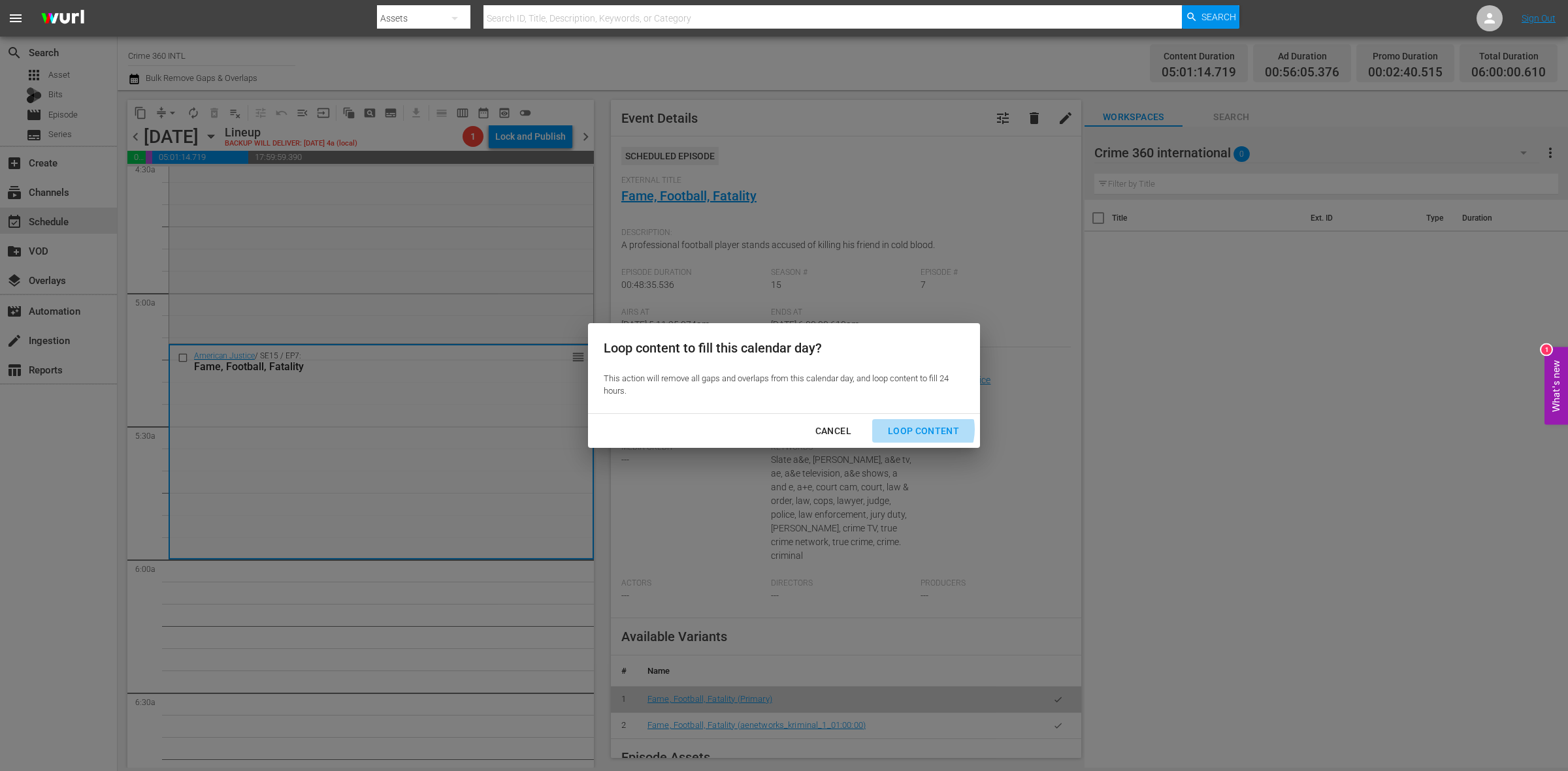
click at [919, 430] on div "Loop Content" at bounding box center [923, 431] width 92 height 16
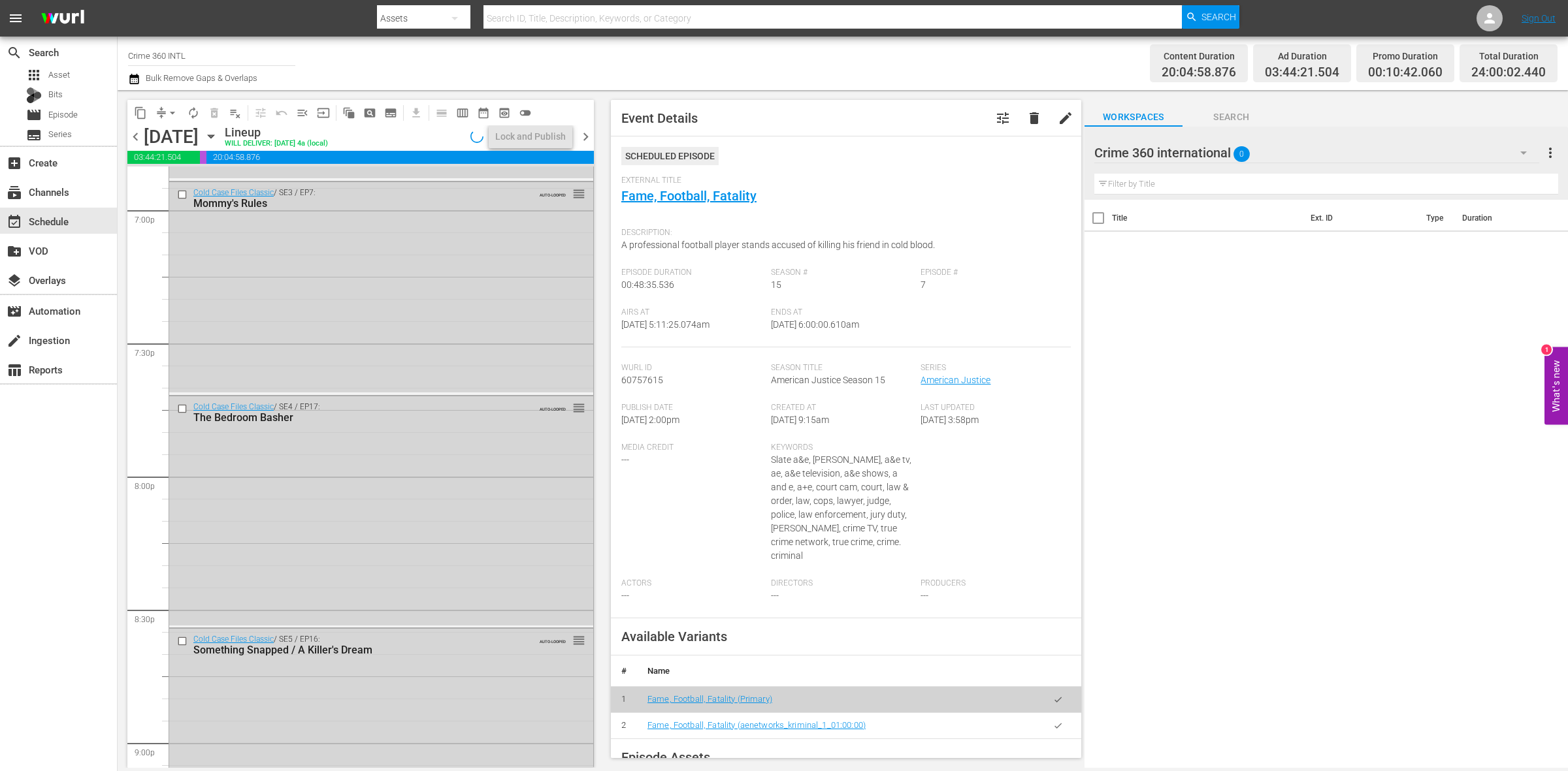
scroll to position [5792, 0]
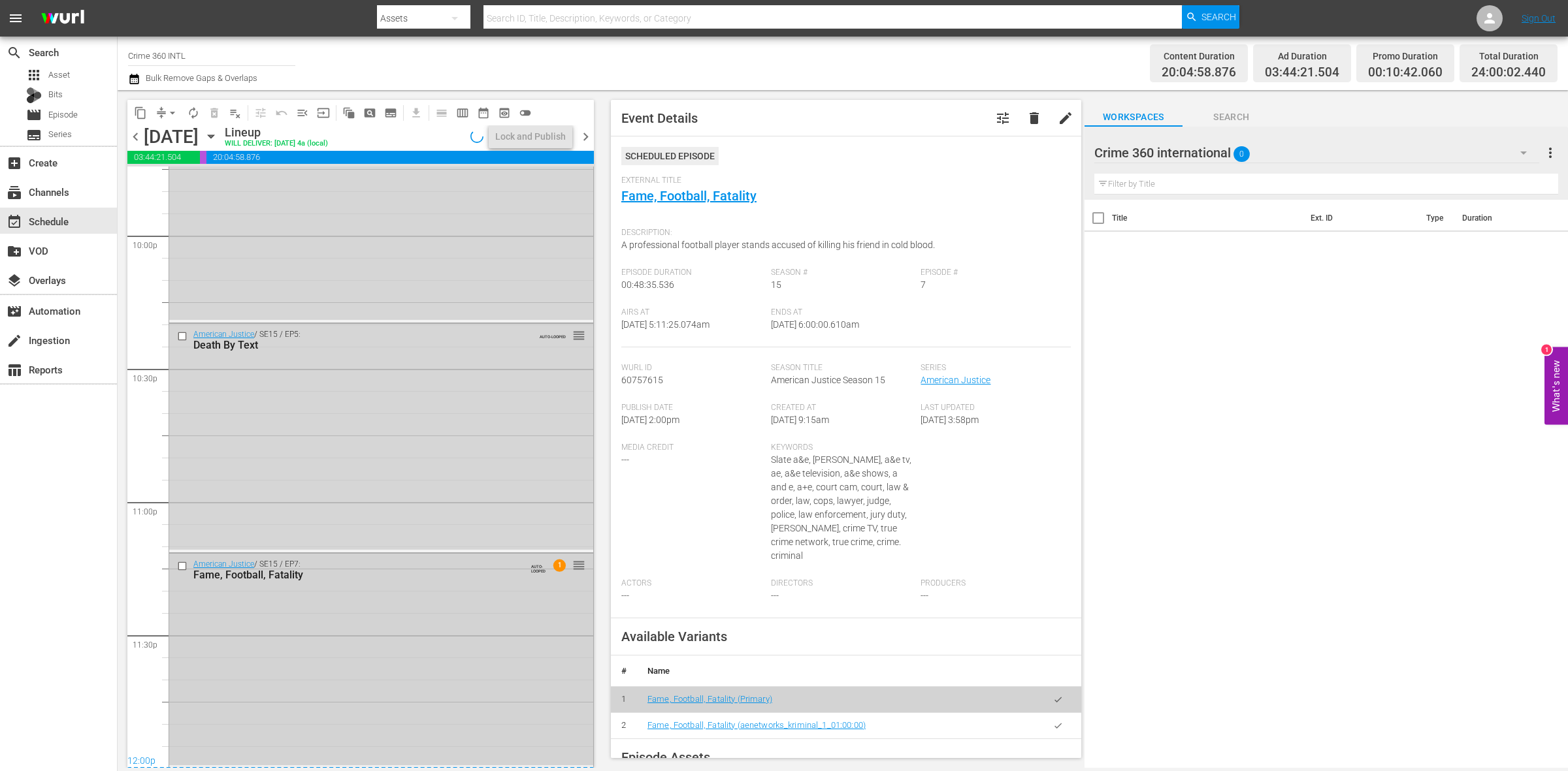
click at [489, 667] on div "American Justice / SE15 / EP7: Fame, Football, Fatality AUTO-LOOPED 1 reorder" at bounding box center [381, 660] width 424 height 211
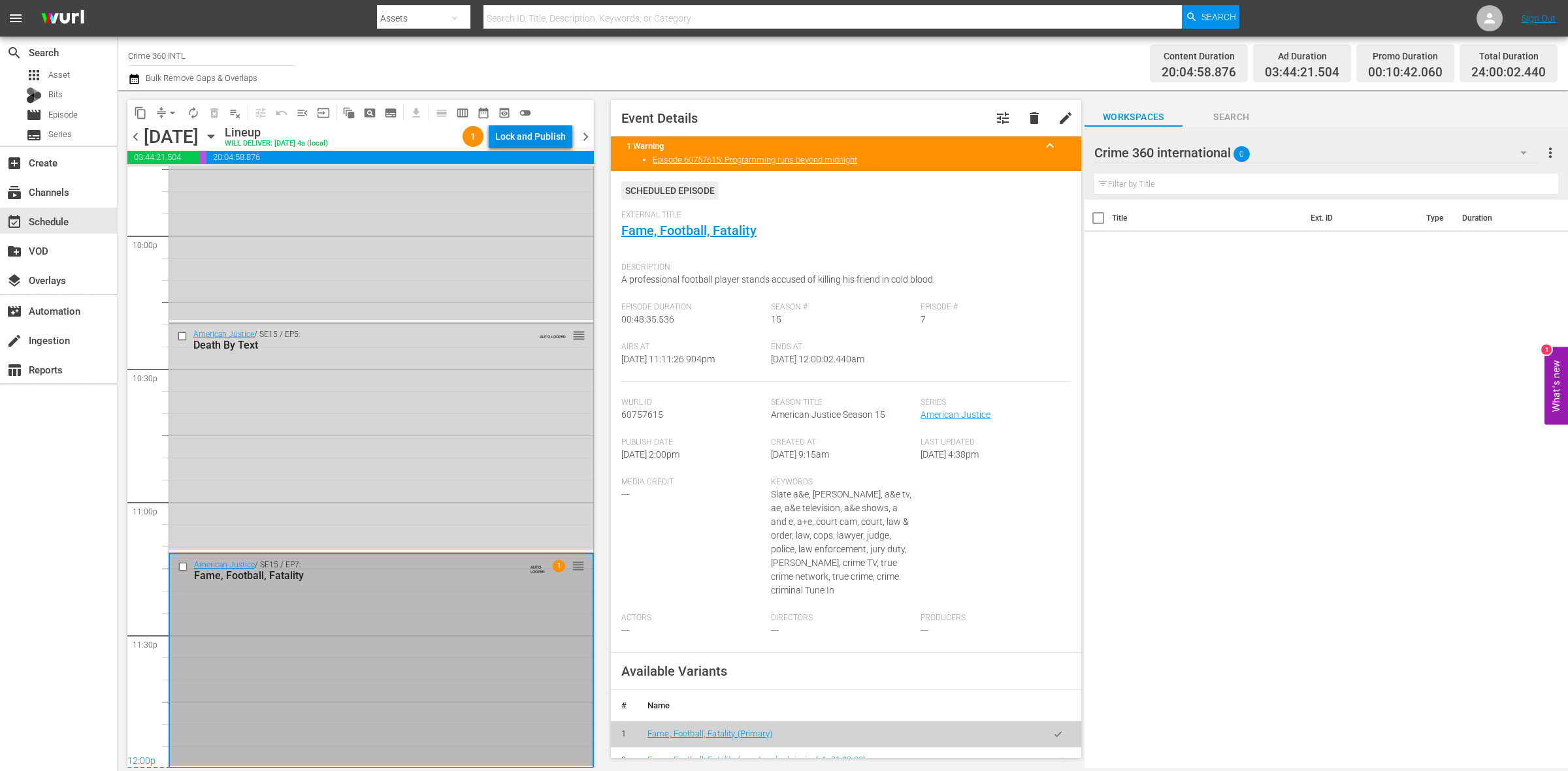
click at [537, 142] on div "Lock and Publish" at bounding box center [530, 136] width 70 height 23
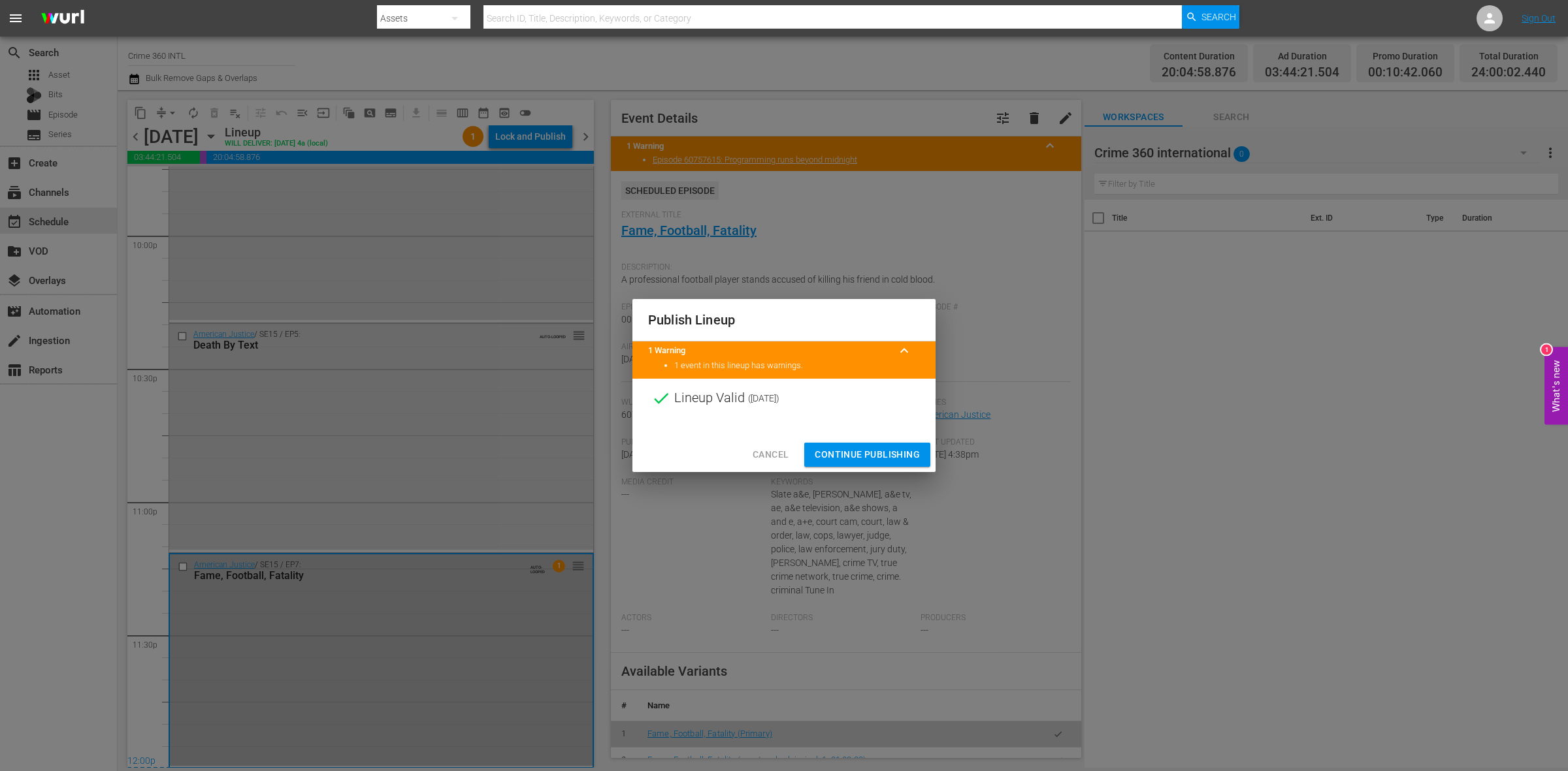
click at [834, 458] on span "Continue Publishing" at bounding box center [867, 455] width 105 height 16
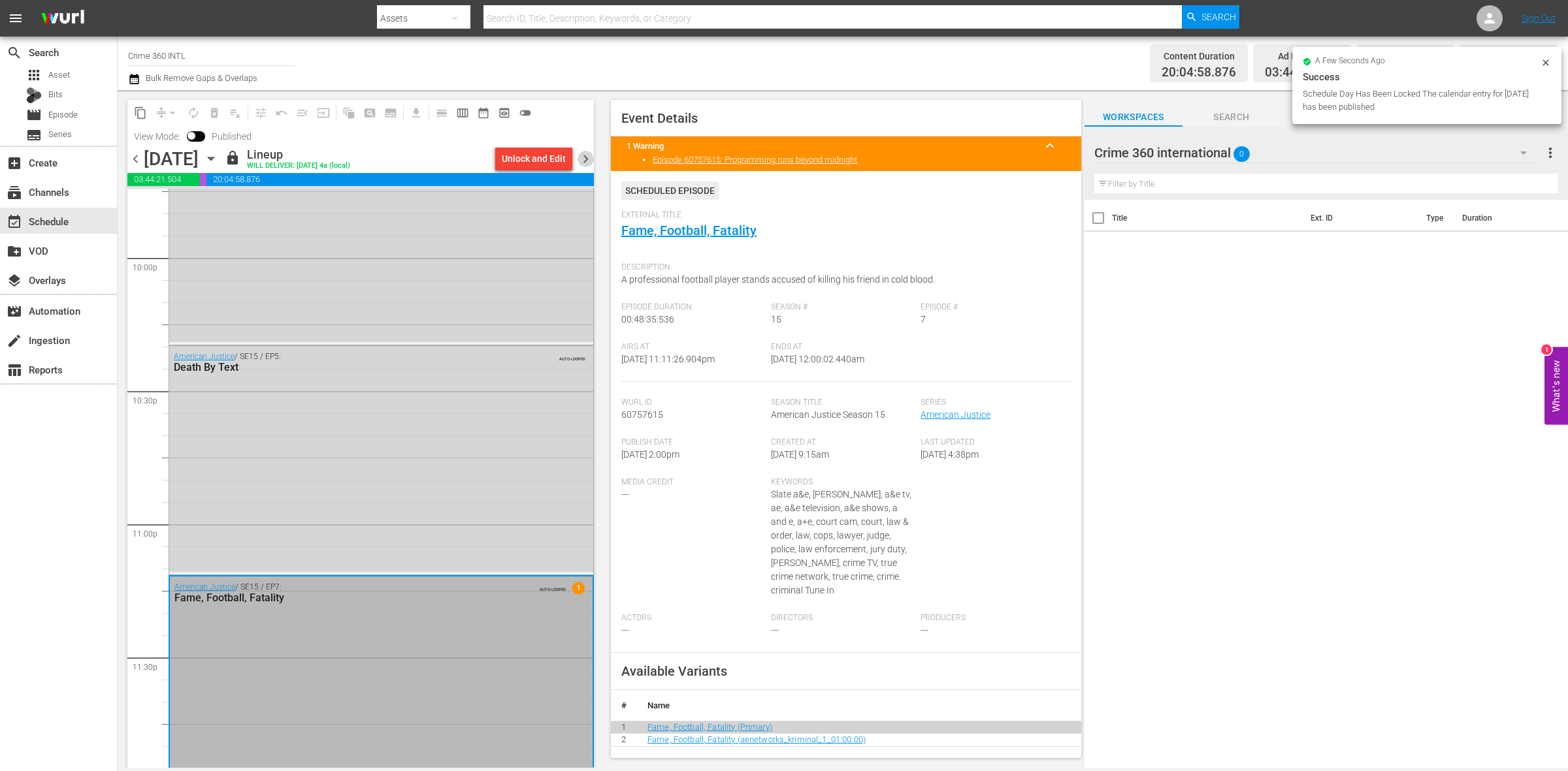
click at [587, 162] on span "chevron_right" at bounding box center [586, 159] width 16 height 16
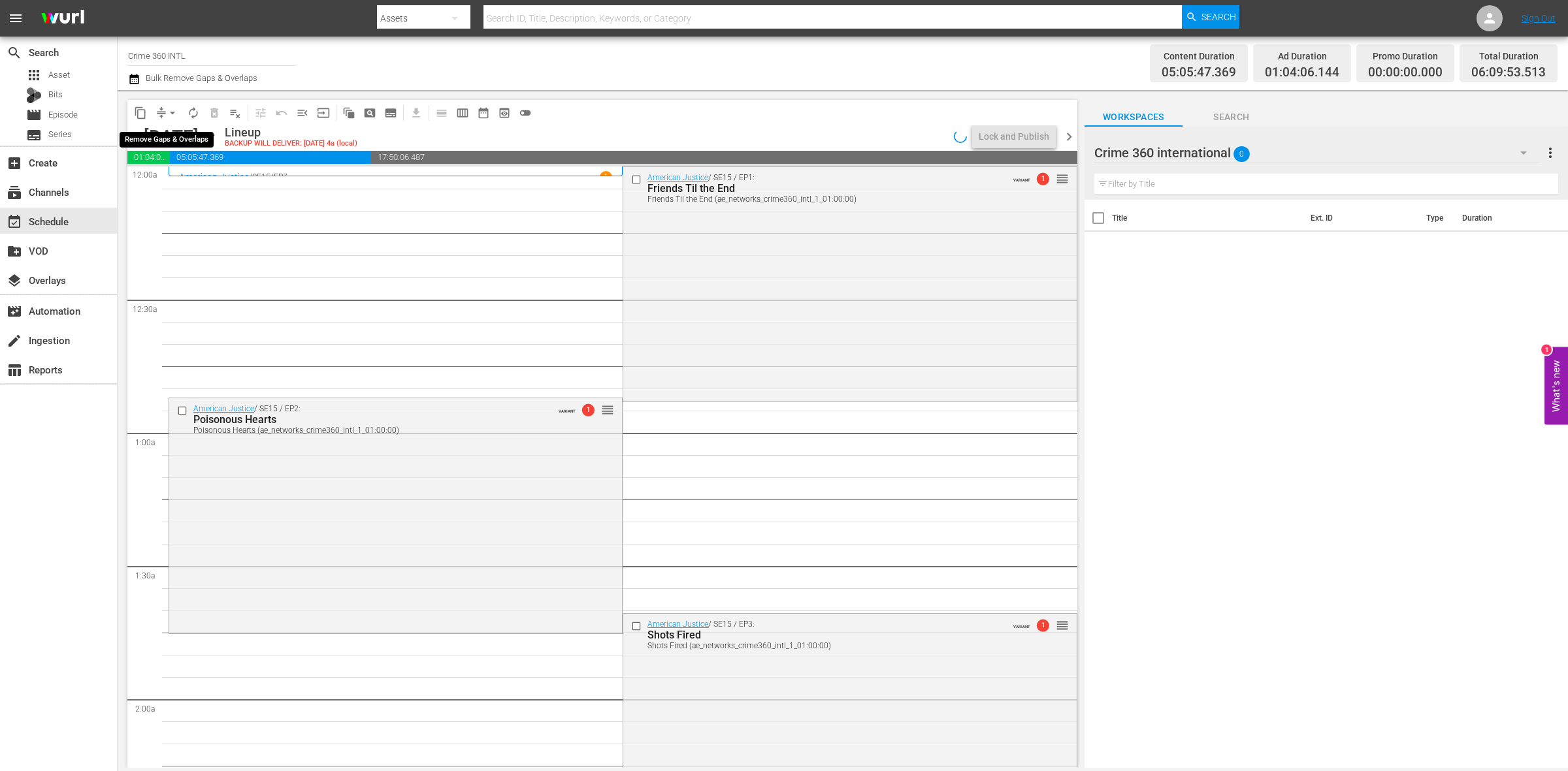
click at [167, 103] on button "arrow_drop_down" at bounding box center [172, 113] width 21 height 21
click at [171, 128] on li "Align to Midnight" at bounding box center [172, 139] width 137 height 22
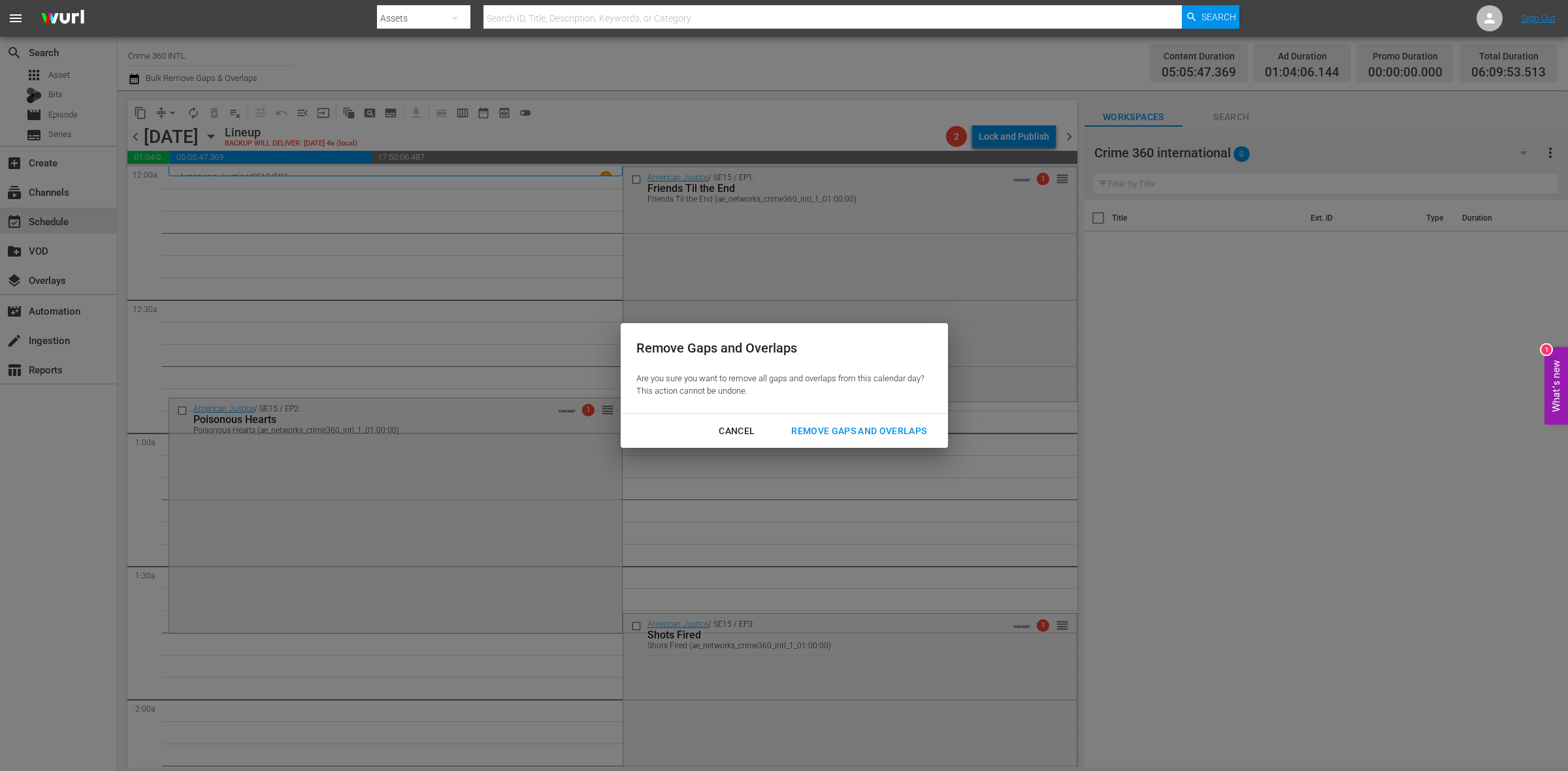
click at [900, 427] on div "Remove Gaps and Overlaps" at bounding box center [858, 431] width 156 height 16
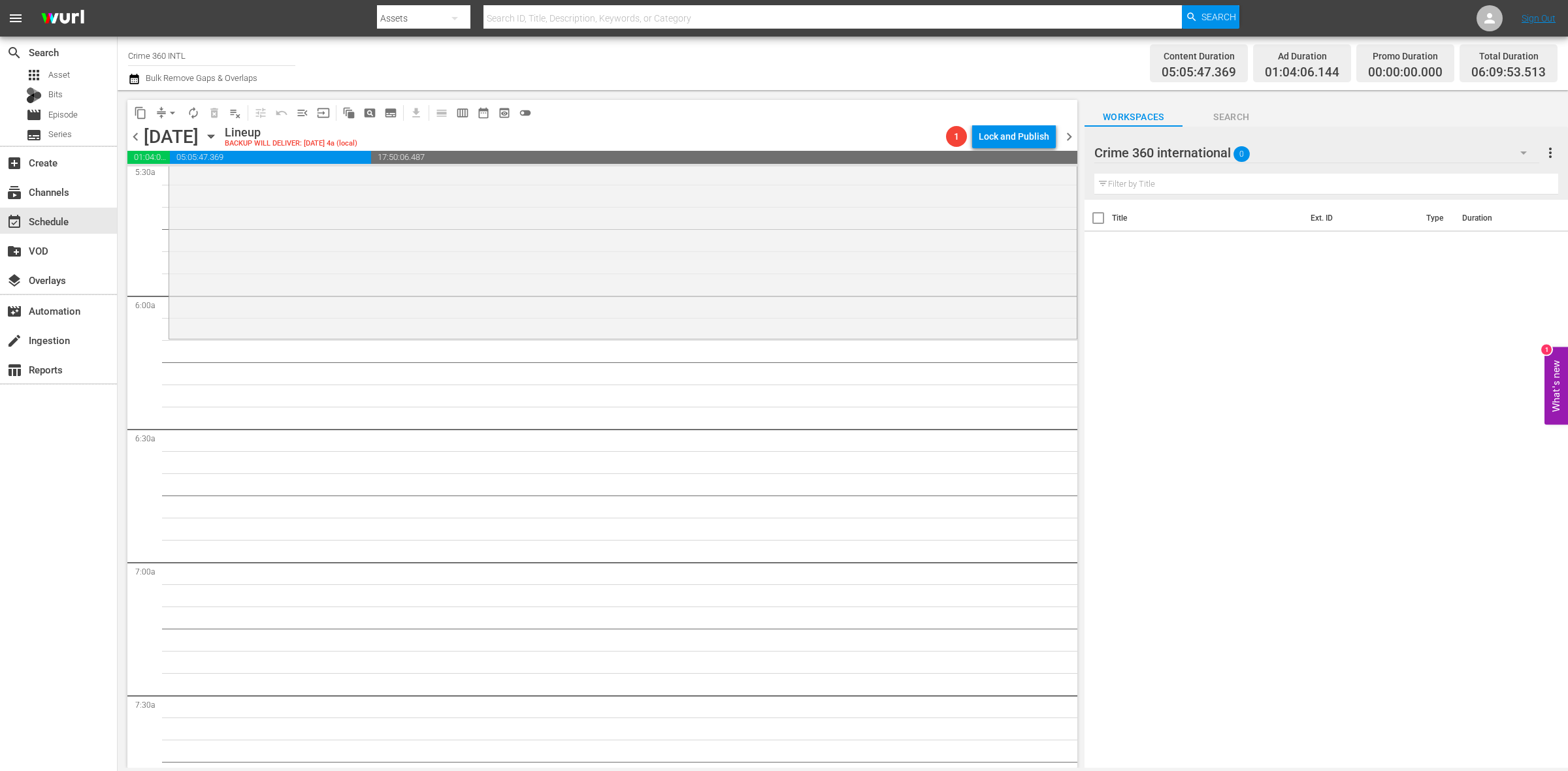
scroll to position [1224, 0]
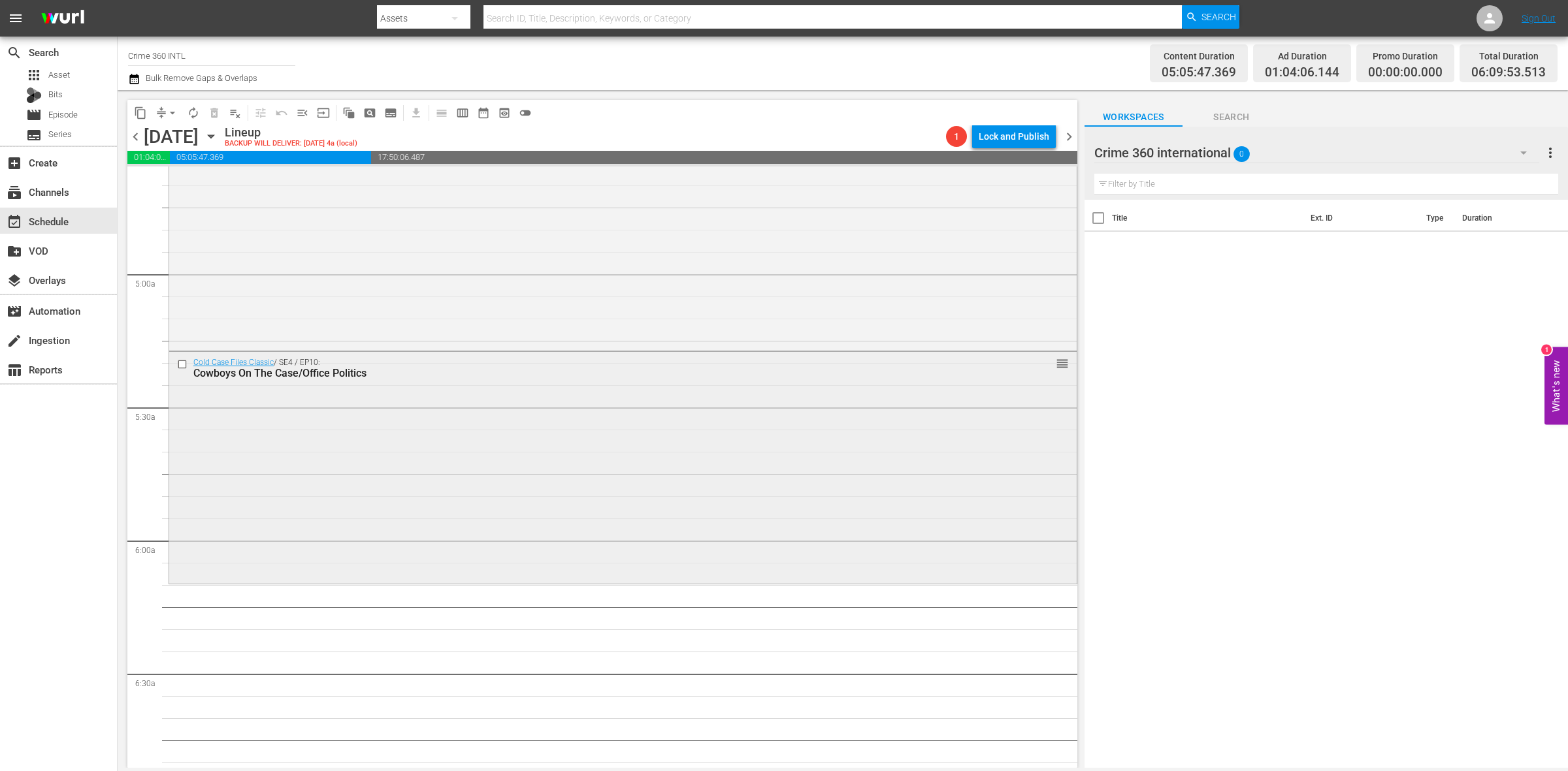
click at [432, 418] on div "Cold Case Files Classic / SE4 / EP10: Cowboys On The Case/Office Politics reord…" at bounding box center [623, 467] width 908 height 229
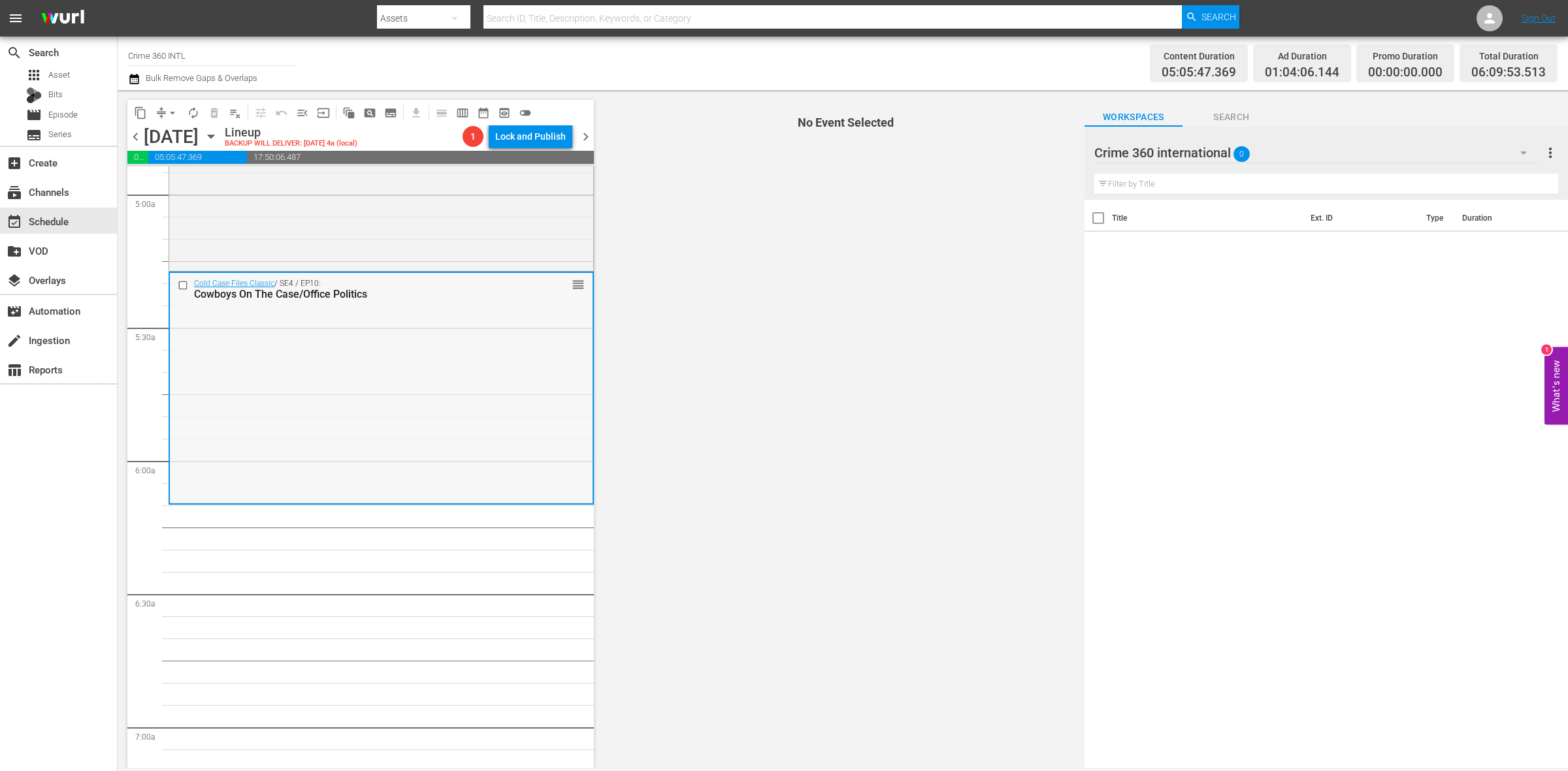
scroll to position [1306, 0]
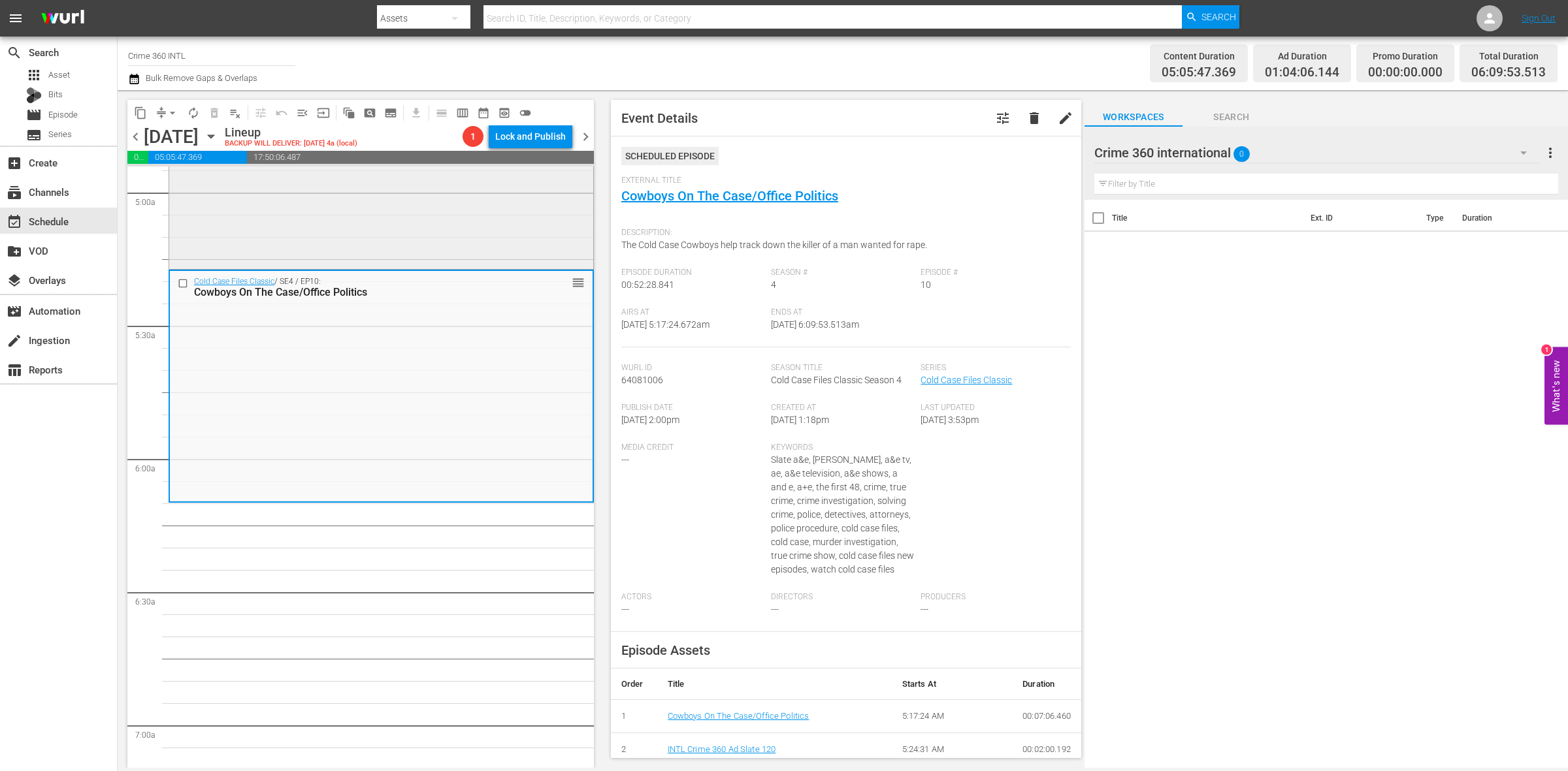
click at [384, 211] on div "Cold Case Files Classic / SE7 / EP2: Innocence Files reorder" at bounding box center [381, 151] width 424 height 231
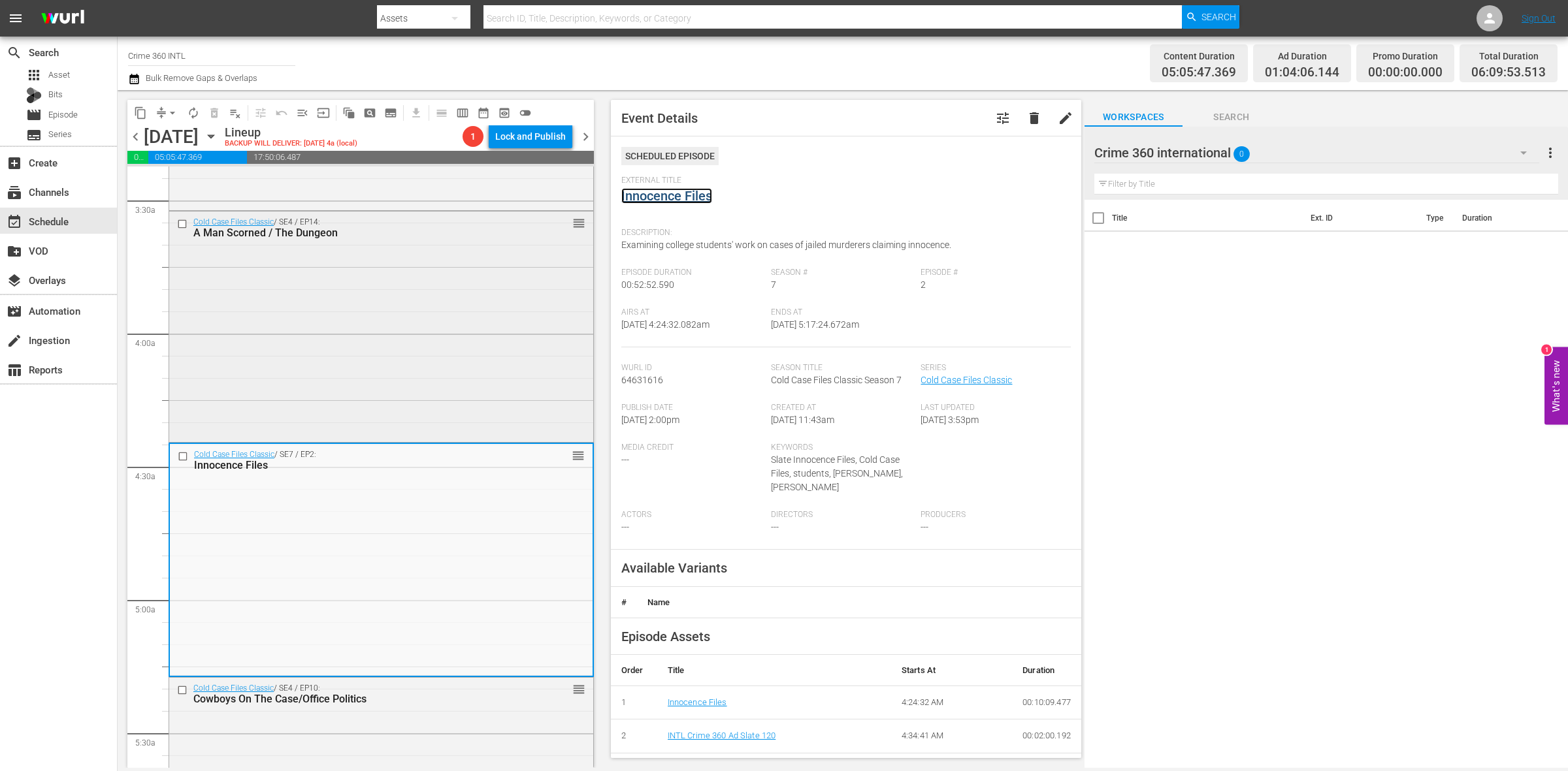
scroll to position [898, 0]
click at [481, 315] on div "Cold Case Files Classic / SE4 / EP14: A Man Scorned / The Dungeon reorder" at bounding box center [381, 326] width 424 height 228
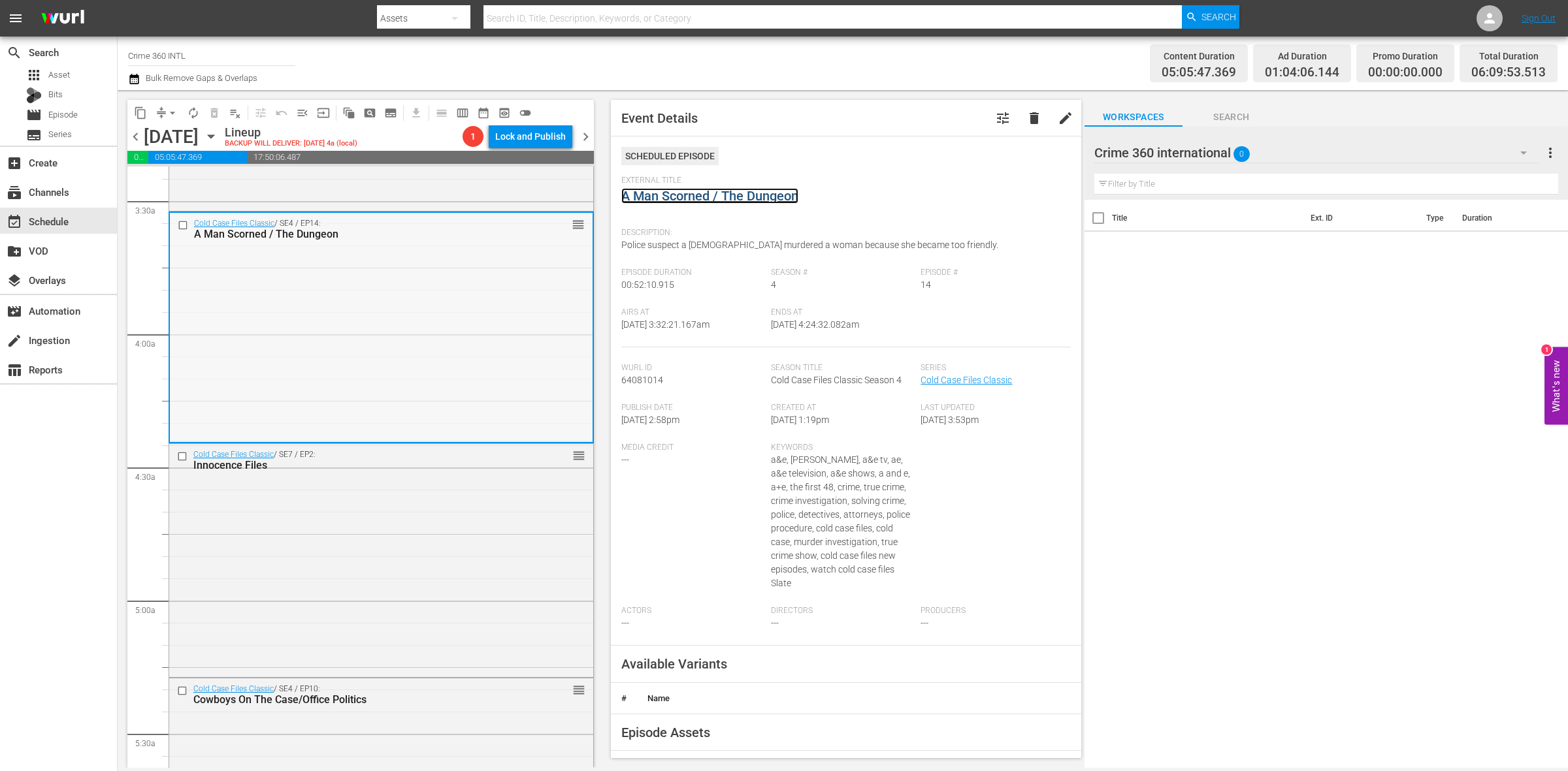
scroll to position [653, 0]
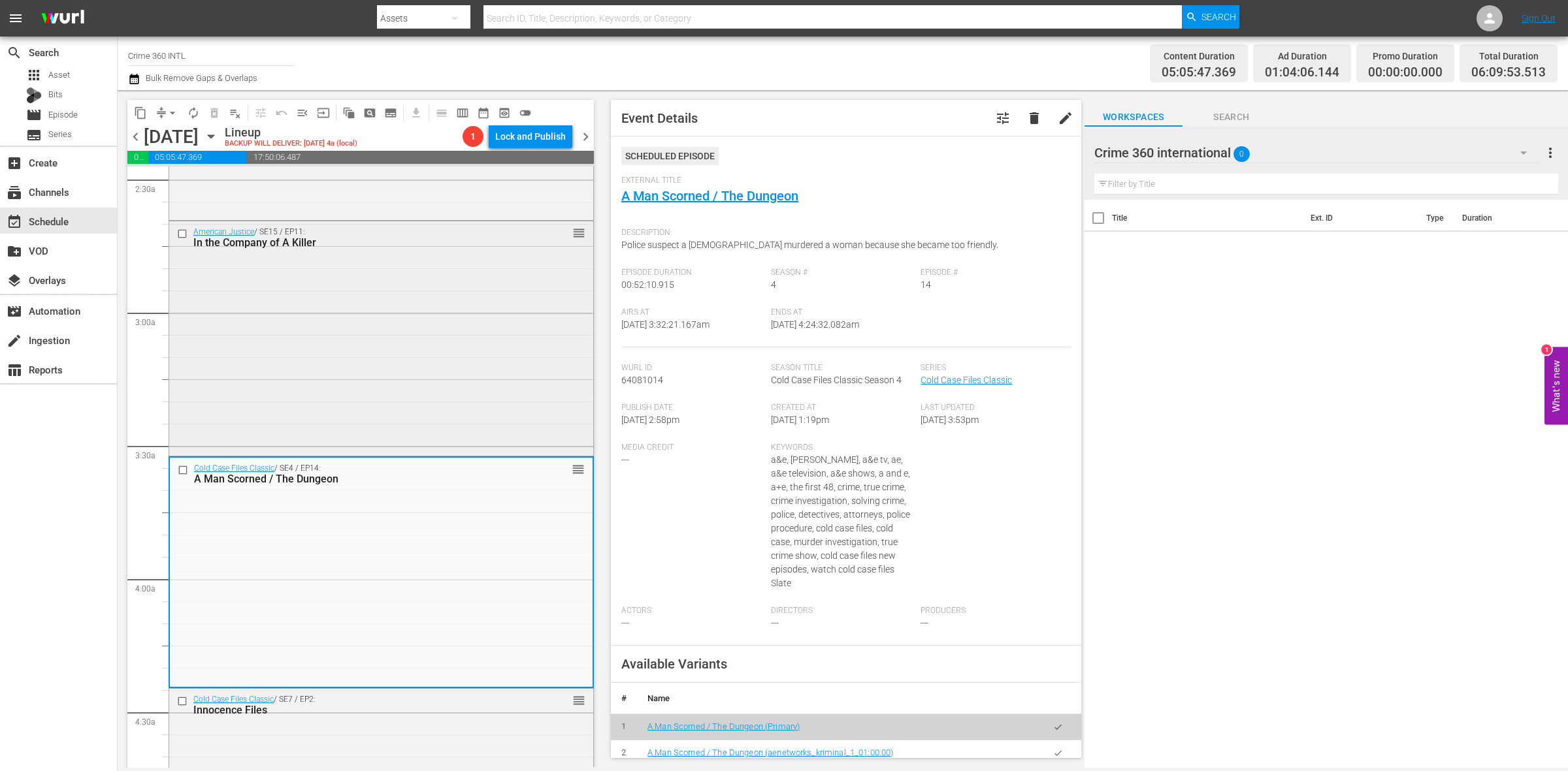
click at [388, 281] on div "American Justice / SE15 / EP11: In the Company of A Killer reorder" at bounding box center [381, 337] width 424 height 232
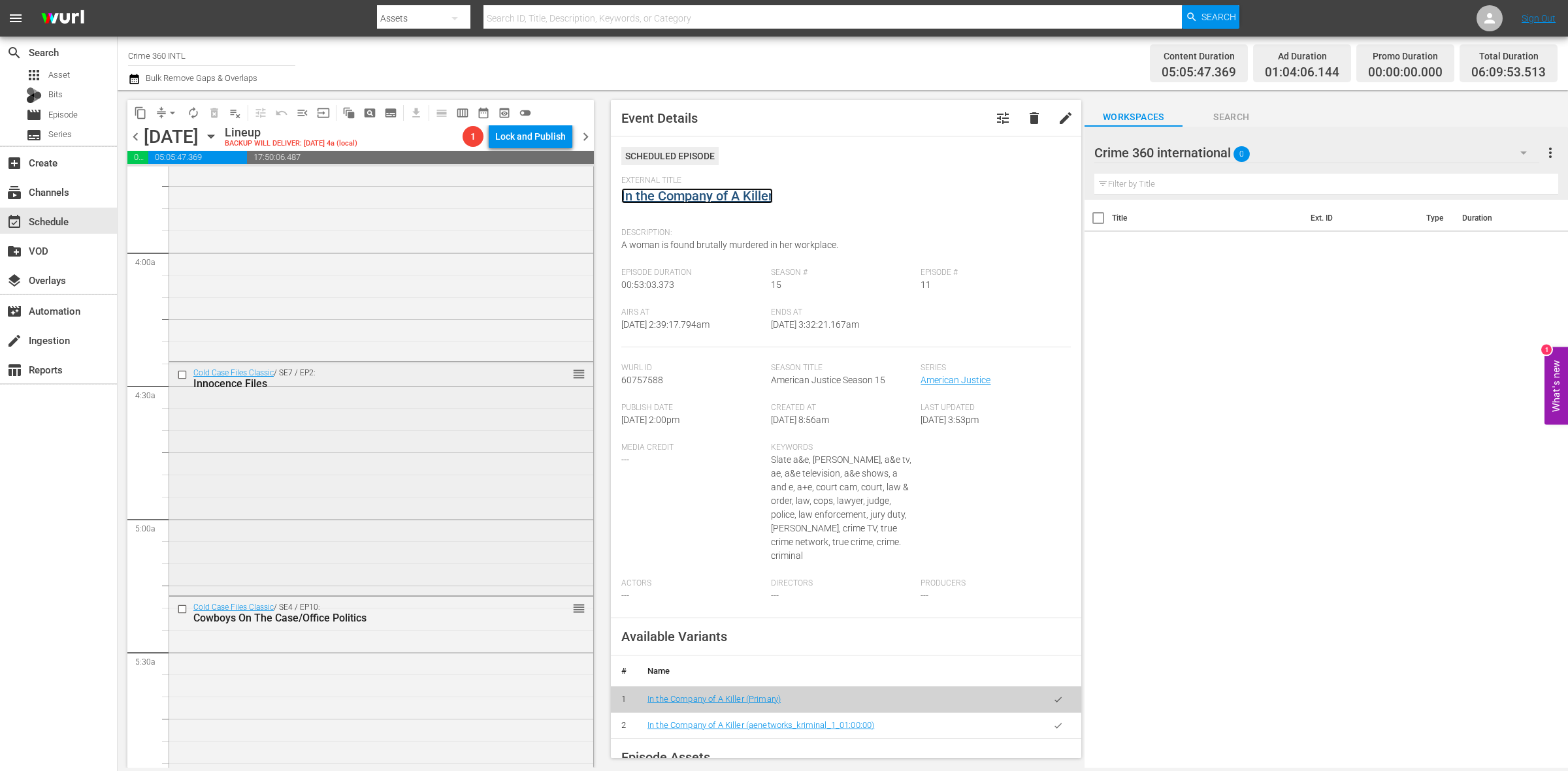
scroll to position [1306, 0]
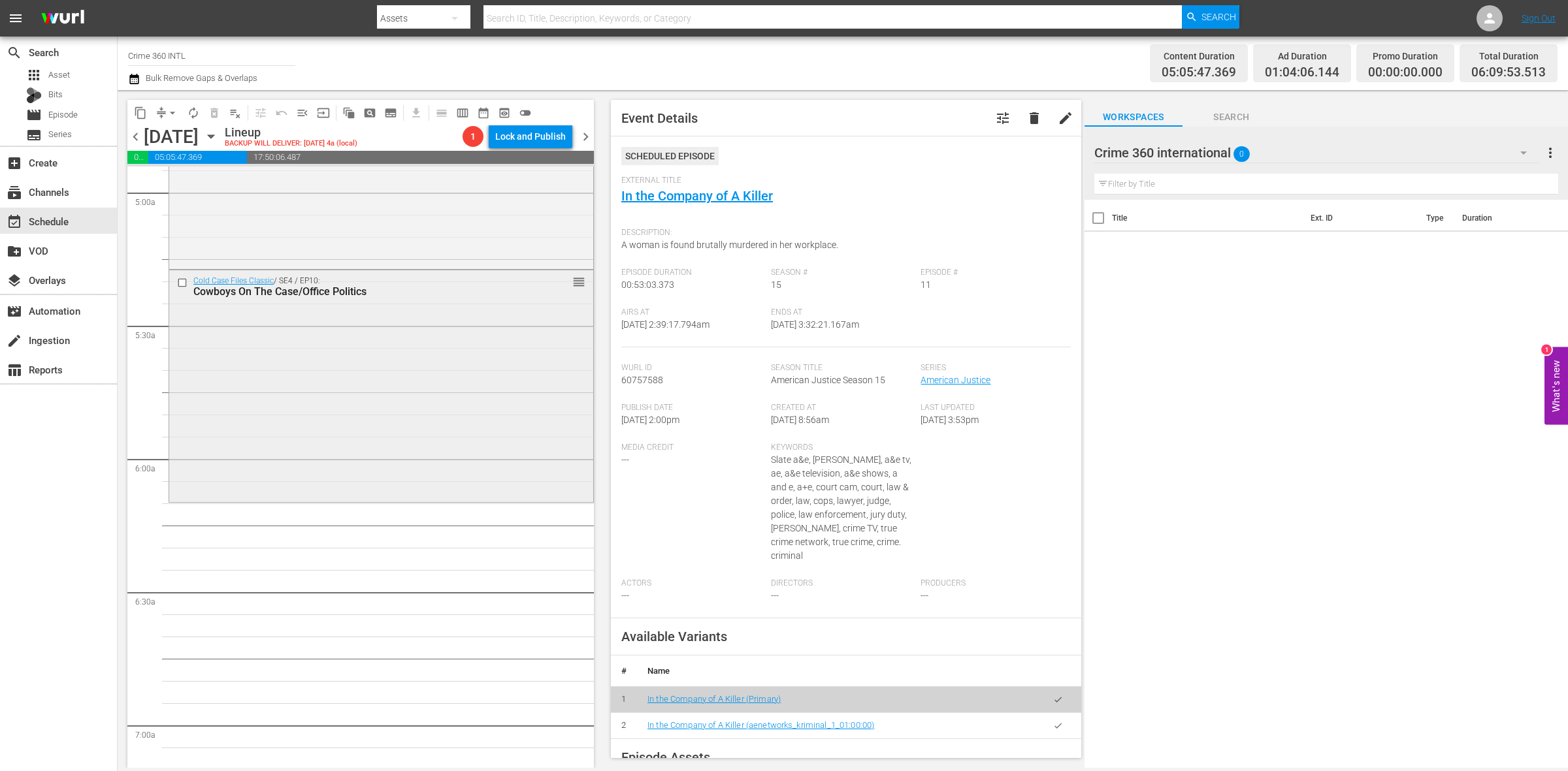
click at [288, 480] on div "Cold Case Files Classic / SE4 / EP10: Cowboys On The Case/Office Politics reord…" at bounding box center [381, 384] width 424 height 229
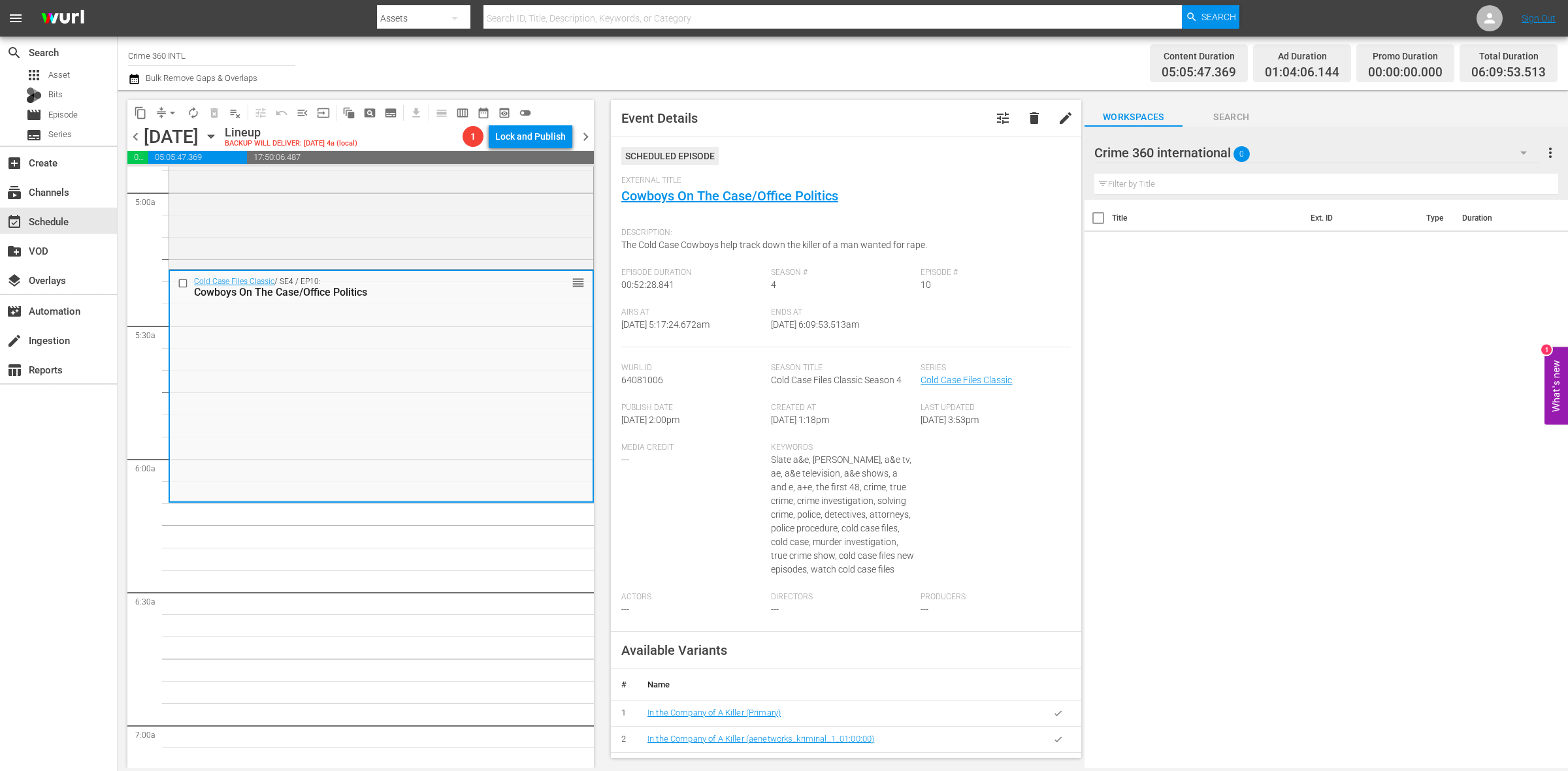
click at [175, 112] on span "arrow_drop_down" at bounding box center [172, 113] width 13 height 13
click at [178, 132] on li "Align to Midnight" at bounding box center [172, 139] width 137 height 22
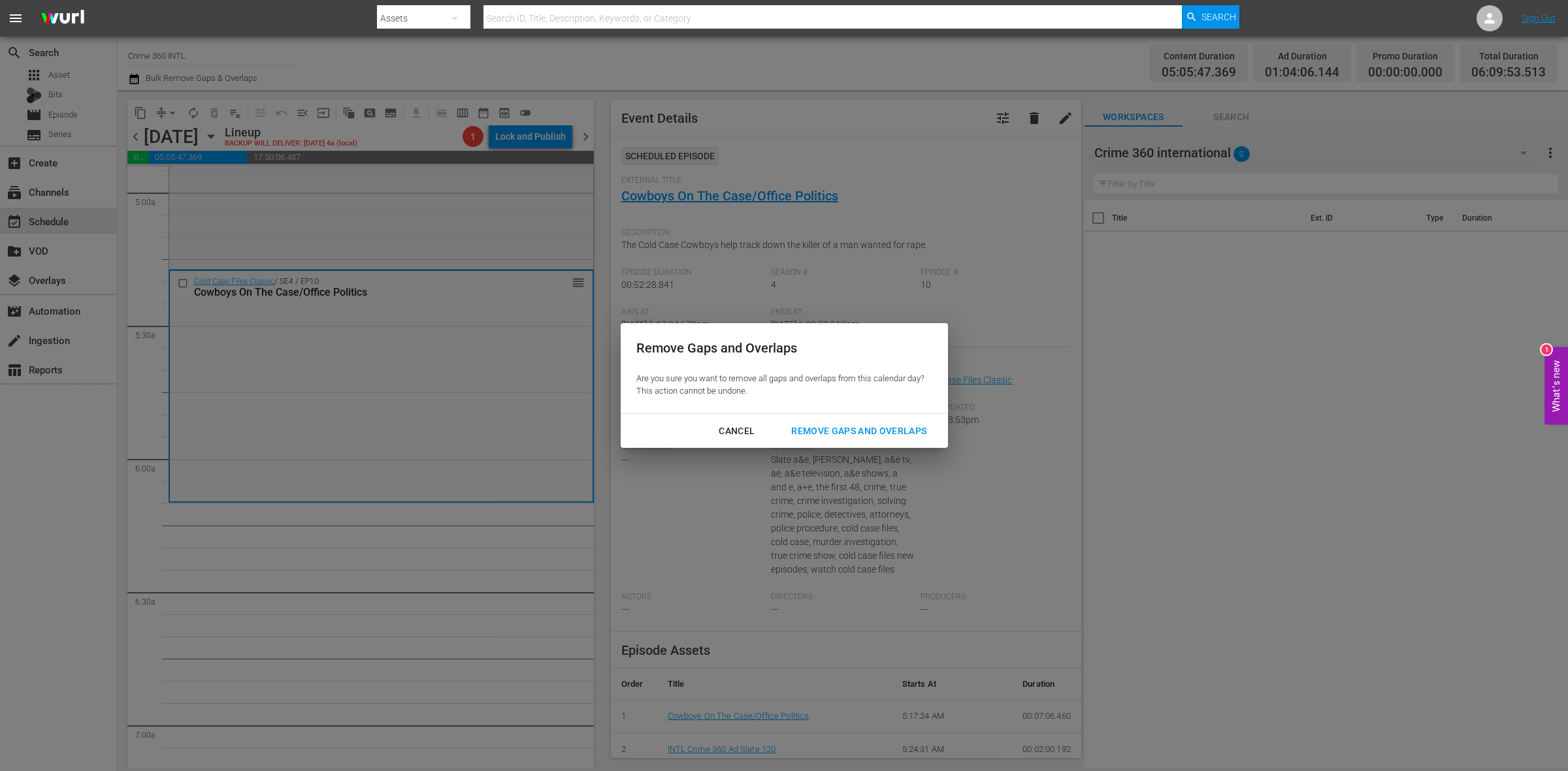
click at [826, 434] on div "Remove Gaps and Overlaps" at bounding box center [858, 431] width 156 height 16
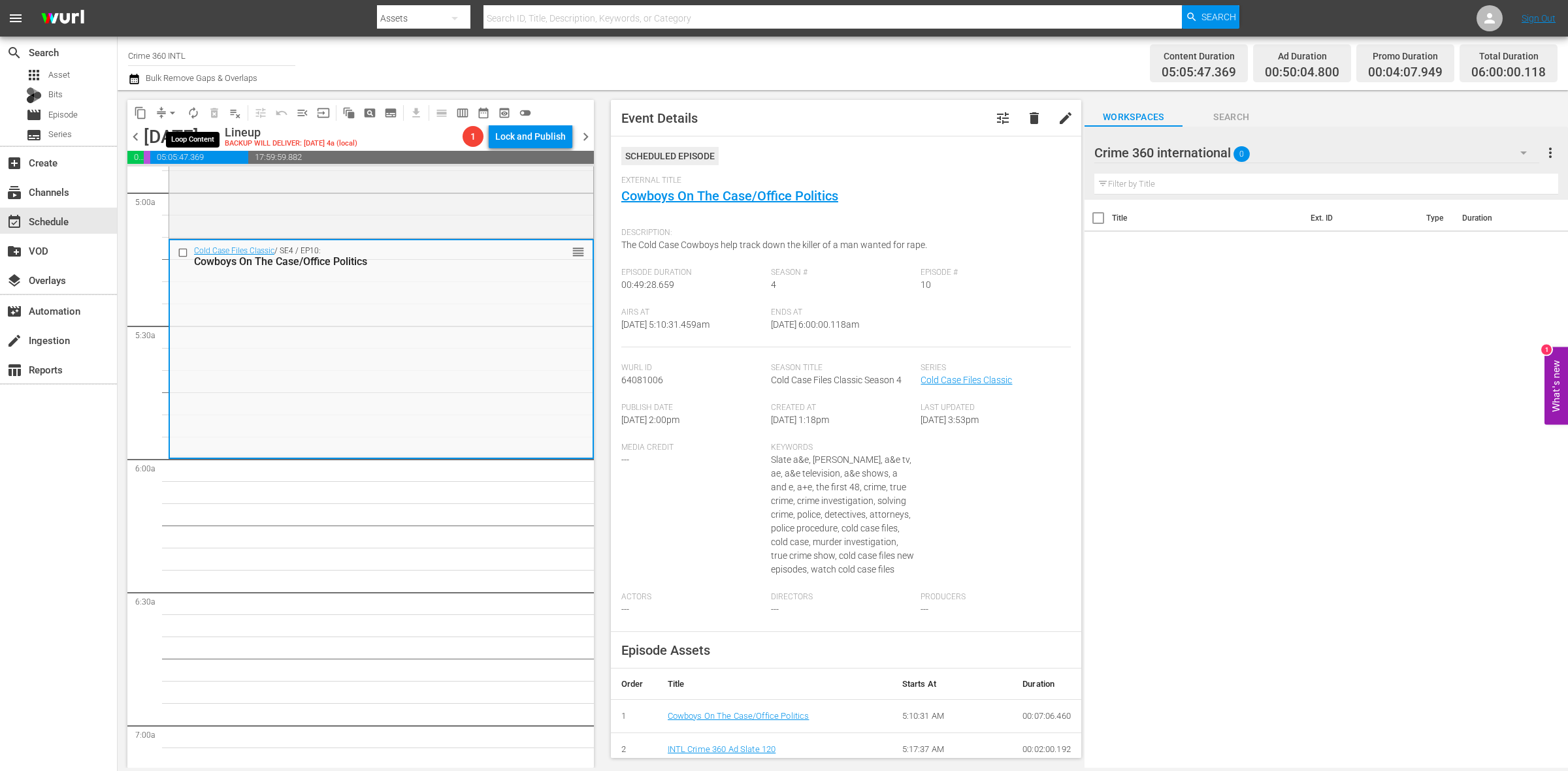
click at [200, 113] on button "autorenew_outlined" at bounding box center [193, 113] width 21 height 21
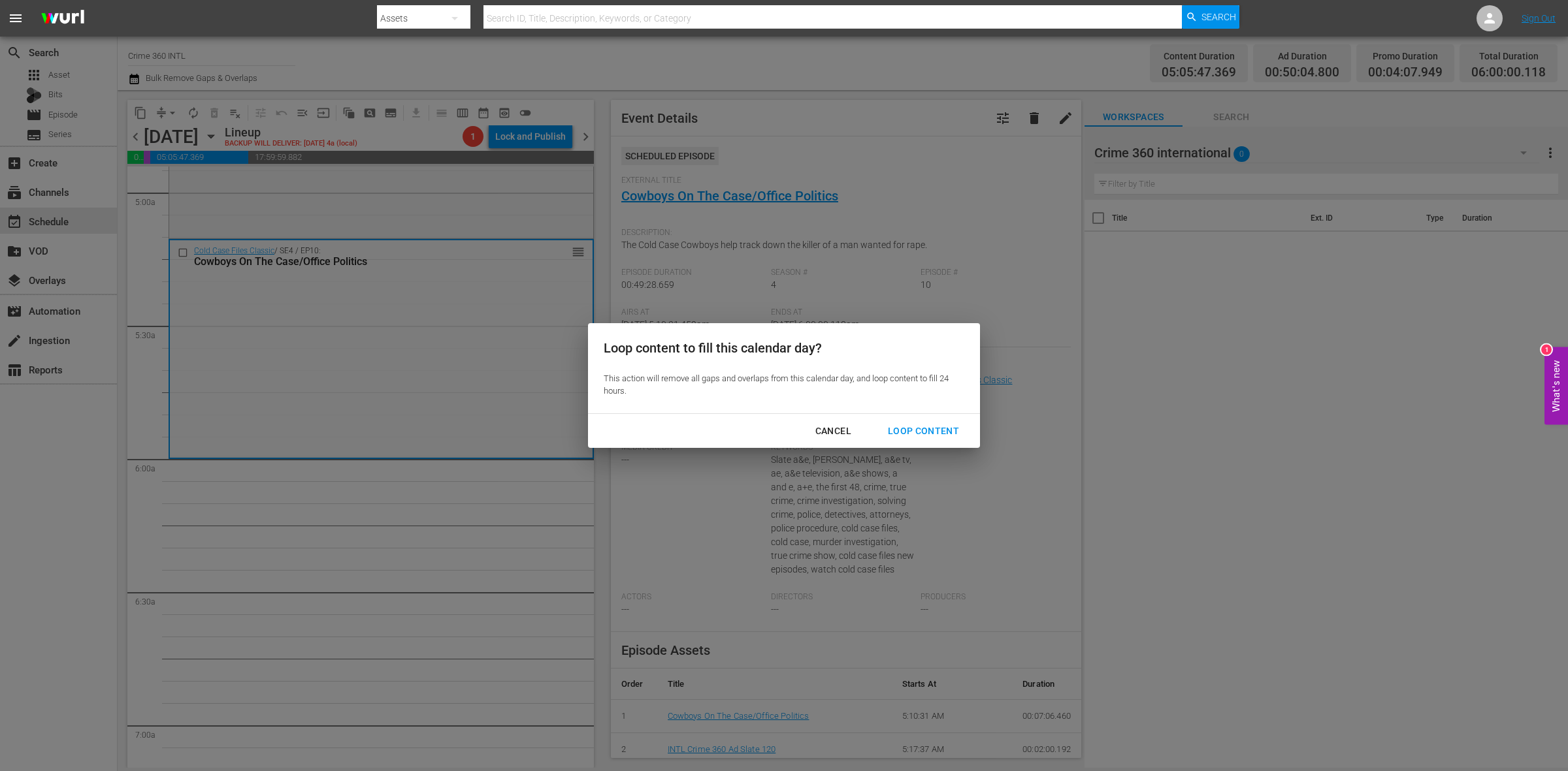
click at [915, 441] on button "Loop Content" at bounding box center [923, 431] width 103 height 24
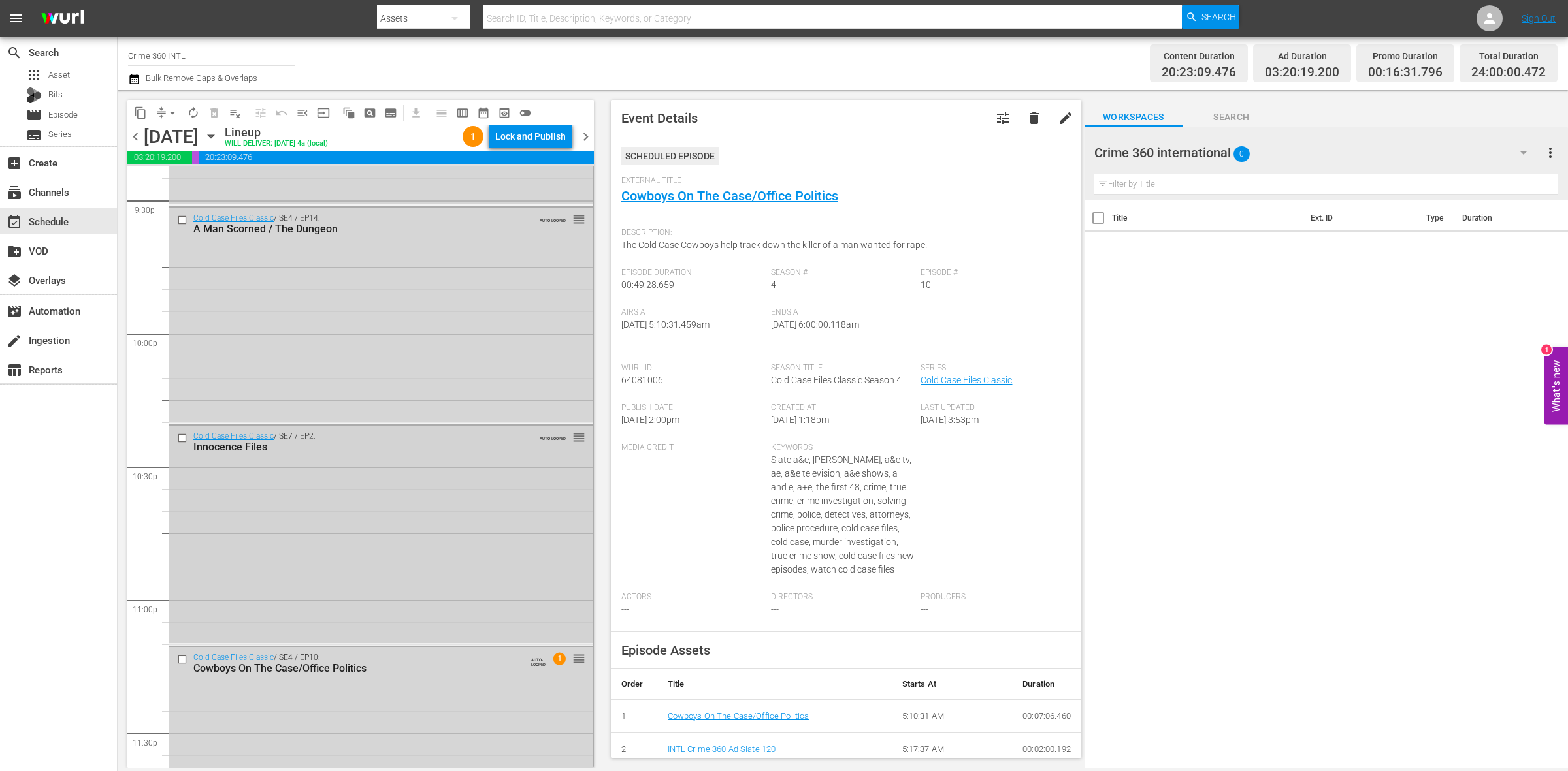
scroll to position [5792, 0]
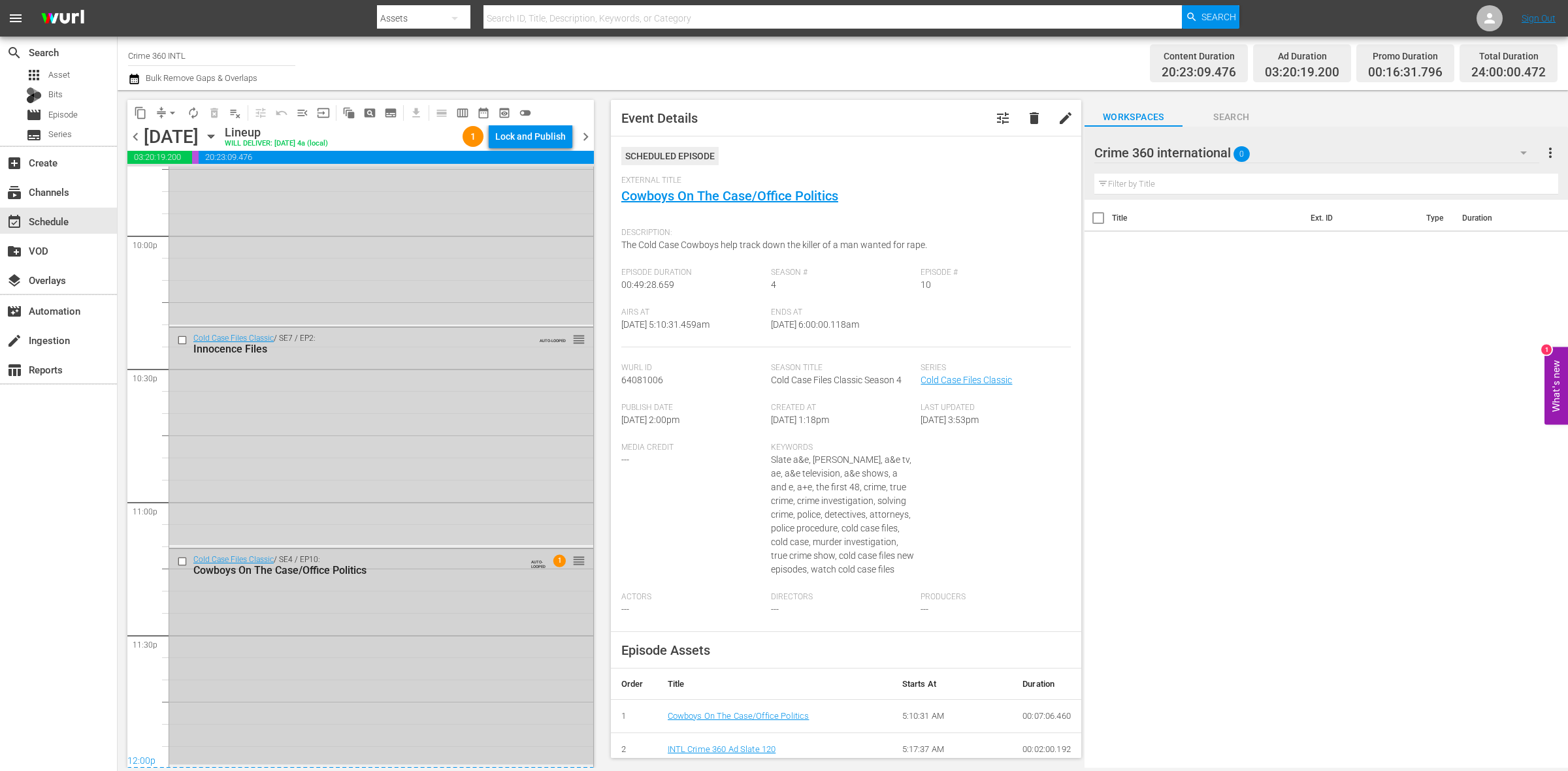
click at [497, 643] on div "Cold Case Files Classic / SE4 / EP10: Cowboys On The Case/Office Politics AUTO-…" at bounding box center [381, 657] width 424 height 215
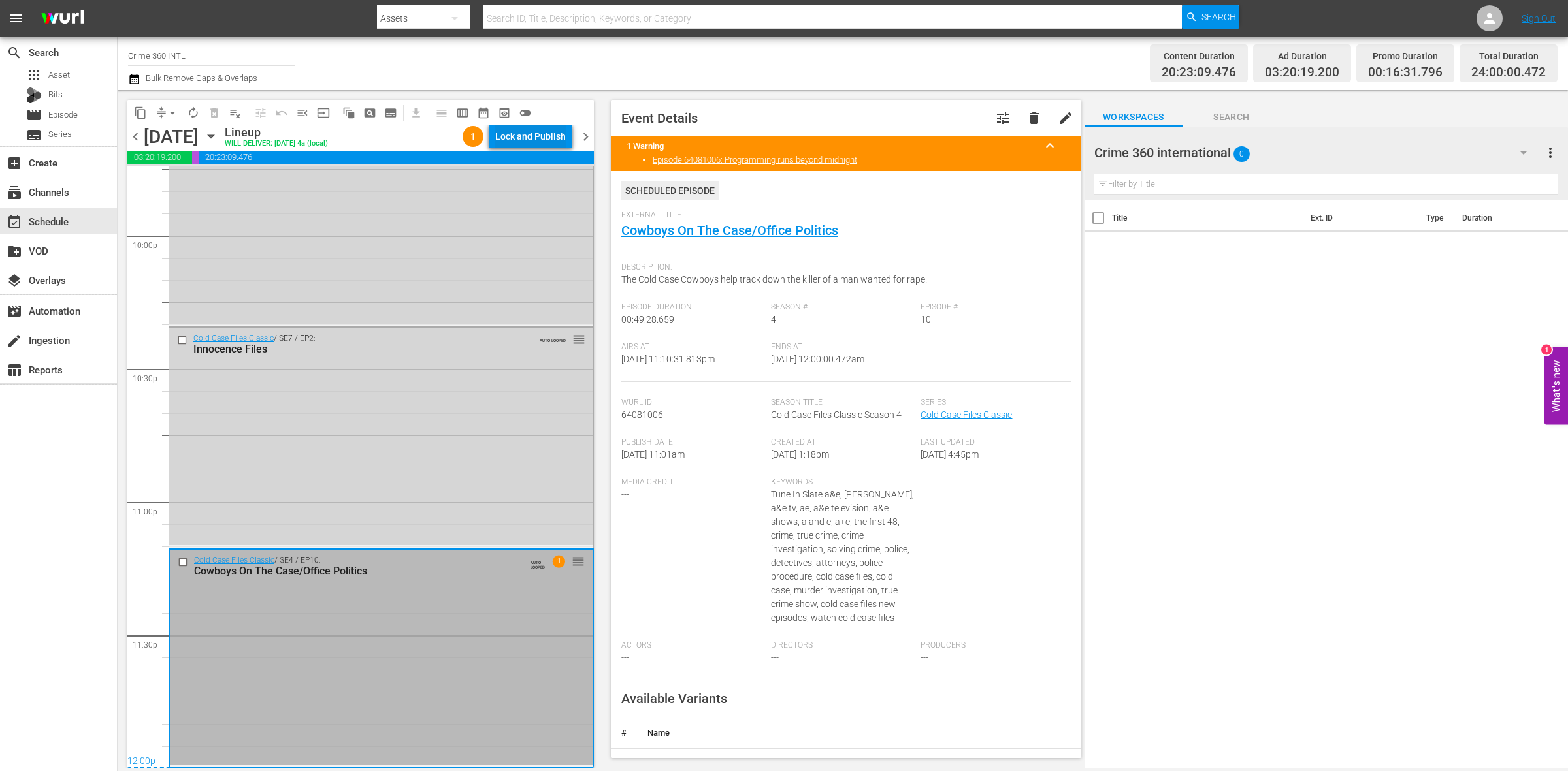
click at [546, 132] on div "Lock and Publish" at bounding box center [530, 136] width 70 height 23
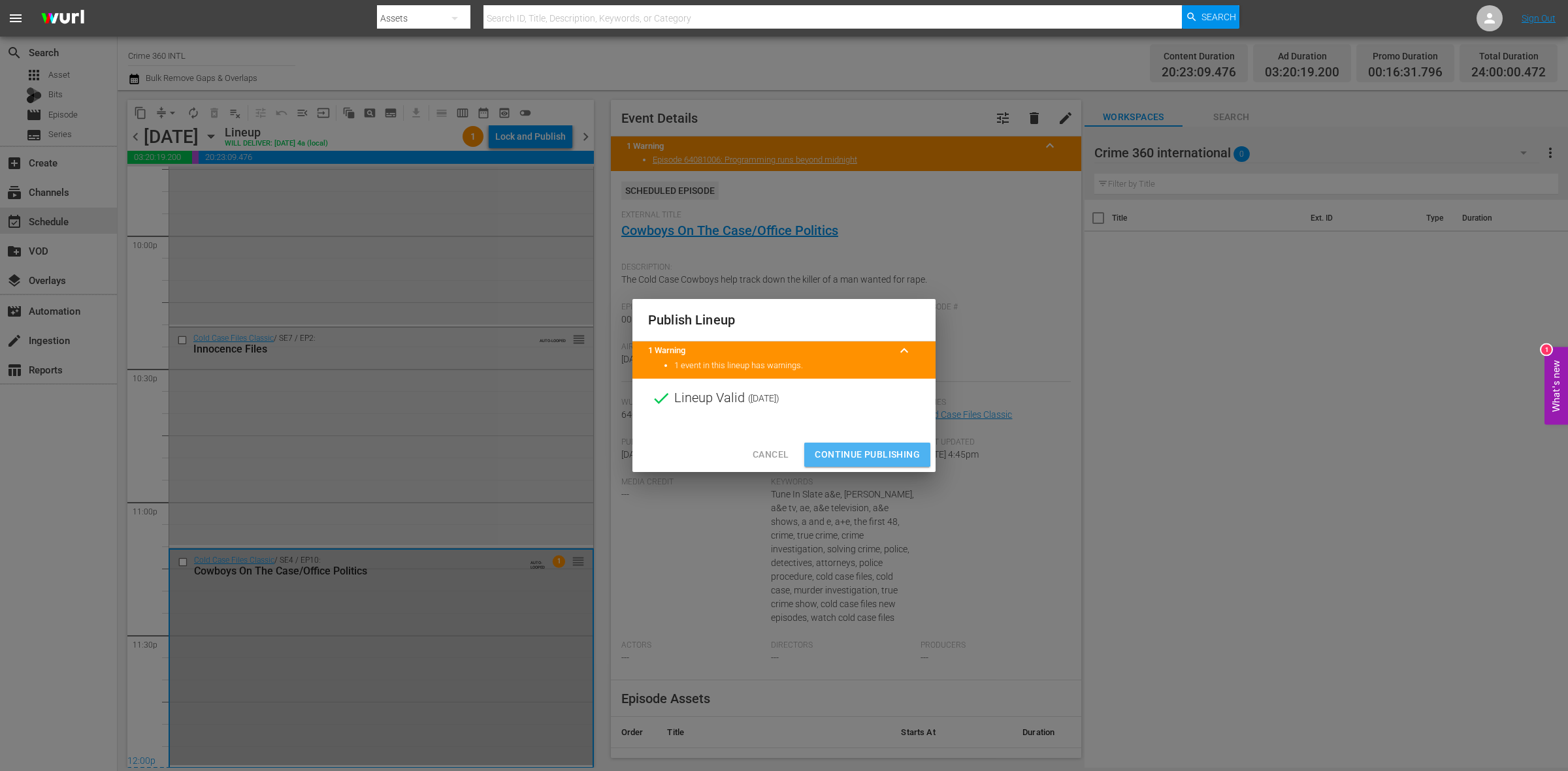
click at [840, 449] on span "Continue Publishing" at bounding box center [867, 455] width 105 height 16
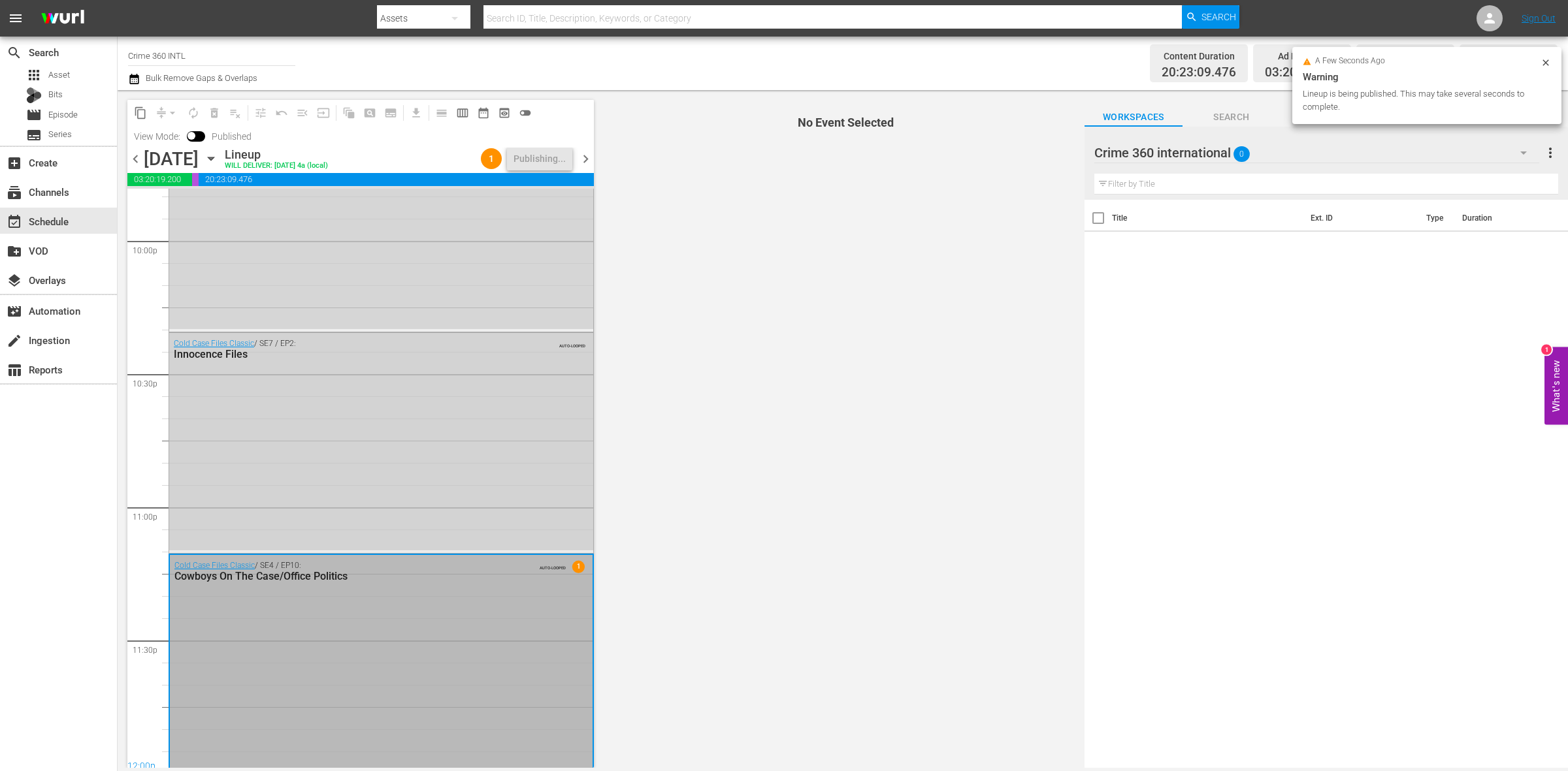
scroll to position [5814, 0]
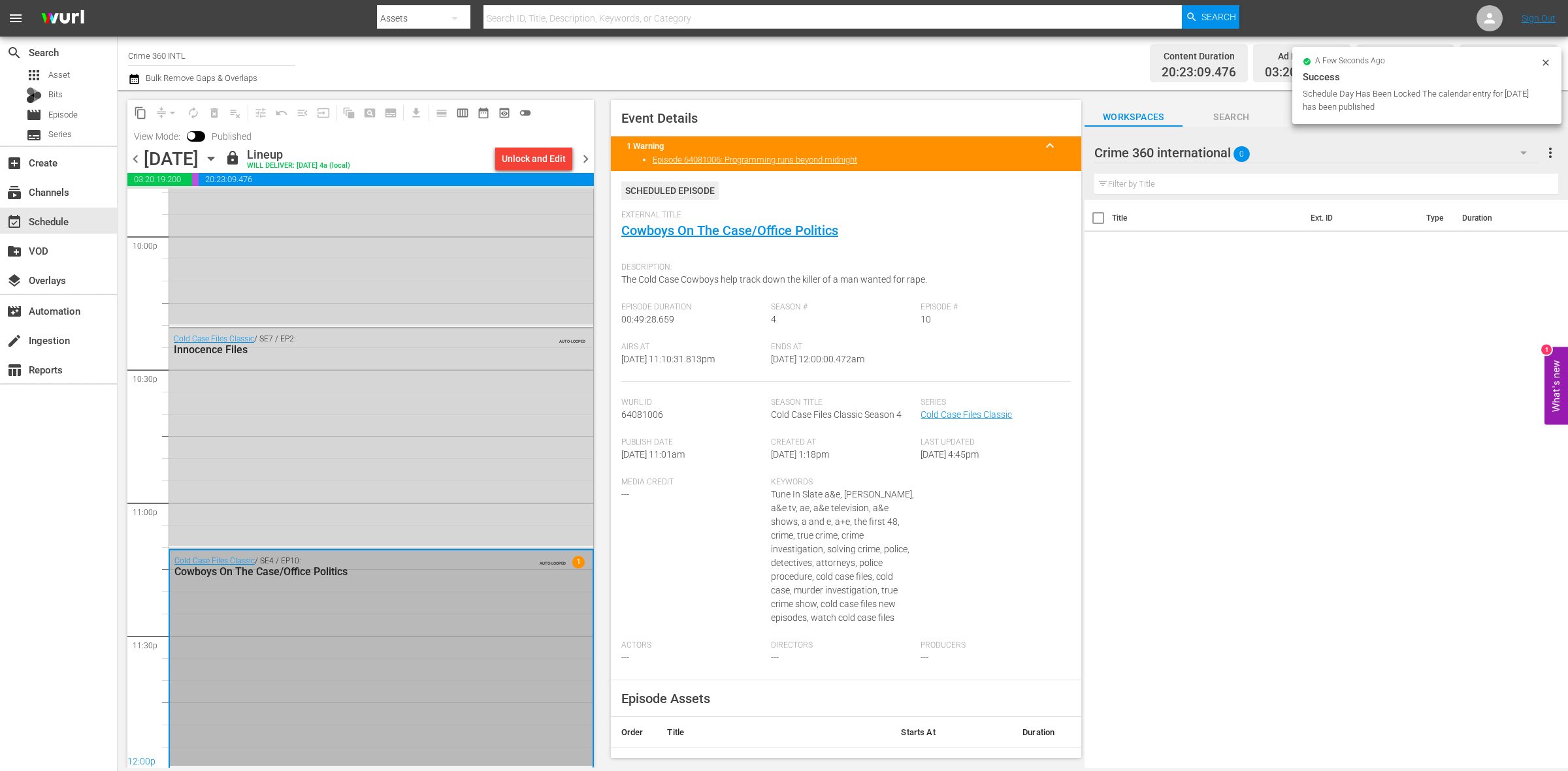
click at [533, 161] on div "Unlock and Edit" at bounding box center [534, 159] width 64 height 23
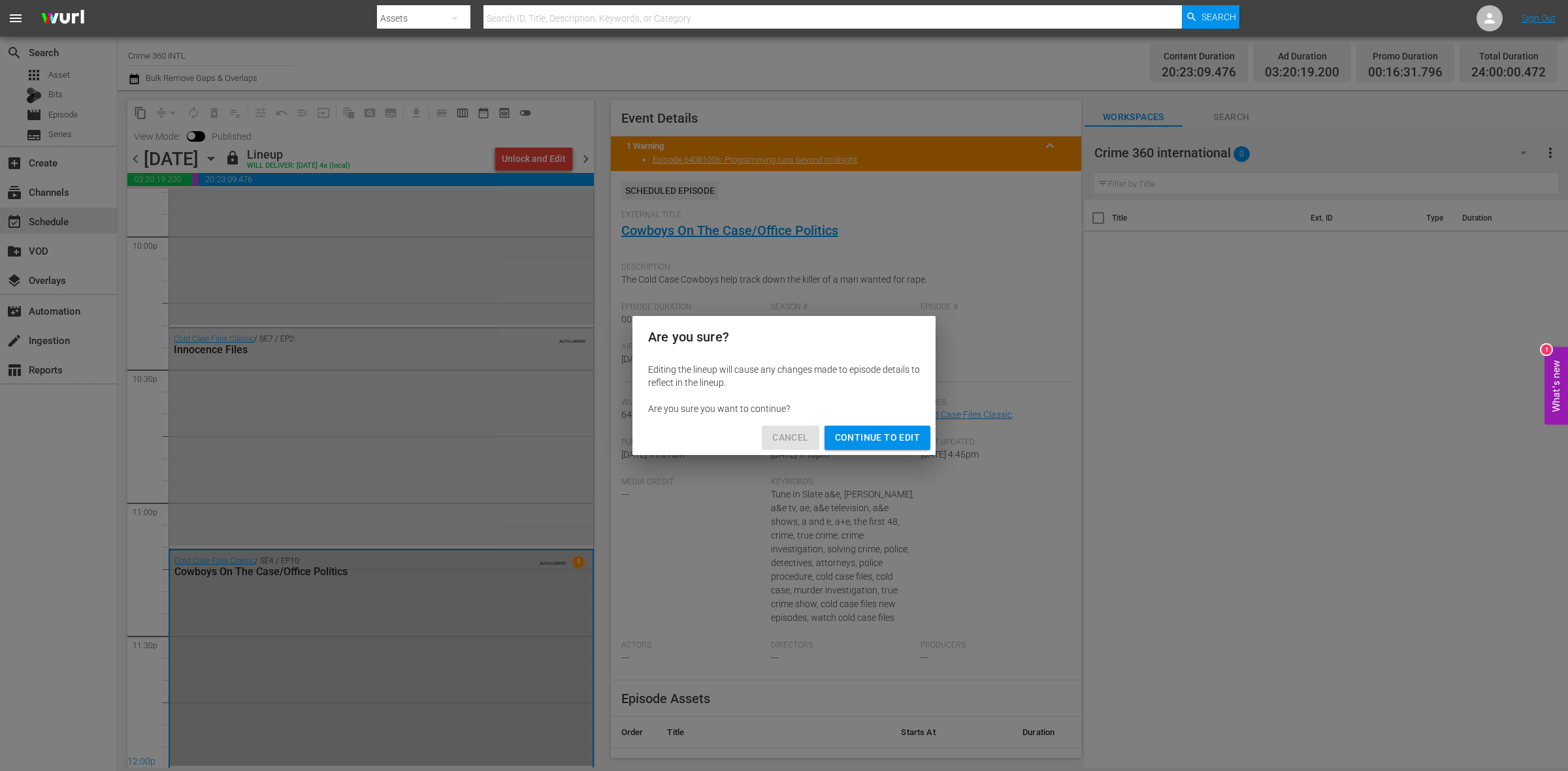
click at [793, 430] on span "Cancel" at bounding box center [790, 438] width 36 height 16
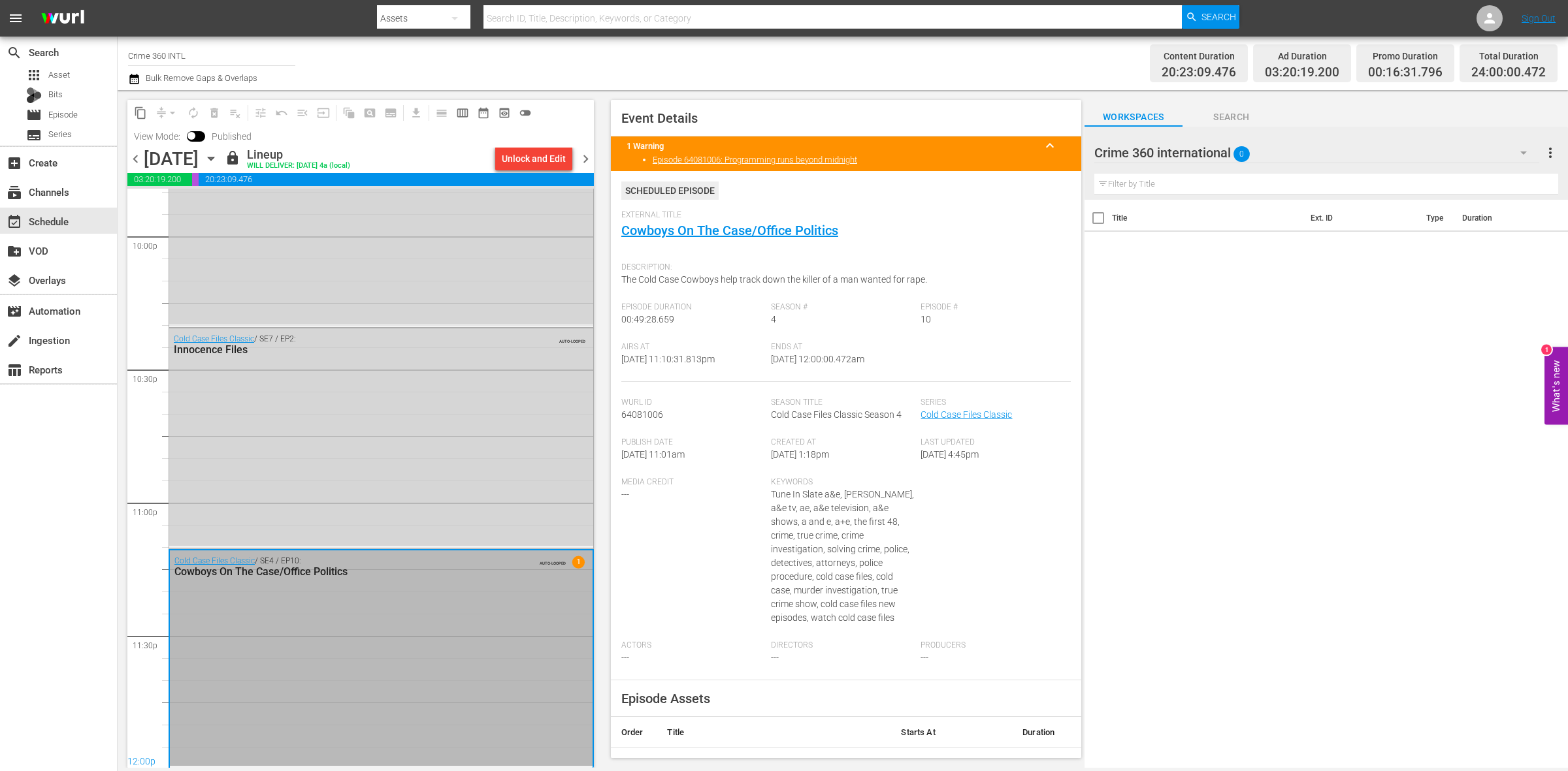
click at [590, 157] on span "chevron_right" at bounding box center [586, 159] width 16 height 16
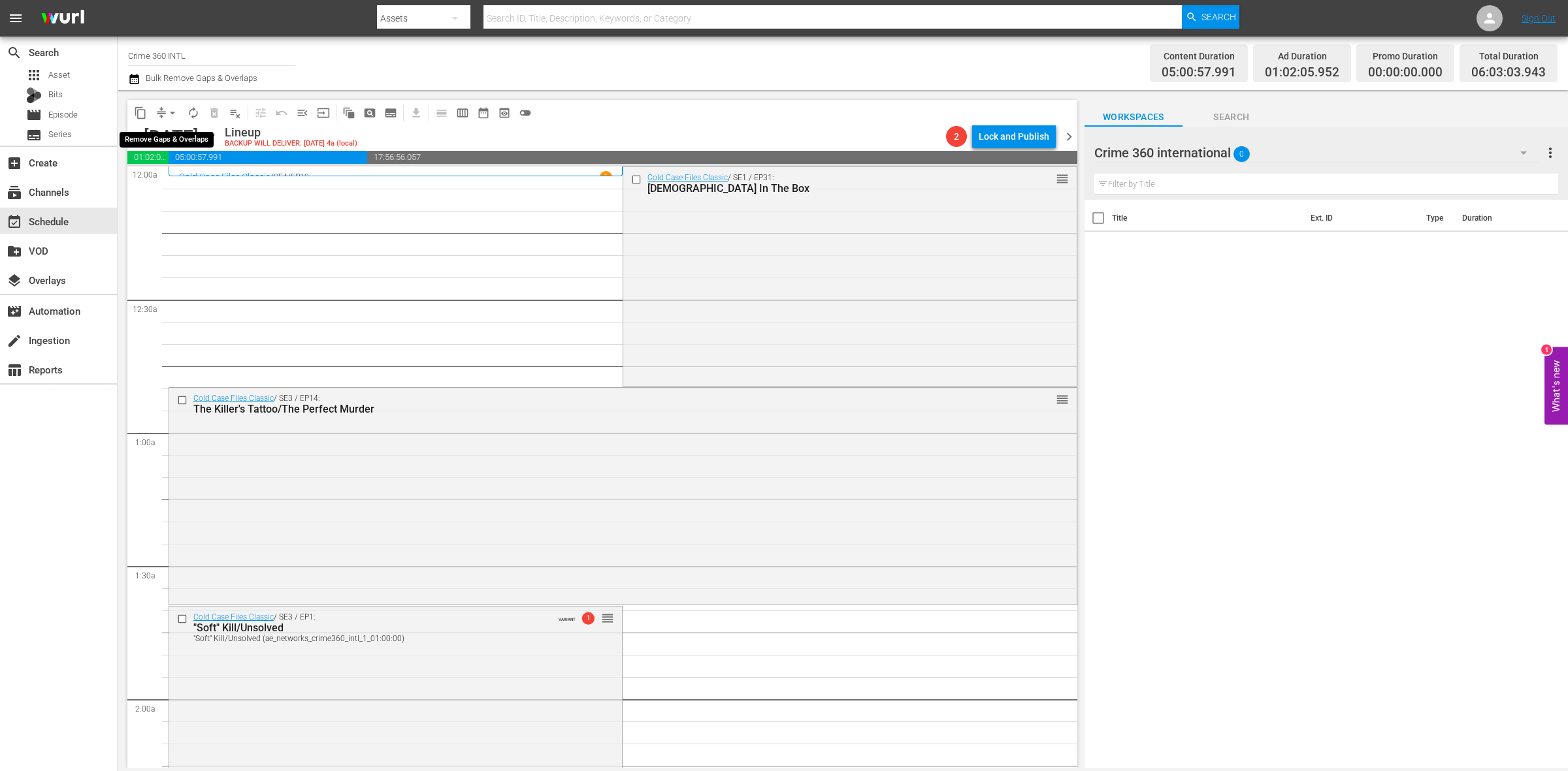
click at [171, 115] on span "arrow_drop_down" at bounding box center [172, 113] width 13 height 13
click at [178, 132] on li "Align to Midnight" at bounding box center [172, 139] width 137 height 22
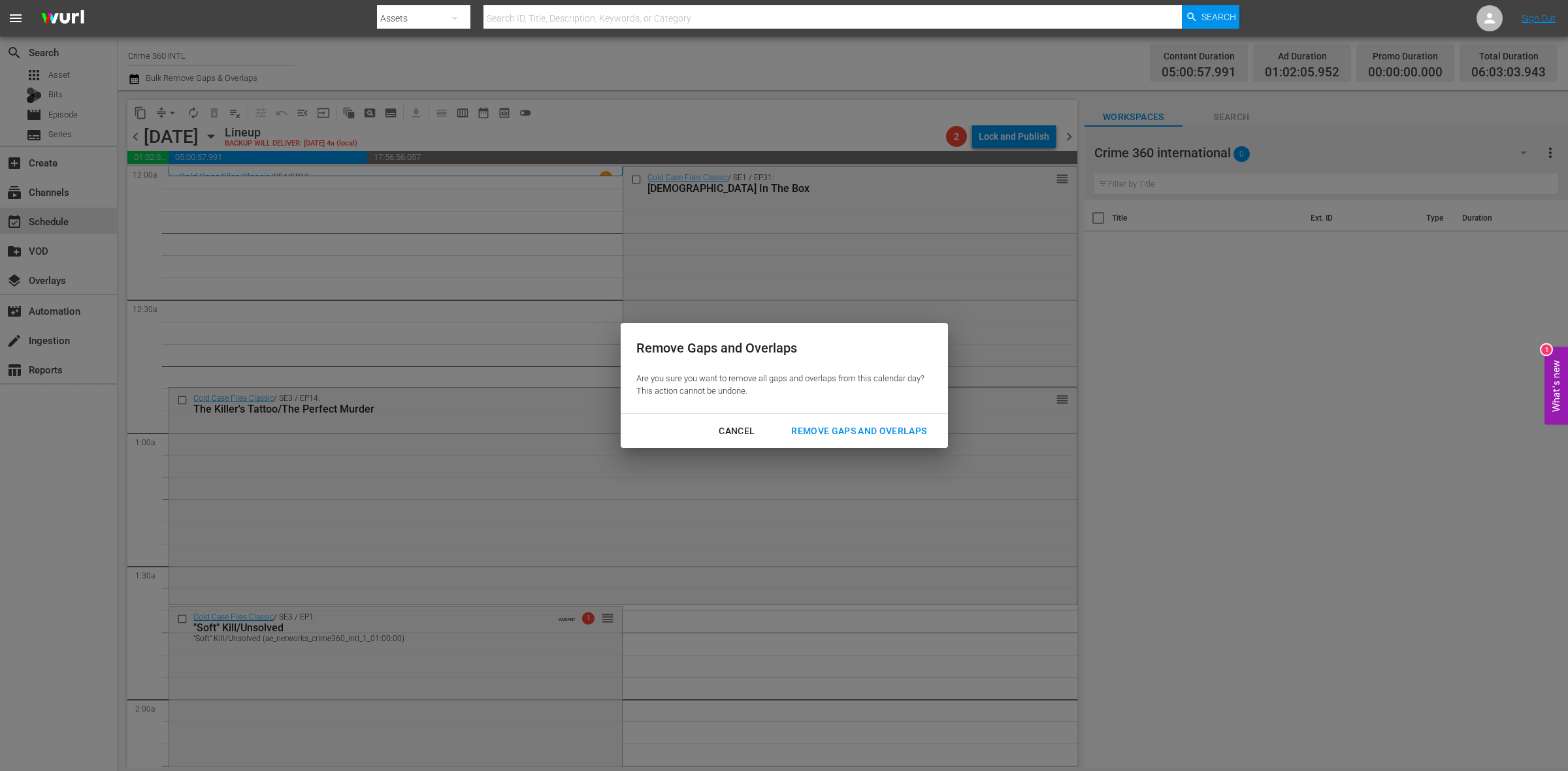
click at [858, 427] on div "Remove Gaps and Overlaps" at bounding box center [858, 431] width 156 height 16
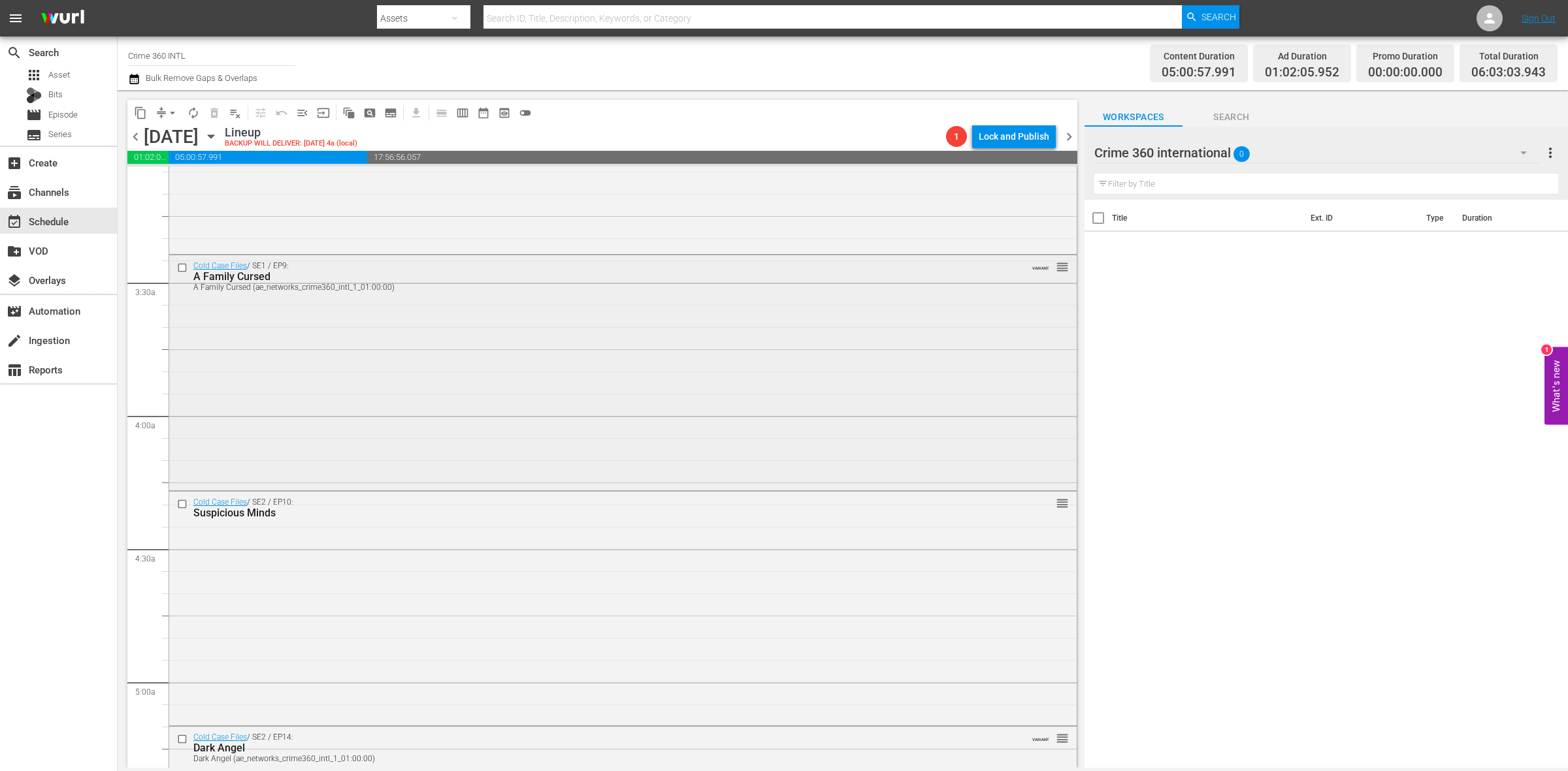
scroll to position [1143, 0]
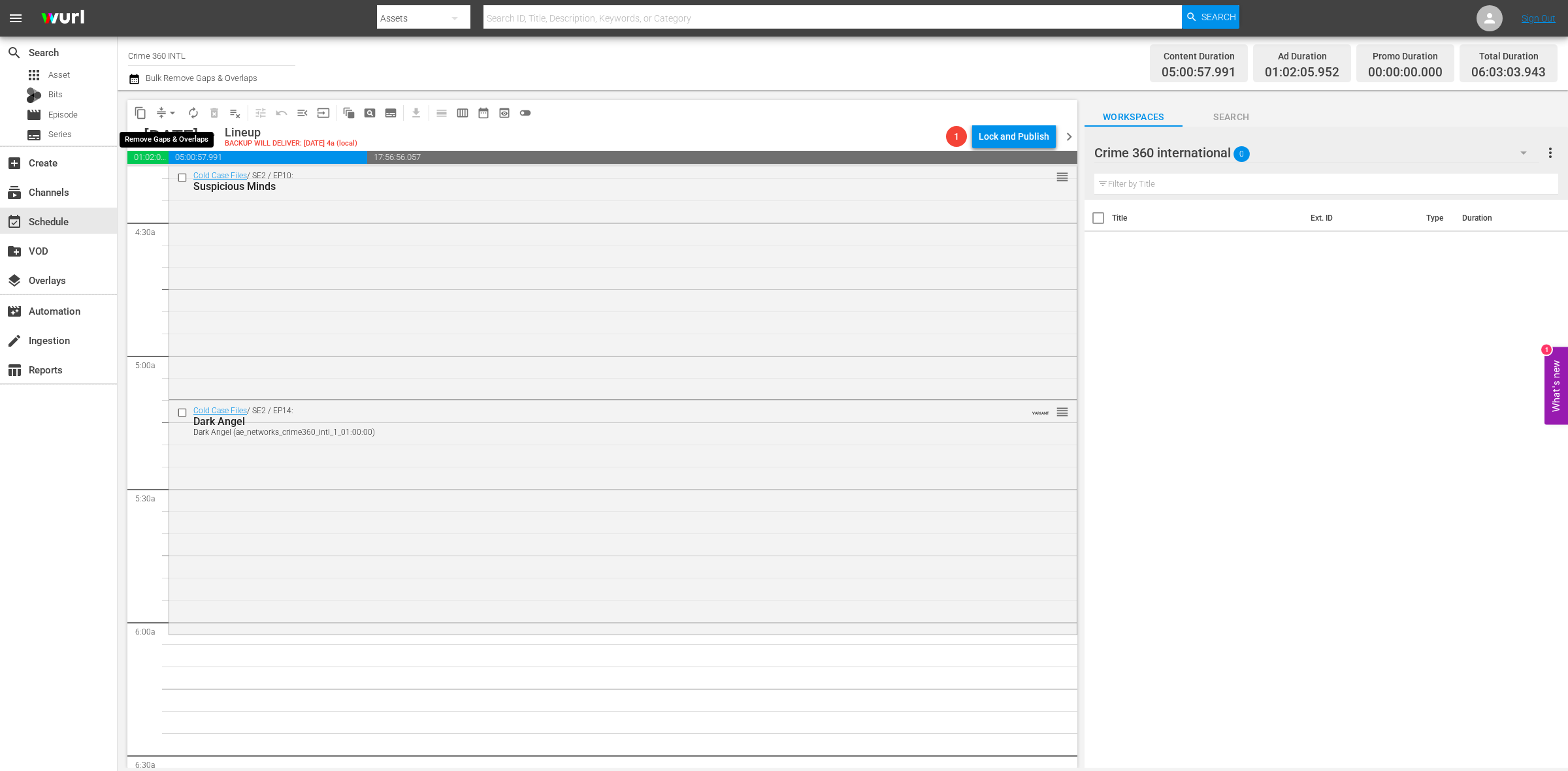
click at [175, 110] on span "arrow_drop_down" at bounding box center [172, 113] width 13 height 13
click at [175, 132] on li "Align to Midnight" at bounding box center [172, 139] width 137 height 22
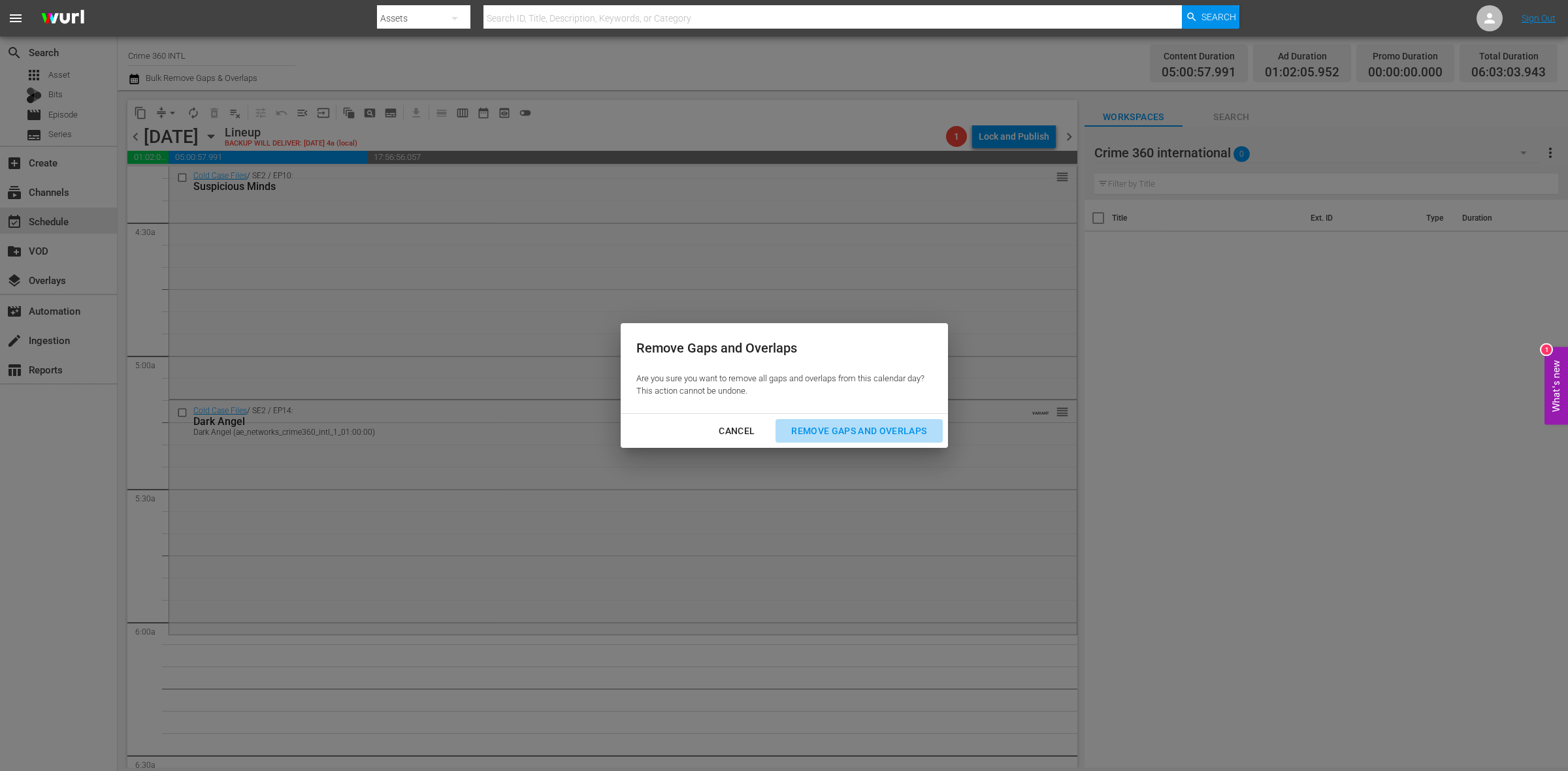
click at [913, 425] on div "Remove Gaps and Overlaps" at bounding box center [858, 431] width 156 height 16
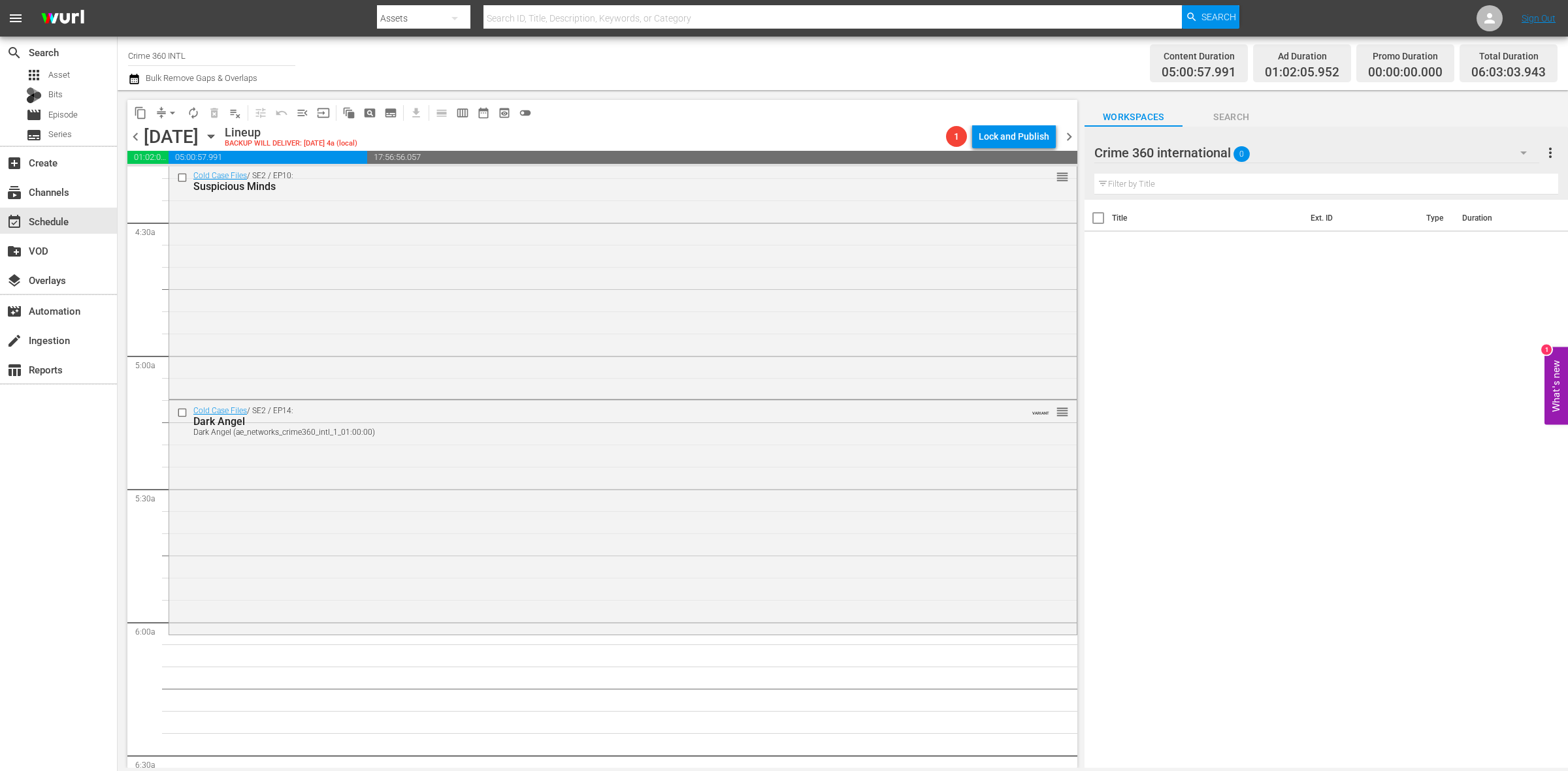
click at [389, 530] on div "Cold Case Files / SE2 / EP14: Dark Angel Dark Angel (ae_networks_crime360_intl_…" at bounding box center [623, 516] width 908 height 232
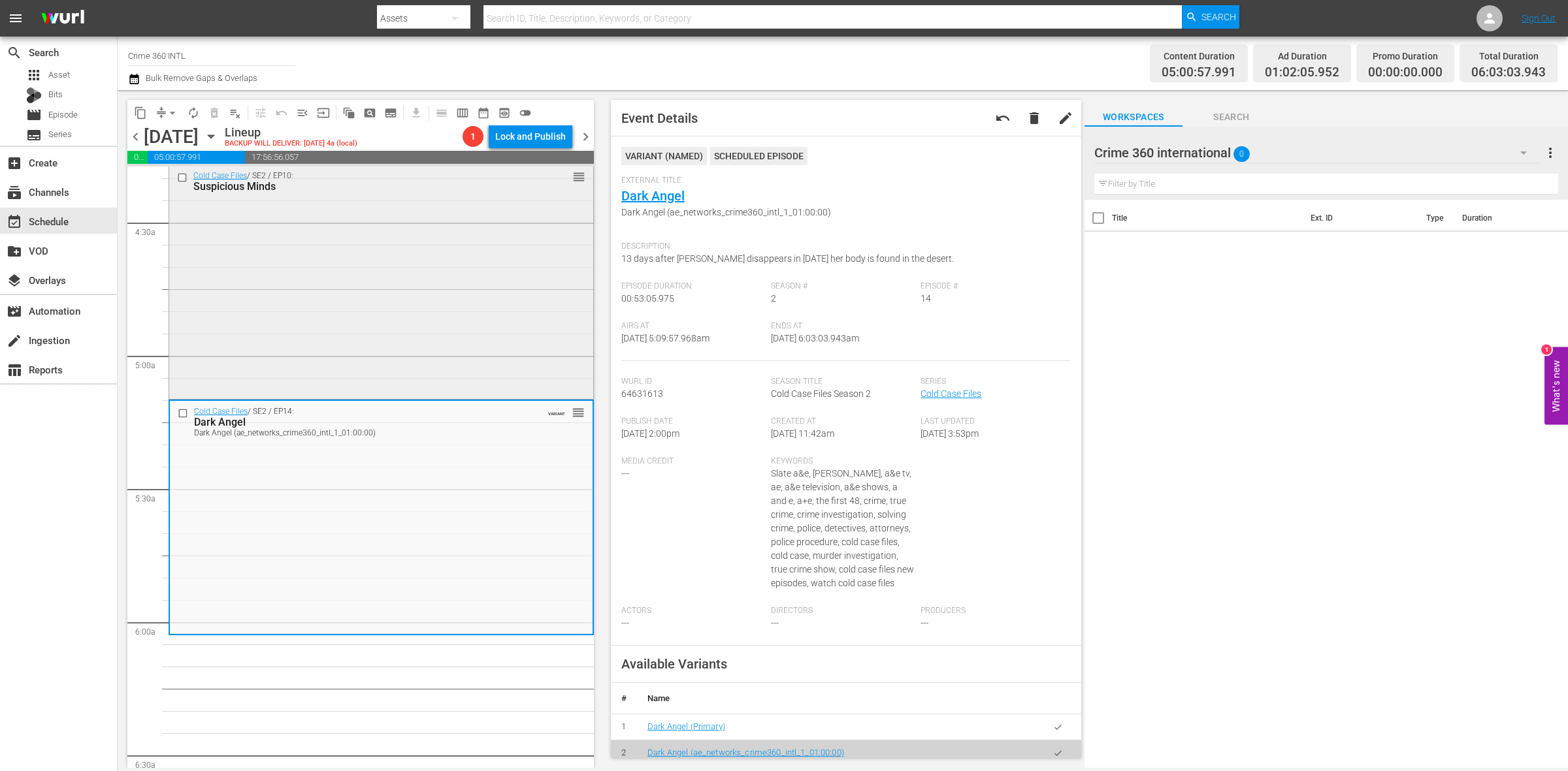
click at [432, 276] on div "Cold Case Files / SE2 / EP10: Suspicious Minds reorder" at bounding box center [381, 281] width 424 height 232
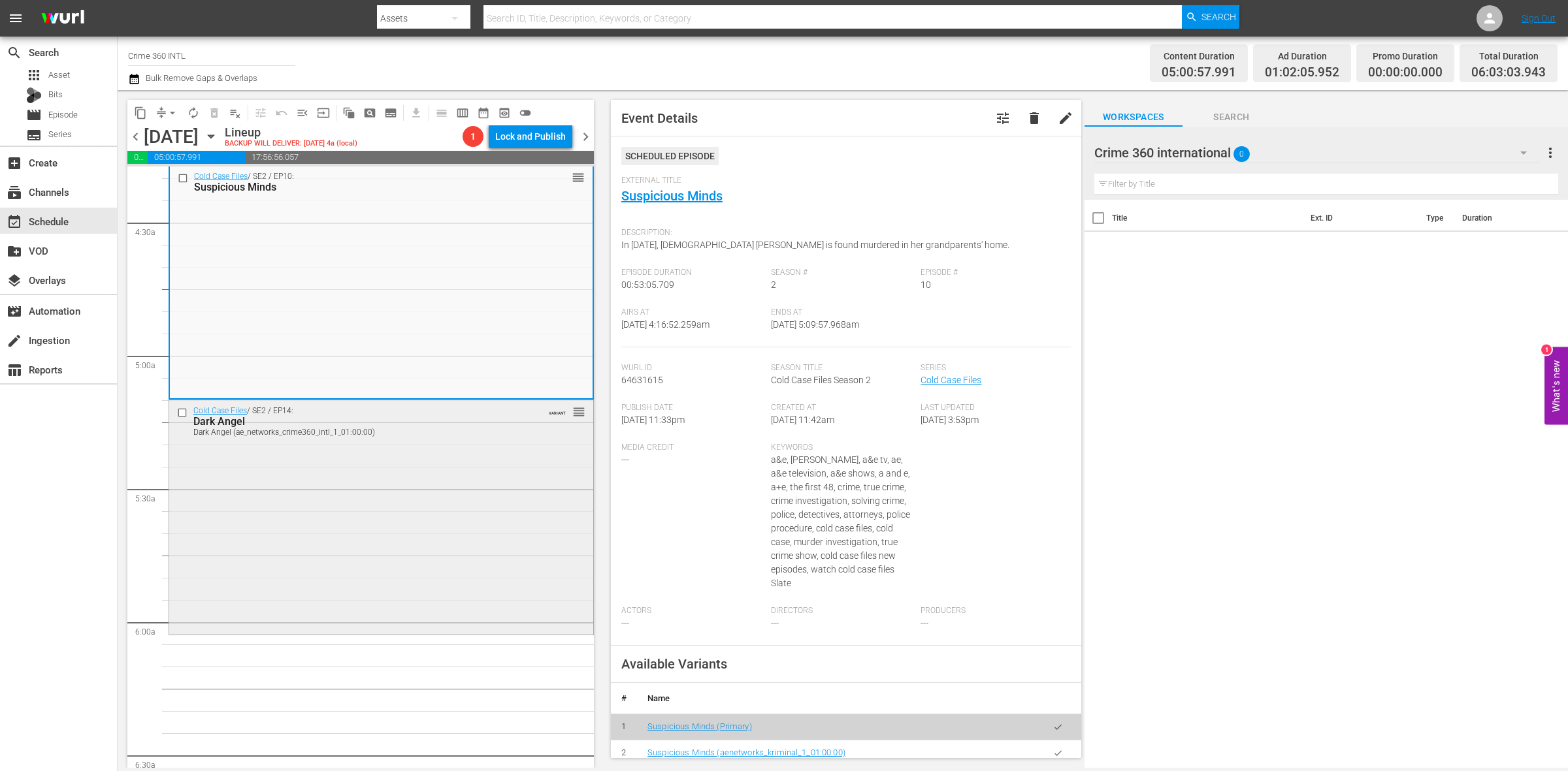
click at [270, 488] on div "Cold Case Files / SE2 / EP14: Dark Angel Dark Angel (ae_networks_crime360_intl_…" at bounding box center [381, 516] width 424 height 232
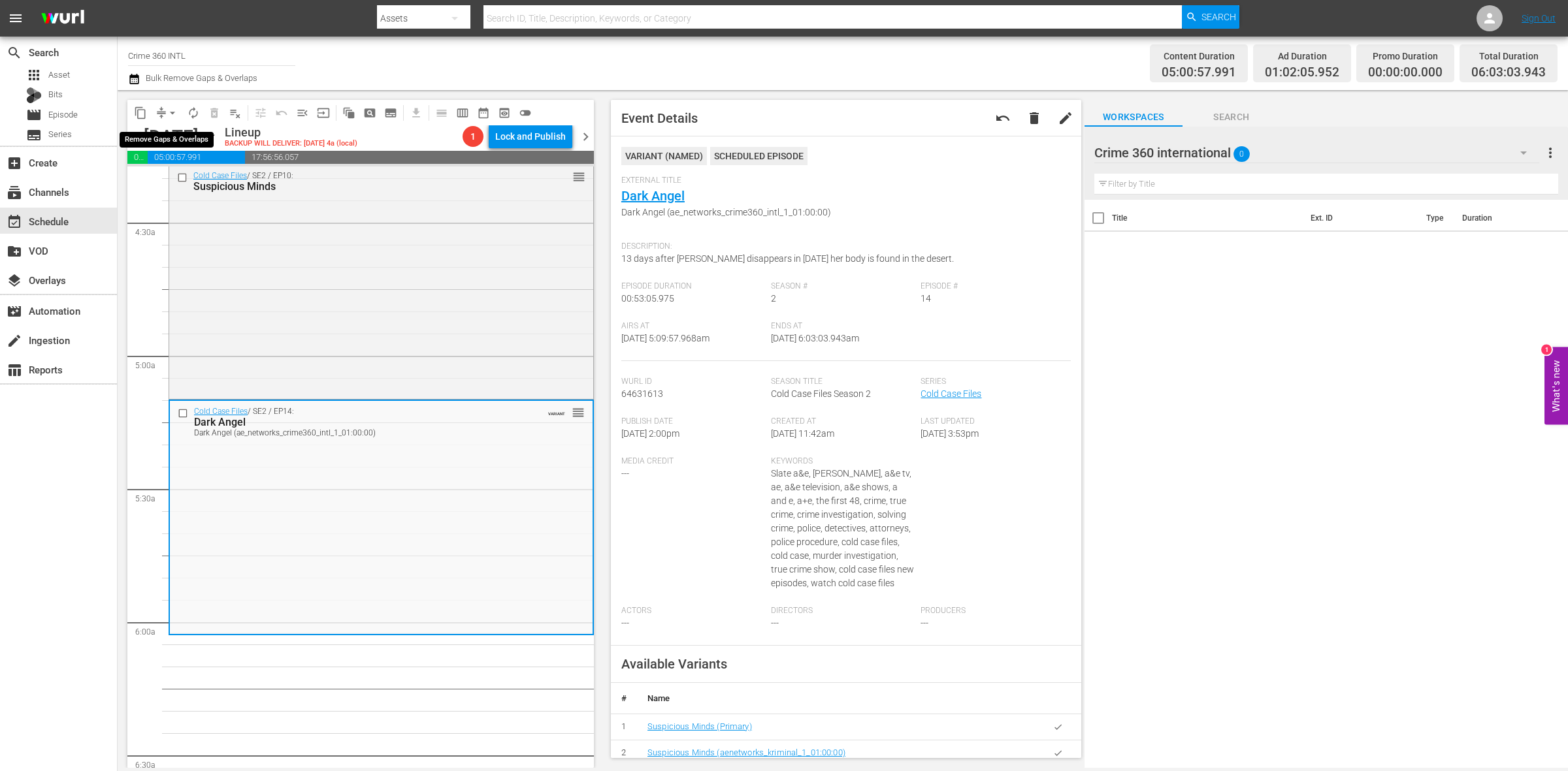
click at [168, 110] on span "arrow_drop_down" at bounding box center [172, 113] width 13 height 13
click at [173, 132] on li "Align to Midnight" at bounding box center [172, 139] width 137 height 22
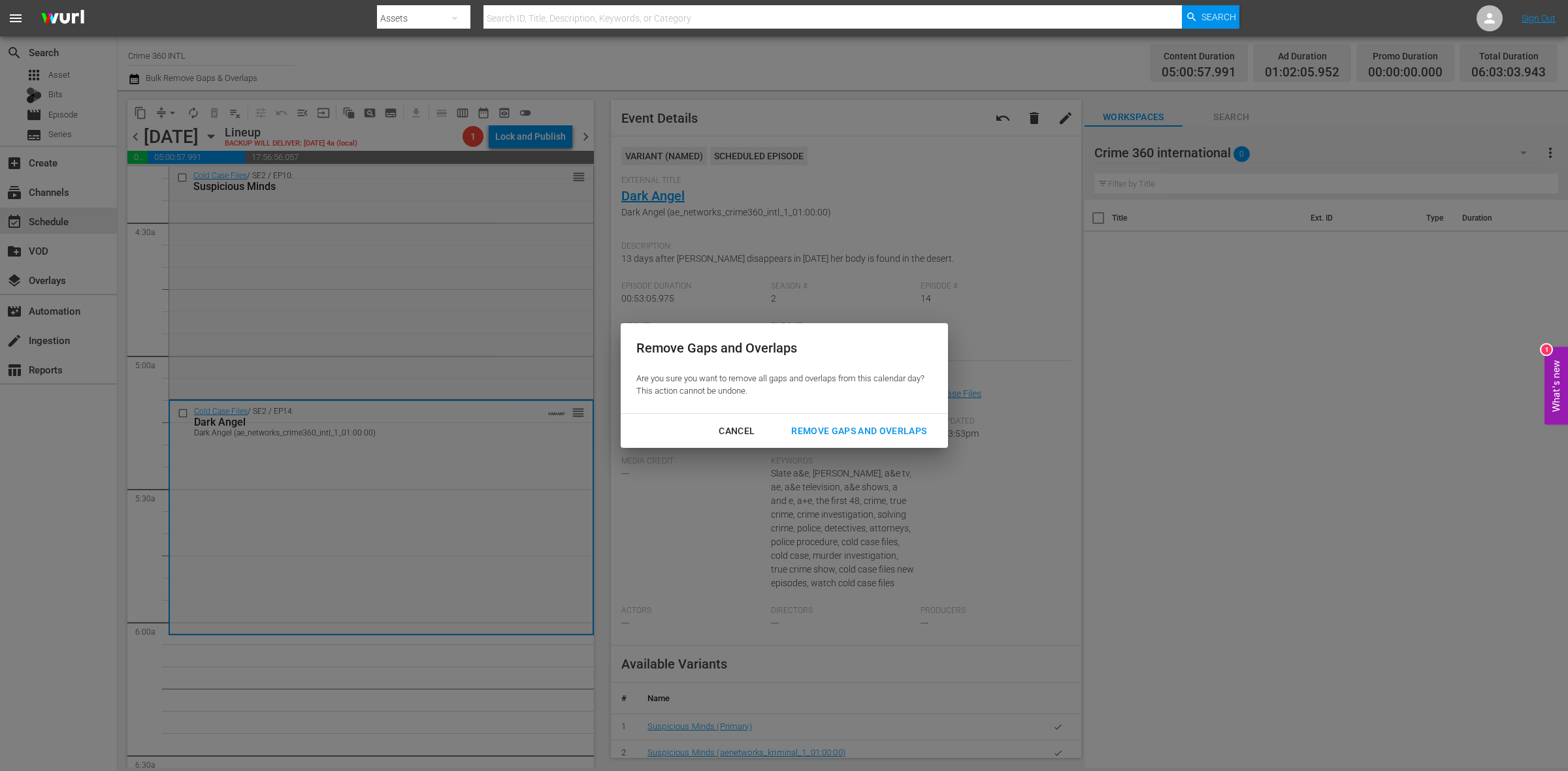
click at [840, 432] on div "Remove Gaps and Overlaps" at bounding box center [858, 431] width 156 height 16
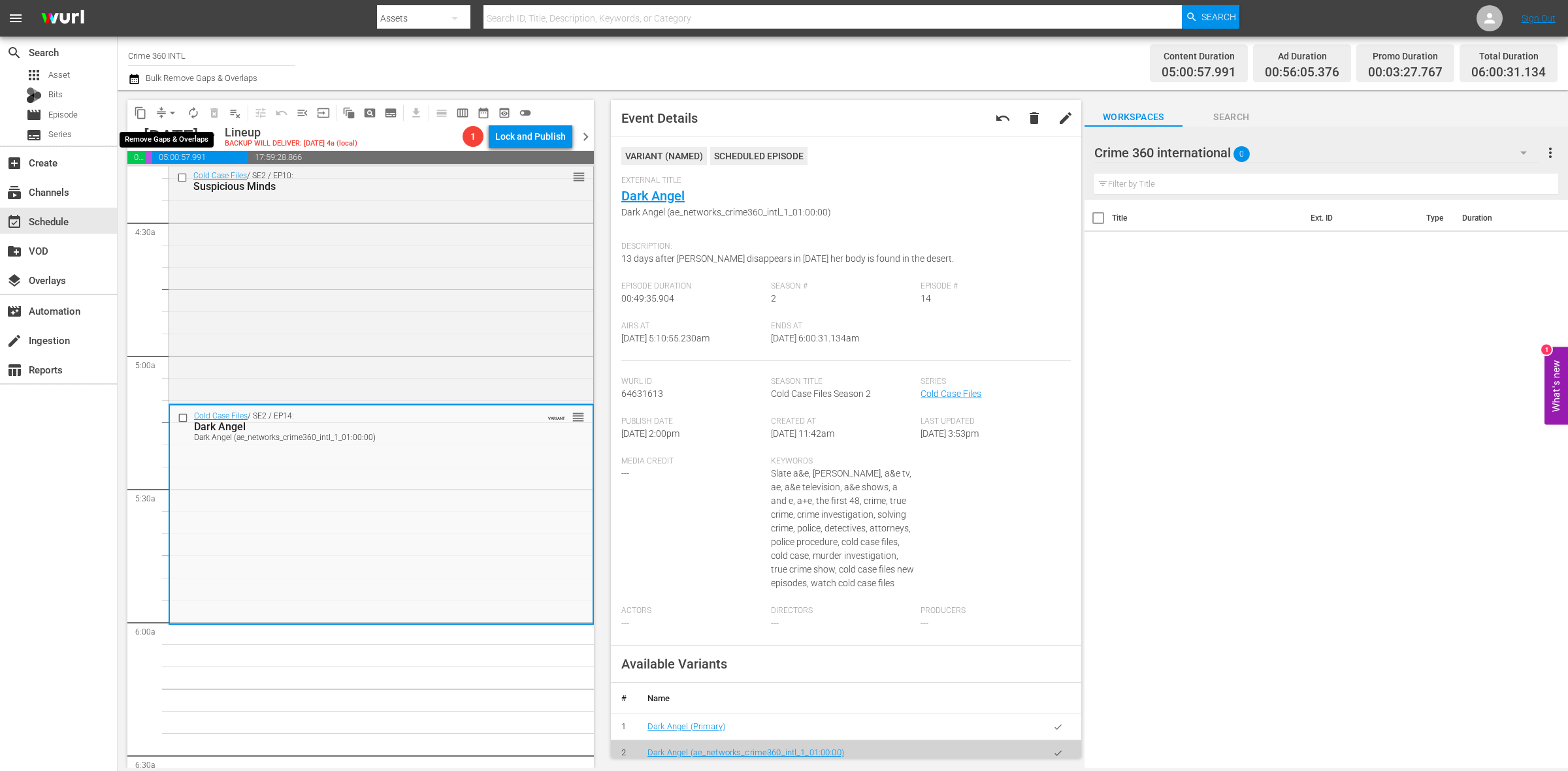
click at [167, 117] on span "arrow_drop_down" at bounding box center [172, 113] width 13 height 13
click at [168, 137] on li "Align to Midnight" at bounding box center [172, 139] width 137 height 22
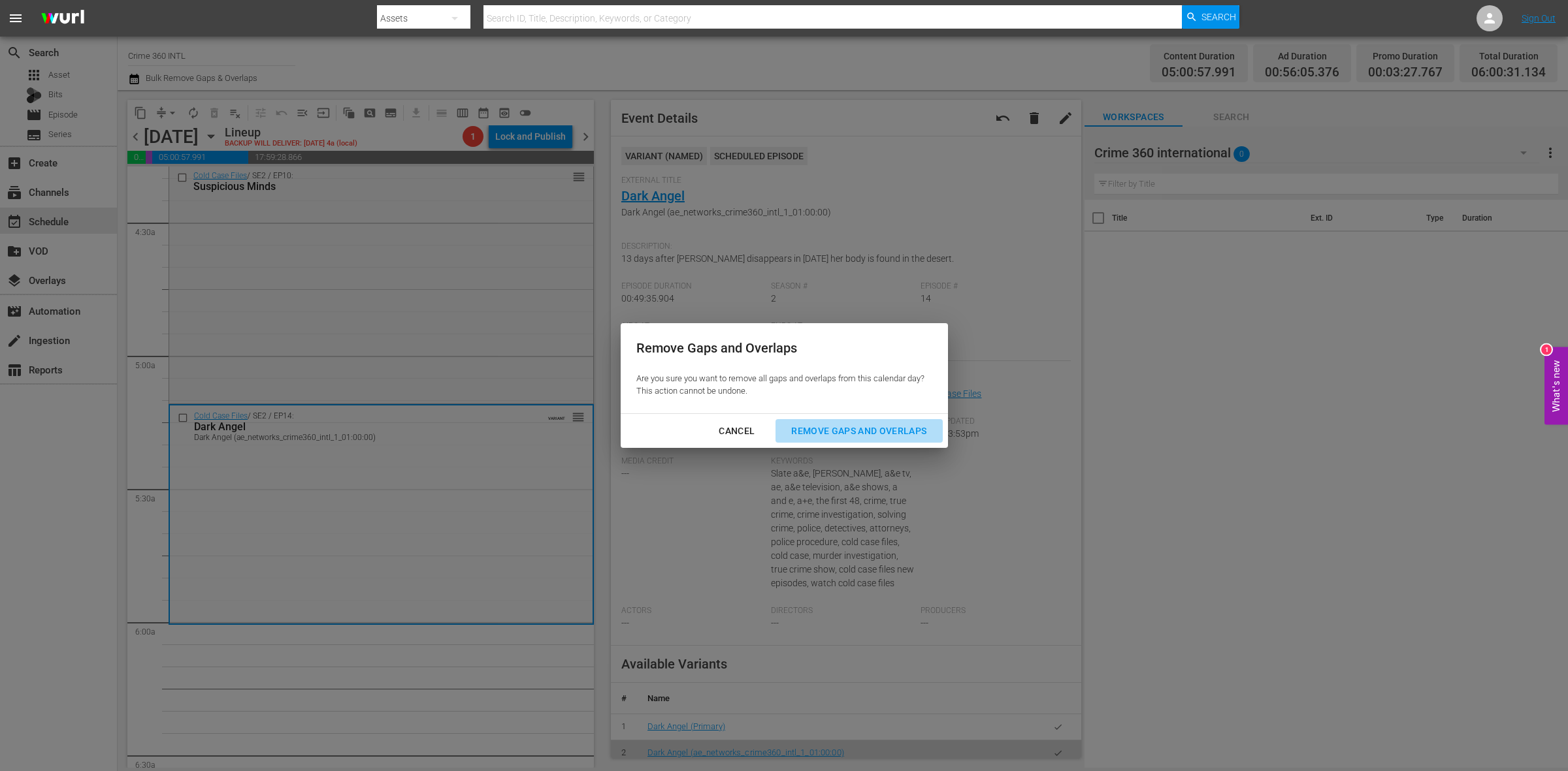
click at [896, 427] on div "Remove Gaps and Overlaps" at bounding box center [858, 431] width 156 height 16
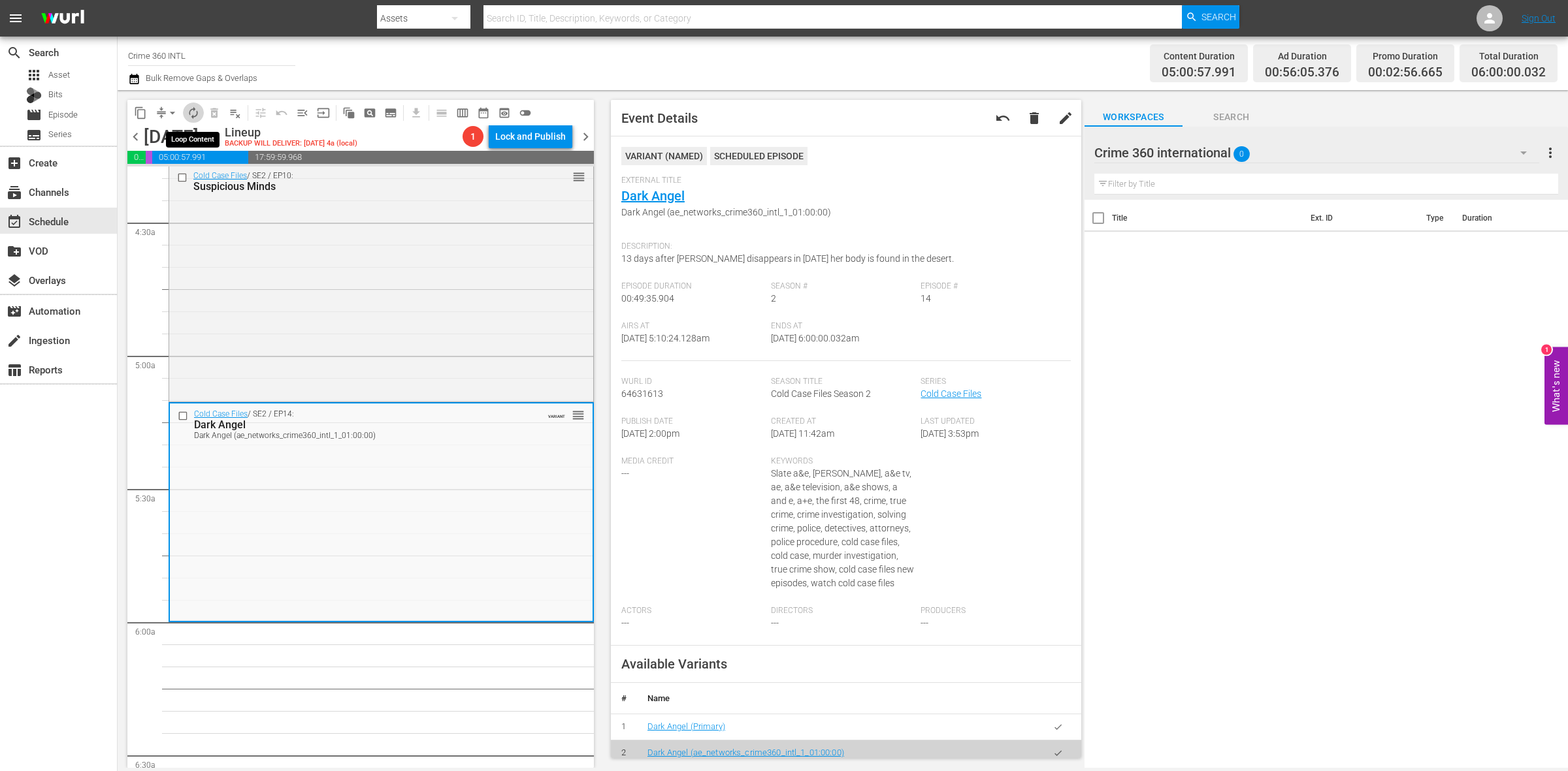
click at [190, 117] on span "autorenew_outlined" at bounding box center [193, 113] width 13 height 13
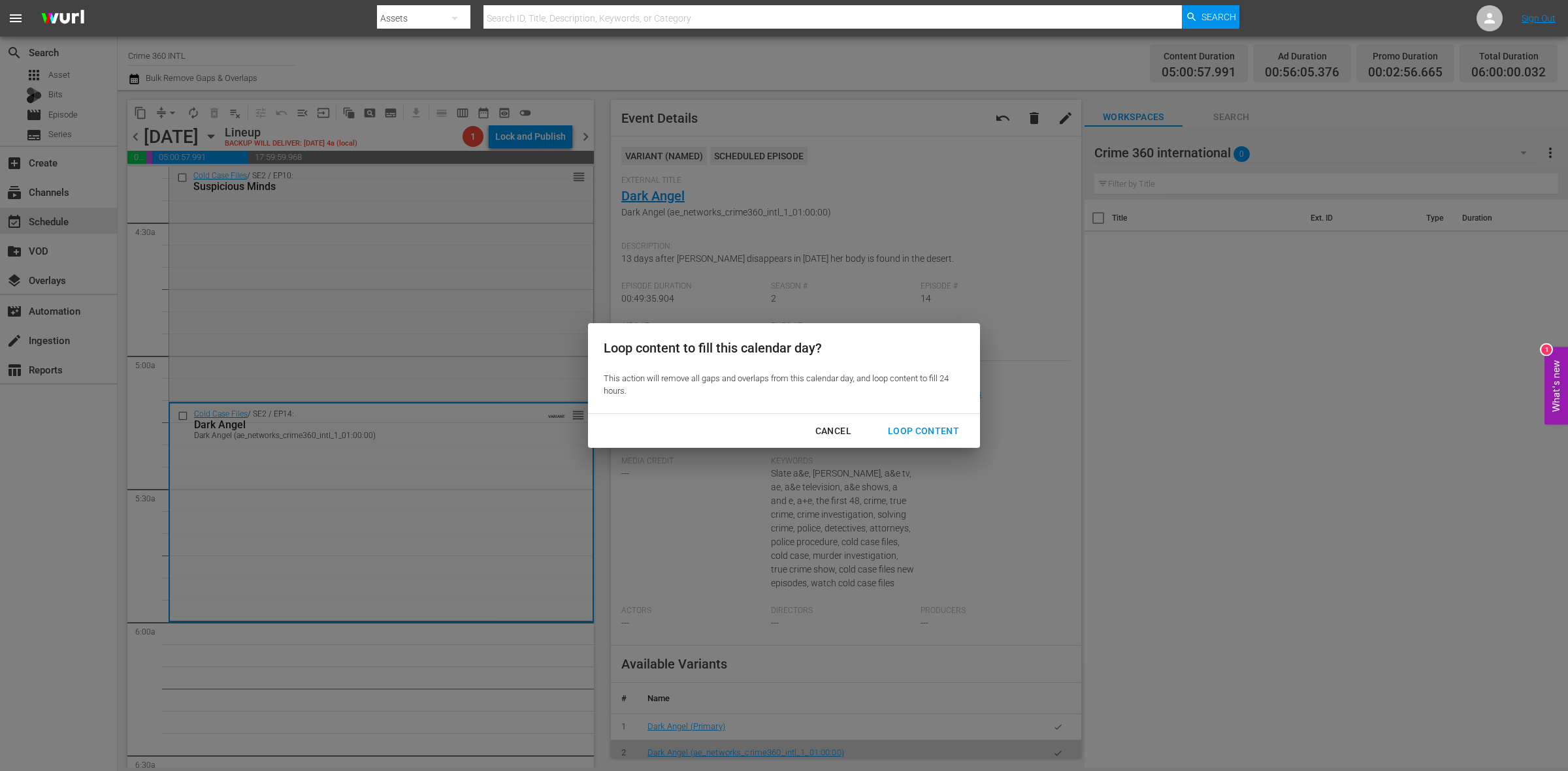
click at [941, 431] on div "Loop Content" at bounding box center [923, 431] width 92 height 16
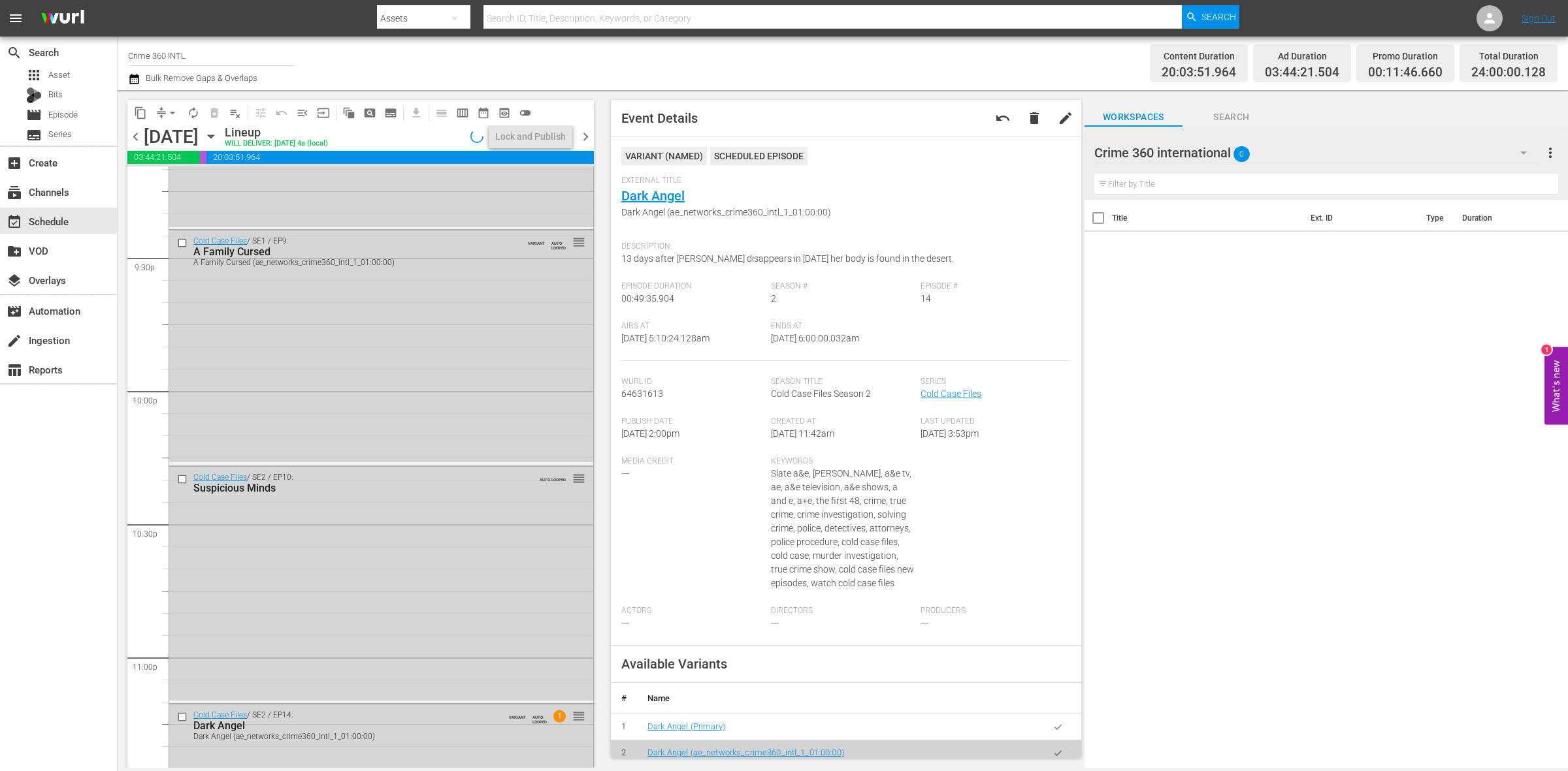
scroll to position [5792, 0]
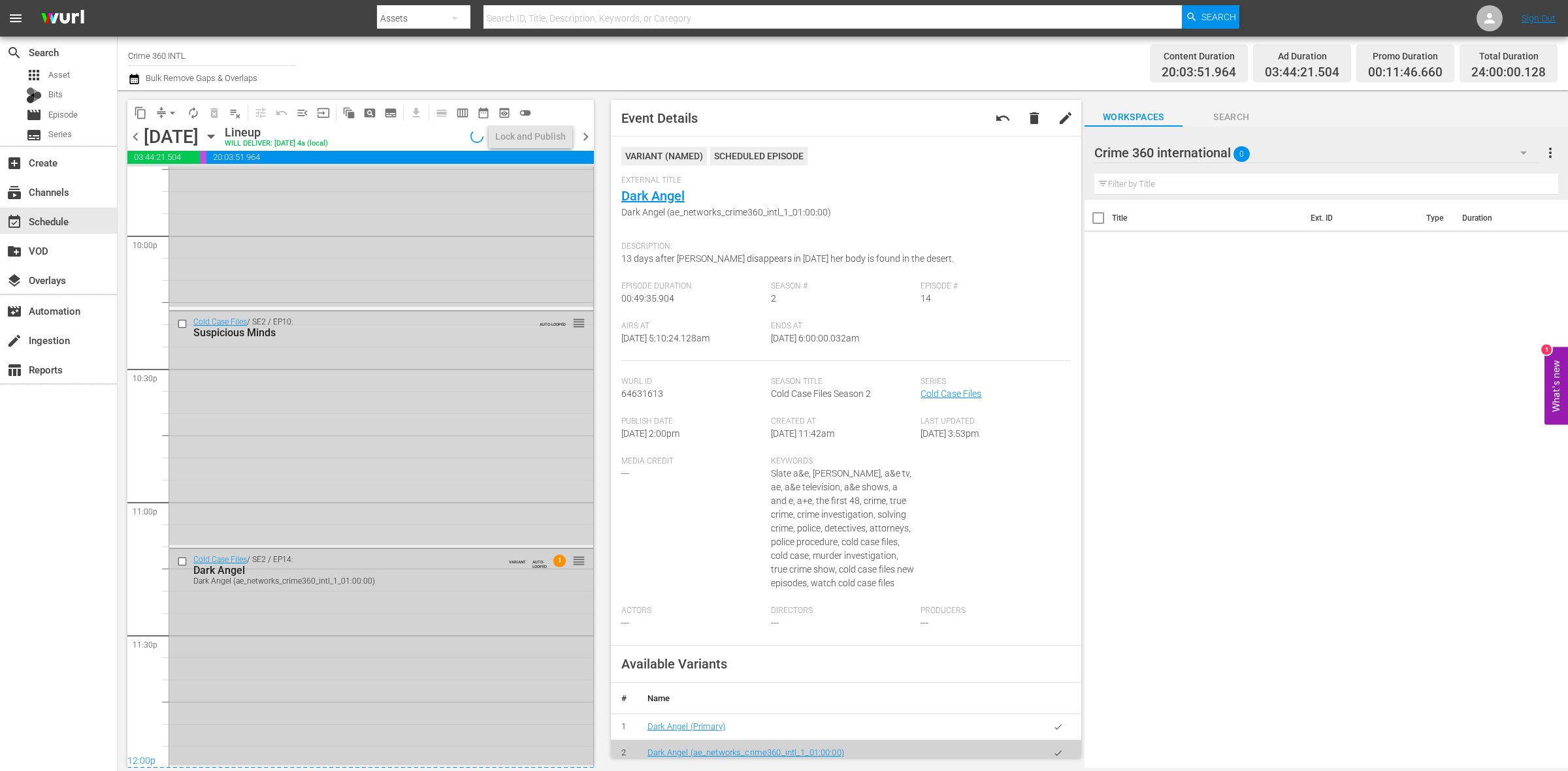
click at [432, 665] on div "Cold Case Files / SE2 / EP14: Dark Angel Dark Angel (ae_networks_crime360_intl_…" at bounding box center [381, 658] width 424 height 216
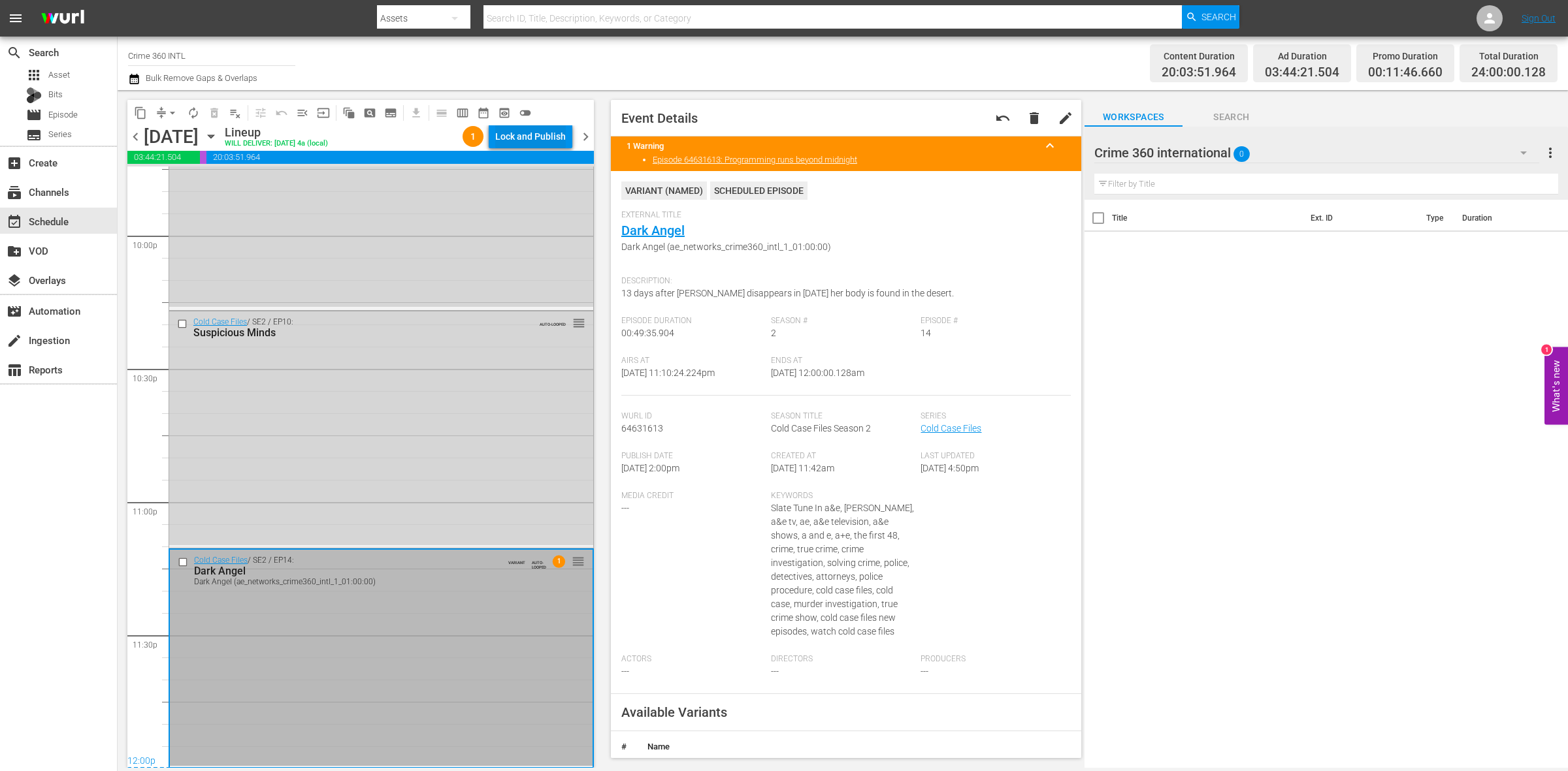
click at [555, 128] on div "Lock and Publish" at bounding box center [530, 136] width 70 height 23
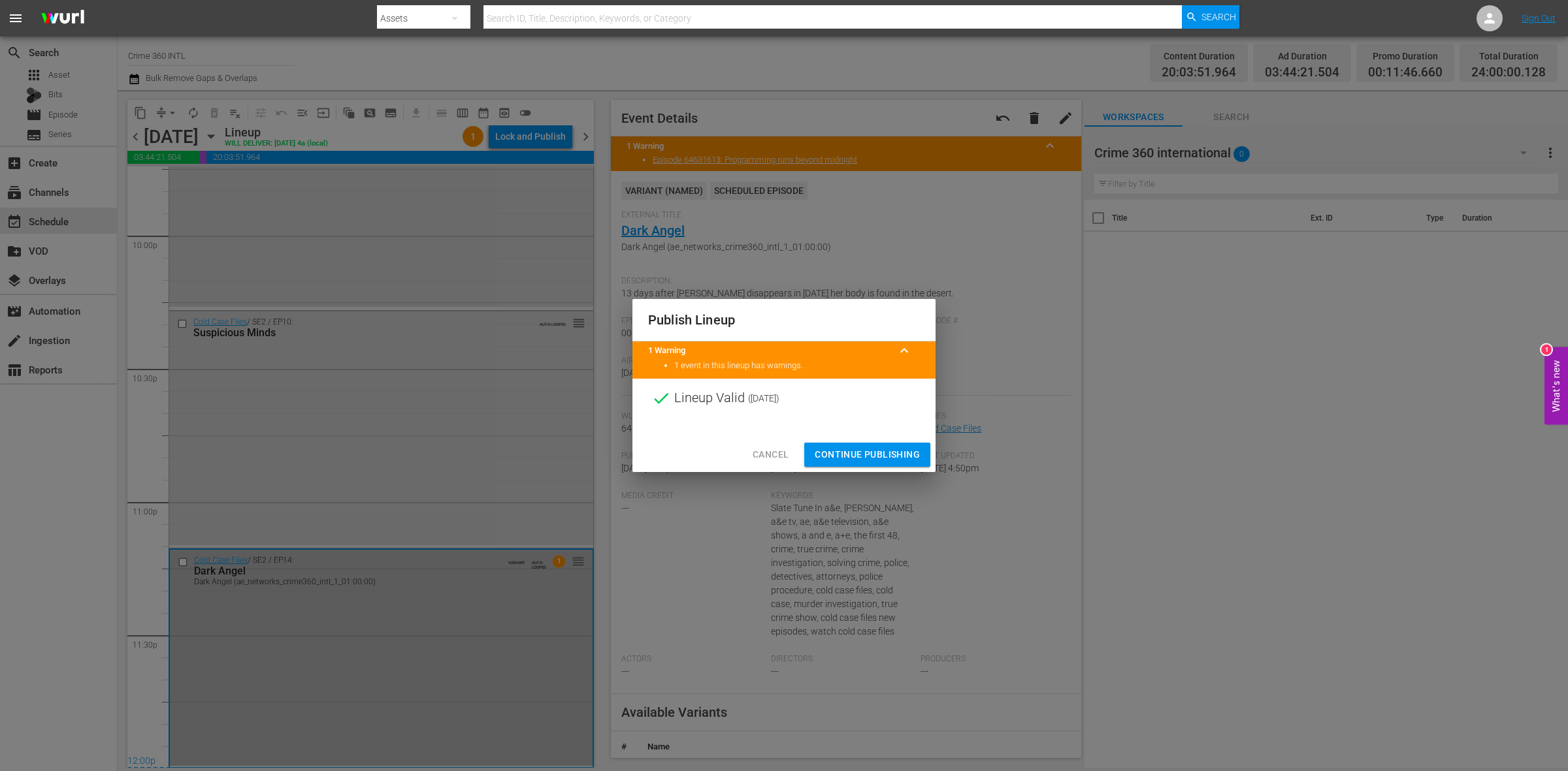
click at [865, 449] on span "Continue Publishing" at bounding box center [867, 455] width 105 height 16
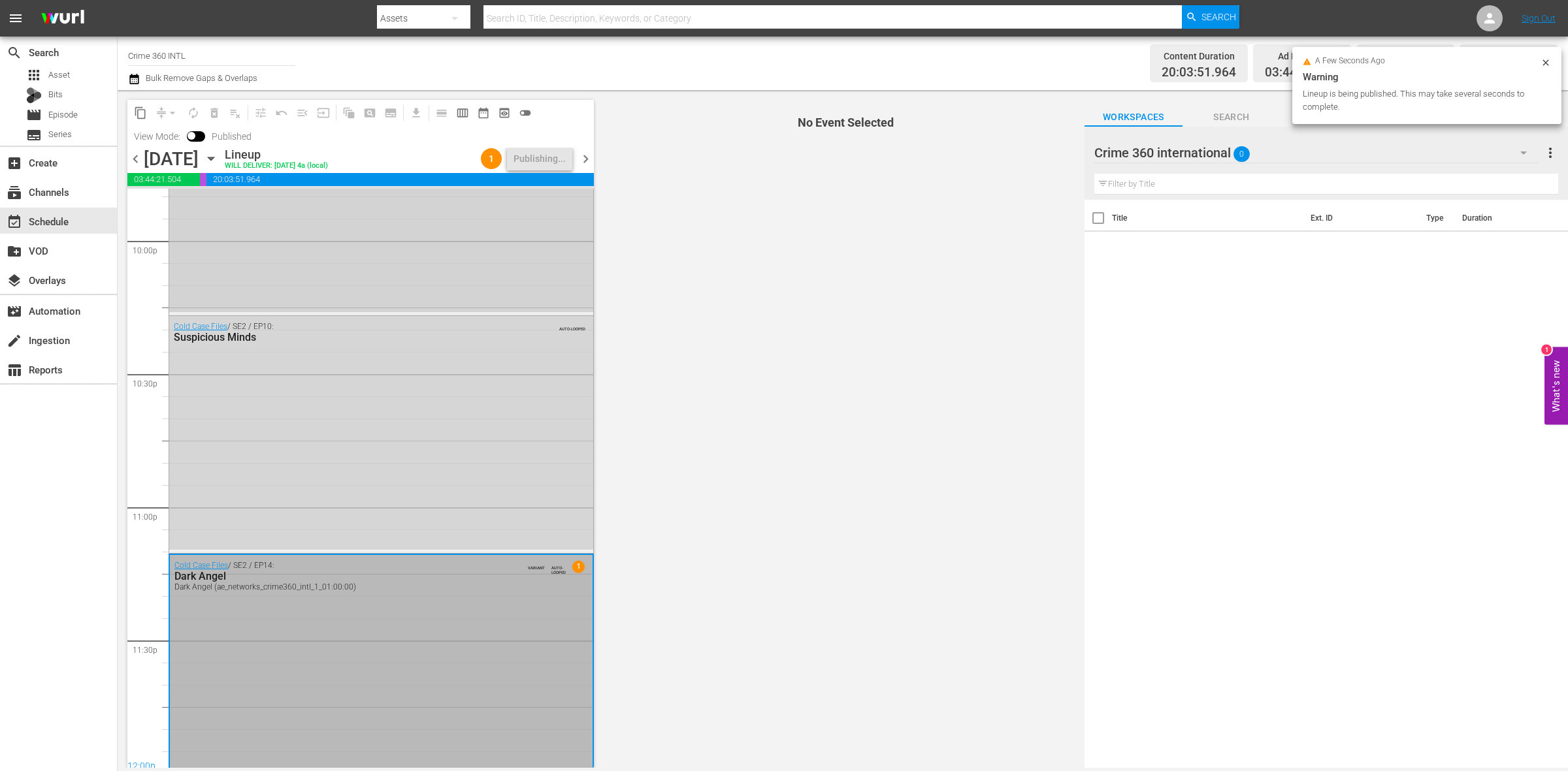
scroll to position [5814, 0]
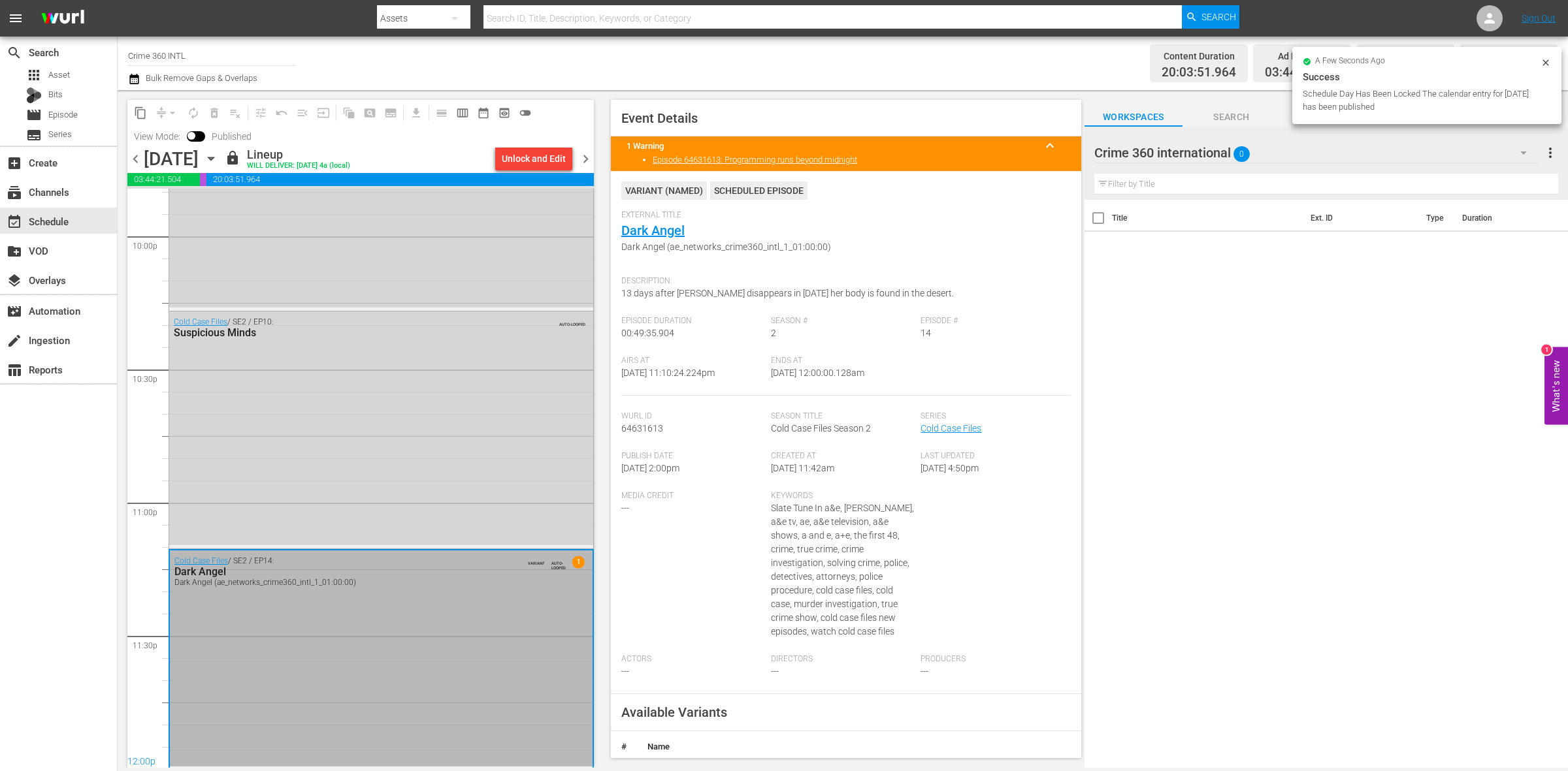
click at [589, 159] on span "chevron_right" at bounding box center [586, 159] width 16 height 16
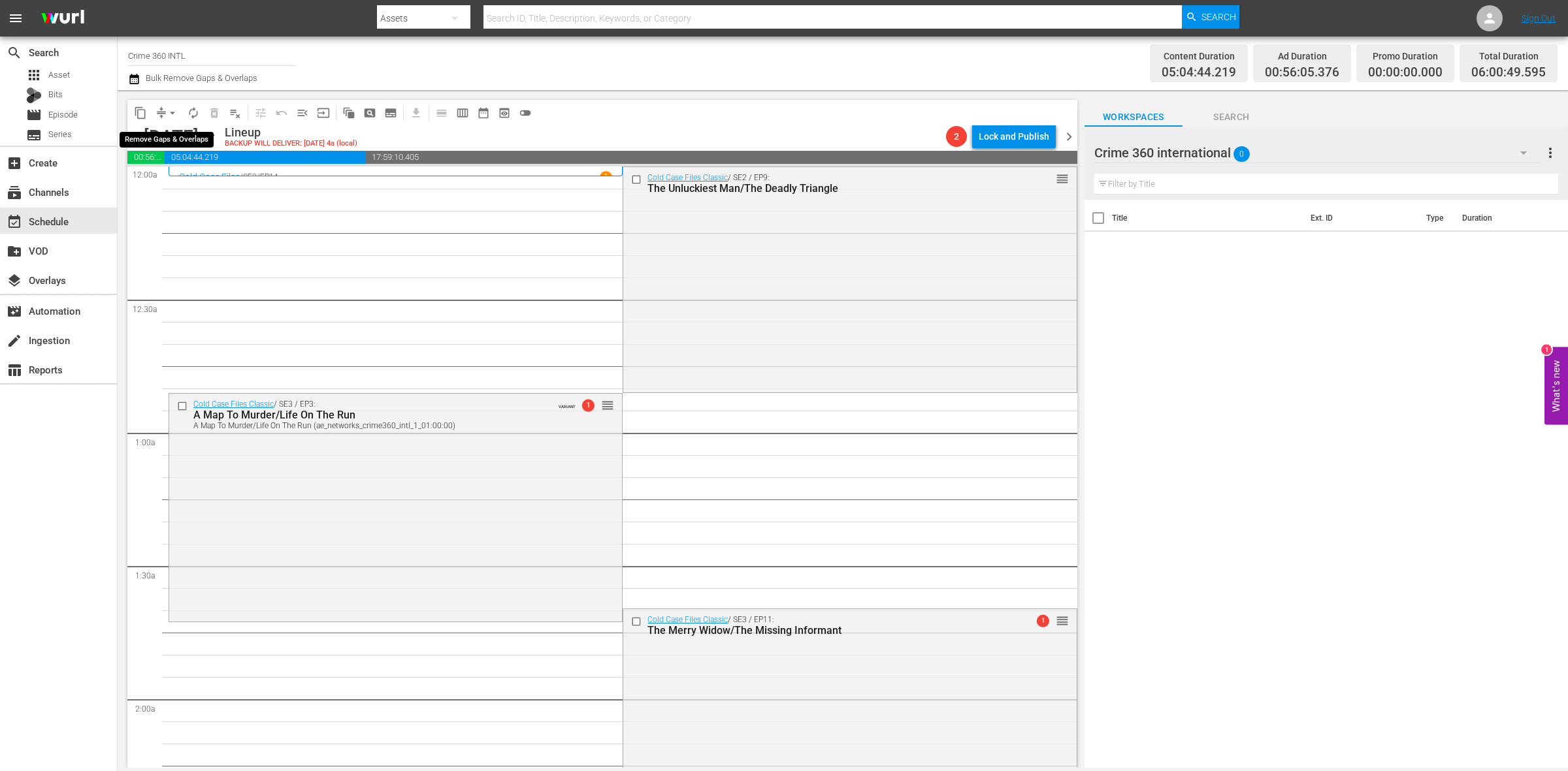
click at [171, 112] on span "arrow_drop_down" at bounding box center [172, 113] width 13 height 13
click at [179, 132] on li "Align to Midnight" at bounding box center [172, 139] width 137 height 22
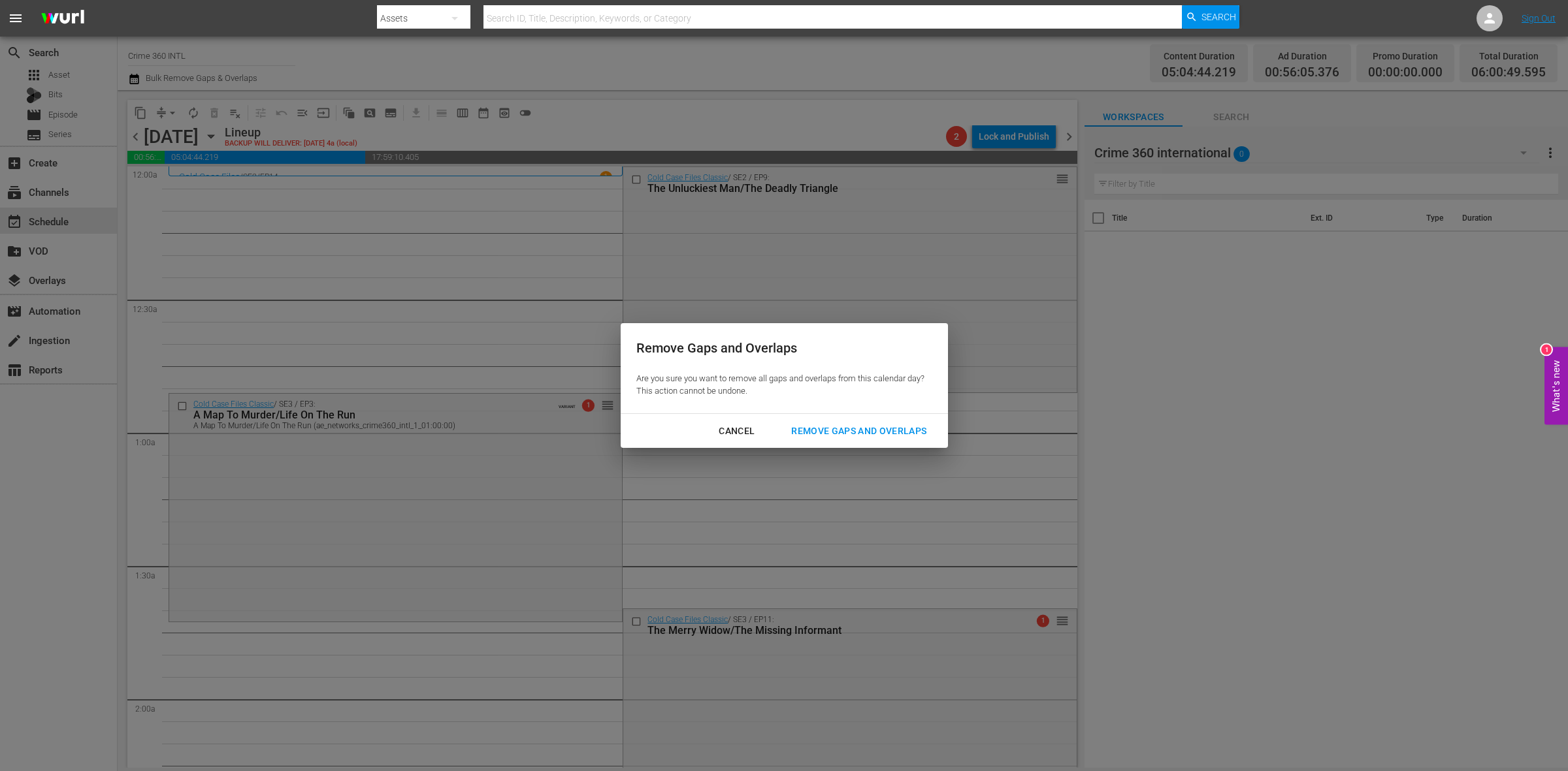
click at [826, 428] on div "Remove Gaps and Overlaps" at bounding box center [858, 431] width 156 height 16
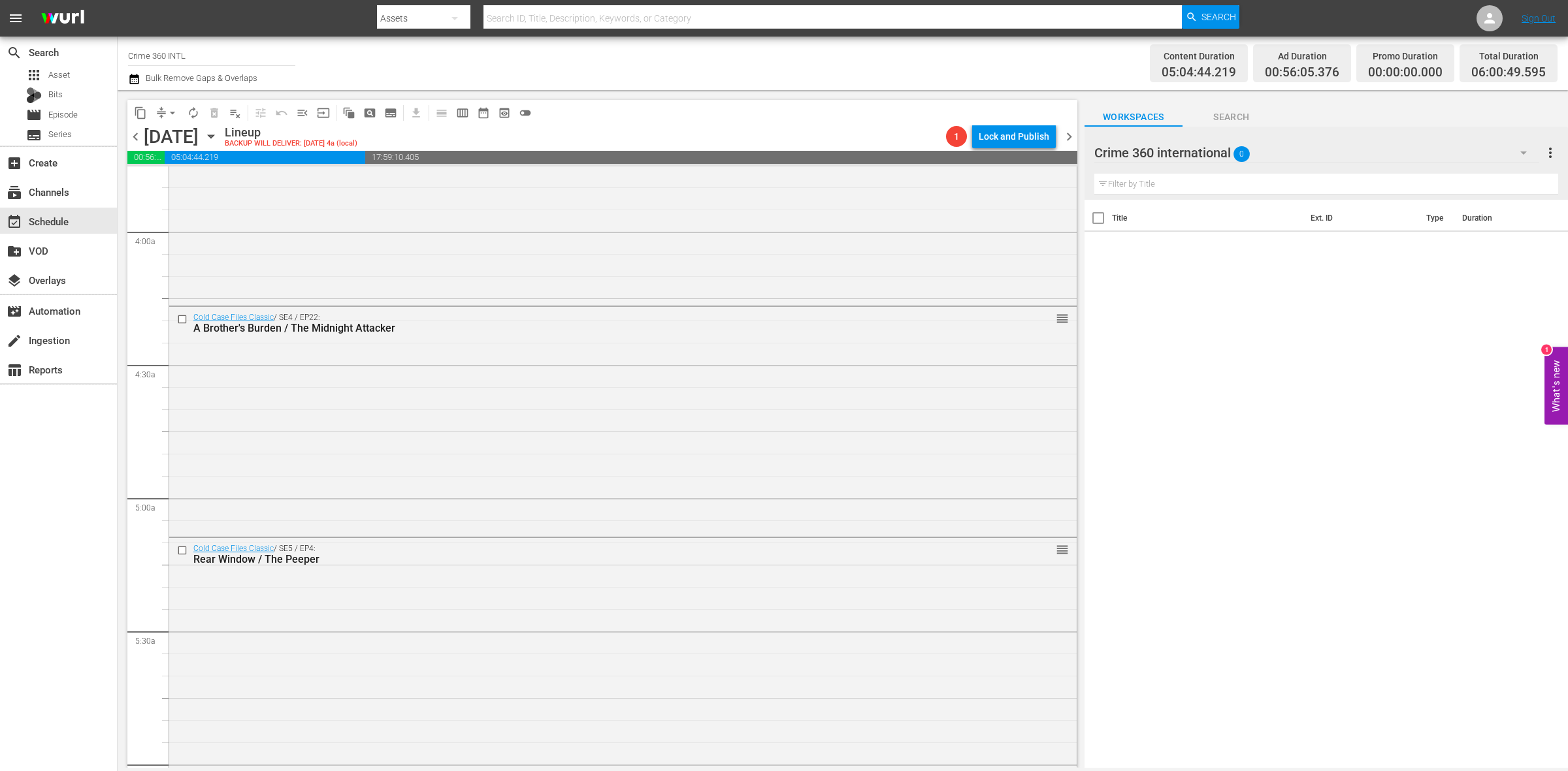
scroll to position [1143, 0]
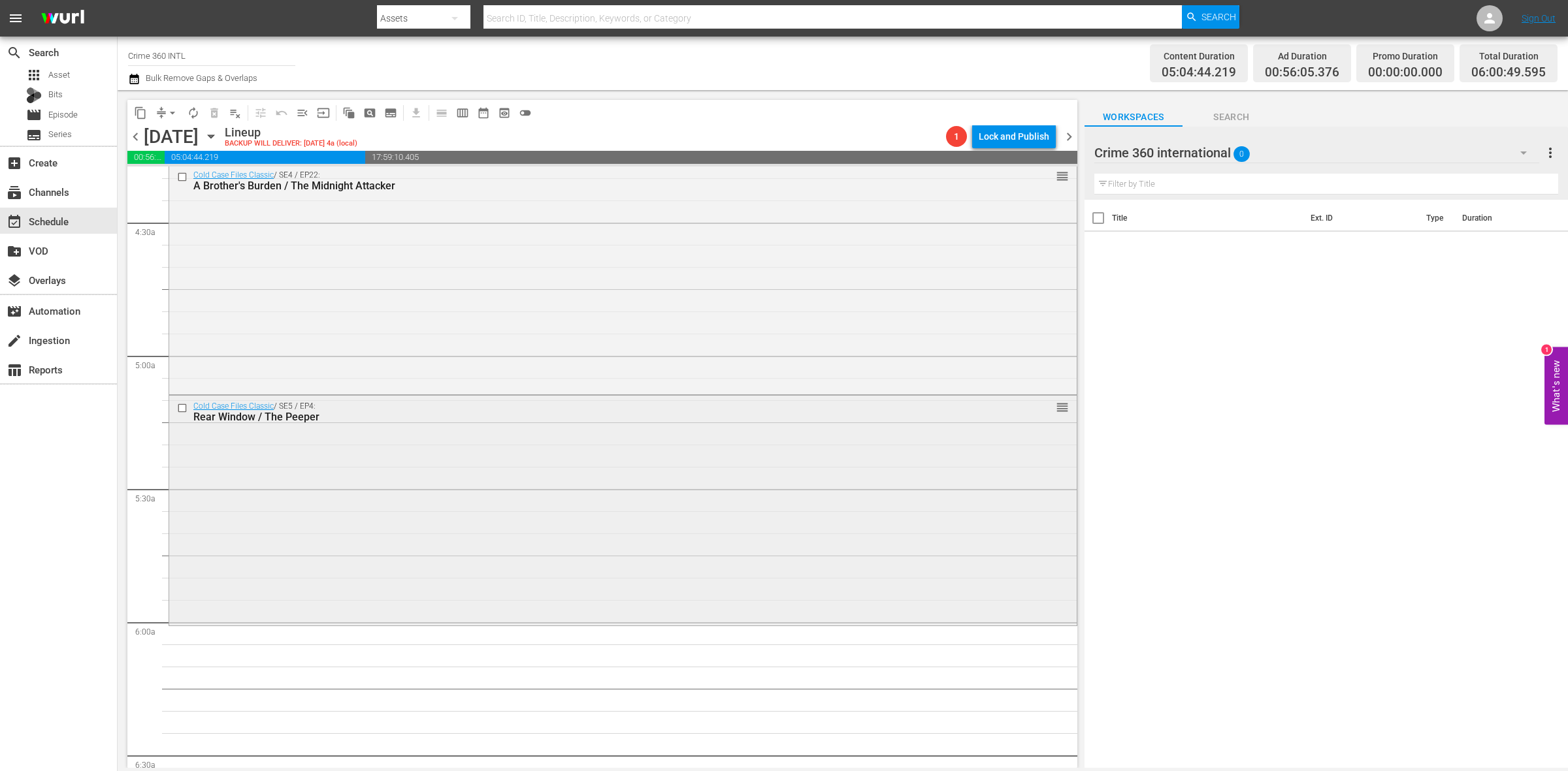
click at [590, 521] on div "Cold Case Files Classic / SE5 / EP4: Rear Window / The Peeper reorder" at bounding box center [623, 510] width 908 height 227
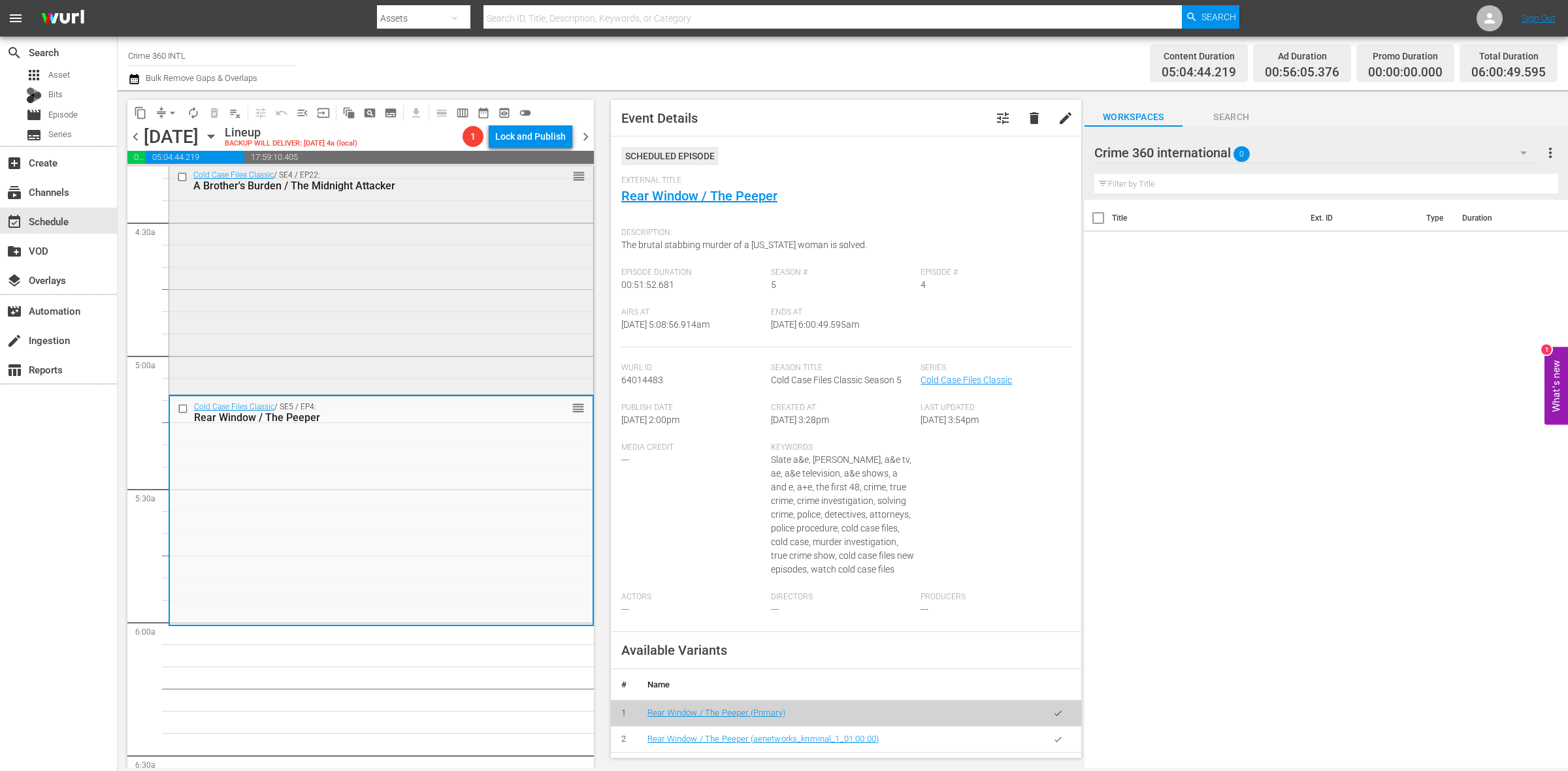
click at [471, 282] on div "Cold Case Files Classic / SE4 / EP22: A Brother's Burden / The Midnight Attacke…" at bounding box center [381, 278] width 424 height 228
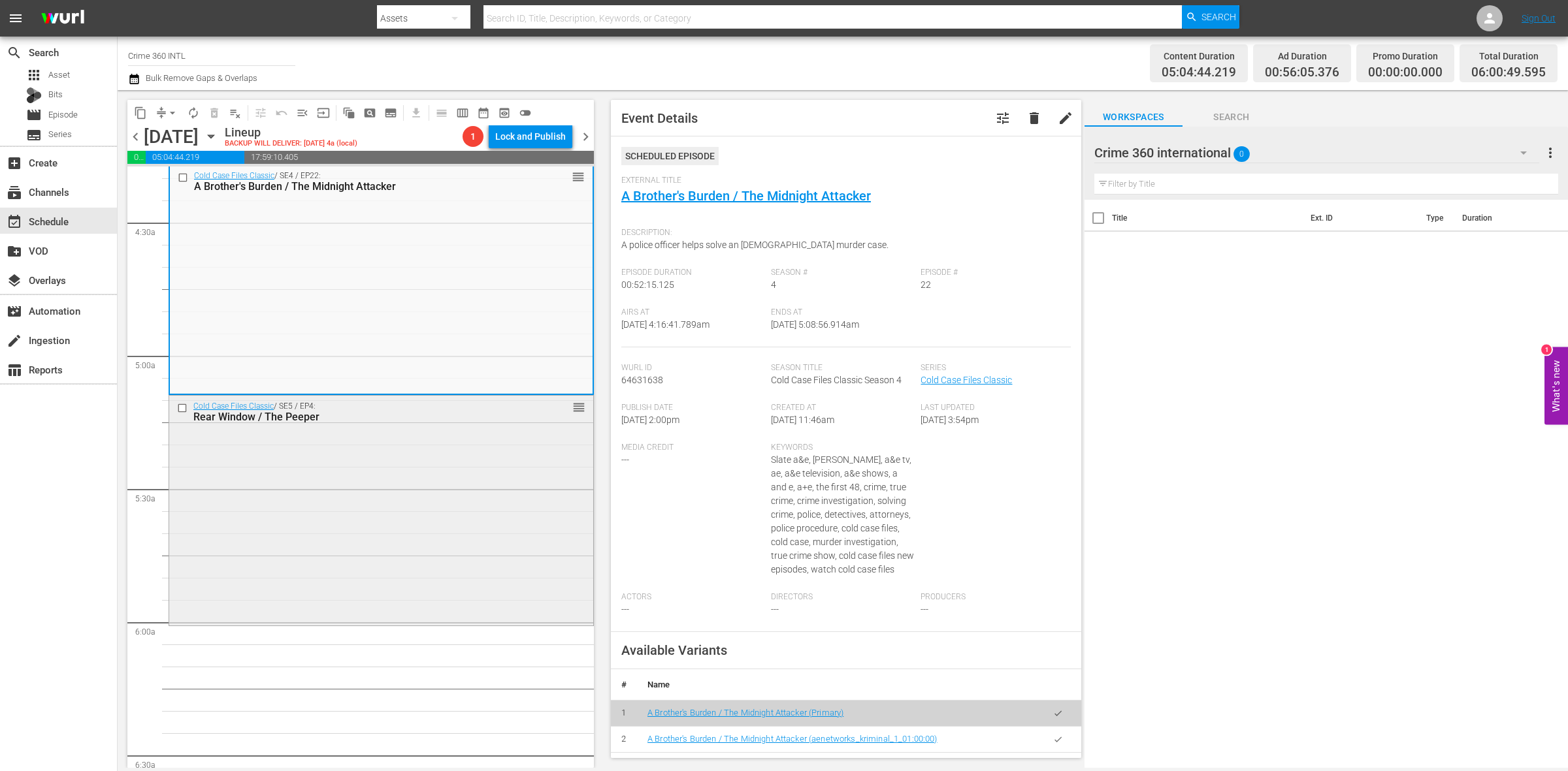
click at [361, 526] on div "Cold Case Files Classic / SE5 / EP4: Rear Window / The Peeper reorder" at bounding box center [381, 510] width 424 height 227
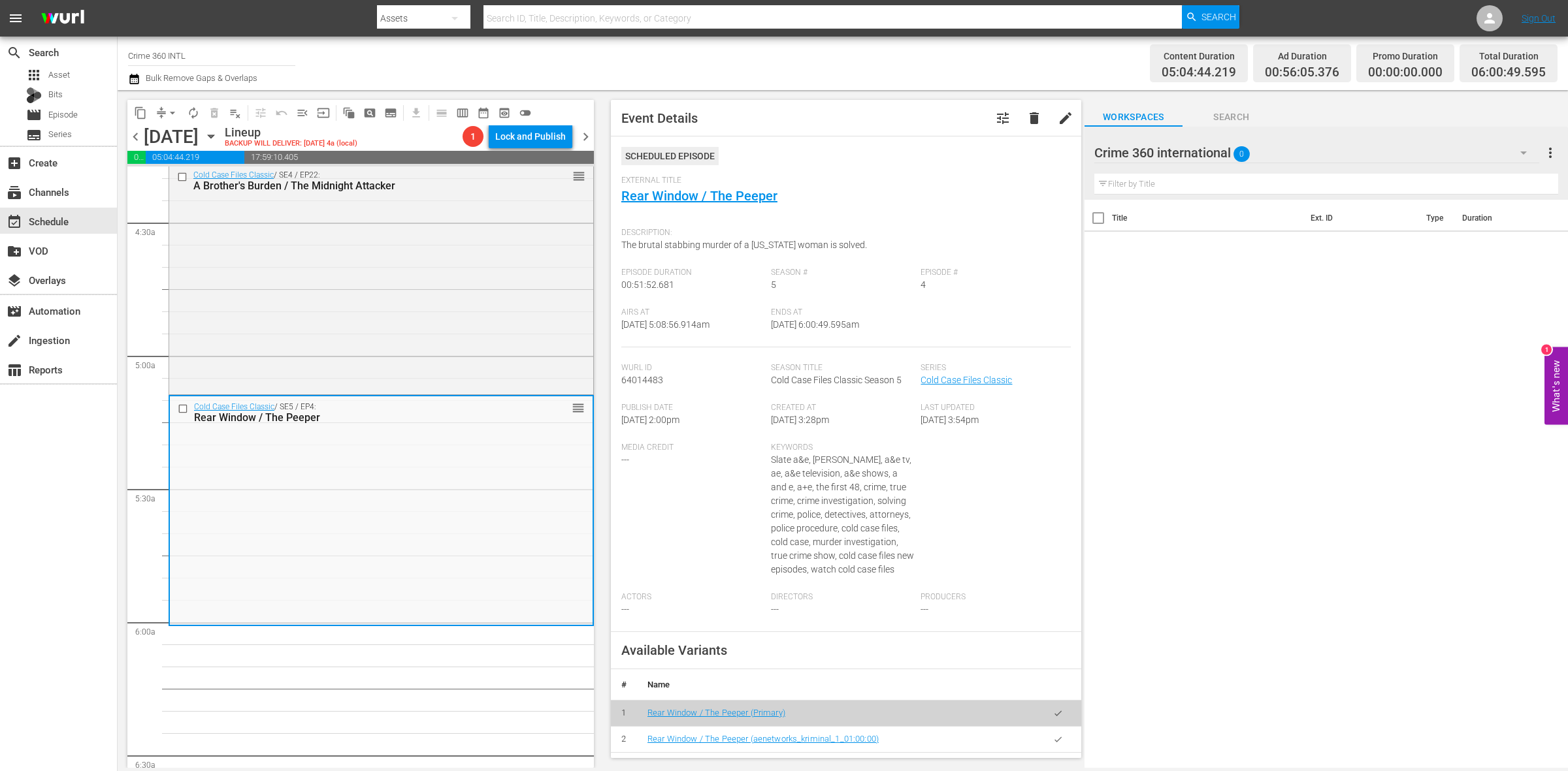
click at [168, 113] on span "arrow_drop_down" at bounding box center [172, 113] width 13 height 13
click at [174, 129] on li "Align to Midnight" at bounding box center [172, 139] width 137 height 22
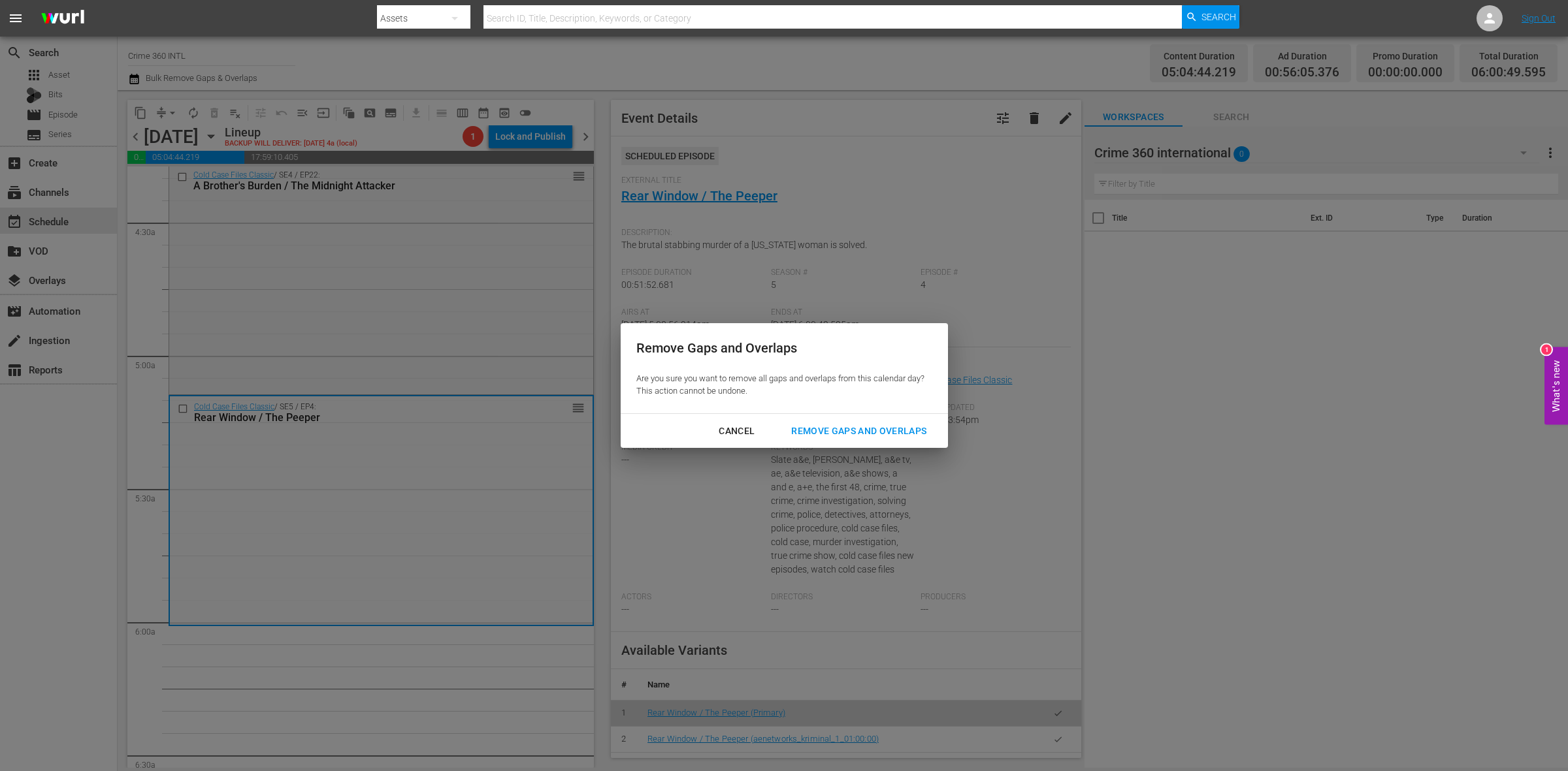
click at [854, 431] on div "Remove Gaps and Overlaps" at bounding box center [858, 431] width 156 height 16
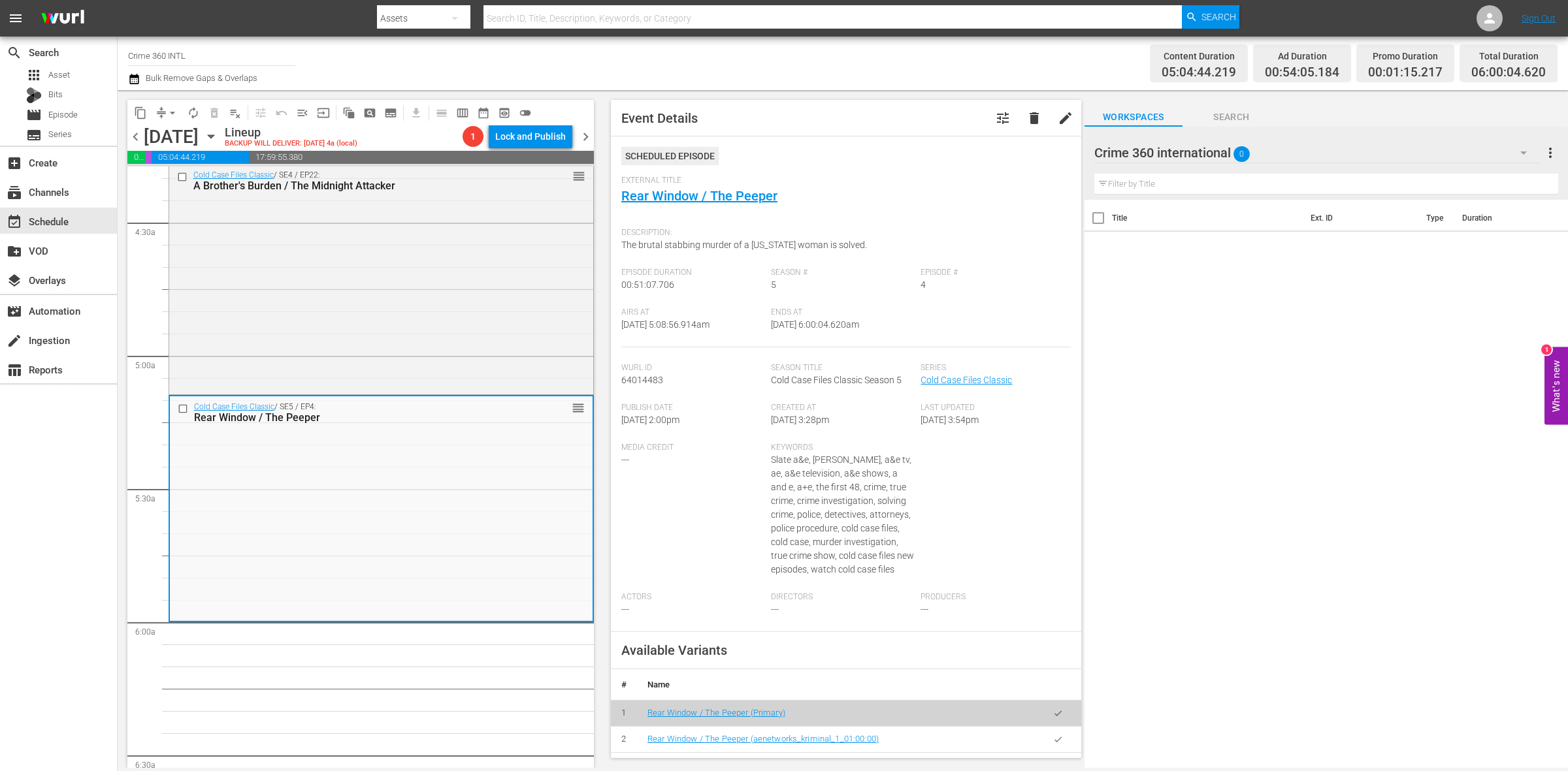
click at [174, 116] on span "arrow_drop_down" at bounding box center [172, 113] width 13 height 13
click at [184, 139] on li "Align to Midnight" at bounding box center [172, 139] width 137 height 22
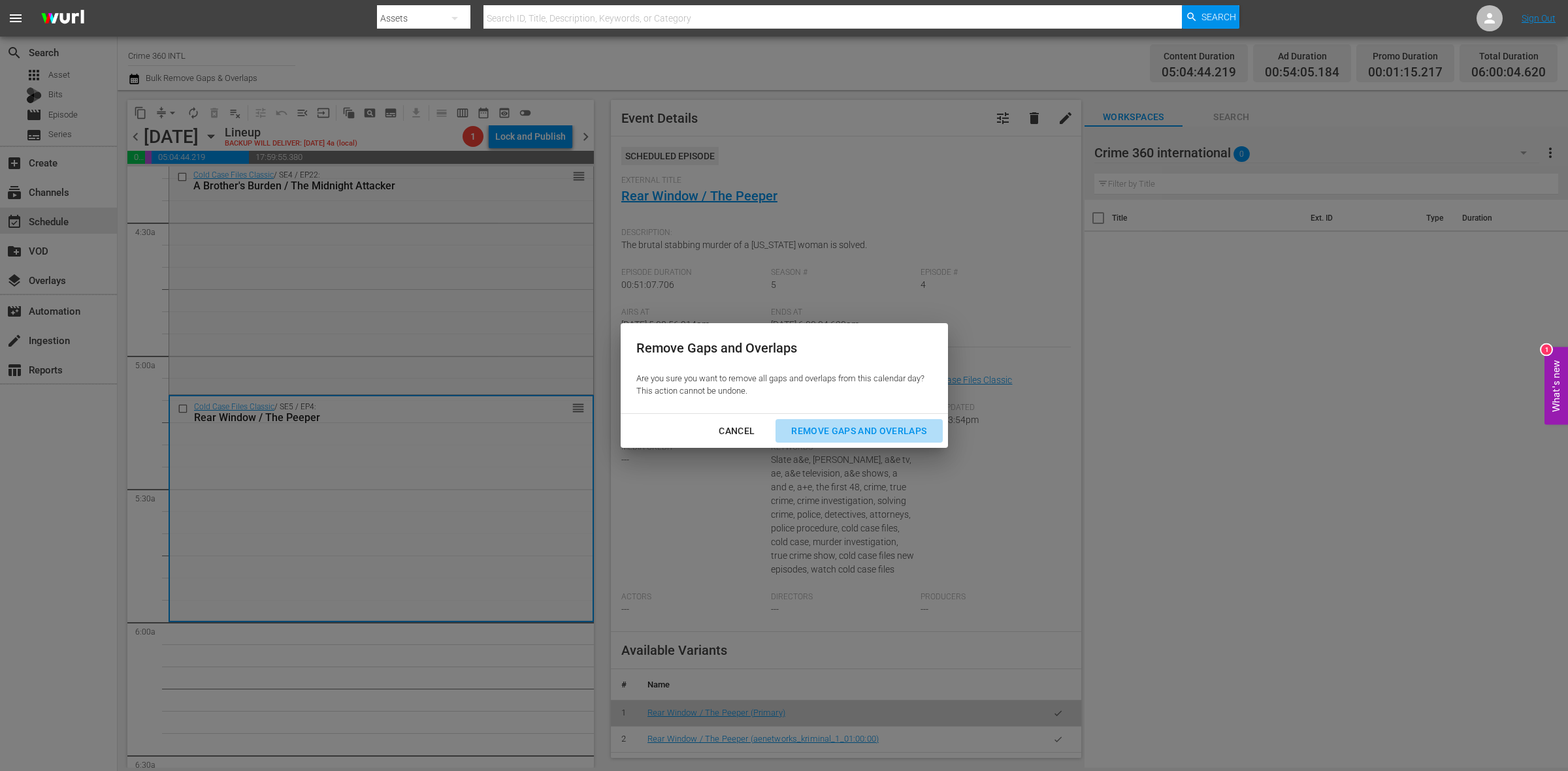
click at [862, 429] on div "Remove Gaps and Overlaps" at bounding box center [858, 431] width 156 height 16
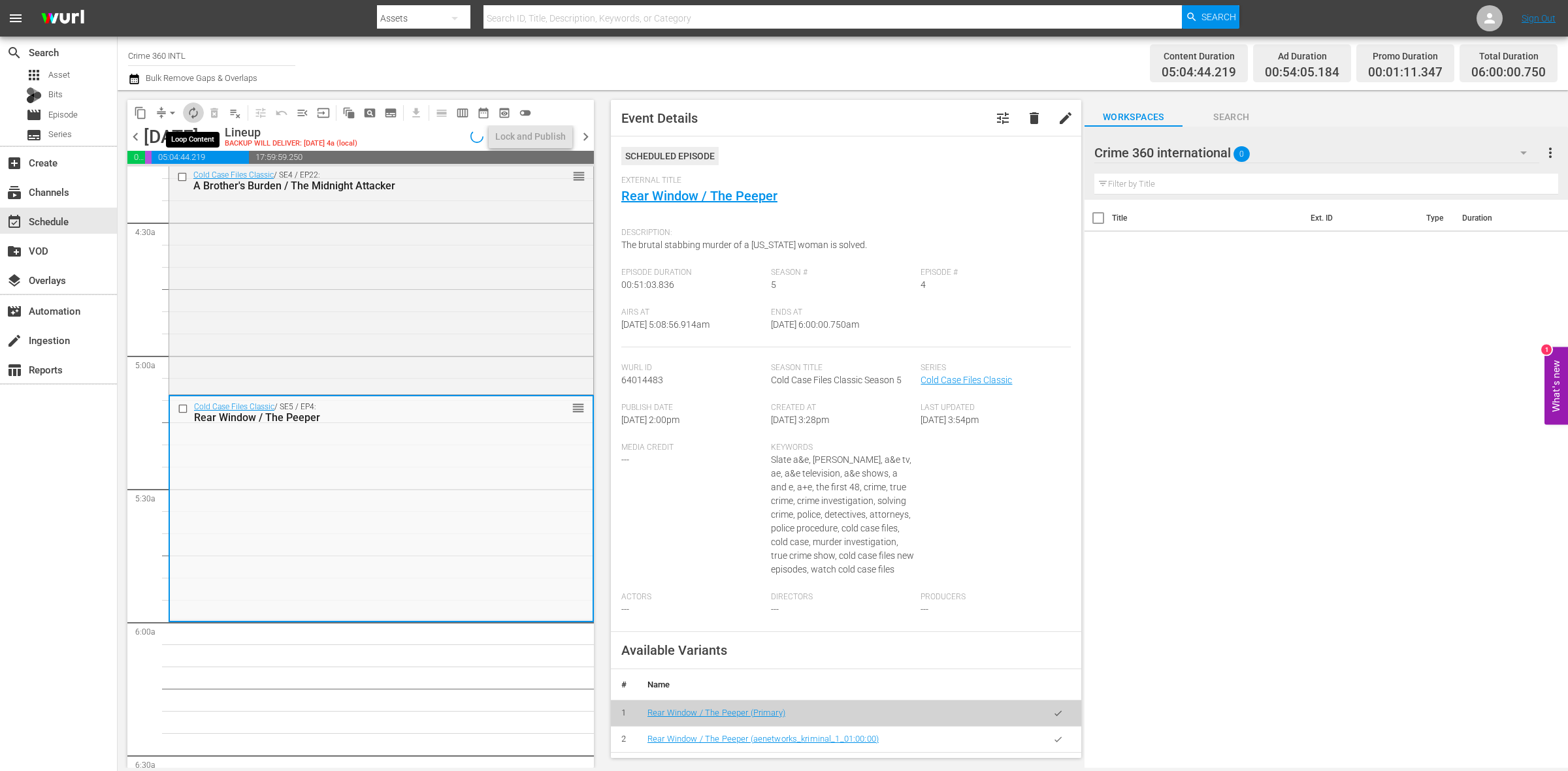
click at [195, 110] on span "autorenew_outlined" at bounding box center [193, 113] width 13 height 13
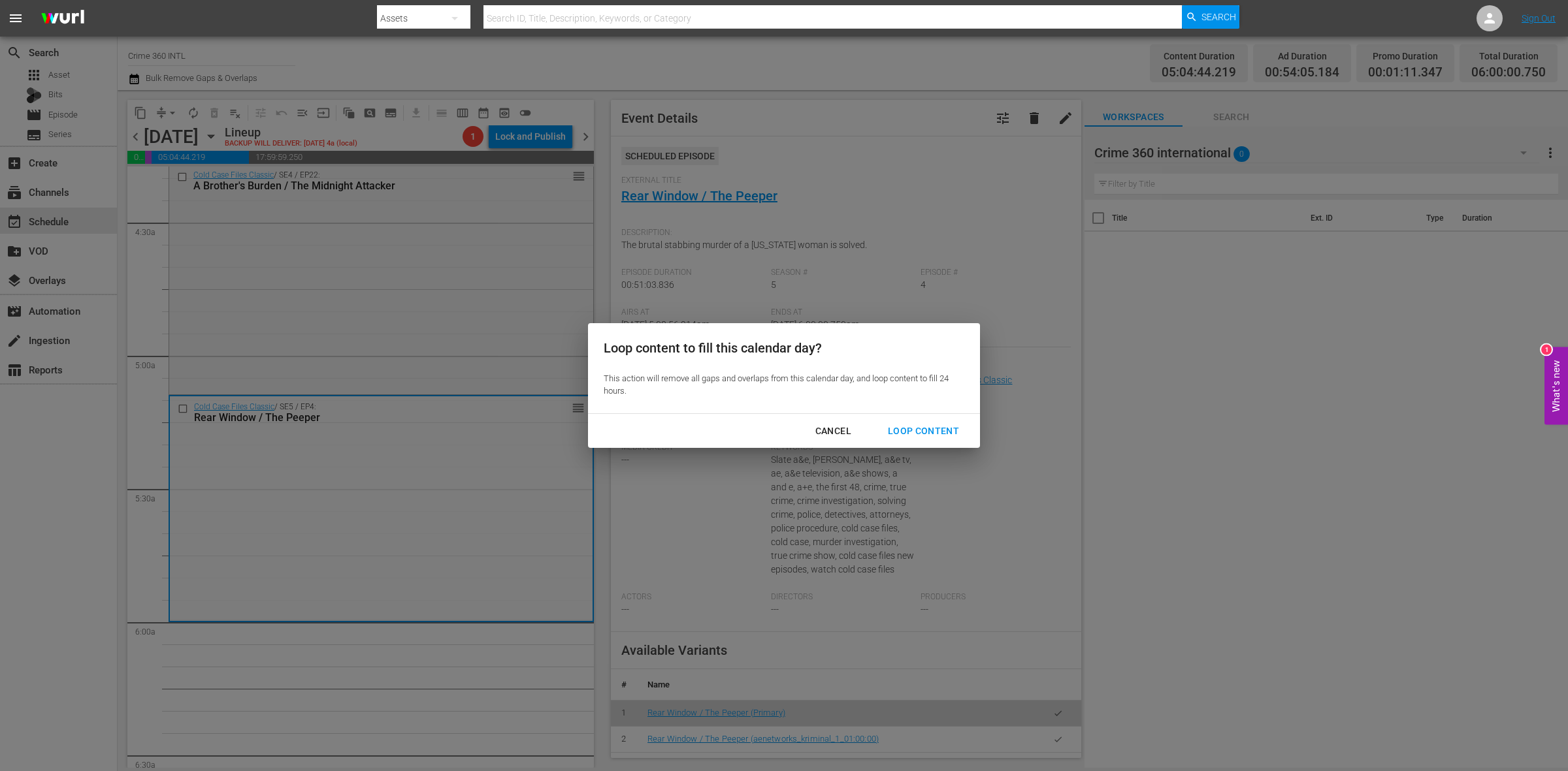
click at [905, 427] on div "Loop Content" at bounding box center [923, 431] width 92 height 16
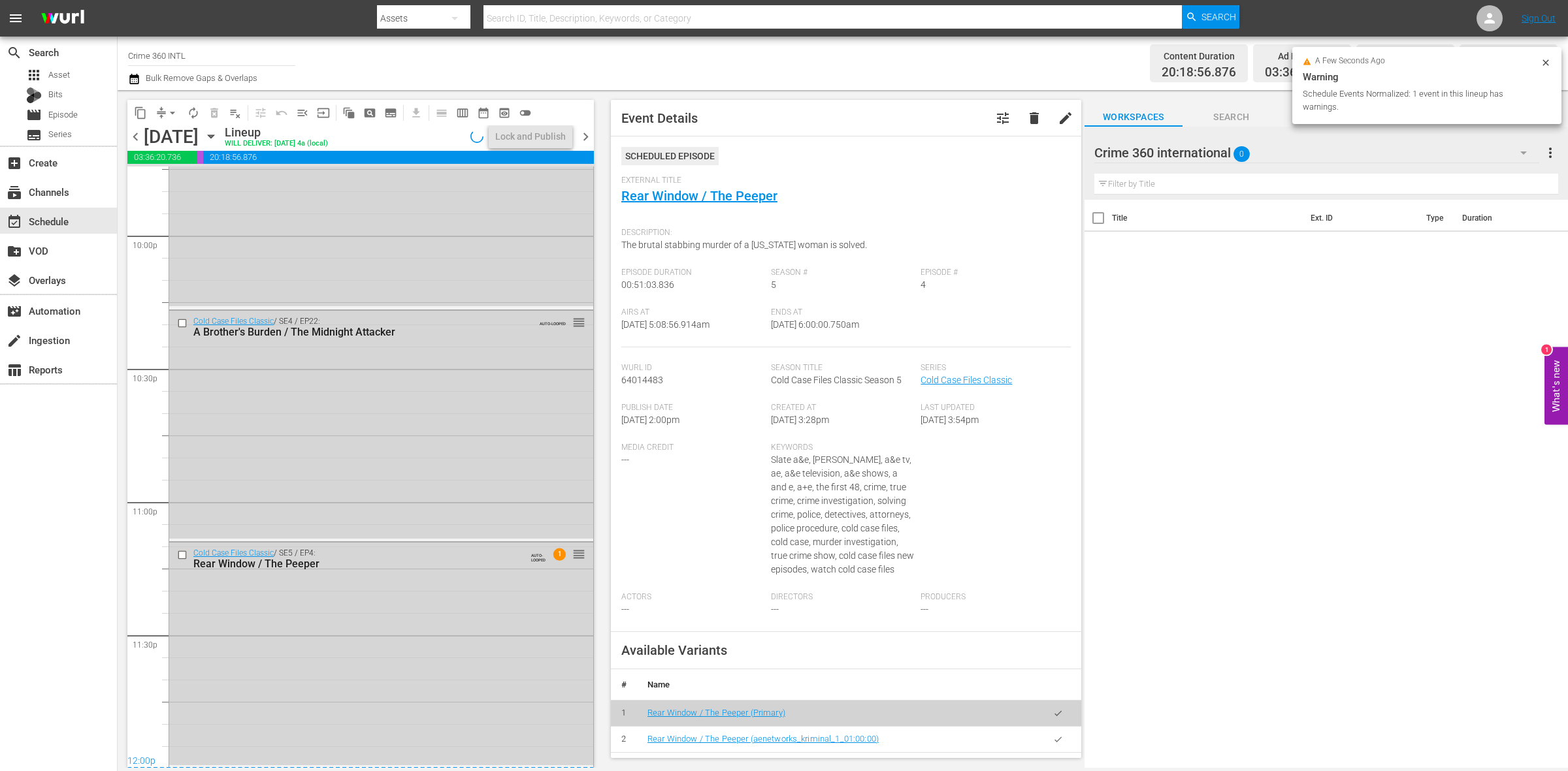
scroll to position [5571, 0]
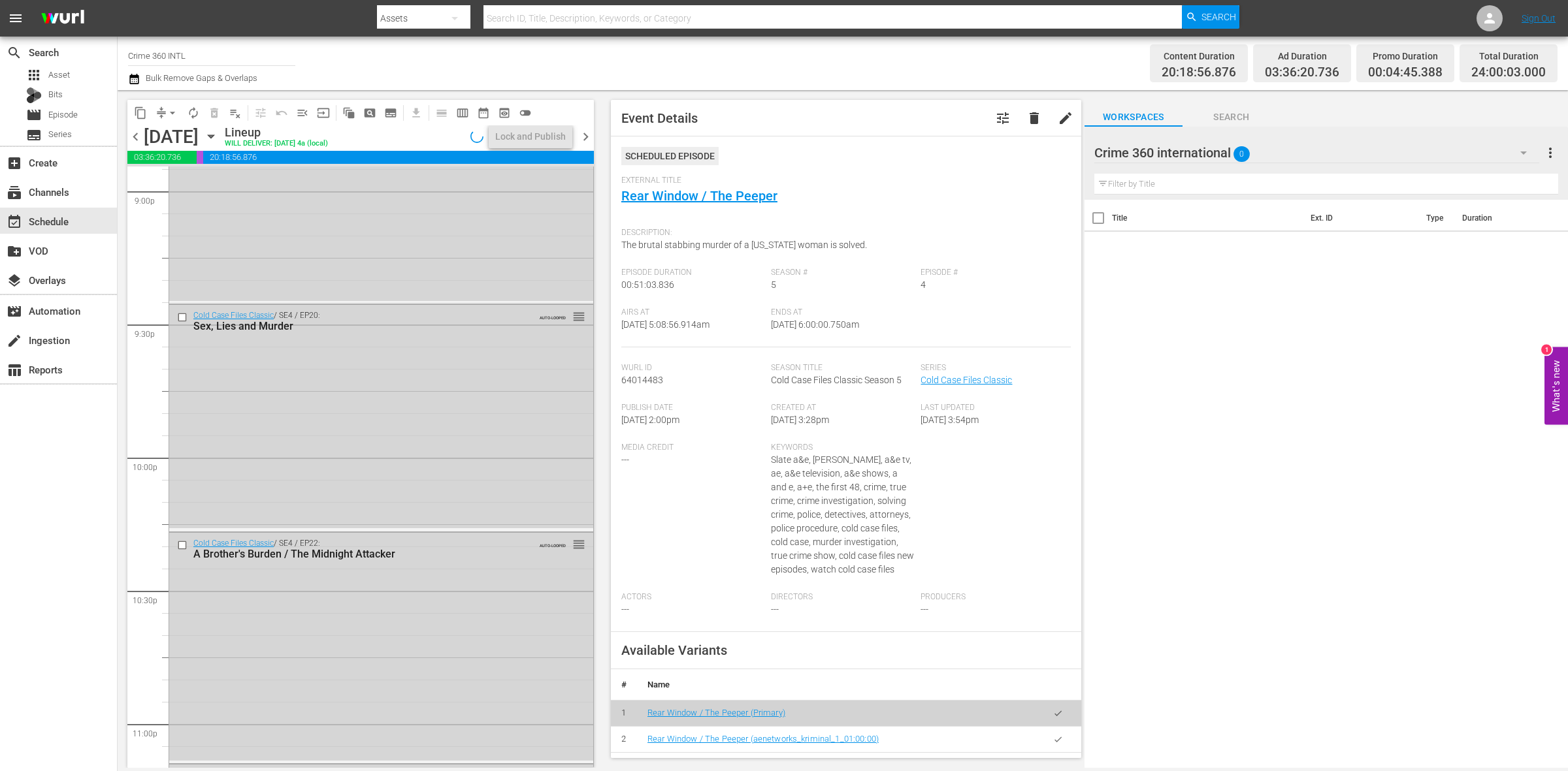
click at [459, 684] on div "Cold Case Files Classic / SE4 / EP22: A Brother's Burden / The Midnight Attacke…" at bounding box center [381, 647] width 424 height 228
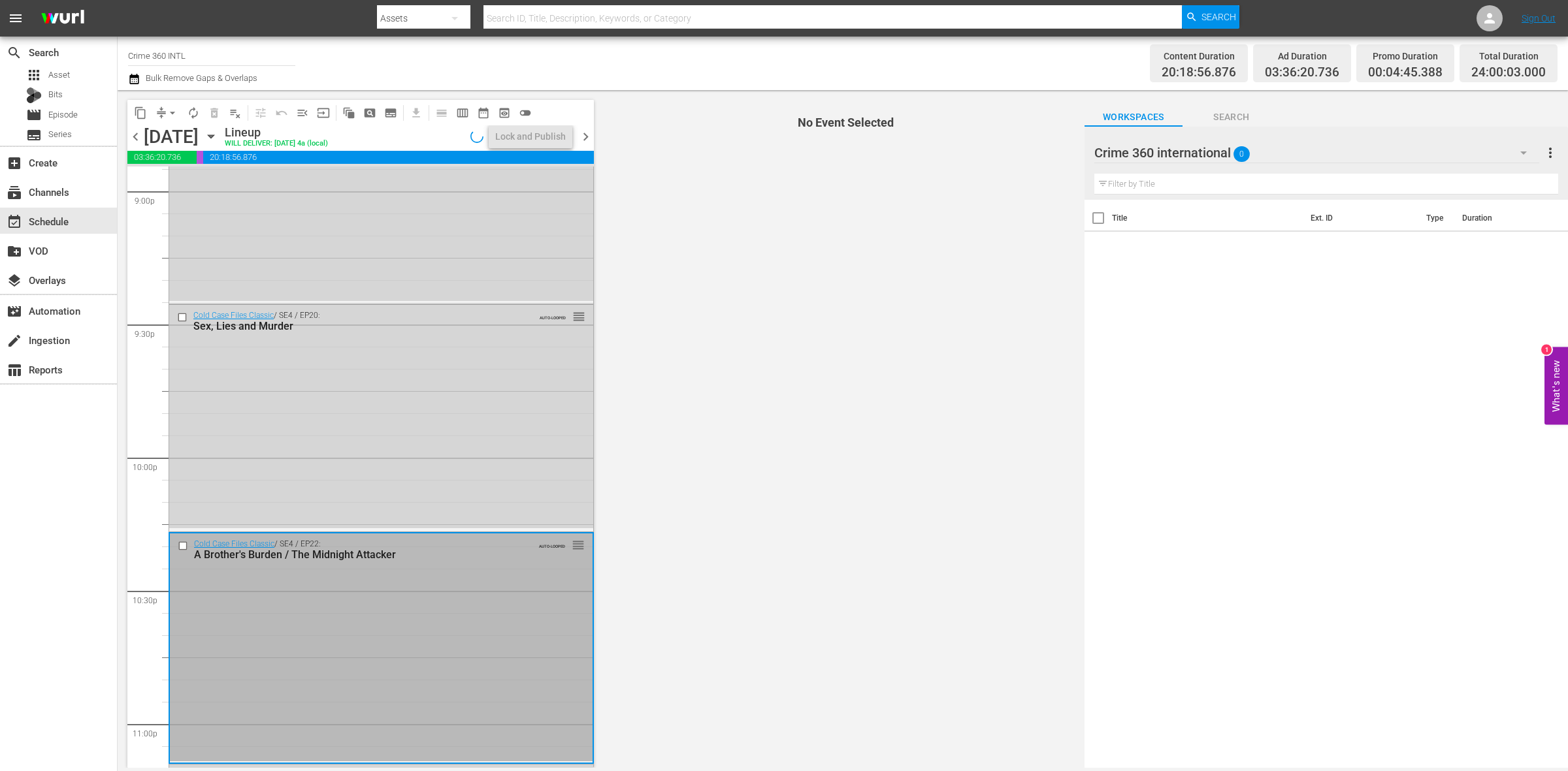
scroll to position [5792, 0]
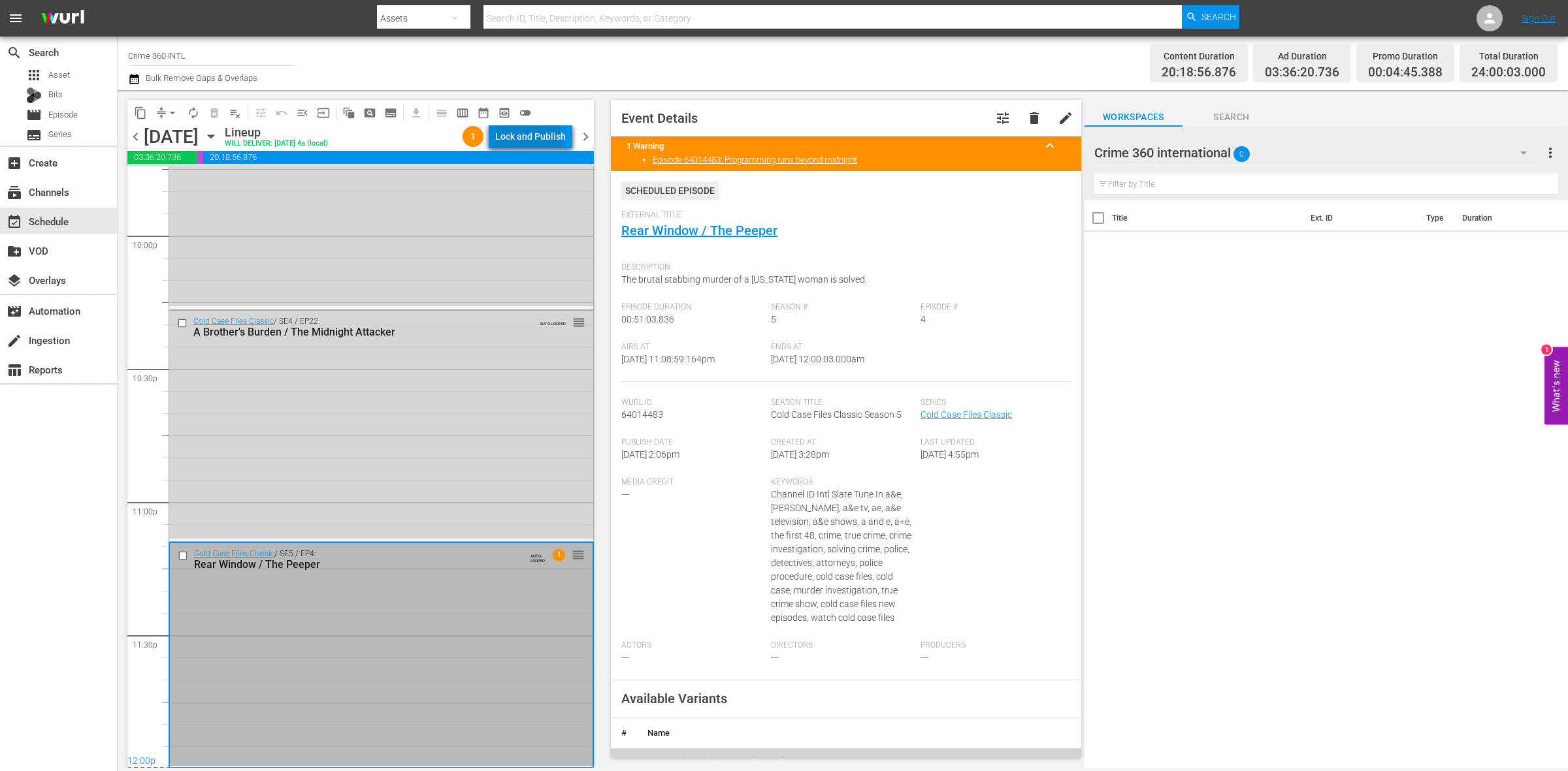
click at [510, 142] on div "Lock and Publish" at bounding box center [530, 136] width 70 height 23
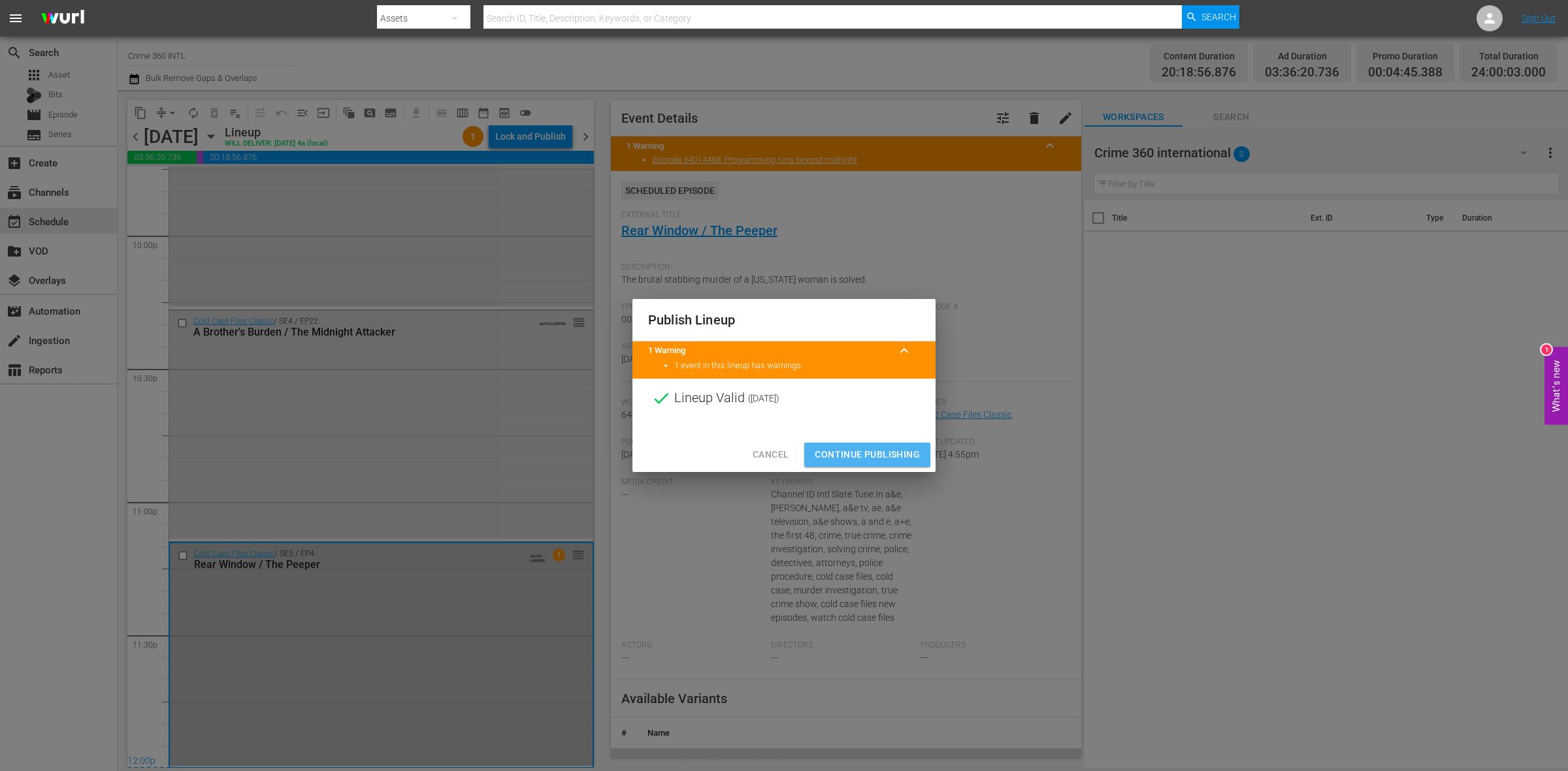
click at [887, 455] on span "Continue Publishing" at bounding box center [867, 455] width 105 height 16
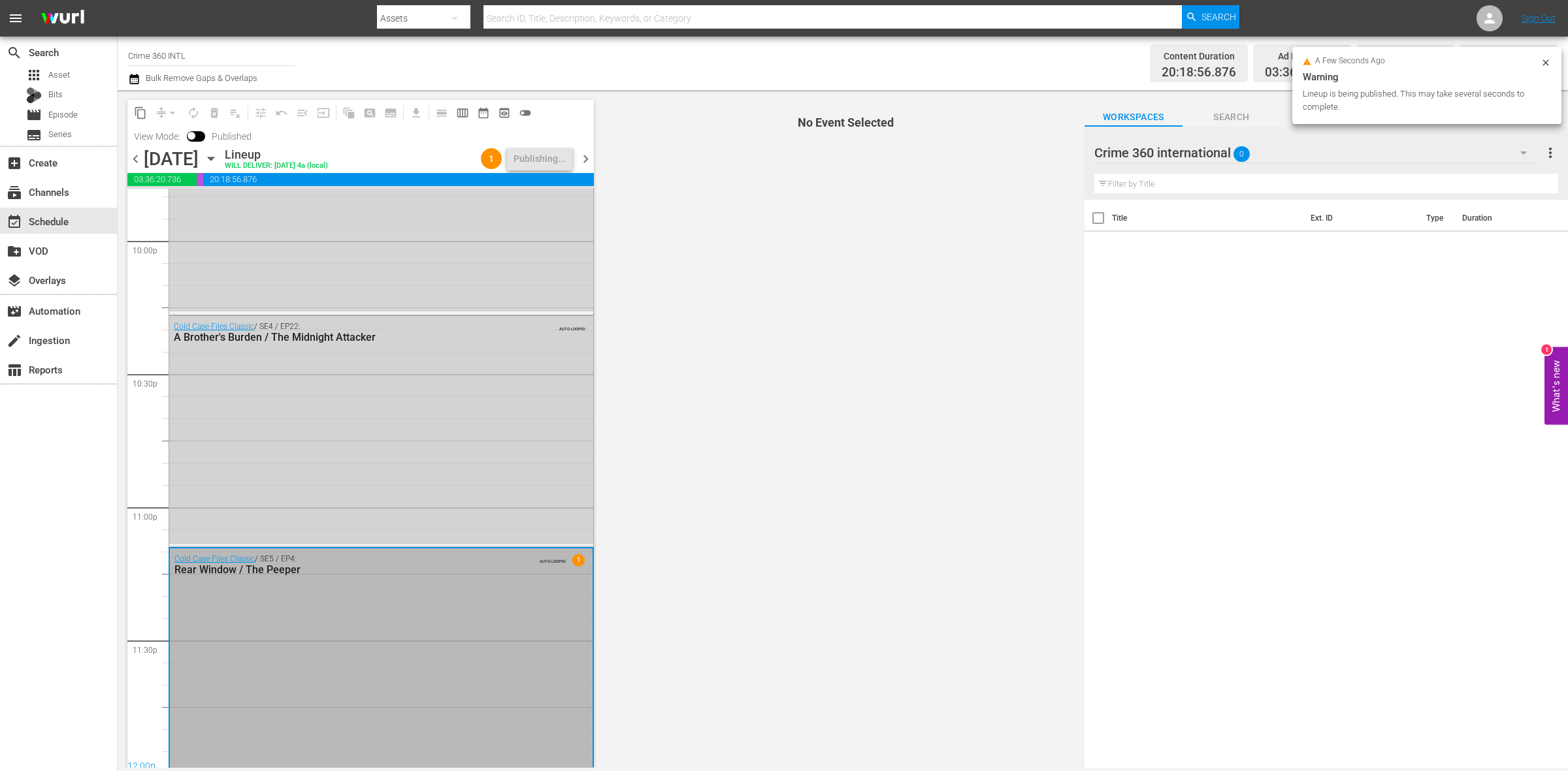
scroll to position [5814, 0]
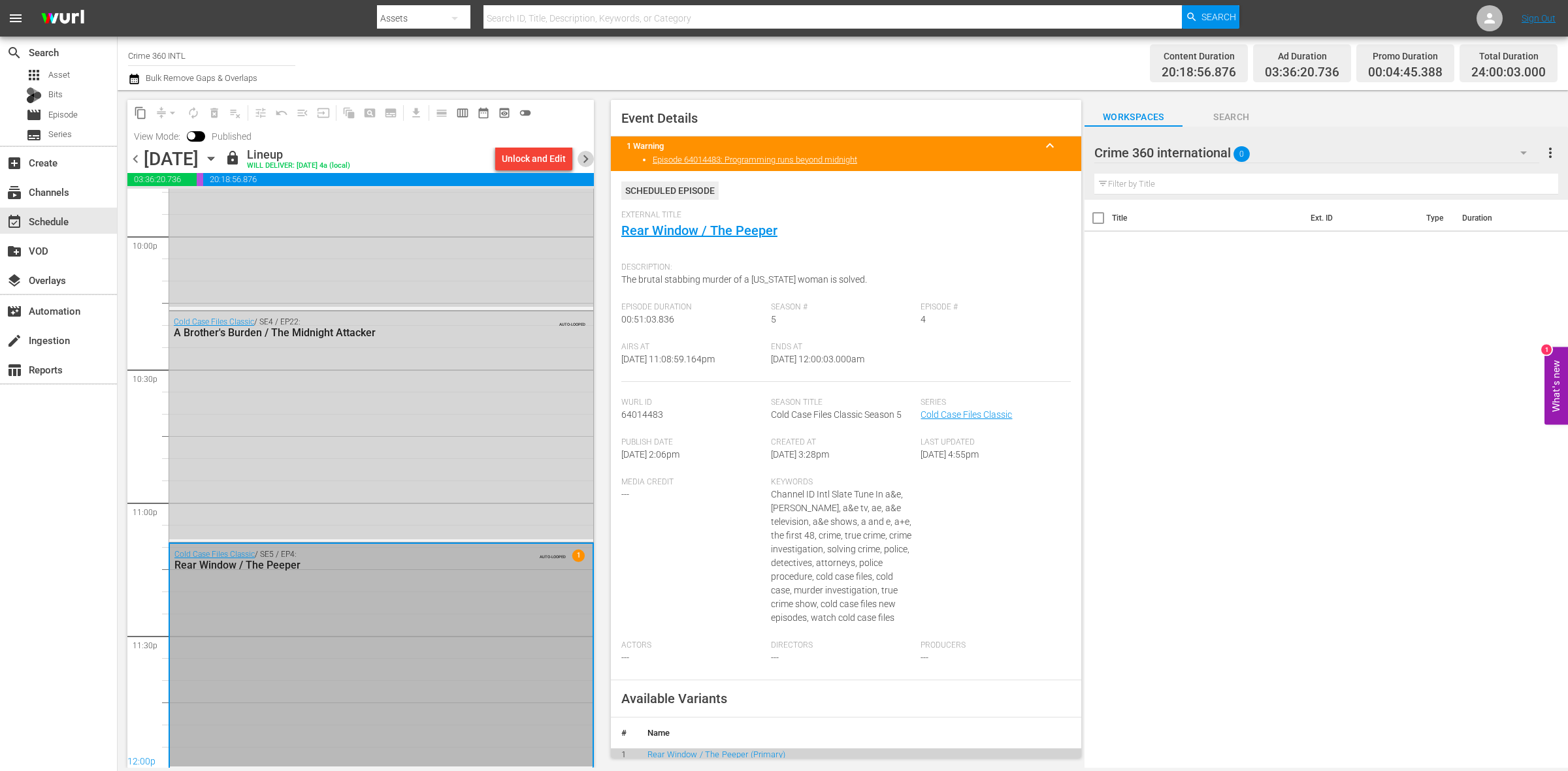
click at [586, 161] on span "chevron_right" at bounding box center [586, 159] width 16 height 16
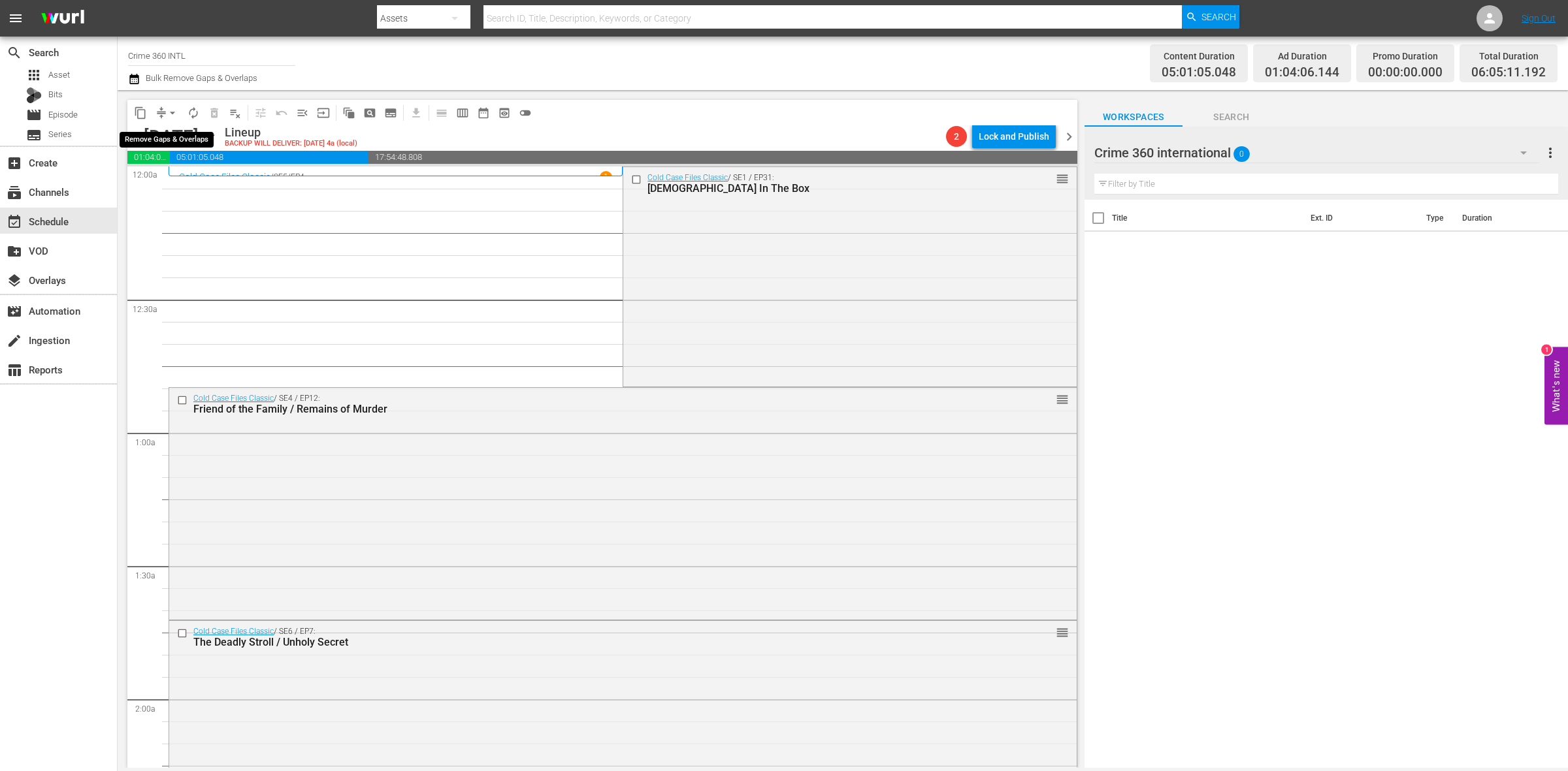
click at [172, 108] on span "arrow_drop_down" at bounding box center [172, 113] width 13 height 13
click at [168, 132] on li "Align to Midnight" at bounding box center [172, 139] width 137 height 22
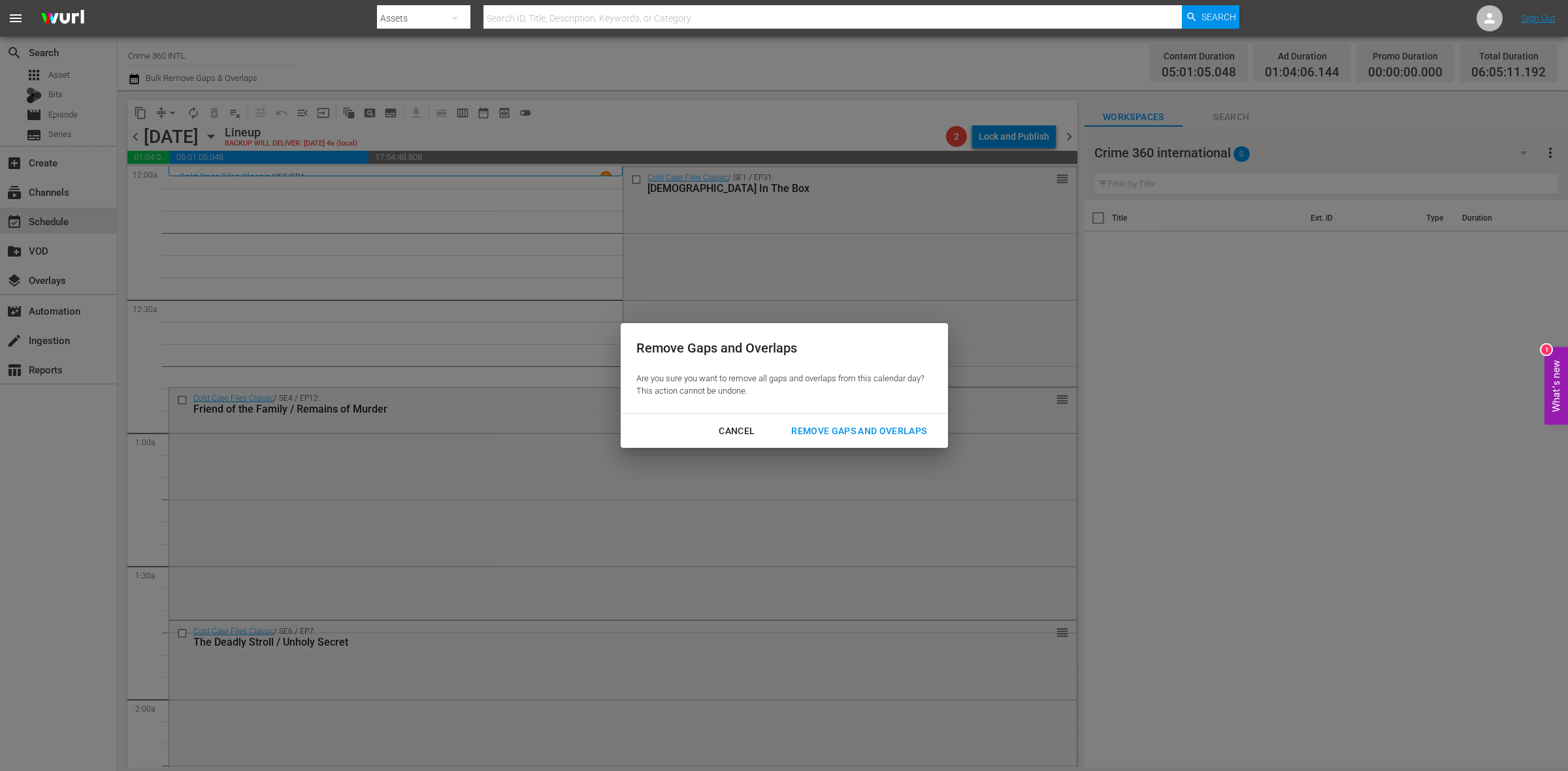
click at [923, 430] on div "Remove Gaps and Overlaps" at bounding box center [858, 431] width 156 height 16
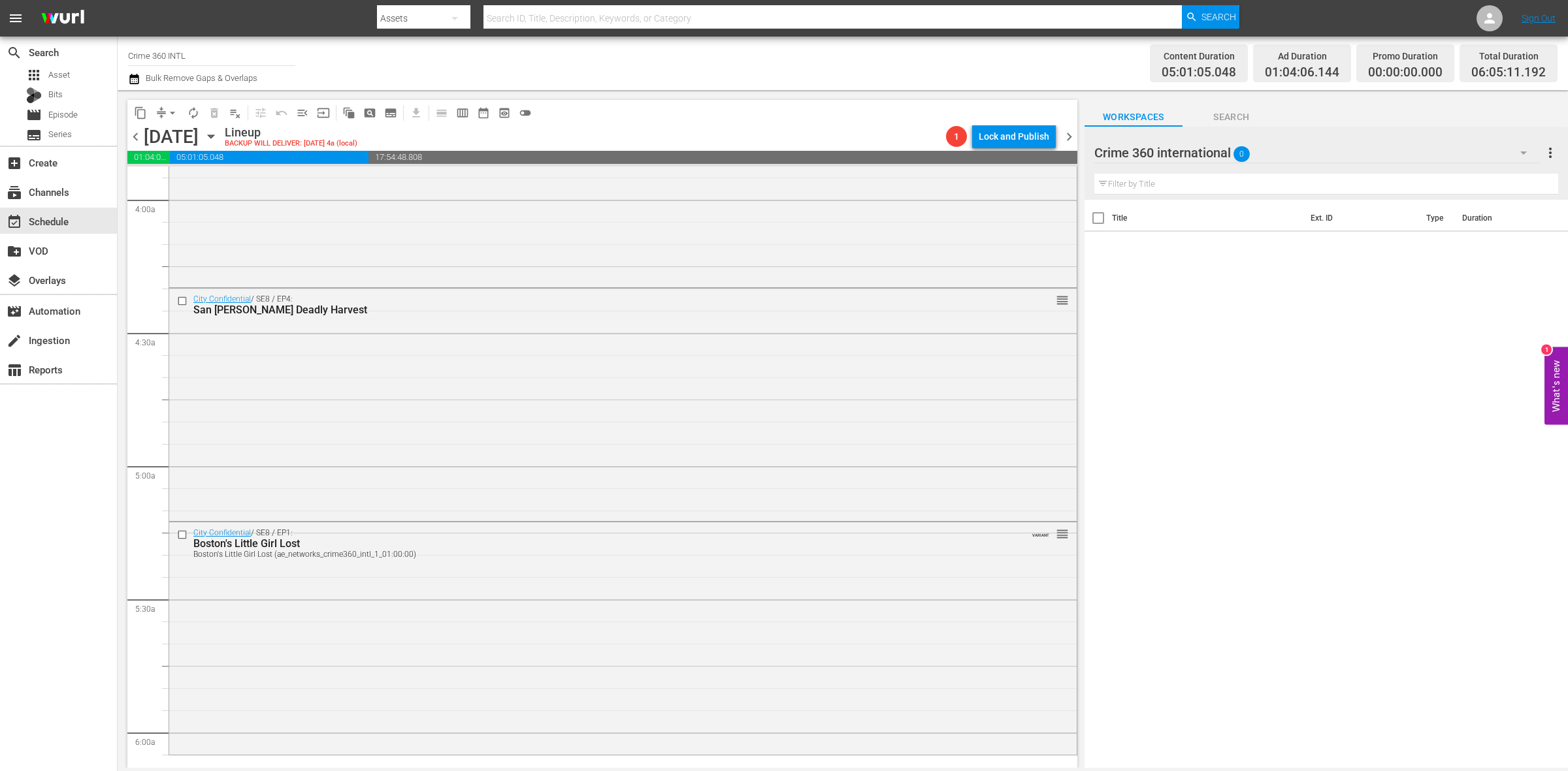
scroll to position [1224, 0]
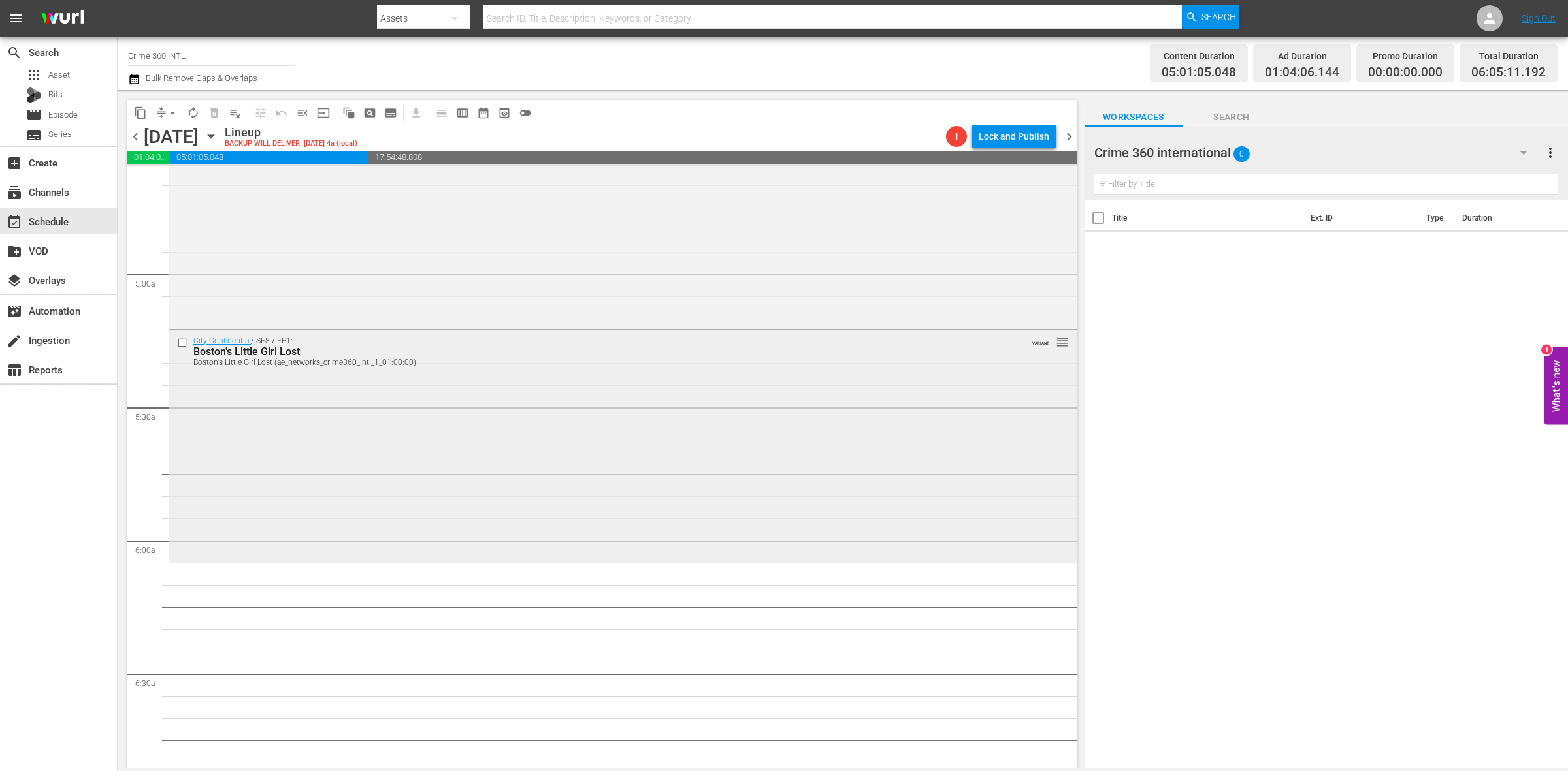
click at [389, 421] on div "City Confidential / SE8 / EP1: Boston's Little Girl Lost Boston's Little Girl L…" at bounding box center [623, 445] width 908 height 230
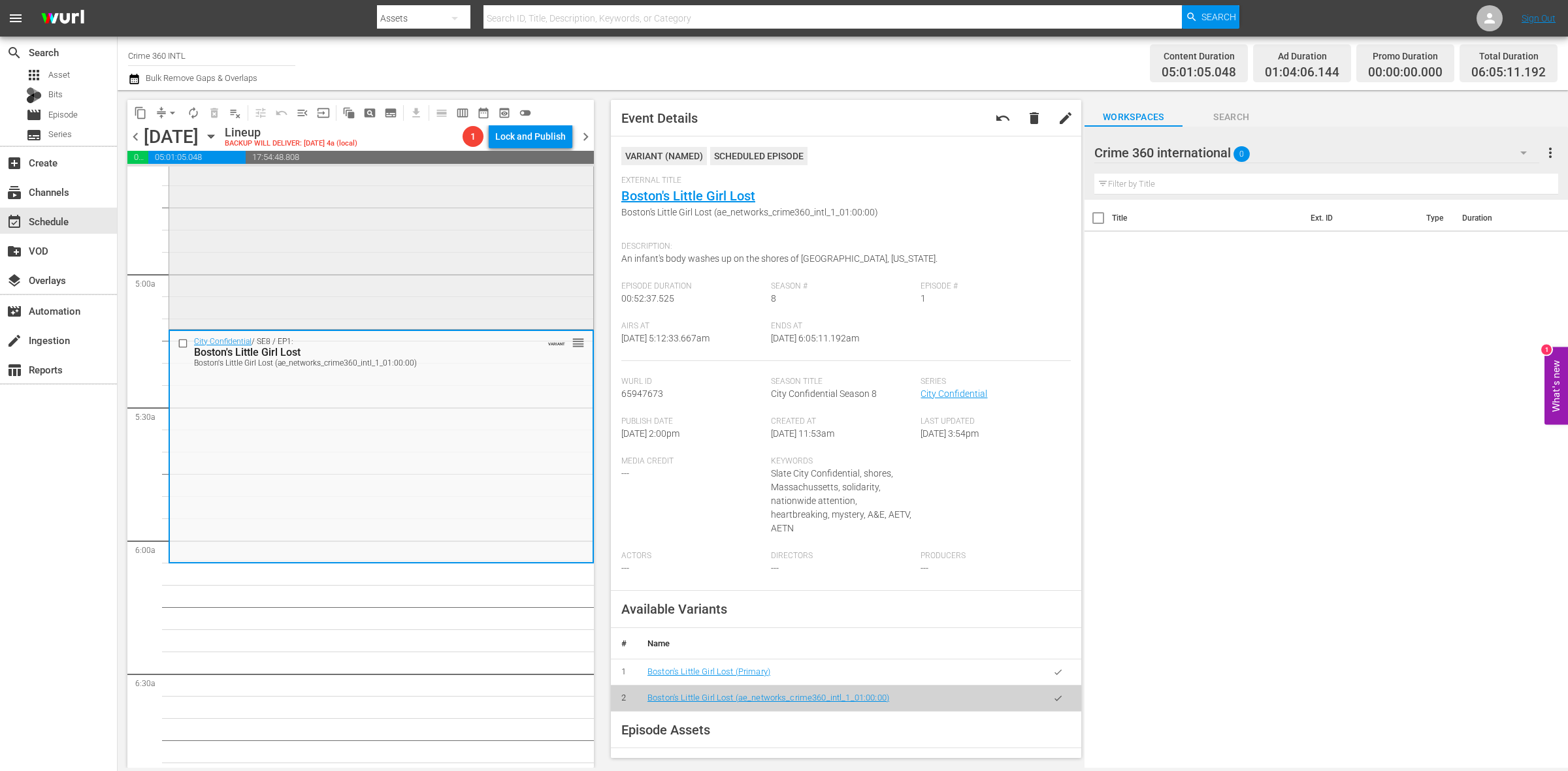
click at [436, 263] on div "City Confidential / SE8 / EP4: San Sabas Deadly Harvest reorder" at bounding box center [381, 211] width 424 height 230
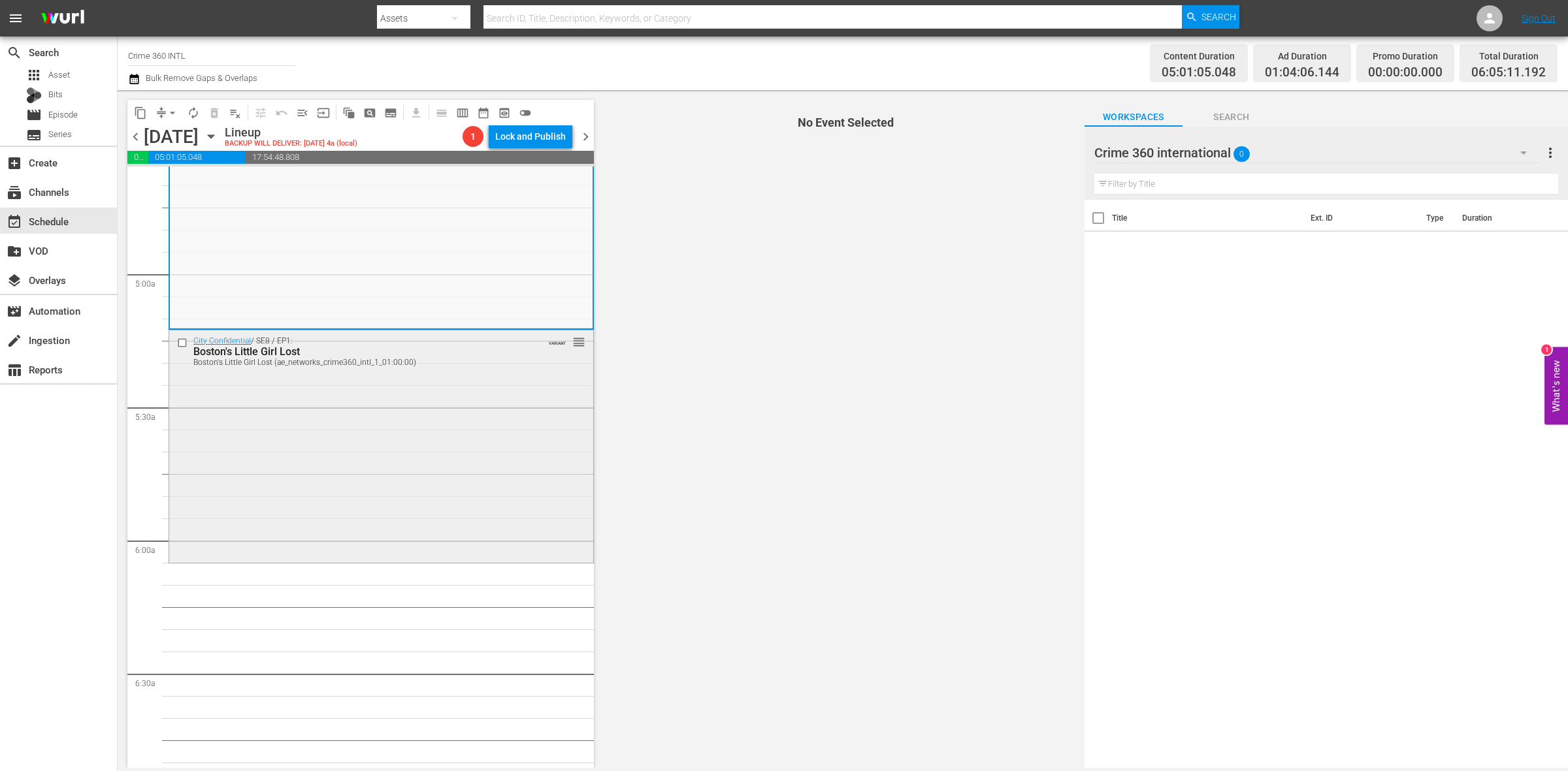
click at [482, 430] on div "City Confidential / SE8 / EP1: Boston's Little Girl Lost Boston's Little Girl L…" at bounding box center [381, 445] width 424 height 230
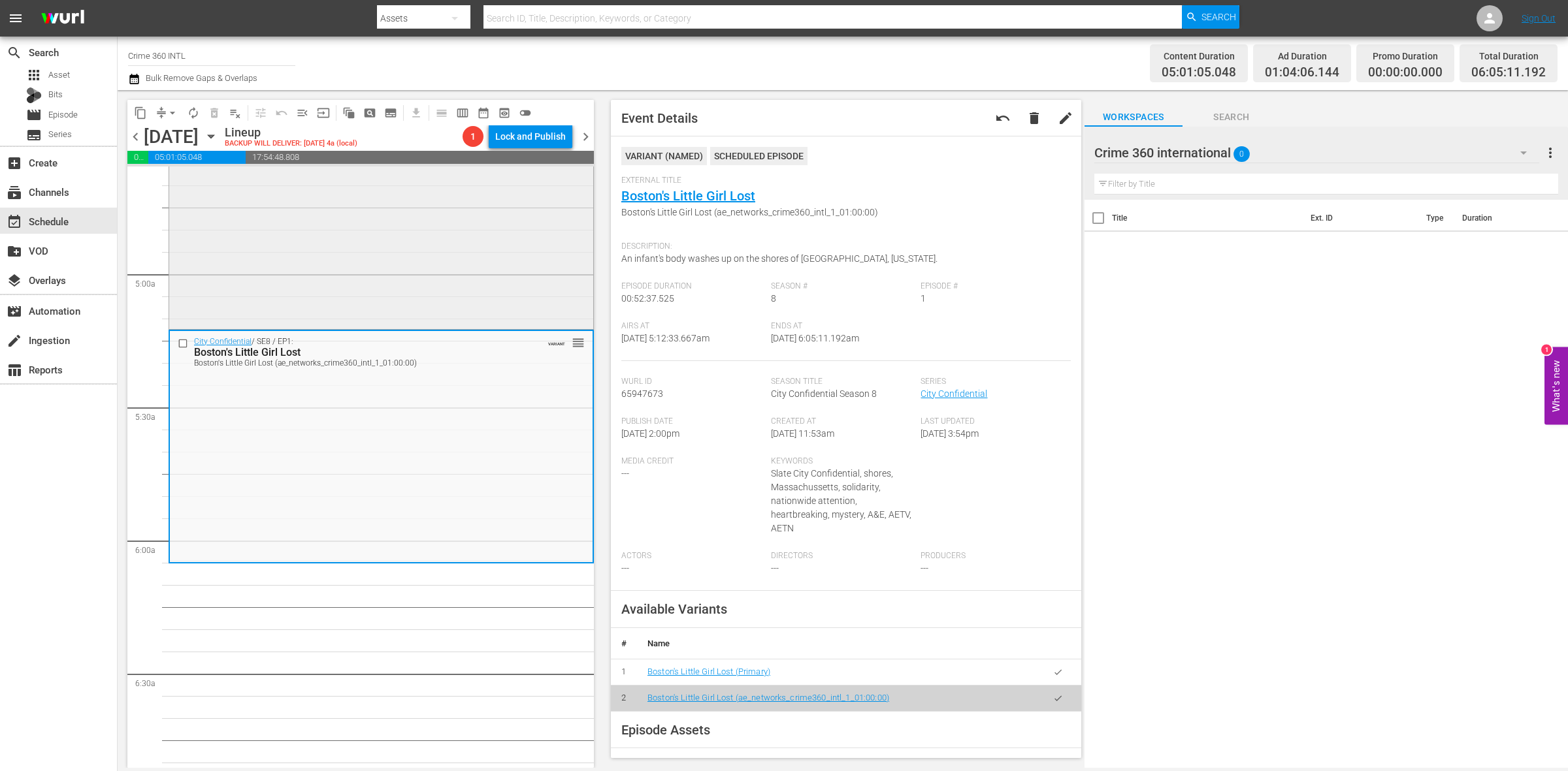
click at [461, 305] on div "City Confidential / SE8 / EP4: San Sabas Deadly Harvest reorder" at bounding box center [381, 211] width 424 height 230
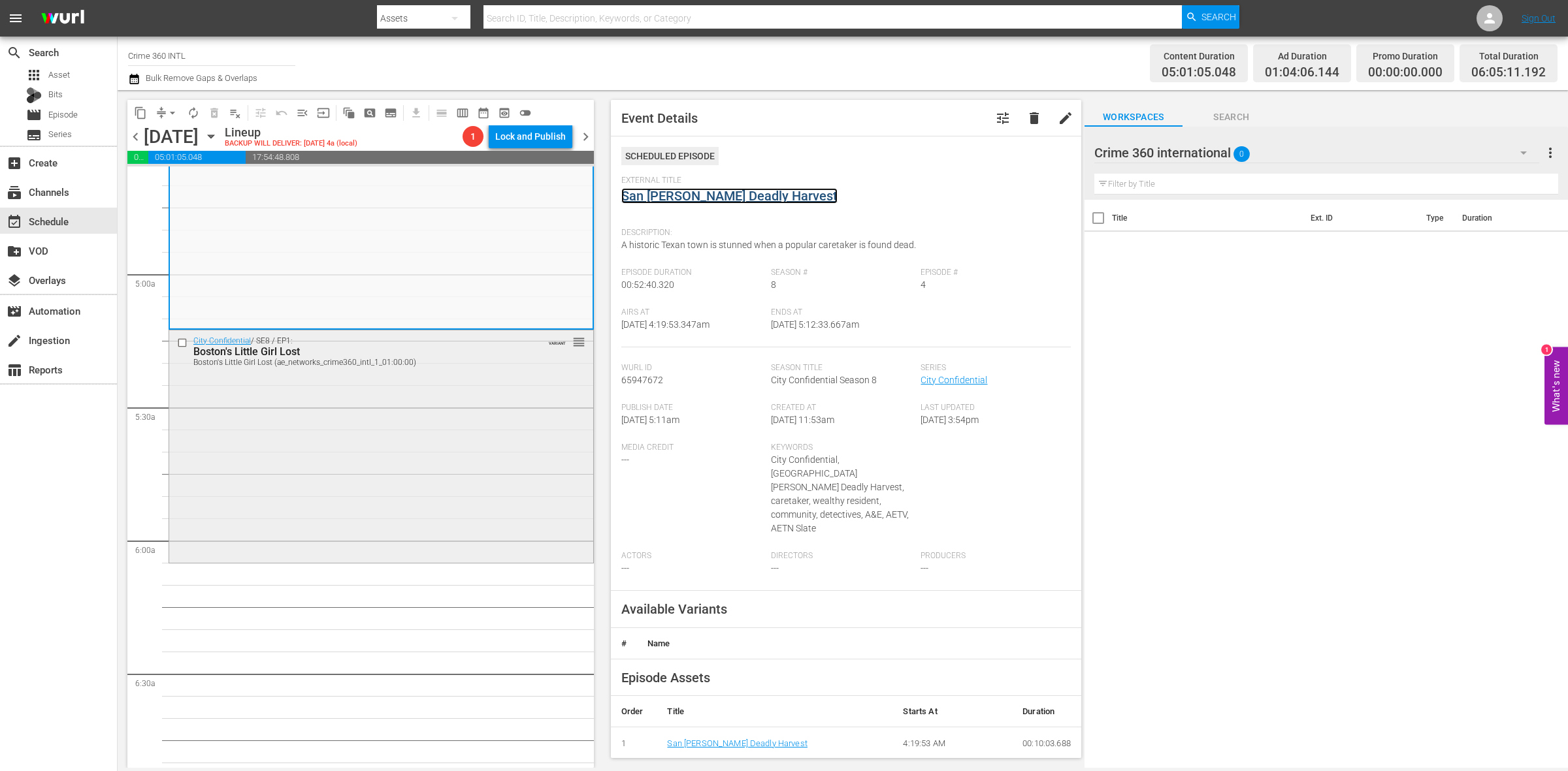
scroll to position [979, 0]
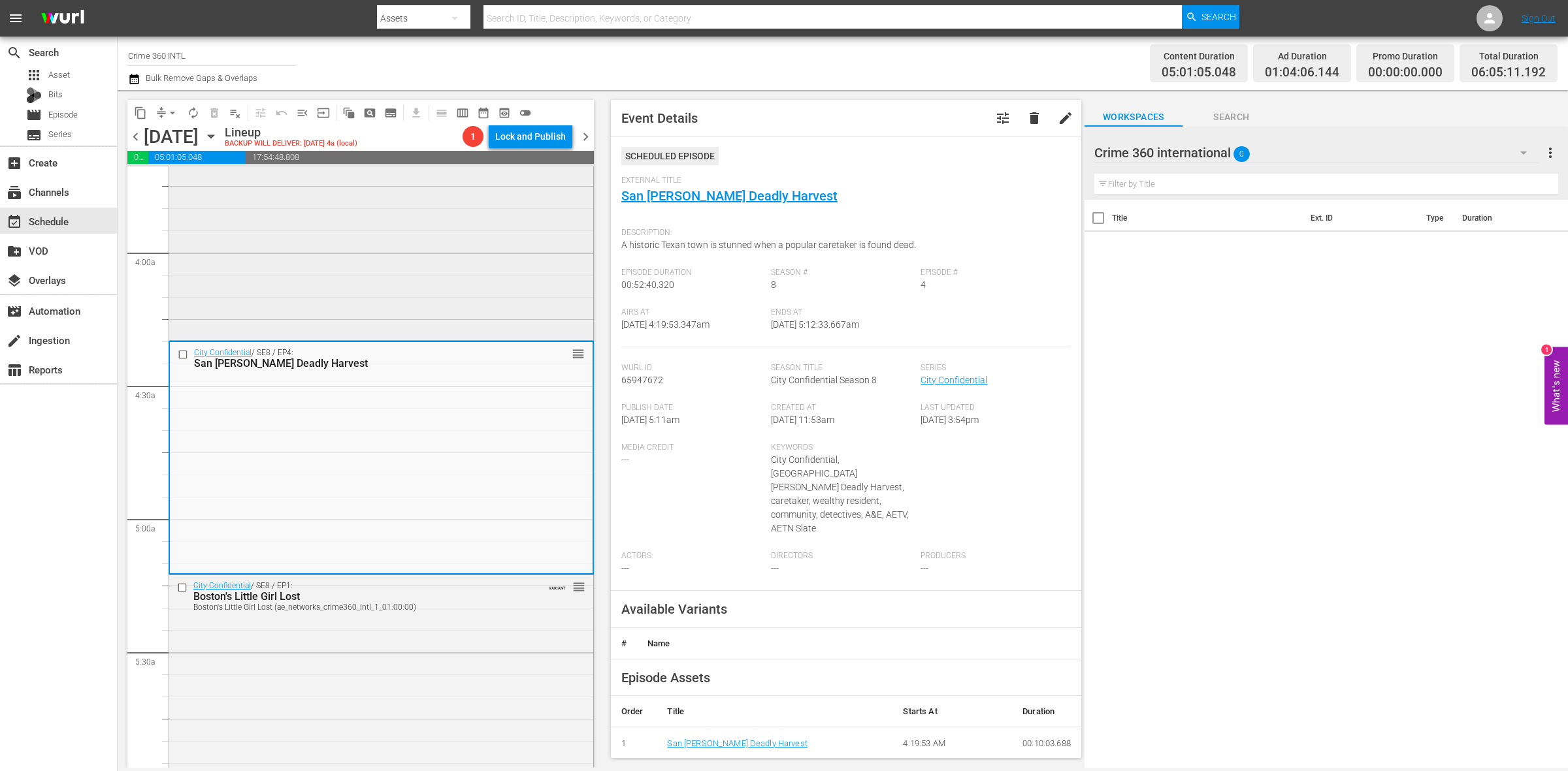
click at [459, 276] on div "City Confidential / SE8 / EP9: Nightmare in New England Nightmare in New Englan…" at bounding box center [381, 223] width 424 height 230
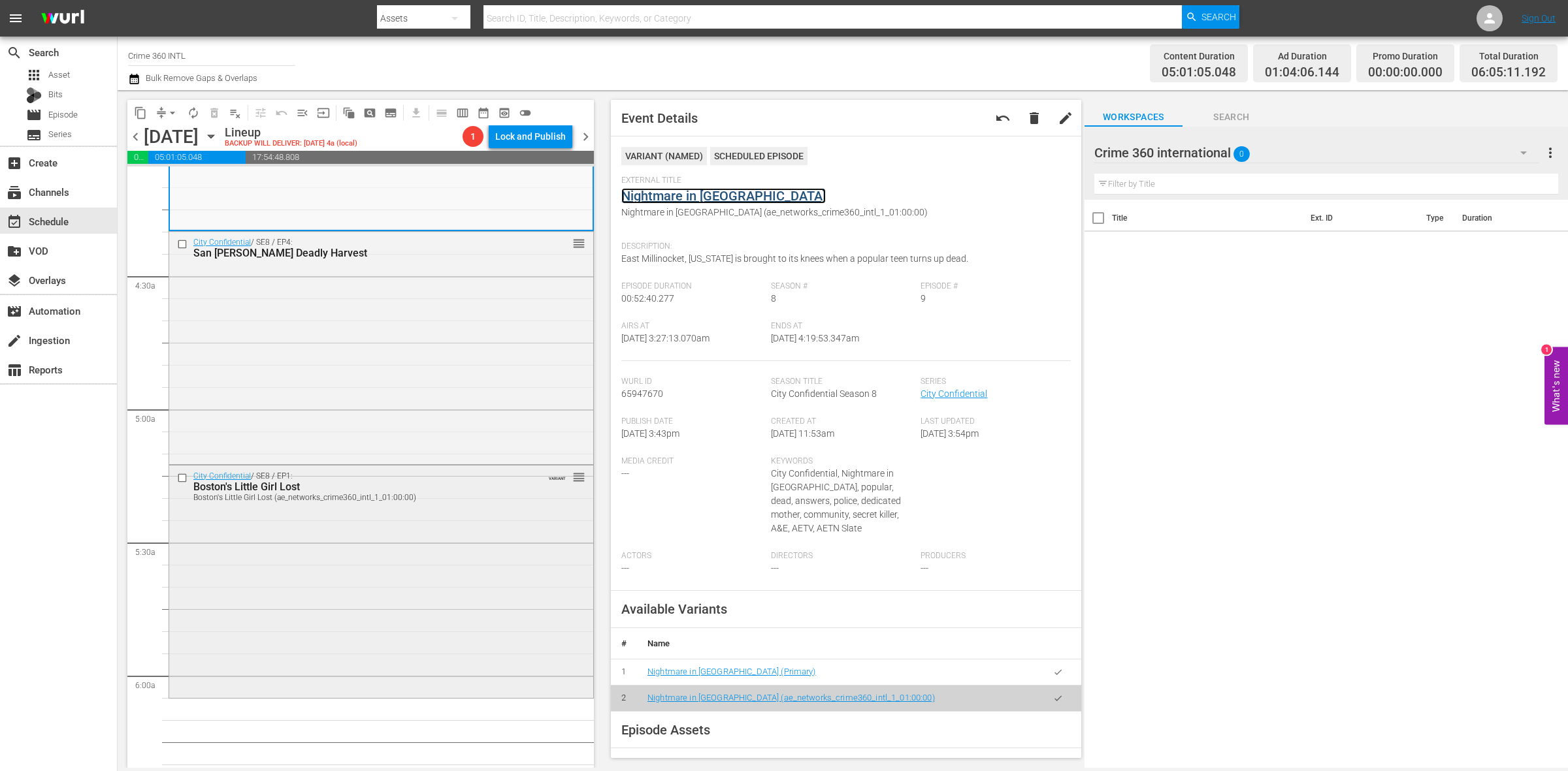
scroll to position [1224, 0]
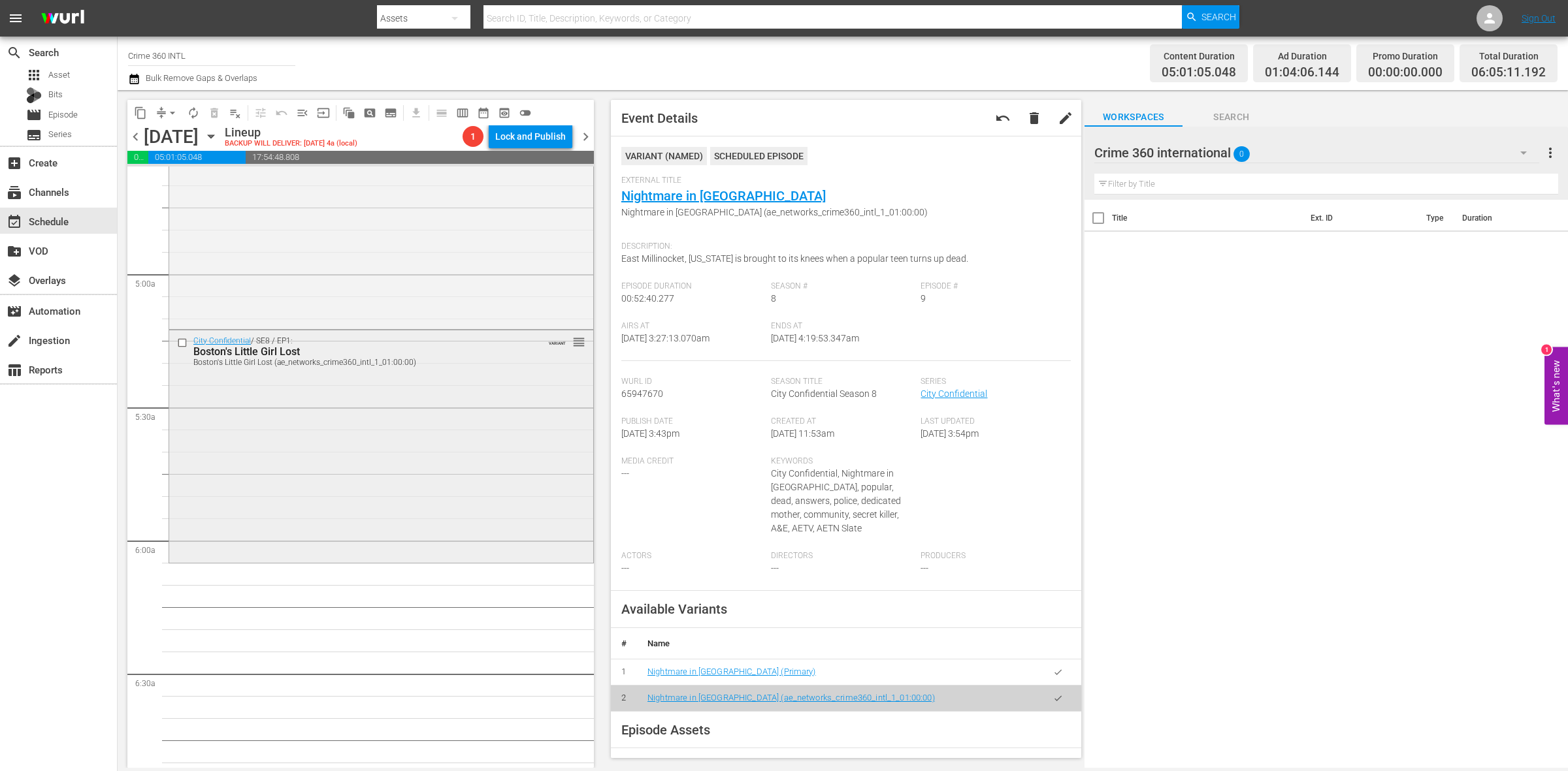
click at [331, 498] on div "City Confidential / SE8 / EP1: Boston's Little Girl Lost Boston's Little Girl L…" at bounding box center [381, 445] width 424 height 230
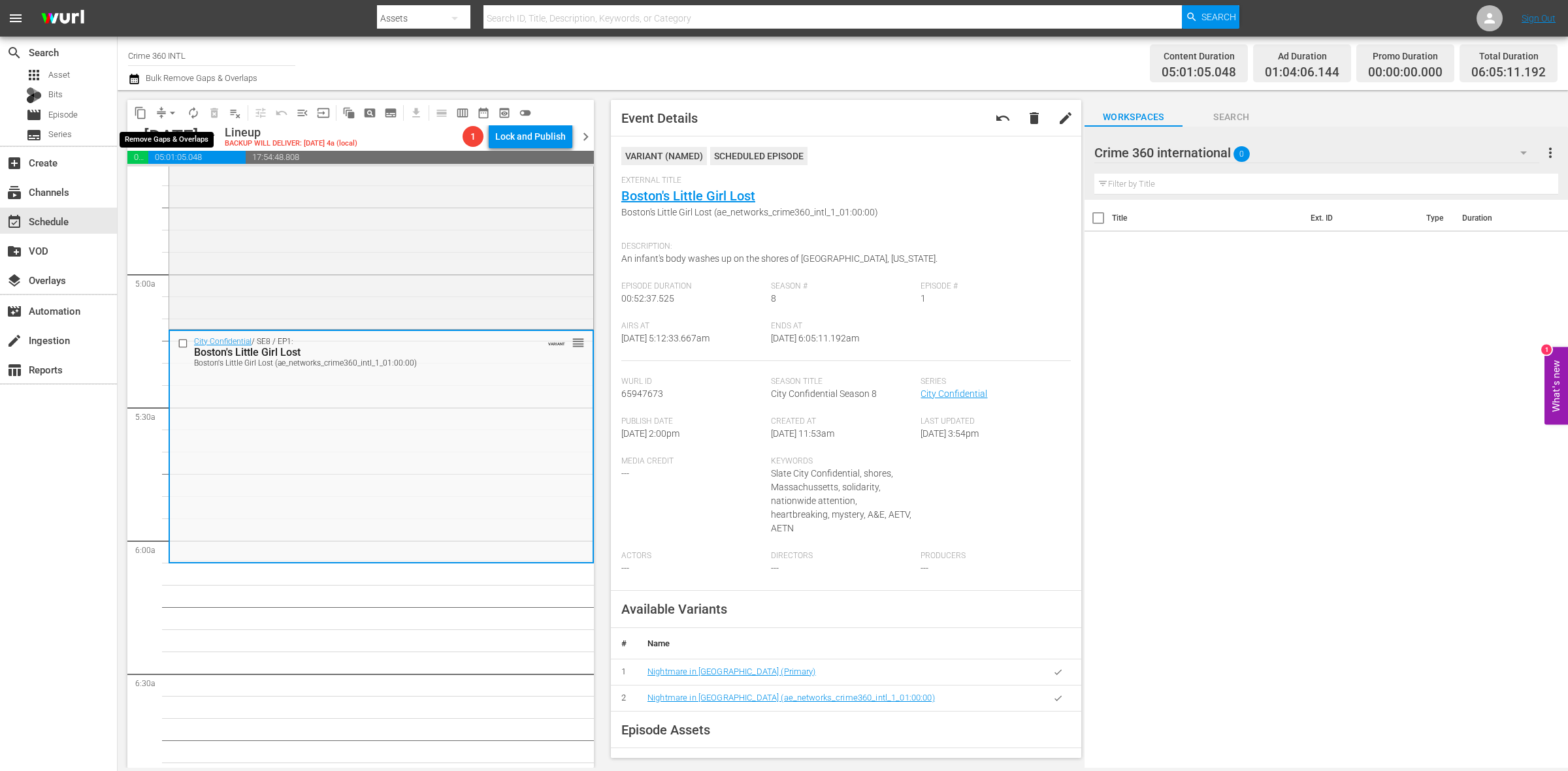
click at [167, 110] on span "arrow_drop_down" at bounding box center [172, 113] width 13 height 13
click at [176, 140] on li "Align to Midnight" at bounding box center [172, 139] width 137 height 22
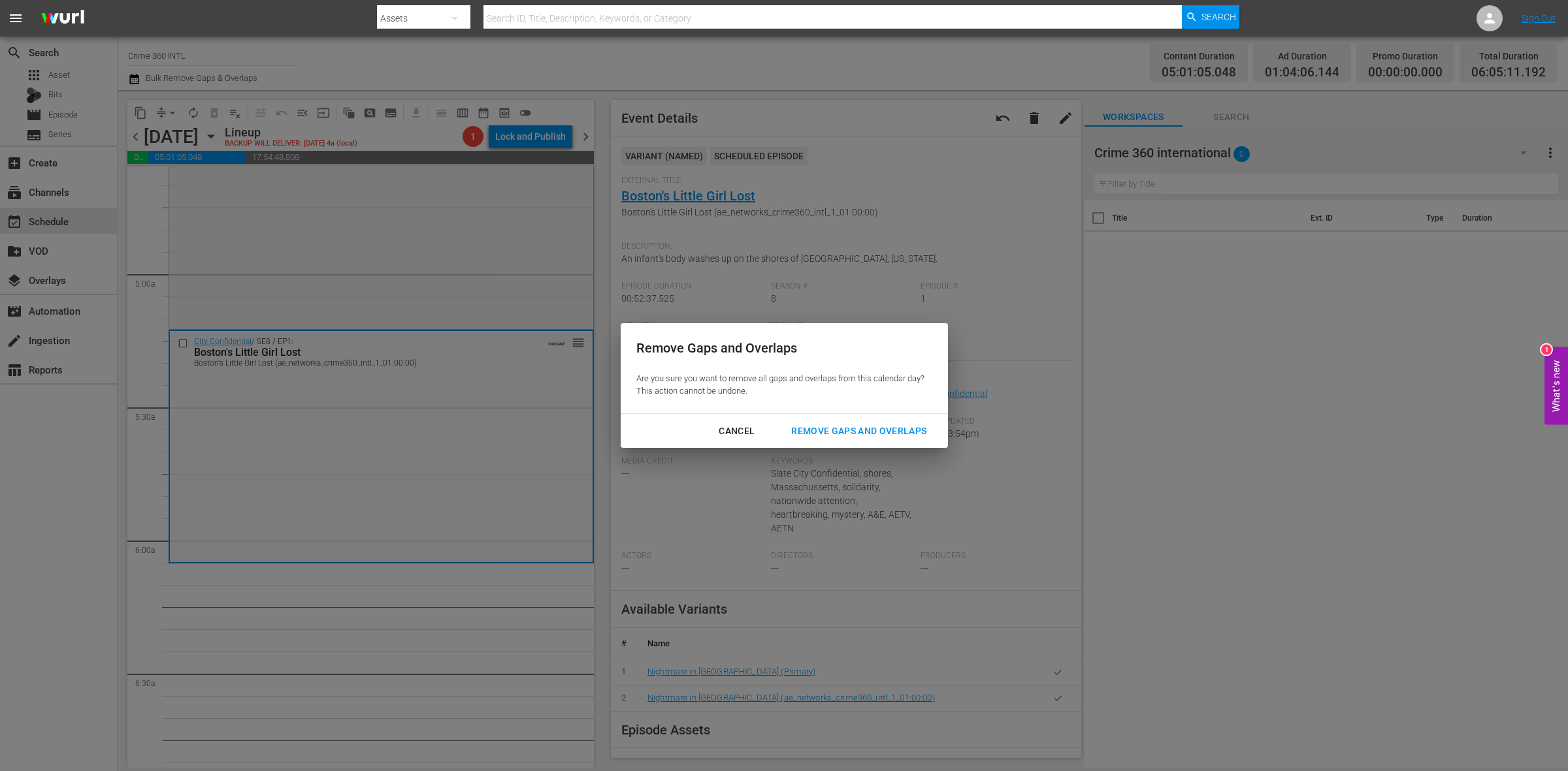
click at [884, 432] on div "Remove Gaps and Overlaps" at bounding box center [858, 431] width 156 height 16
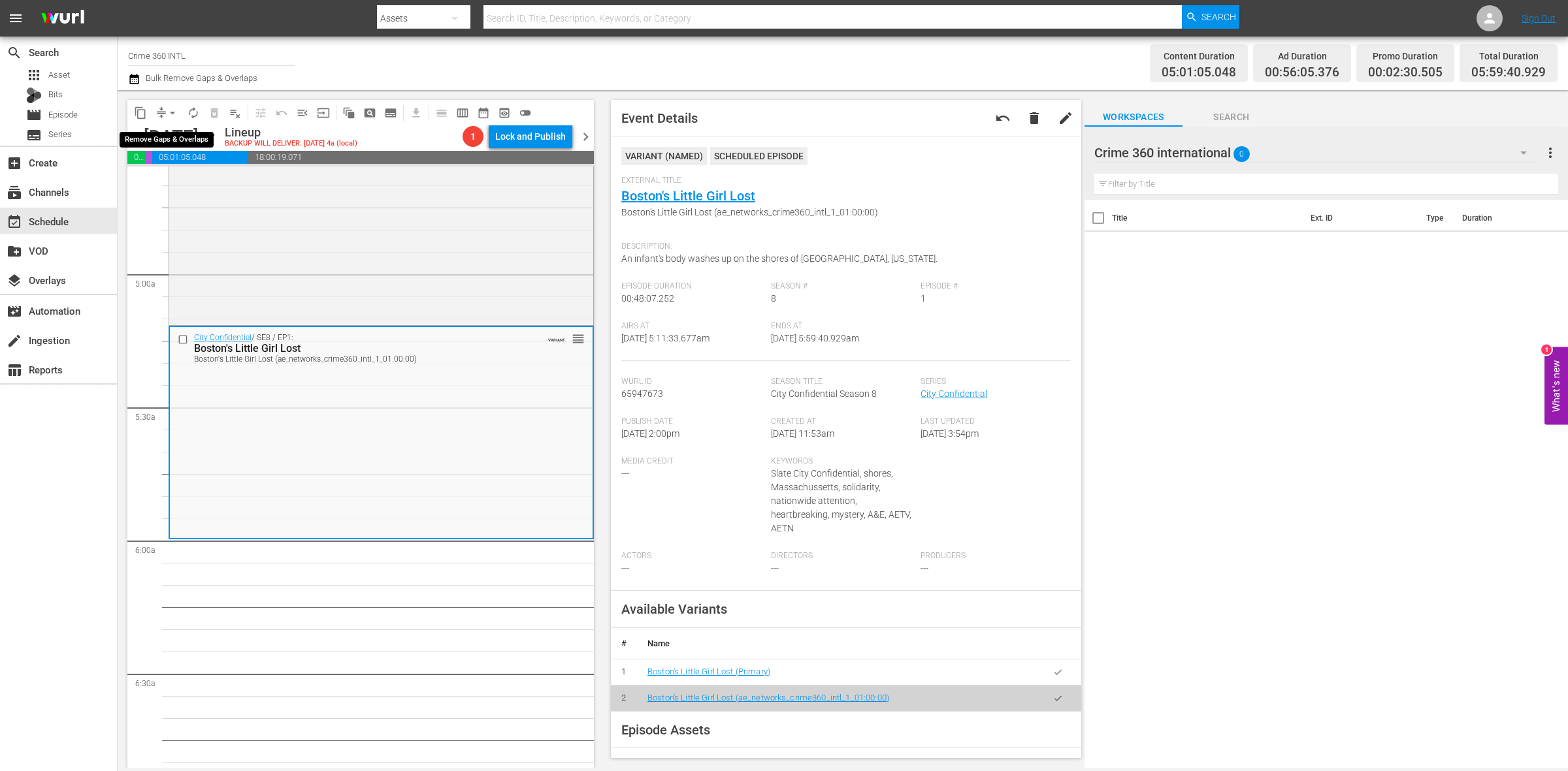
click at [162, 113] on button "arrow_drop_down" at bounding box center [172, 113] width 21 height 21
click at [179, 138] on li "Align to Midnight" at bounding box center [172, 139] width 137 height 22
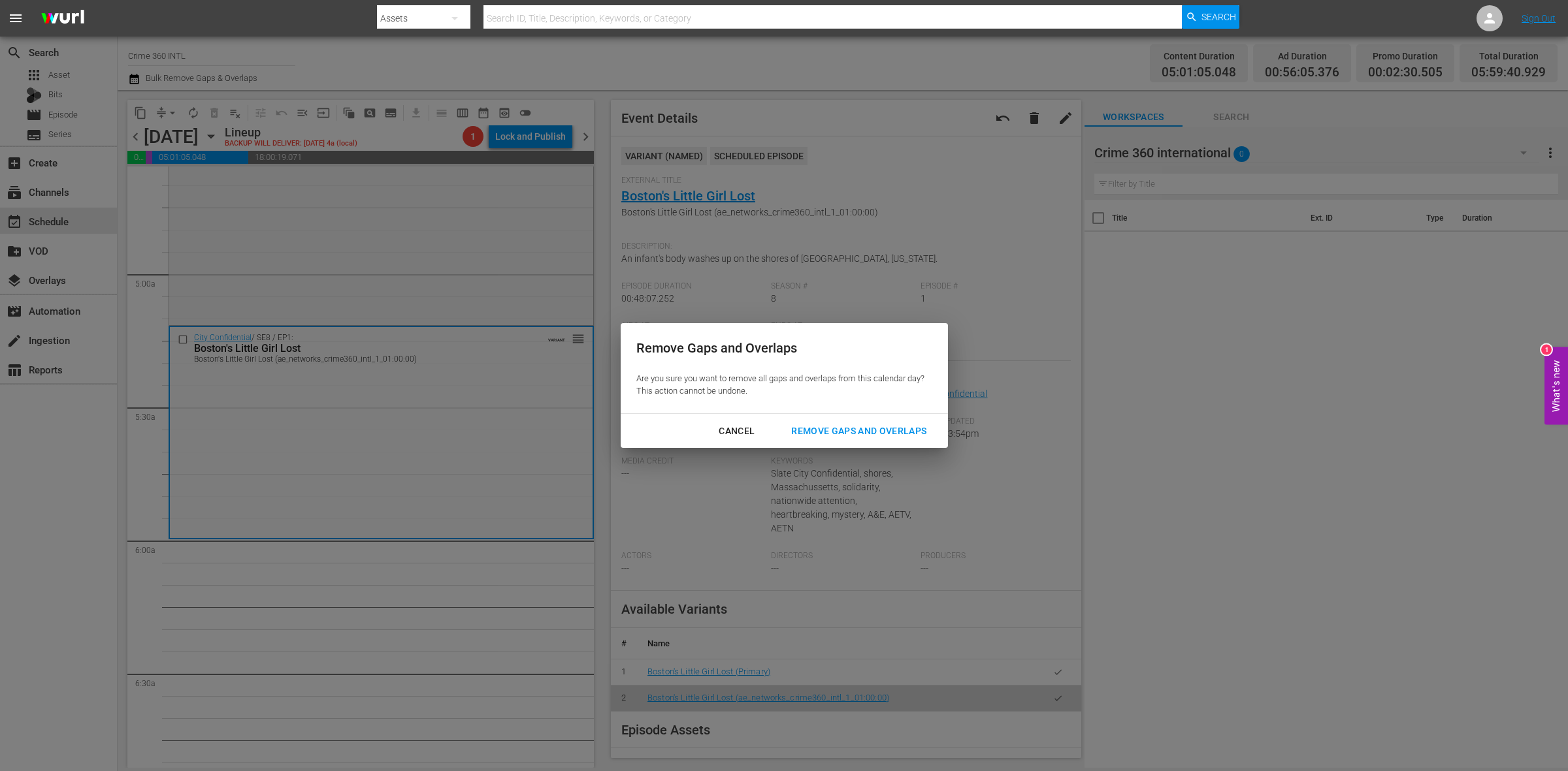
click at [812, 420] on button "Remove Gaps and Overlaps" at bounding box center [858, 431] width 167 height 24
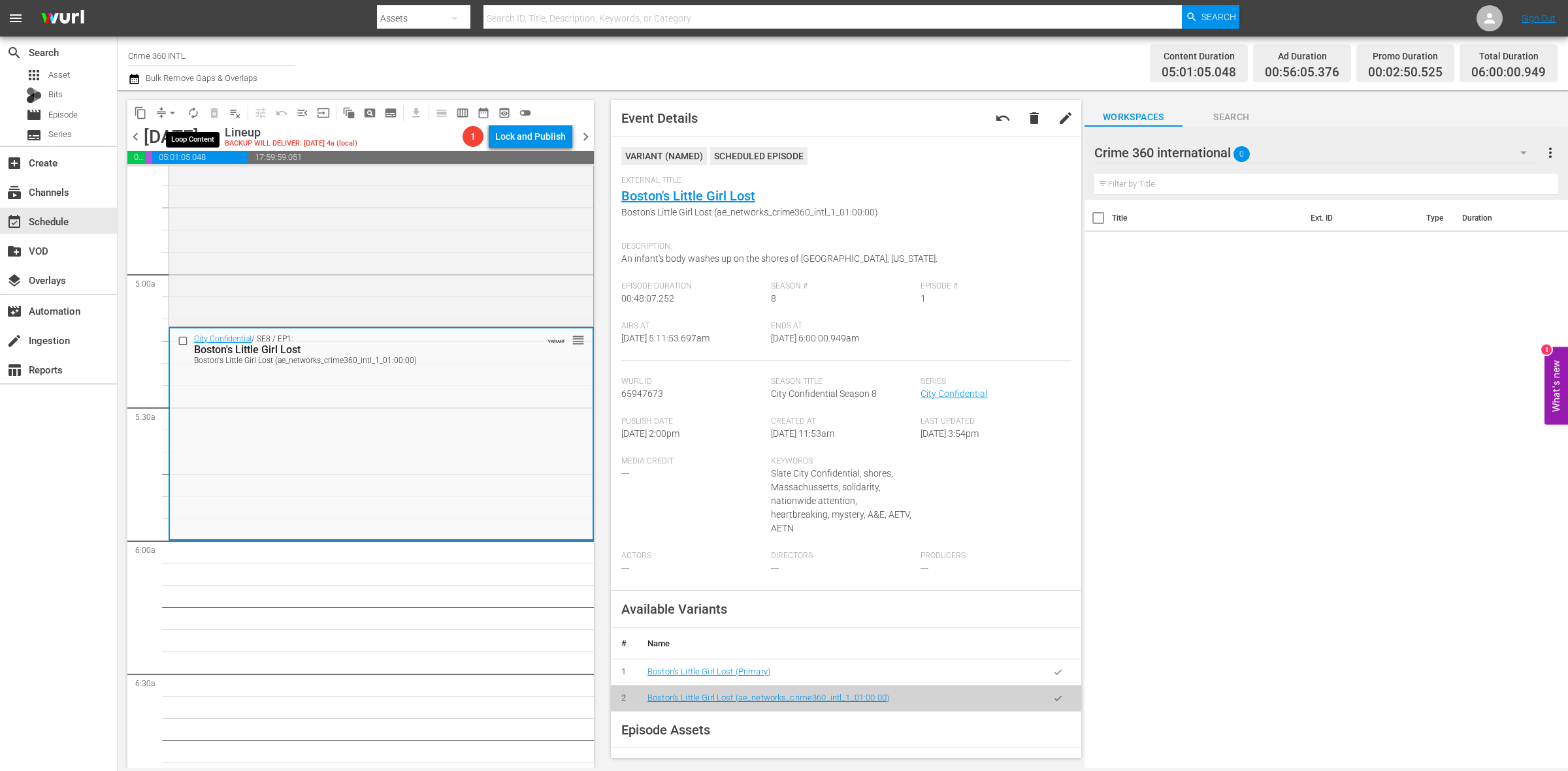
click at [193, 106] on span "autorenew_outlined" at bounding box center [193, 113] width 13 height 13
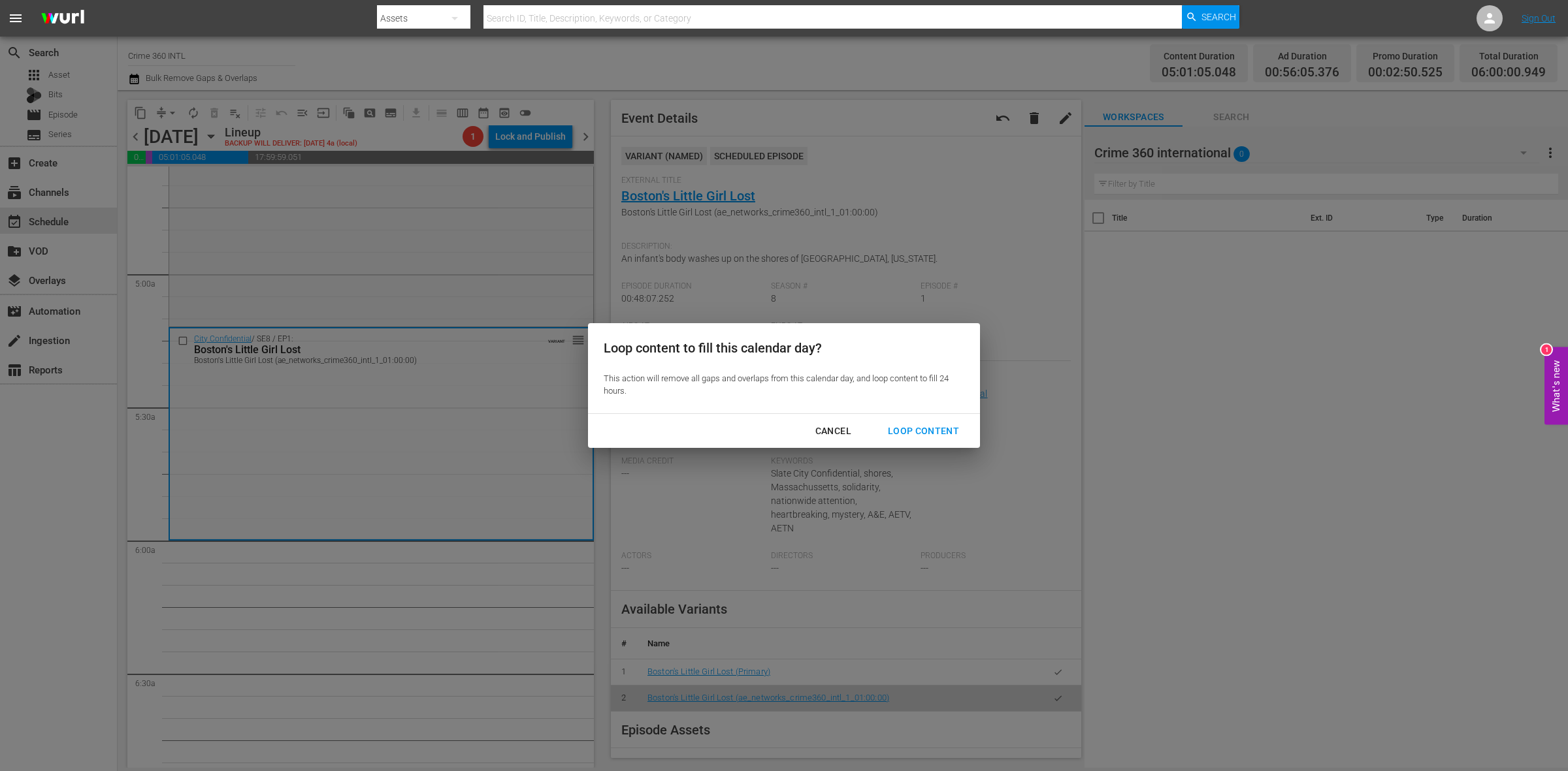
click at [934, 426] on div "Loop Content" at bounding box center [923, 431] width 92 height 16
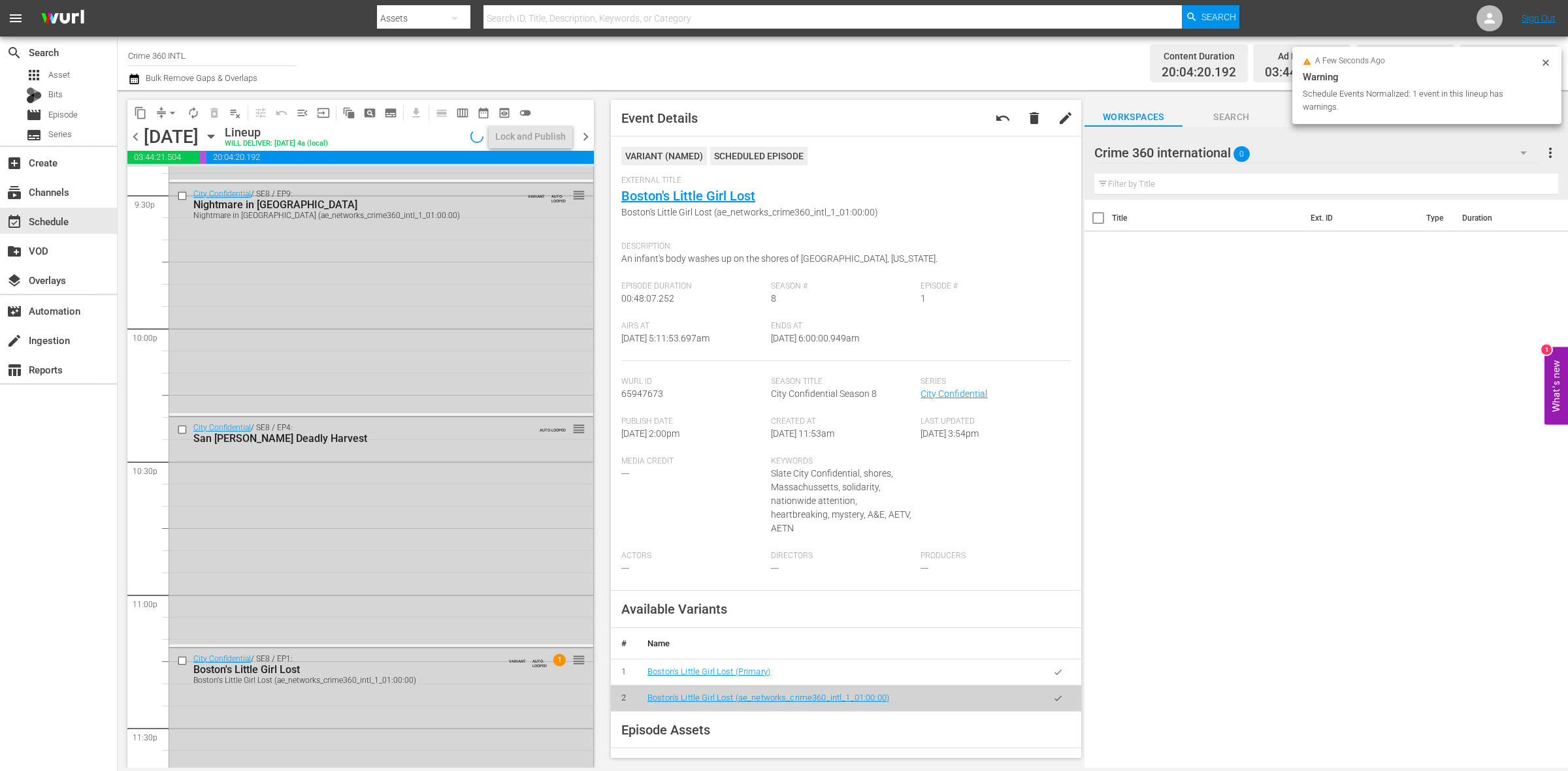
scroll to position [5792, 0]
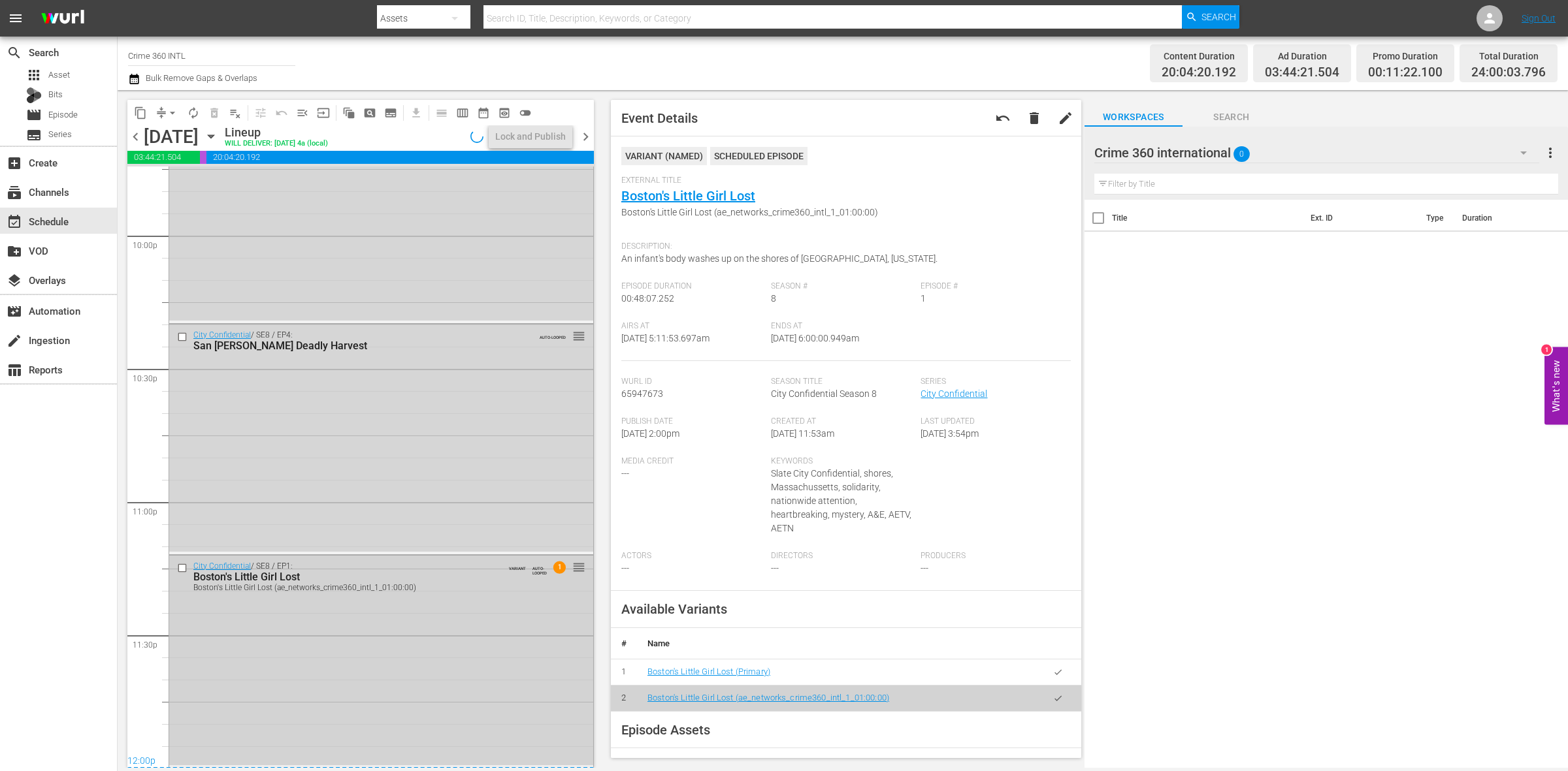
click at [529, 642] on div "City Confidential / SE8 / EP1: Boston's Little Girl Lost Boston's Little Girl L…" at bounding box center [381, 661] width 424 height 210
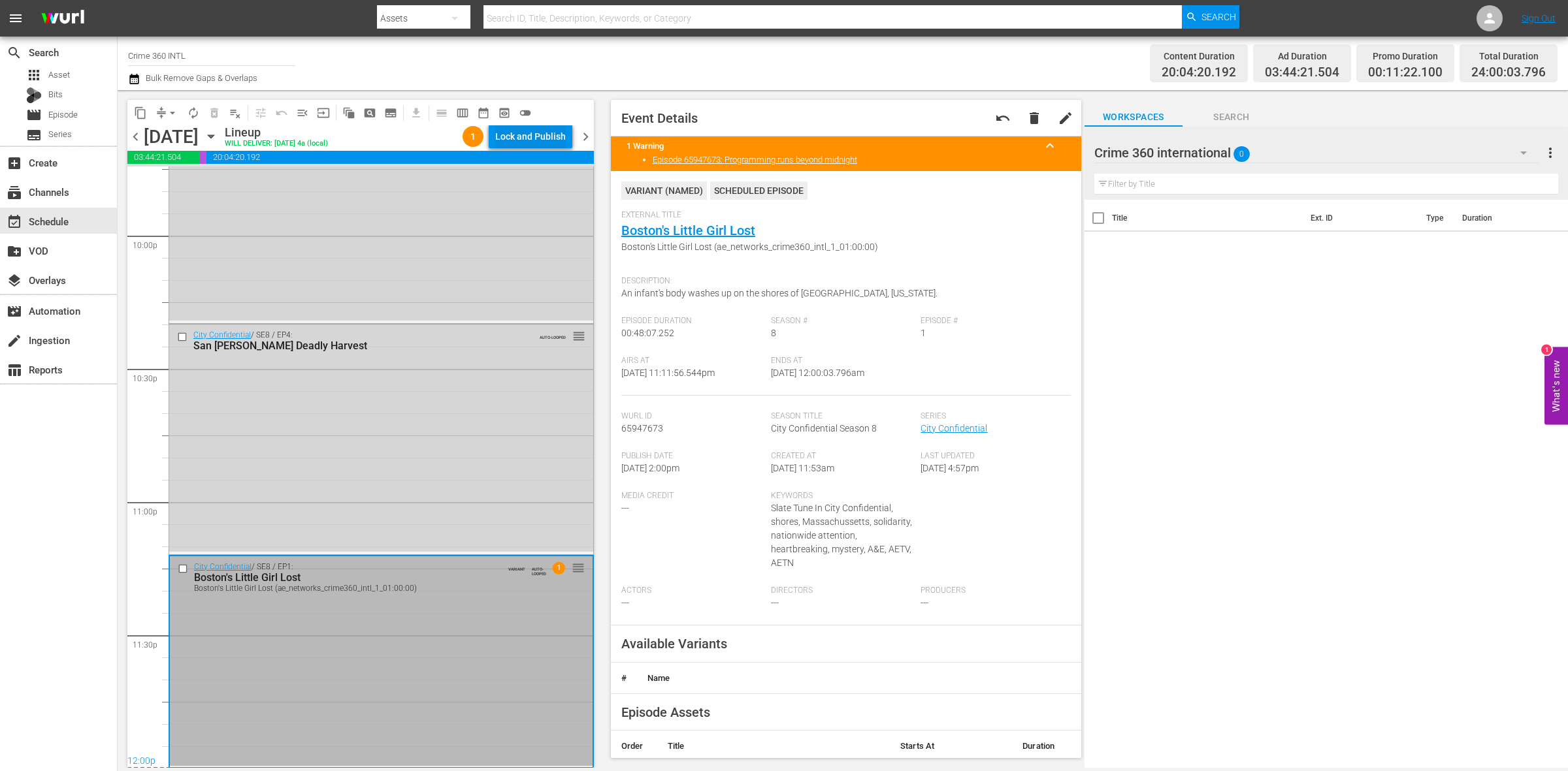
click at [539, 135] on div "Lock and Publish" at bounding box center [530, 136] width 70 height 23
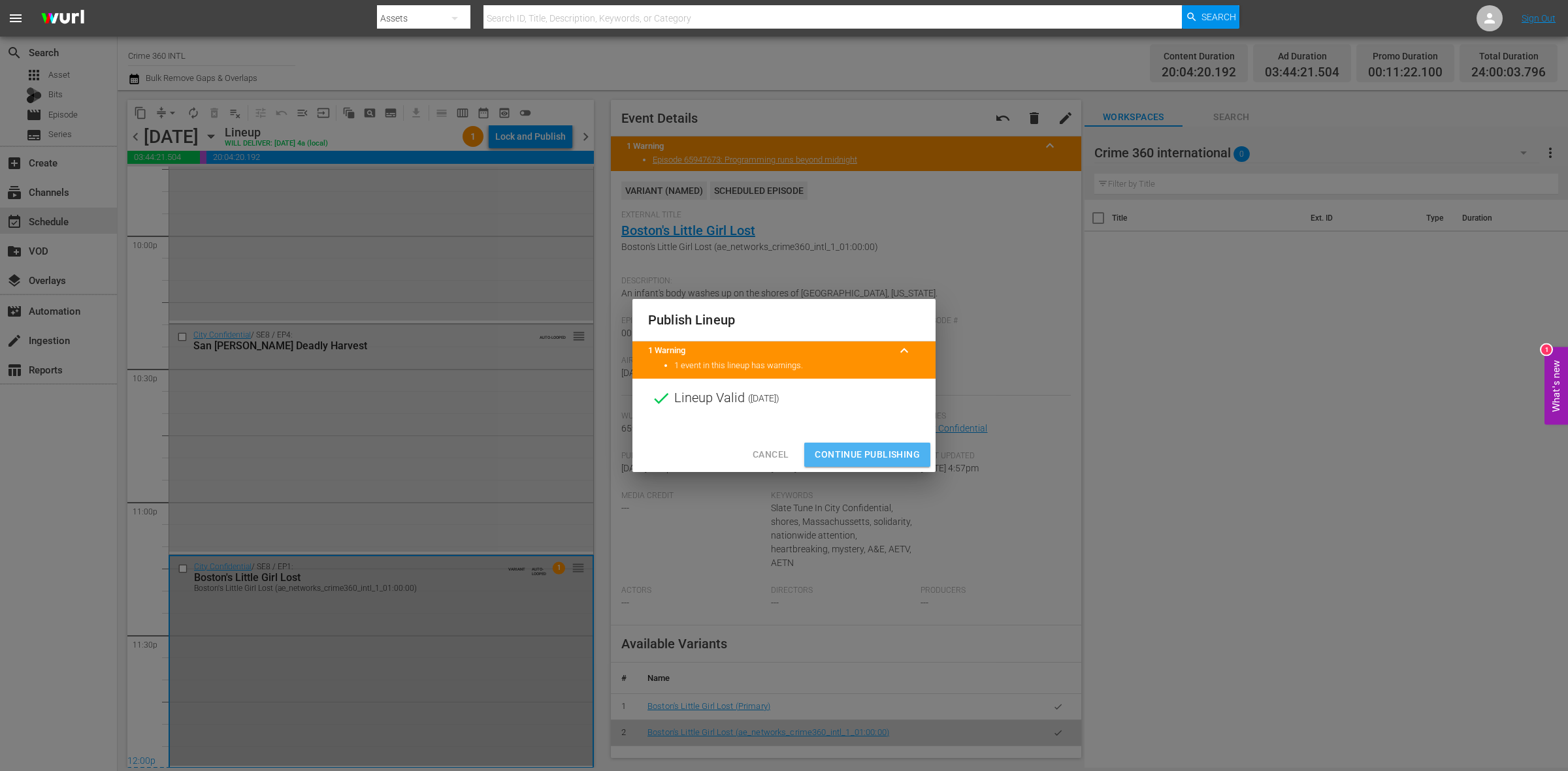
click at [871, 456] on span "Continue Publishing" at bounding box center [867, 455] width 105 height 16
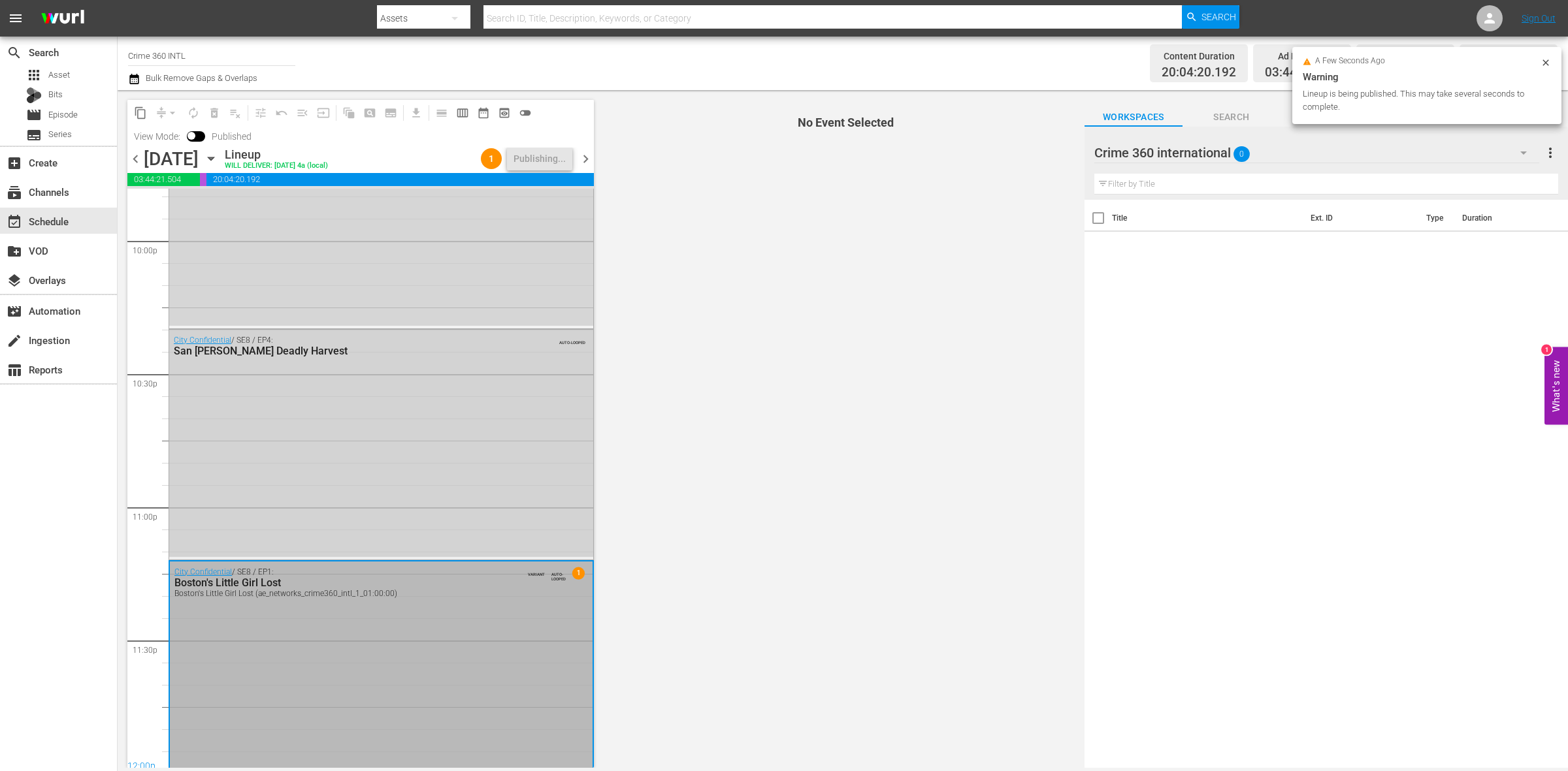
scroll to position [5814, 0]
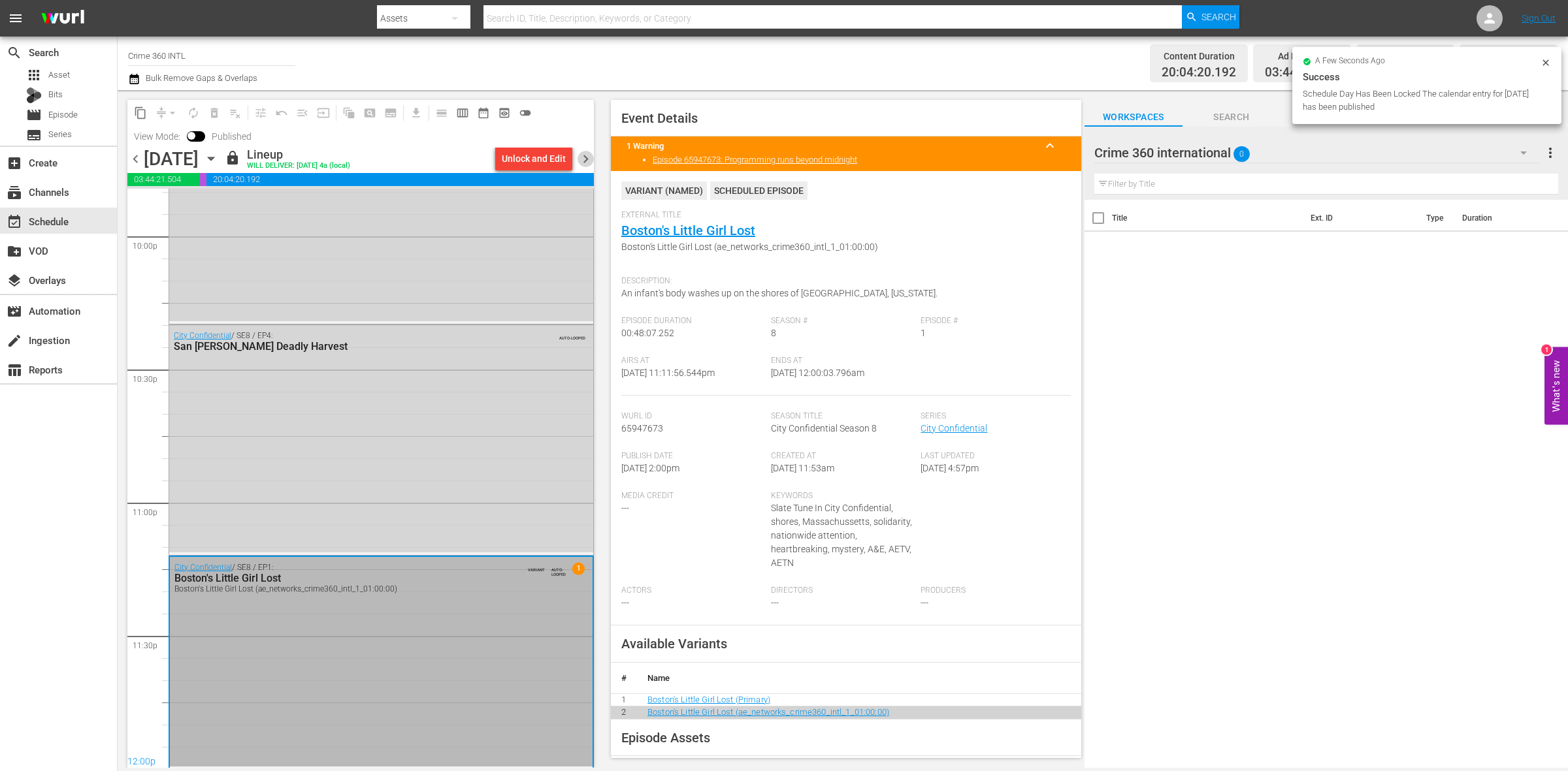
click at [589, 158] on span "chevron_right" at bounding box center [586, 159] width 16 height 16
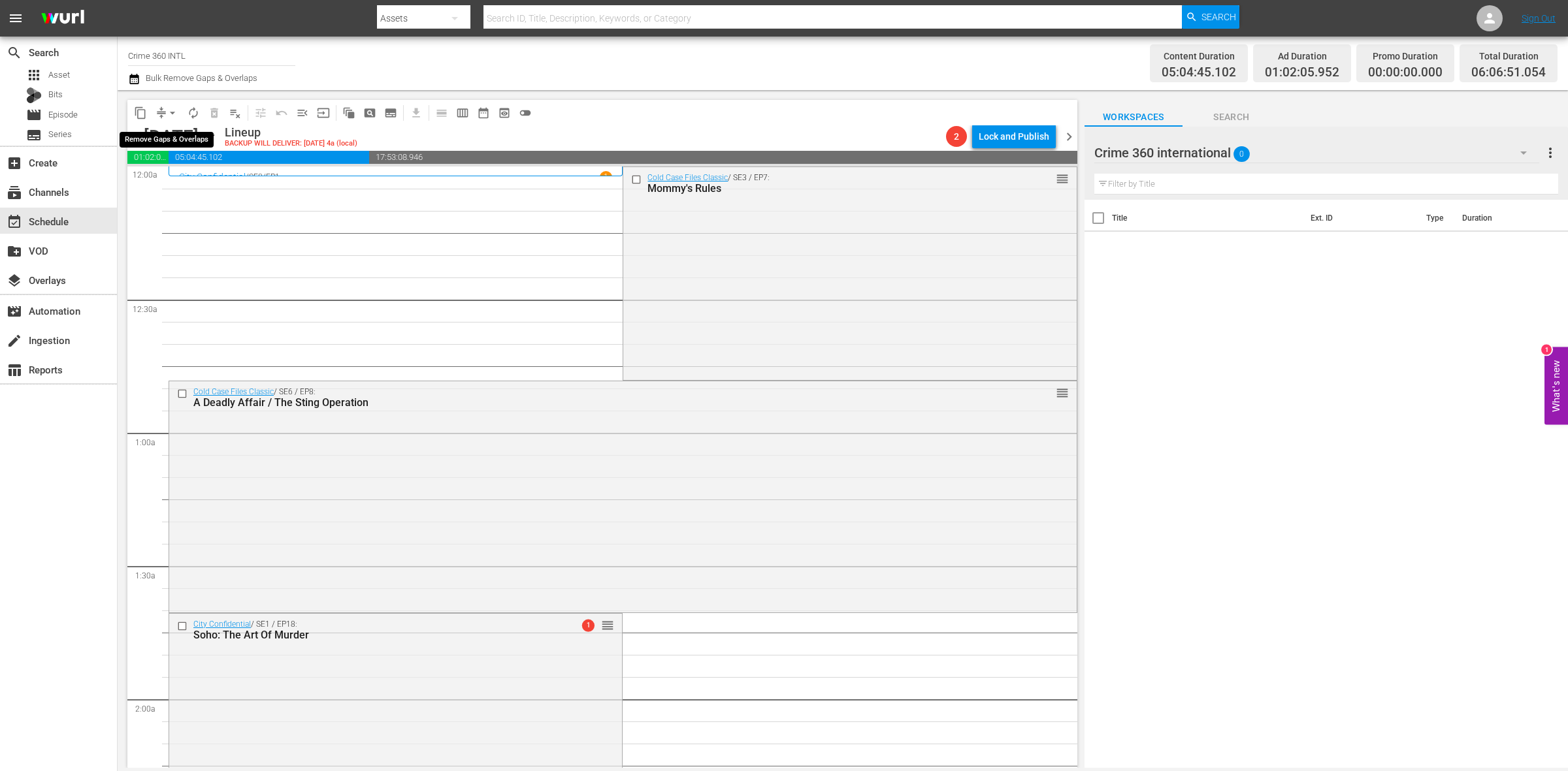
click at [175, 117] on span "arrow_drop_down" at bounding box center [172, 113] width 13 height 13
click at [164, 136] on li "Align to Midnight" at bounding box center [172, 139] width 137 height 22
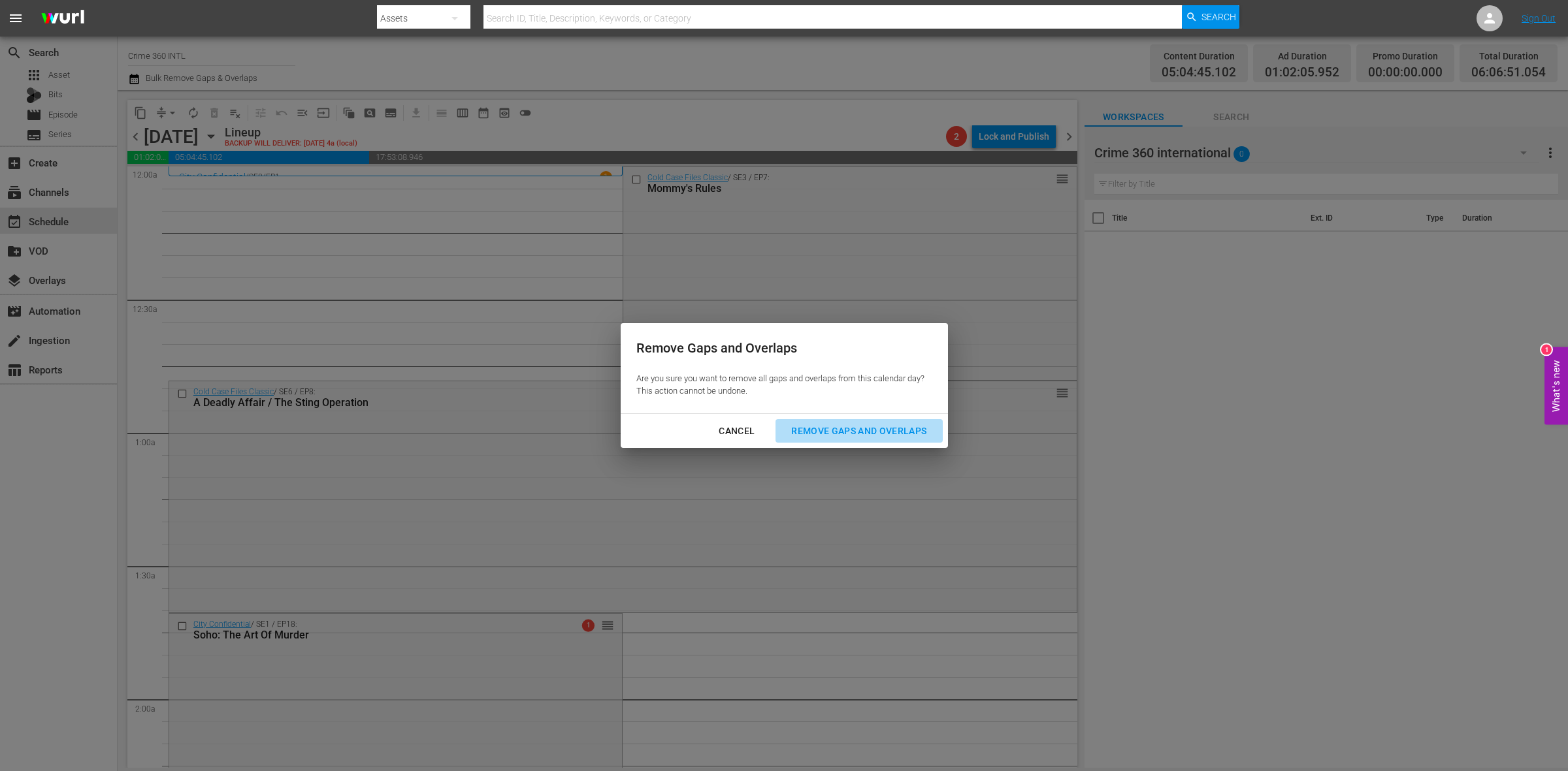
click at [901, 423] on div "Remove Gaps and Overlaps" at bounding box center [858, 431] width 156 height 16
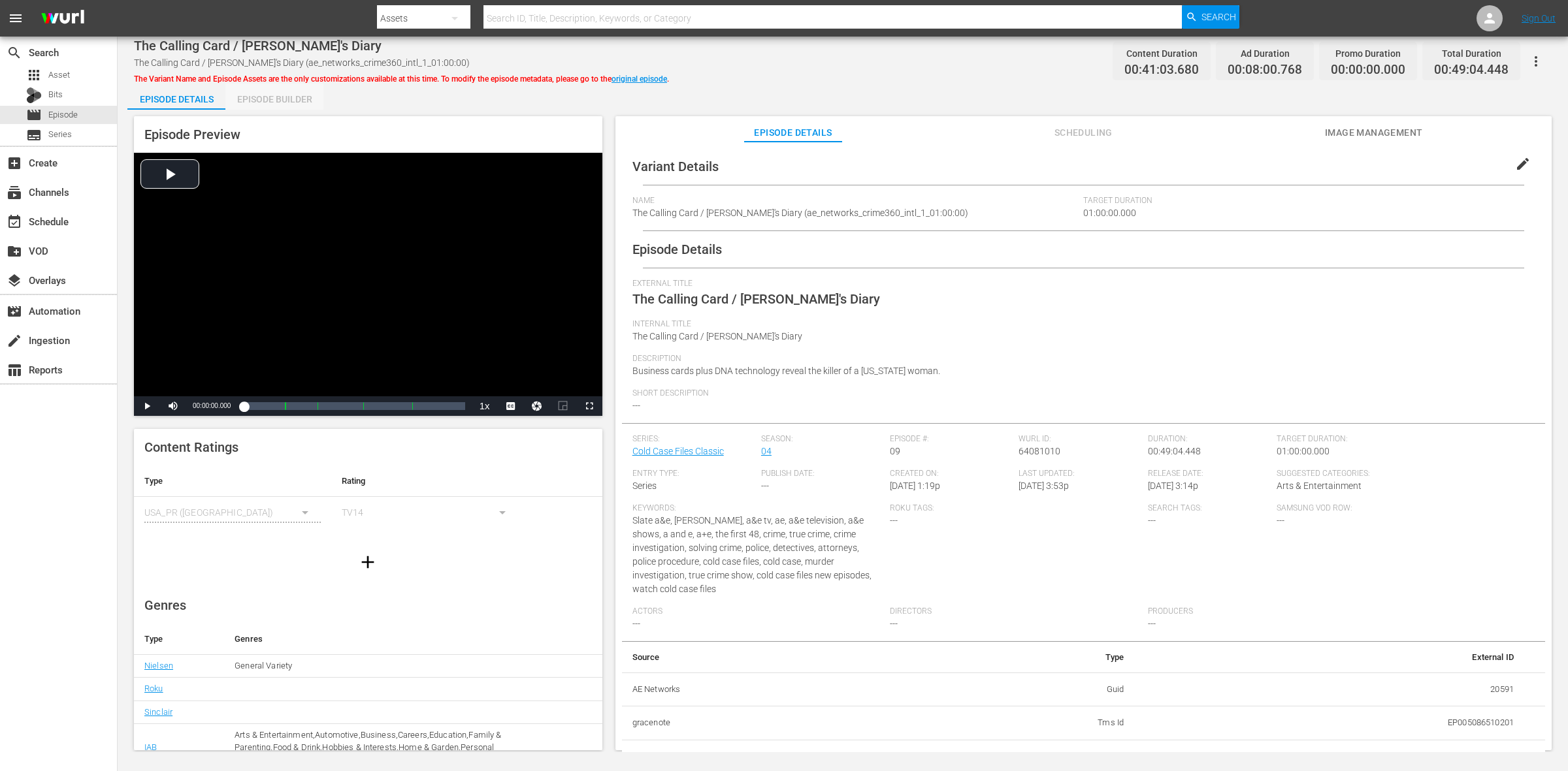
click at [243, 95] on div "Episode Builder" at bounding box center [274, 99] width 98 height 31
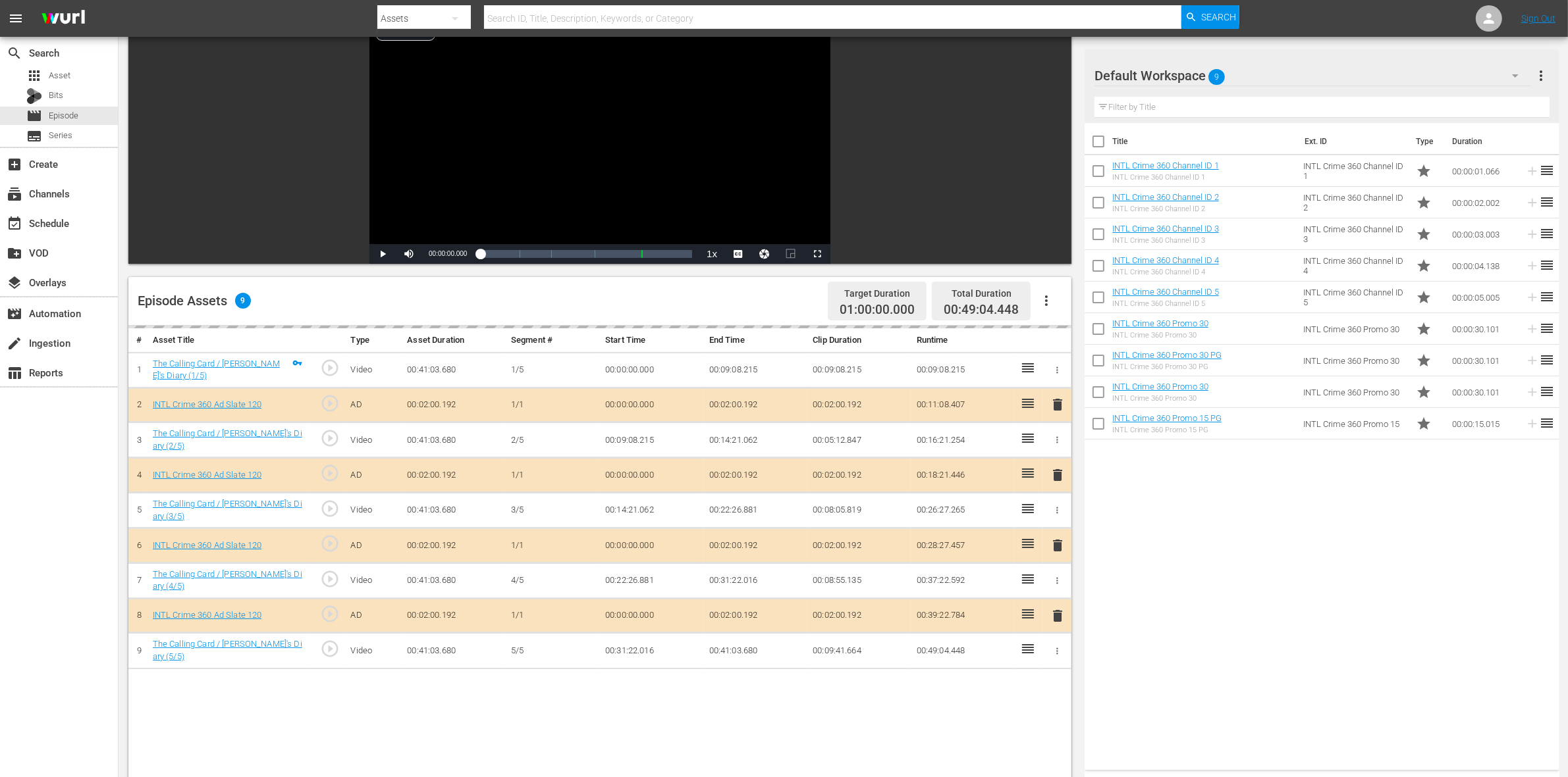
scroll to position [247, 0]
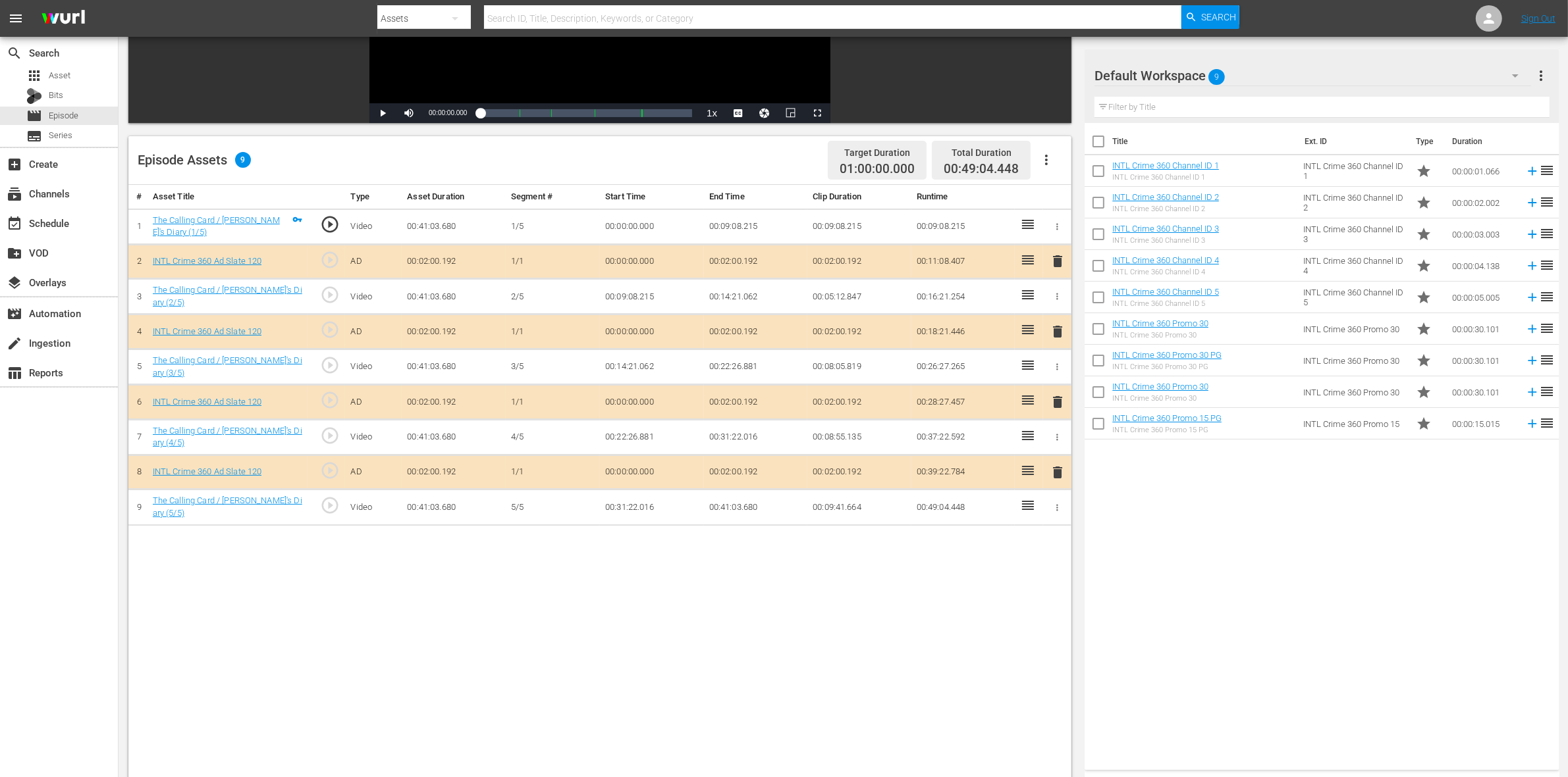
click at [1055, 338] on span "delete" at bounding box center [1057, 331] width 16 height 16
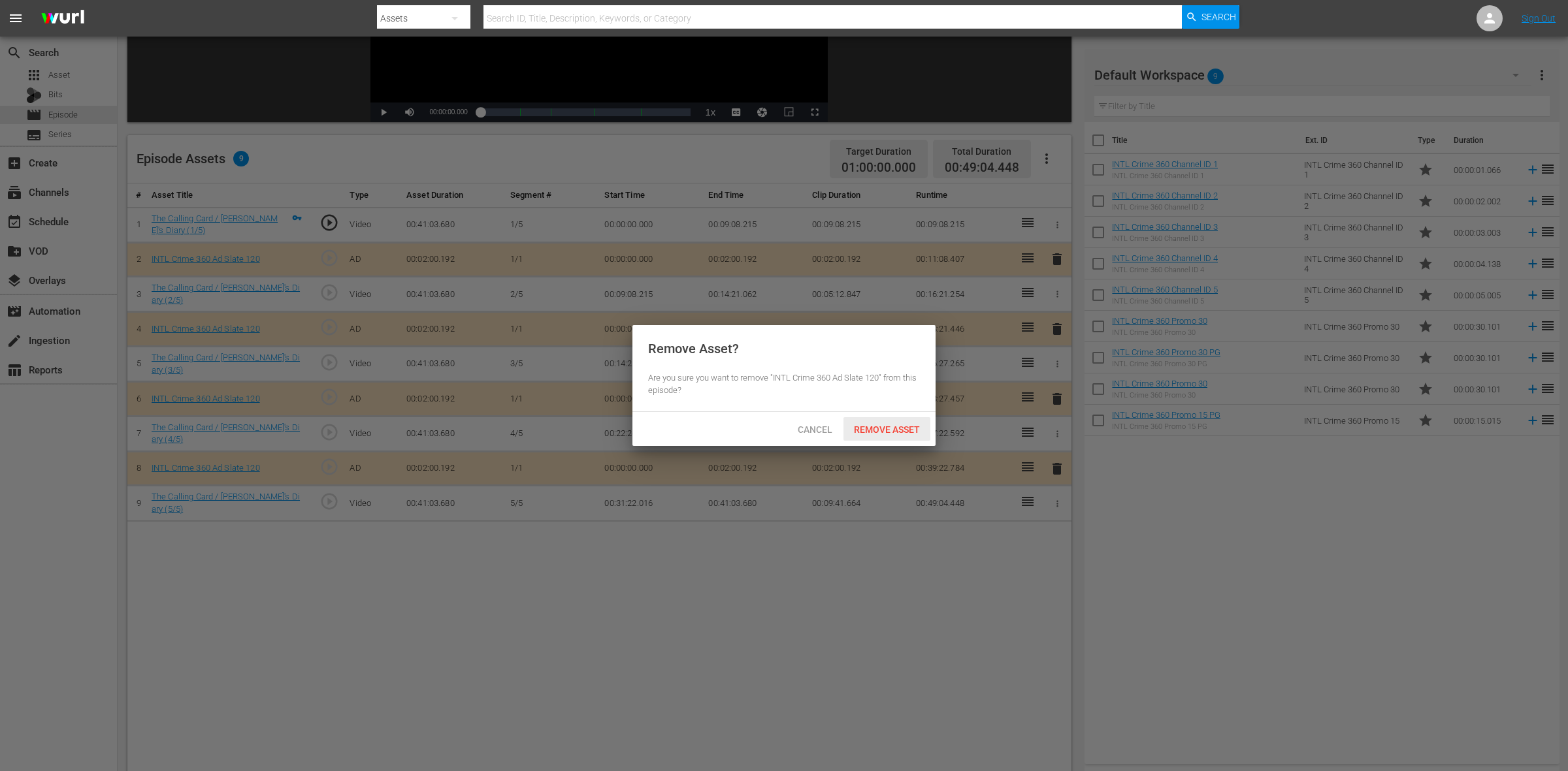
click at [886, 424] on span "Remove Asset" at bounding box center [887, 429] width 87 height 10
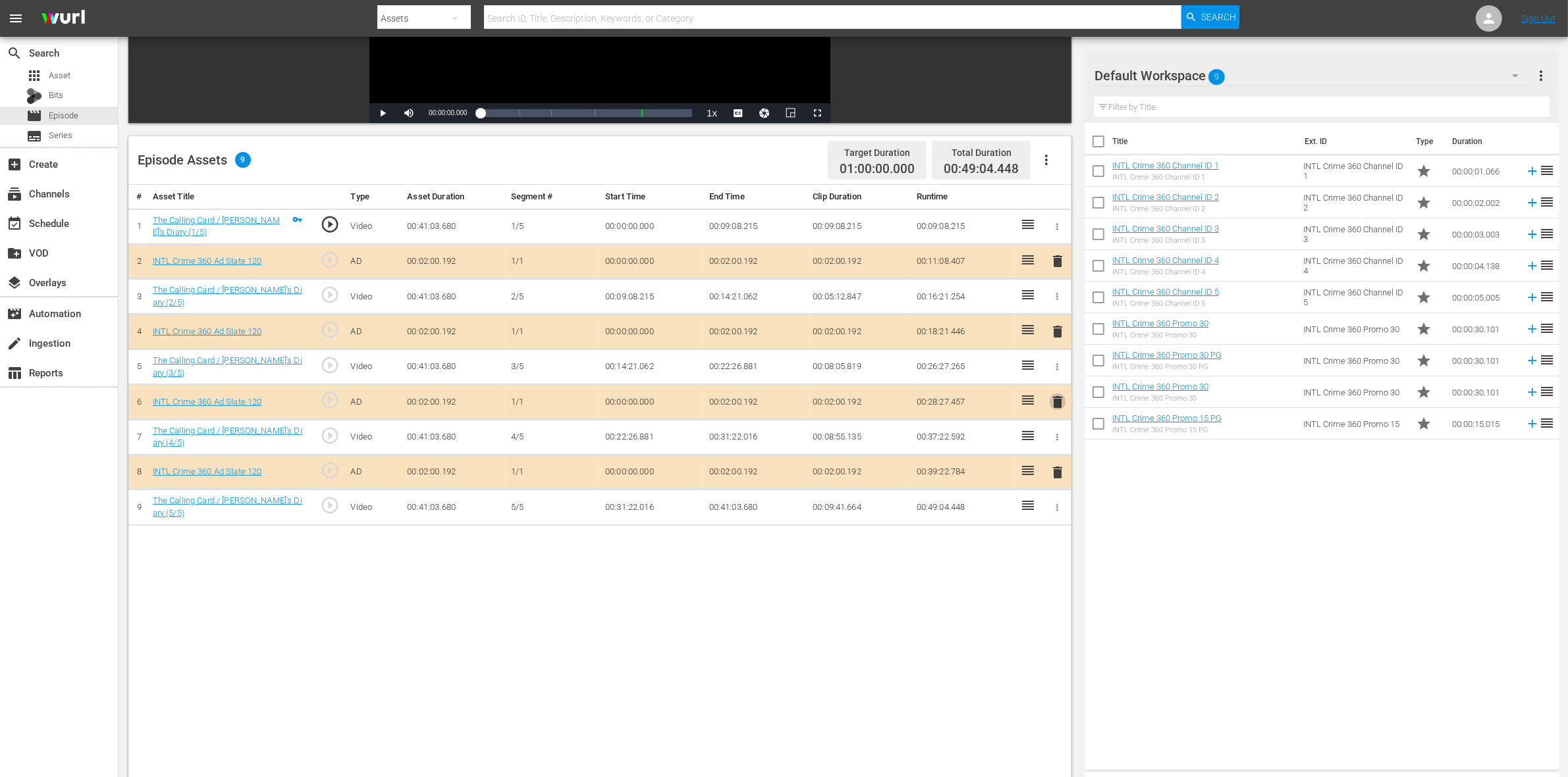
click at [1051, 398] on span "delete" at bounding box center [1057, 402] width 16 height 16
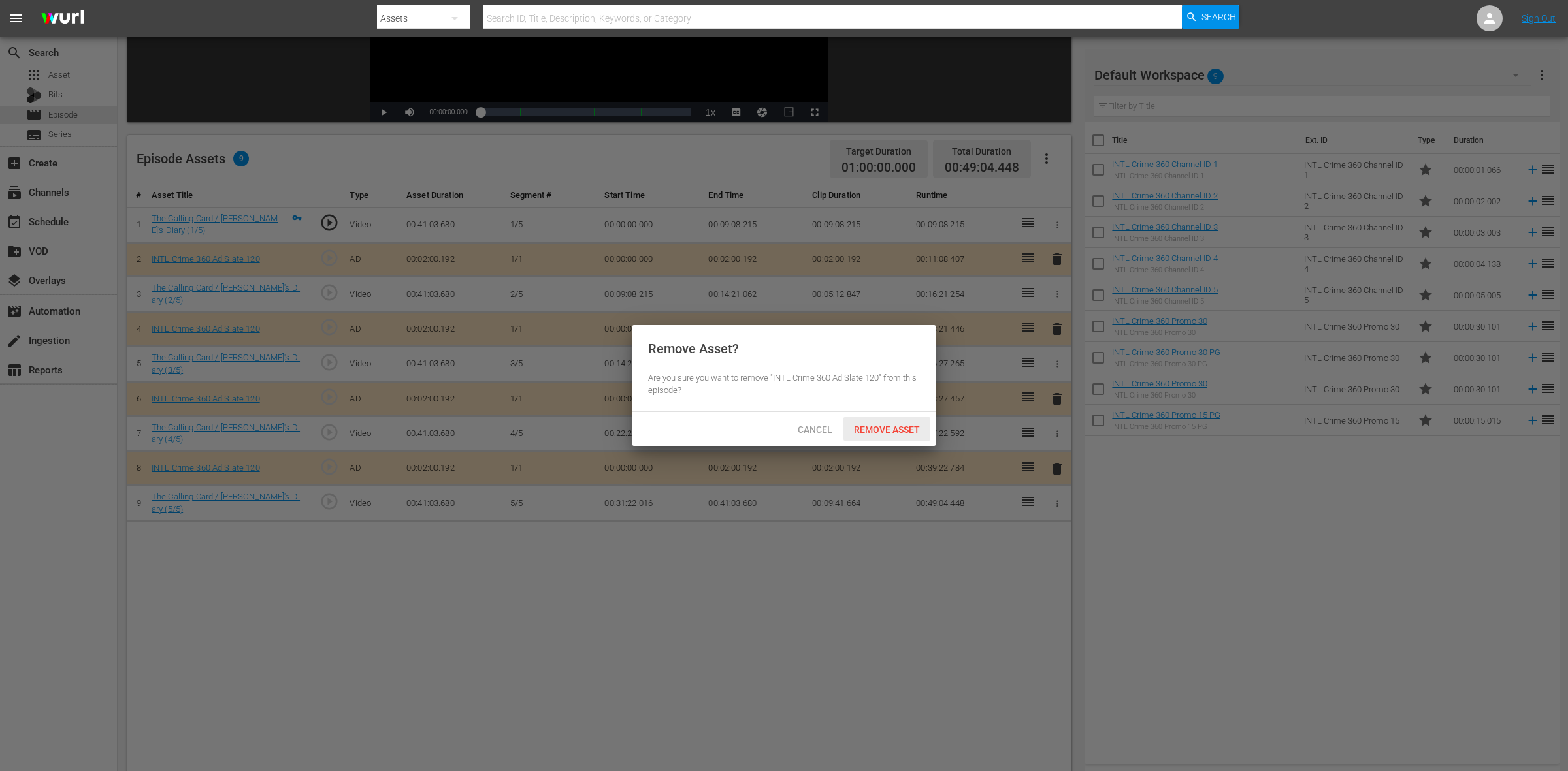
click at [893, 426] on span "Remove Asset" at bounding box center [887, 429] width 87 height 10
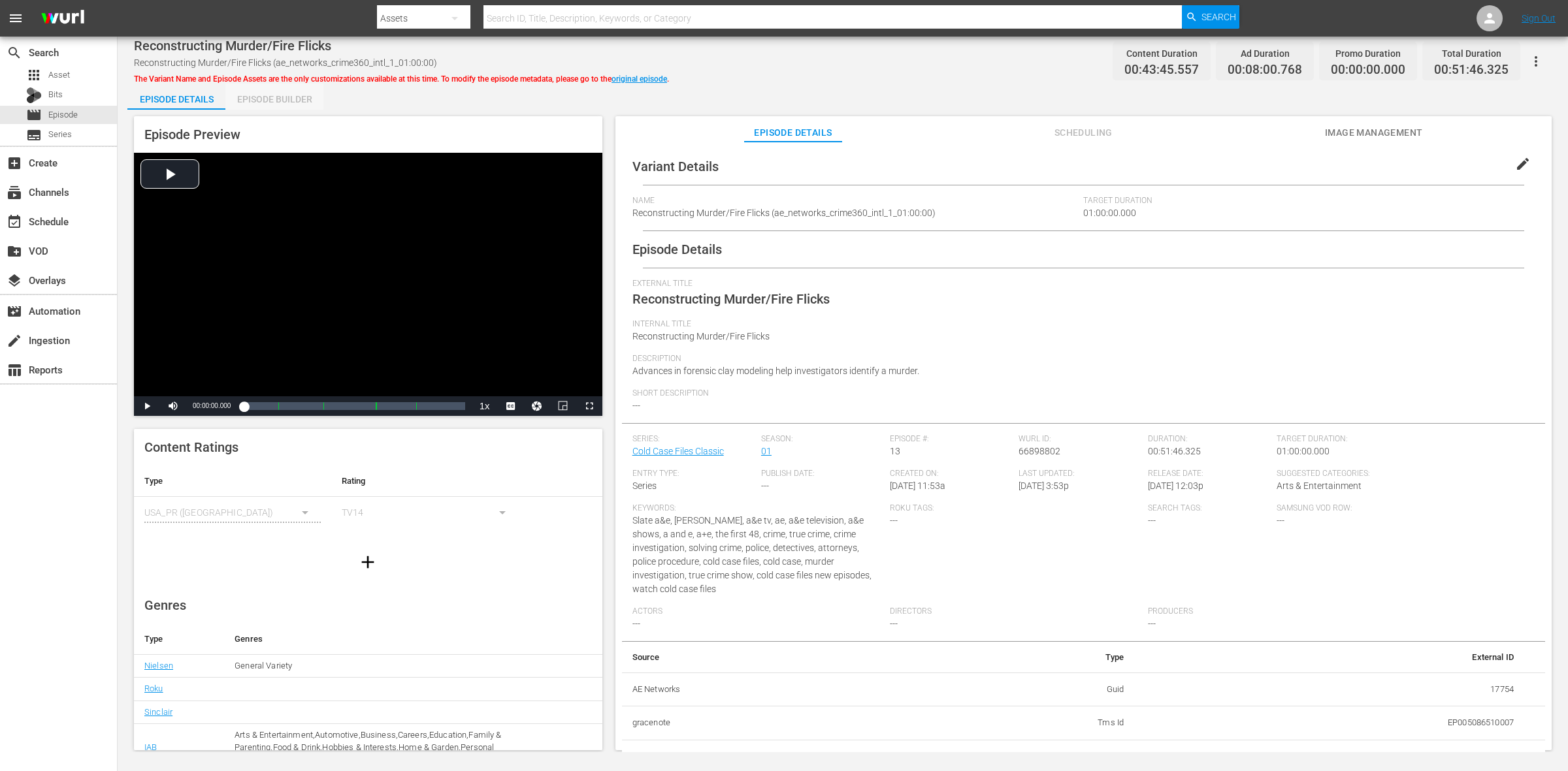
click at [276, 106] on div "Episode Builder" at bounding box center [274, 99] width 98 height 31
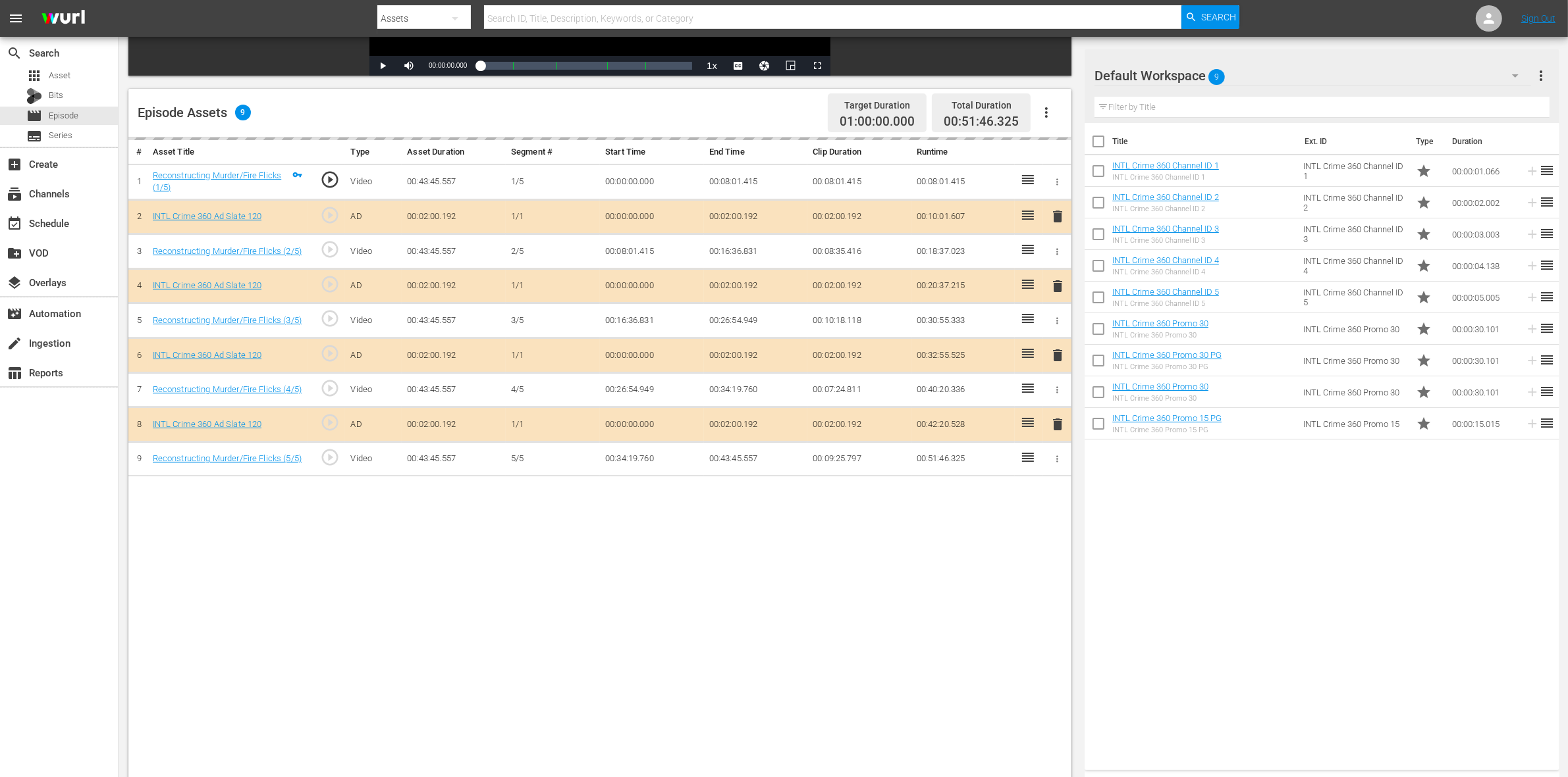
scroll to position [329, 0]
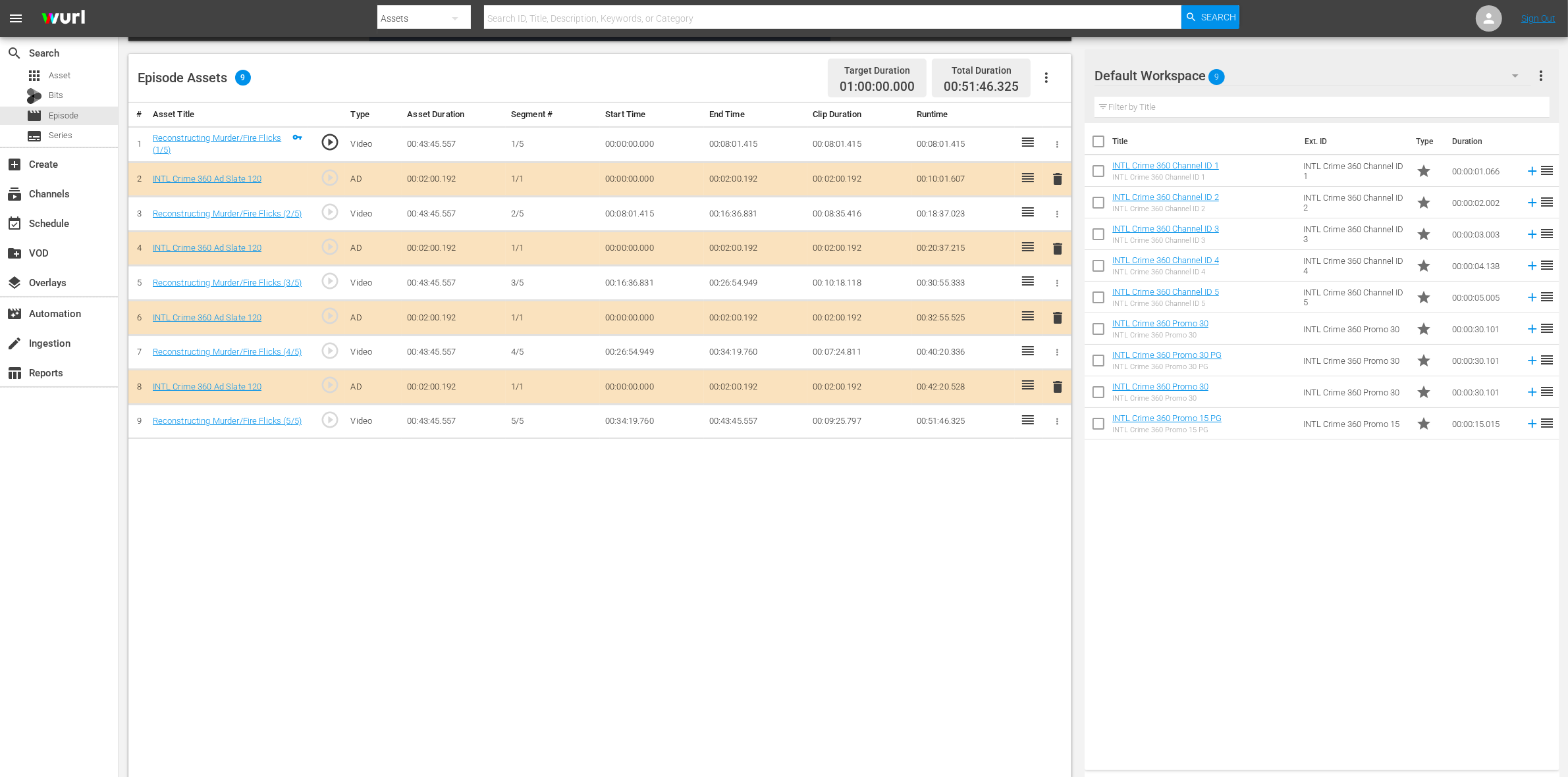
click at [1055, 248] on span "delete" at bounding box center [1057, 248] width 16 height 16
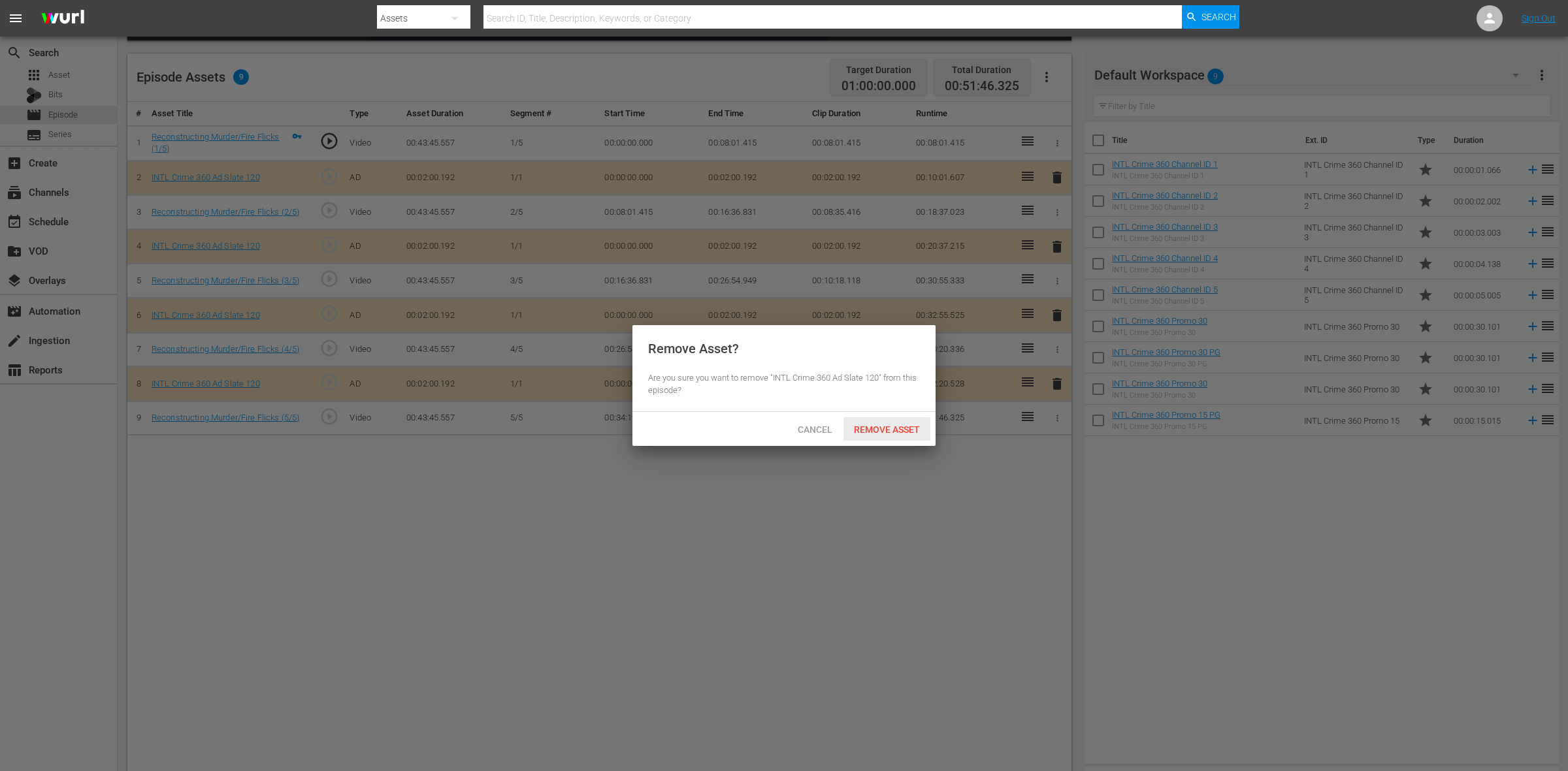
click at [890, 430] on span "Remove Asset" at bounding box center [887, 429] width 87 height 10
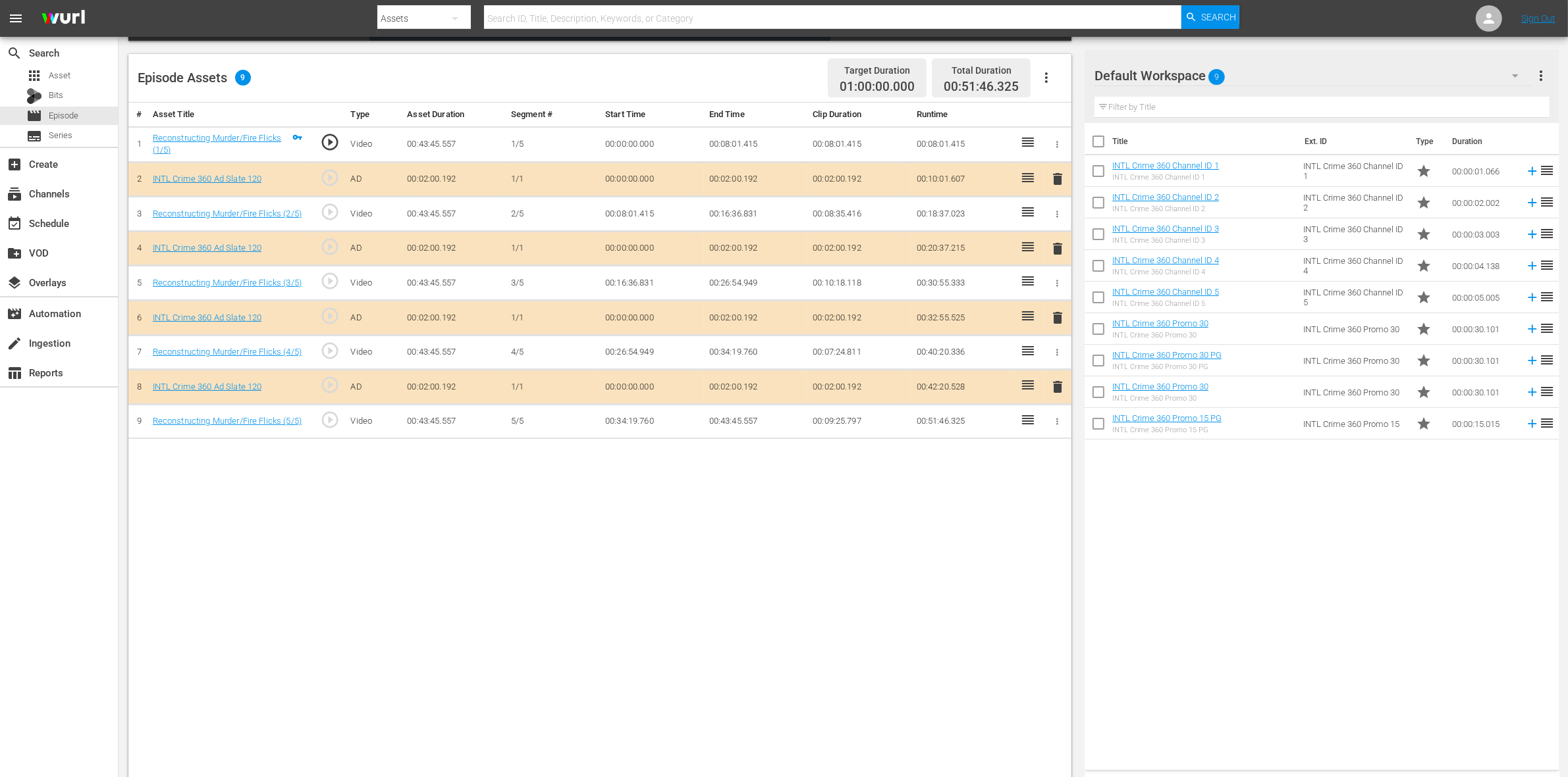
click at [1060, 316] on span "delete" at bounding box center [1057, 318] width 16 height 16
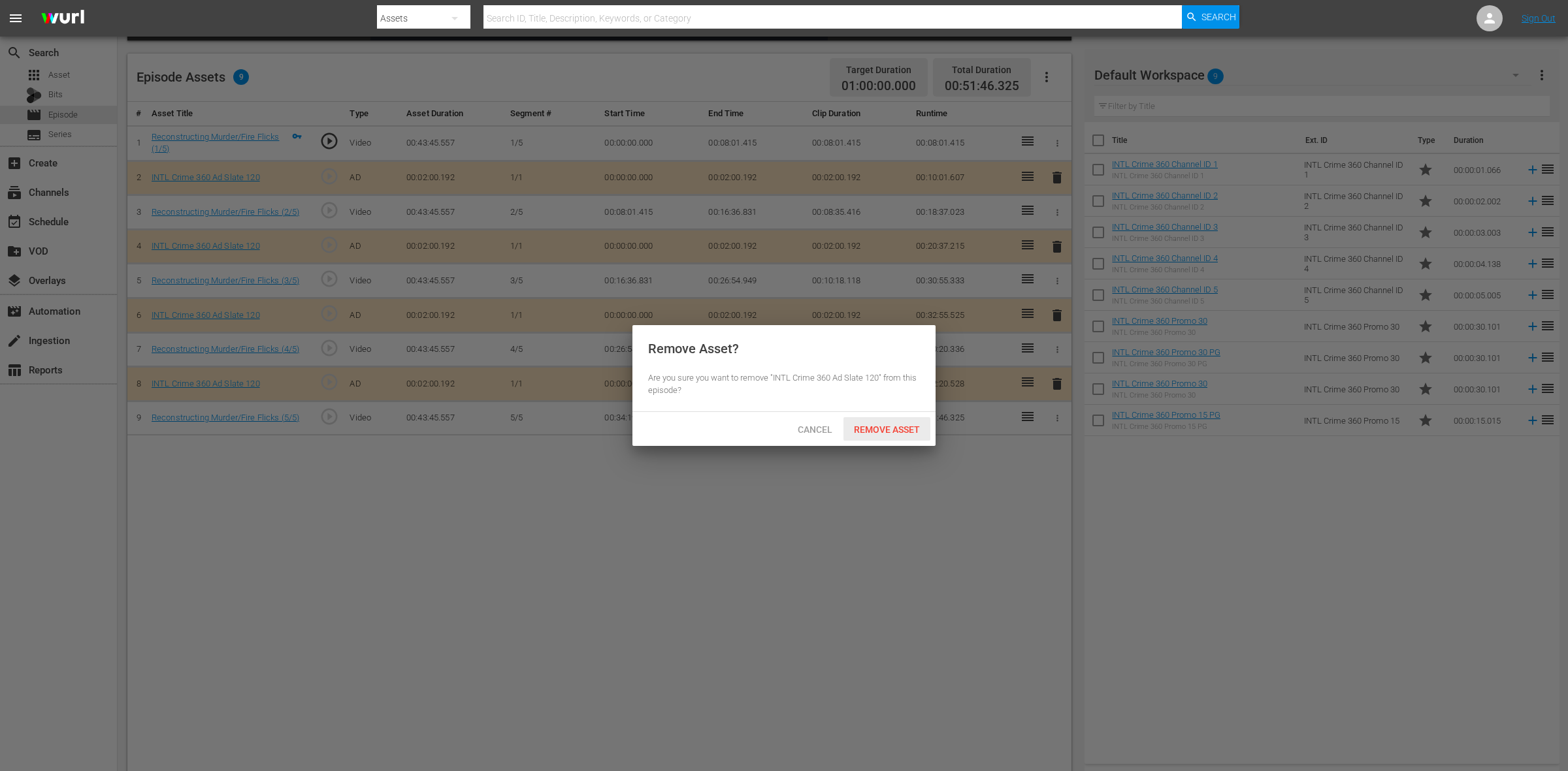
click at [889, 435] on span "Remove Asset" at bounding box center [887, 429] width 87 height 10
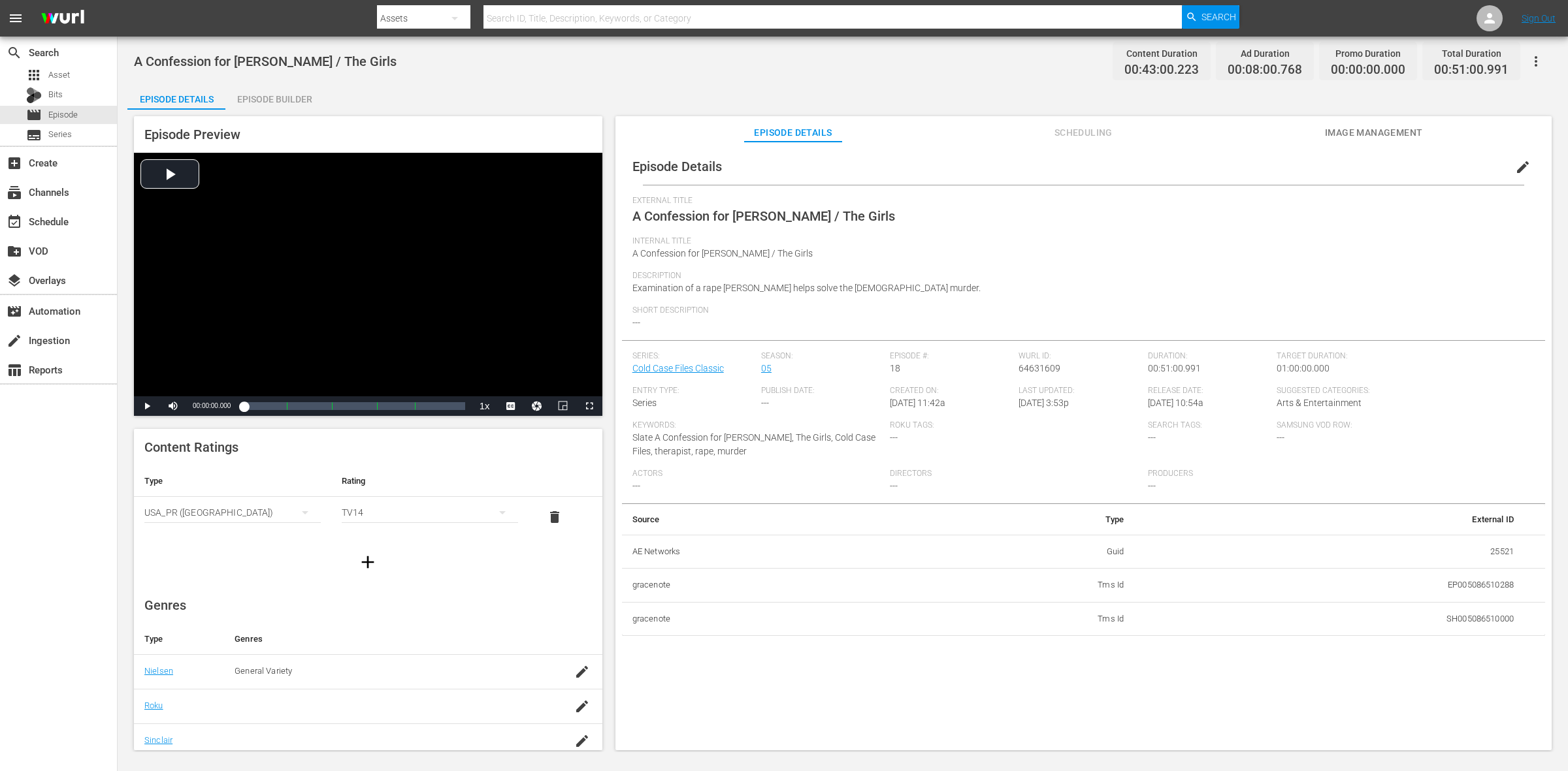
click at [313, 96] on div "Episode Builder" at bounding box center [274, 99] width 98 height 31
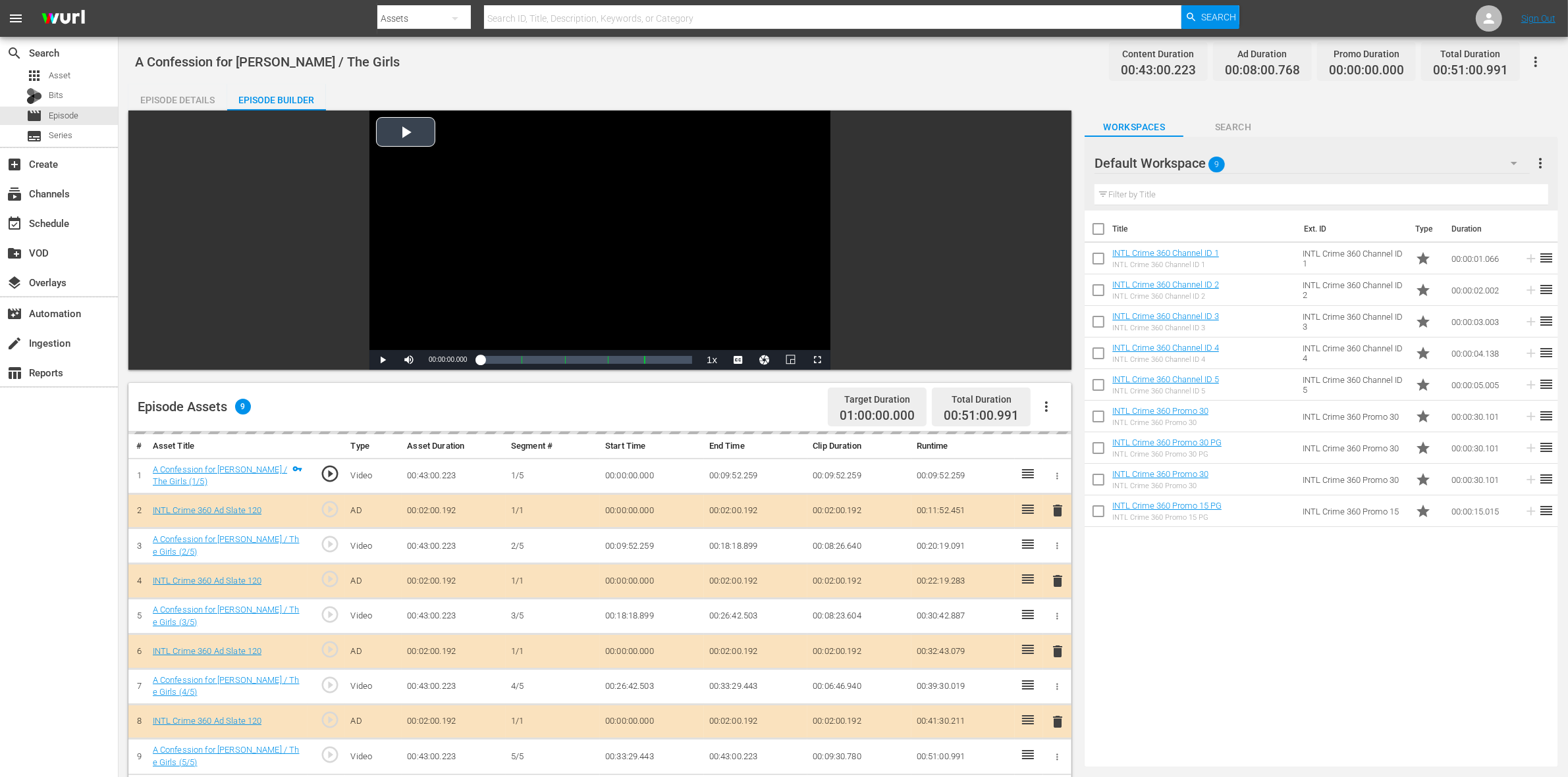
scroll to position [247, 0]
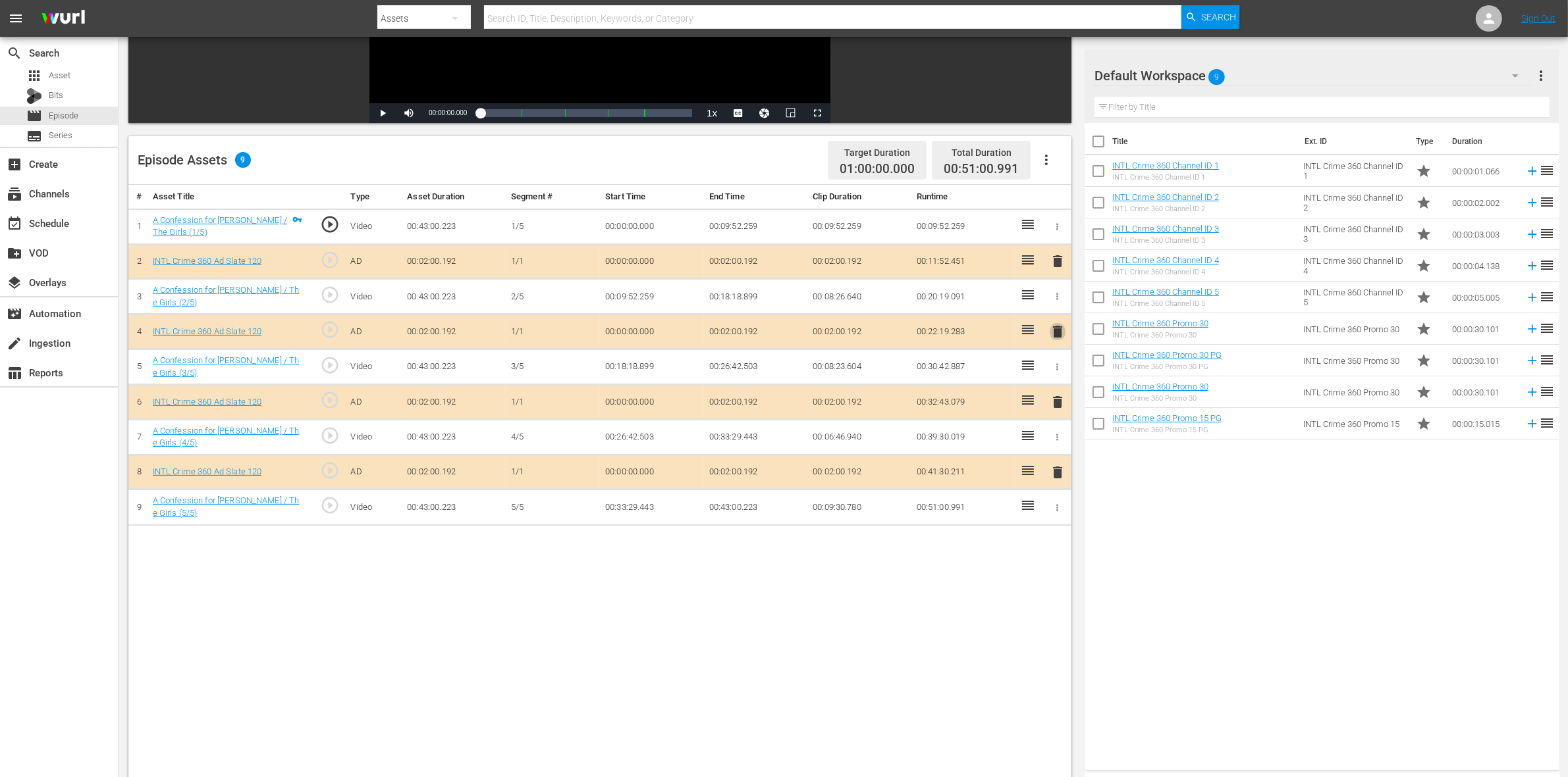
click at [1055, 334] on span "delete" at bounding box center [1057, 331] width 16 height 16
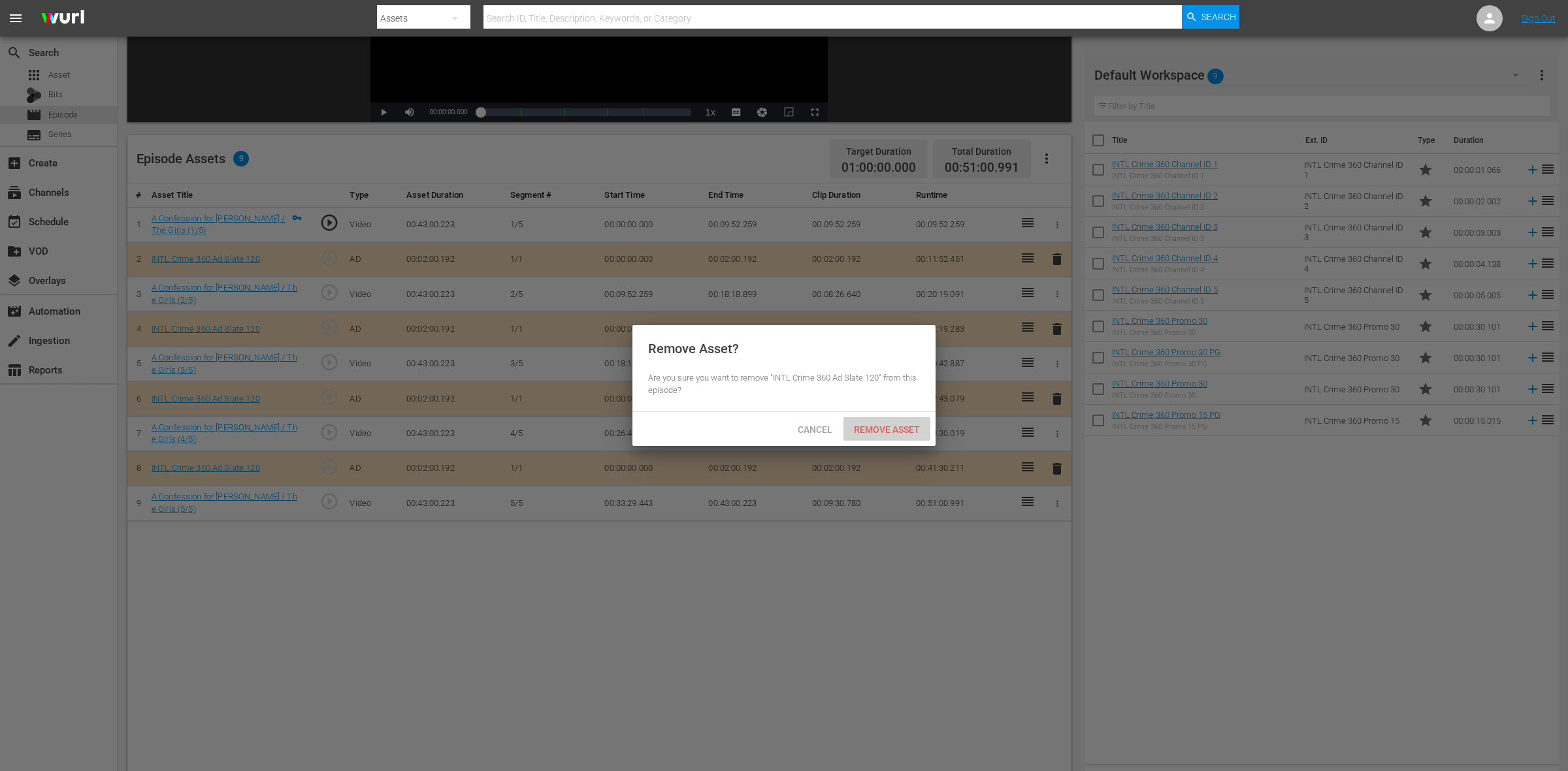
click at [887, 431] on span "Remove Asset" at bounding box center [887, 429] width 87 height 10
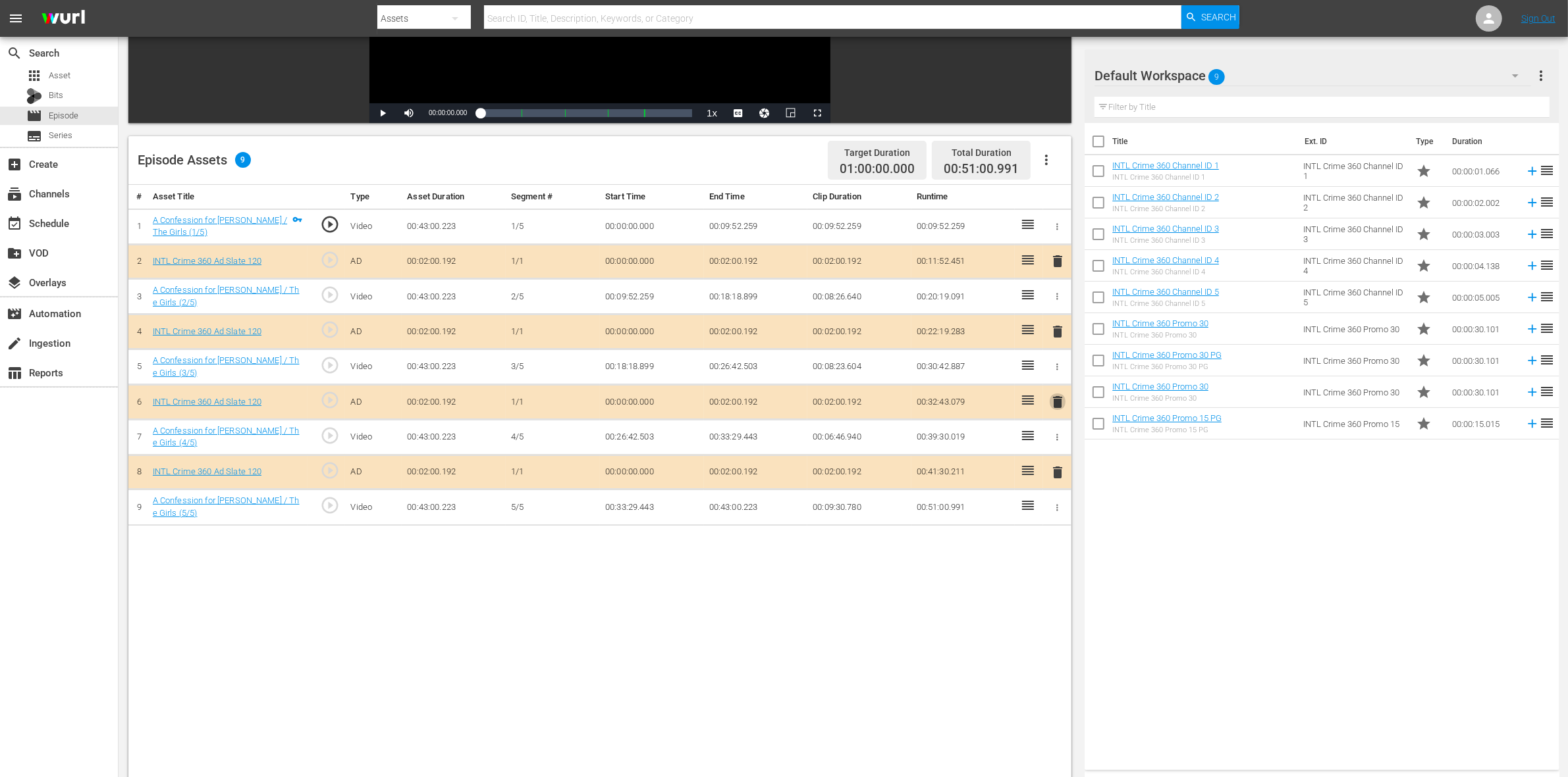
click at [1052, 400] on span "delete" at bounding box center [1057, 402] width 16 height 16
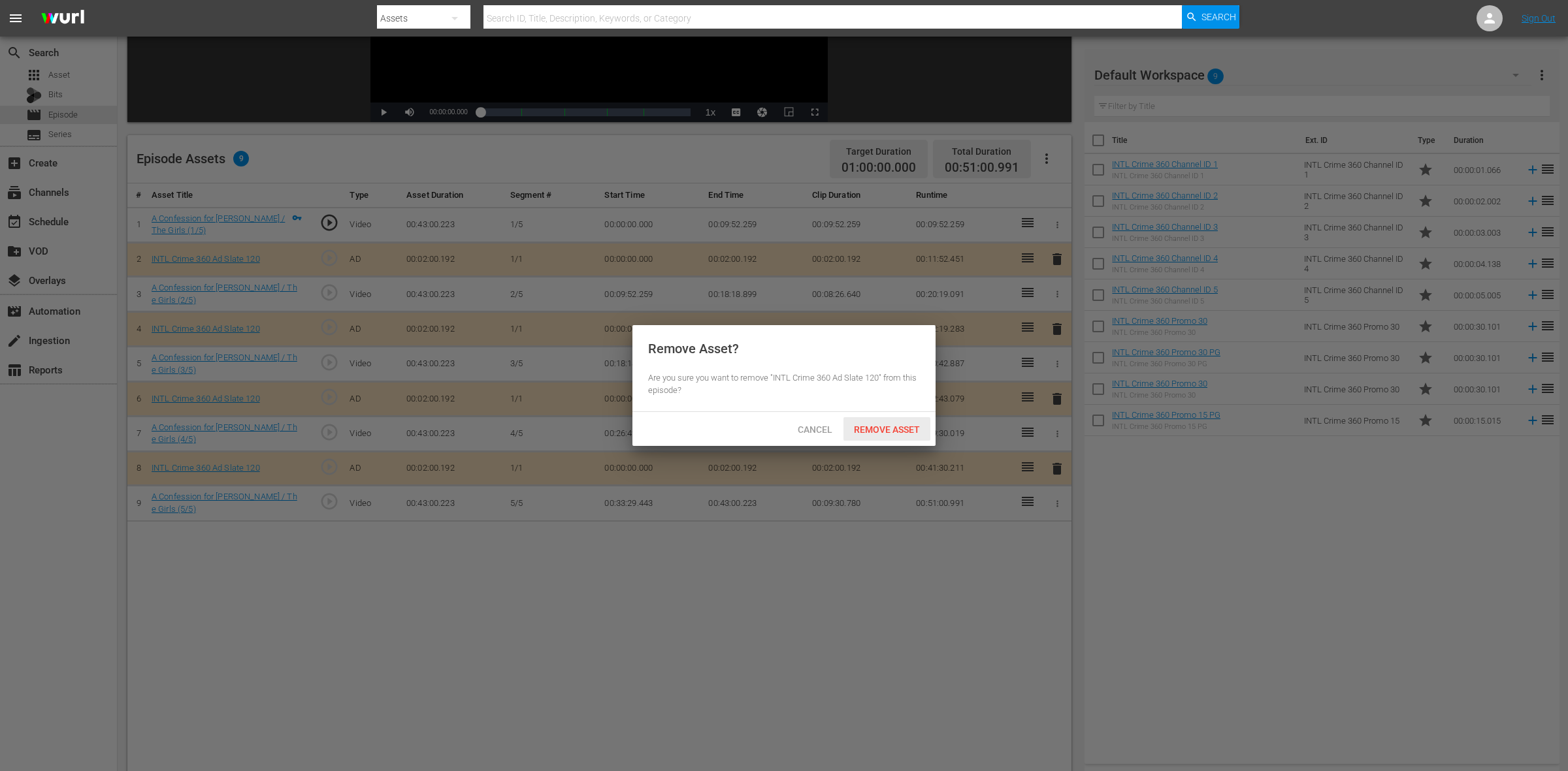
click at [912, 430] on span "Remove Asset" at bounding box center [887, 429] width 87 height 10
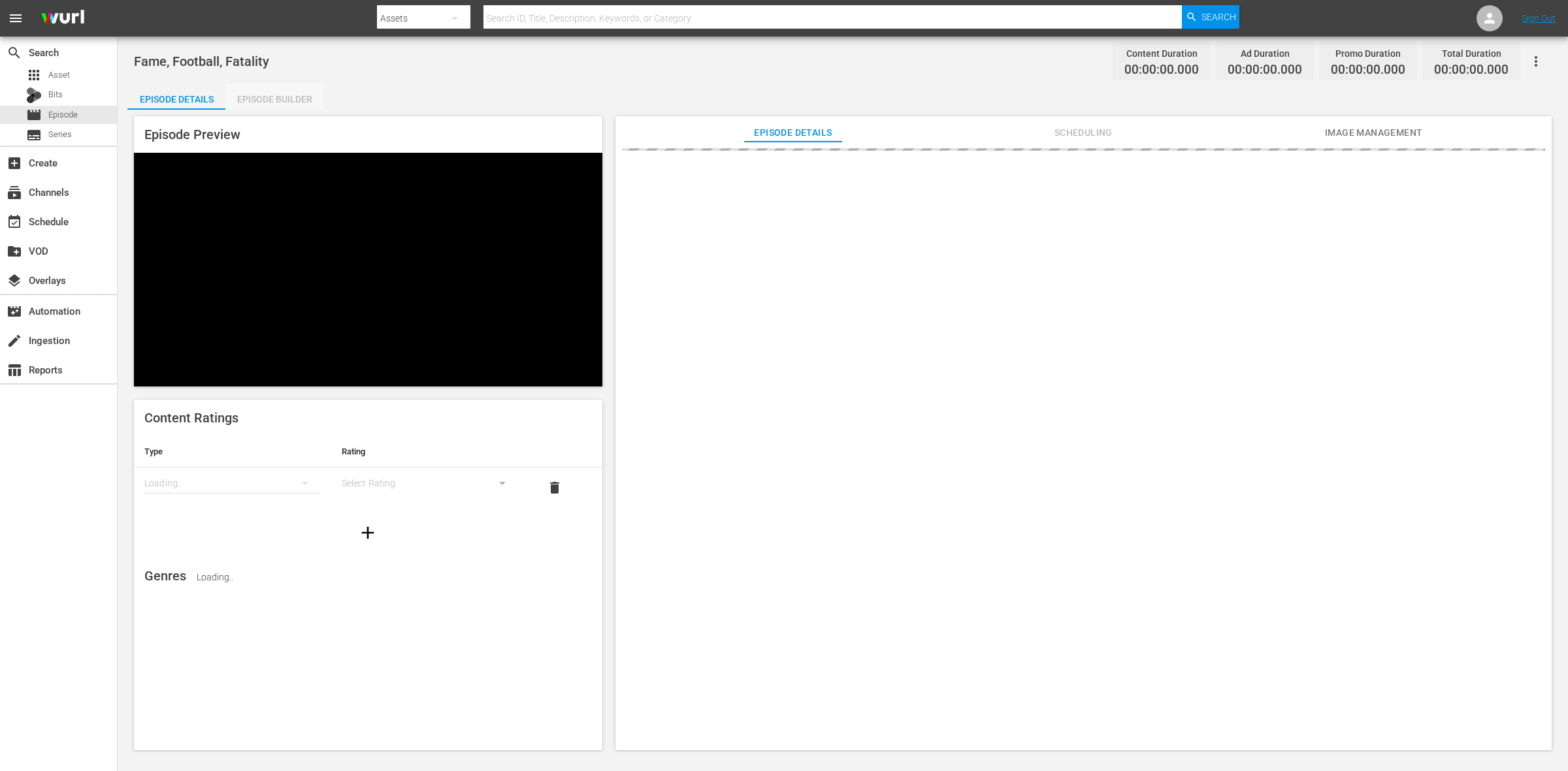
click at [285, 106] on div "Episode Builder" at bounding box center [274, 99] width 98 height 31
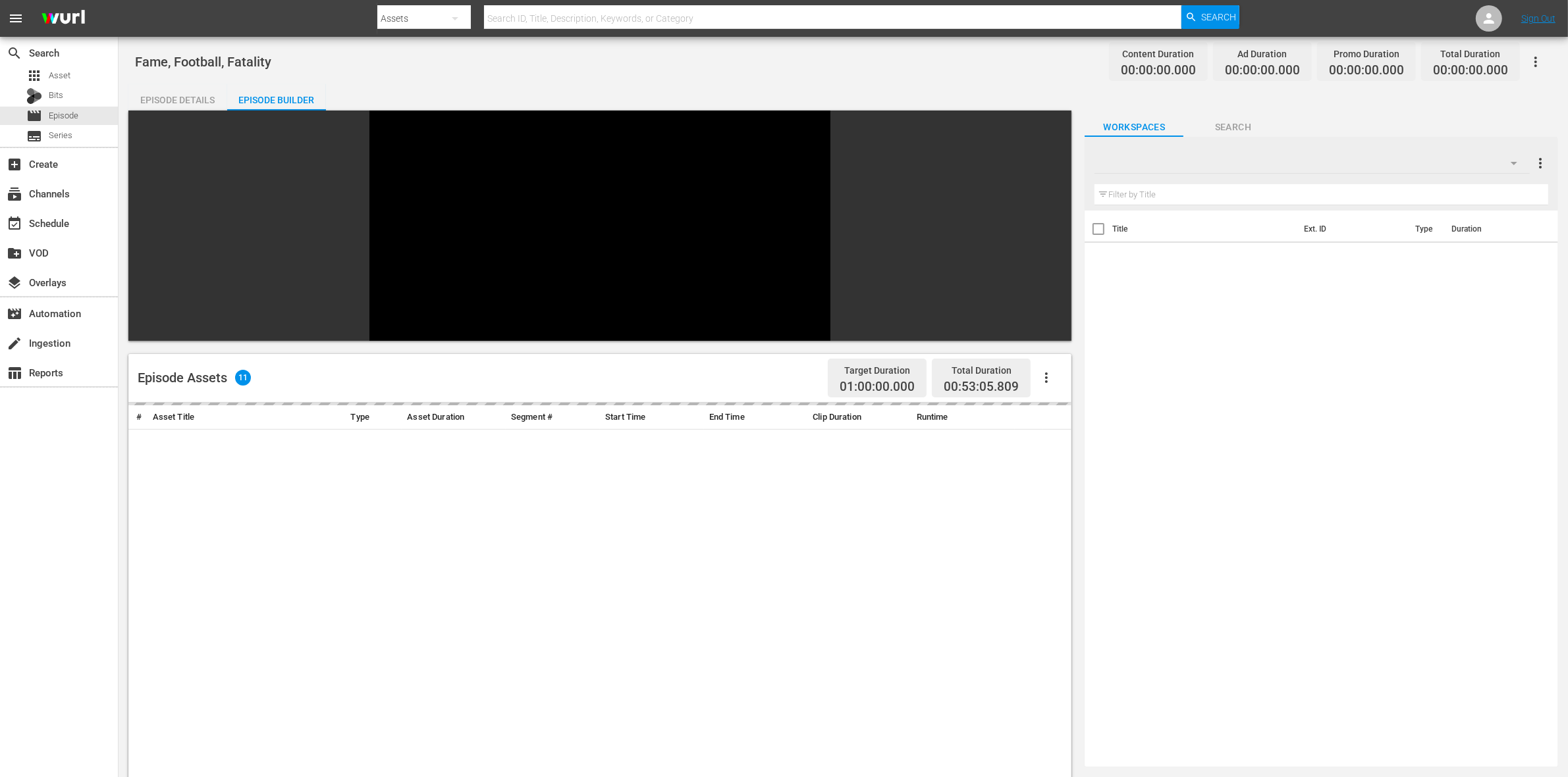
scroll to position [82, 0]
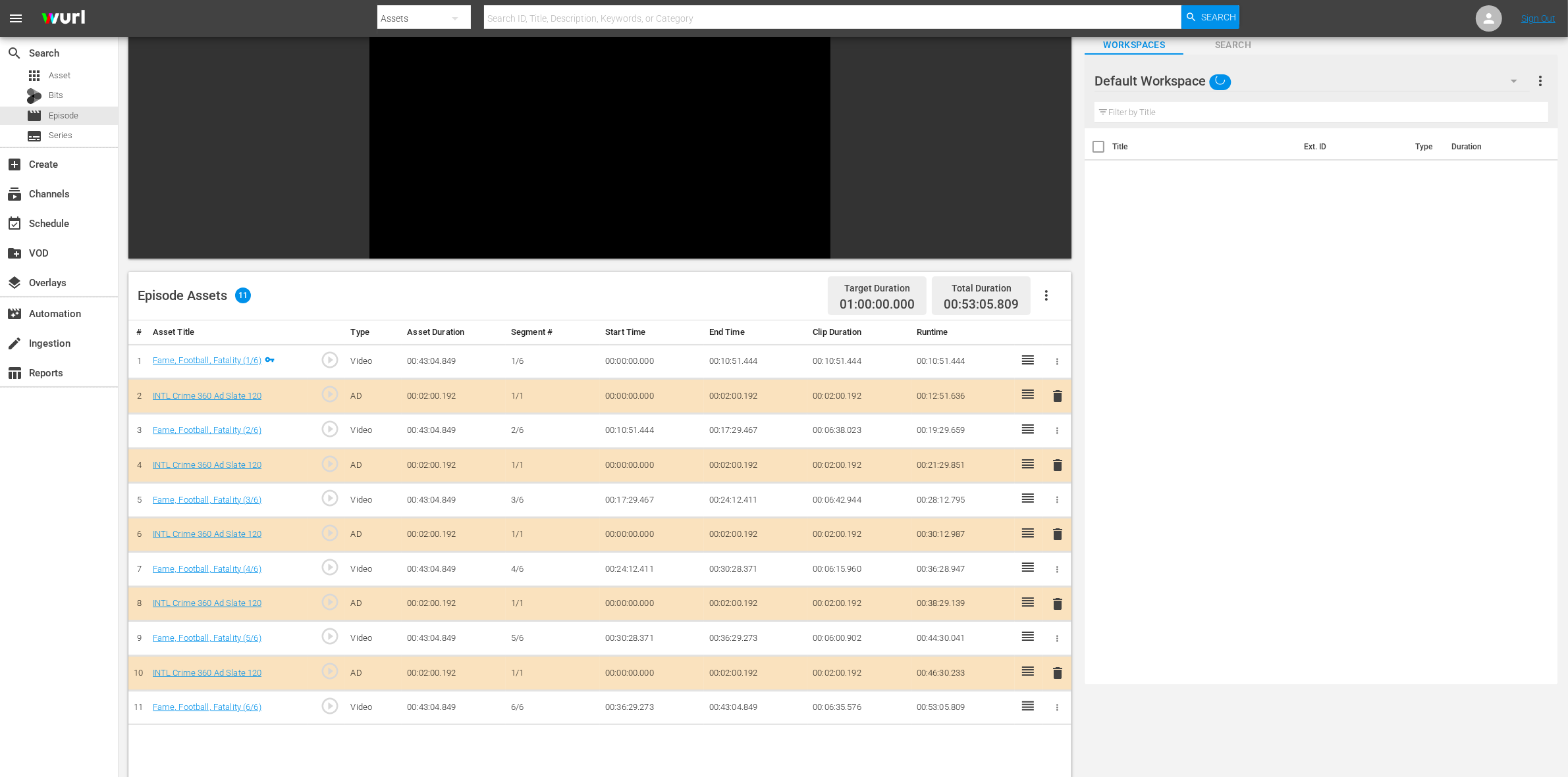
click at [1061, 458] on span "delete" at bounding box center [1057, 465] width 16 height 16
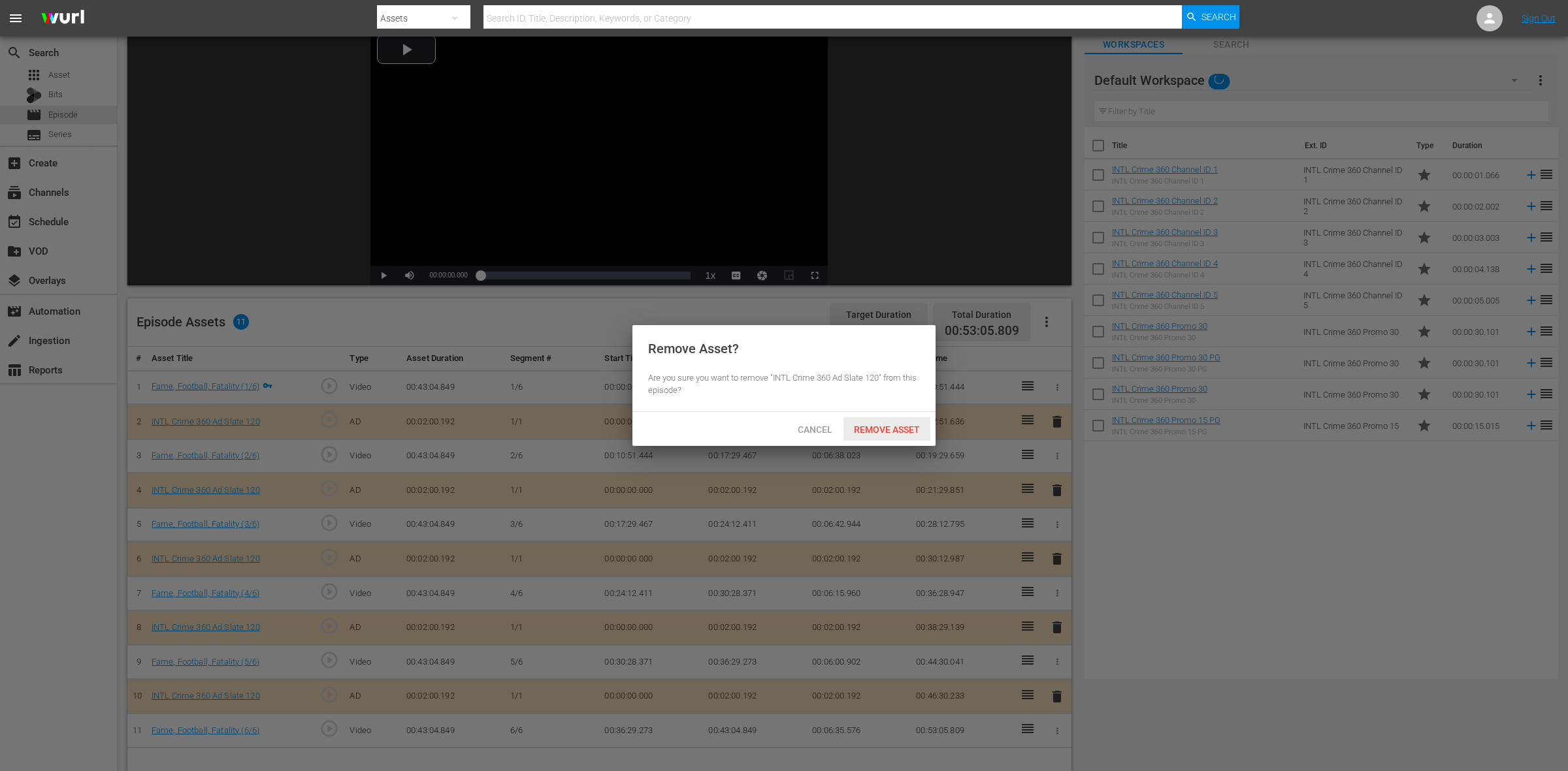
click at [873, 424] on span "Remove Asset" at bounding box center [887, 429] width 87 height 10
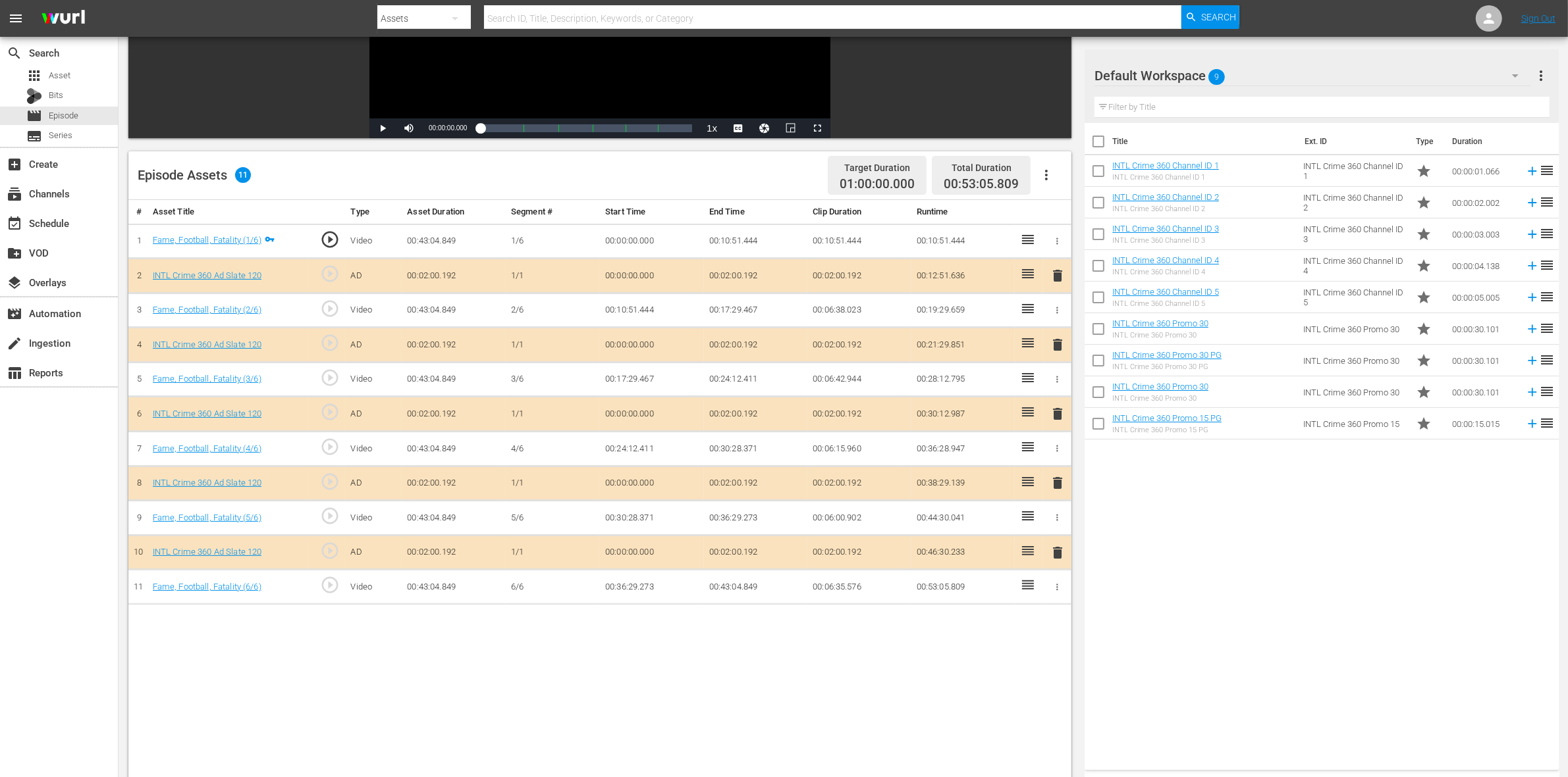
scroll to position [247, 0]
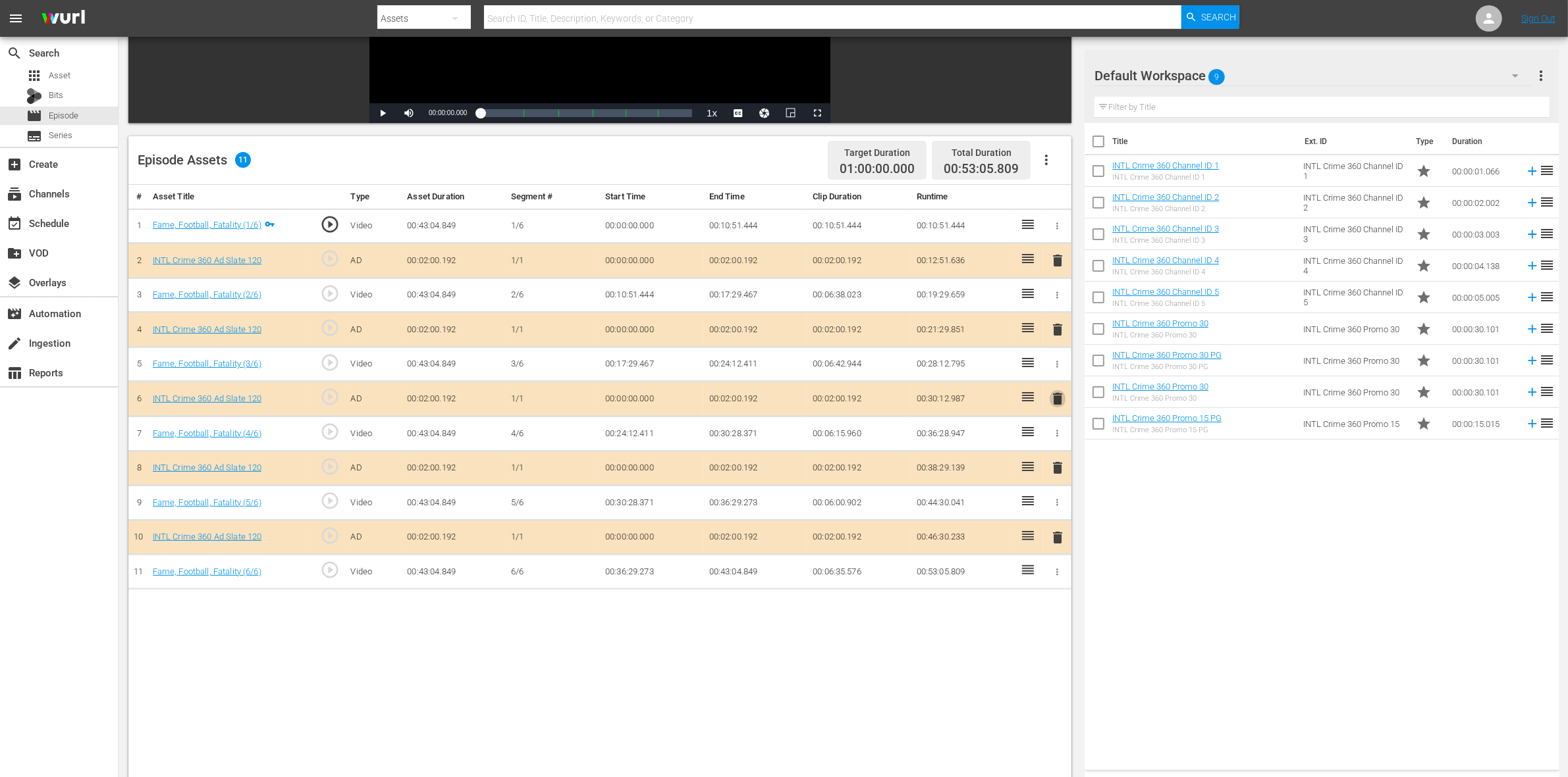
click at [1057, 398] on span "delete" at bounding box center [1057, 399] width 16 height 16
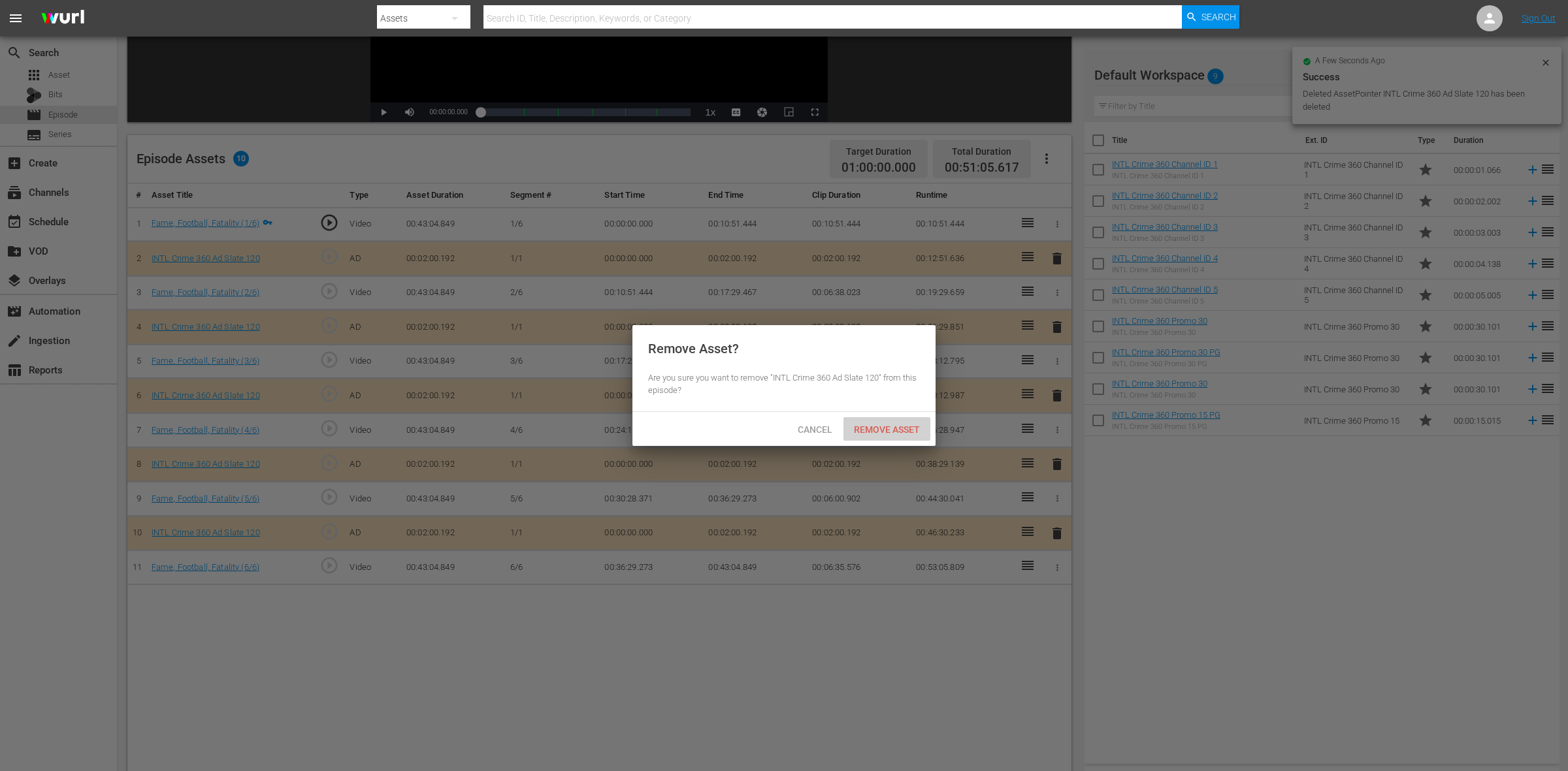
click at [897, 438] on div "Remove Asset" at bounding box center [887, 429] width 87 height 24
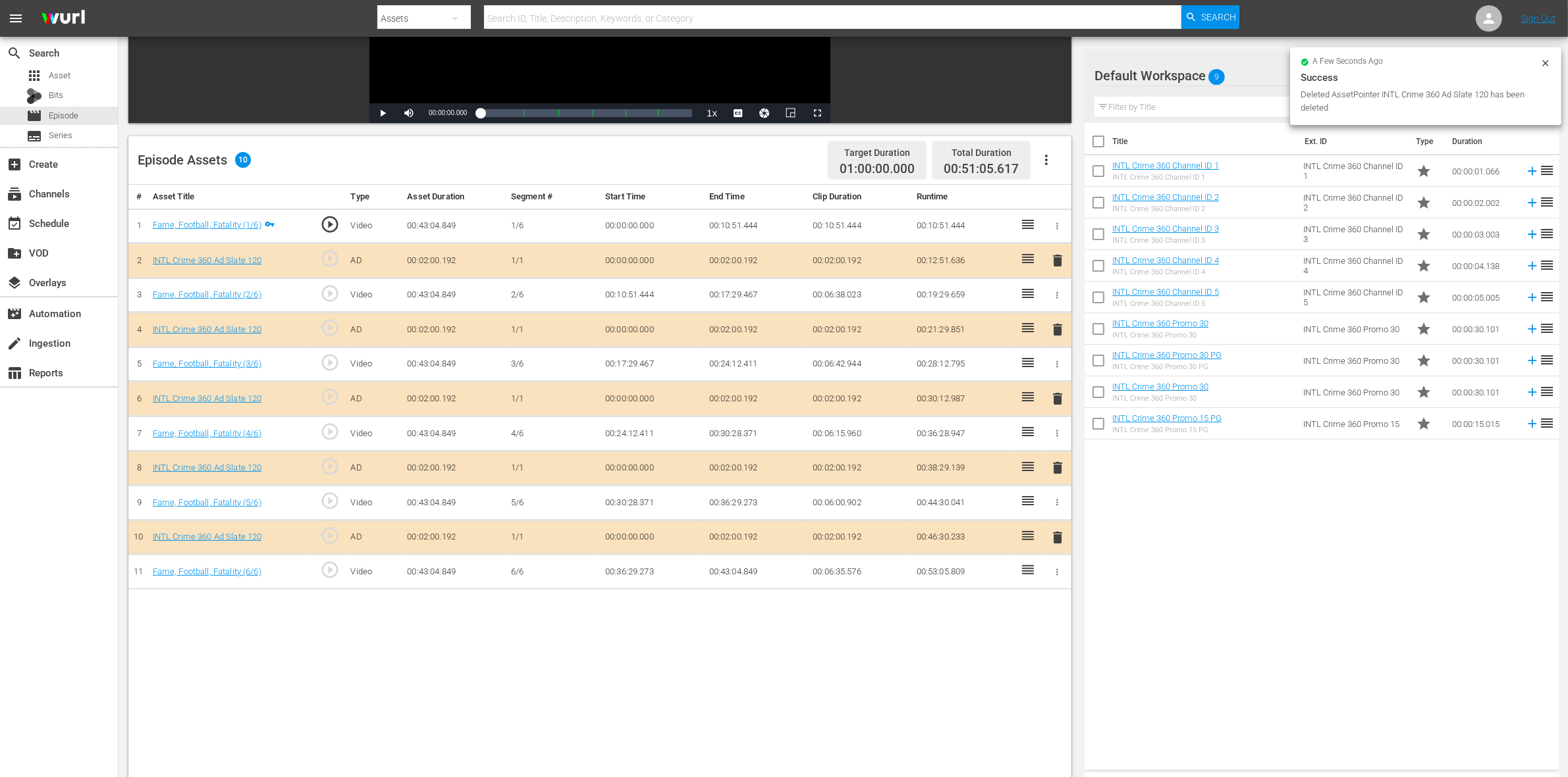
click at [1057, 471] on span "delete" at bounding box center [1057, 468] width 16 height 16
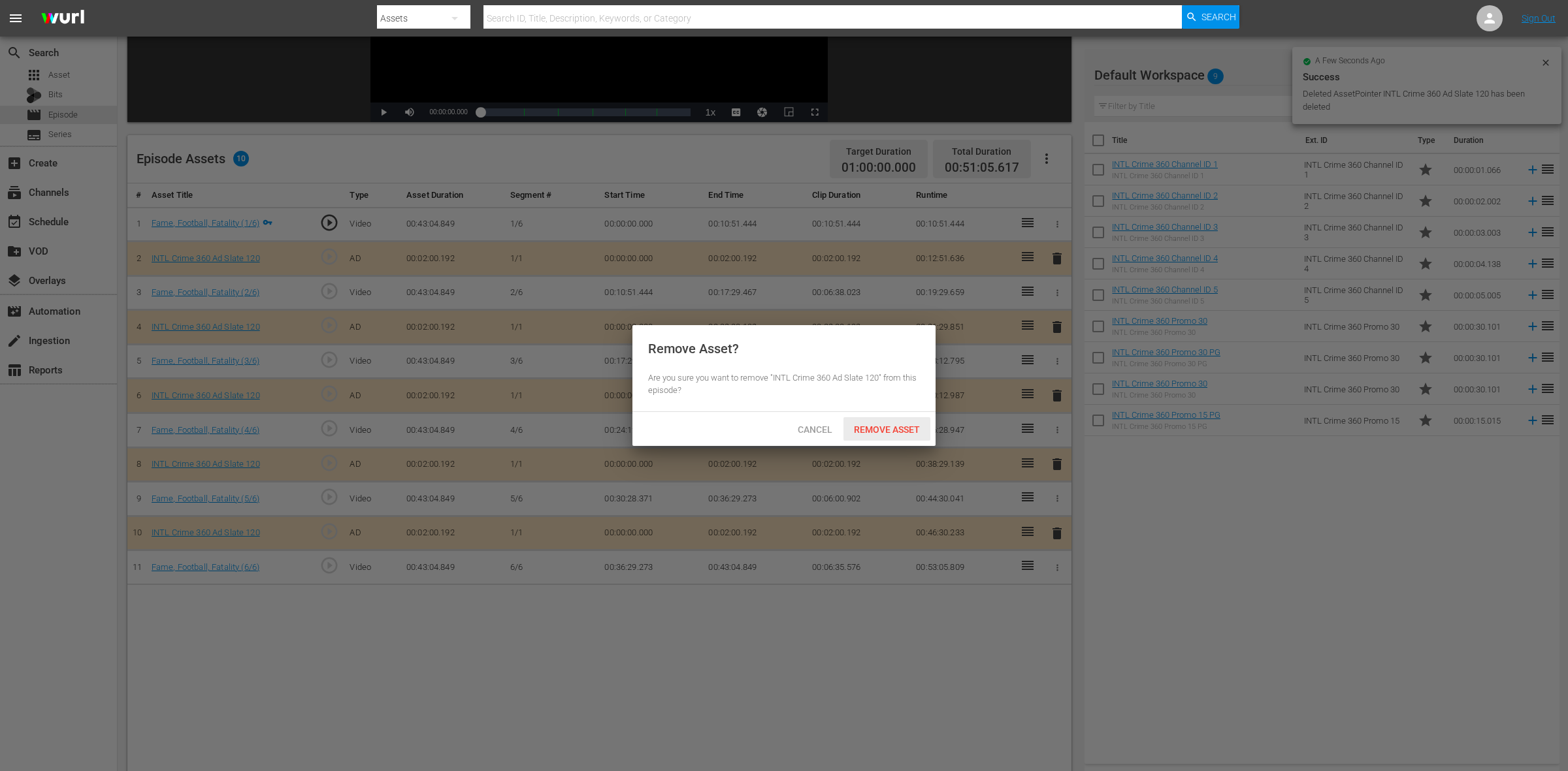
click at [919, 424] on span "Remove Asset" at bounding box center [887, 429] width 87 height 10
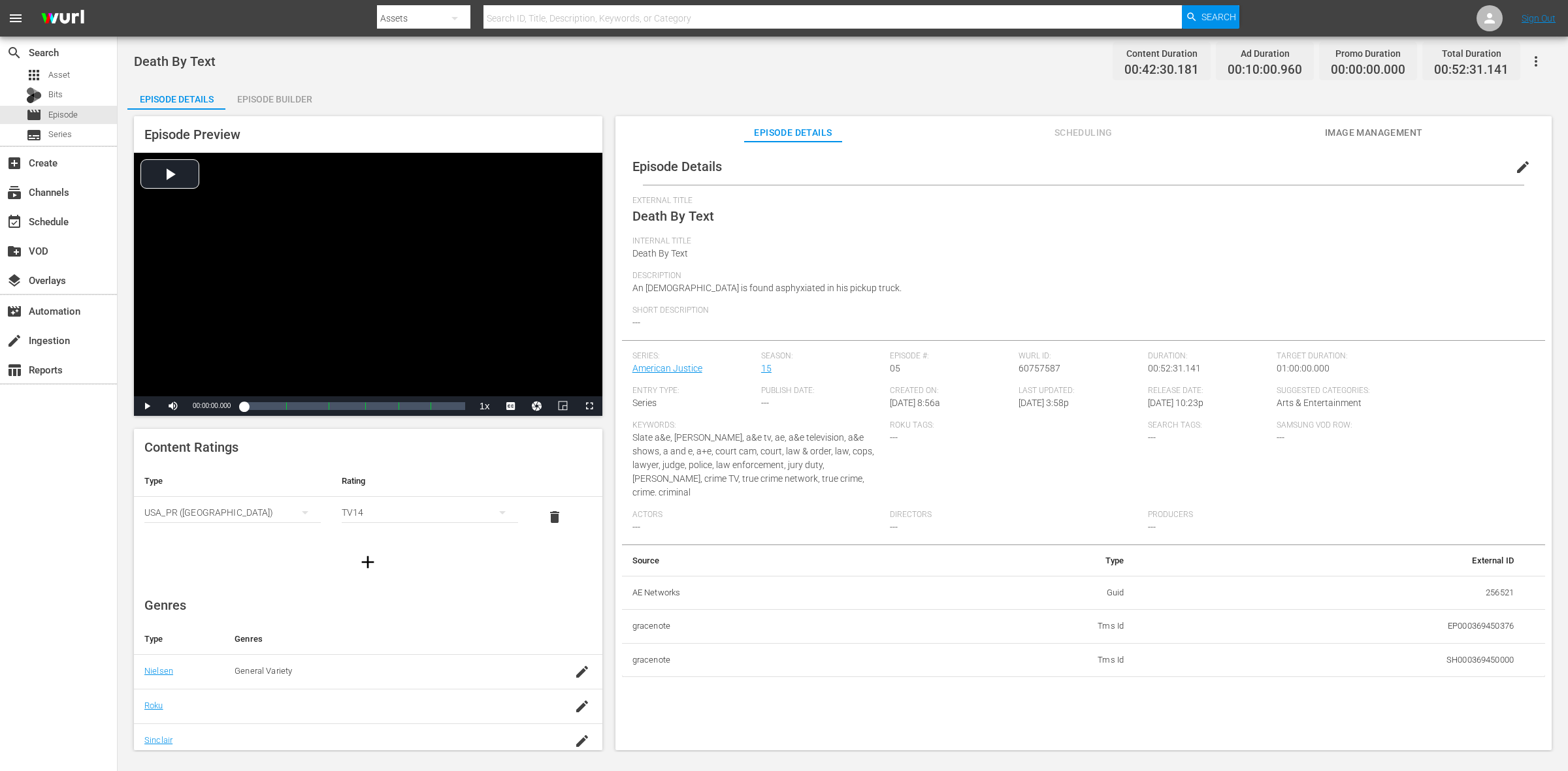
click at [270, 106] on div "Episode Builder" at bounding box center [274, 99] width 98 height 31
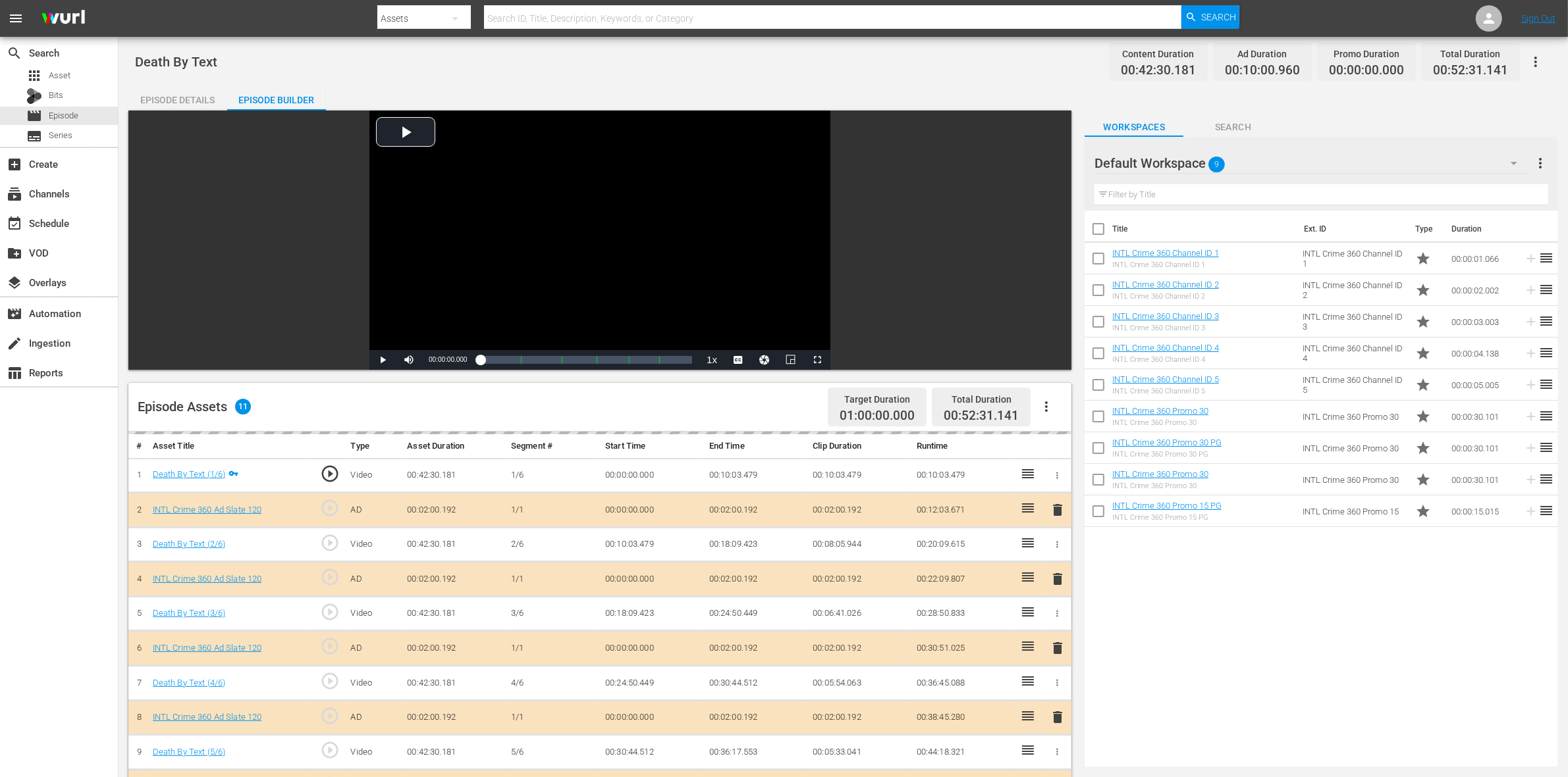
scroll to position [247, 0]
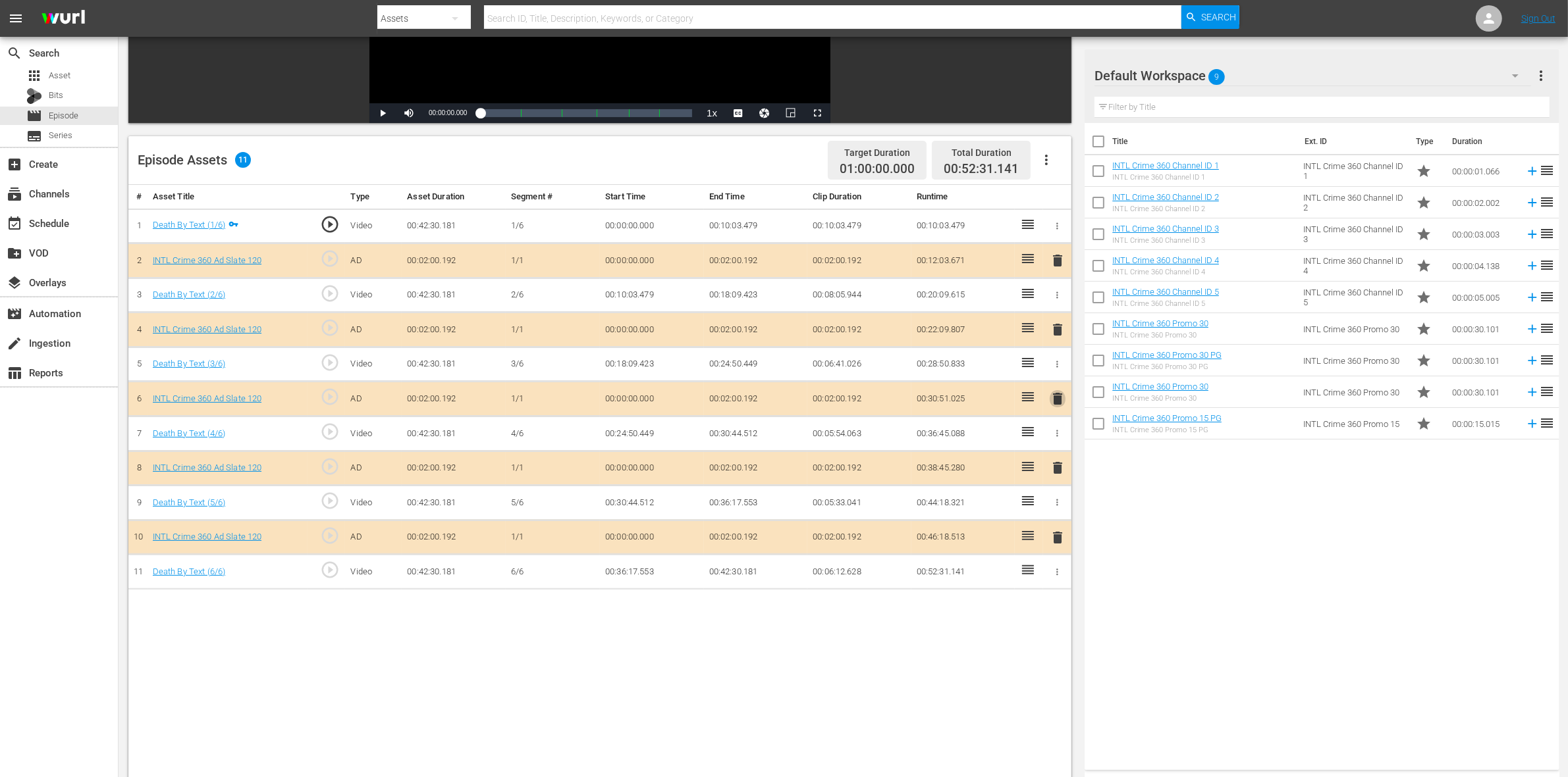
click at [1054, 407] on span "delete" at bounding box center [1057, 399] width 16 height 16
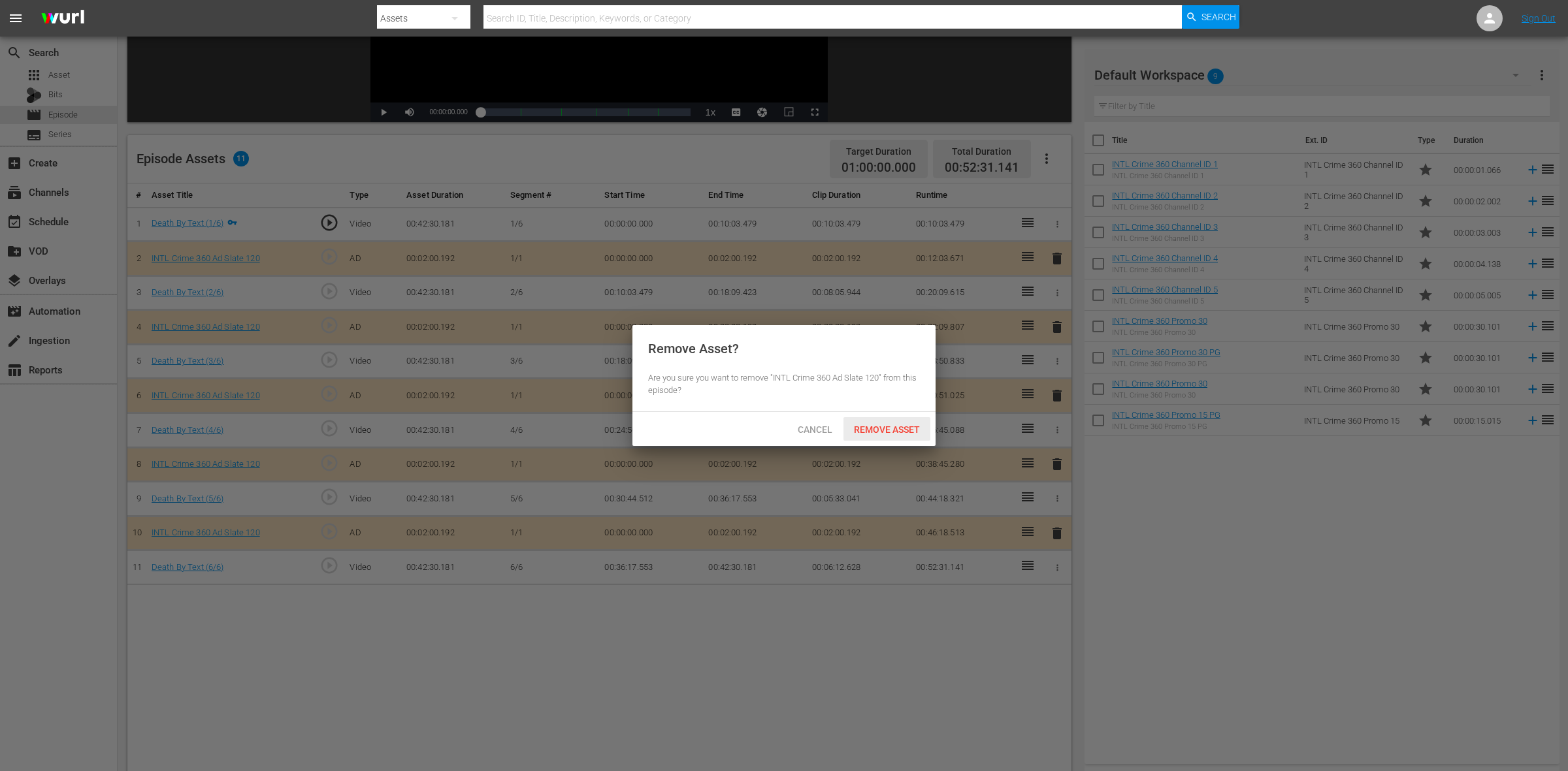
click at [909, 436] on div "Remove Asset" at bounding box center [887, 429] width 87 height 24
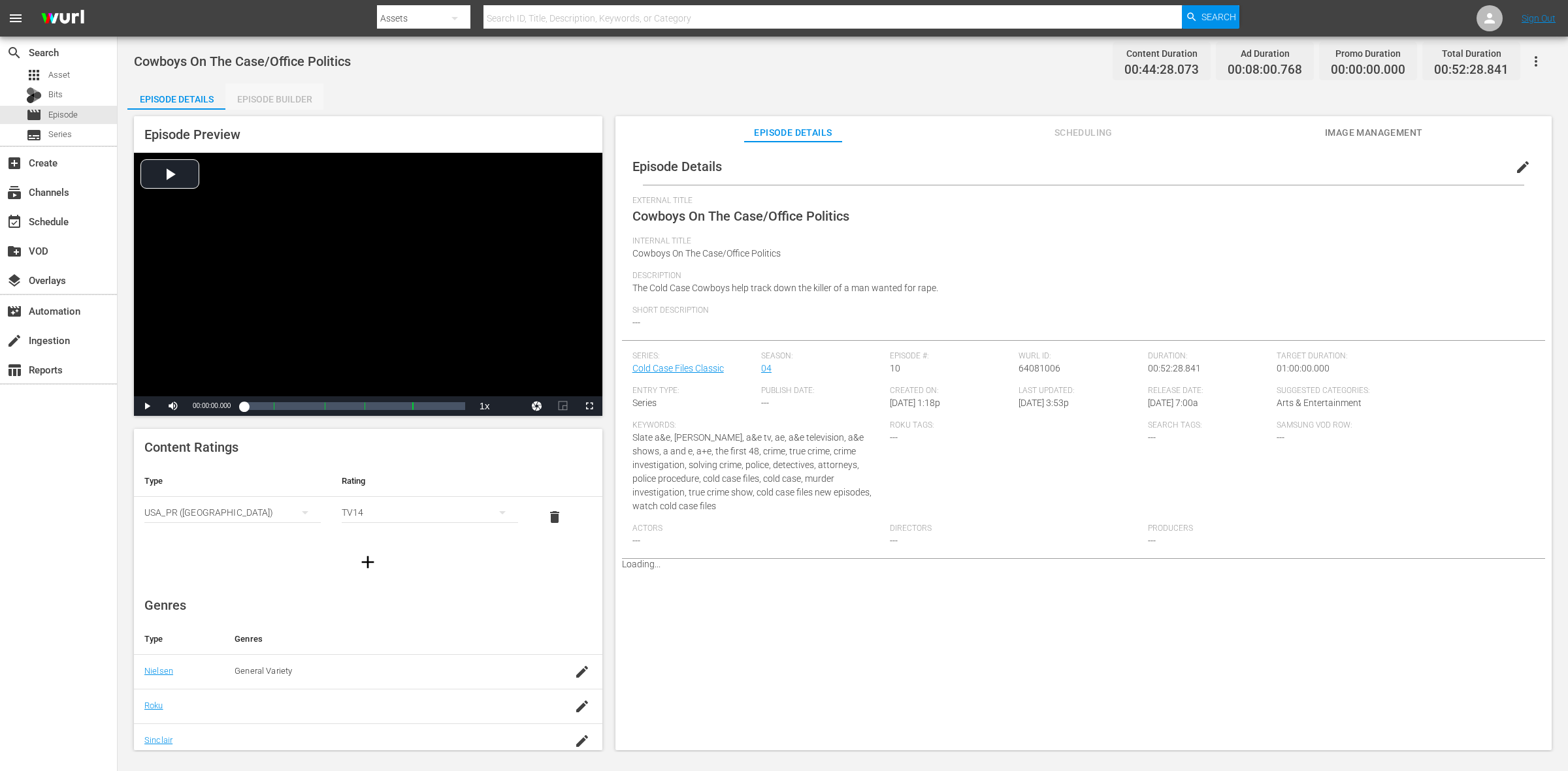
click at [293, 99] on div "Episode Builder" at bounding box center [274, 99] width 98 height 31
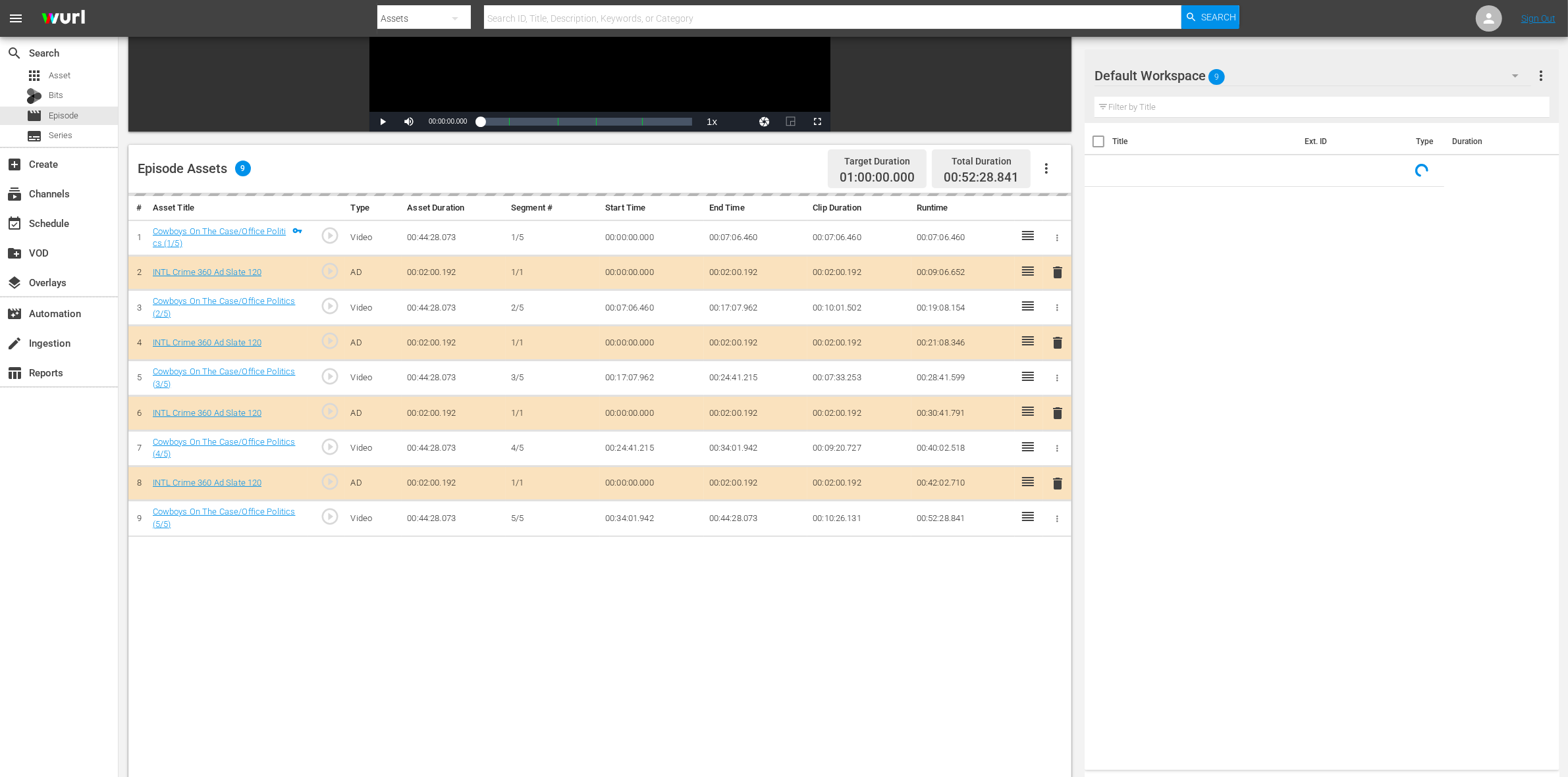
scroll to position [247, 0]
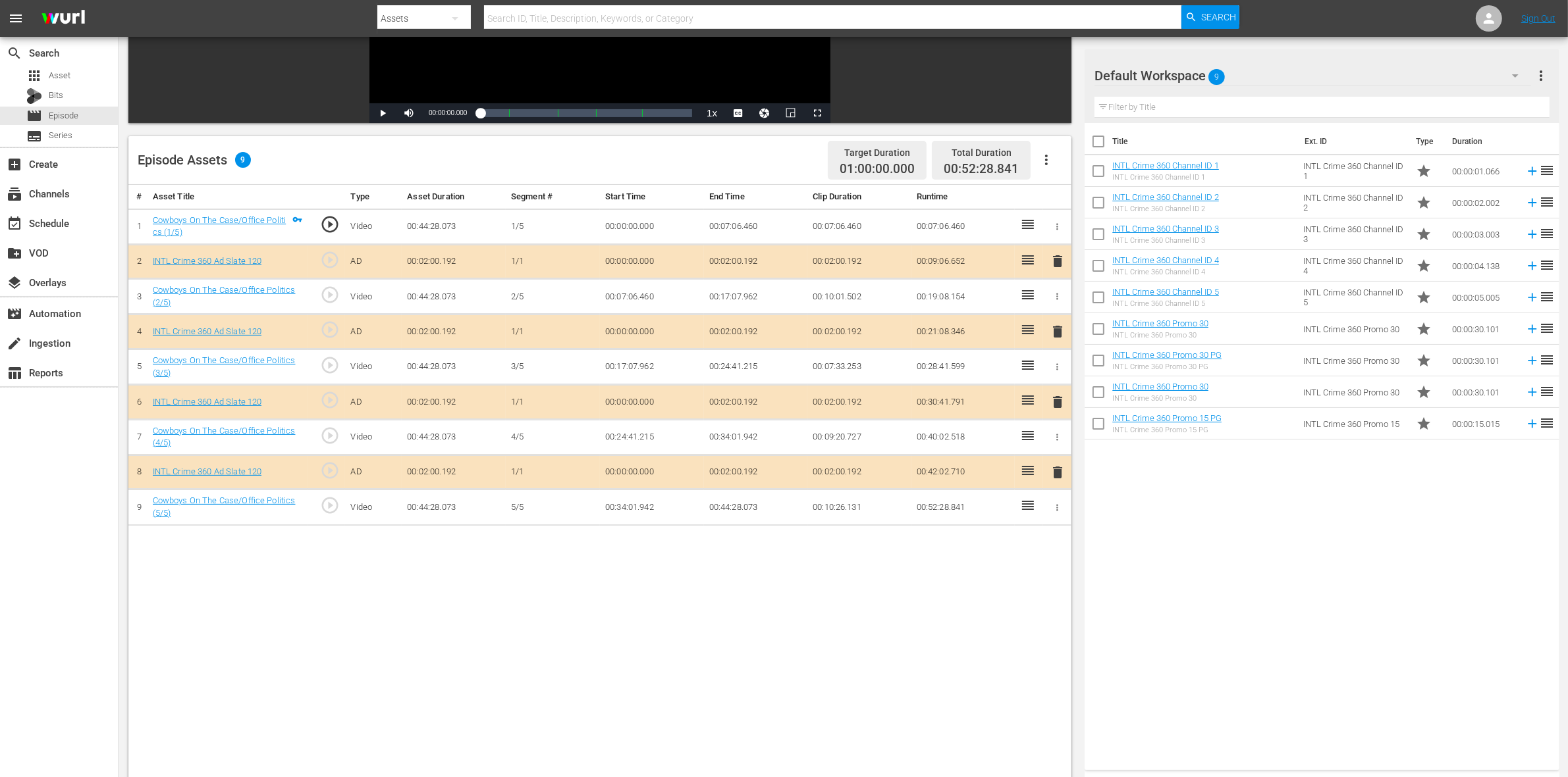
click at [1046, 331] on td "delete" at bounding box center [1057, 332] width 28 height 35
click at [1057, 336] on span "delete" at bounding box center [1057, 331] width 16 height 16
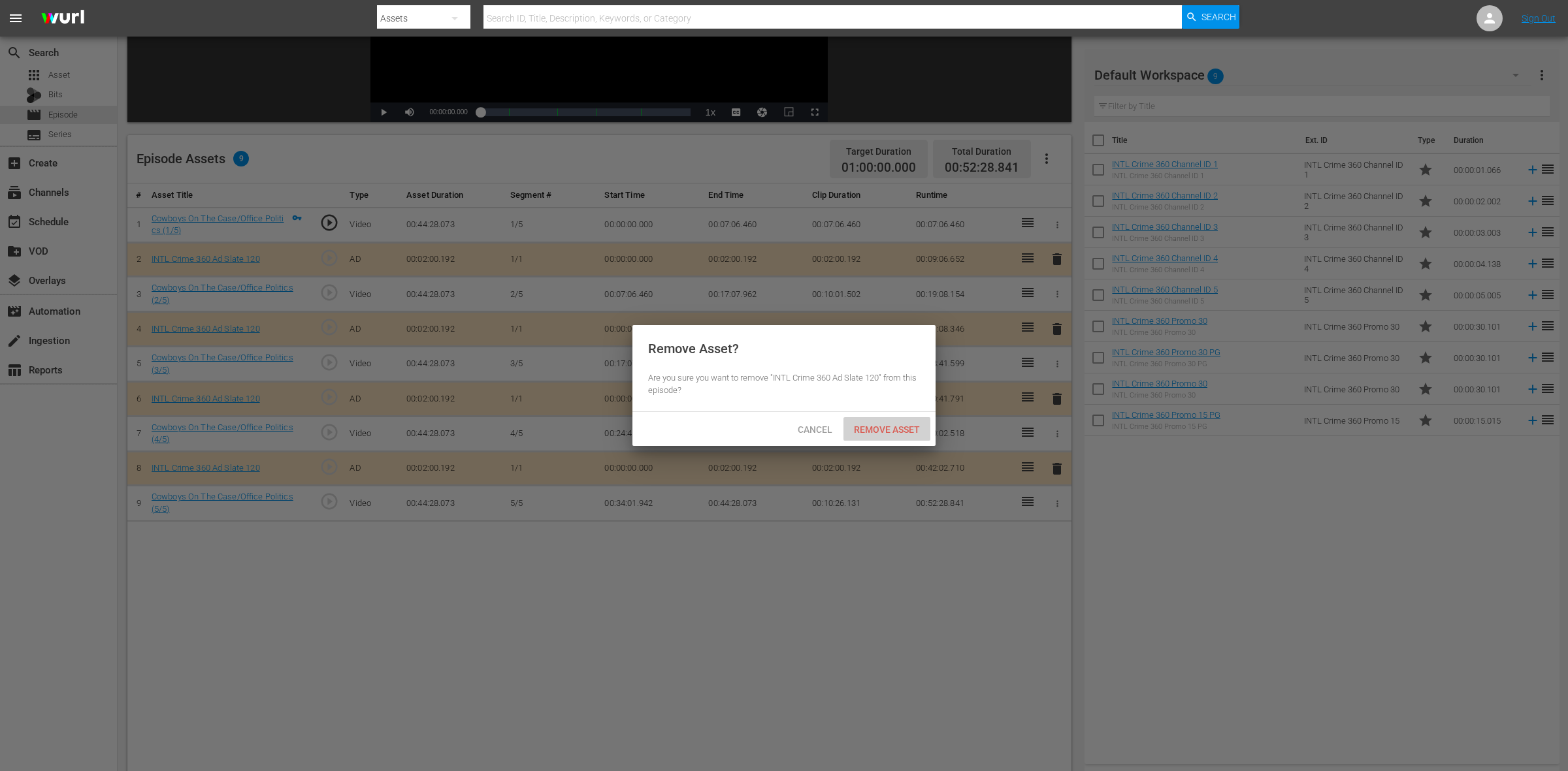
click at [909, 436] on div "Remove Asset" at bounding box center [887, 429] width 87 height 24
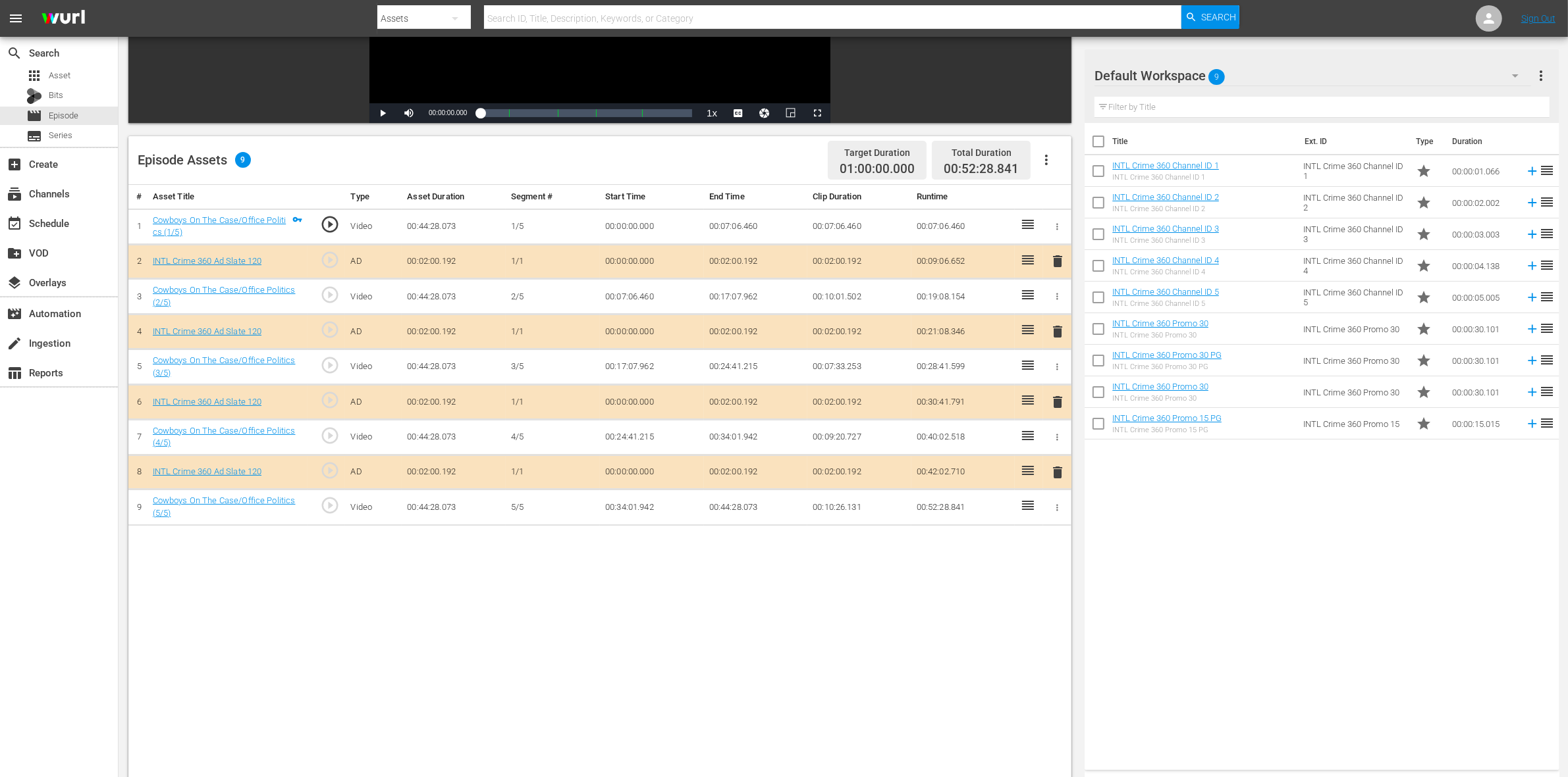
click at [1051, 405] on span "delete" at bounding box center [1057, 402] width 16 height 16
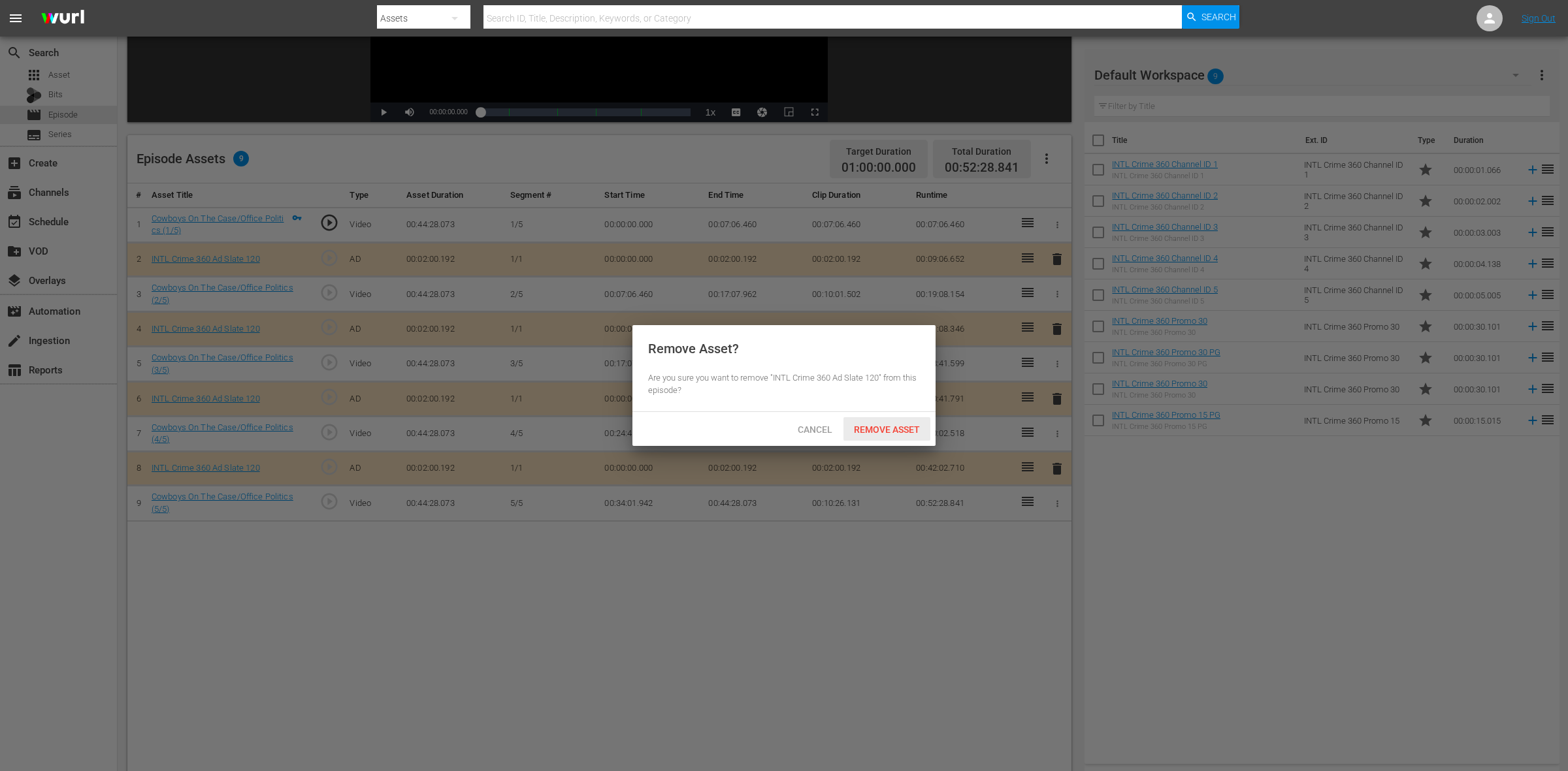
click at [902, 431] on span "Remove Asset" at bounding box center [887, 429] width 87 height 10
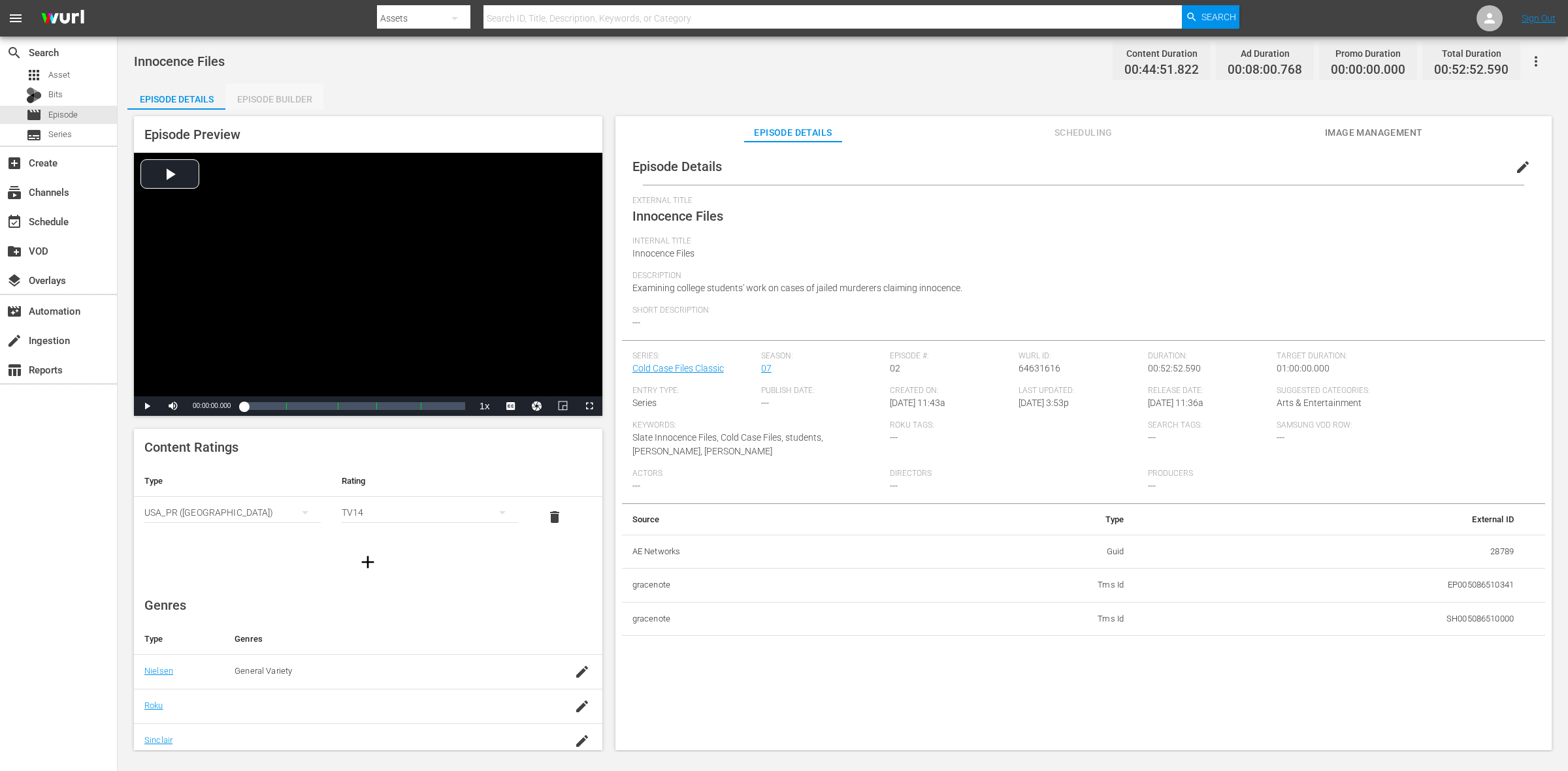
click at [299, 99] on div "Episode Builder" at bounding box center [274, 99] width 98 height 31
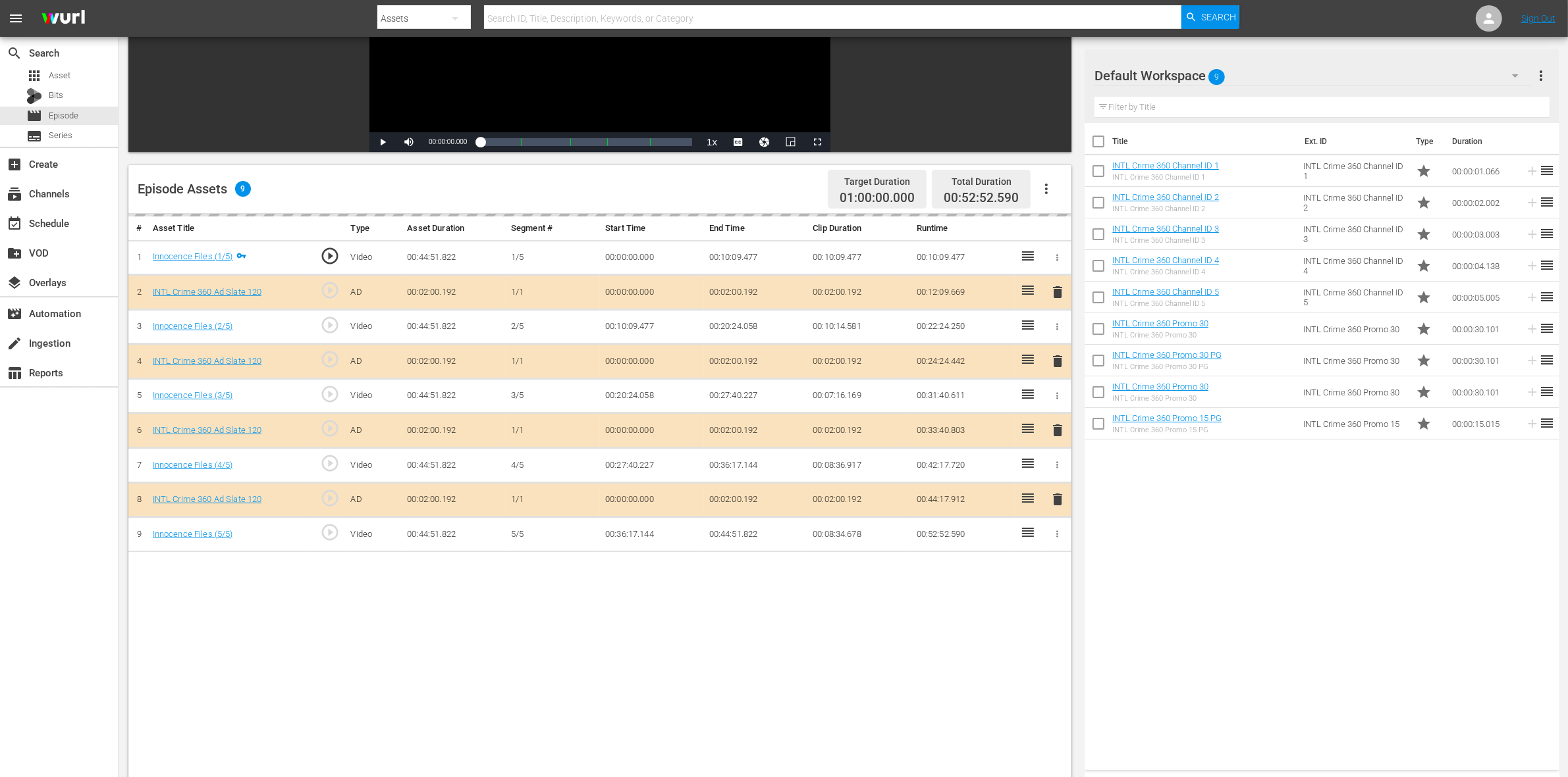
scroll to position [247, 0]
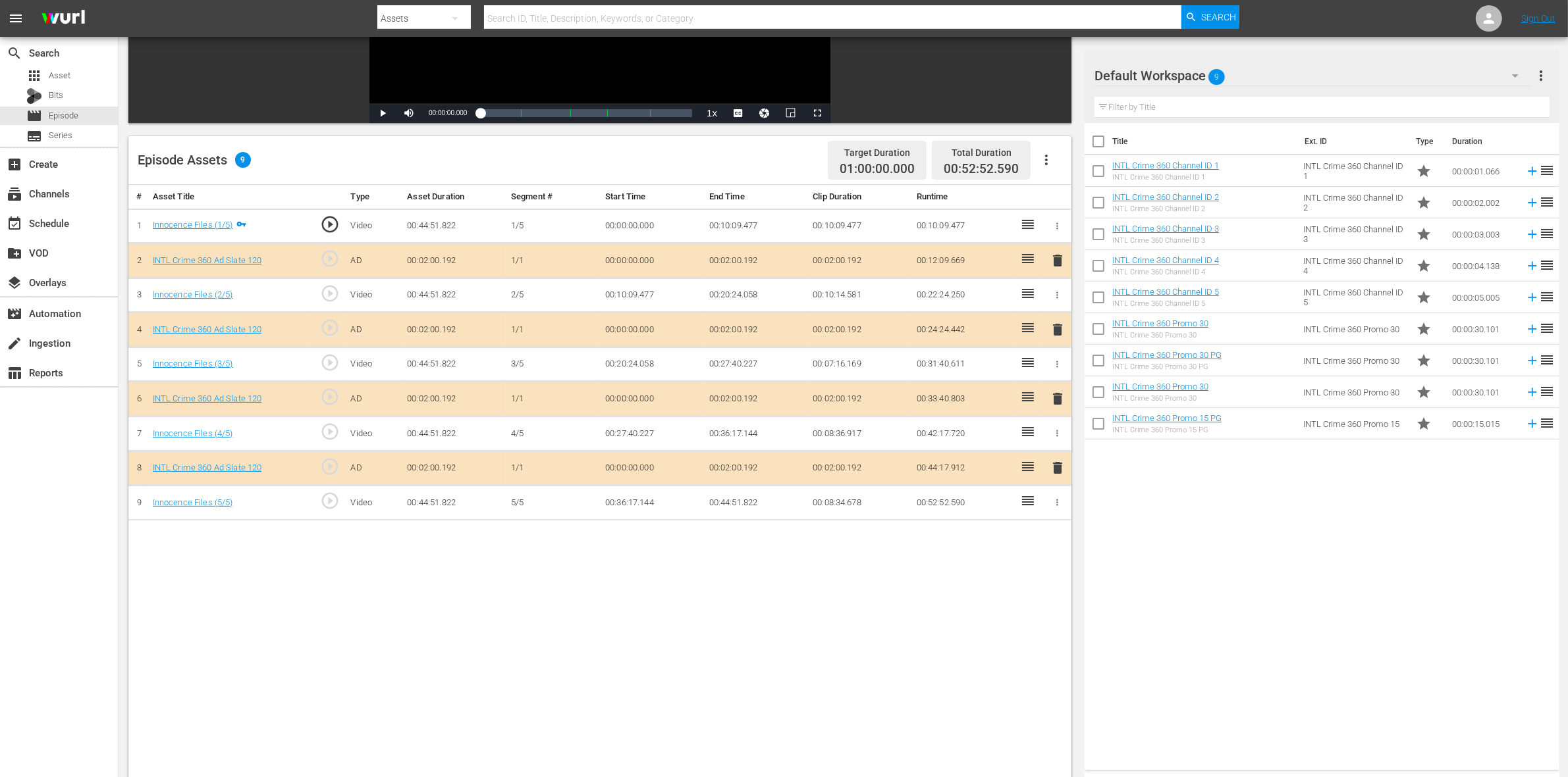
click at [1057, 329] on span "delete" at bounding box center [1057, 330] width 16 height 16
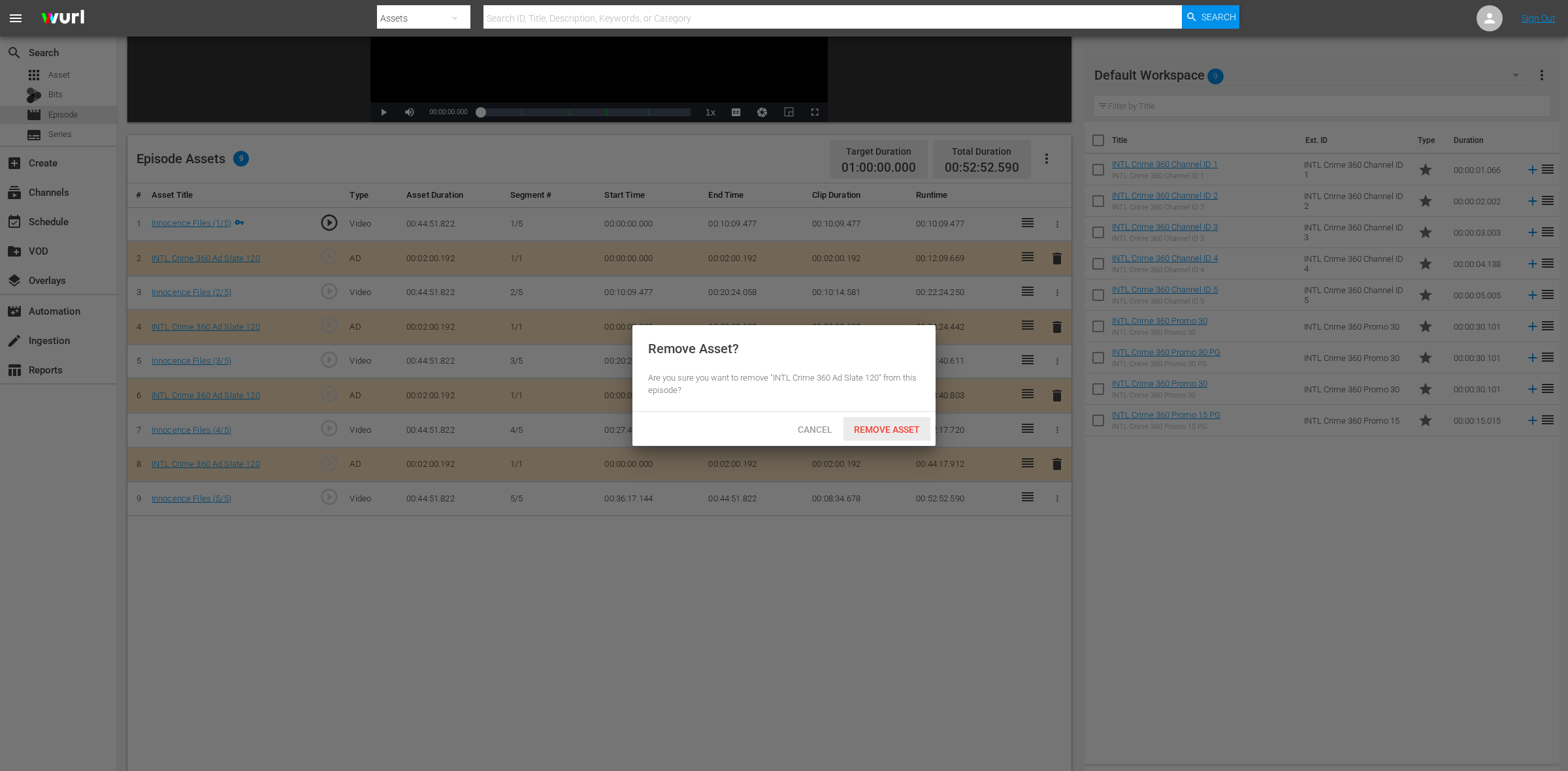
click at [892, 421] on div "Remove Asset" at bounding box center [887, 429] width 87 height 24
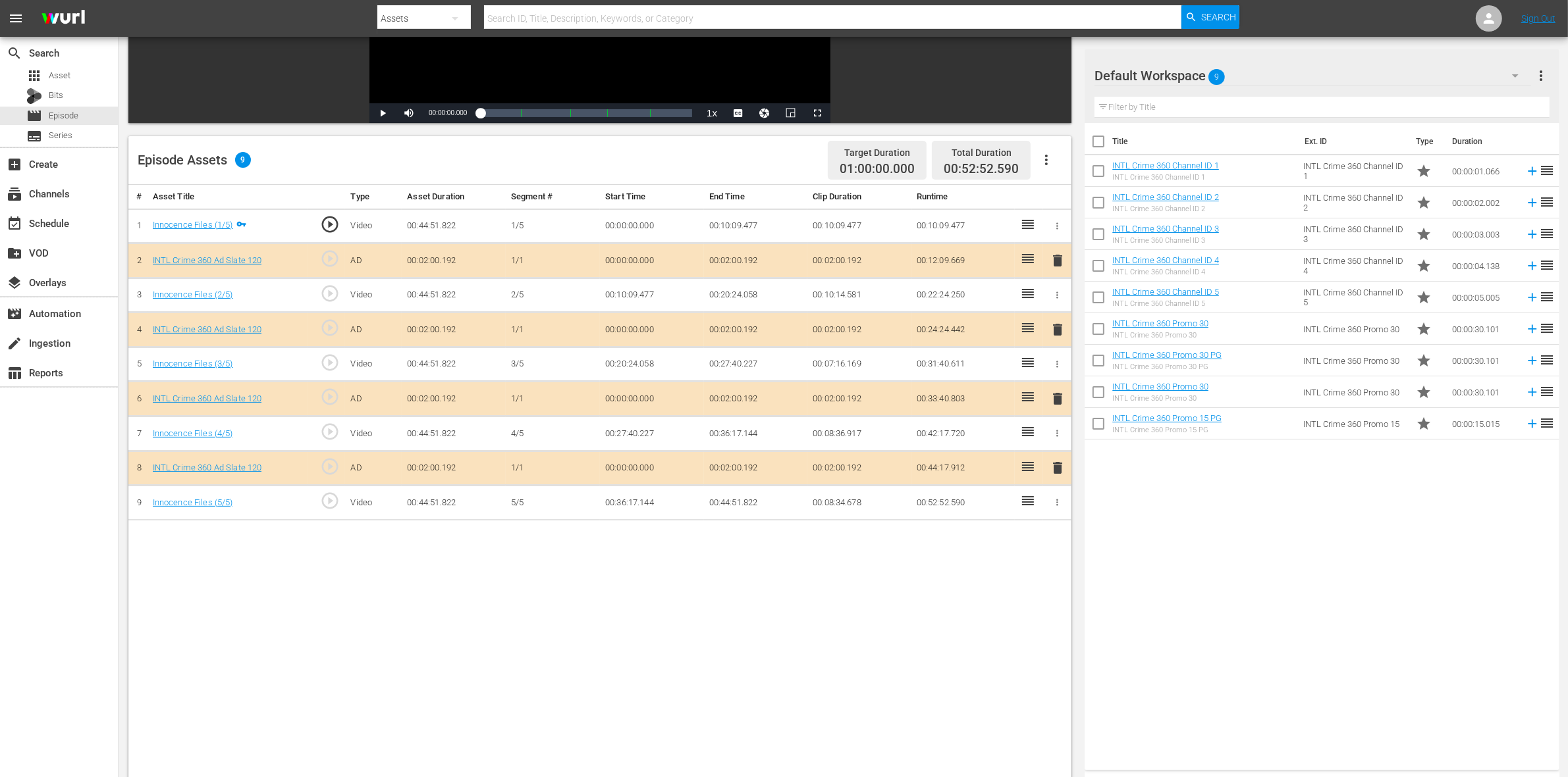
click at [1051, 407] on span "delete" at bounding box center [1057, 399] width 16 height 16
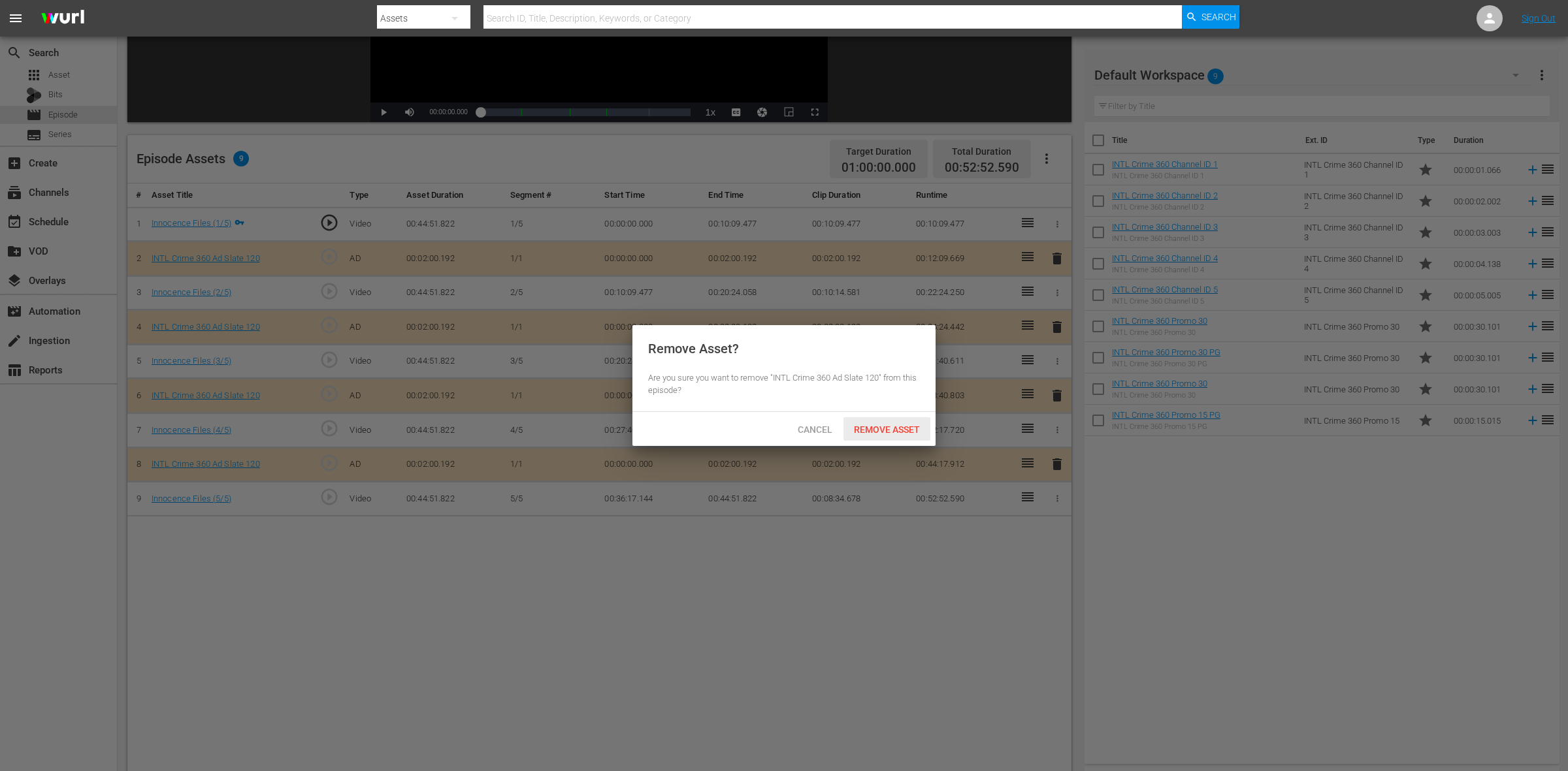
click at [881, 430] on span "Remove Asset" at bounding box center [887, 429] width 87 height 10
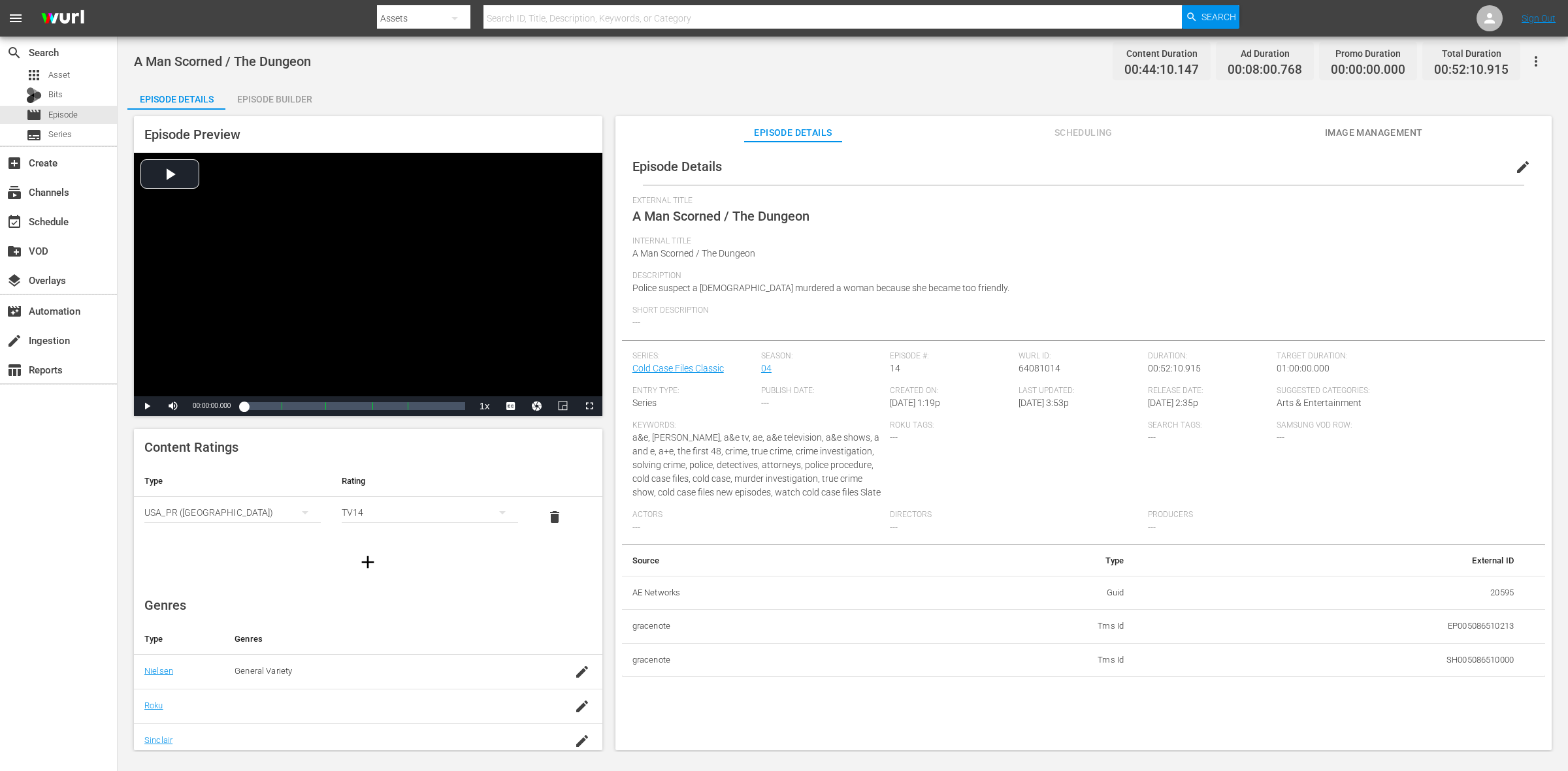
click at [240, 96] on div "Episode Builder" at bounding box center [274, 99] width 98 height 31
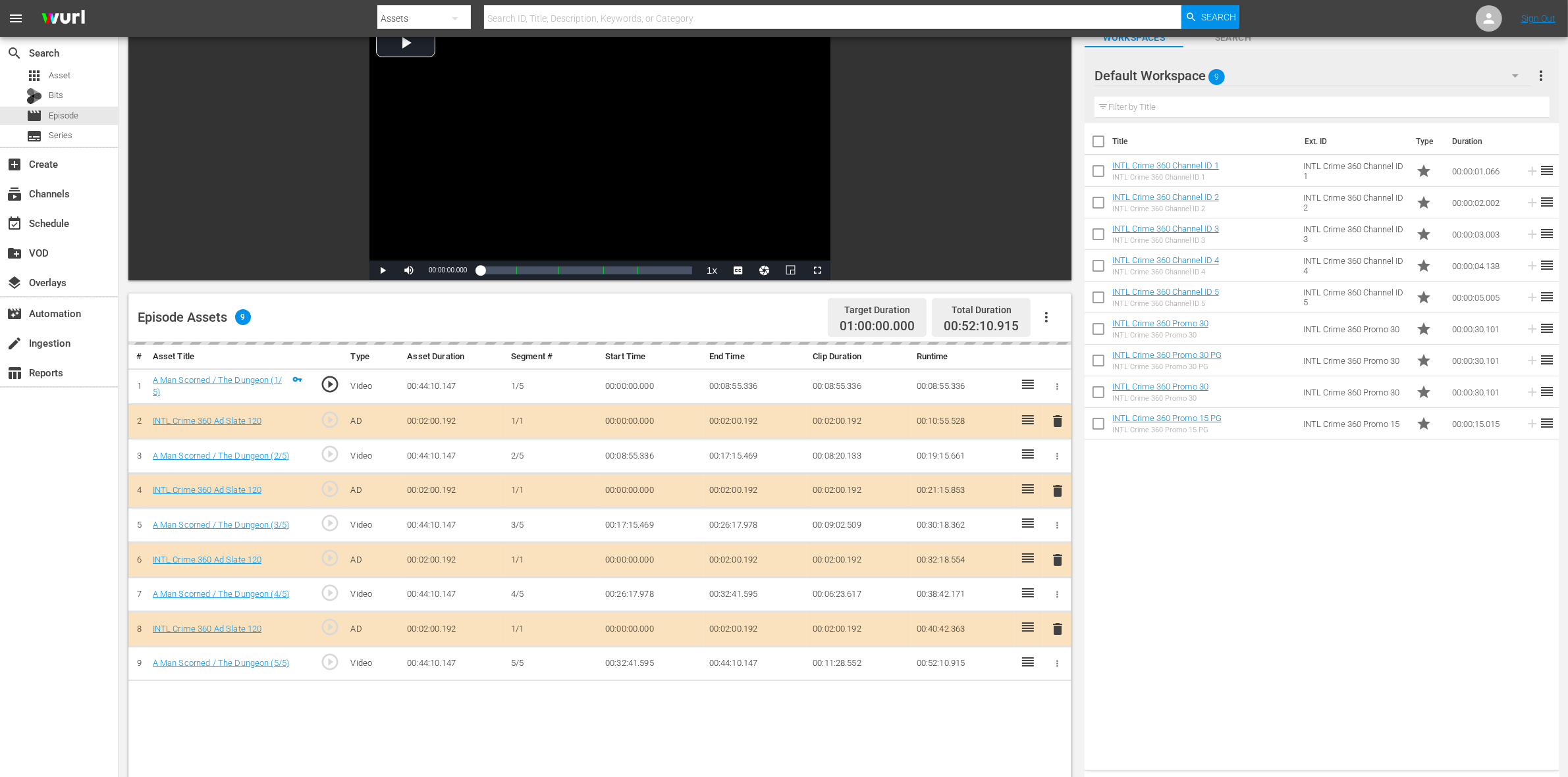
scroll to position [165, 0]
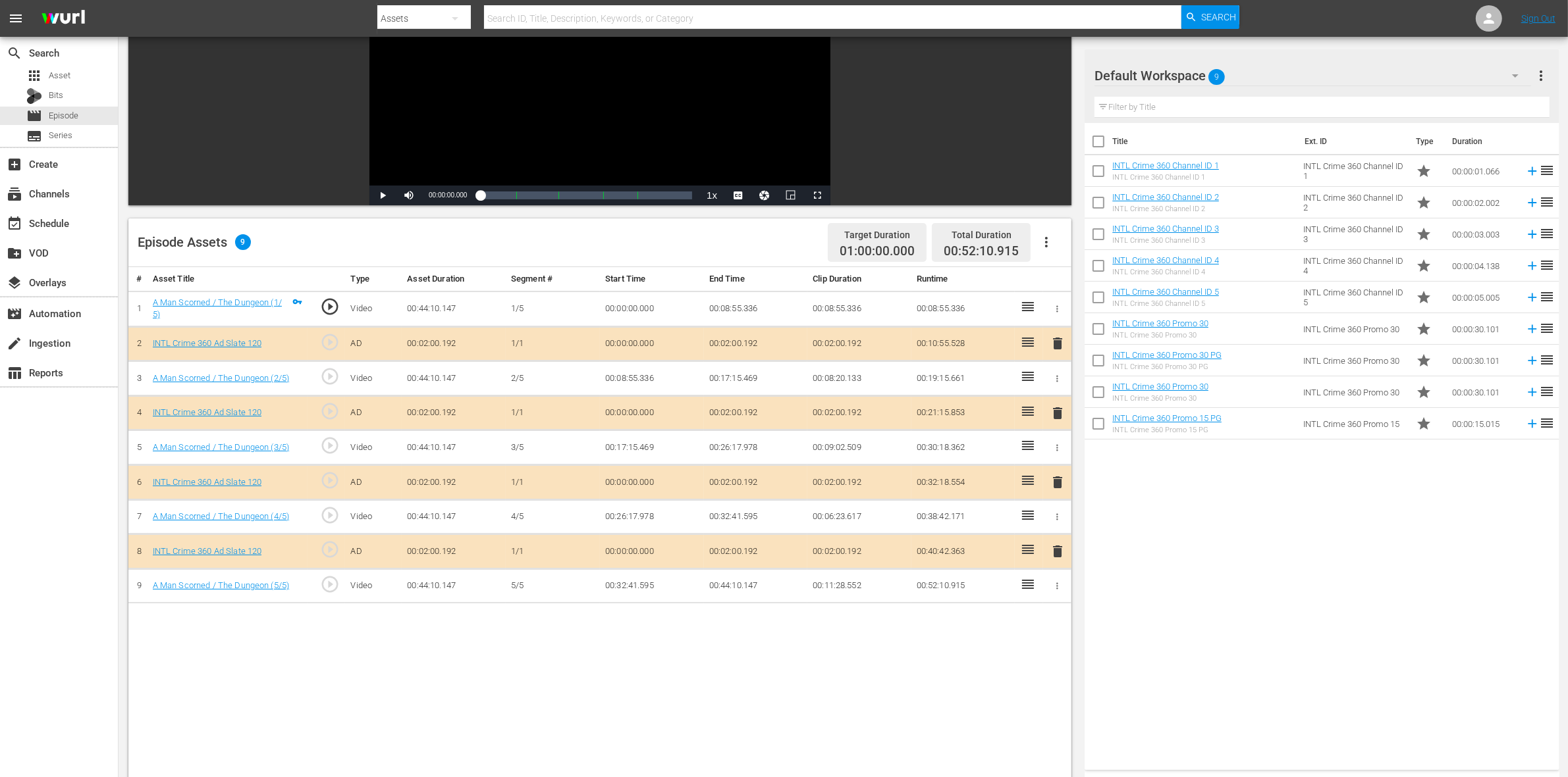
click at [1054, 415] on span "delete" at bounding box center [1057, 413] width 16 height 16
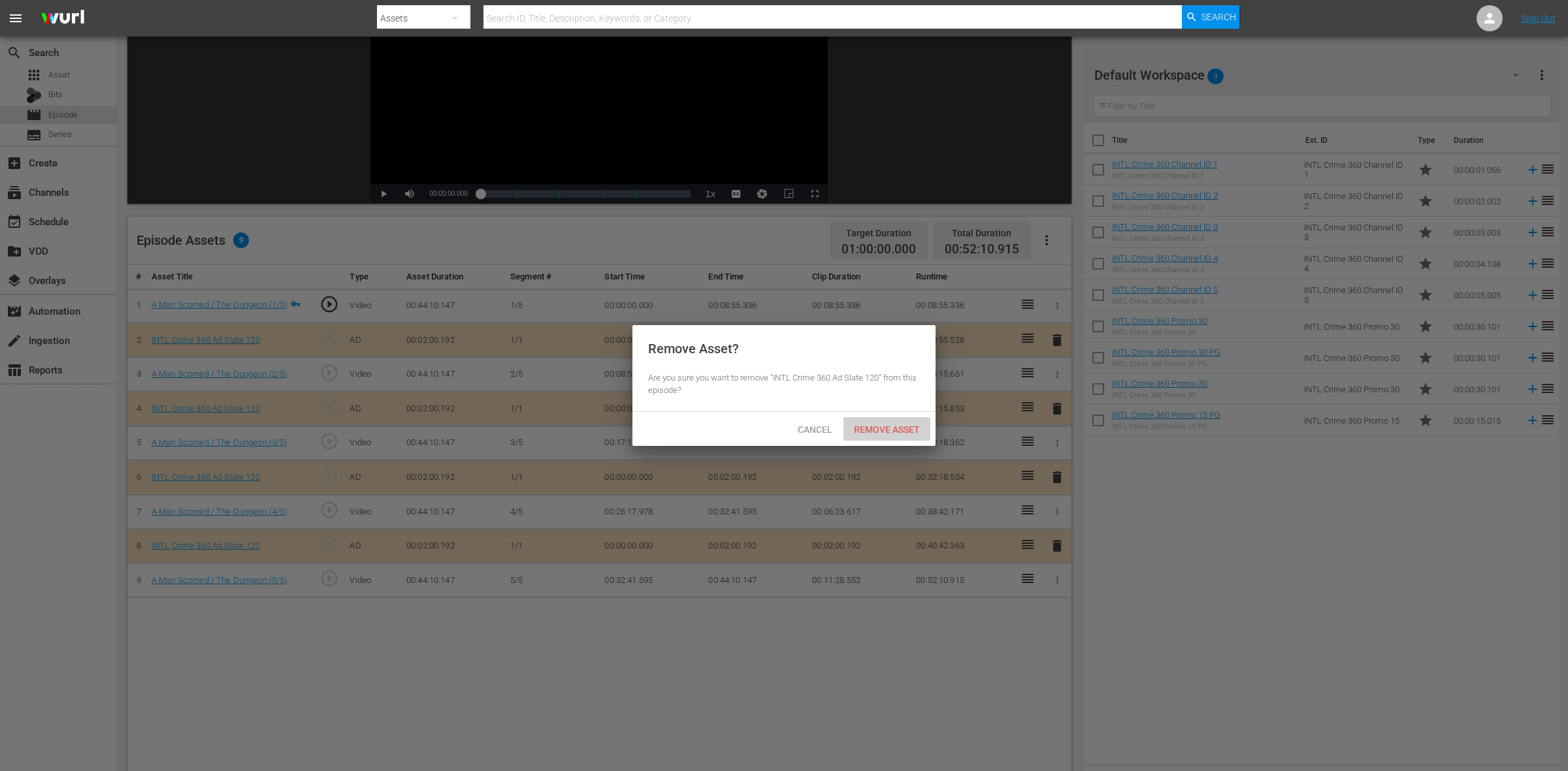
click at [910, 419] on div "Remove Asset" at bounding box center [887, 429] width 87 height 24
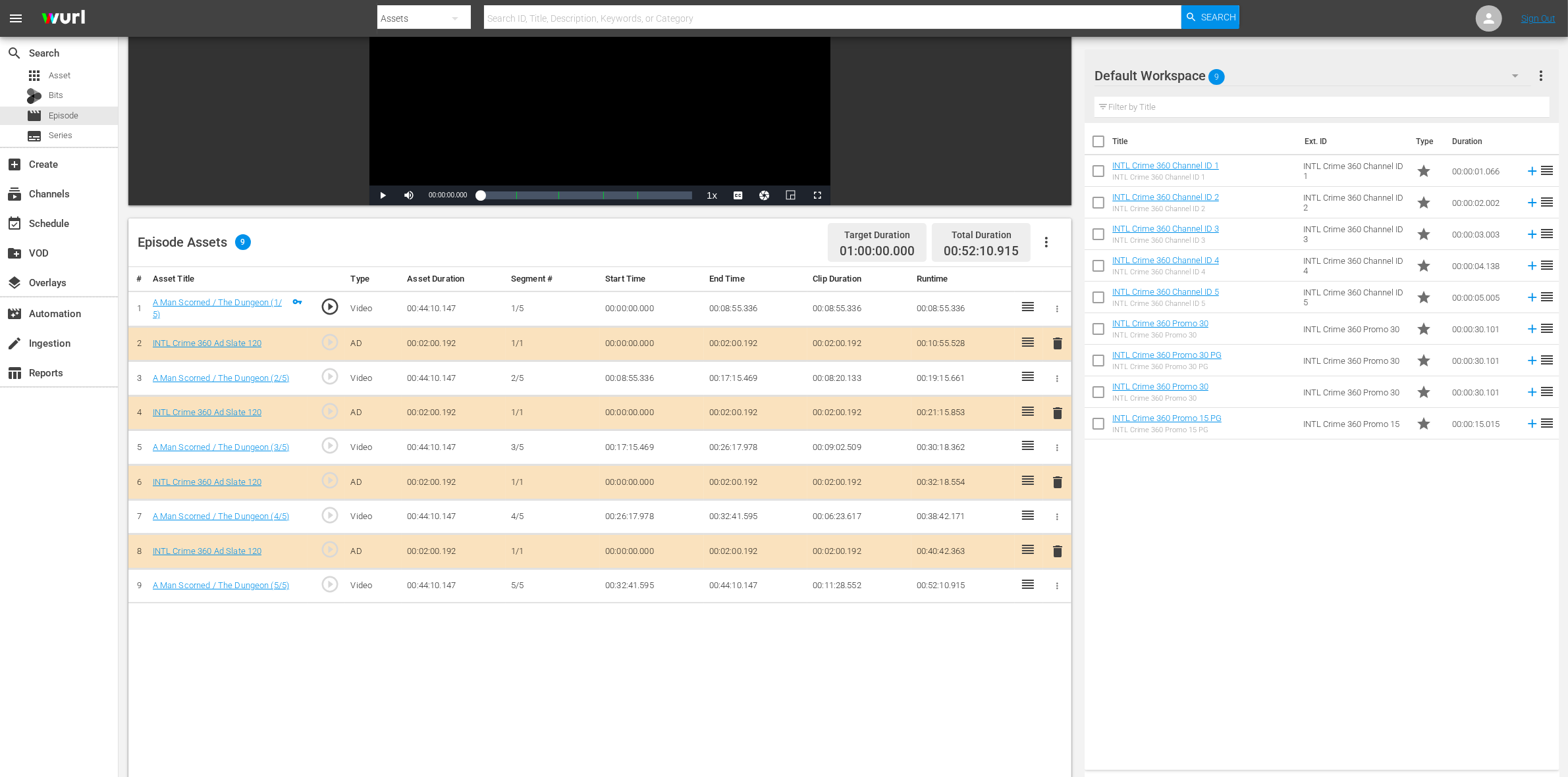
click at [1055, 491] on button "delete" at bounding box center [1057, 482] width 16 height 19
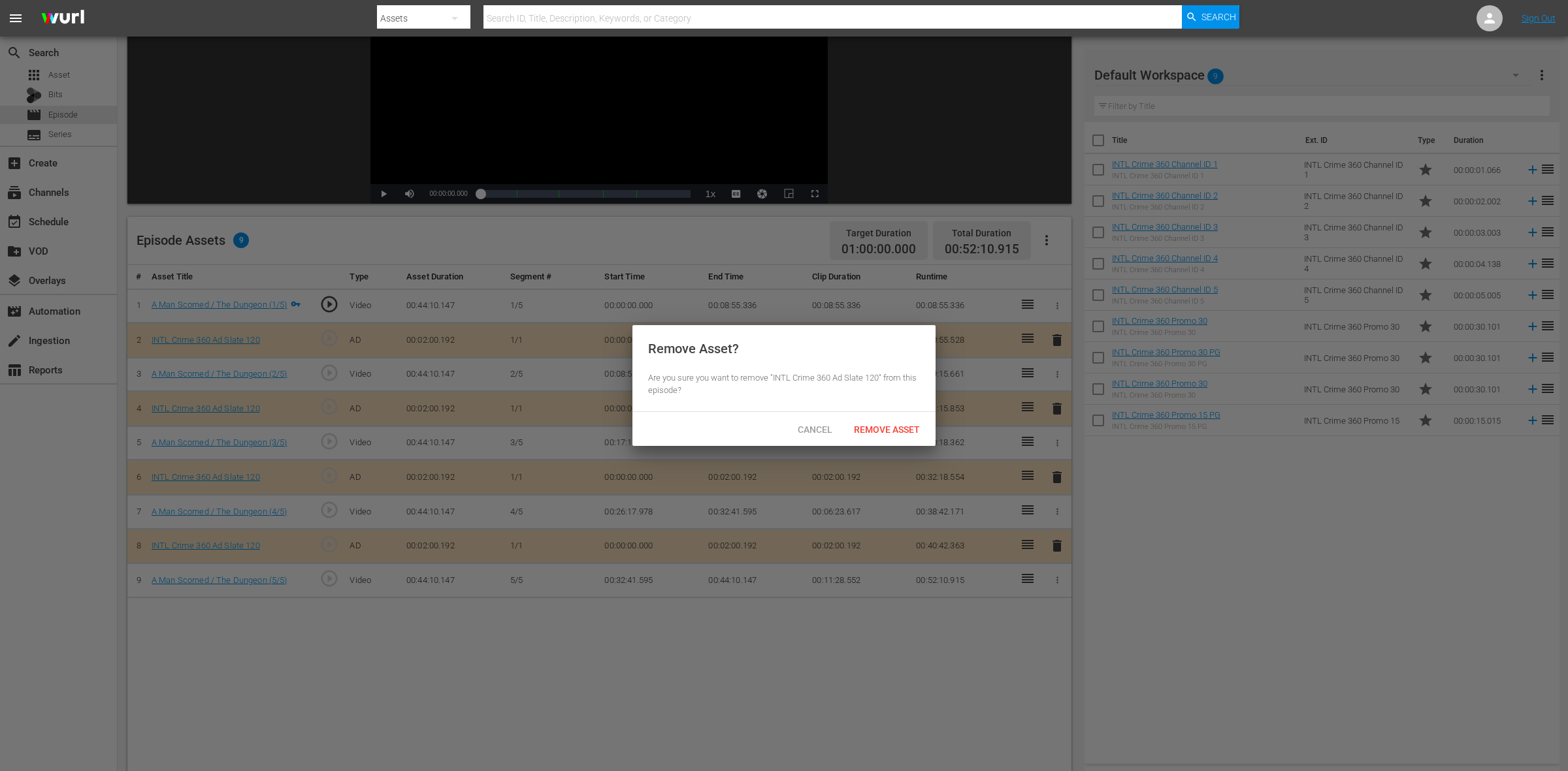
click at [873, 424] on span "Remove Asset" at bounding box center [887, 429] width 87 height 10
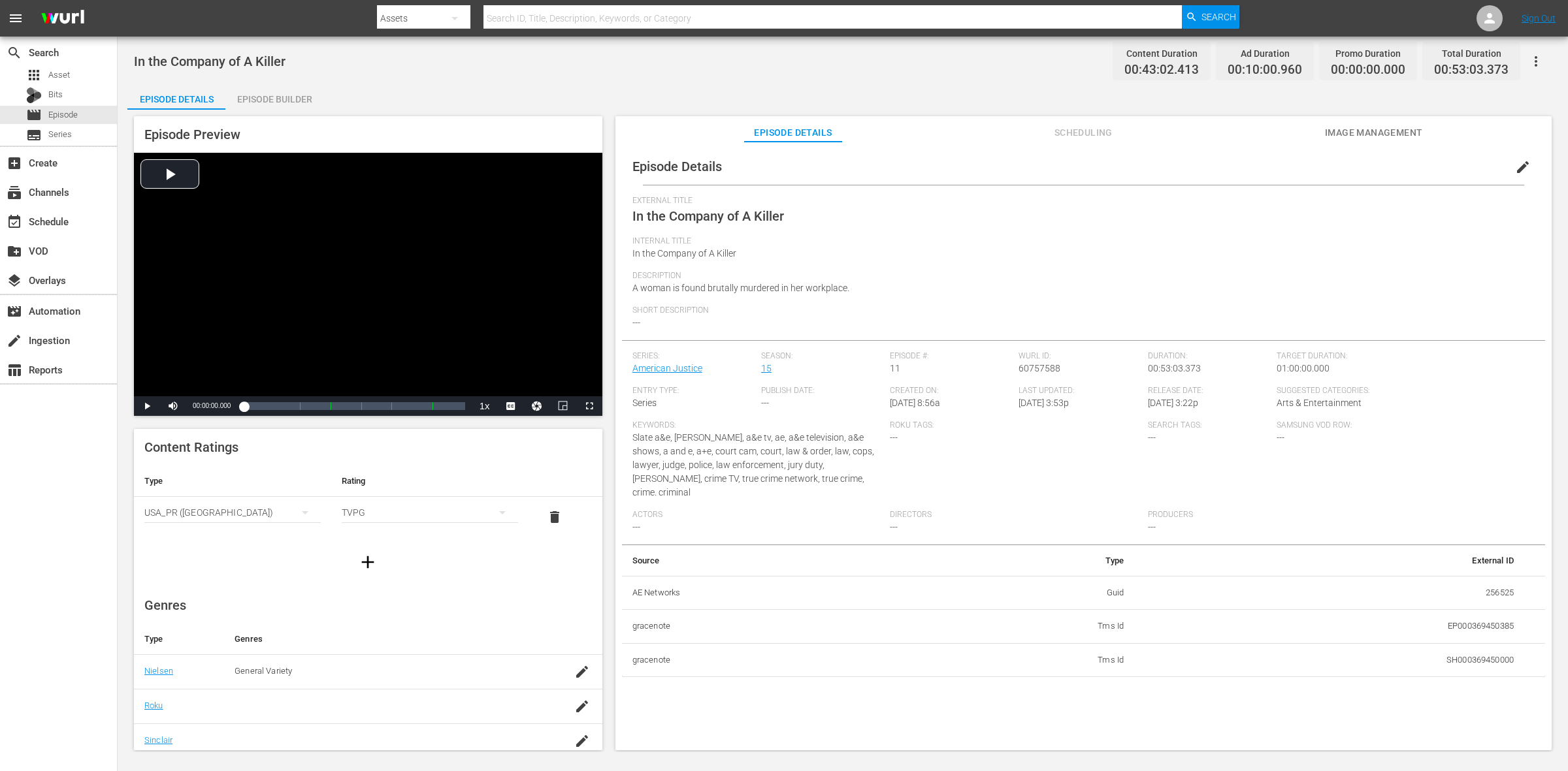
click at [258, 82] on div "In the Company of A Killer Content Duration 00:43:02.413 Ad Duration 00:10:00.9…" at bounding box center [843, 395] width 1451 height 715
click at [258, 98] on div "Episode Builder" at bounding box center [274, 99] width 98 height 31
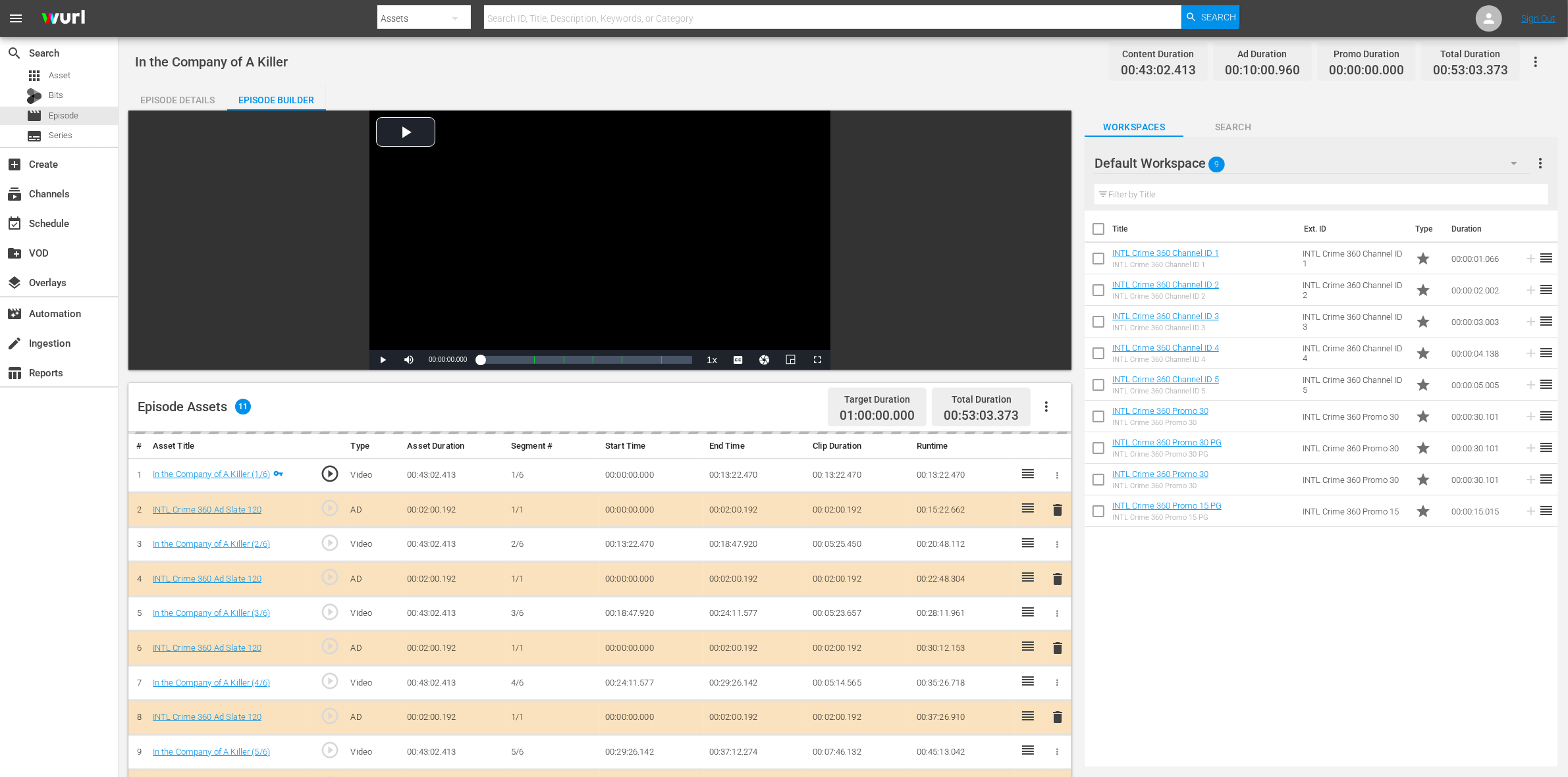
scroll to position [165, 0]
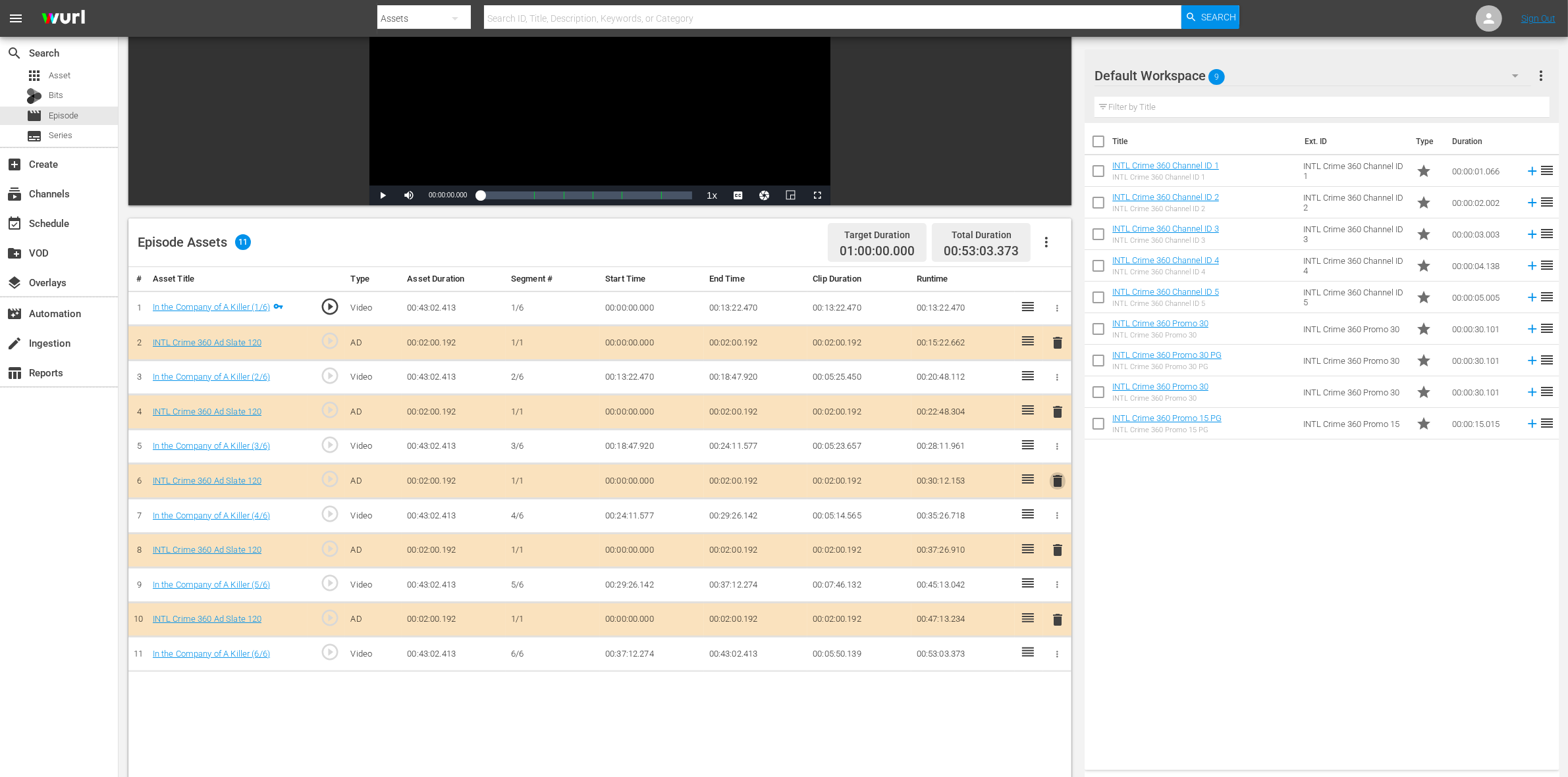
click at [1057, 487] on span "delete" at bounding box center [1057, 481] width 16 height 16
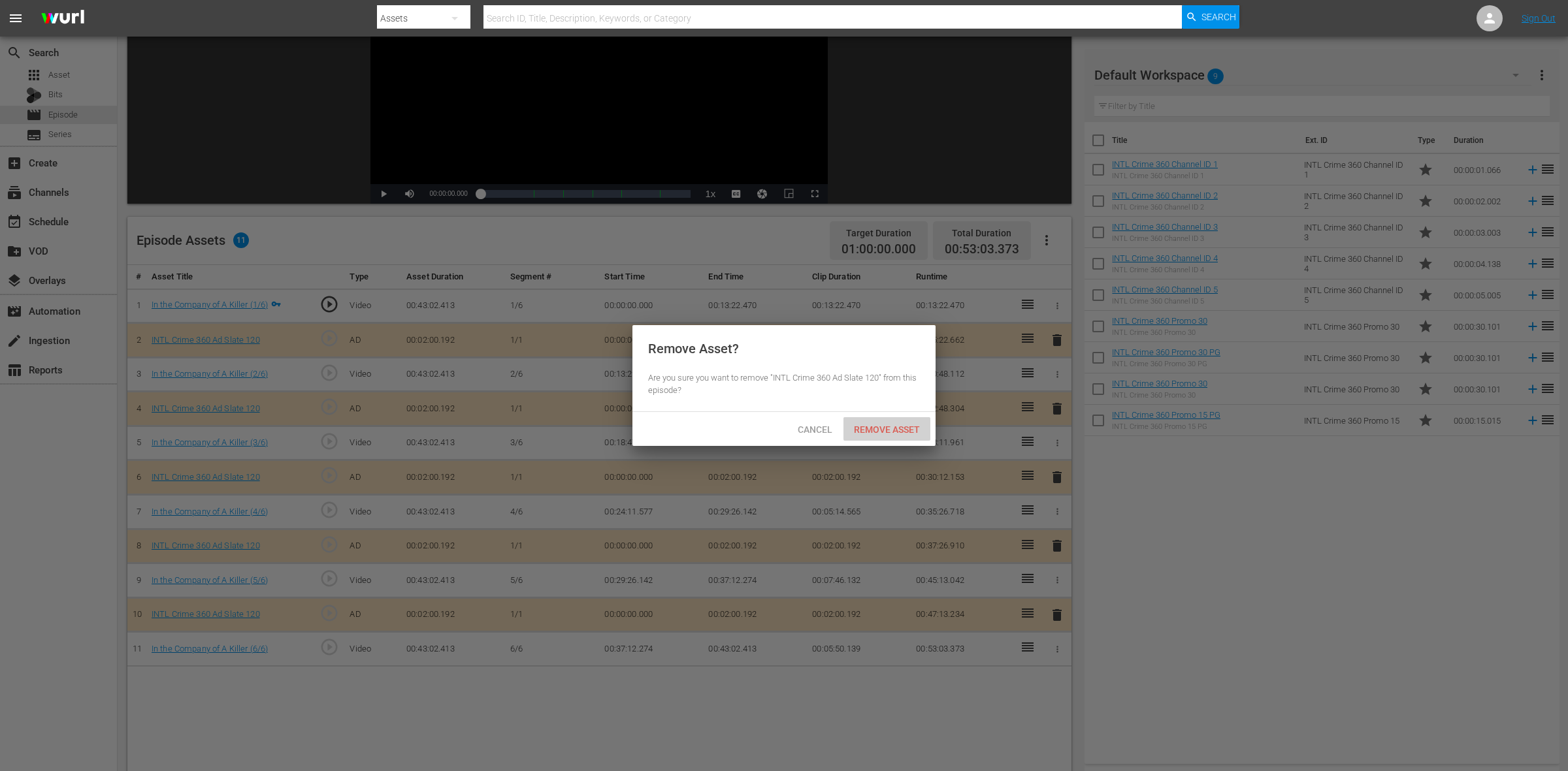
click at [898, 418] on div "Remove Asset" at bounding box center [887, 429] width 87 height 24
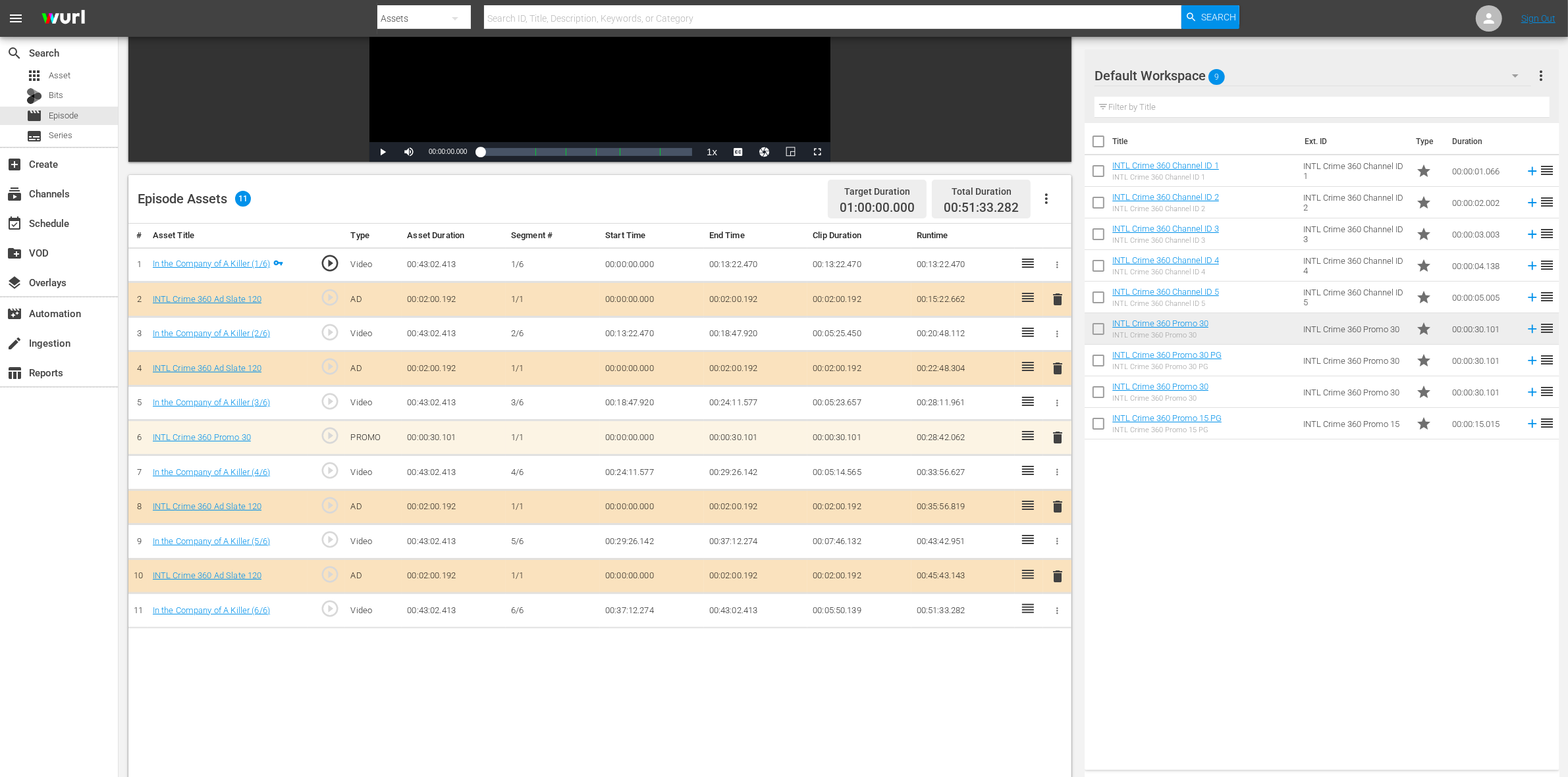
scroll to position [247, 0]
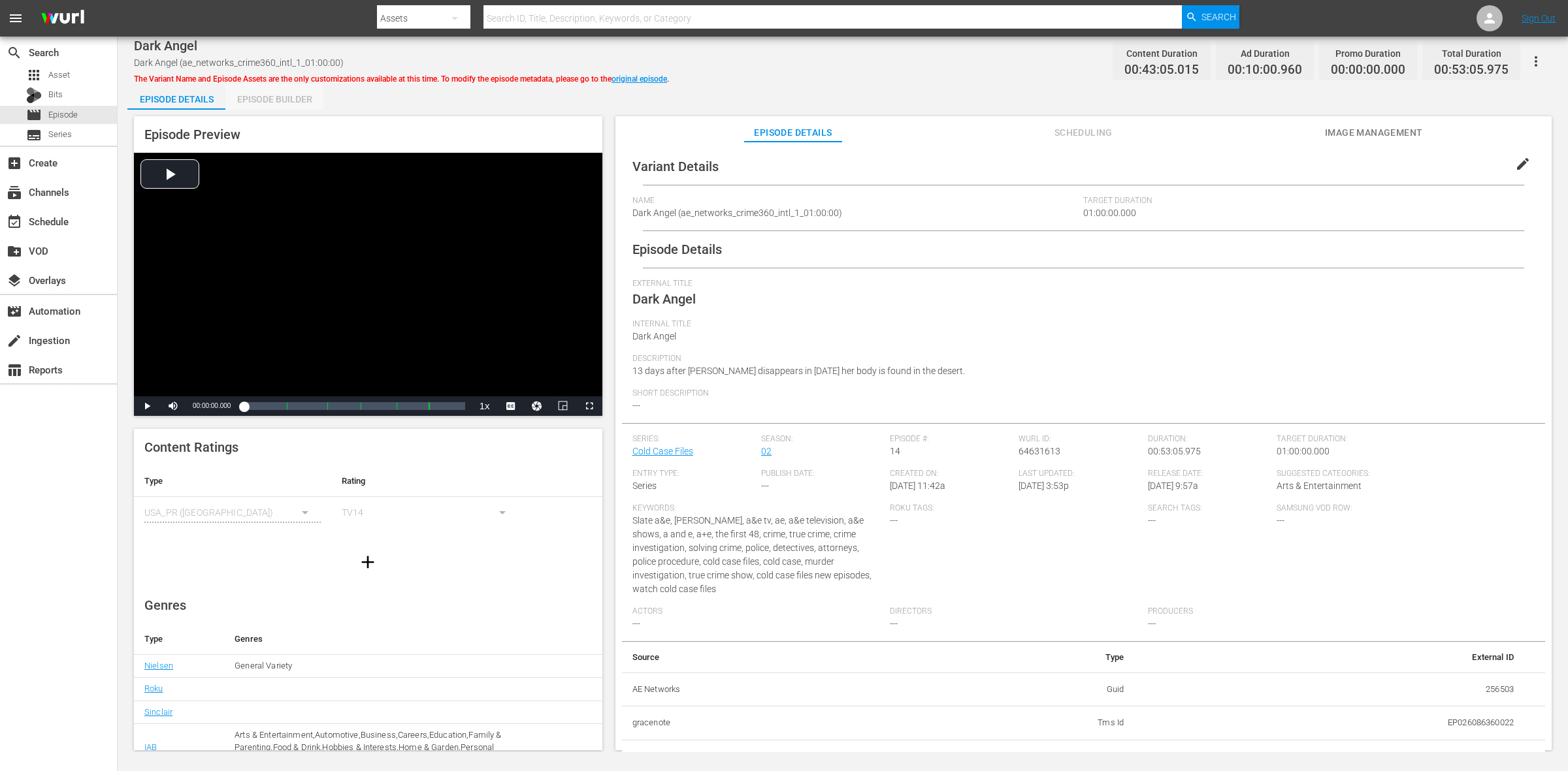
click at [310, 87] on div "Episode Builder" at bounding box center [274, 99] width 98 height 31
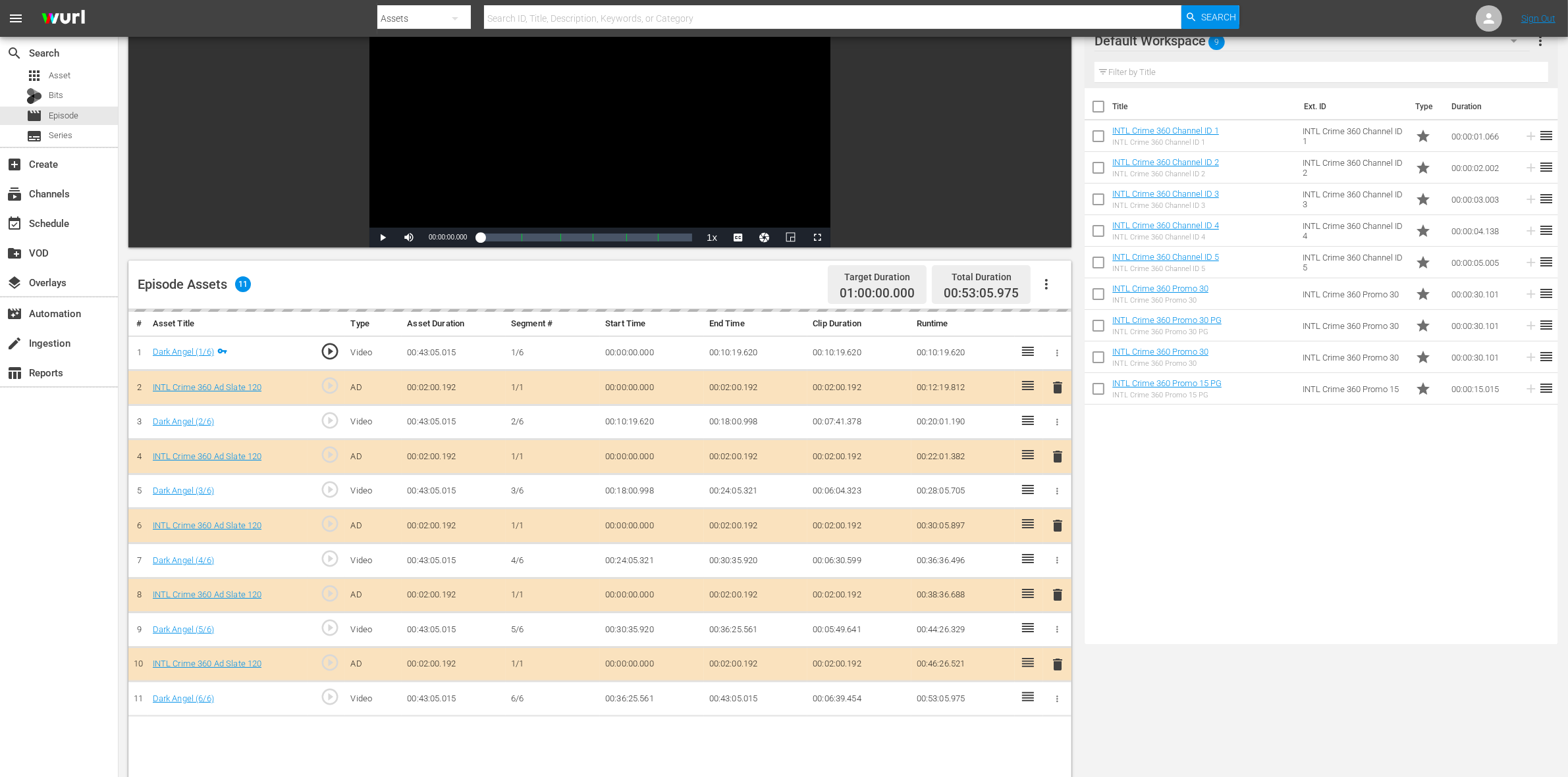
scroll to position [247, 0]
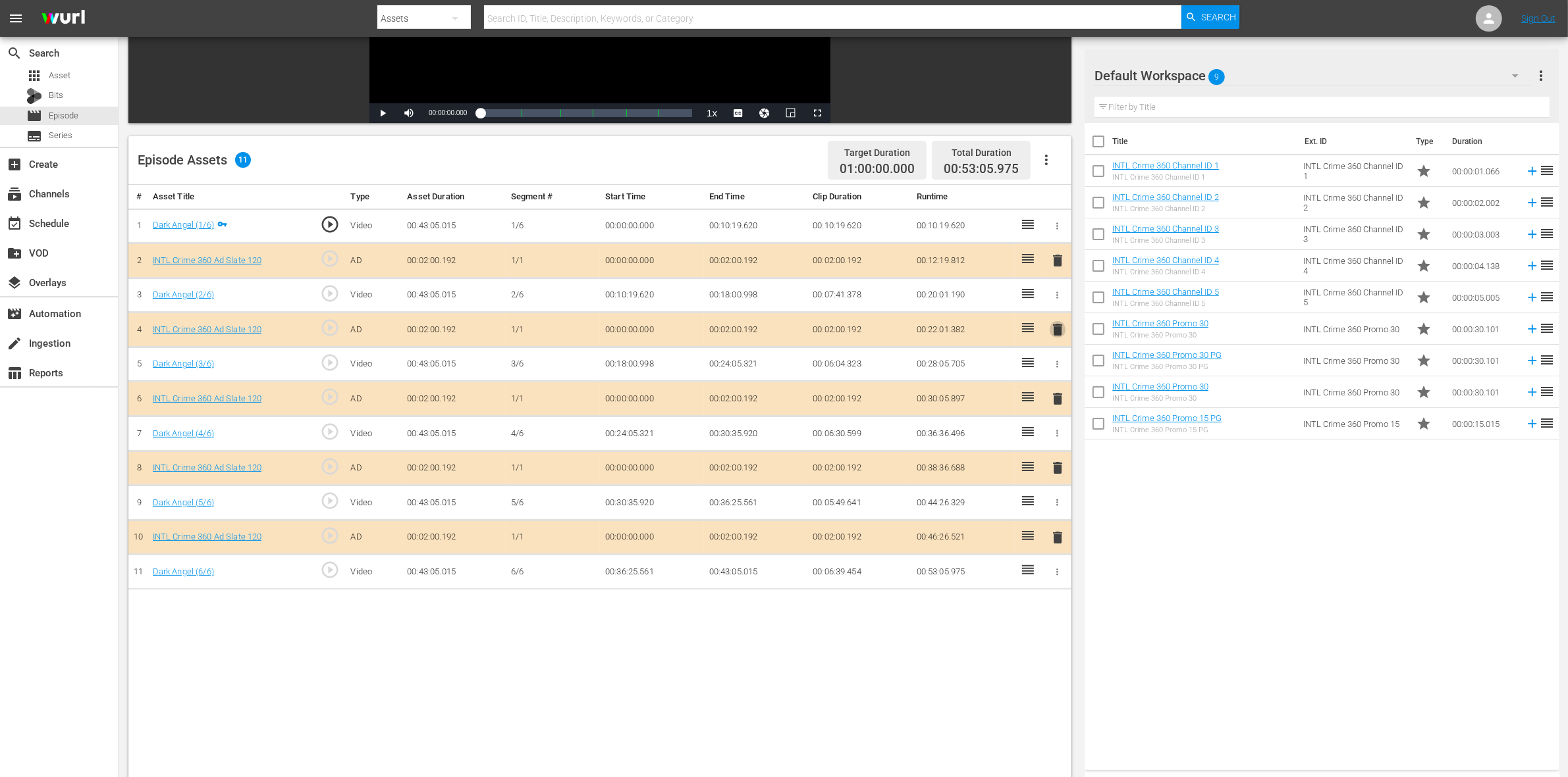
click at [1051, 334] on span "delete" at bounding box center [1057, 330] width 16 height 16
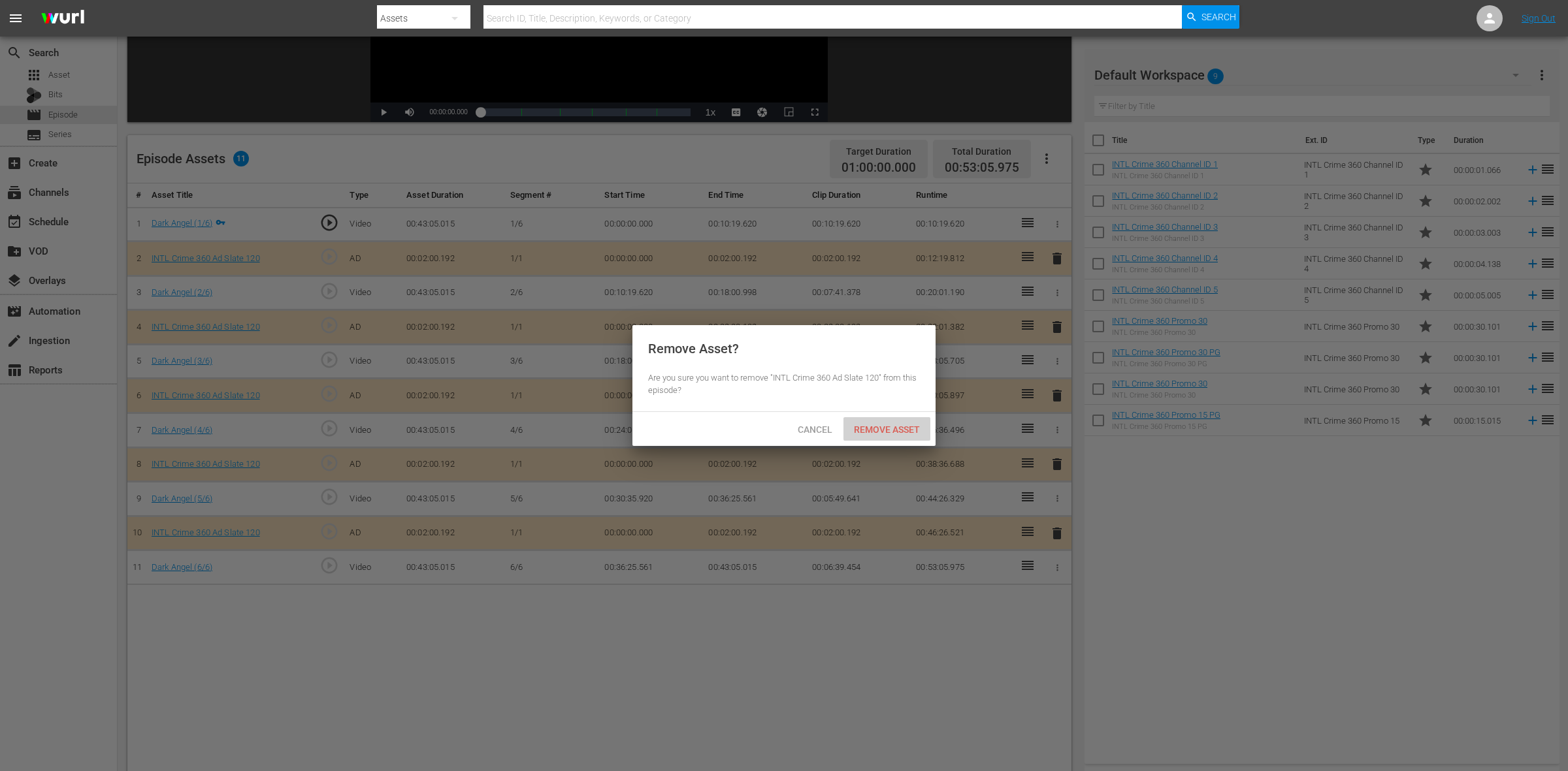
click at [903, 430] on span "Remove Asset" at bounding box center [887, 429] width 87 height 10
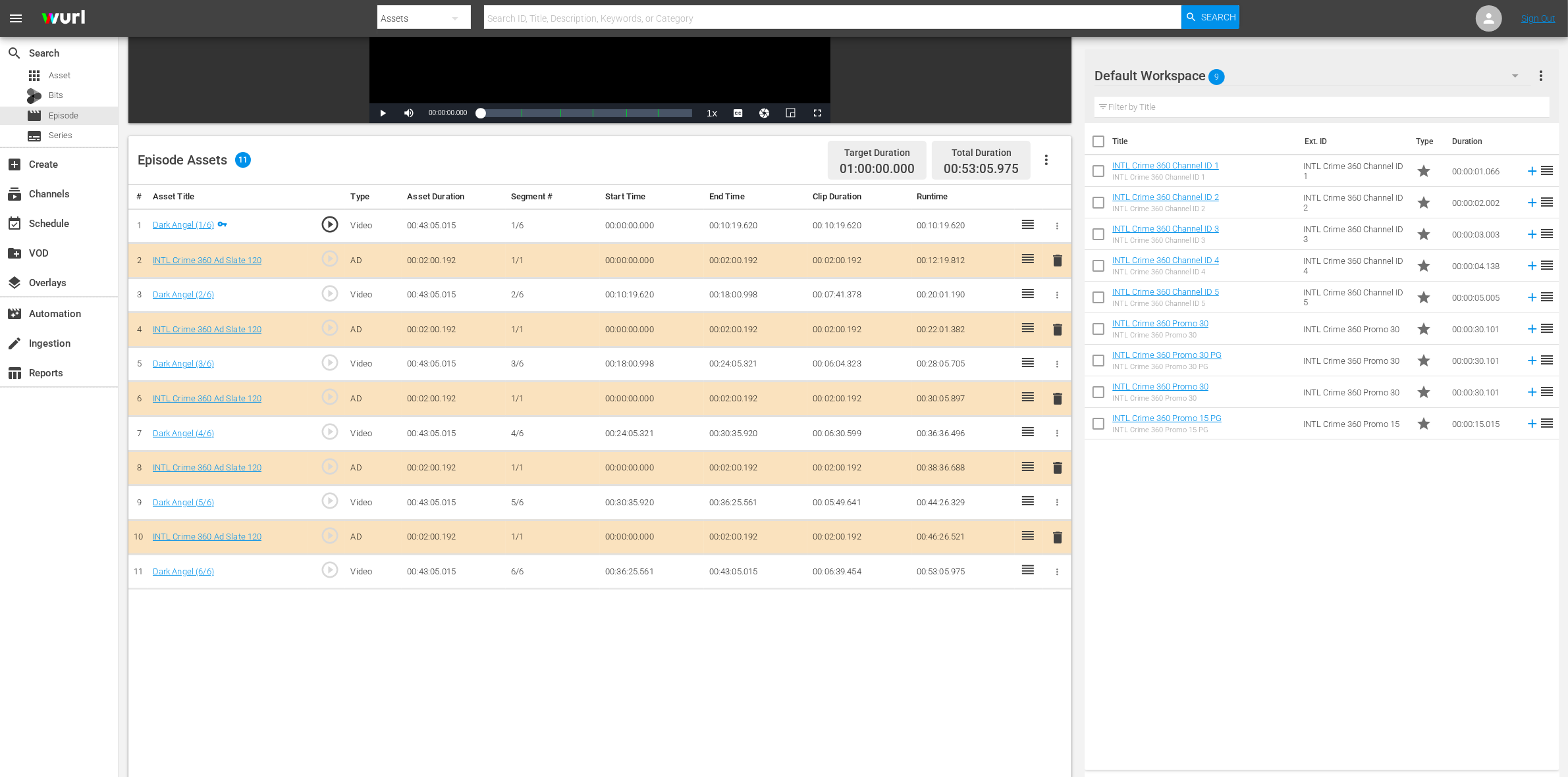
click at [1061, 407] on span "delete" at bounding box center [1057, 399] width 16 height 16
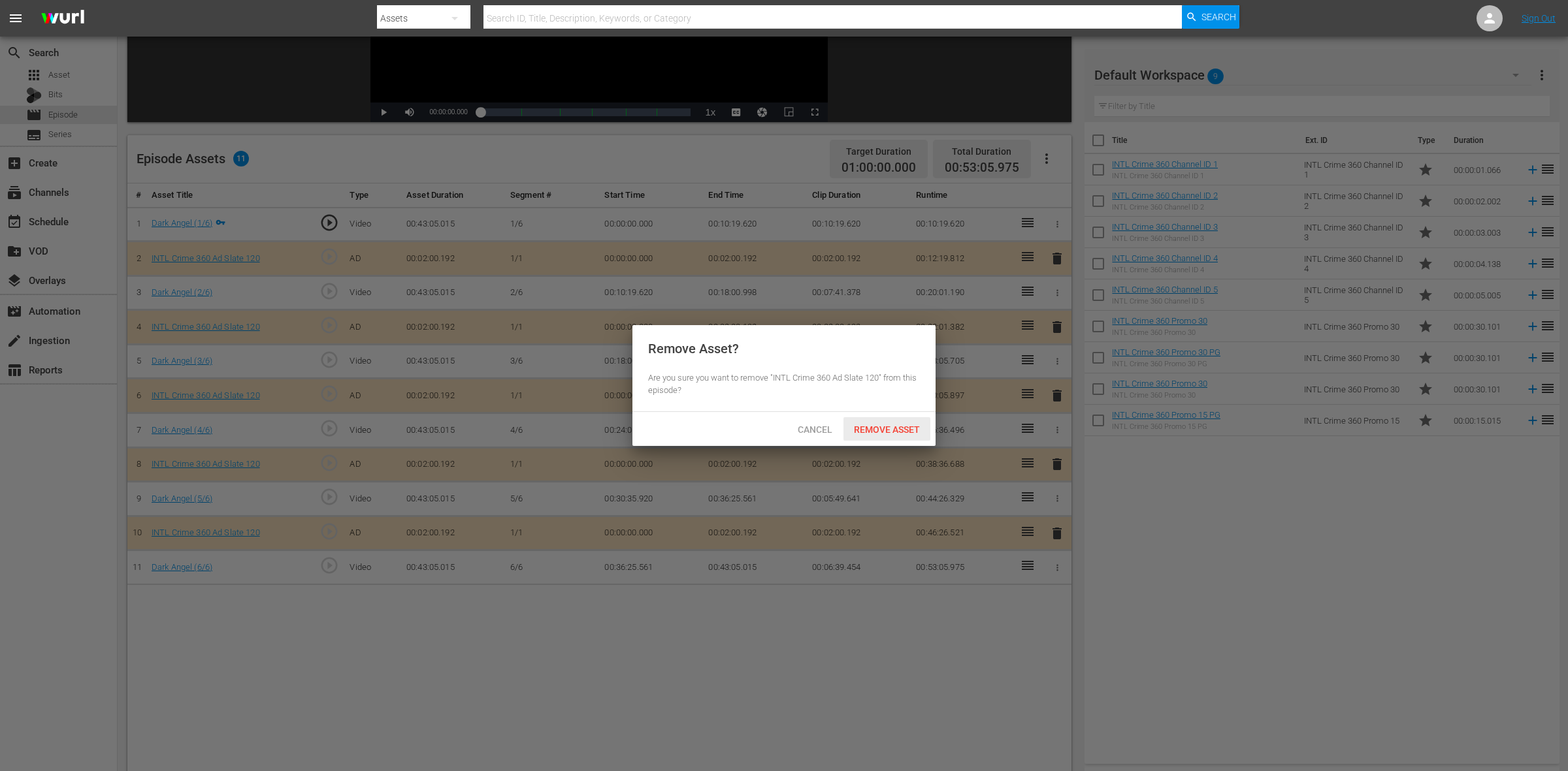
click at [886, 438] on div "Remove Asset" at bounding box center [887, 429] width 87 height 24
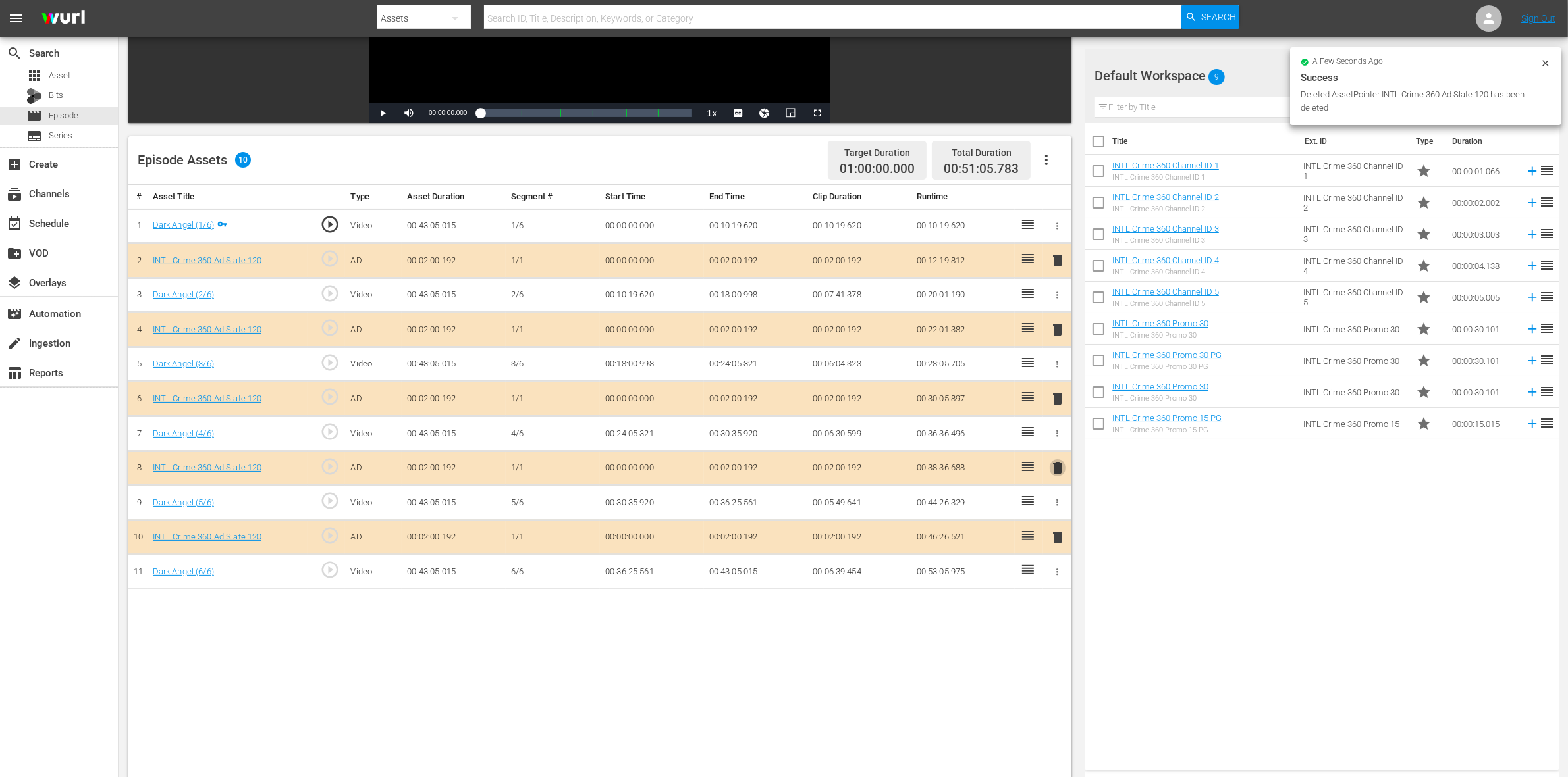
click at [1053, 476] on span "delete" at bounding box center [1057, 468] width 16 height 16
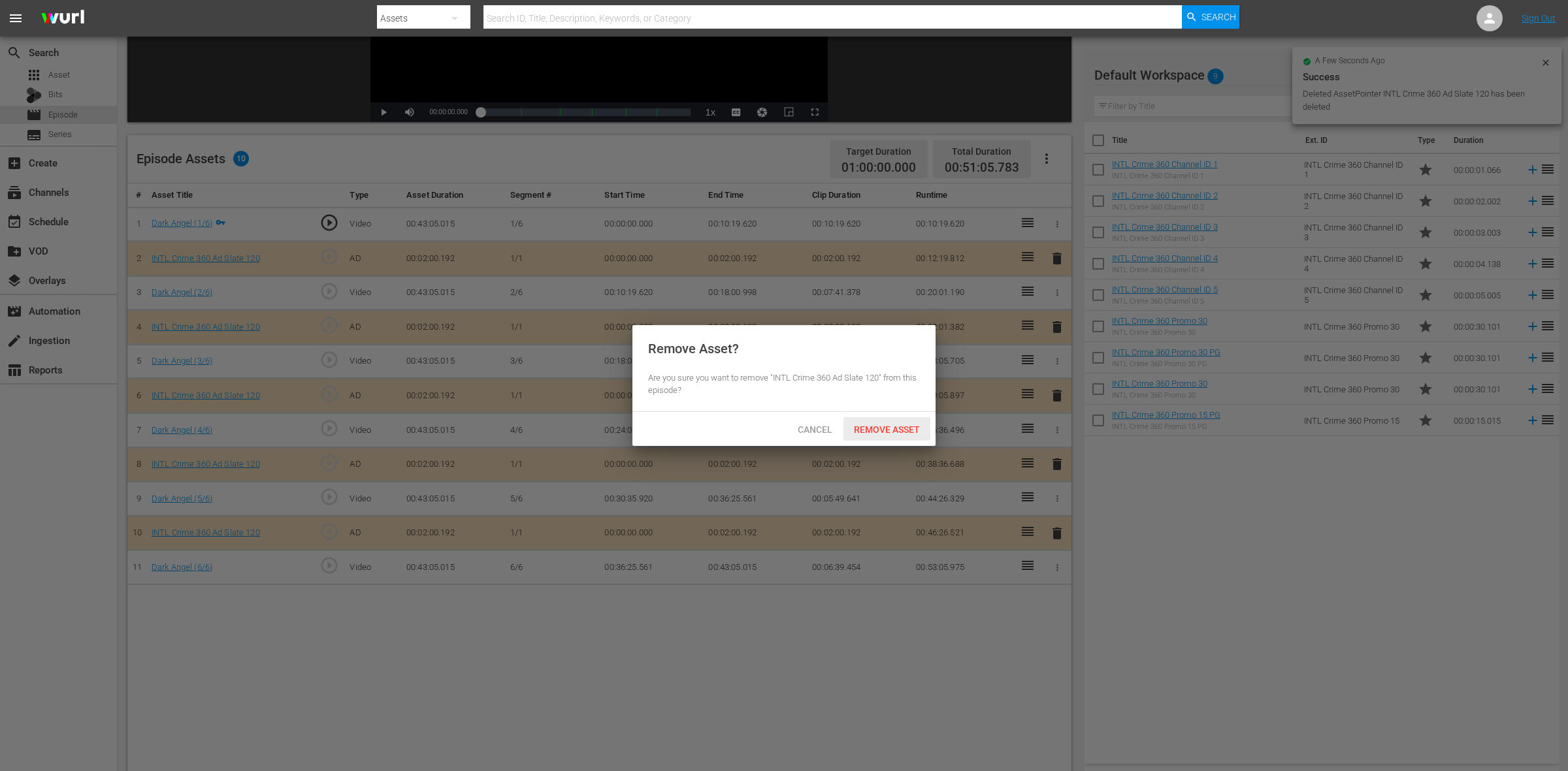
click at [874, 431] on span "Remove Asset" at bounding box center [887, 429] width 87 height 10
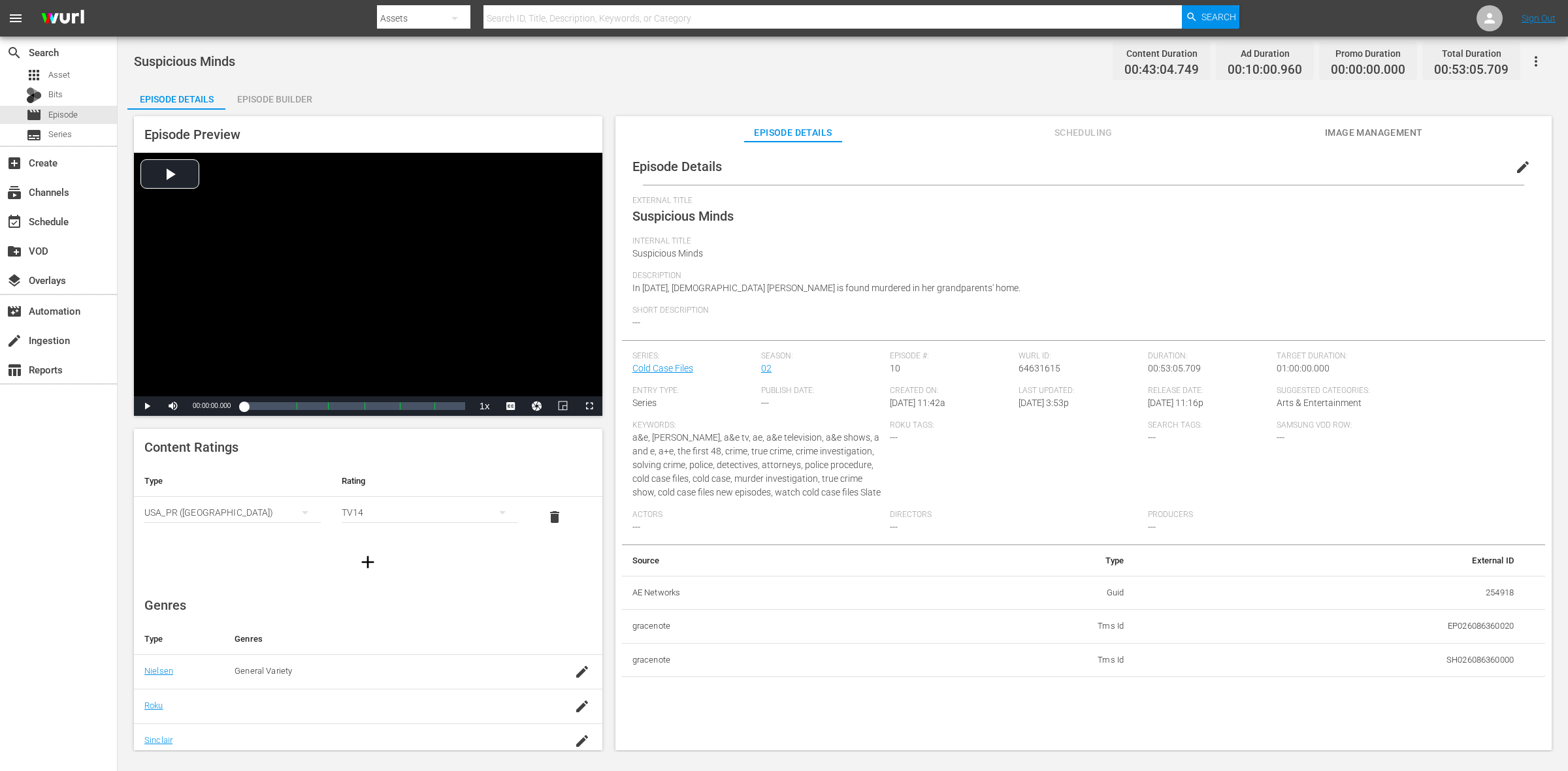
click at [263, 99] on div "Episode Builder" at bounding box center [274, 99] width 98 height 31
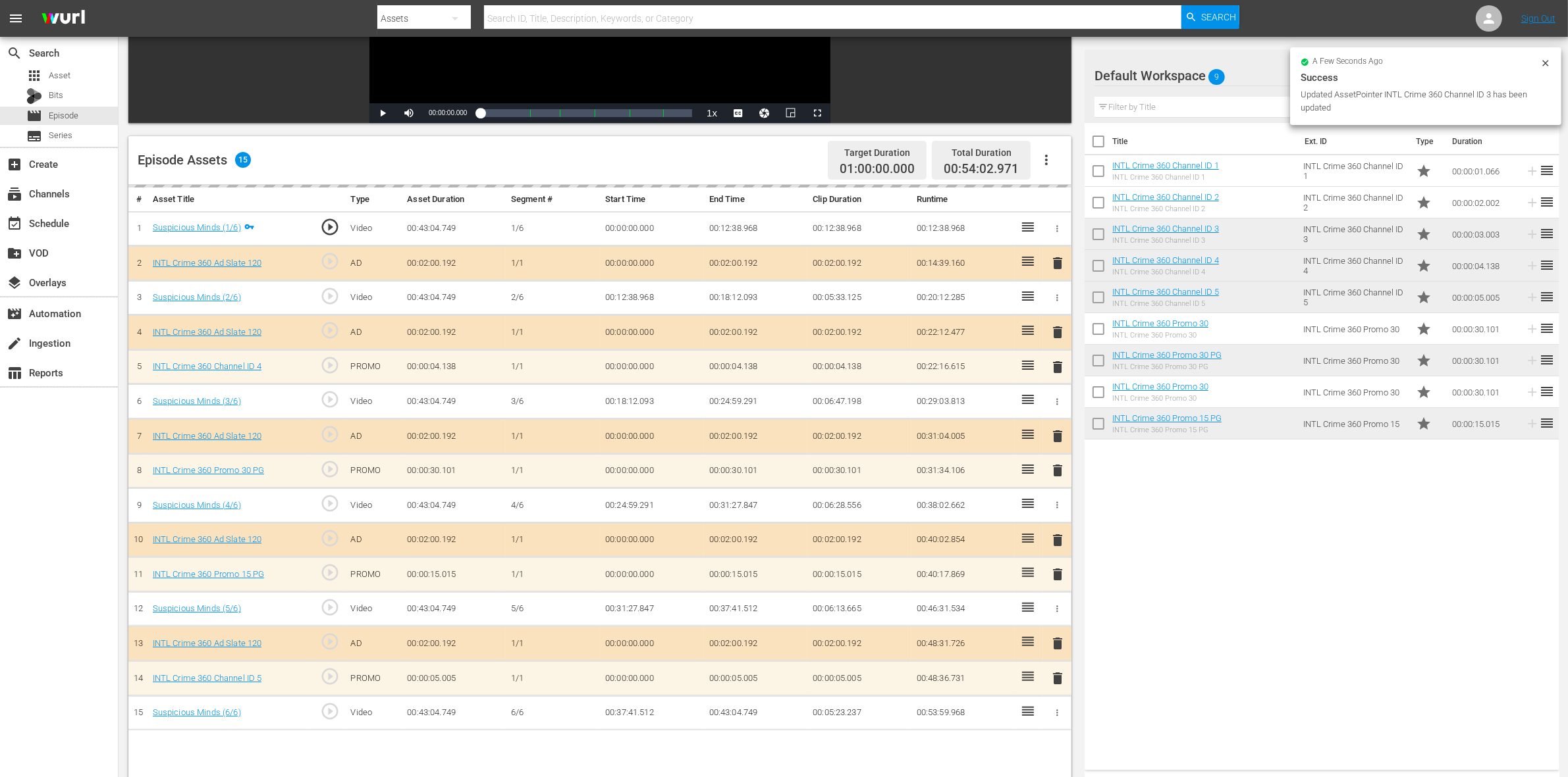
scroll to position [329, 0]
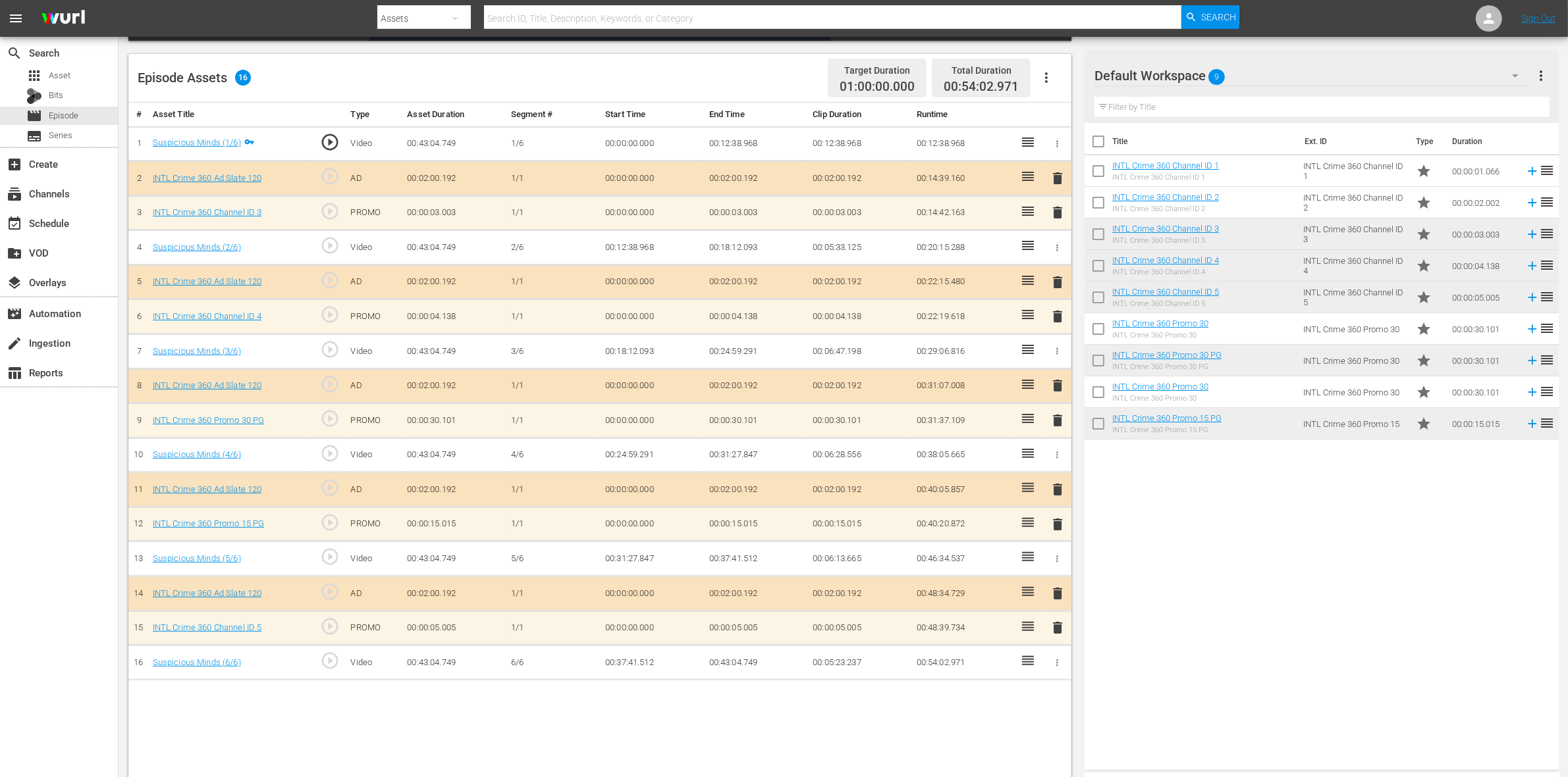
click at [1050, 424] on span "delete" at bounding box center [1057, 420] width 16 height 16
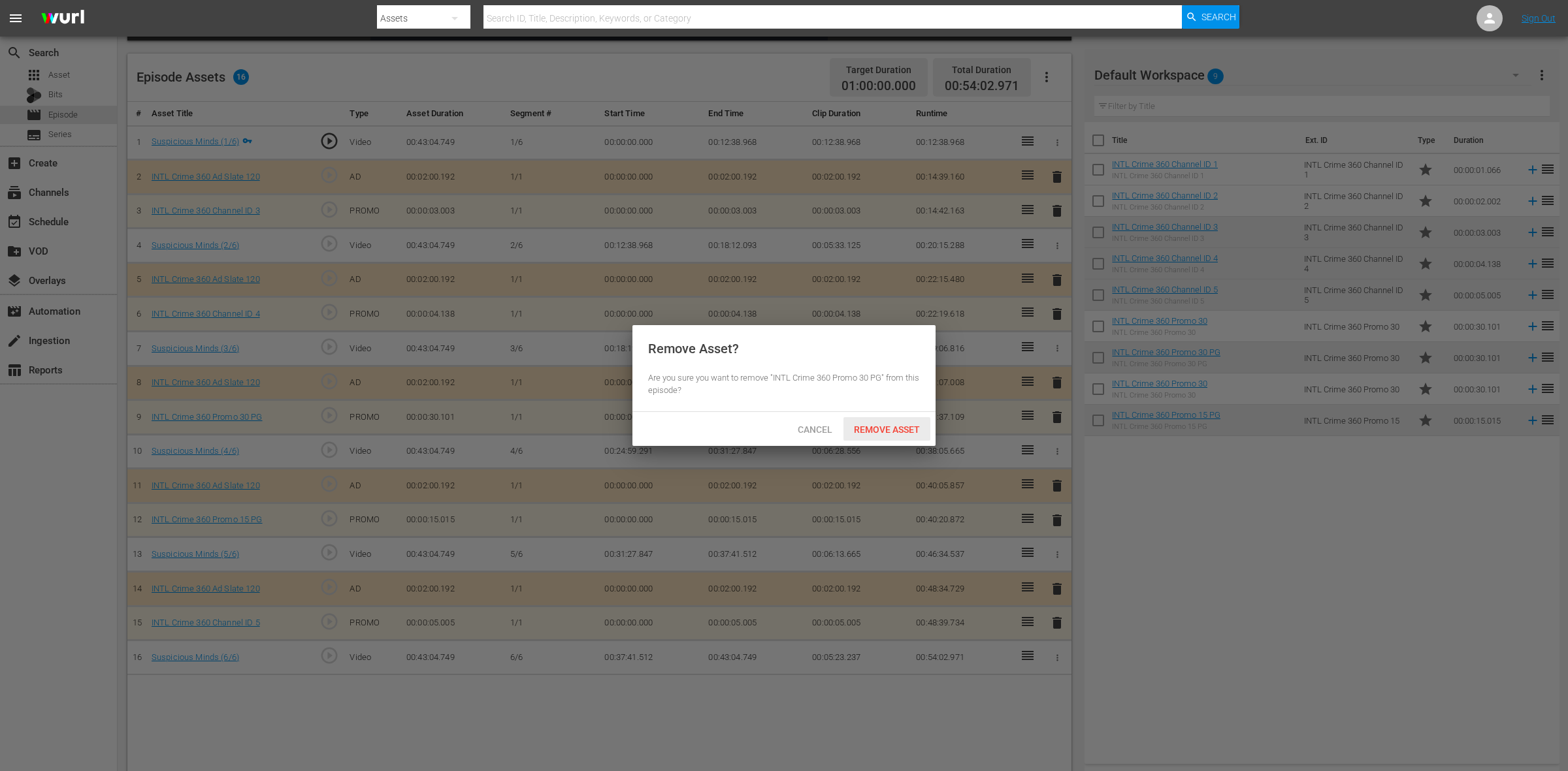
click at [905, 429] on span "Remove Asset" at bounding box center [887, 429] width 87 height 10
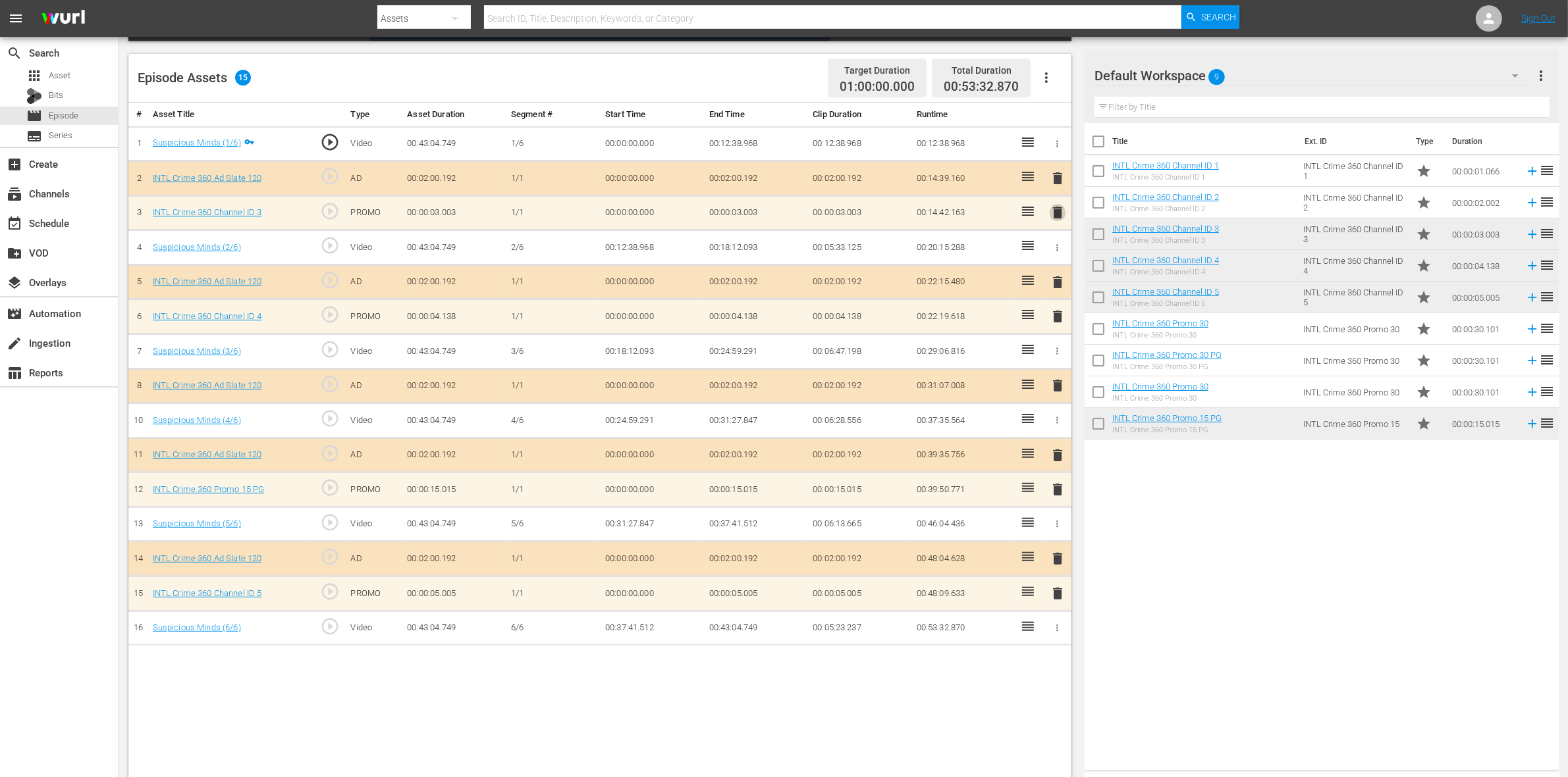
click at [1055, 209] on span "delete" at bounding box center [1057, 212] width 16 height 16
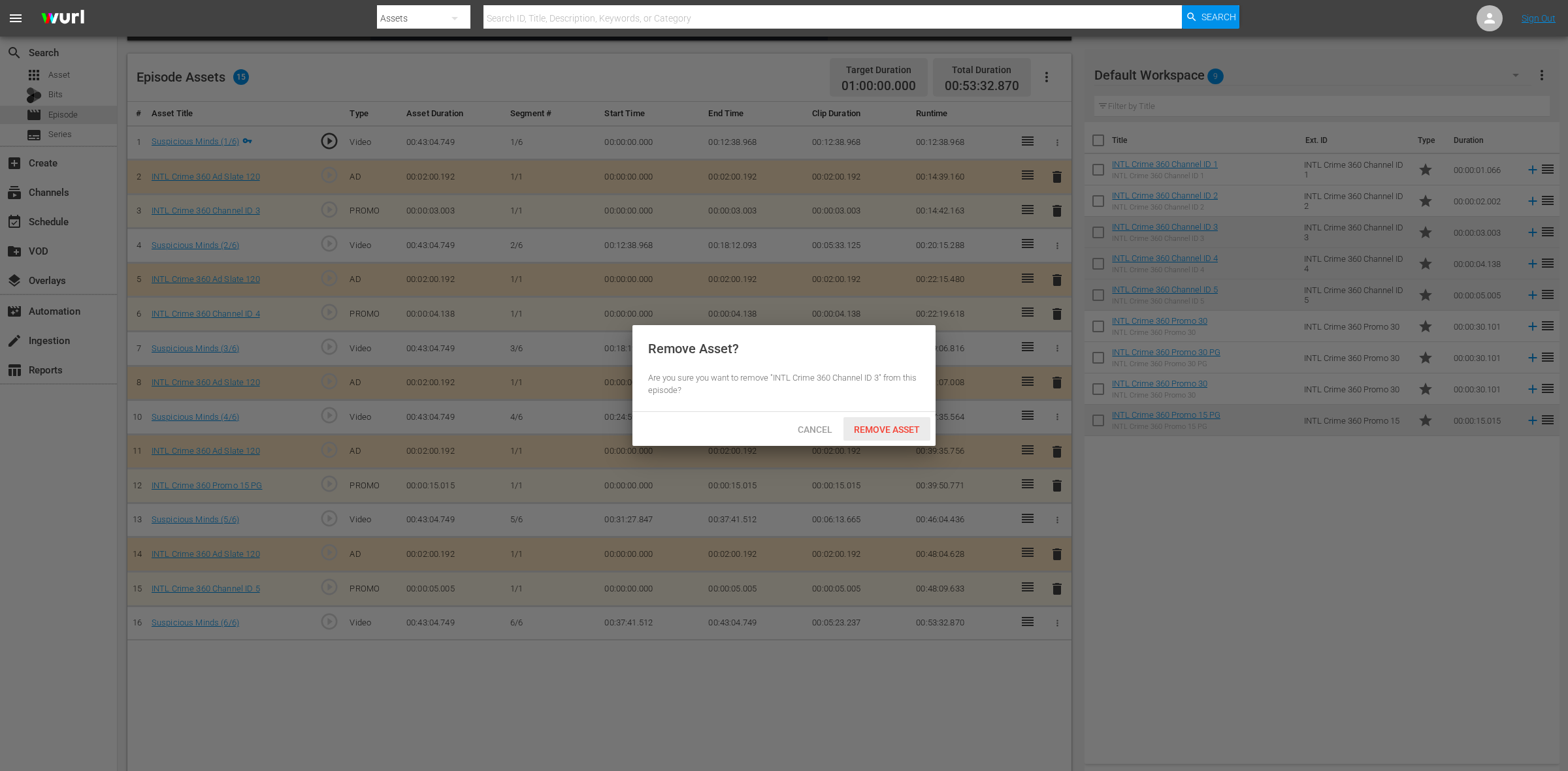
click at [917, 427] on span "Remove Asset" at bounding box center [887, 429] width 87 height 10
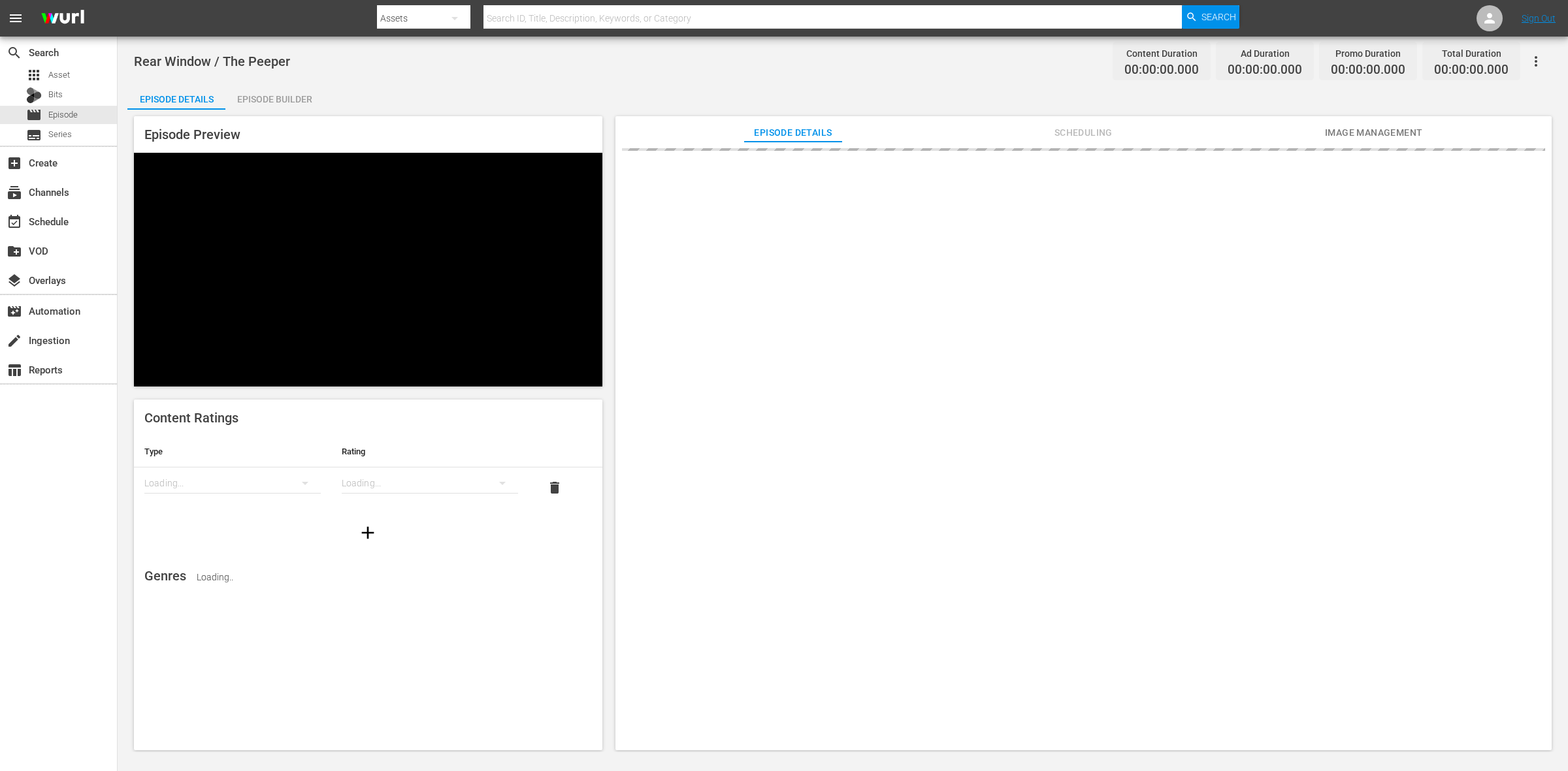
click at [243, 106] on div "Episode Builder" at bounding box center [274, 99] width 98 height 31
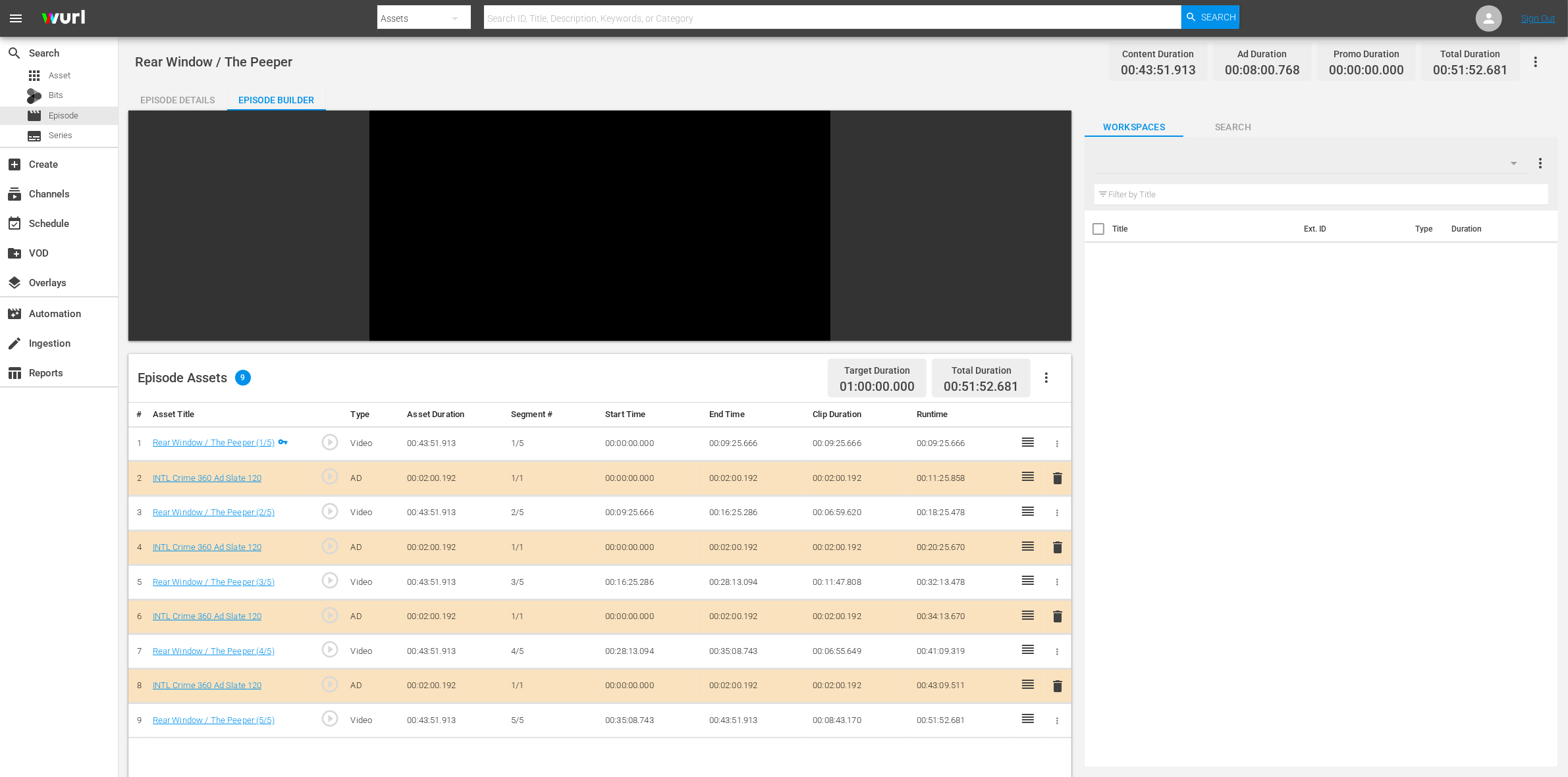
scroll to position [181, 0]
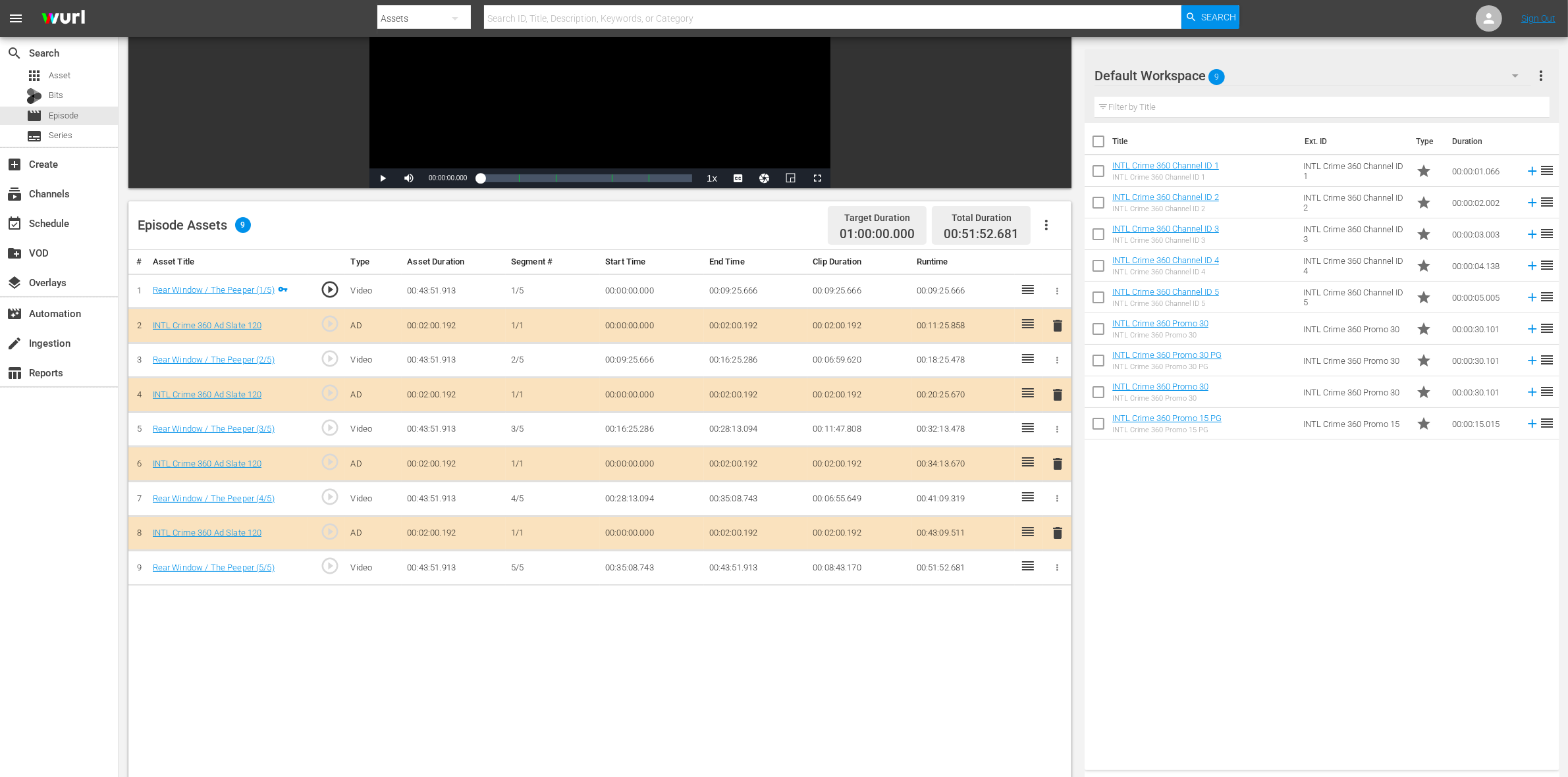
click at [1055, 403] on span "delete" at bounding box center [1057, 395] width 16 height 16
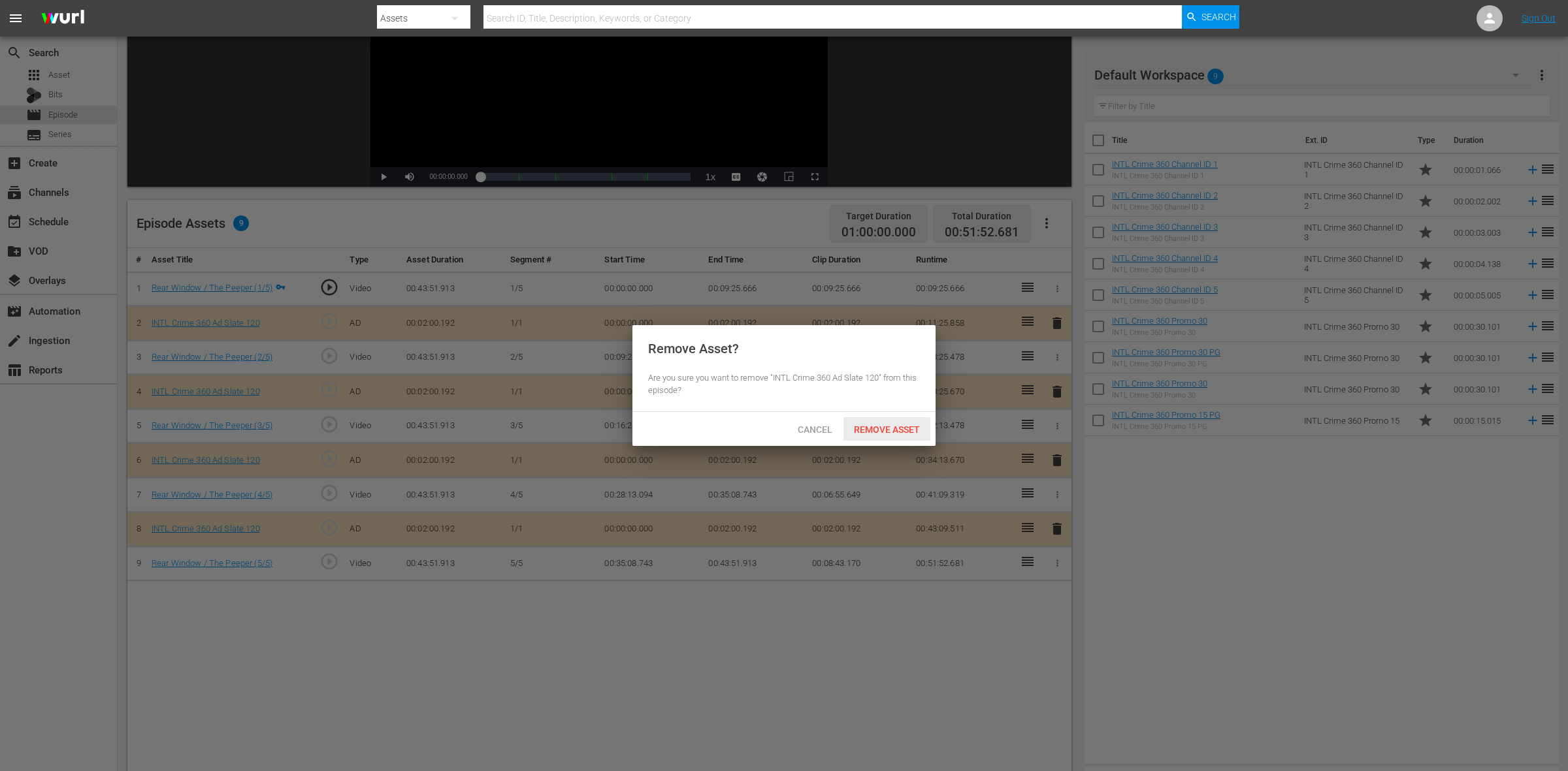
click at [873, 427] on span "Remove Asset" at bounding box center [887, 429] width 87 height 10
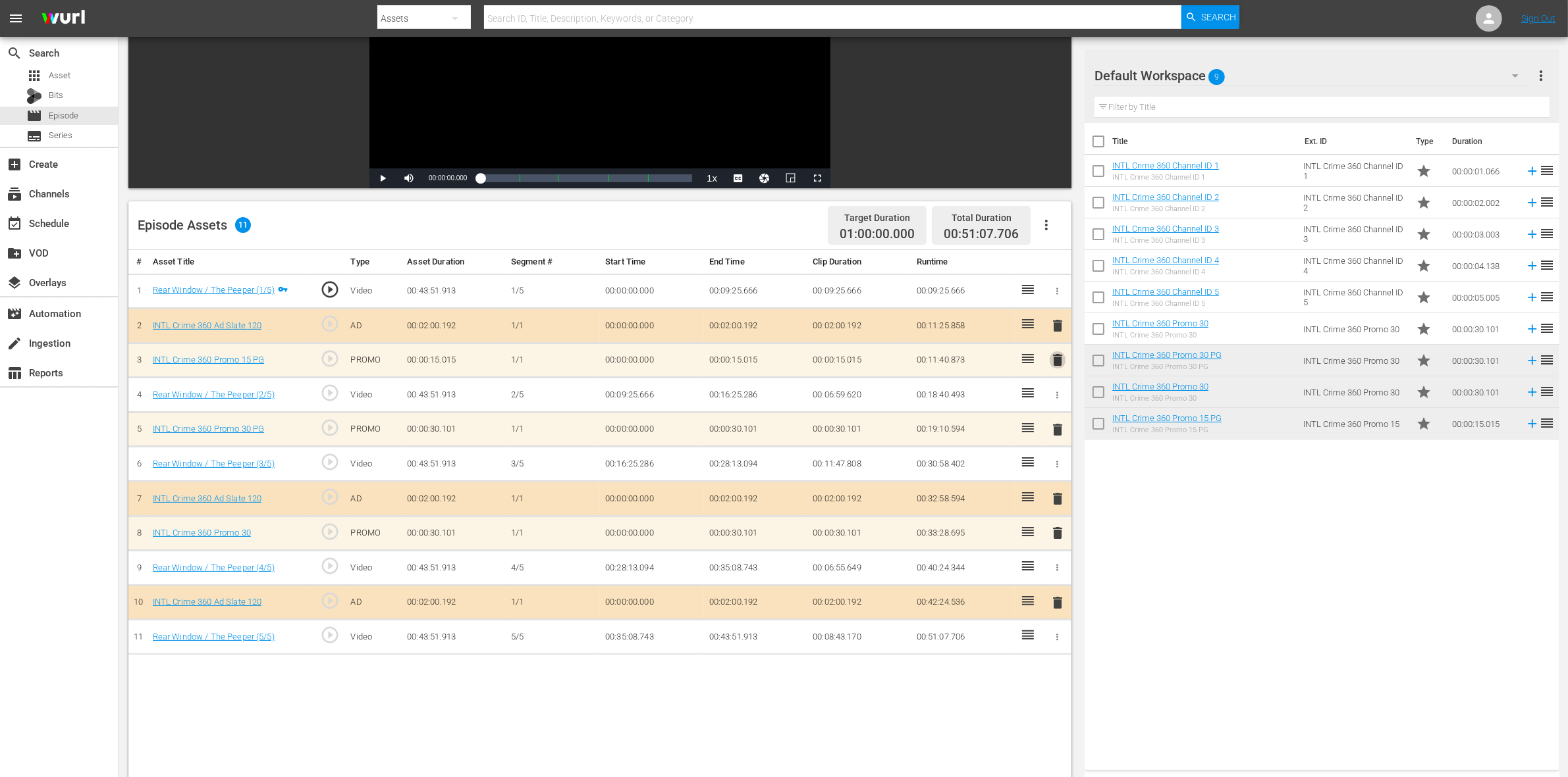
click at [1057, 364] on span "delete" at bounding box center [1057, 360] width 16 height 16
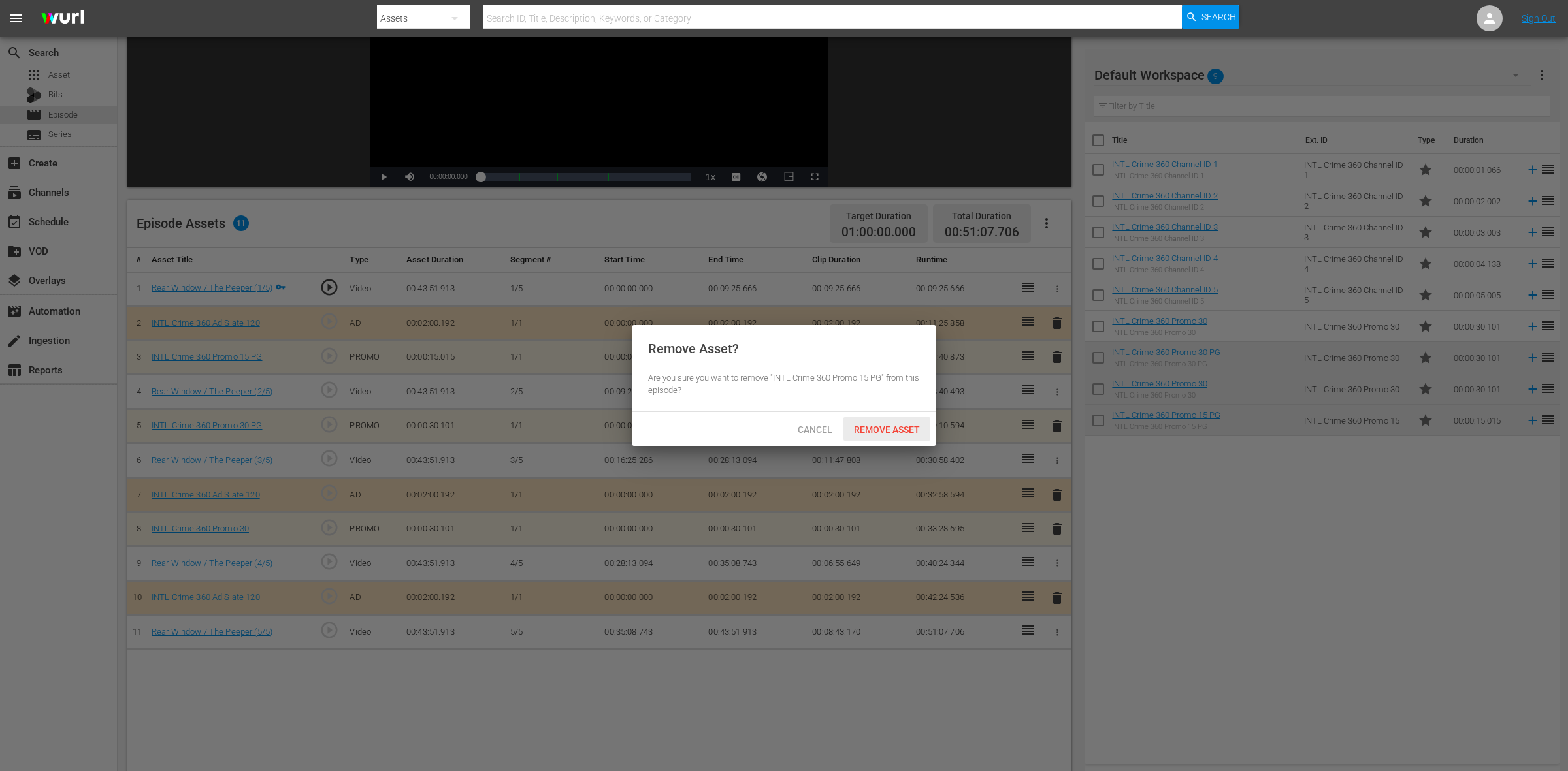
click at [898, 424] on span "Remove Asset" at bounding box center [887, 429] width 87 height 10
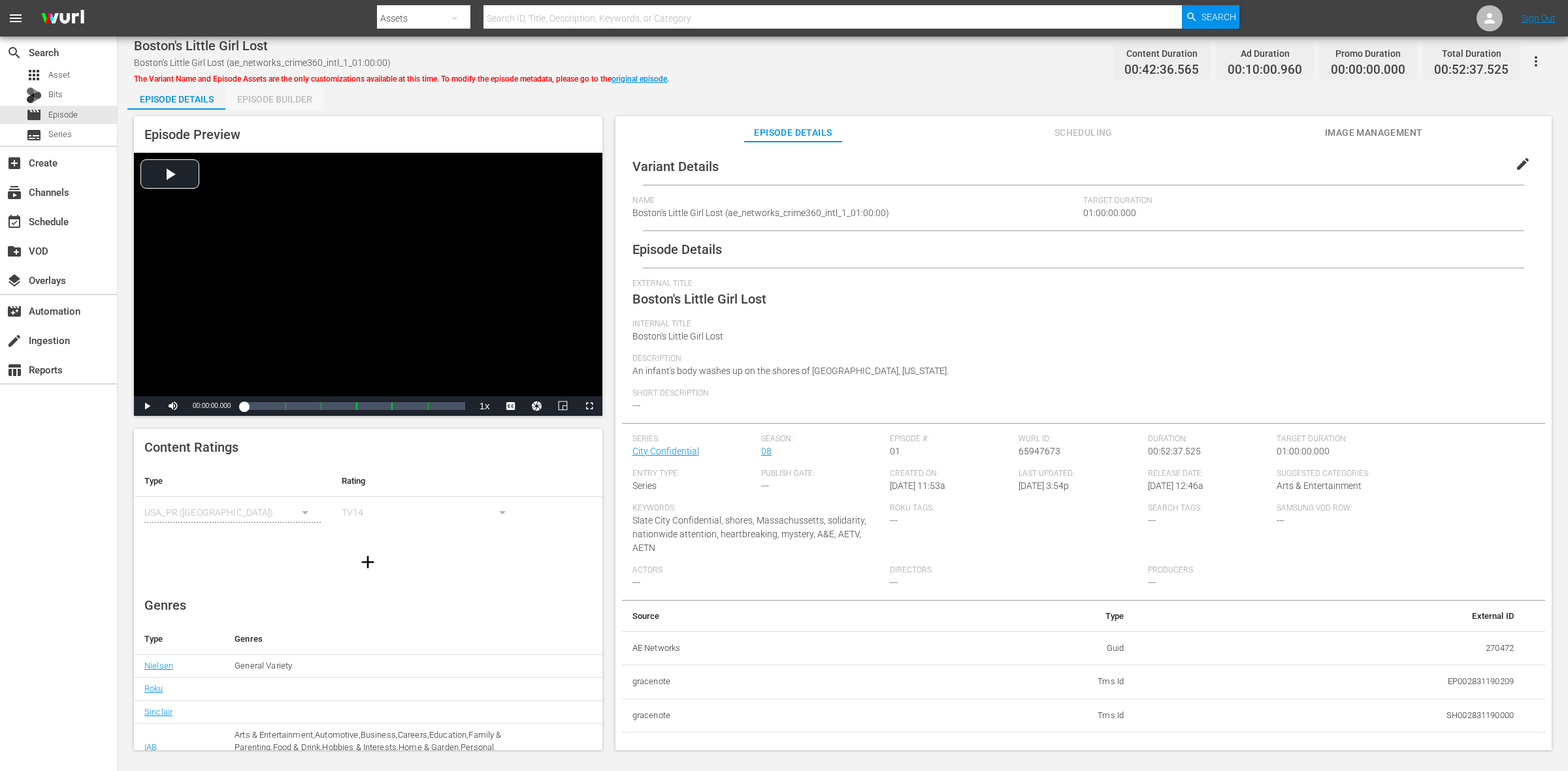
click at [298, 101] on div "Episode Builder" at bounding box center [274, 99] width 98 height 31
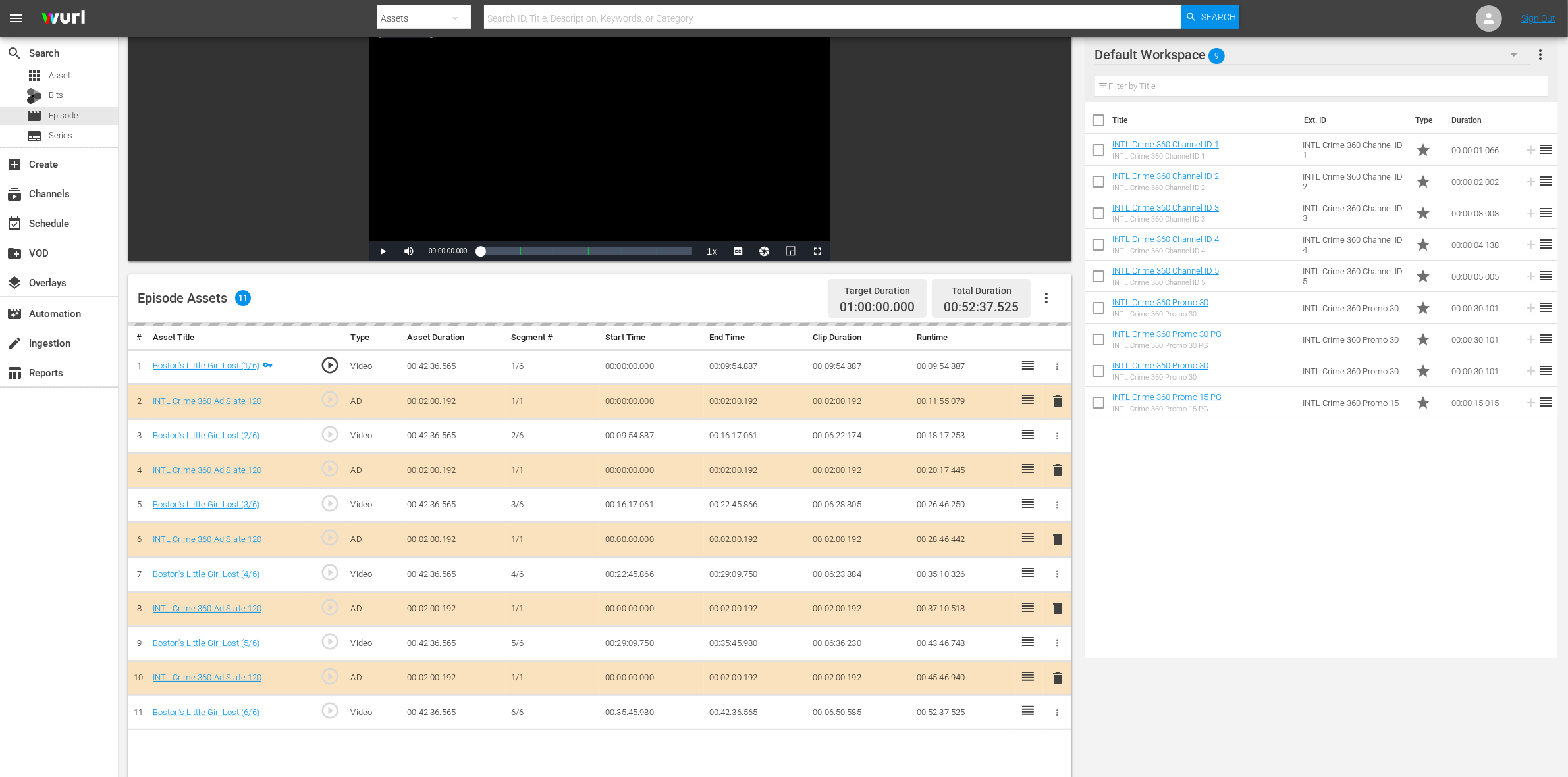
scroll to position [247, 0]
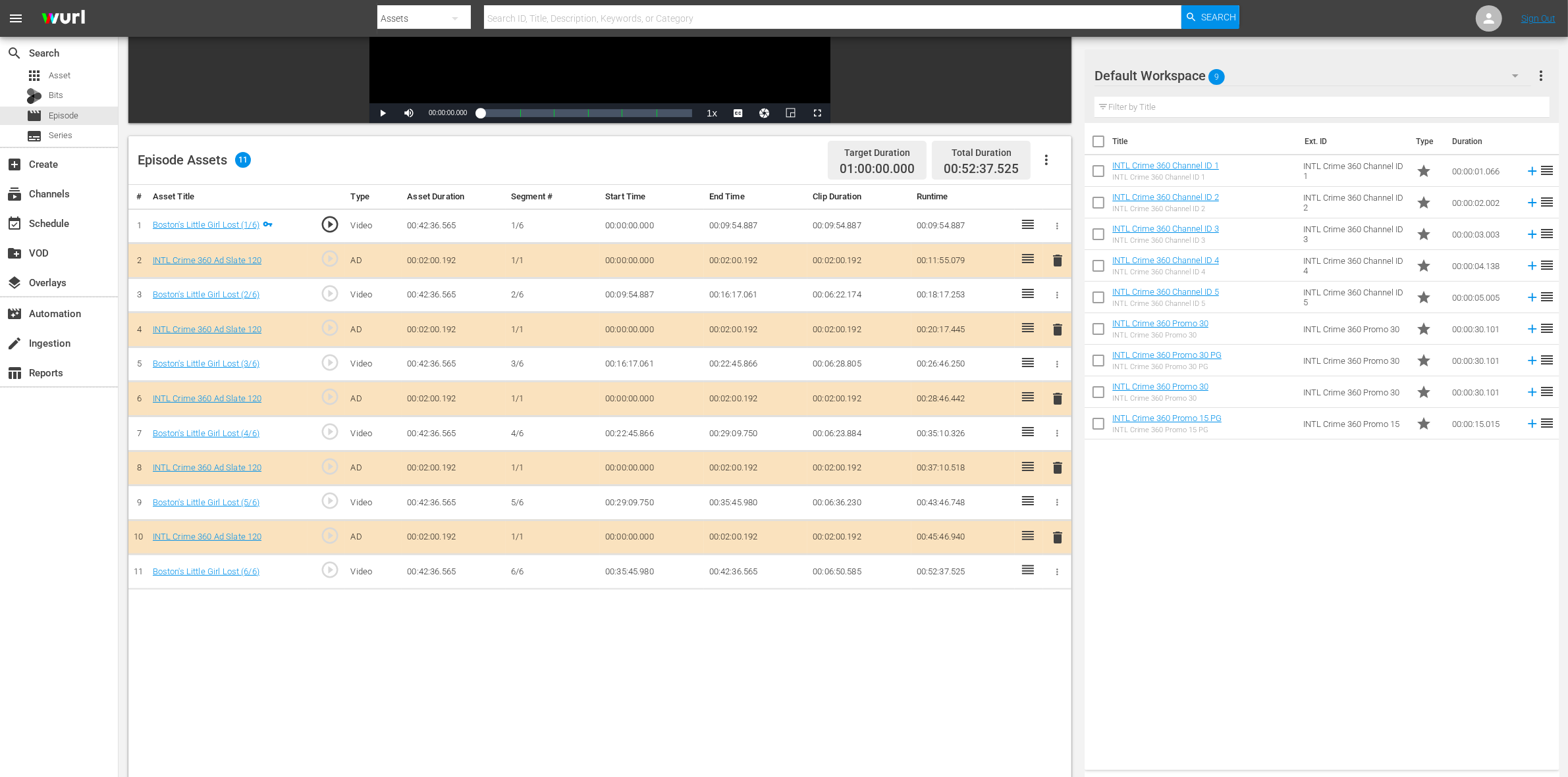
click at [1057, 334] on span "delete" at bounding box center [1057, 330] width 16 height 16
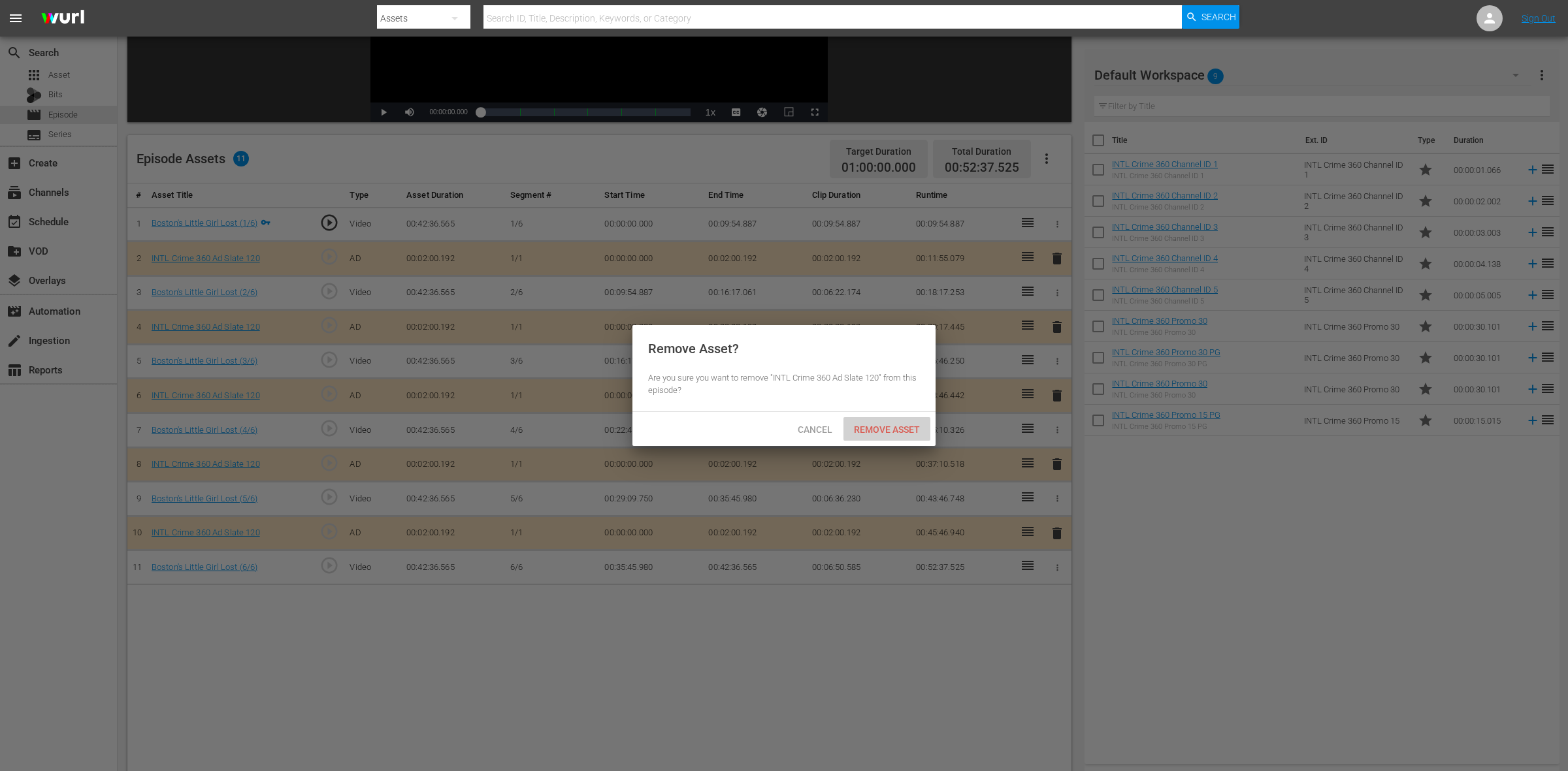
click at [880, 435] on div "Remove Asset" at bounding box center [887, 429] width 87 height 24
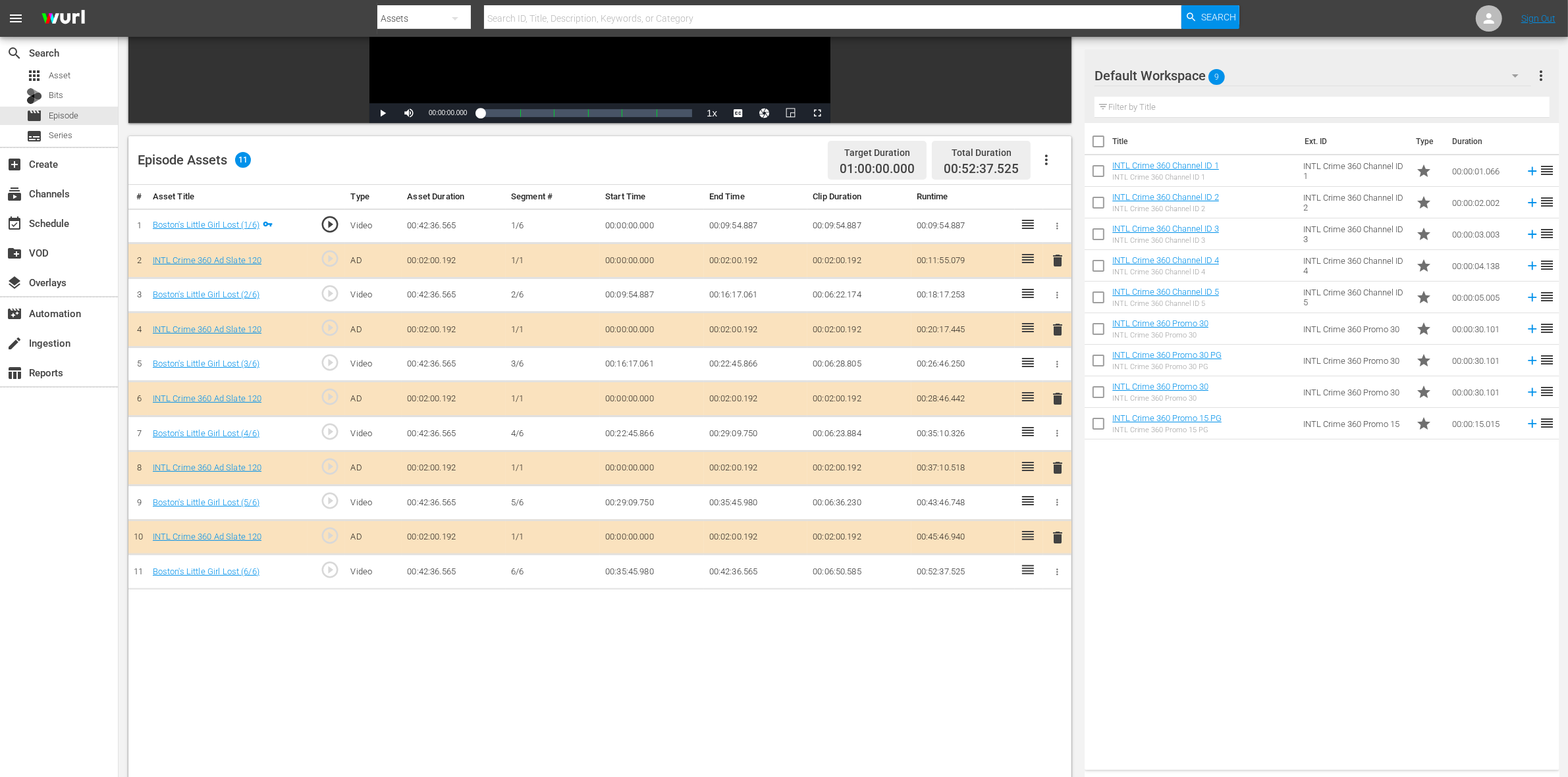
click at [1057, 407] on span "delete" at bounding box center [1057, 399] width 16 height 16
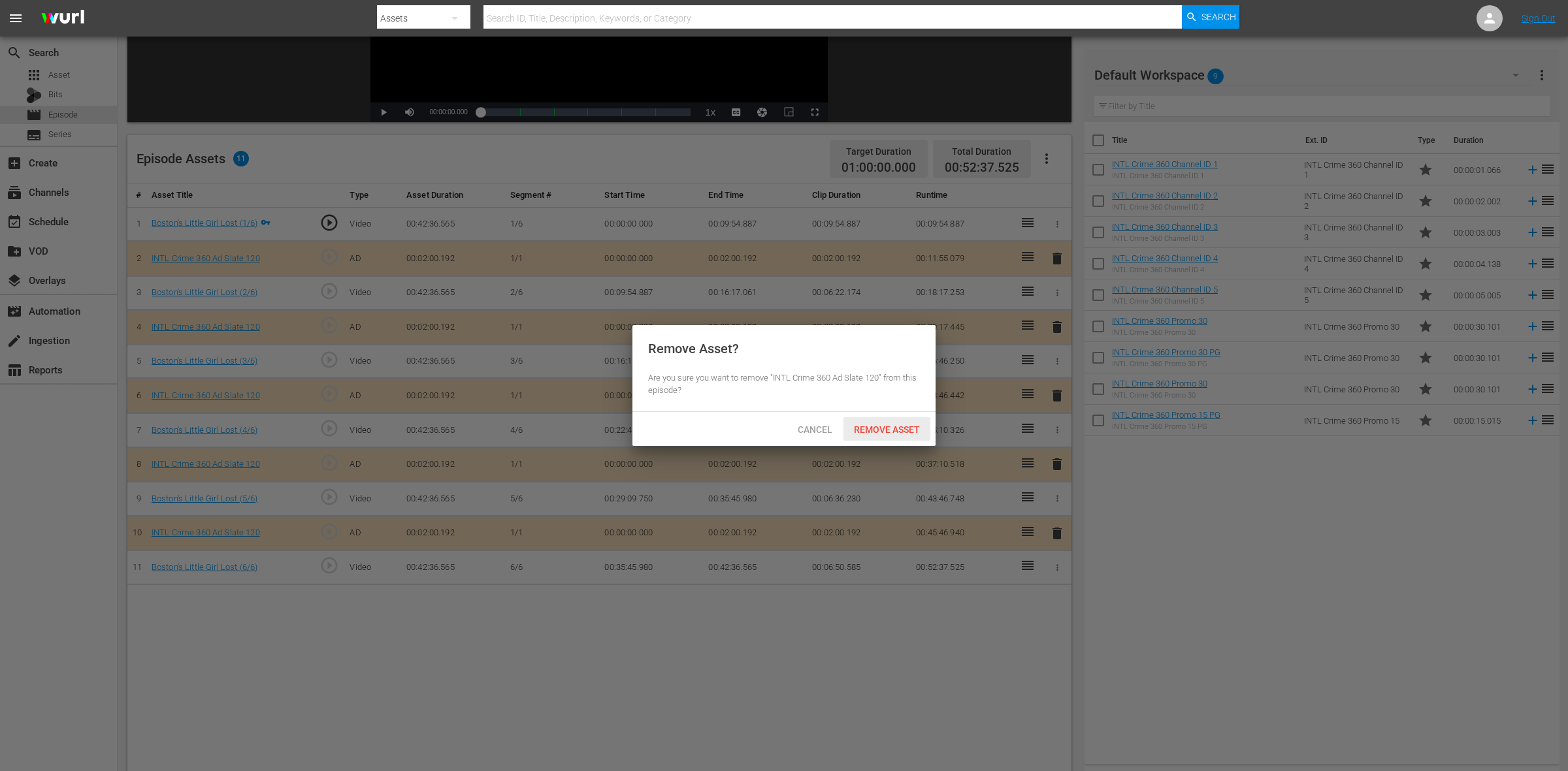
click at [887, 428] on span "Remove Asset" at bounding box center [887, 429] width 87 height 10
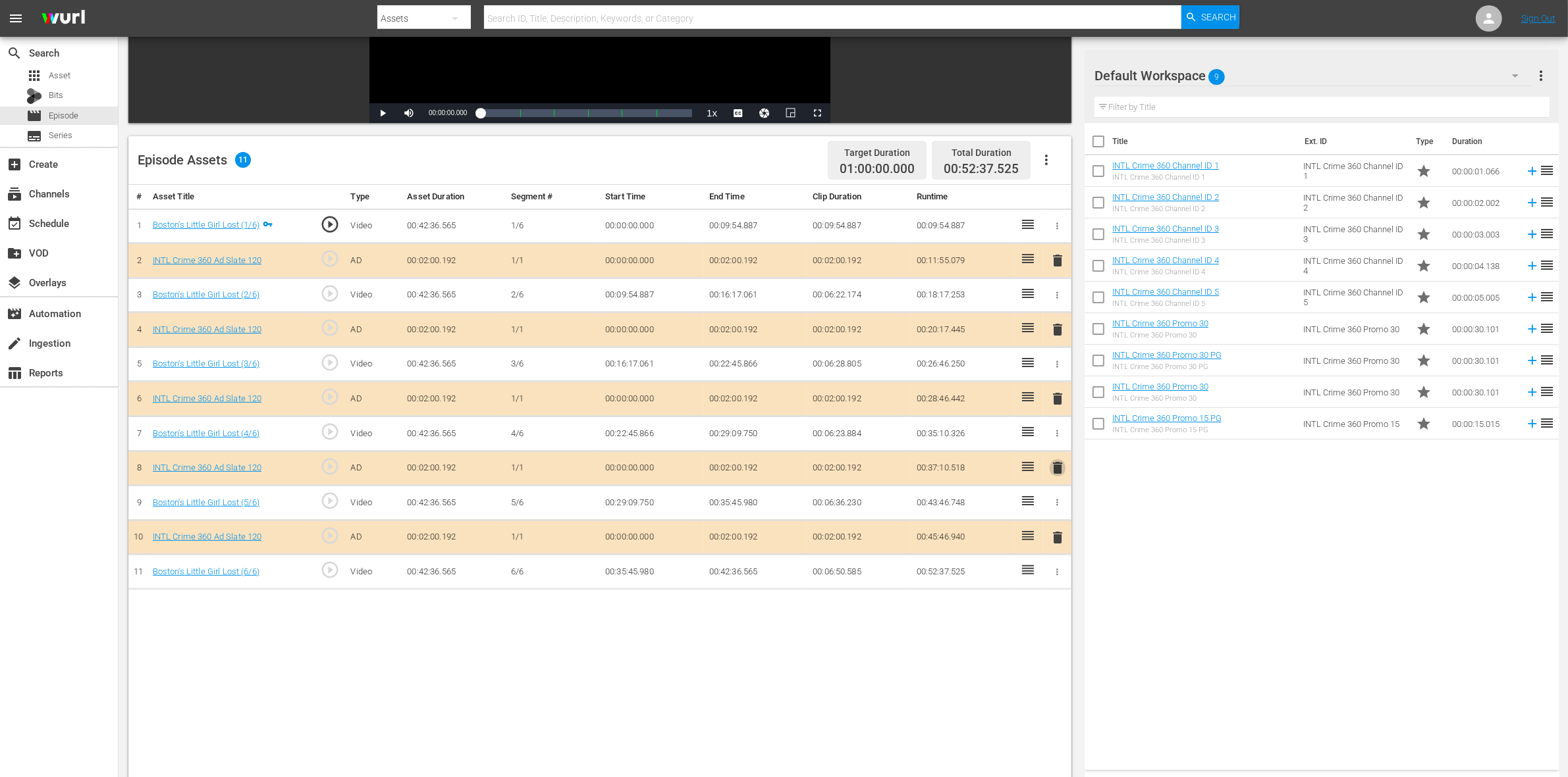
click at [1055, 473] on span "delete" at bounding box center [1057, 468] width 16 height 16
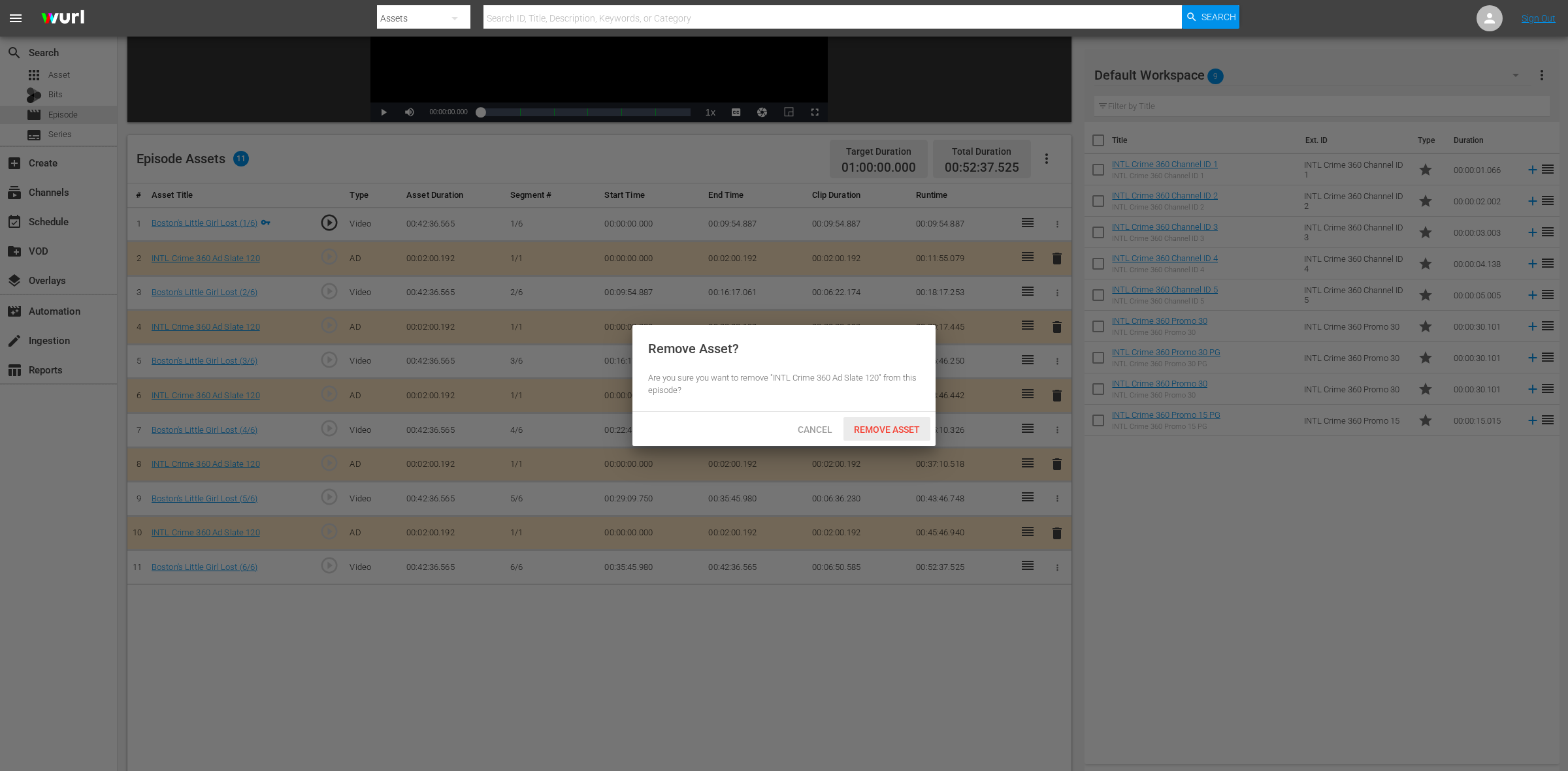
click at [876, 435] on div "Remove Asset" at bounding box center [887, 429] width 87 height 24
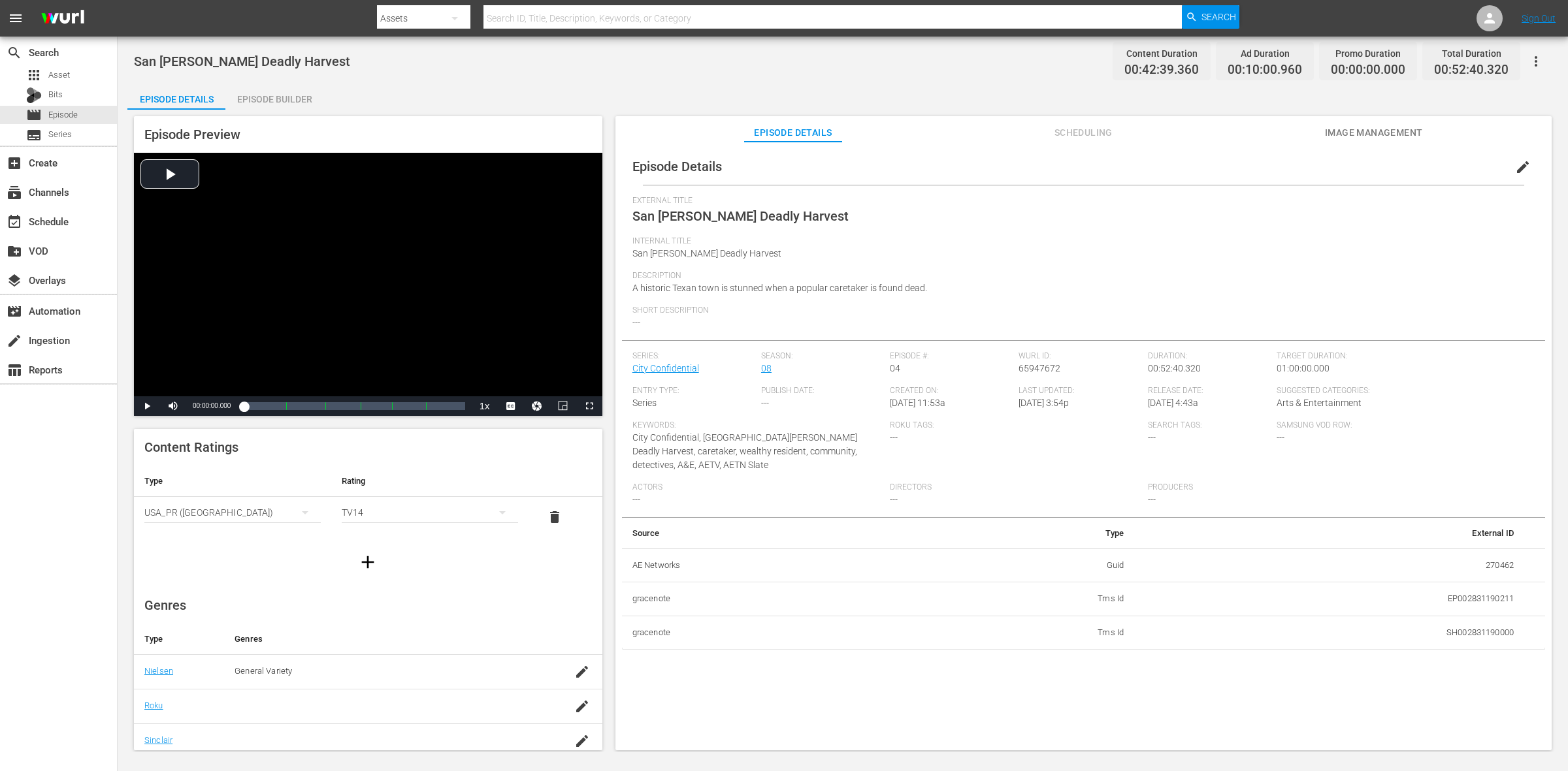
click at [302, 103] on div "Episode Builder" at bounding box center [274, 99] width 98 height 31
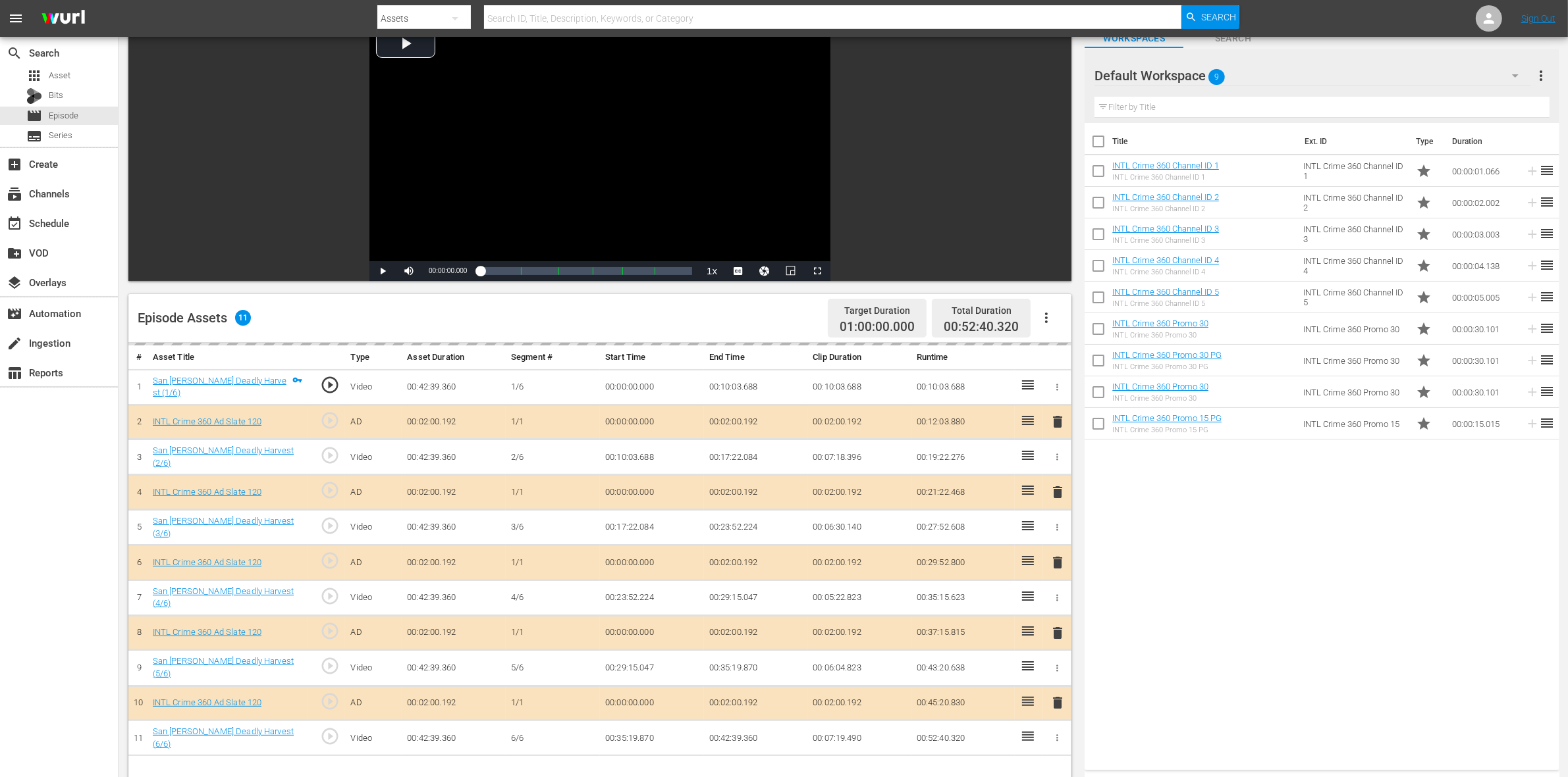
scroll to position [247, 0]
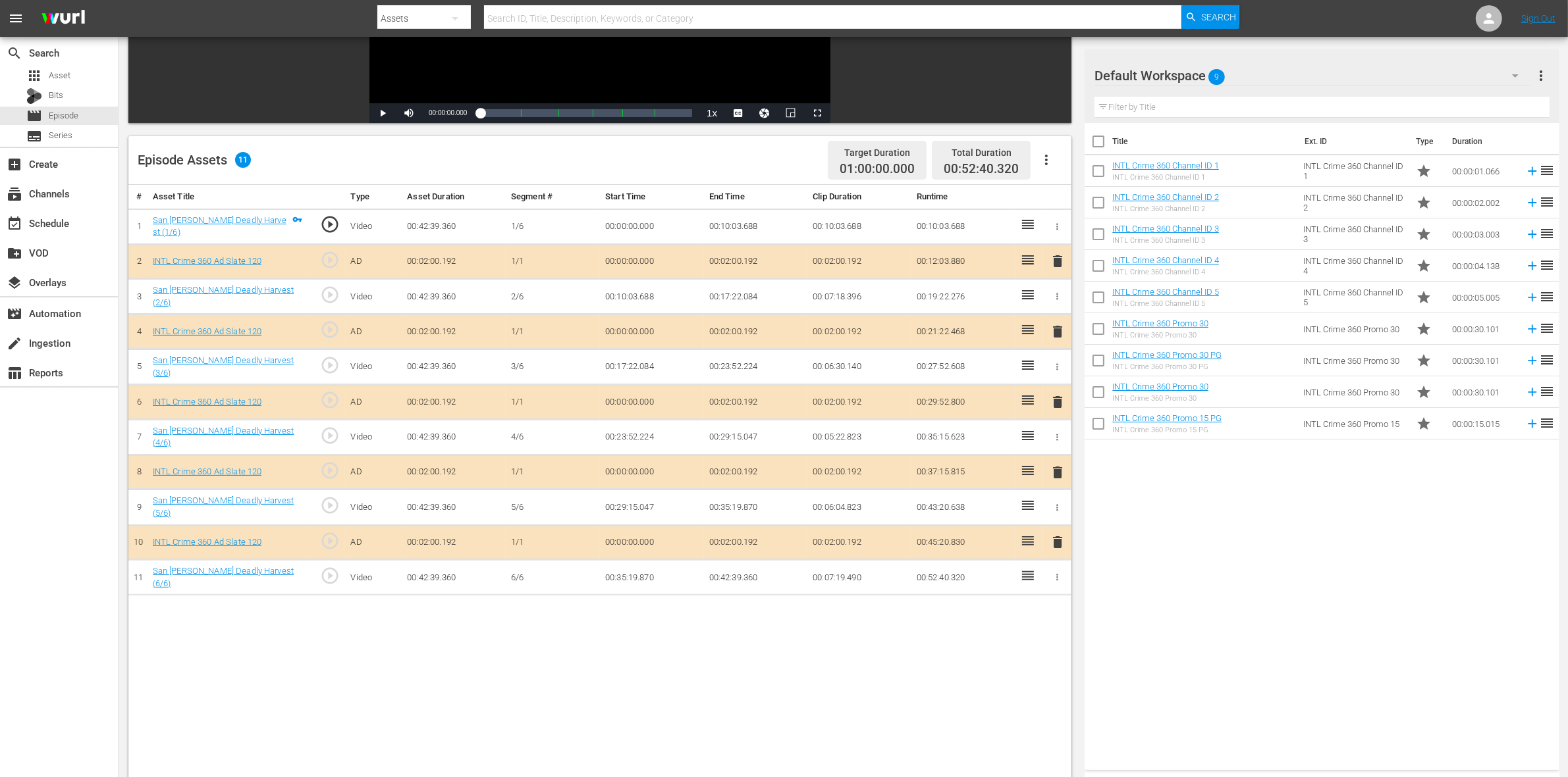
click at [1055, 409] on span "delete" at bounding box center [1057, 402] width 16 height 16
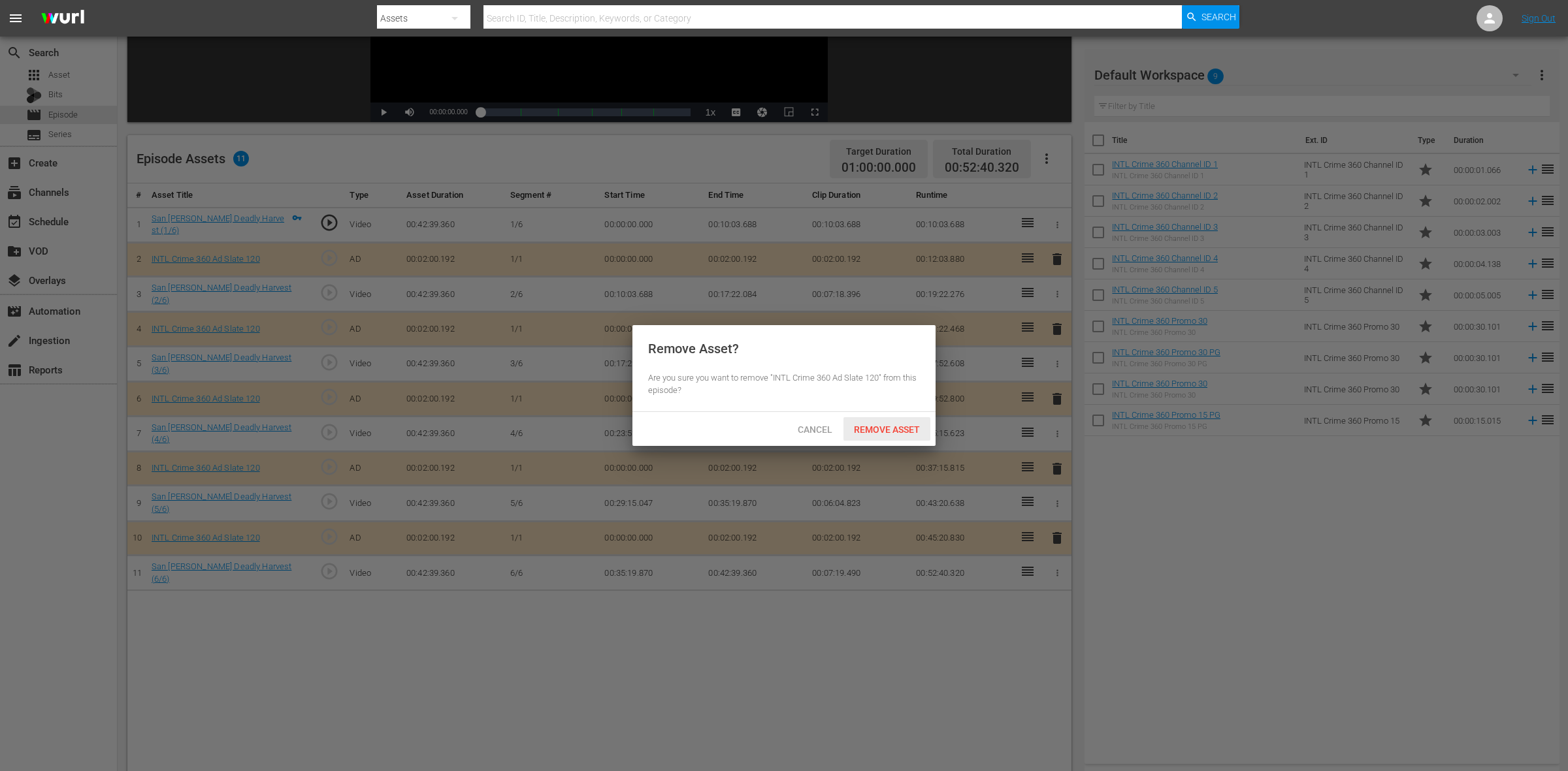
click at [887, 427] on span "Remove Asset" at bounding box center [887, 429] width 87 height 10
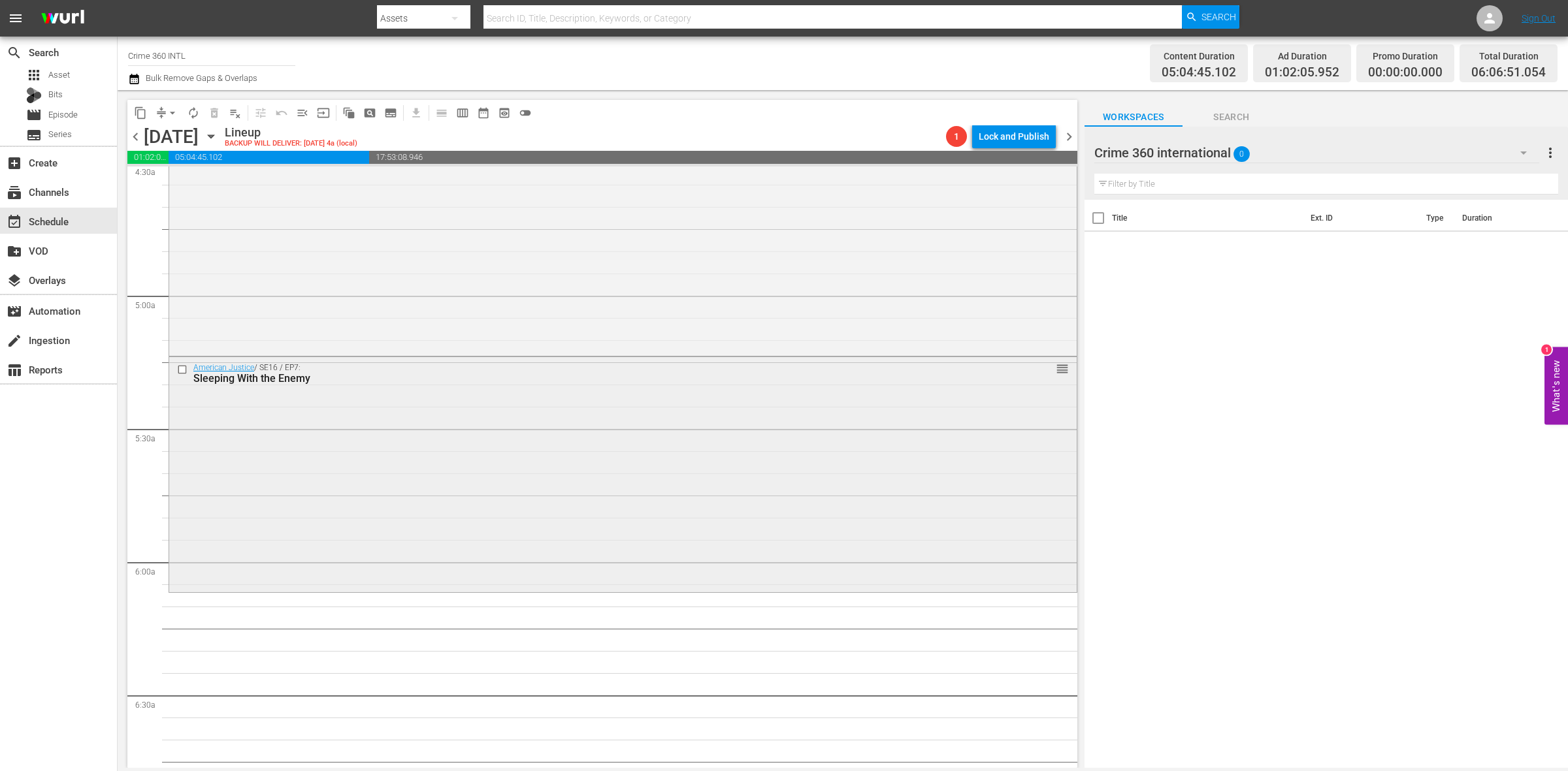
scroll to position [1306, 0]
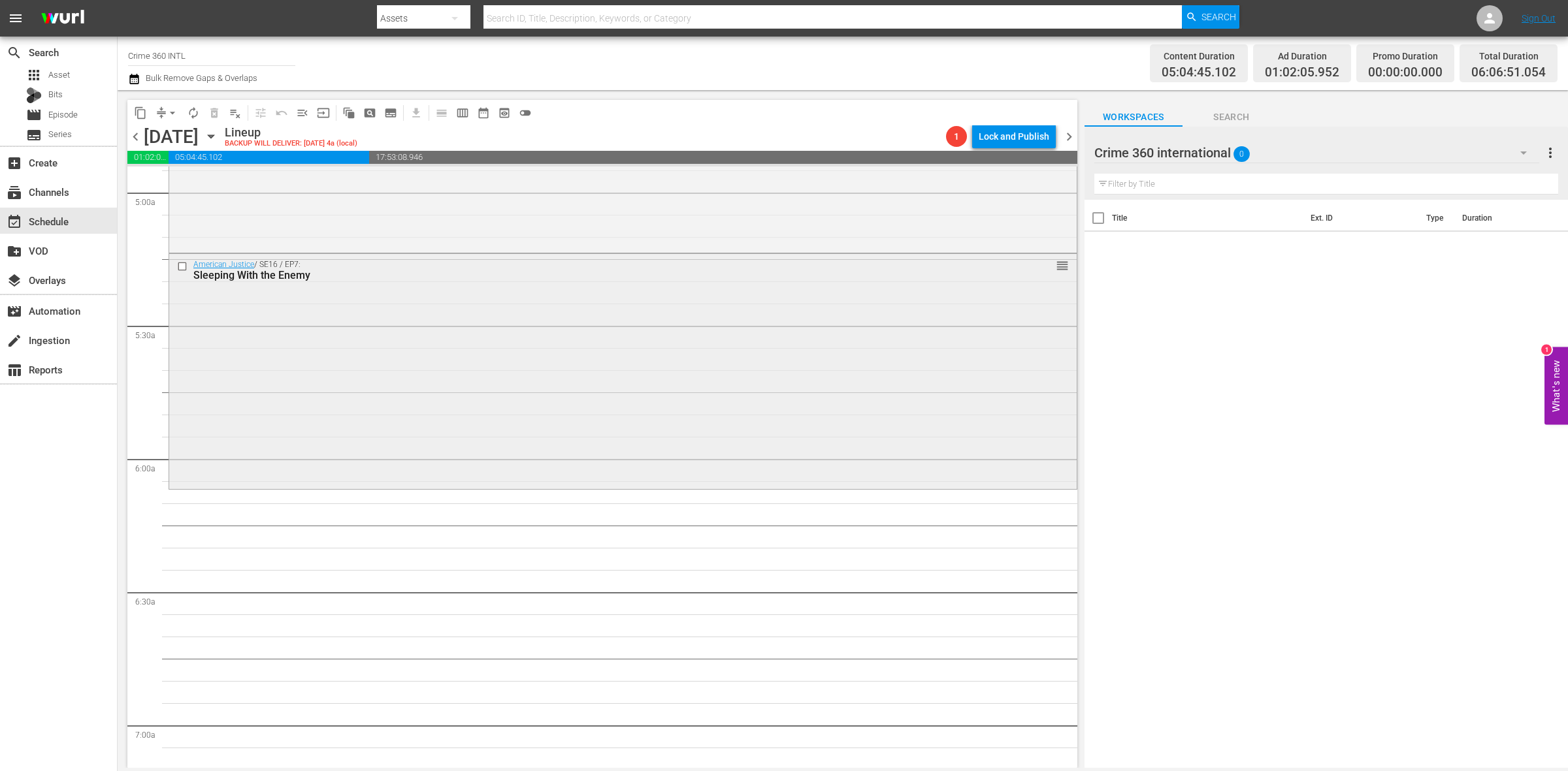
click at [368, 380] on div "American Justice / SE16 / EP7: Sleeping With the Enemy reorder" at bounding box center [623, 370] width 908 height 232
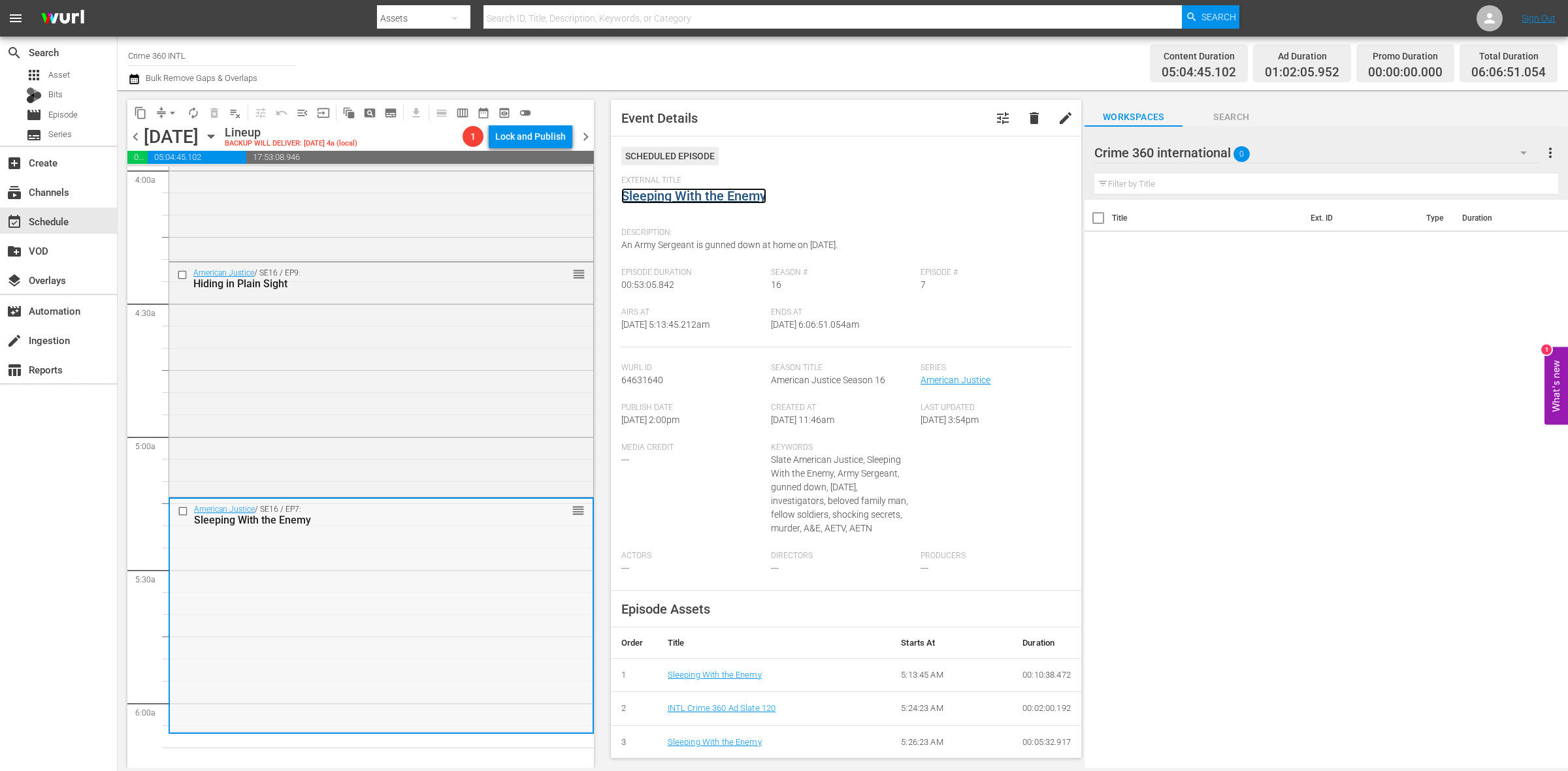
scroll to position [1061, 0]
click at [374, 416] on div "American Justice / SE16 / EP9: Hiding in Plain Sight reorder" at bounding box center [381, 379] width 424 height 232
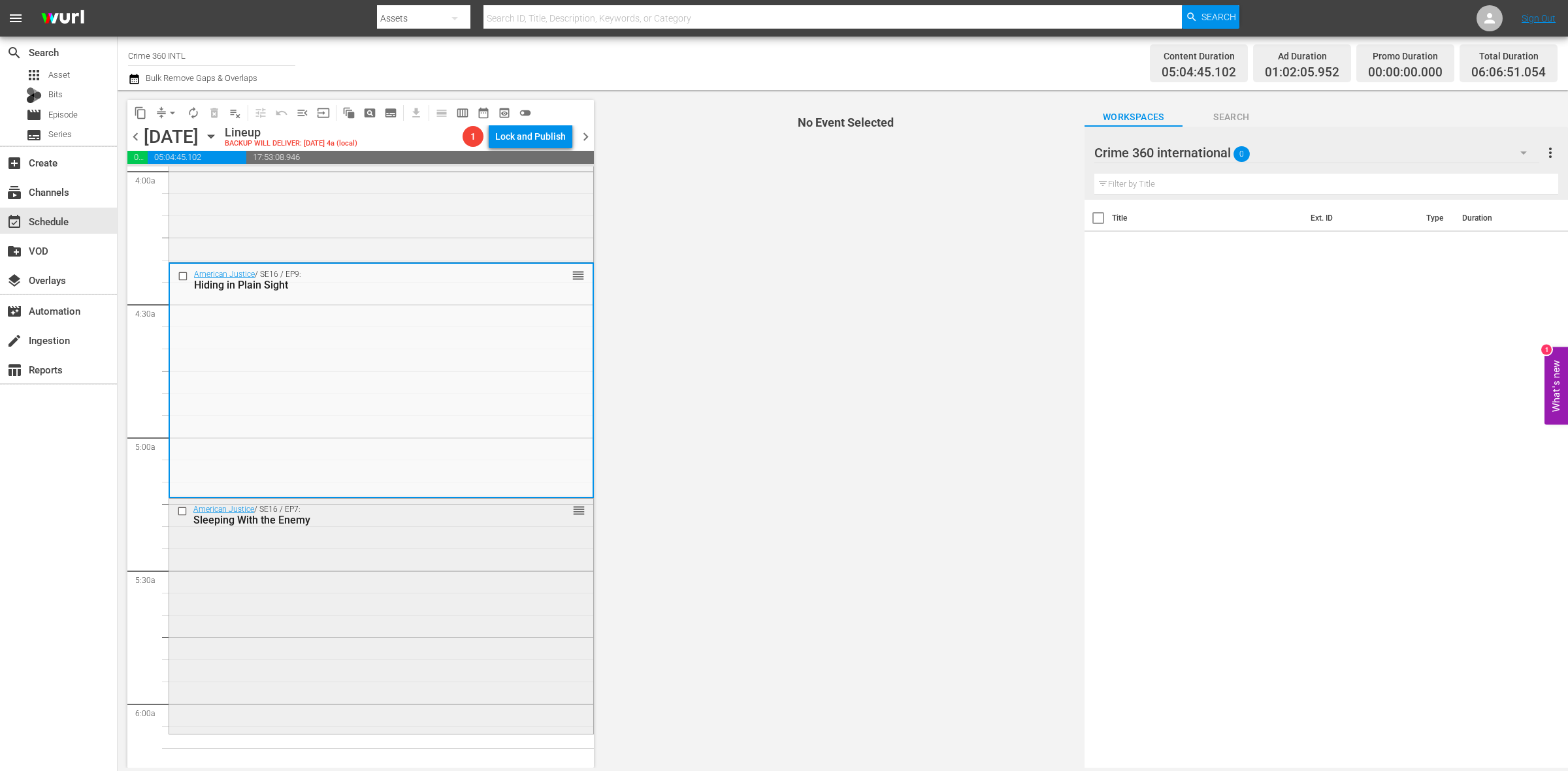
click at [491, 521] on div "Sleeping With the Enemy" at bounding box center [359, 521] width 331 height 13
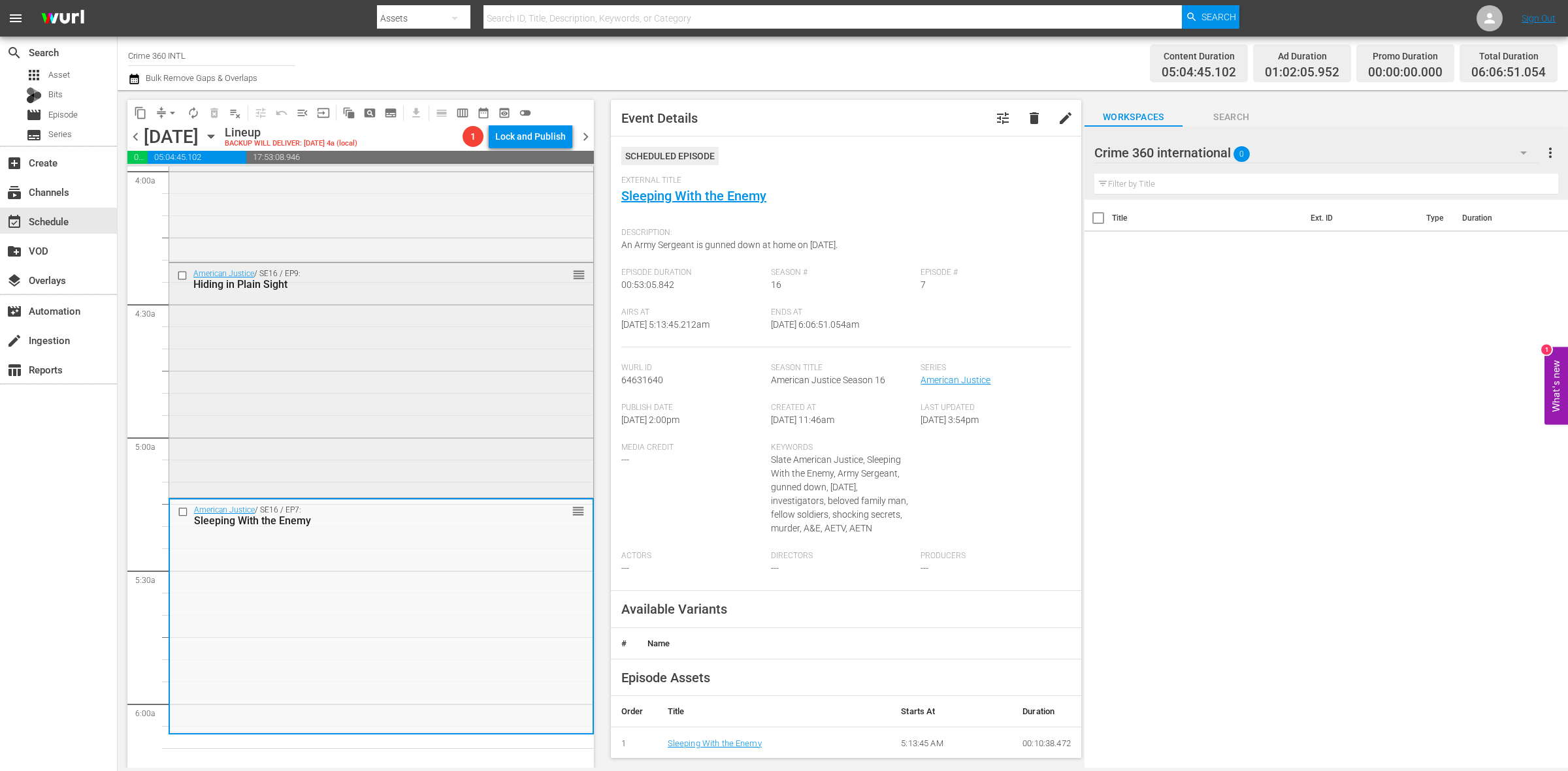
click at [539, 347] on div "American Justice / SE16 / EP9: Hiding in Plain Sight reorder" at bounding box center [381, 379] width 424 height 232
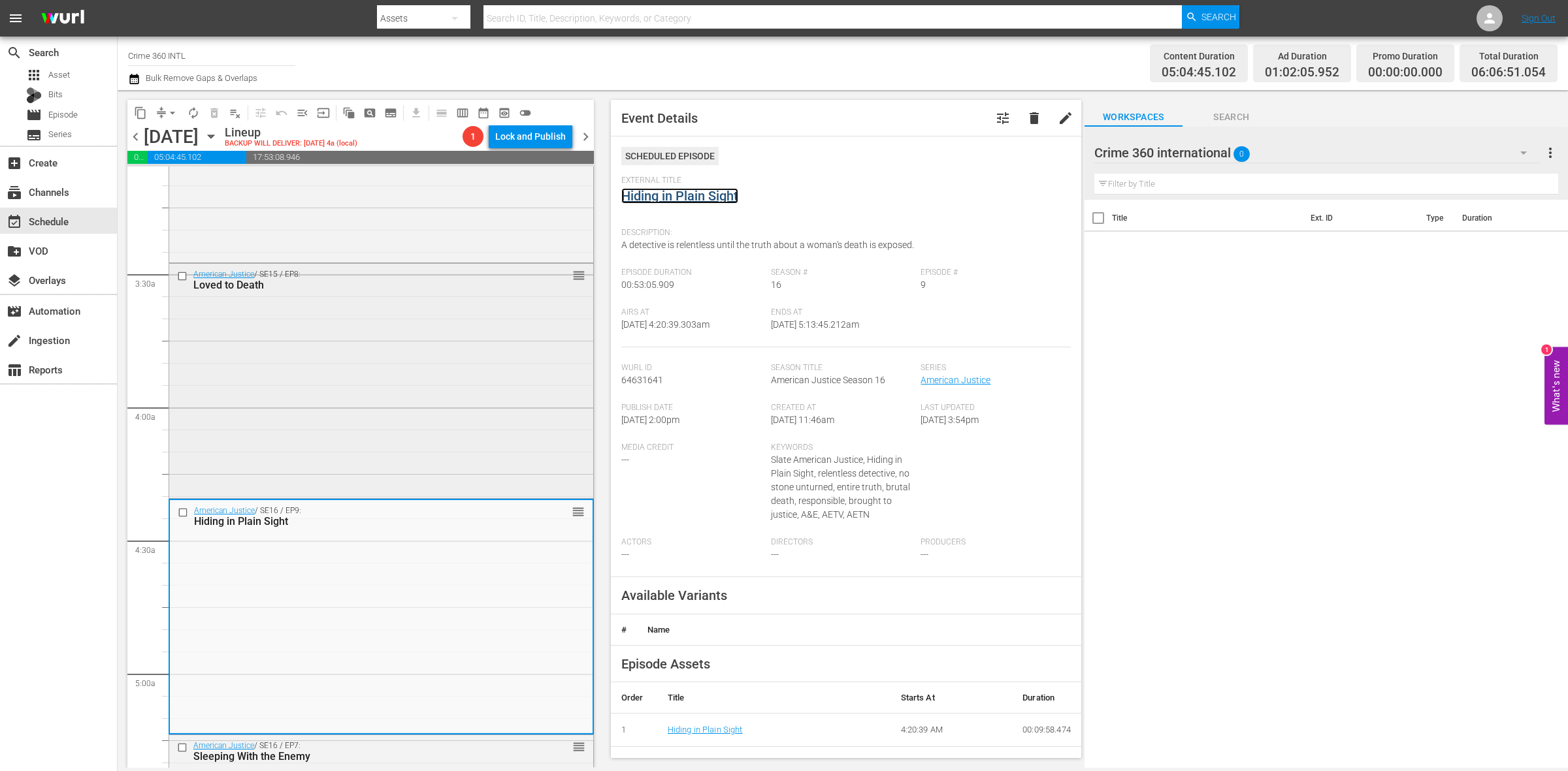
scroll to position [816, 0]
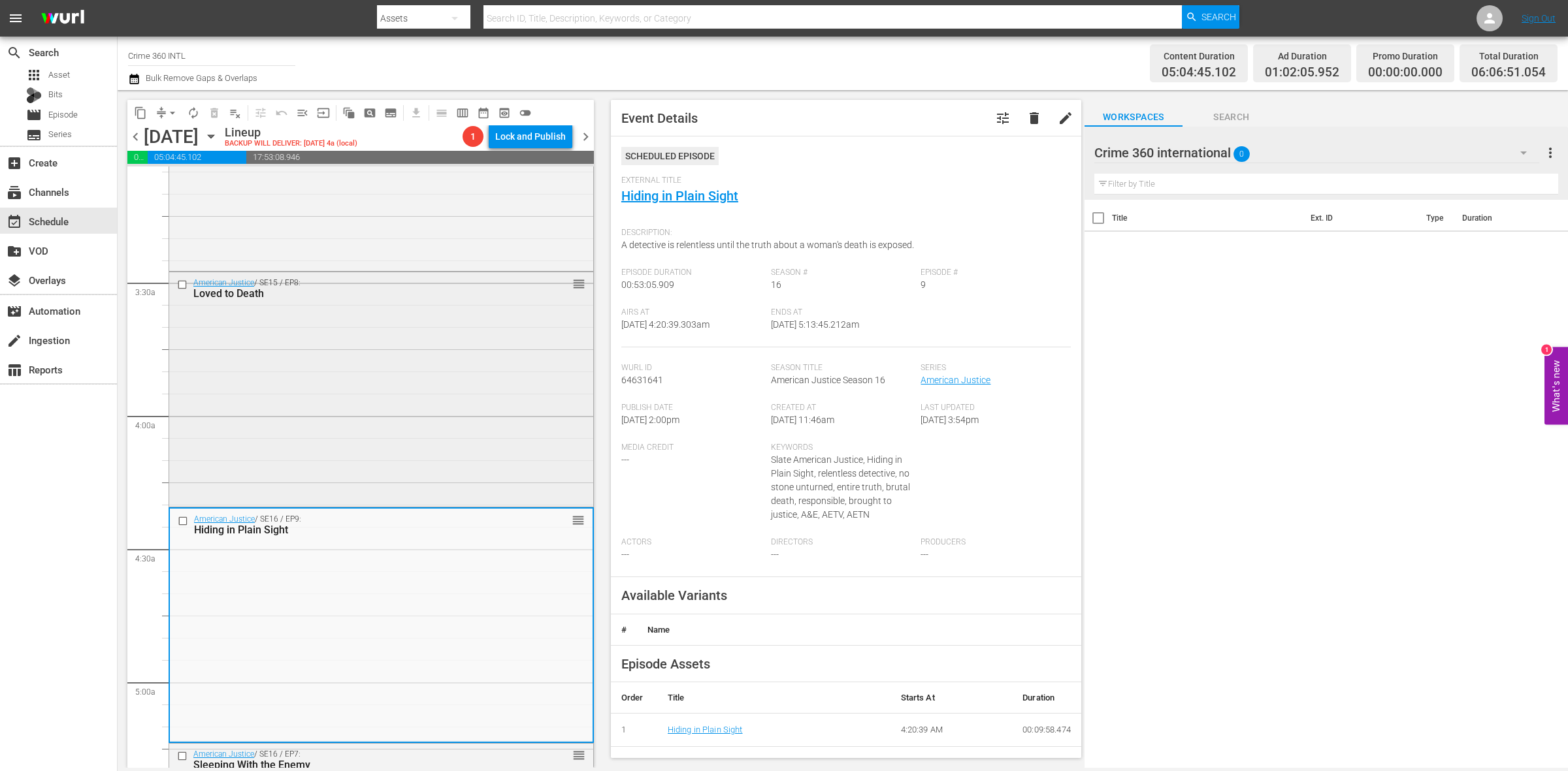
click at [443, 389] on div "American Justice / SE15 / EP8: Loved to Death reorder" at bounding box center [381, 388] width 424 height 232
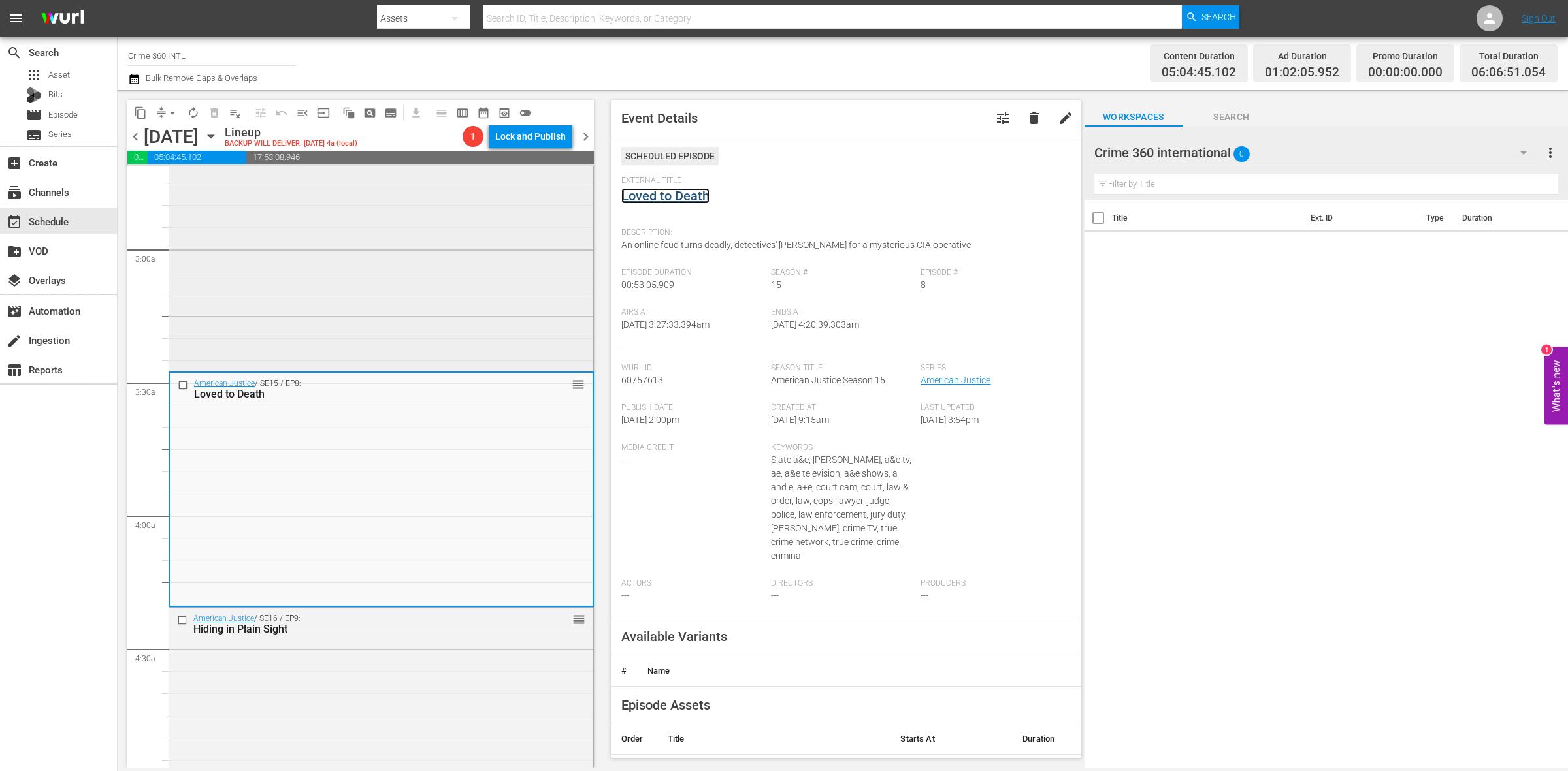
scroll to position [571, 0]
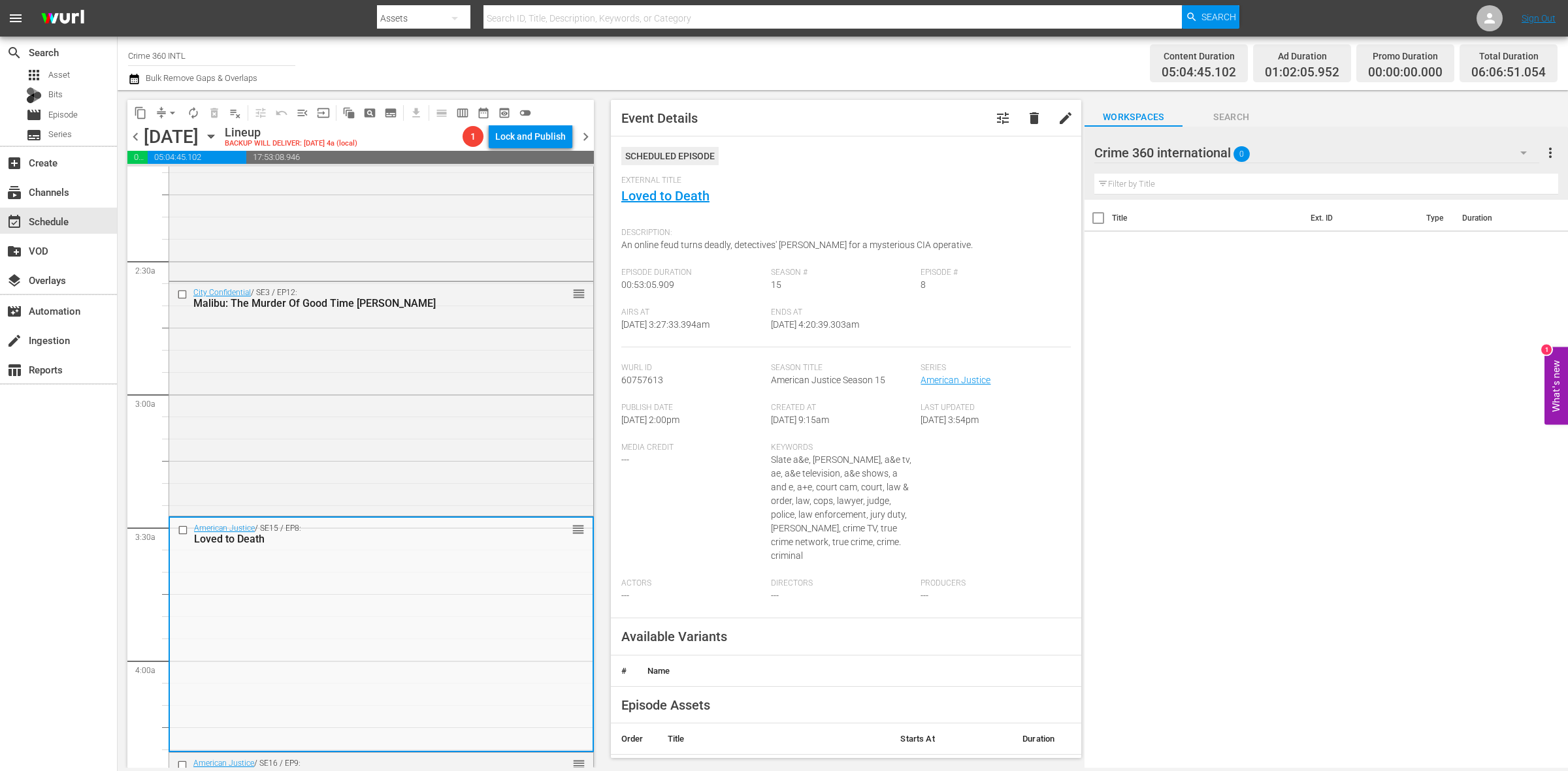
click at [556, 328] on div "City Confidential / SE3 / EP12: Malibu: The Murder Of Good Time Charlie reorder" at bounding box center [381, 397] width 424 height 231
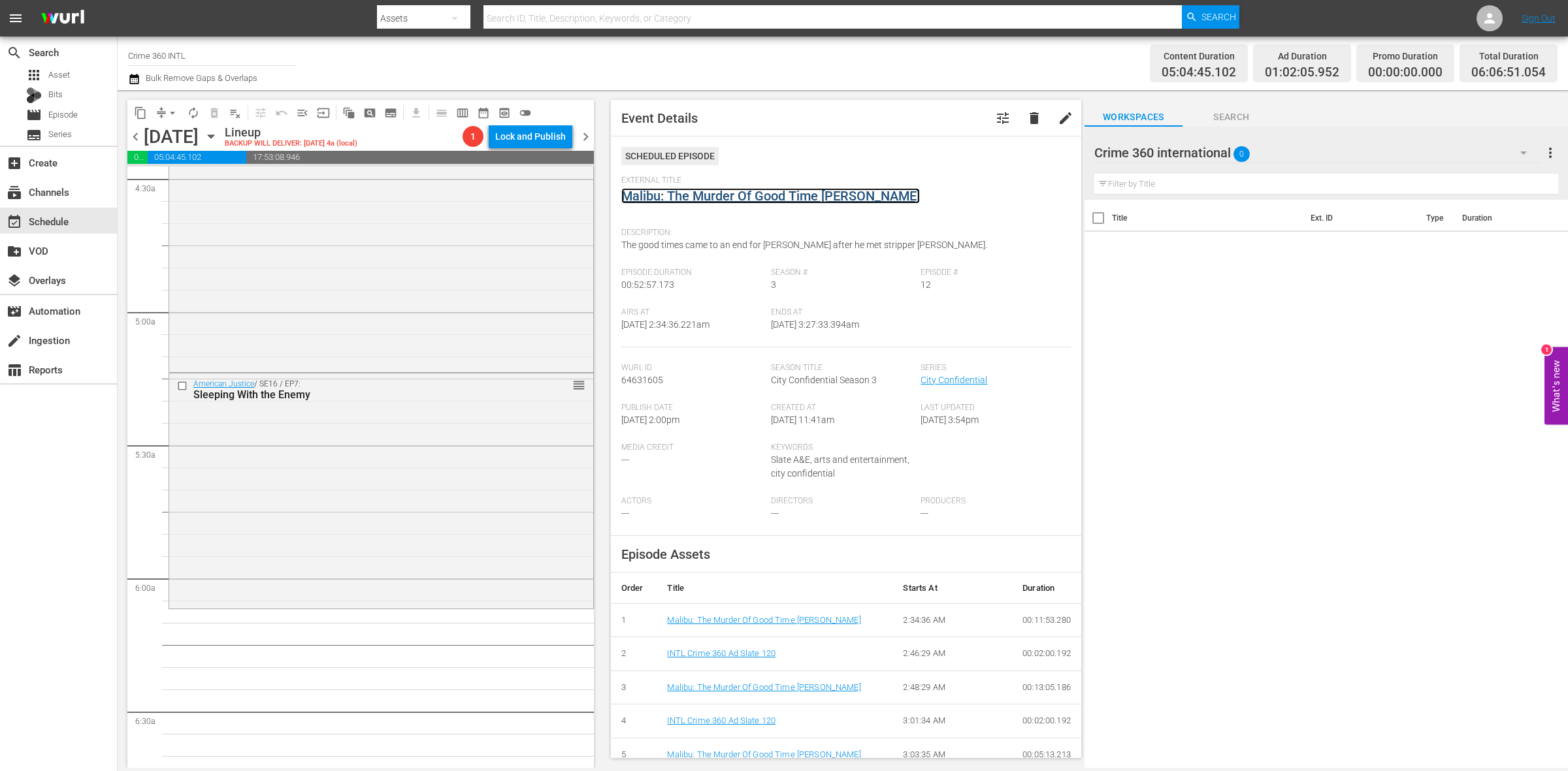
scroll to position [1306, 0]
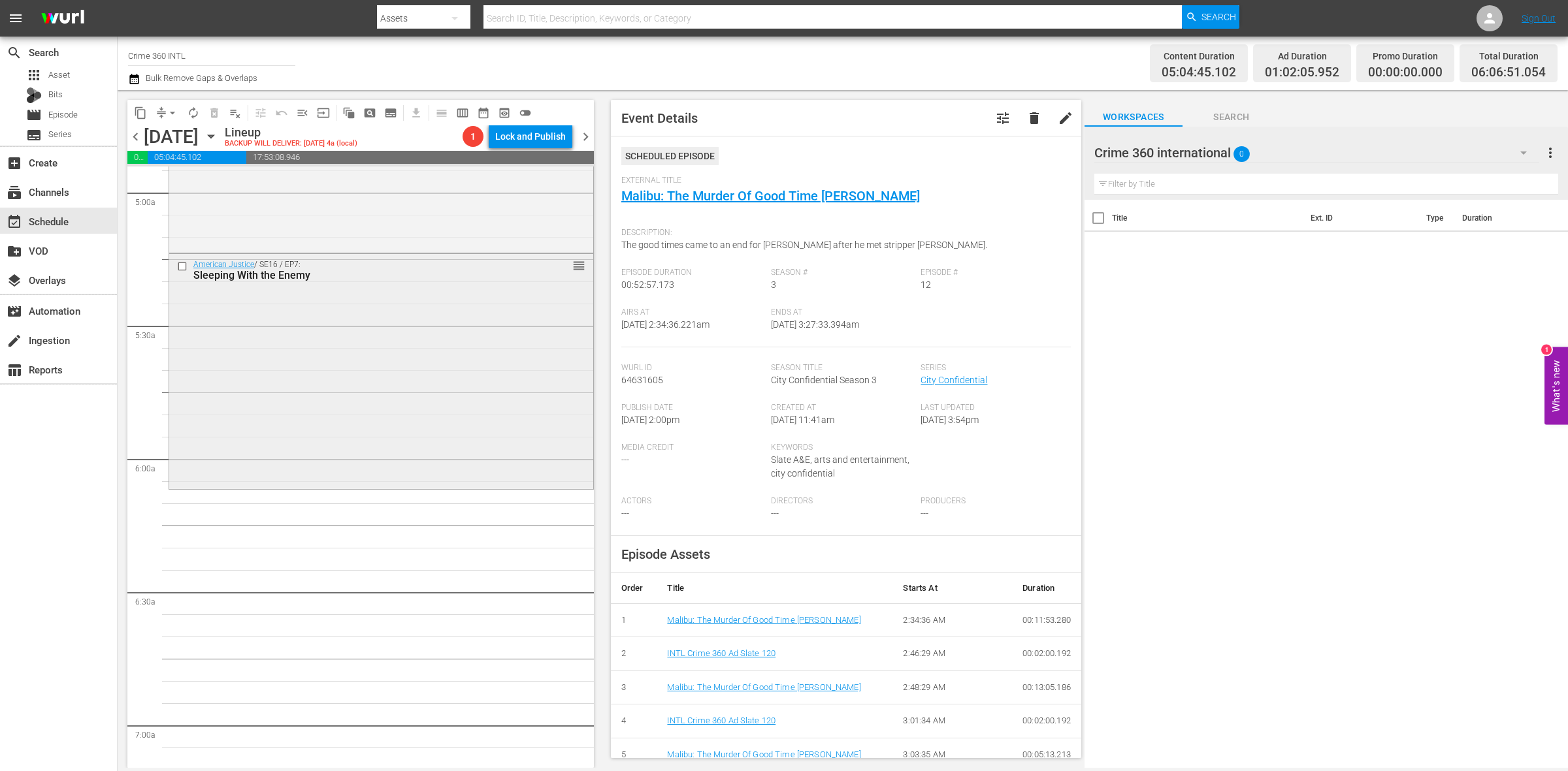
click at [302, 441] on div "American Justice / SE16 / EP7: Sleeping With the Enemy reorder" at bounding box center [381, 370] width 424 height 232
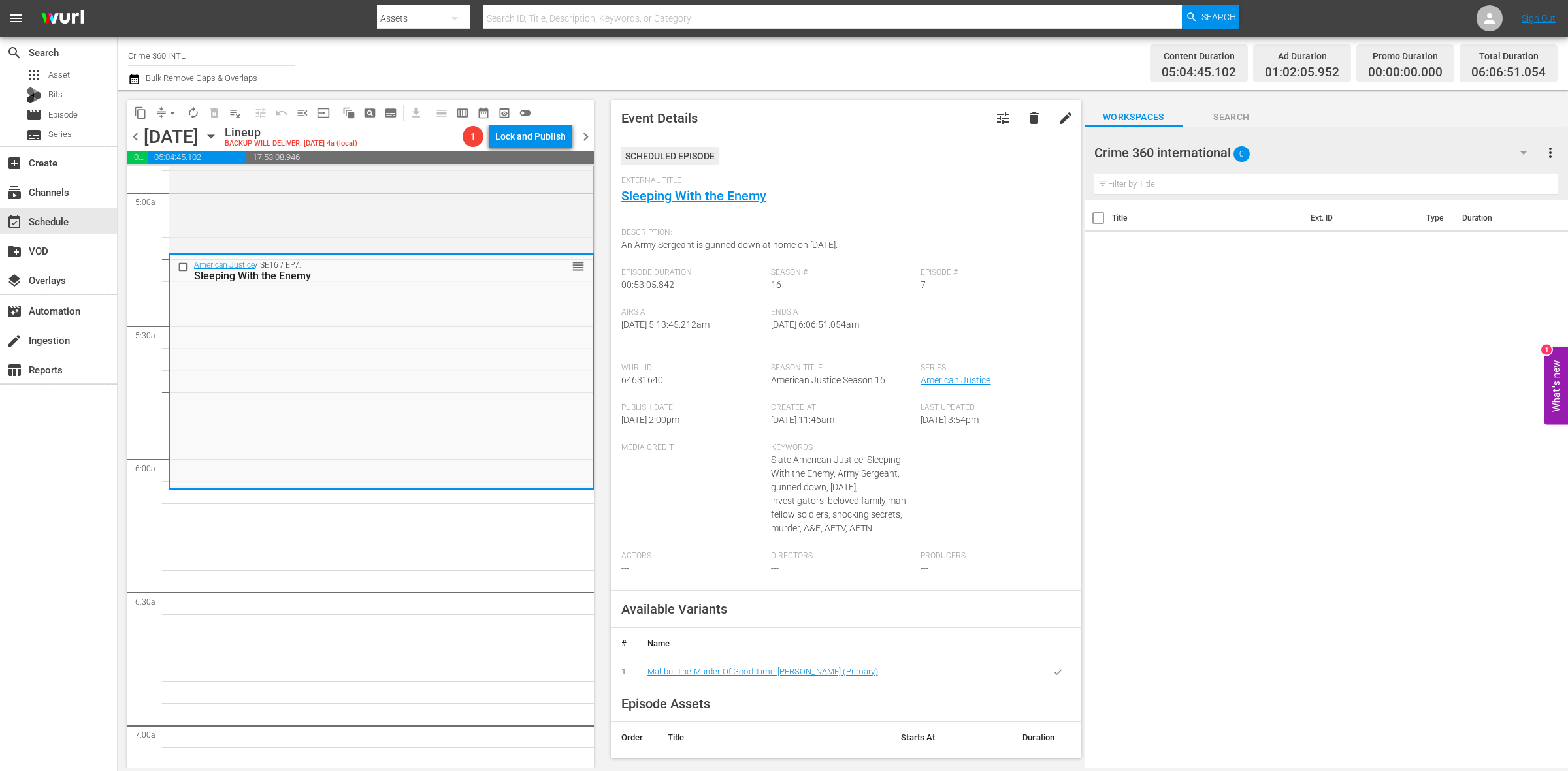
click at [164, 109] on button "arrow_drop_down" at bounding box center [172, 113] width 21 height 21
click at [172, 137] on li "Align to Midnight" at bounding box center [172, 139] width 137 height 22
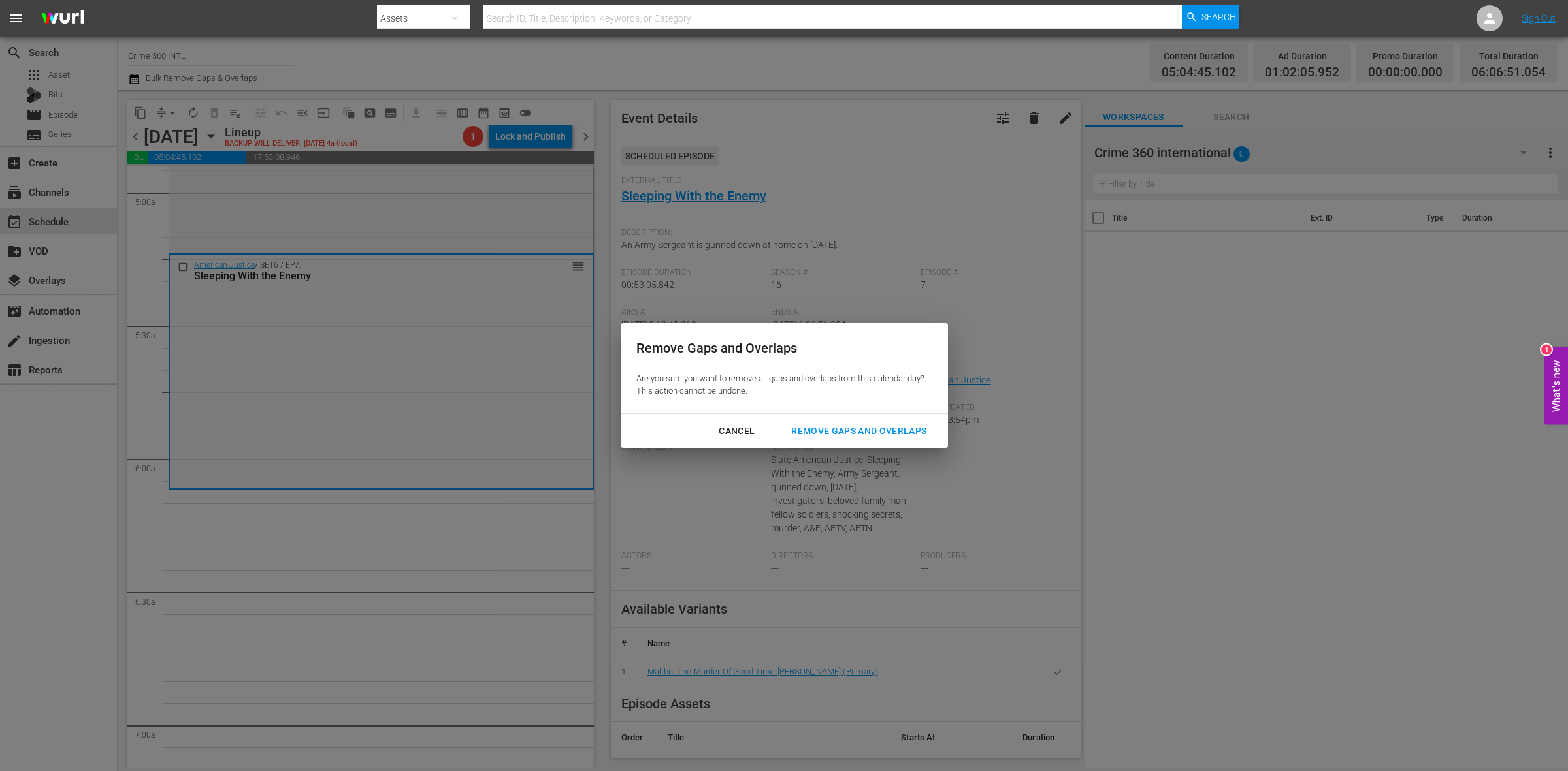
click at [905, 428] on div "Remove Gaps and Overlaps" at bounding box center [858, 431] width 156 height 16
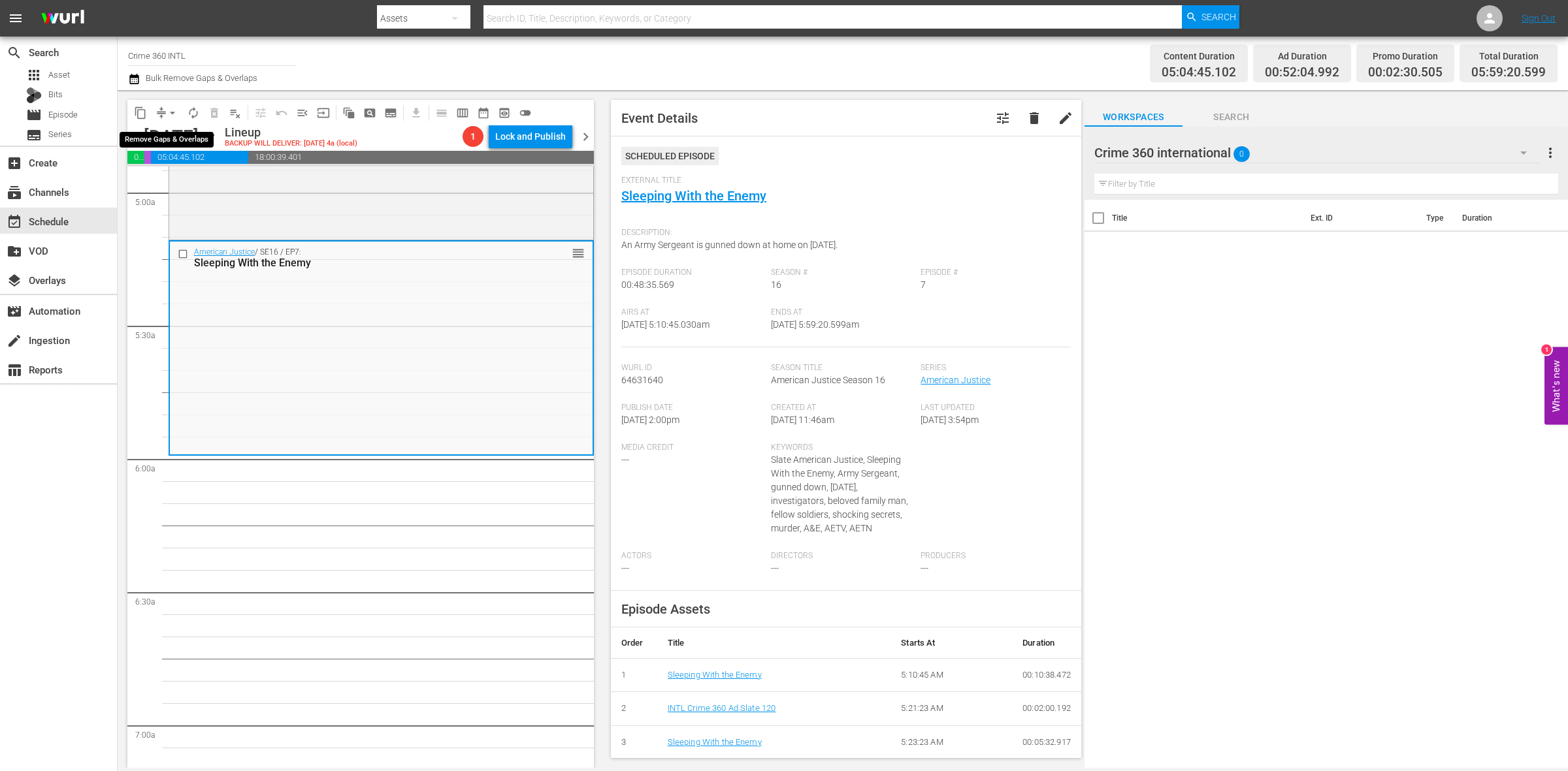
click at [172, 114] on span "arrow_drop_down" at bounding box center [172, 113] width 13 height 13
click at [168, 136] on li "Align to Midnight" at bounding box center [172, 139] width 137 height 22
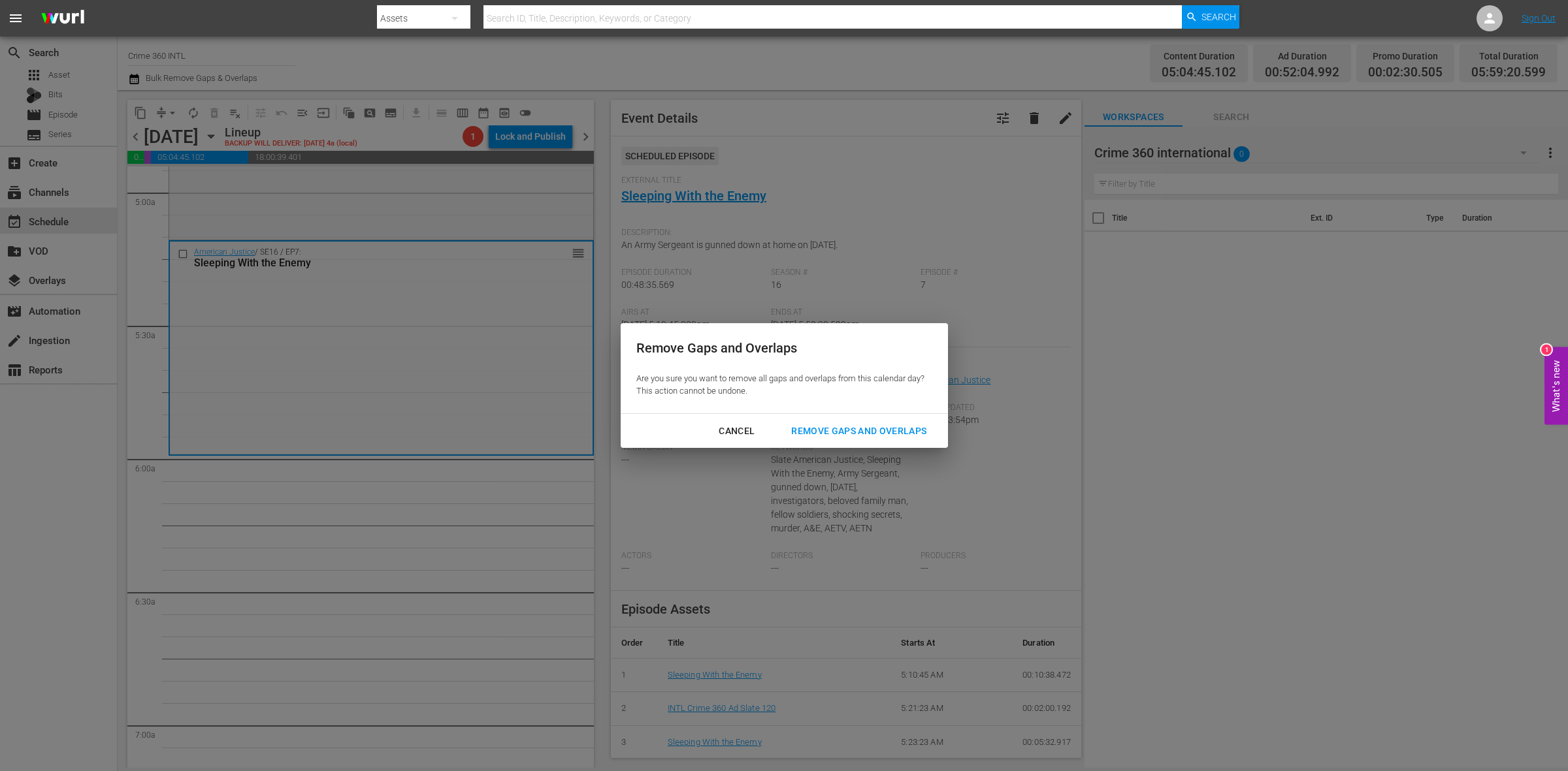
click at [909, 432] on div "Remove Gaps and Overlaps" at bounding box center [858, 431] width 156 height 16
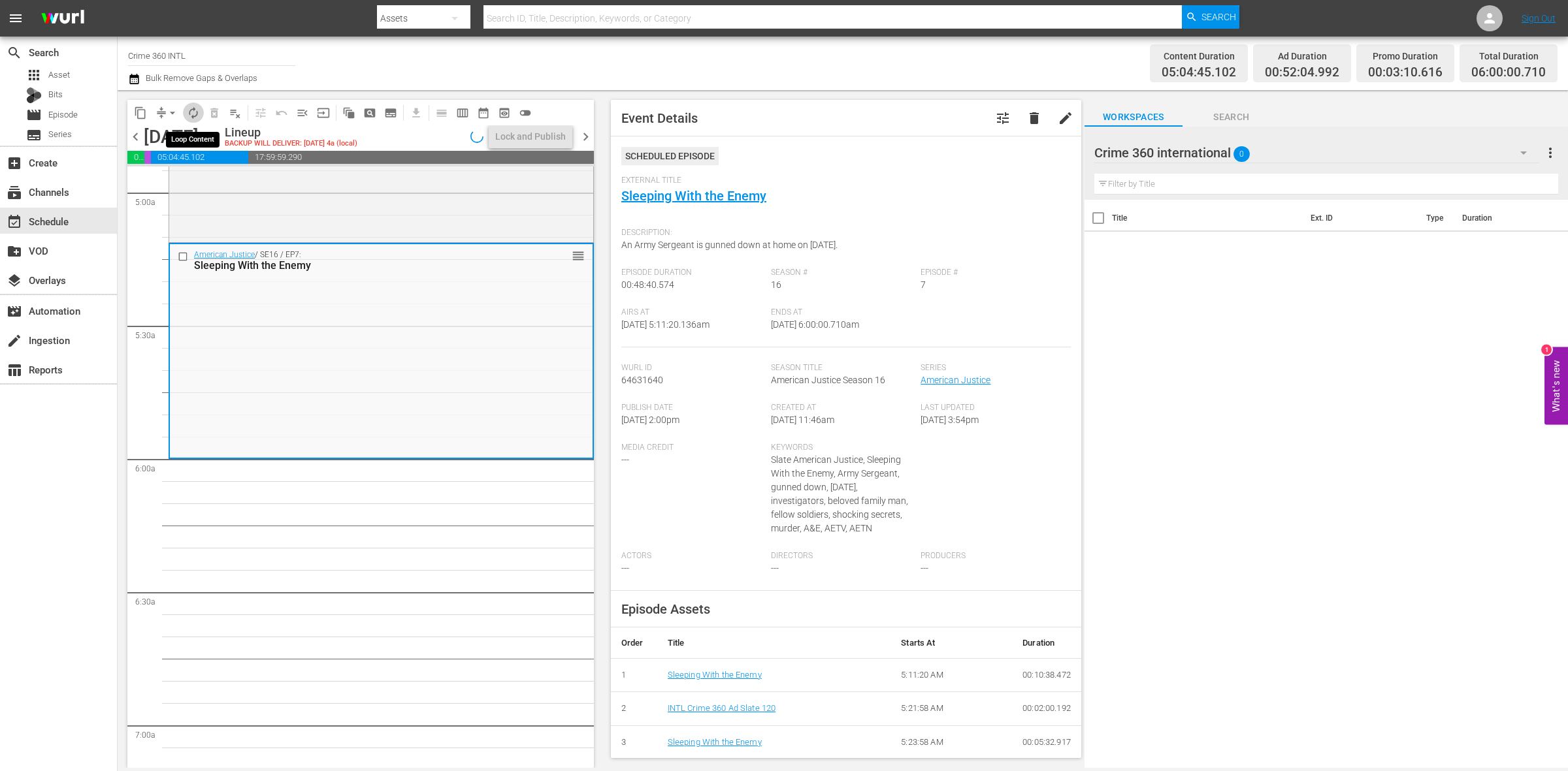
click at [191, 117] on span "autorenew_outlined" at bounding box center [193, 113] width 13 height 13
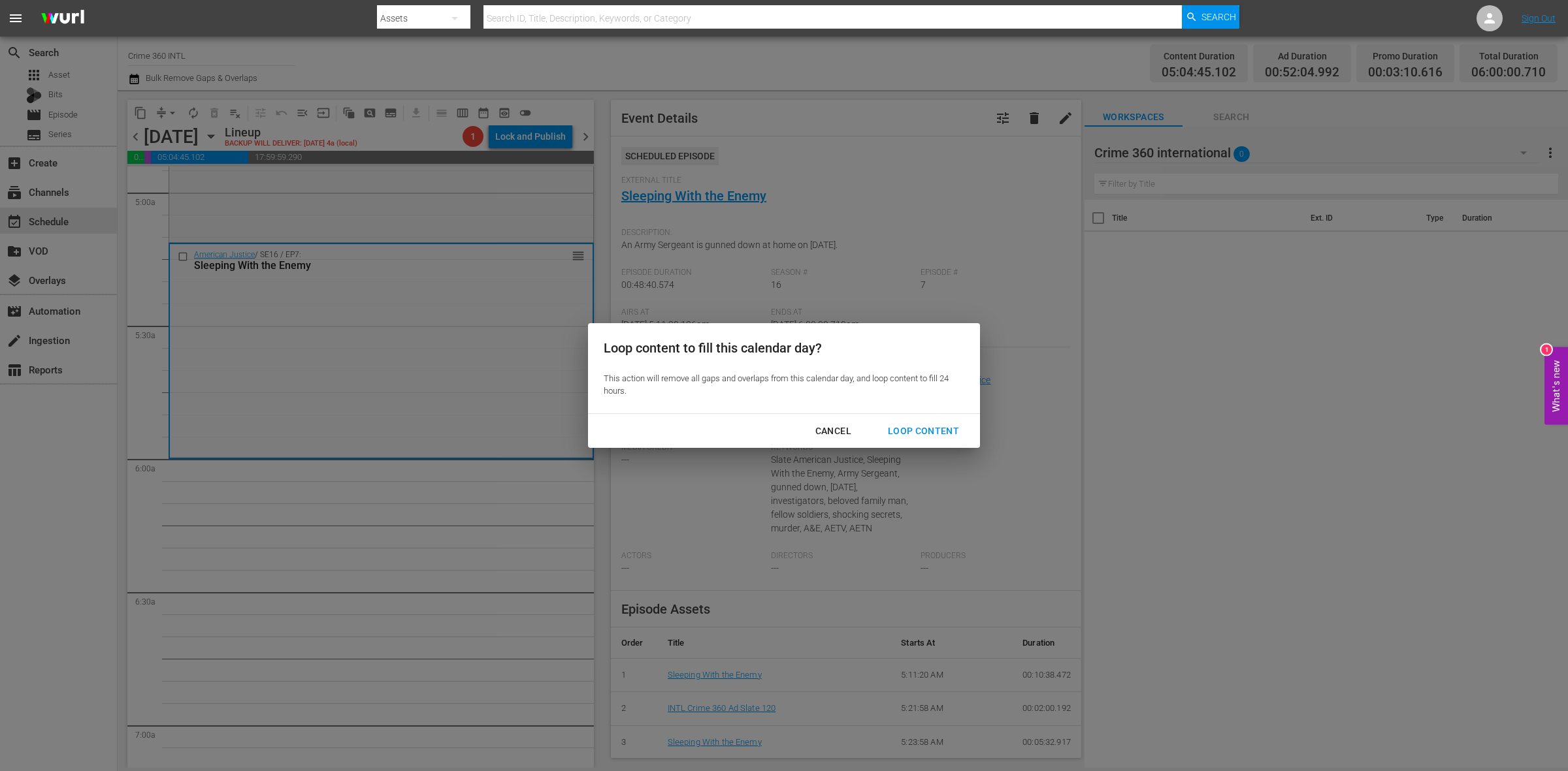
click at [903, 428] on div "Loop Content" at bounding box center [923, 431] width 92 height 16
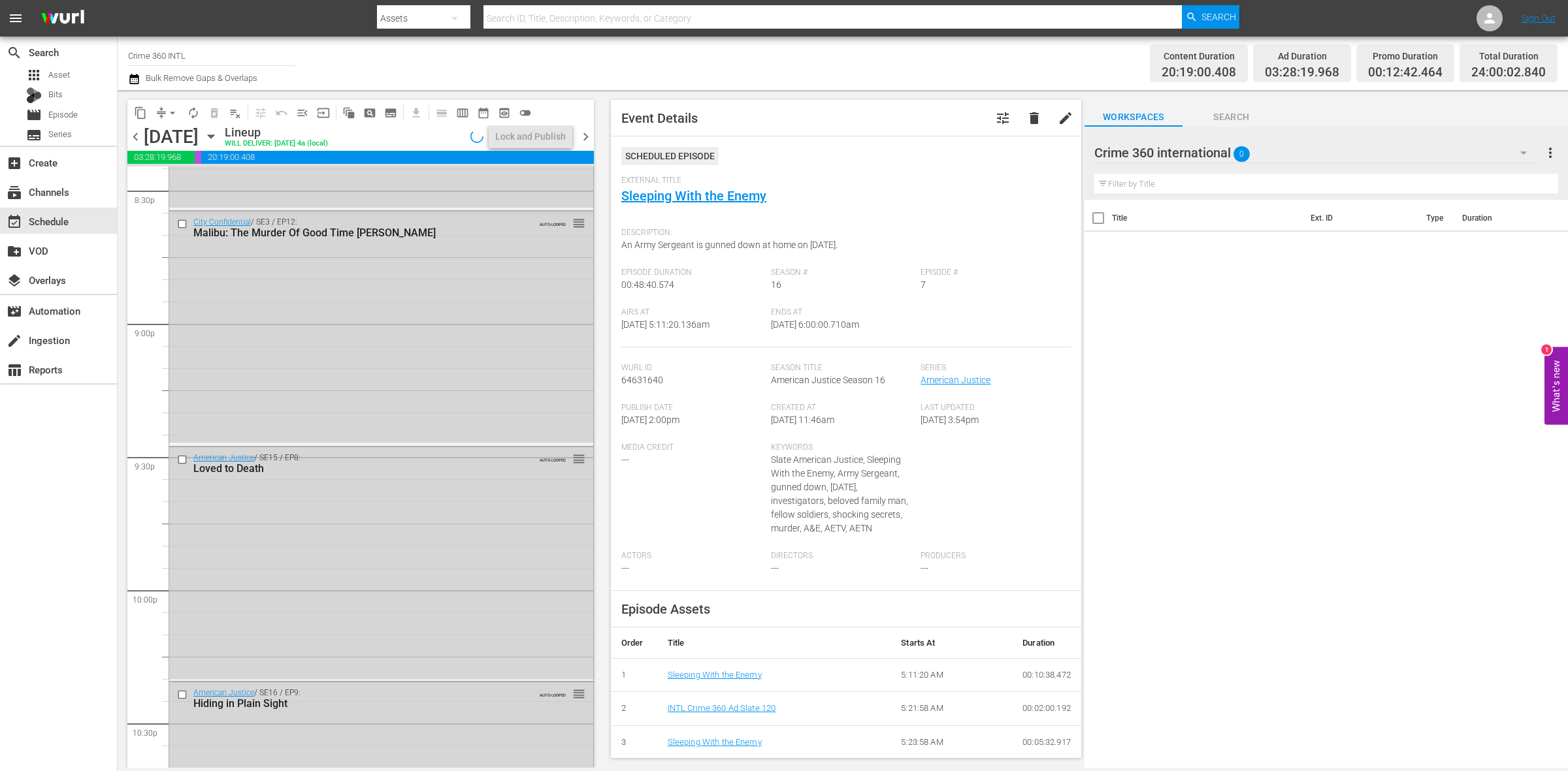
scroll to position [5792, 0]
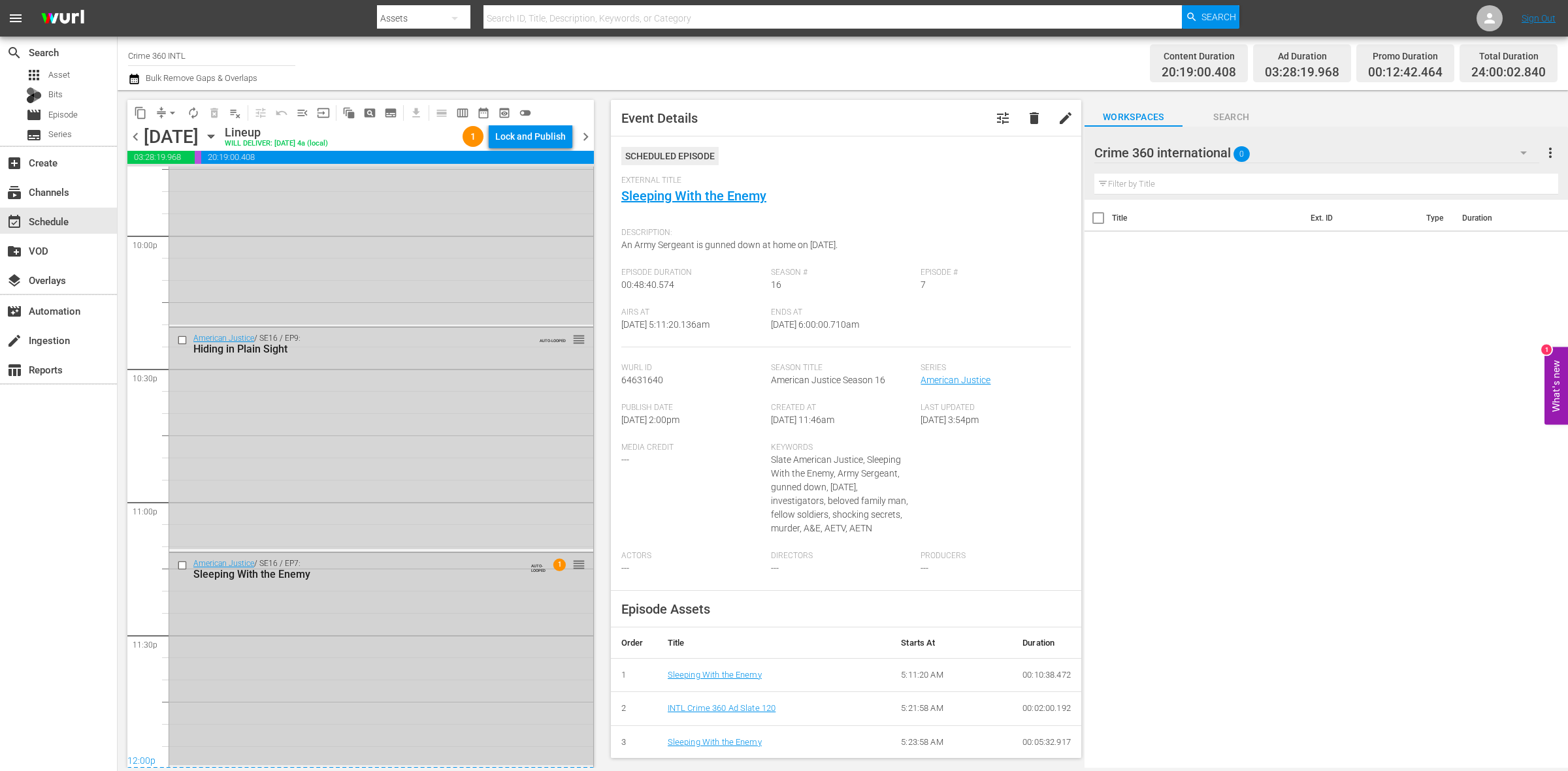
click at [421, 667] on div "American Justice / SE16 / EP7: Sleeping With the Enemy AUTO-LOOPED 1 reorder" at bounding box center [381, 659] width 424 height 212
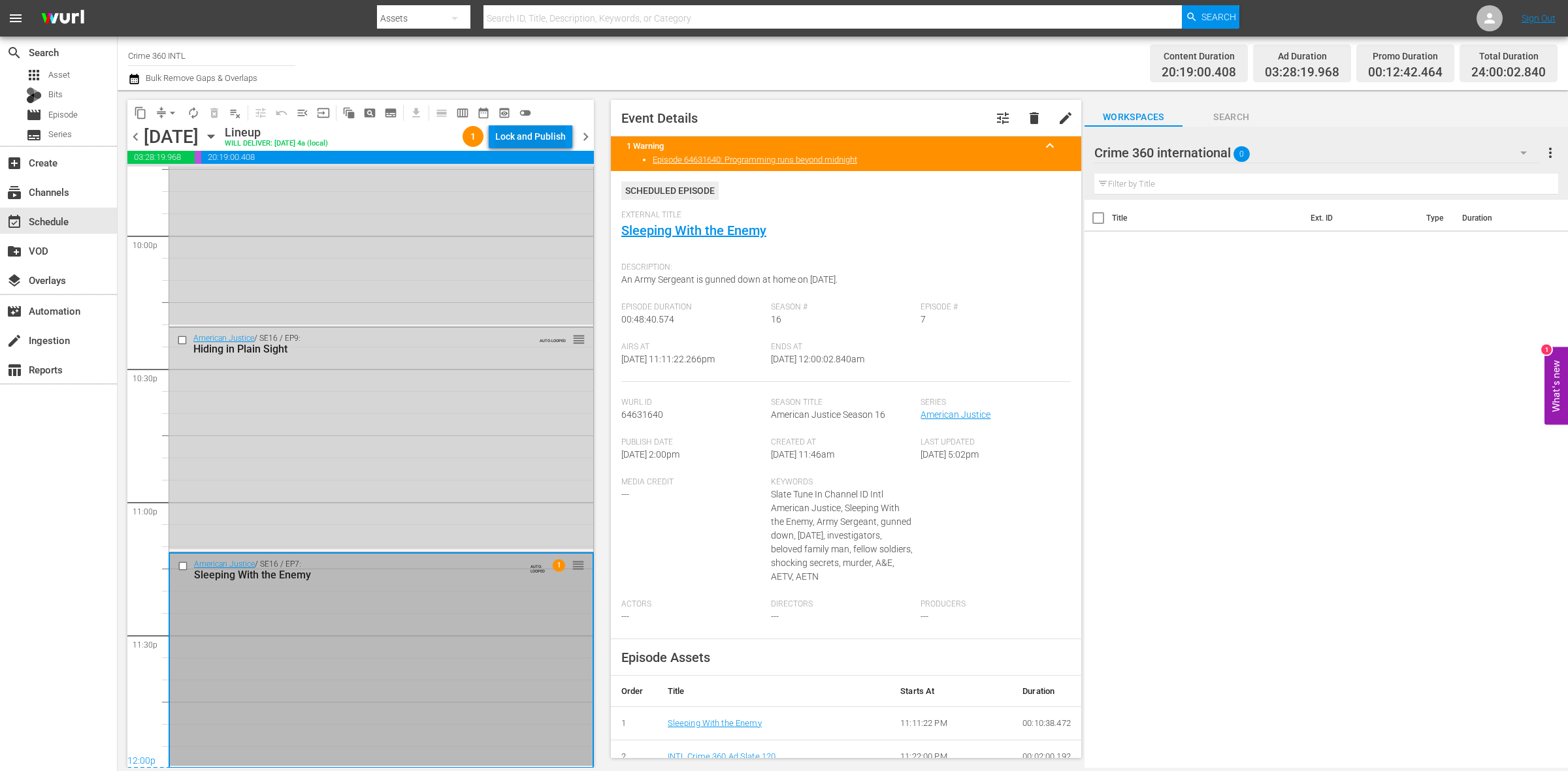
click at [554, 140] on div "Lock and Publish" at bounding box center [530, 136] width 70 height 23
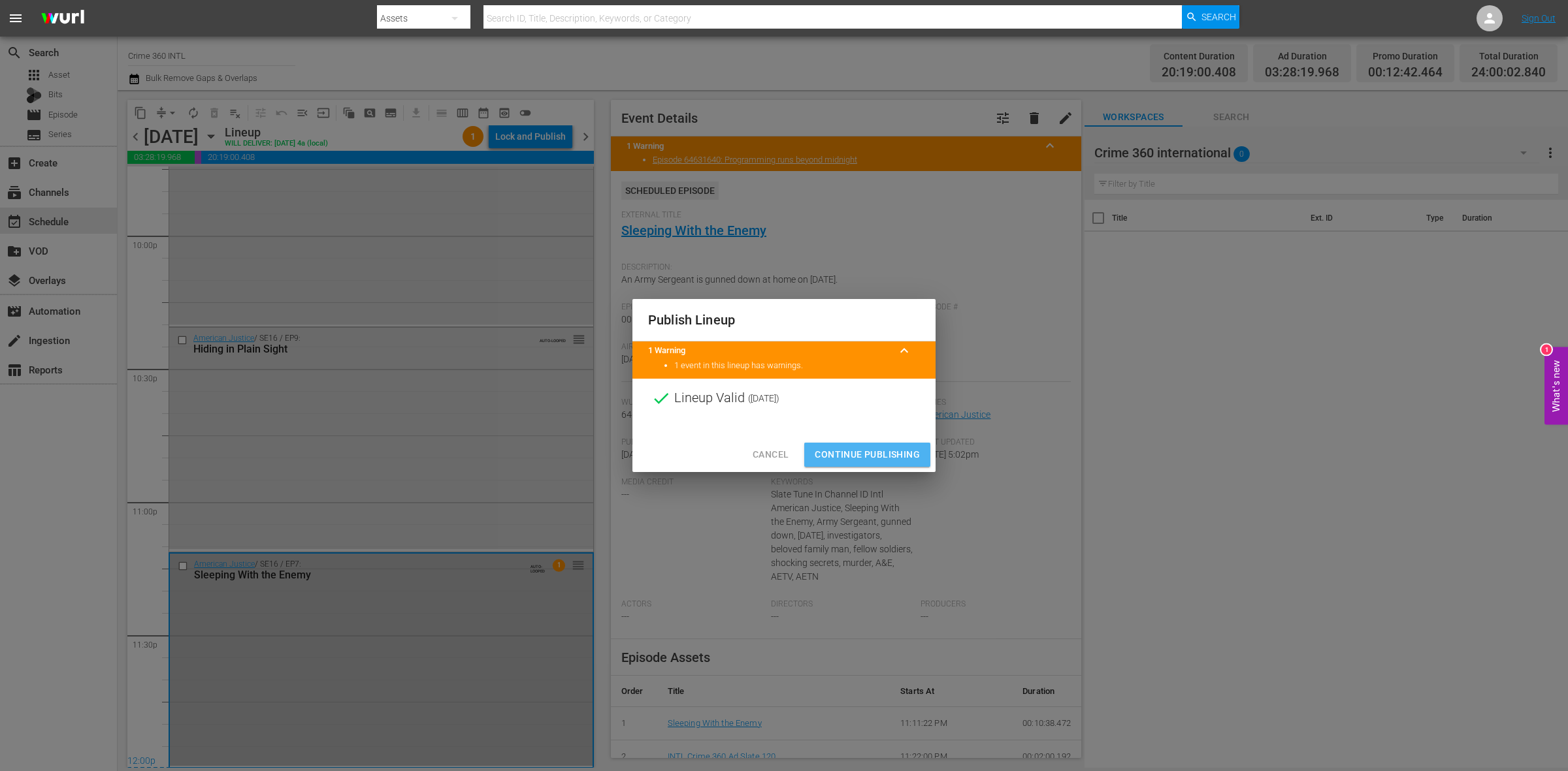
click at [907, 448] on span "Continue Publishing" at bounding box center [867, 455] width 105 height 16
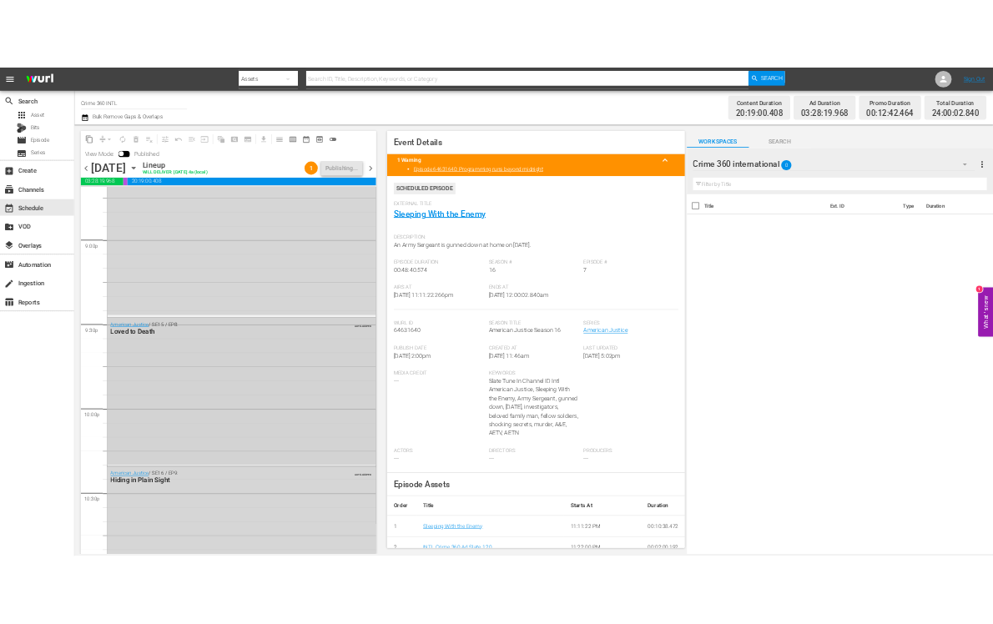
scroll to position [7428, 0]
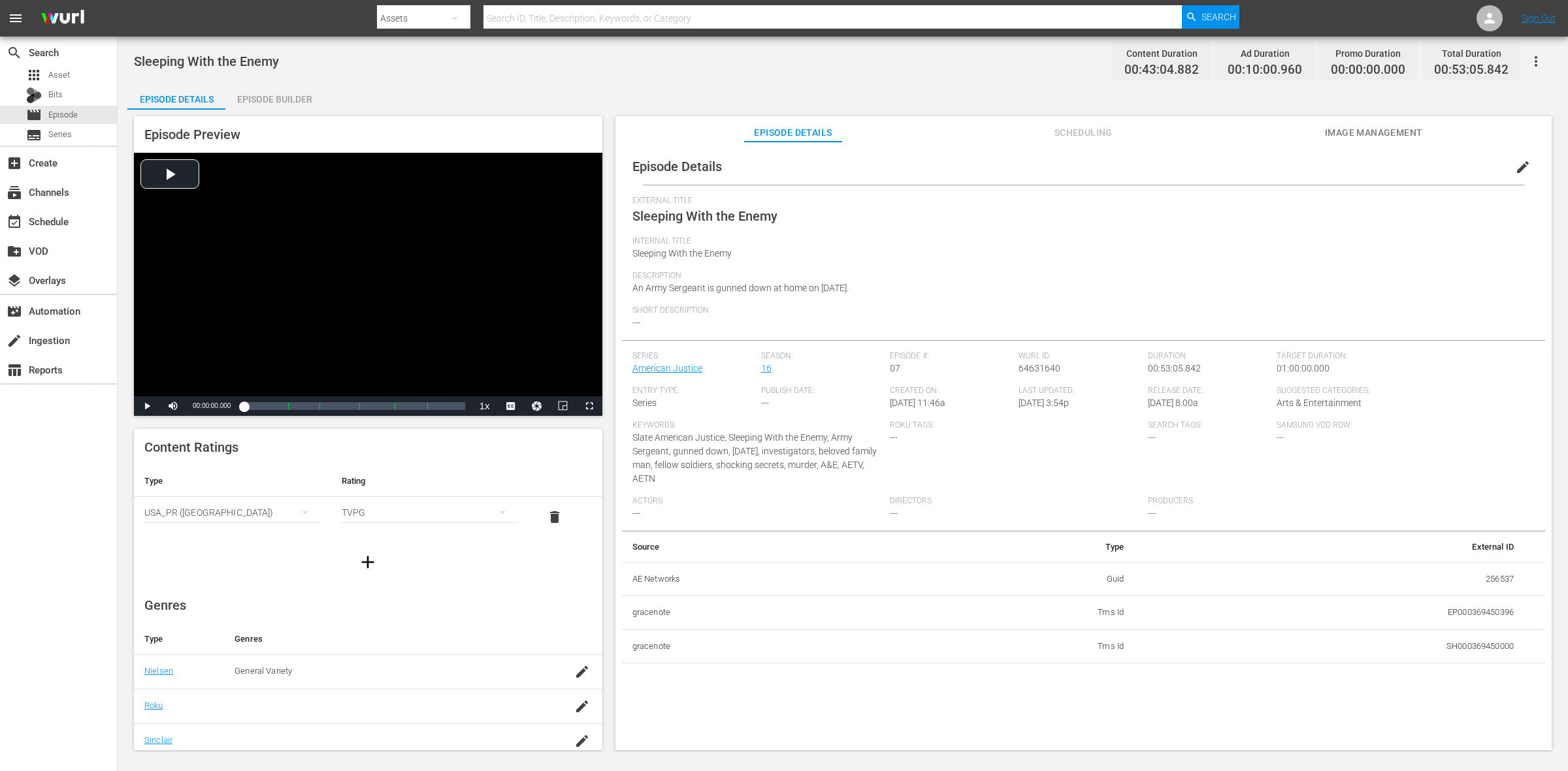
click at [282, 108] on div "Episode Builder" at bounding box center [274, 99] width 98 height 31
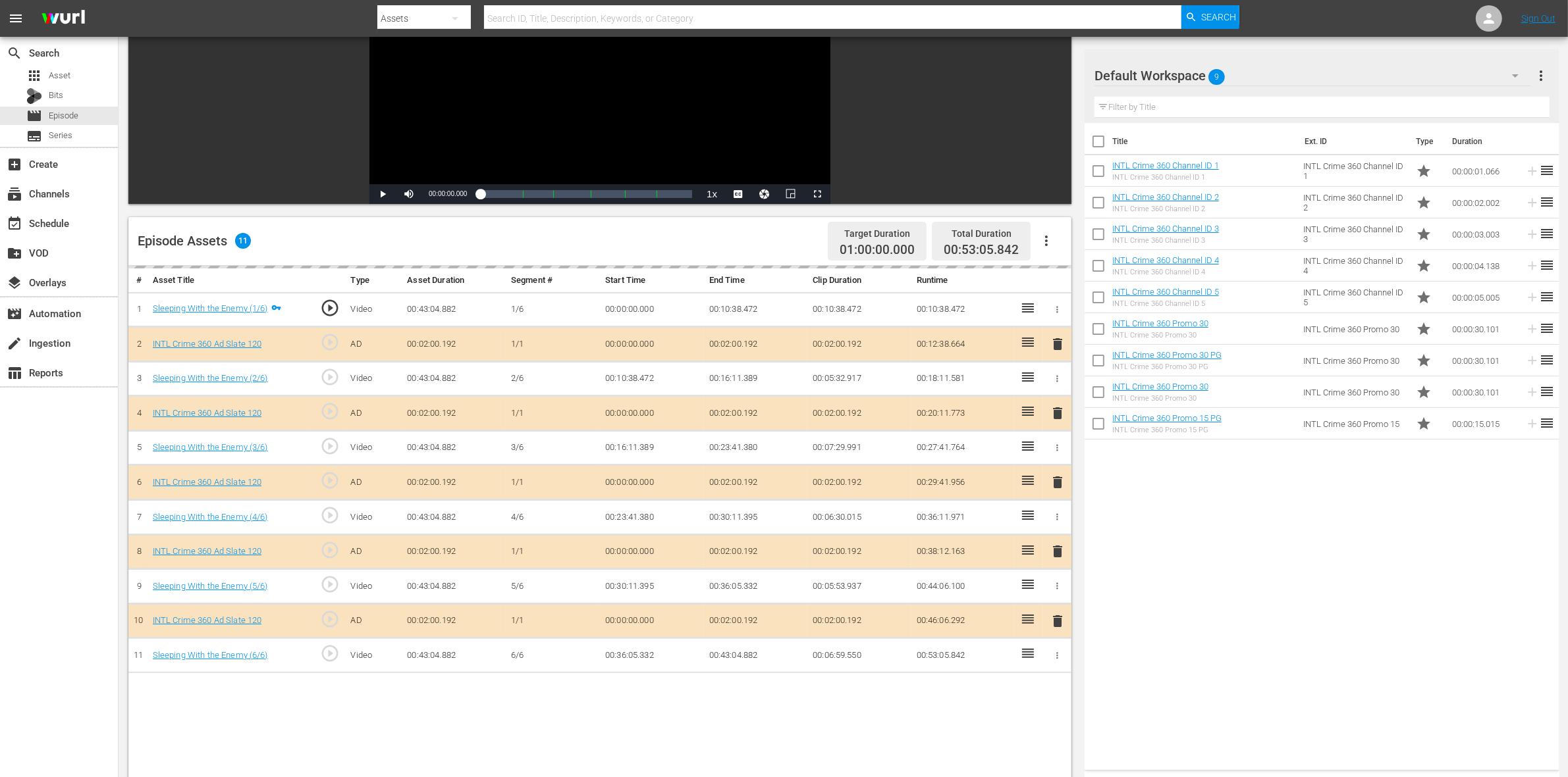
scroll to position [247, 0]
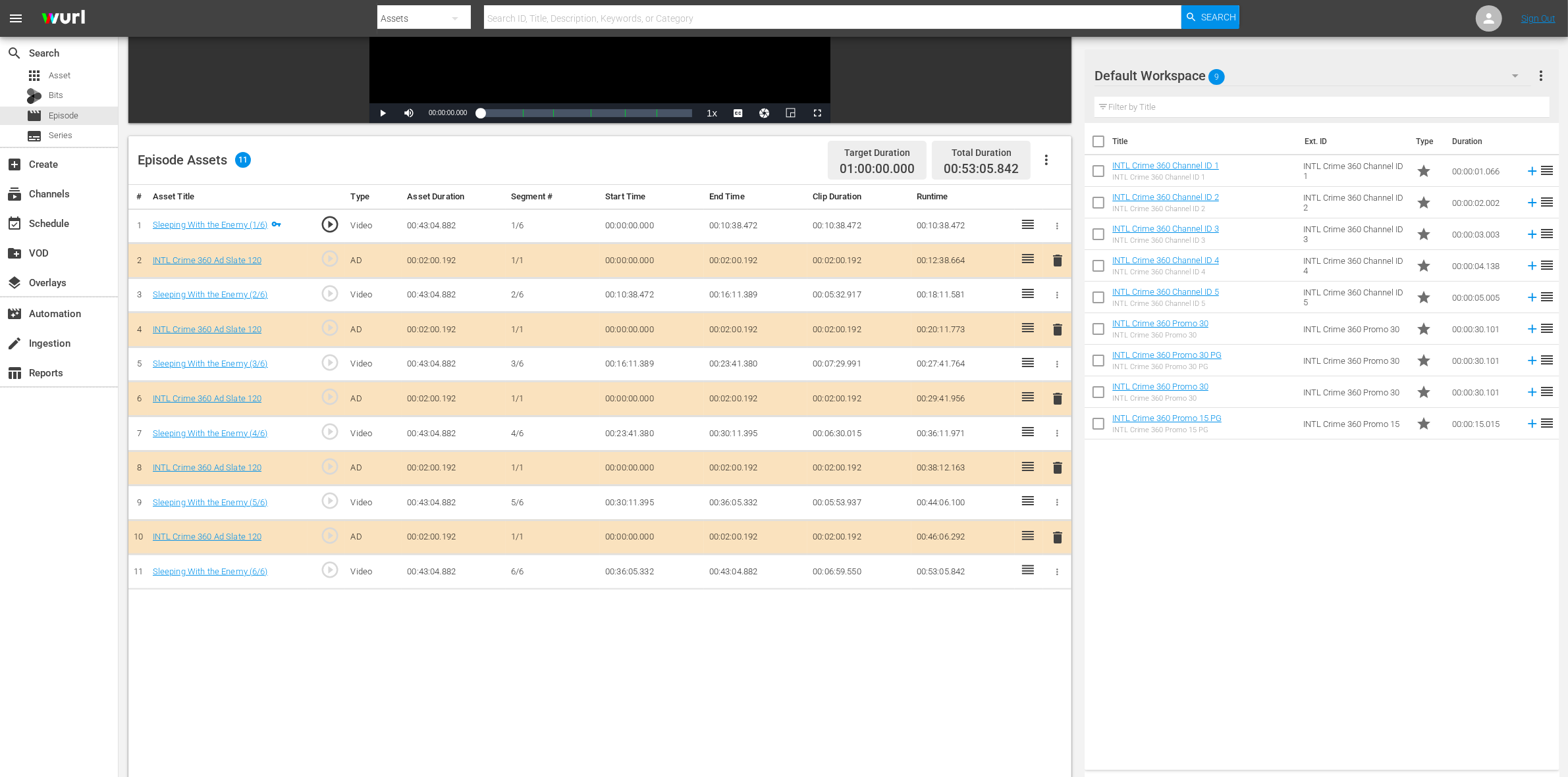
click at [1054, 333] on span "delete" at bounding box center [1057, 330] width 16 height 16
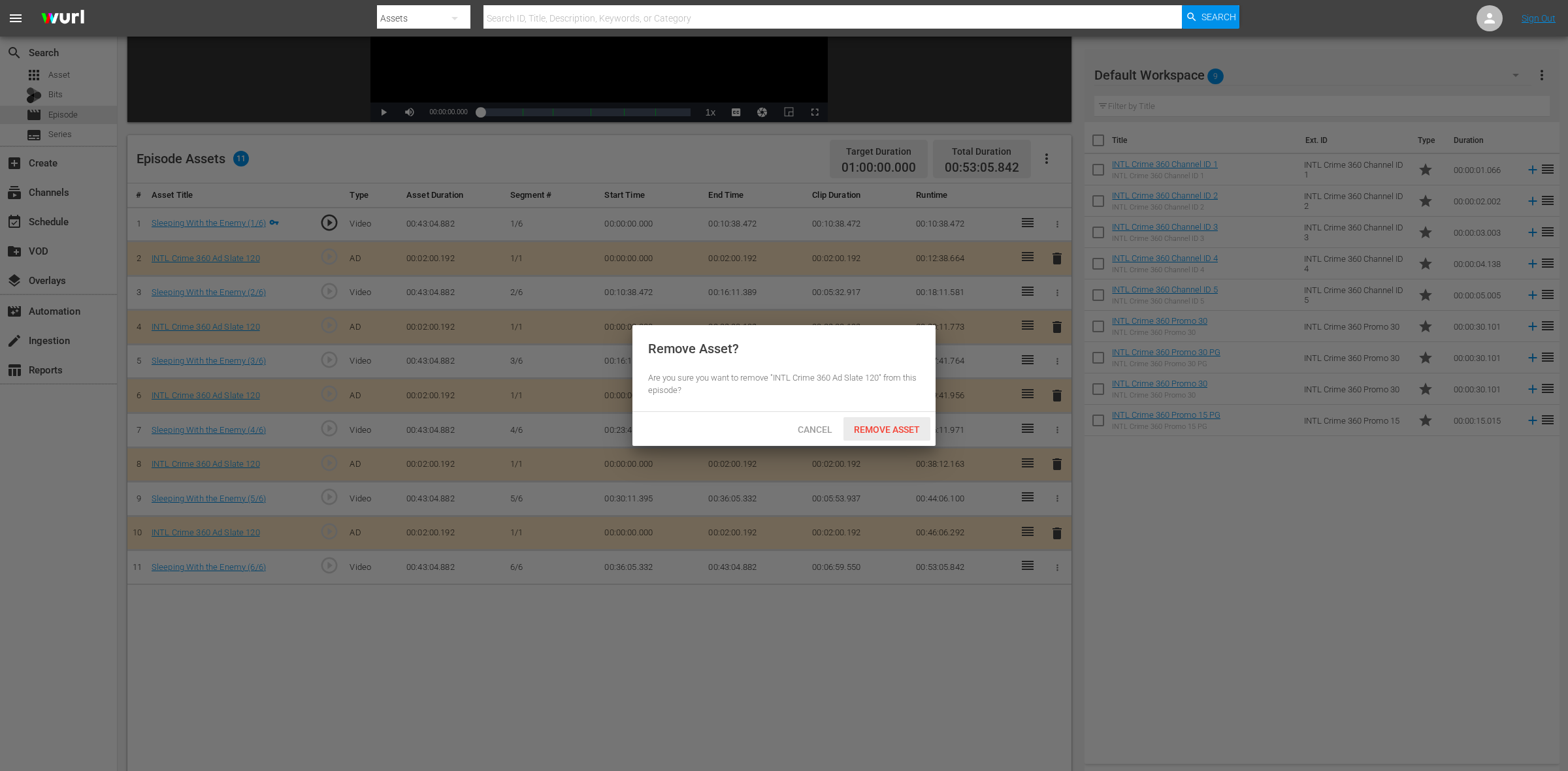
click at [869, 426] on span "Remove Asset" at bounding box center [887, 429] width 87 height 10
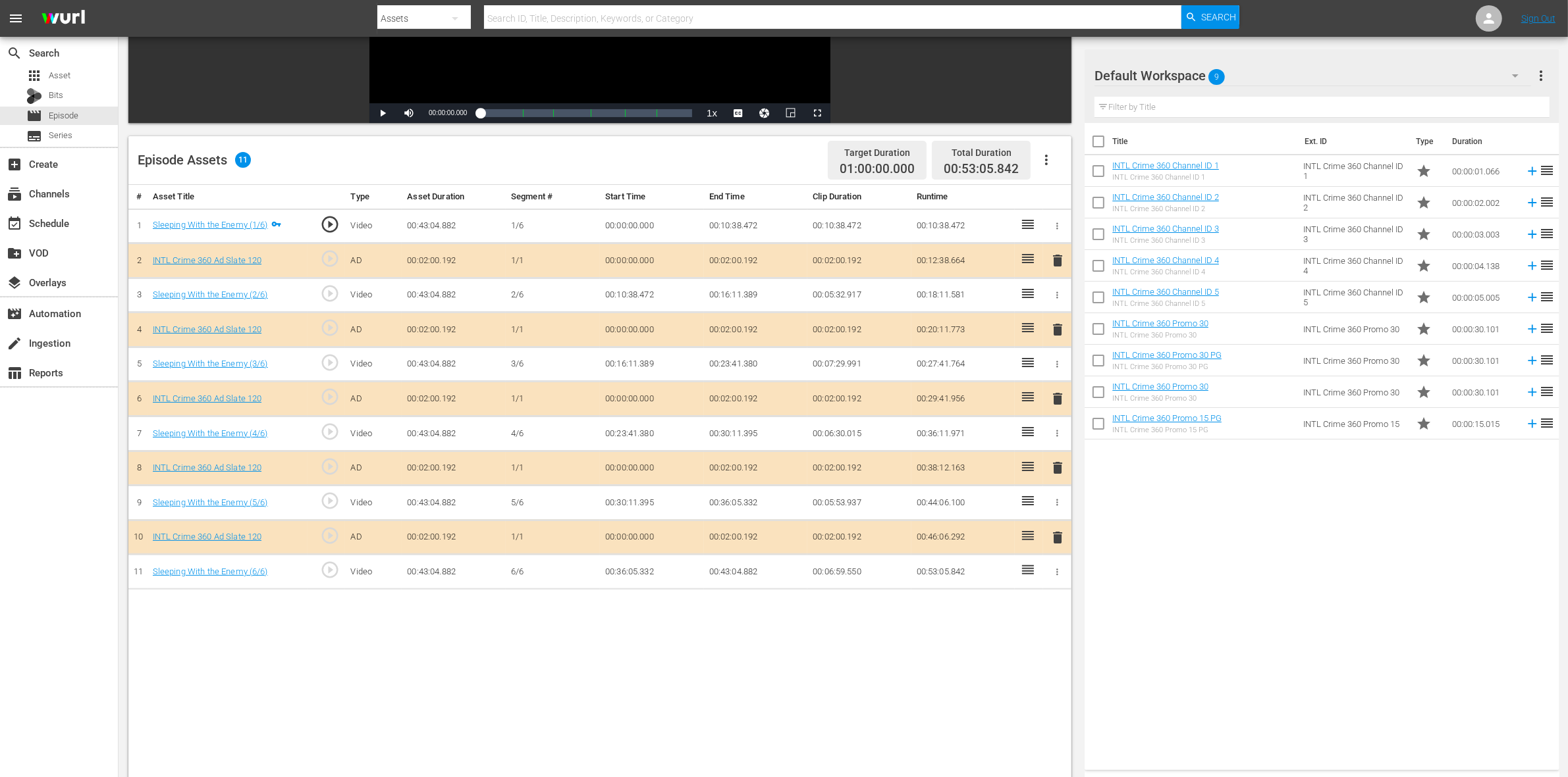
click at [1057, 399] on span "delete" at bounding box center [1057, 399] width 16 height 16
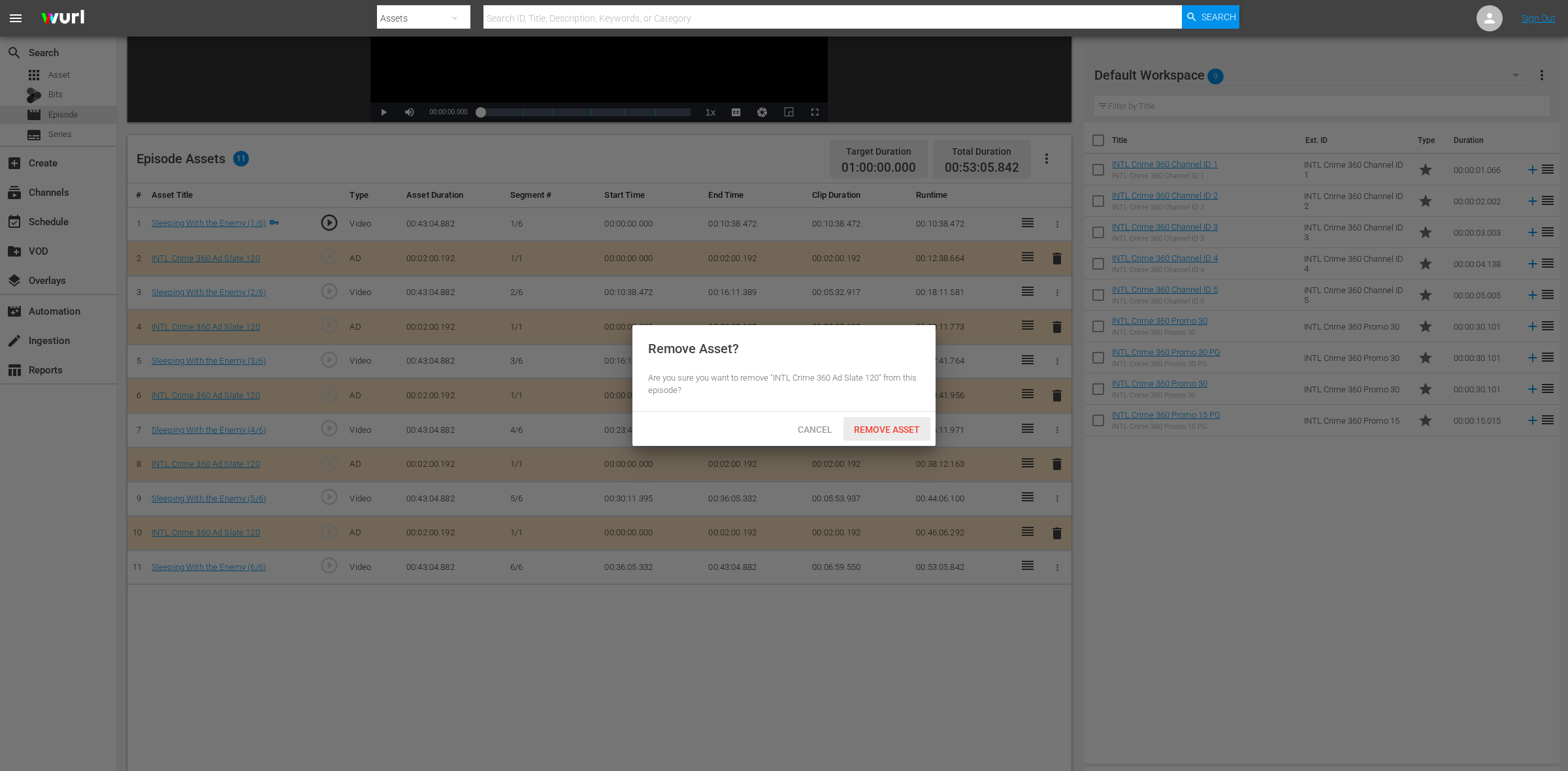
click at [909, 429] on span "Remove Asset" at bounding box center [887, 429] width 87 height 10
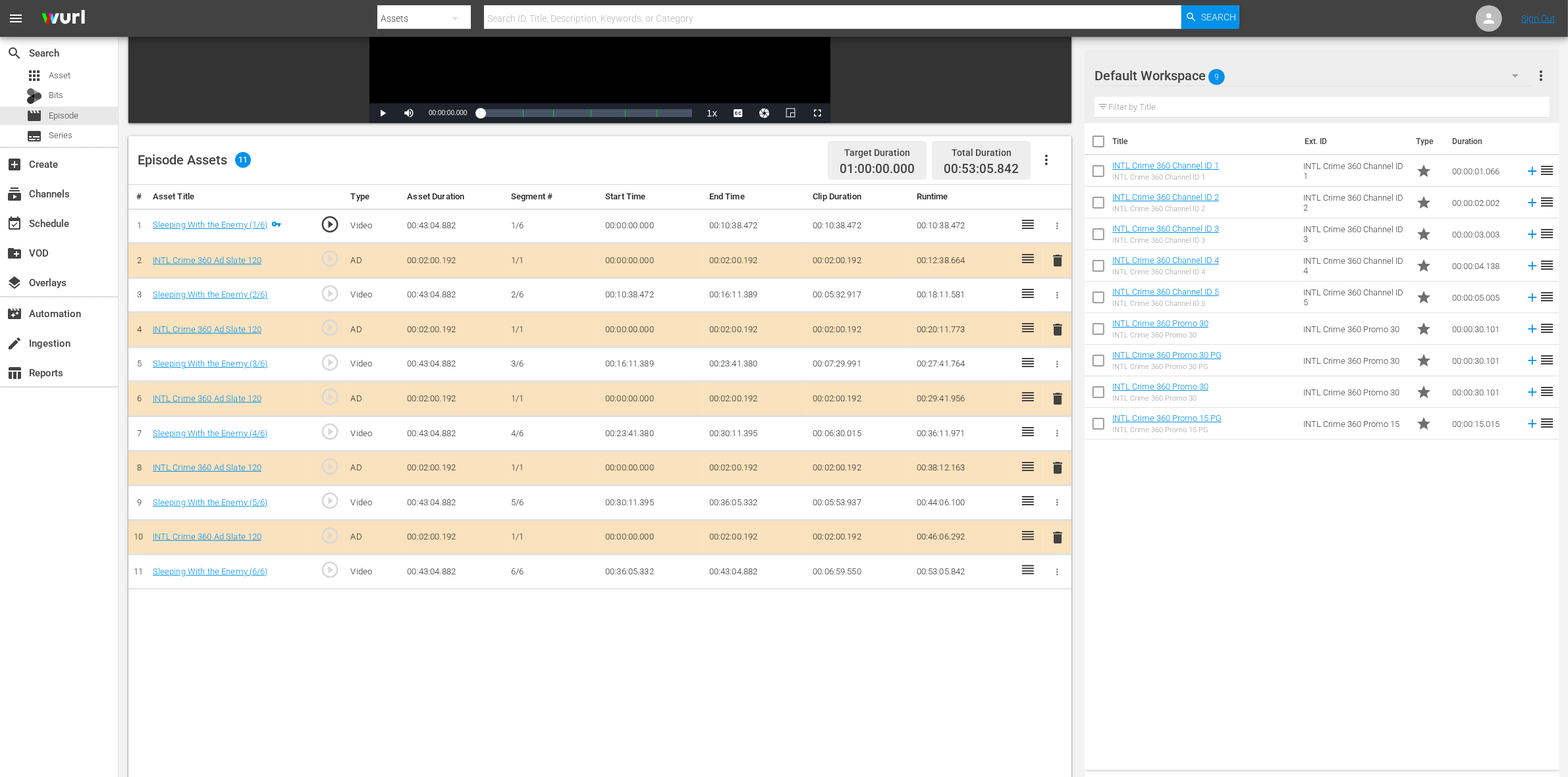
click at [1062, 467] on span "delete" at bounding box center [1057, 468] width 16 height 16
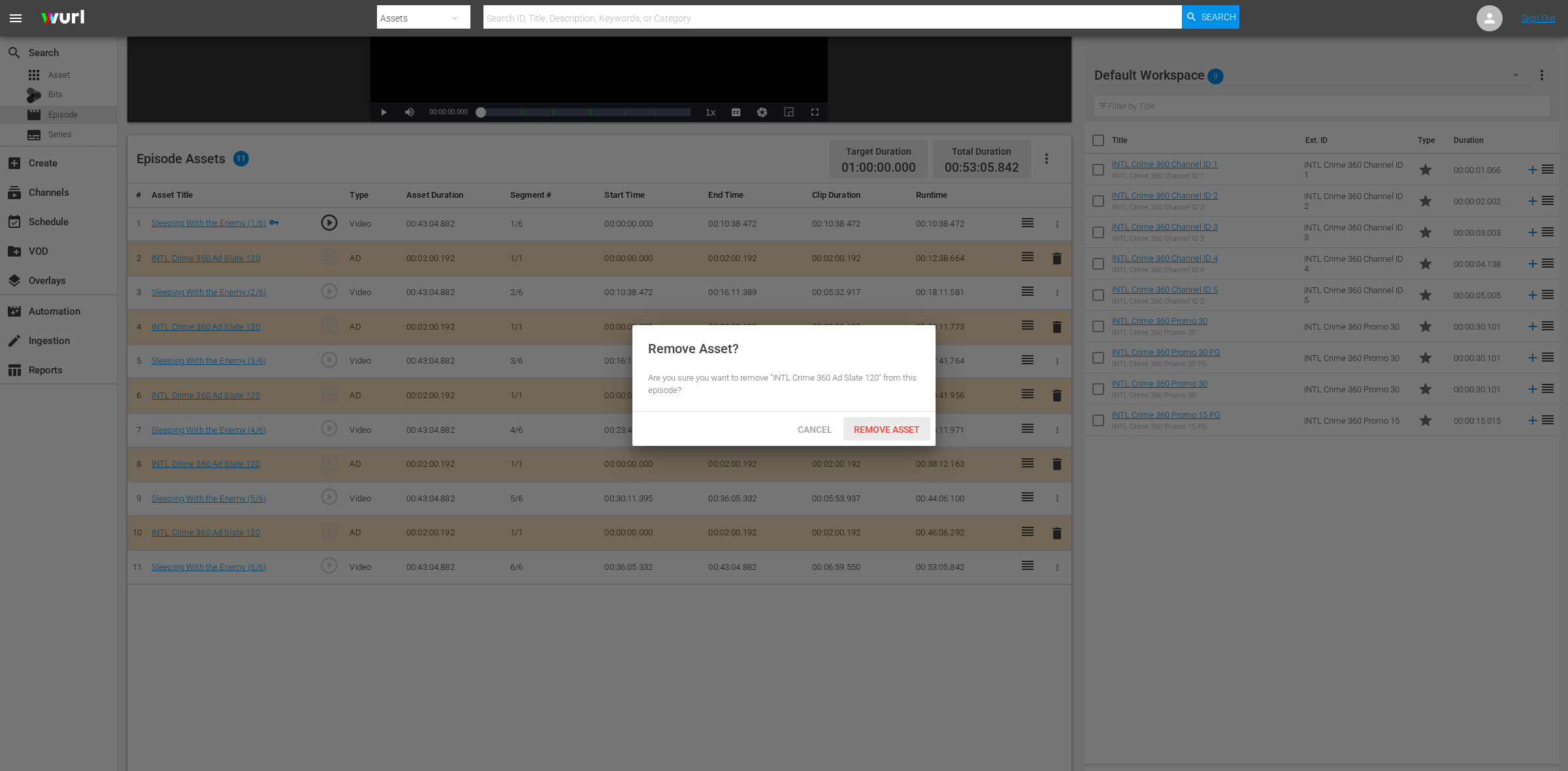
click at [889, 438] on div "Remove Asset" at bounding box center [887, 429] width 87 height 24
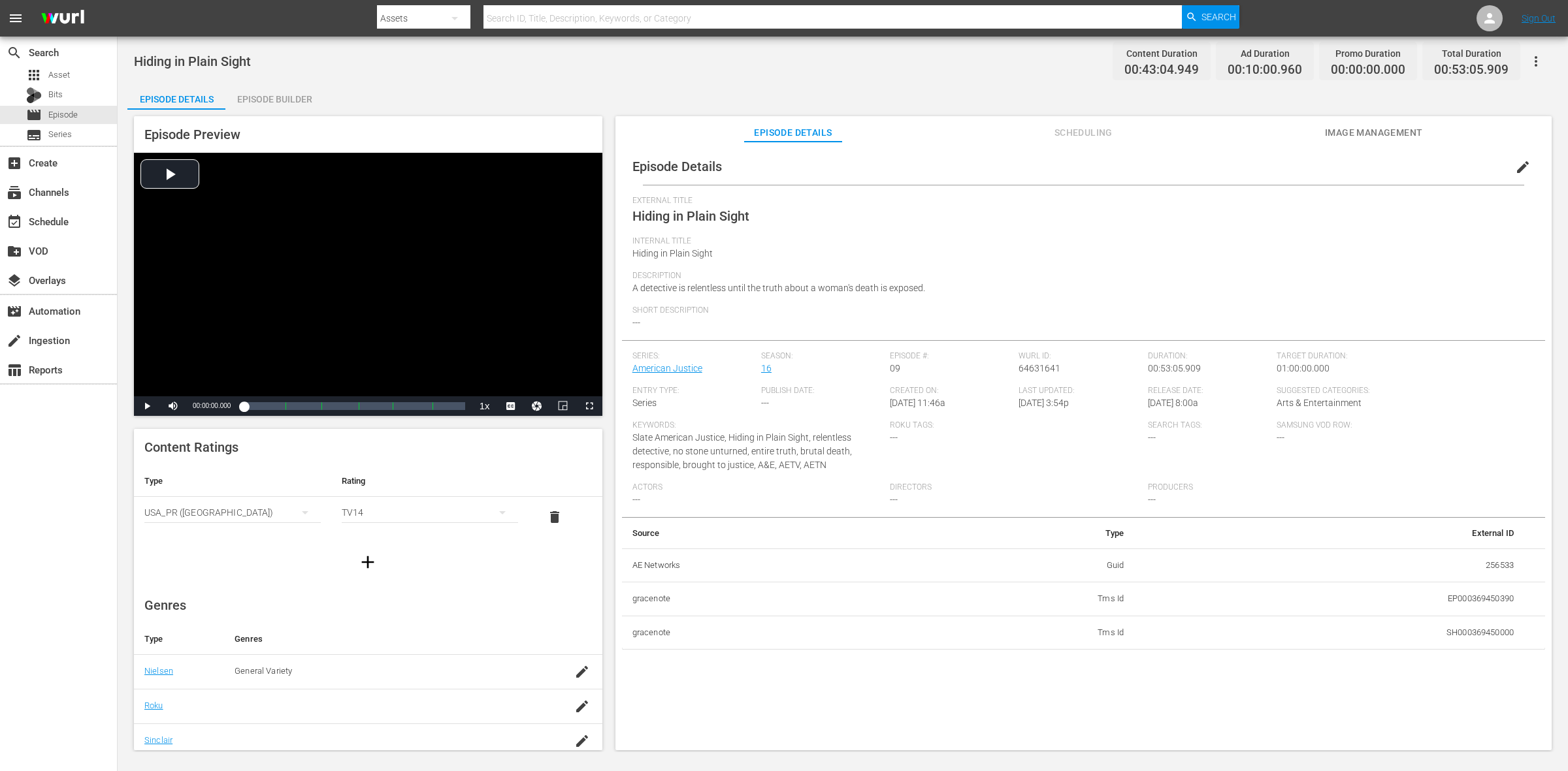
click at [237, 100] on div "Episode Builder" at bounding box center [274, 99] width 98 height 31
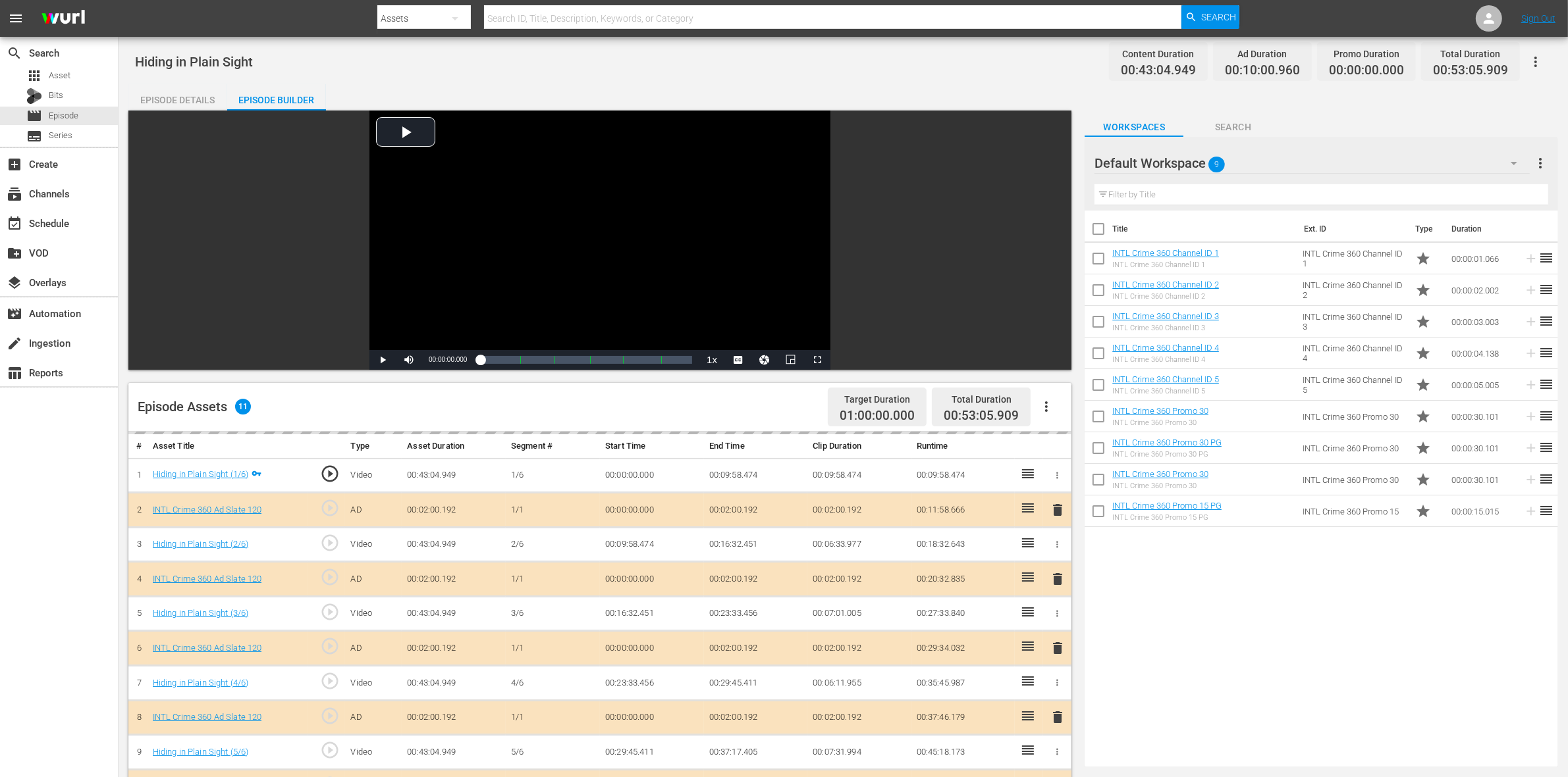
scroll to position [247, 0]
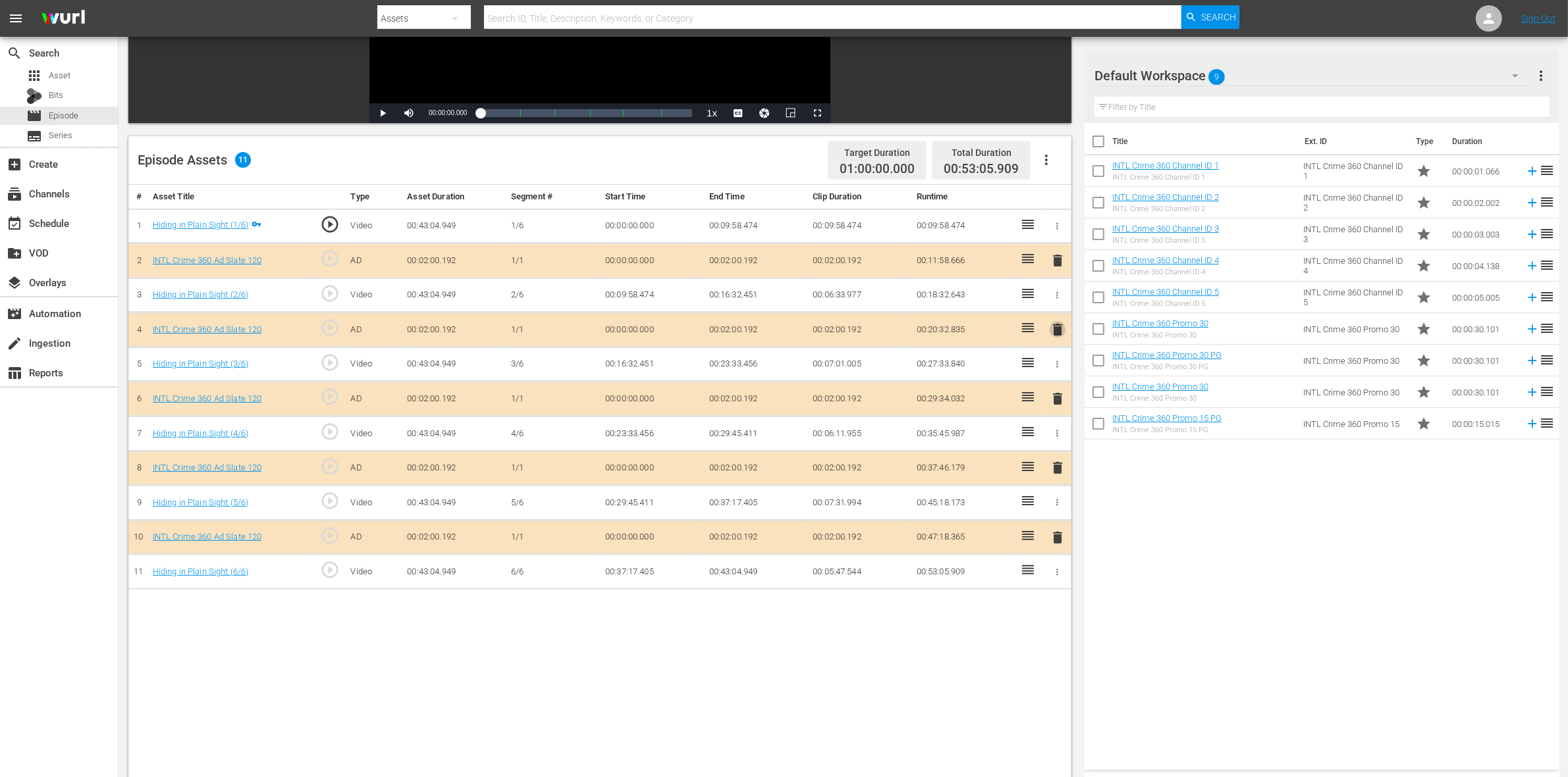
click at [1058, 337] on span "delete" at bounding box center [1057, 330] width 16 height 16
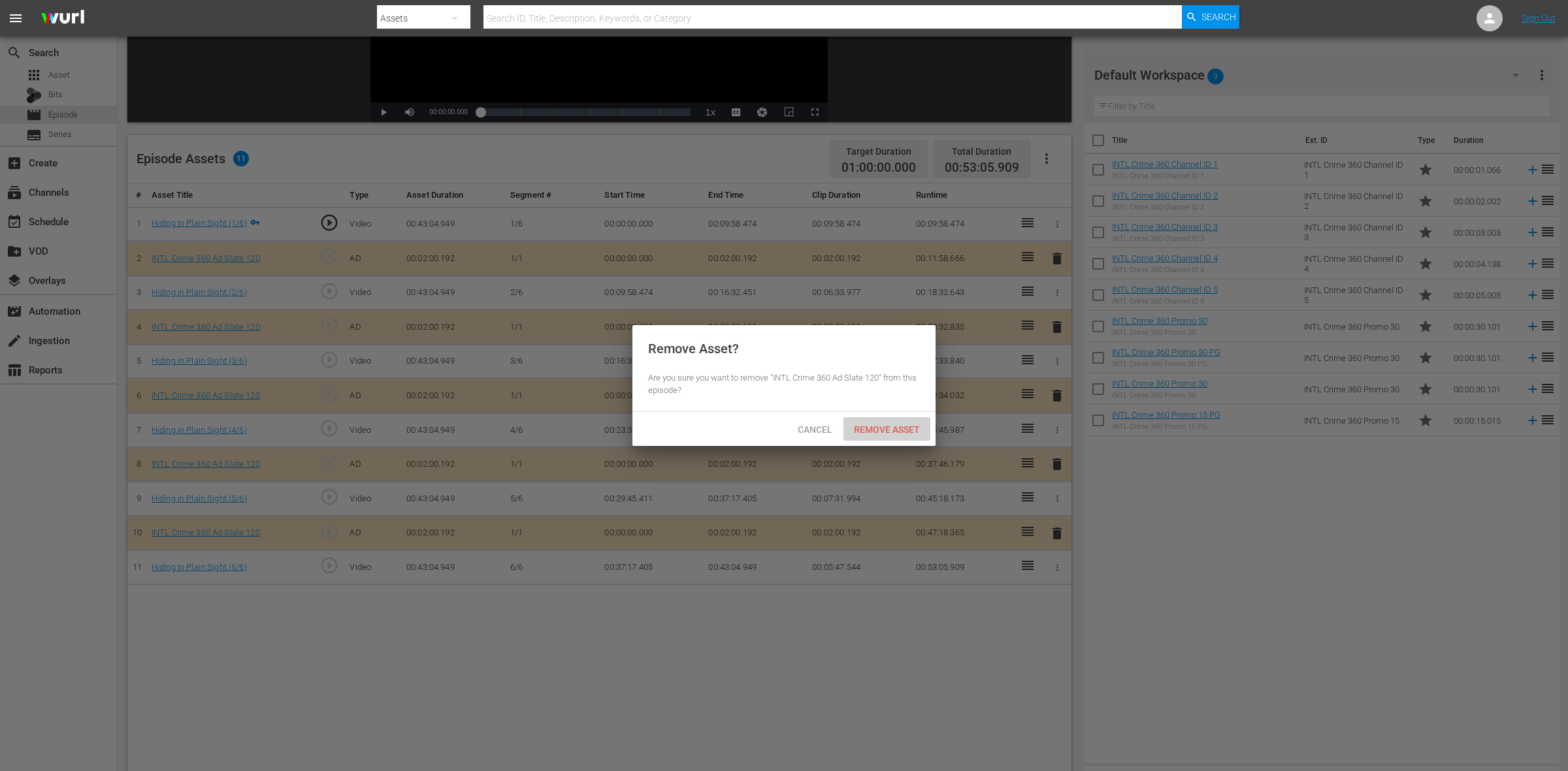
click at [917, 425] on span "Remove Asset" at bounding box center [887, 429] width 87 height 10
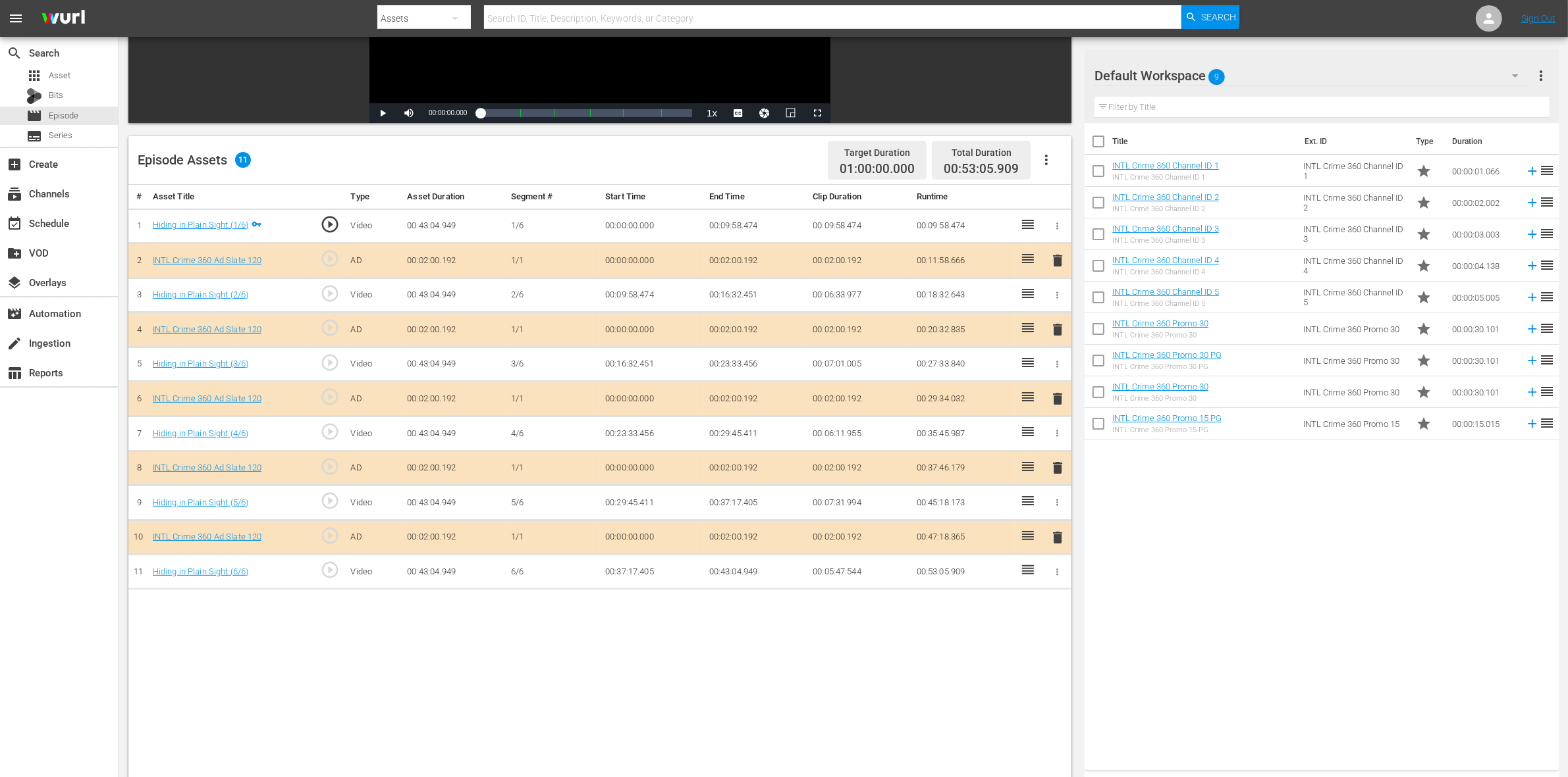
click at [1055, 469] on span "delete" at bounding box center [1057, 468] width 16 height 16
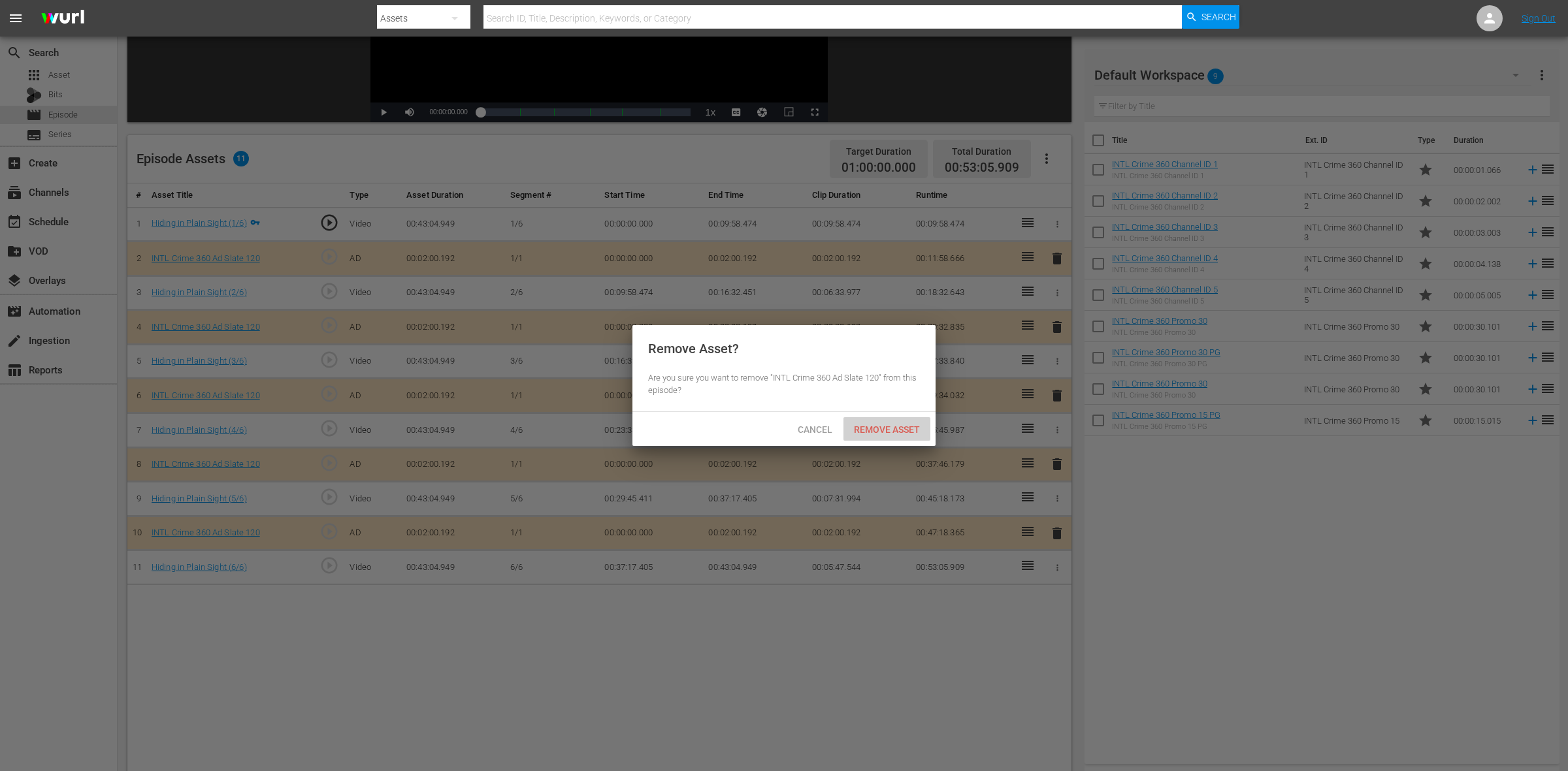
click at [909, 424] on span "Remove Asset" at bounding box center [887, 429] width 87 height 10
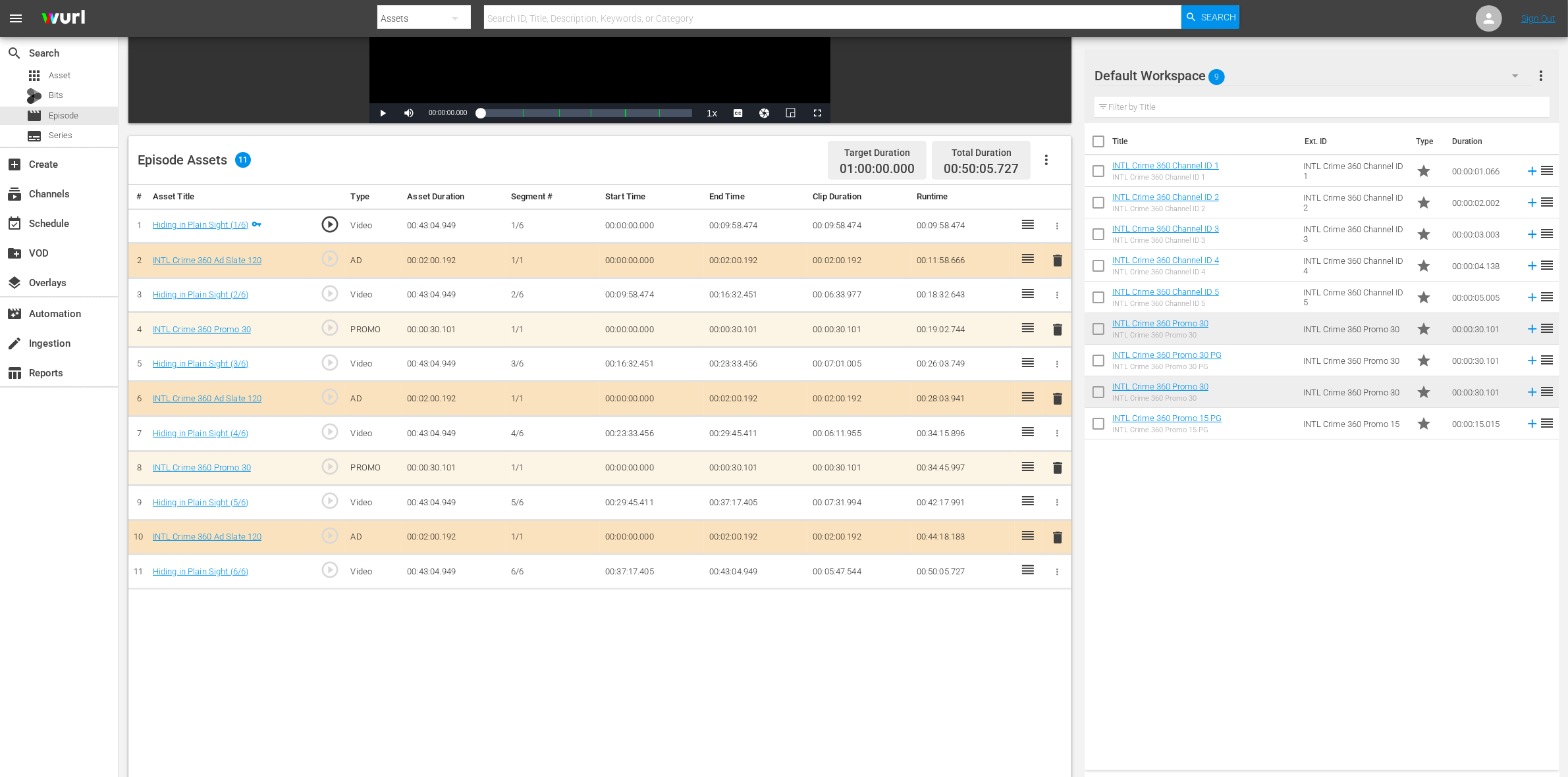
click at [956, 622] on div "# Asset Title Type Asset Duration Segment # Start Time End Time Clip Duration R…" at bounding box center [600, 524] width 943 height 678
